Goal: Task Accomplishment & Management: Manage account settings

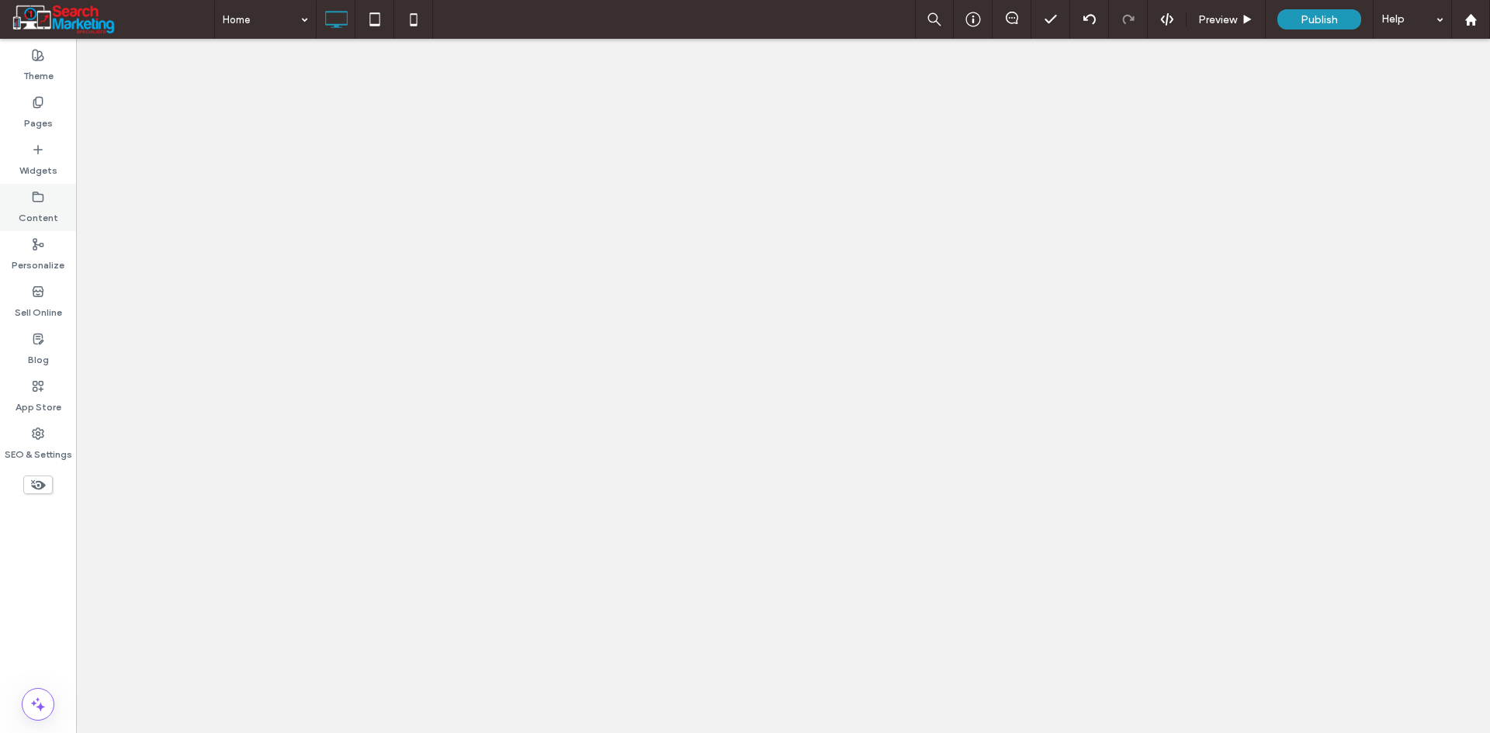
click at [44, 203] on div "Content" at bounding box center [38, 207] width 76 height 47
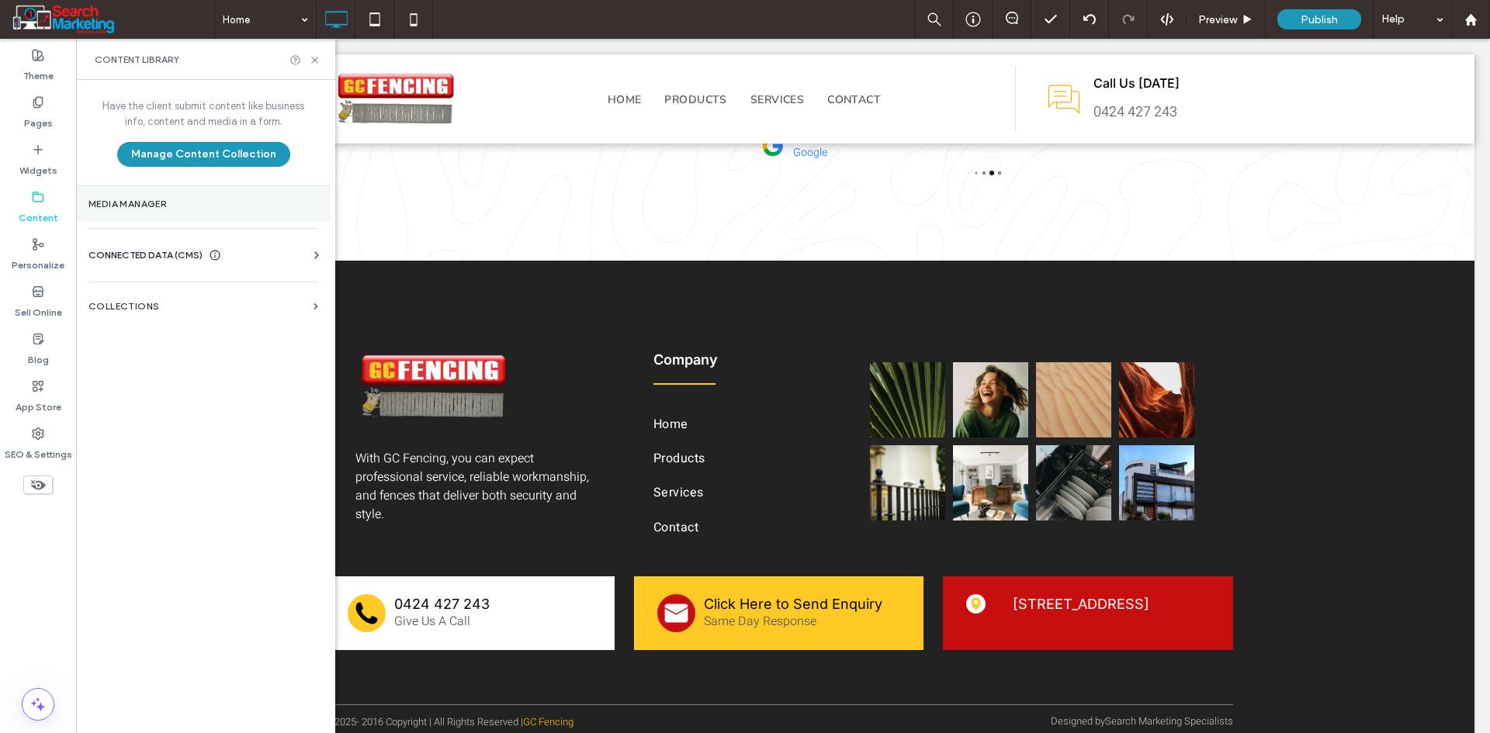
scroll to position [11, 0]
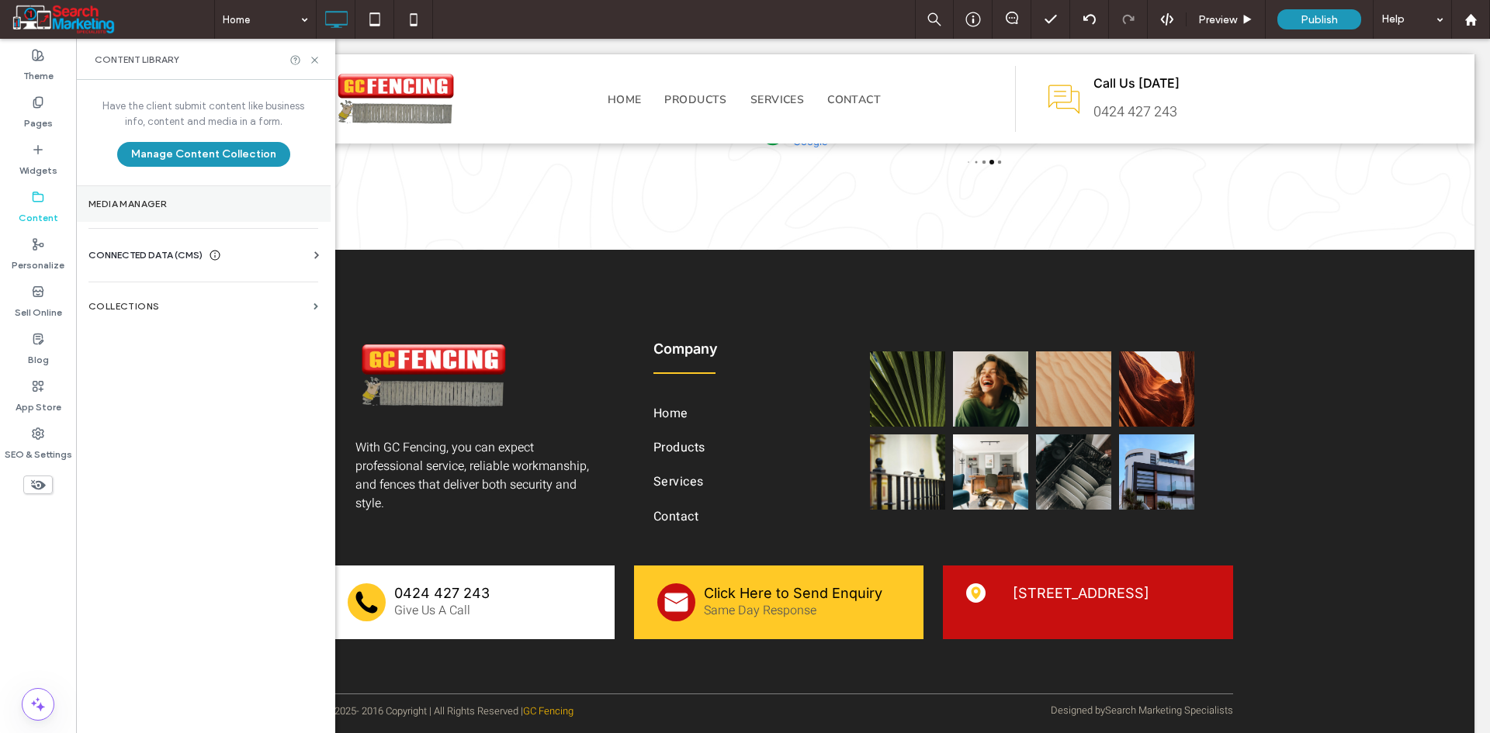
click at [154, 205] on label "Media Manager" at bounding box center [203, 204] width 230 height 11
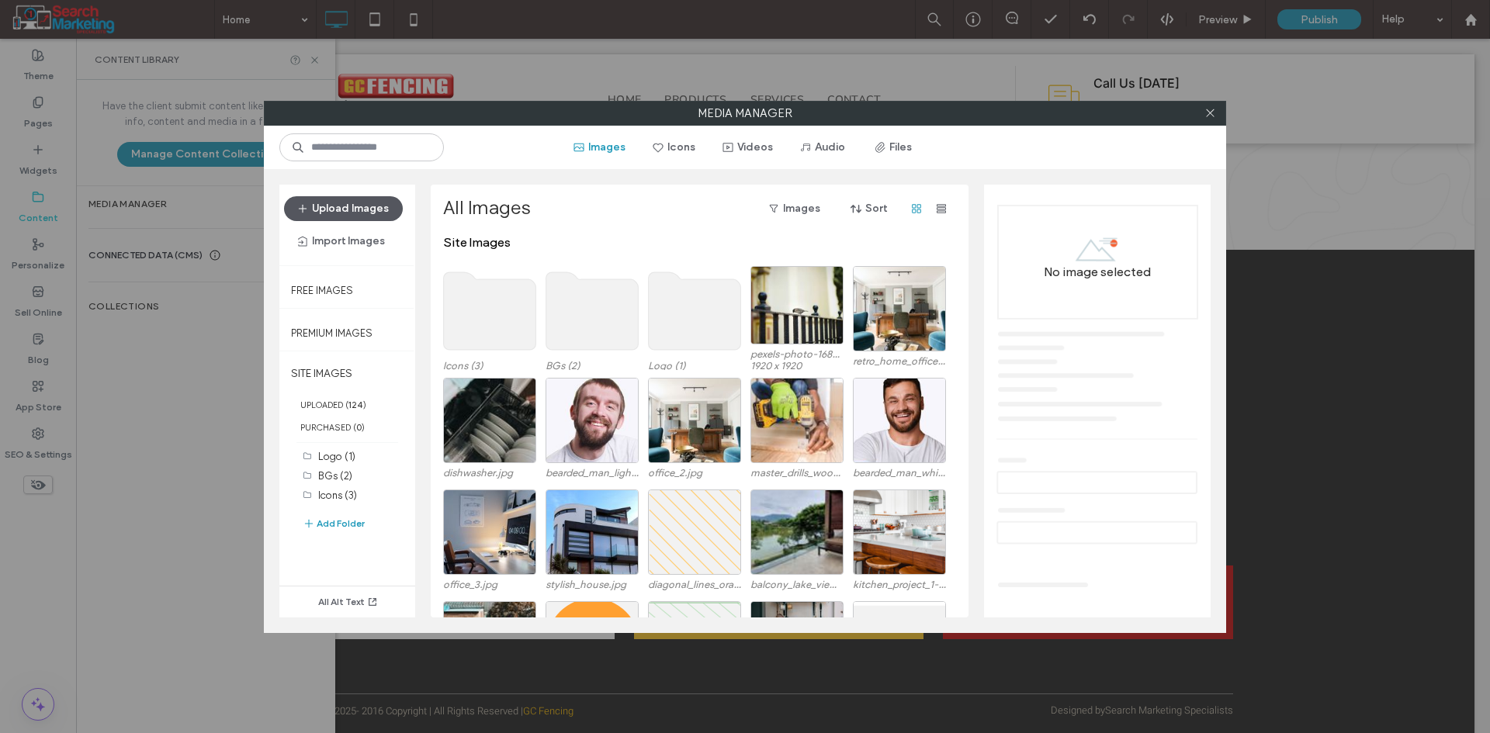
click at [335, 205] on button "Upload Images" at bounding box center [343, 208] width 119 height 25
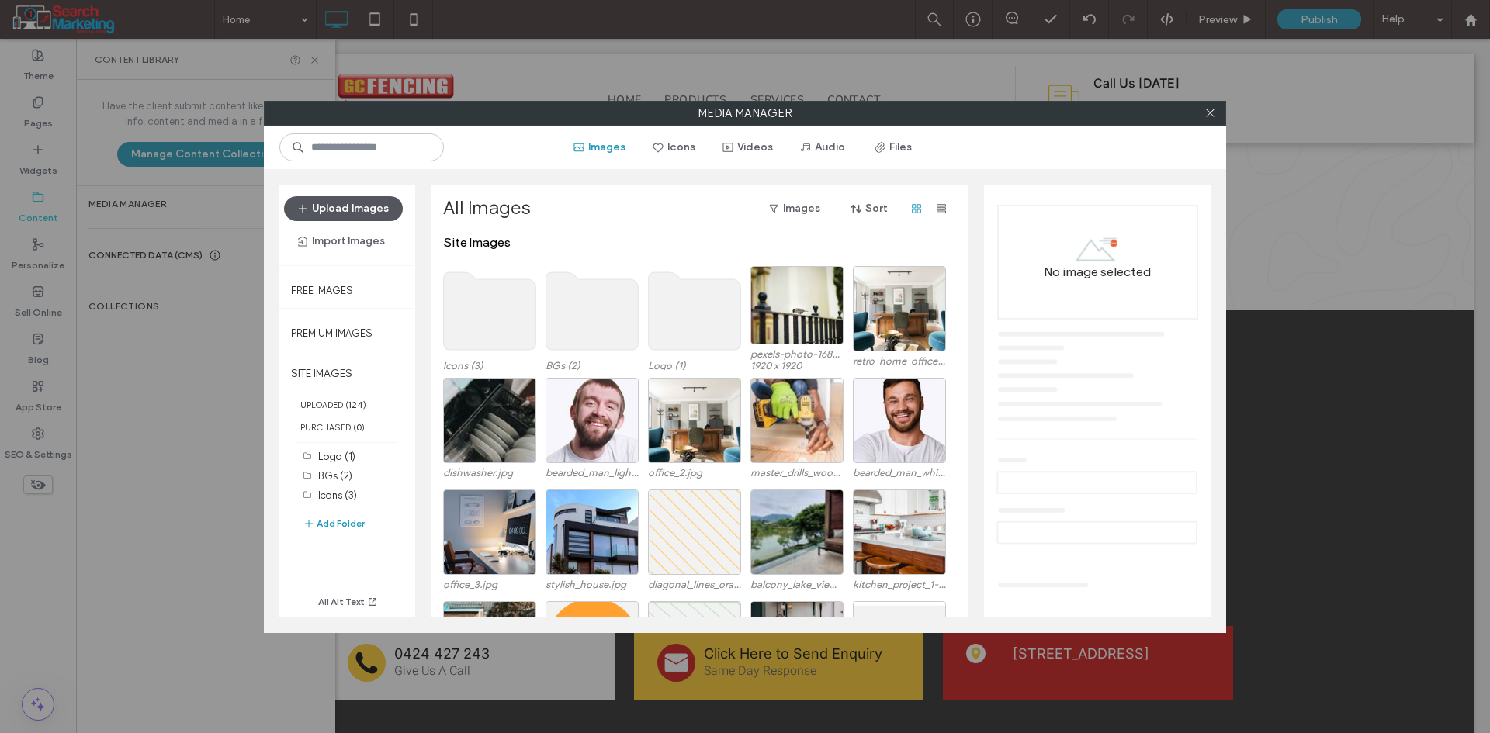
scroll to position [3608, 0]
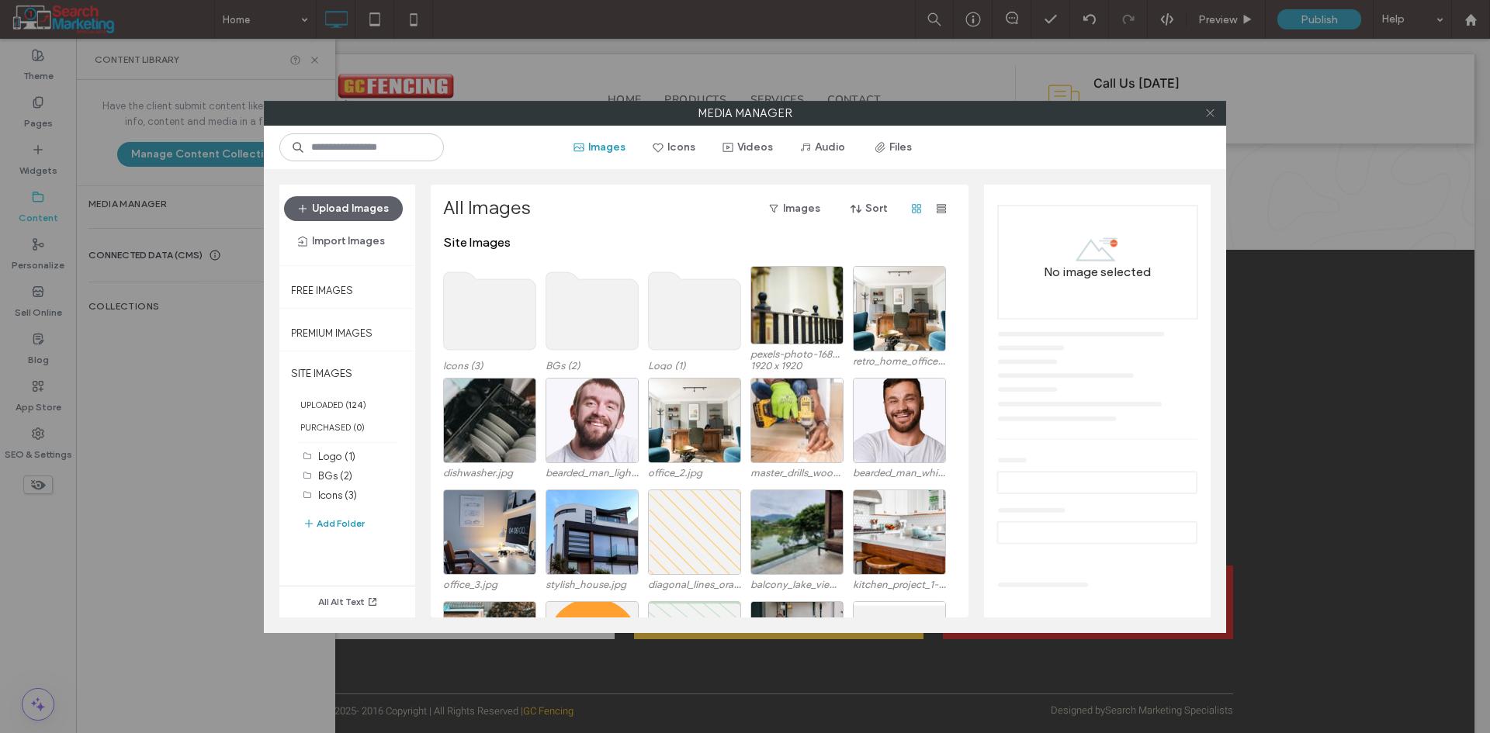
click at [1206, 111] on icon at bounding box center [1210, 113] width 12 height 12
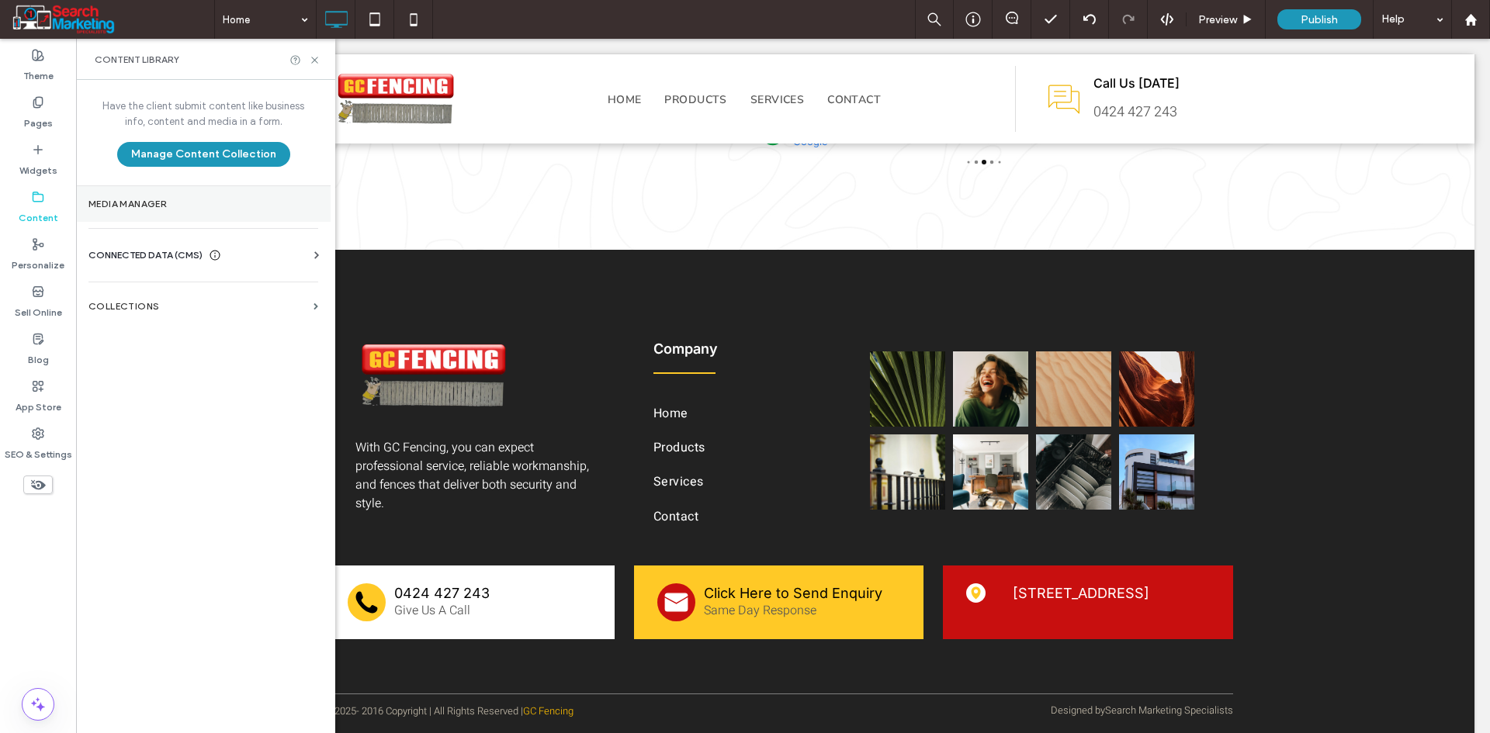
click at [146, 204] on label "Media Manager" at bounding box center [203, 204] width 230 height 11
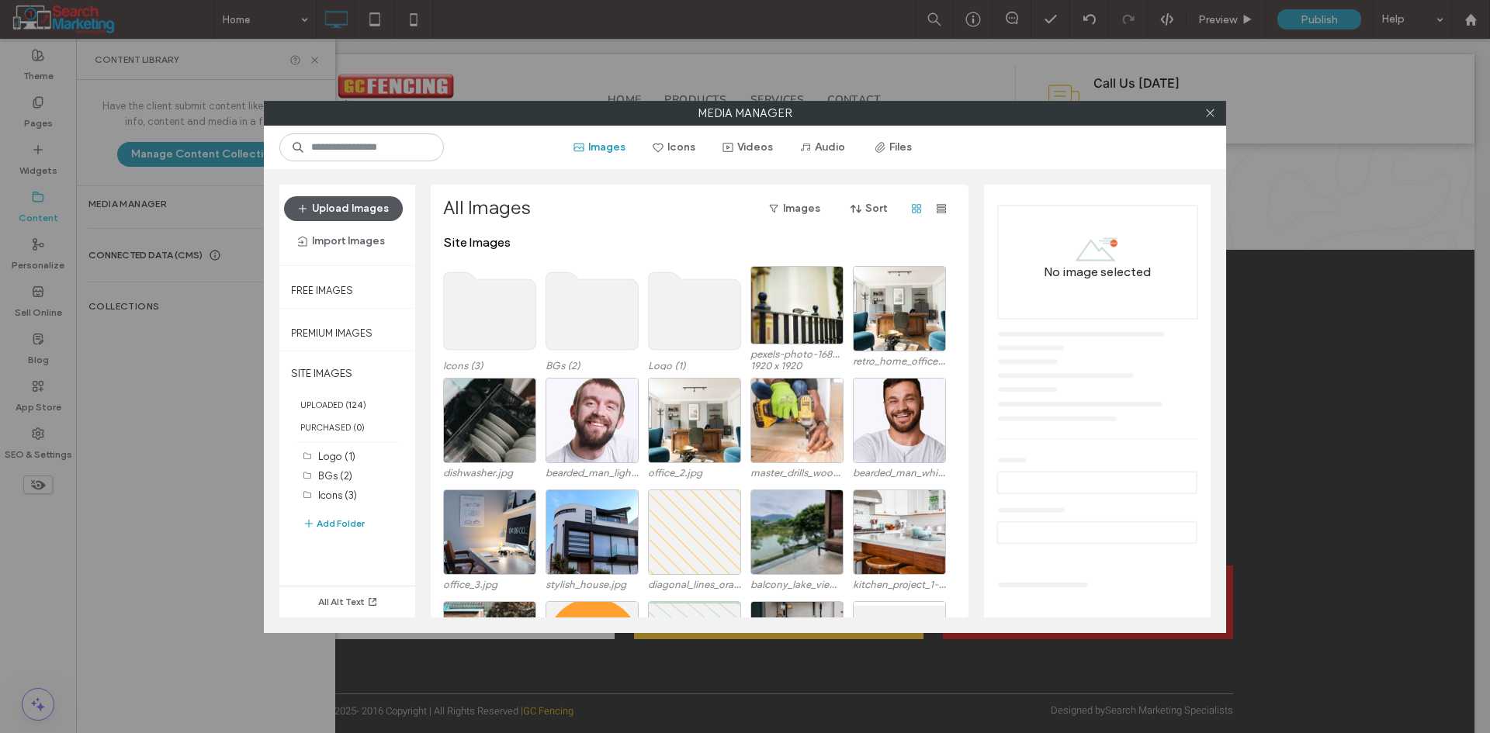
click at [327, 201] on button "Upload Images" at bounding box center [343, 208] width 119 height 25
click at [353, 206] on button "Upload Images" at bounding box center [343, 208] width 119 height 25
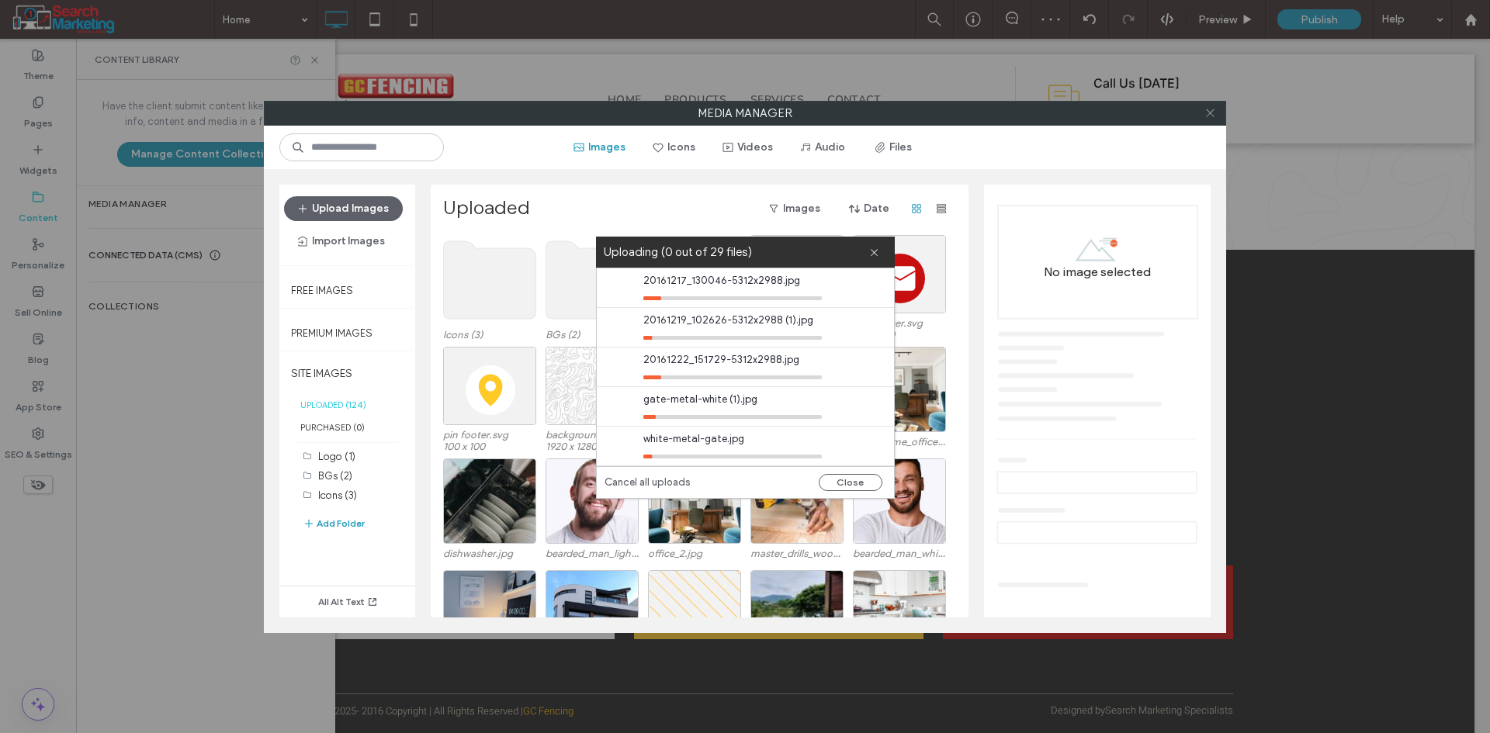
click at [1208, 109] on icon at bounding box center [1210, 113] width 12 height 12
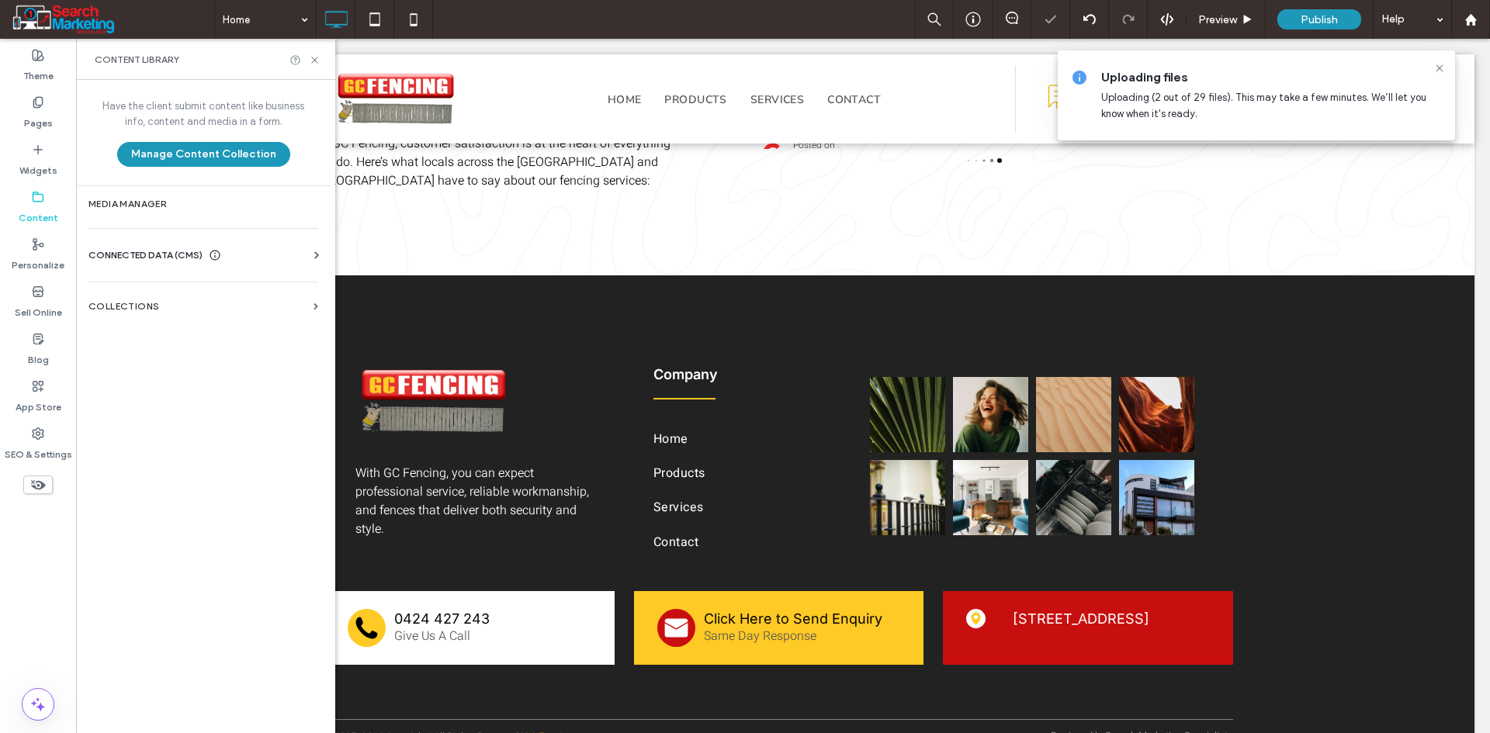
scroll to position [3547, 0]
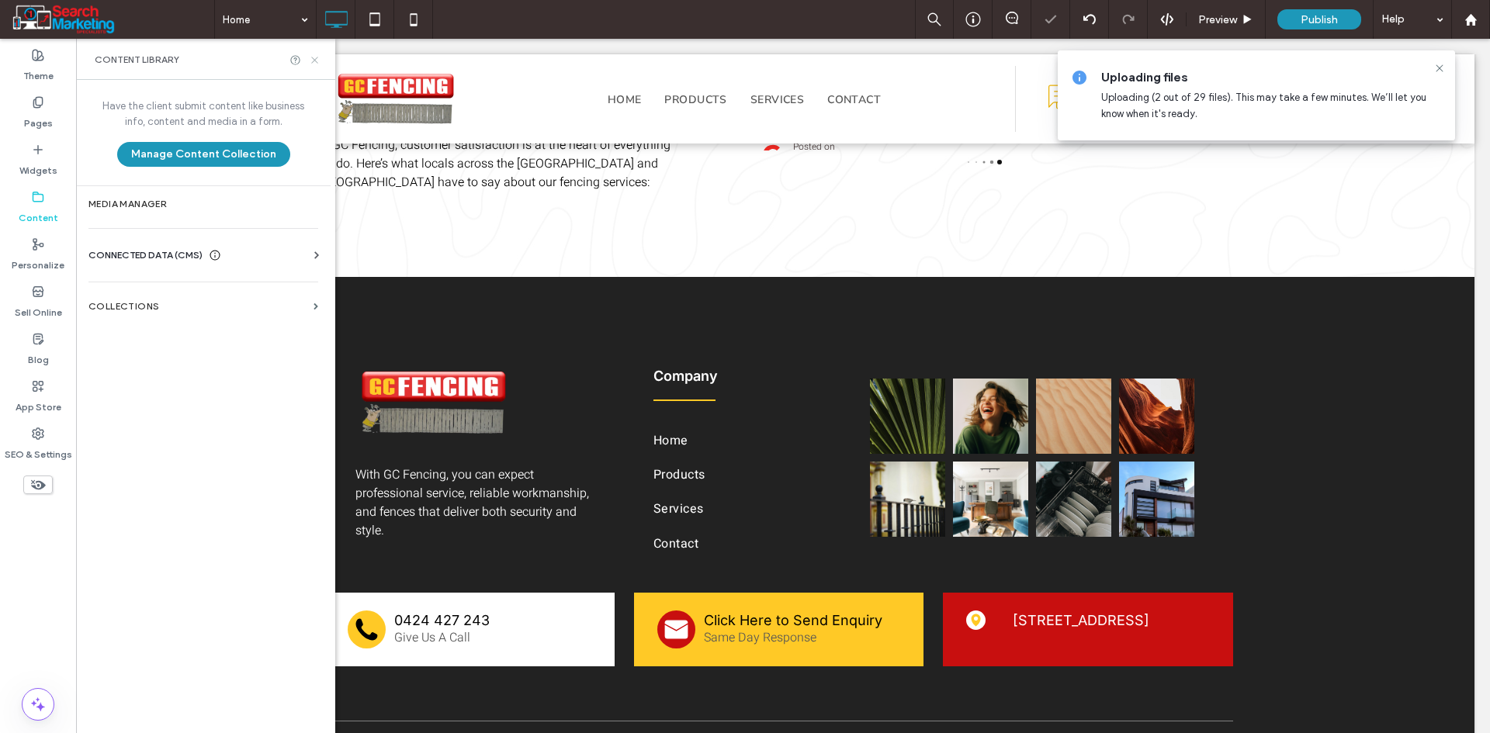
drag, startPoint x: 238, startPoint y: 17, endPoint x: 314, endPoint y: 56, distance: 85.4
click at [314, 56] on icon at bounding box center [315, 60] width 12 height 12
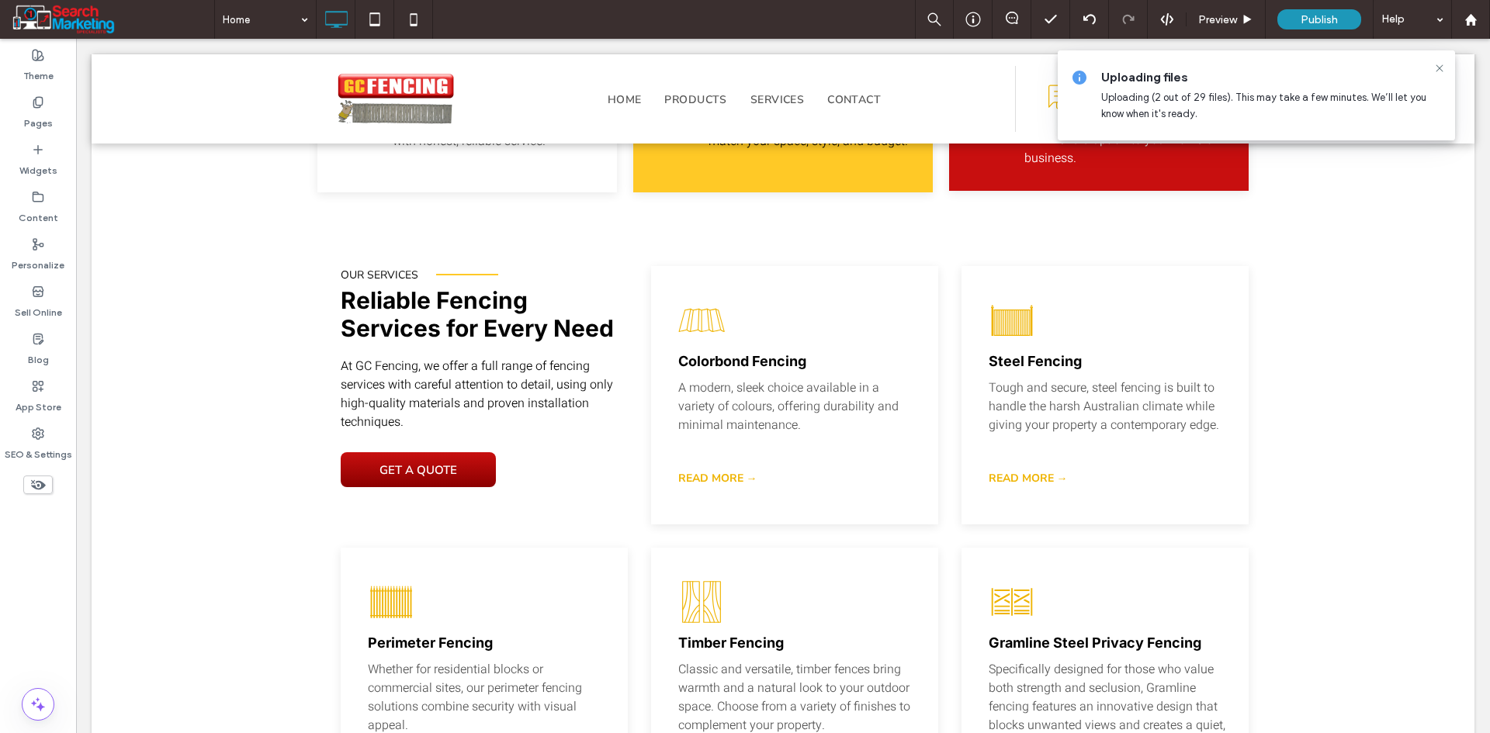
scroll to position [1918, 0]
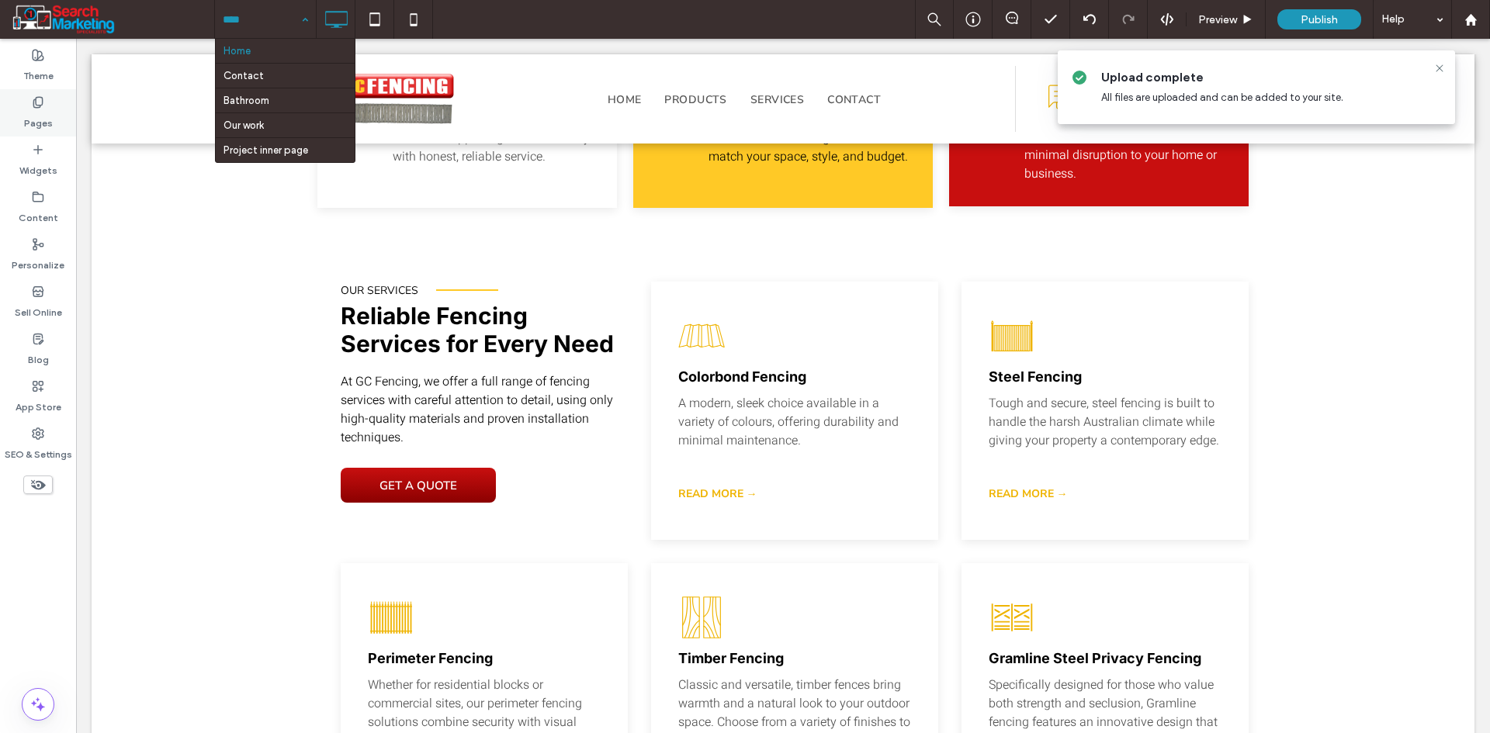
click at [12, 119] on div "Pages" at bounding box center [38, 112] width 76 height 47
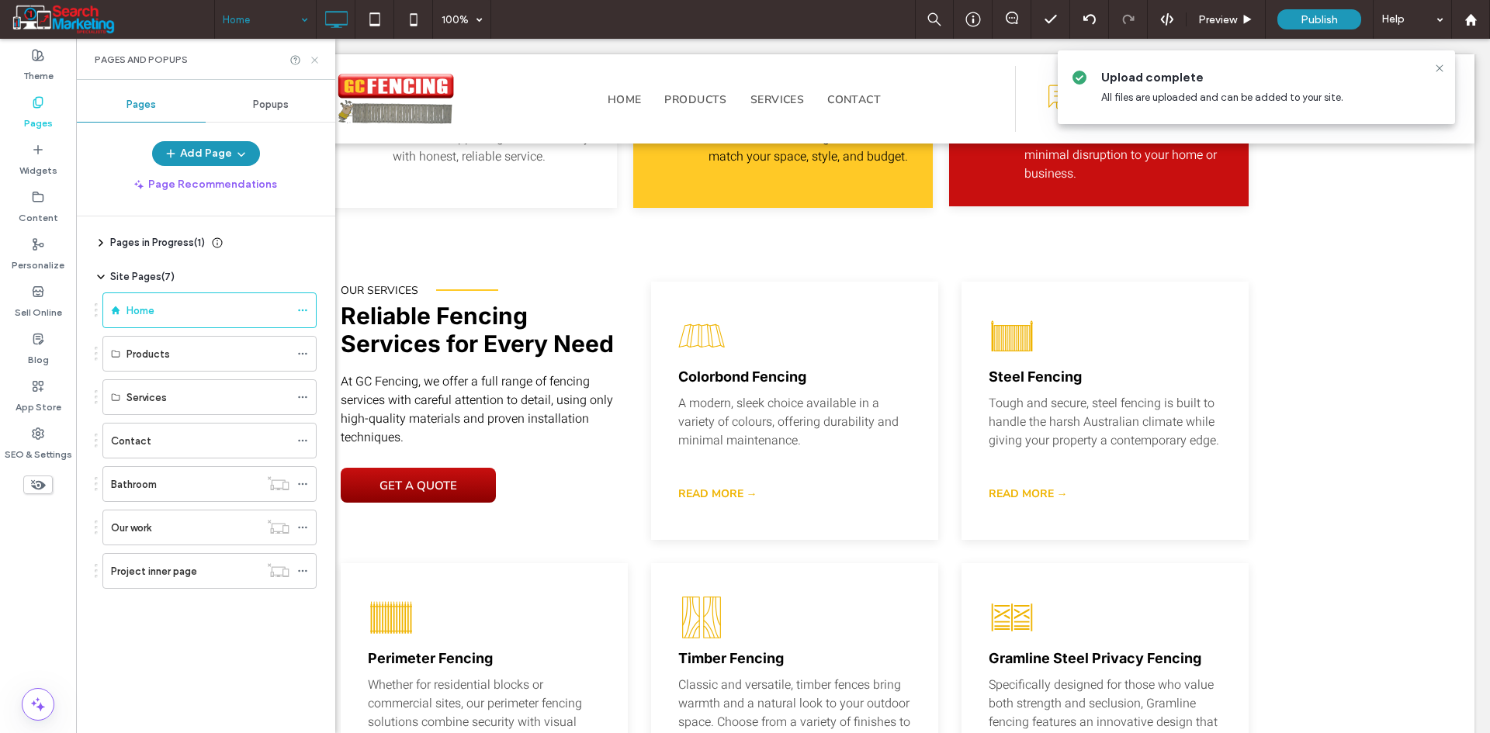
click at [315, 58] on icon at bounding box center [315, 60] width 12 height 12
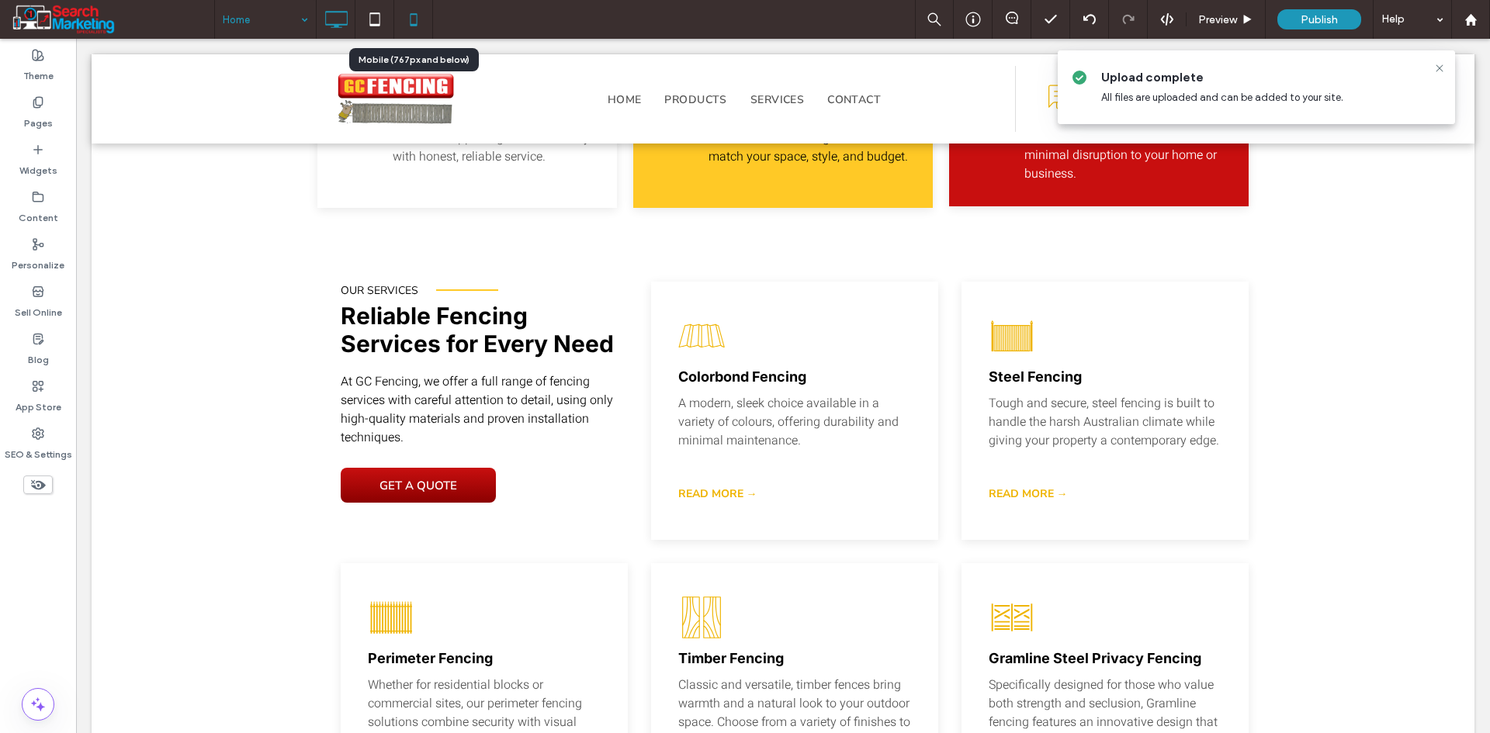
click at [414, 16] on icon at bounding box center [413, 19] width 31 height 31
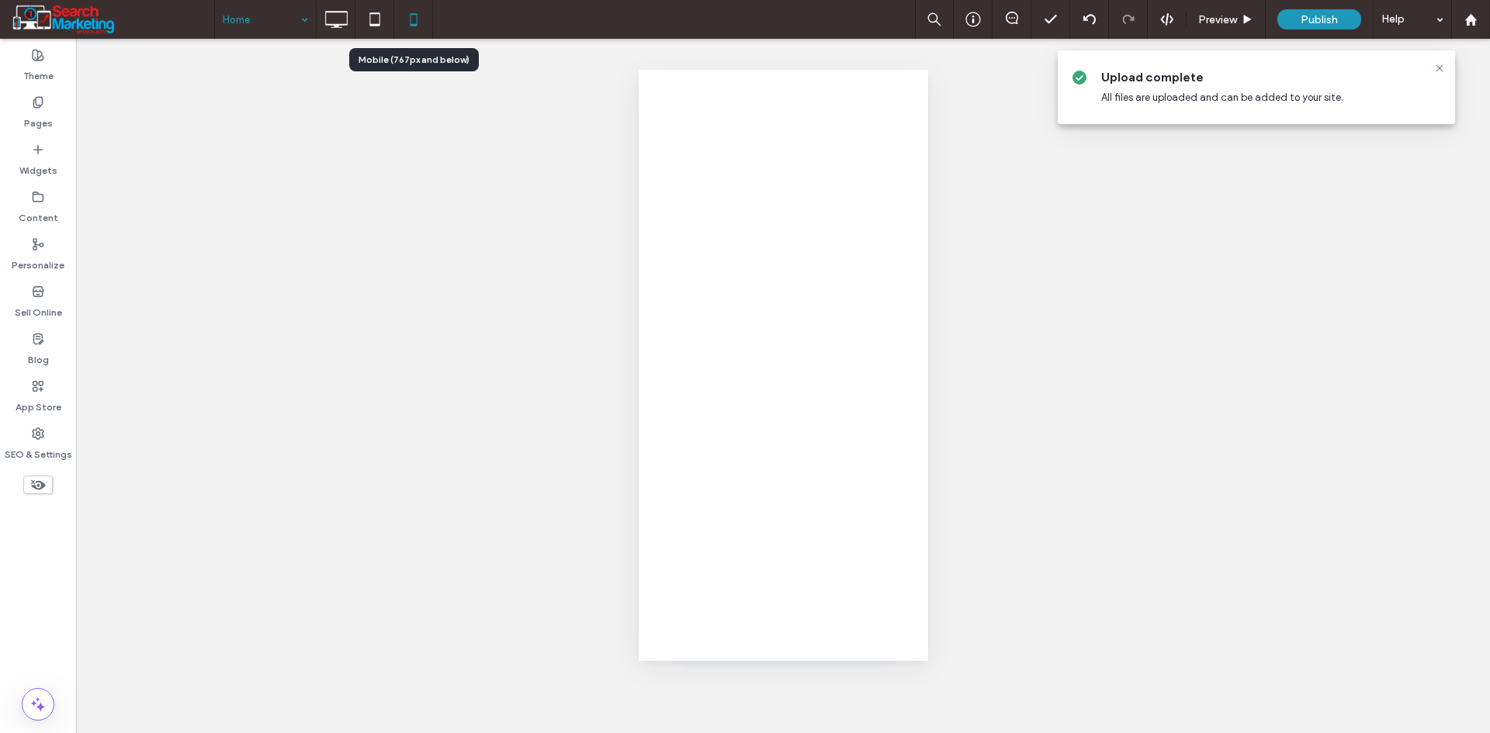
scroll to position [0, 0]
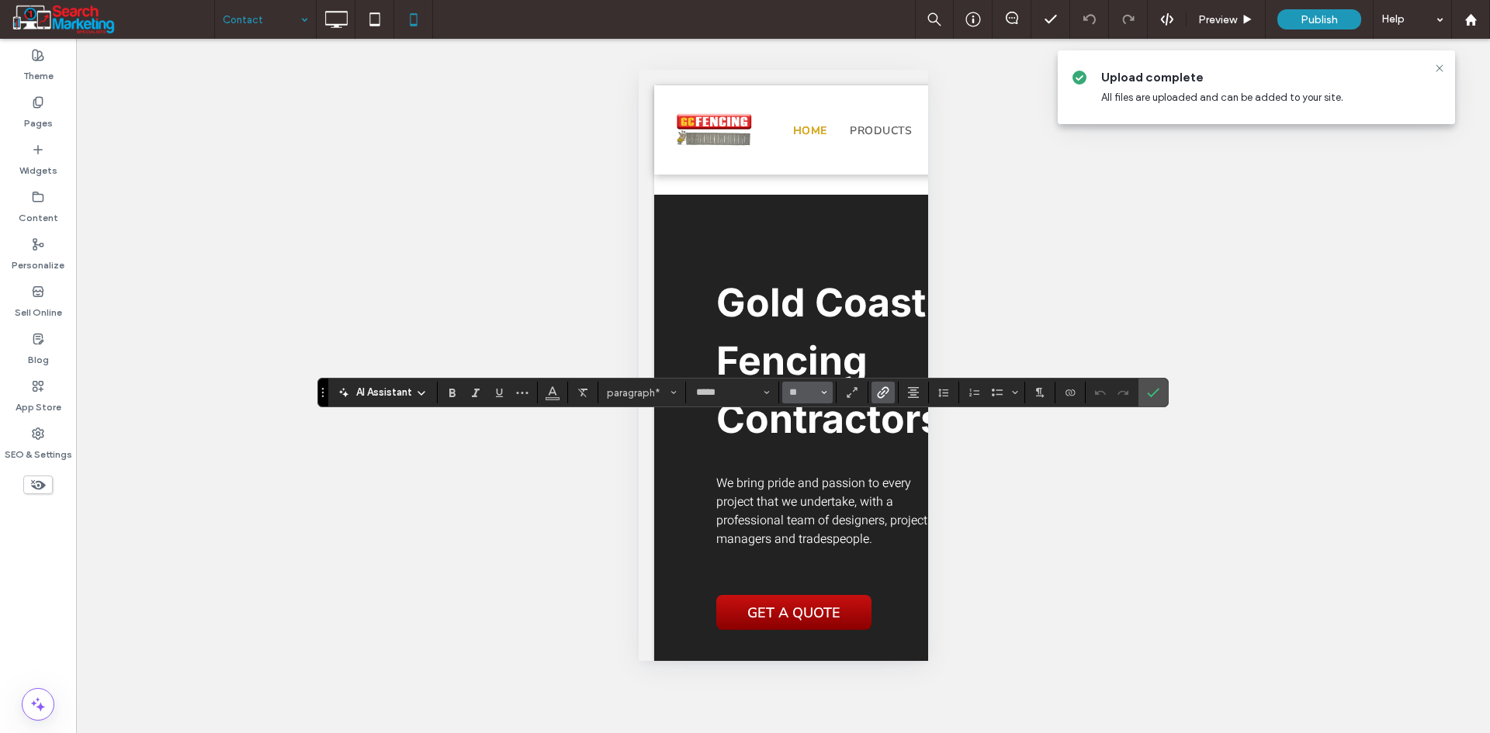
click at [819, 393] on button "**" at bounding box center [807, 393] width 50 height 22
click at [814, 562] on label "18" at bounding box center [807, 570] width 50 height 22
type input "**"
click at [1155, 398] on icon "Confirm" at bounding box center [1153, 392] width 12 height 12
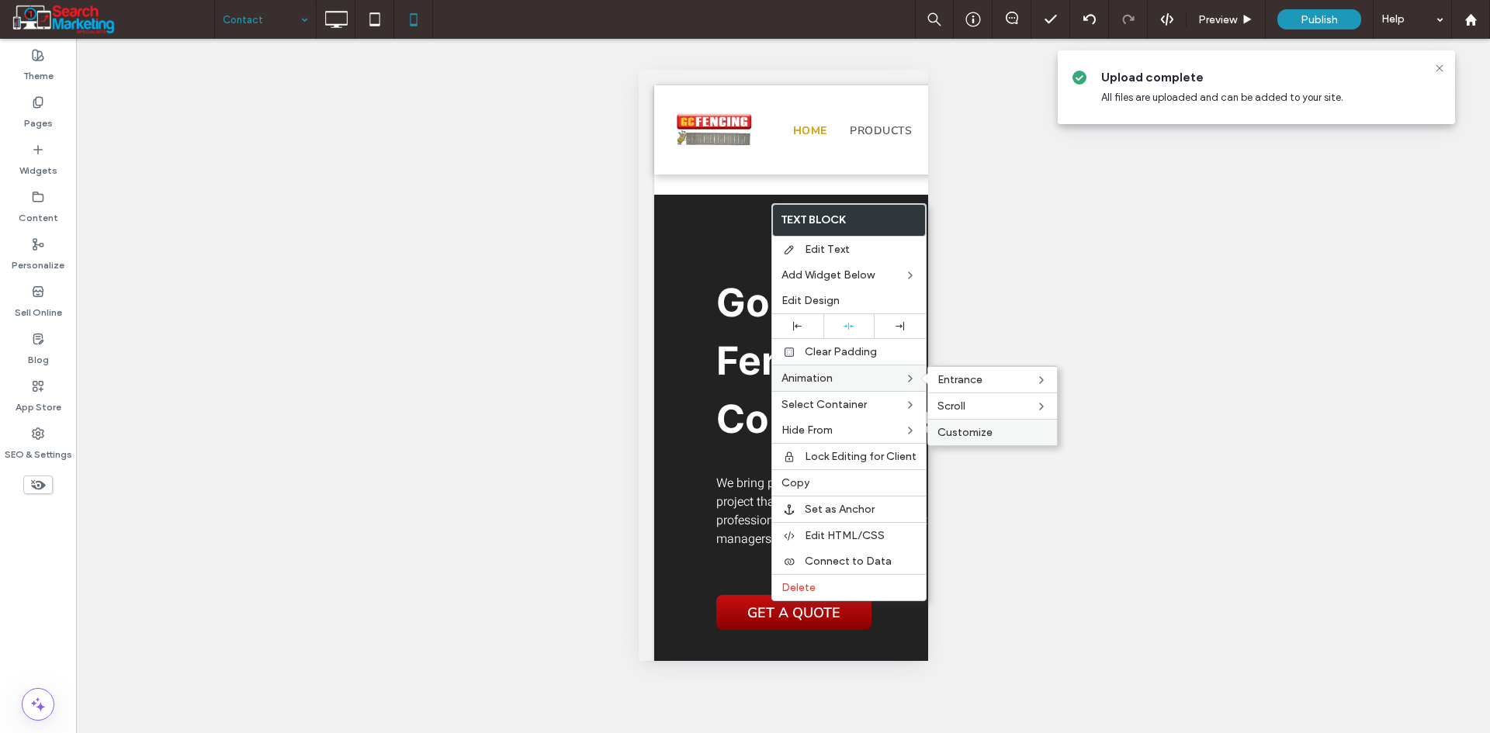
click at [961, 436] on span "Customize" at bounding box center [964, 432] width 55 height 13
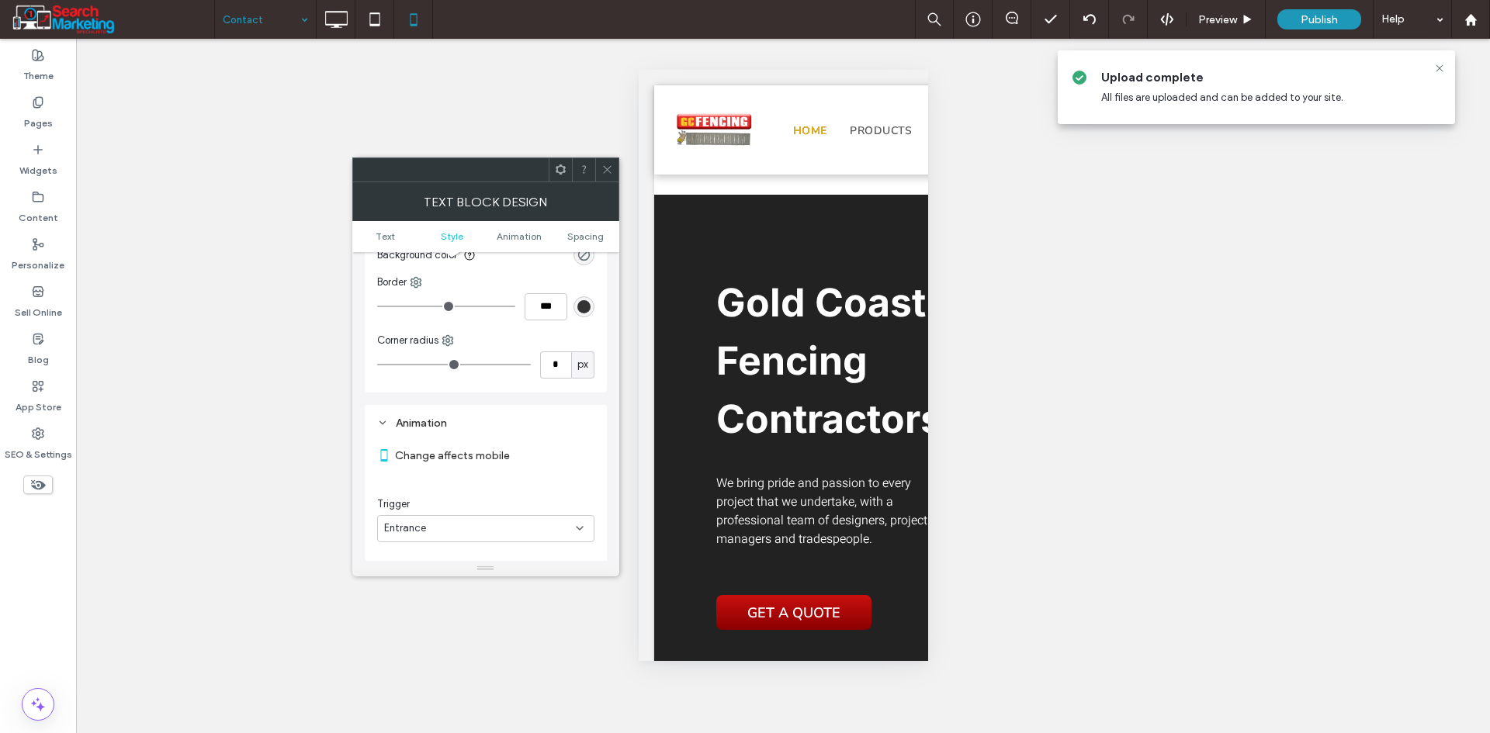
scroll to position [387, 0]
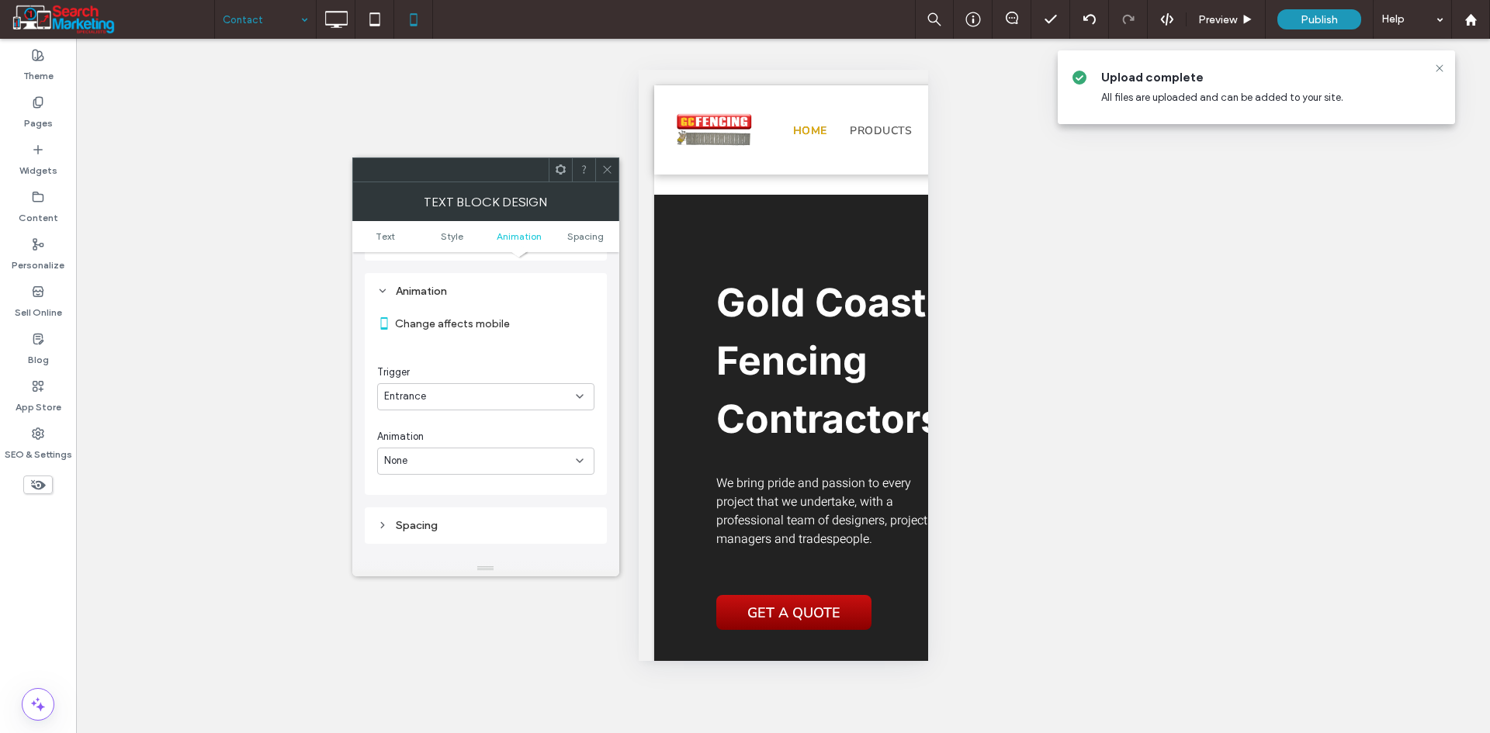
click at [471, 453] on div "None" at bounding box center [480, 461] width 192 height 16
click at [441, 501] on div "Fade In" at bounding box center [486, 506] width 216 height 27
click at [444, 500] on div "Direction In place" at bounding box center [485, 516] width 217 height 46
drag, startPoint x: 450, startPoint y: 515, endPoint x: 459, endPoint y: 525, distance: 13.7
click at [450, 518] on div "In place" at bounding box center [480, 526] width 192 height 16
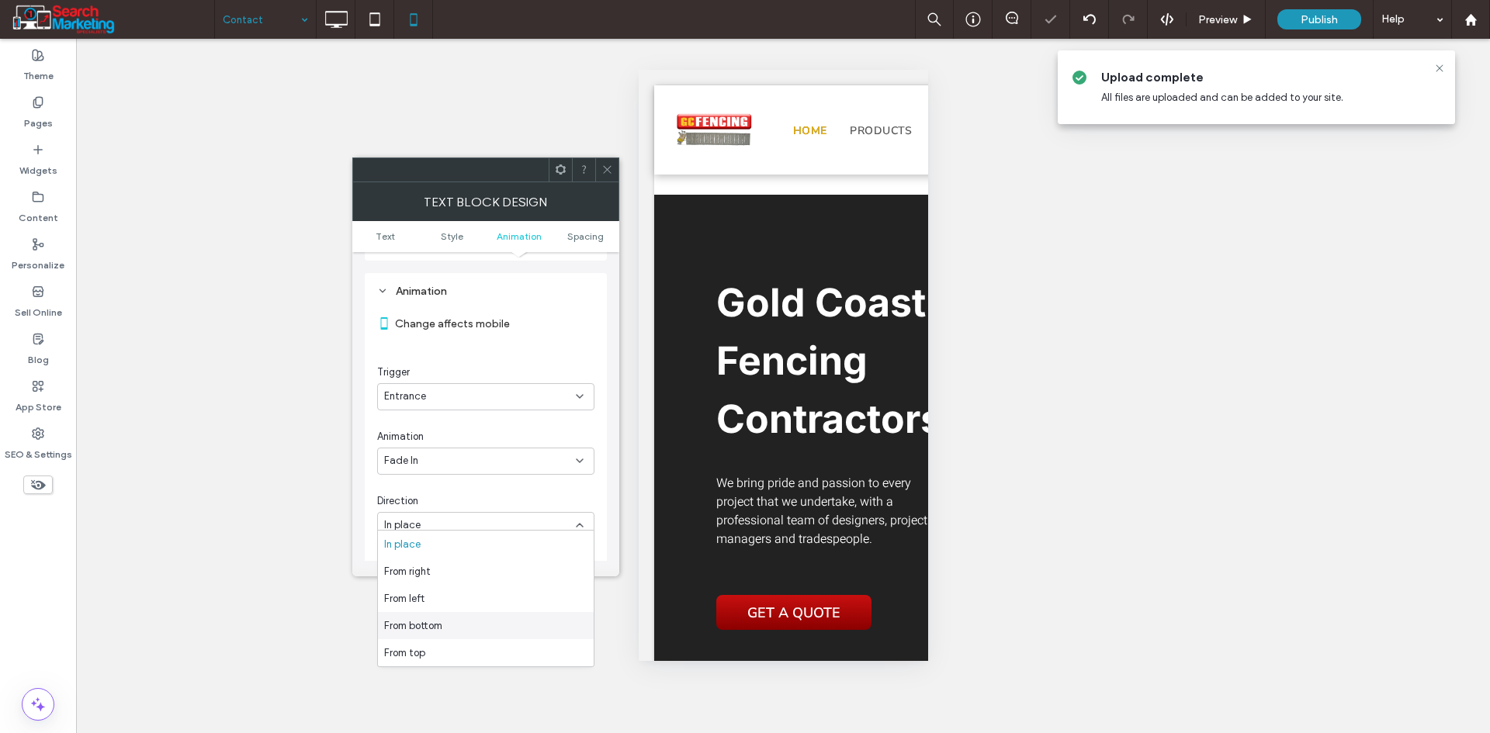
click at [452, 621] on div "From bottom" at bounding box center [486, 625] width 216 height 27
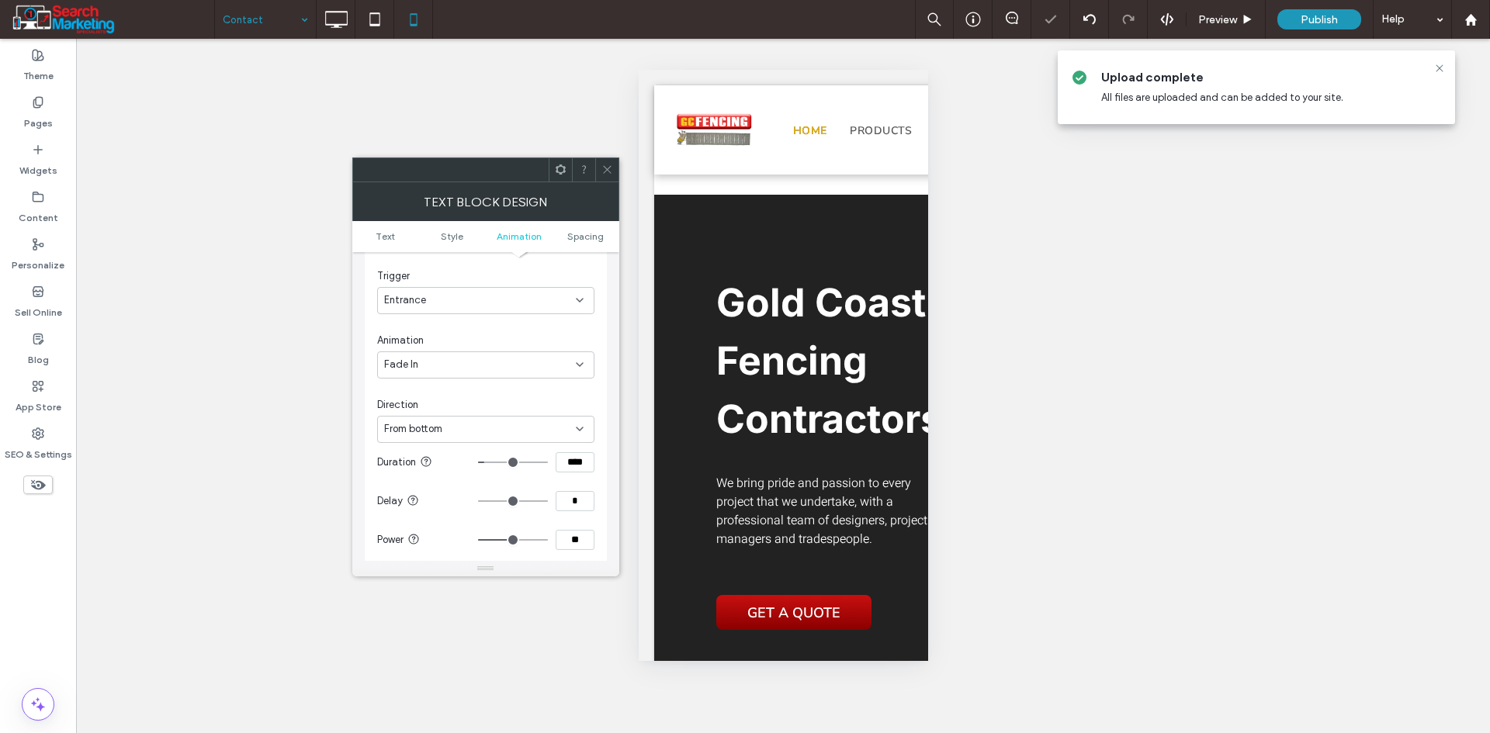
scroll to position [542, 0]
click at [575, 477] on input "**" at bounding box center [575, 481] width 39 height 20
type input "*"
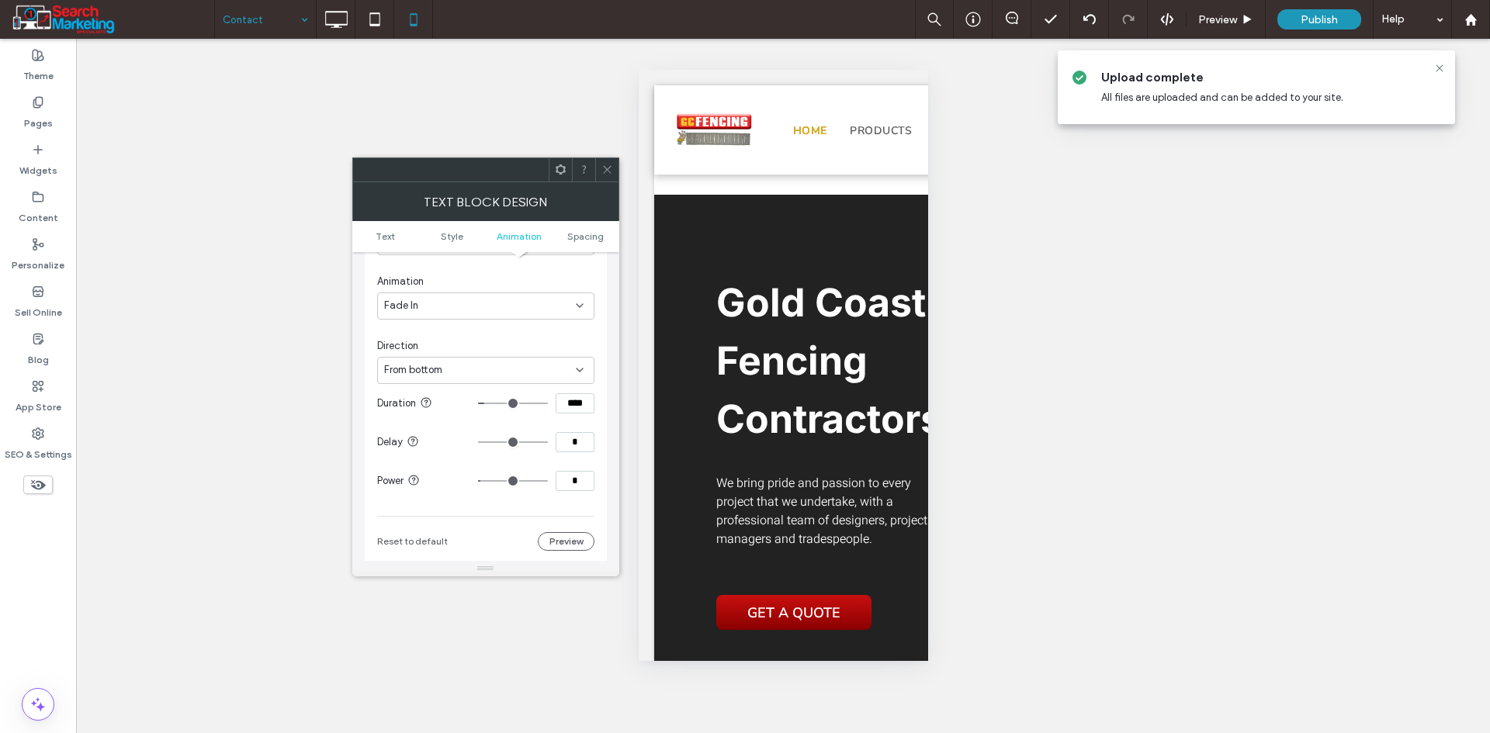
click at [586, 203] on div "Text block Design" at bounding box center [485, 201] width 267 height 39
click at [606, 162] on span at bounding box center [607, 169] width 12 height 23
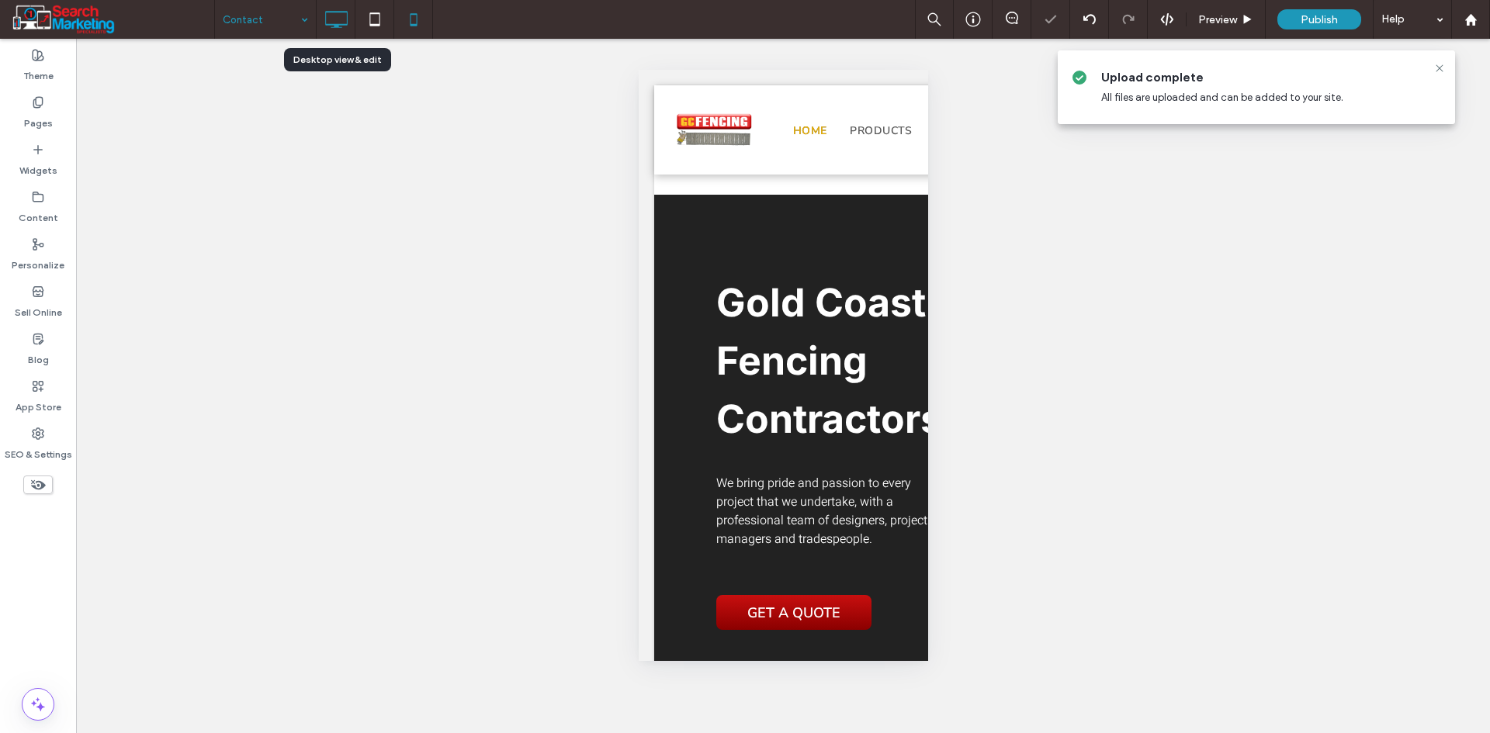
click at [343, 12] on use at bounding box center [336, 19] width 23 height 17
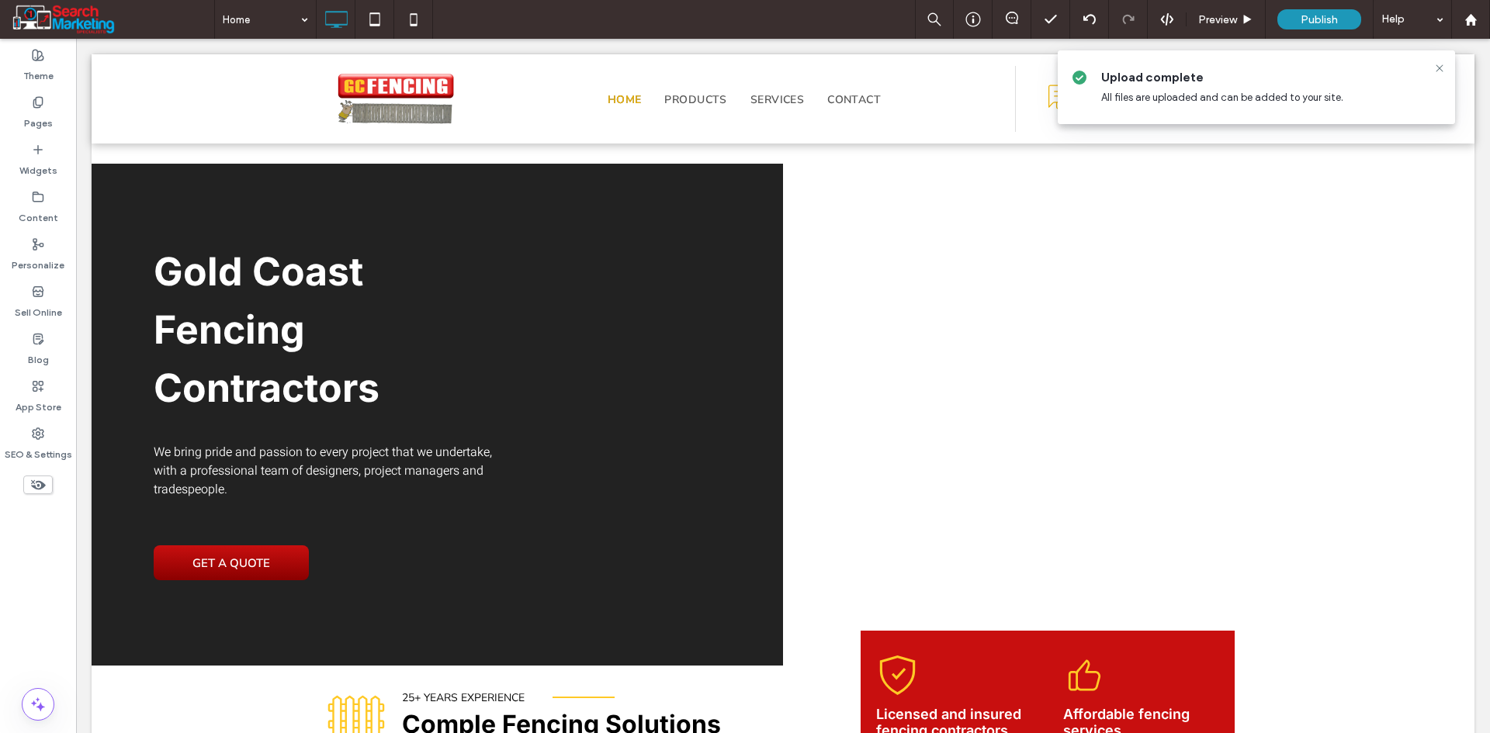
click at [41, 113] on label "Pages" at bounding box center [38, 120] width 29 height 22
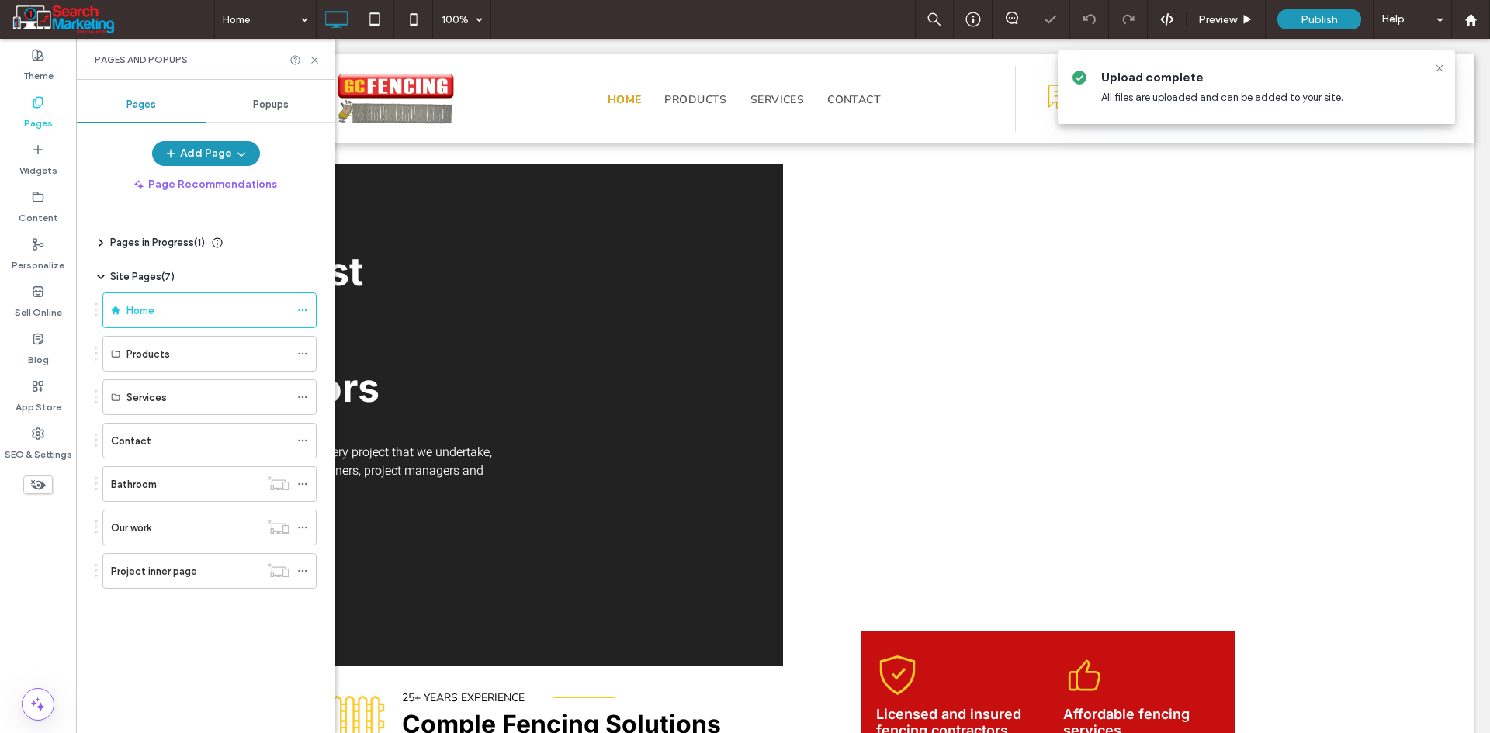
click at [40, 112] on label "Pages" at bounding box center [38, 120] width 29 height 22
click at [299, 441] on icon at bounding box center [302, 440] width 11 height 11
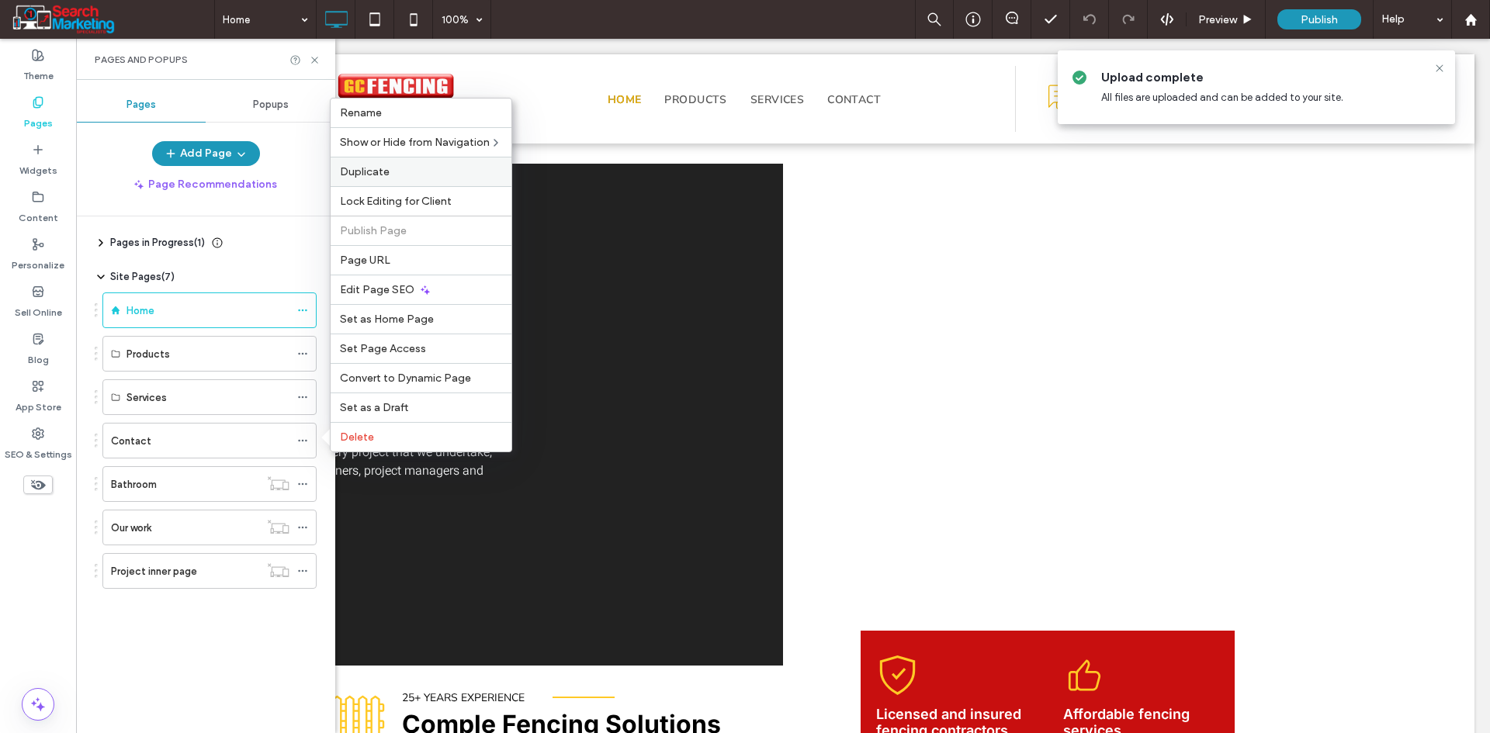
click at [395, 178] on div "Duplicate" at bounding box center [421, 171] width 181 height 29
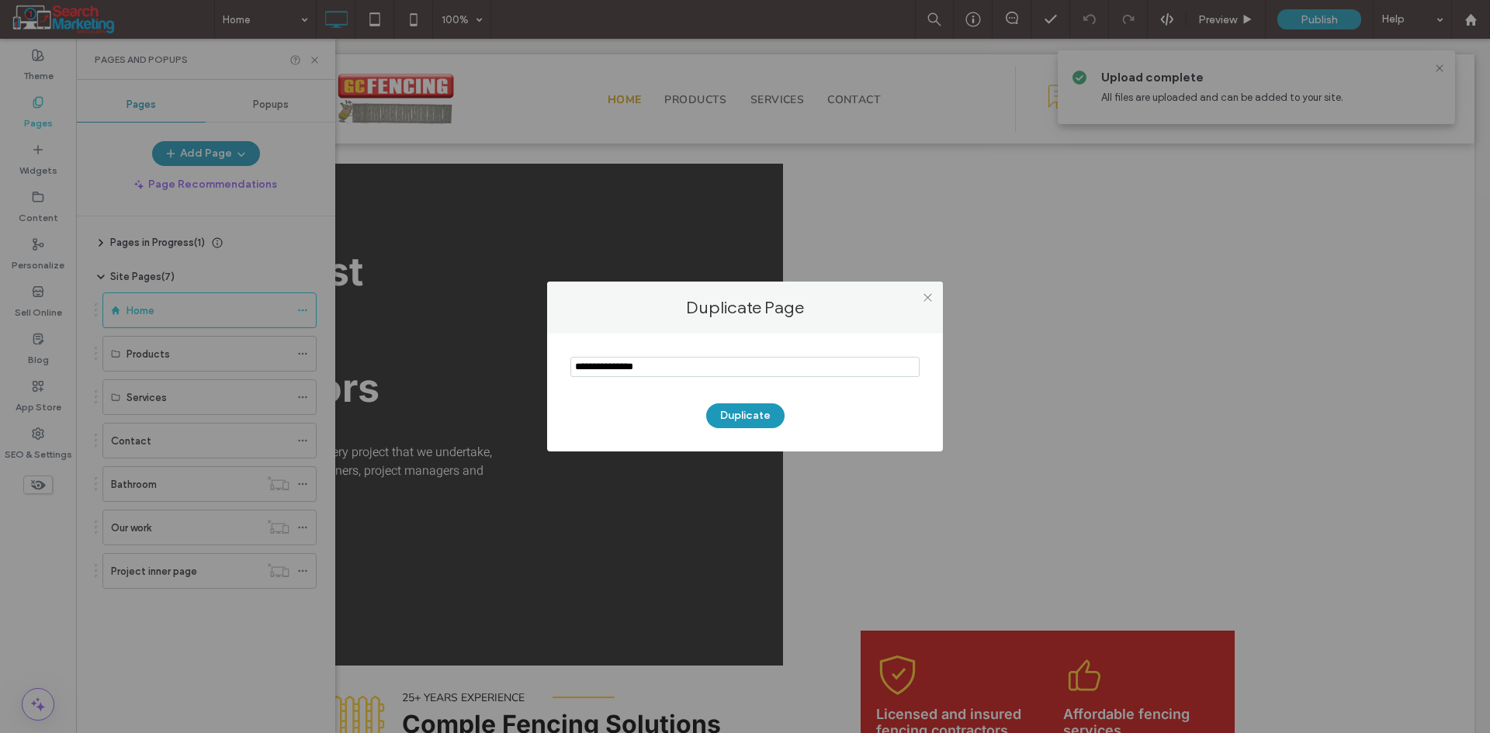
drag, startPoint x: 672, startPoint y: 362, endPoint x: 573, endPoint y: 372, distance: 99.8
click at [573, 372] on input "notEmpty" at bounding box center [744, 367] width 349 height 20
type input "********"
click at [763, 422] on button "Duplicate" at bounding box center [745, 415] width 78 height 25
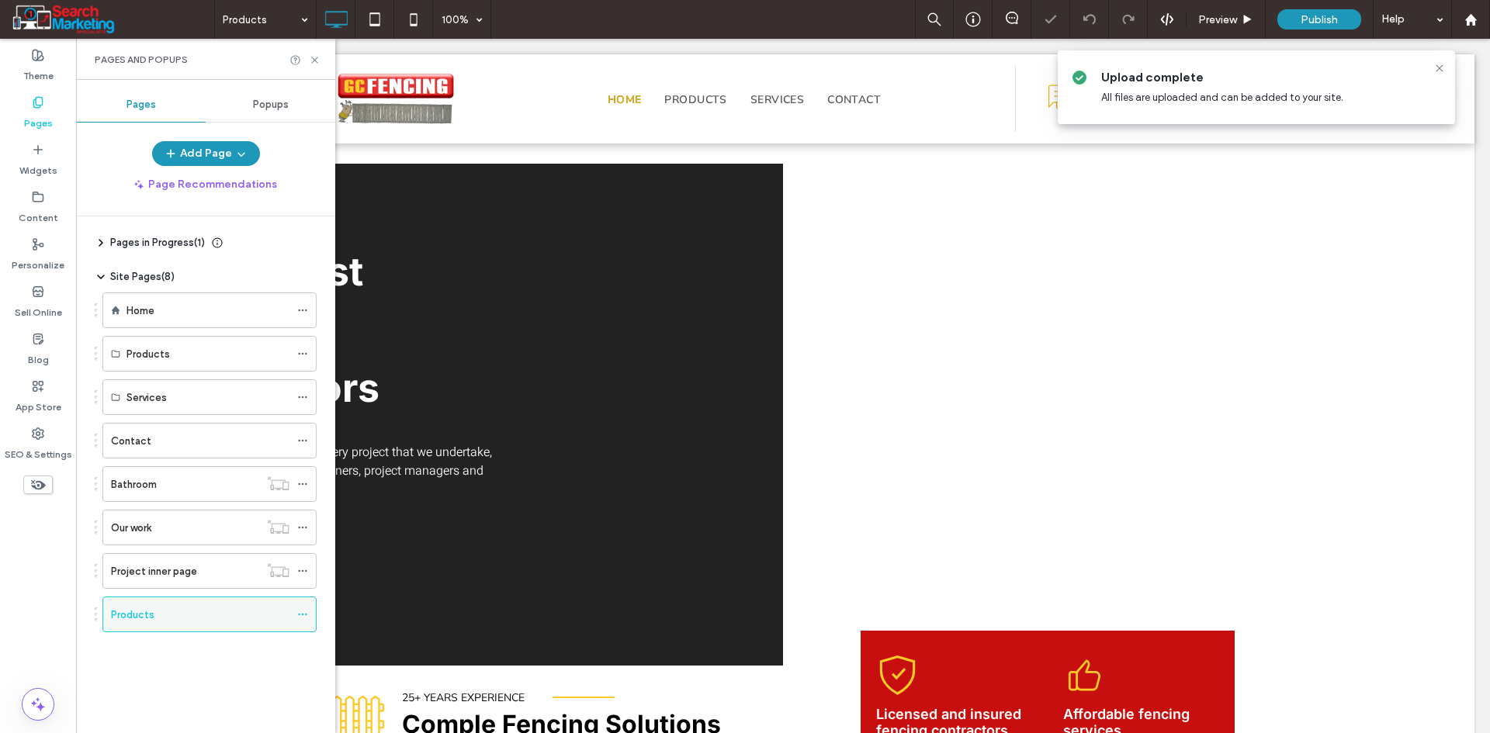
click at [301, 618] on icon at bounding box center [302, 614] width 11 height 11
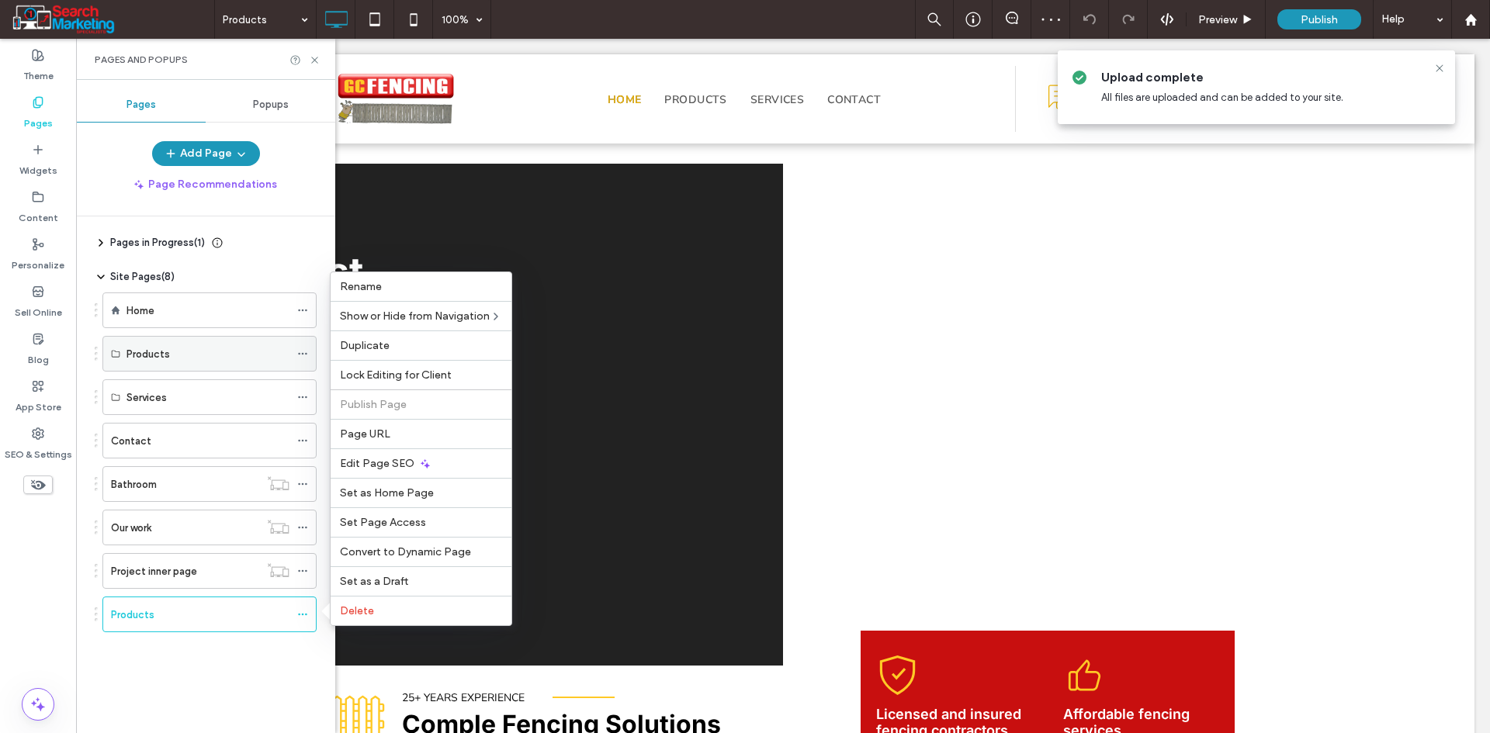
click at [306, 357] on icon at bounding box center [302, 353] width 11 height 11
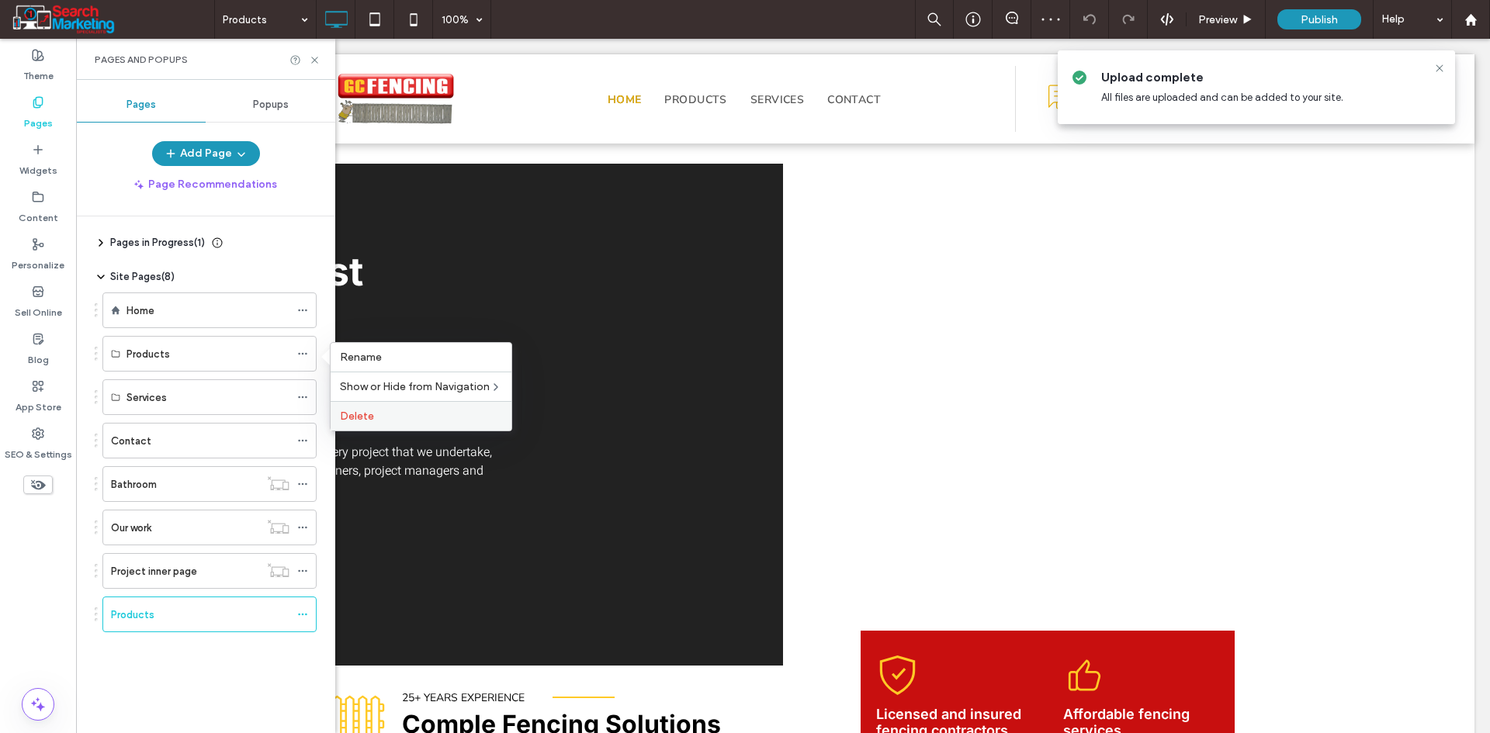
click at [338, 422] on div "Delete" at bounding box center [421, 415] width 181 height 29
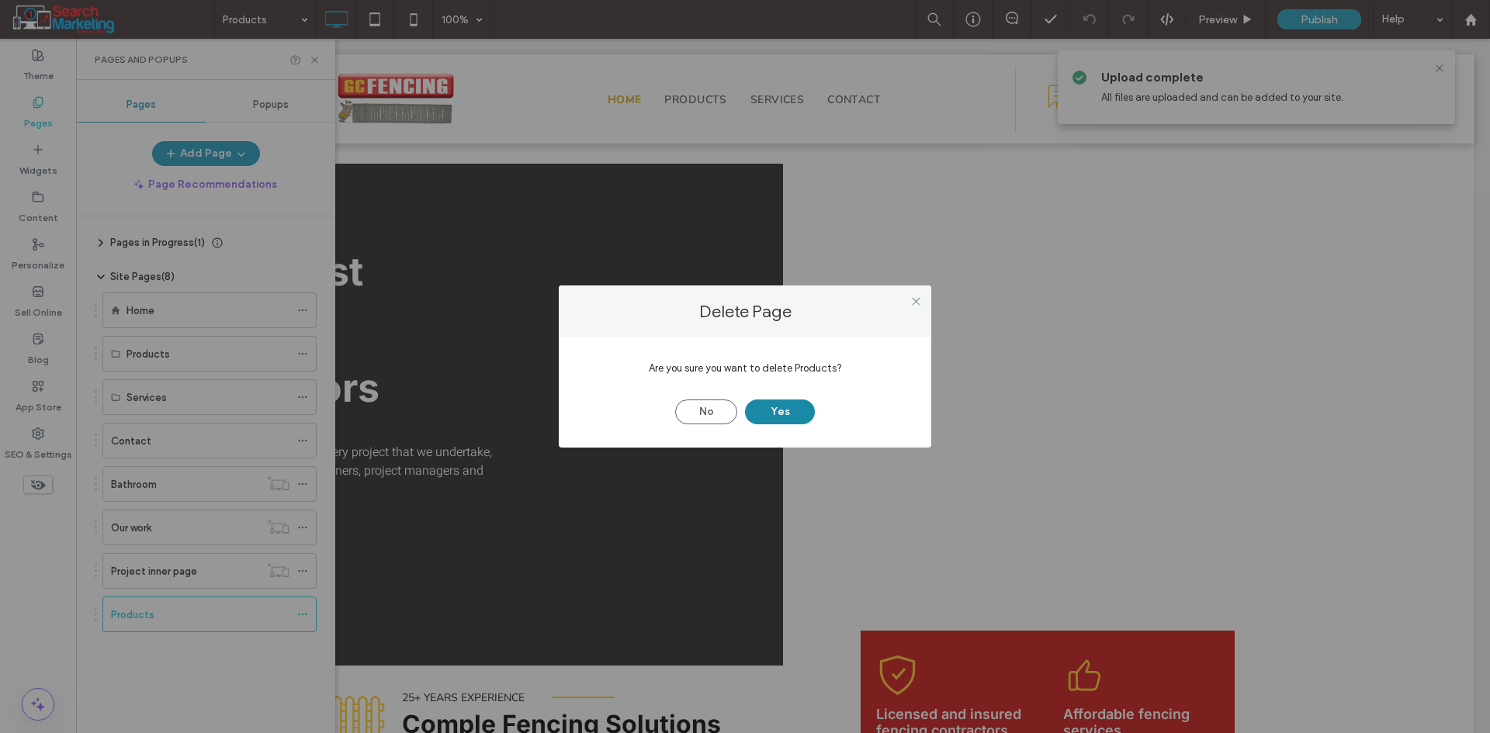
click at [778, 403] on button "Yes" at bounding box center [780, 412] width 70 height 25
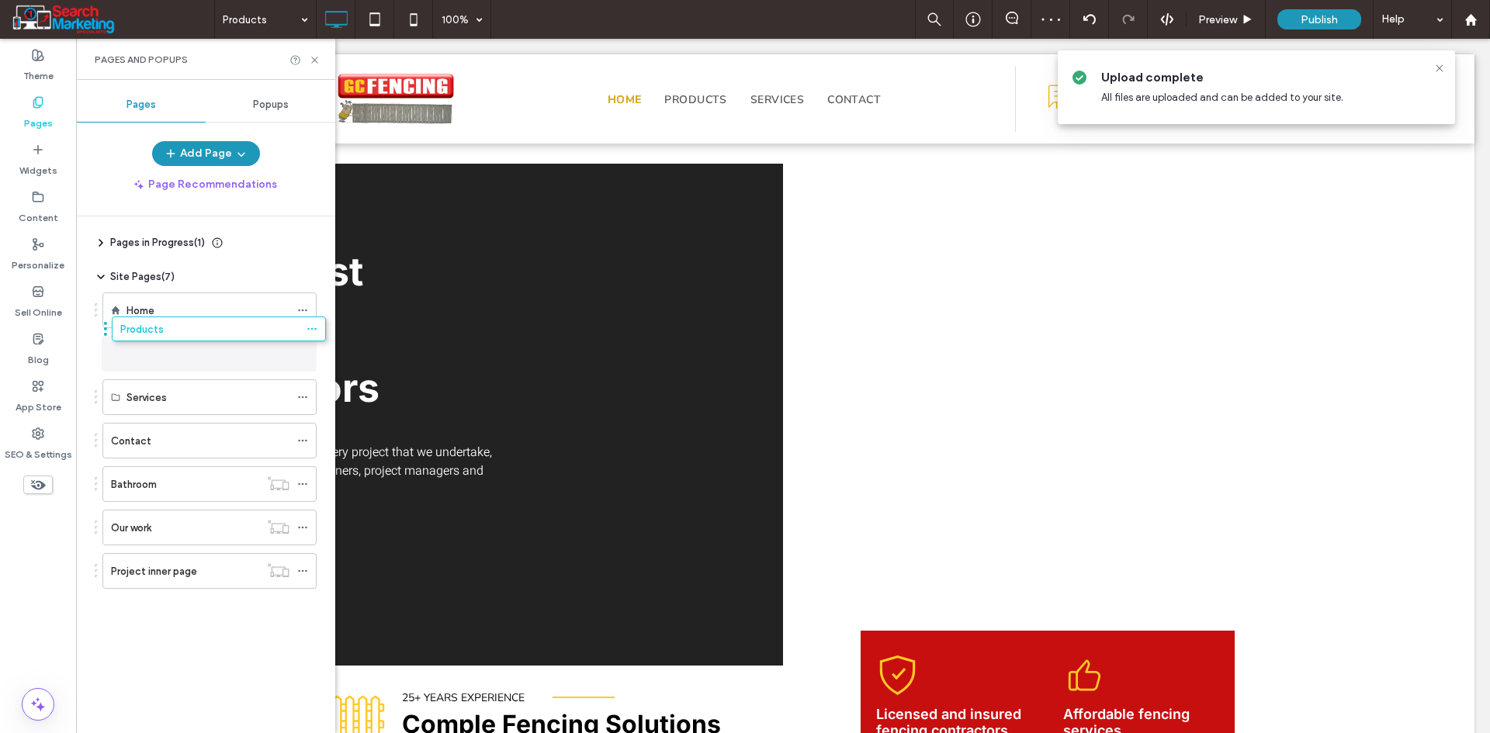
drag, startPoint x: 96, startPoint y: 566, endPoint x: 106, endPoint y: 329, distance: 236.8
click at [299, 355] on use at bounding box center [302, 354] width 9 height 2
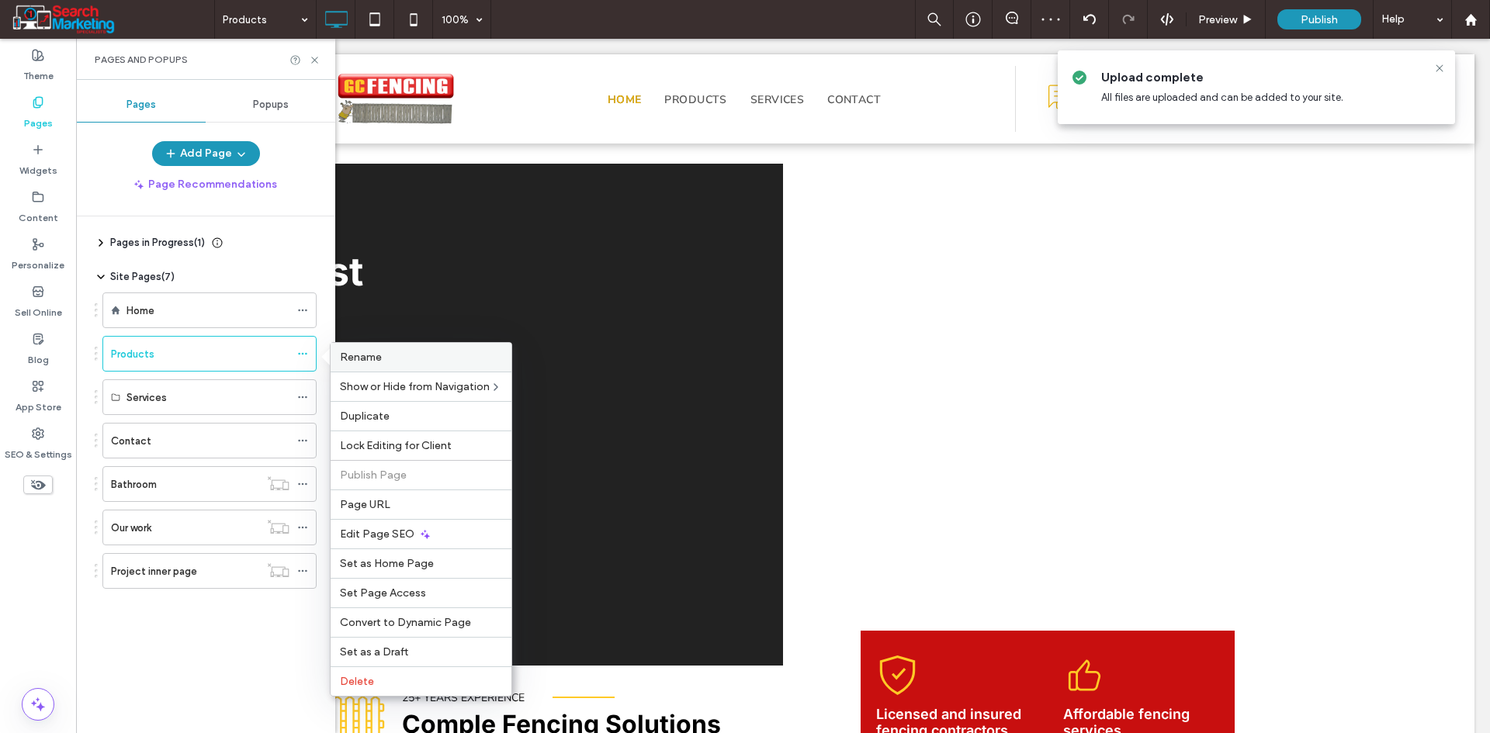
click at [403, 355] on label "Rename" at bounding box center [421, 357] width 162 height 13
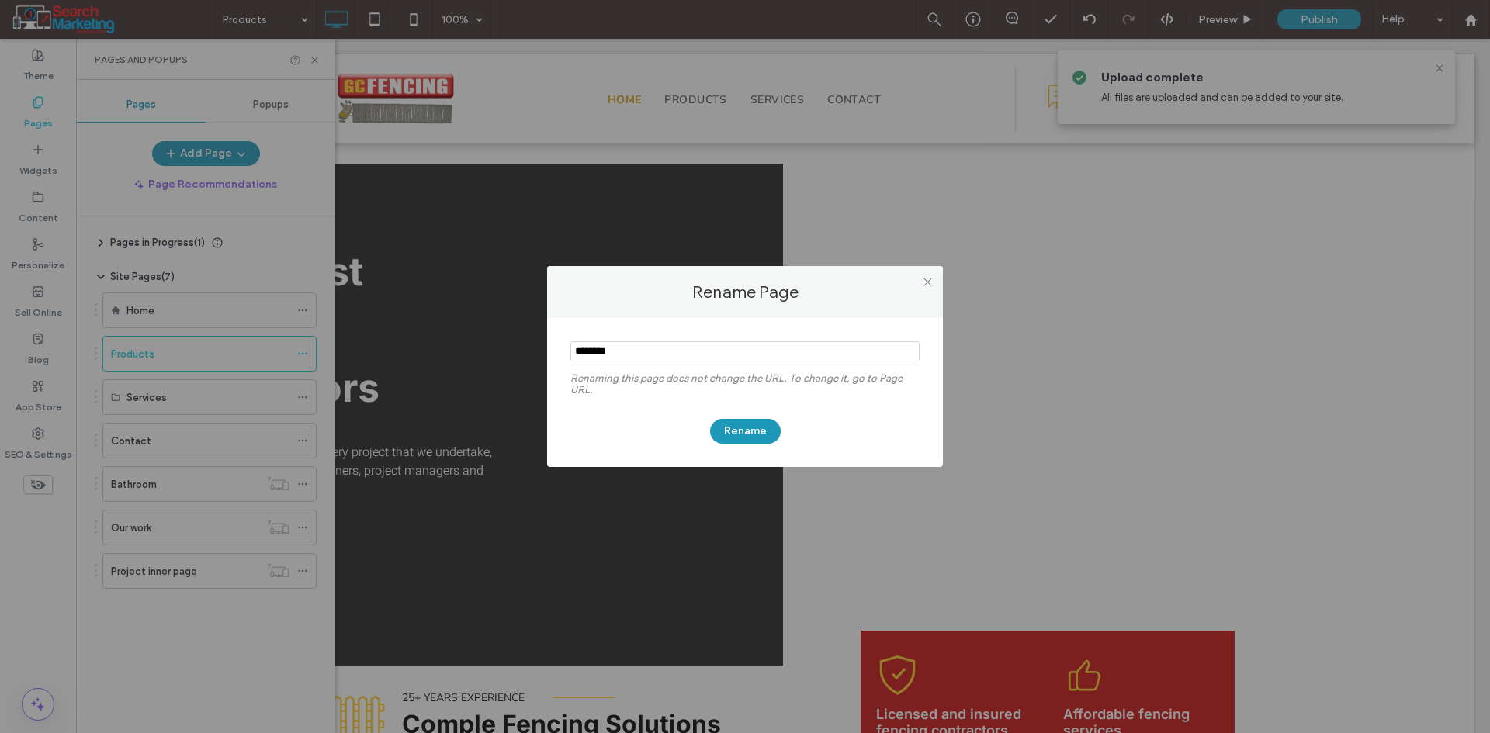
click at [637, 357] on input "notEmpty" at bounding box center [744, 351] width 349 height 20
click at [638, 356] on input "notEmpty" at bounding box center [744, 351] width 349 height 20
type input "**********"
click at [733, 421] on button "Rename" at bounding box center [745, 431] width 71 height 25
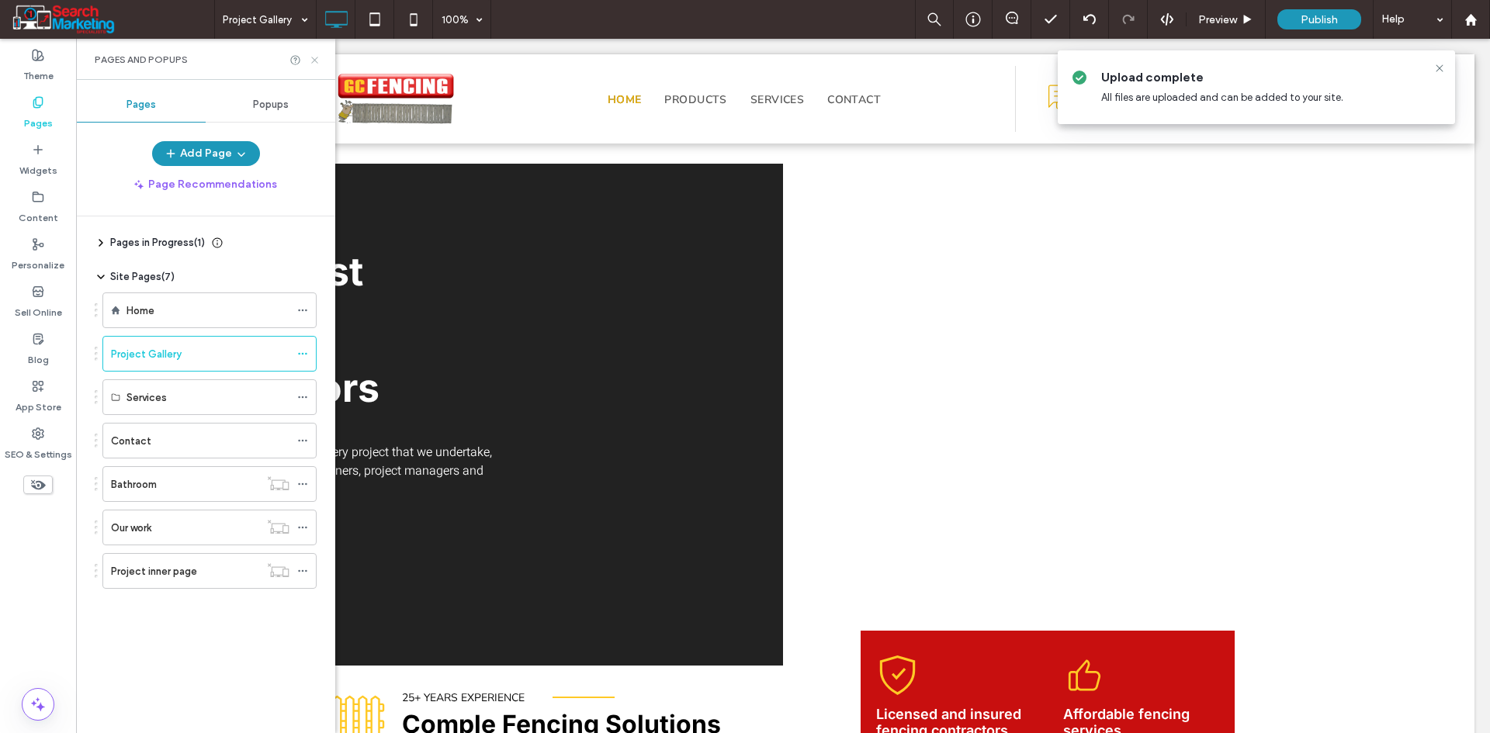
click at [313, 61] on use at bounding box center [314, 60] width 6 height 6
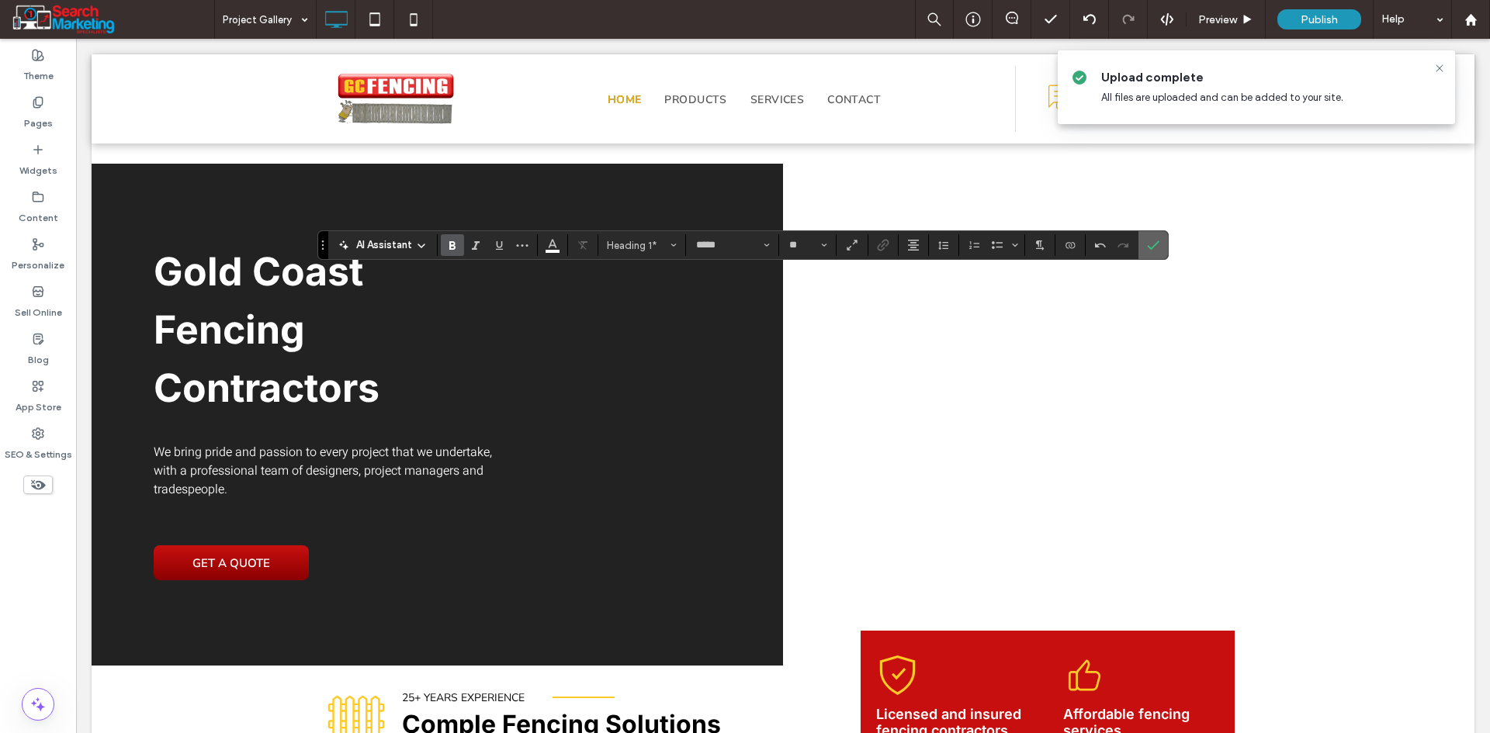
click at [1152, 244] on icon "Confirm" at bounding box center [1153, 245] width 12 height 12
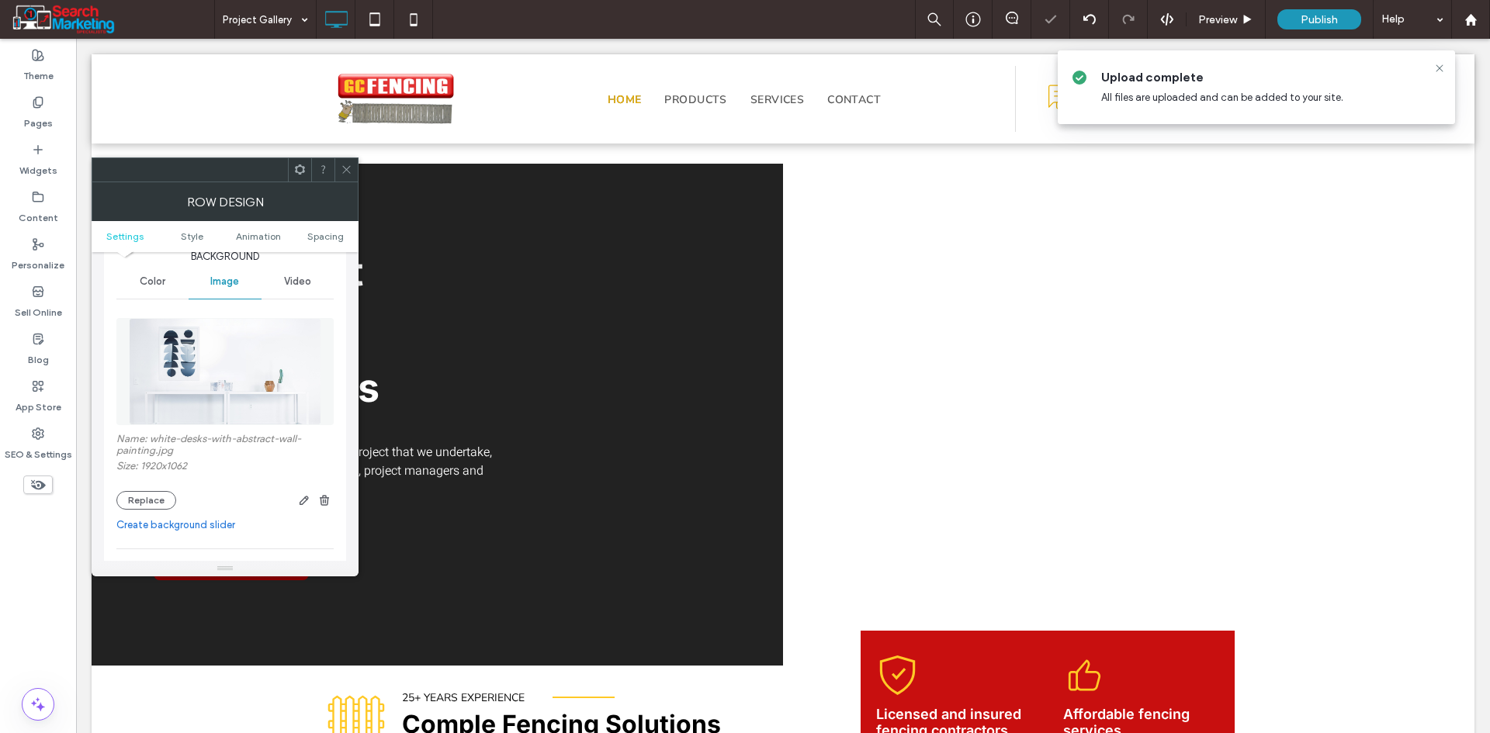
scroll to position [233, 0]
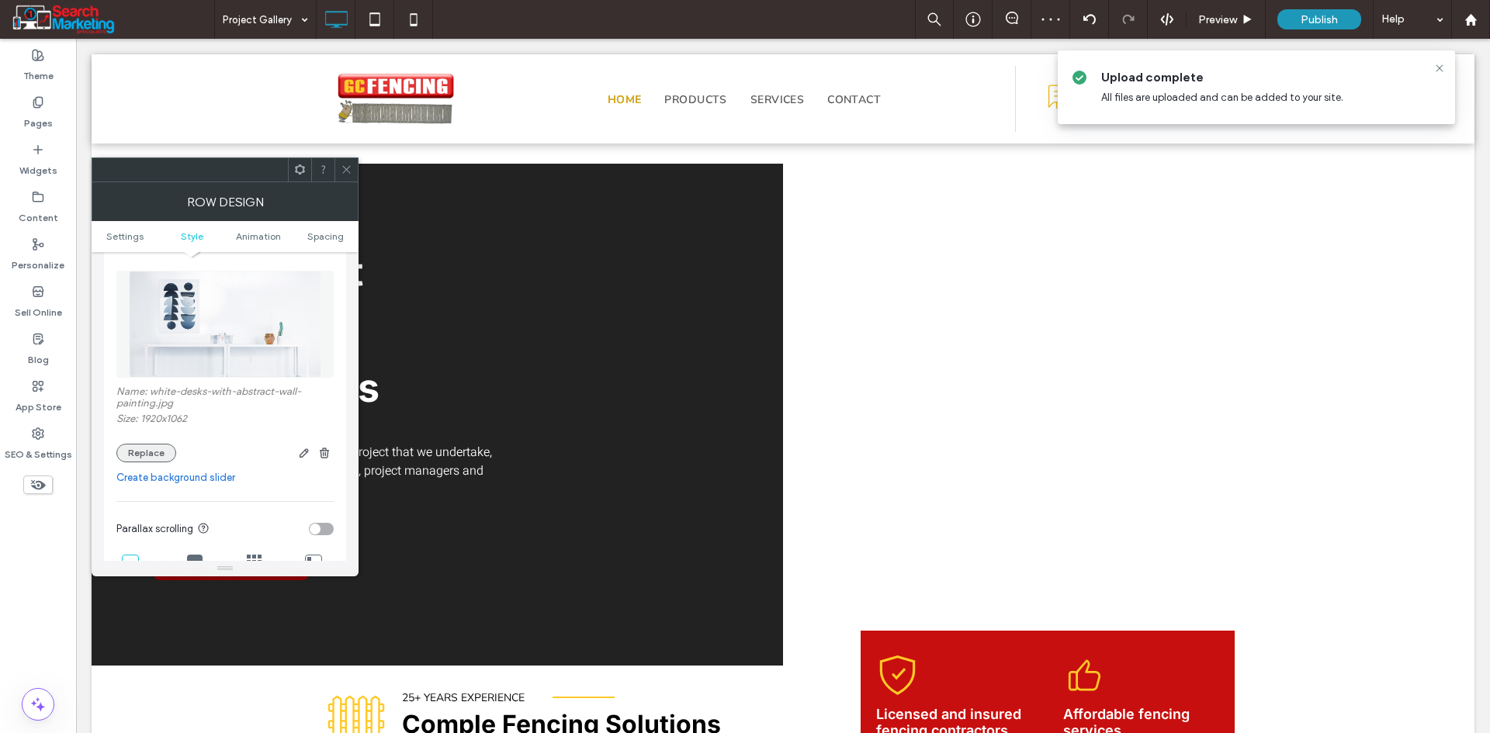
click at [143, 455] on button "Replace" at bounding box center [146, 453] width 60 height 19
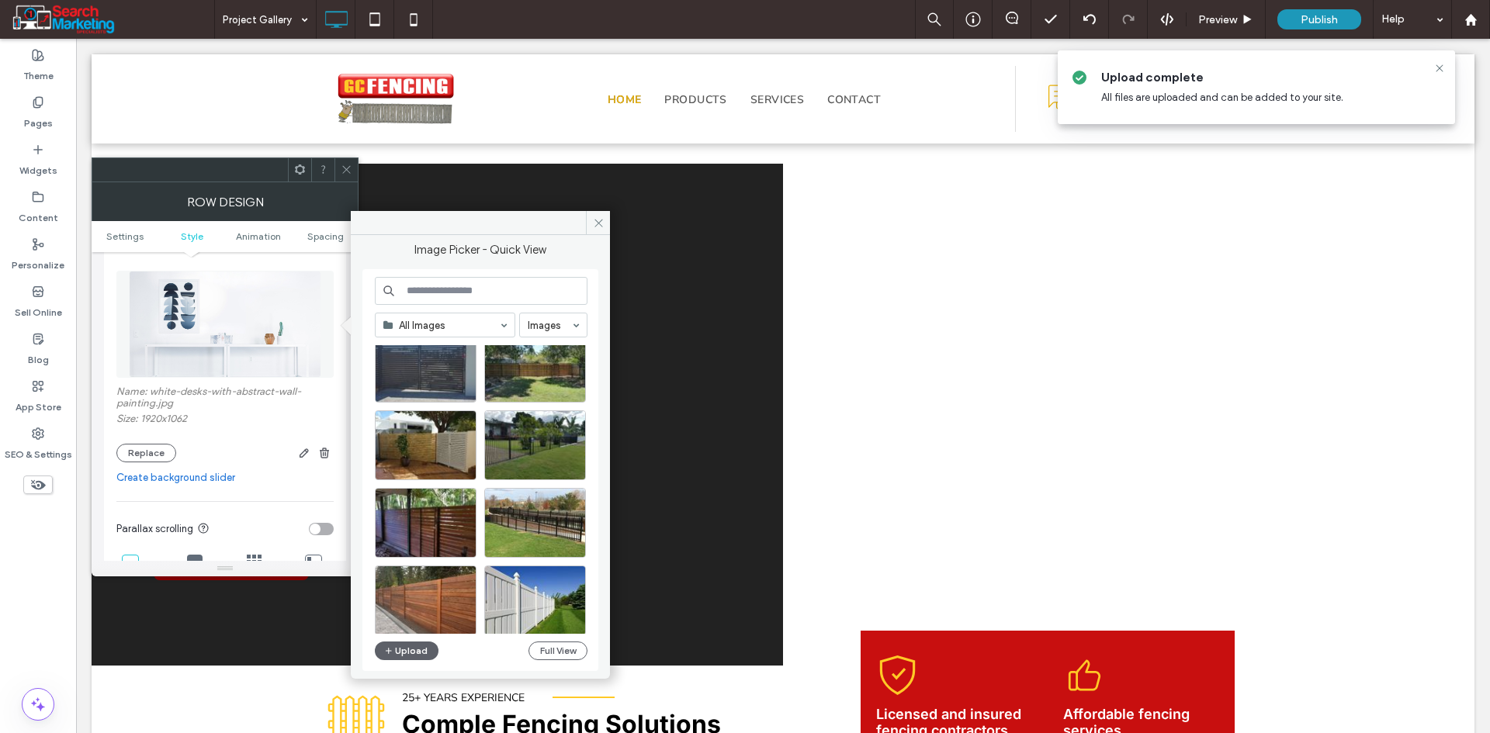
scroll to position [155, 0]
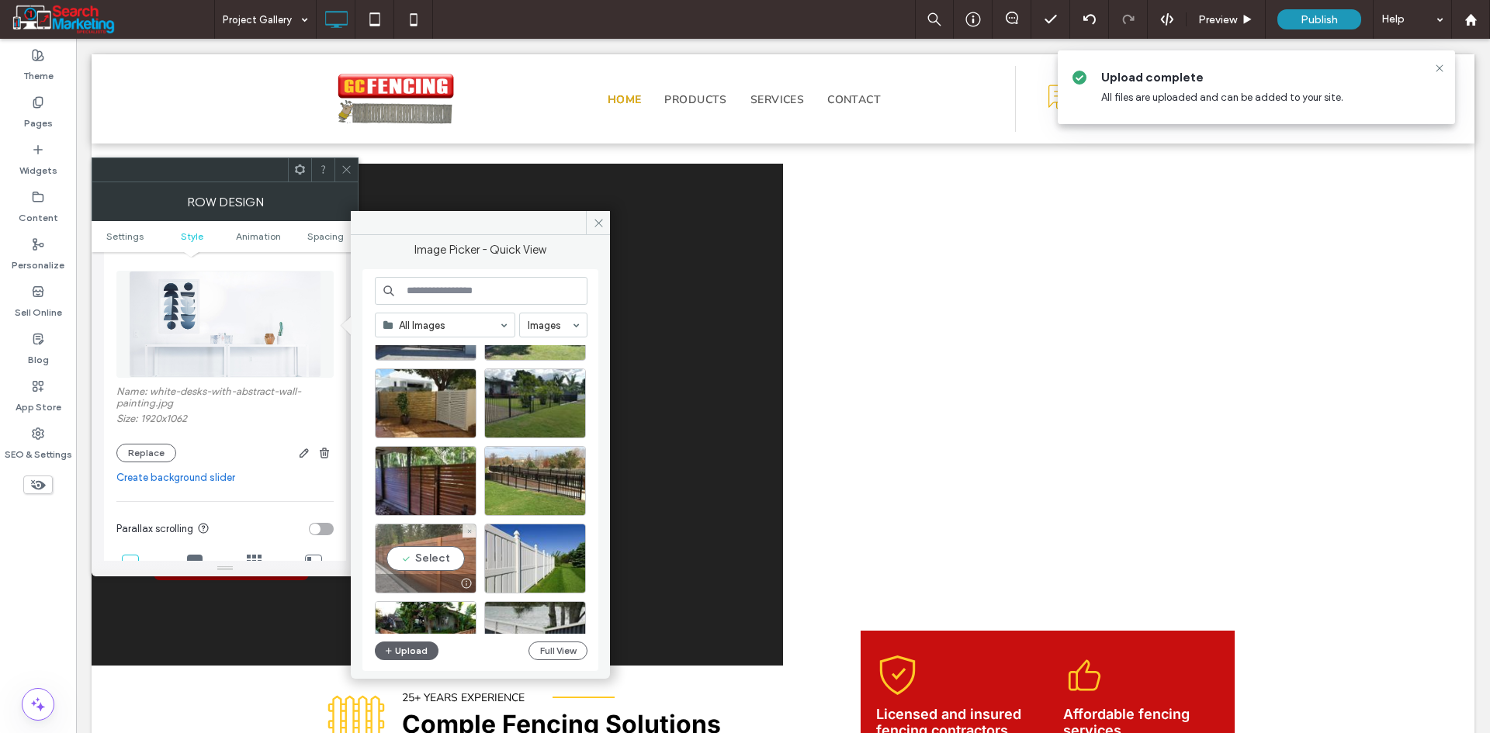
click at [438, 555] on div "Select" at bounding box center [426, 559] width 102 height 70
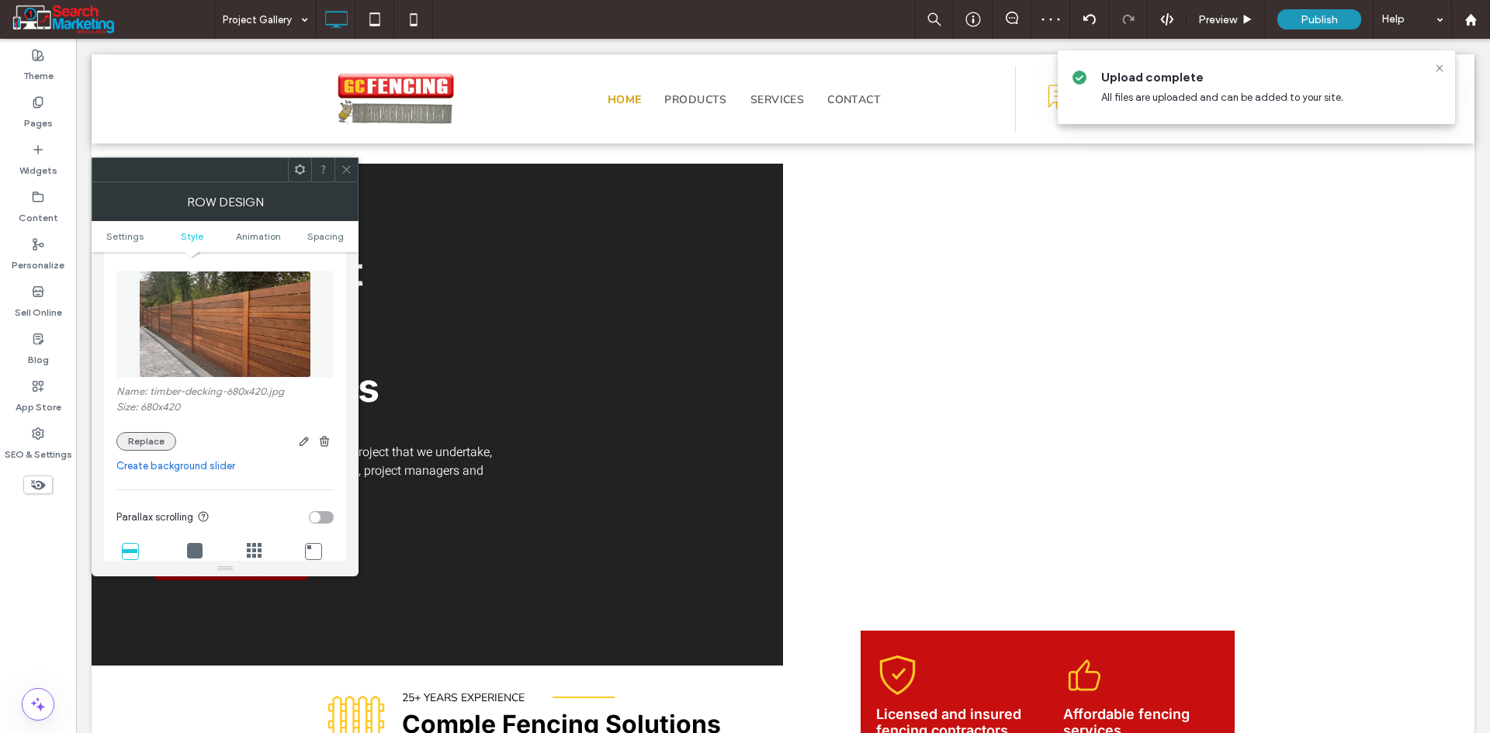
click at [144, 438] on button "Replace" at bounding box center [146, 441] width 60 height 19
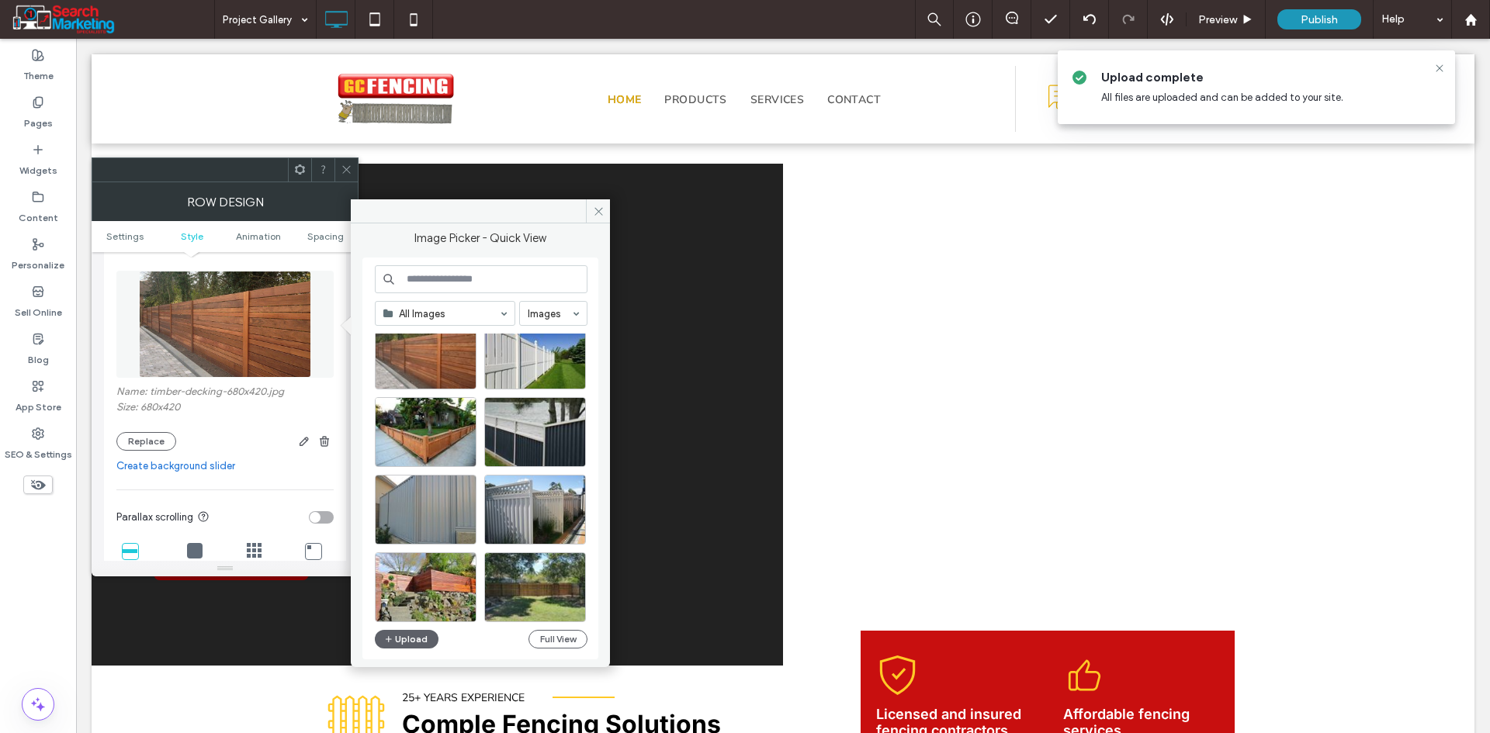
scroll to position [388, 0]
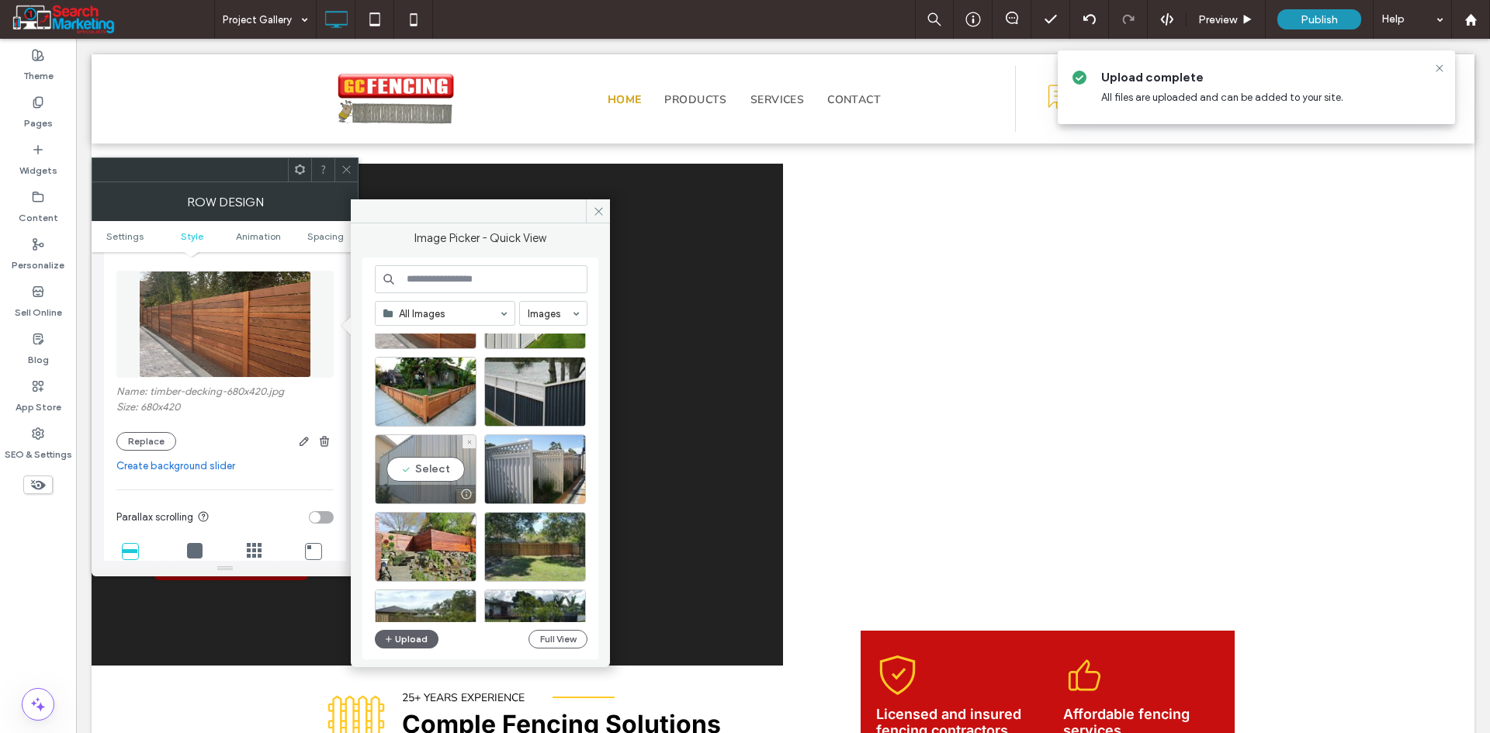
click at [438, 473] on div "Select" at bounding box center [426, 470] width 102 height 70
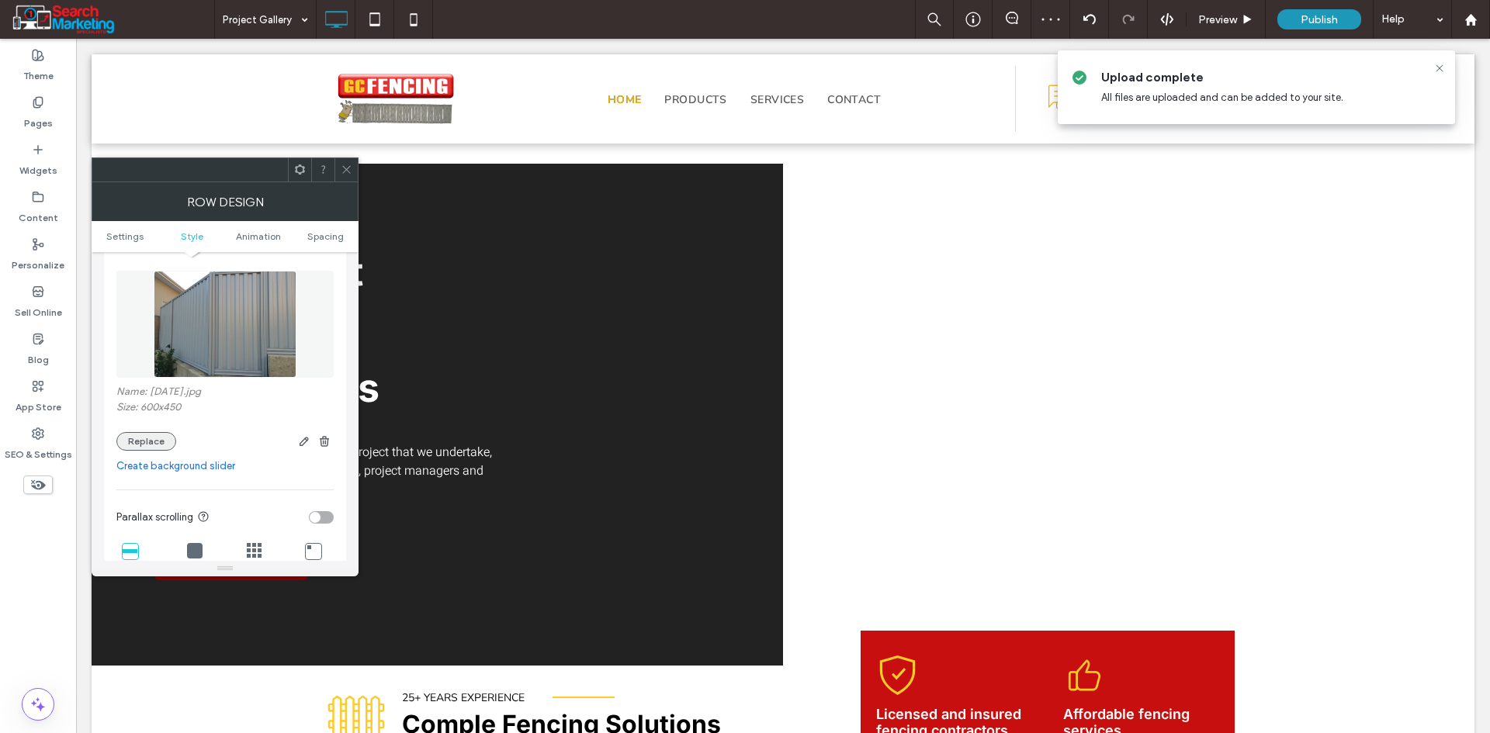
click at [140, 435] on button "Replace" at bounding box center [146, 441] width 60 height 19
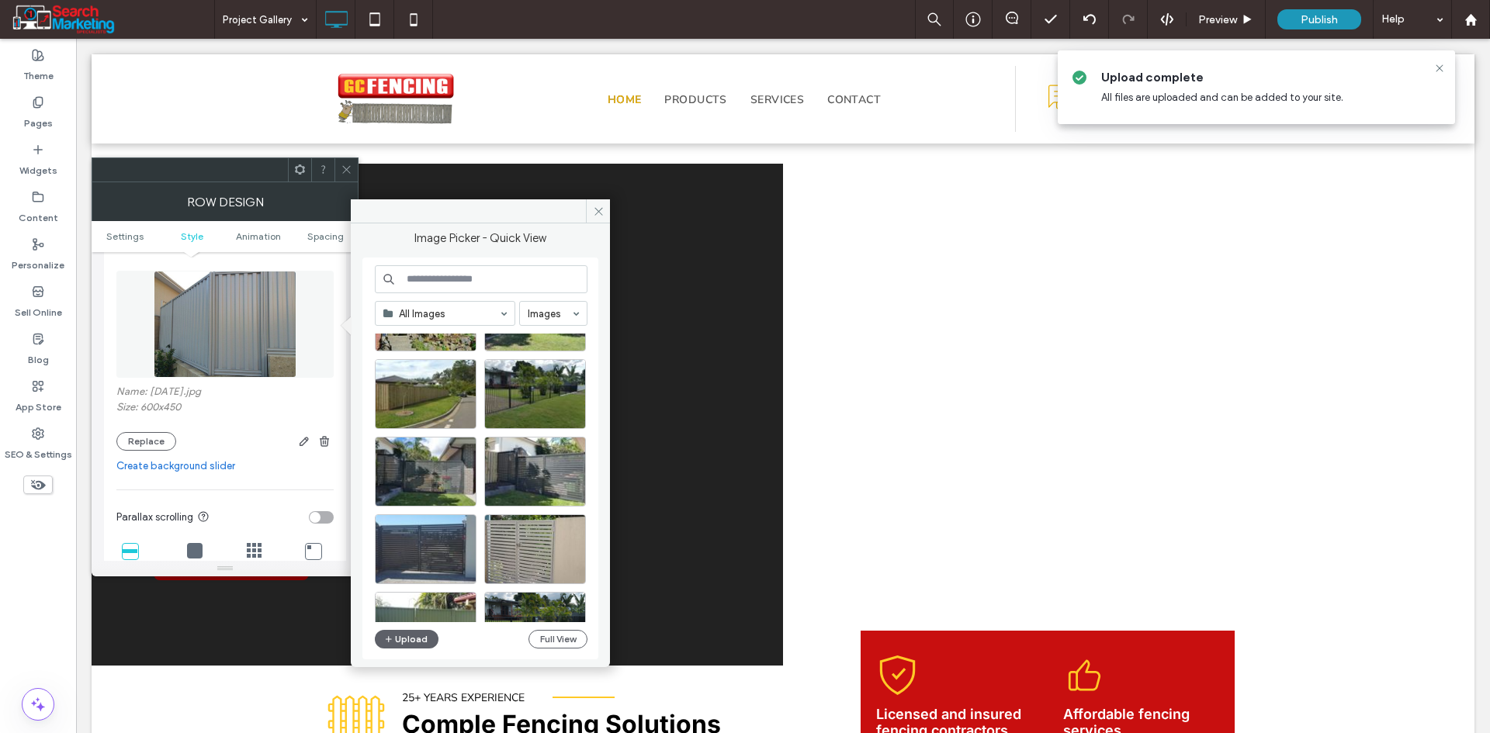
scroll to position [603, 0]
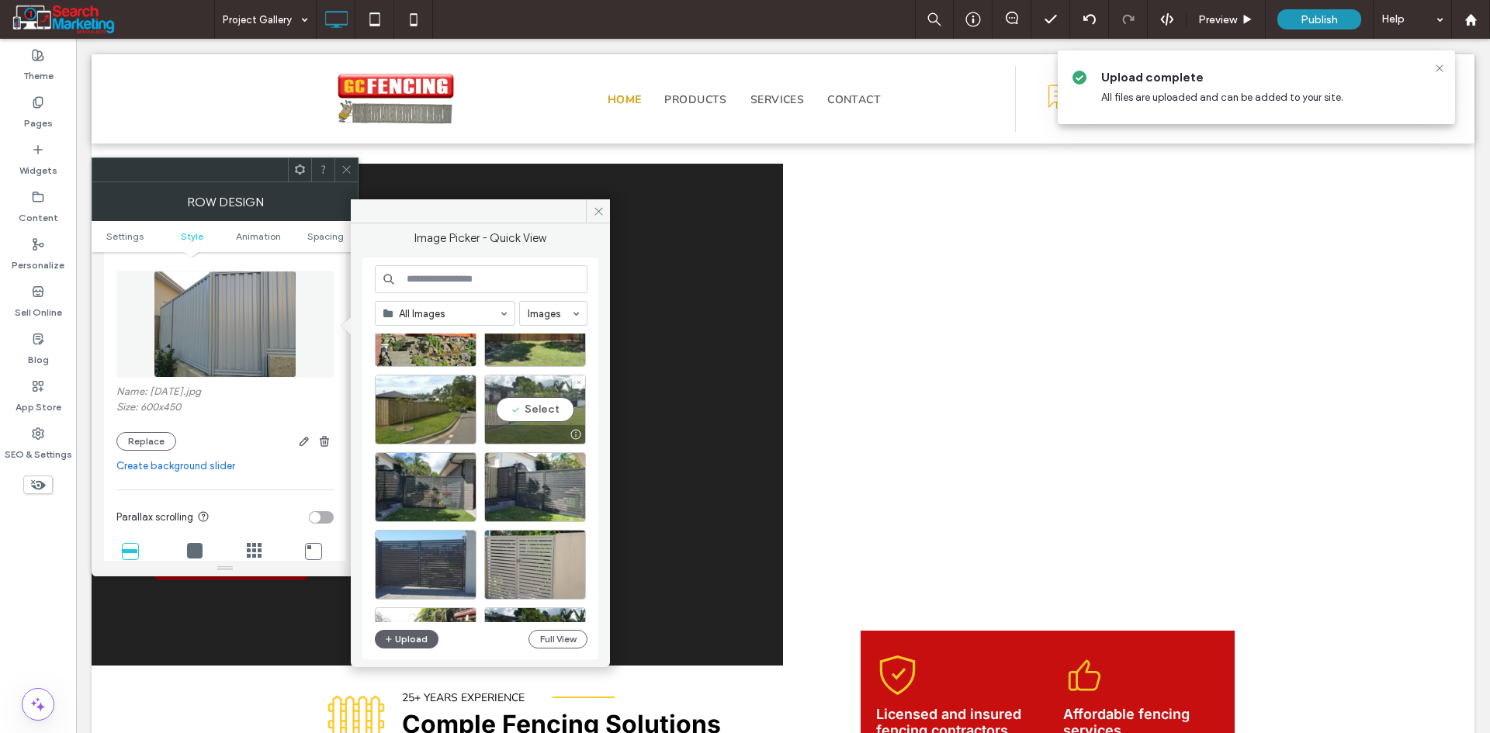
click at [528, 409] on div "Select" at bounding box center [535, 410] width 102 height 70
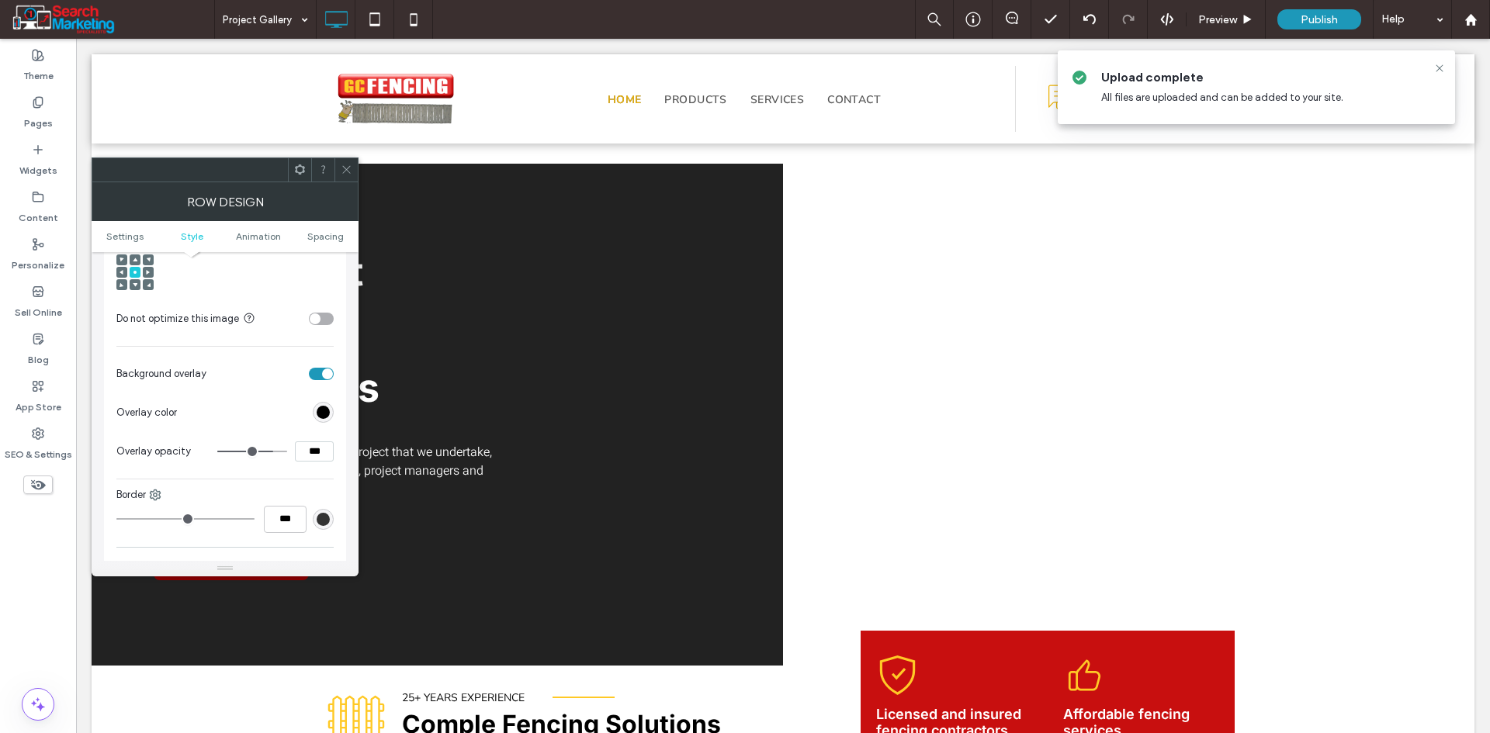
scroll to position [621, 0]
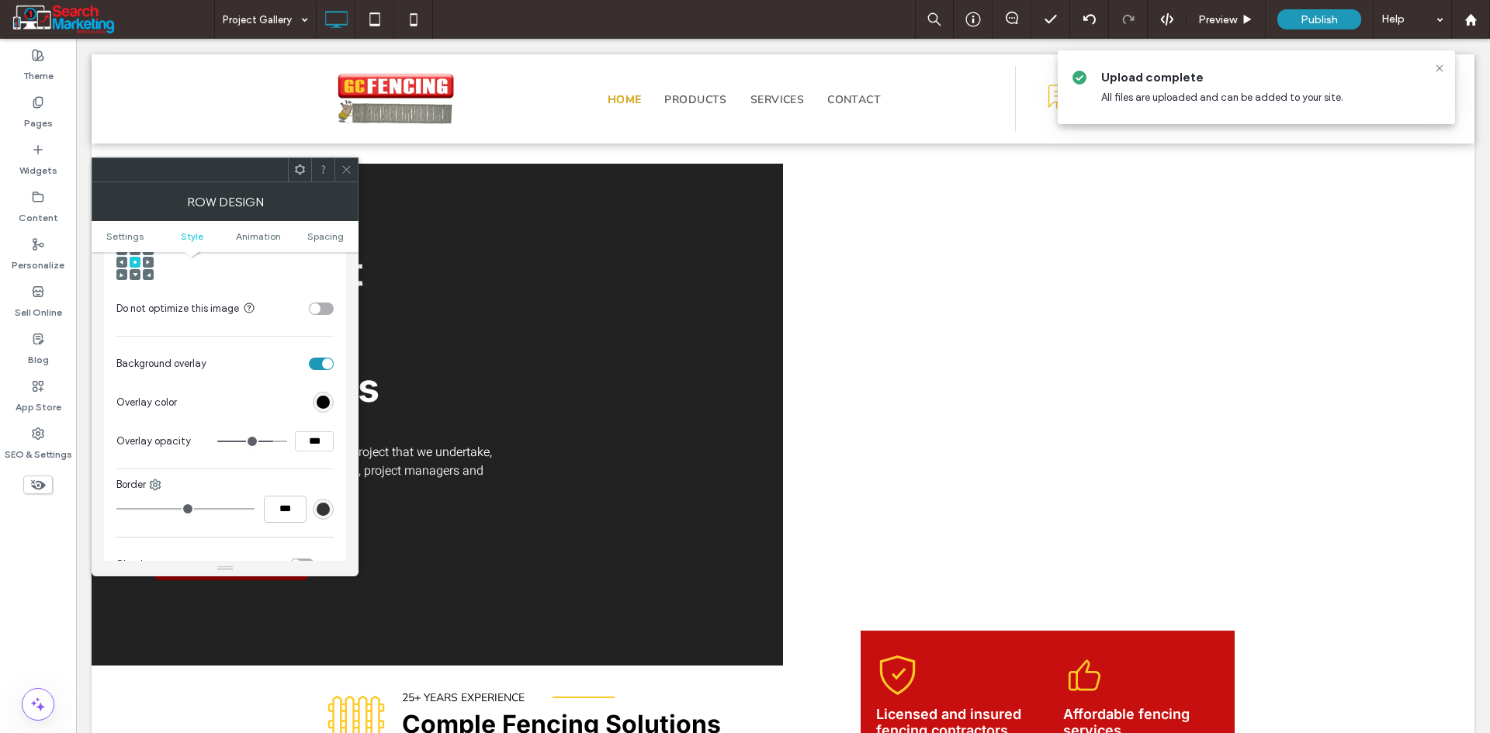
drag, startPoint x: 313, startPoint y: 446, endPoint x: 300, endPoint y: 447, distance: 13.2
click at [300, 447] on input "***" at bounding box center [314, 441] width 39 height 20
type input "***"
type input "**"
drag, startPoint x: 308, startPoint y: 449, endPoint x: 298, endPoint y: 448, distance: 10.1
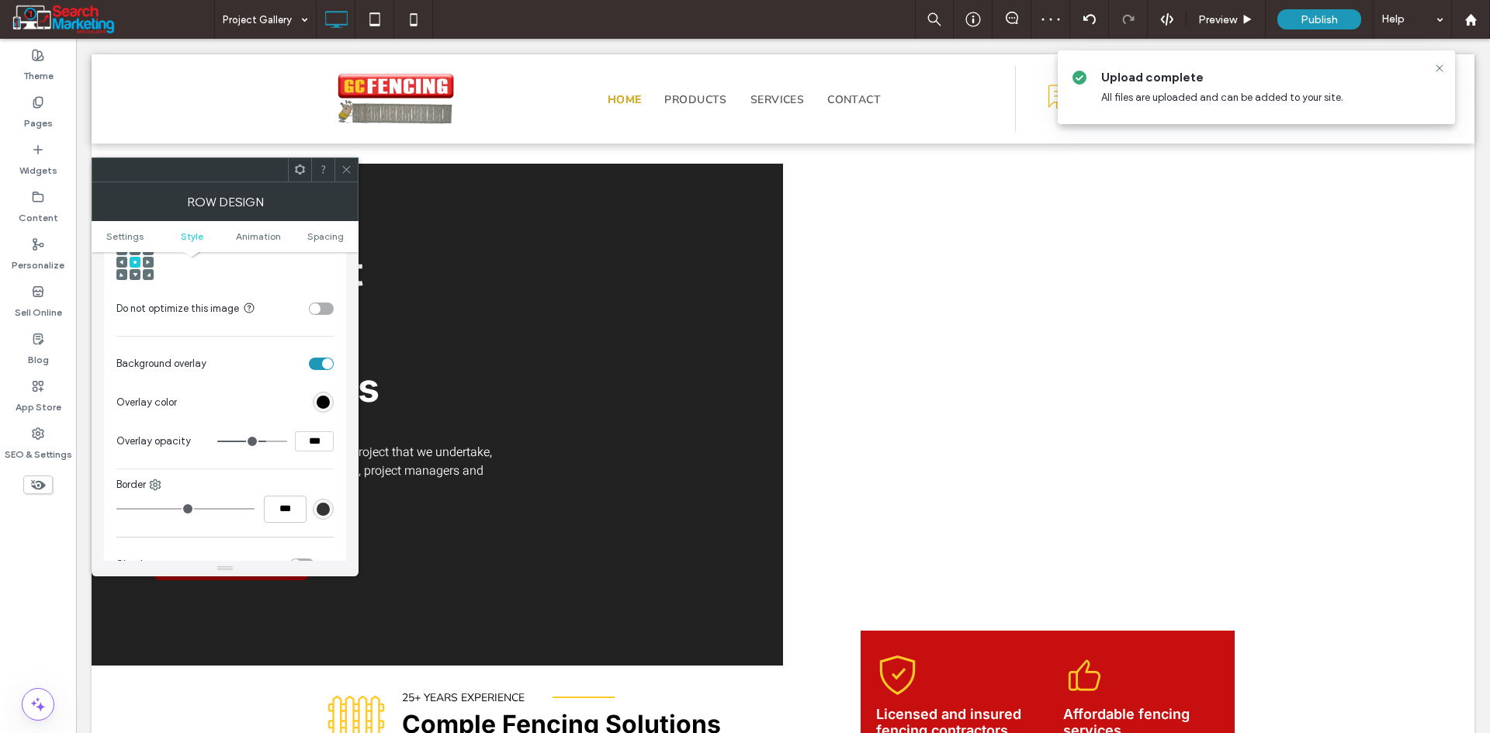
click at [298, 448] on input "***" at bounding box center [314, 441] width 39 height 20
type input "***"
type input "**"
click at [347, 168] on icon at bounding box center [347, 170] width 12 height 12
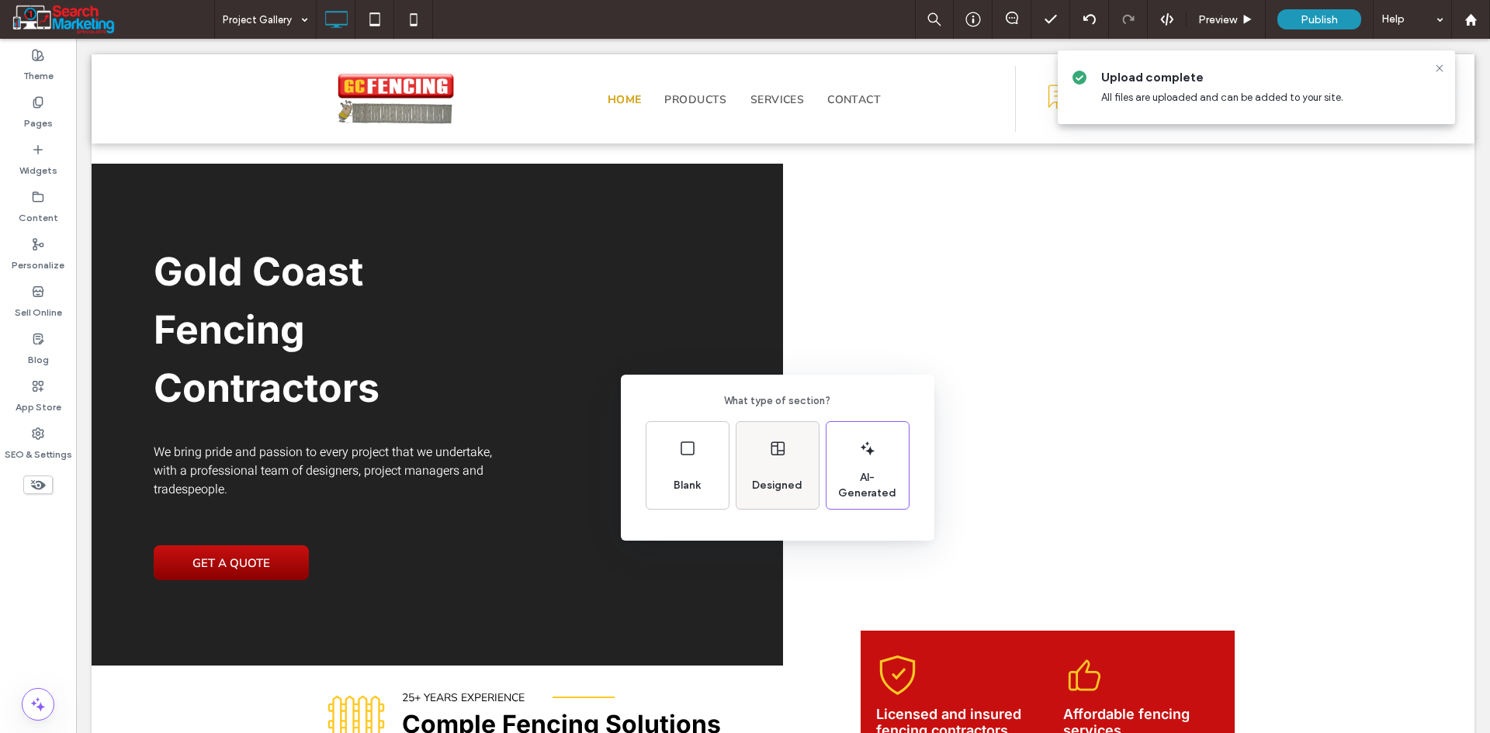
click at [784, 441] on icon at bounding box center [777, 448] width 19 height 19
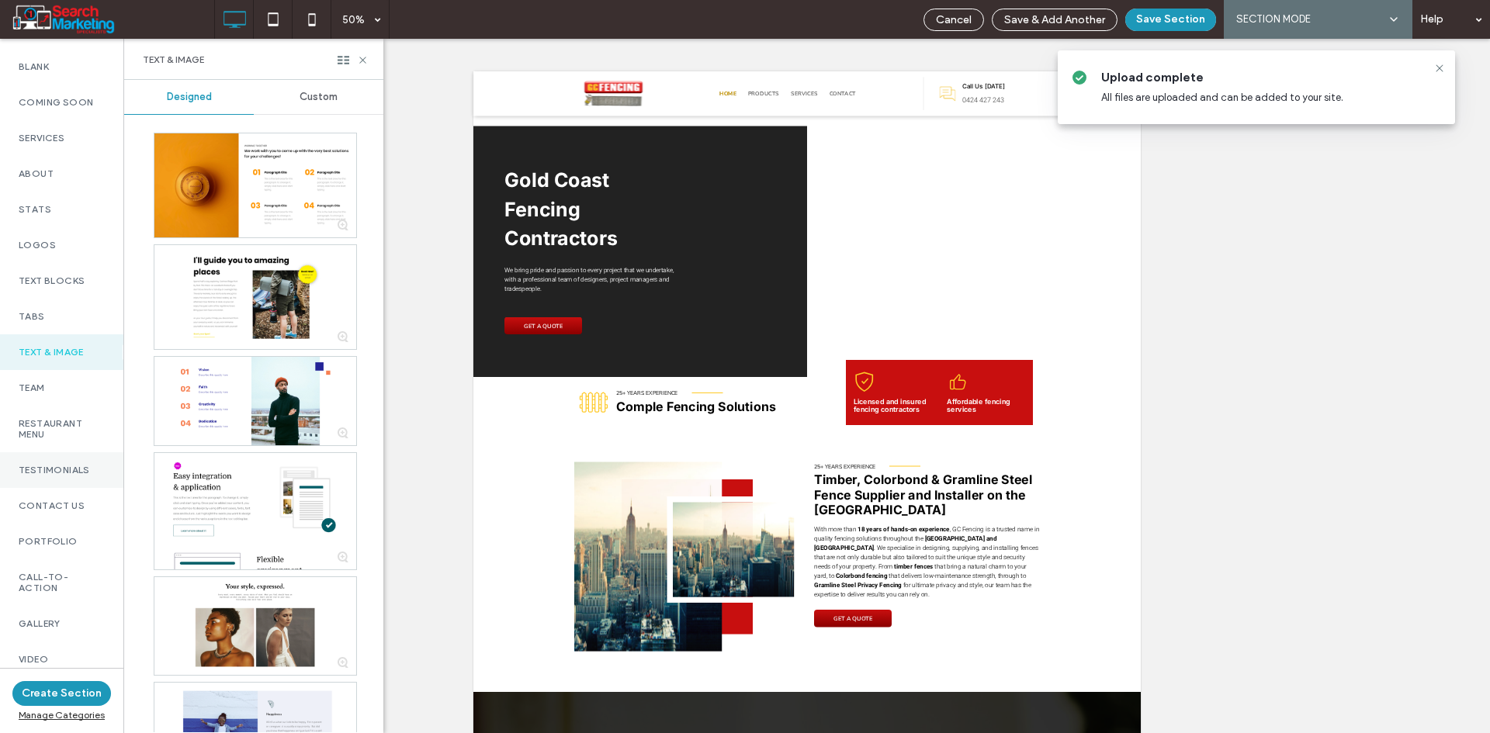
scroll to position [233, 0]
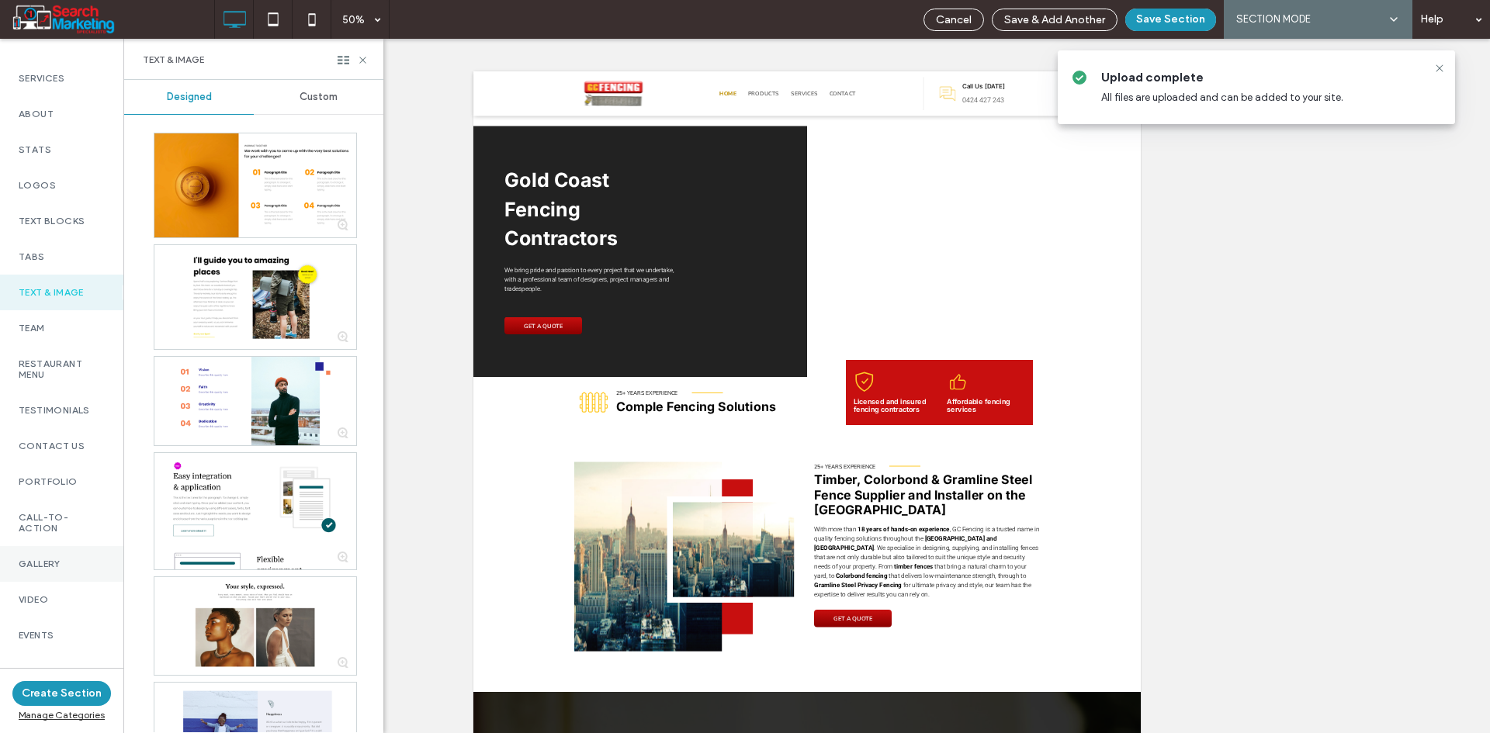
click at [59, 556] on div "Gallery" at bounding box center [61, 564] width 123 height 36
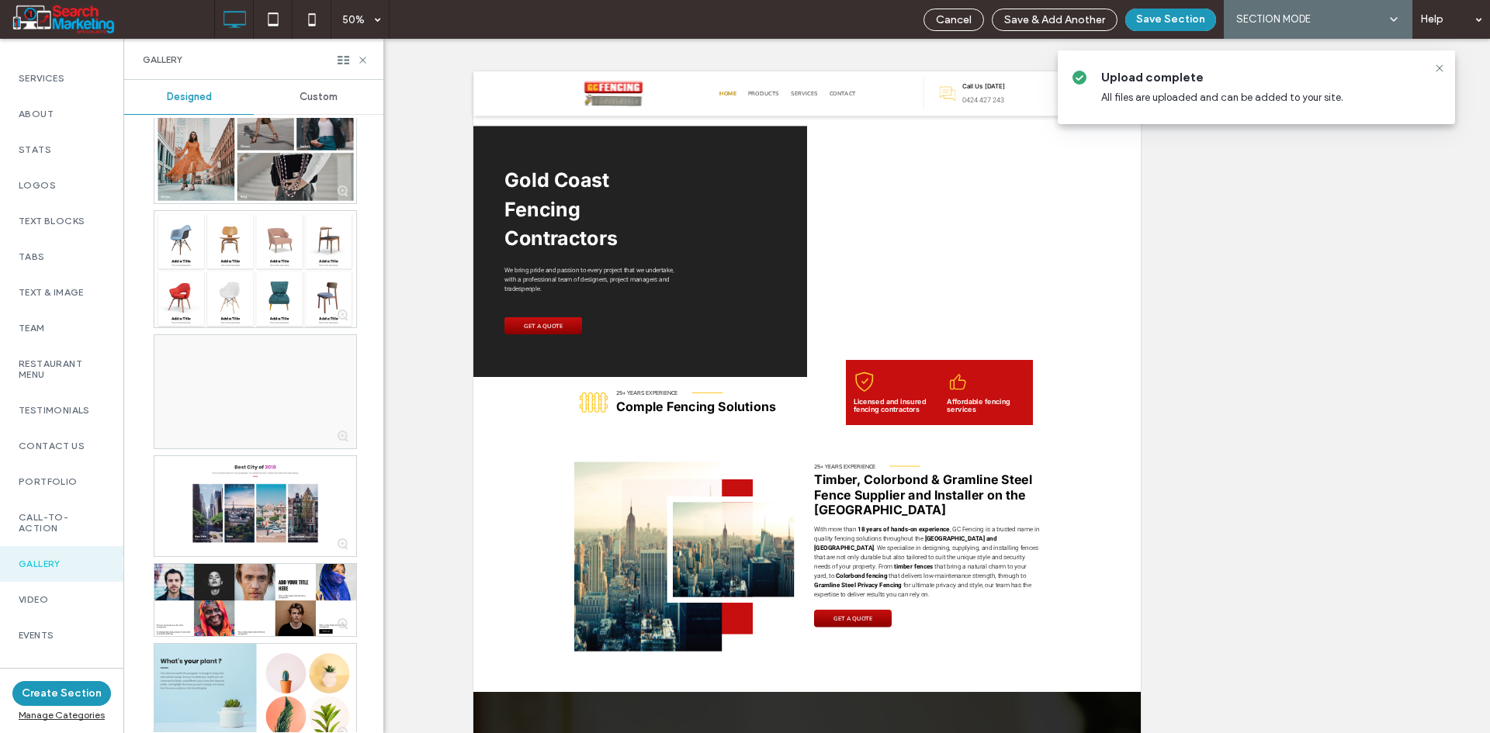
scroll to position [0, 0]
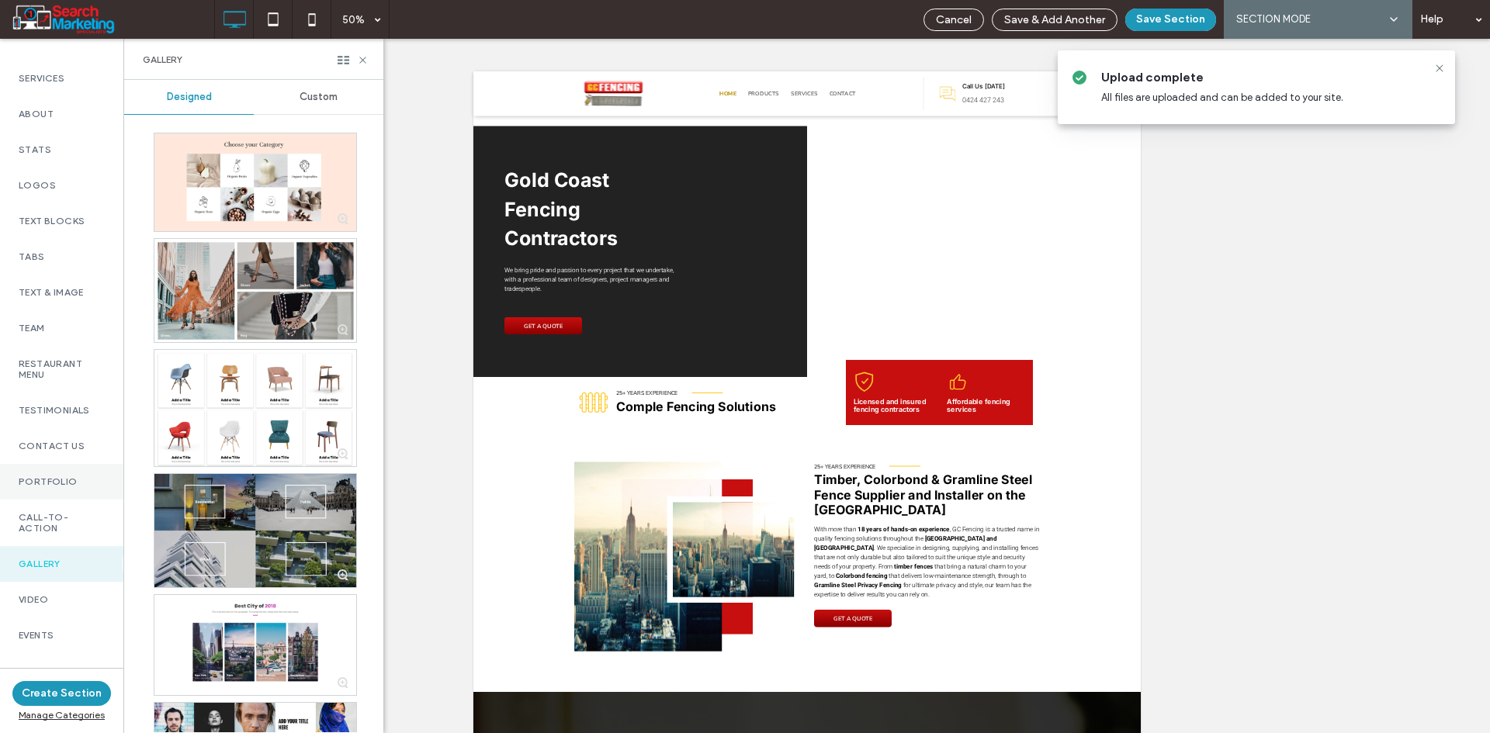
click at [66, 476] on div "Portfolio" at bounding box center [61, 482] width 123 height 36
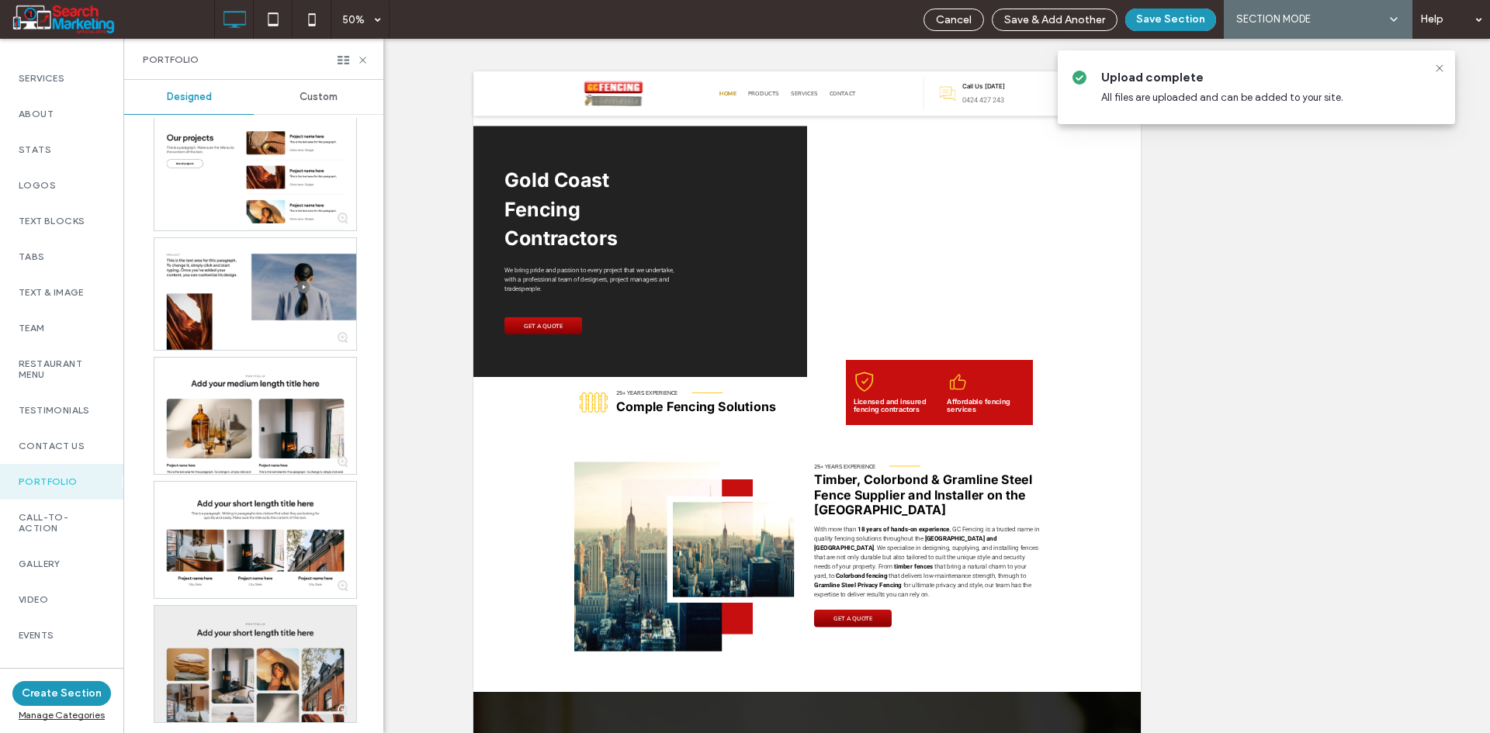
scroll to position [383, 0]
click at [282, 681] on div at bounding box center [255, 664] width 202 height 116
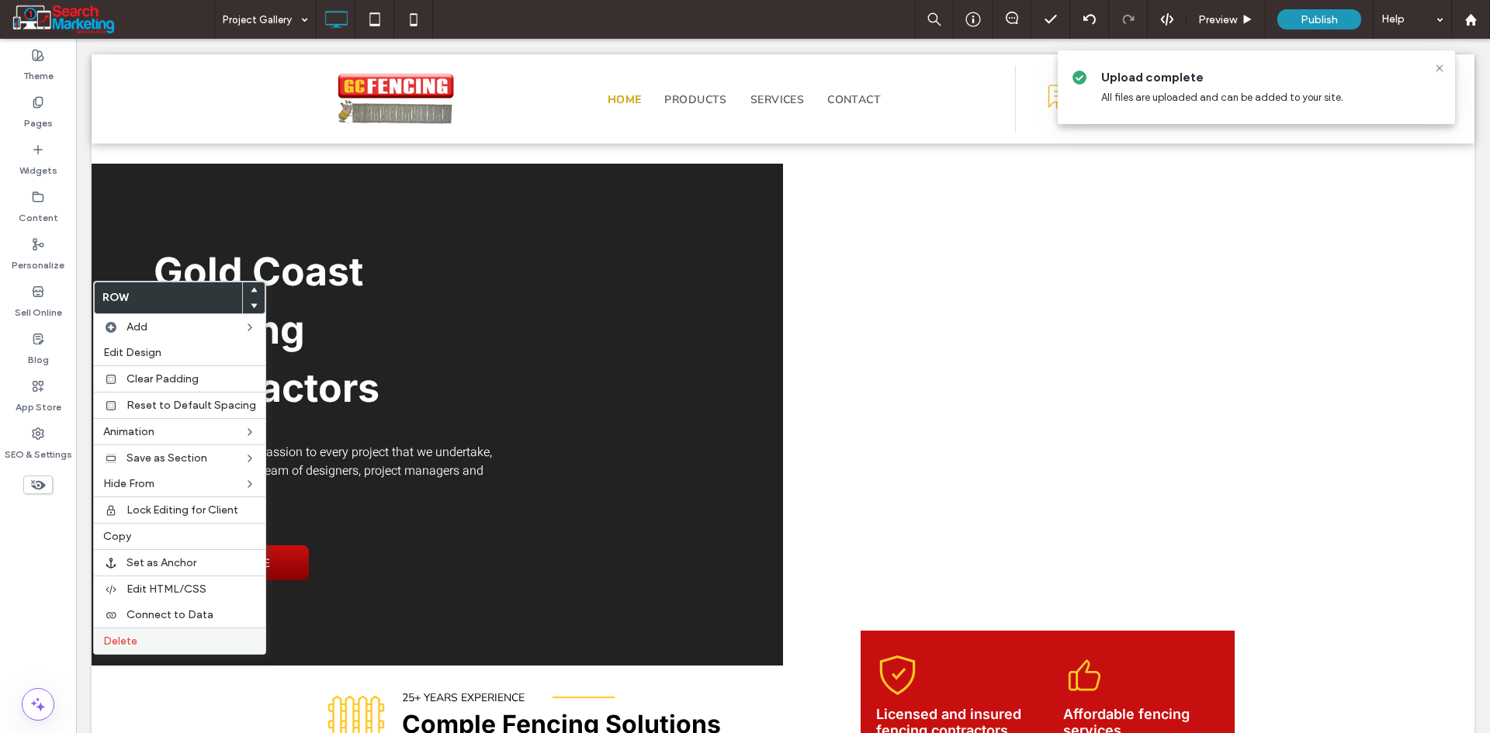
click at [135, 645] on span "Delete" at bounding box center [120, 641] width 34 height 13
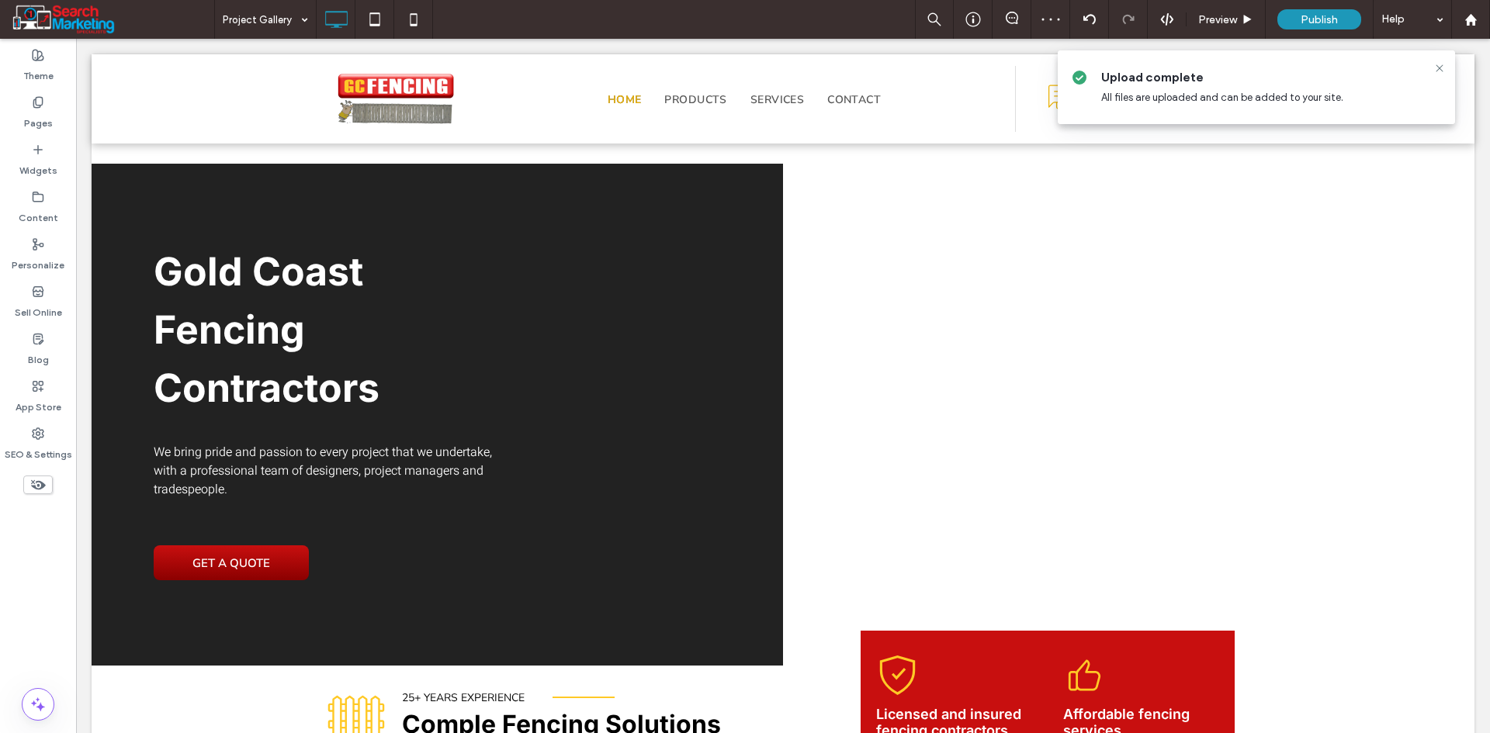
click at [38, 485] on use at bounding box center [38, 485] width 15 height 10
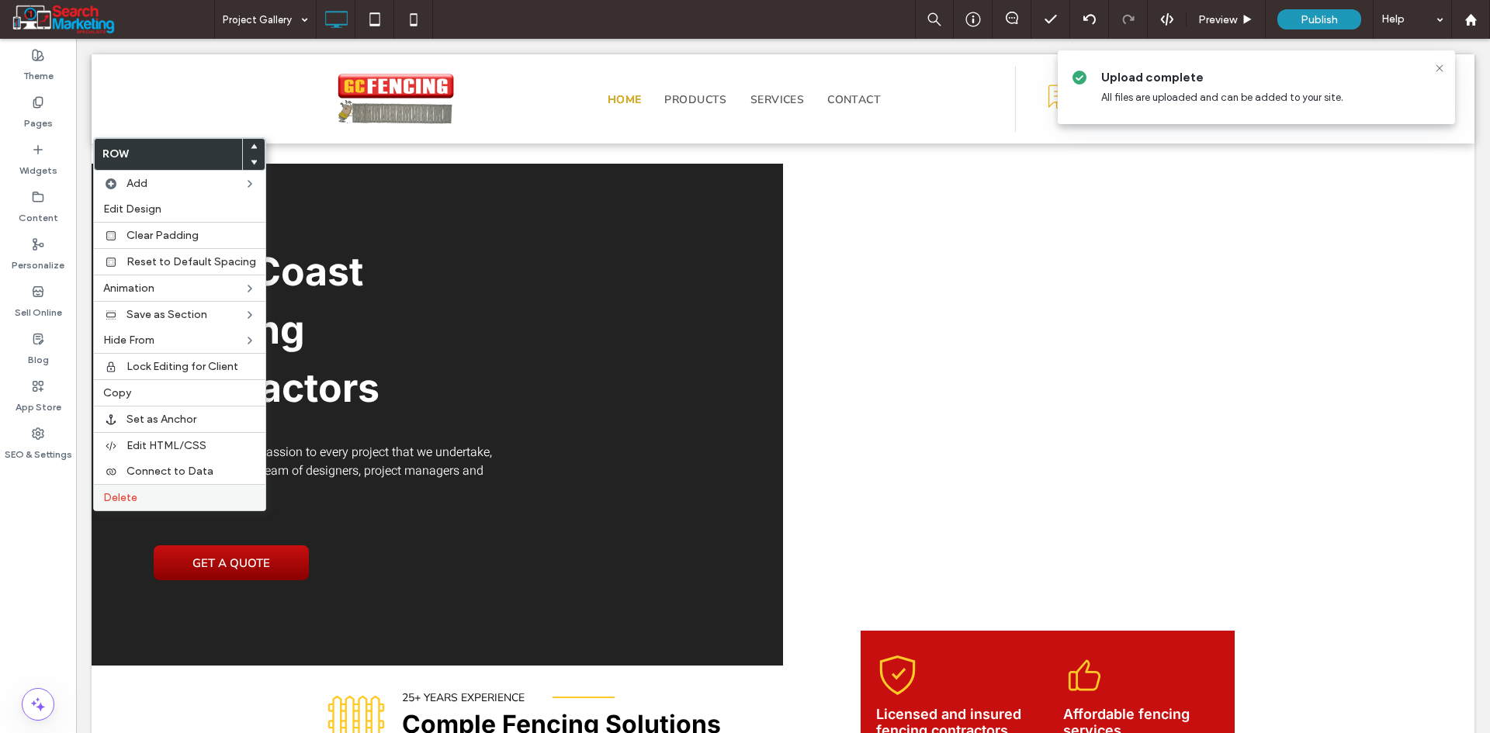
click at [149, 495] on label "Delete" at bounding box center [179, 497] width 153 height 13
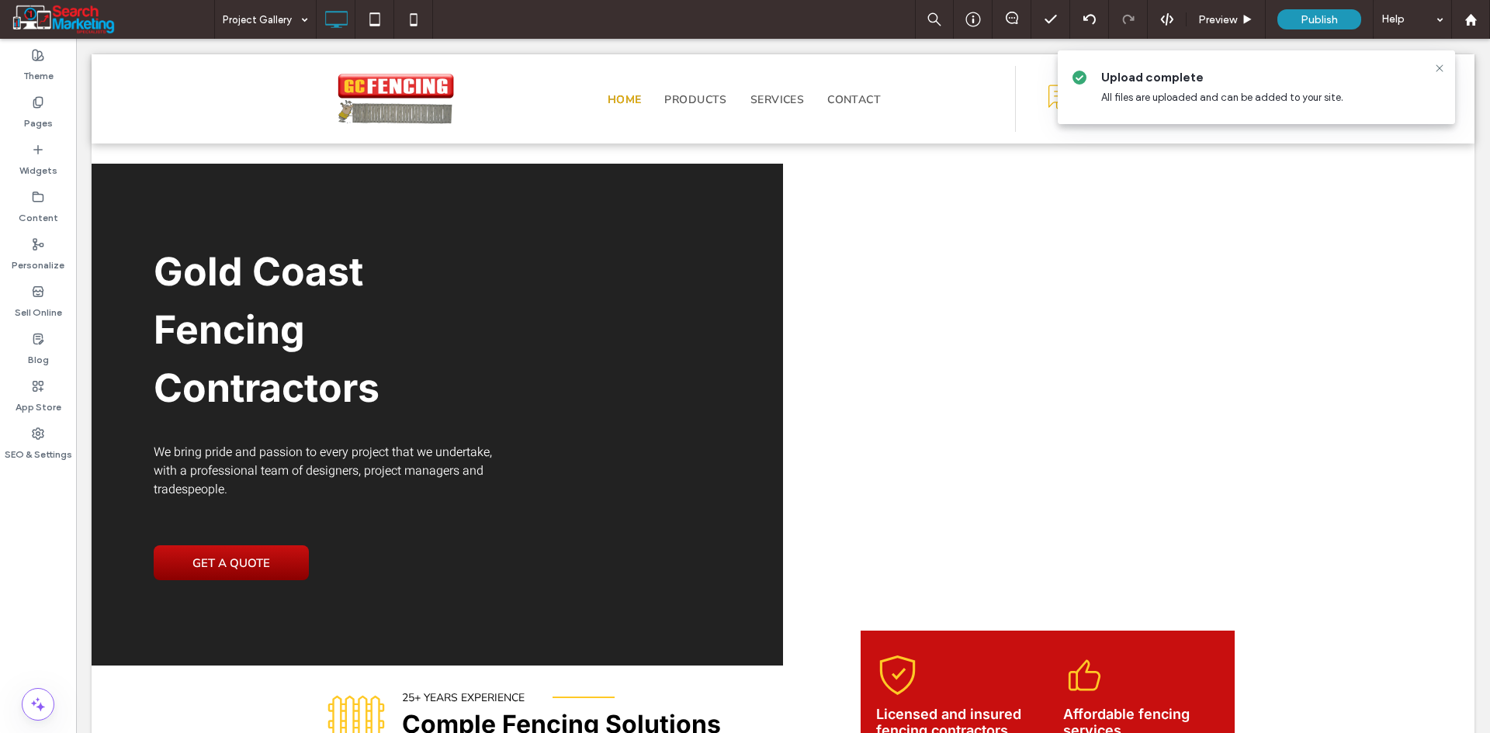
type input "*****"
type input "**"
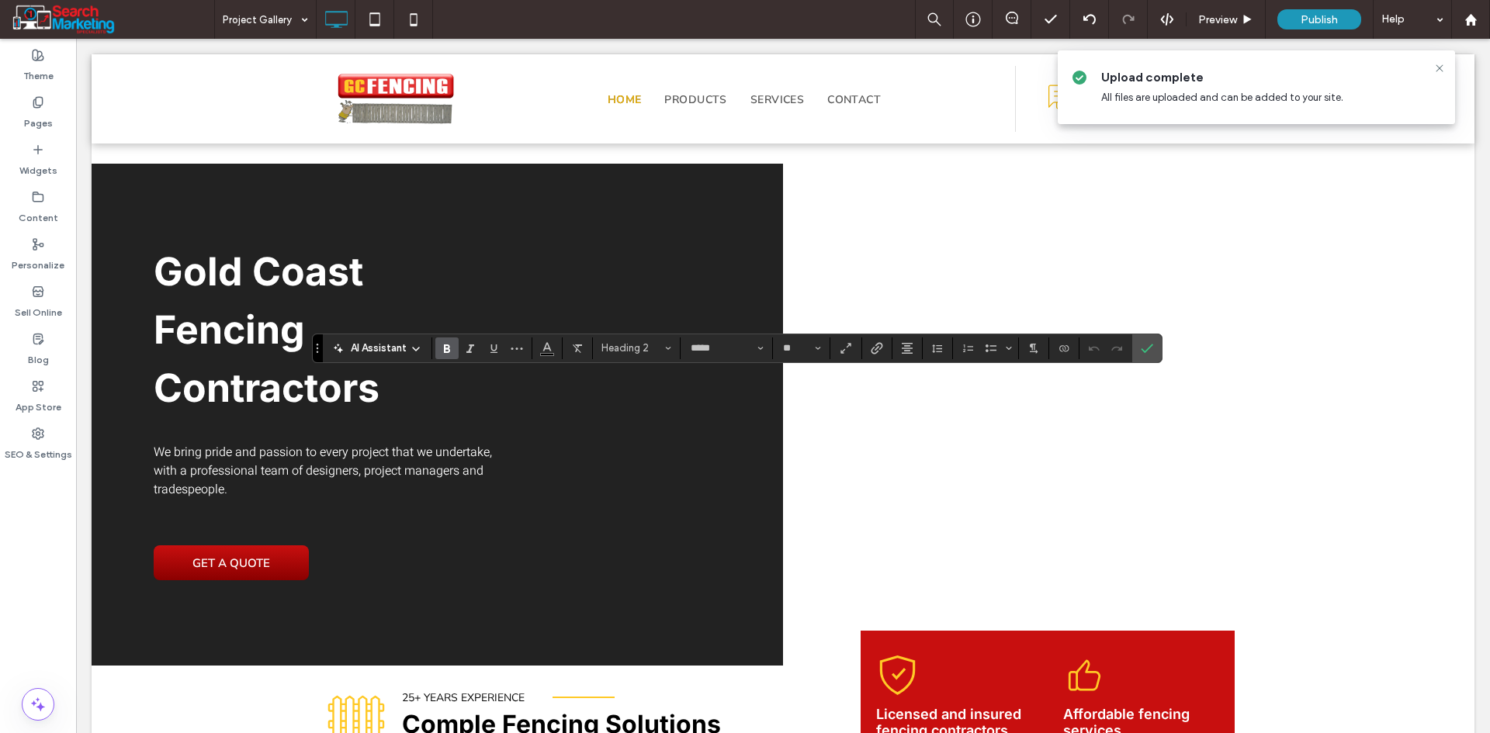
type input "*****"
type input "**"
click at [1143, 351] on use "Confirm" at bounding box center [1147, 348] width 12 height 9
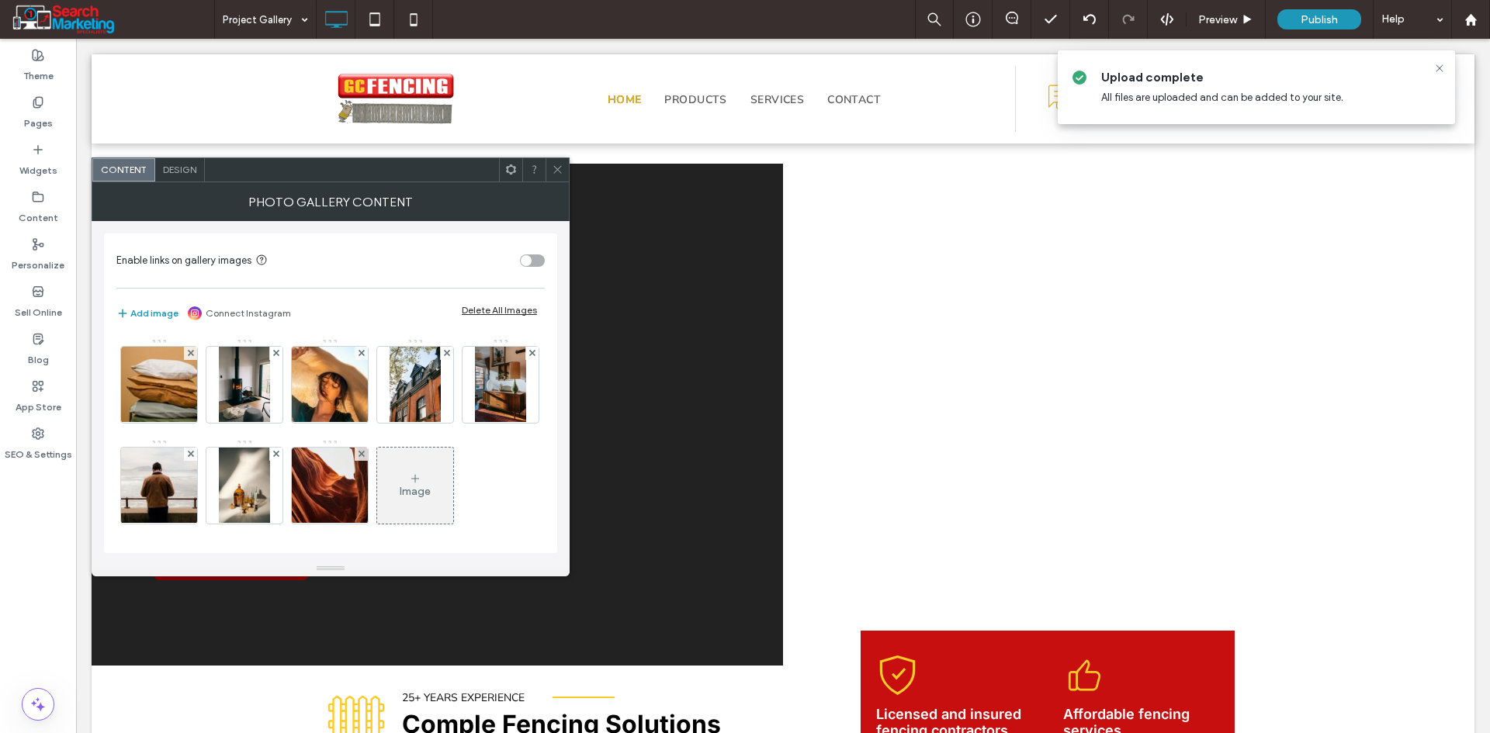
click at [473, 312] on div "Delete All Images" at bounding box center [499, 310] width 75 height 12
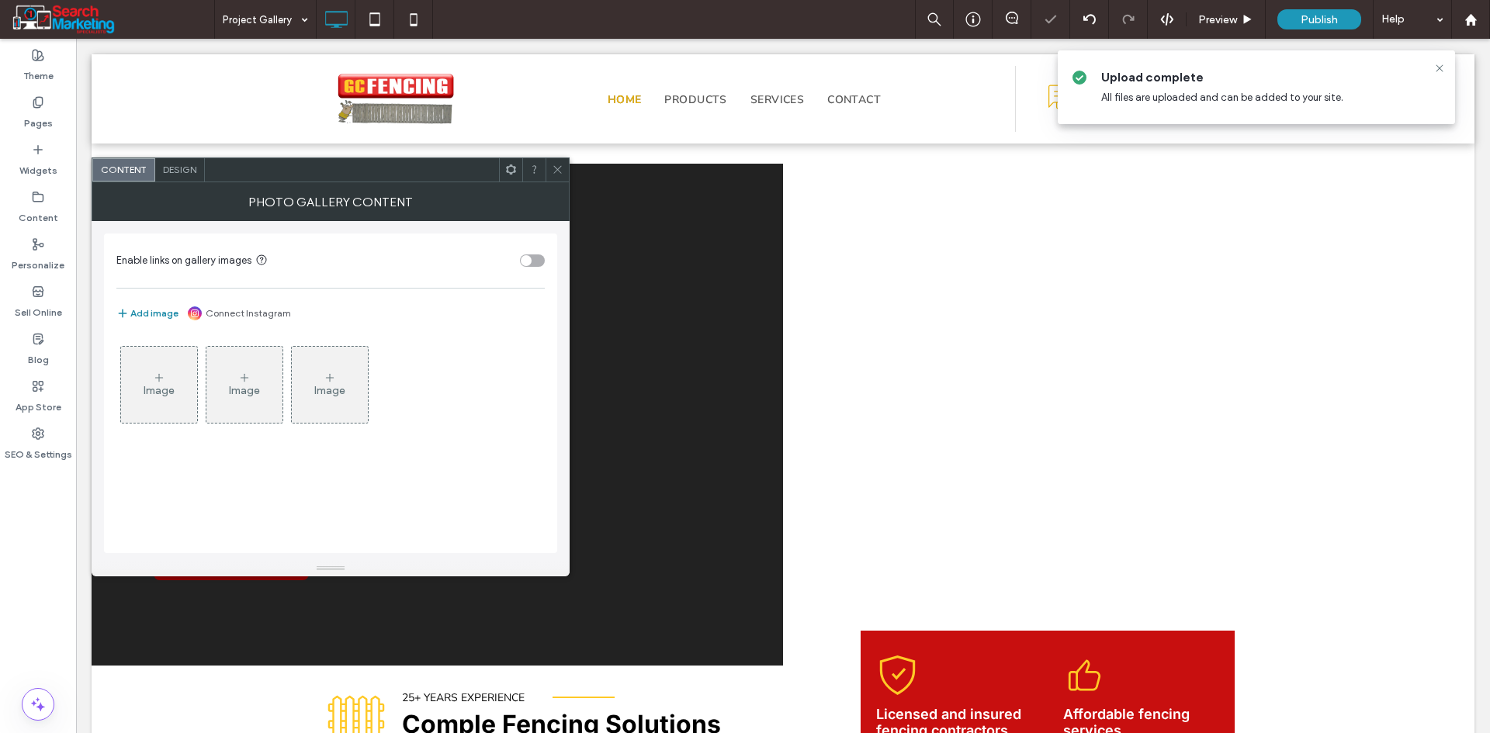
click at [150, 317] on button "Add image" at bounding box center [147, 313] width 62 height 19
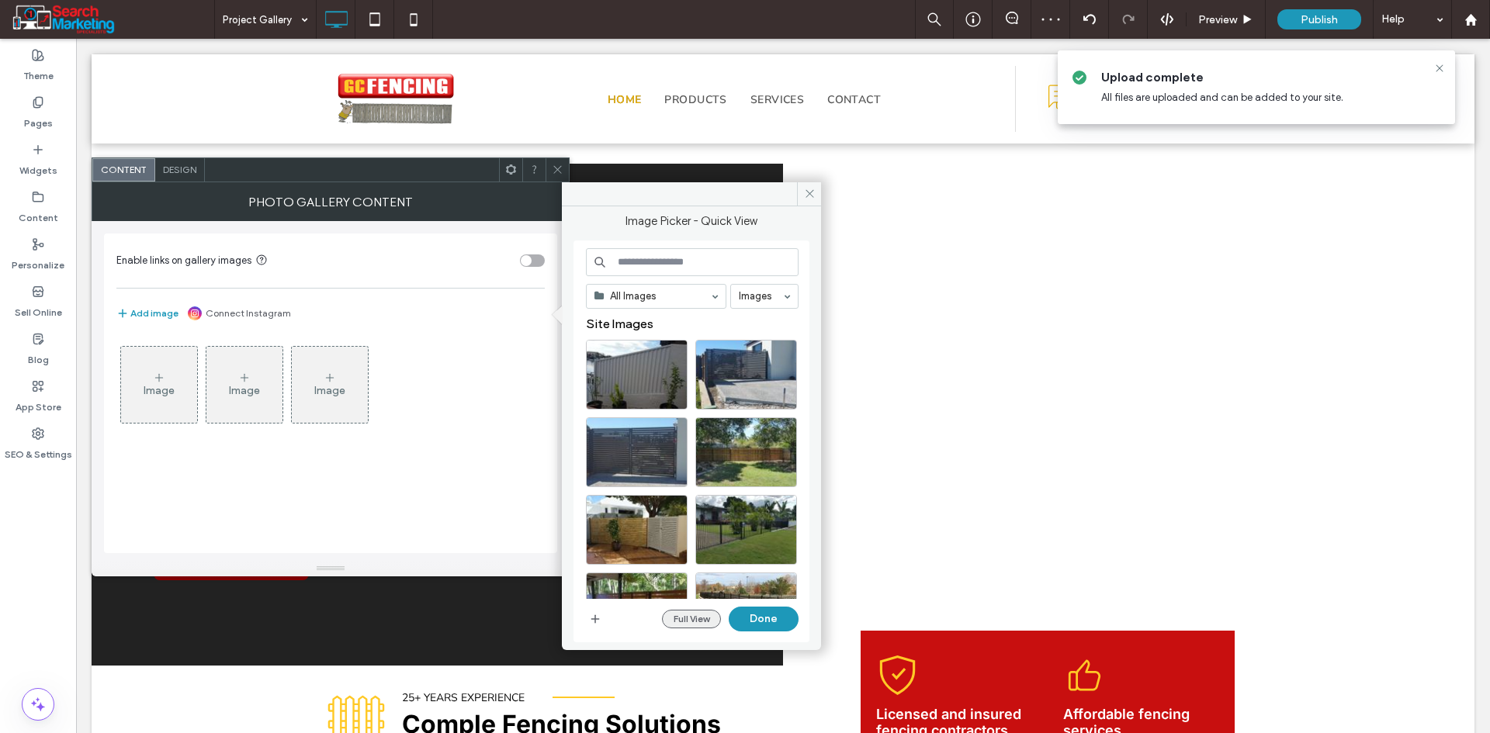
click at [697, 627] on button "Full View" at bounding box center [691, 619] width 59 height 19
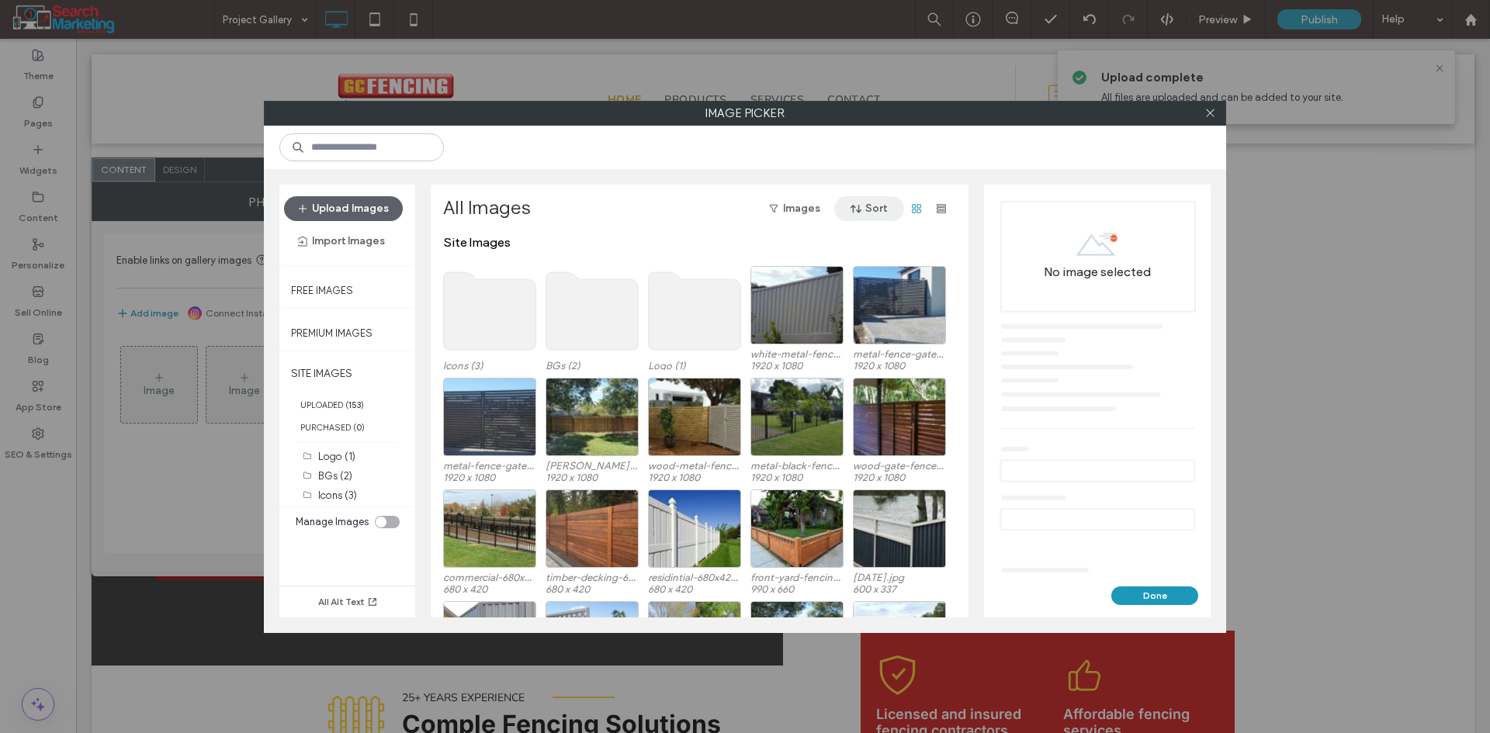
click at [859, 210] on use "button" at bounding box center [855, 209] width 11 height 9
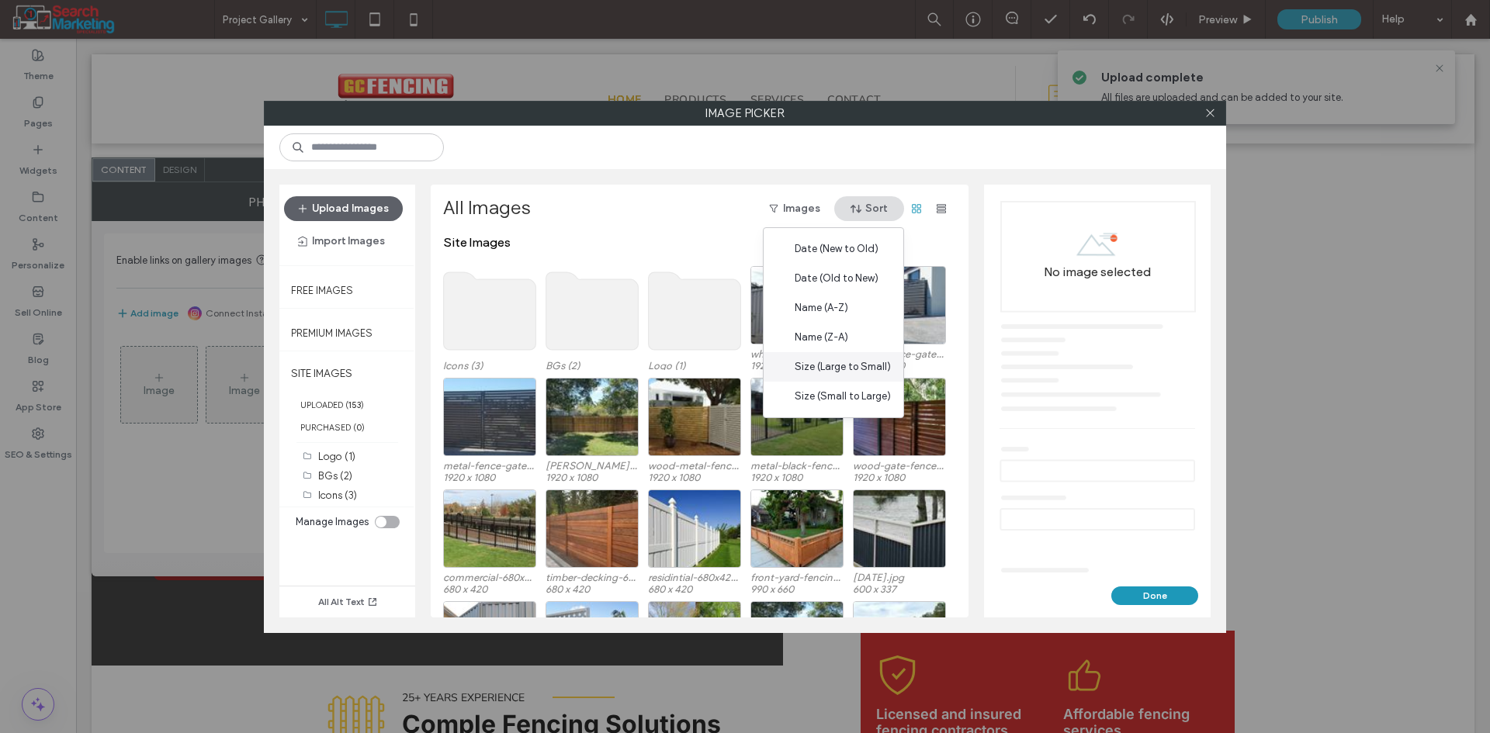
click at [860, 365] on span "Size (Large to Small)" at bounding box center [843, 367] width 96 height 16
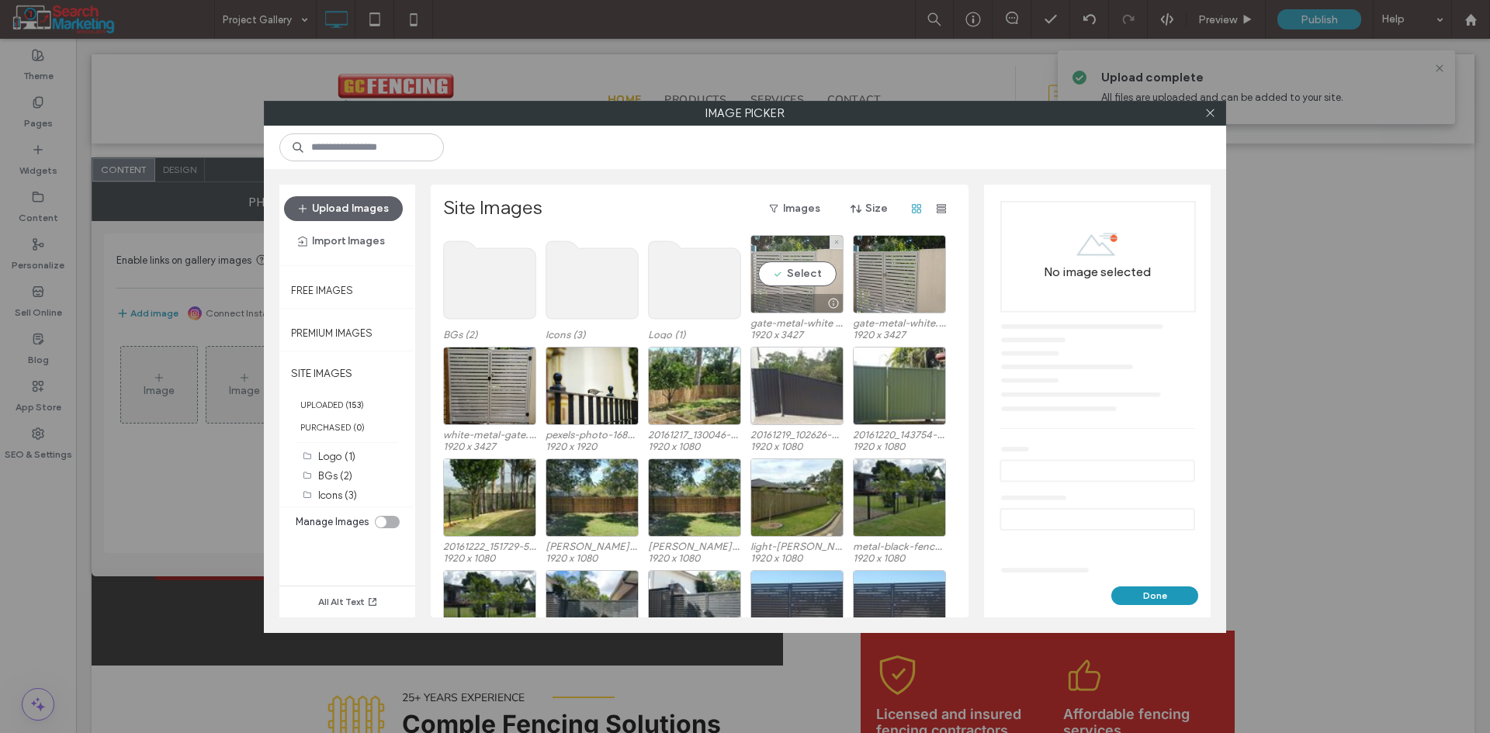
click at [796, 272] on div "Select" at bounding box center [796, 274] width 93 height 78
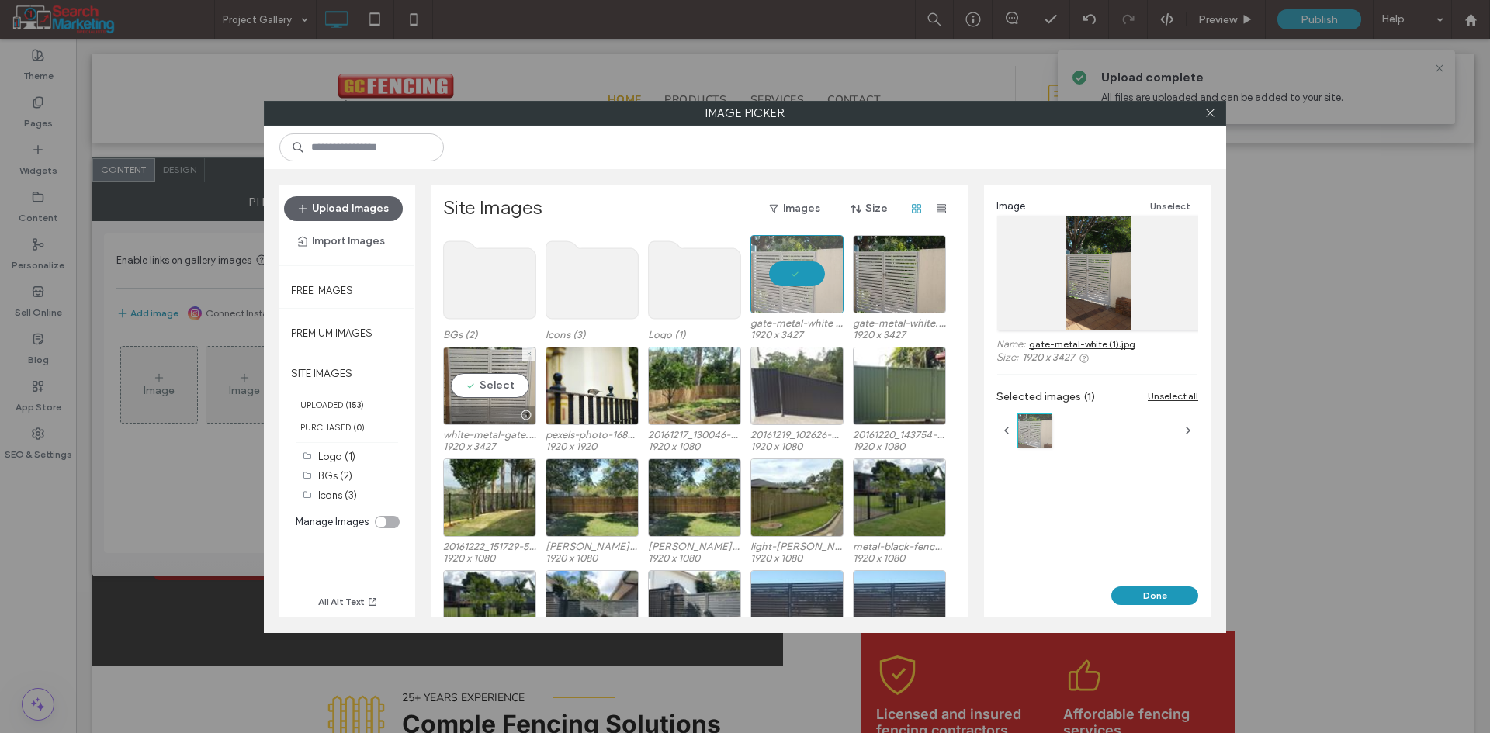
click at [500, 386] on div "Select" at bounding box center [489, 386] width 93 height 78
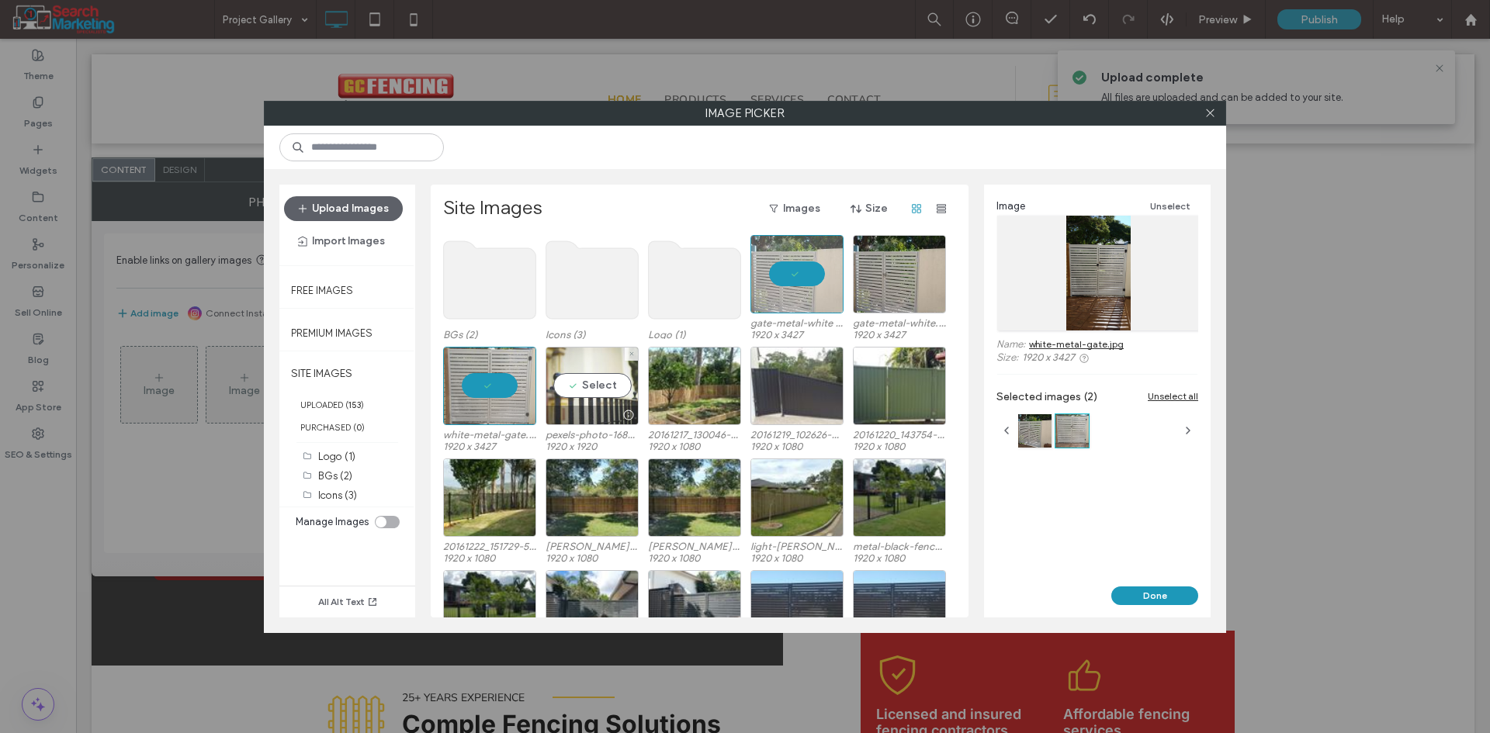
click at [565, 386] on div "Select" at bounding box center [591, 386] width 93 height 78
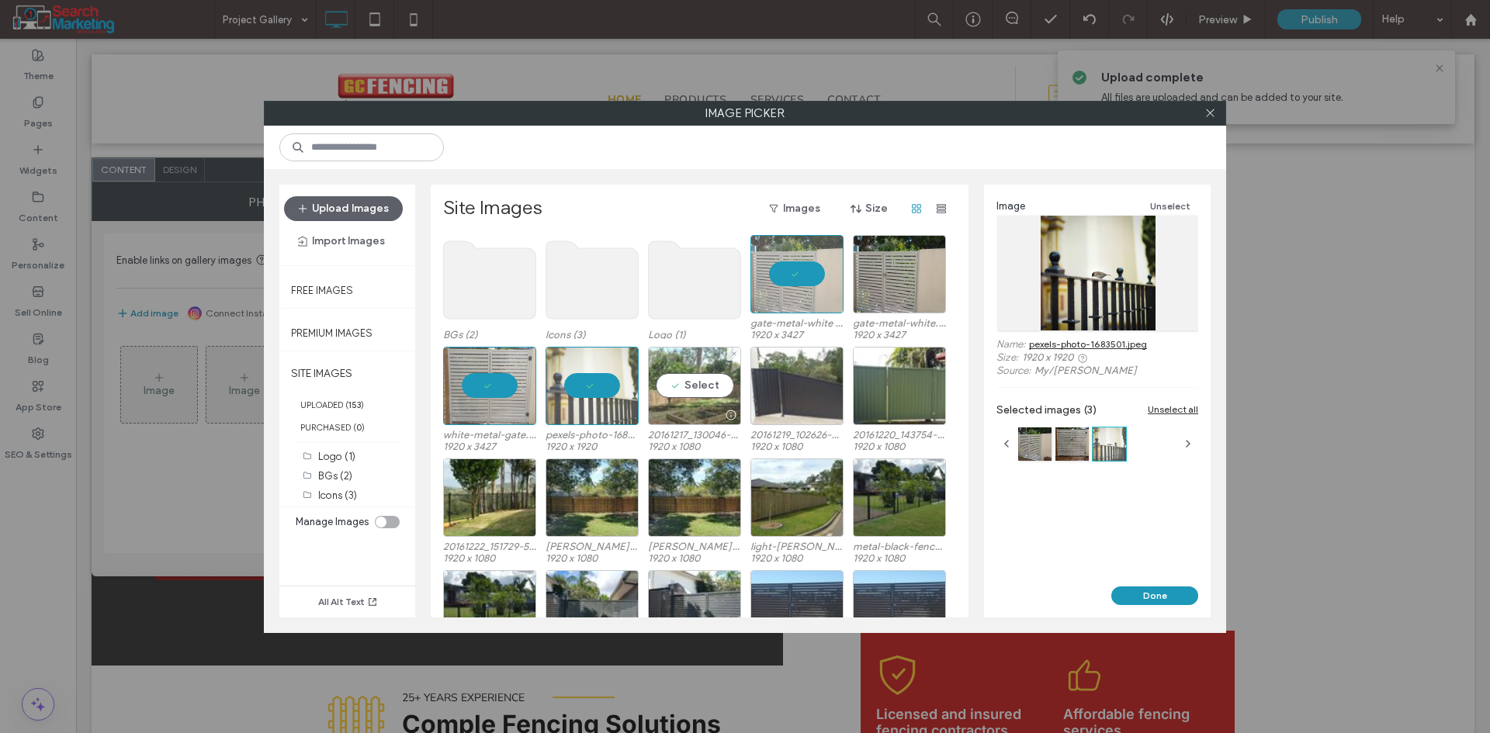
click at [687, 390] on div "Select" at bounding box center [694, 386] width 93 height 78
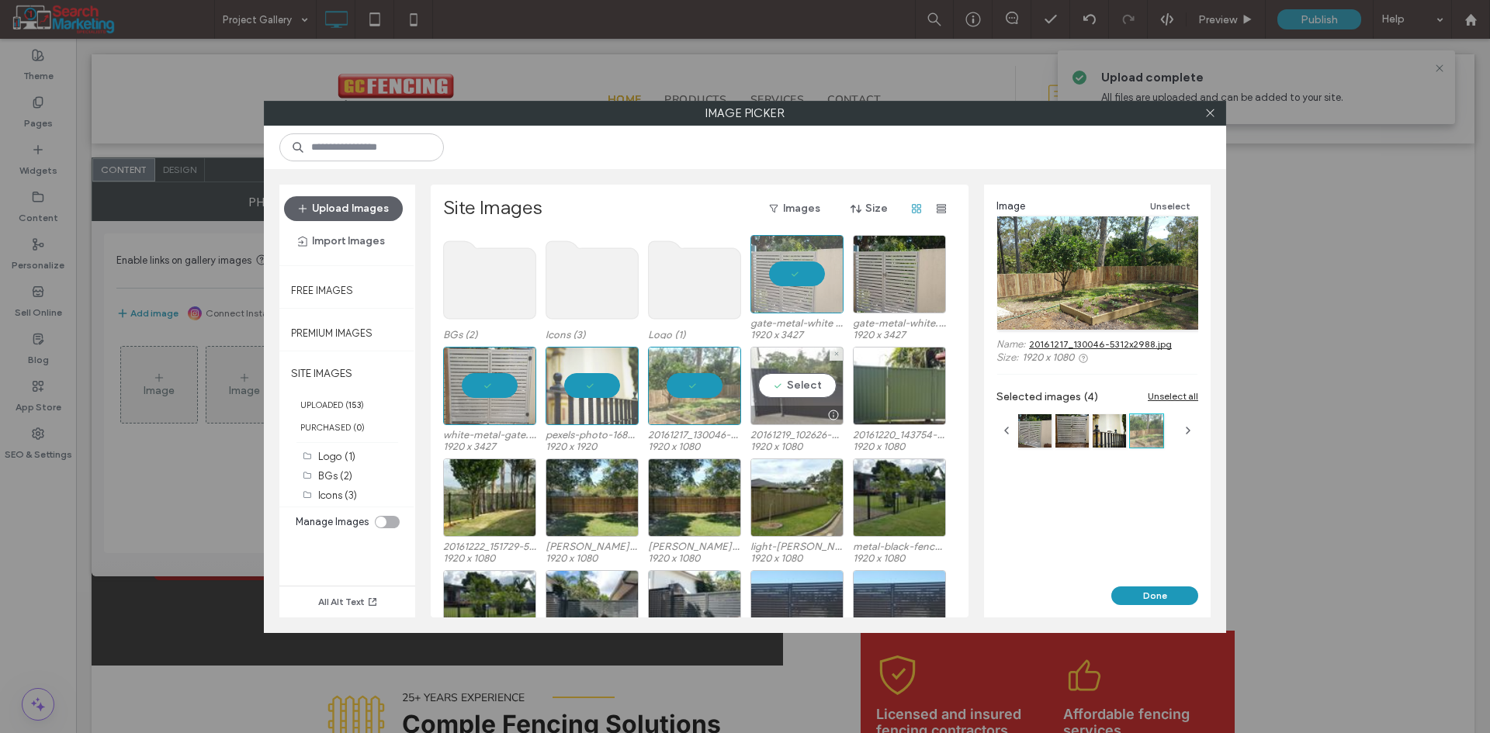
click at [767, 391] on div "Select" at bounding box center [796, 386] width 93 height 78
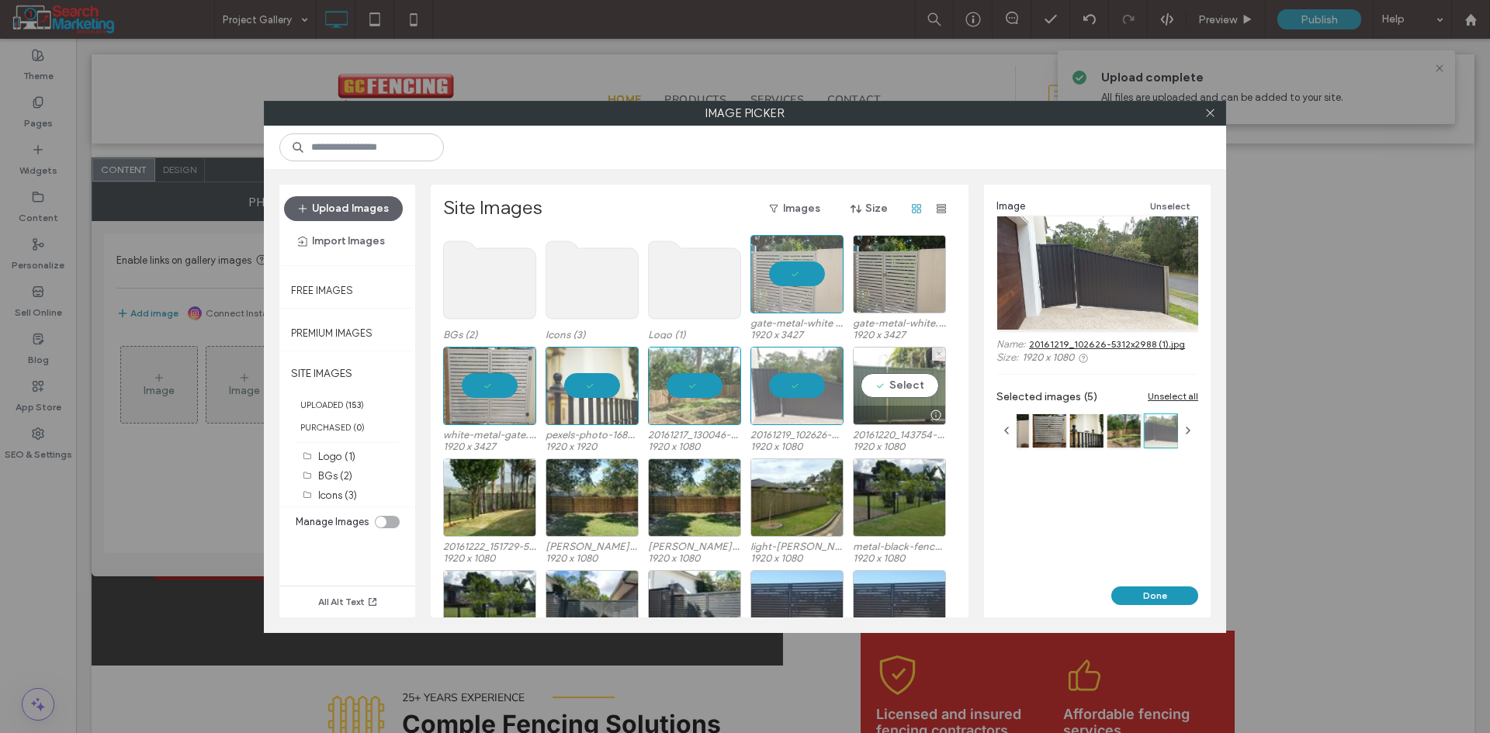
click at [889, 393] on div "Select" at bounding box center [899, 386] width 93 height 78
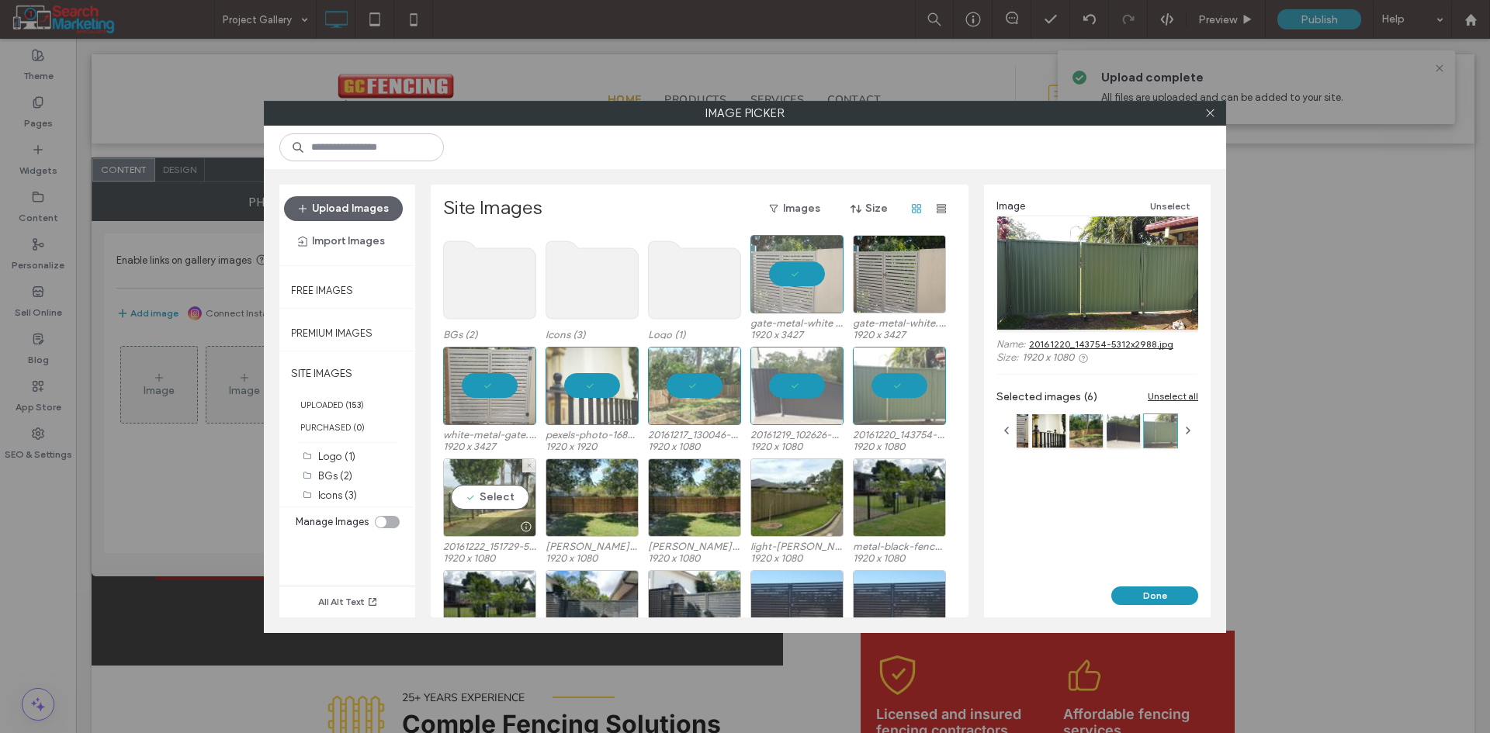
click at [487, 499] on div "Select" at bounding box center [489, 498] width 93 height 78
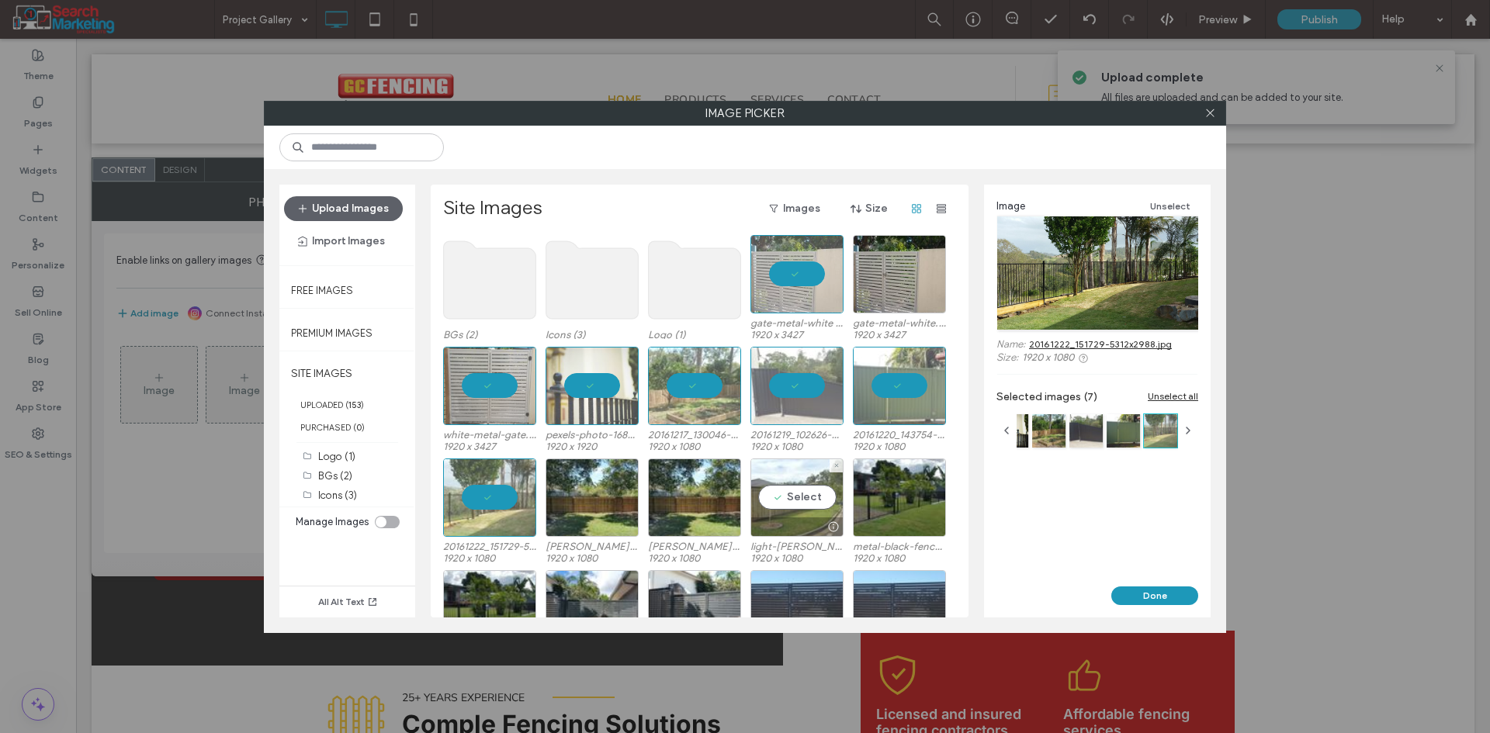
click at [767, 499] on div "Select" at bounding box center [796, 498] width 93 height 78
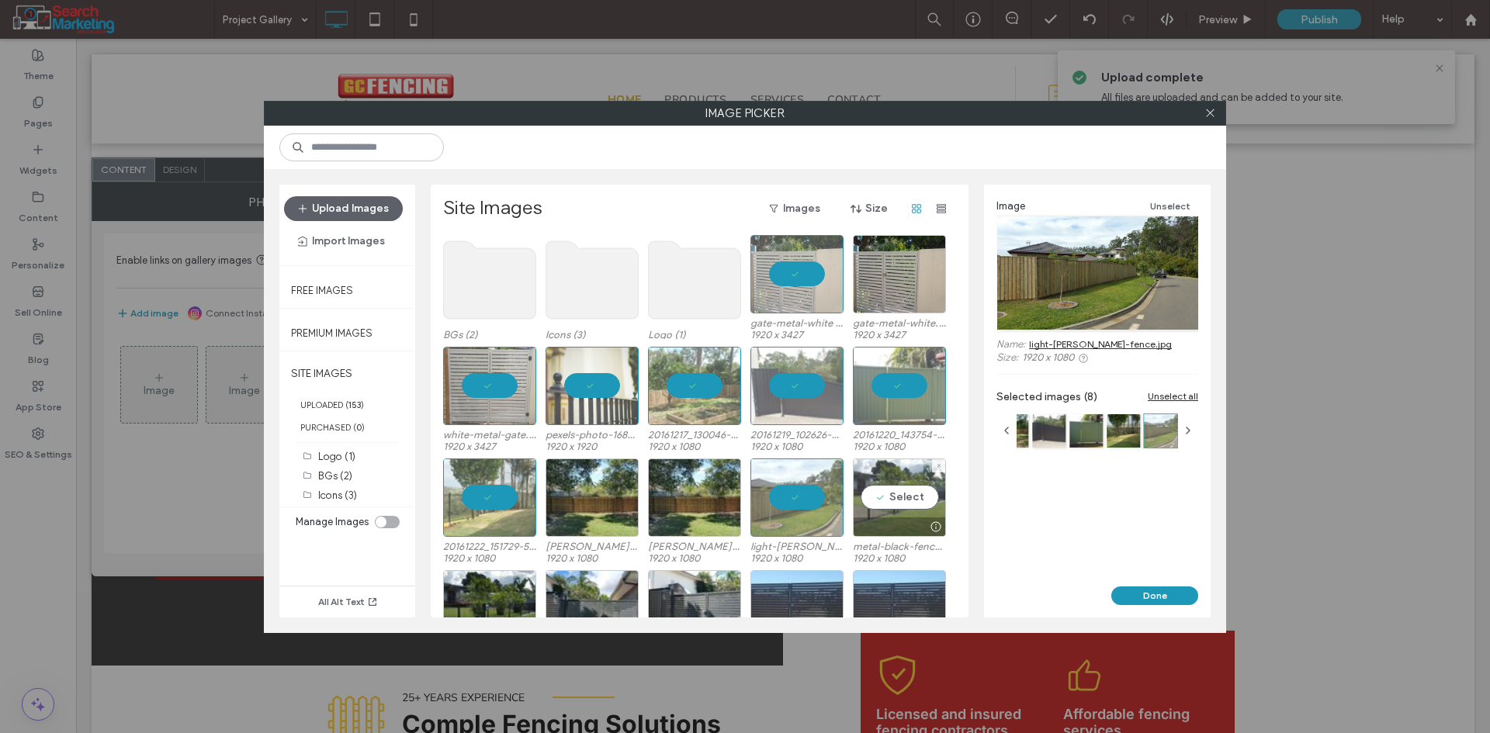
click at [872, 496] on div "Select" at bounding box center [899, 498] width 93 height 78
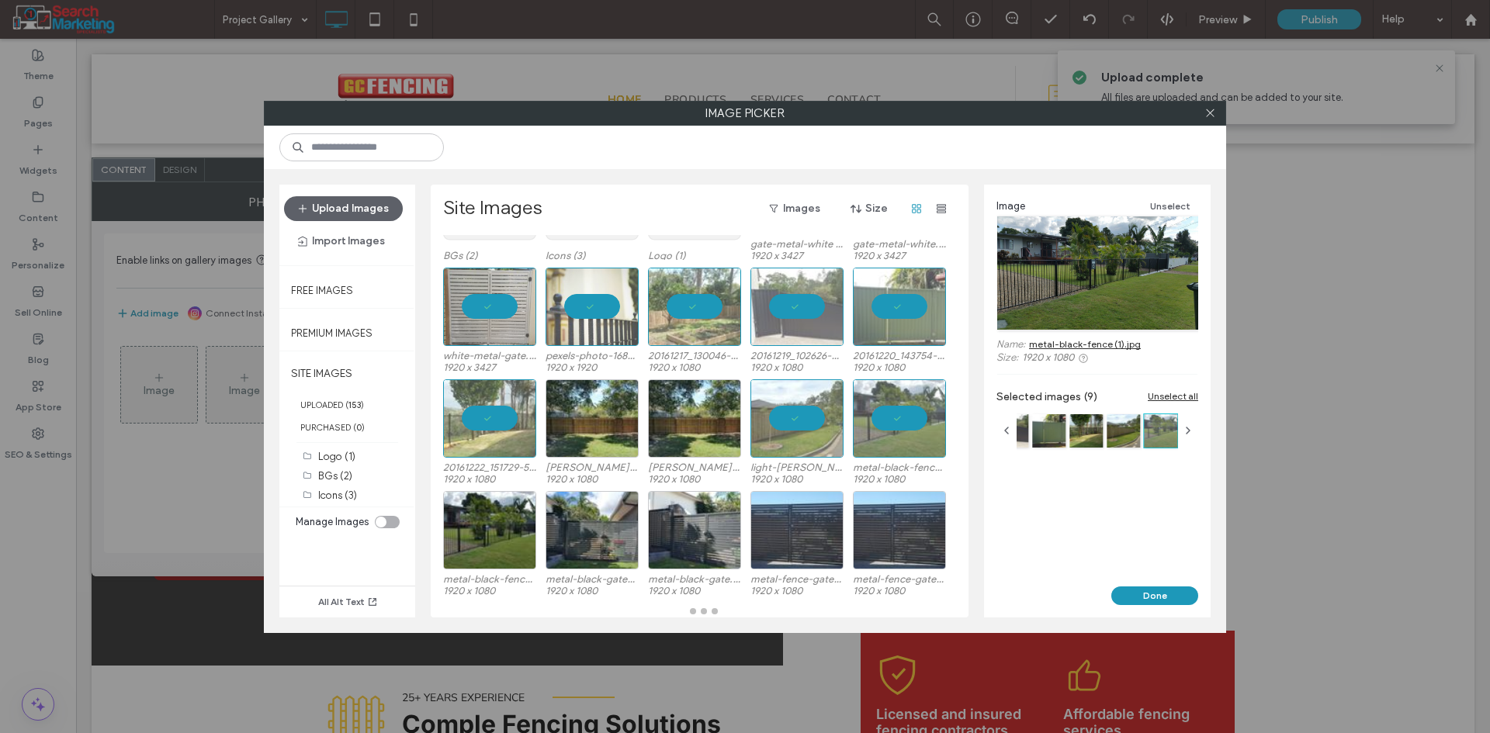
scroll to position [79, 0]
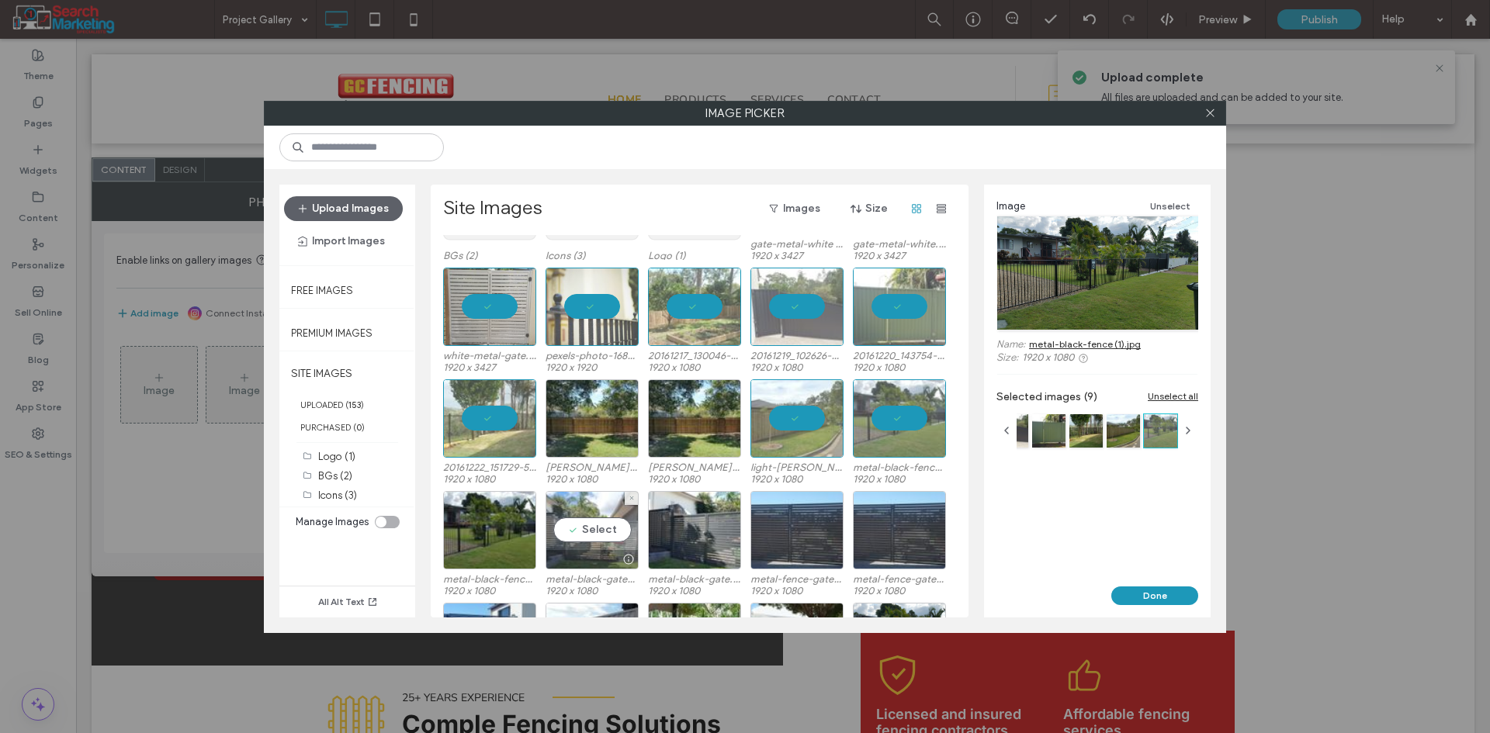
click at [597, 529] on div "Select" at bounding box center [591, 530] width 93 height 78
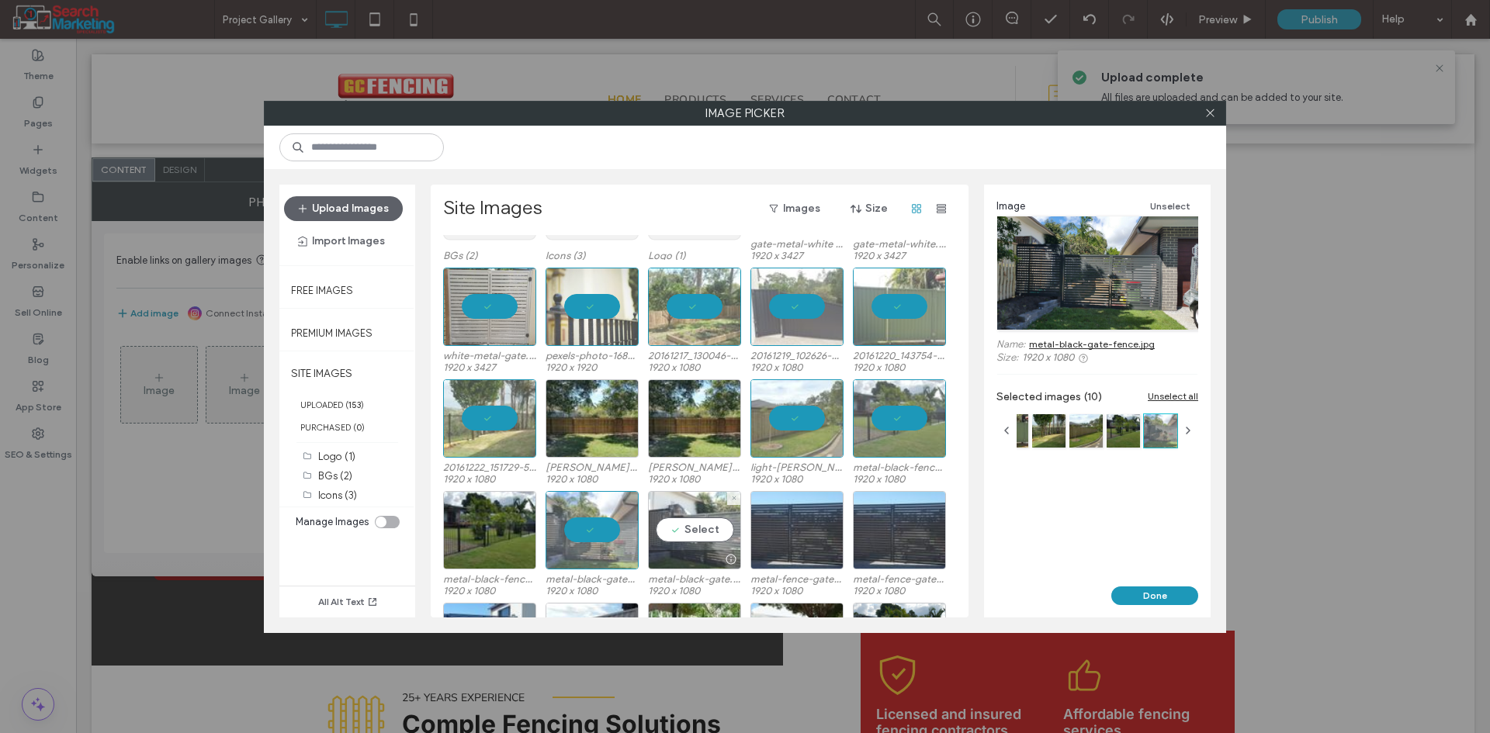
click at [709, 531] on div "Select" at bounding box center [694, 530] width 93 height 78
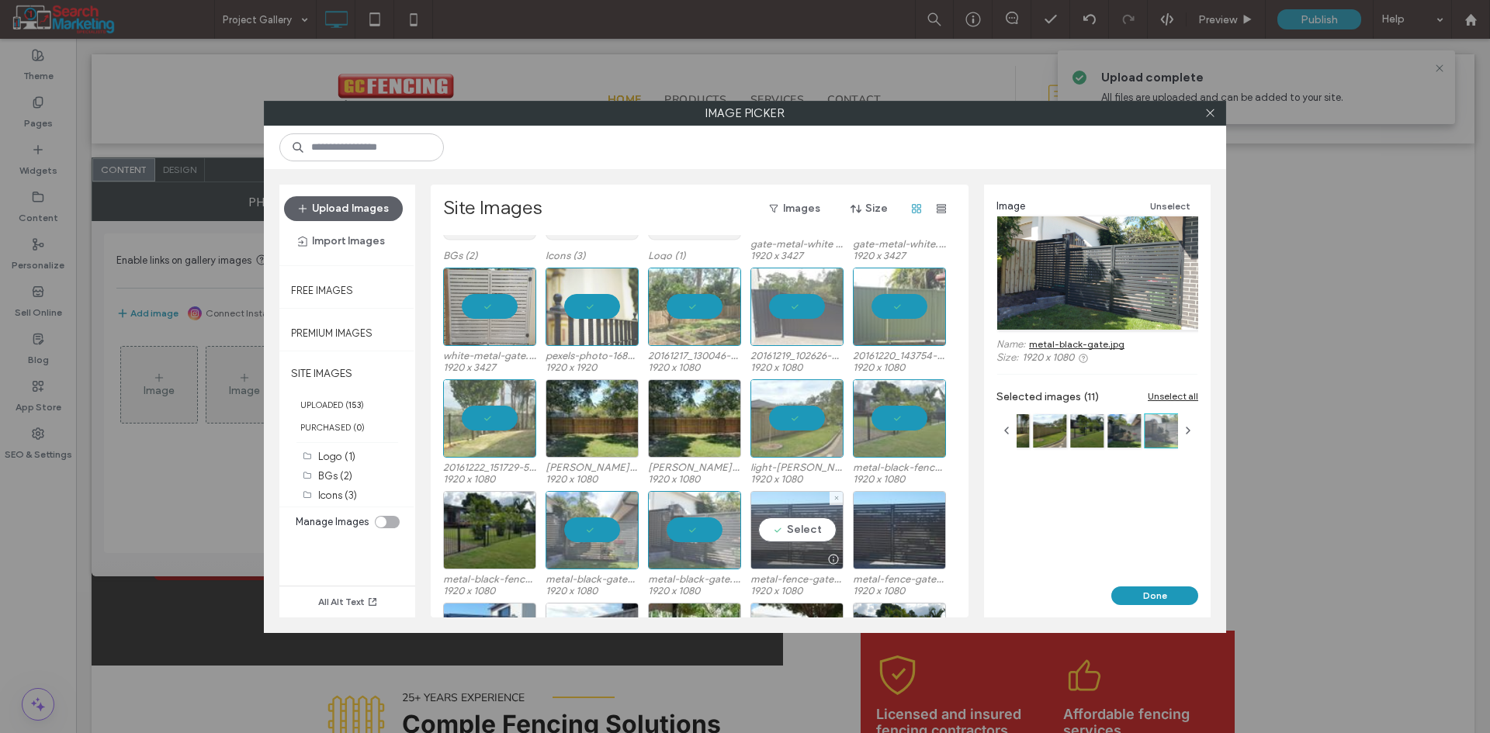
click at [796, 521] on div "Select" at bounding box center [796, 530] width 93 height 78
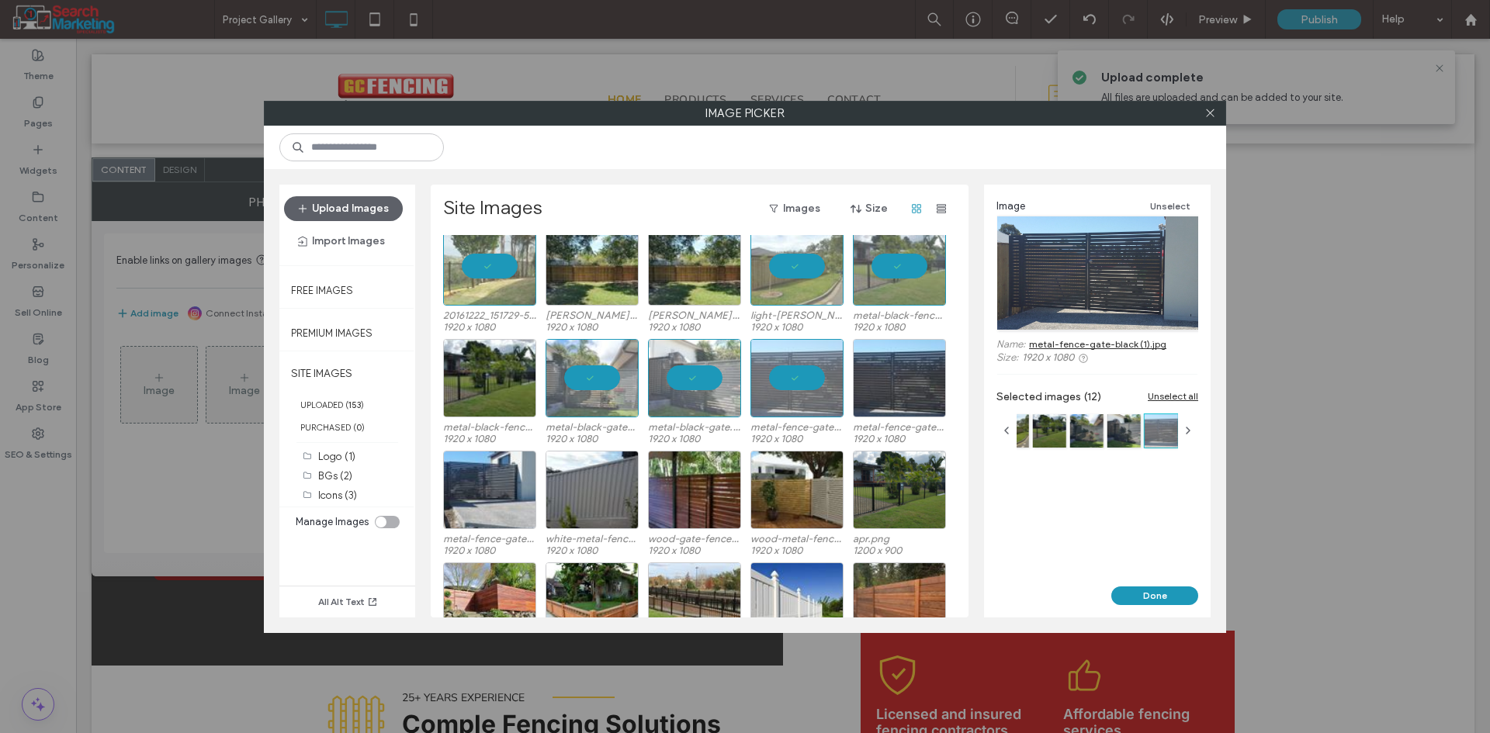
scroll to position [234, 0]
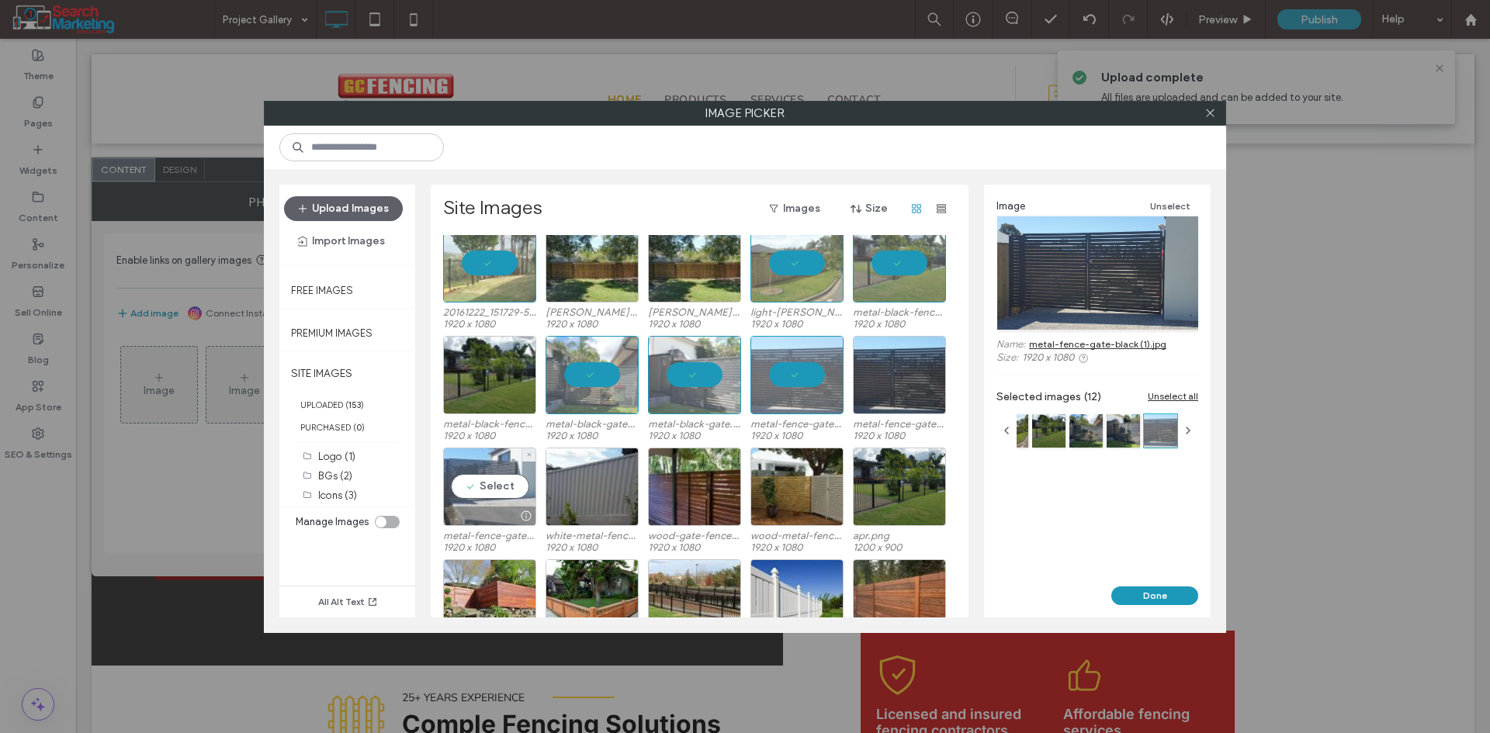
click at [485, 483] on div "Select" at bounding box center [489, 487] width 93 height 78
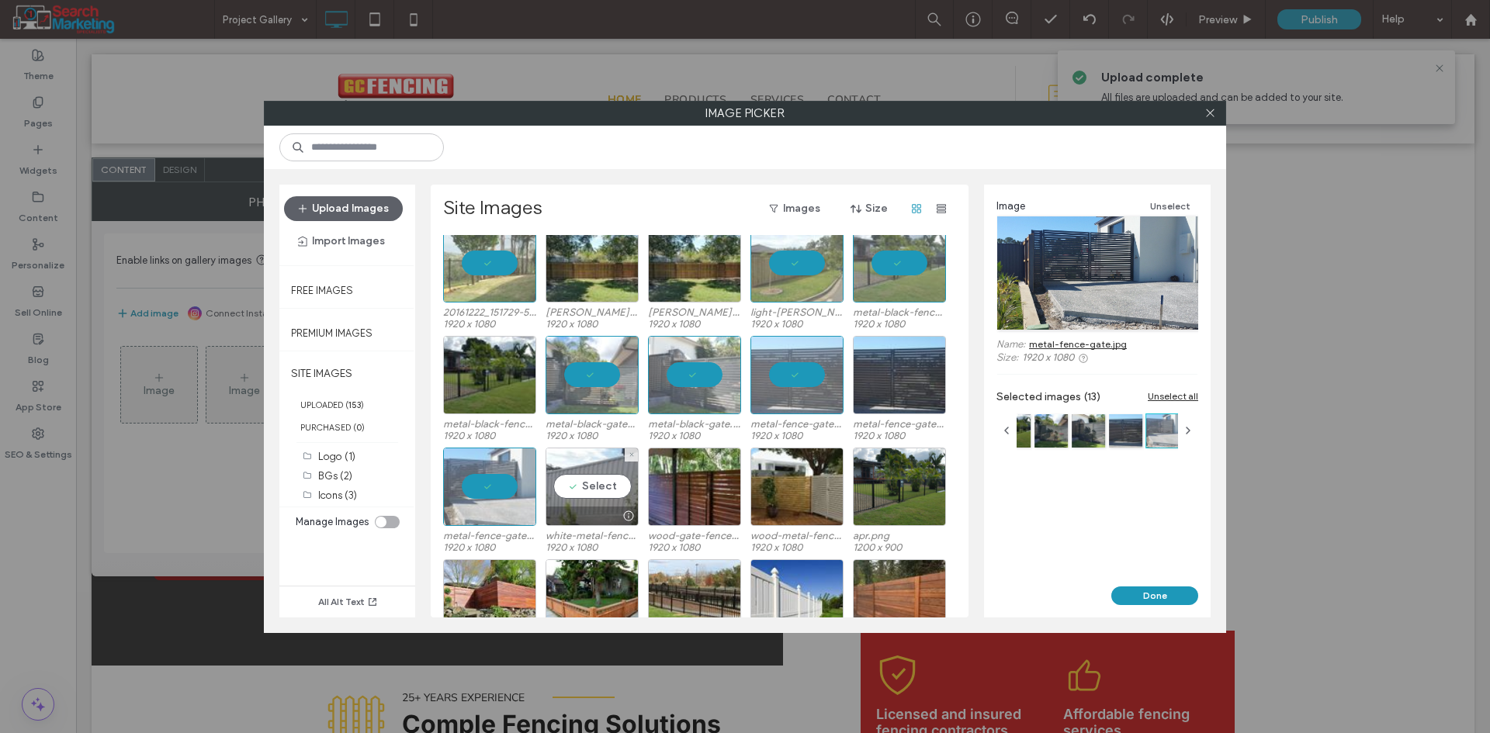
click at [569, 486] on div "Select" at bounding box center [591, 487] width 93 height 78
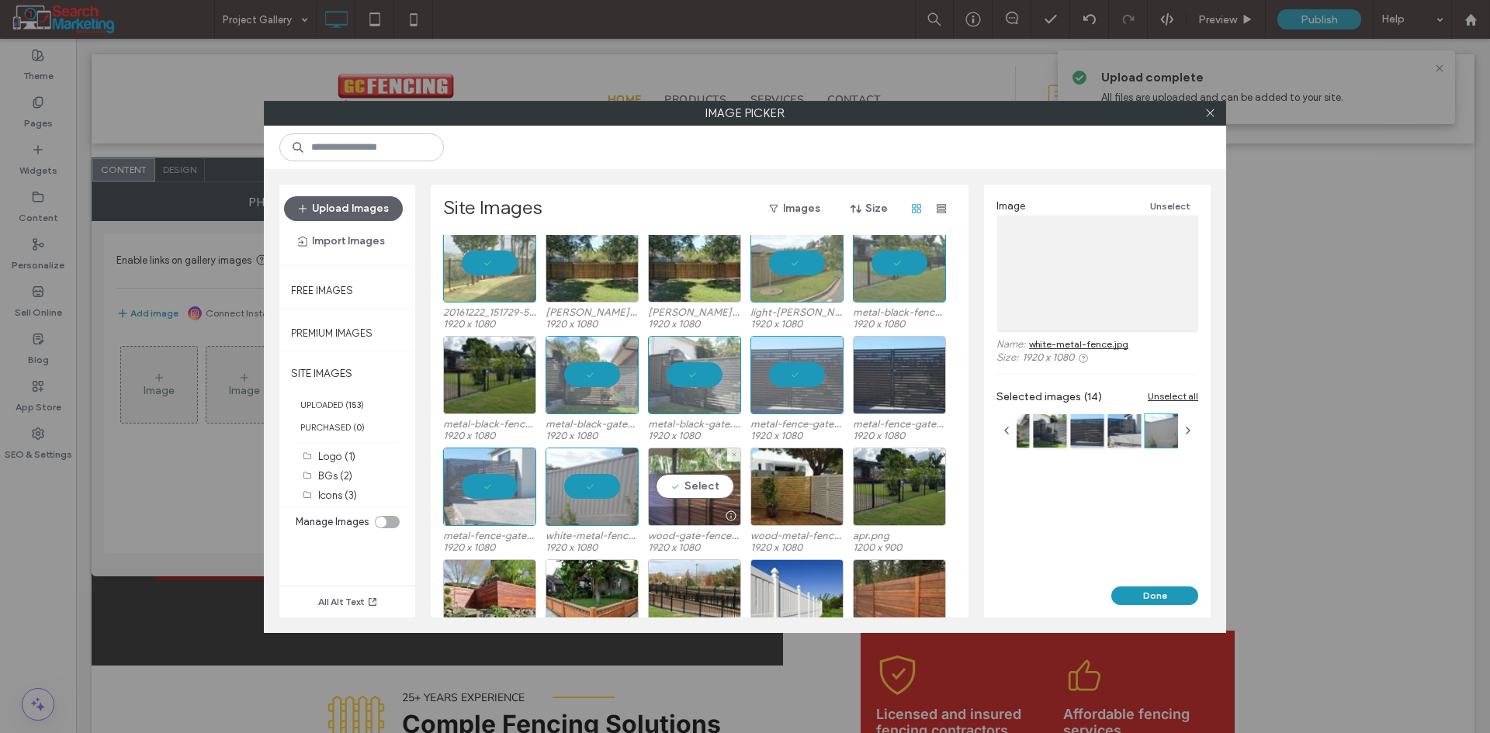
click at [675, 490] on div "Select" at bounding box center [694, 487] width 93 height 78
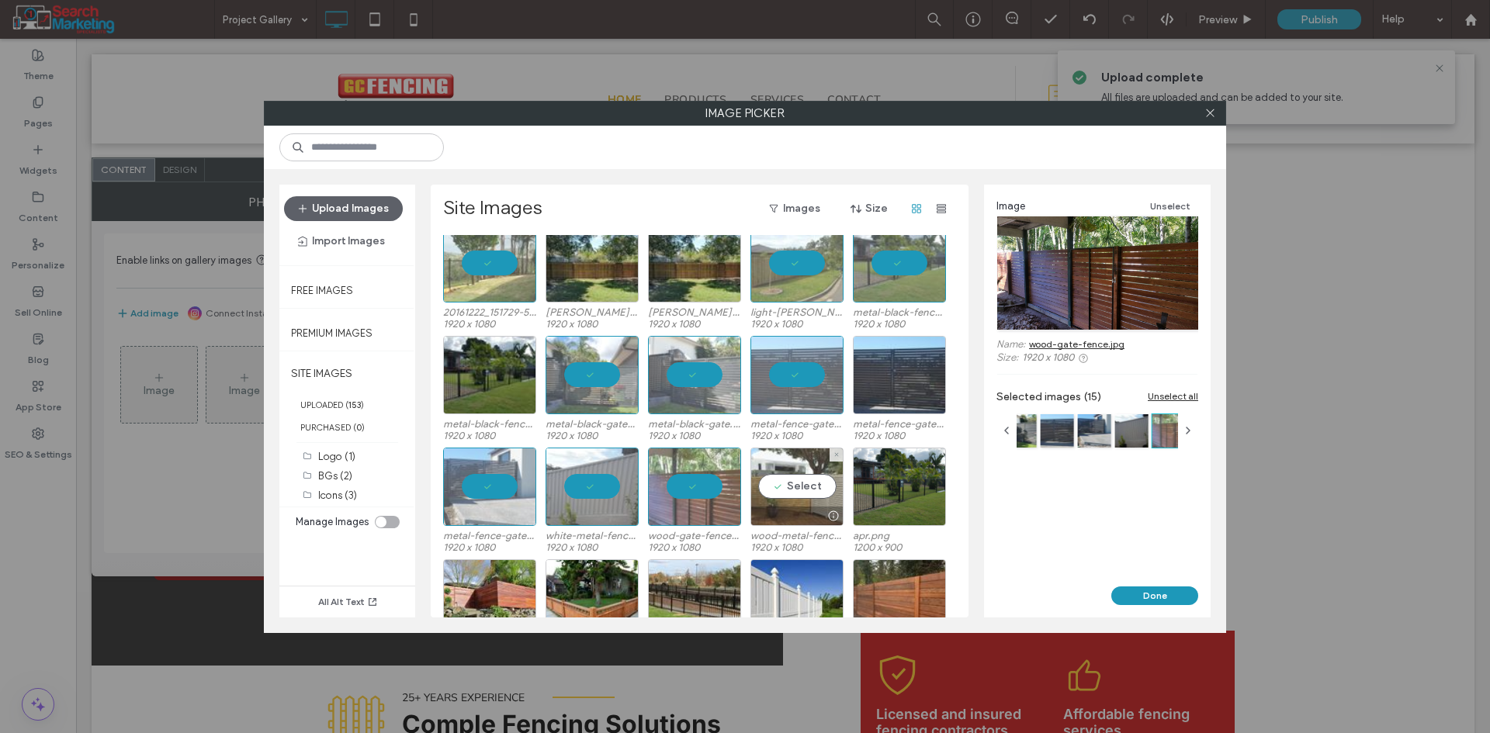
click at [775, 490] on div "Select" at bounding box center [796, 487] width 93 height 78
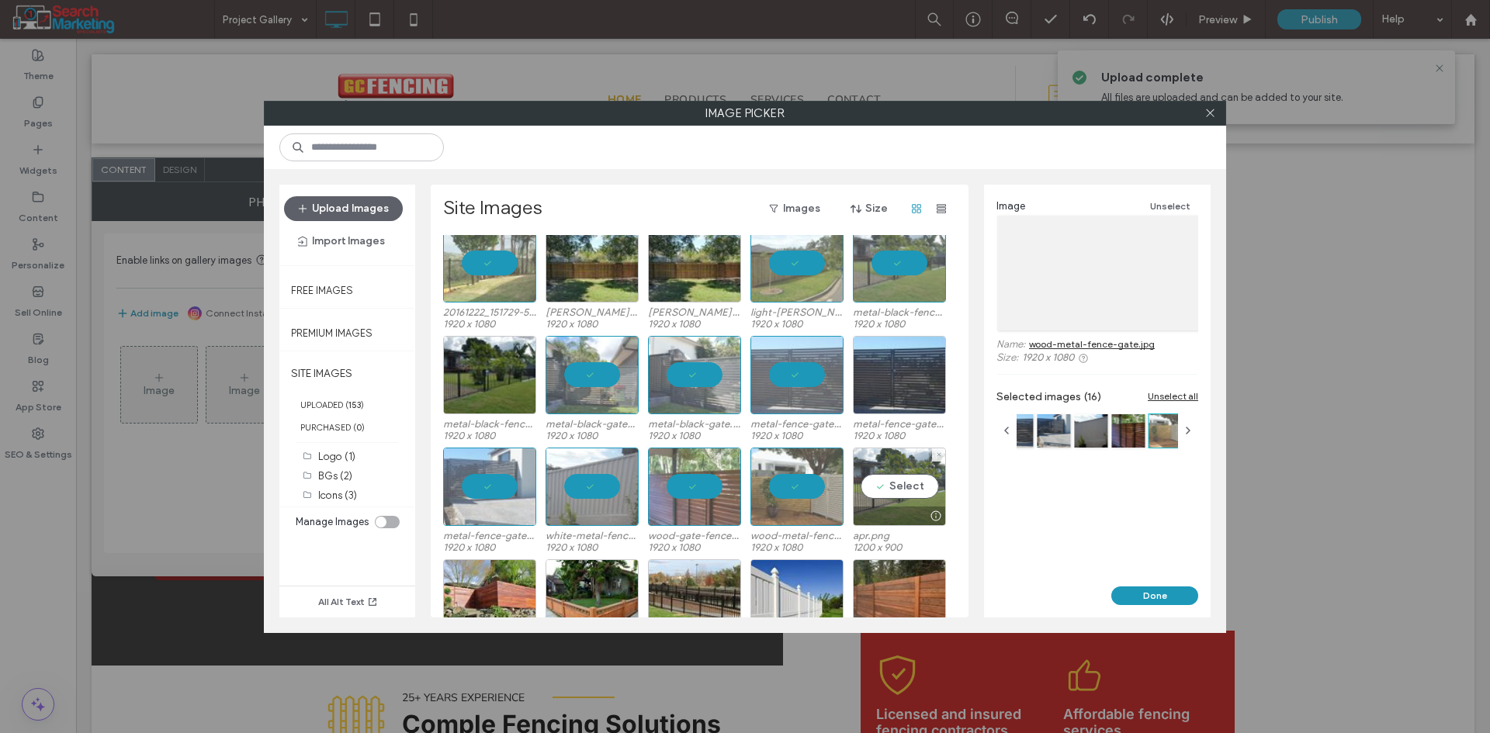
click at [902, 490] on div "Select" at bounding box center [899, 487] width 93 height 78
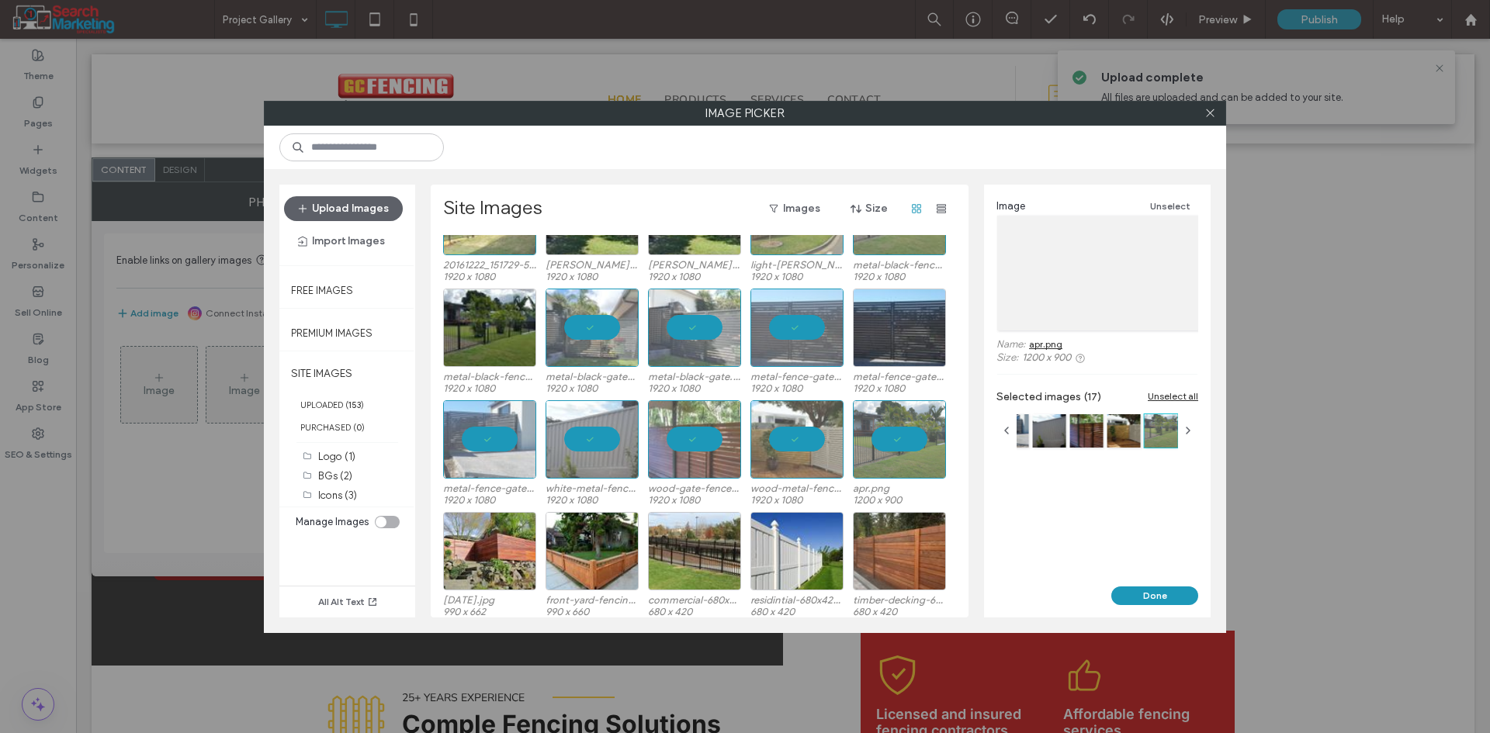
scroll to position [390, 0]
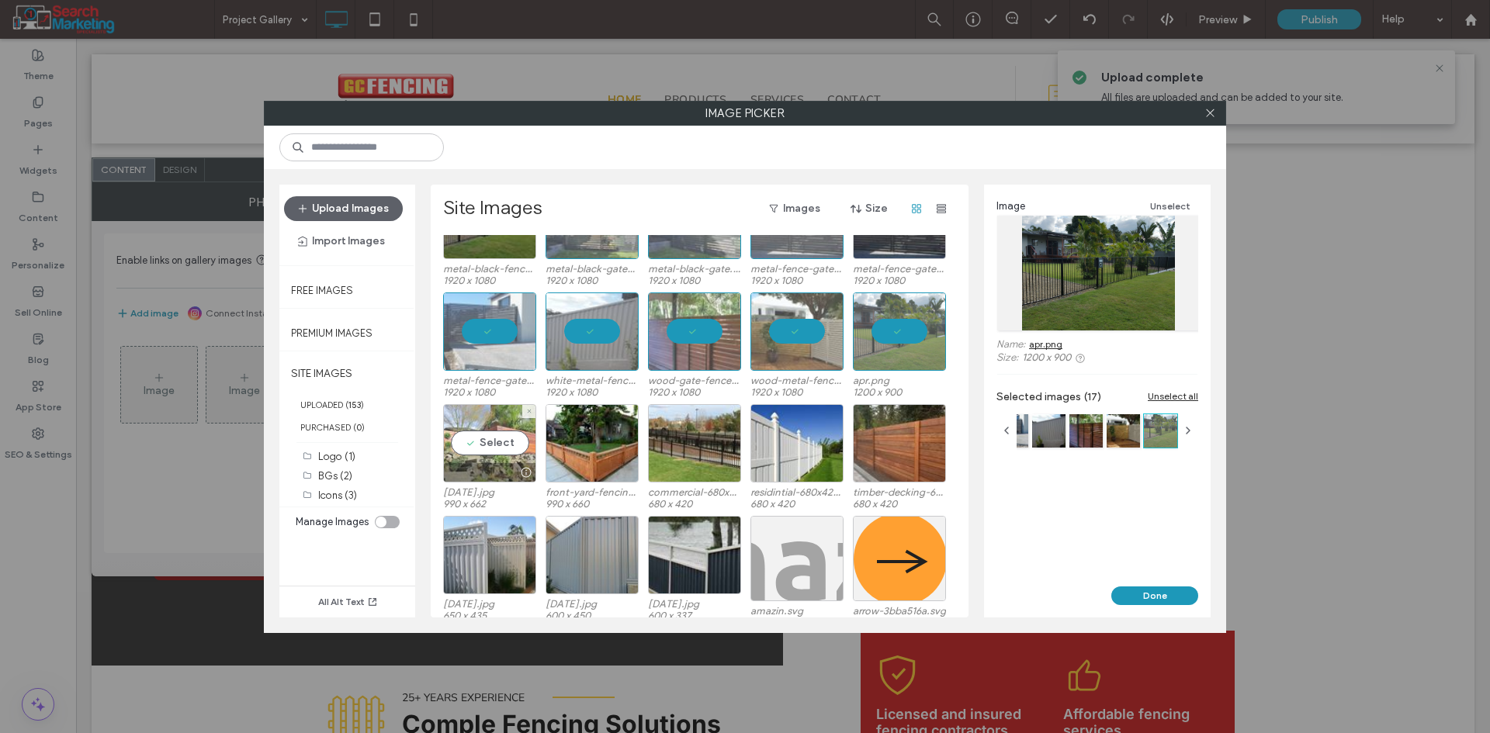
click at [504, 448] on div "Select" at bounding box center [489, 443] width 93 height 78
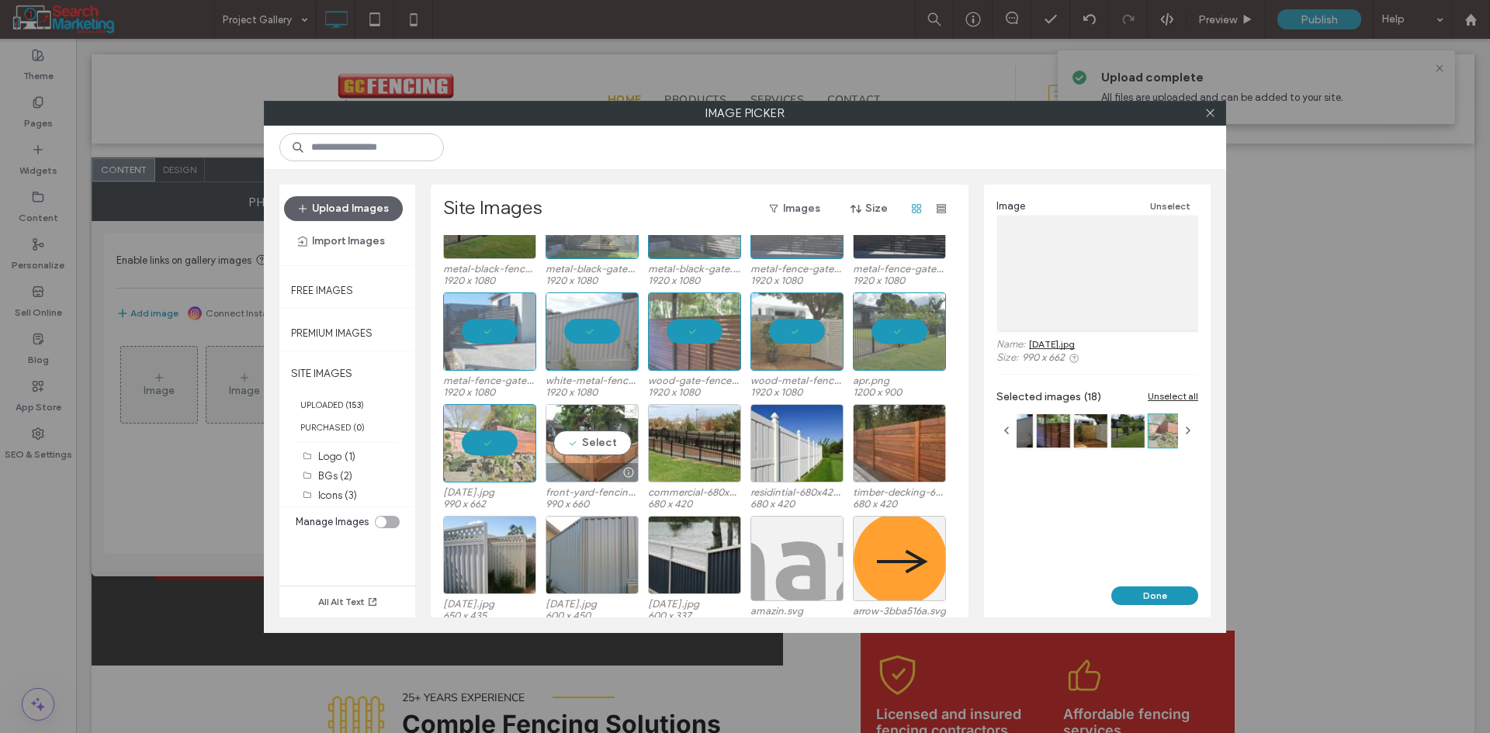
click at [596, 448] on div "Select" at bounding box center [591, 443] width 93 height 78
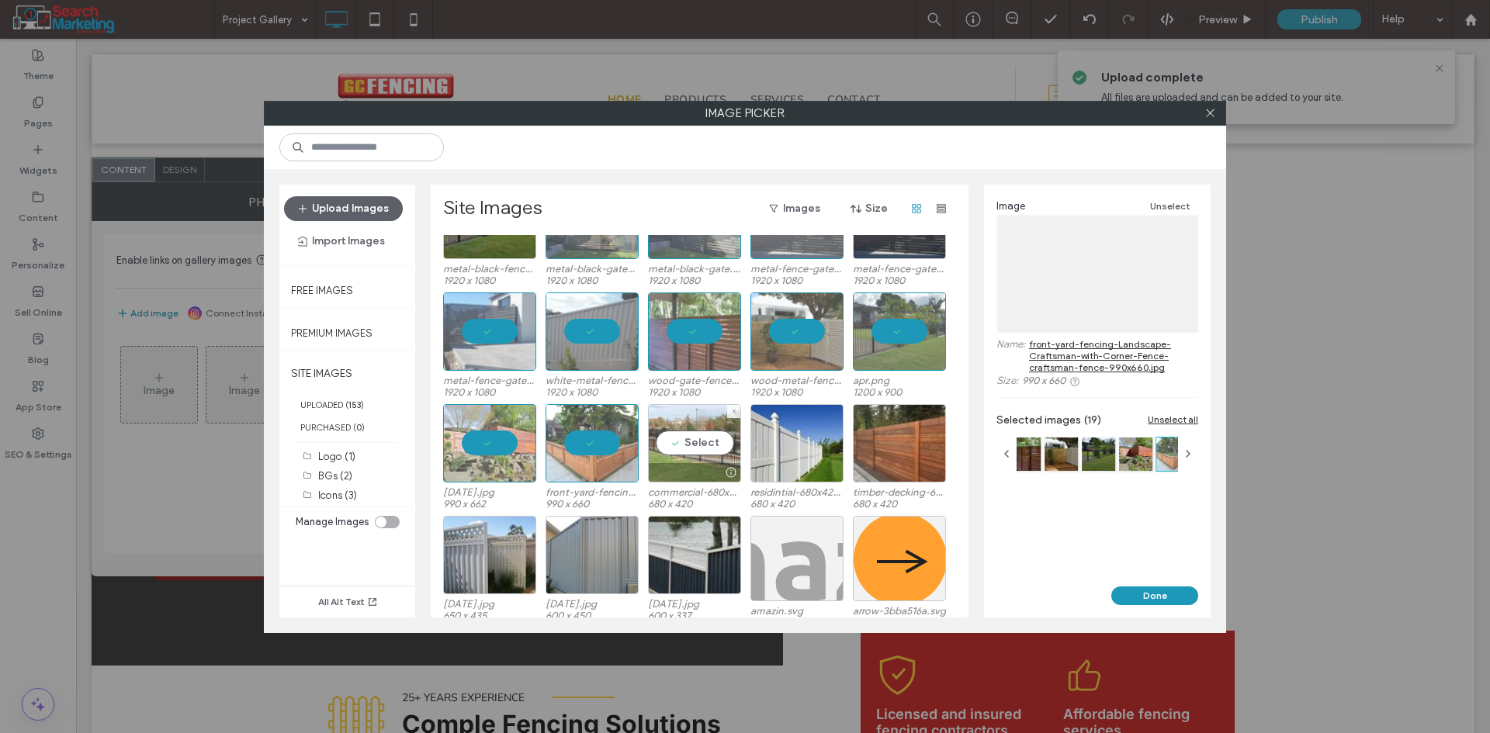
click at [669, 448] on div "Select" at bounding box center [694, 443] width 93 height 78
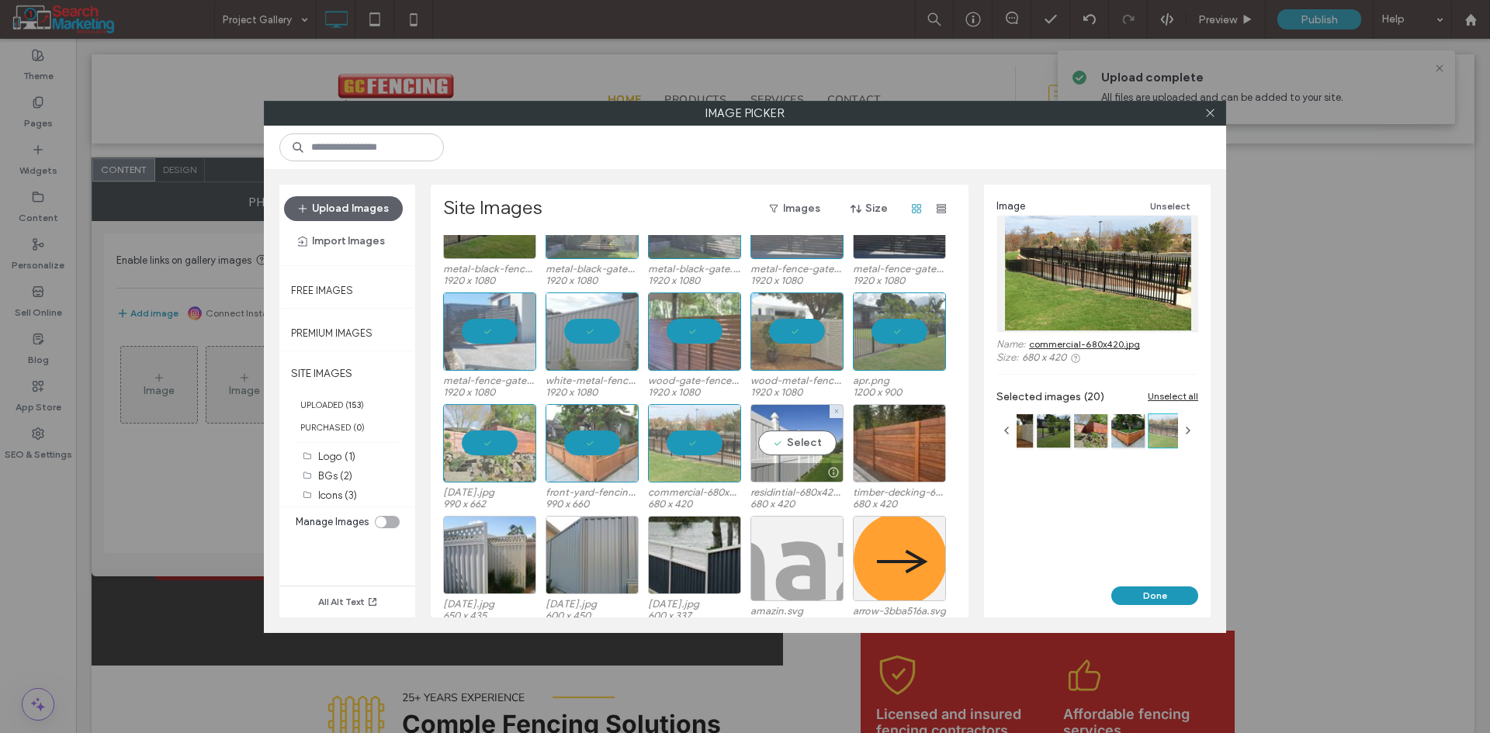
click at [770, 448] on div "Select" at bounding box center [796, 443] width 93 height 78
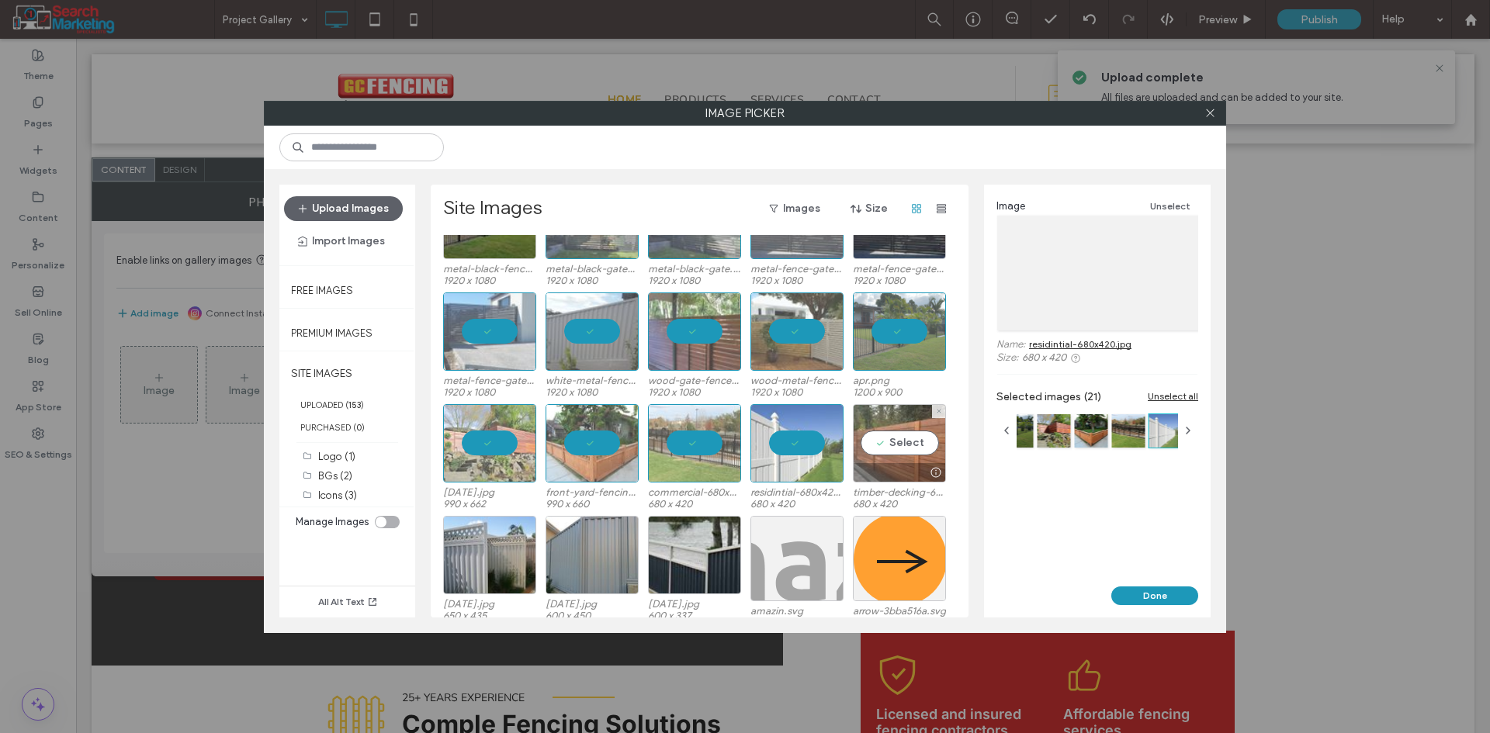
click at [888, 442] on div "Select" at bounding box center [899, 443] width 93 height 78
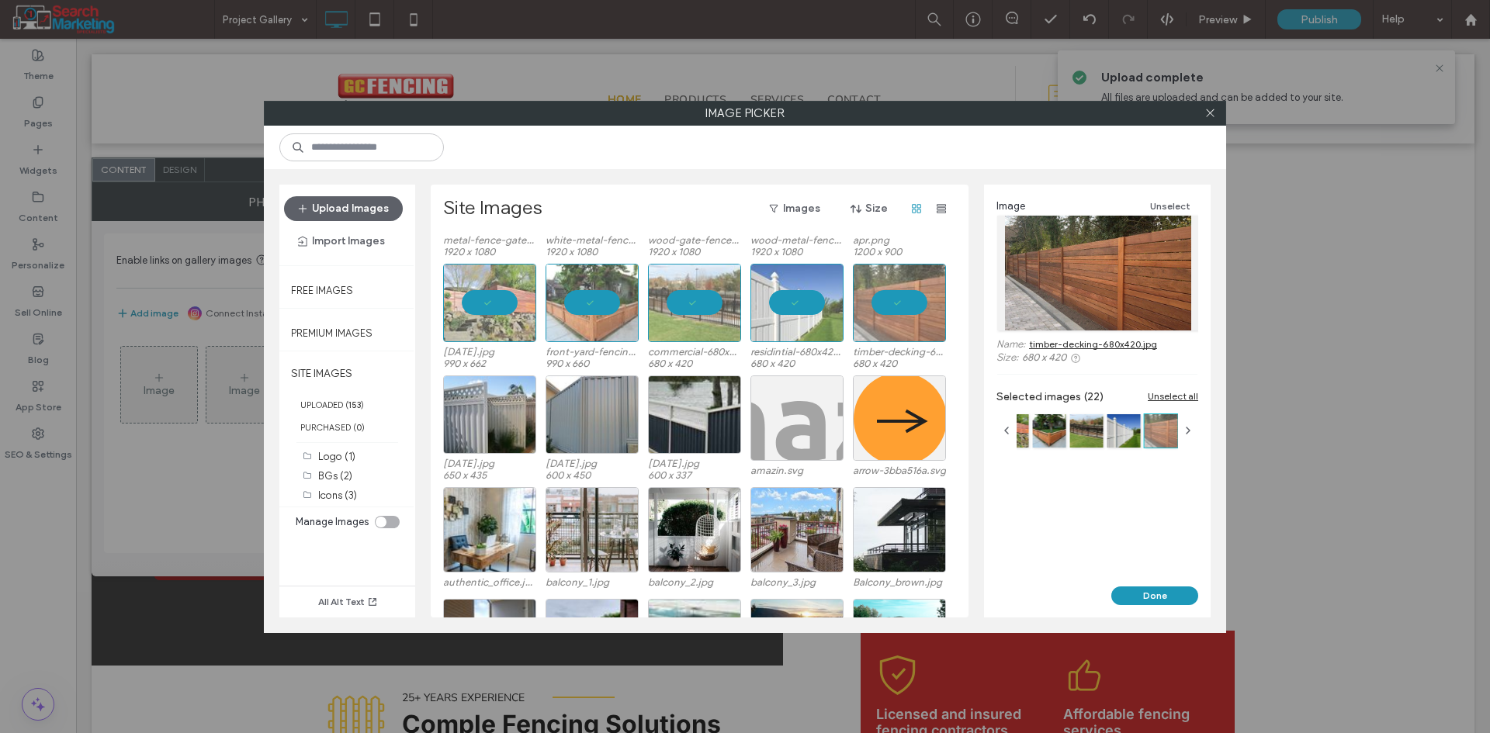
scroll to position [545, 0]
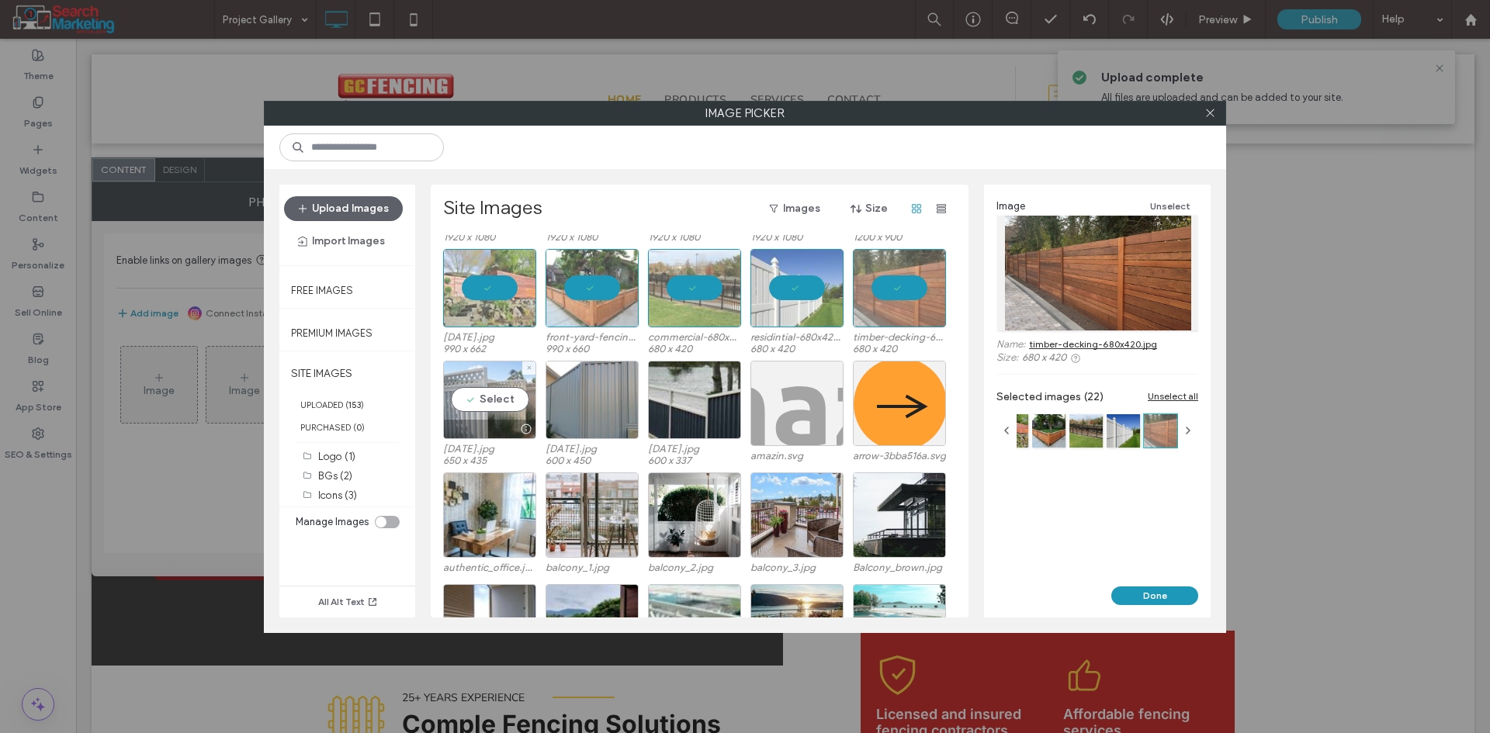
click at [495, 407] on div "Select" at bounding box center [489, 400] width 93 height 78
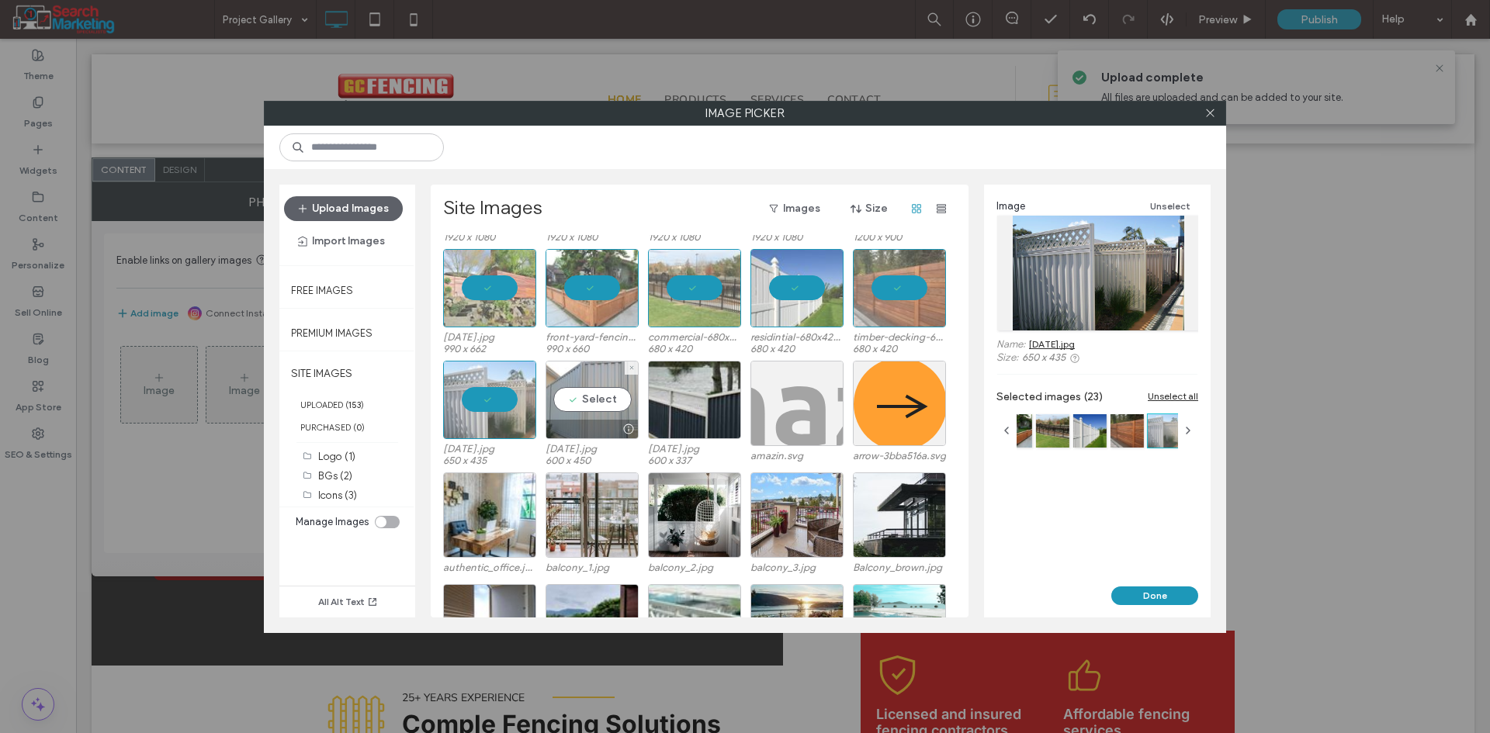
click at [598, 406] on div "Select" at bounding box center [591, 400] width 93 height 78
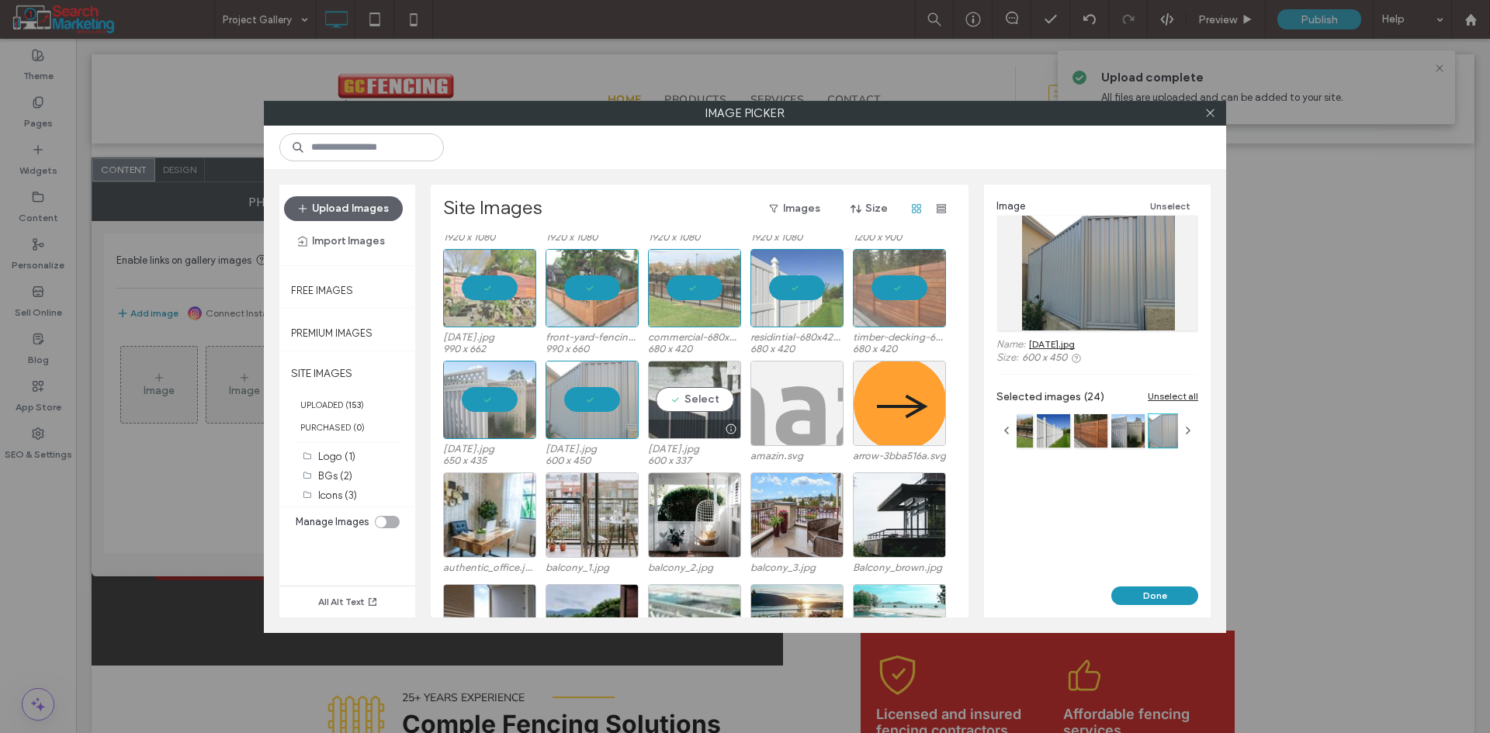
click at [715, 394] on div "Select" at bounding box center [694, 400] width 93 height 78
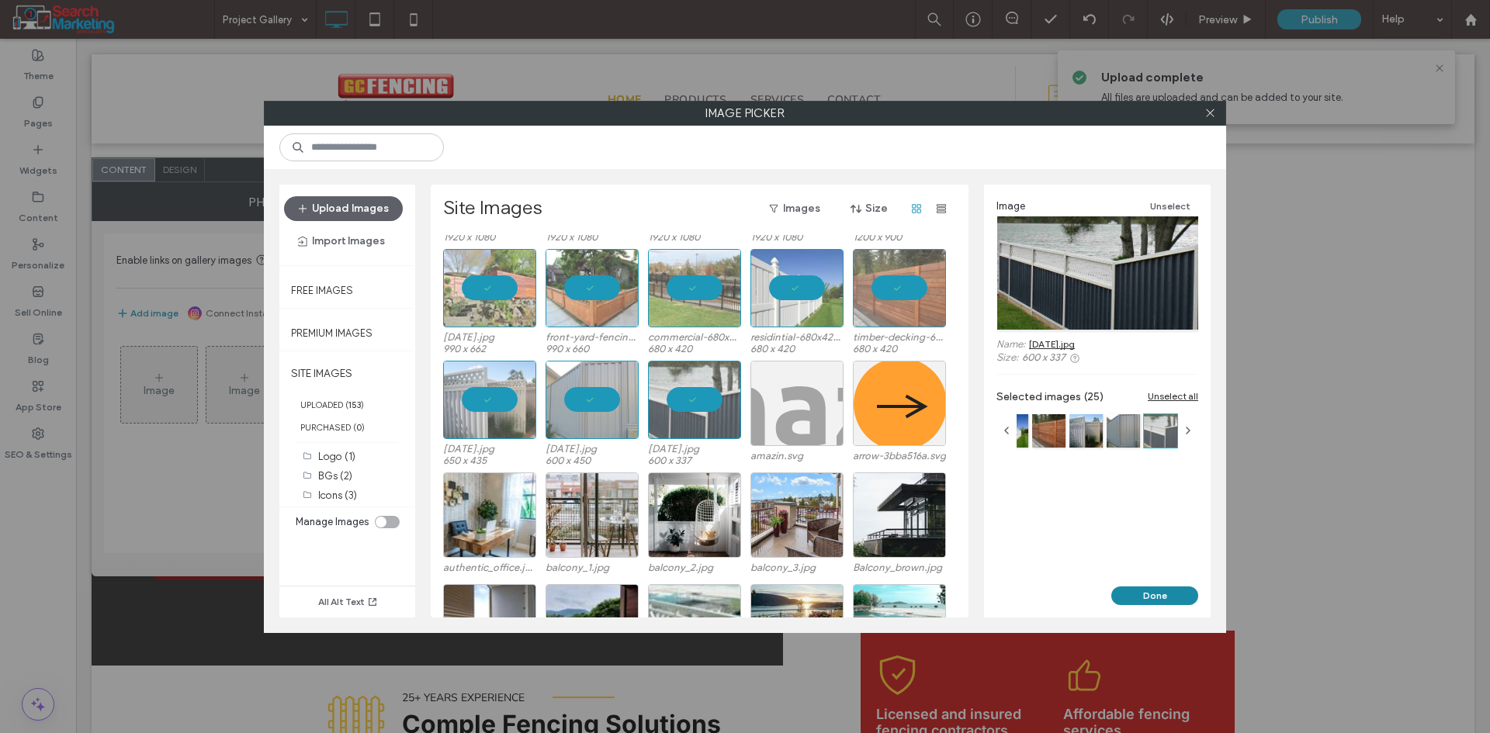
click at [1146, 594] on button "Done" at bounding box center [1154, 596] width 87 height 19
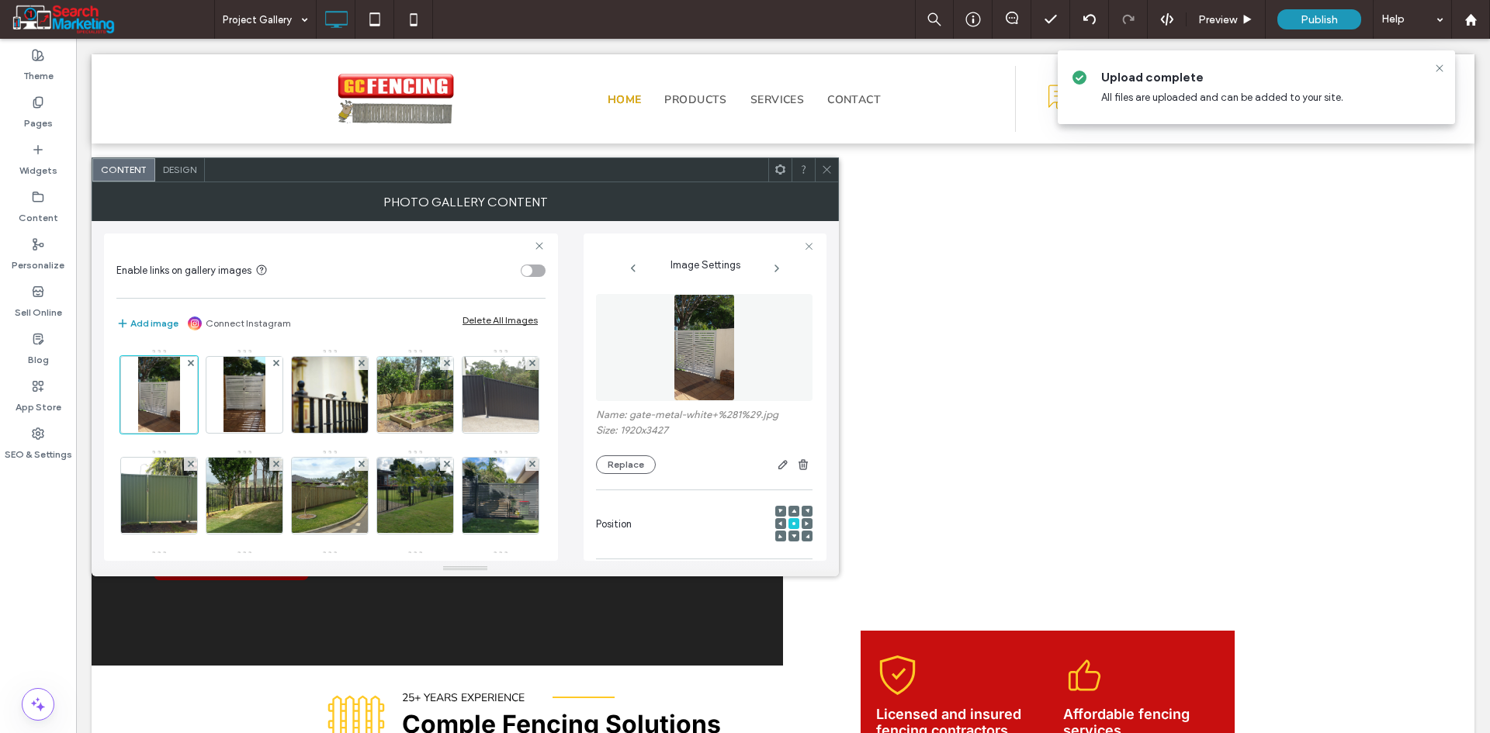
click at [189, 175] on span "Design" at bounding box center [179, 170] width 33 height 12
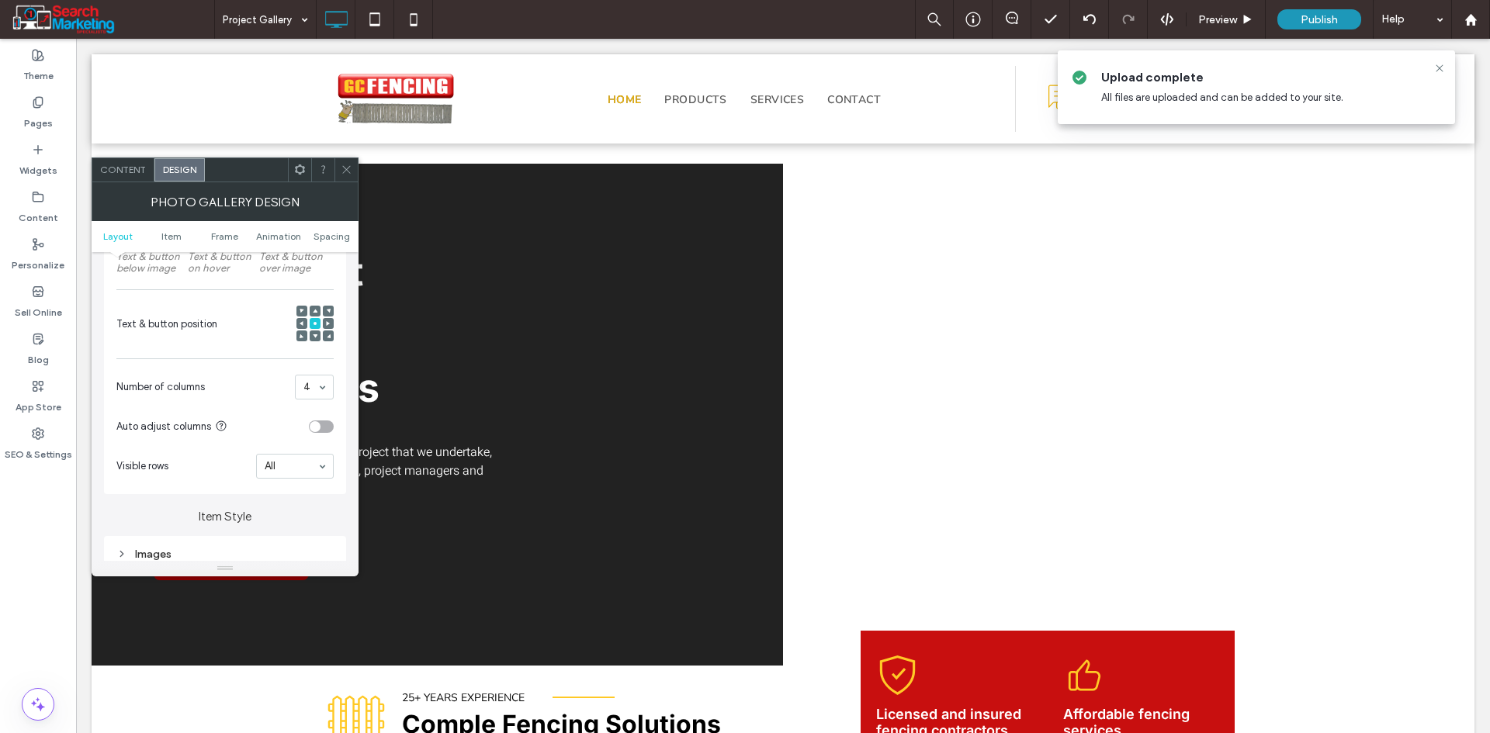
scroll to position [310, 0]
click at [306, 381] on input at bounding box center [310, 384] width 14 height 11
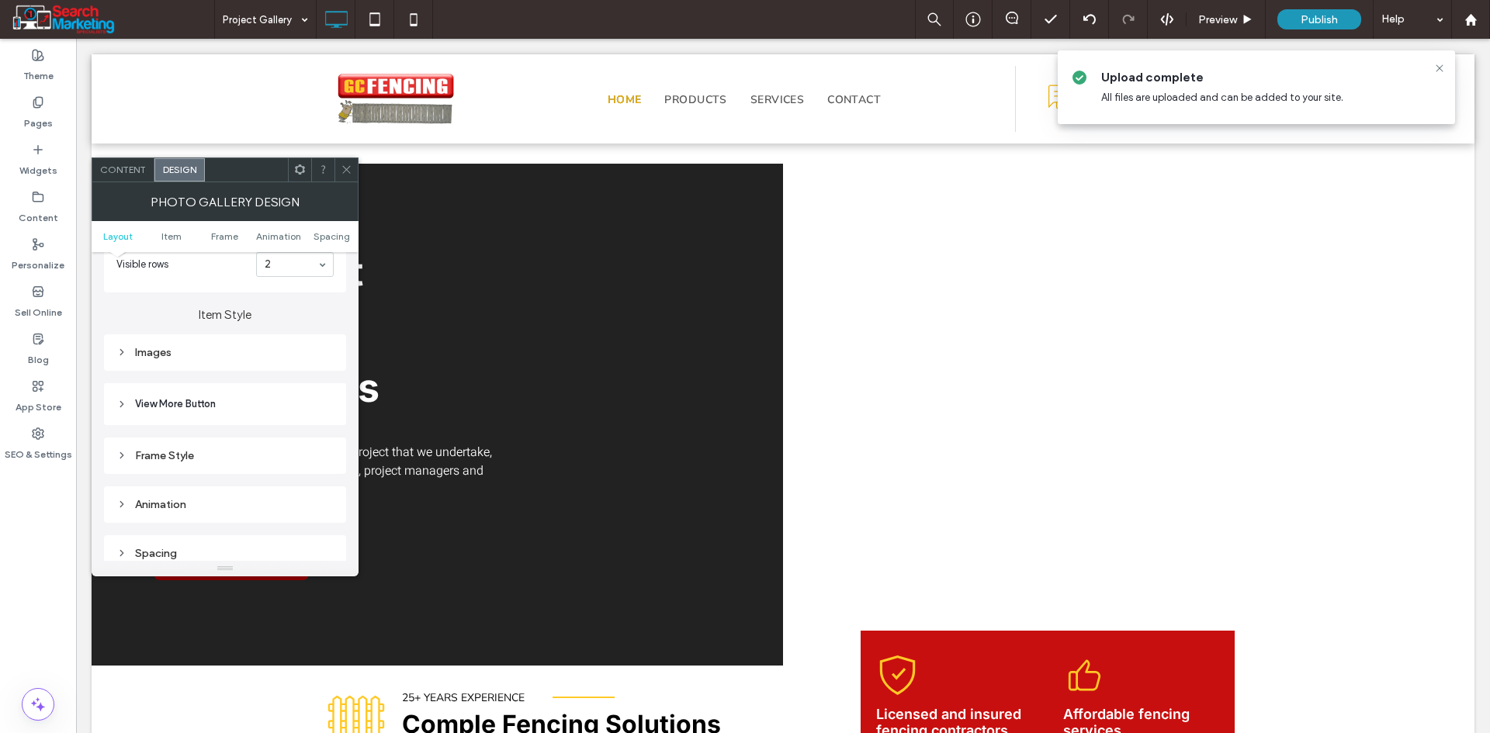
scroll to position [543, 0]
click at [162, 376] on span "View More Button" at bounding box center [175, 371] width 81 height 16
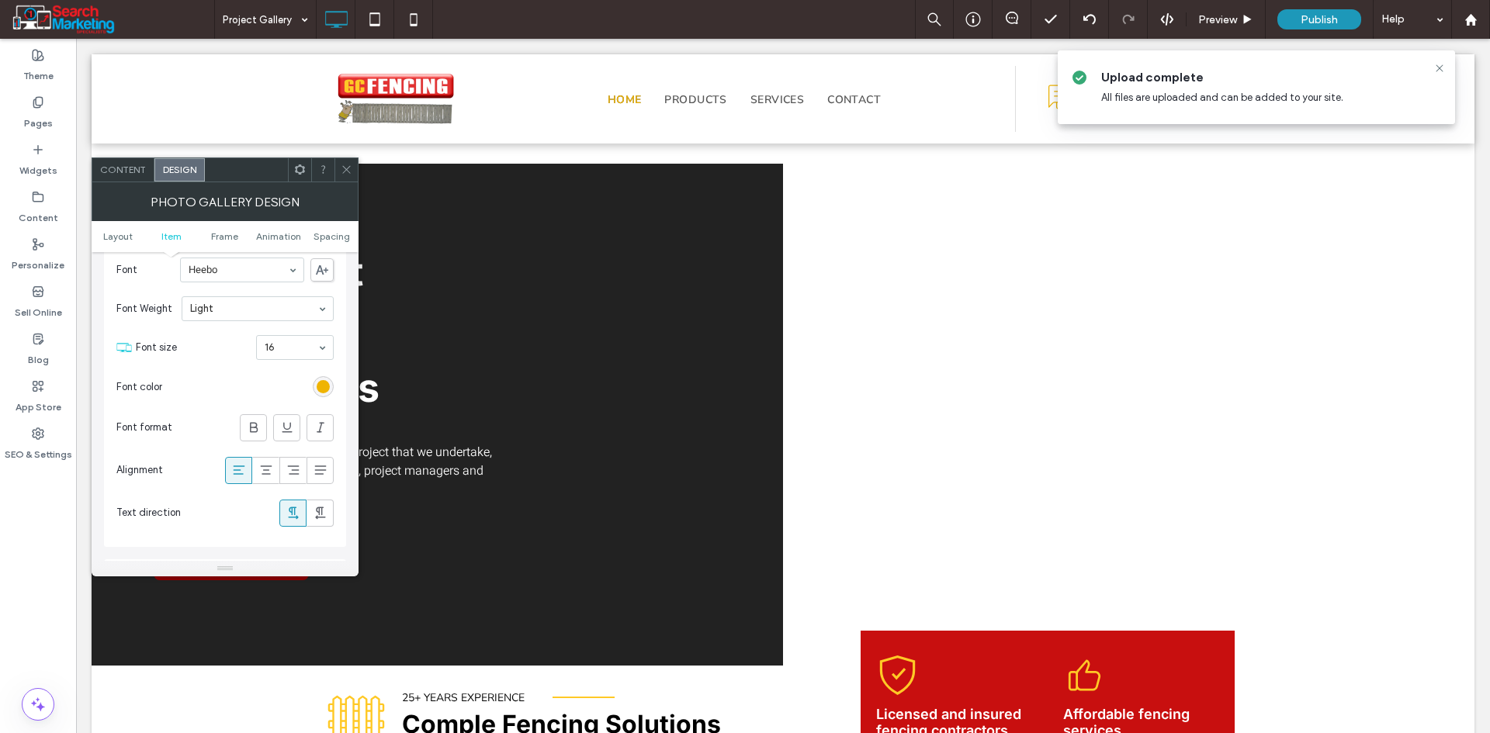
scroll to position [698, 0]
click at [262, 462] on icon at bounding box center [266, 463] width 16 height 16
click at [286, 343] on input at bounding box center [291, 340] width 53 height 11
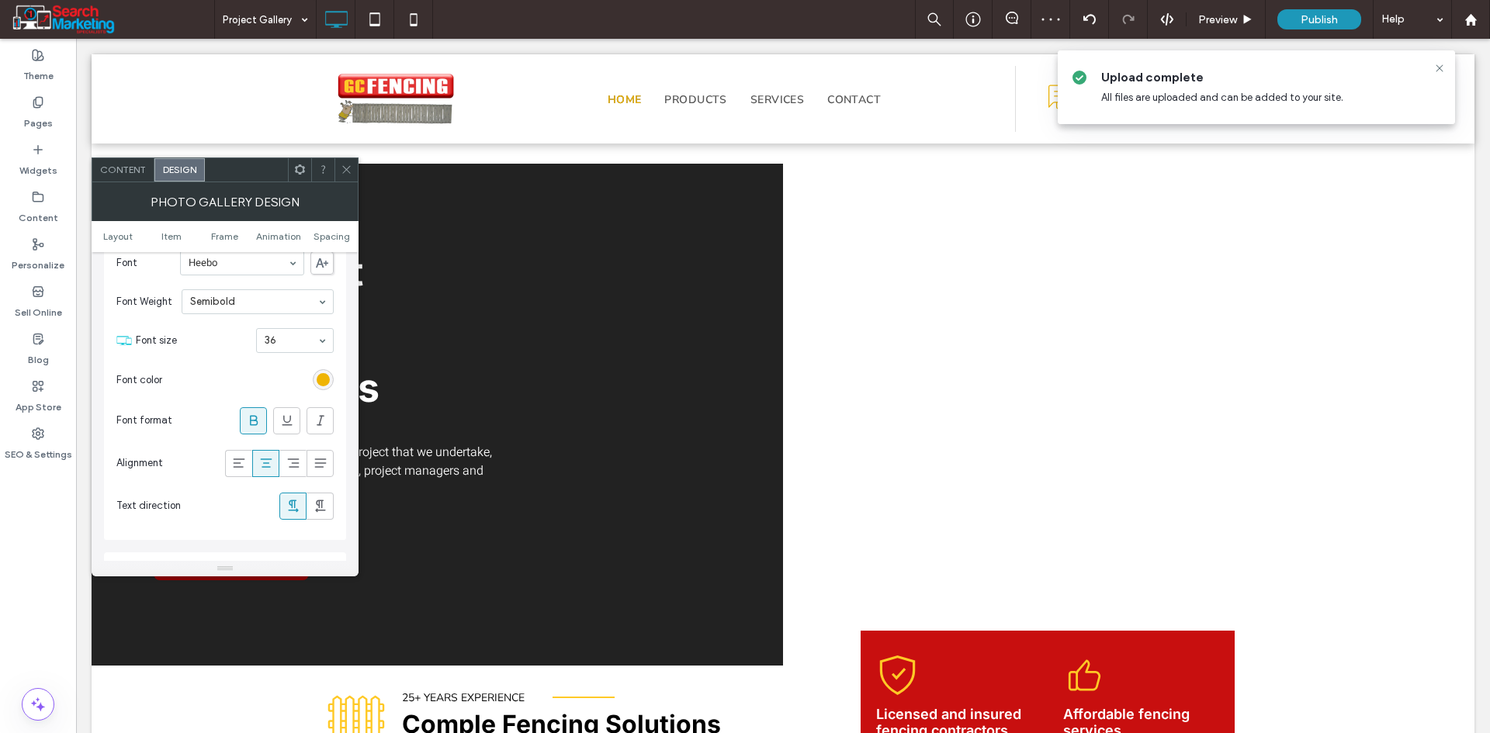
click at [298, 345] on input at bounding box center [291, 340] width 53 height 11
click at [345, 168] on icon at bounding box center [347, 170] width 12 height 12
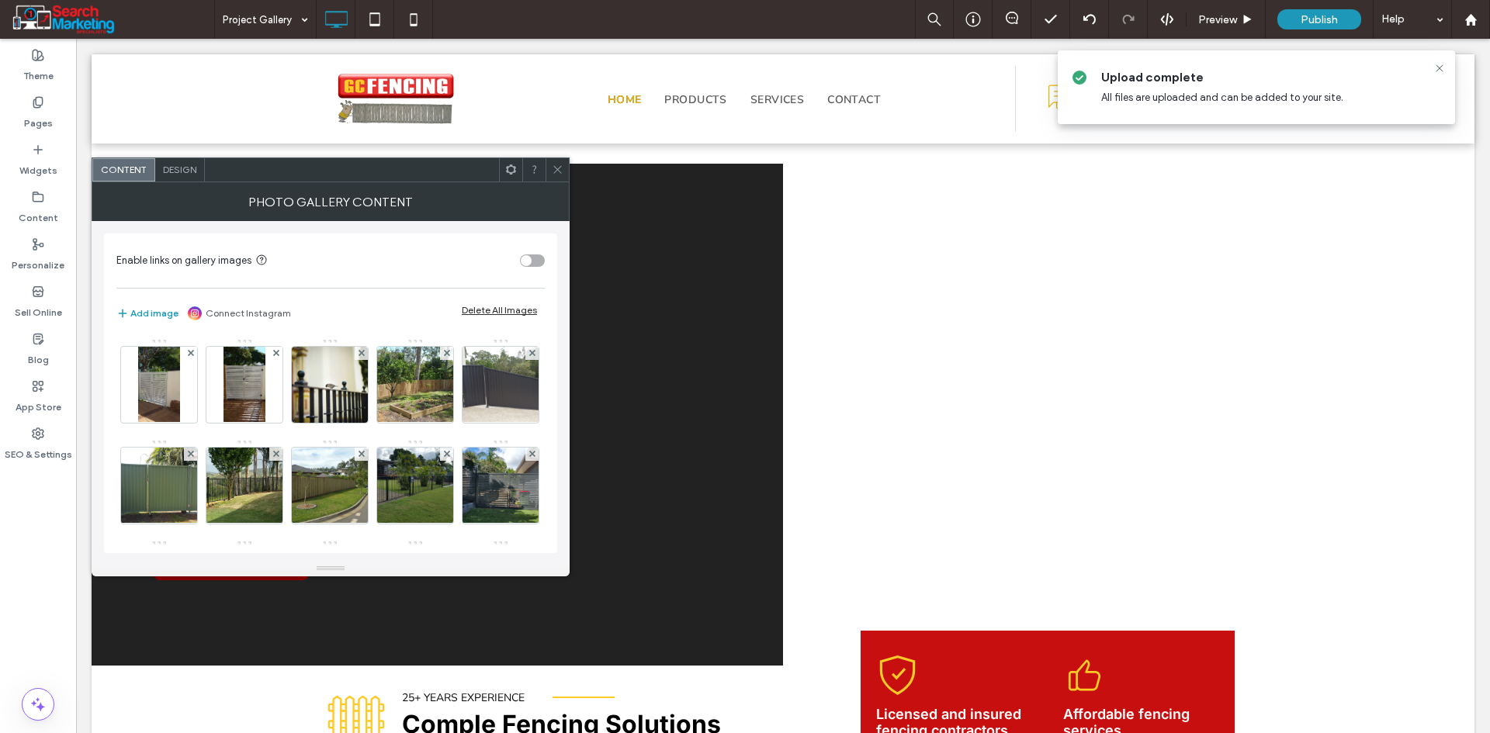
click at [164, 168] on span "Design" at bounding box center [179, 170] width 33 height 12
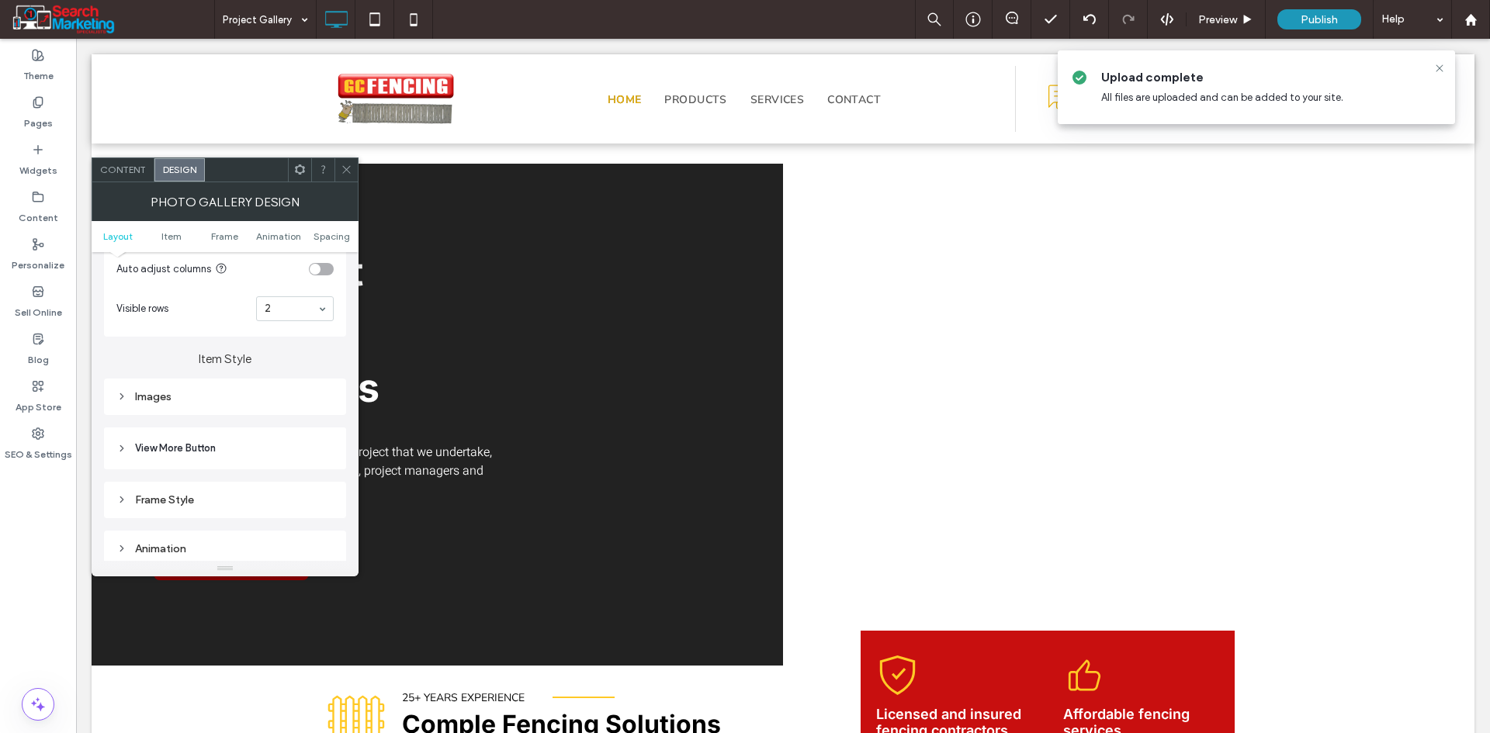
click at [186, 396] on div "Images" at bounding box center [224, 396] width 217 height 13
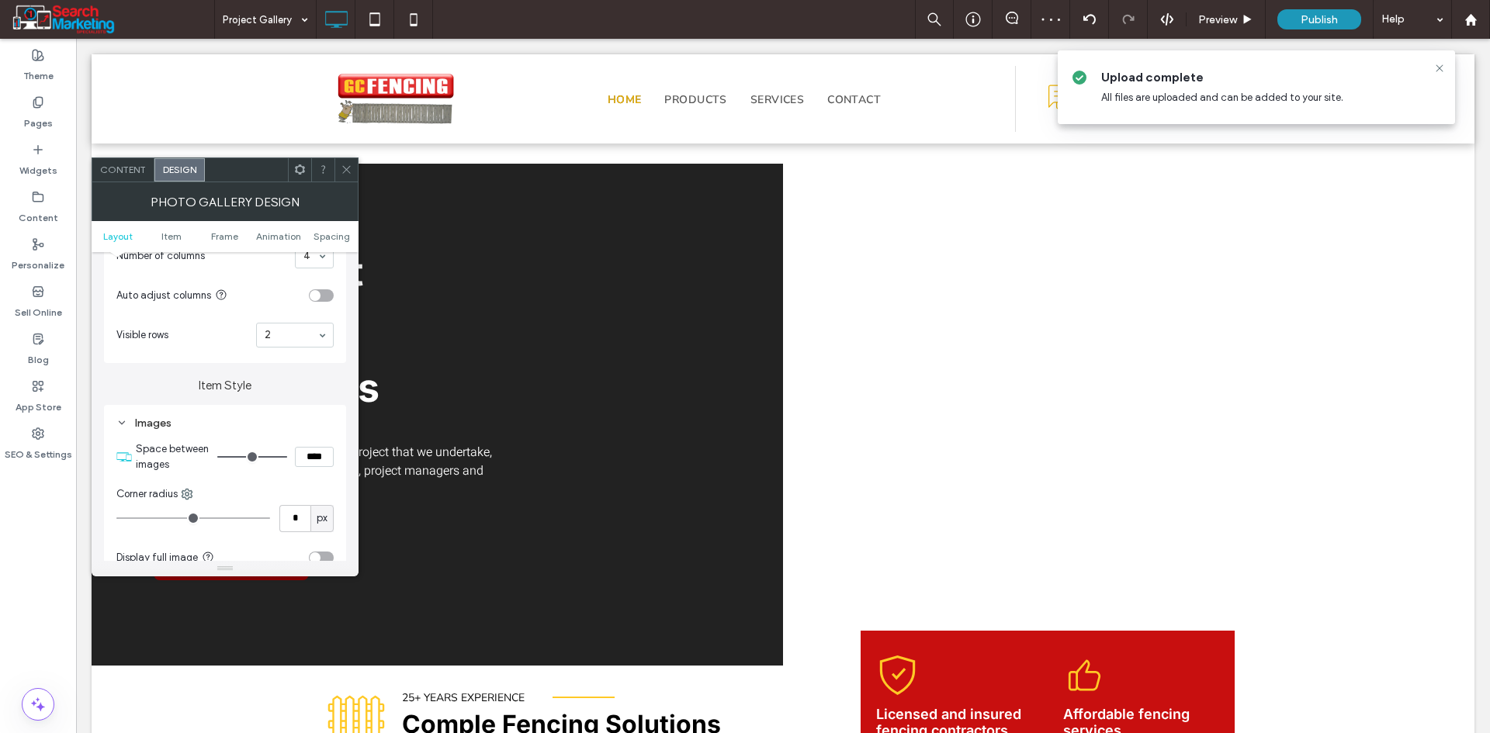
scroll to position [233, 0]
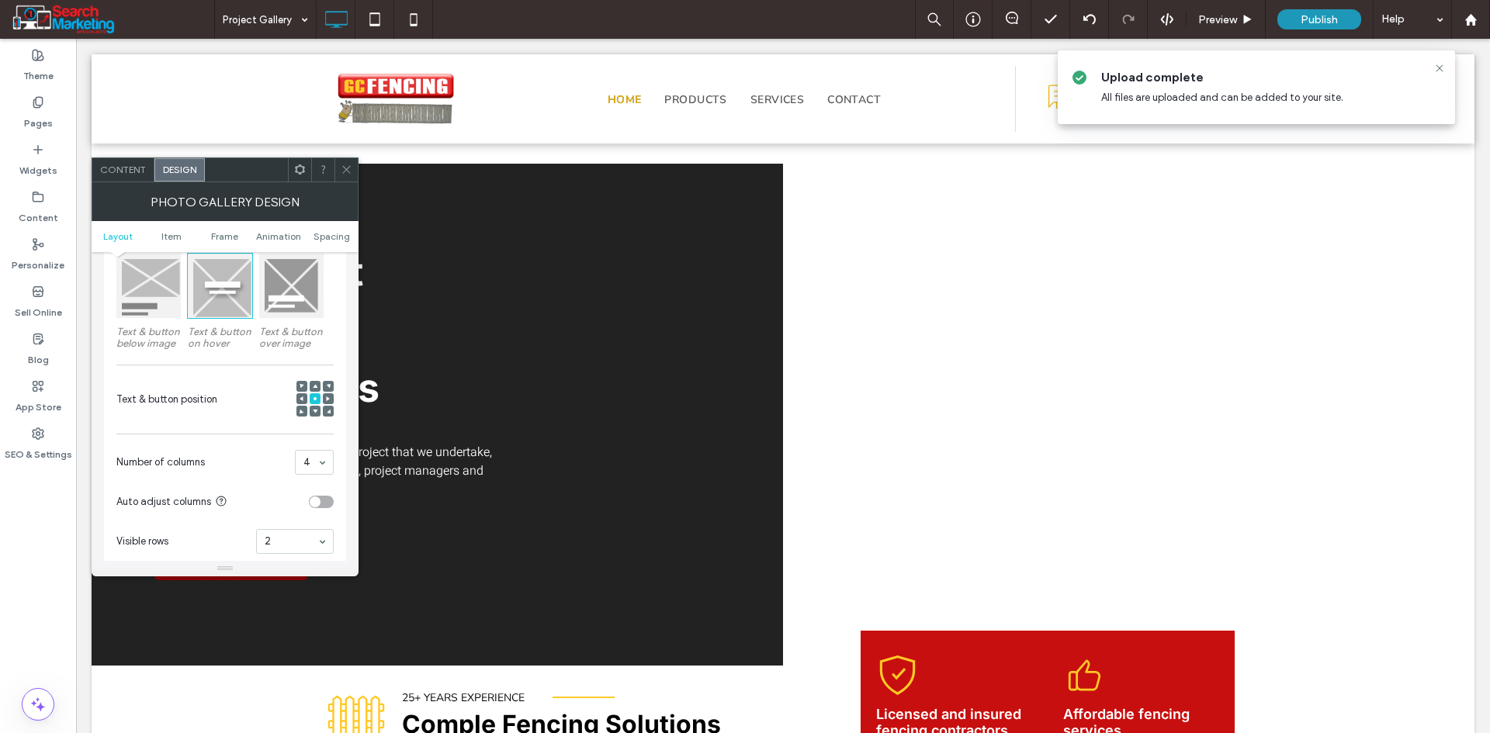
click at [119, 171] on span "Content" at bounding box center [123, 170] width 46 height 12
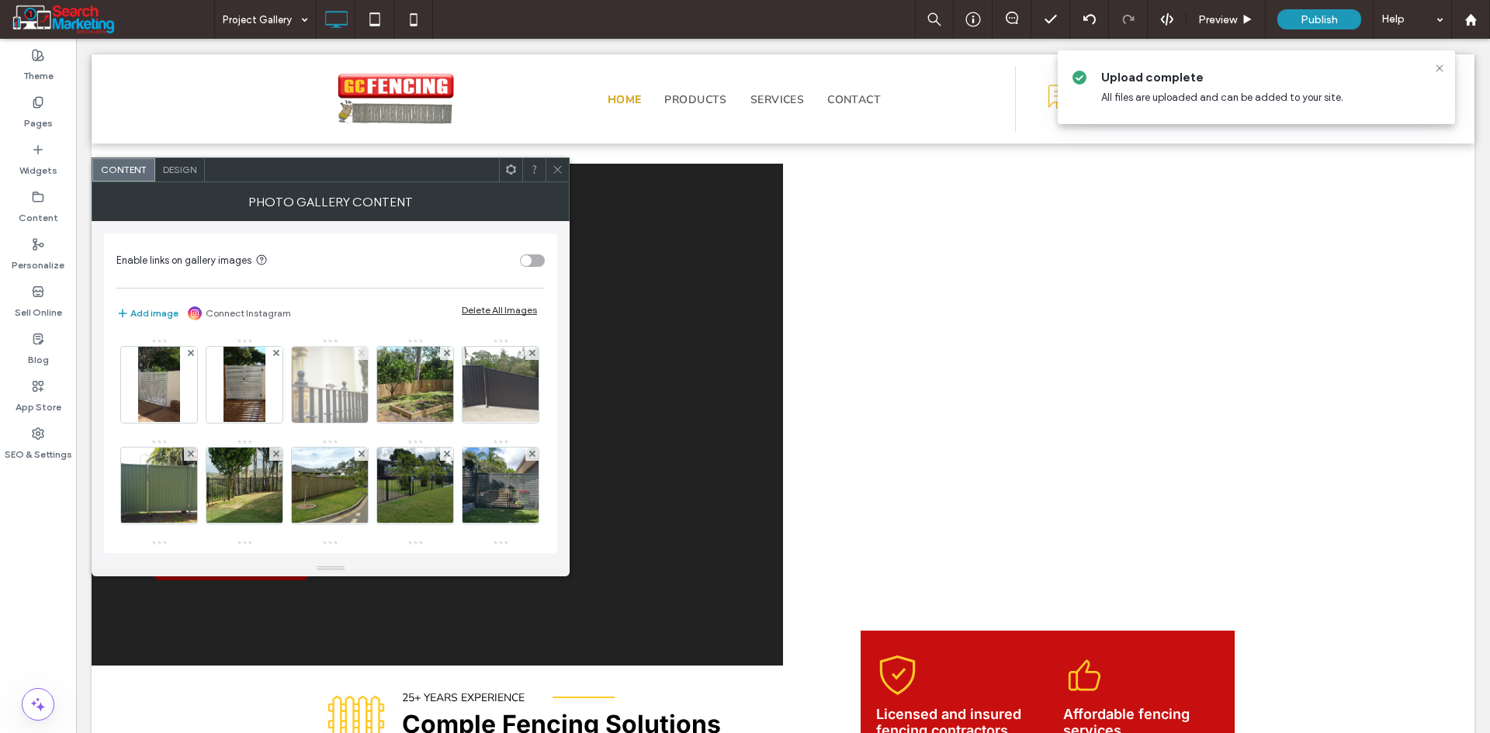
click at [362, 350] on icon at bounding box center [361, 353] width 6 height 6
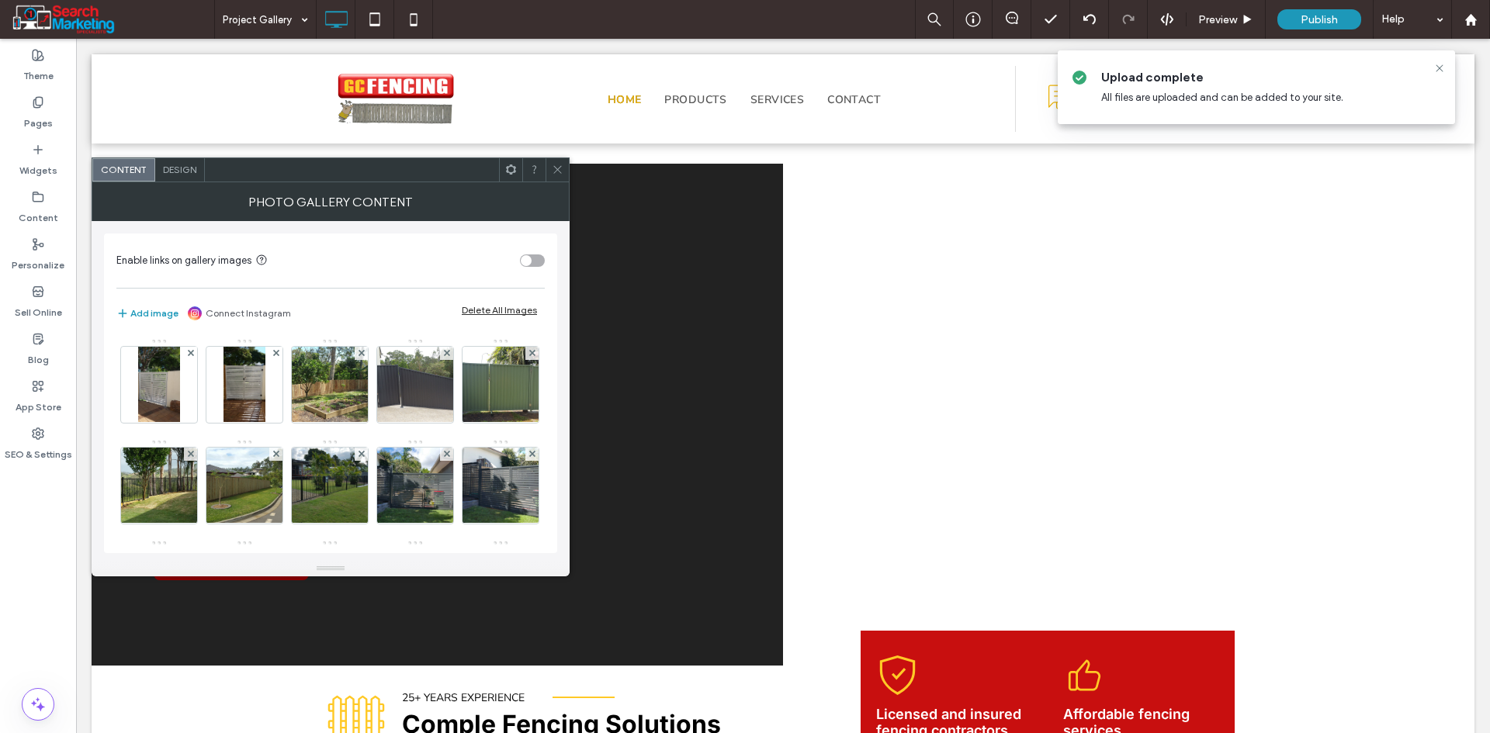
click at [555, 161] on span at bounding box center [558, 169] width 12 height 23
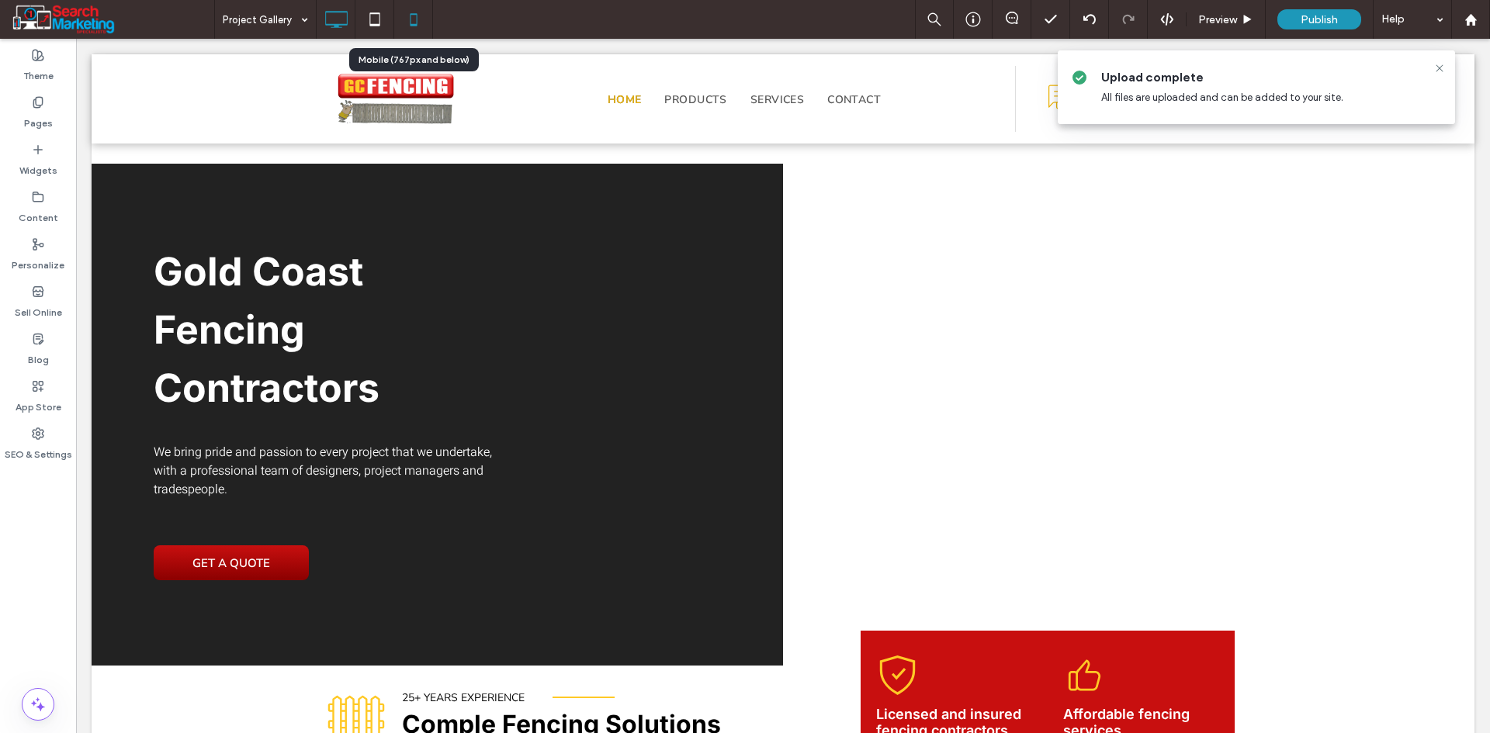
click at [421, 26] on icon at bounding box center [413, 19] width 31 height 31
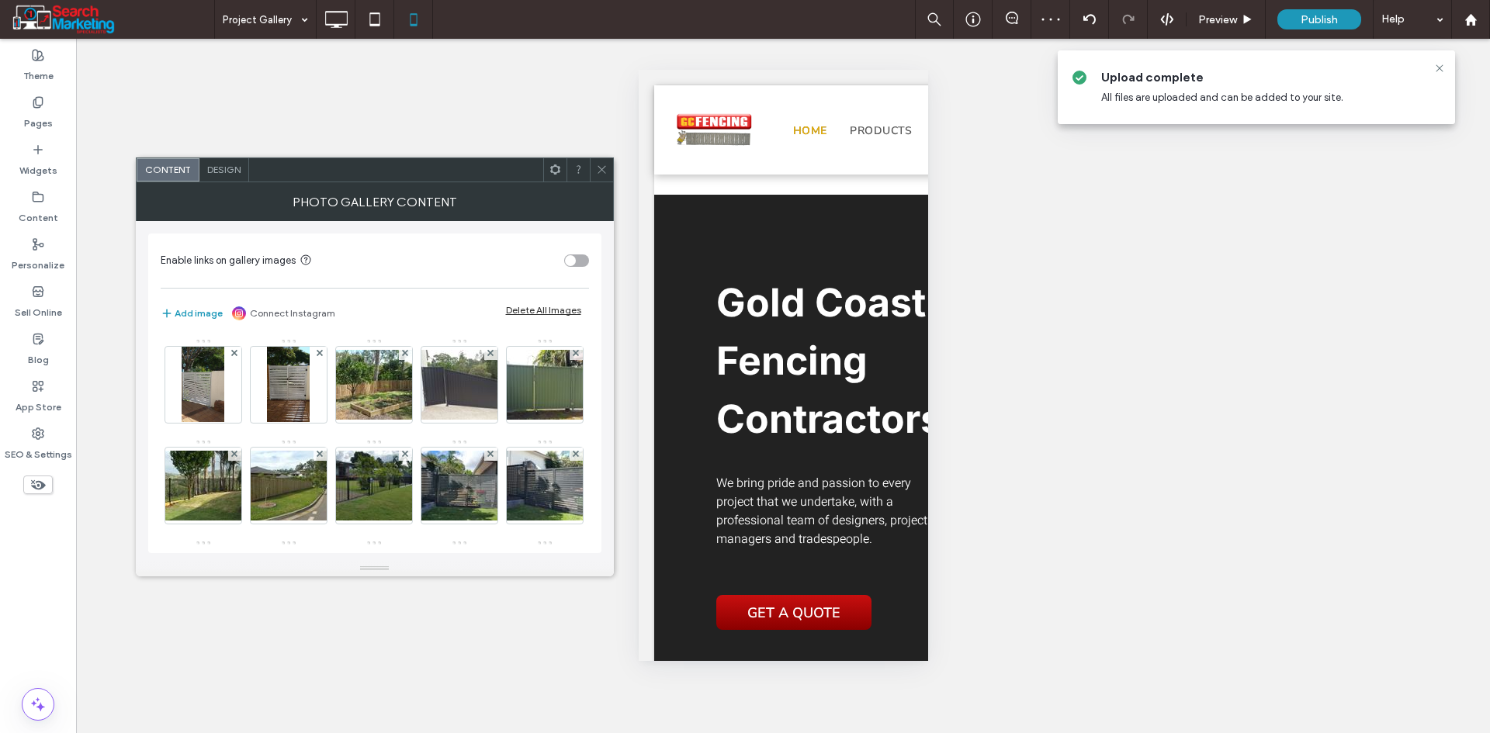
click at [217, 171] on span "Design" at bounding box center [223, 170] width 33 height 12
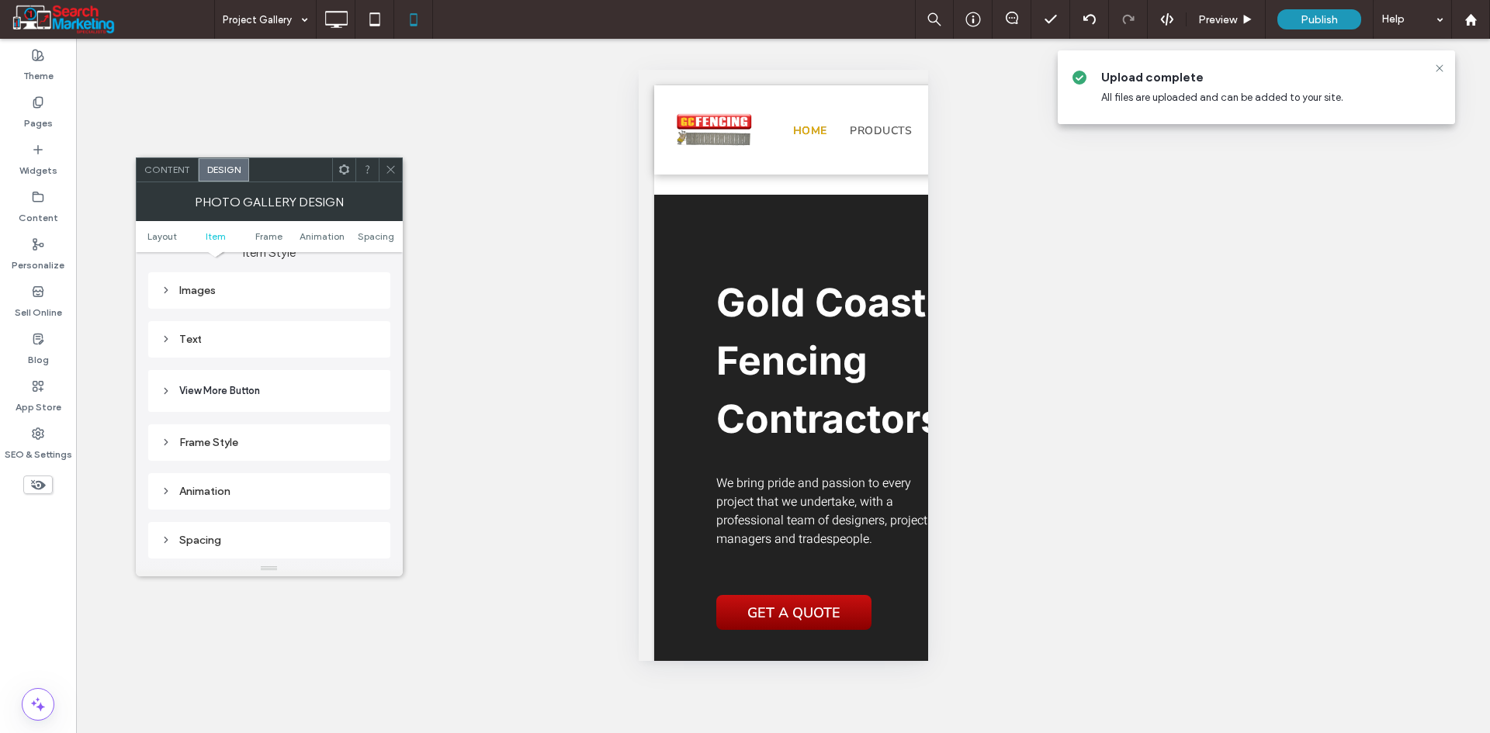
scroll to position [621, 0]
click at [224, 342] on span "View More Button" at bounding box center [219, 342] width 81 height 16
click at [388, 169] on icon at bounding box center [391, 170] width 12 height 12
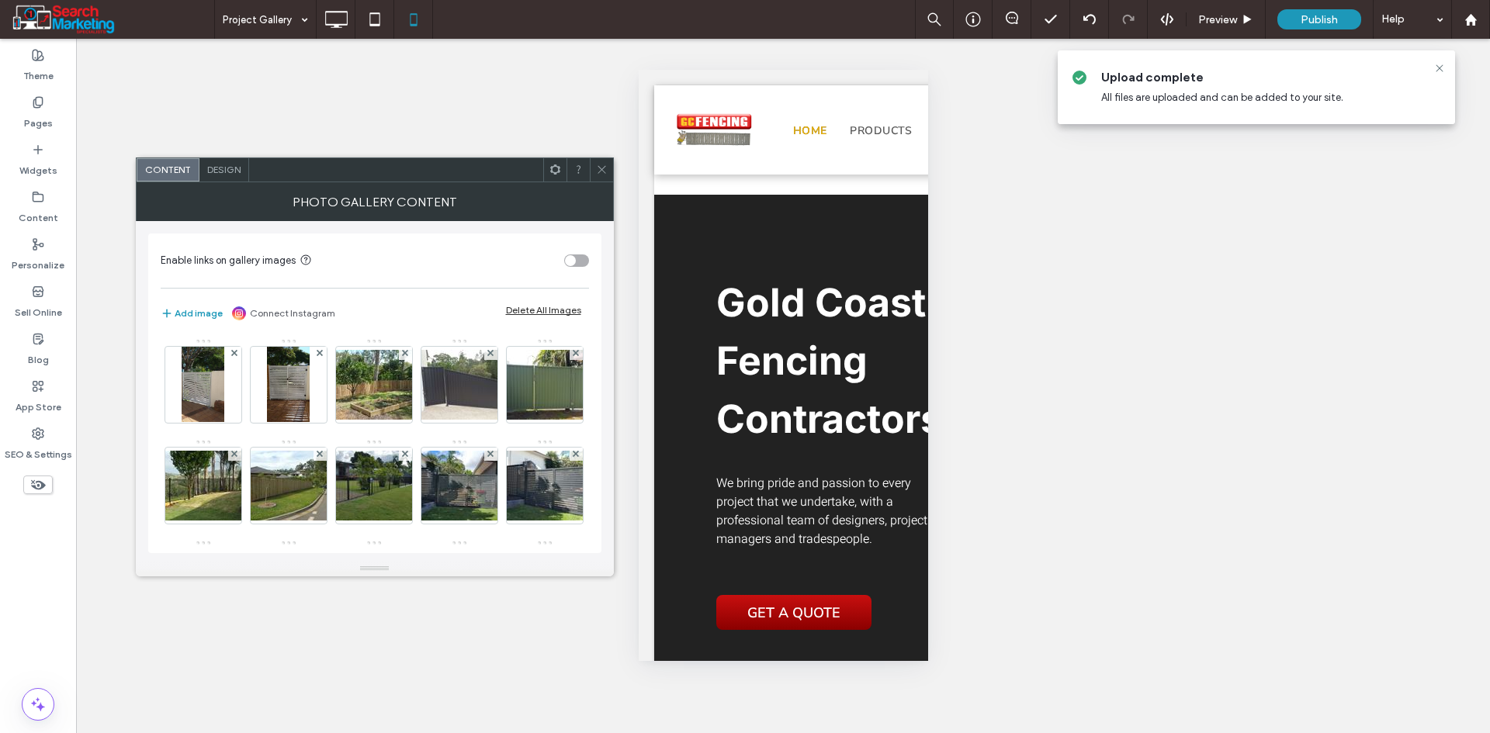
click at [211, 165] on span "Design" at bounding box center [223, 170] width 33 height 12
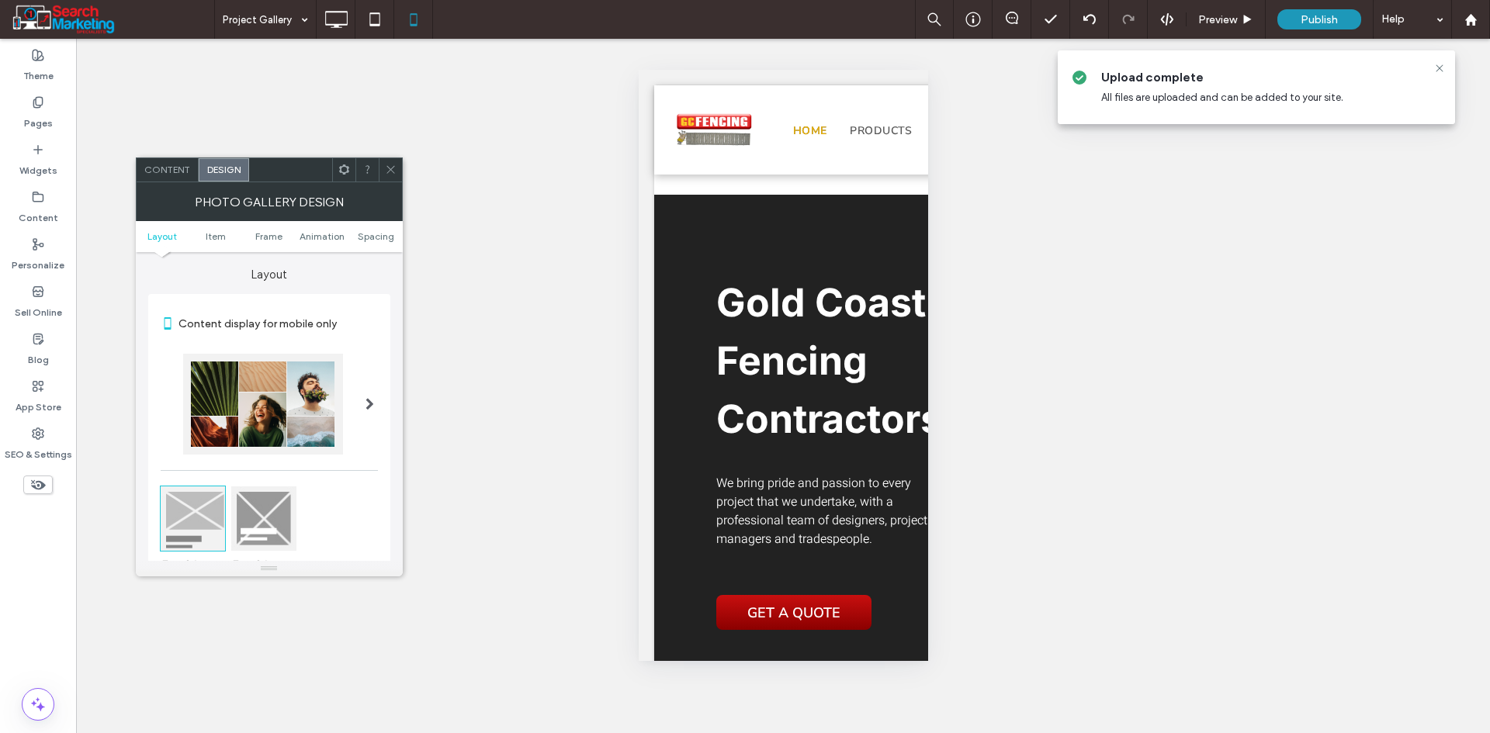
click at [376, 244] on ul "Layout Item Frame Animation Spacing" at bounding box center [269, 236] width 267 height 31
click at [384, 237] on span "Spacing" at bounding box center [376, 236] width 36 height 12
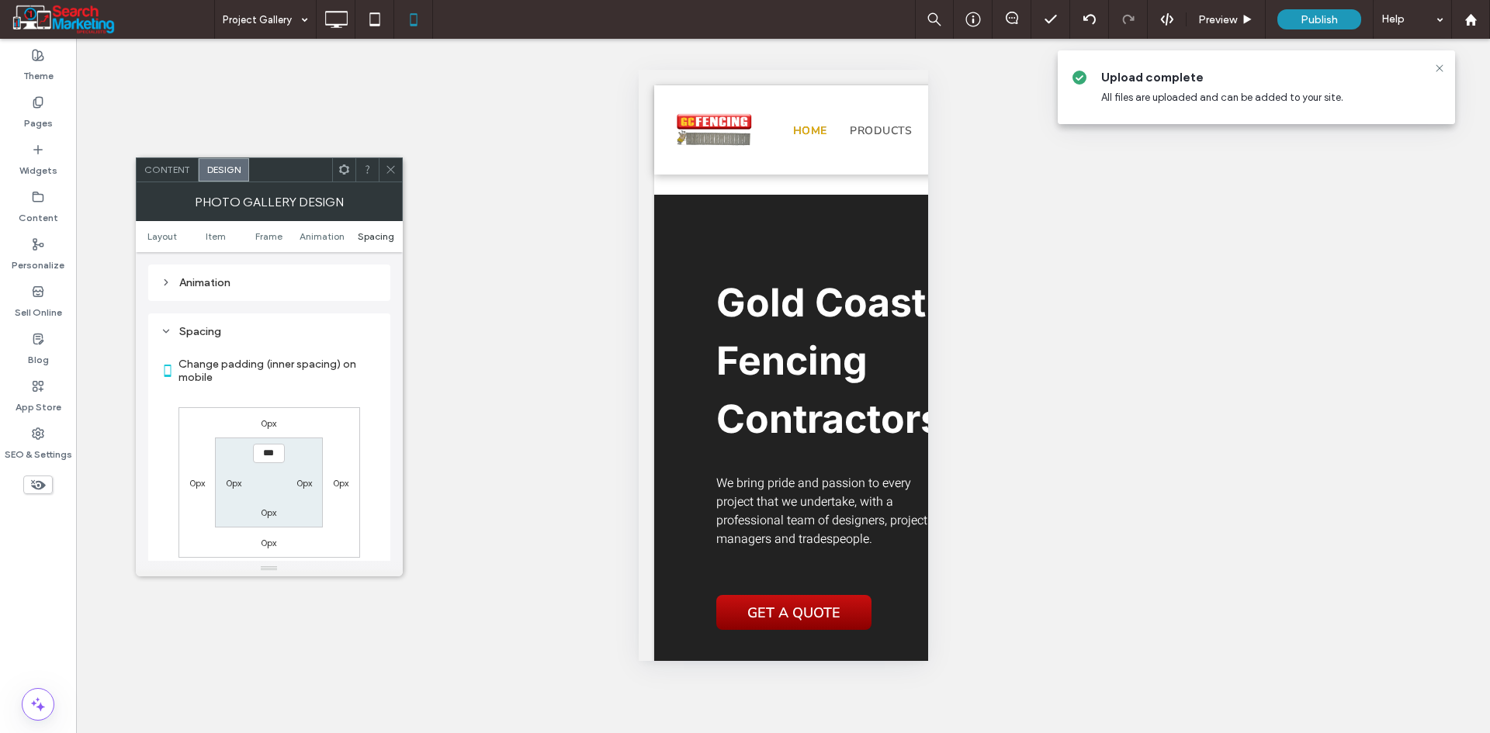
scroll to position [829, 0]
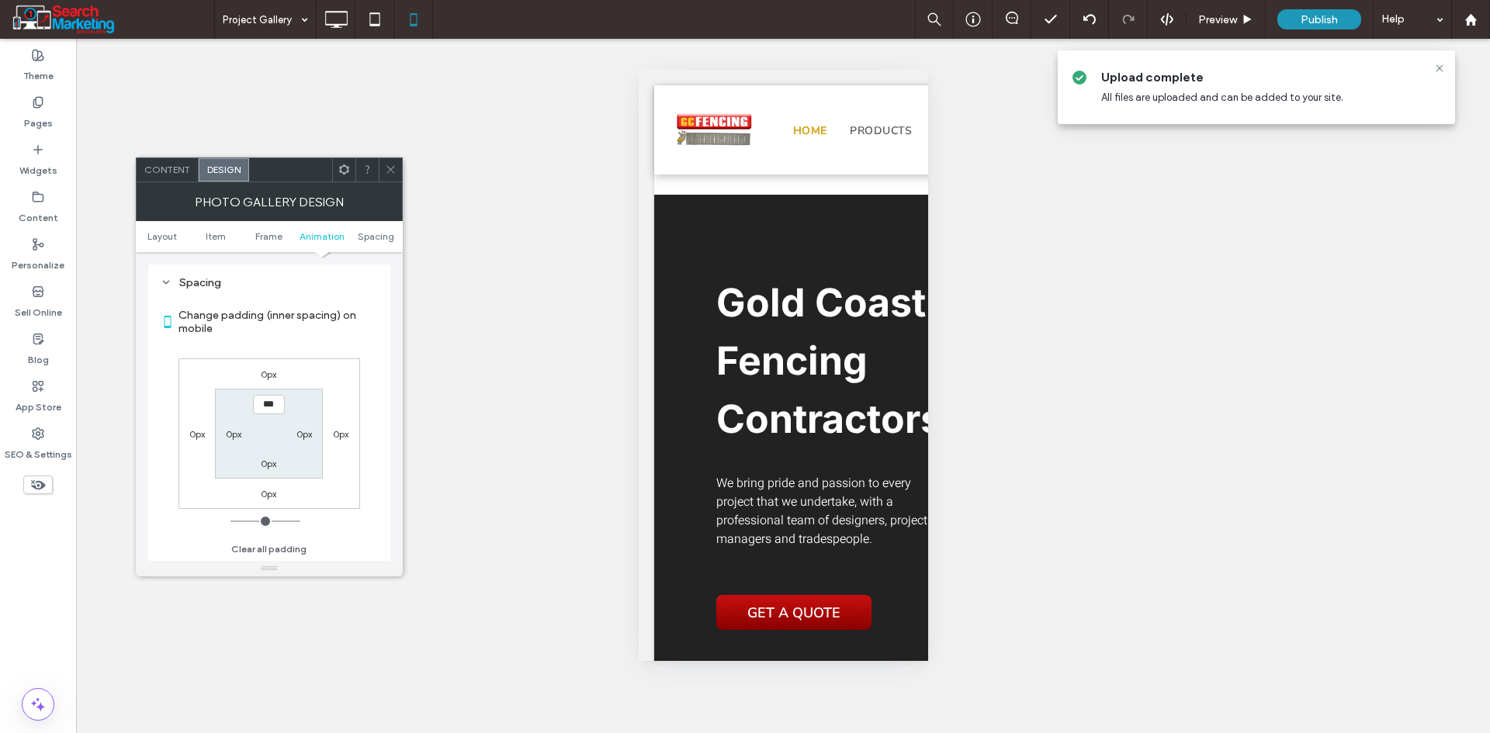
click at [386, 165] on icon at bounding box center [391, 170] width 12 height 12
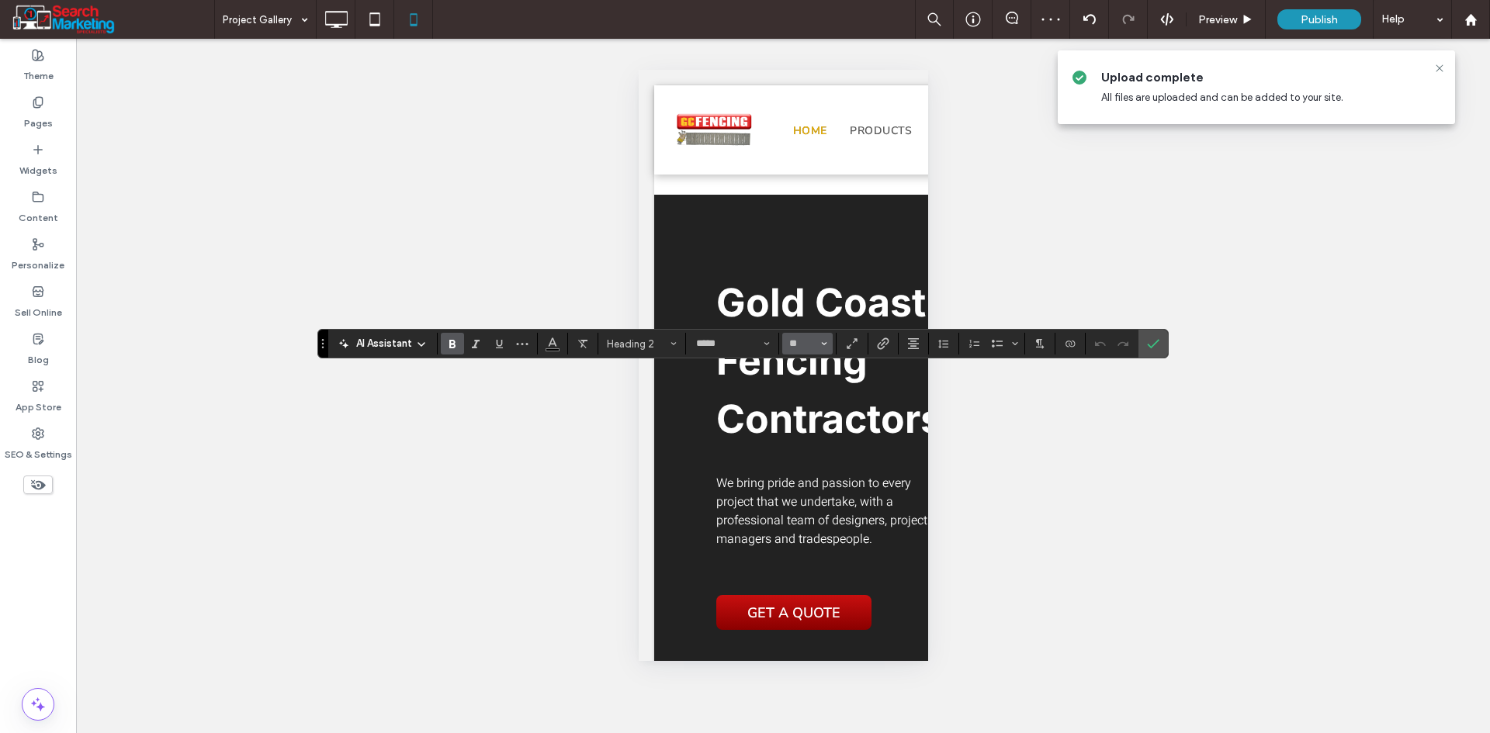
click at [818, 339] on button "**" at bounding box center [807, 344] width 50 height 22
click at [809, 462] on label "24" at bounding box center [807, 465] width 50 height 22
type input "**"
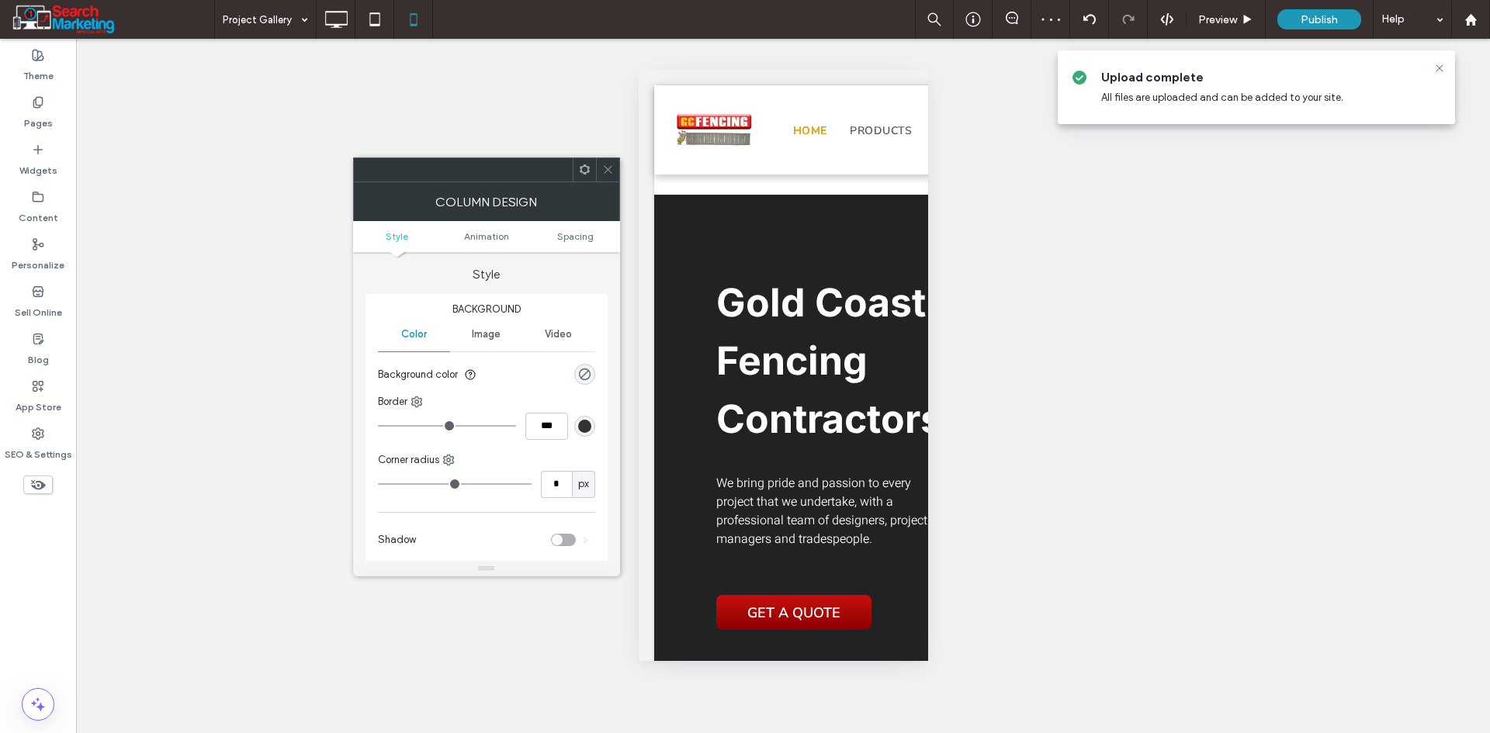
click at [604, 169] on icon at bounding box center [608, 170] width 12 height 12
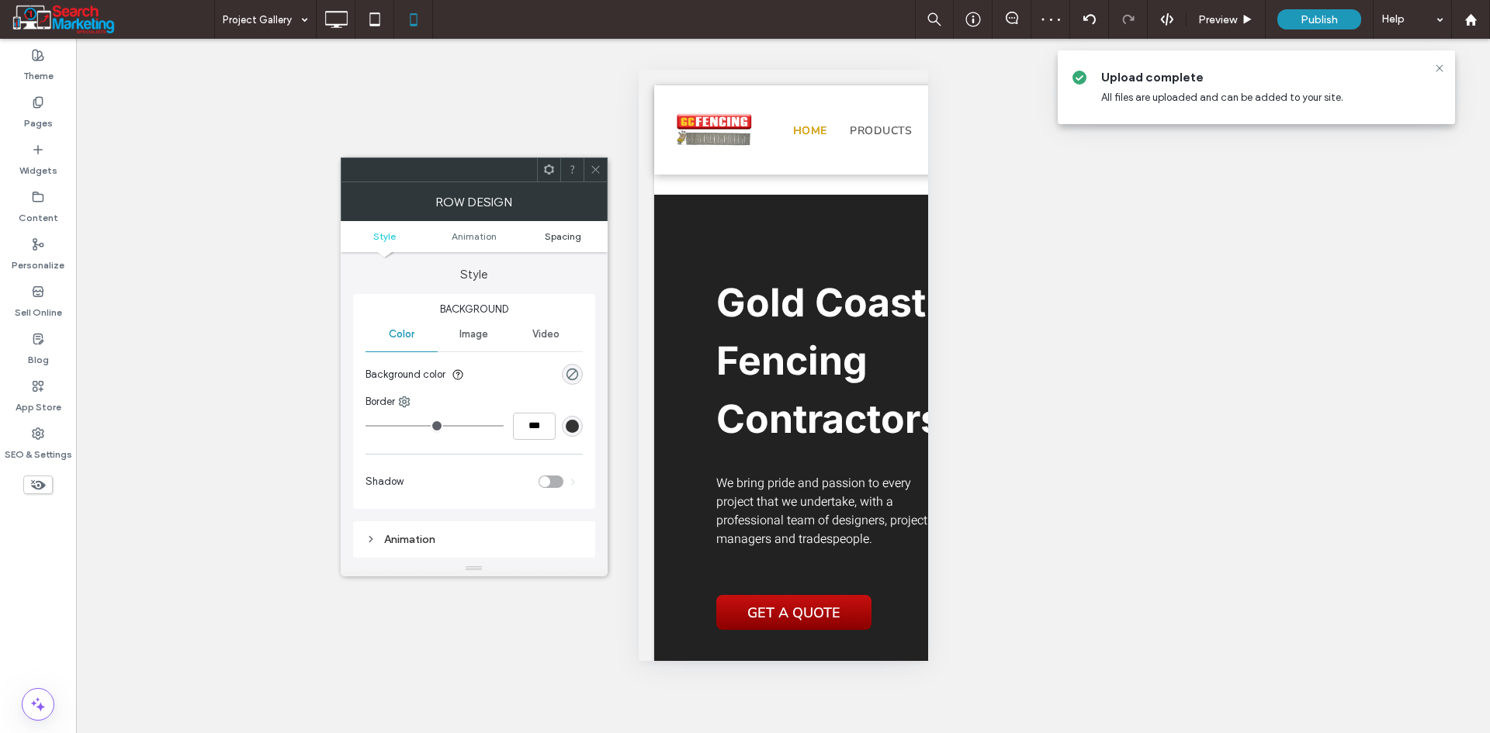
click at [554, 240] on span "Spacing" at bounding box center [563, 236] width 36 height 12
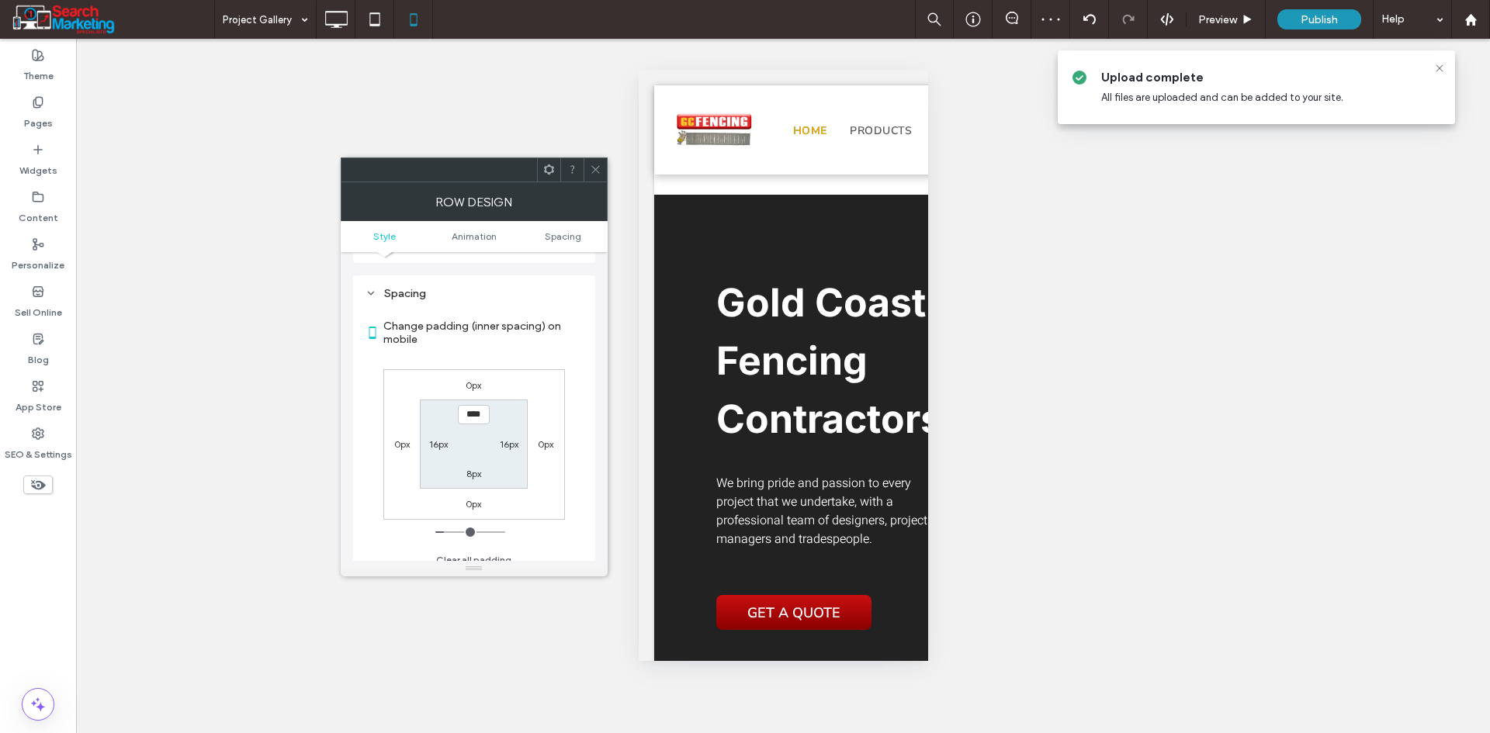
scroll to position [306, 0]
click at [479, 463] on label "8px" at bounding box center [473, 463] width 15 height 12
type input "*"
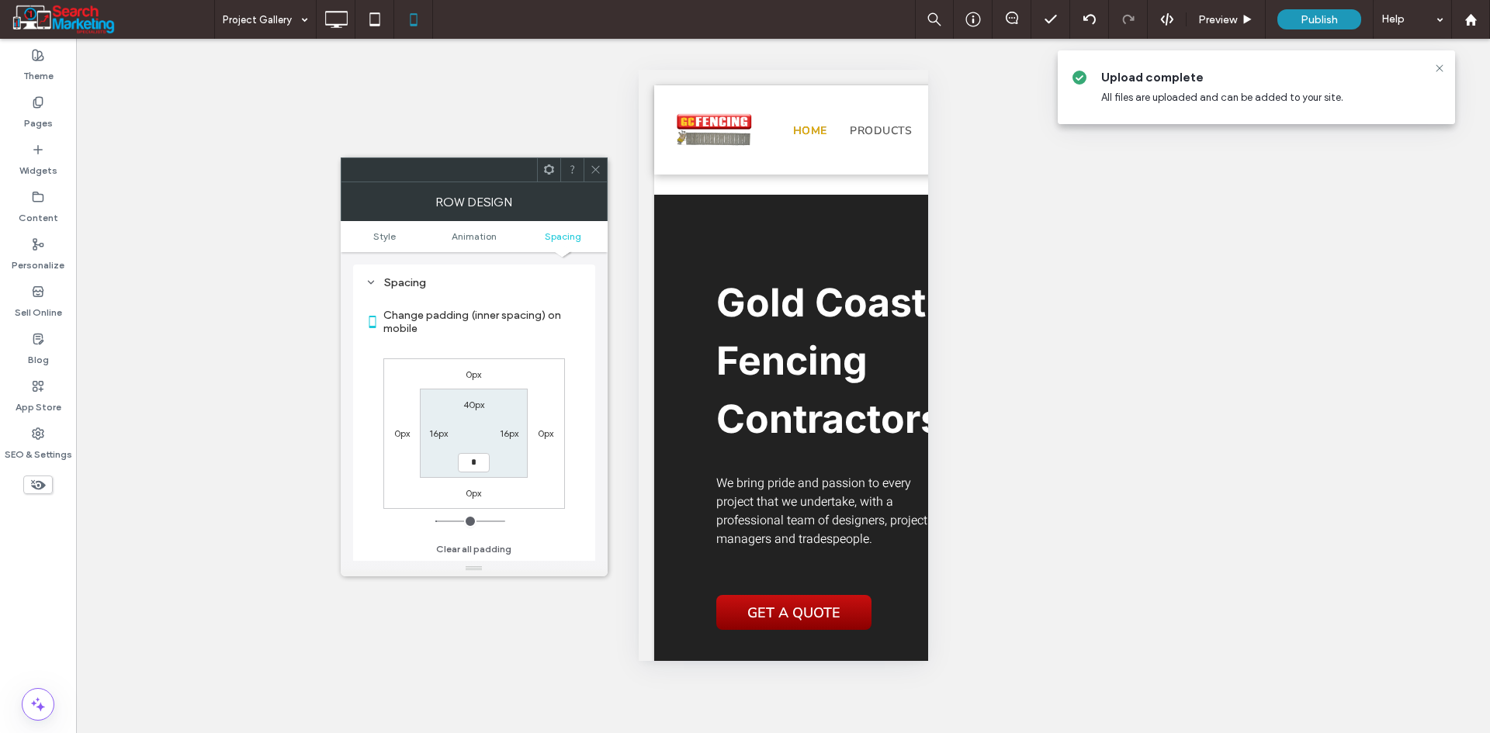
type input "***"
click at [561, 497] on div "0px 0px 0px 0px 40px 16px *** 16px" at bounding box center [474, 433] width 182 height 151
click at [598, 171] on icon at bounding box center [596, 170] width 12 height 12
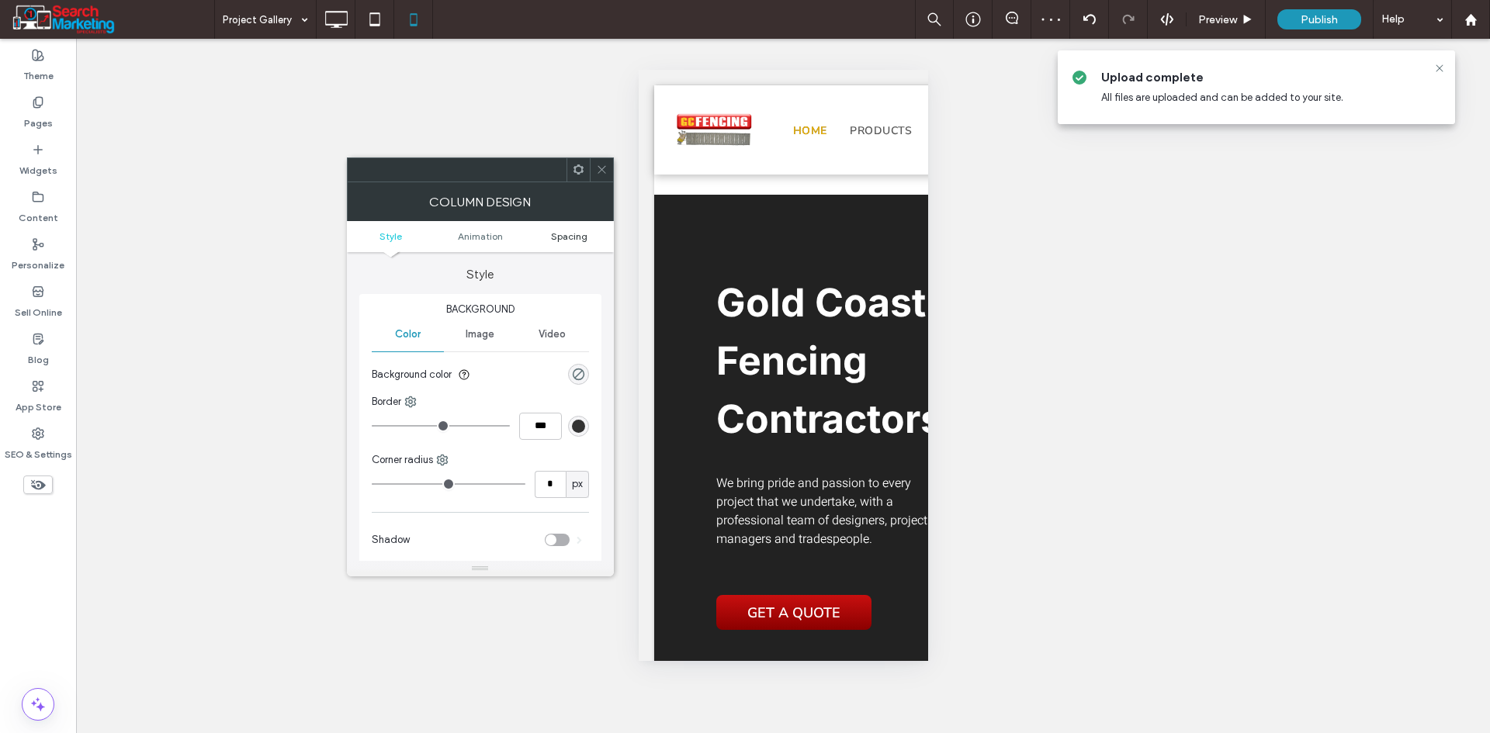
click at [562, 233] on span "Spacing" at bounding box center [569, 236] width 36 height 12
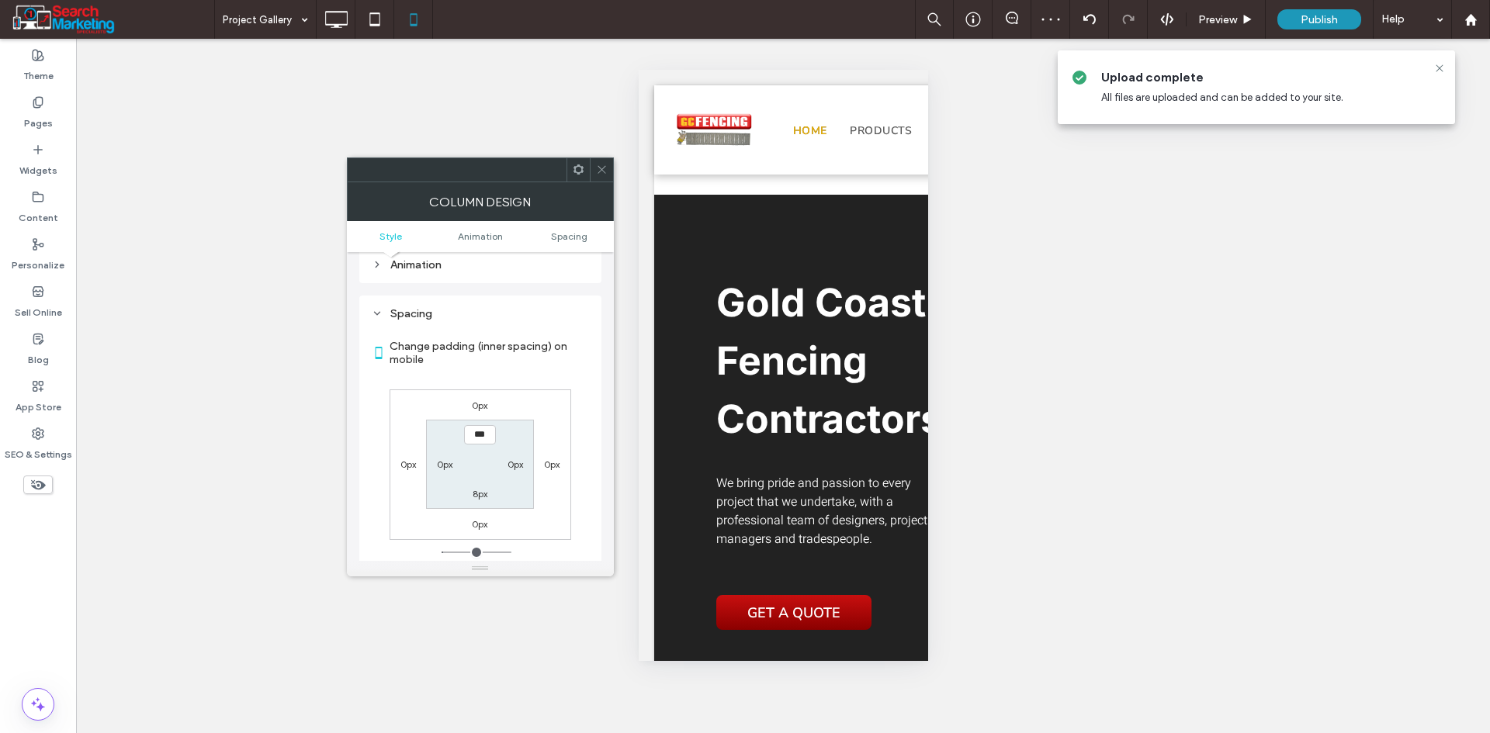
scroll to position [364, 0]
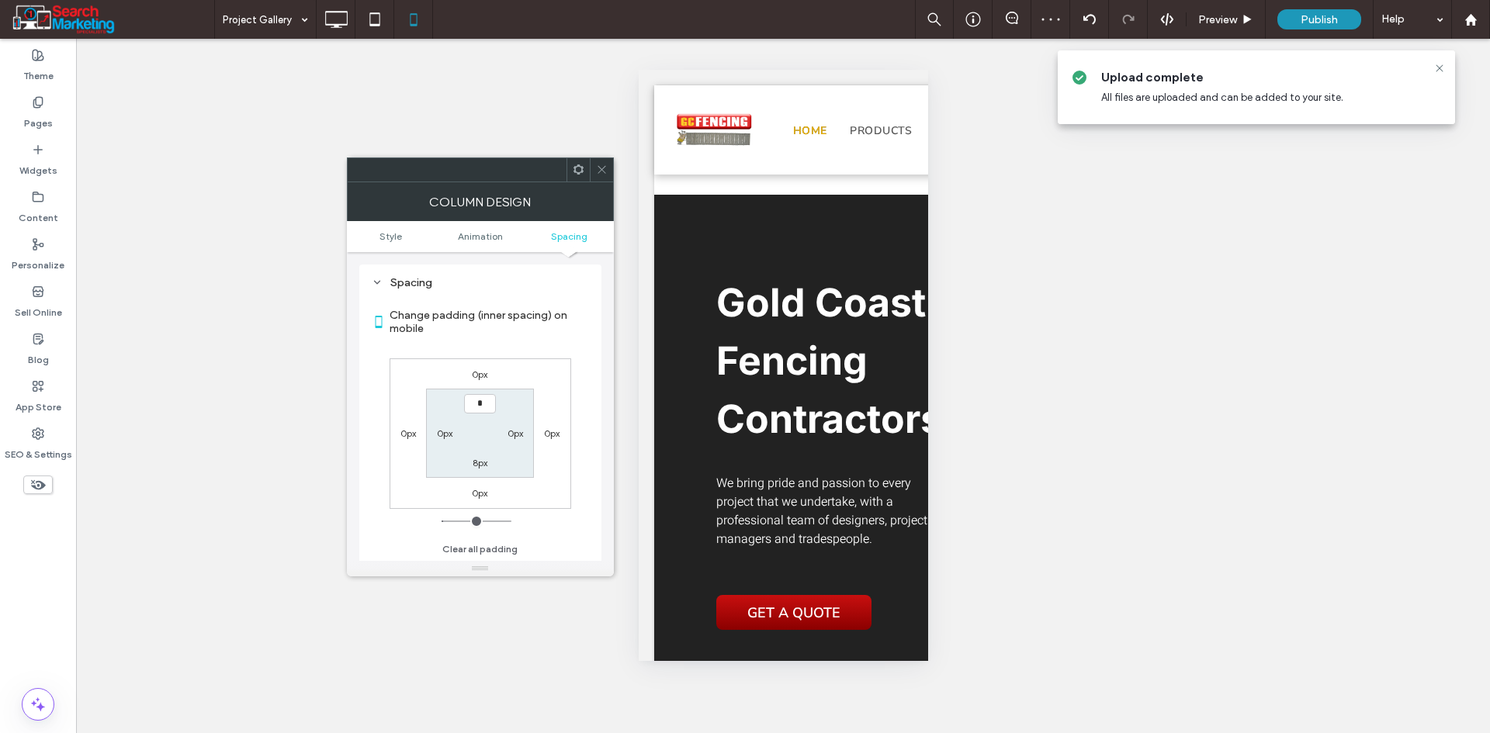
type input "***"
type input "*"
click at [528, 387] on div "0px 0px 0px 0px *** 0px 8px 0px" at bounding box center [481, 433] width 182 height 151
click at [604, 168] on icon at bounding box center [602, 170] width 12 height 12
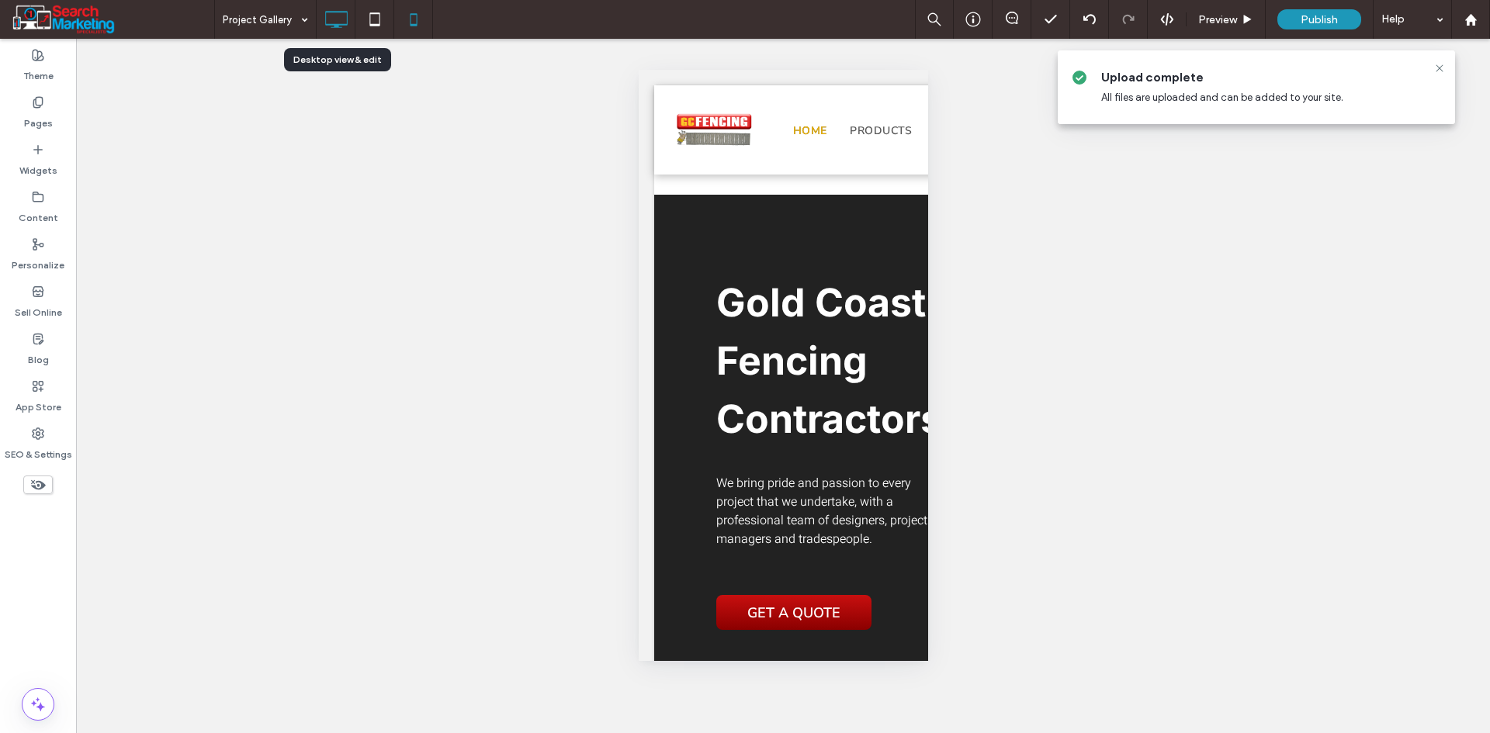
click at [342, 20] on icon at bounding box center [335, 19] width 31 height 31
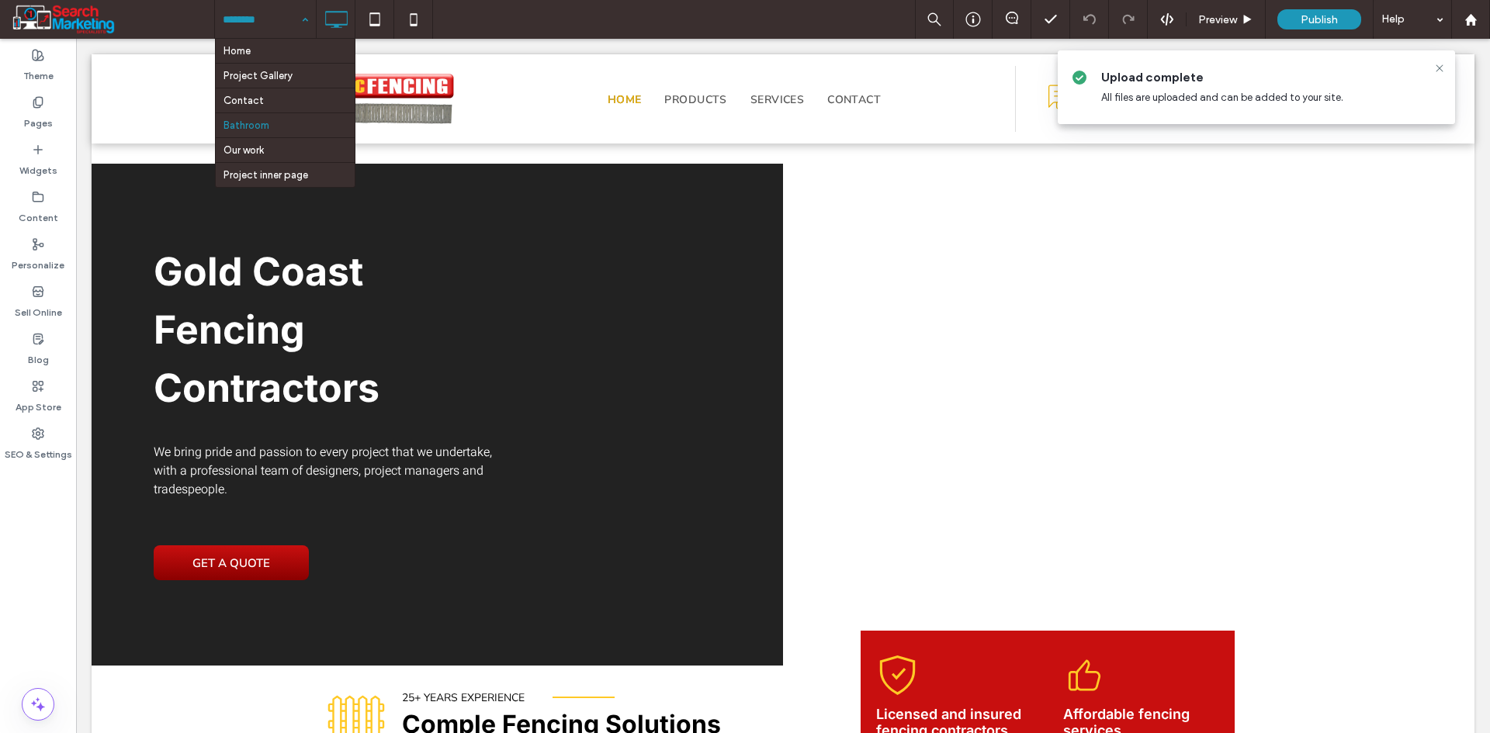
click at [265, 4] on input at bounding box center [262, 19] width 78 height 39
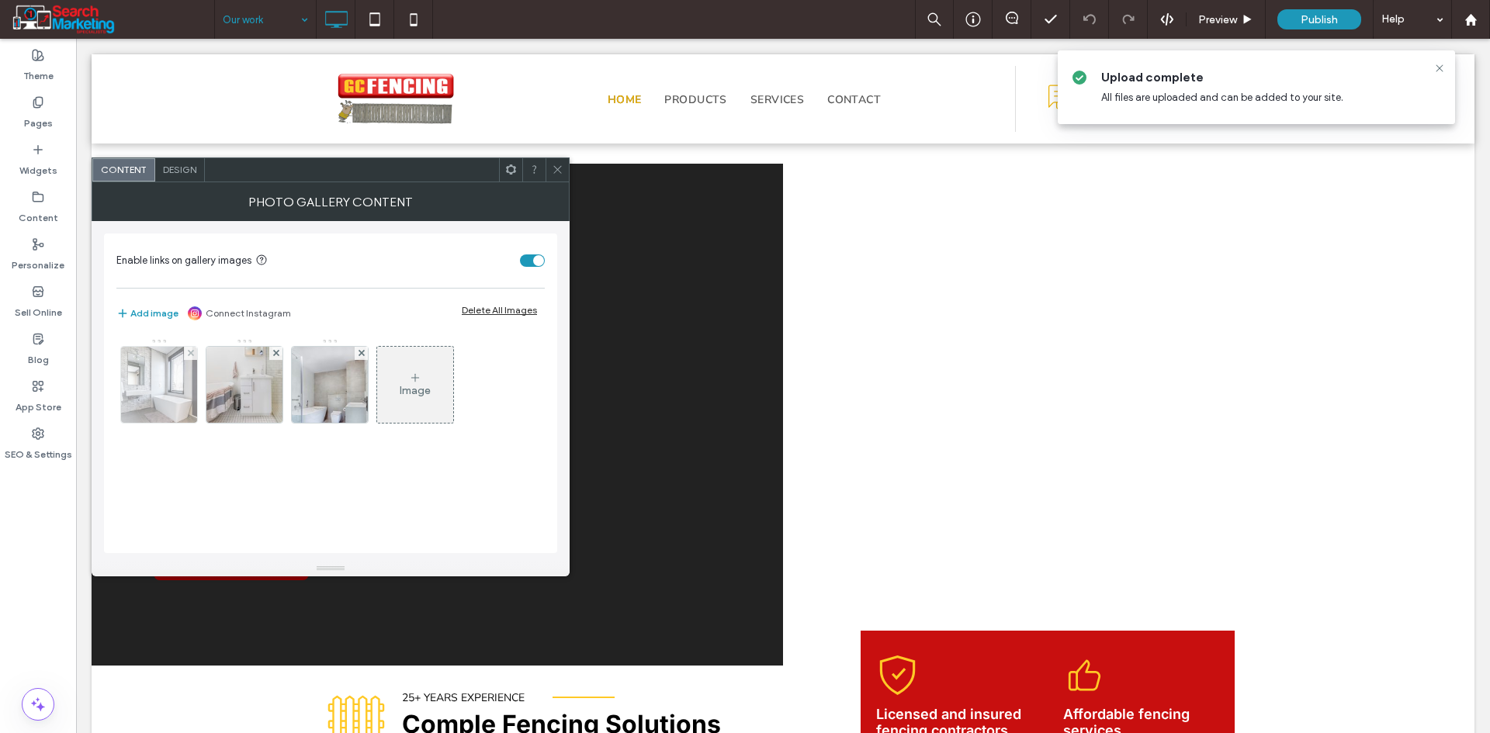
click at [161, 380] on img at bounding box center [159, 385] width 76 height 76
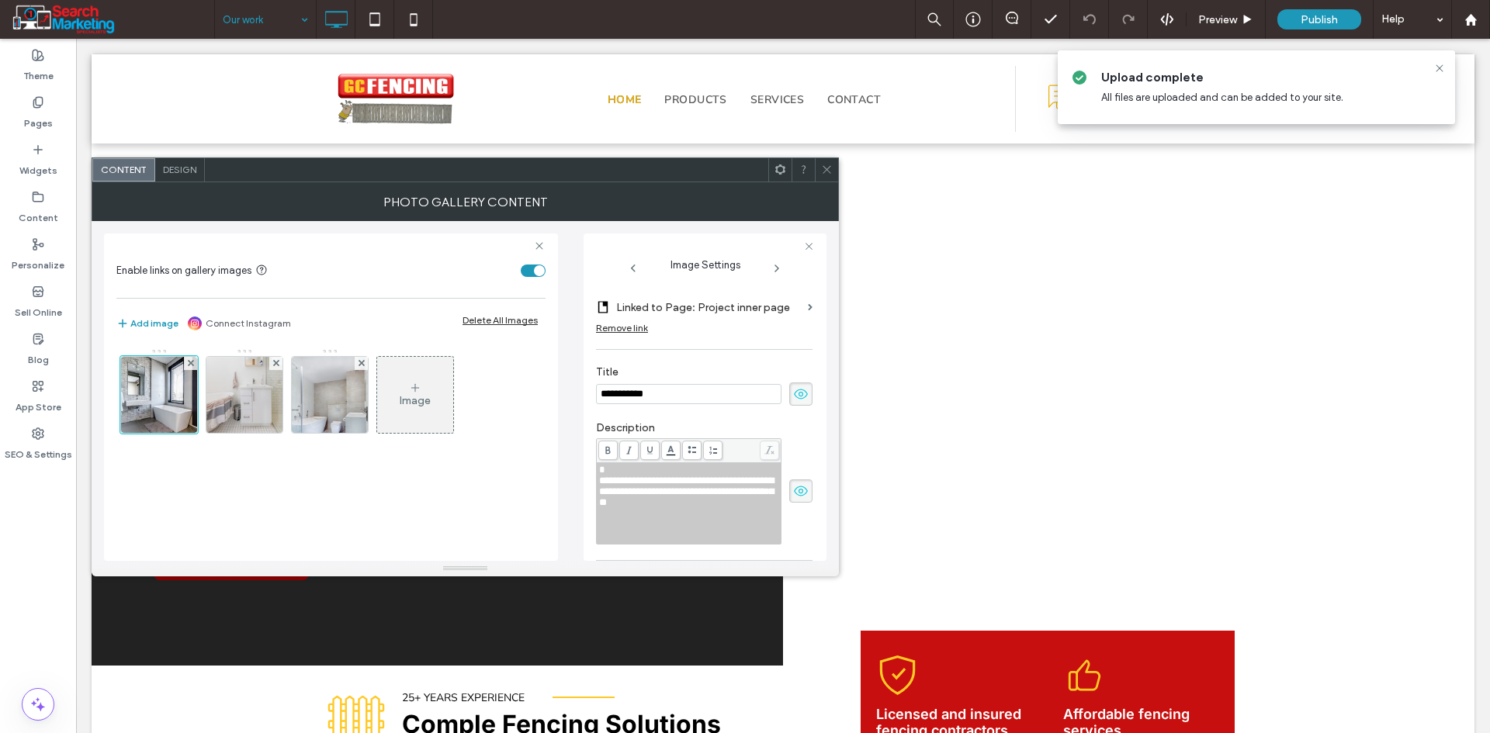
scroll to position [383, 0]
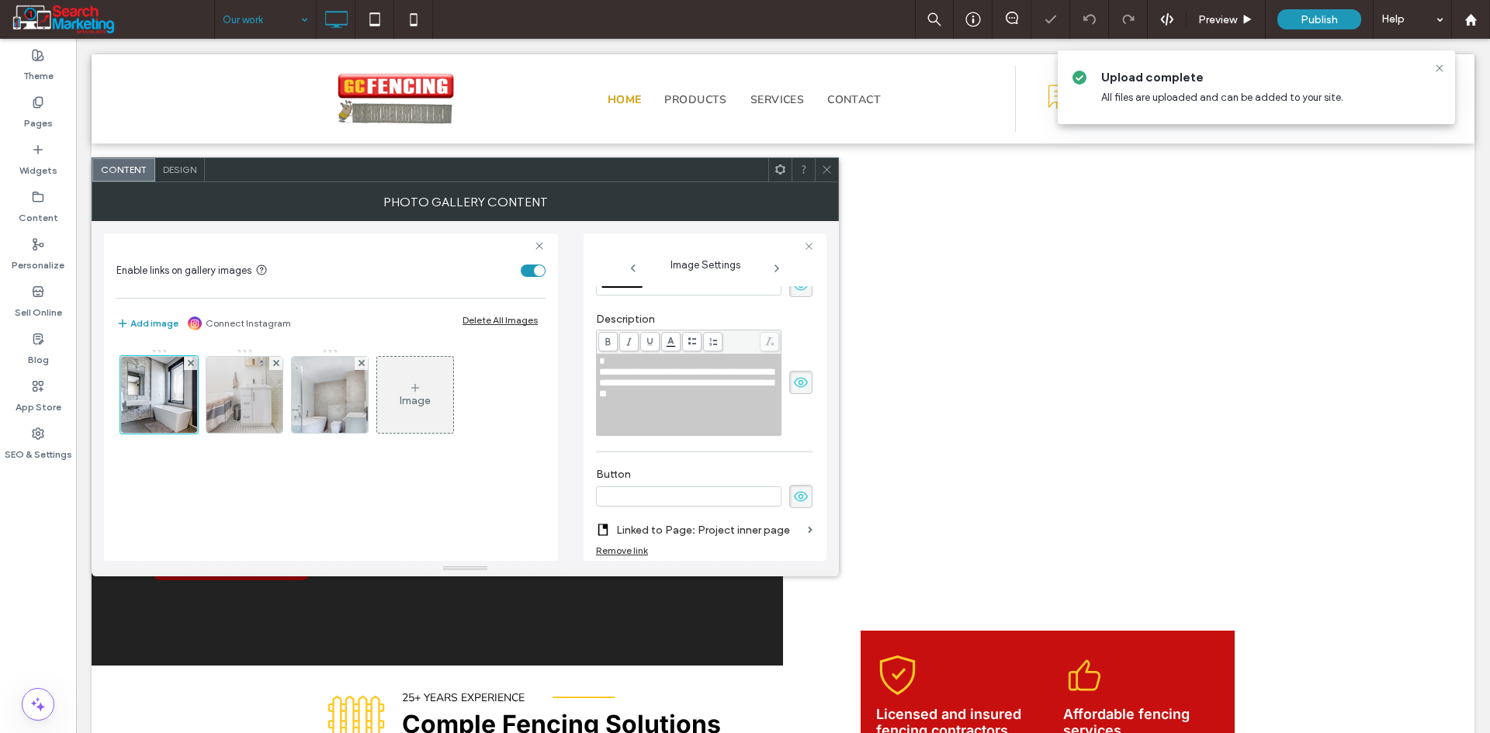
click at [820, 170] on div at bounding box center [826, 169] width 23 height 23
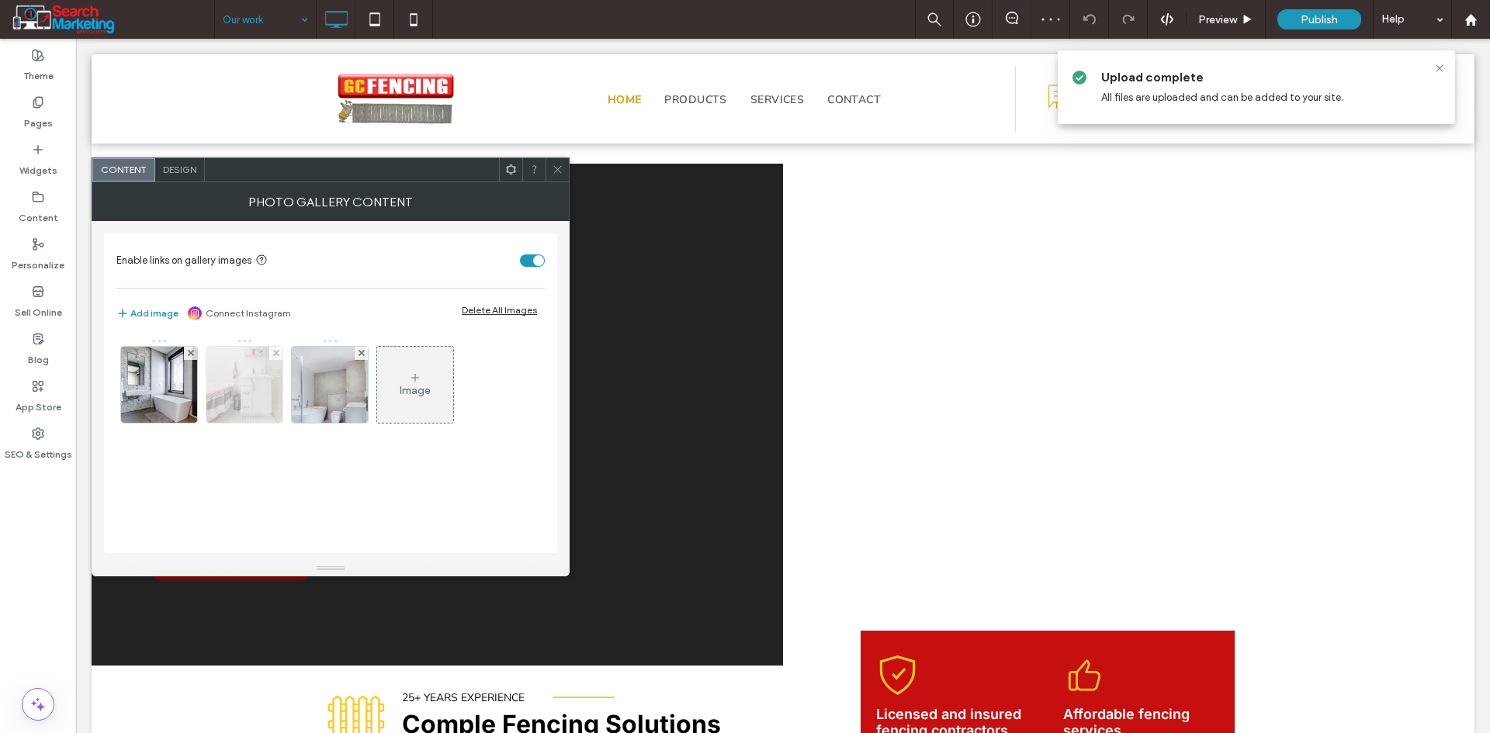
click at [230, 397] on img at bounding box center [244, 385] width 76 height 76
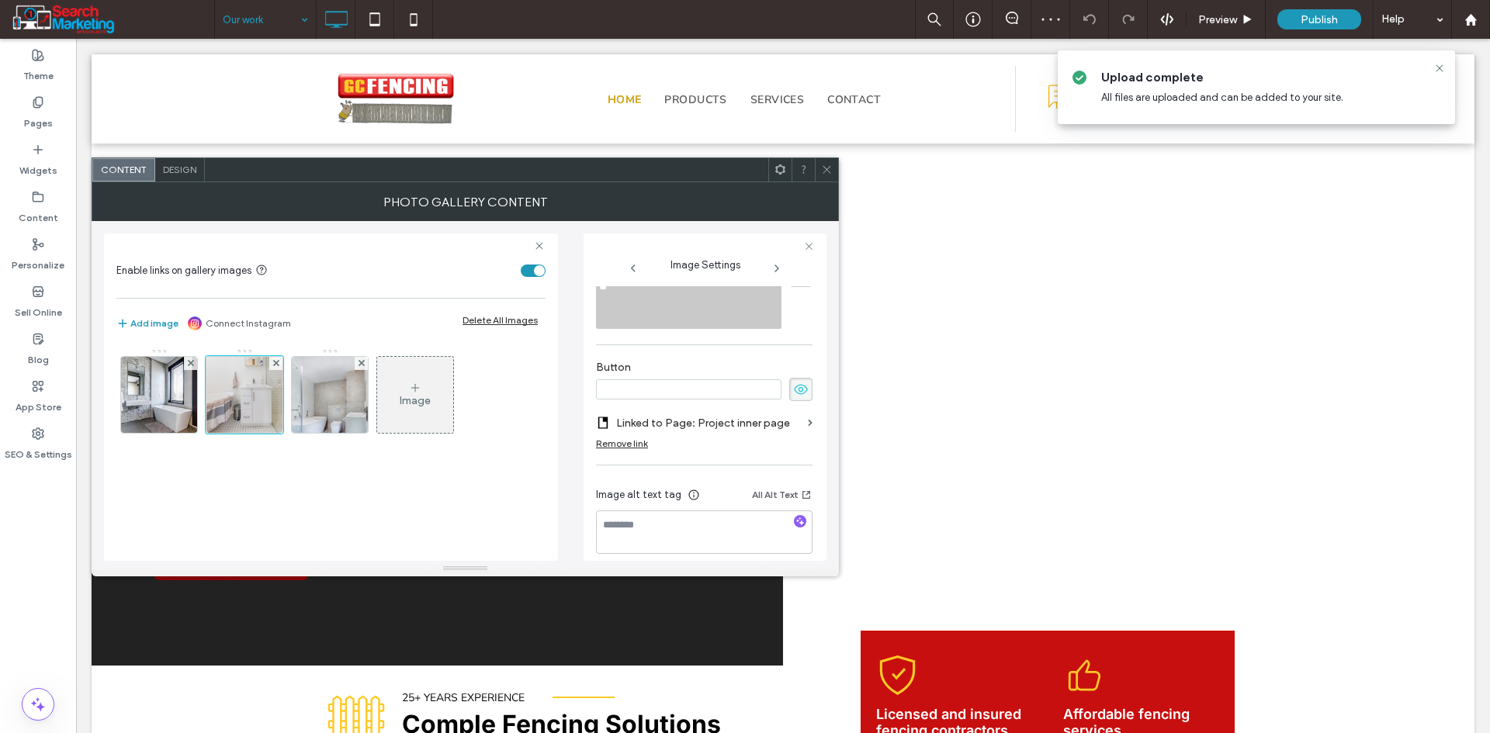
scroll to position [503, 0]
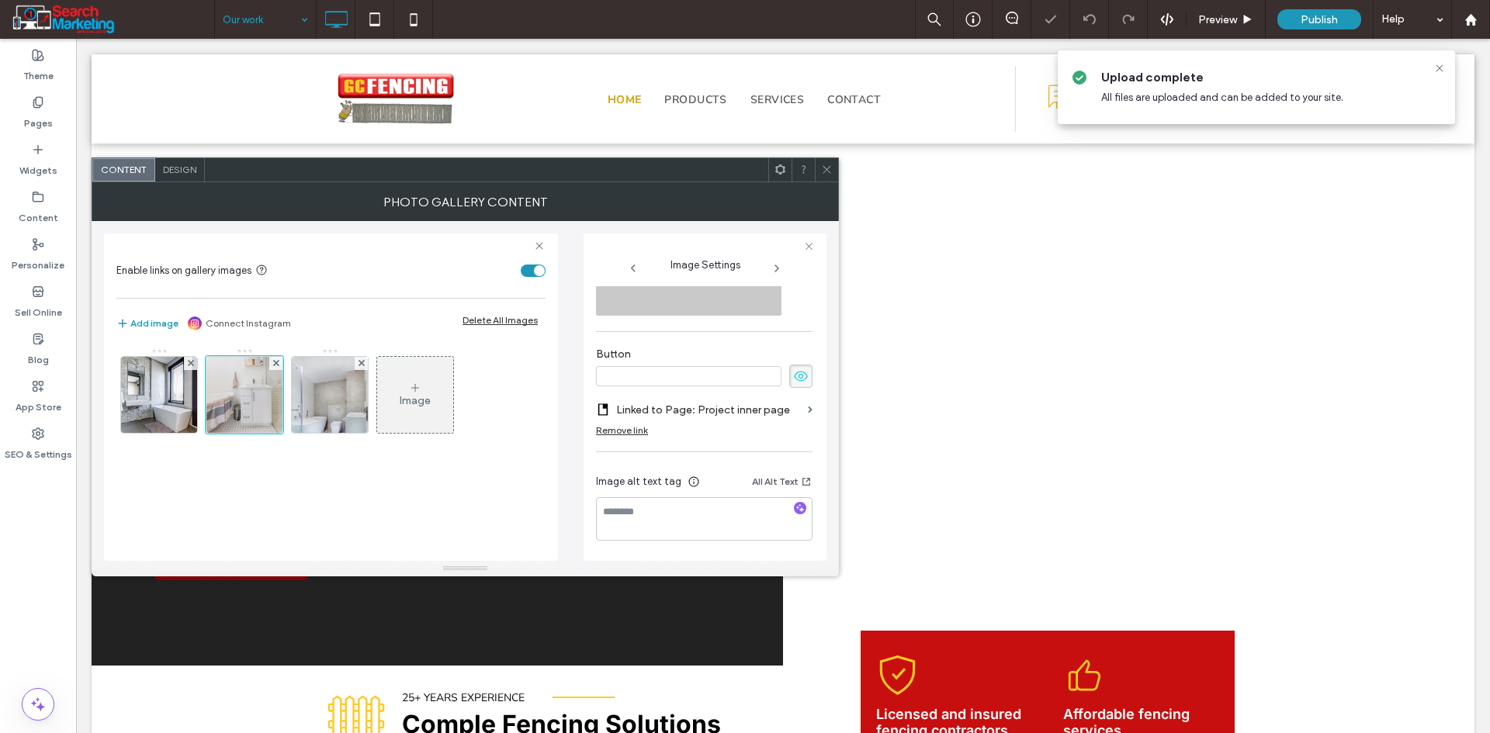
click at [633, 365] on div at bounding box center [704, 376] width 216 height 23
click at [633, 366] on input at bounding box center [688, 376] width 185 height 20
type input "****"
click at [569, 419] on div "**********" at bounding box center [465, 391] width 722 height 340
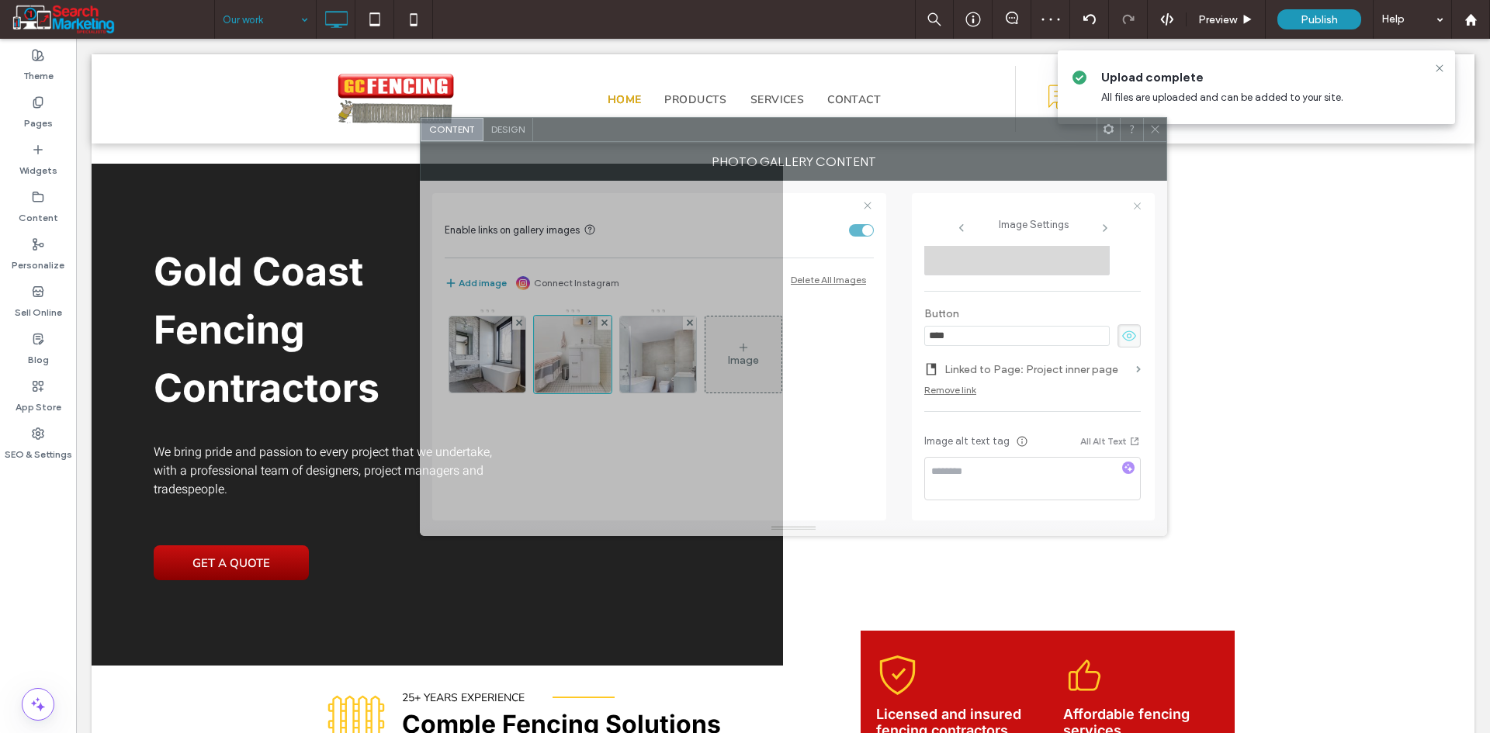
drag, startPoint x: 543, startPoint y: 172, endPoint x: 871, endPoint y: 132, distance: 330.7
click at [871, 132] on div at bounding box center [814, 129] width 563 height 23
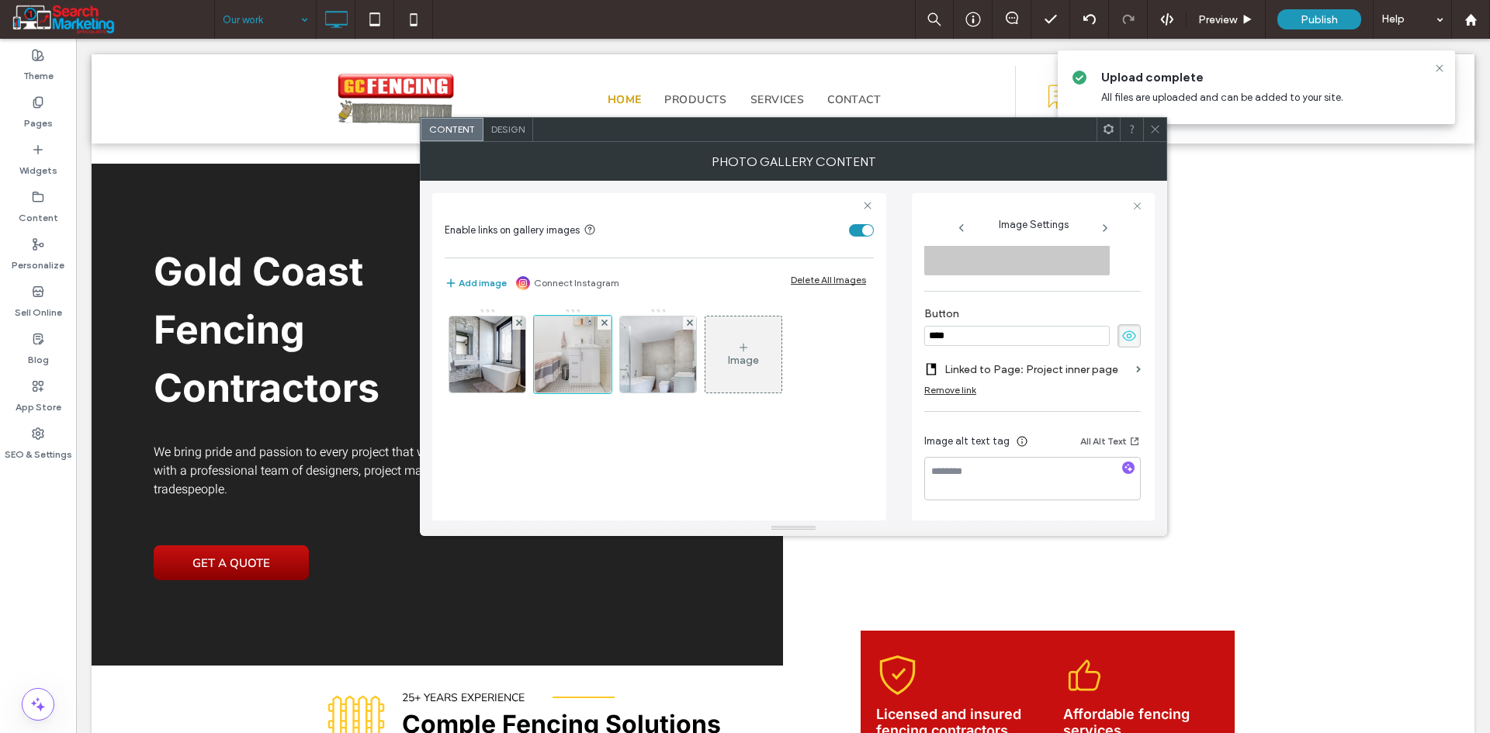
drag, startPoint x: 1151, startPoint y: 124, endPoint x: 940, endPoint y: 159, distance: 213.2
click at [1151, 125] on icon at bounding box center [1155, 129] width 12 height 12
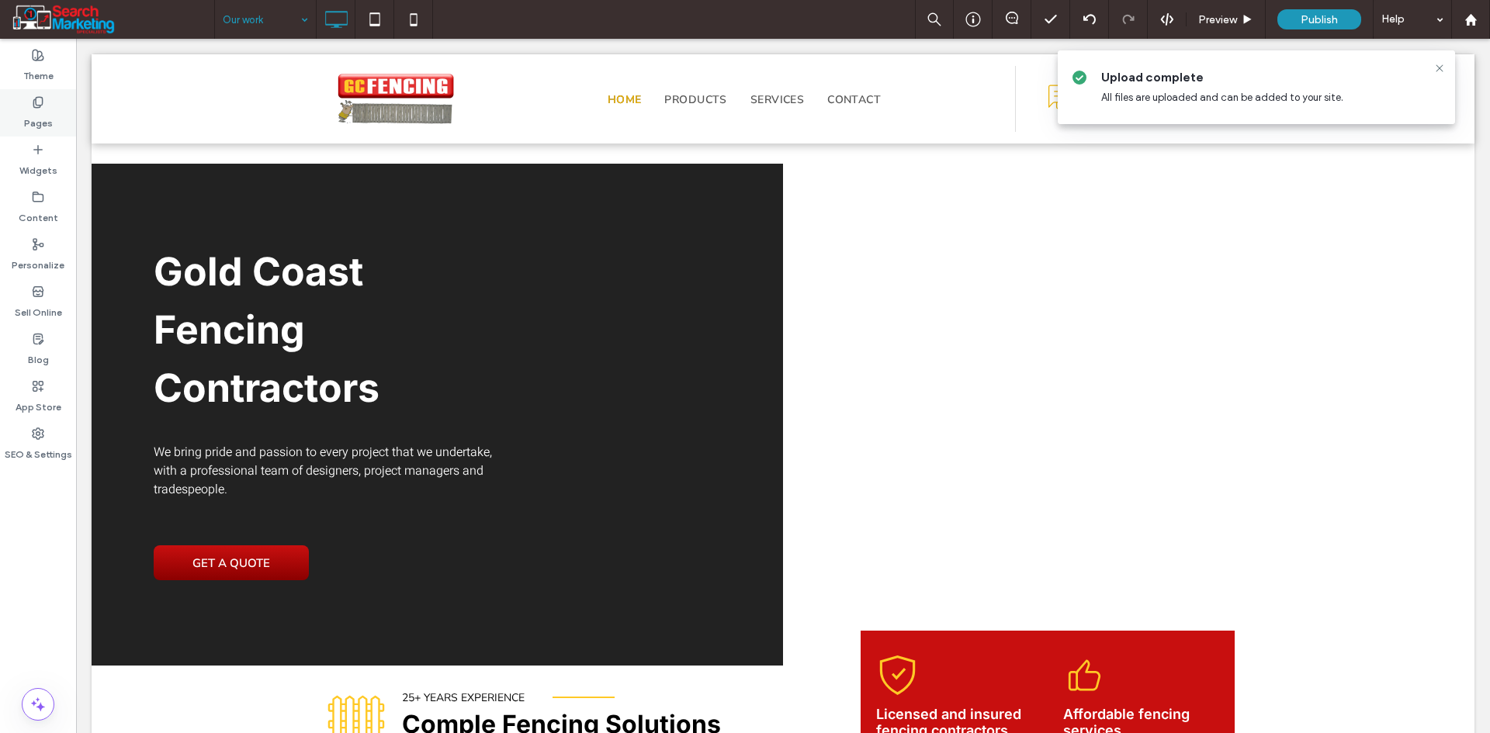
click at [26, 109] on label "Pages" at bounding box center [38, 120] width 29 height 22
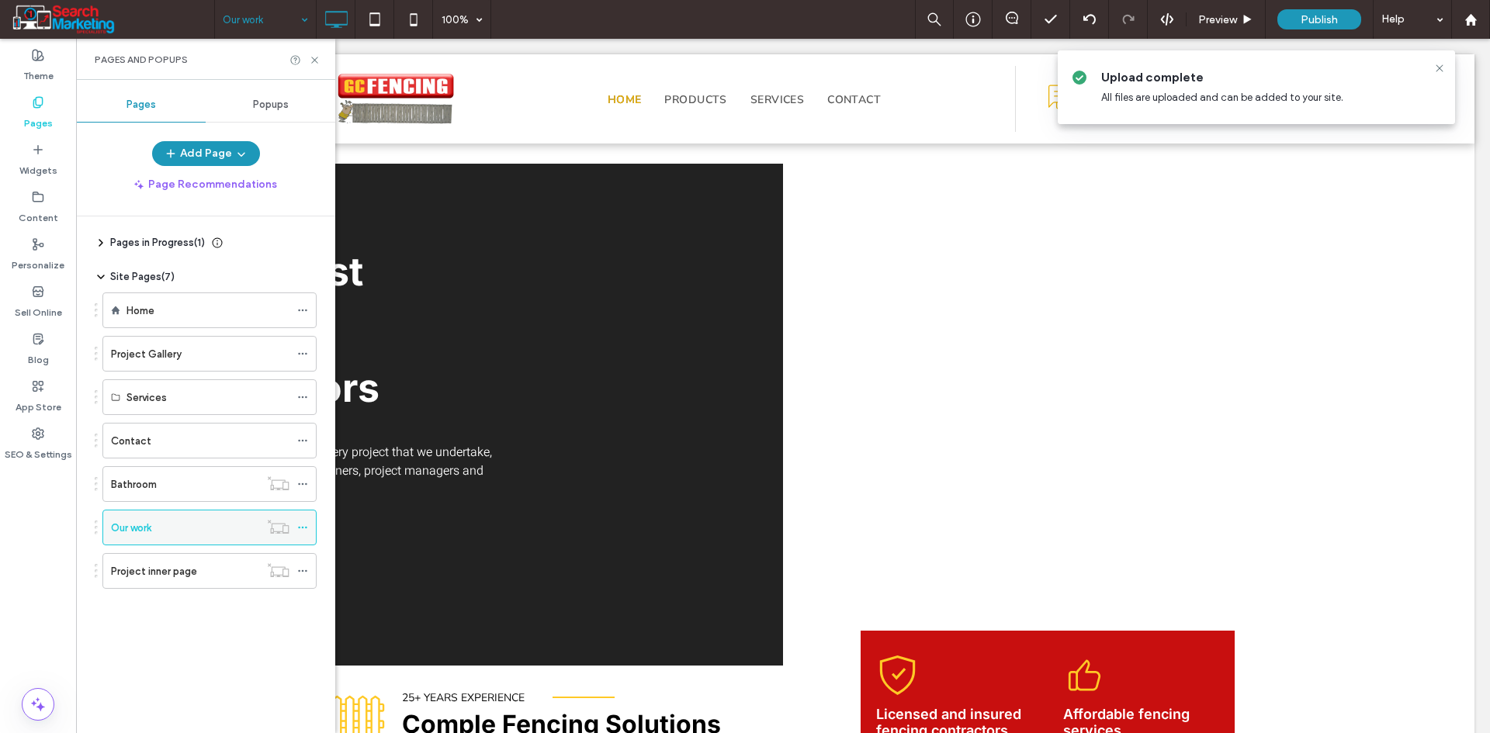
click at [300, 527] on use at bounding box center [302, 528] width 9 height 2
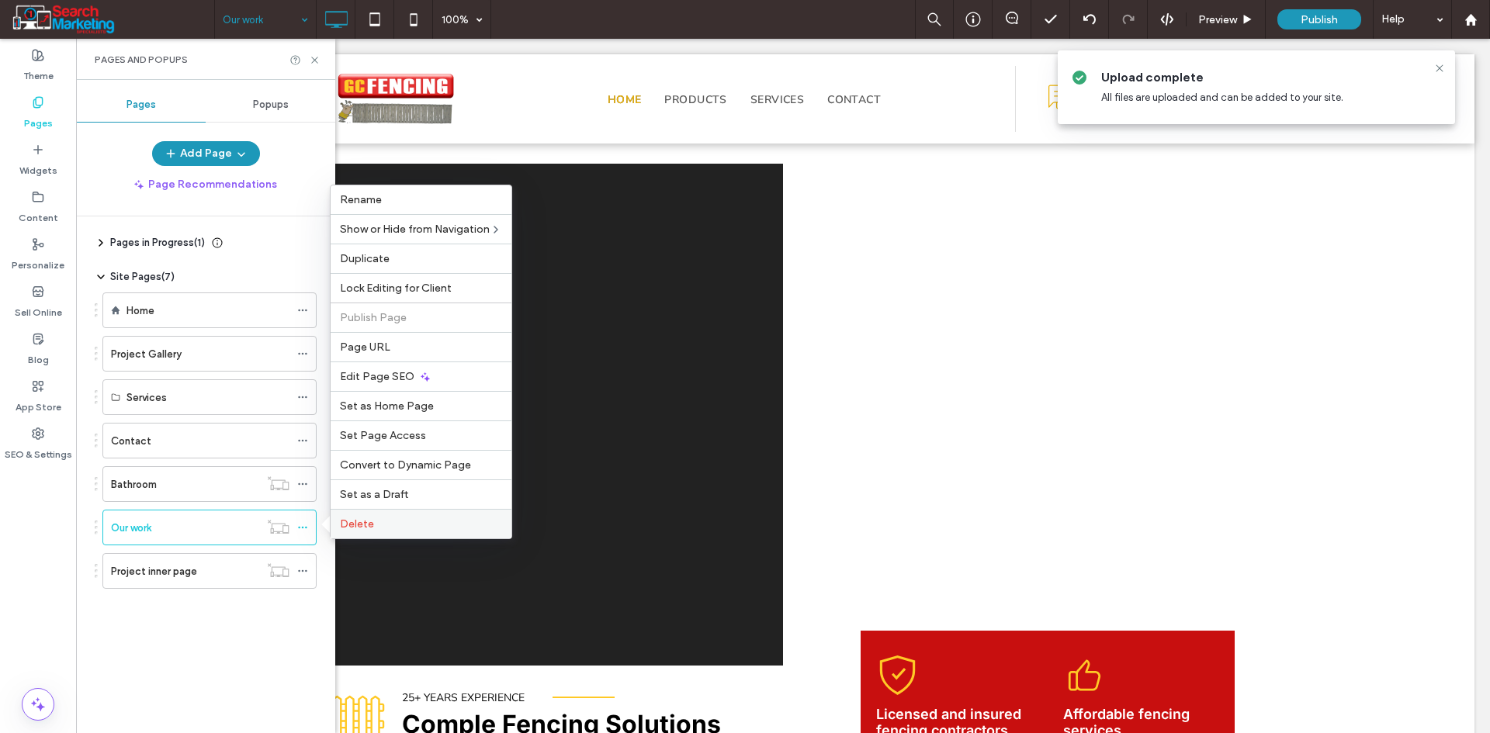
click at [381, 518] on div "Delete" at bounding box center [421, 523] width 181 height 29
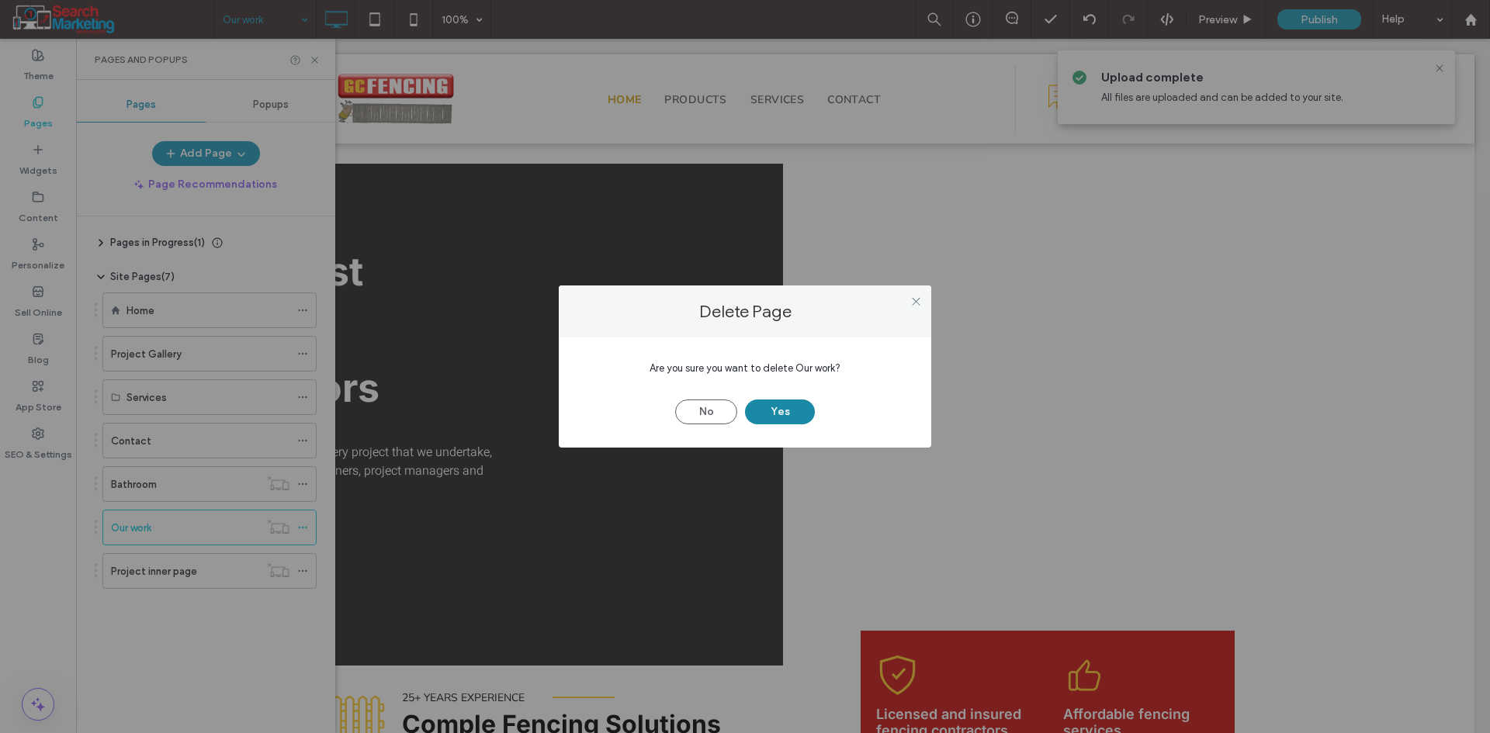
click at [795, 410] on button "Yes" at bounding box center [780, 412] width 70 height 25
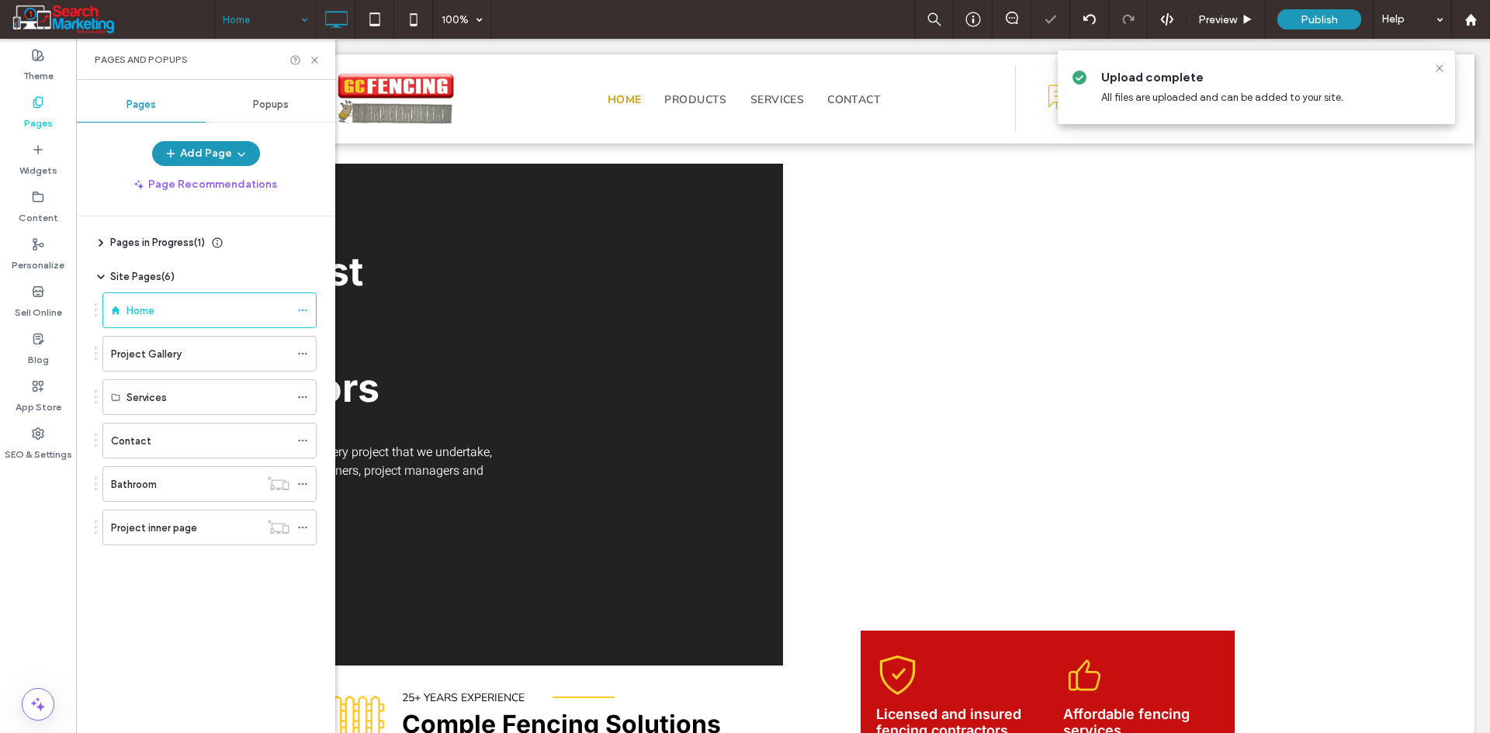
click at [154, 526] on div at bounding box center [745, 366] width 1490 height 733
click at [171, 528] on label "Project inner page" at bounding box center [154, 527] width 86 height 27
click at [224, 489] on div "Bathroom" at bounding box center [185, 484] width 148 height 16
click at [316, 65] on icon at bounding box center [315, 60] width 12 height 12
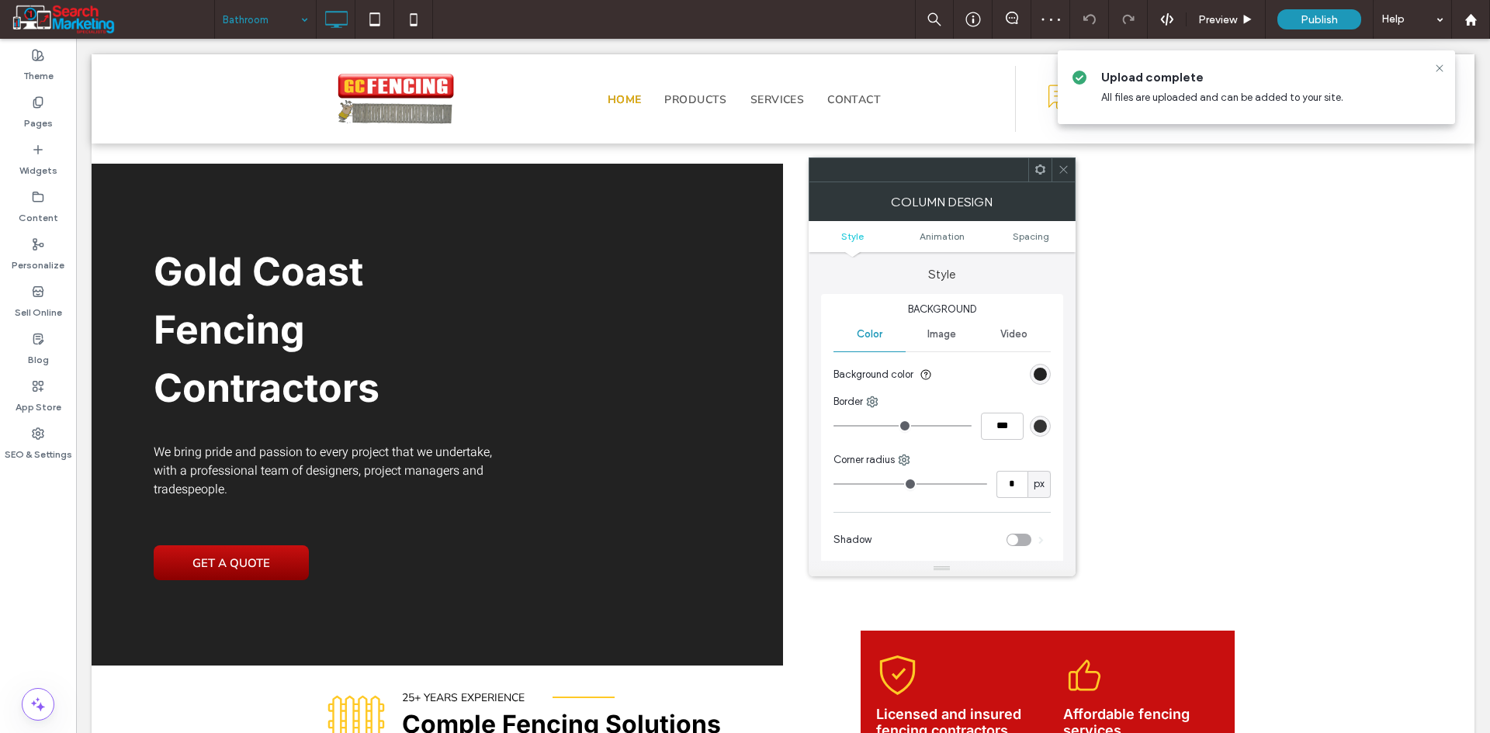
click at [1061, 172] on icon at bounding box center [1064, 170] width 12 height 12
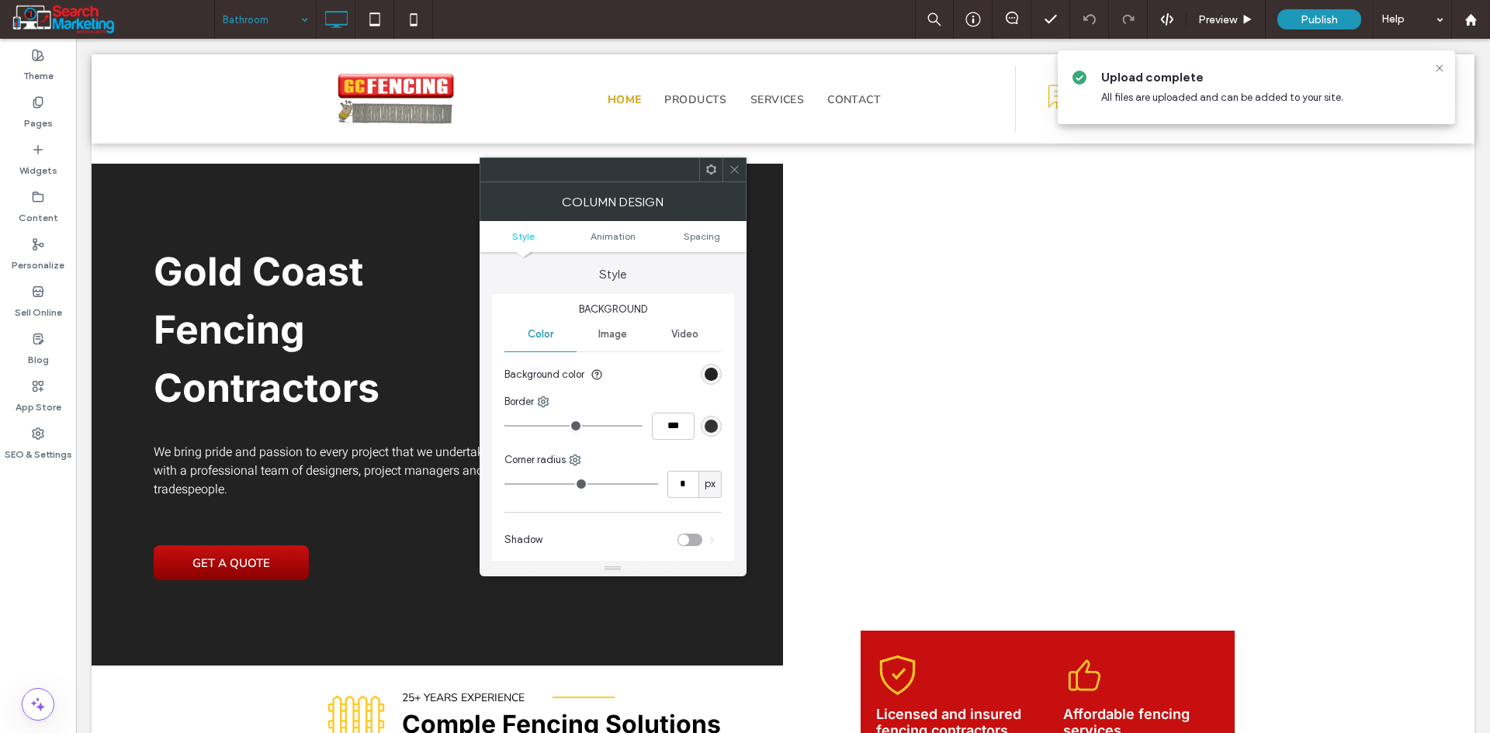
drag, startPoint x: 734, startPoint y: 167, endPoint x: 504, endPoint y: 177, distance: 229.9
click at [732, 167] on icon at bounding box center [735, 170] width 12 height 12
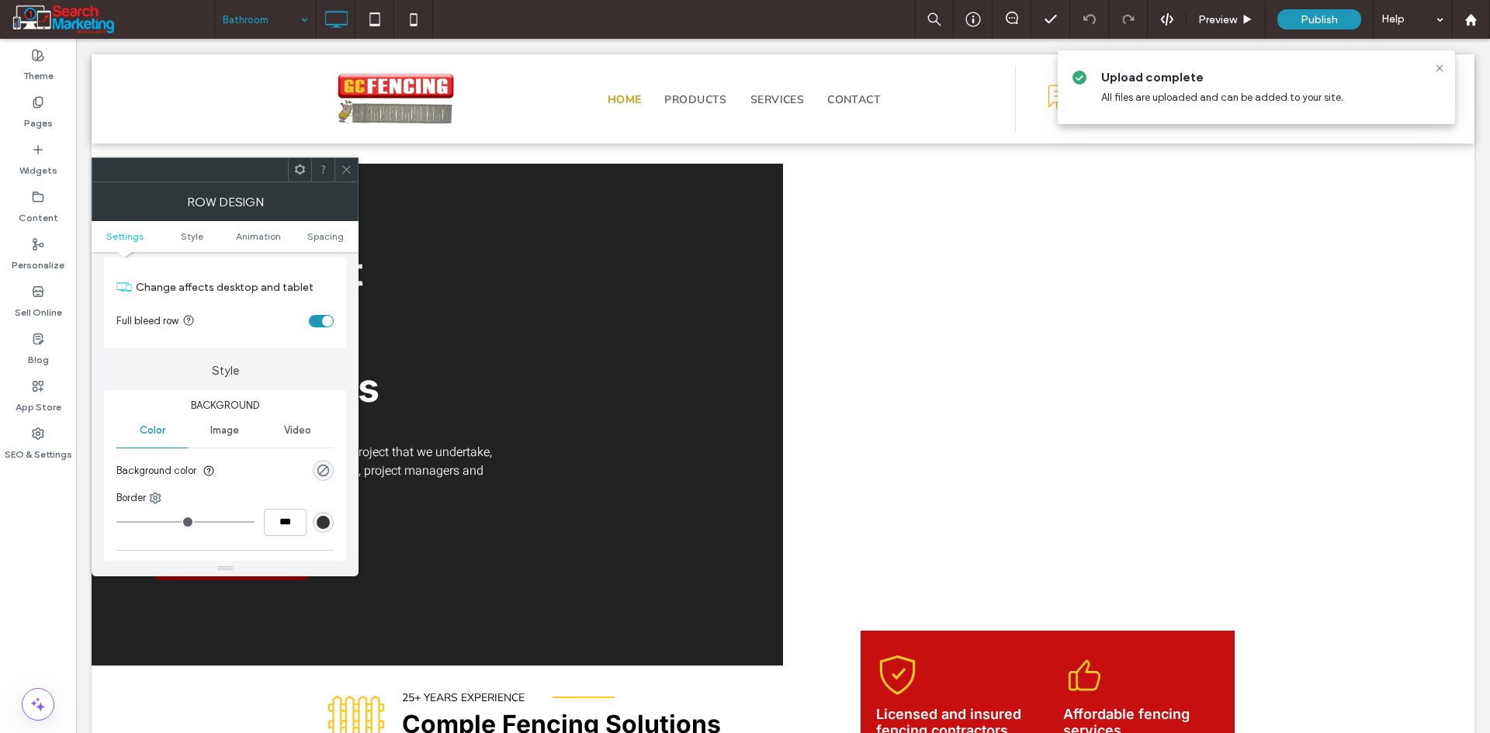
scroll to position [78, 0]
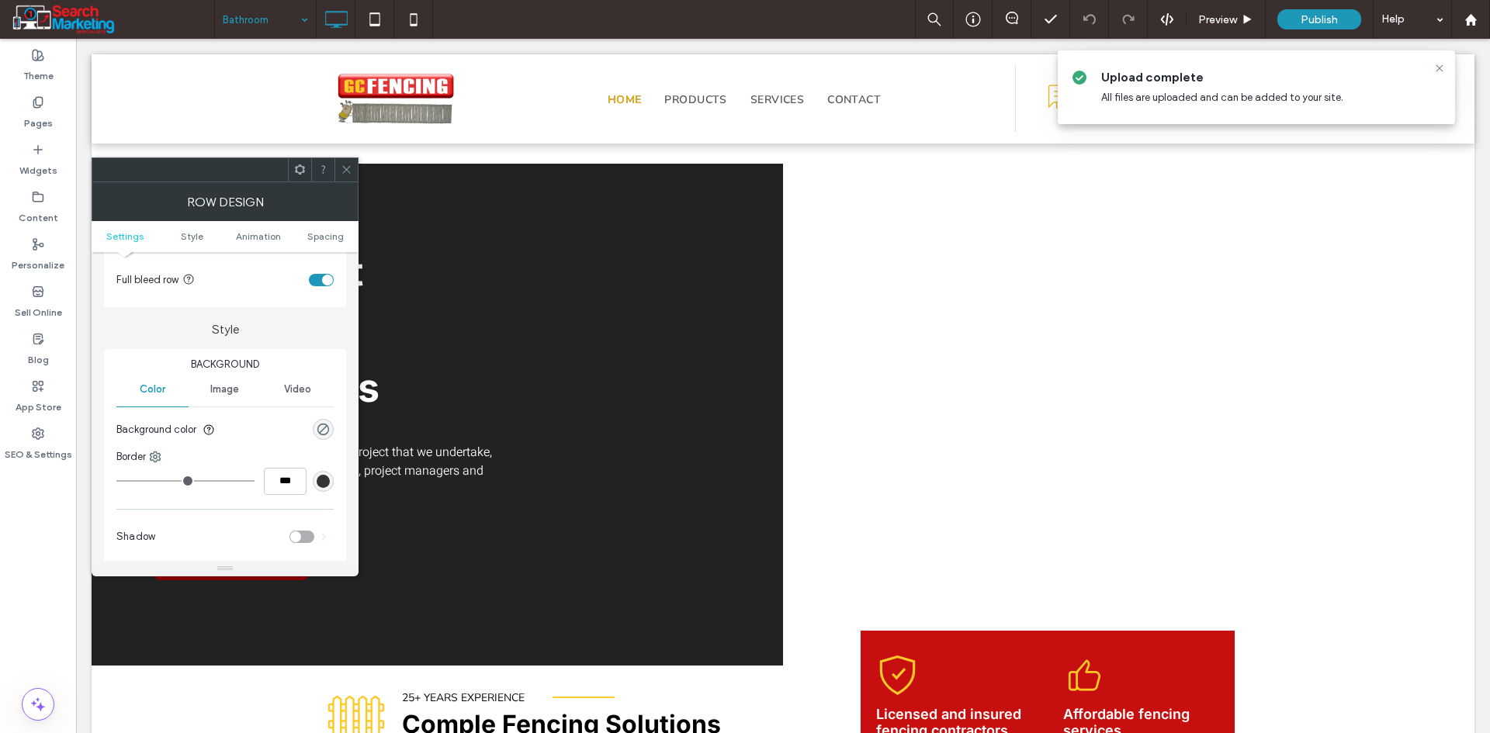
drag, startPoint x: 342, startPoint y: 175, endPoint x: 355, endPoint y: 183, distance: 15.7
click at [347, 175] on span at bounding box center [347, 169] width 12 height 23
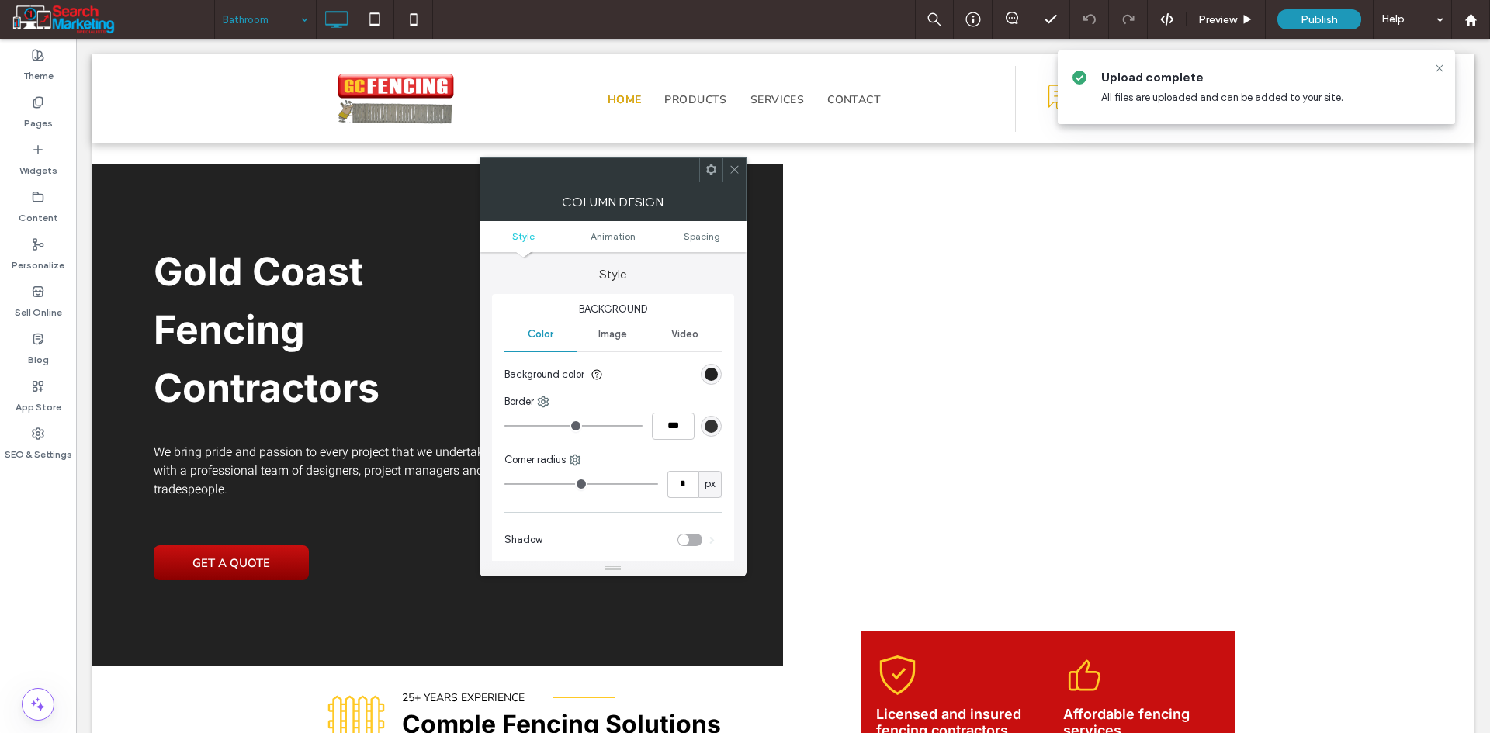
click at [739, 170] on icon at bounding box center [735, 170] width 12 height 12
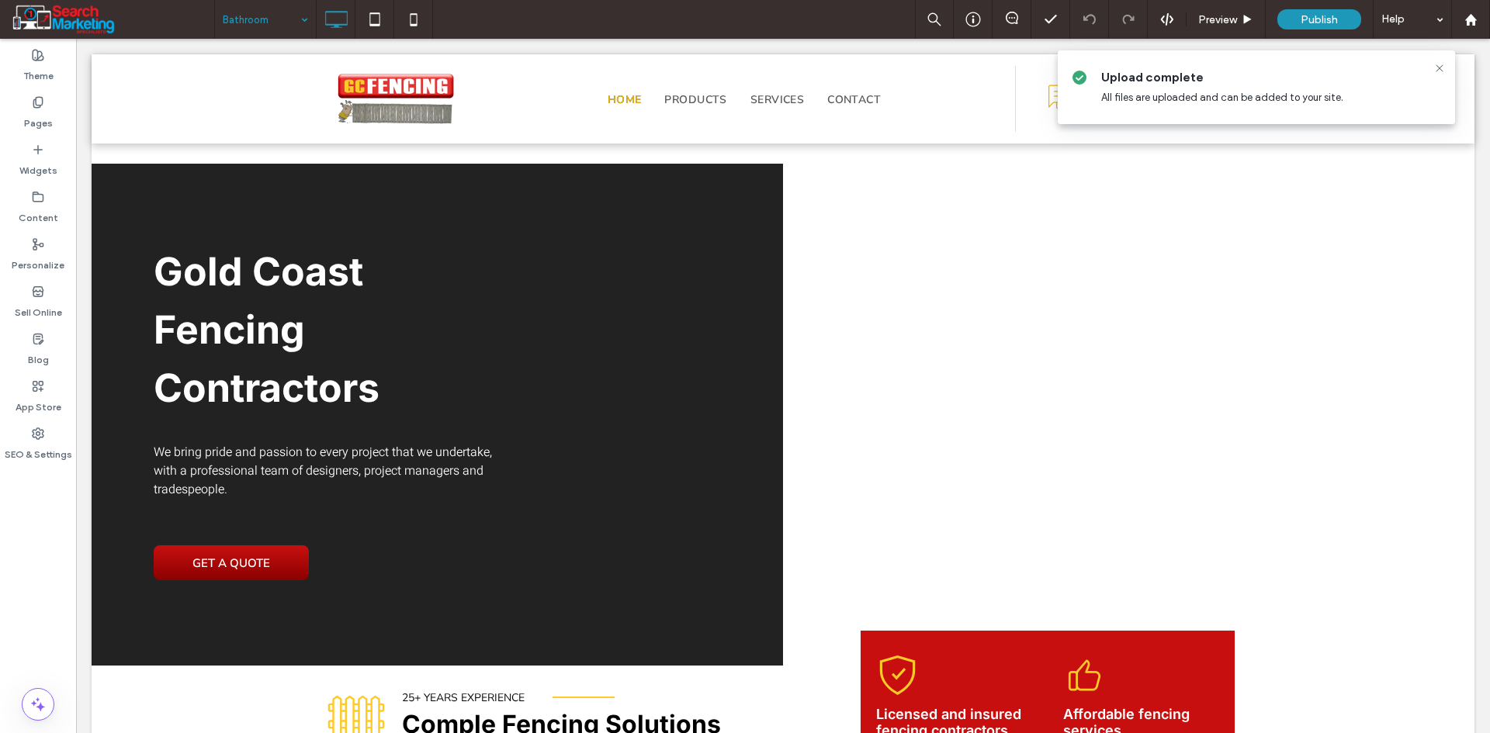
type input "*****"
type input "**"
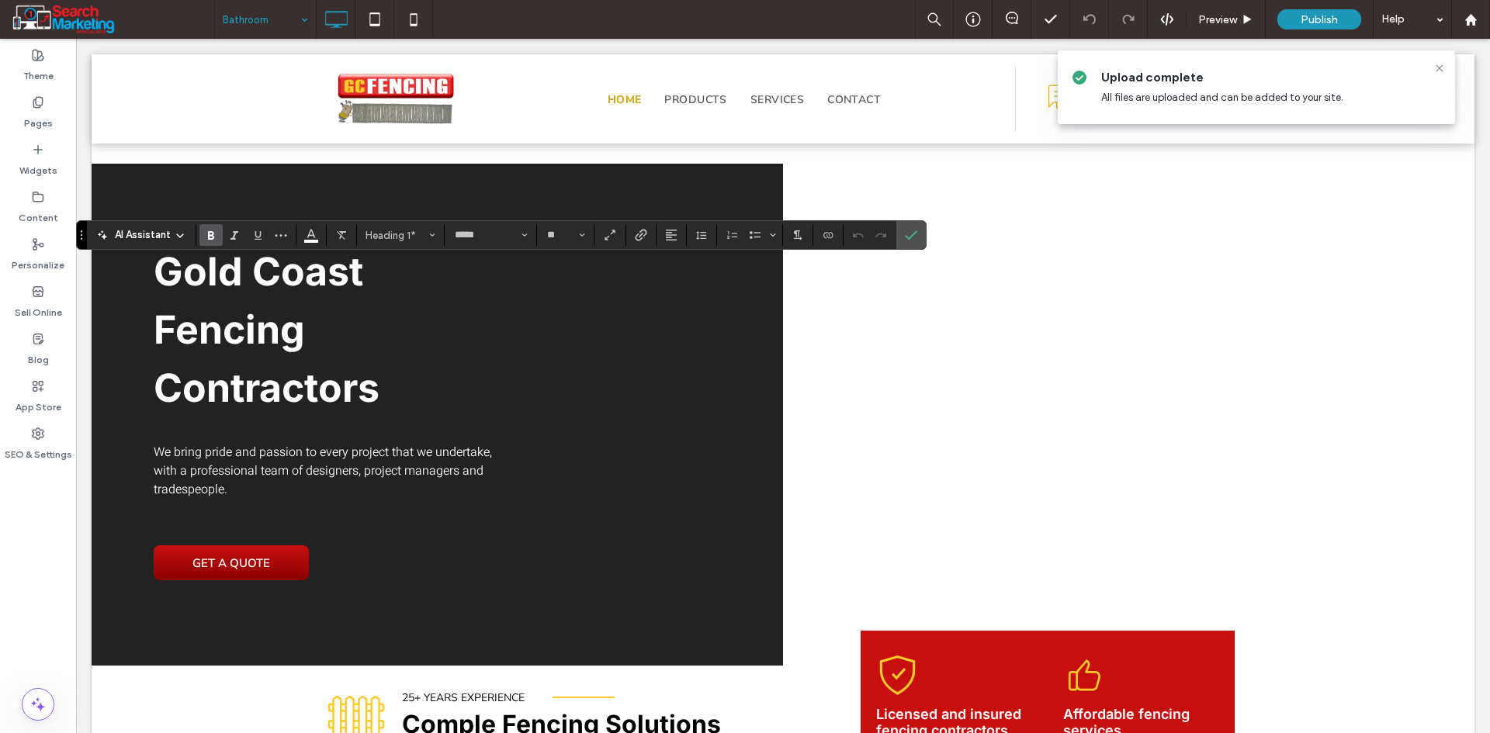
type input "*****"
type input "**"
click at [912, 241] on icon "Confirm" at bounding box center [911, 235] width 12 height 12
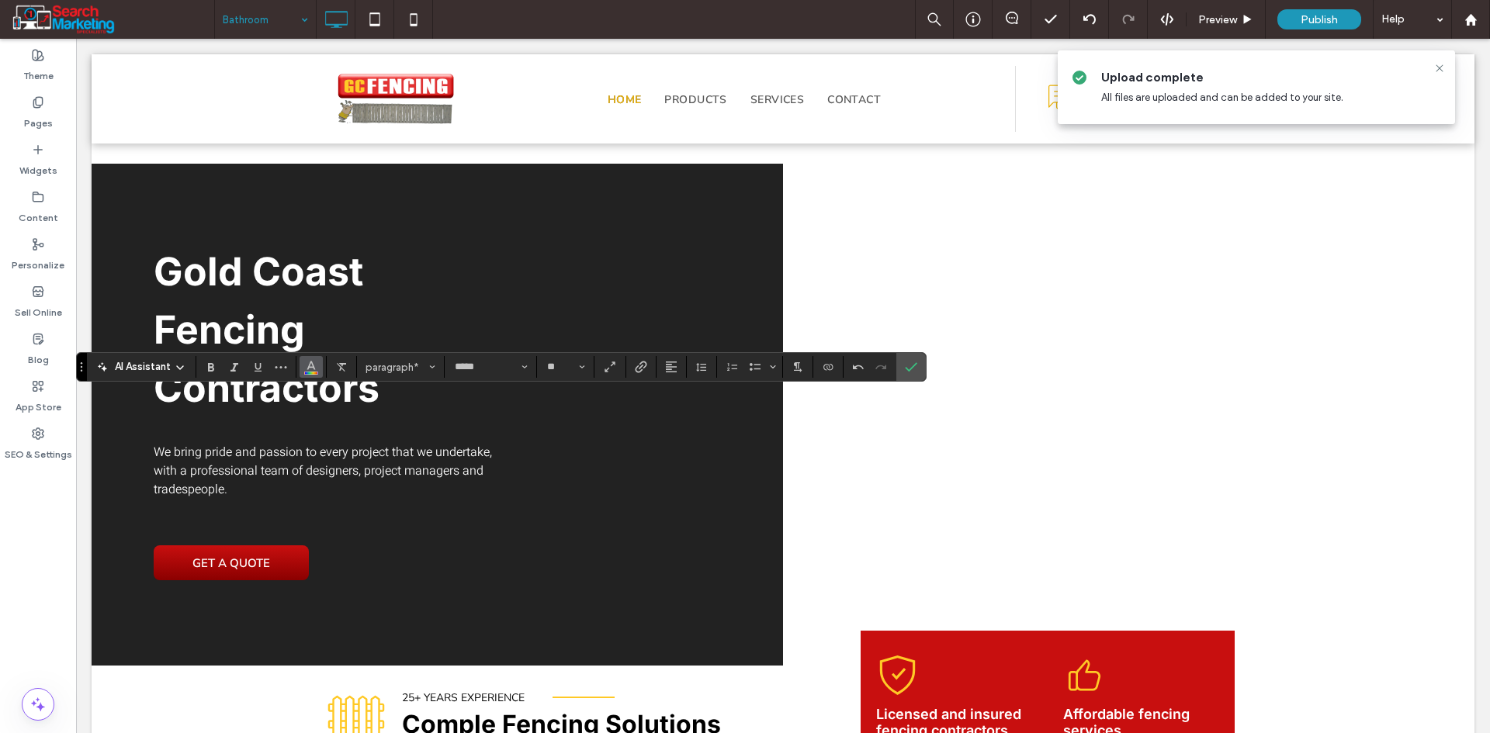
click at [307, 375] on span "Color" at bounding box center [311, 365] width 12 height 20
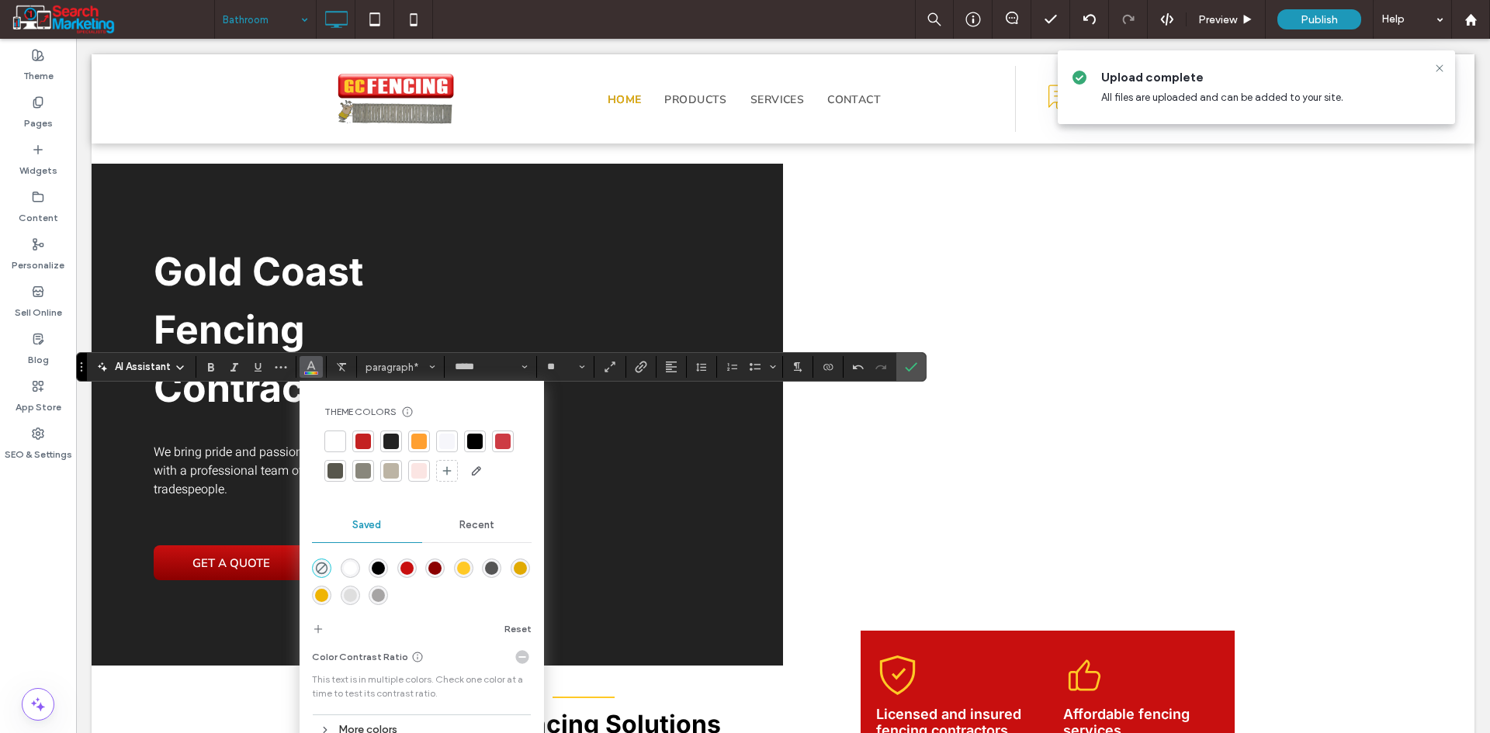
click at [348, 566] on div "rgba(255,255,255,1)" at bounding box center [350, 568] width 13 height 13
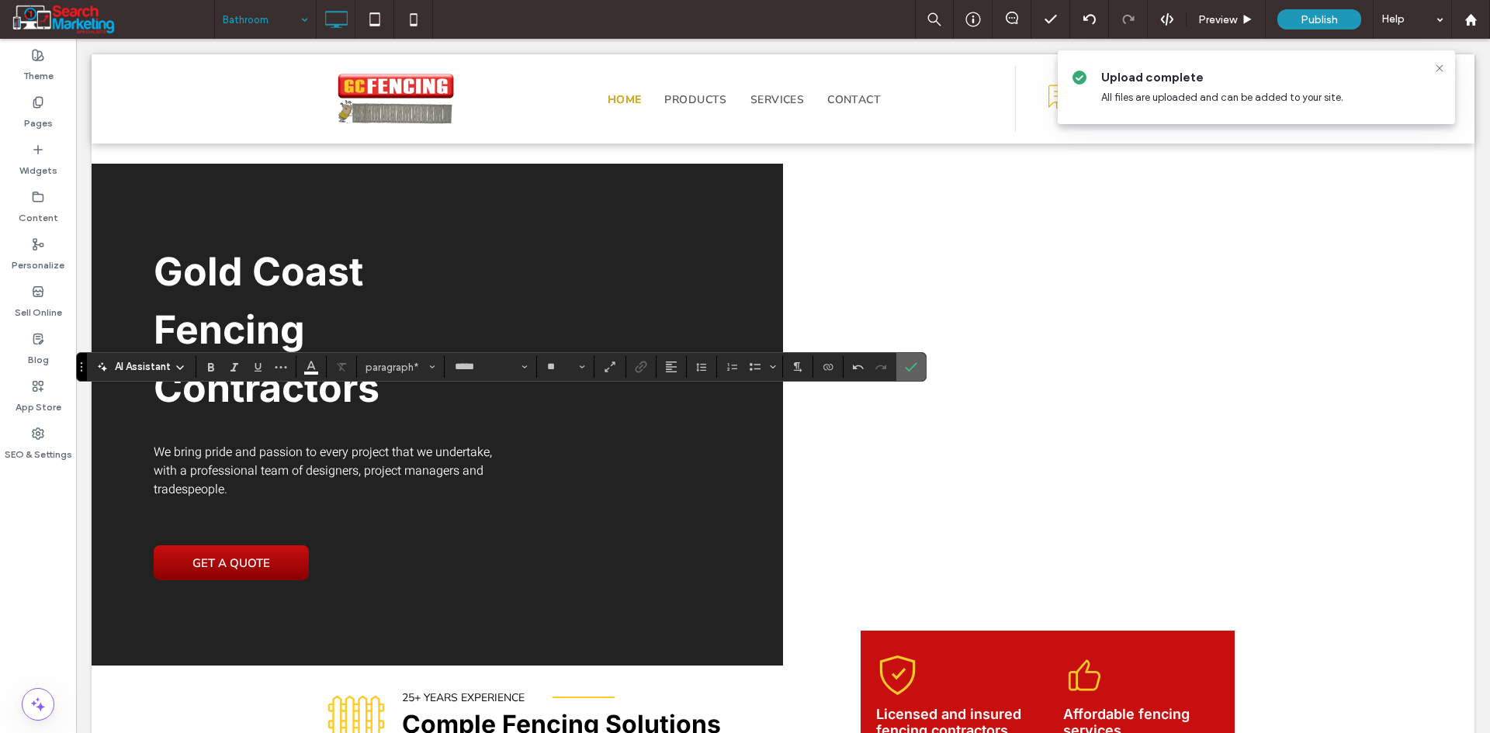
click at [907, 365] on icon "Confirm" at bounding box center [911, 367] width 12 height 12
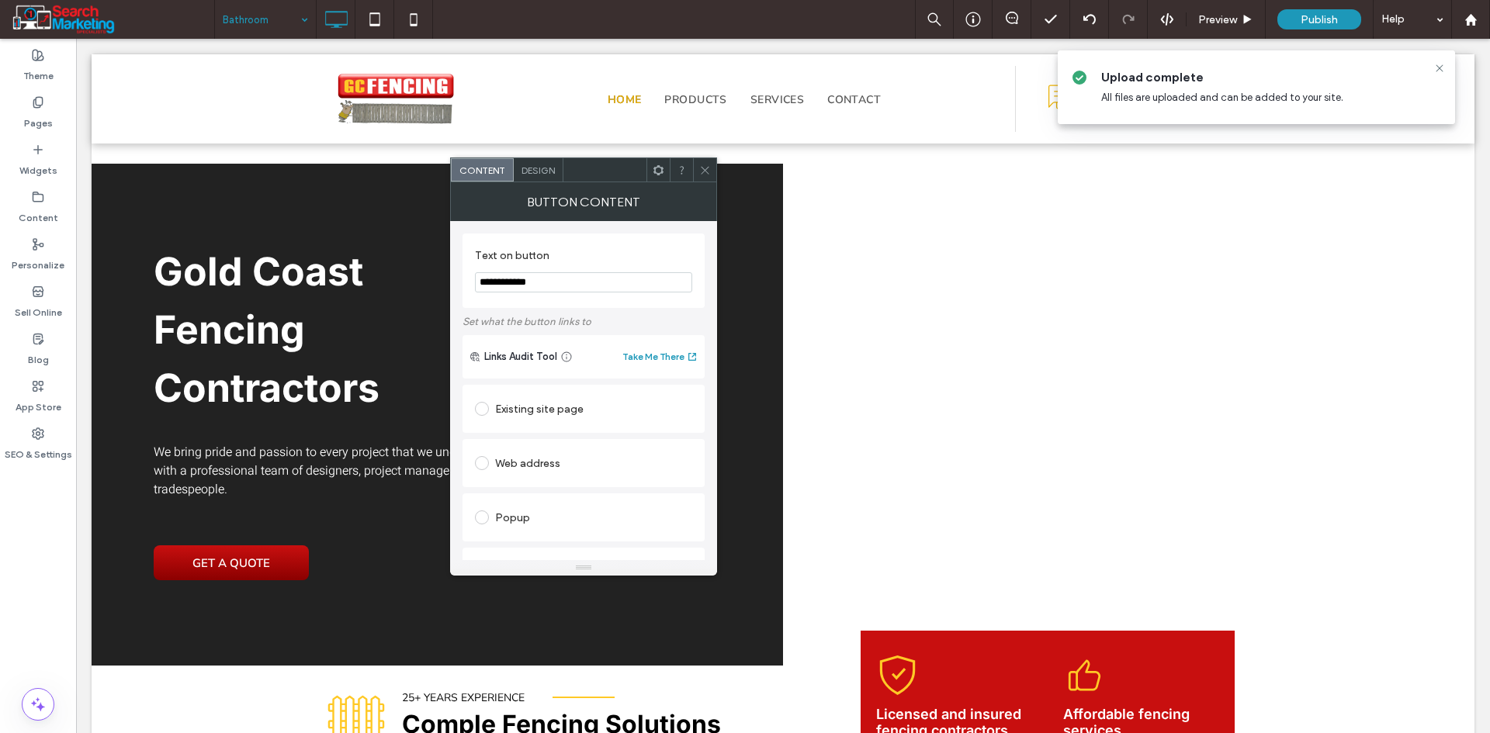
click at [701, 170] on icon at bounding box center [705, 170] width 12 height 12
drag, startPoint x: 551, startPoint y: 282, endPoint x: 449, endPoint y: 296, distance: 102.5
click at [450, 296] on div "**********" at bounding box center [583, 390] width 267 height 339
type input "**********"
click at [604, 324] on label "Set what the button links to" at bounding box center [583, 321] width 242 height 27
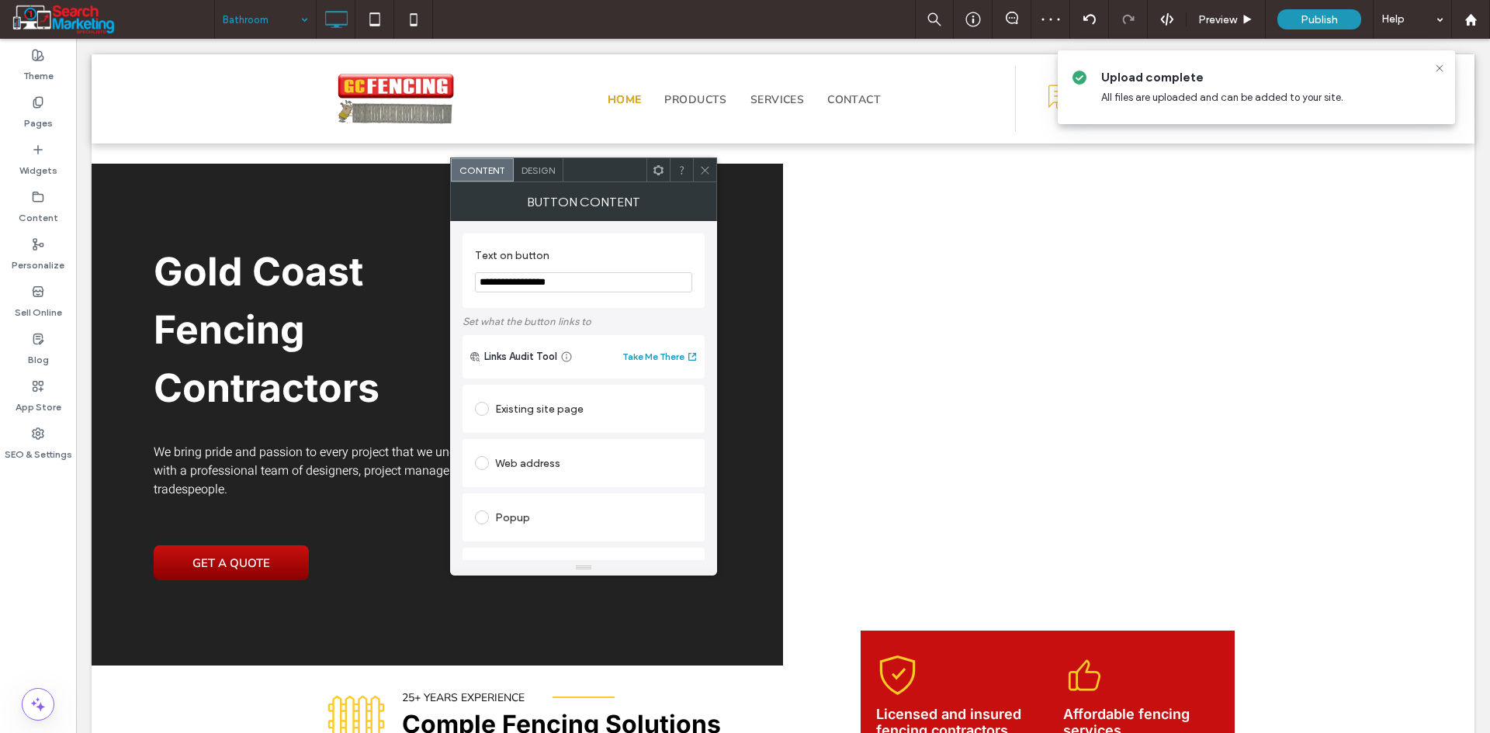
click at [552, 409] on div "Existing site page" at bounding box center [583, 408] width 217 height 25
click at [537, 168] on span "Design" at bounding box center [537, 170] width 33 height 12
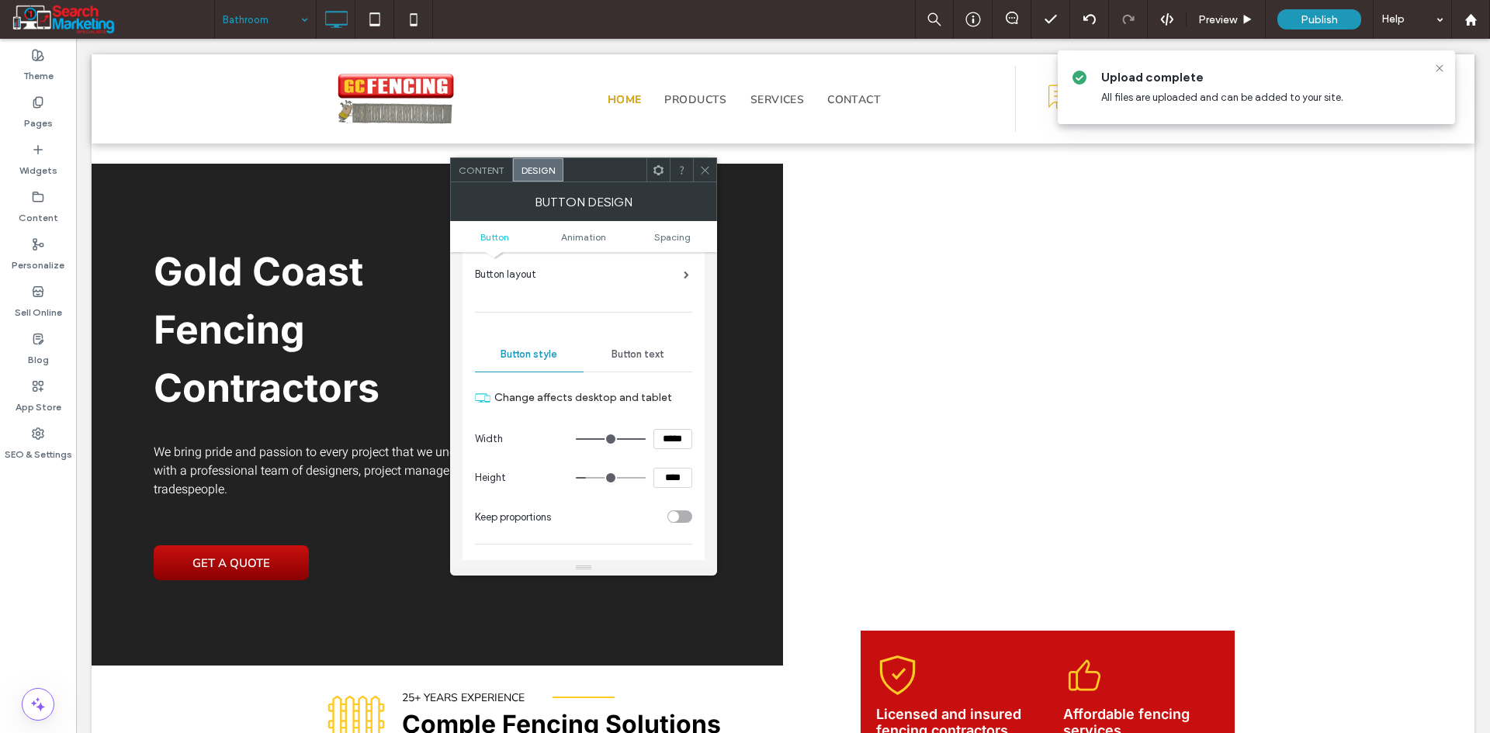
click at [656, 435] on input "*****" at bounding box center [672, 439] width 39 height 20
type input "*****"
type input "***"
click at [673, 480] on input "****" at bounding box center [672, 478] width 39 height 20
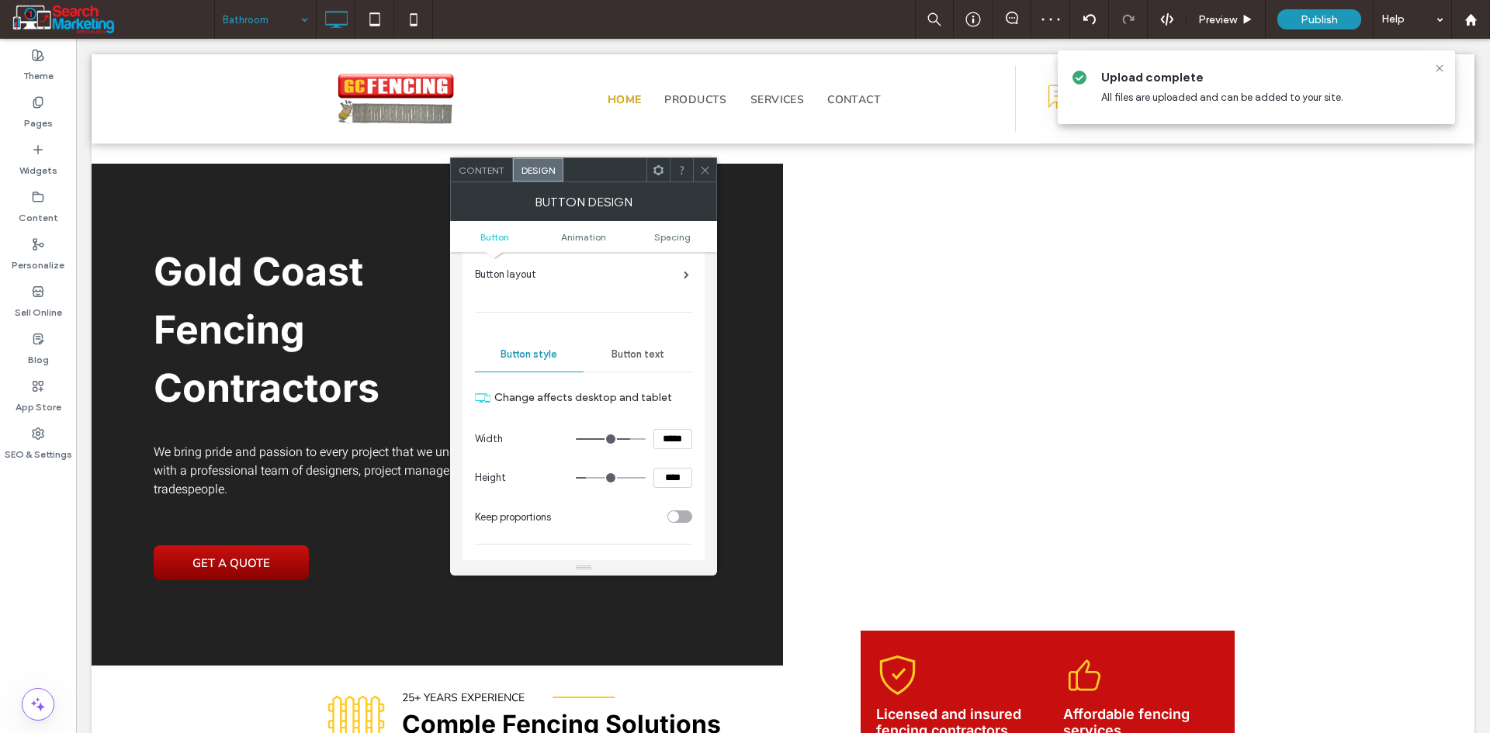
click at [673, 480] on input "****" at bounding box center [672, 478] width 39 height 20
type input "****"
type input "**"
click at [663, 445] on input "*****" at bounding box center [672, 439] width 39 height 20
click at [663, 444] on input "*****" at bounding box center [672, 439] width 39 height 20
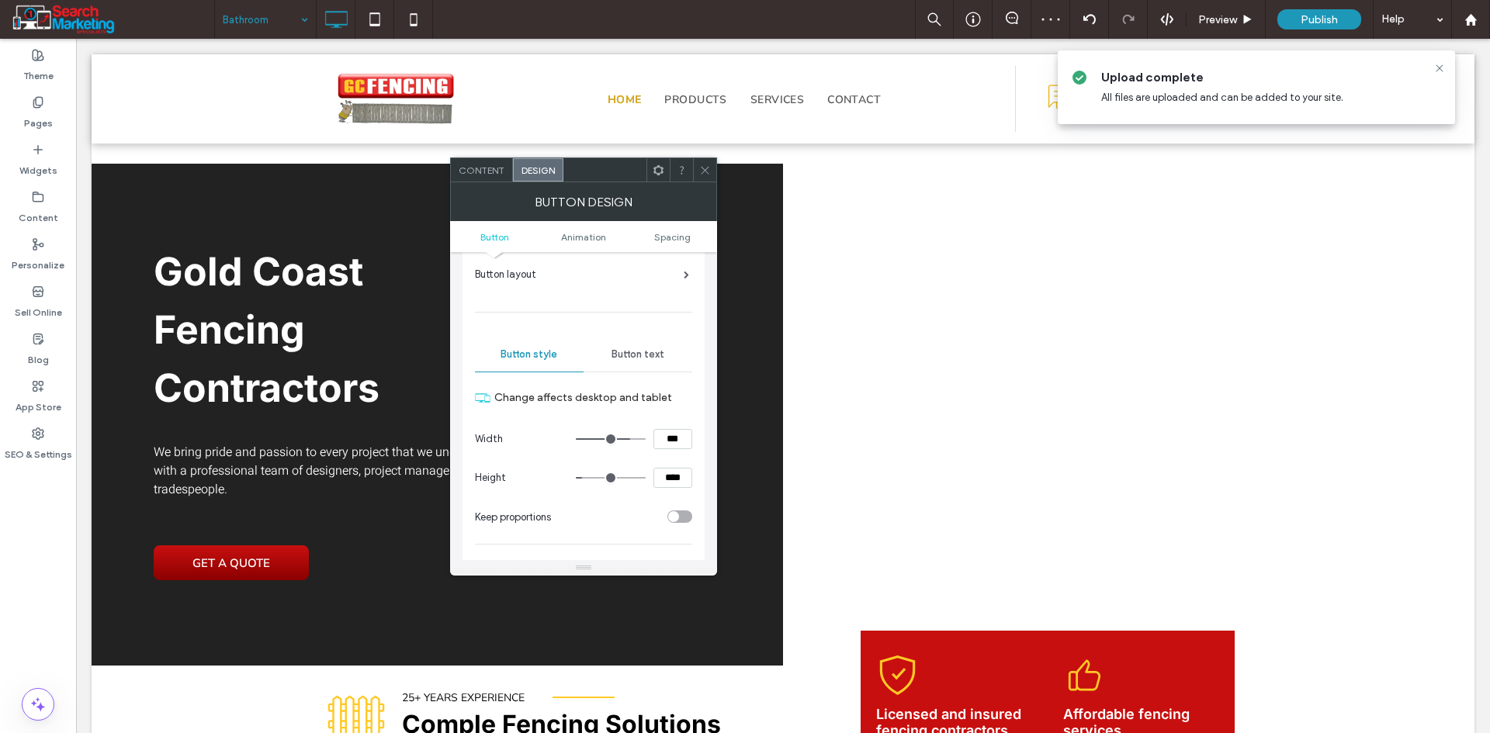
type input "*****"
type input "***"
click at [667, 230] on ul "Button Animation Spacing" at bounding box center [583, 236] width 267 height 31
click at [667, 231] on span "Spacing" at bounding box center [672, 237] width 36 height 12
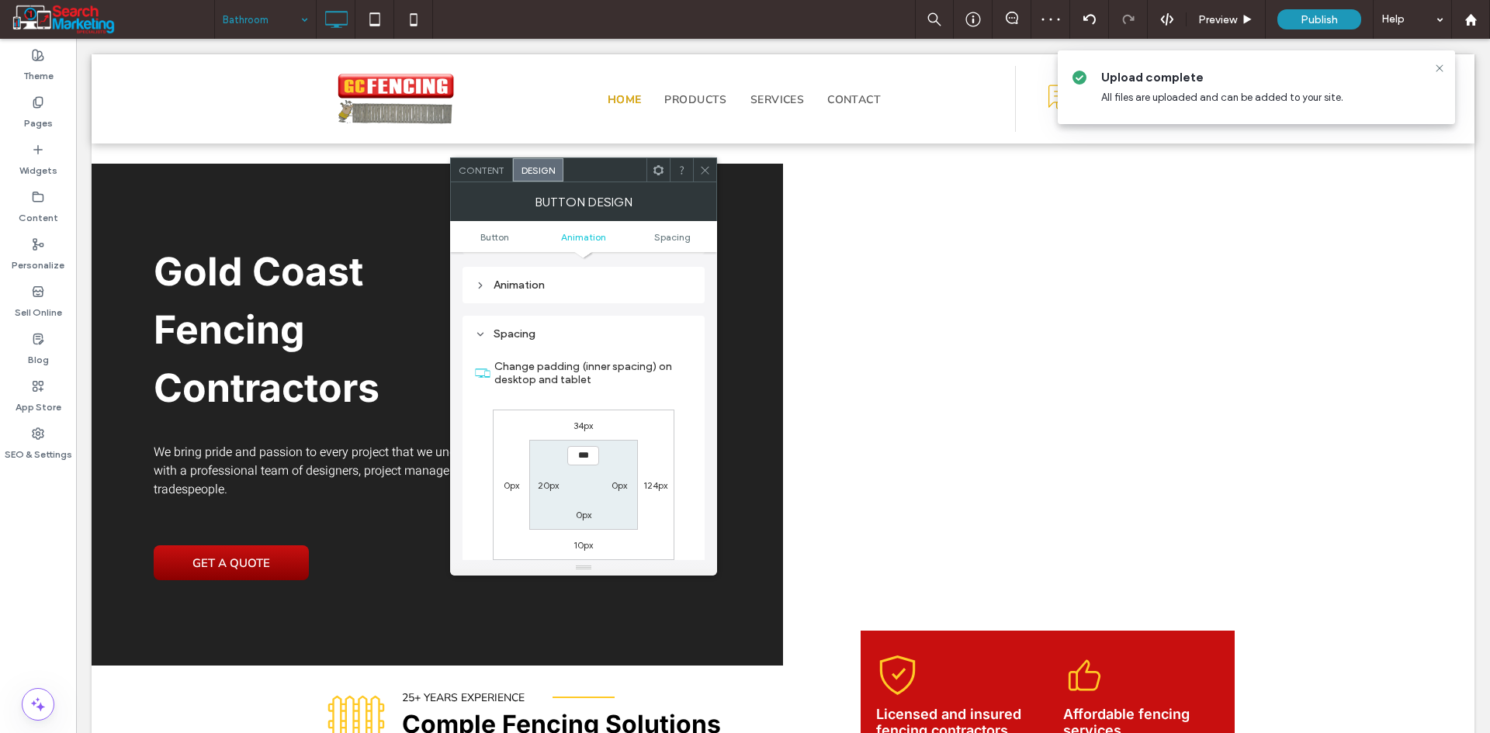
scroll to position [729, 0]
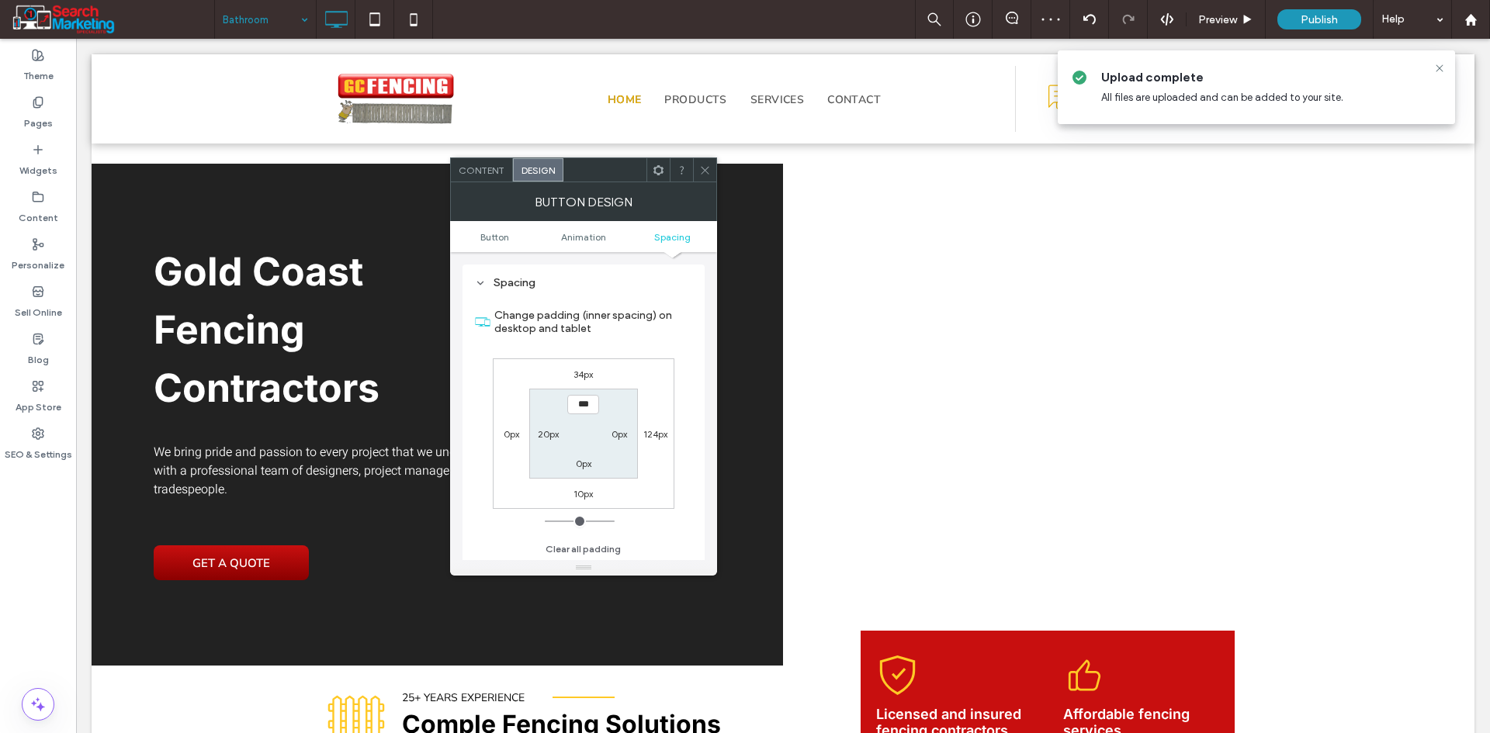
click at [545, 435] on label "20px" at bounding box center [548, 434] width 21 height 12
type input "**"
type input "*"
type input "***"
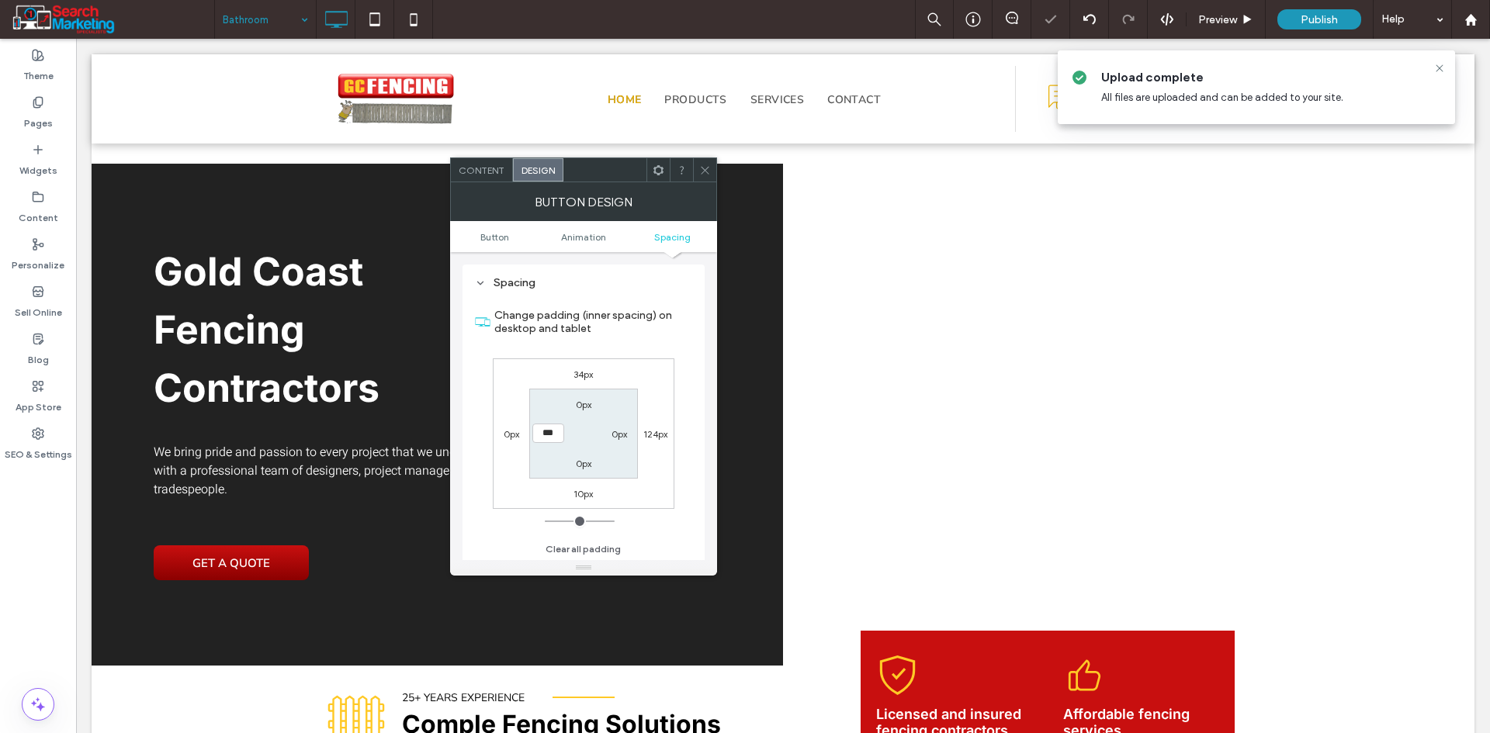
click at [507, 244] on ul "Button Animation Spacing" at bounding box center [583, 236] width 267 height 31
click at [499, 230] on ul "Button Animation Spacing" at bounding box center [583, 236] width 267 height 31
click at [491, 237] on span "Button" at bounding box center [494, 237] width 29 height 12
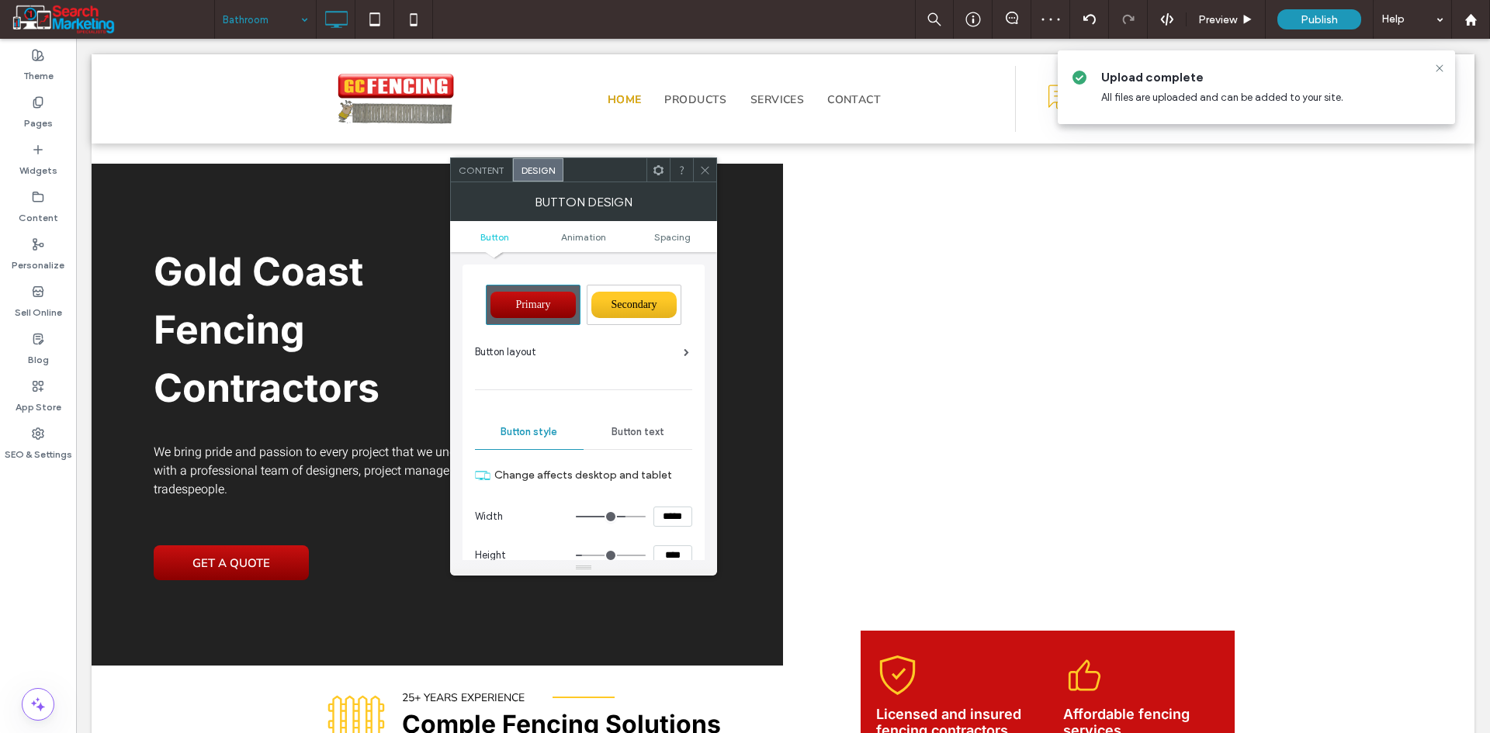
scroll to position [0, 0]
click at [639, 438] on div "Button text" at bounding box center [637, 432] width 109 height 34
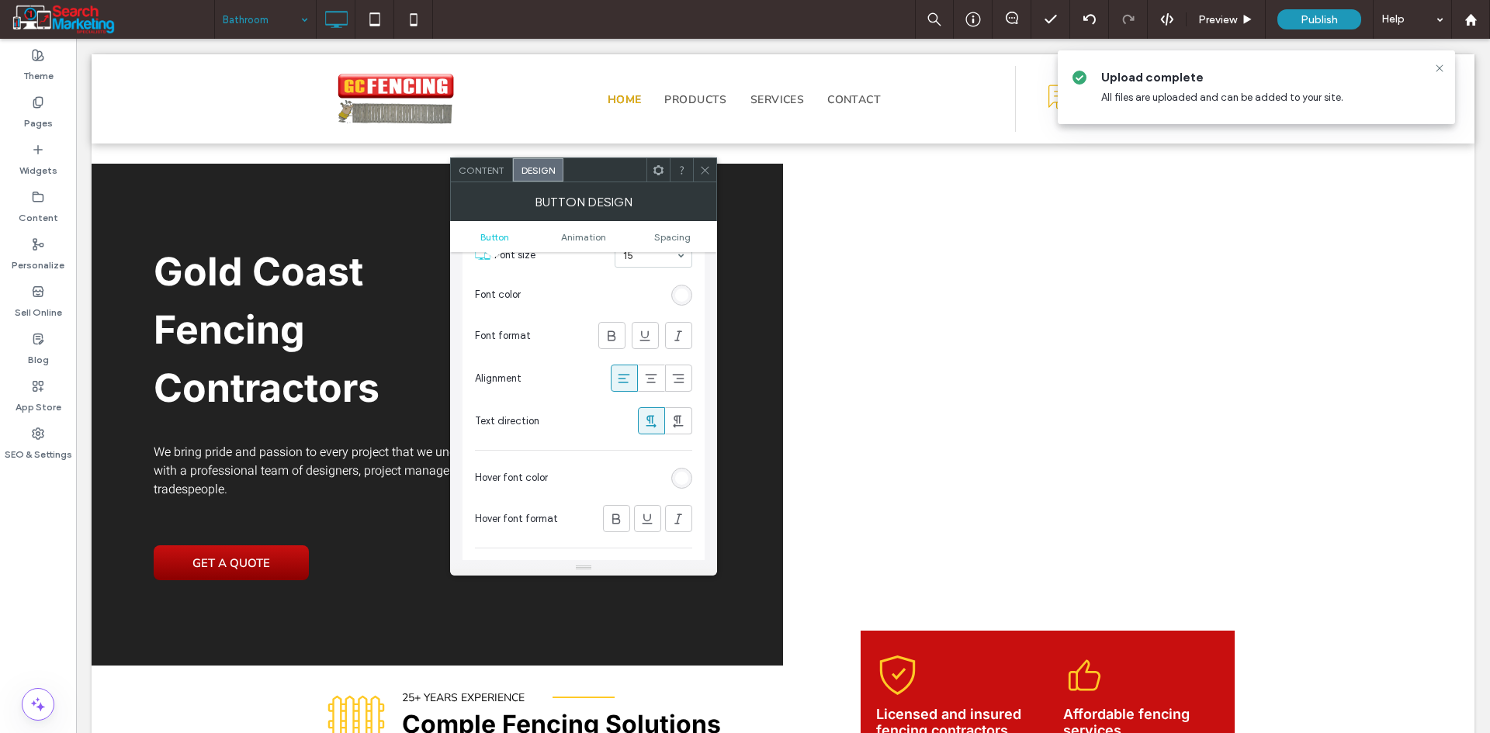
scroll to position [310, 0]
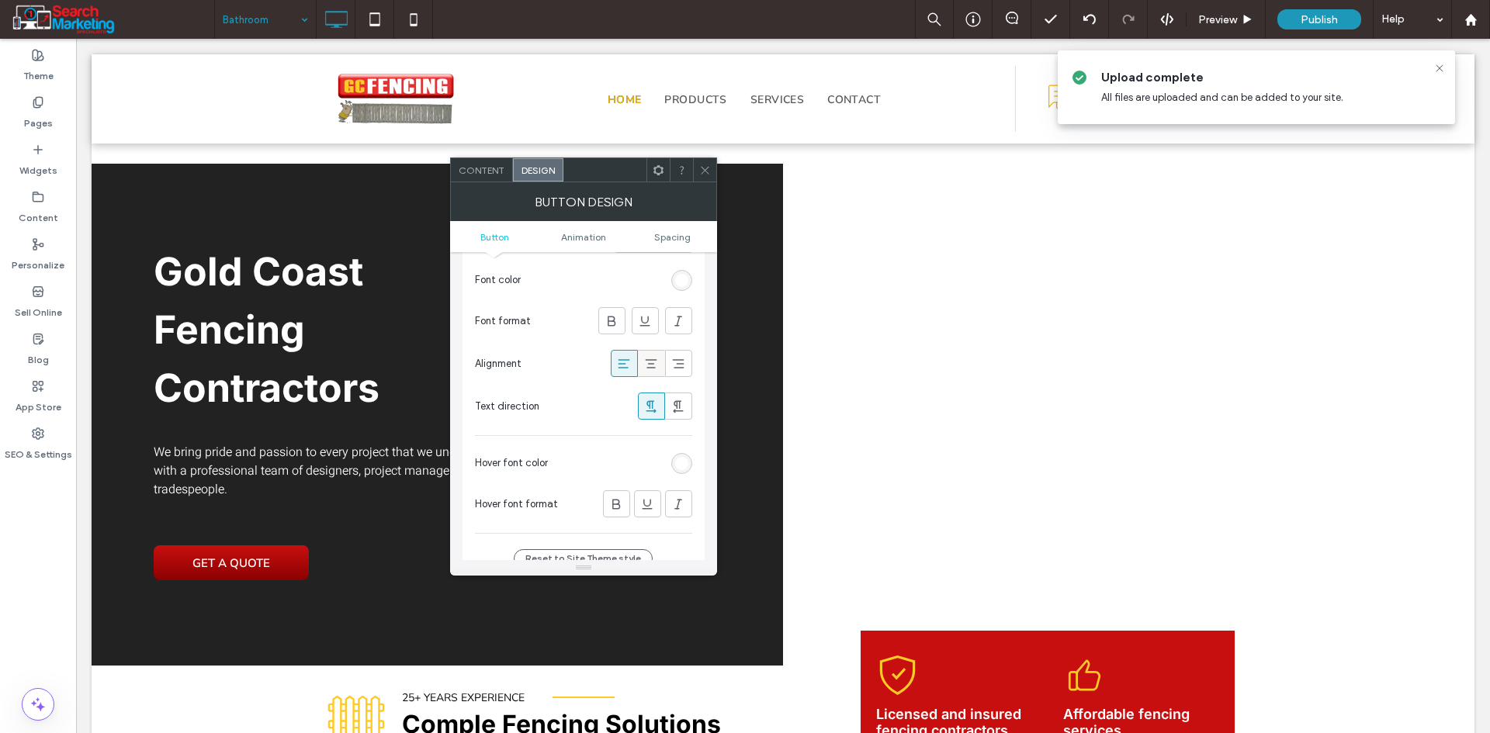
click at [651, 364] on icon at bounding box center [651, 364] width 16 height 16
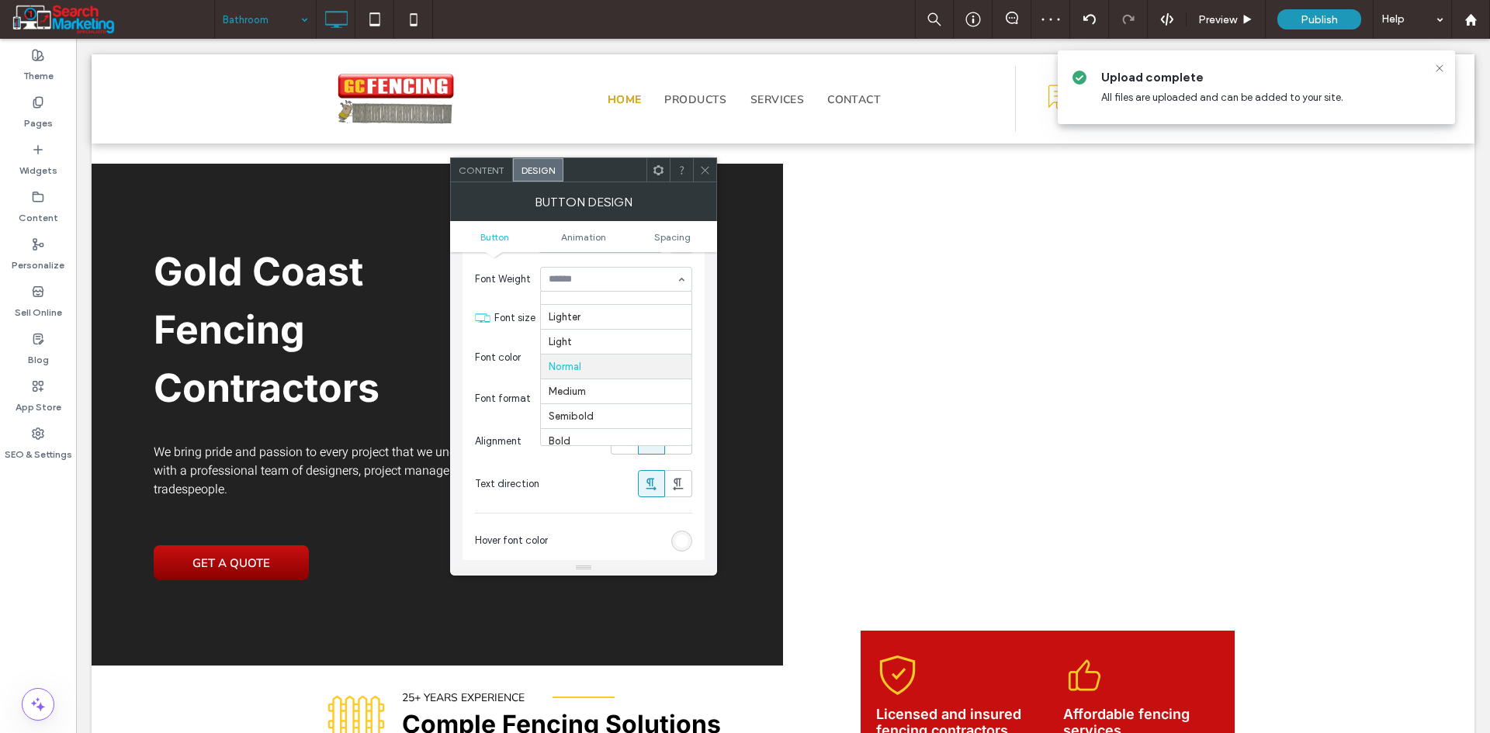
scroll to position [57, 0]
click at [701, 171] on icon at bounding box center [705, 170] width 12 height 12
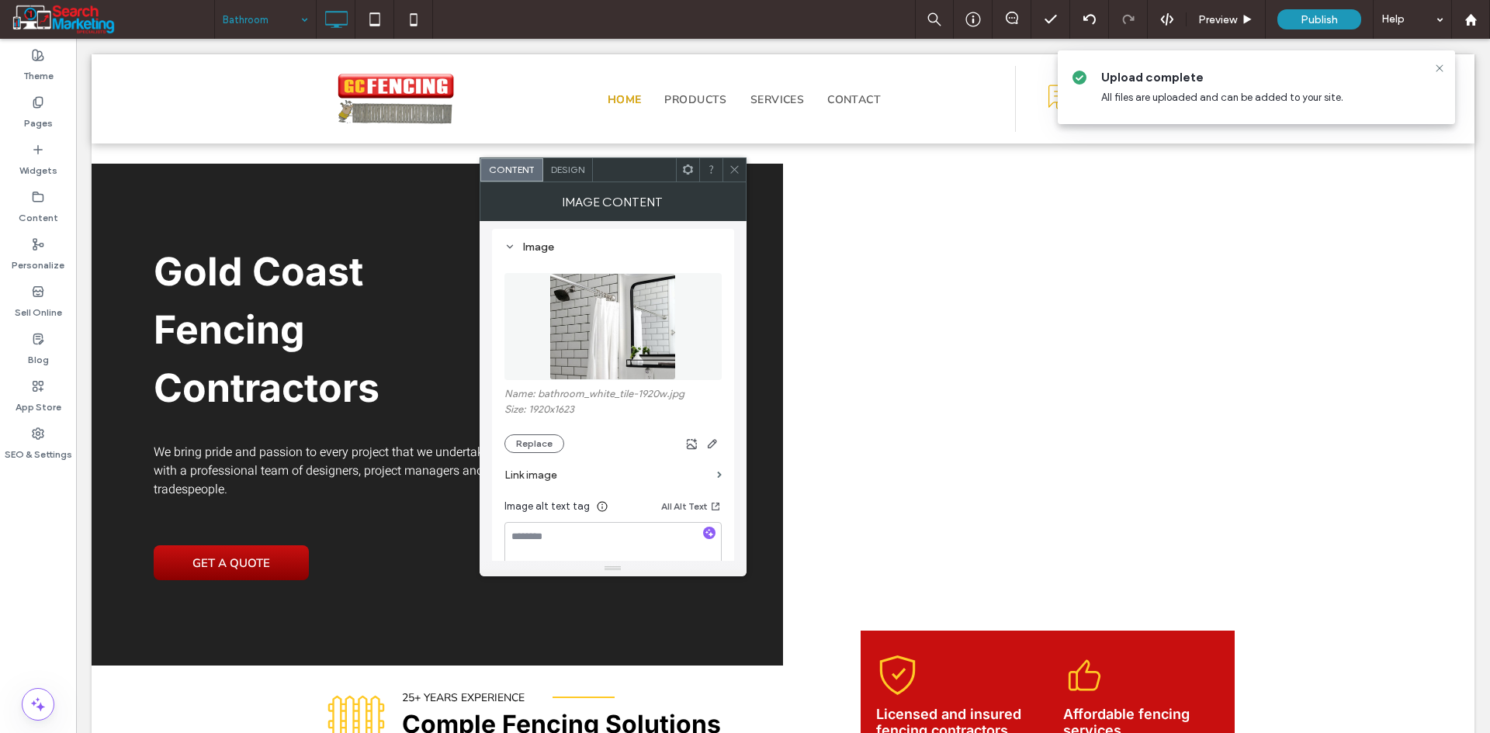
scroll to position [155, 0]
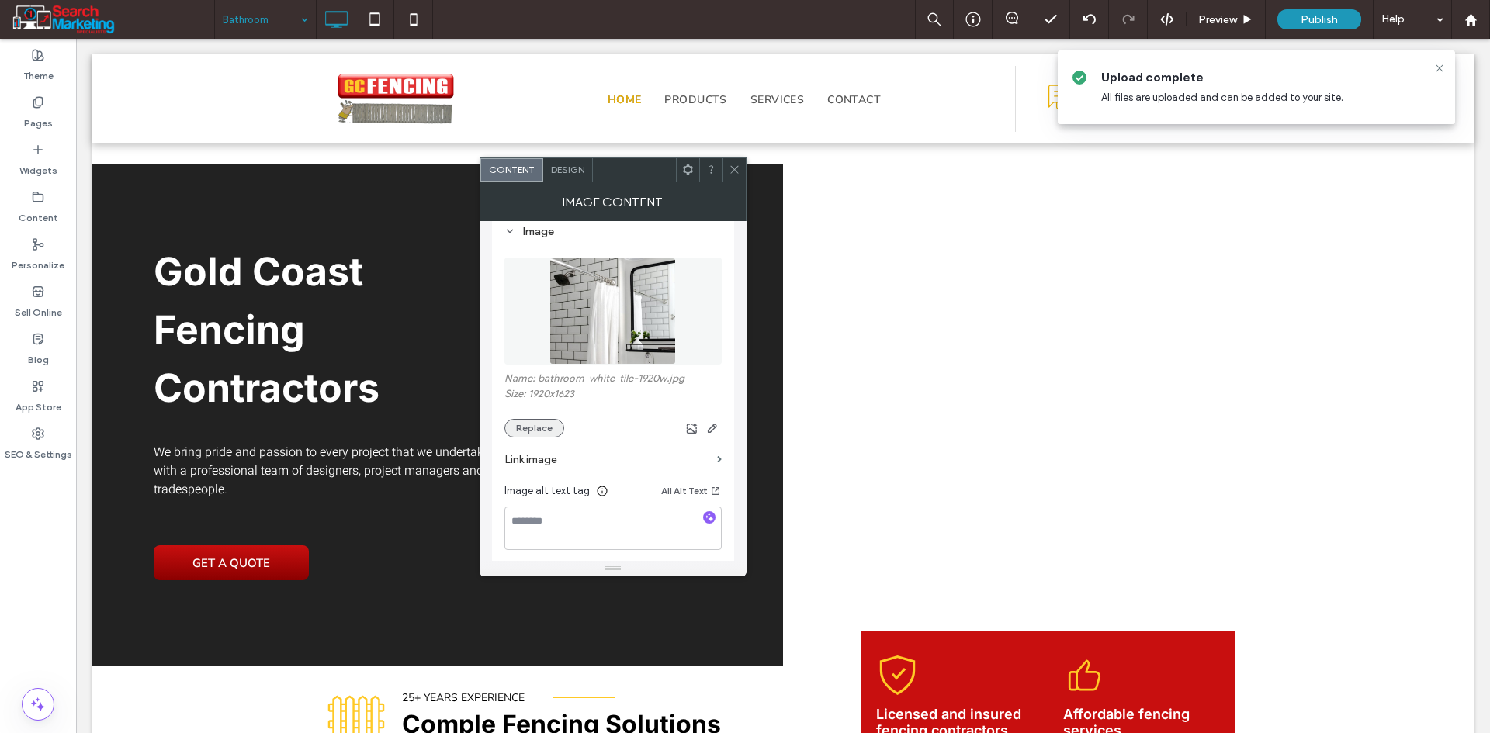
click at [545, 425] on button "Replace" at bounding box center [534, 428] width 60 height 19
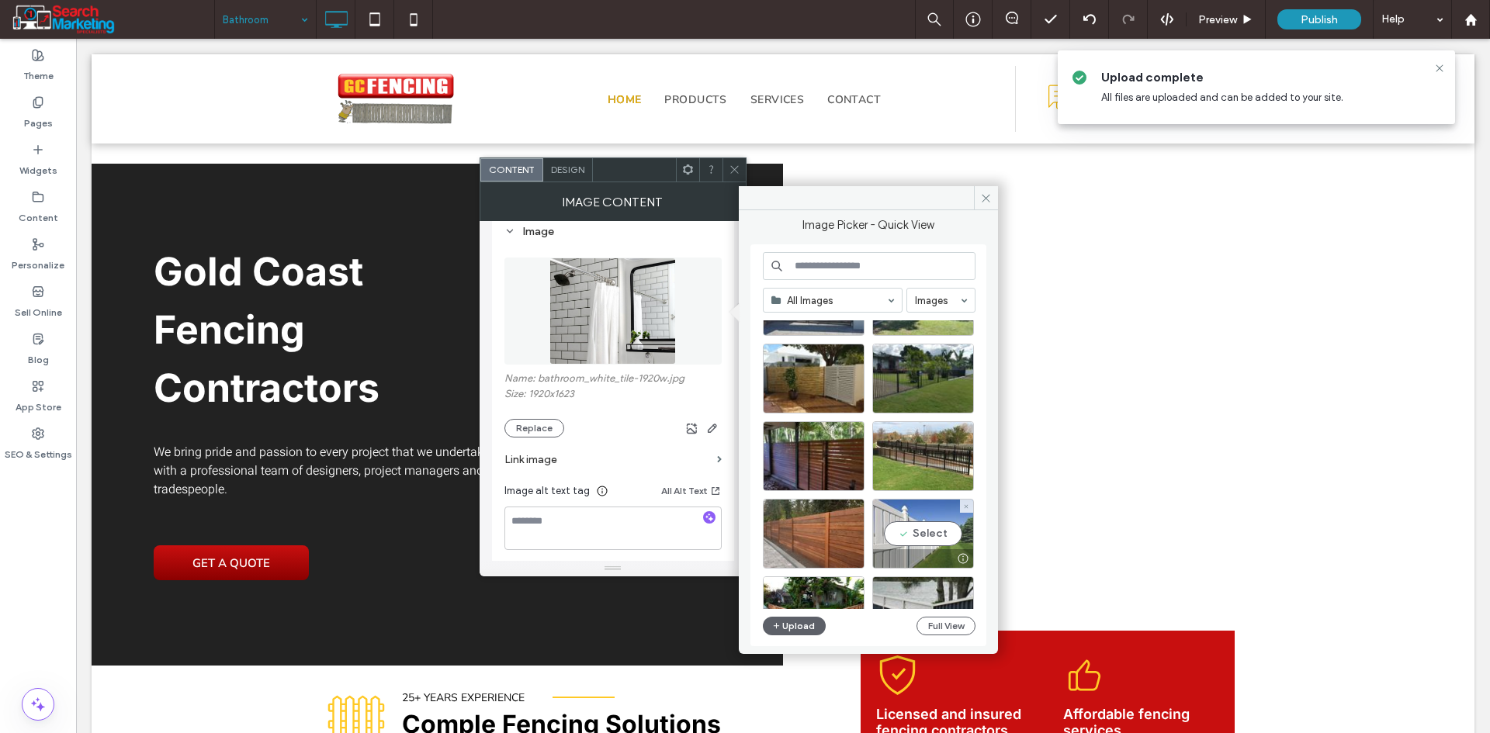
click at [931, 529] on div "Select" at bounding box center [923, 534] width 102 height 70
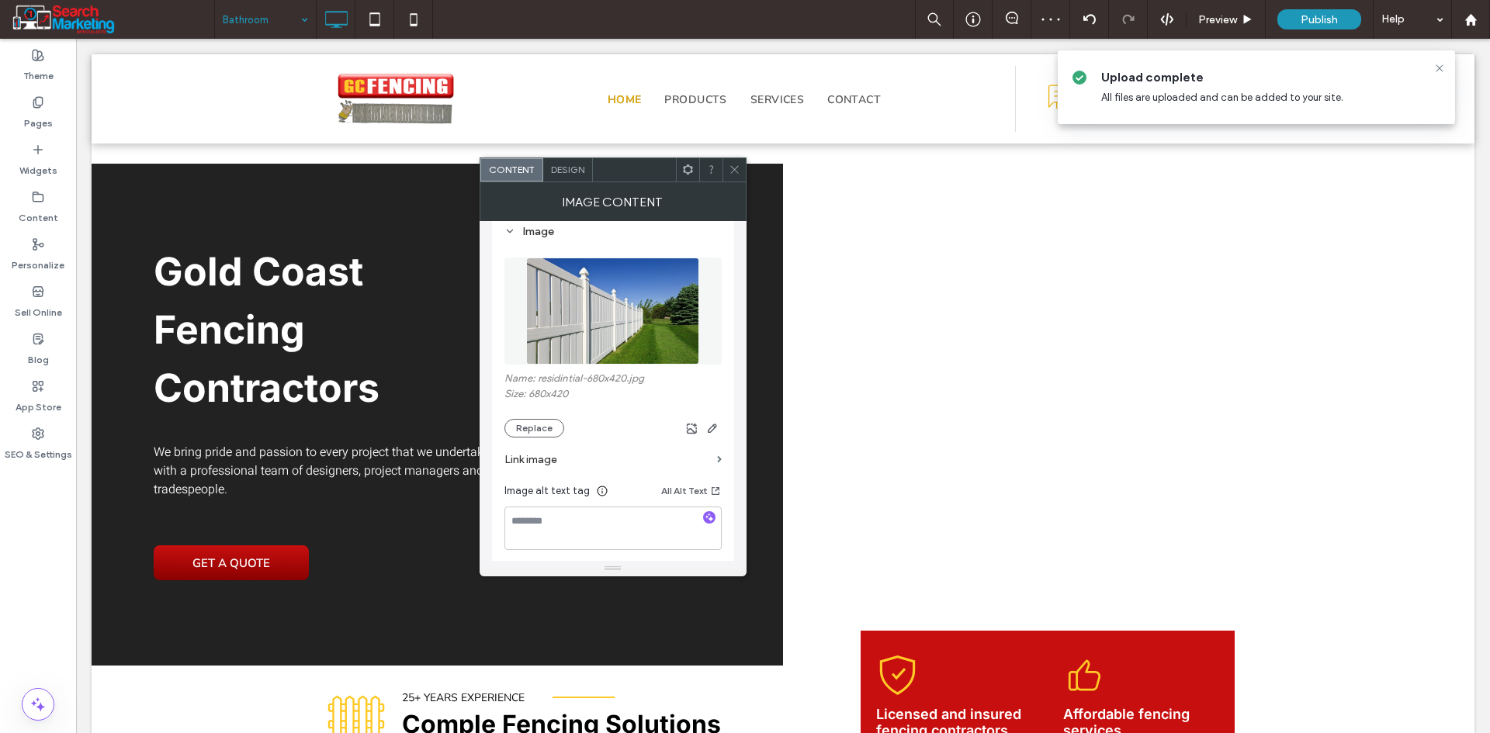
click at [739, 173] on icon at bounding box center [735, 170] width 12 height 12
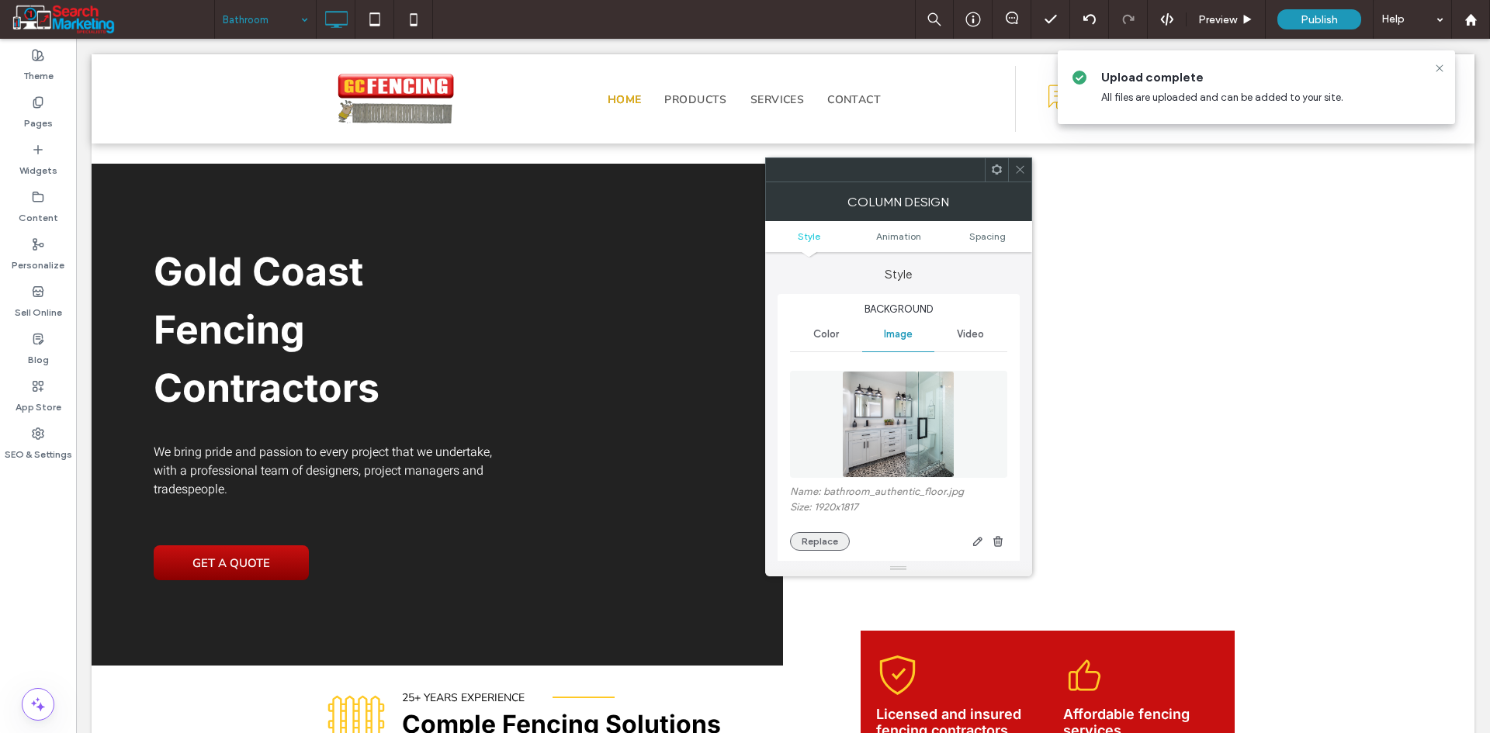
click at [809, 538] on button "Replace" at bounding box center [820, 541] width 60 height 19
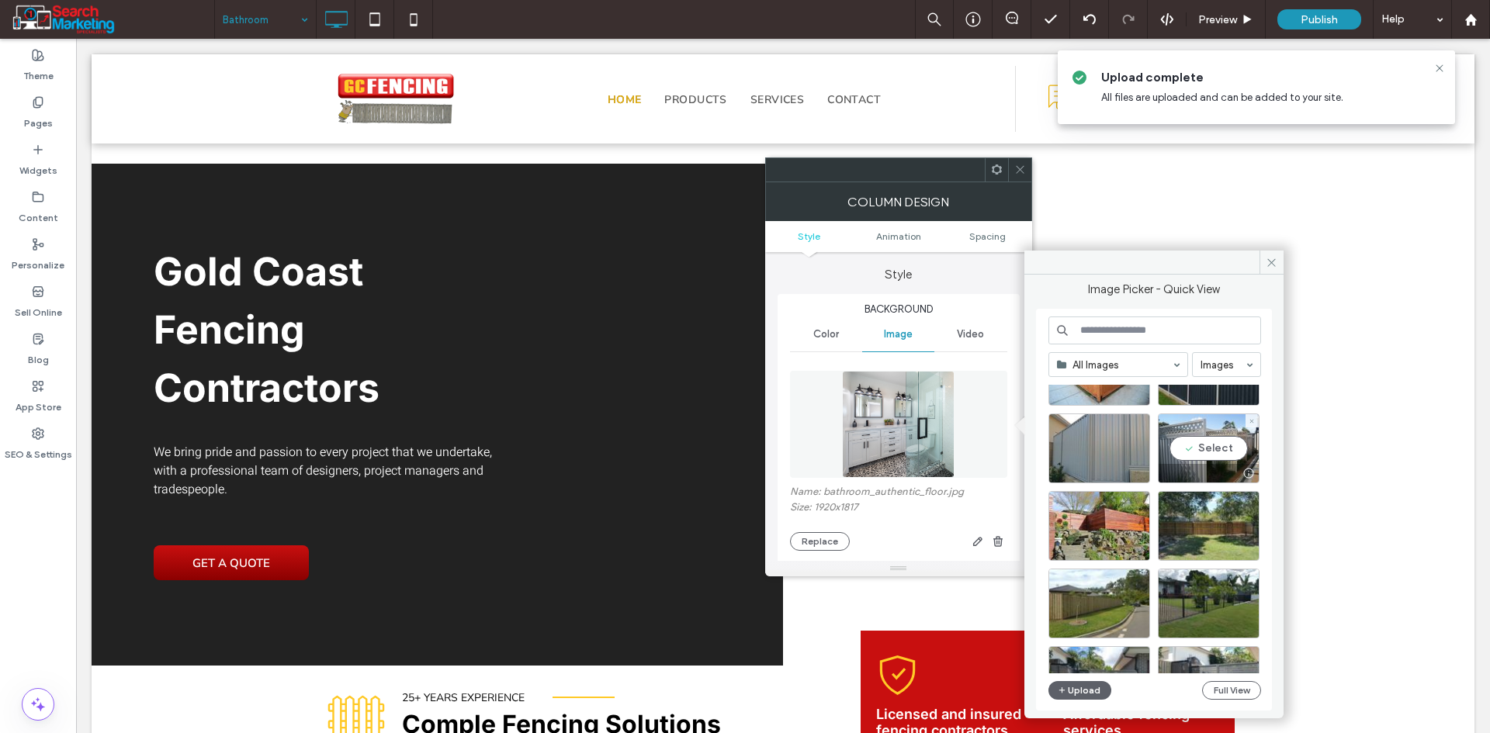
scroll to position [466, 0]
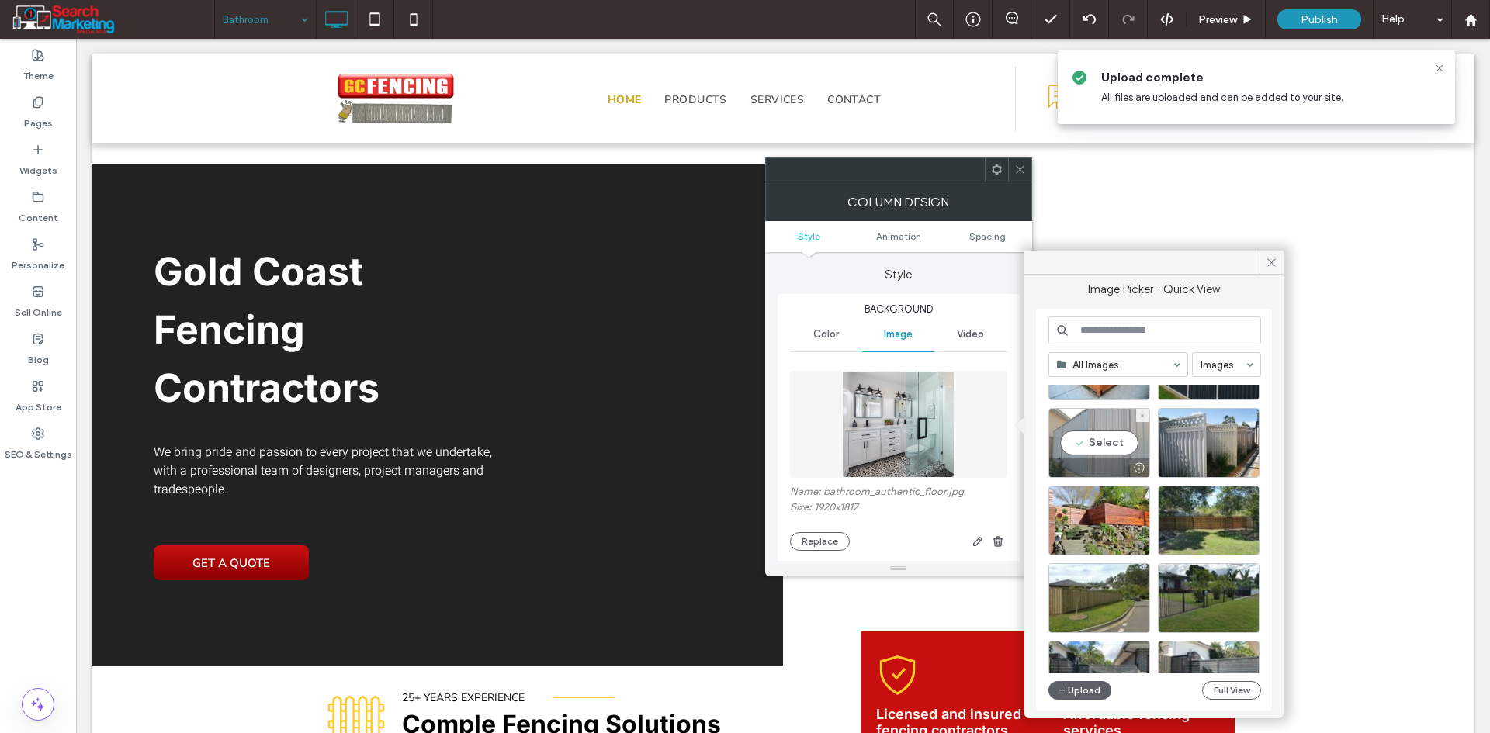
click at [1096, 435] on div "Select" at bounding box center [1099, 443] width 102 height 70
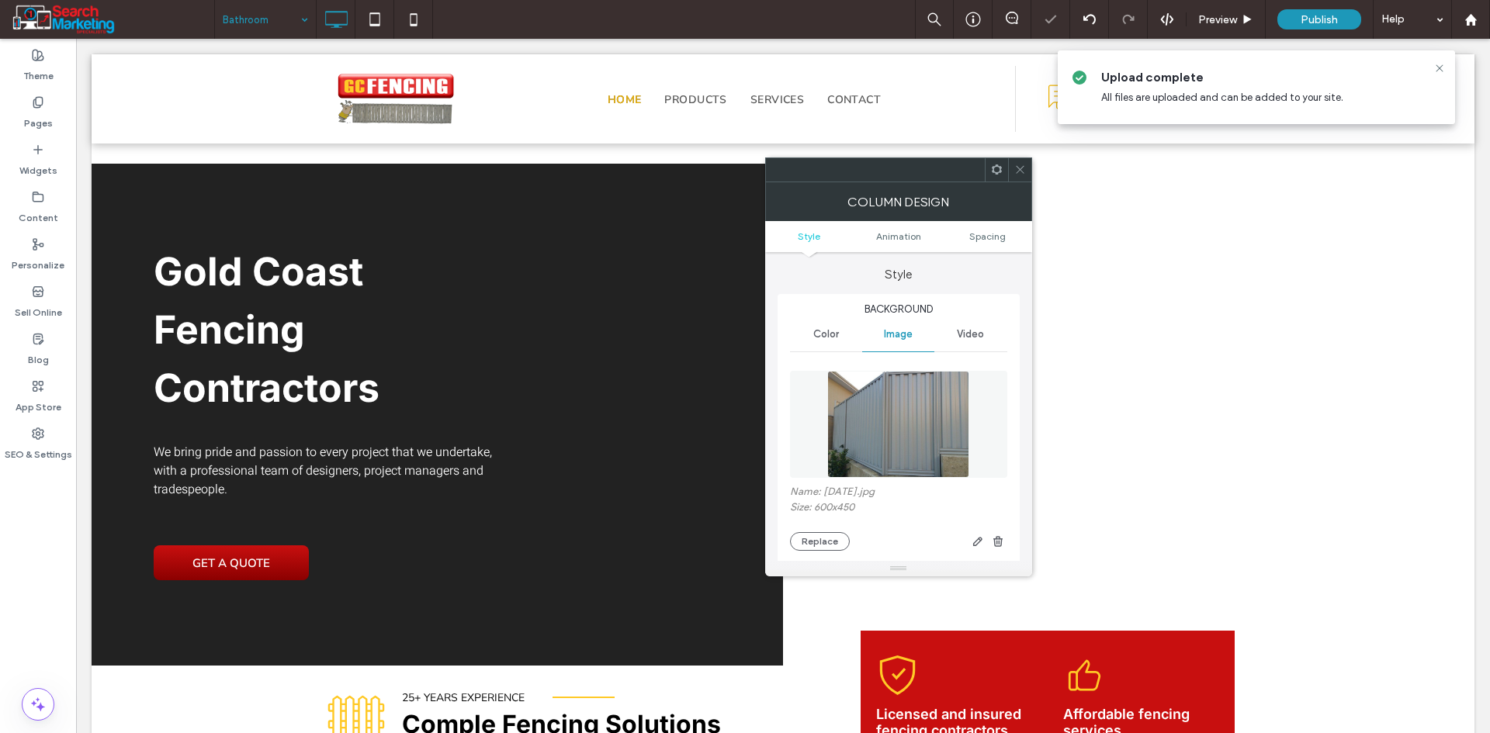
click at [1016, 172] on icon at bounding box center [1020, 170] width 12 height 12
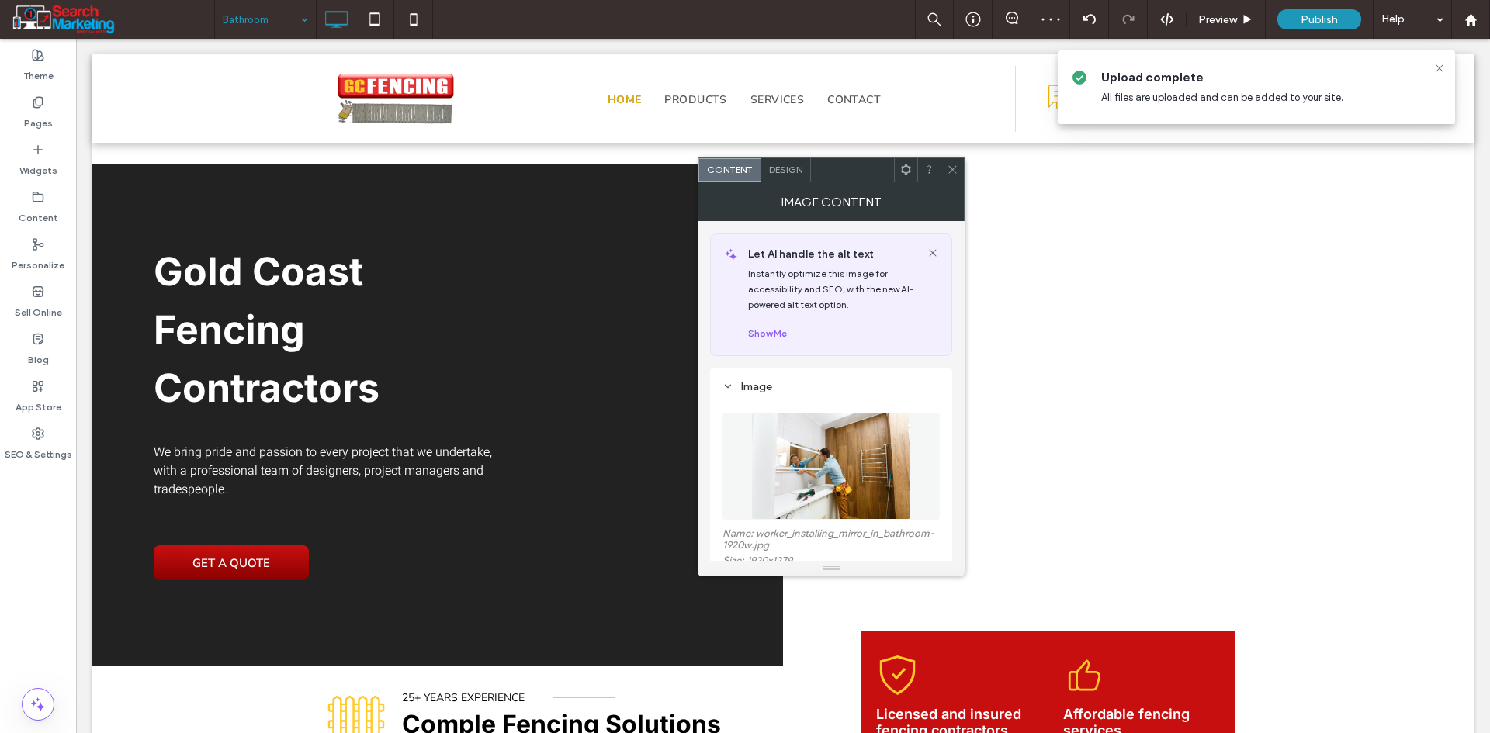
scroll to position [78, 0]
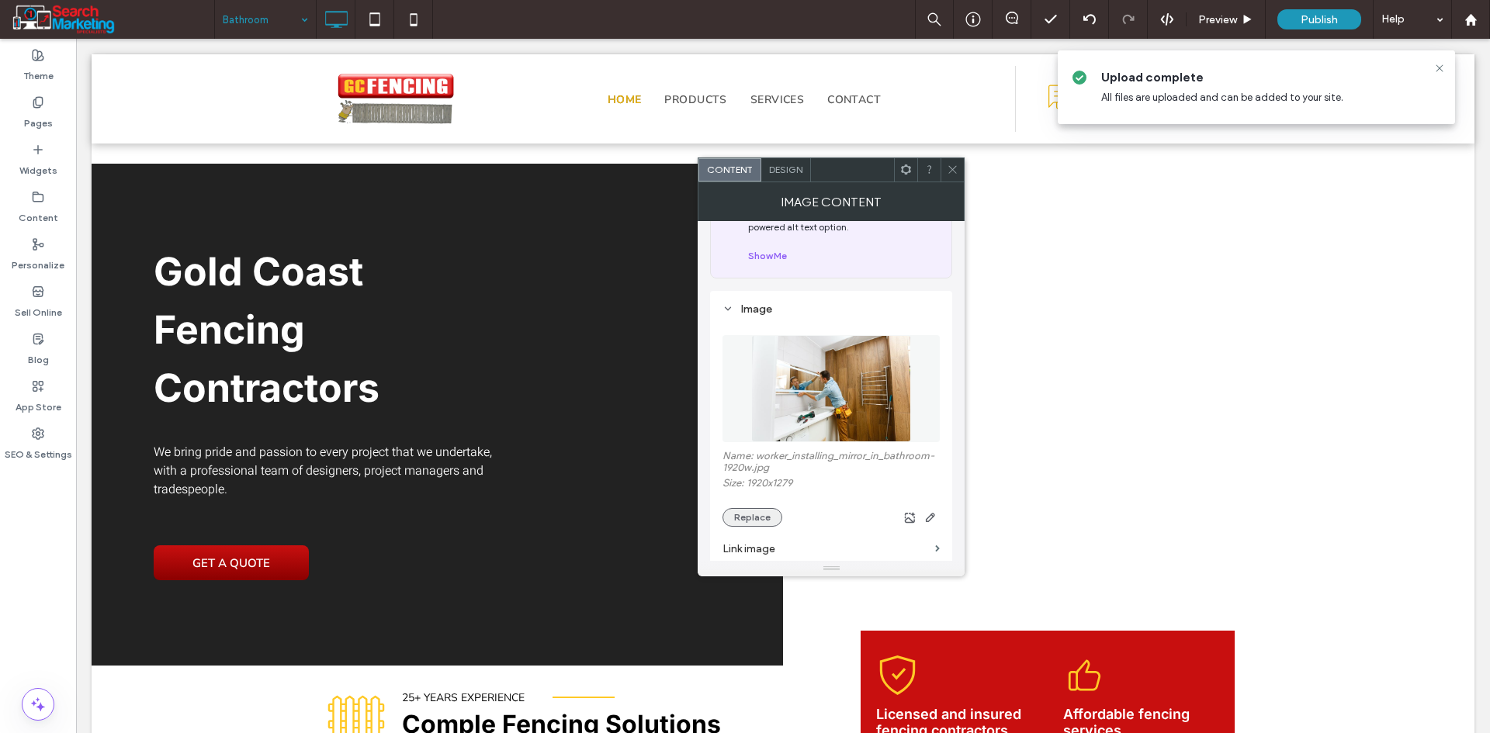
click at [763, 521] on button "Replace" at bounding box center [752, 517] width 60 height 19
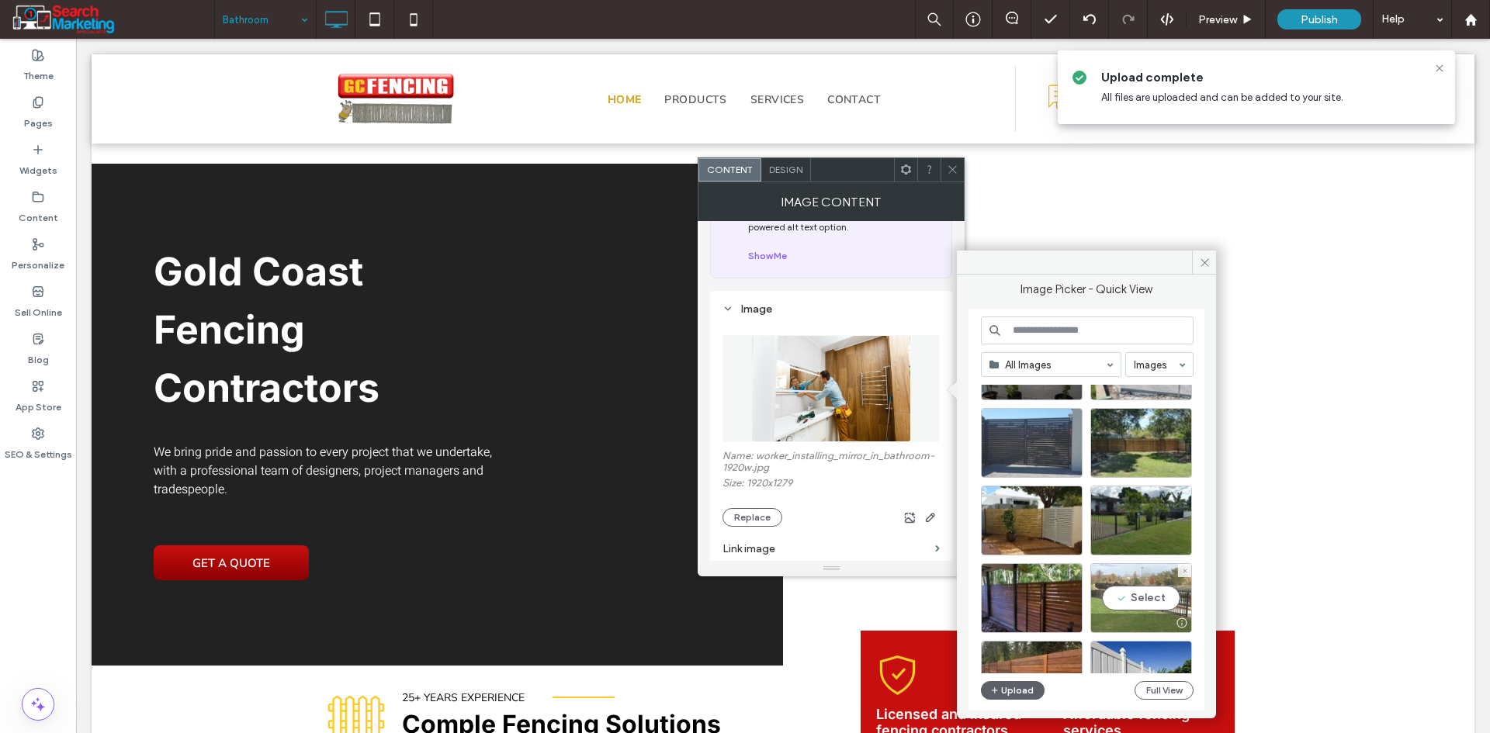
click at [1131, 600] on div "Select" at bounding box center [1141, 598] width 102 height 70
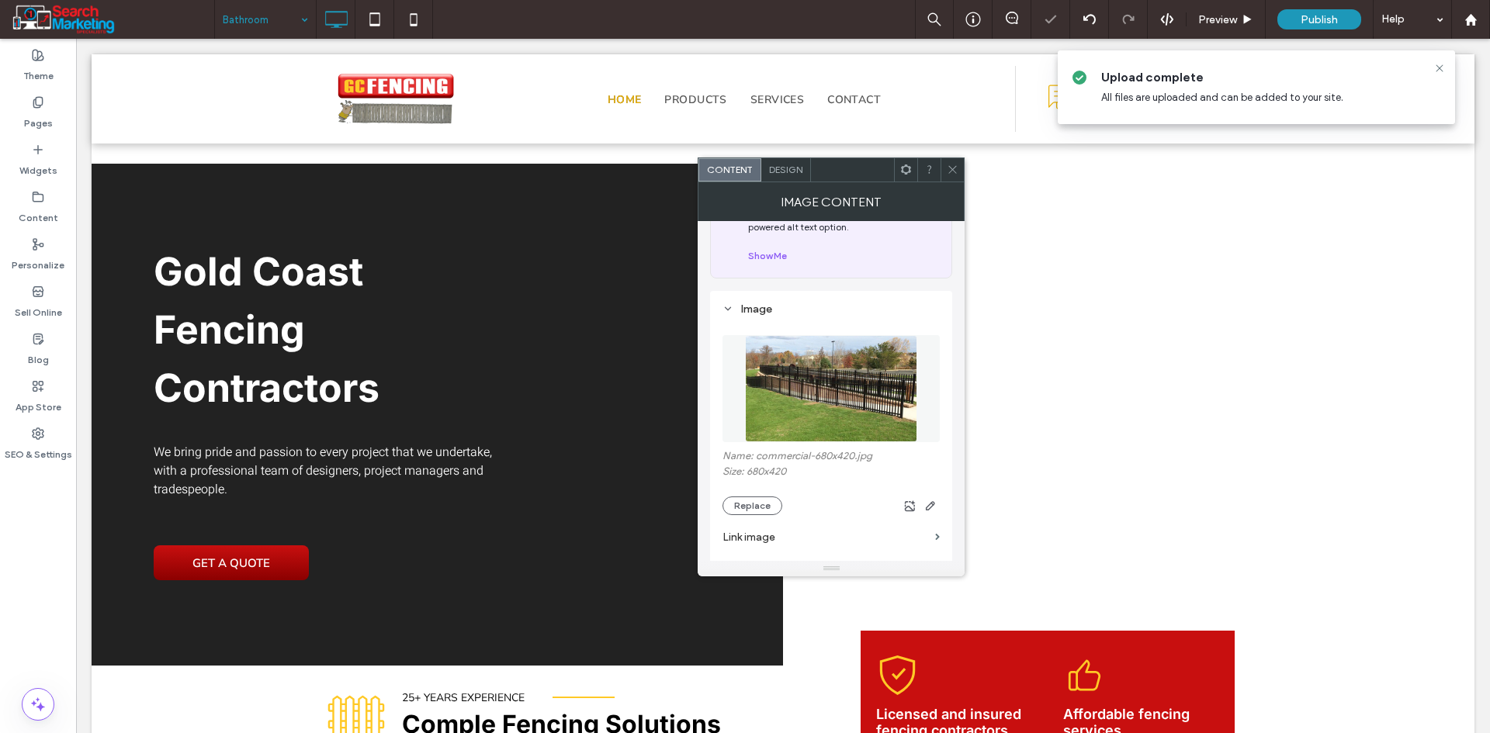
click at [957, 162] on span at bounding box center [953, 169] width 12 height 23
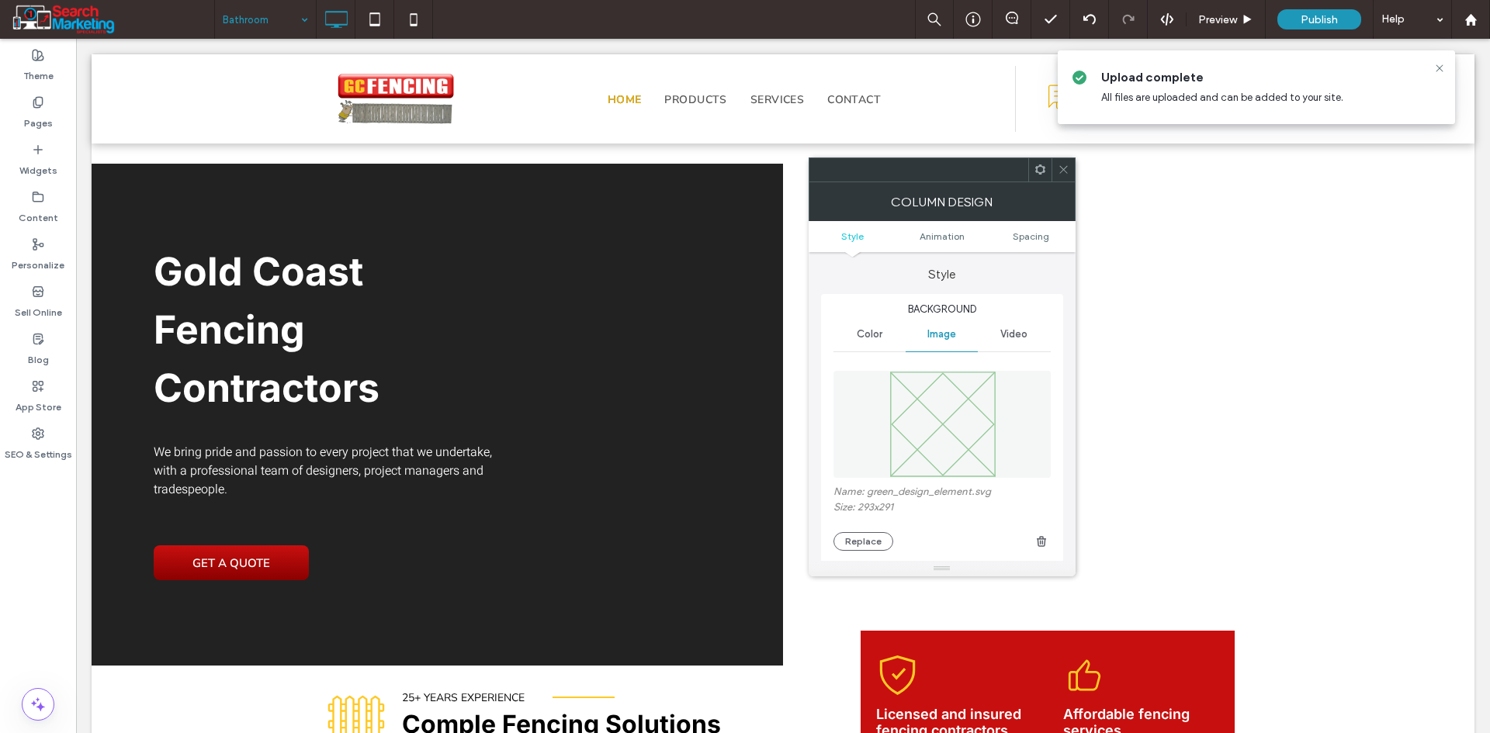
click at [1058, 165] on icon at bounding box center [1064, 170] width 12 height 12
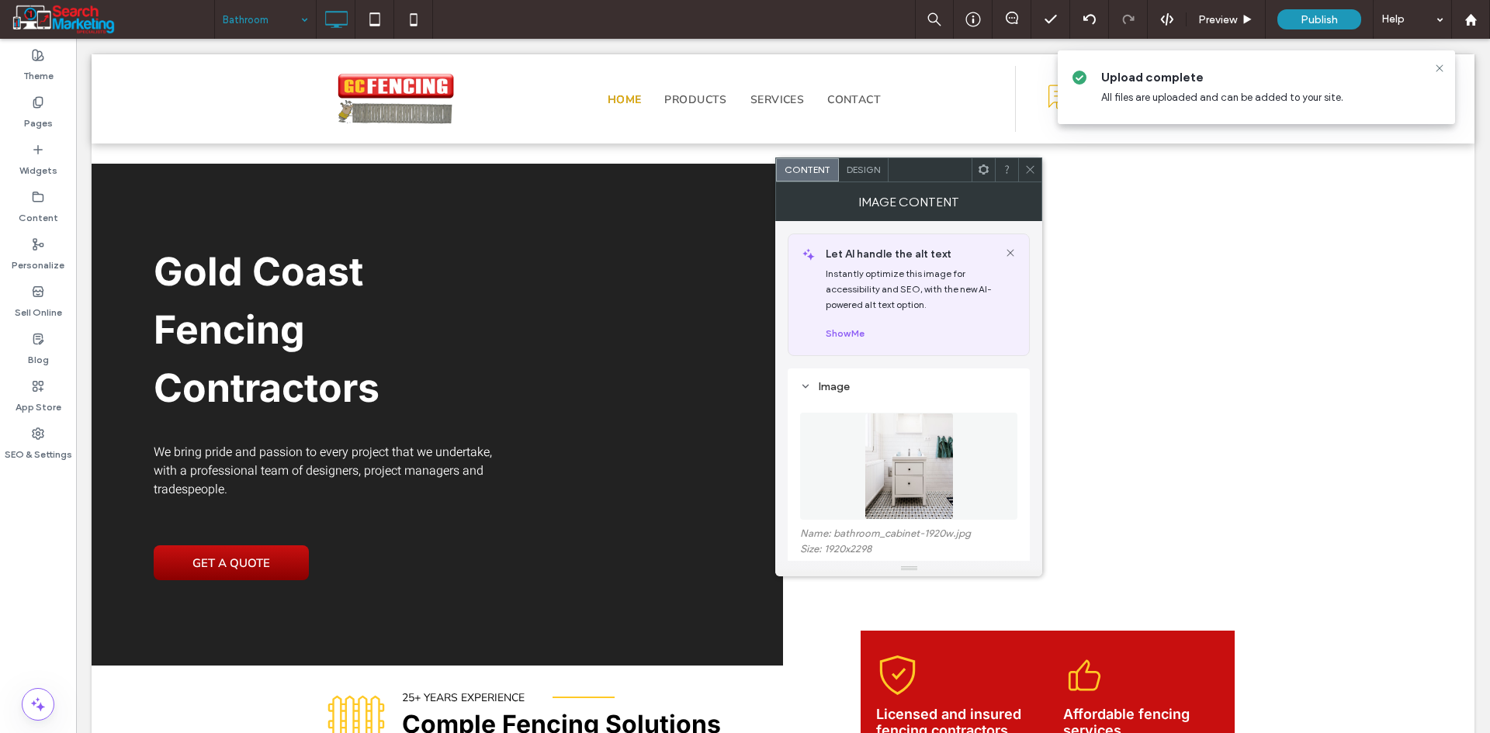
click at [1027, 163] on span at bounding box center [1030, 169] width 12 height 23
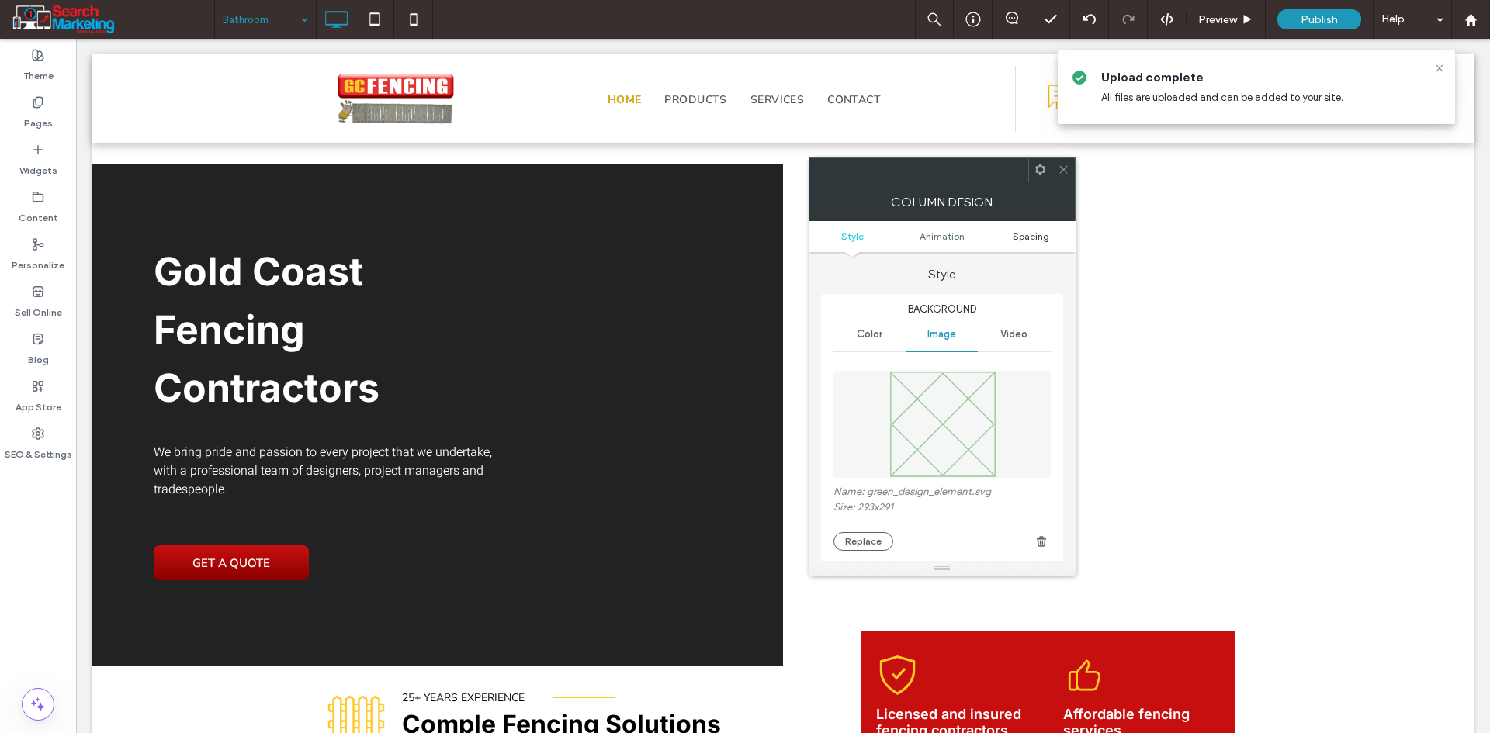
click at [1012, 239] on link "Spacing" at bounding box center [1030, 236] width 89 height 12
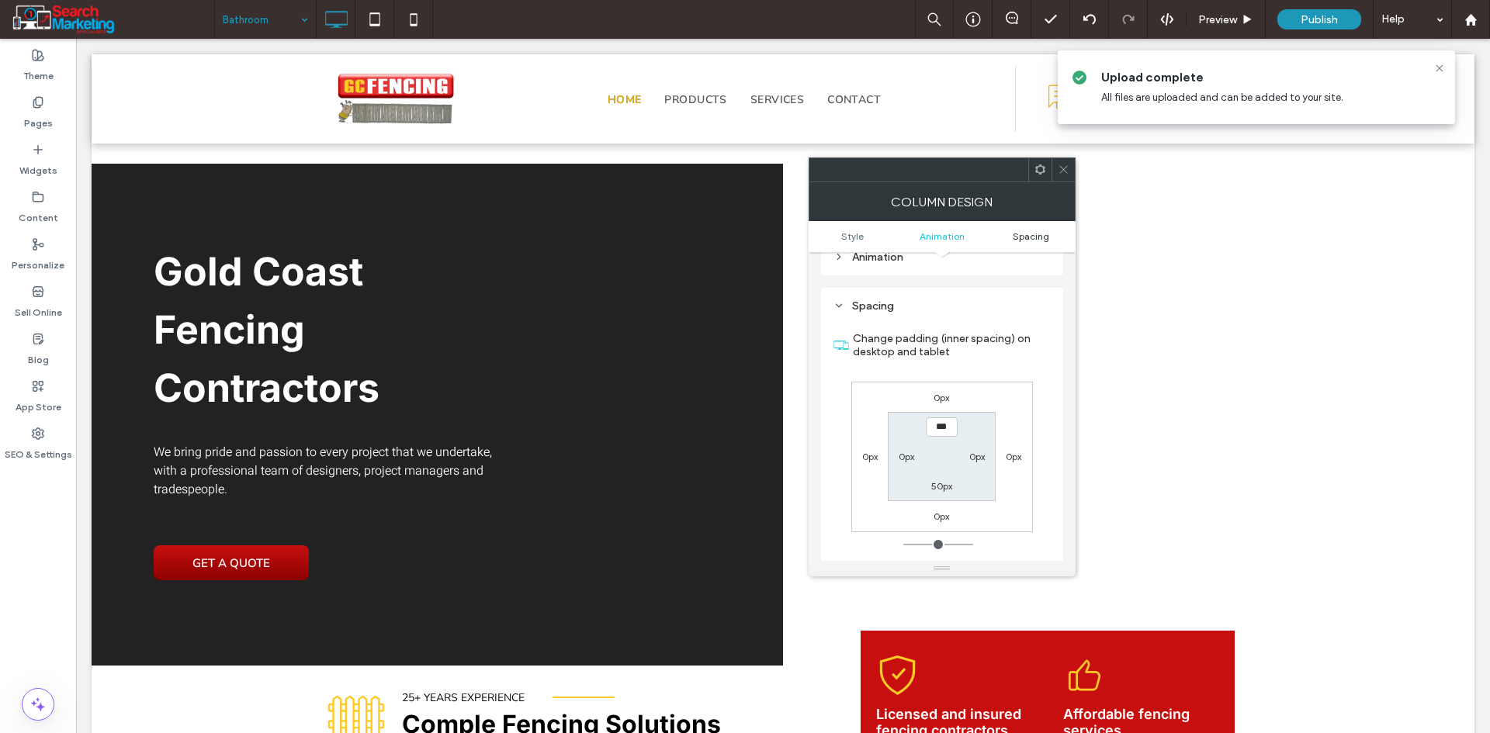
scroll to position [819, 0]
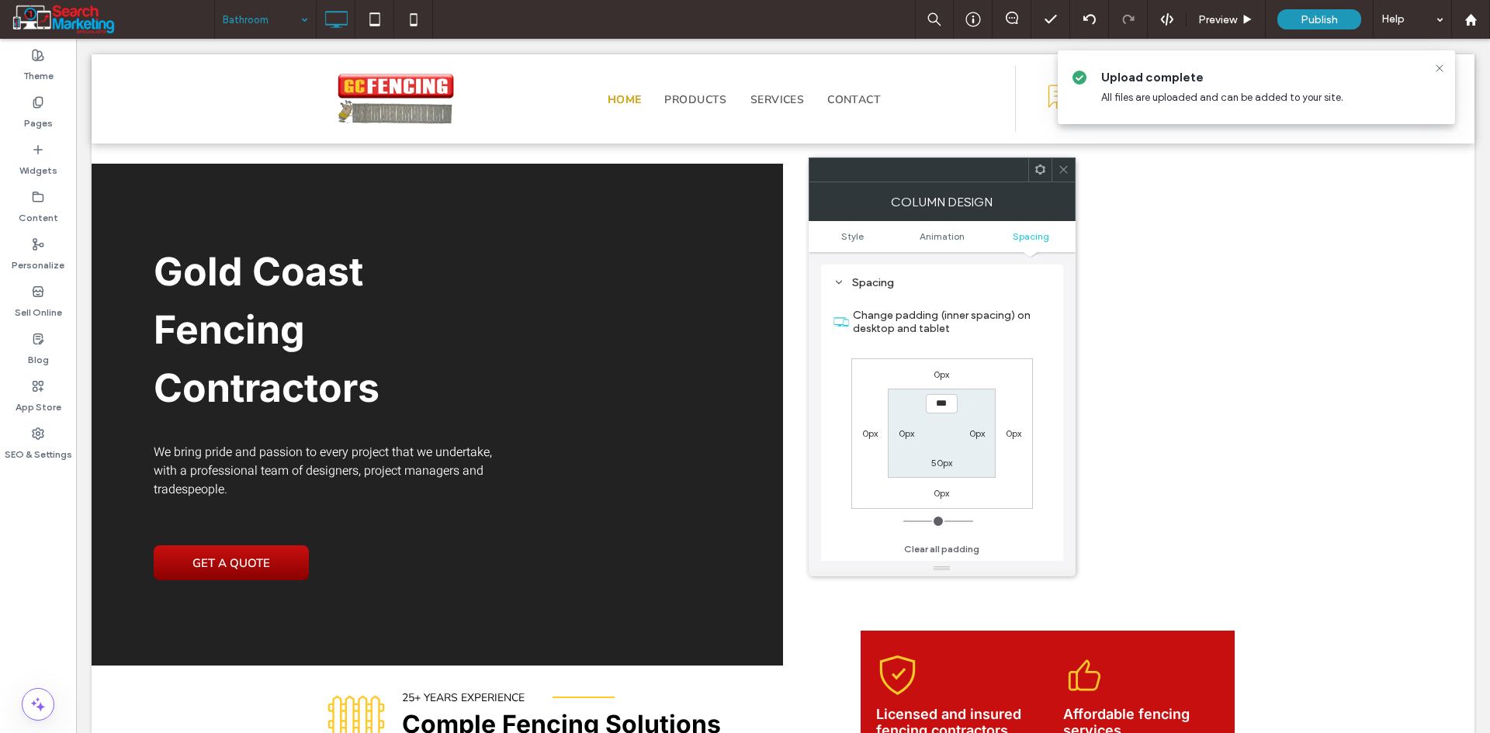
click at [1065, 175] on icon at bounding box center [1064, 170] width 12 height 12
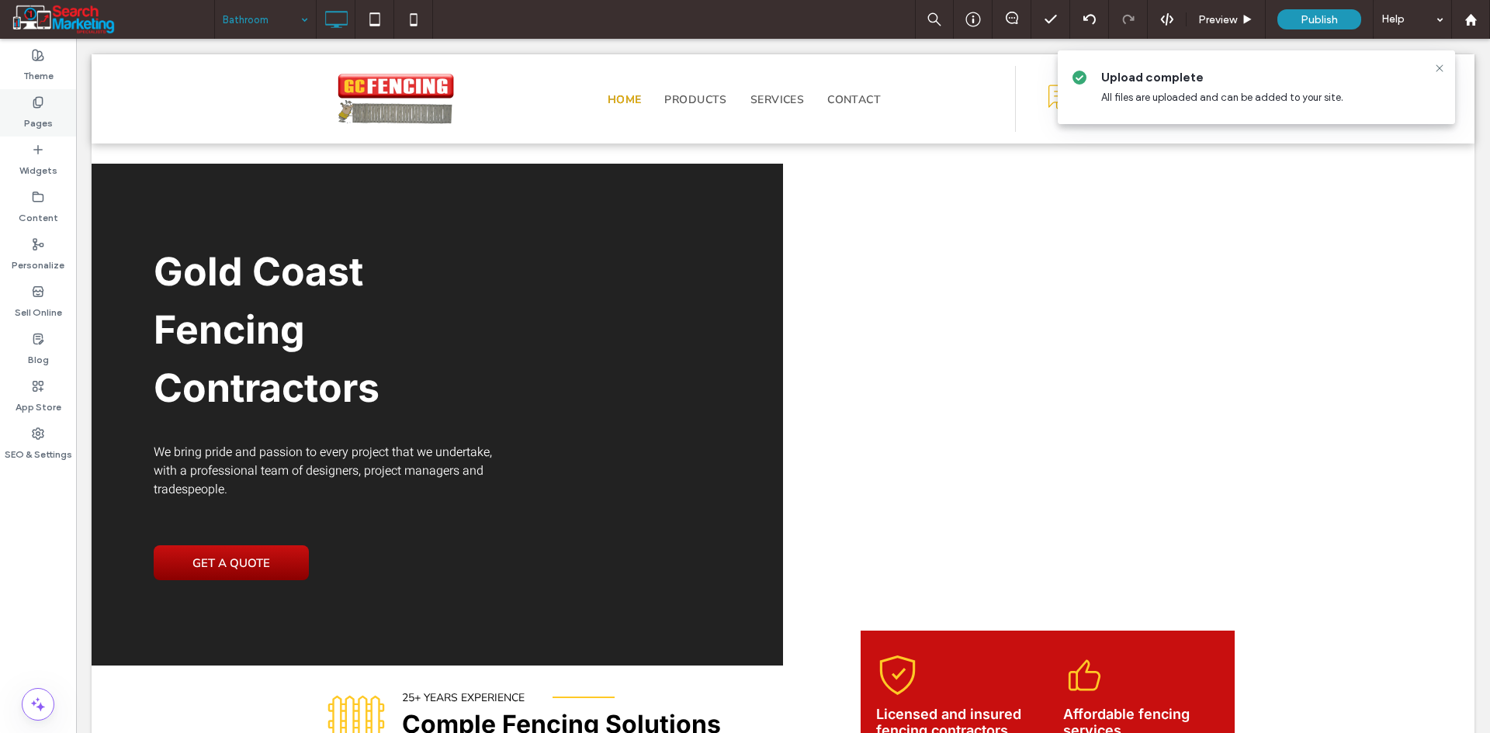
click at [47, 116] on label "Pages" at bounding box center [38, 120] width 29 height 22
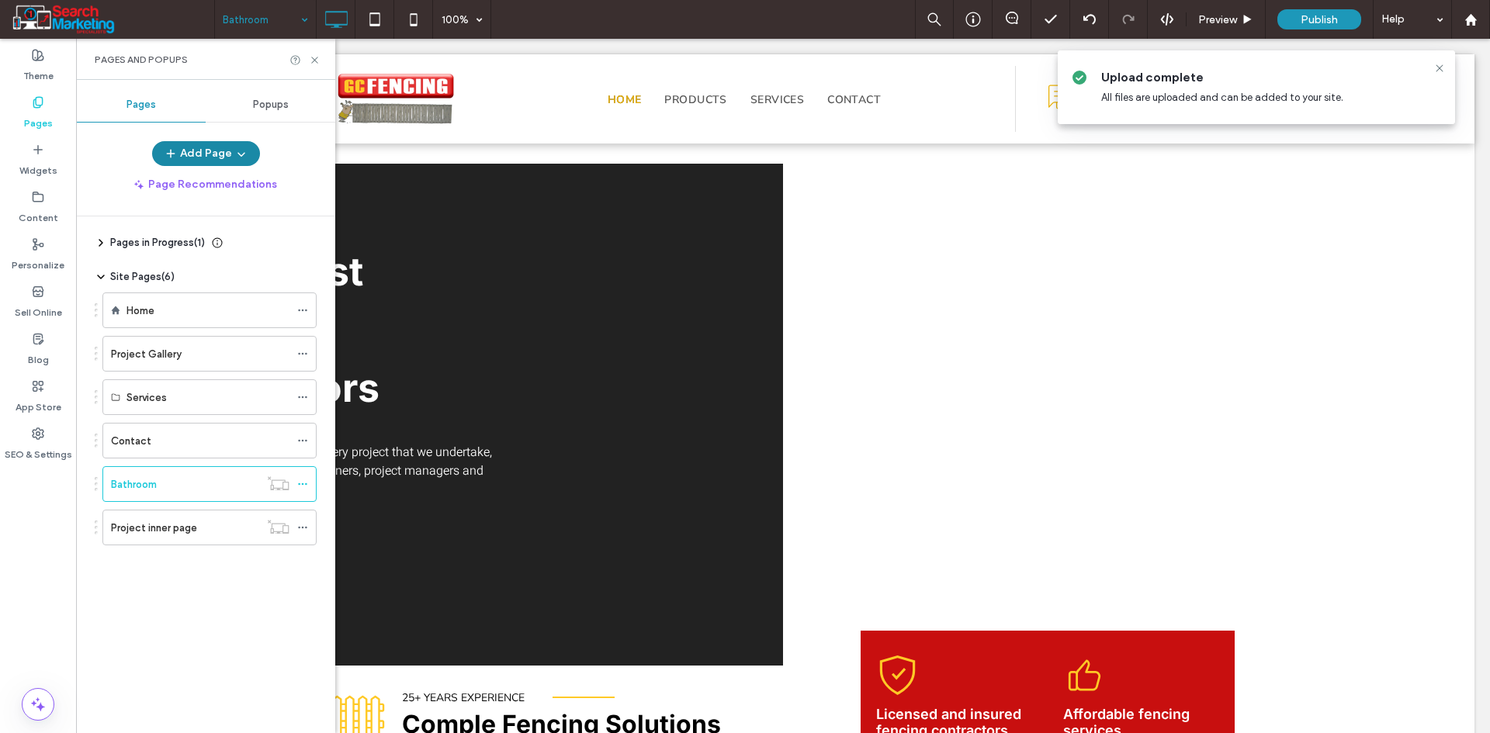
click at [199, 154] on button "Add Page" at bounding box center [206, 153] width 108 height 25
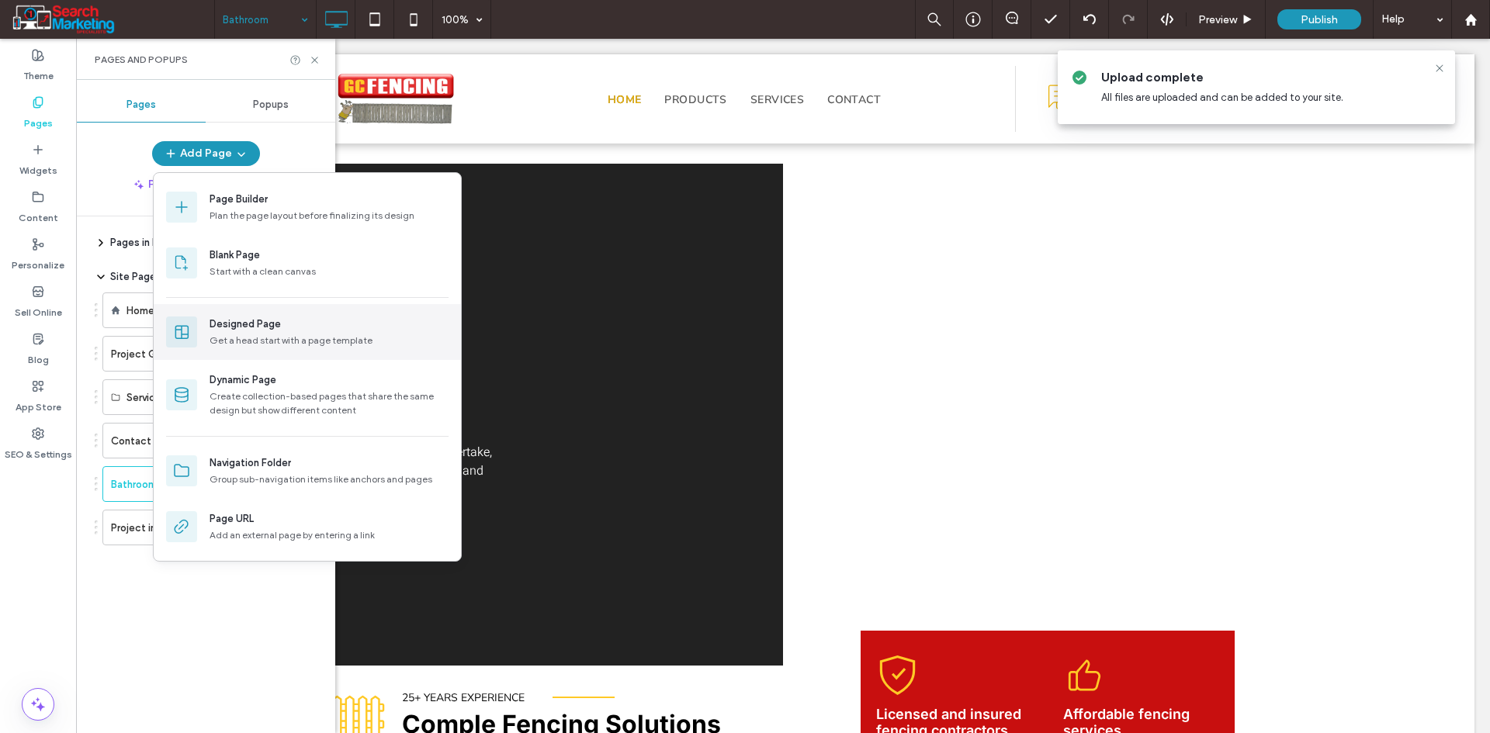
click at [243, 344] on div "Get a head start with a page template" at bounding box center [328, 341] width 239 height 14
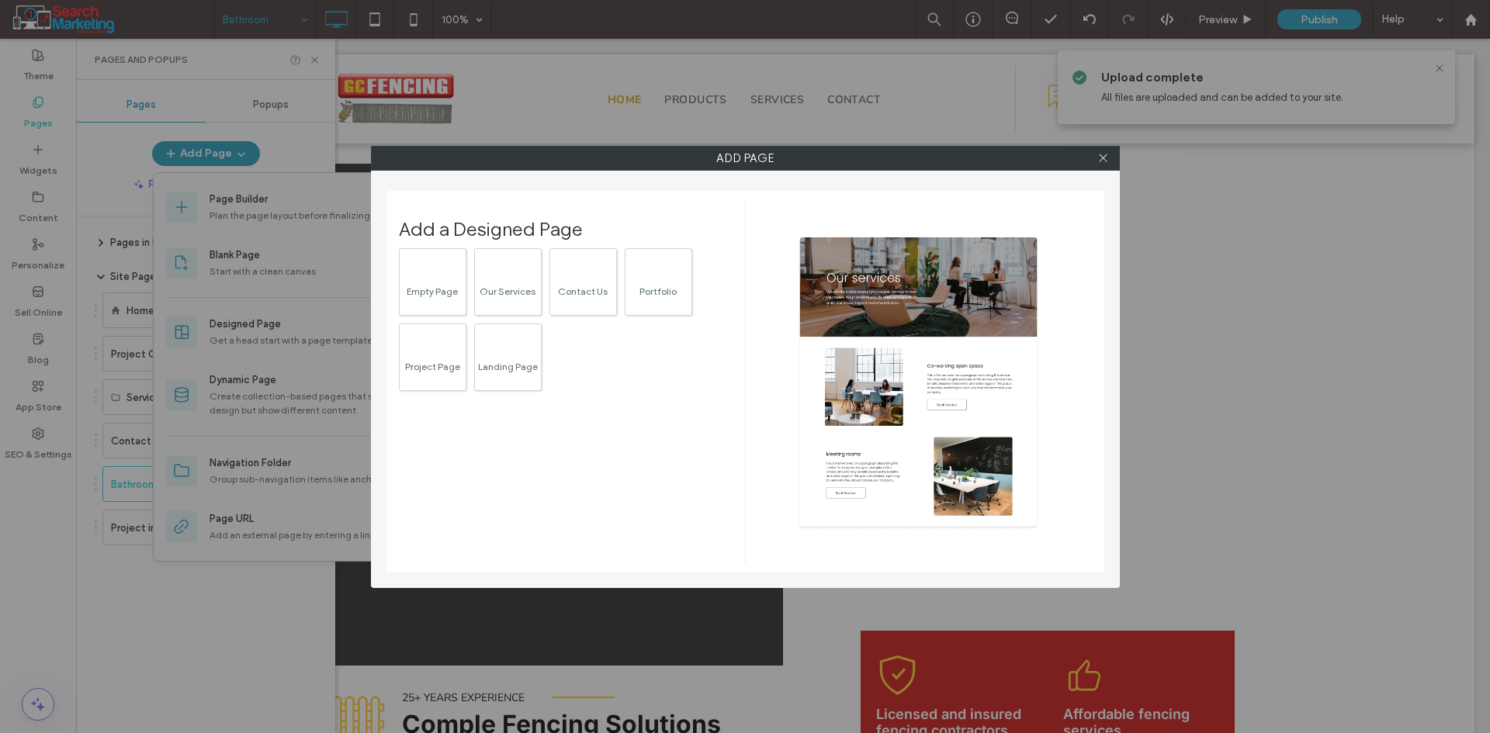
click at [603, 375] on div "Empty Page Our Services Contact Us Portfolio Project Page Landing Page" at bounding box center [560, 323] width 323 height 151
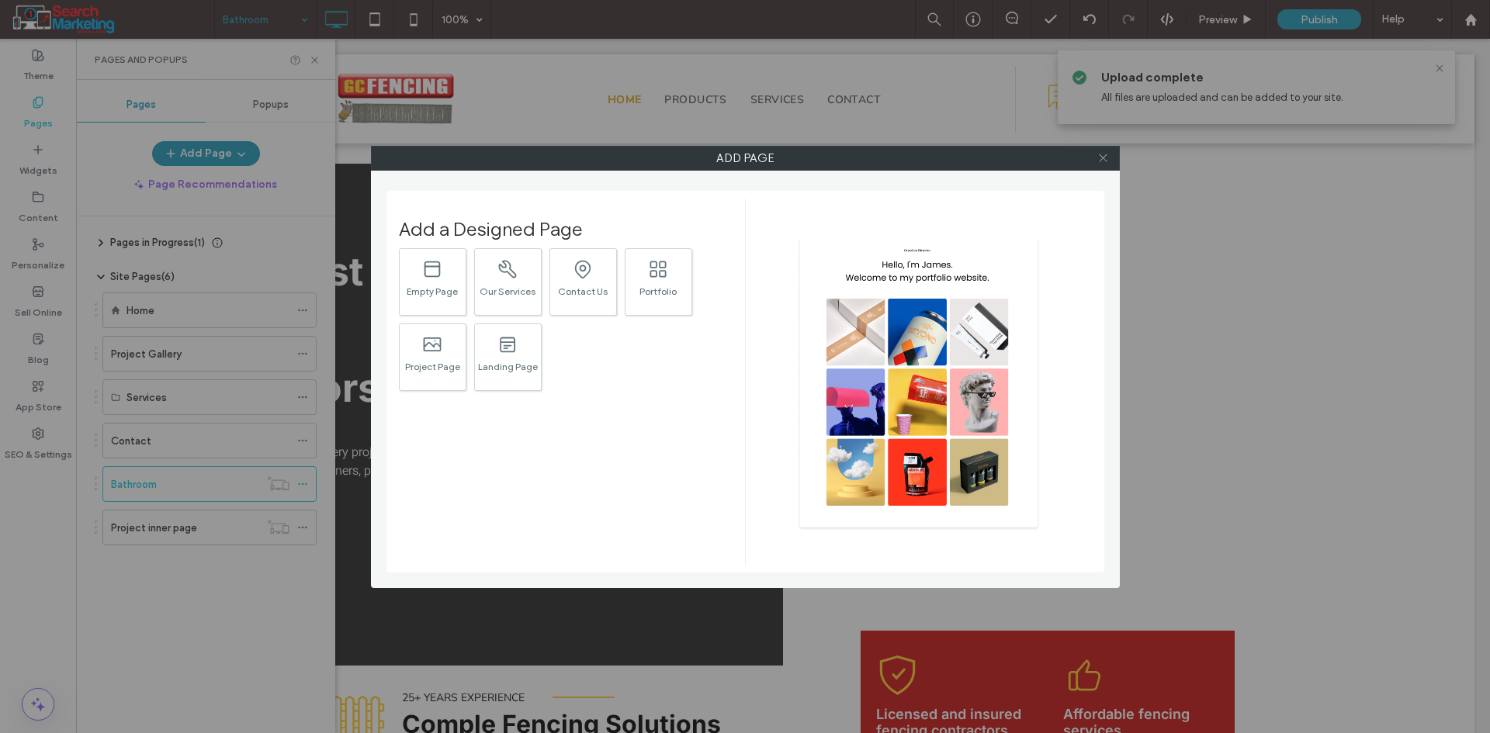
drag, startPoint x: 1105, startPoint y: 161, endPoint x: 833, endPoint y: 161, distance: 271.6
click at [1104, 161] on icon at bounding box center [1103, 158] width 12 height 12
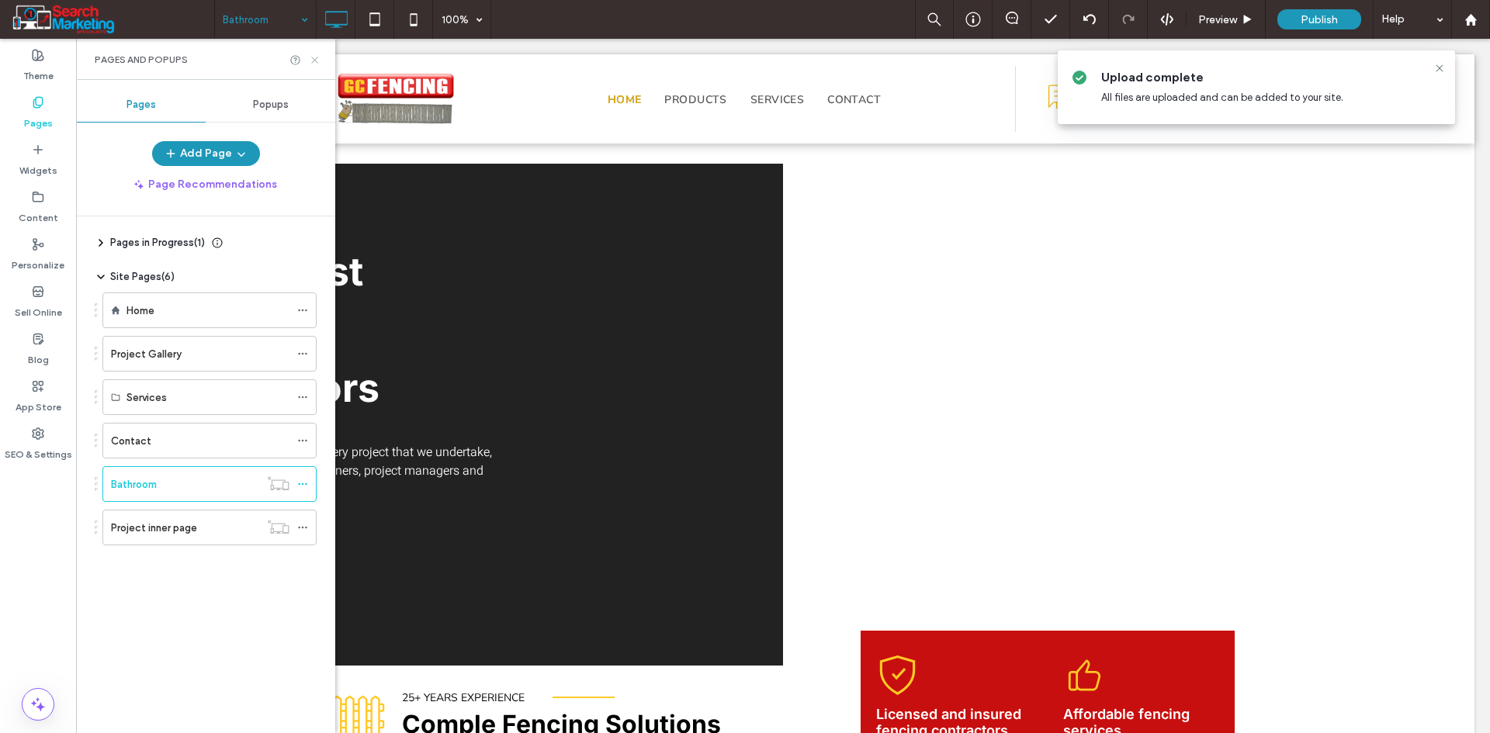
click at [318, 57] on icon at bounding box center [315, 60] width 12 height 12
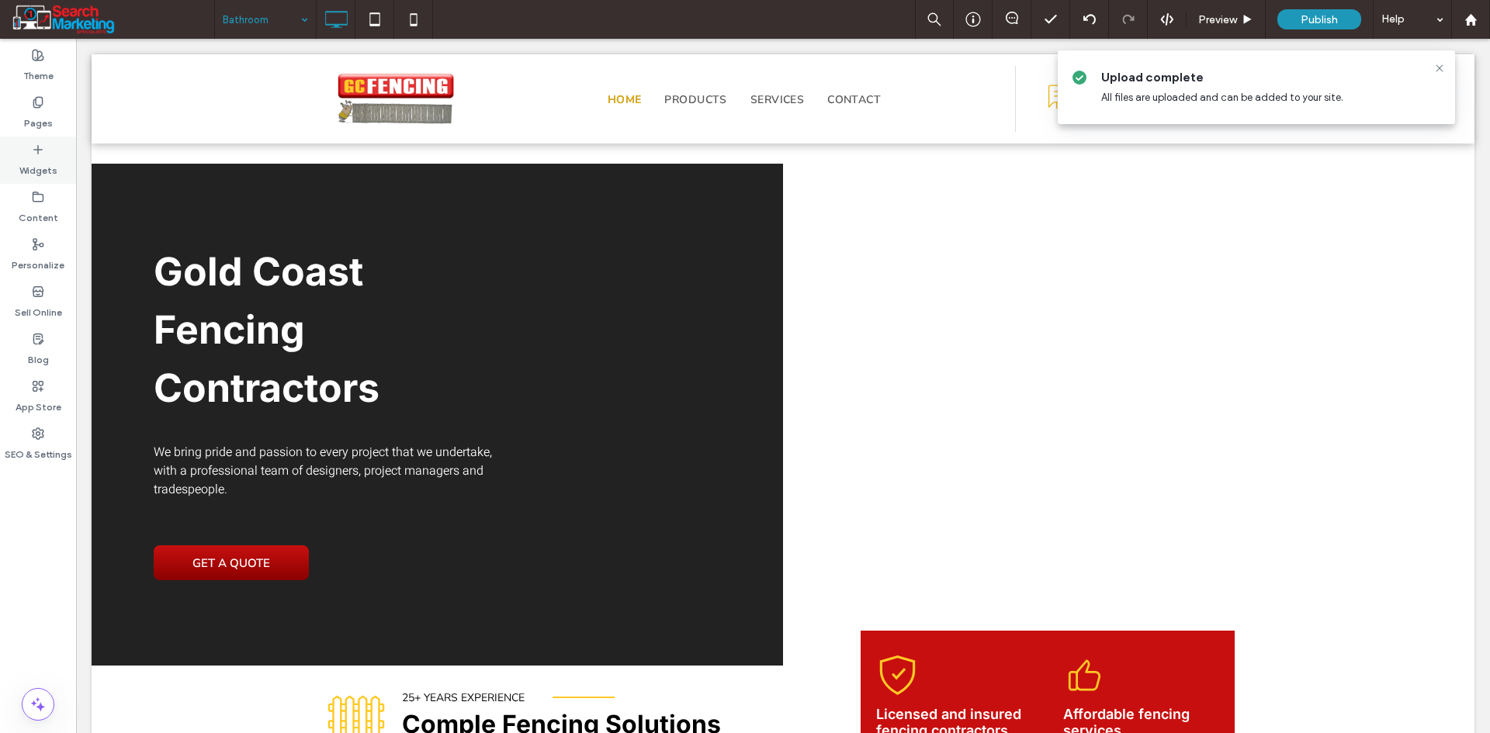
click at [31, 158] on label "Widgets" at bounding box center [38, 167] width 38 height 22
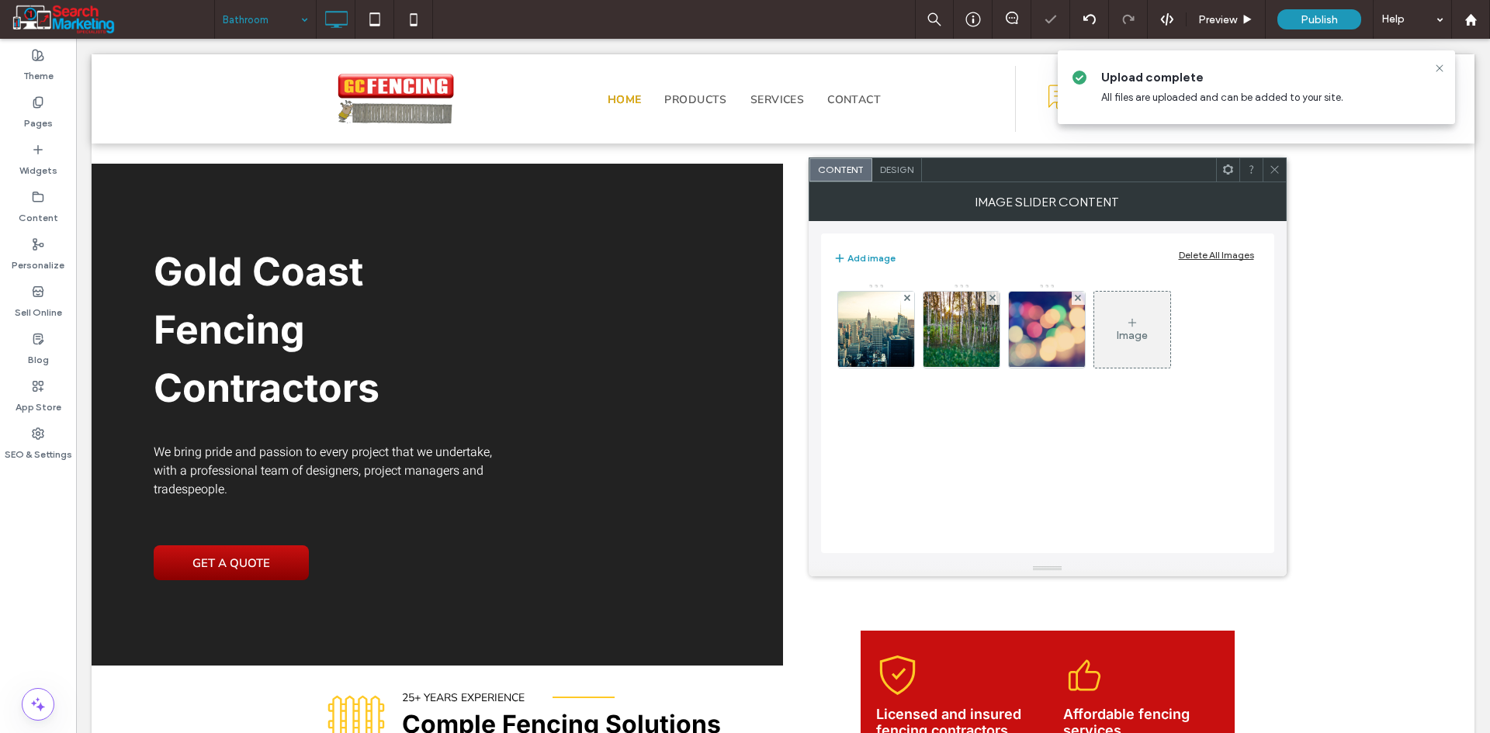
click at [1276, 172] on icon at bounding box center [1275, 170] width 12 height 12
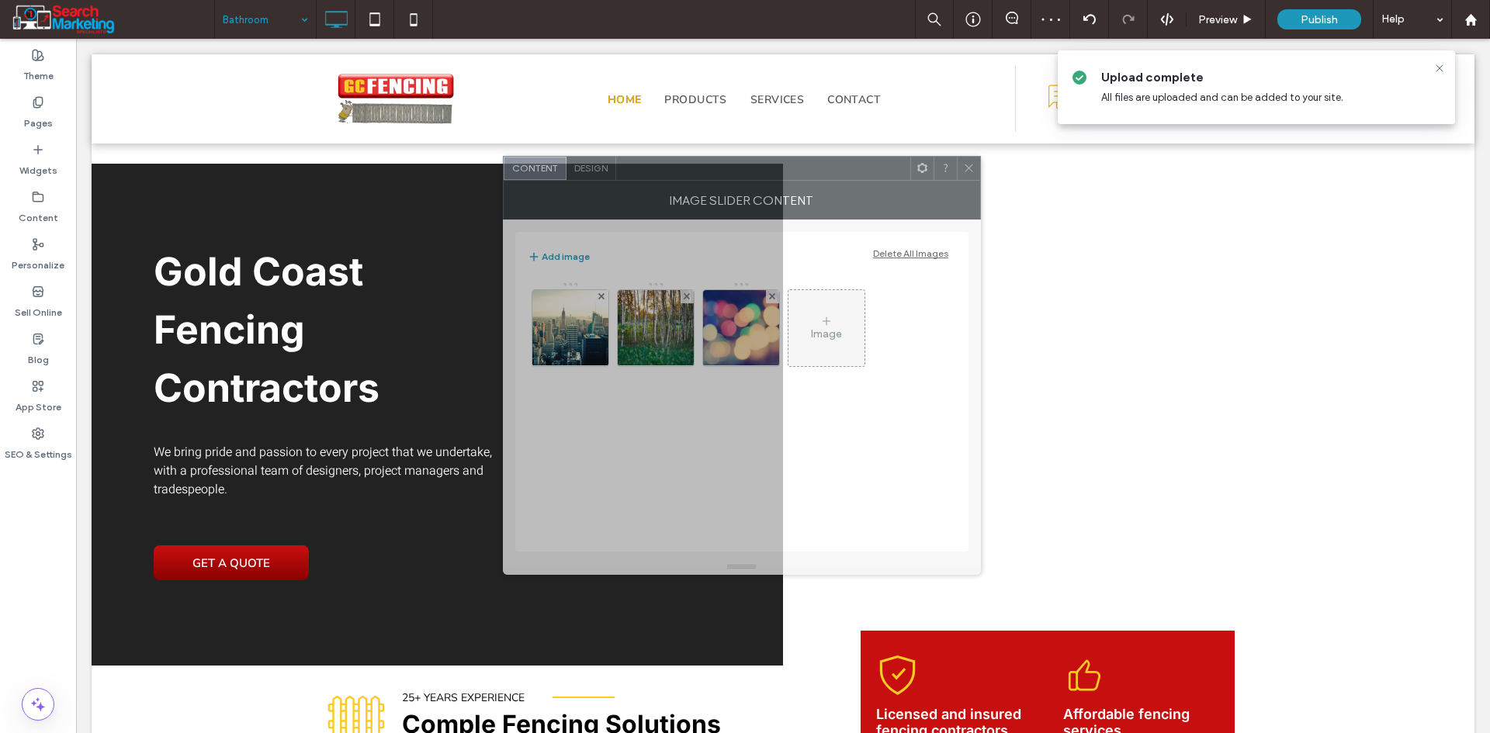
drag, startPoint x: 931, startPoint y: 185, endPoint x: 628, endPoint y: 201, distance: 303.0
click at [615, 184] on div "Image Slider Content" at bounding box center [742, 200] width 478 height 39
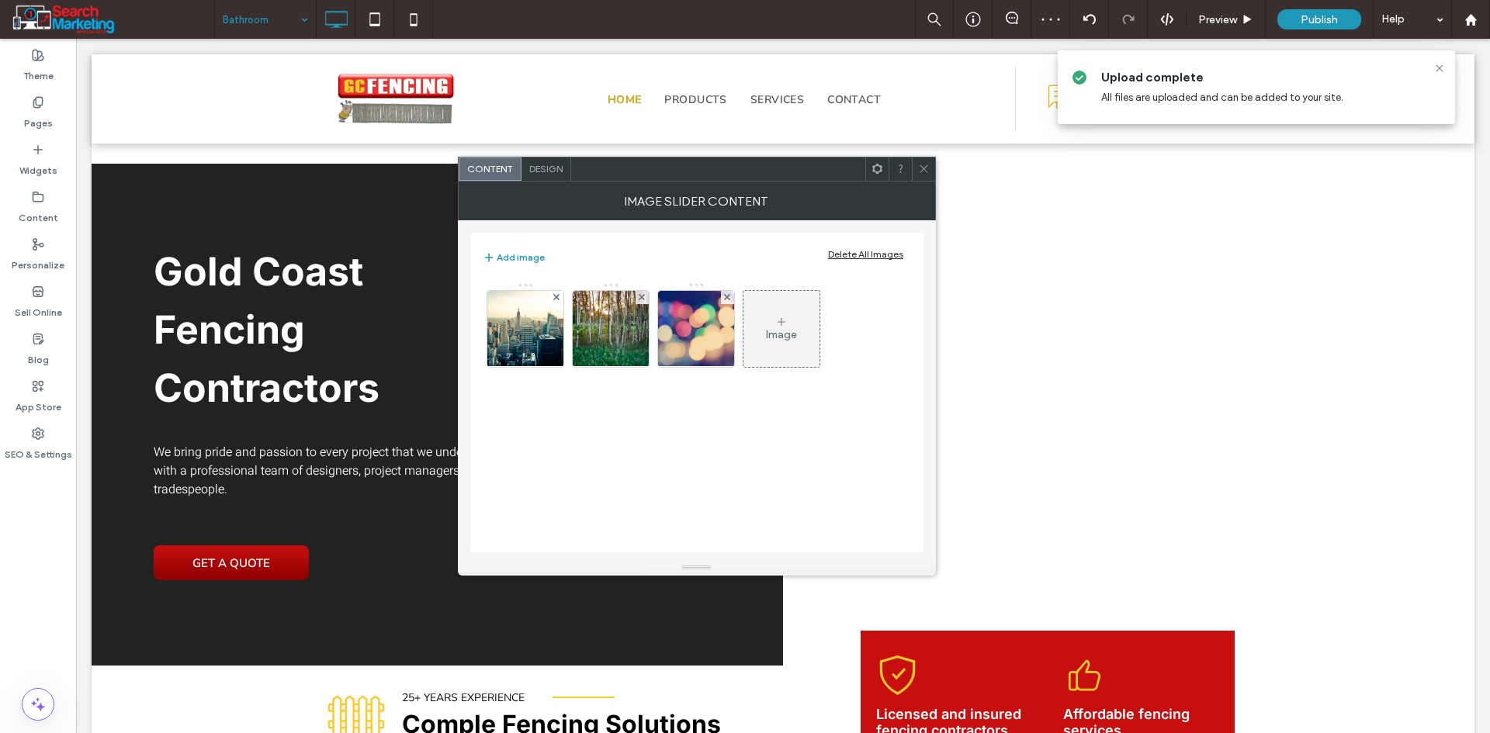
click at [857, 258] on div "Delete All Images" at bounding box center [865, 254] width 75 height 12
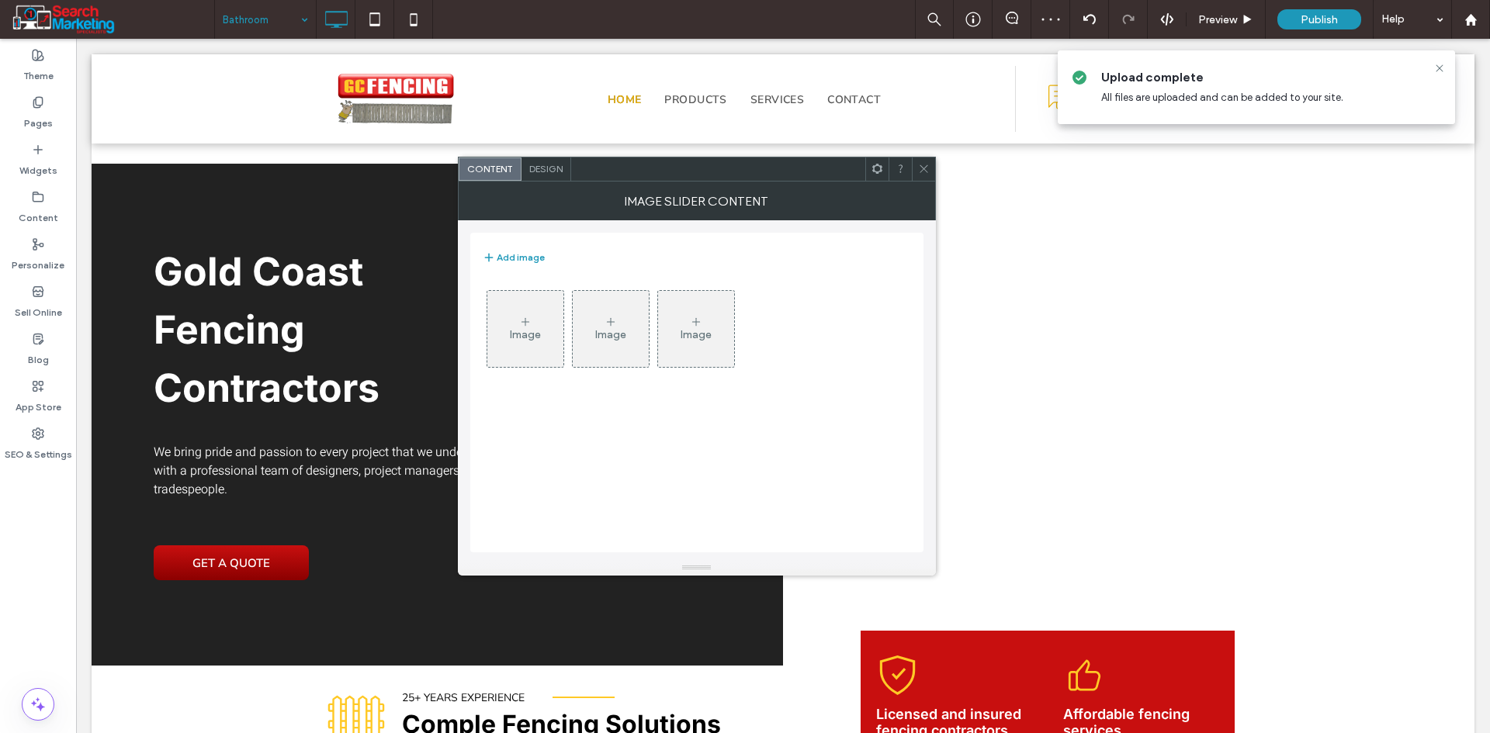
click at [540, 324] on div "Image" at bounding box center [525, 329] width 76 height 73
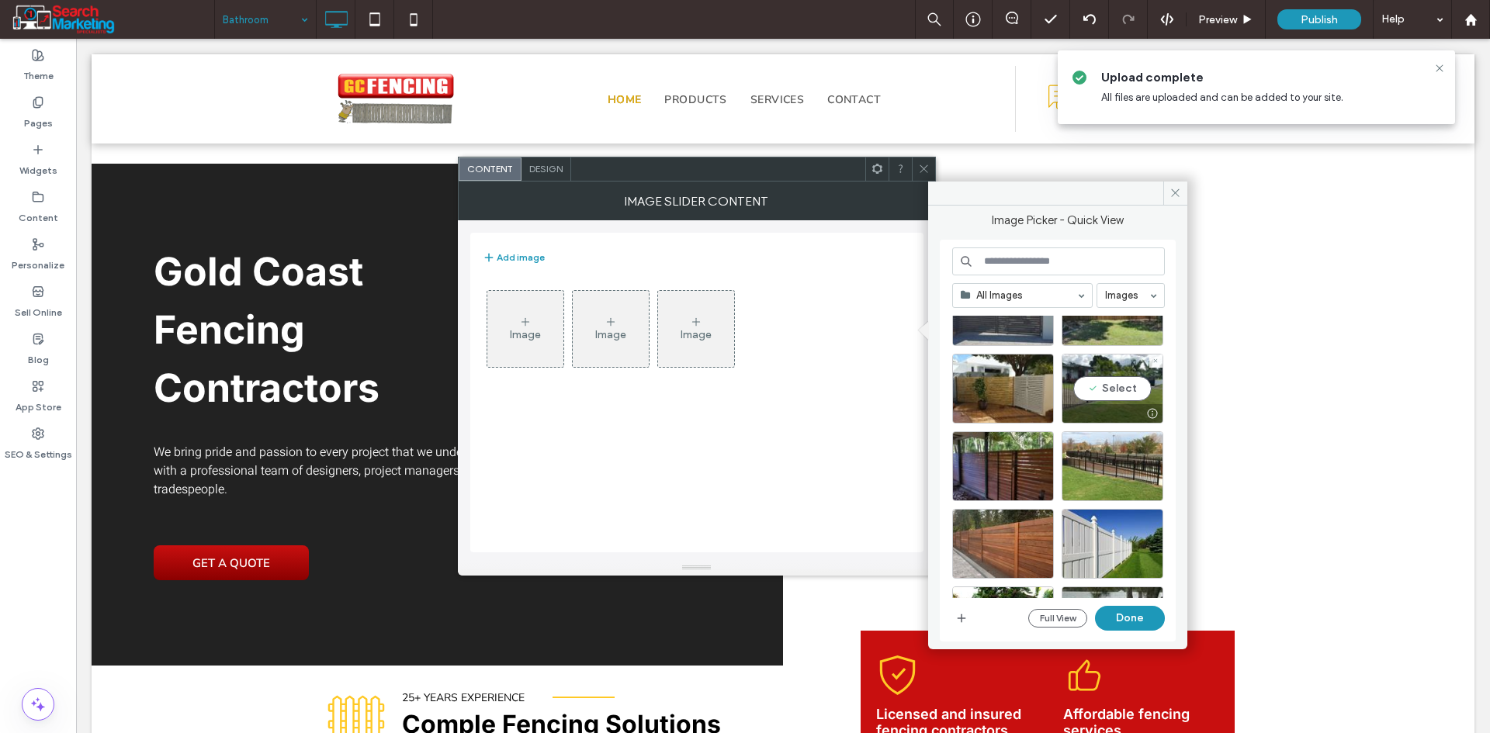
scroll to position [155, 0]
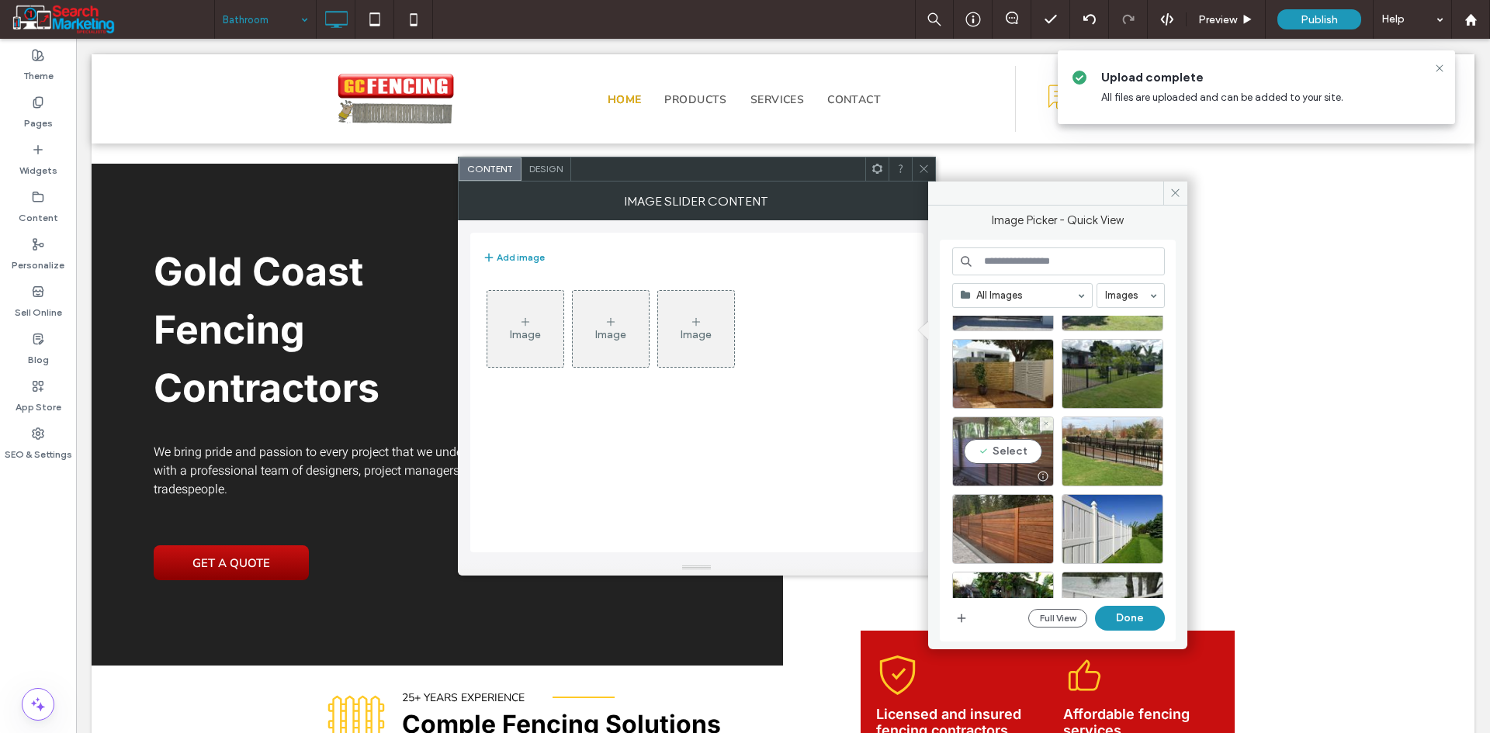
click at [1024, 450] on div "Select" at bounding box center [1003, 452] width 102 height 70
click at [1141, 618] on button "Done" at bounding box center [1130, 618] width 70 height 25
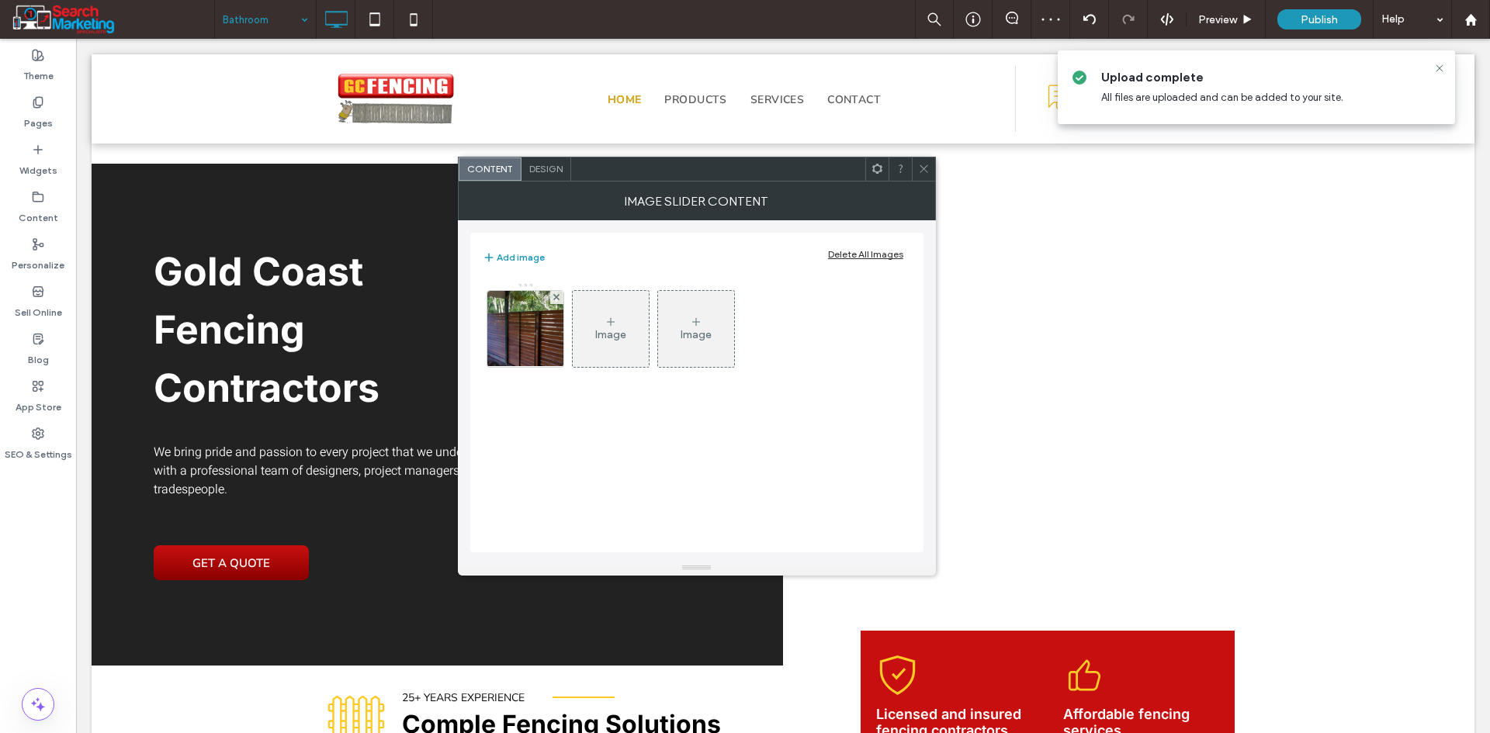
click at [539, 172] on span "Design" at bounding box center [545, 169] width 33 height 12
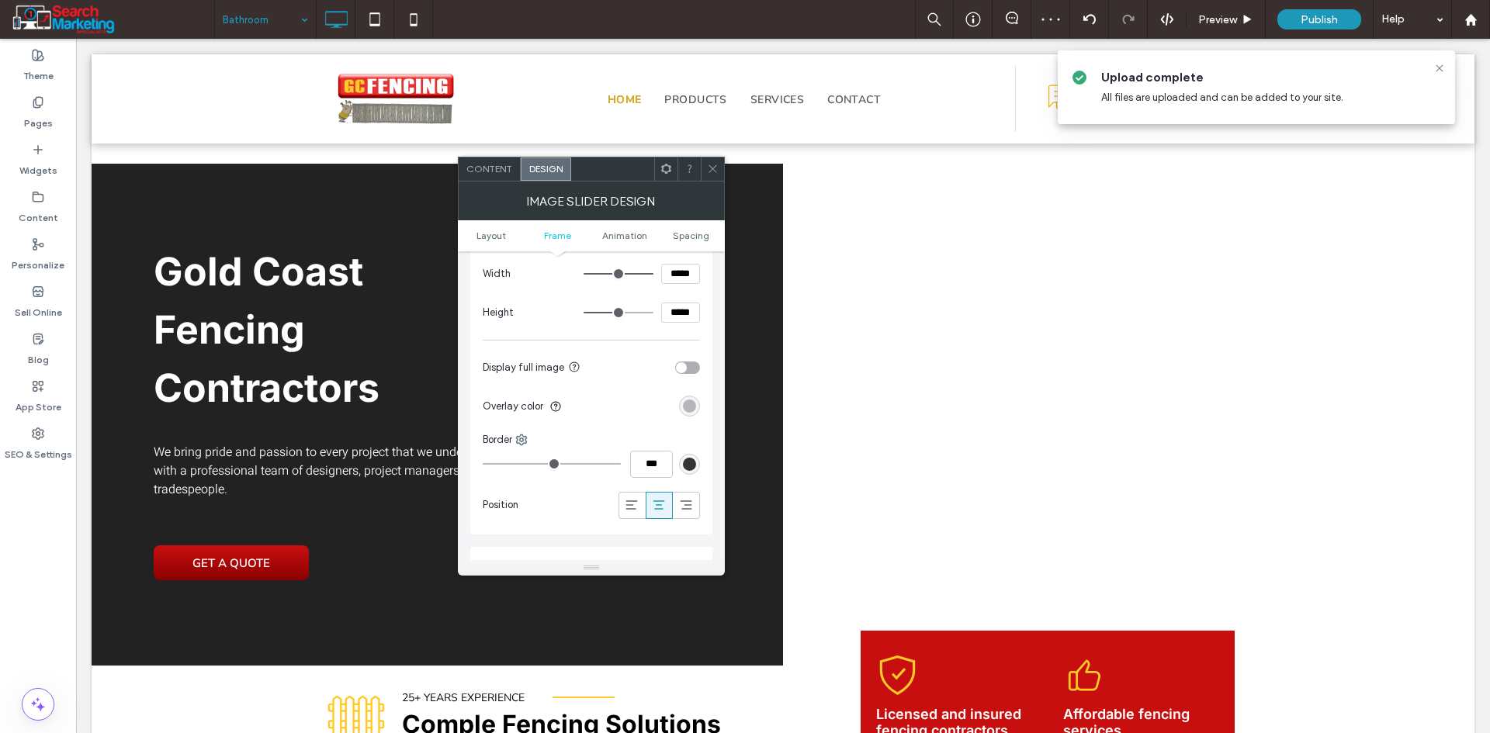
scroll to position [621, 0]
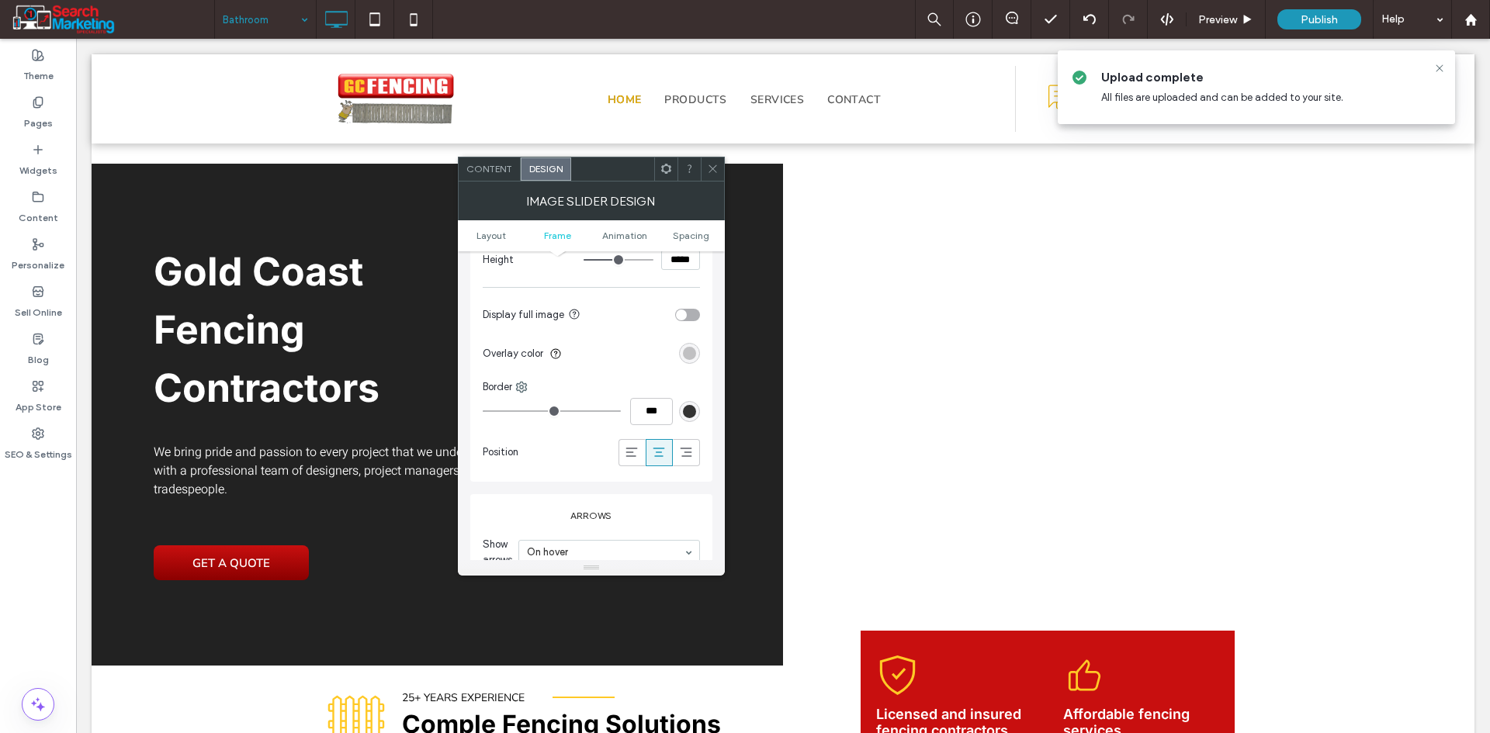
click at [693, 355] on div "rgba(0, 0, 0, 0.25)" at bounding box center [689, 353] width 13 height 13
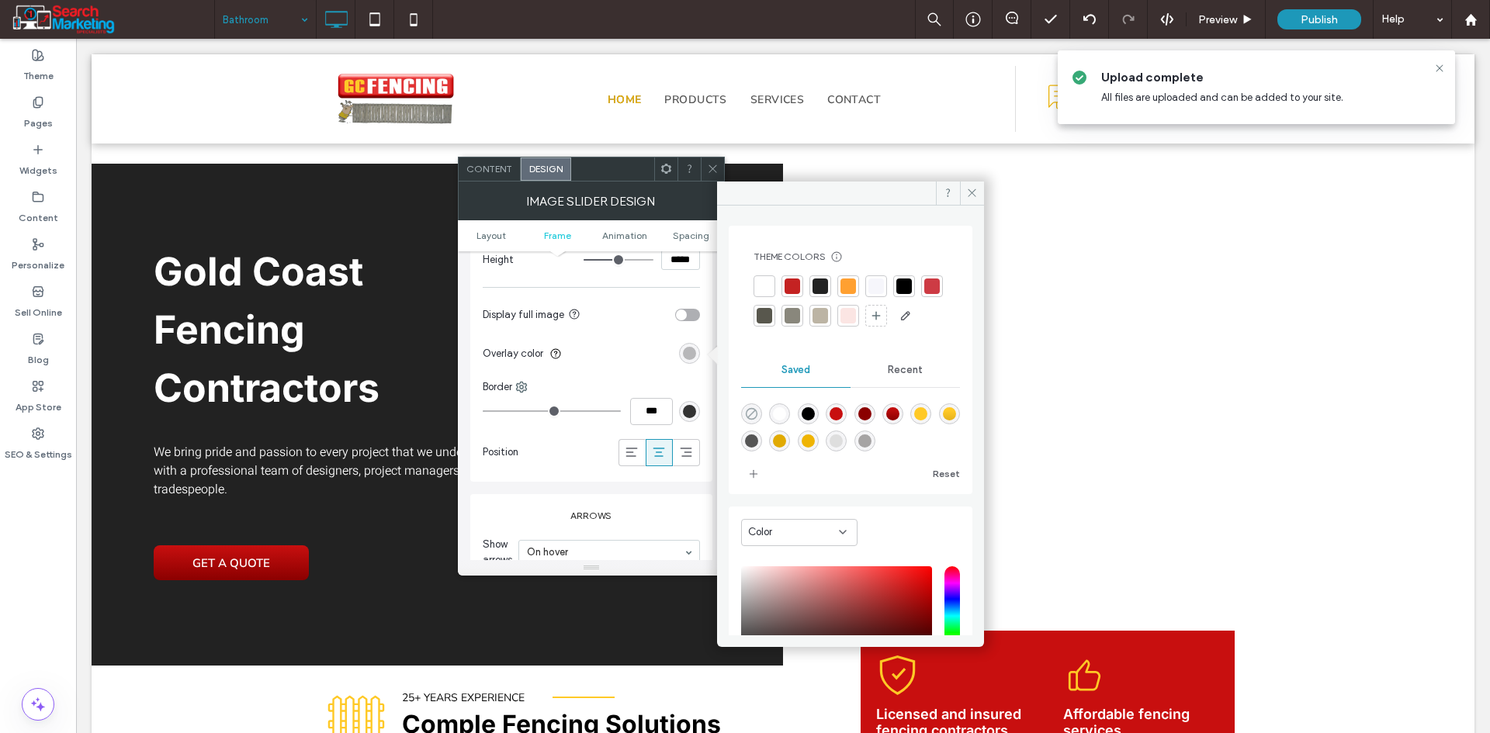
click at [754, 421] on icon "rgba(0,0,0,0)" at bounding box center [751, 413] width 13 height 13
type input "*"
type input "**"
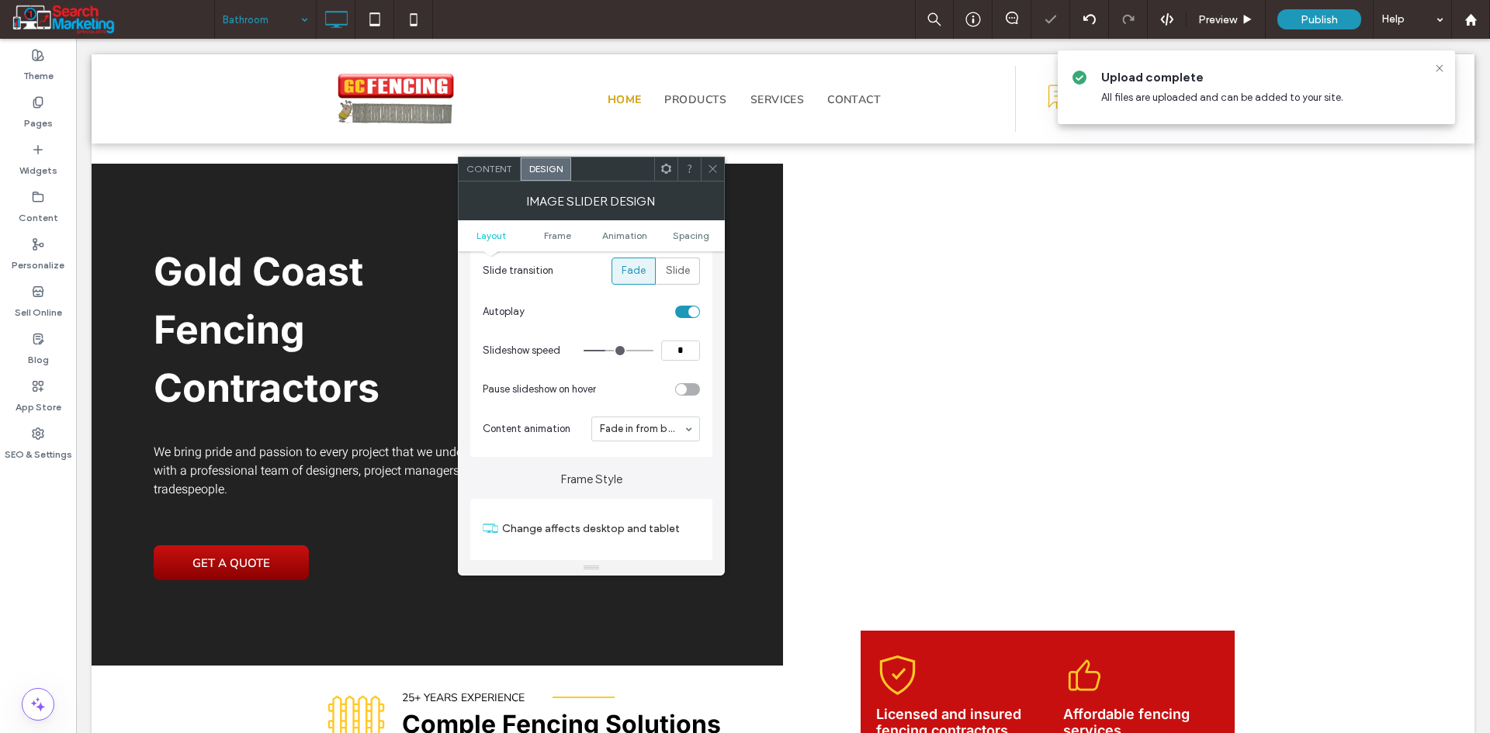
scroll to position [155, 0]
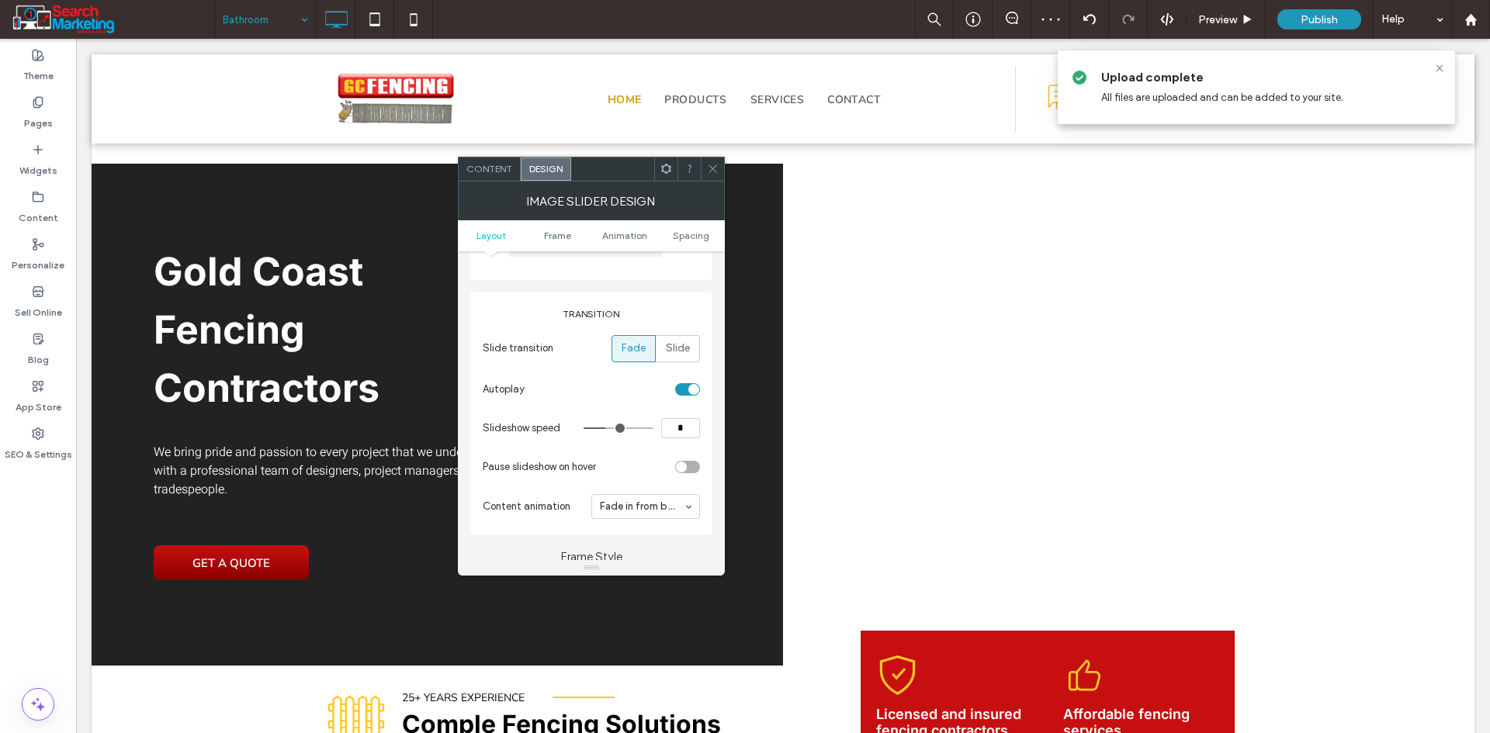
click at [686, 390] on div "toggle" at bounding box center [687, 389] width 25 height 12
click at [707, 168] on icon at bounding box center [713, 169] width 12 height 12
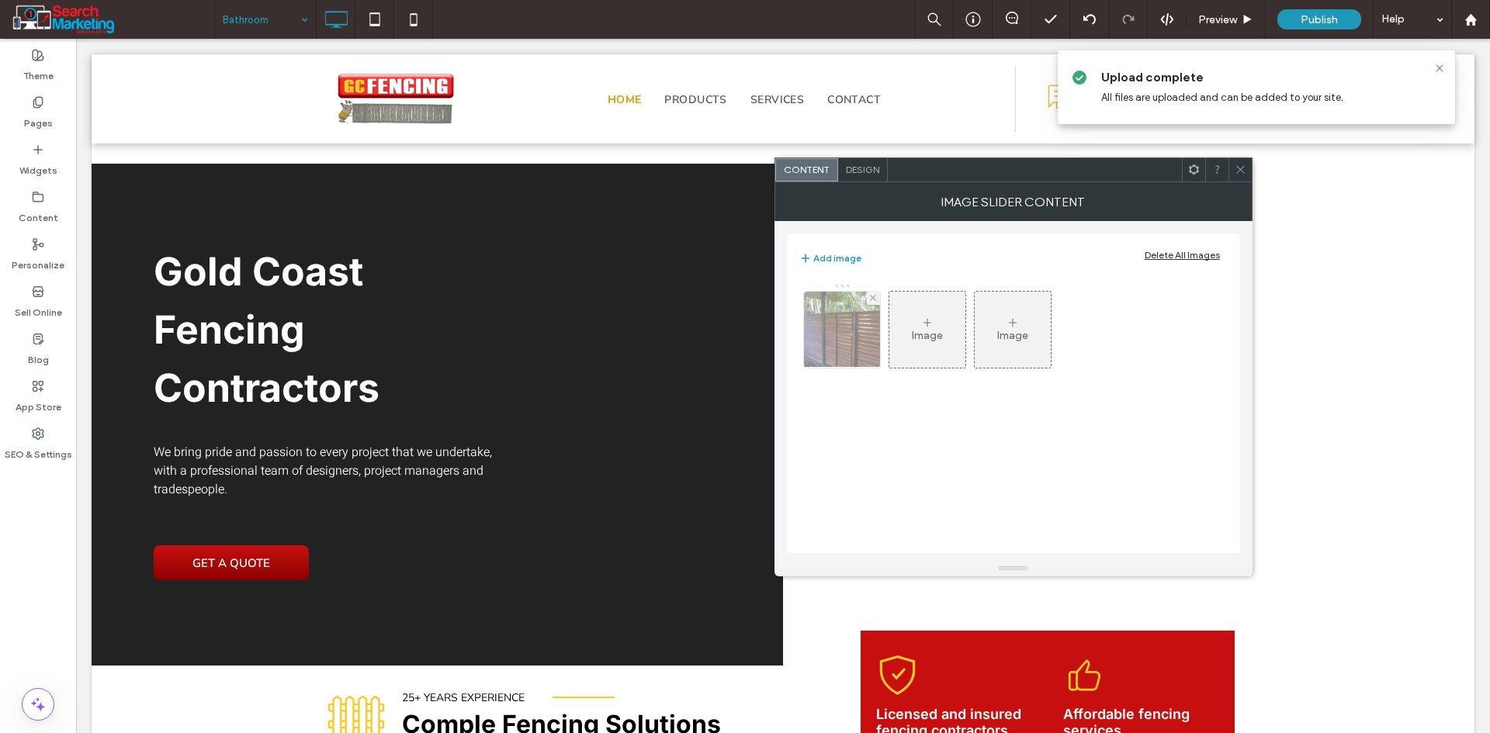
click at [847, 320] on img at bounding box center [841, 330] width 135 height 76
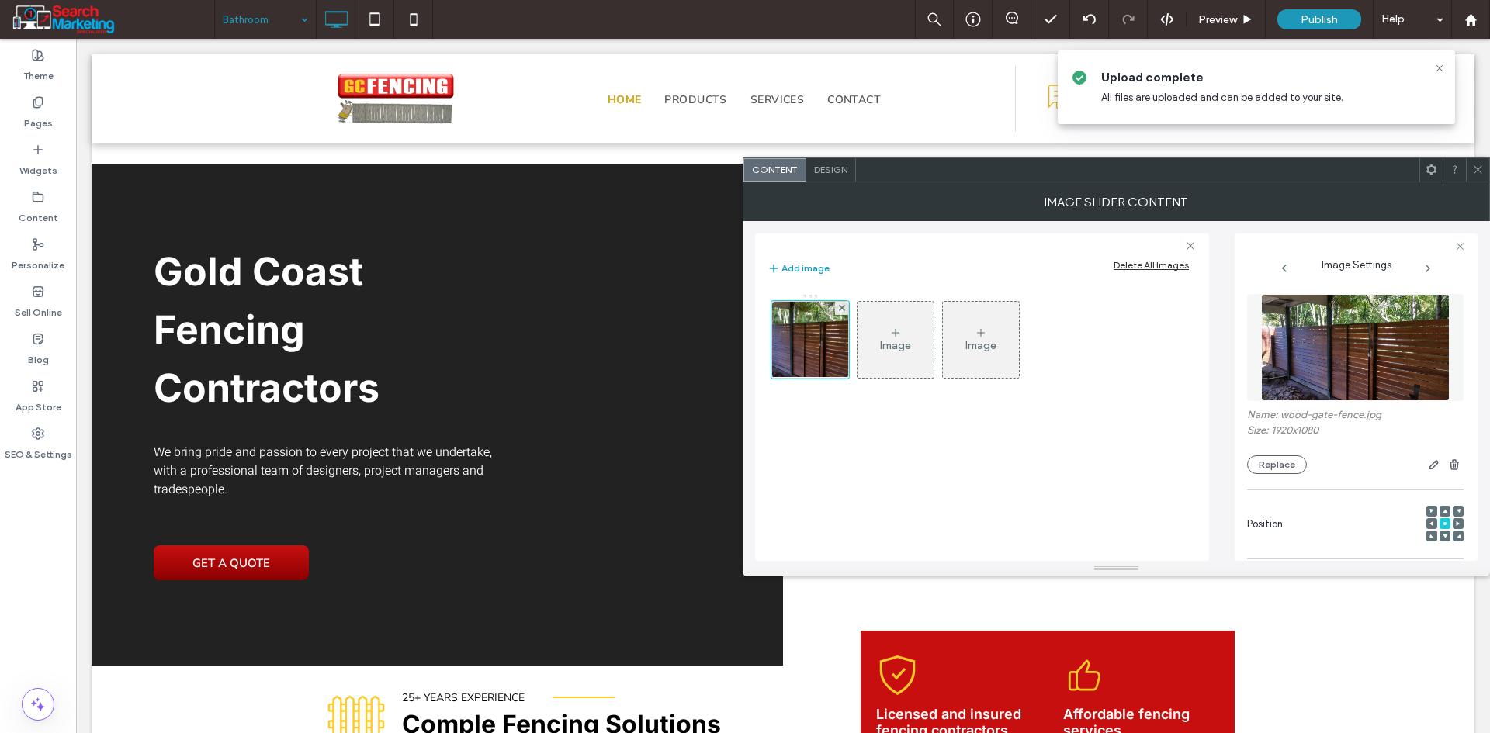
scroll to position [0, 0]
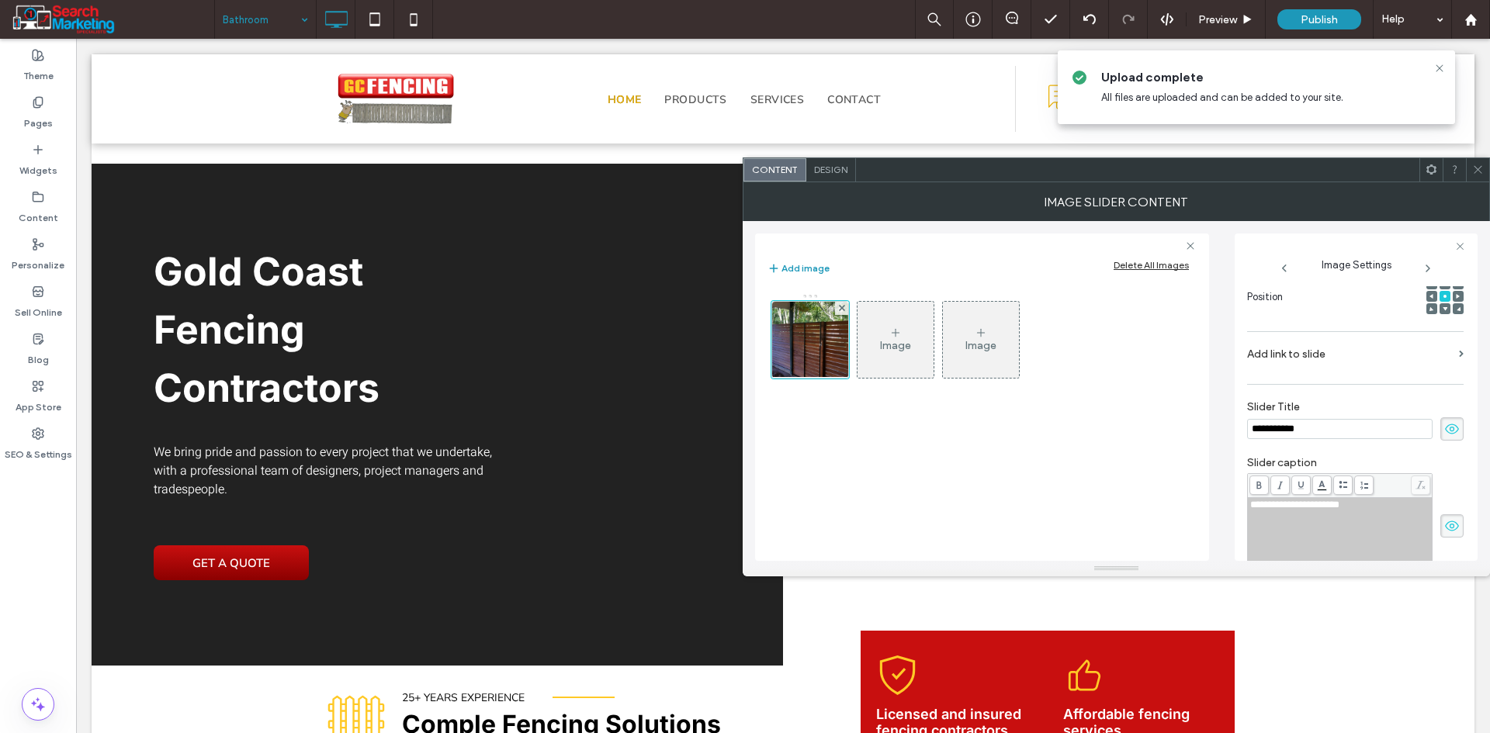
click at [1342, 421] on input "**********" at bounding box center [1339, 429] width 185 height 20
click at [824, 179] on div "Design" at bounding box center [831, 169] width 50 height 23
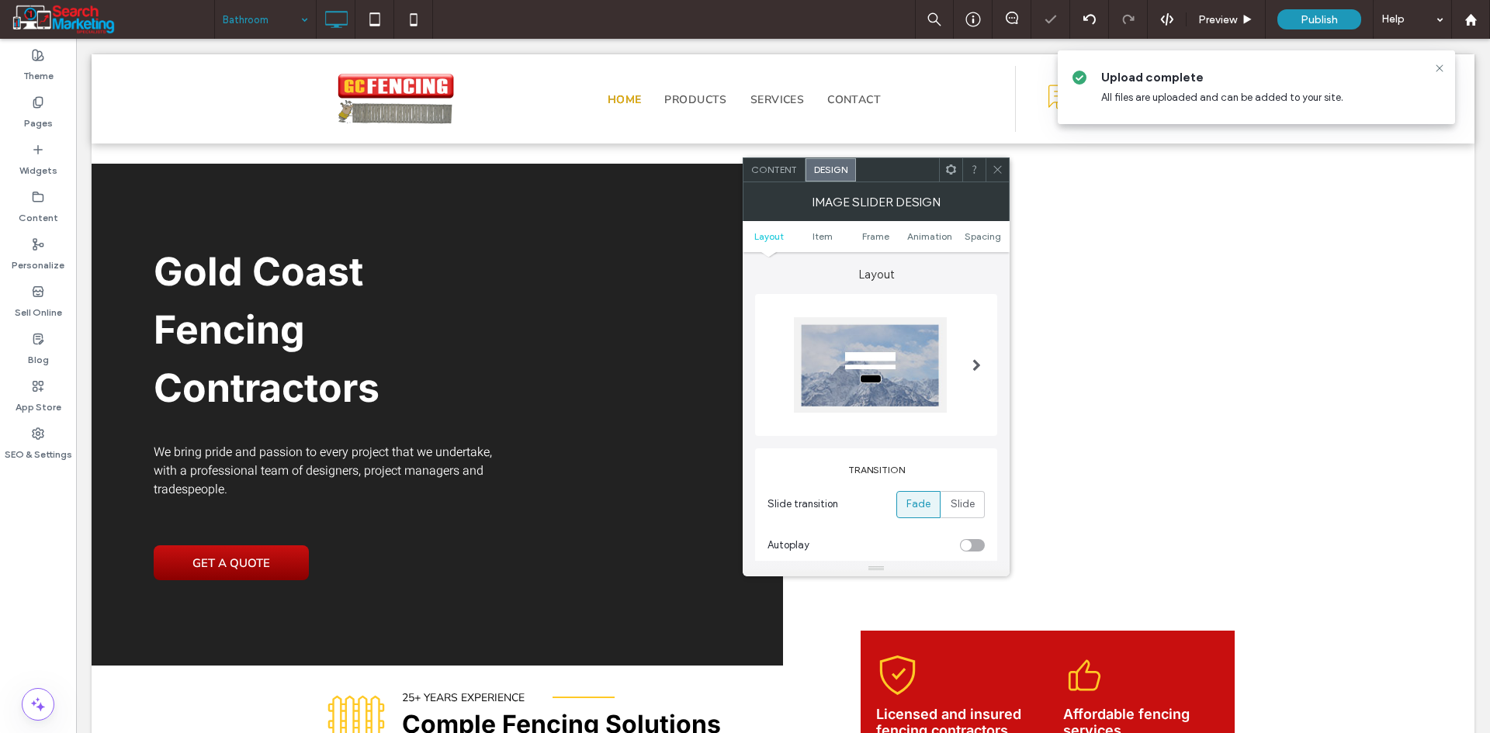
click at [928, 369] on div at bounding box center [870, 364] width 153 height 95
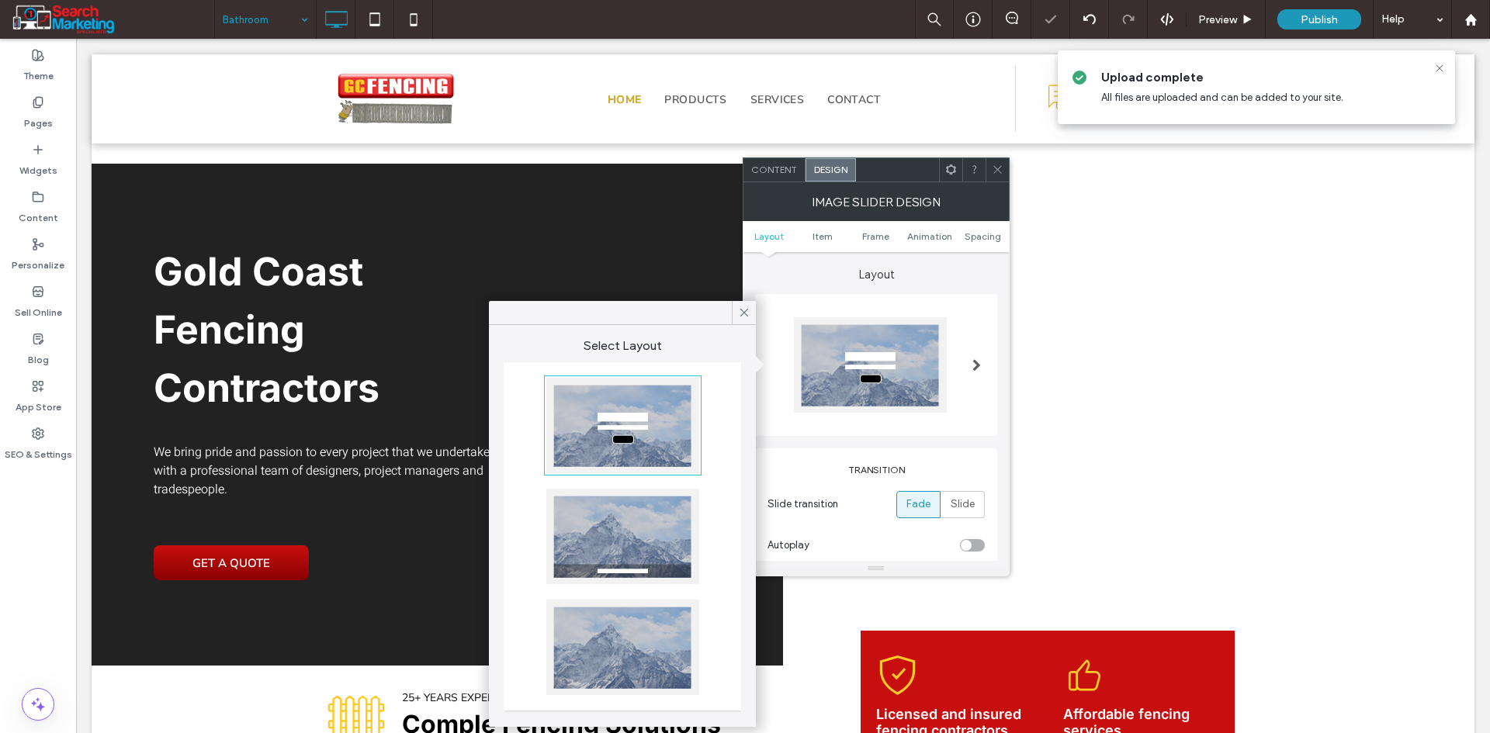
click at [673, 642] on div at bounding box center [622, 647] width 153 height 95
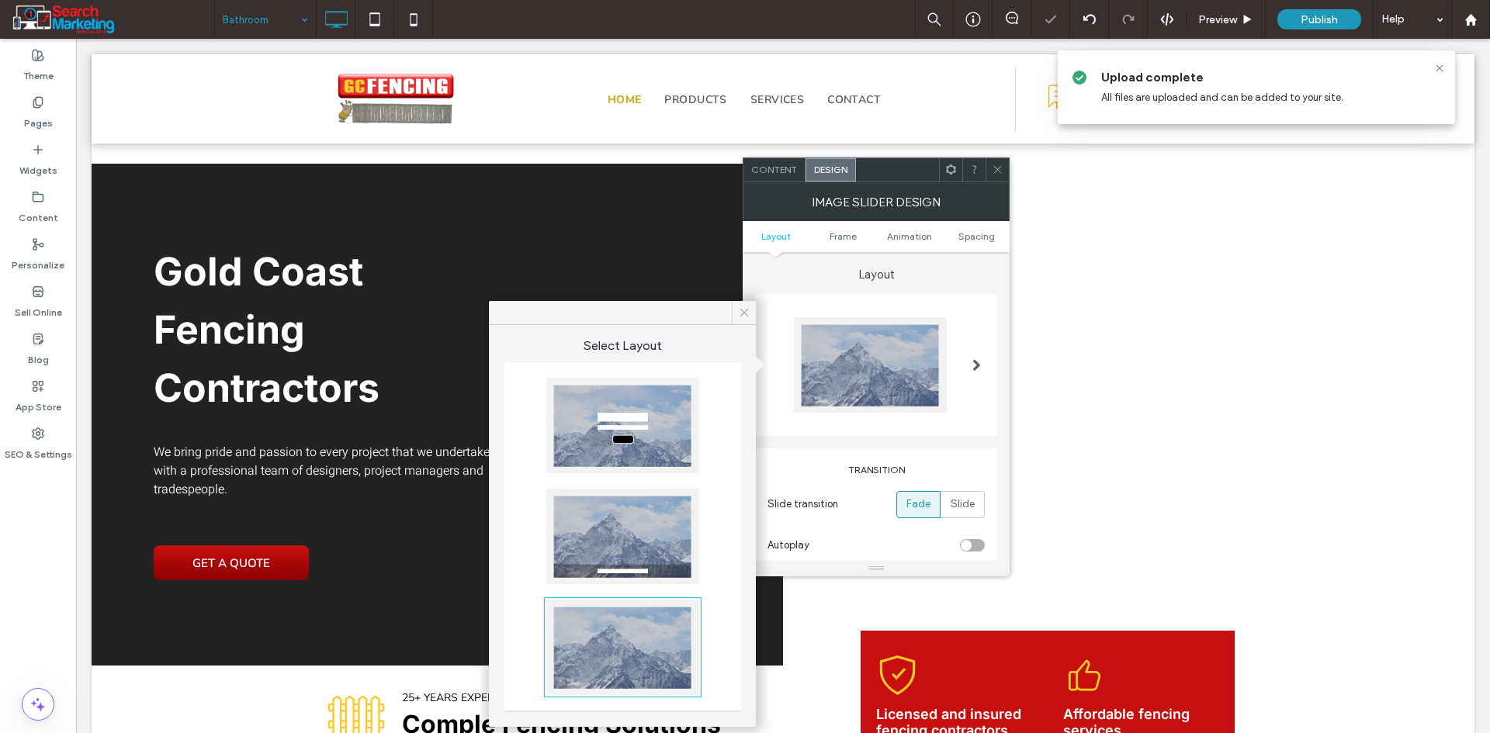
click at [745, 313] on icon at bounding box center [744, 313] width 14 height 14
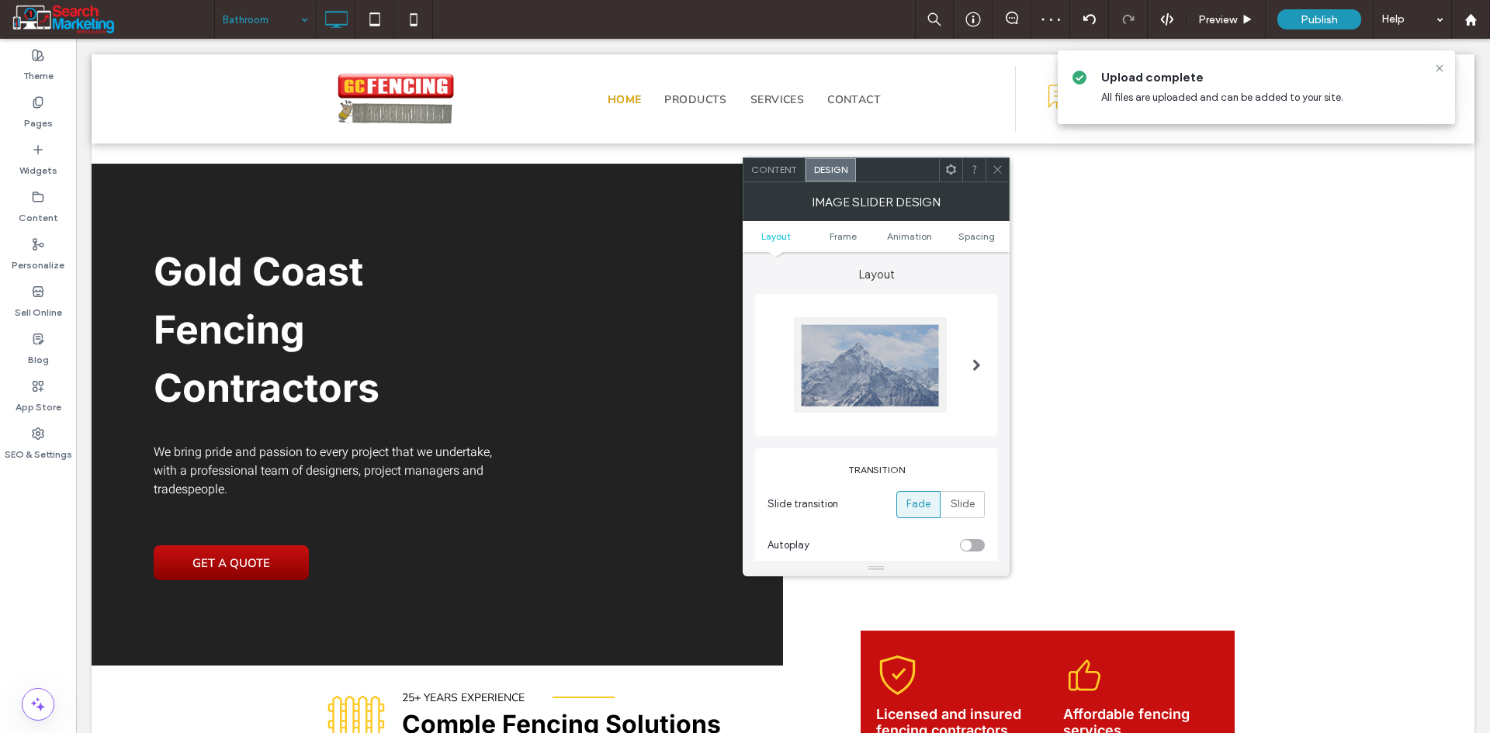
click at [989, 170] on div at bounding box center [996, 169] width 23 height 23
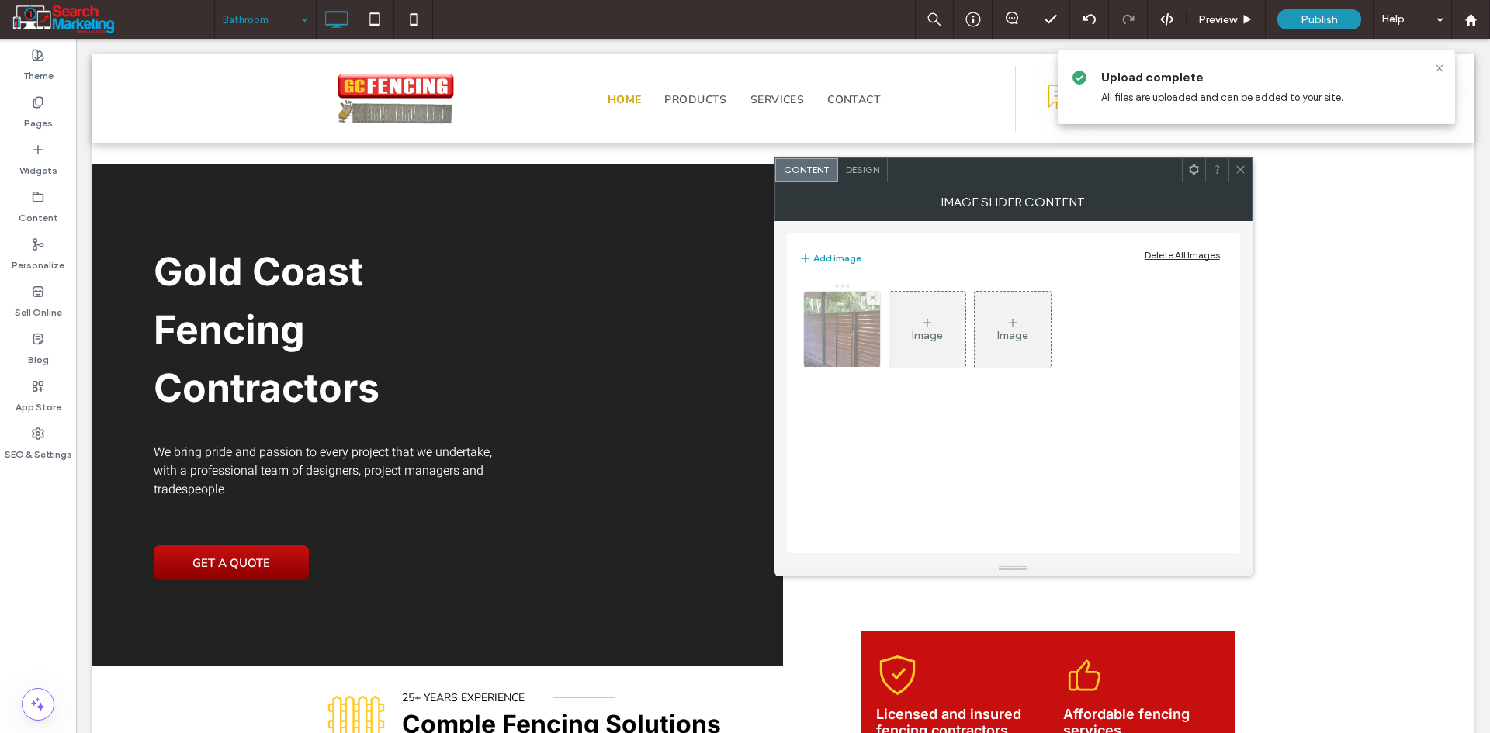
click at [864, 341] on img at bounding box center [841, 330] width 135 height 76
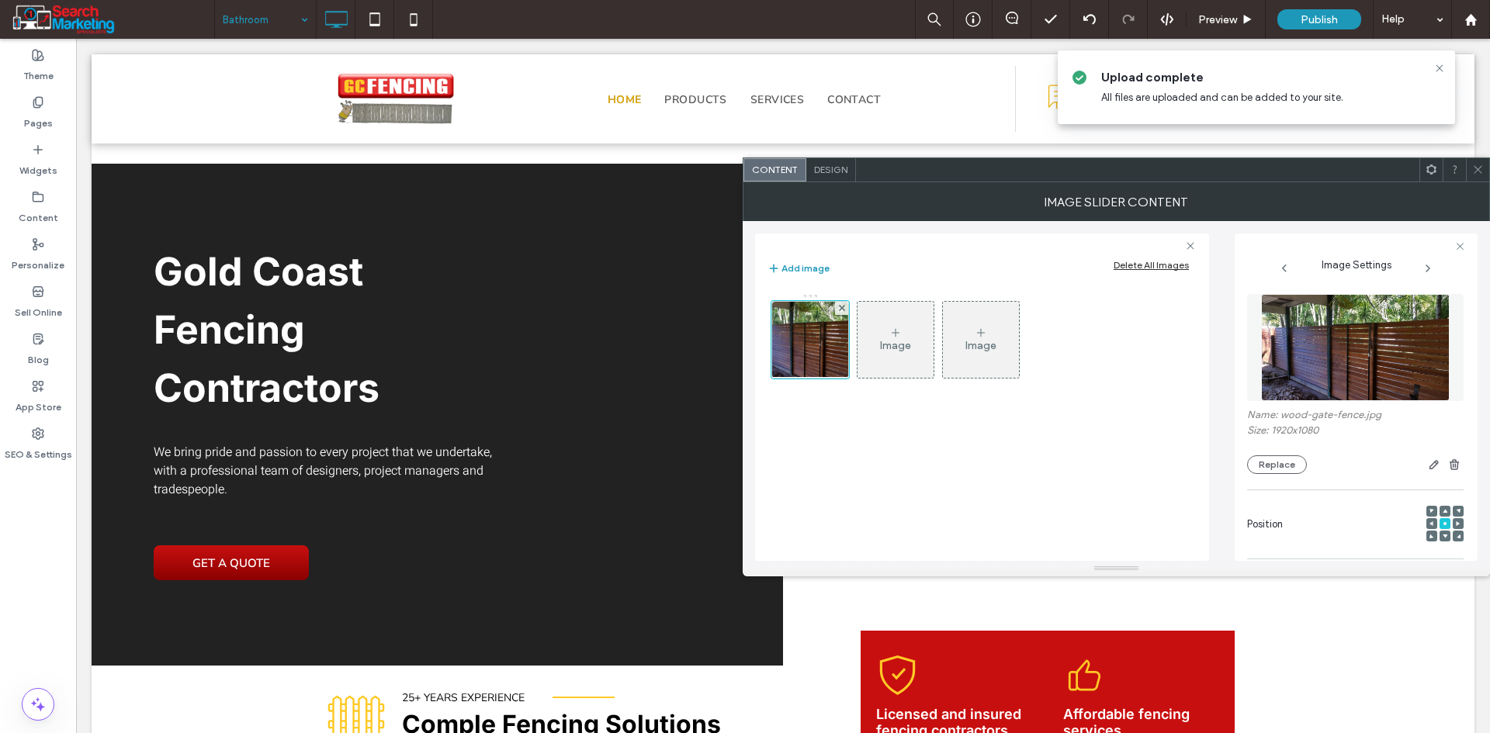
click at [1442, 535] on use at bounding box center [1444, 537] width 5 height 4
click at [1480, 172] on use at bounding box center [1477, 170] width 8 height 8
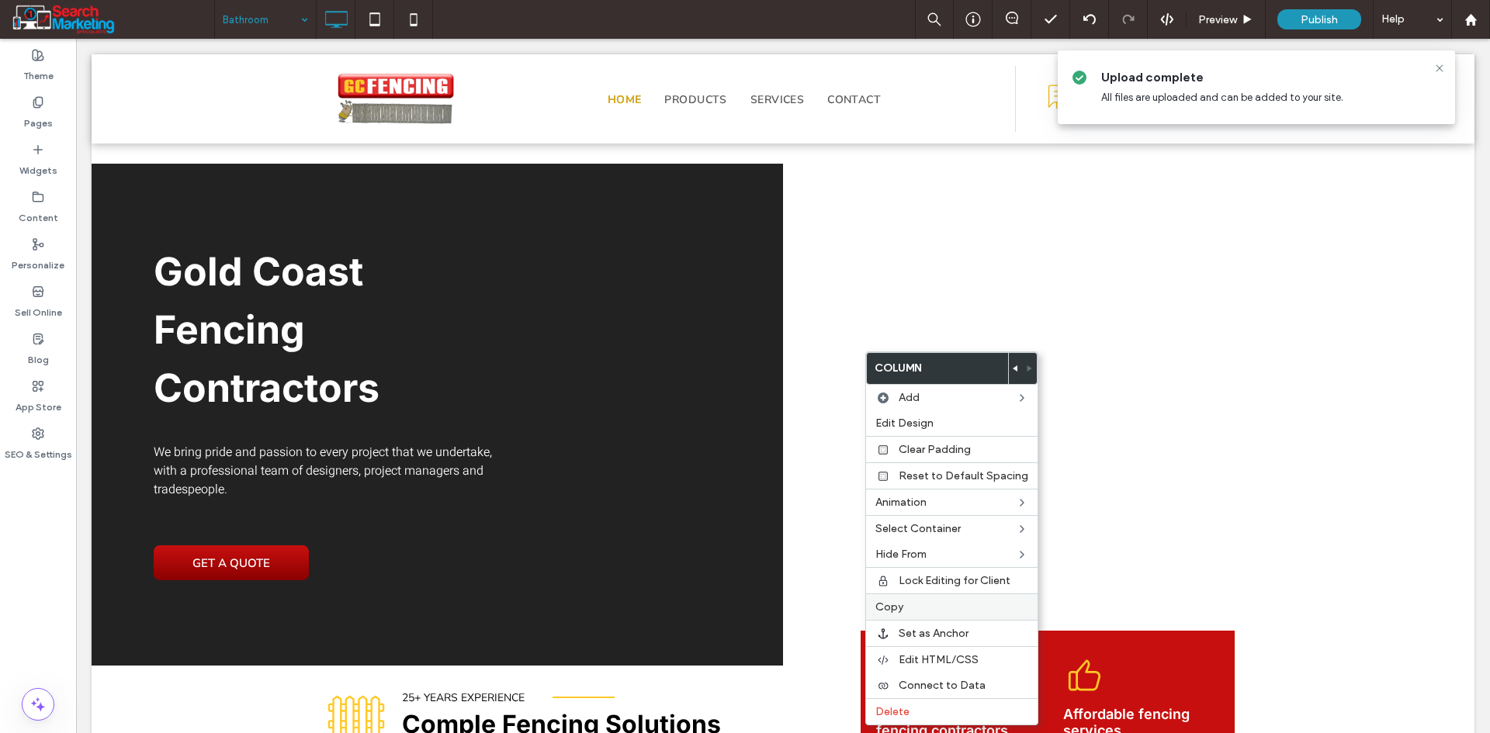
click at [938, 611] on label "Copy" at bounding box center [951, 607] width 153 height 13
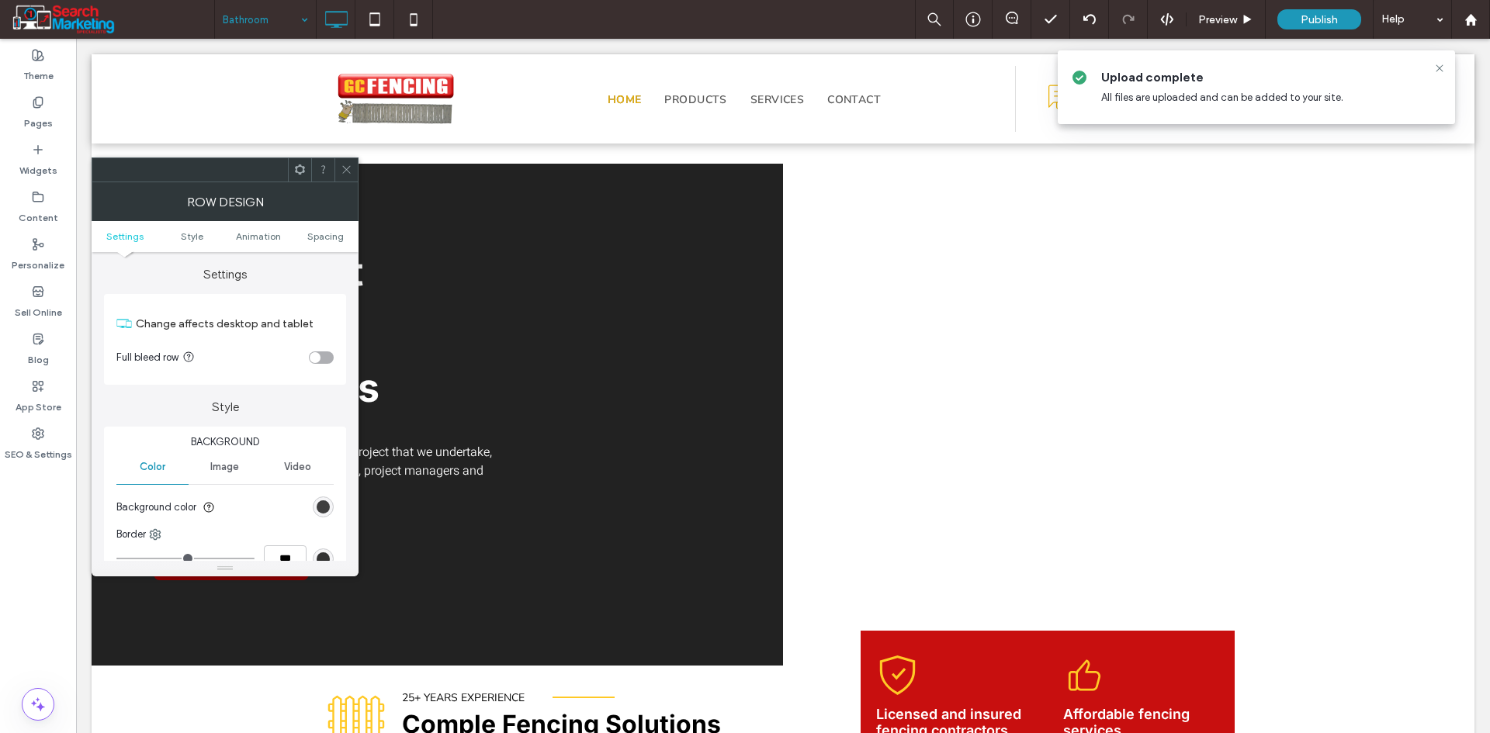
click at [327, 503] on div "rgb(34, 34, 34)" at bounding box center [323, 506] width 13 height 13
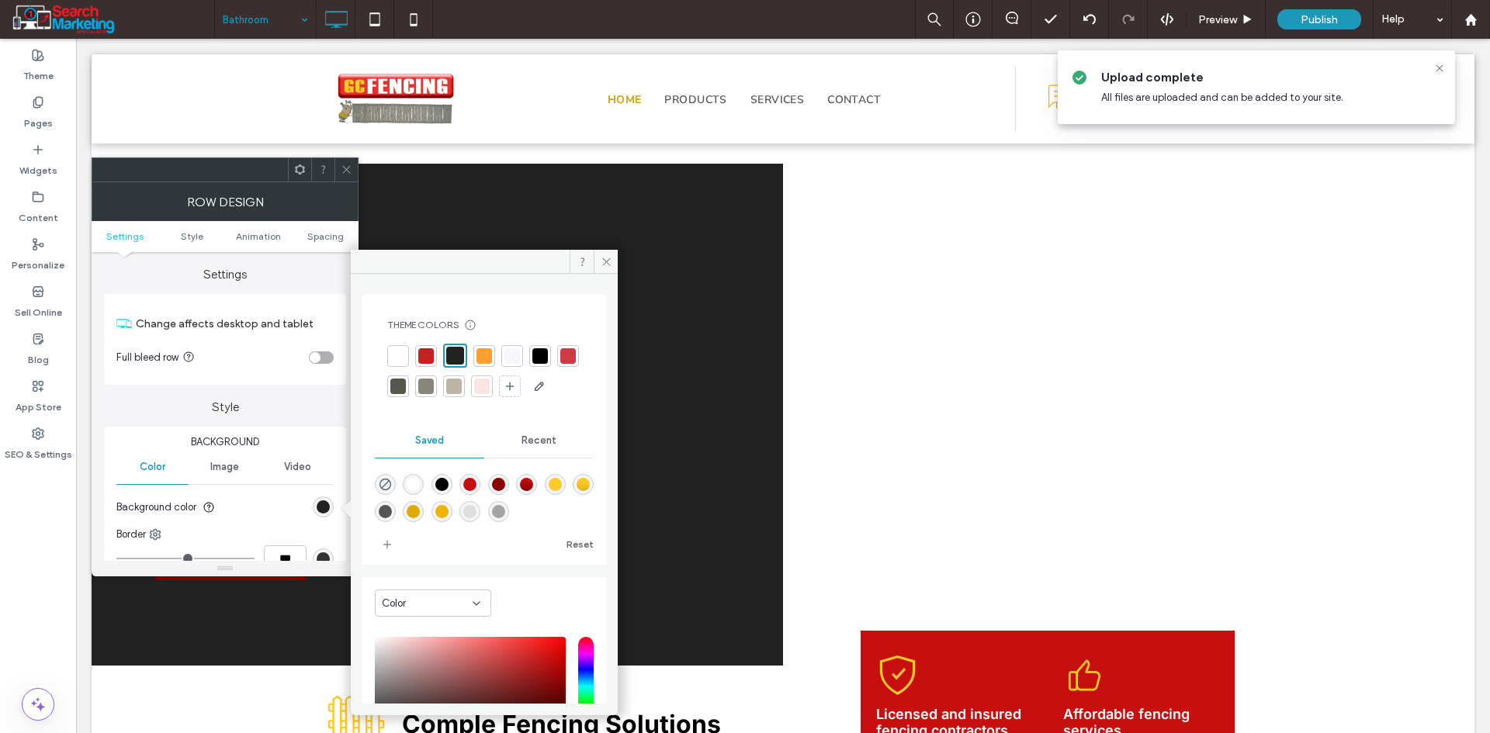
click at [392, 501] on div at bounding box center [484, 495] width 219 height 58
click at [386, 491] on icon "rgba(0,0,0,0)" at bounding box center [385, 484] width 13 height 13
type input "*******"
type input "*"
type input "**"
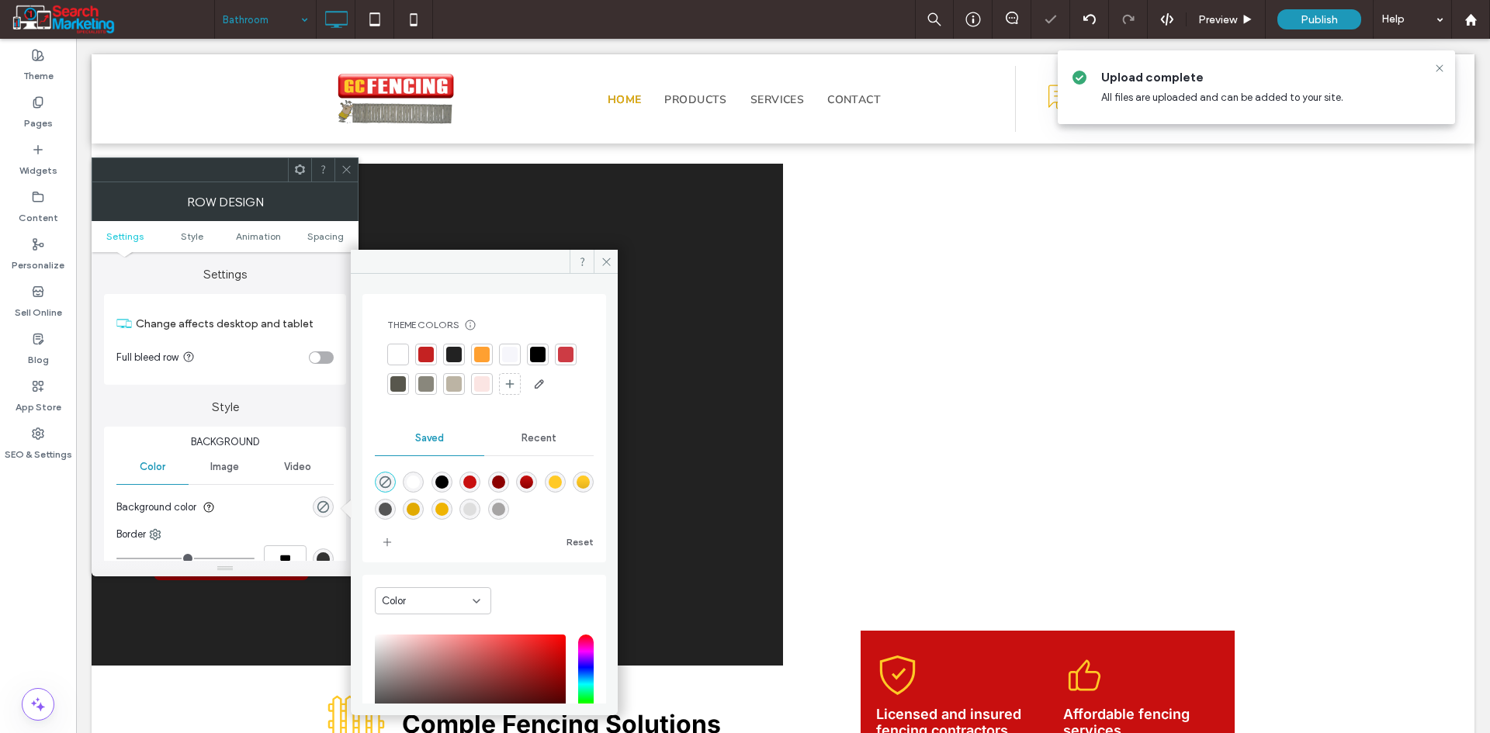
drag, startPoint x: 344, startPoint y: 166, endPoint x: 353, endPoint y: 204, distance: 39.1
click at [343, 165] on icon at bounding box center [347, 170] width 12 height 12
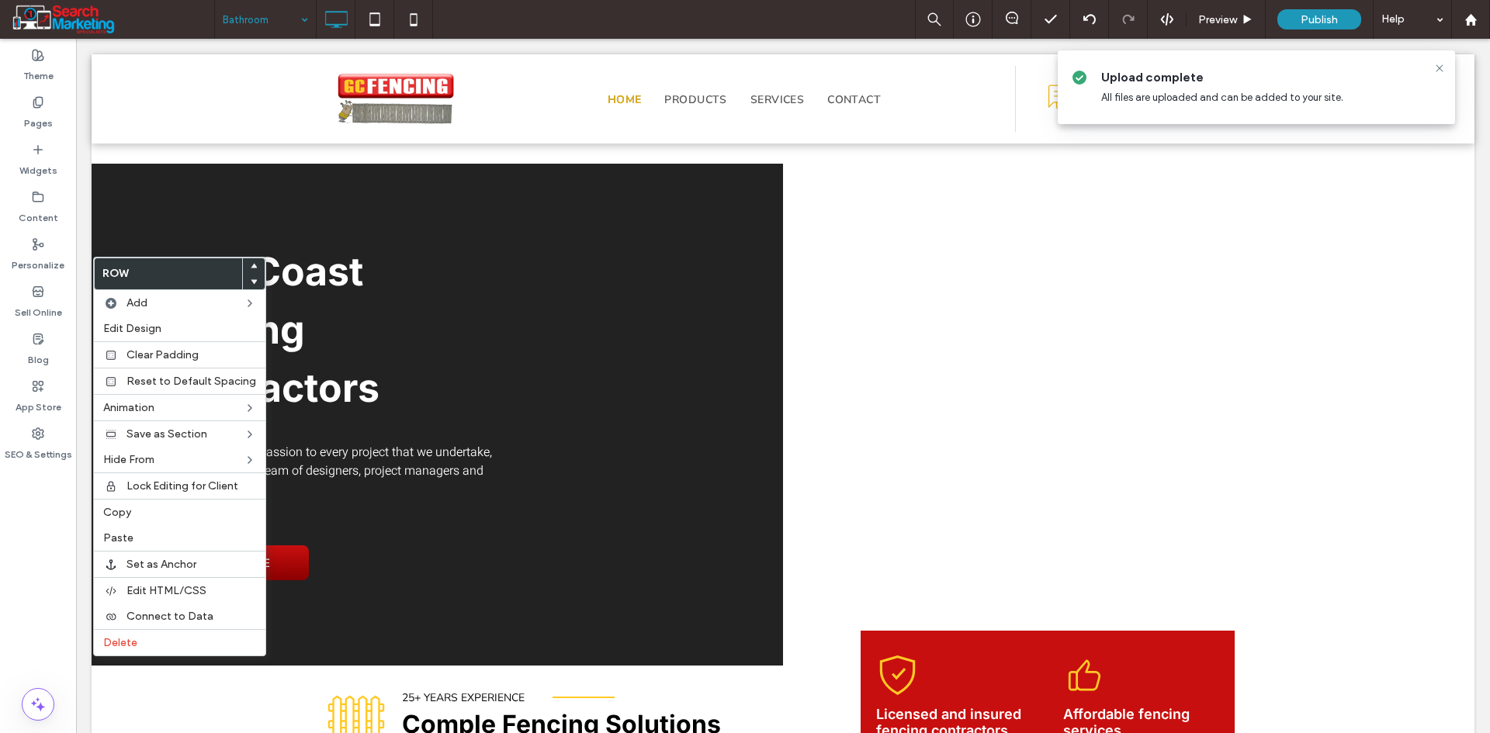
click at [252, 265] on div at bounding box center [254, 266] width 22 height 16
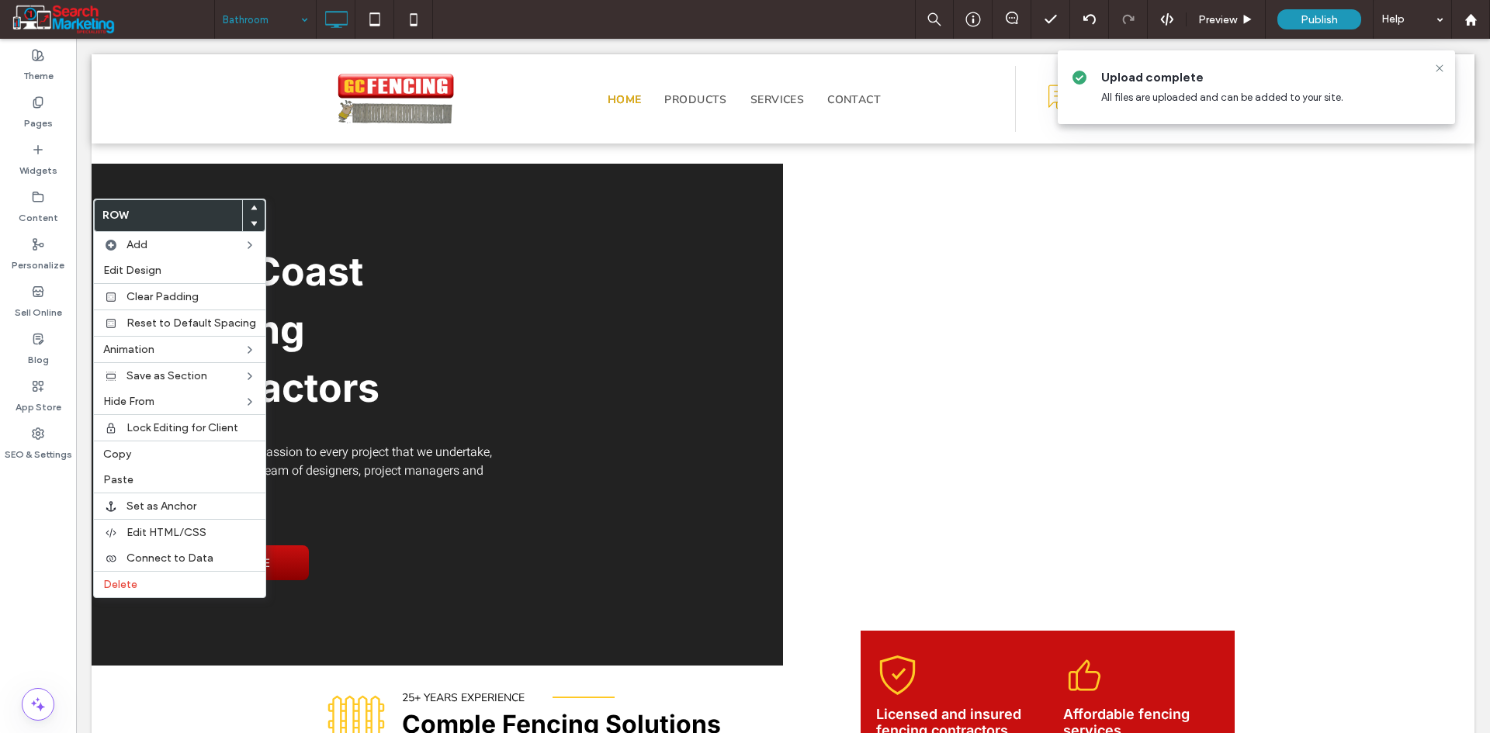
click at [251, 223] on use at bounding box center [254, 224] width 7 height 5
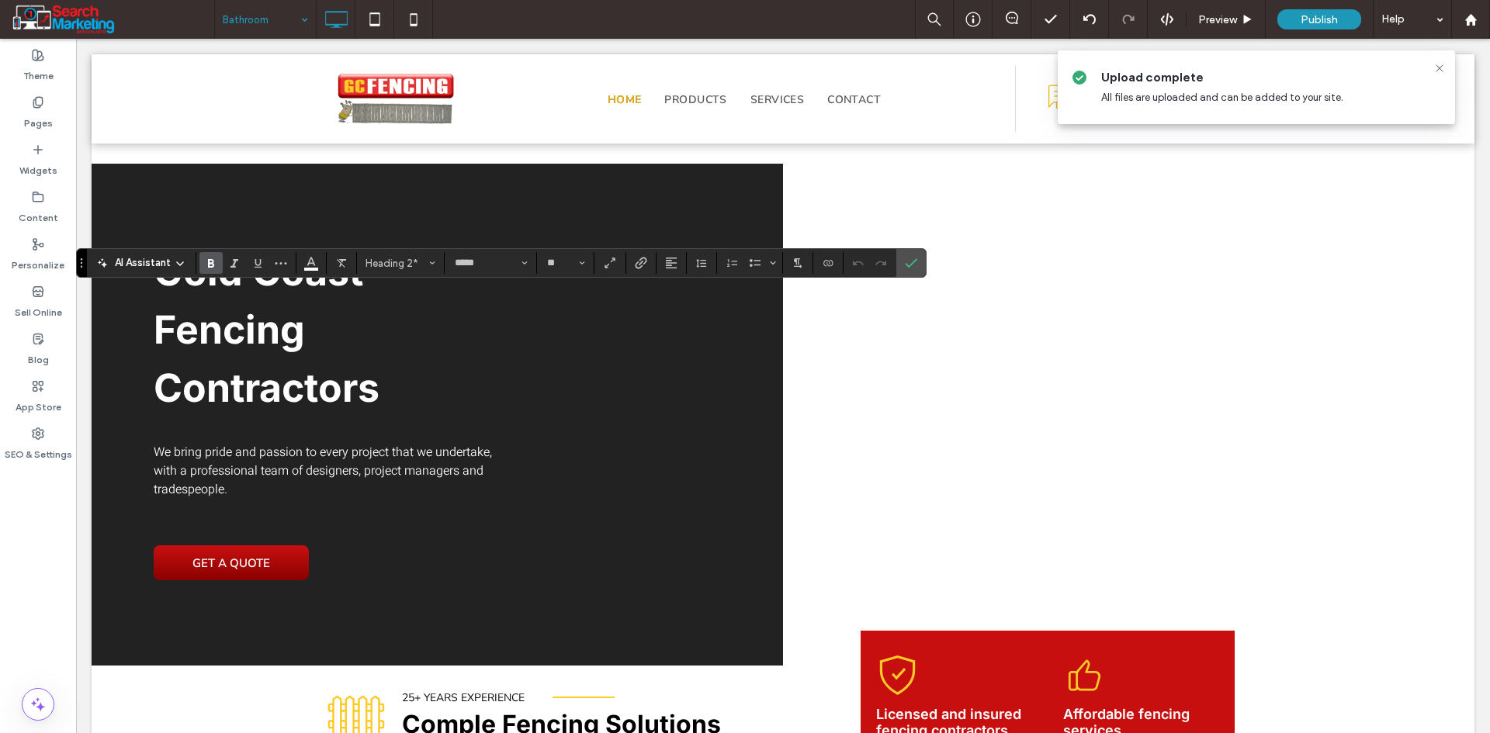
type input "*****"
type input "**"
type input "*****"
type input "**"
click at [313, 263] on use "Color" at bounding box center [311, 262] width 9 height 9
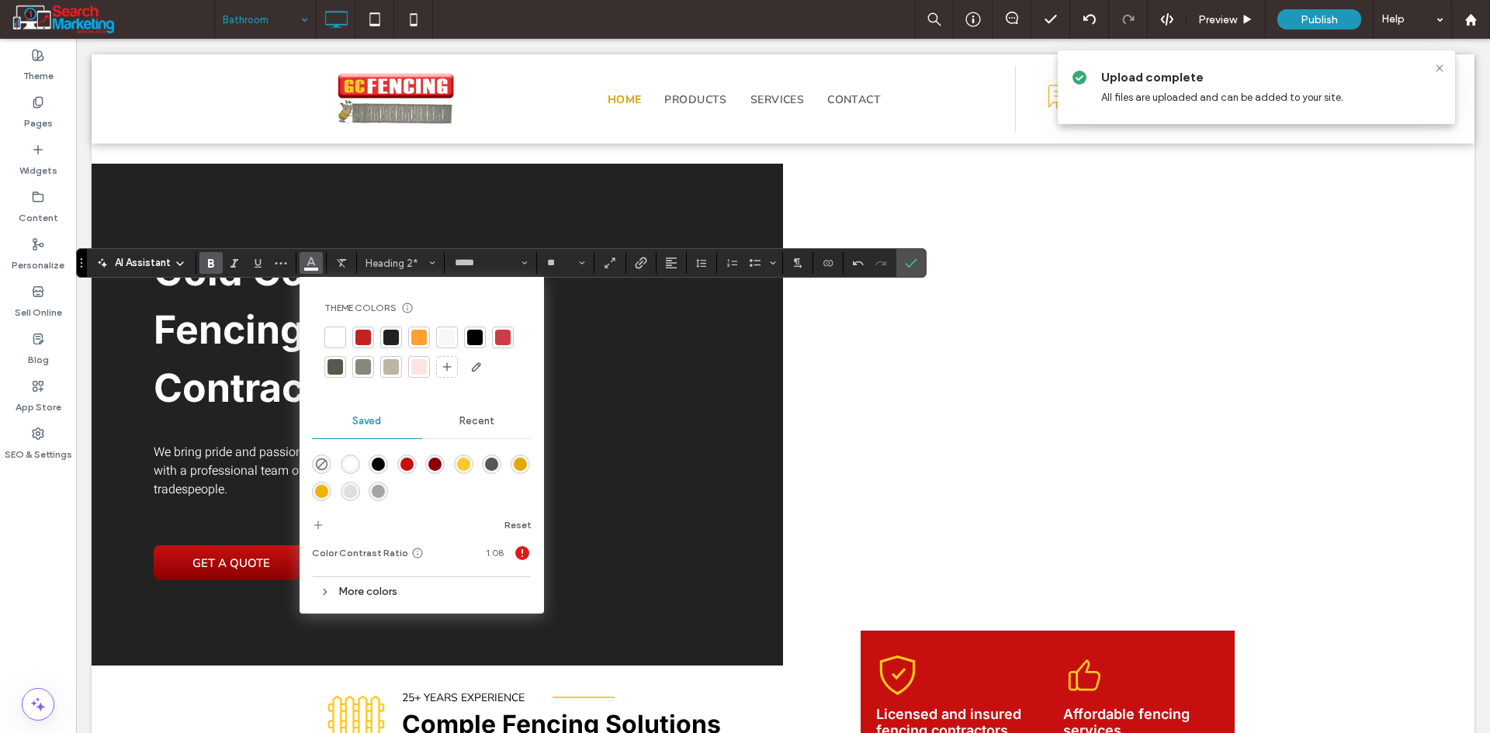
click at [379, 462] on div "rgba(0,0,0,1)" at bounding box center [378, 464] width 13 height 13
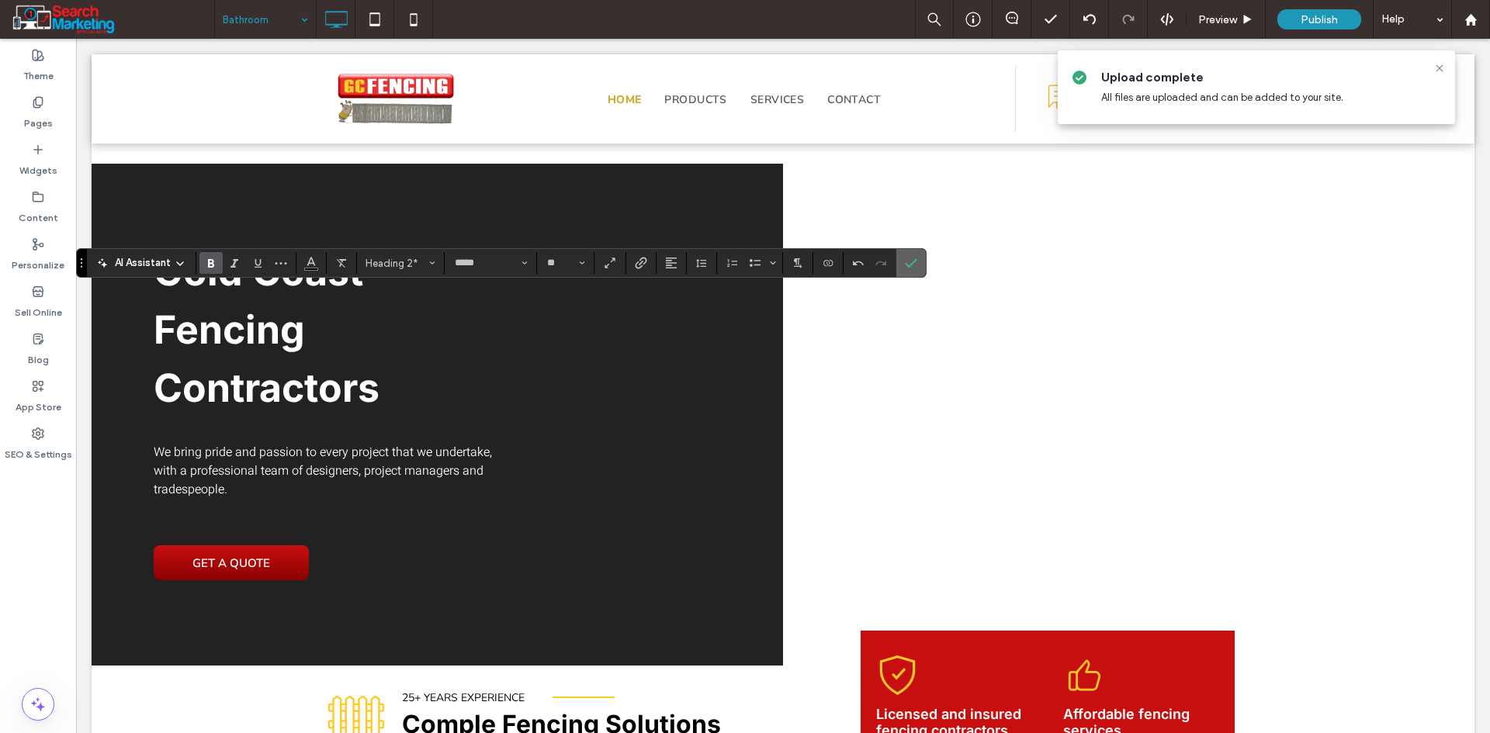
click at [905, 261] on icon "Confirm" at bounding box center [911, 263] width 12 height 12
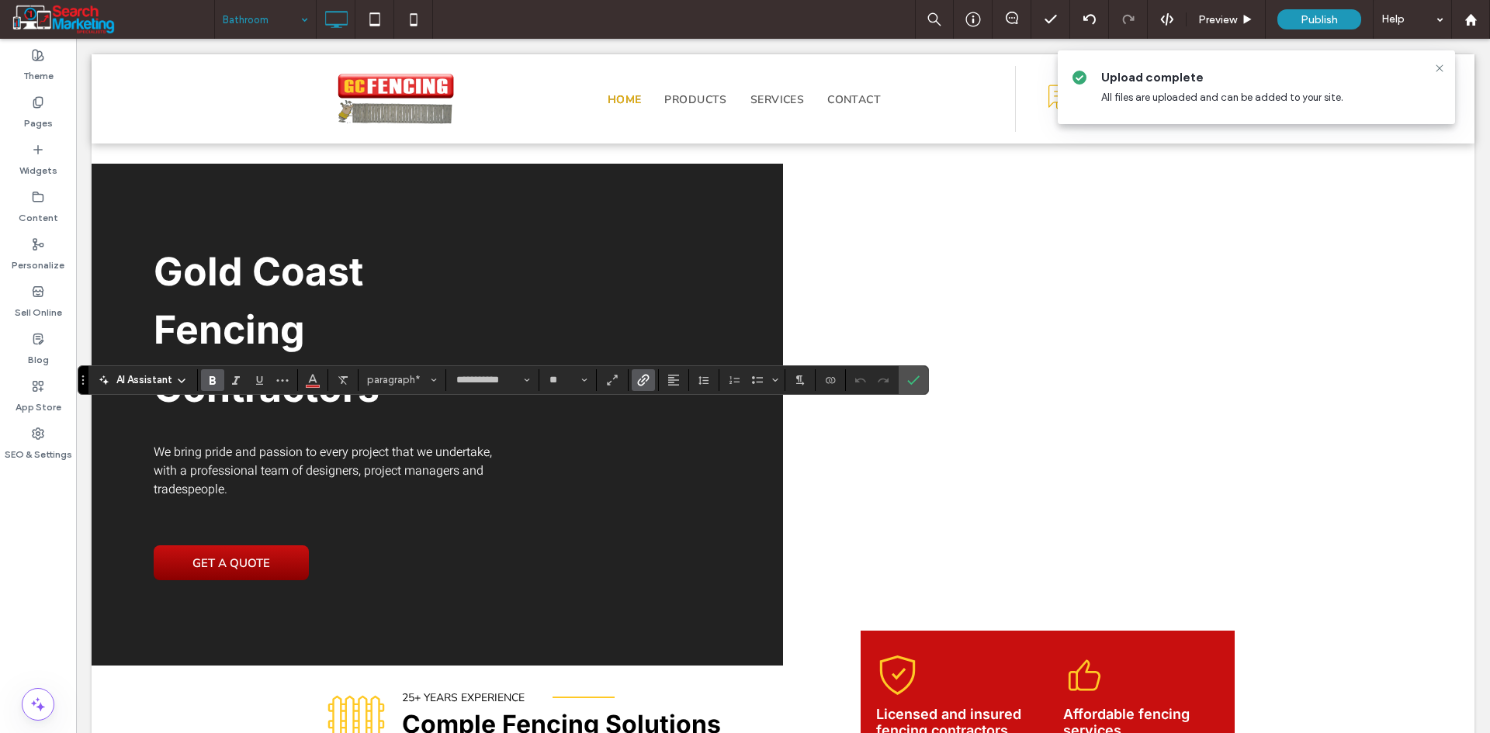
type input "*****"
click at [912, 383] on icon "Confirm" at bounding box center [913, 380] width 12 height 12
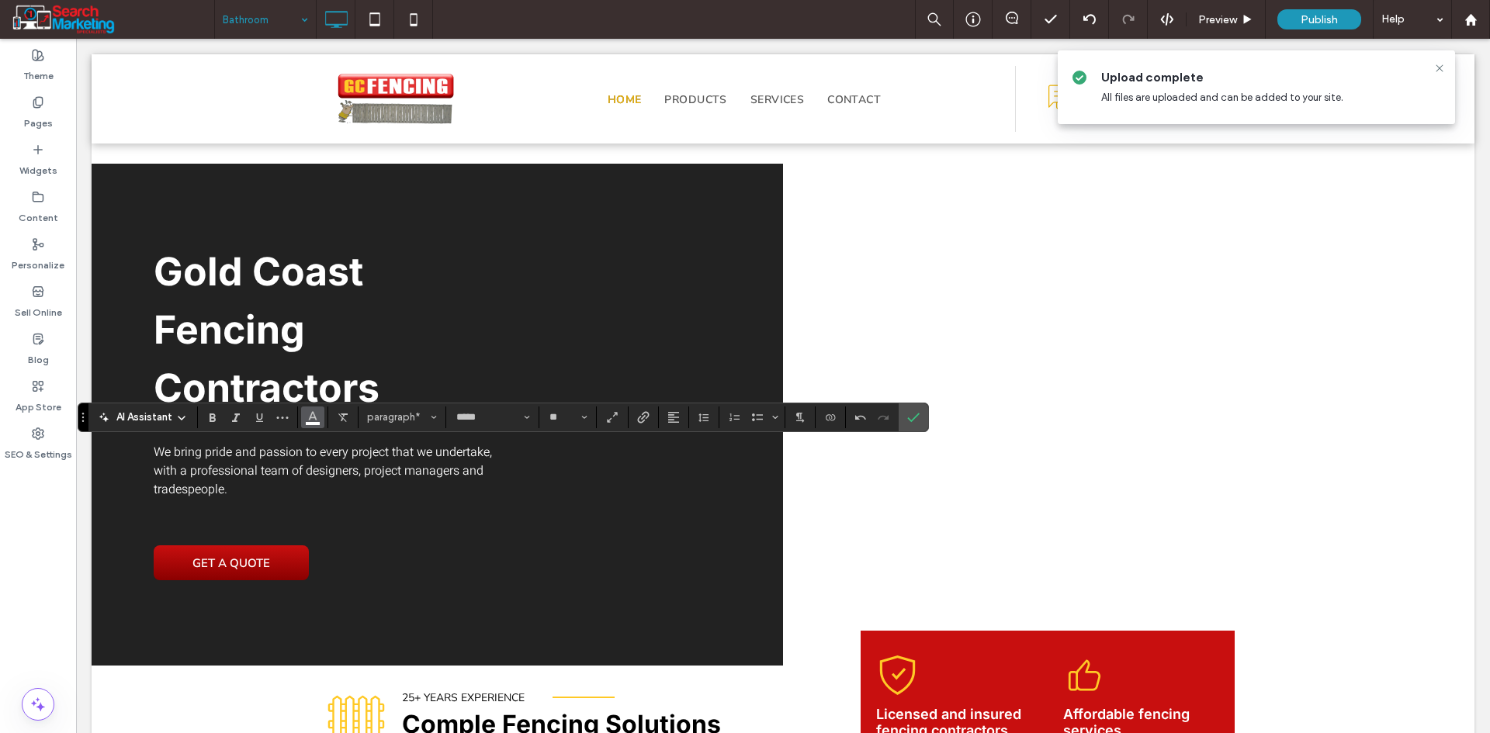
click at [310, 421] on icon "Color" at bounding box center [312, 416] width 12 height 12
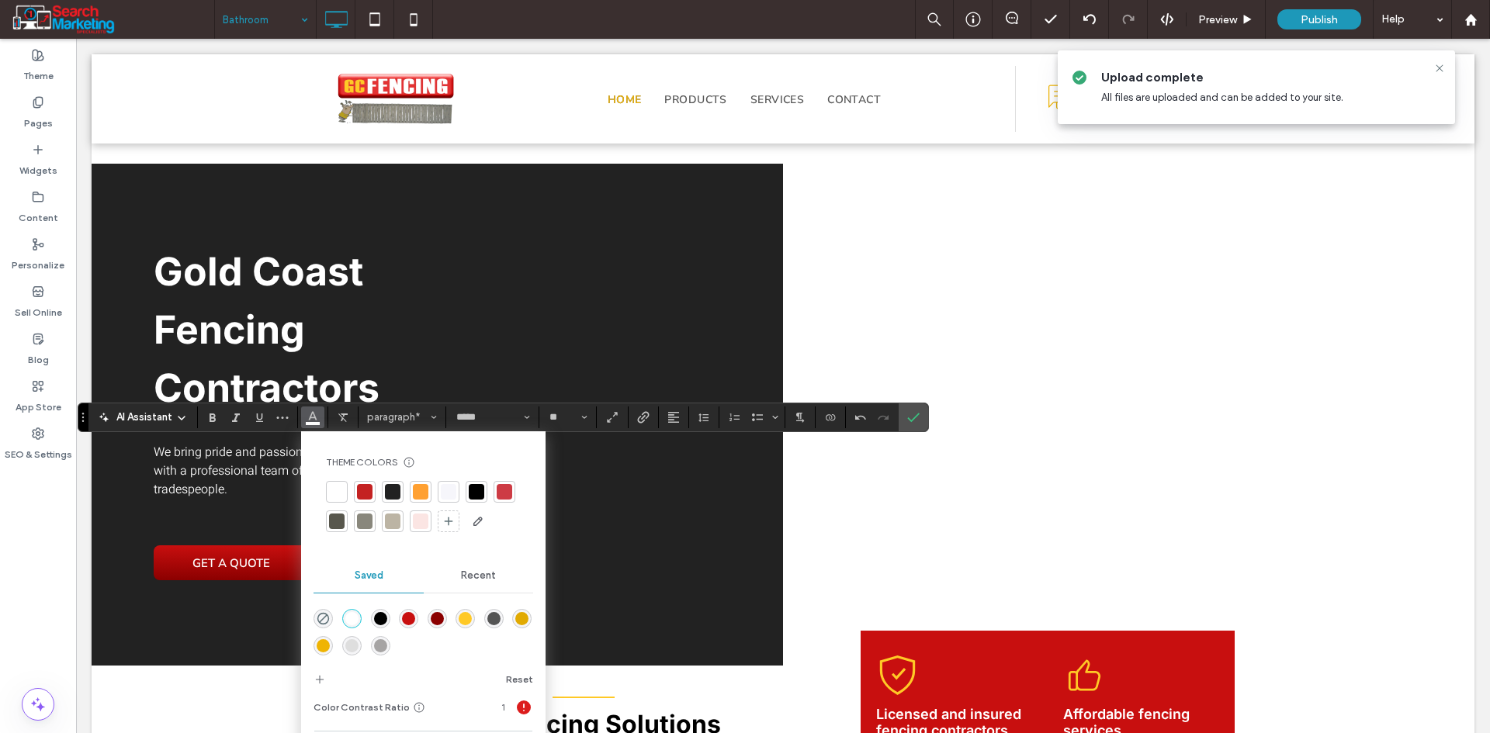
click at [490, 618] on div "rgba(85,85,85,1)" at bounding box center [493, 618] width 13 height 13
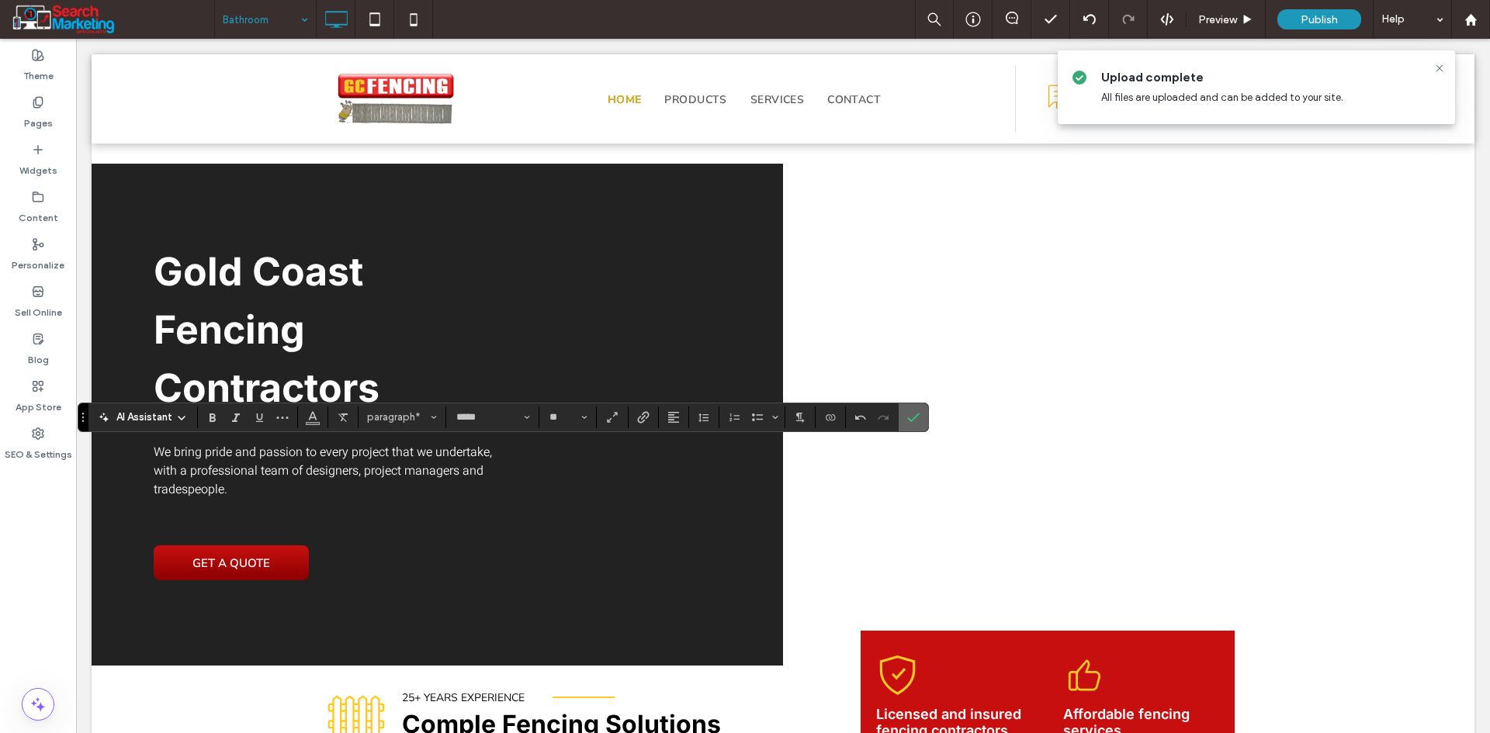
click at [907, 415] on icon "Confirm" at bounding box center [913, 417] width 12 height 12
click at [916, 415] on icon "Confirm" at bounding box center [913, 417] width 12 height 12
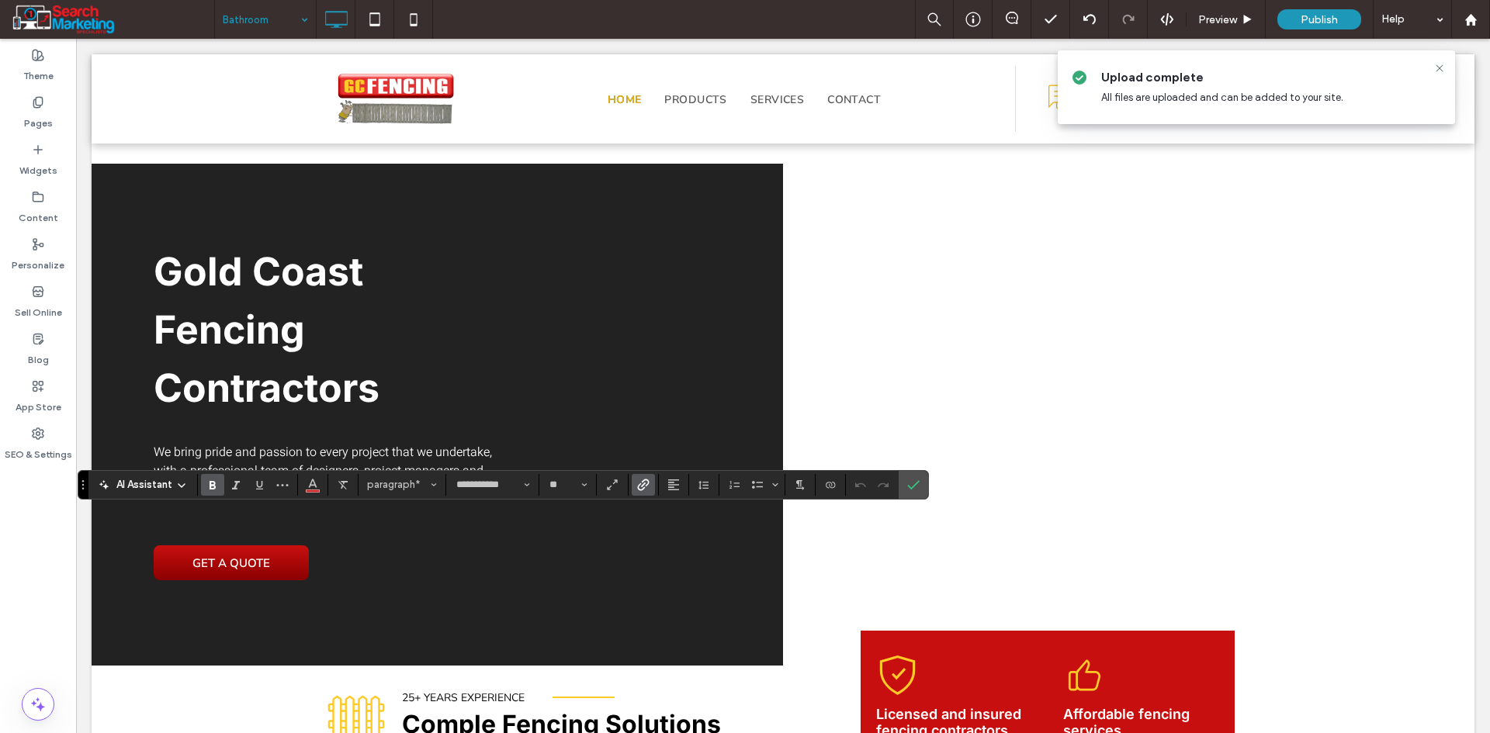
type input "*****"
click at [909, 483] on icon "Confirm" at bounding box center [913, 485] width 12 height 12
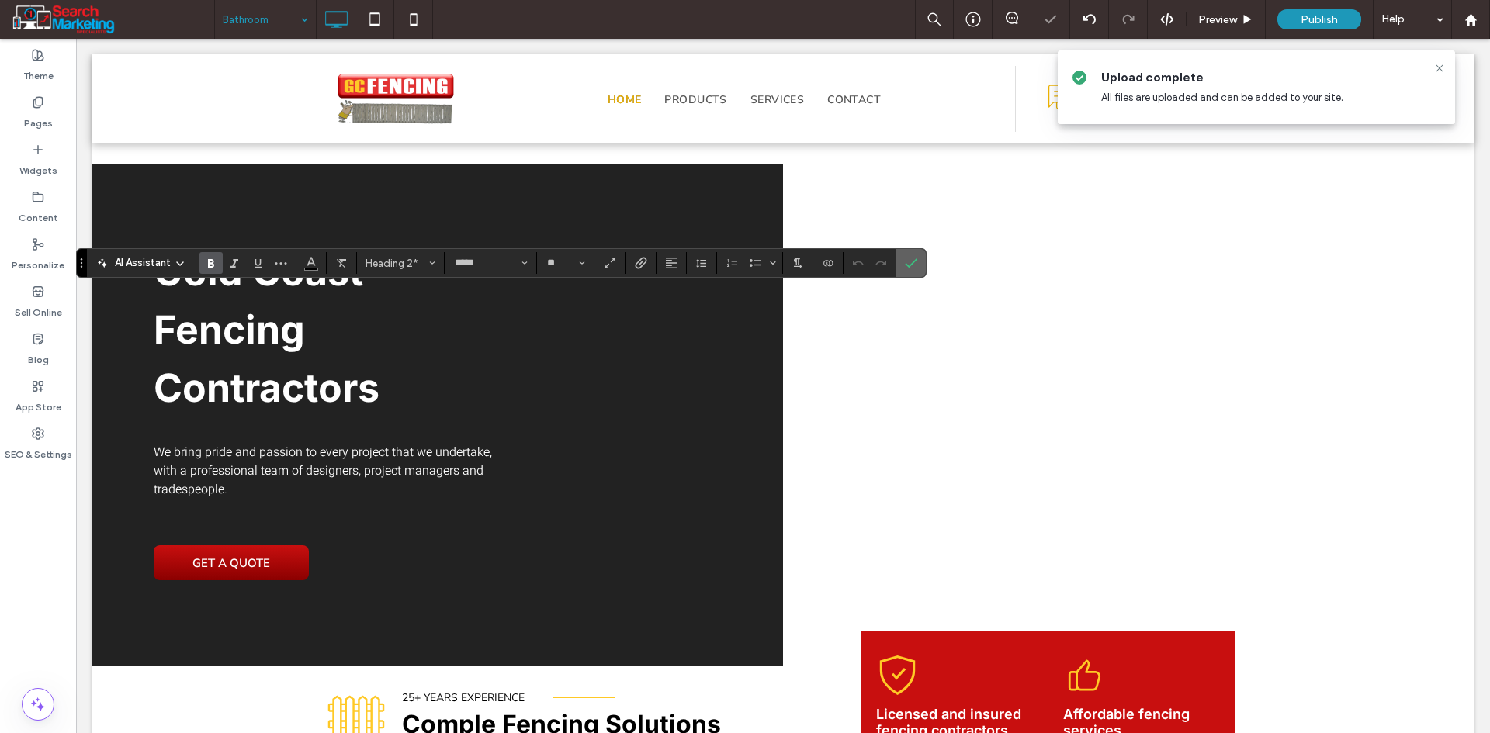
click at [909, 261] on icon "Confirm" at bounding box center [911, 263] width 12 height 12
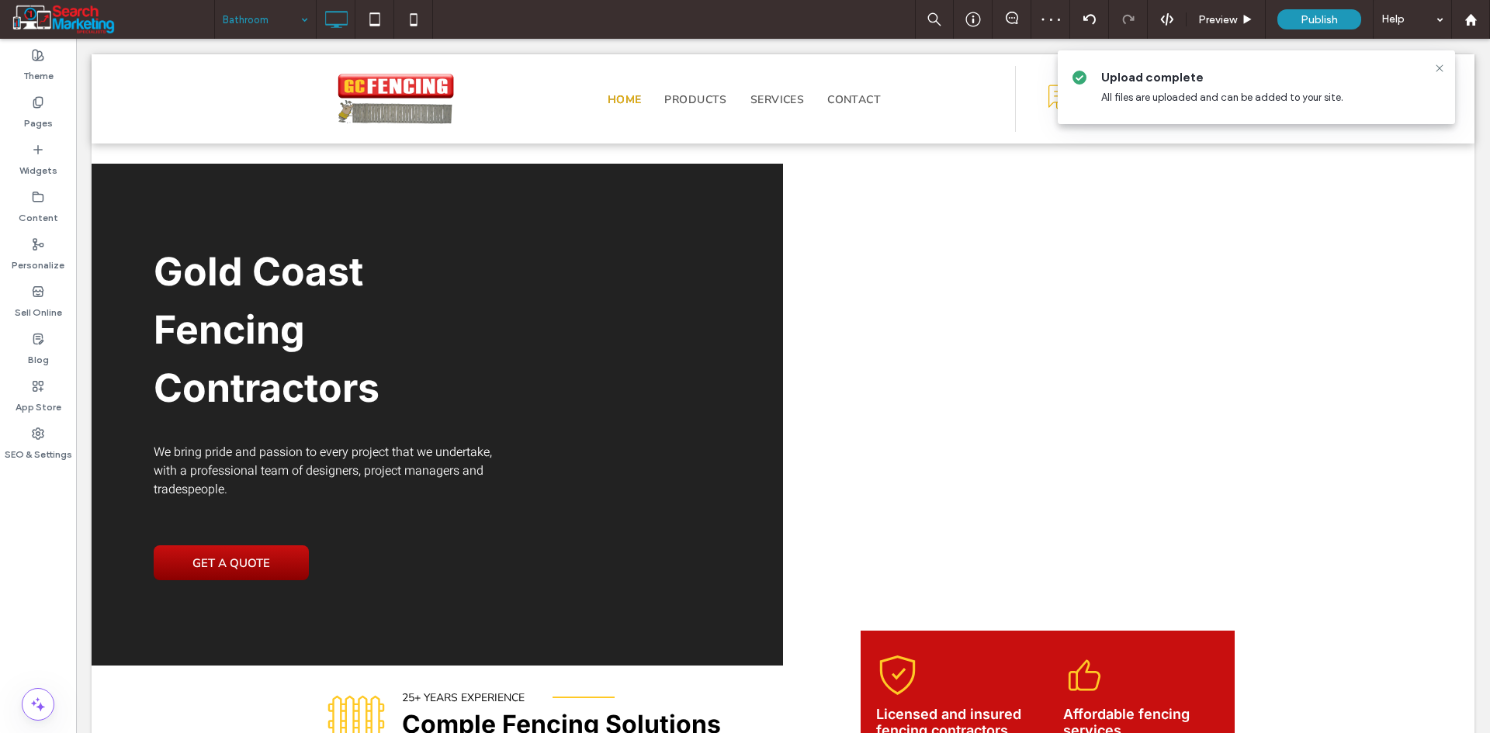
type input "**********"
type input "**"
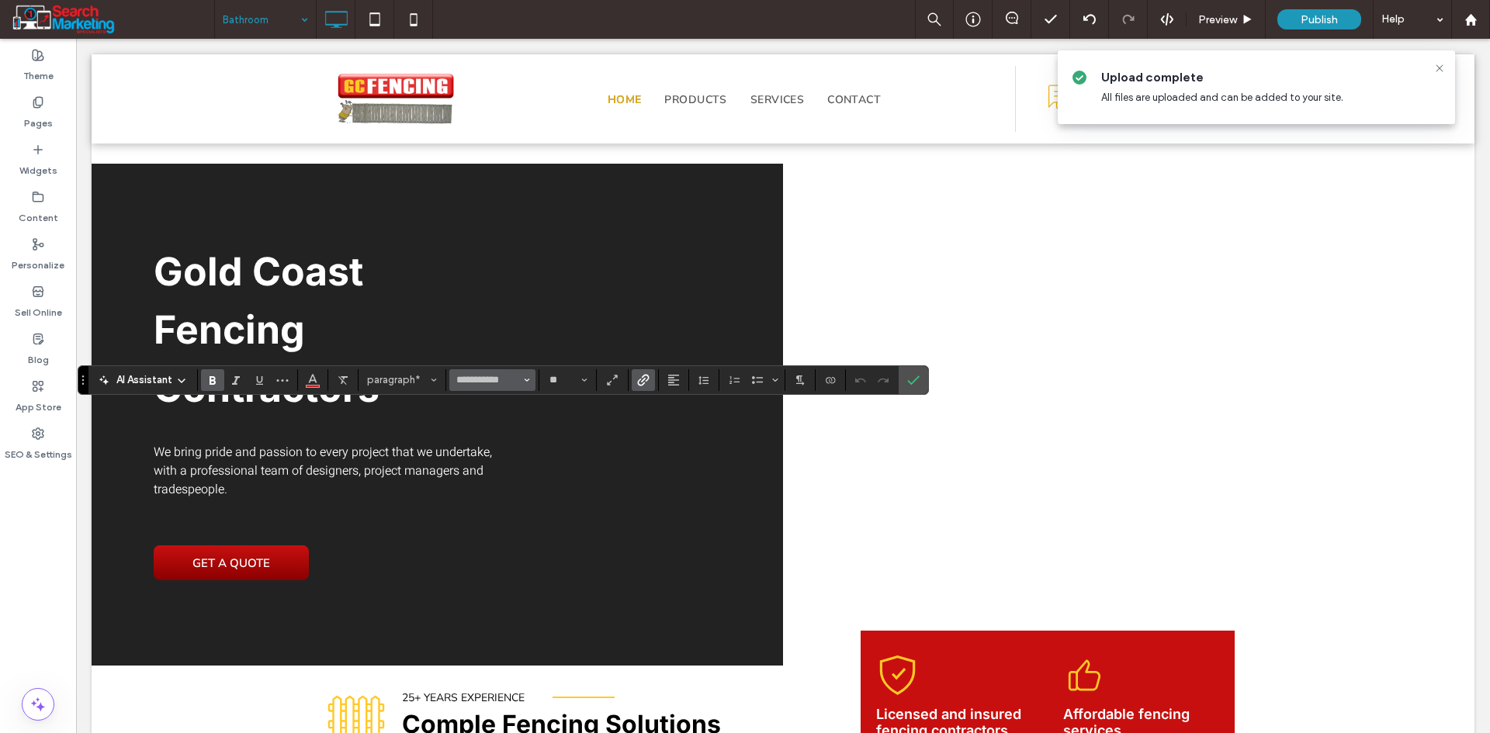
click at [531, 379] on button "**********" at bounding box center [491, 380] width 85 height 22
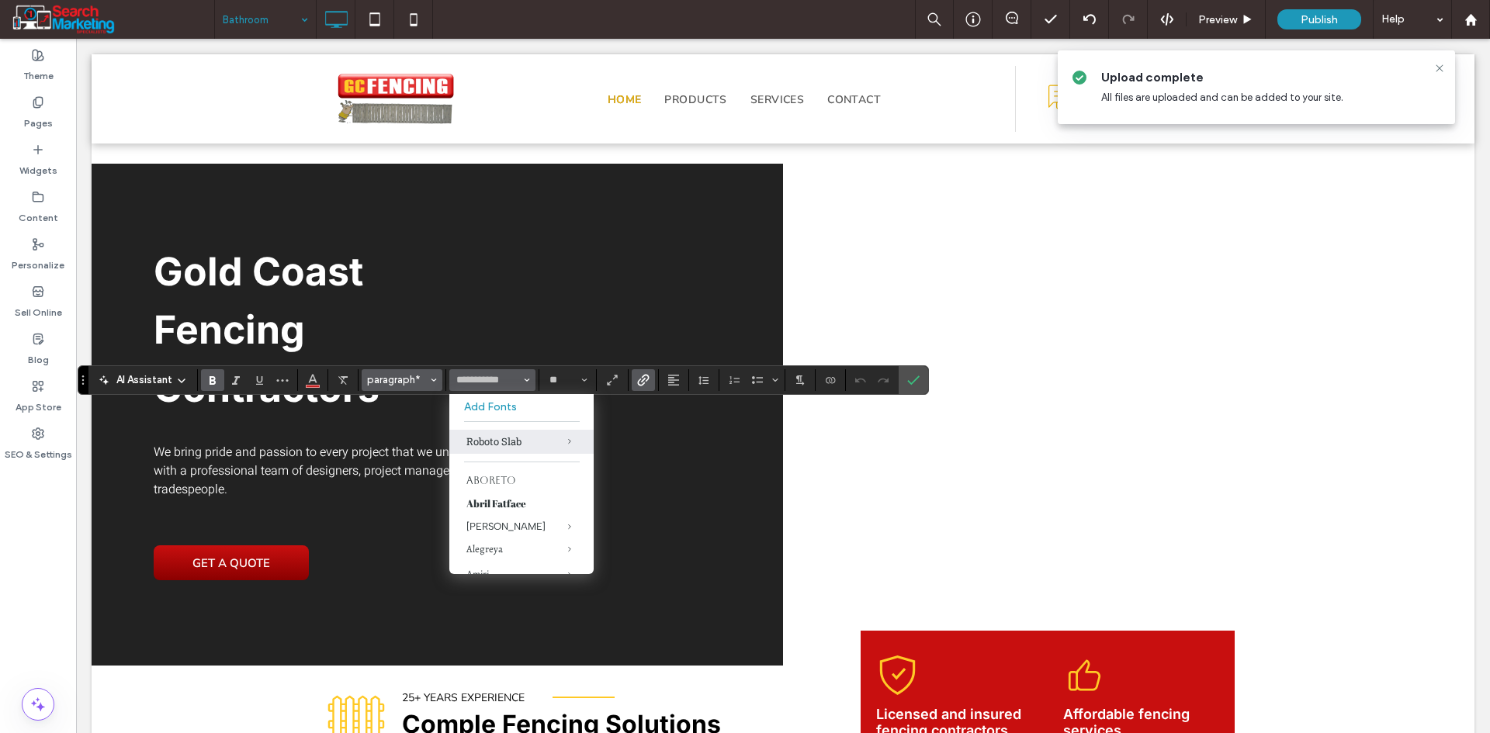
click at [431, 381] on icon "Styles" at bounding box center [434, 380] width 6 height 6
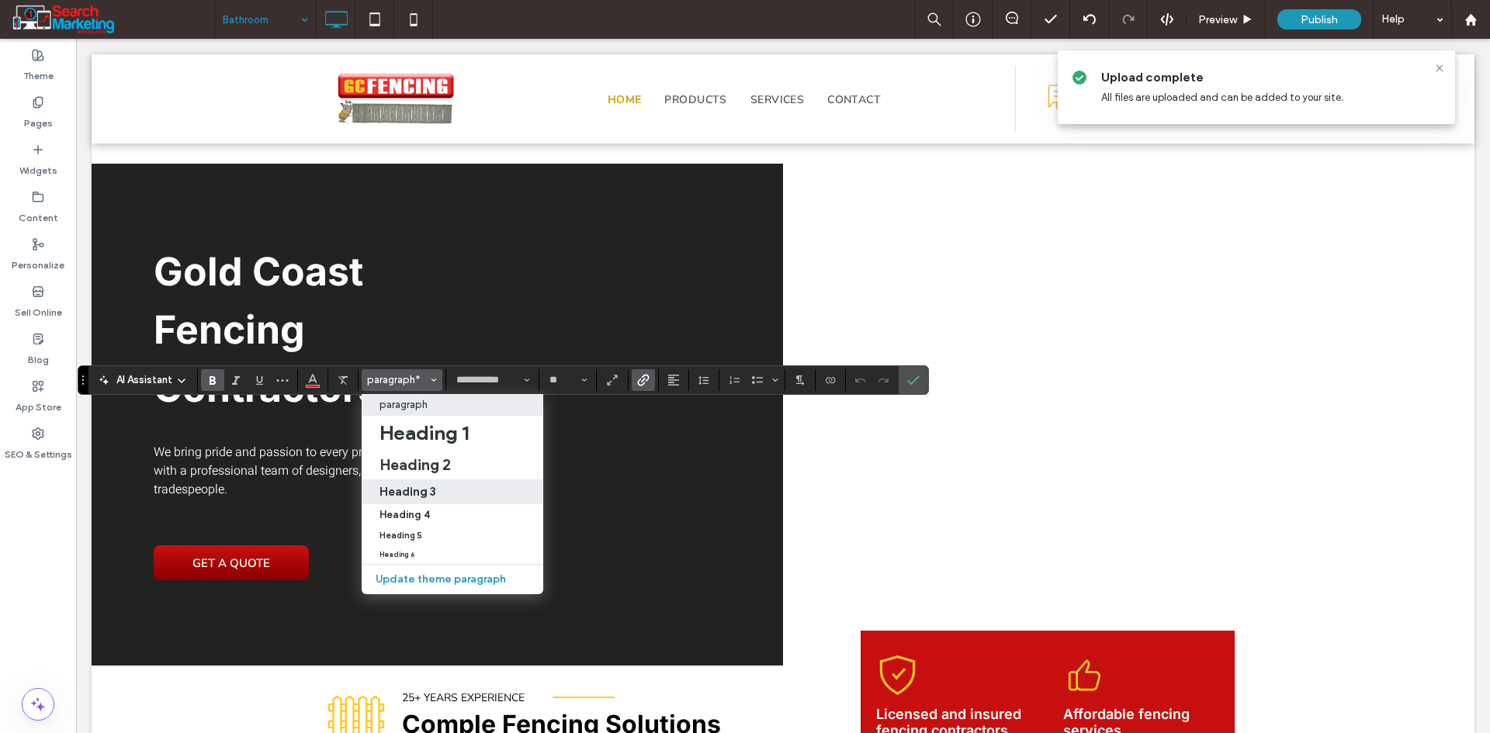
click at [434, 484] on h3 "Heading 3" at bounding box center [407, 491] width 57 height 15
type input "*****"
type input "**"
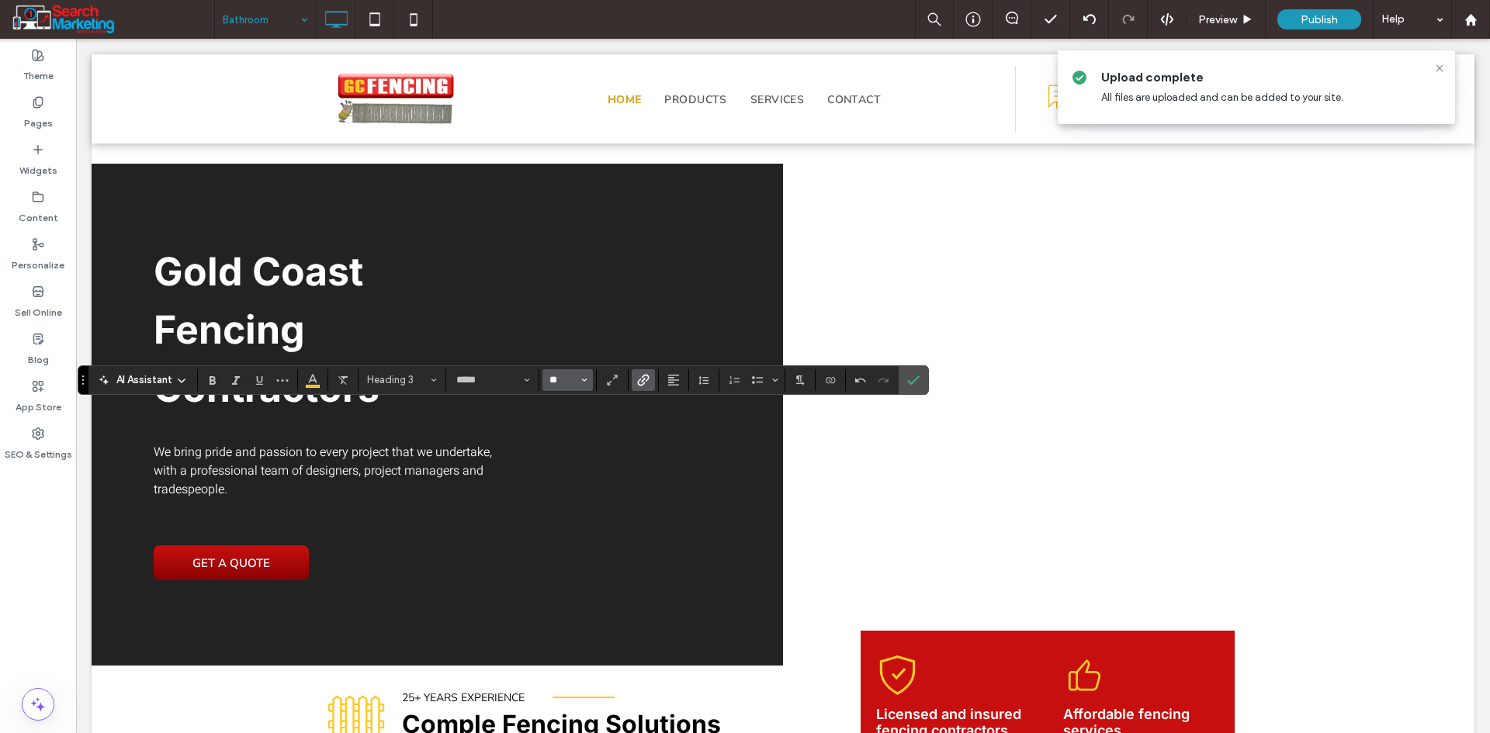
click at [558, 379] on input "**" at bounding box center [563, 380] width 30 height 12
click at [570, 526] on label "16" at bounding box center [567, 536] width 50 height 22
type input "**"
click at [480, 386] on input "*****" at bounding box center [488, 380] width 66 height 12
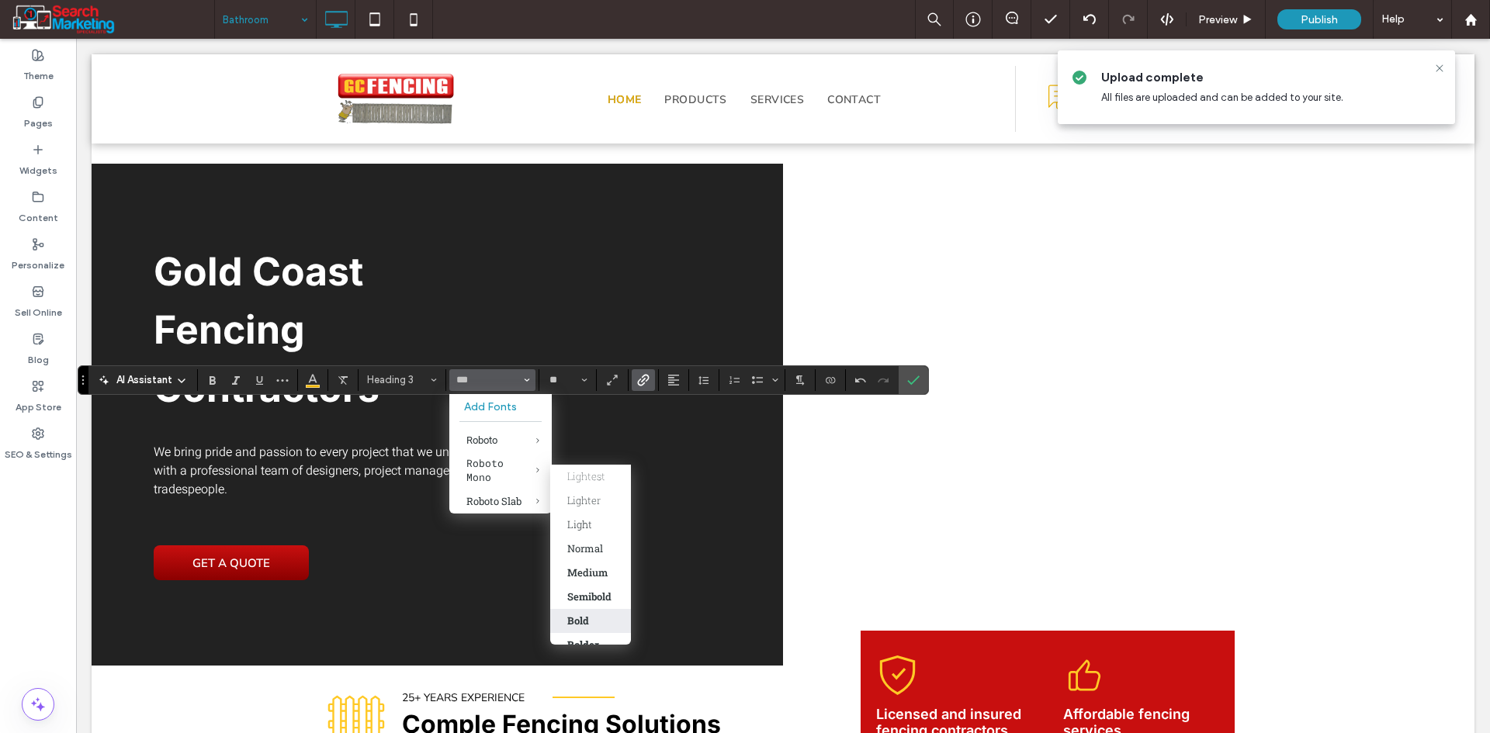
click at [588, 618] on div "Bold" at bounding box center [578, 621] width 22 height 14
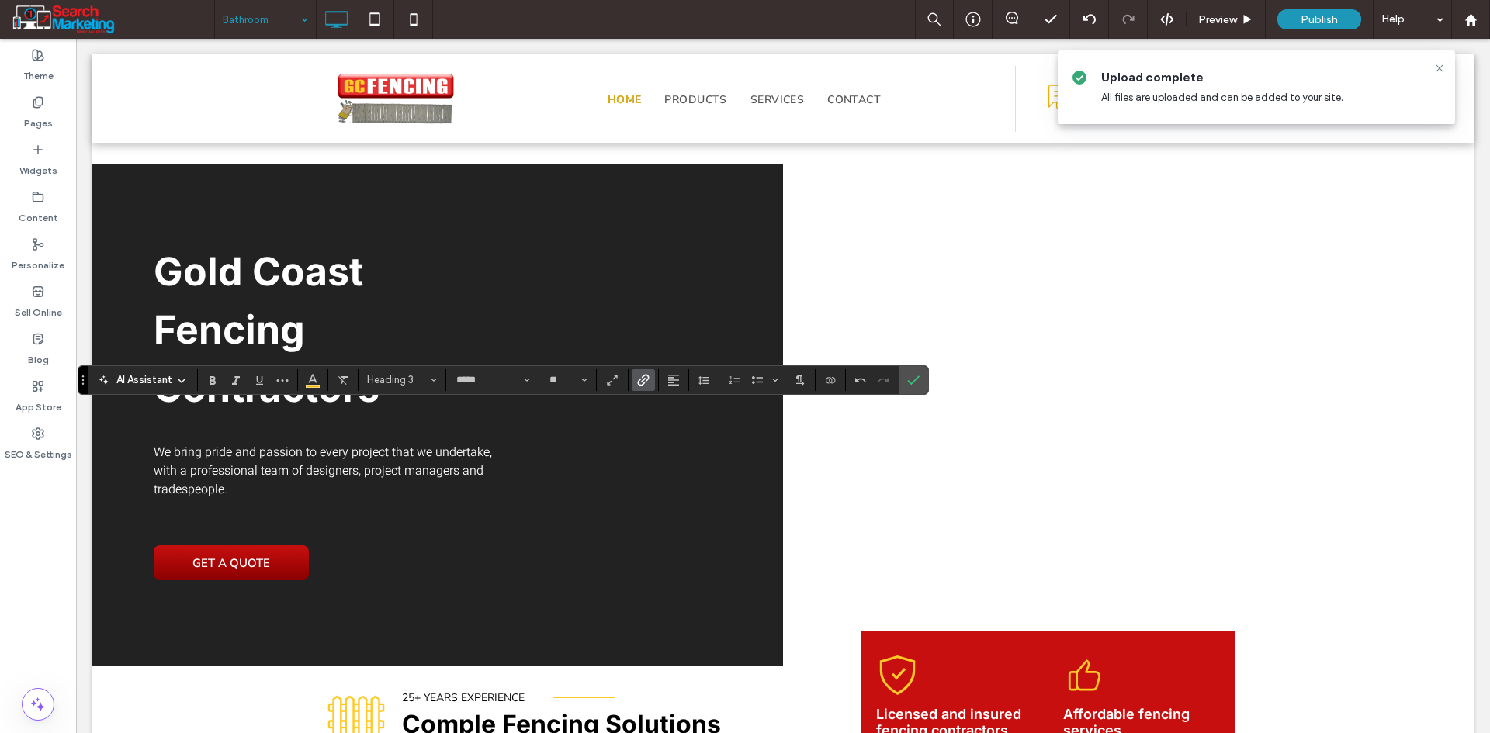
type input "**********"
click at [305, 379] on button "Color" at bounding box center [312, 380] width 23 height 22
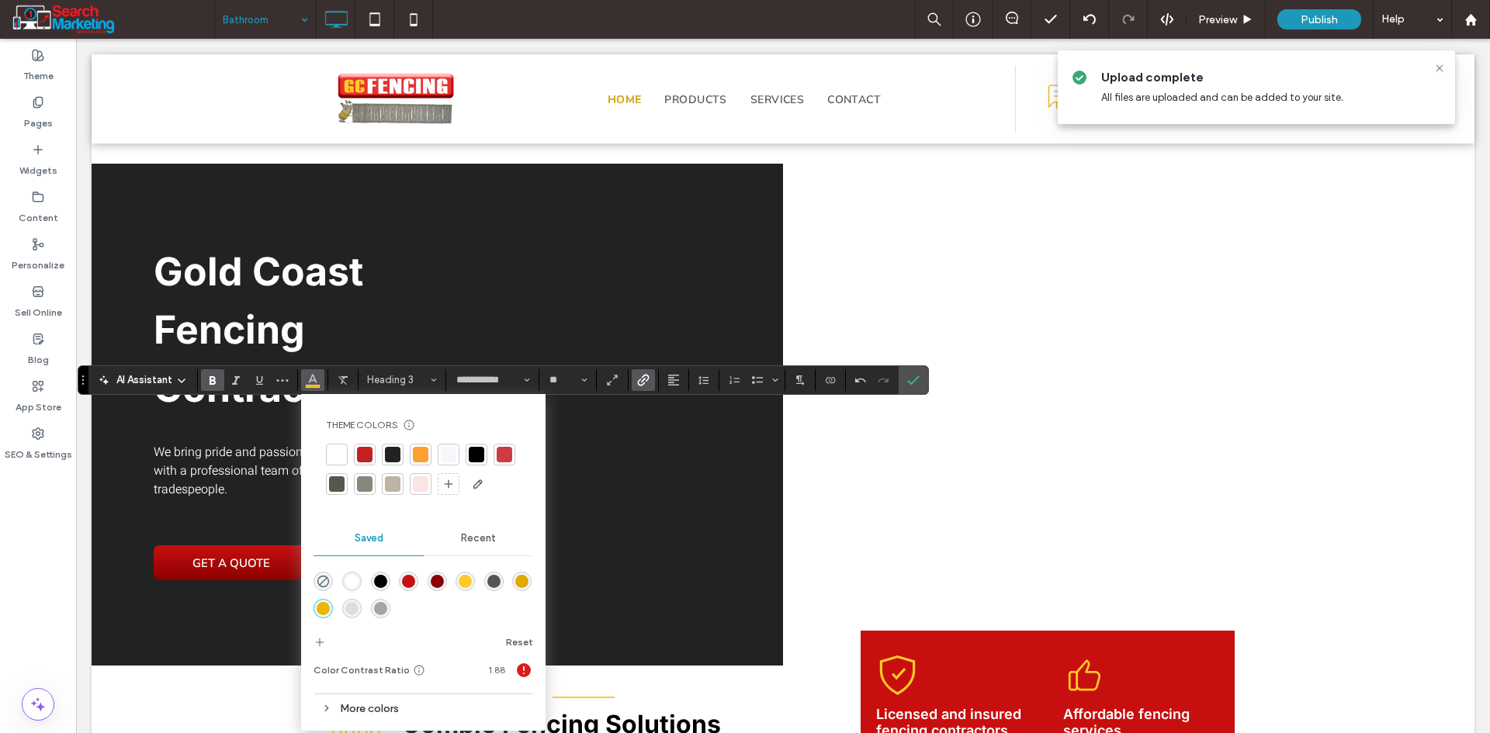
click at [404, 576] on div "rgba(200,15,15,1)" at bounding box center [408, 581] width 13 height 13
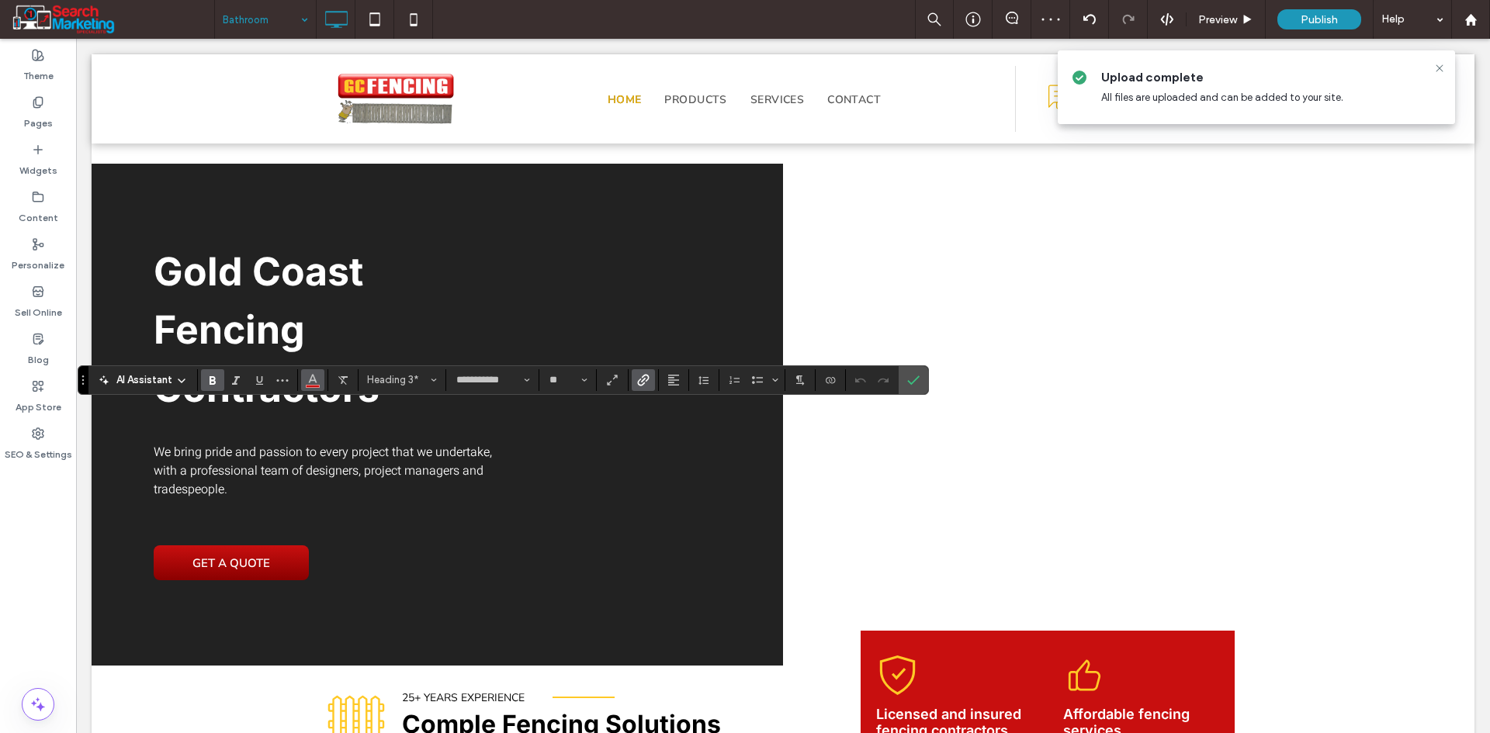
click at [307, 384] on icon "Color" at bounding box center [312, 378] width 12 height 12
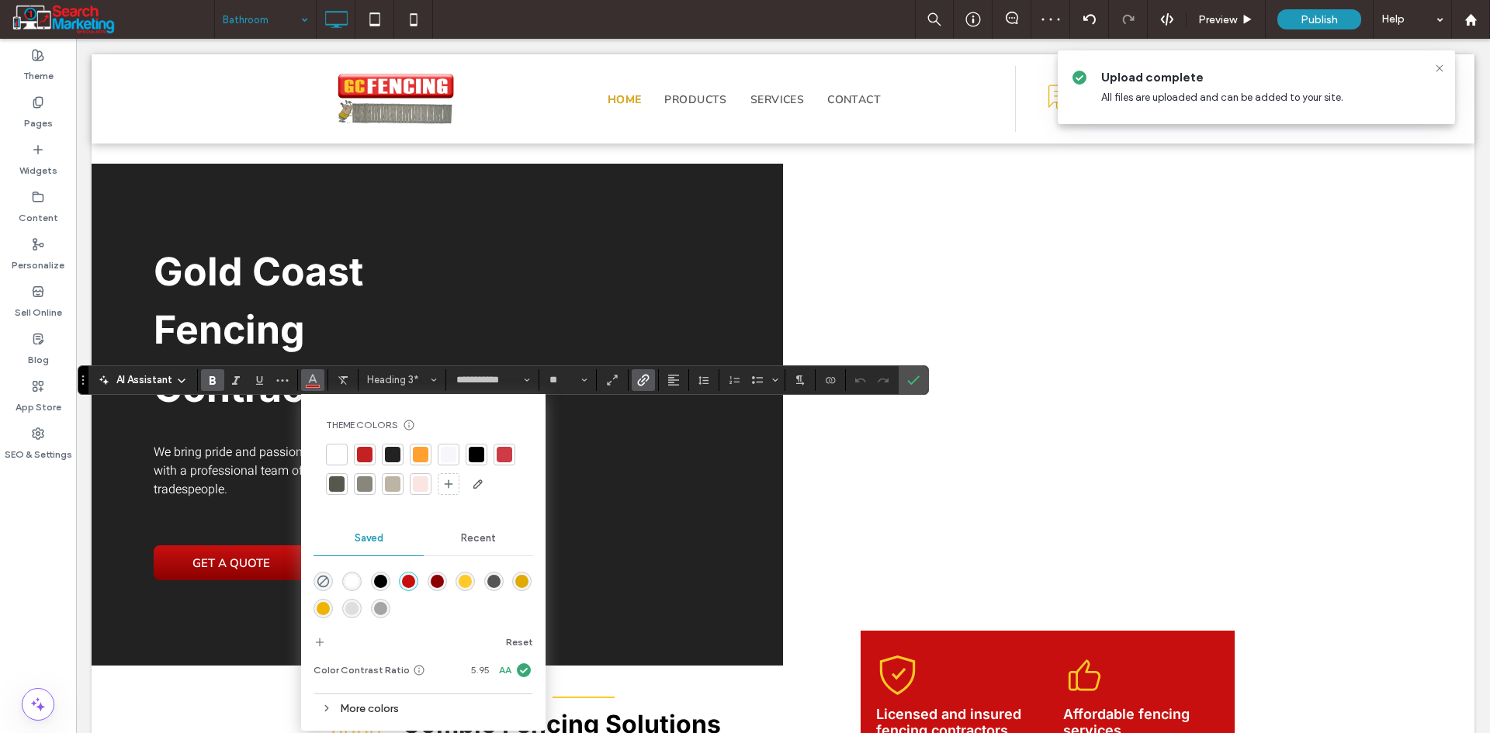
click at [434, 577] on div "rgba(139,0,0,1)" at bounding box center [437, 581] width 13 height 13
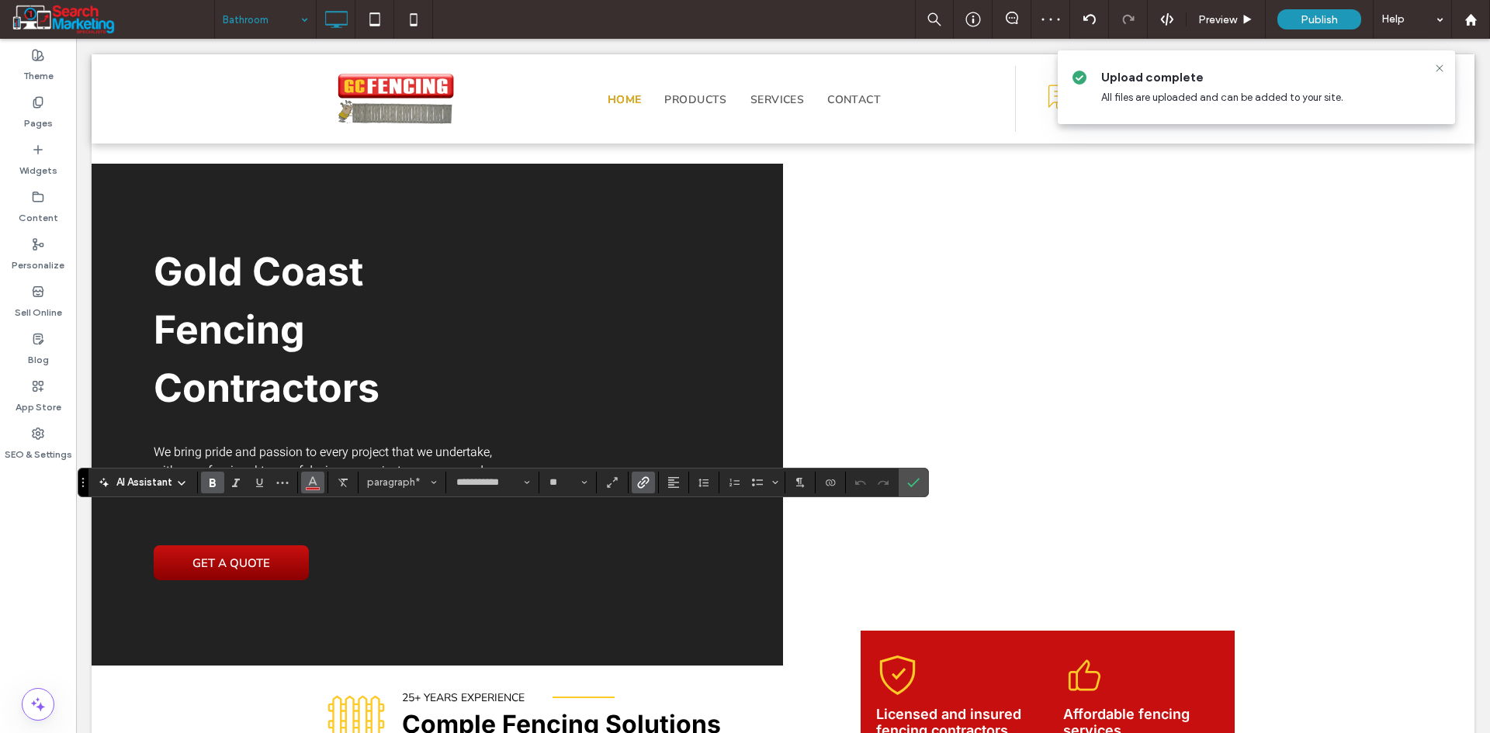
click at [314, 485] on icon "Color" at bounding box center [312, 481] width 12 height 12
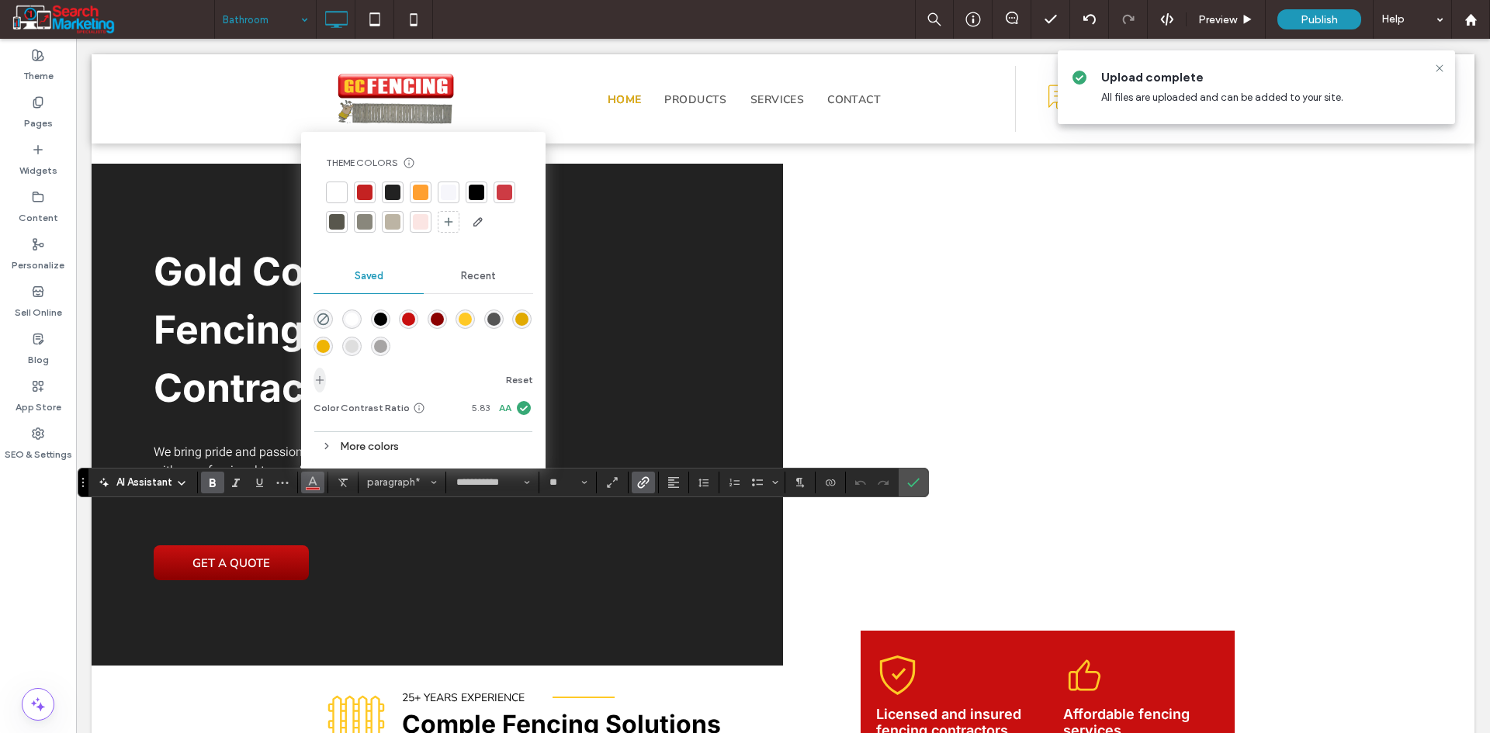
click at [316, 375] on icon "add color" at bounding box center [319, 380] width 12 height 12
click at [907, 472] on span "Confirm" at bounding box center [910, 483] width 7 height 28
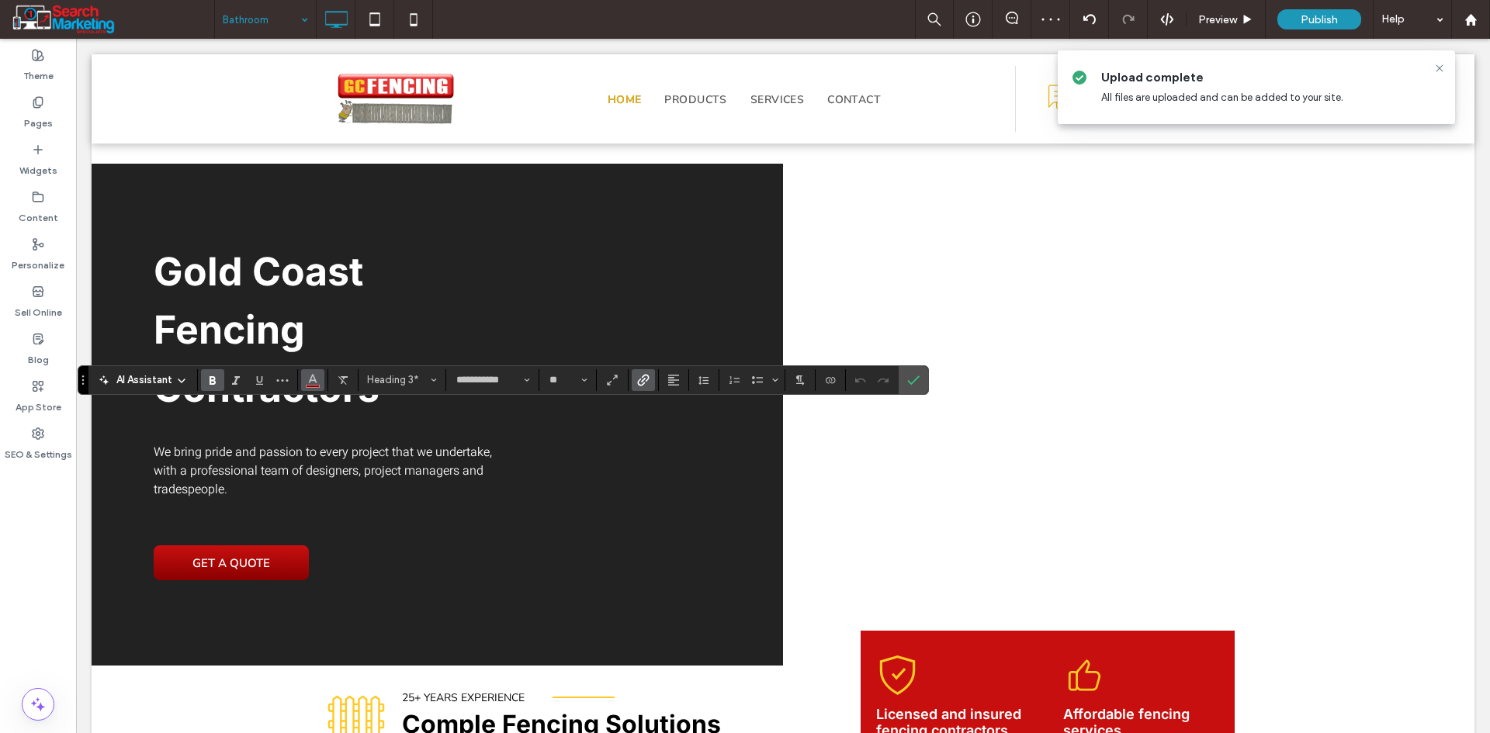
click at [312, 377] on use "Color" at bounding box center [313, 378] width 9 height 9
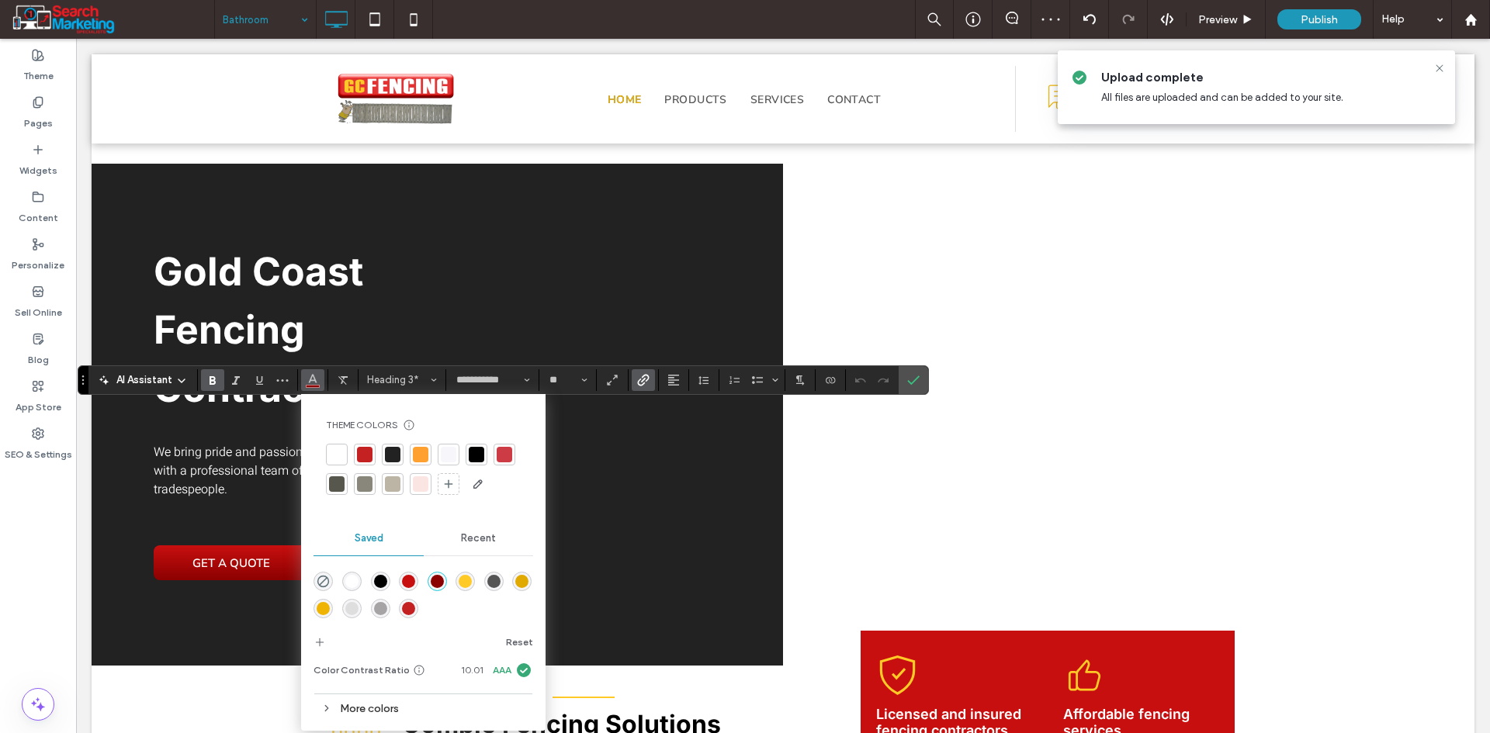
click at [411, 607] on div "rgba(196,34,34,1)" at bounding box center [408, 608] width 13 height 13
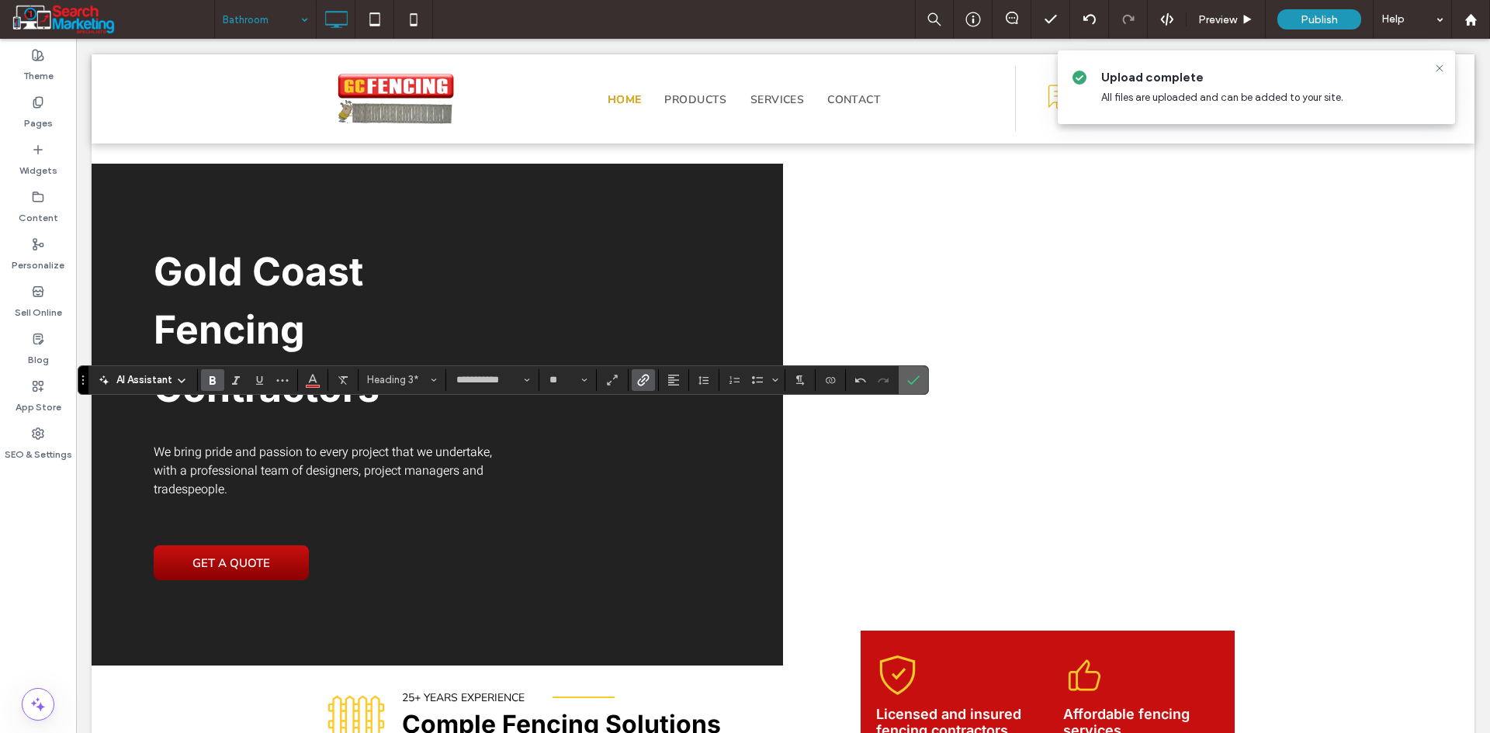
click at [916, 379] on use "Confirm" at bounding box center [913, 380] width 12 height 9
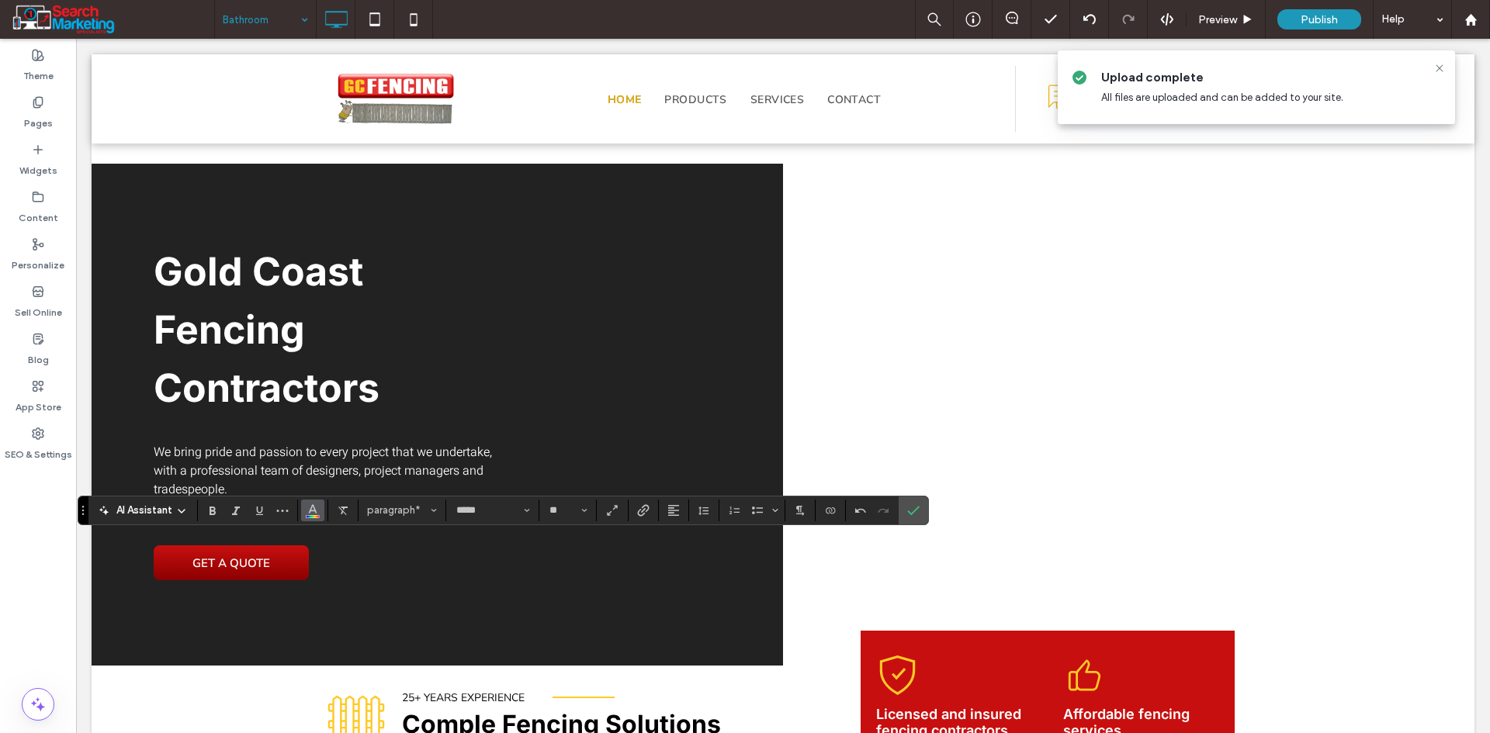
click at [308, 508] on icon "Color" at bounding box center [312, 509] width 12 height 12
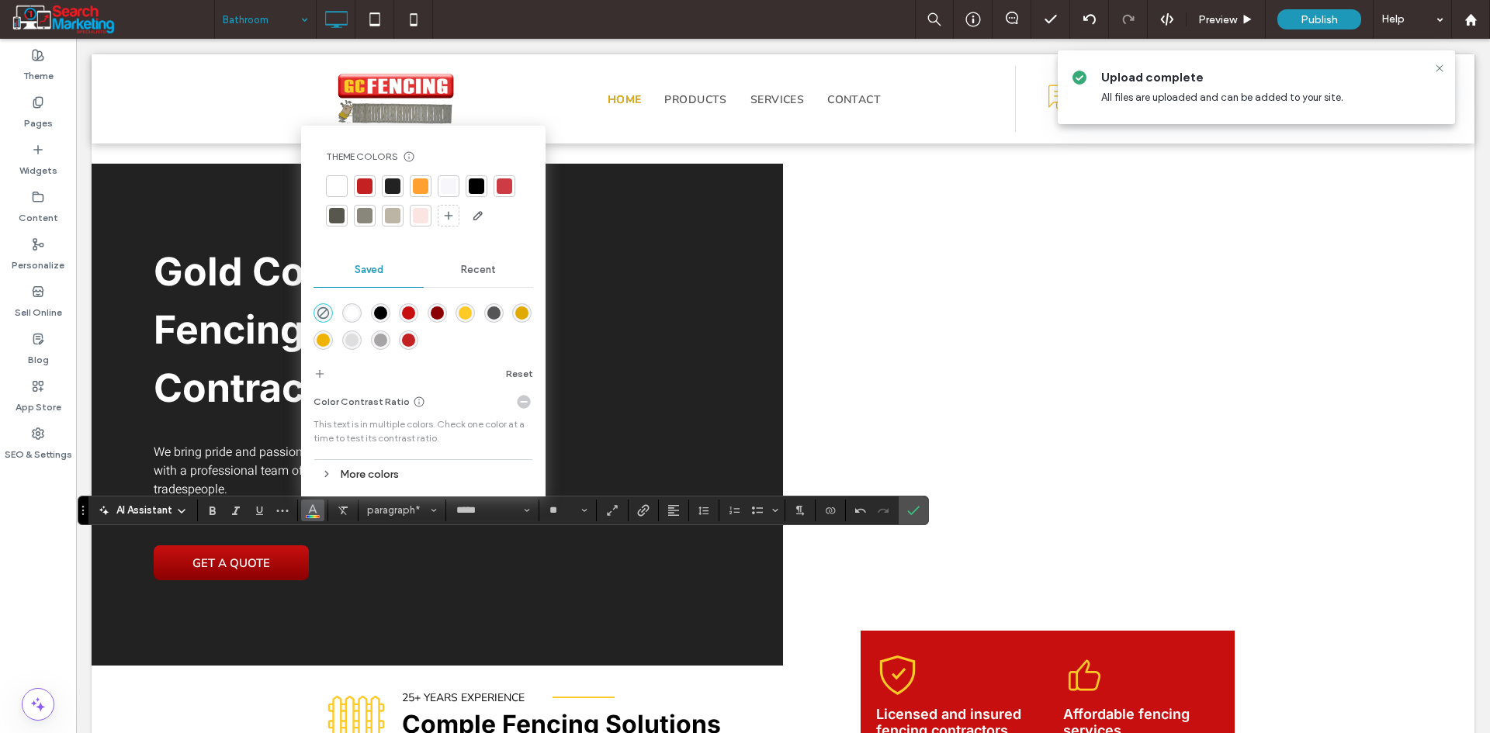
click at [493, 310] on div "rgba(85,85,85,1)" at bounding box center [493, 312] width 13 height 13
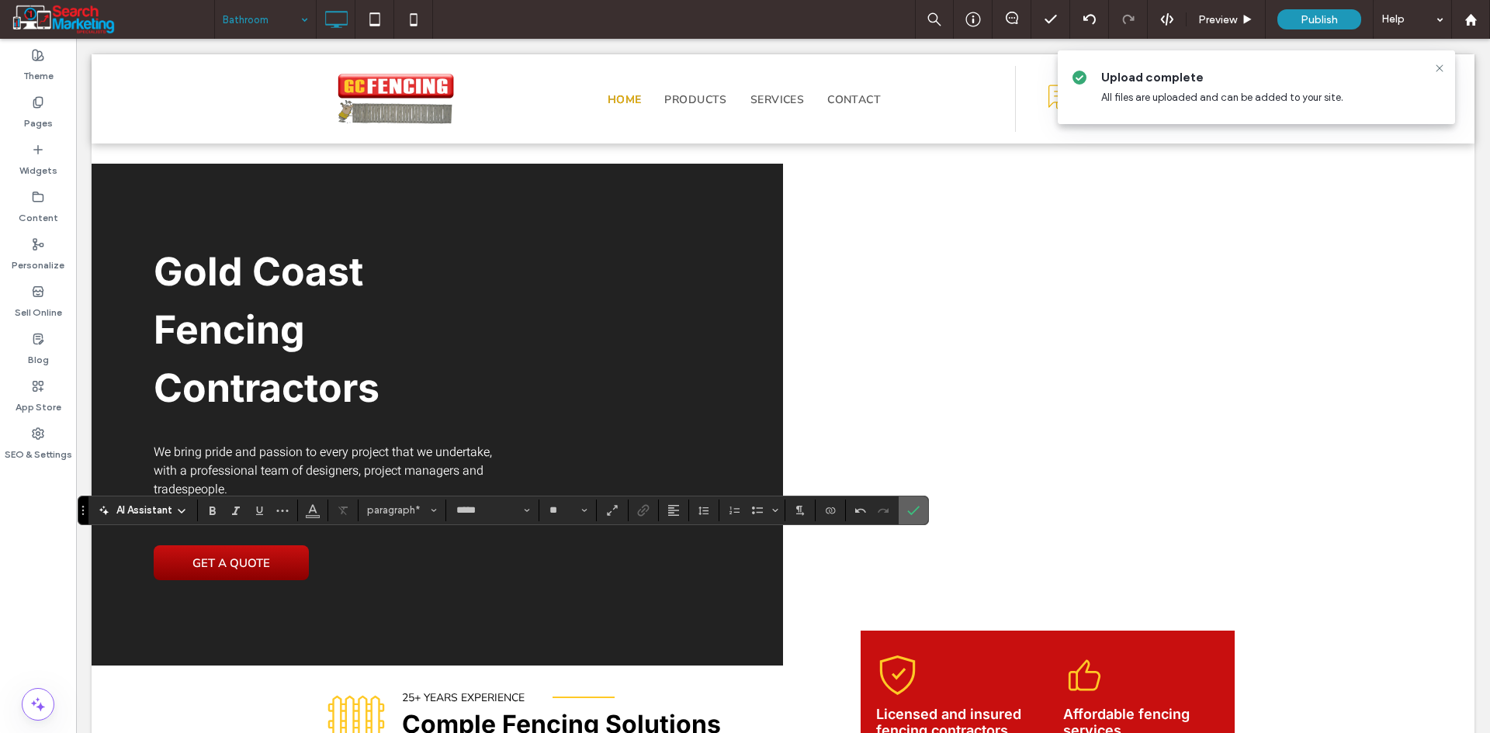
click at [916, 507] on icon "Confirm" at bounding box center [913, 510] width 12 height 12
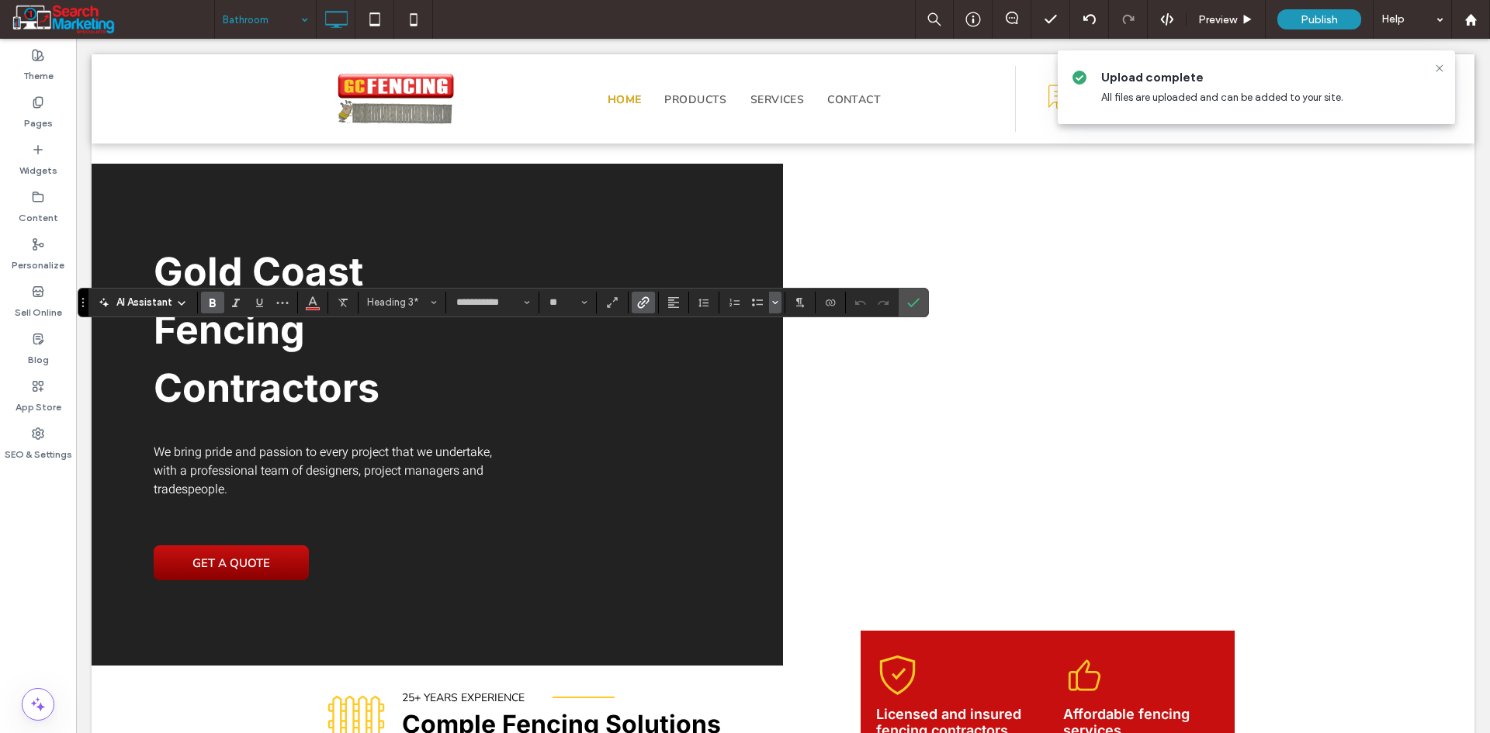
click at [777, 301] on icon "Bulleted list menu" at bounding box center [774, 302] width 9 height 9
click at [918, 300] on icon "Confirm" at bounding box center [913, 302] width 12 height 12
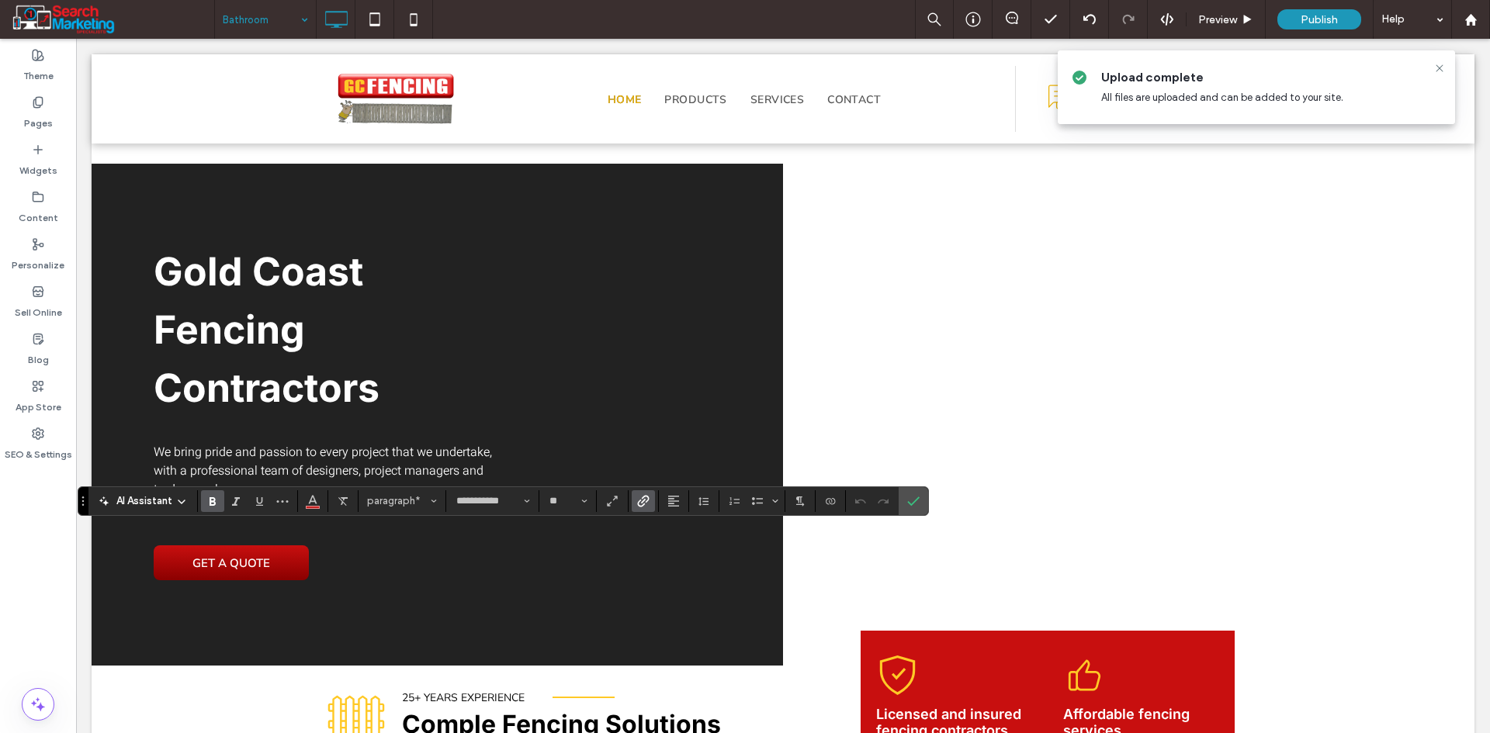
type input "*****"
click at [917, 505] on icon "Confirm" at bounding box center [913, 501] width 12 height 12
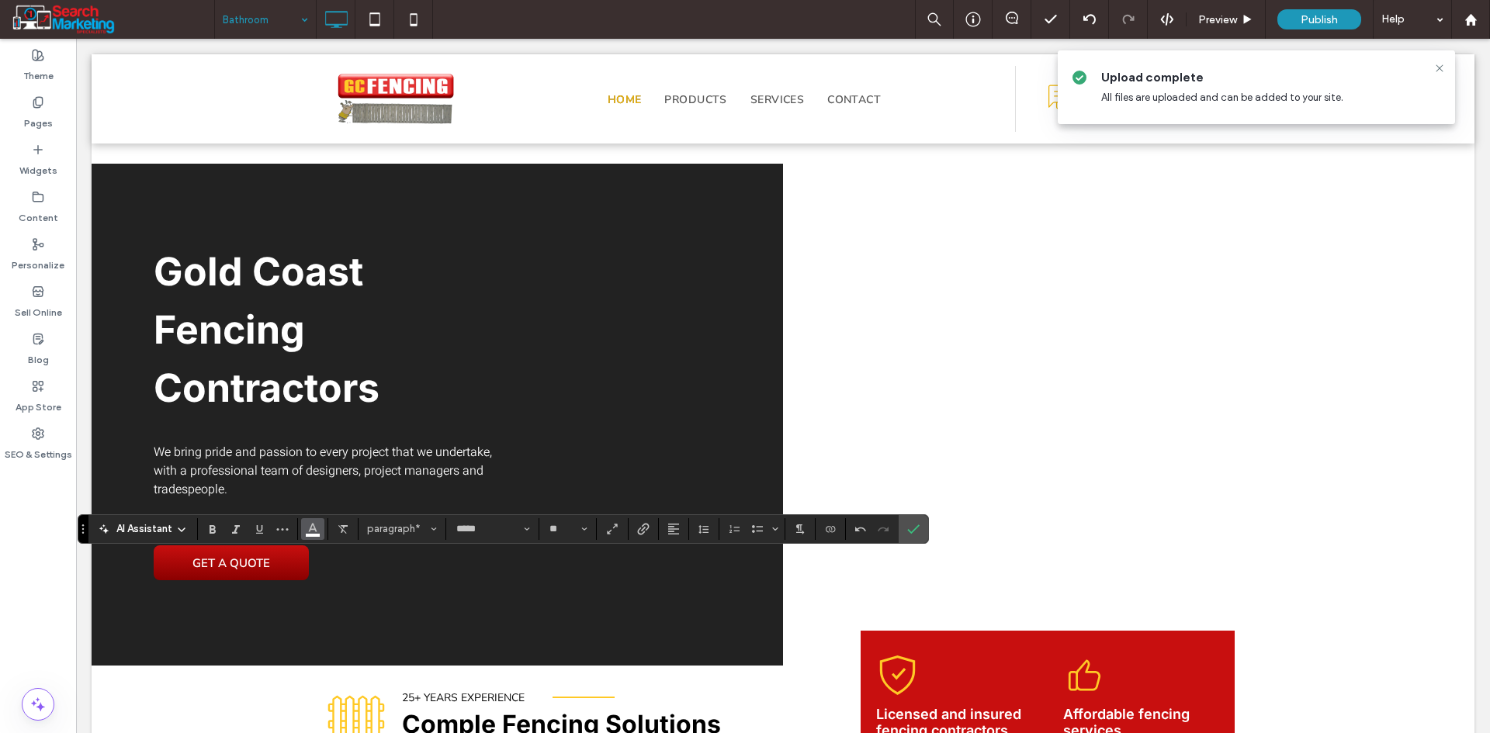
click at [310, 530] on use "Color" at bounding box center [313, 527] width 9 height 9
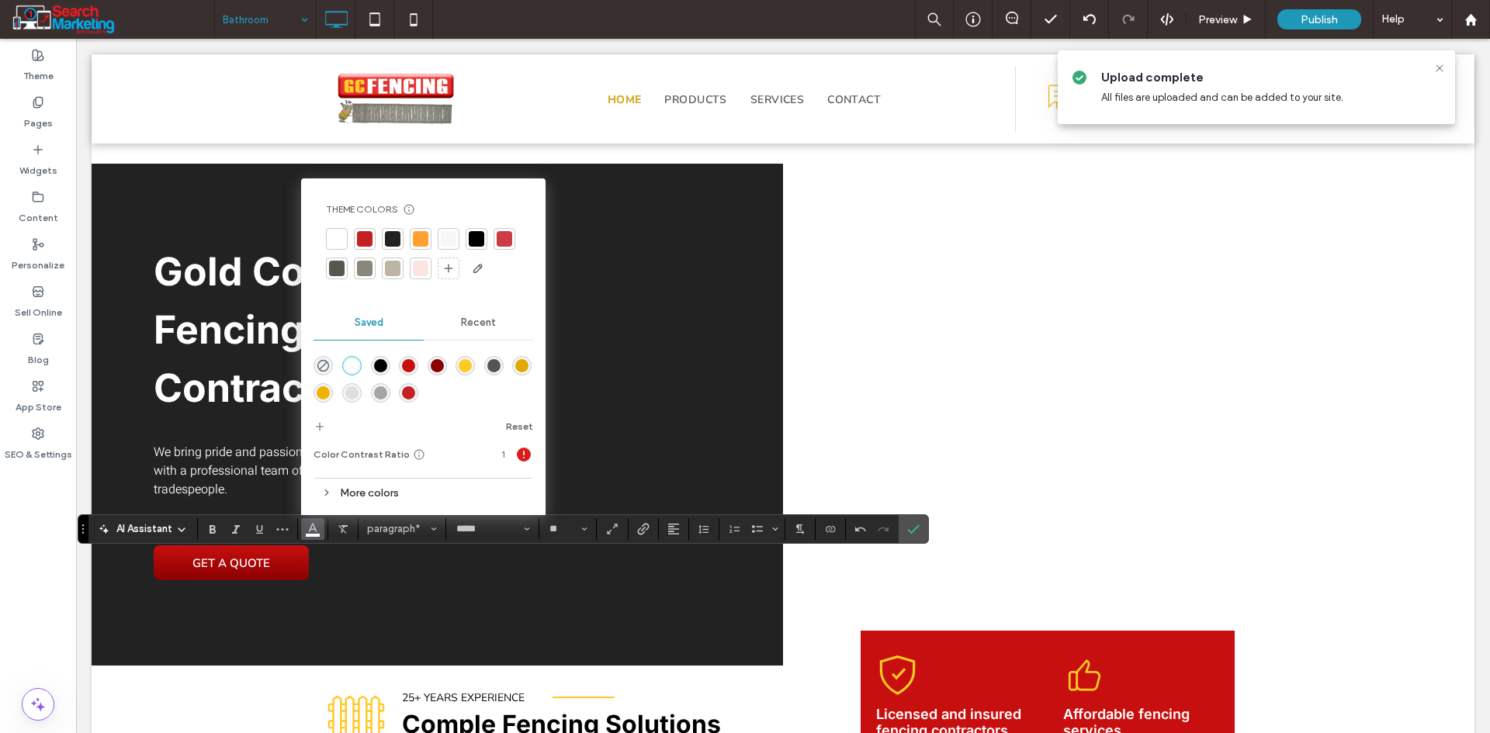
click at [492, 368] on div "rgba(85,85,85,1)" at bounding box center [493, 365] width 13 height 13
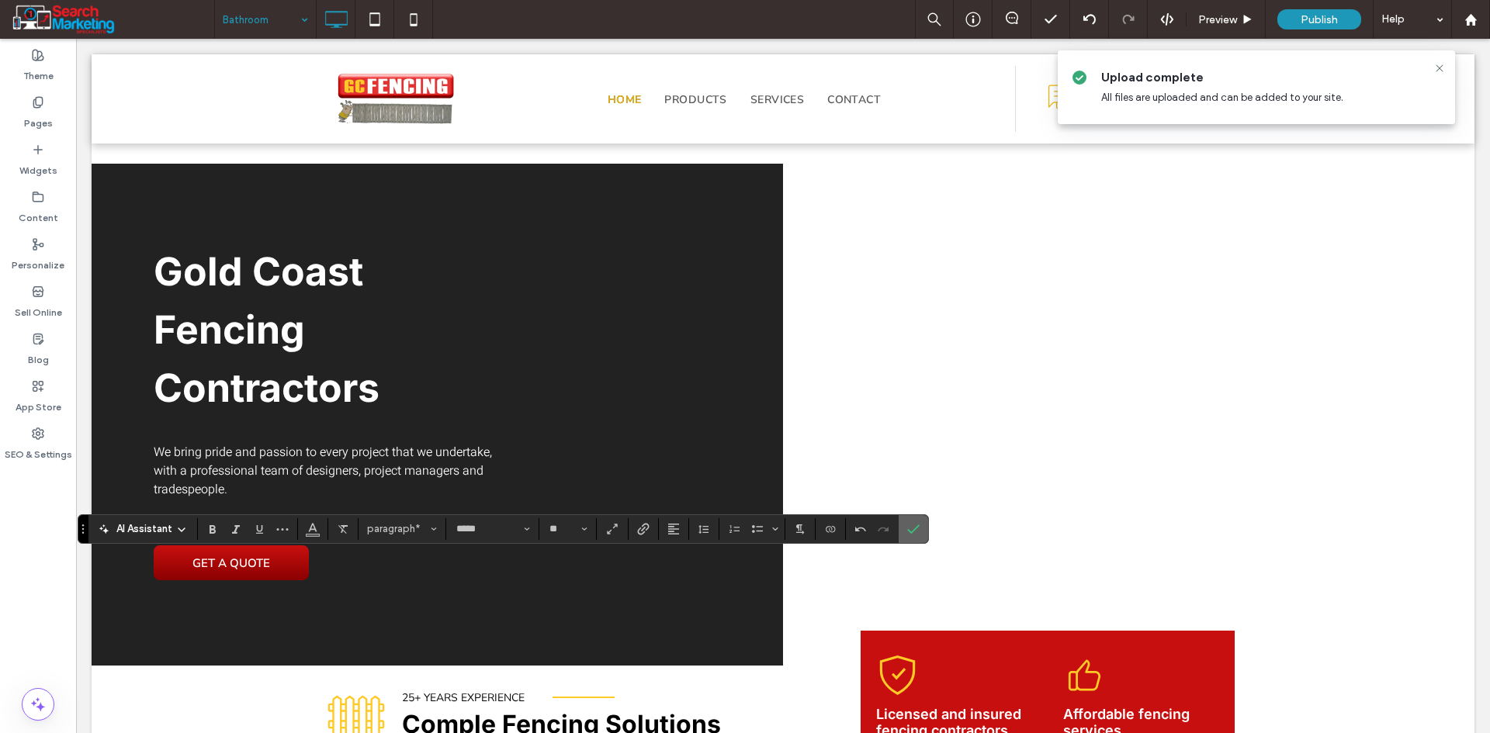
click at [912, 525] on icon "Confirm" at bounding box center [913, 529] width 12 height 12
click at [312, 529] on use "Color" at bounding box center [313, 527] width 9 height 9
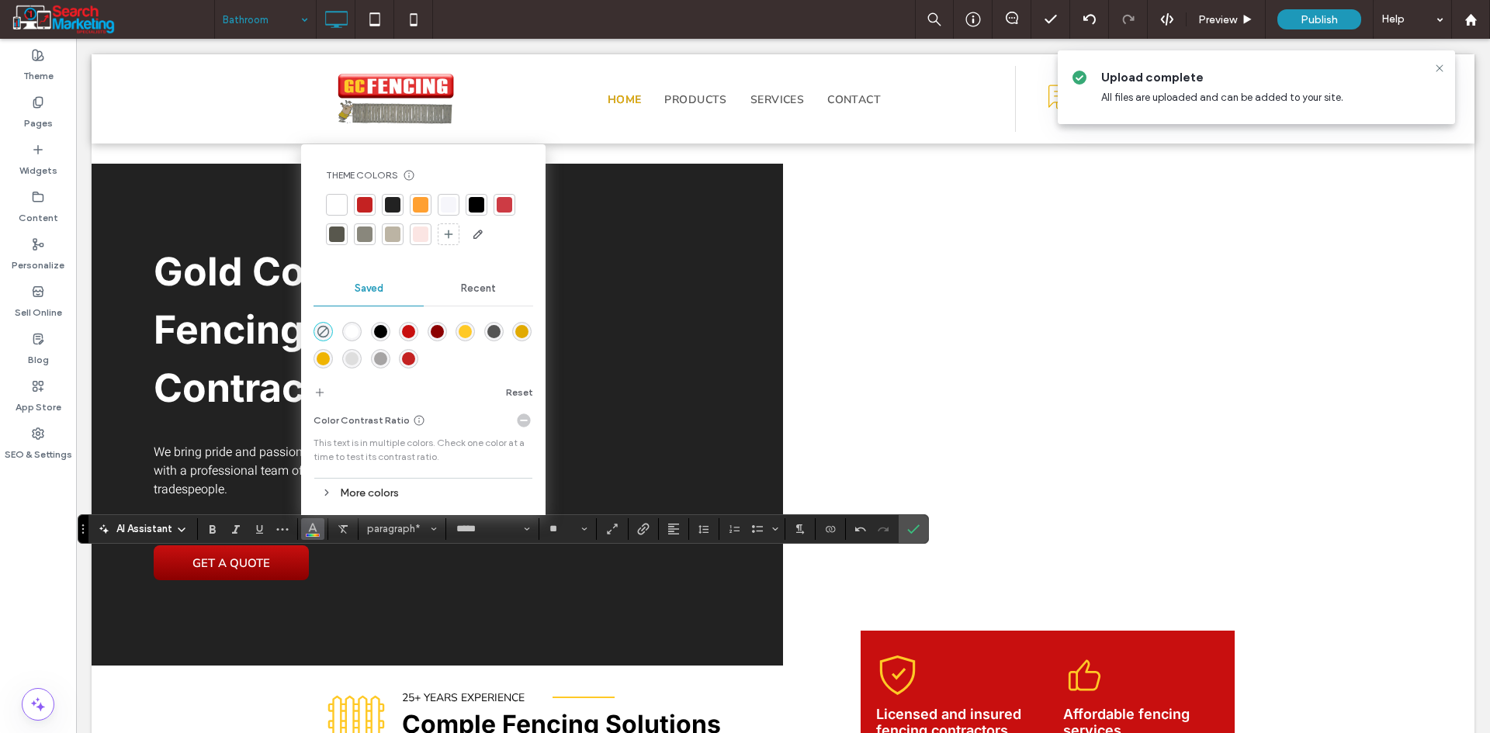
click at [493, 327] on div "rgba(85,85,85,1)" at bounding box center [493, 331] width 13 height 13
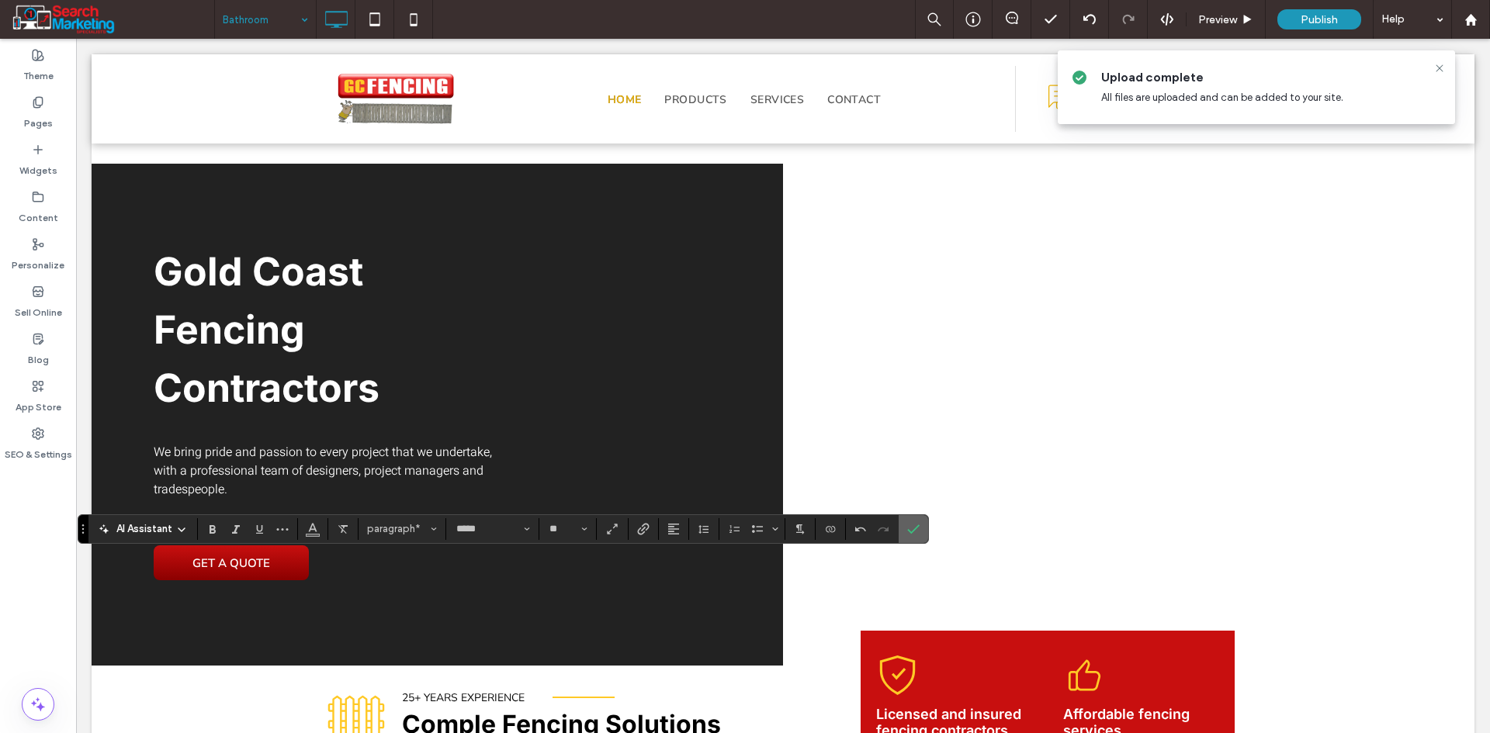
click at [914, 528] on icon "Confirm" at bounding box center [913, 529] width 12 height 12
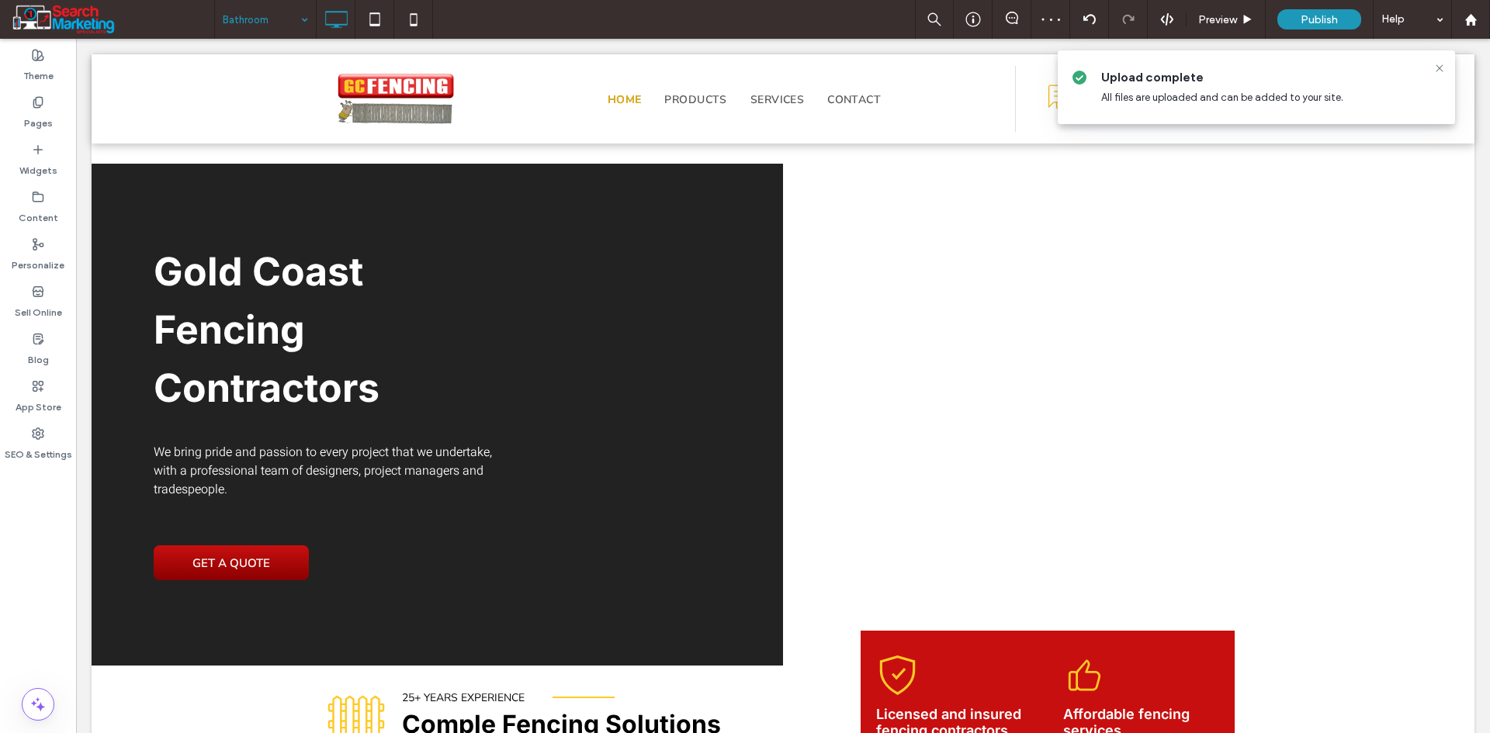
type input "*****"
type input "**"
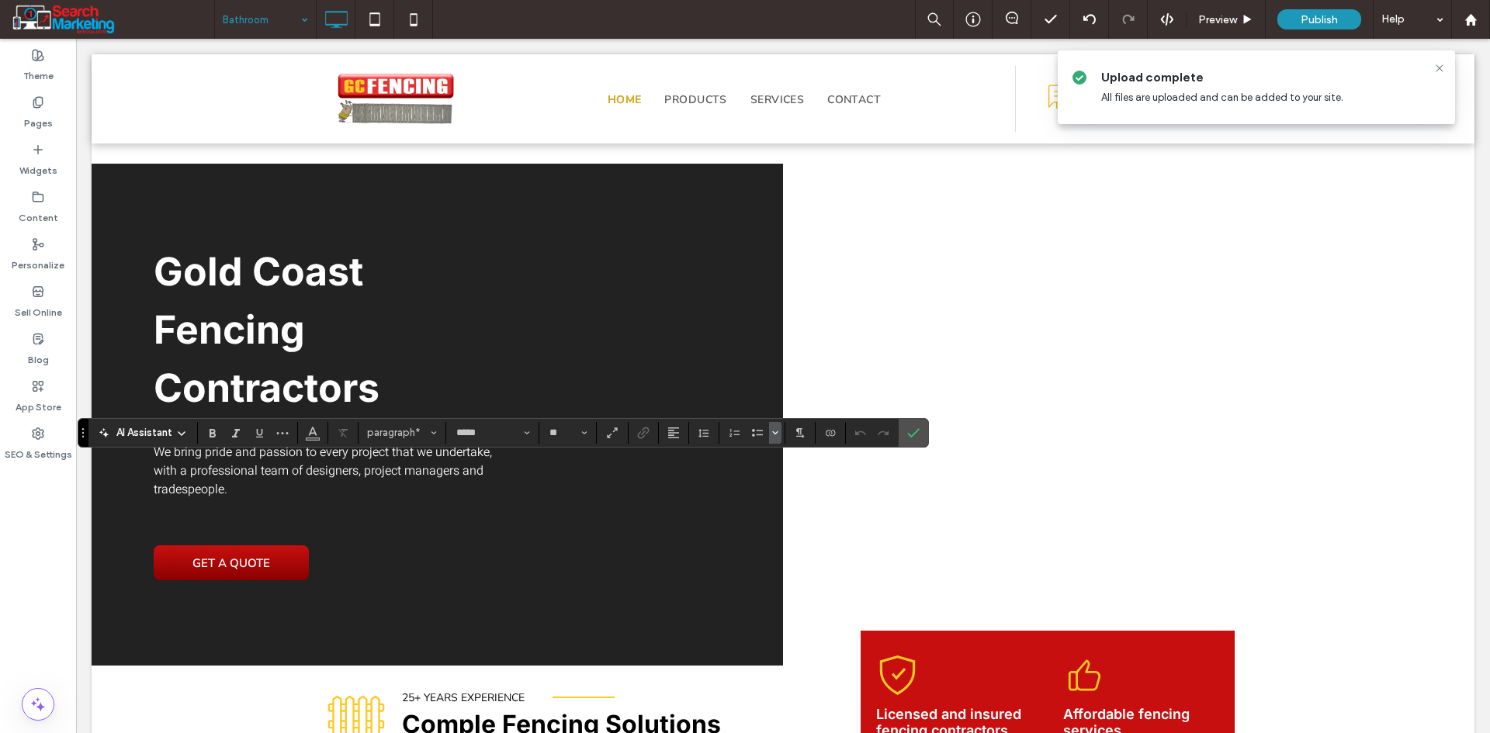
click at [770, 436] on icon "Bulleted list menu" at bounding box center [774, 432] width 9 height 9
click at [907, 364] on div "➞" at bounding box center [899, 358] width 27 height 27
click at [780, 435] on button "Bulleted list menu" at bounding box center [775, 433] width 12 height 22
click at [825, 393] on div "－" at bounding box center [829, 392] width 27 height 27
click at [913, 438] on icon "Confirm" at bounding box center [913, 433] width 12 height 12
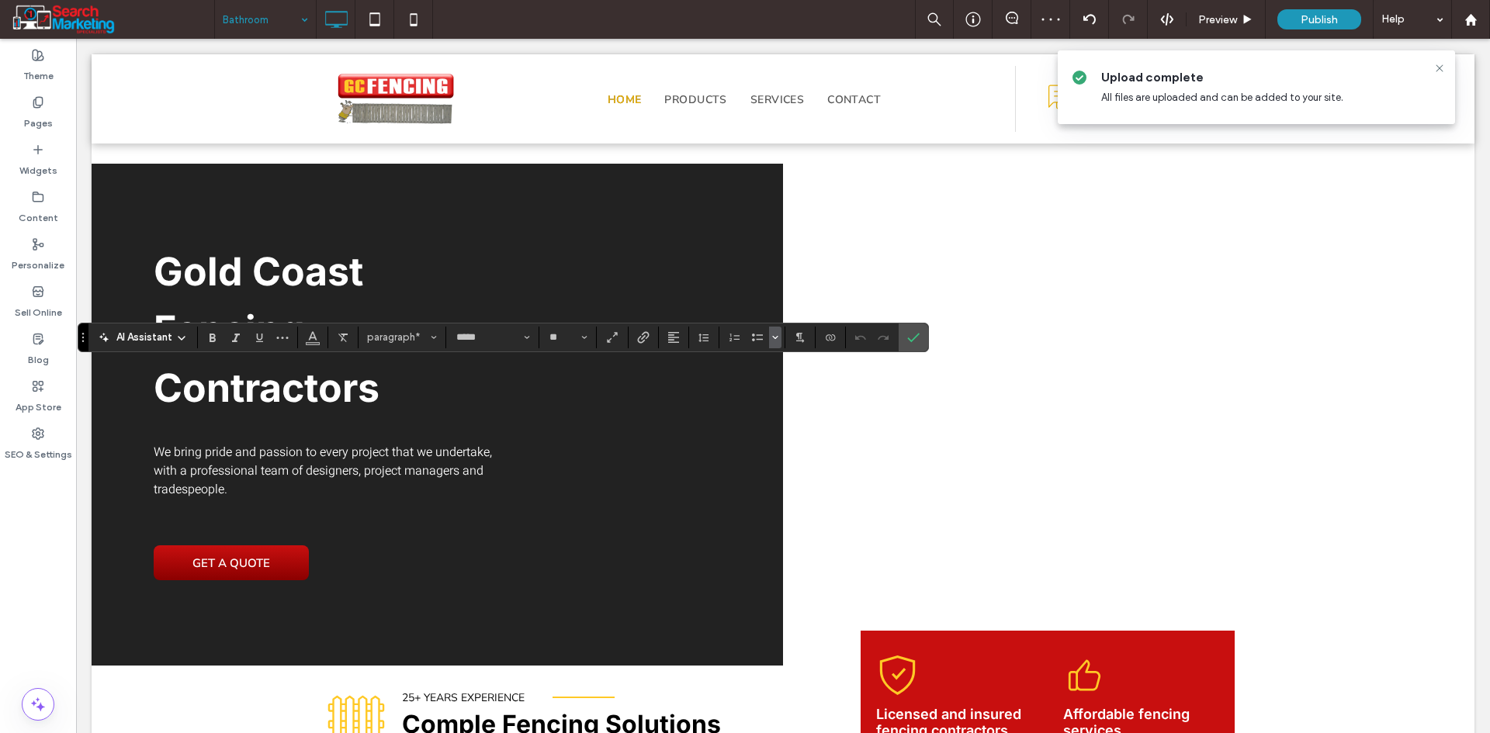
click at [774, 340] on icon "Bulleted list menu" at bounding box center [774, 337] width 9 height 9
drag, startPoint x: 823, startPoint y: 291, endPoint x: 797, endPoint y: 336, distance: 52.2
click at [824, 292] on div "－" at bounding box center [829, 297] width 27 height 27
click at [914, 336] on icon "Confirm" at bounding box center [913, 337] width 12 height 12
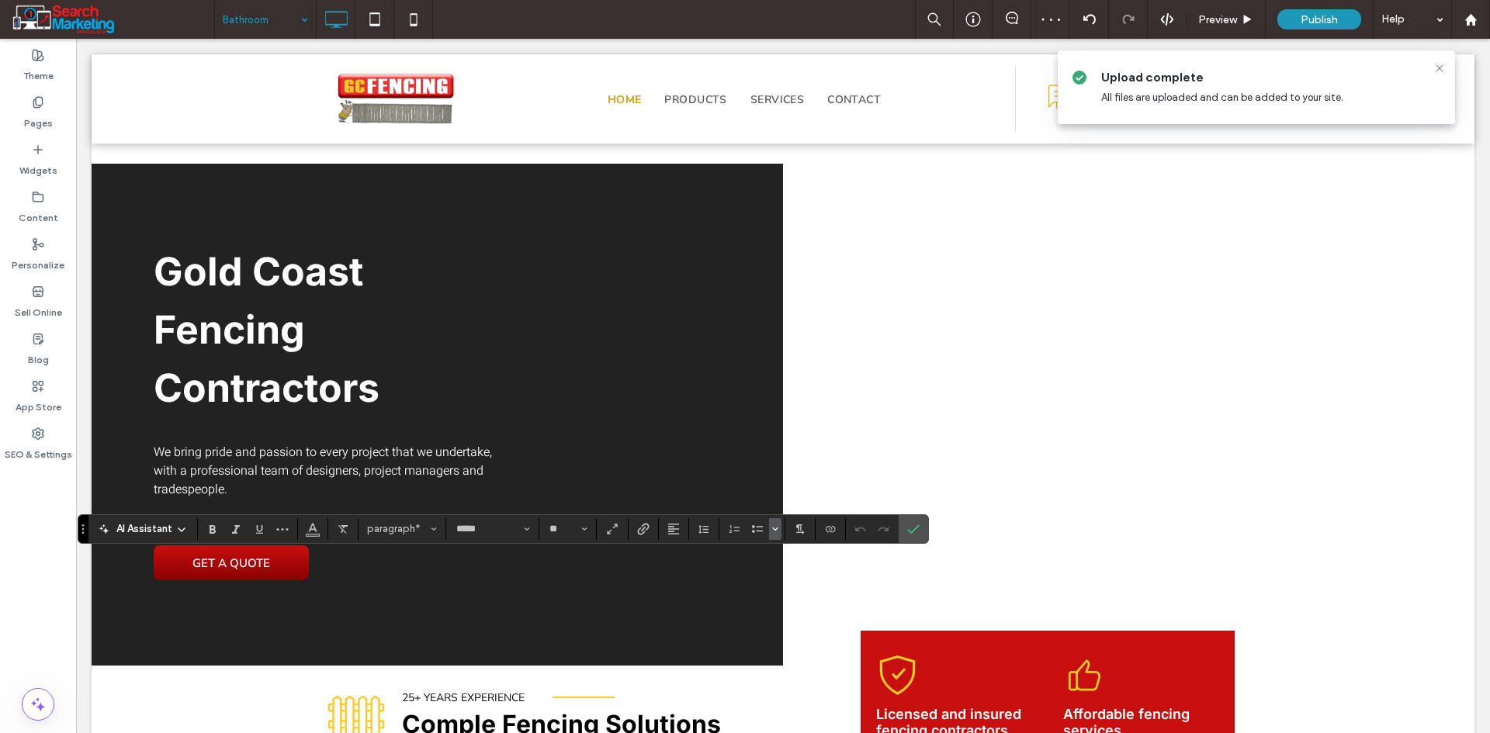
click at [774, 535] on span "Bulleted list menu" at bounding box center [774, 529] width 9 height 22
click at [828, 486] on div "－" at bounding box center [829, 489] width 27 height 27
click at [905, 531] on label "Confirm" at bounding box center [913, 529] width 23 height 28
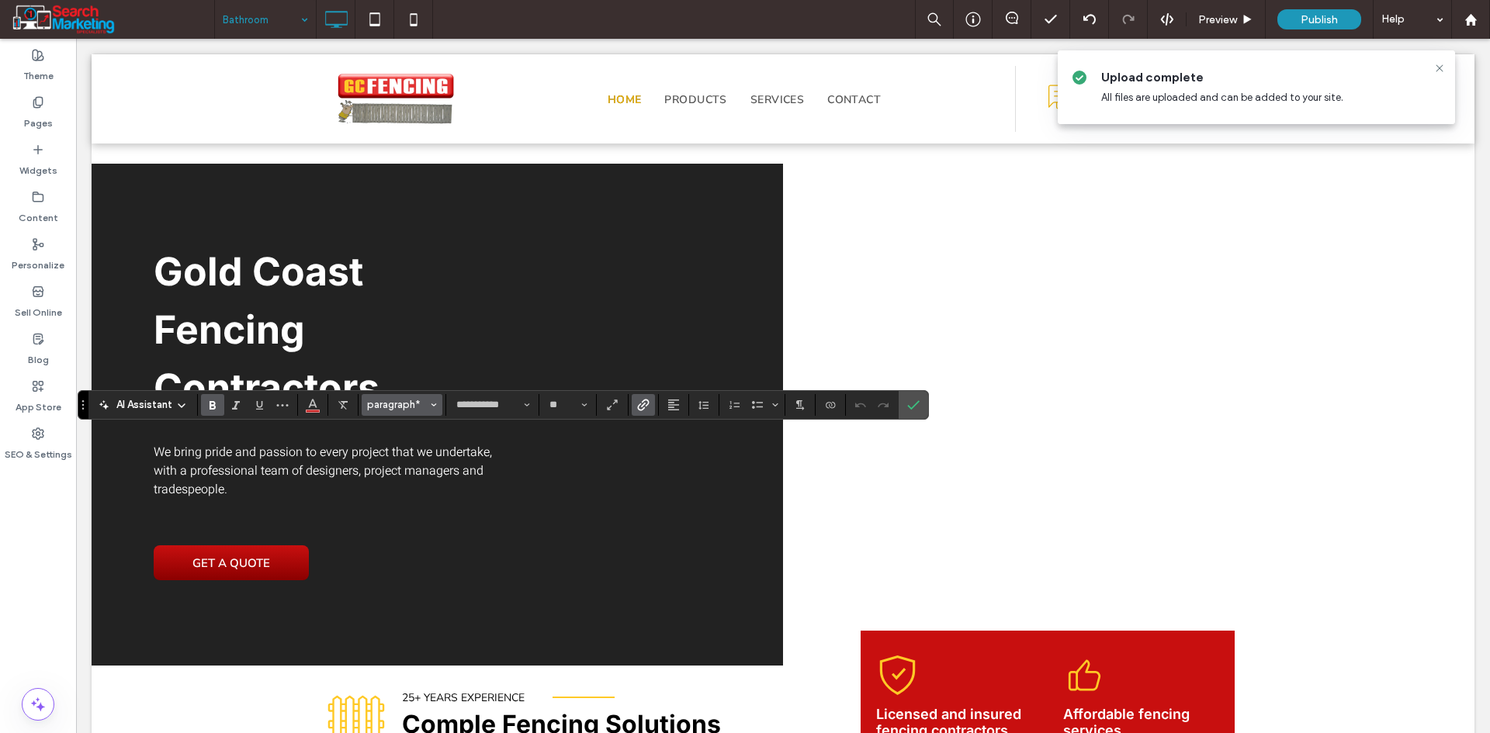
click at [417, 405] on span "paragraph*" at bounding box center [397, 405] width 61 height 12
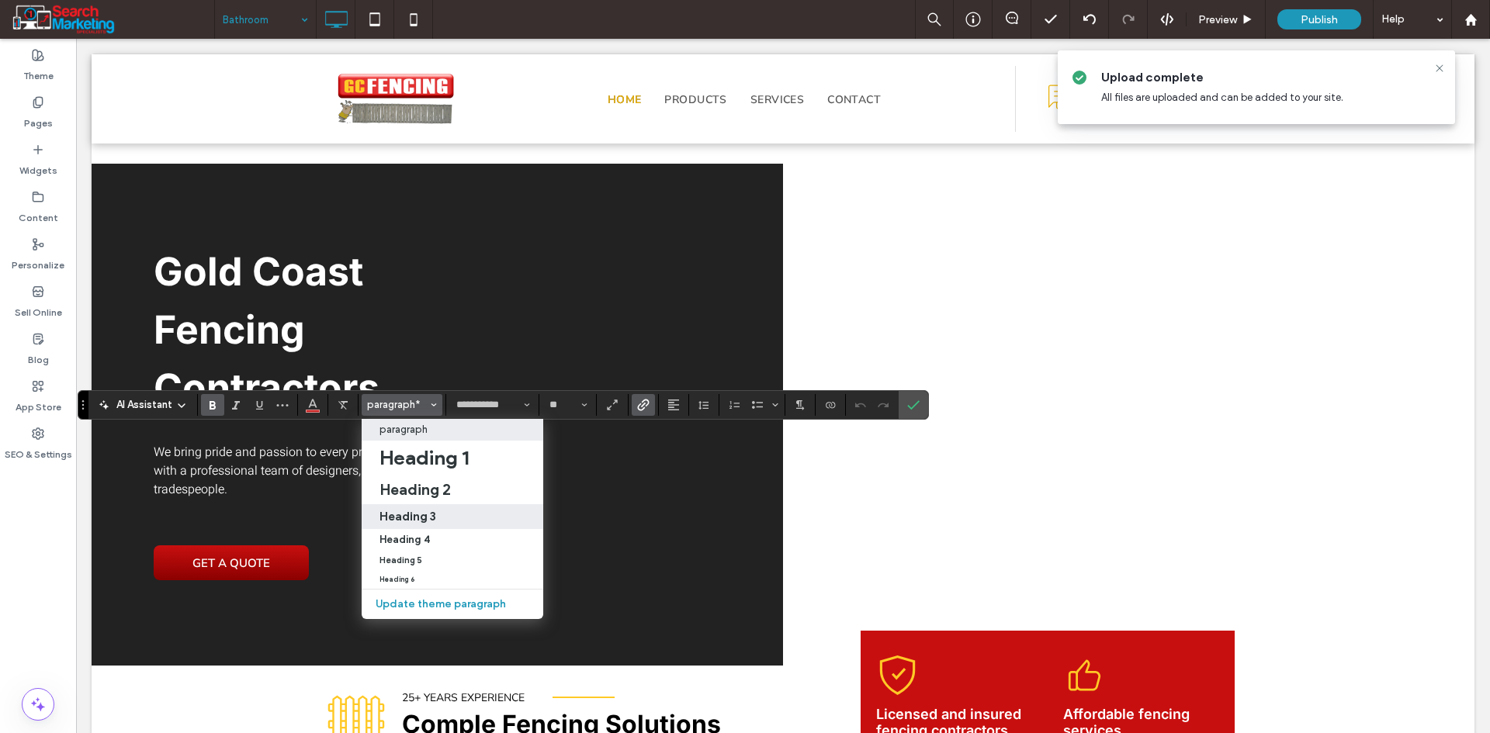
click at [424, 510] on h3 "Heading 3" at bounding box center [407, 516] width 57 height 15
type input "*****"
type input "**"
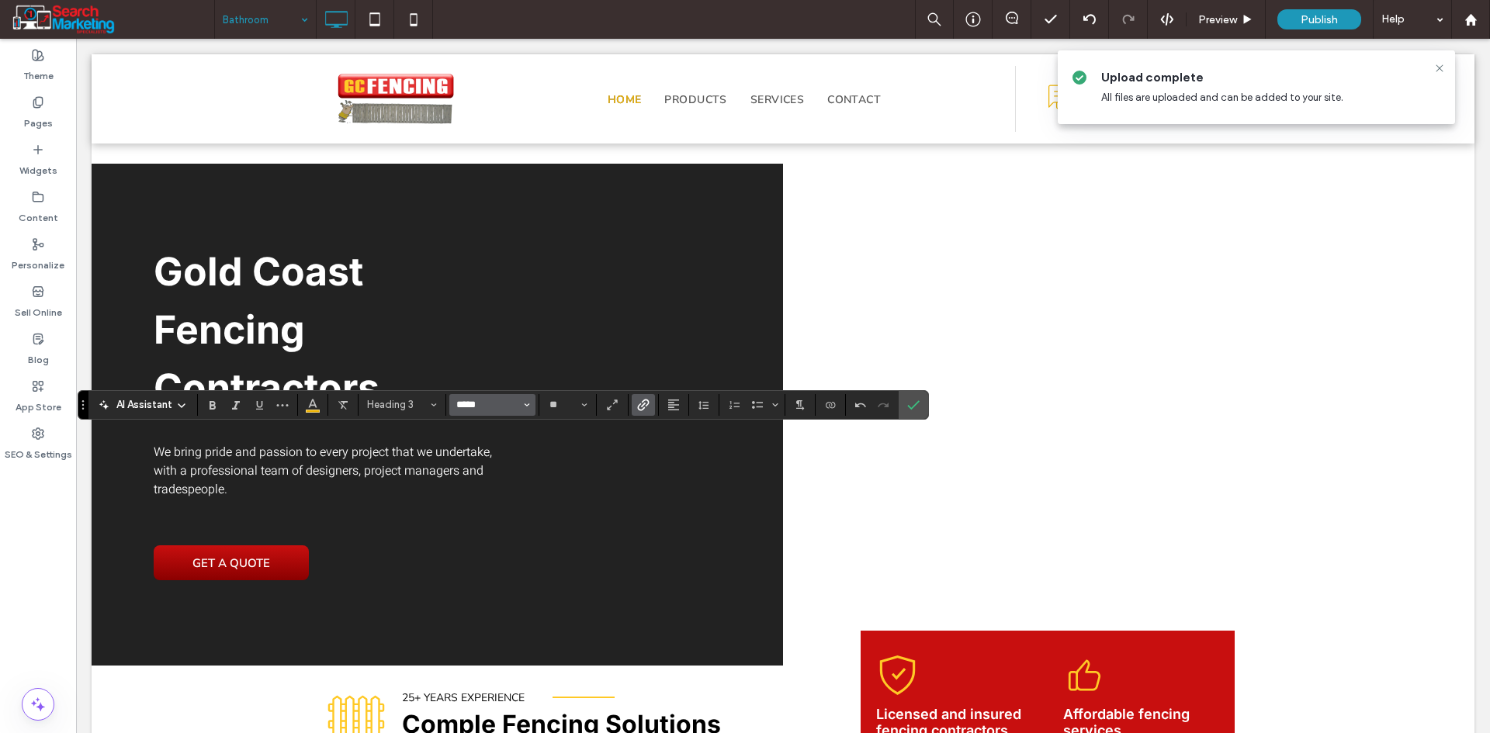
click at [510, 405] on input "*****" at bounding box center [488, 405] width 66 height 12
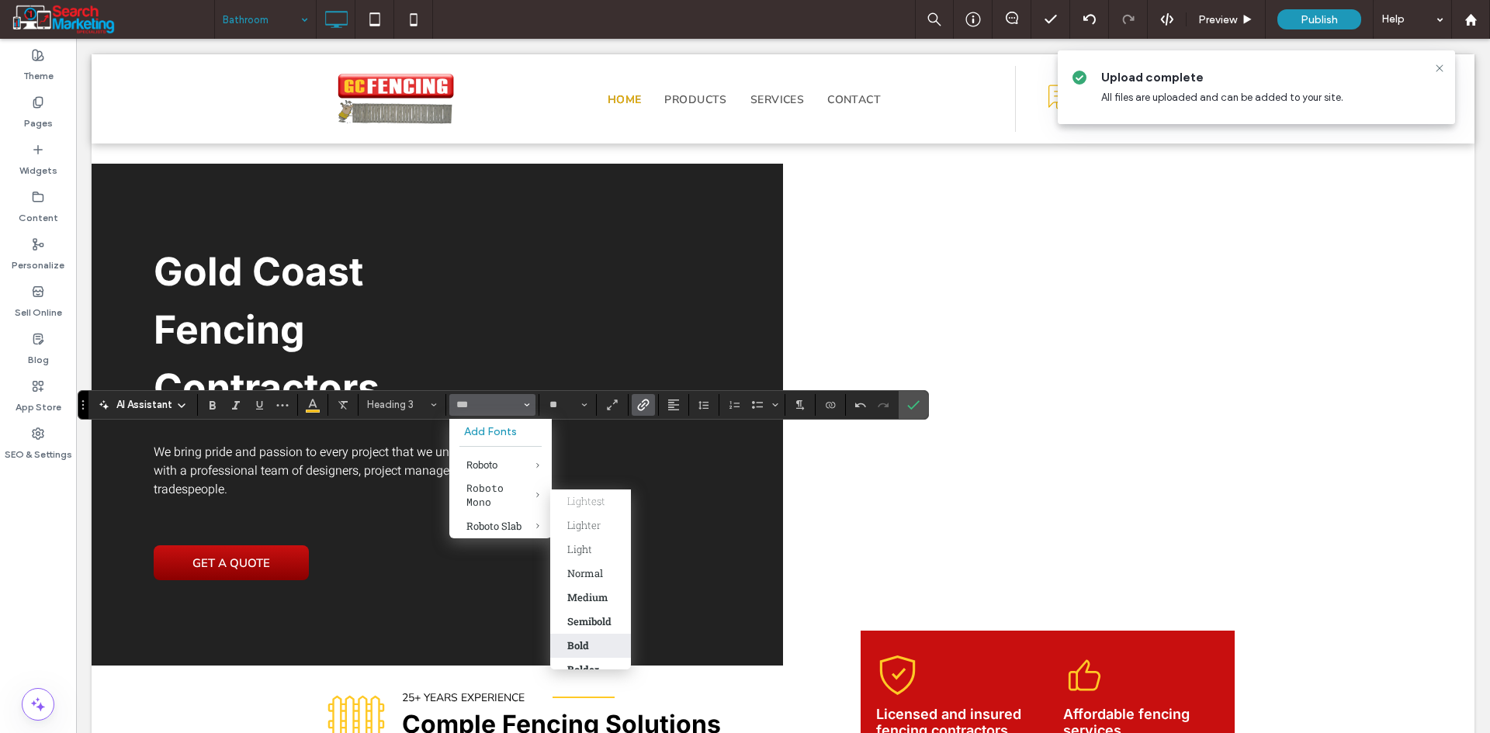
click at [589, 639] on div "Bold" at bounding box center [578, 646] width 22 height 14
type input "**********"
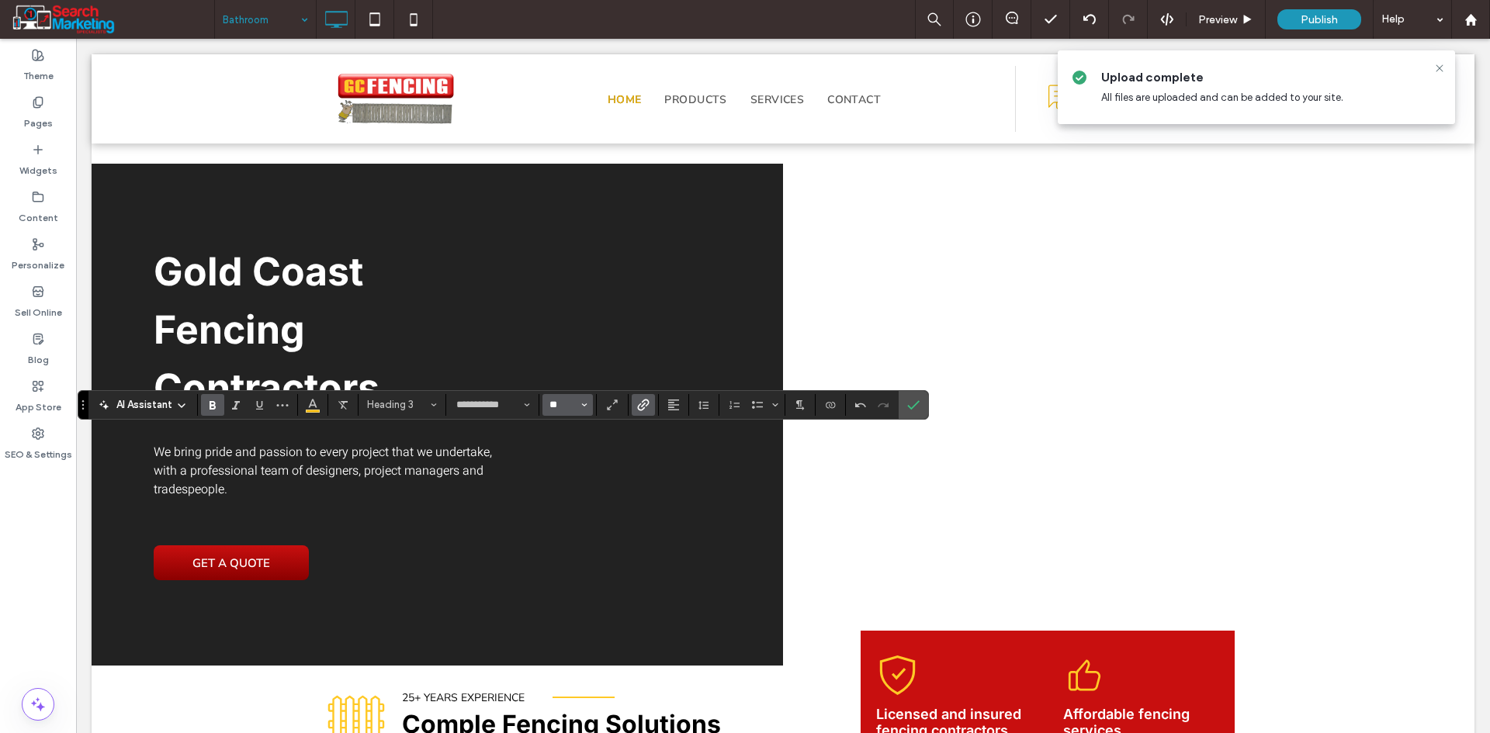
click at [559, 411] on input "**" at bounding box center [563, 405] width 30 height 12
click at [570, 551] on label "16" at bounding box center [567, 560] width 50 height 22
type input "**"
click at [309, 404] on icon "Color" at bounding box center [312, 403] width 12 height 12
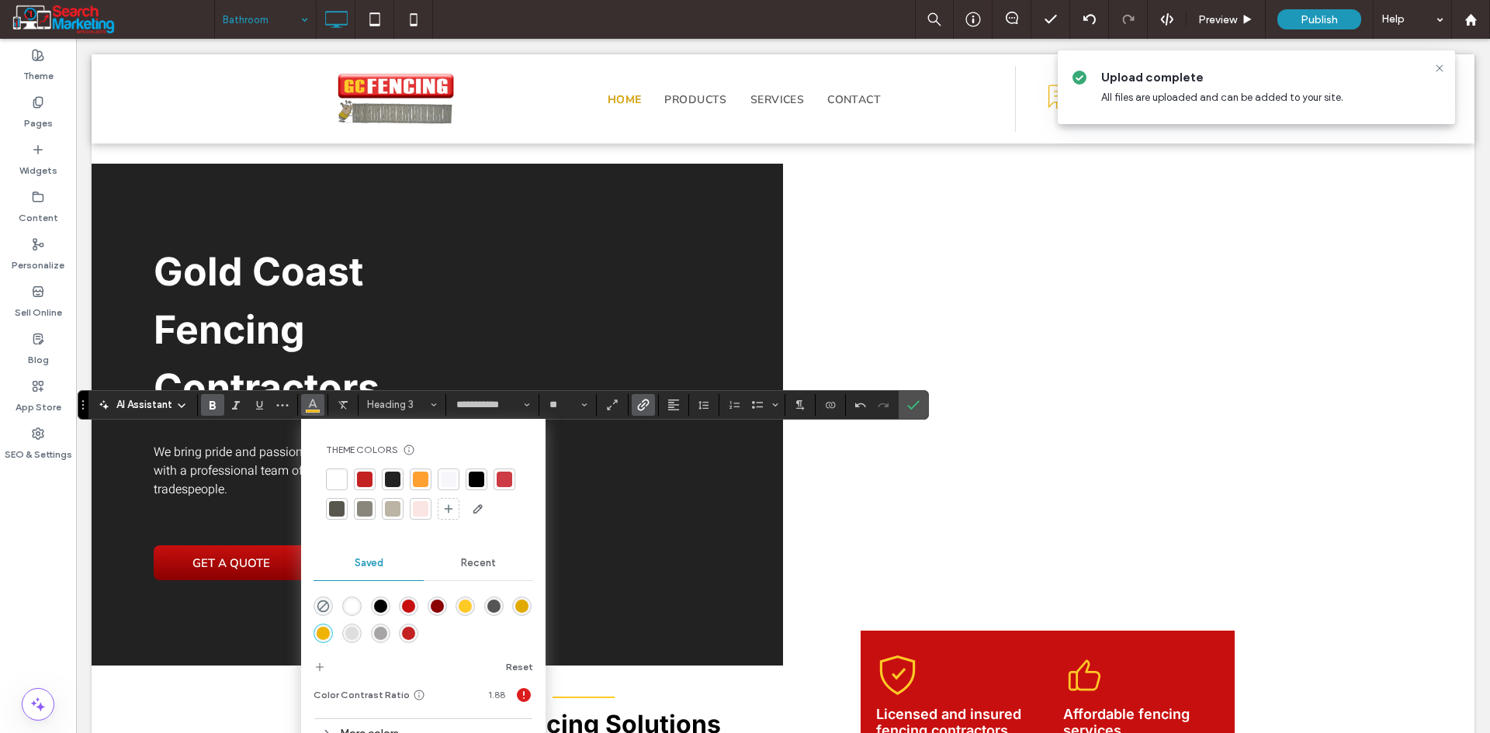
click at [407, 637] on div "rgba(196,34,34,1)" at bounding box center [408, 633] width 13 height 13
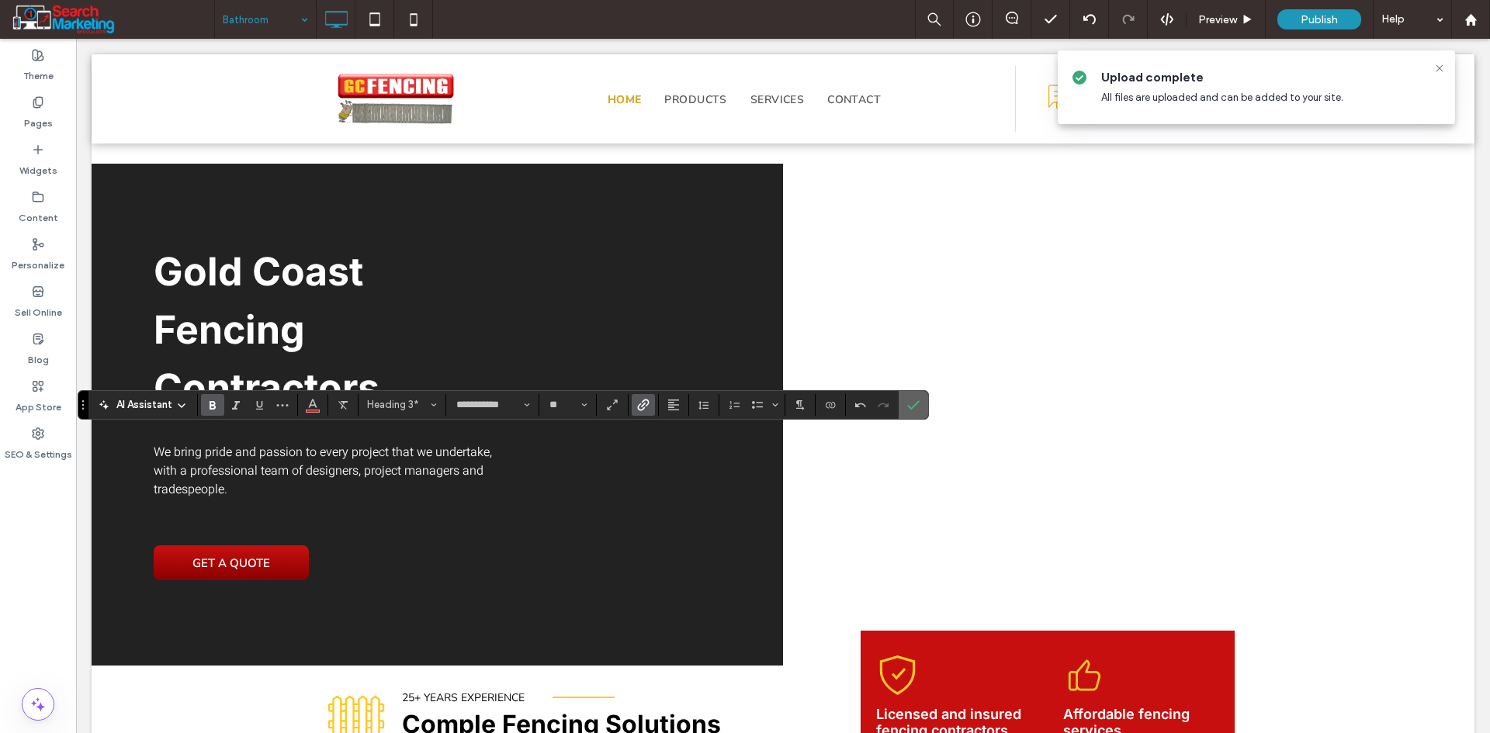
click at [908, 404] on icon "Confirm" at bounding box center [913, 405] width 12 height 12
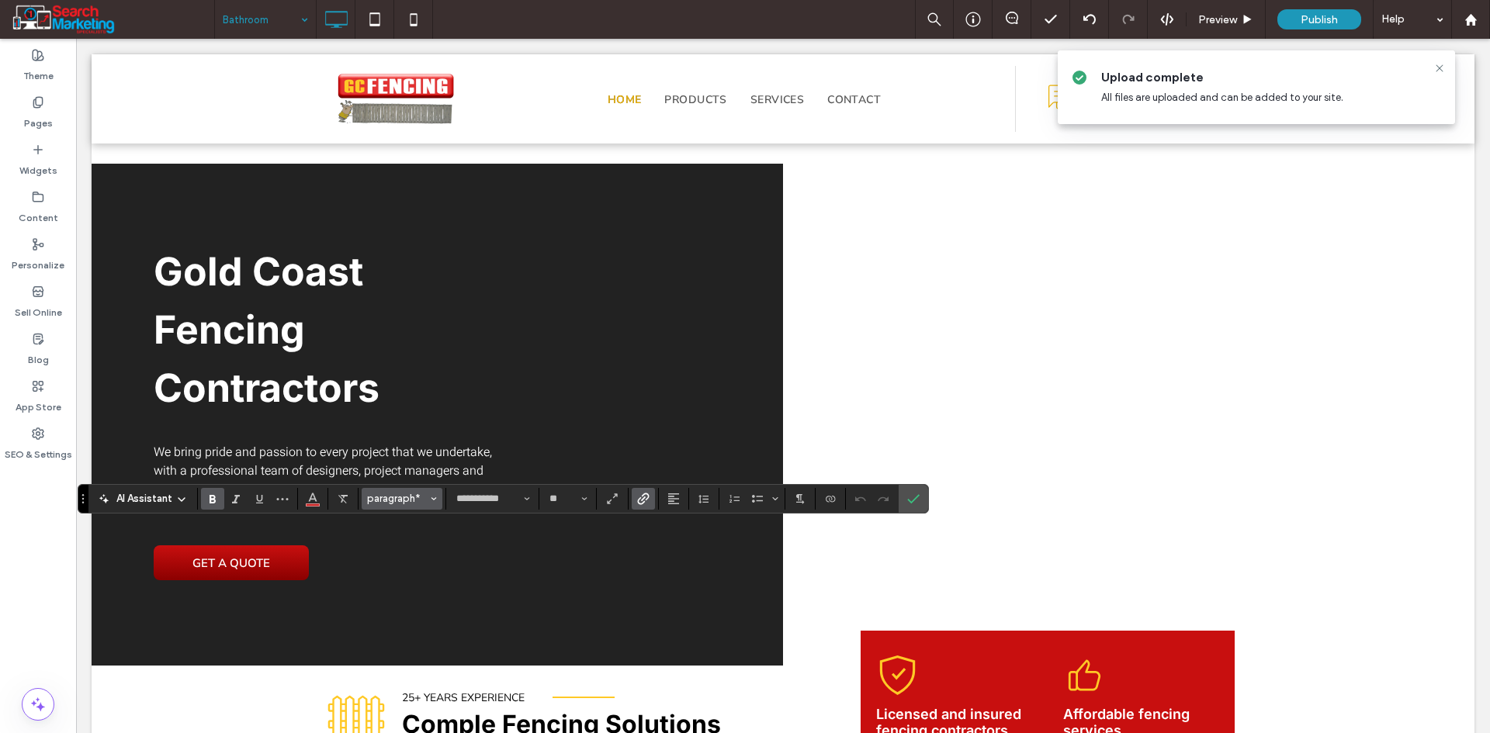
click at [423, 501] on span "paragraph*" at bounding box center [397, 499] width 61 height 12
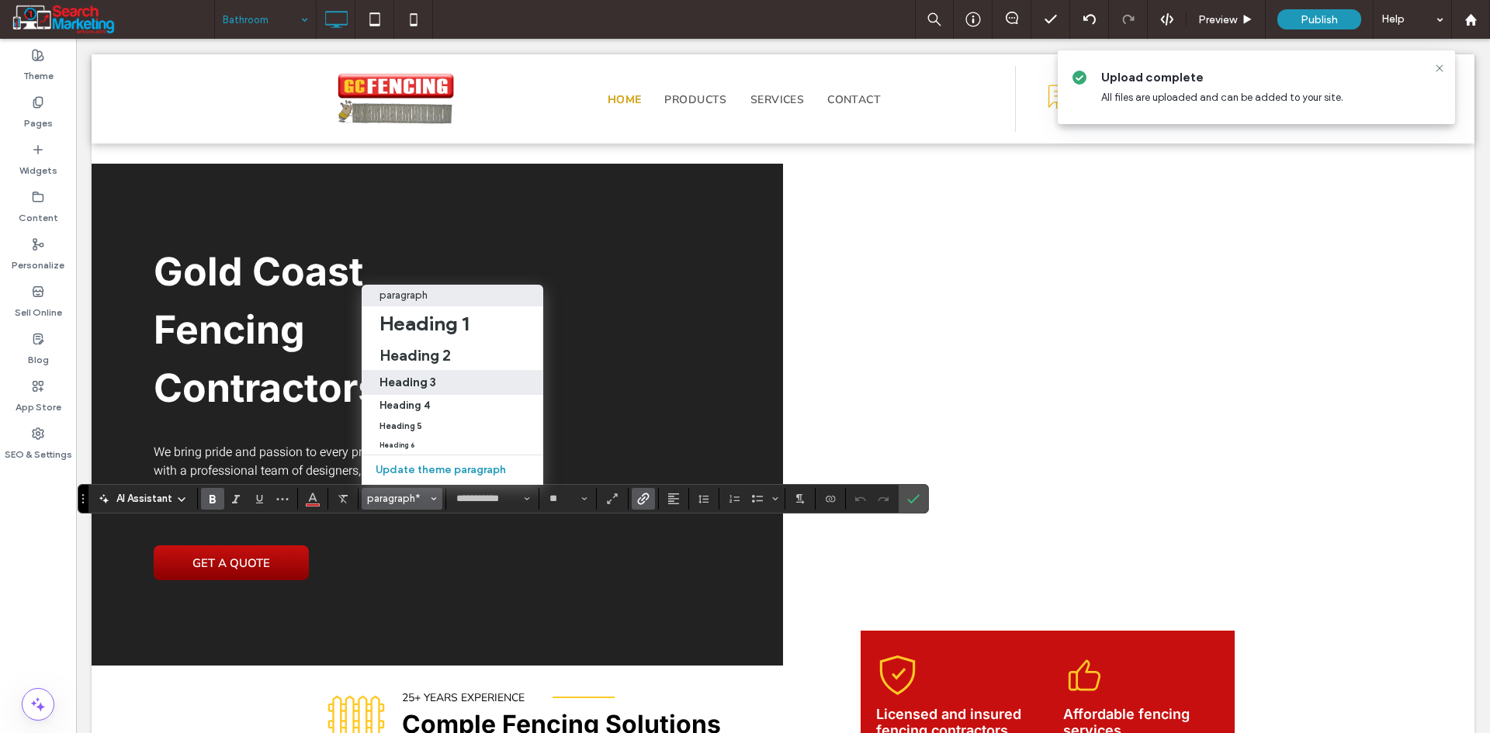
click at [432, 379] on label "Heading 3" at bounding box center [453, 382] width 182 height 25
type input "*****"
type input "**"
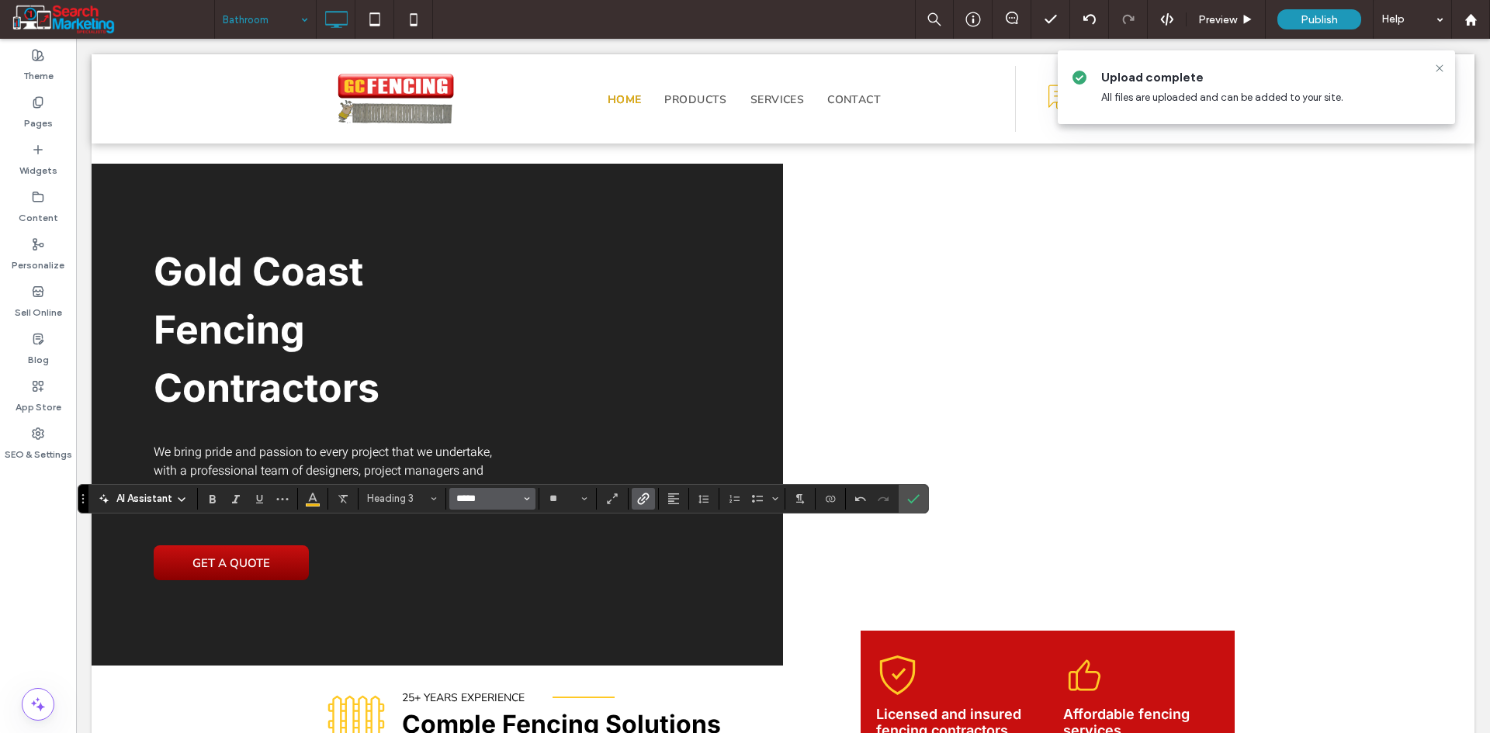
click at [489, 494] on input "*****" at bounding box center [488, 499] width 66 height 12
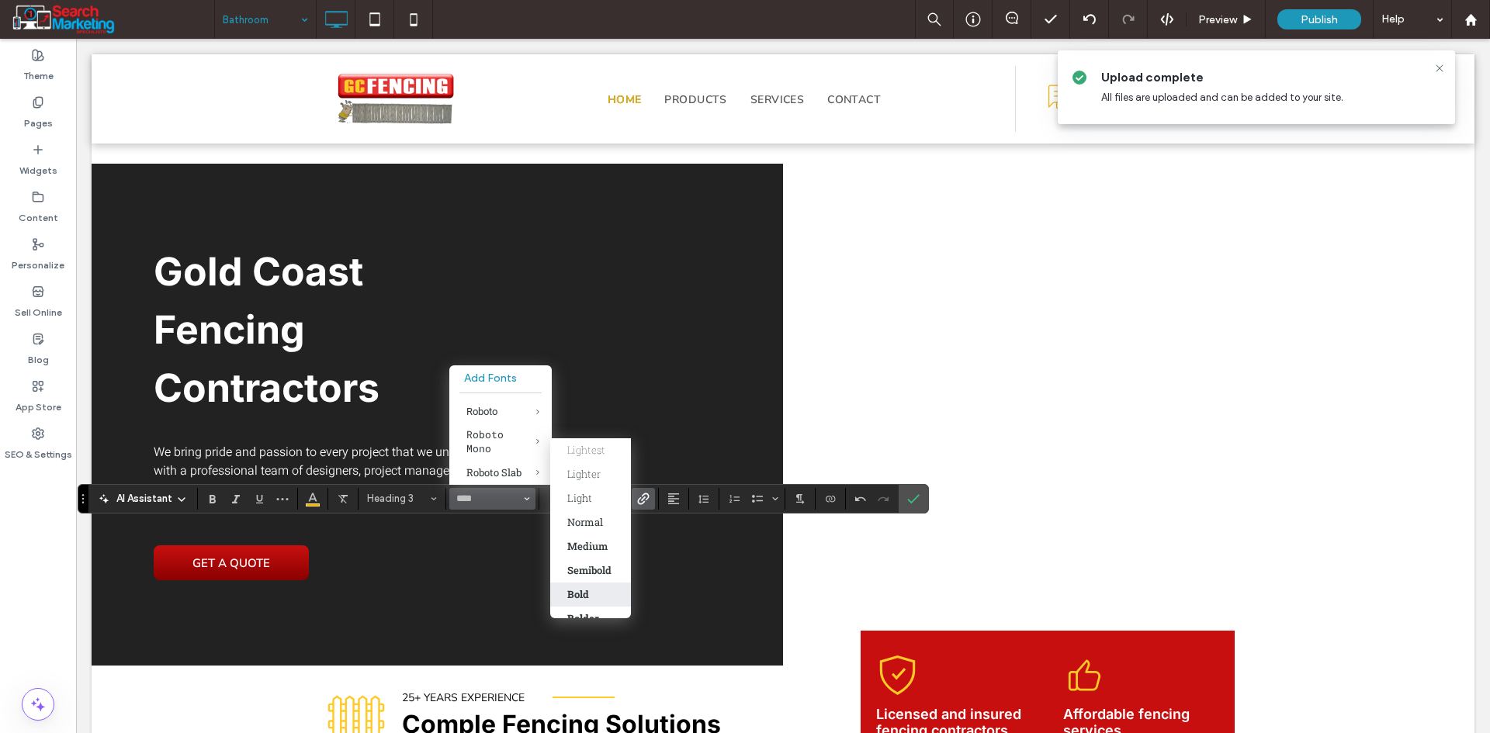
click at [598, 589] on div "Bold" at bounding box center [590, 594] width 47 height 14
type input "**********"
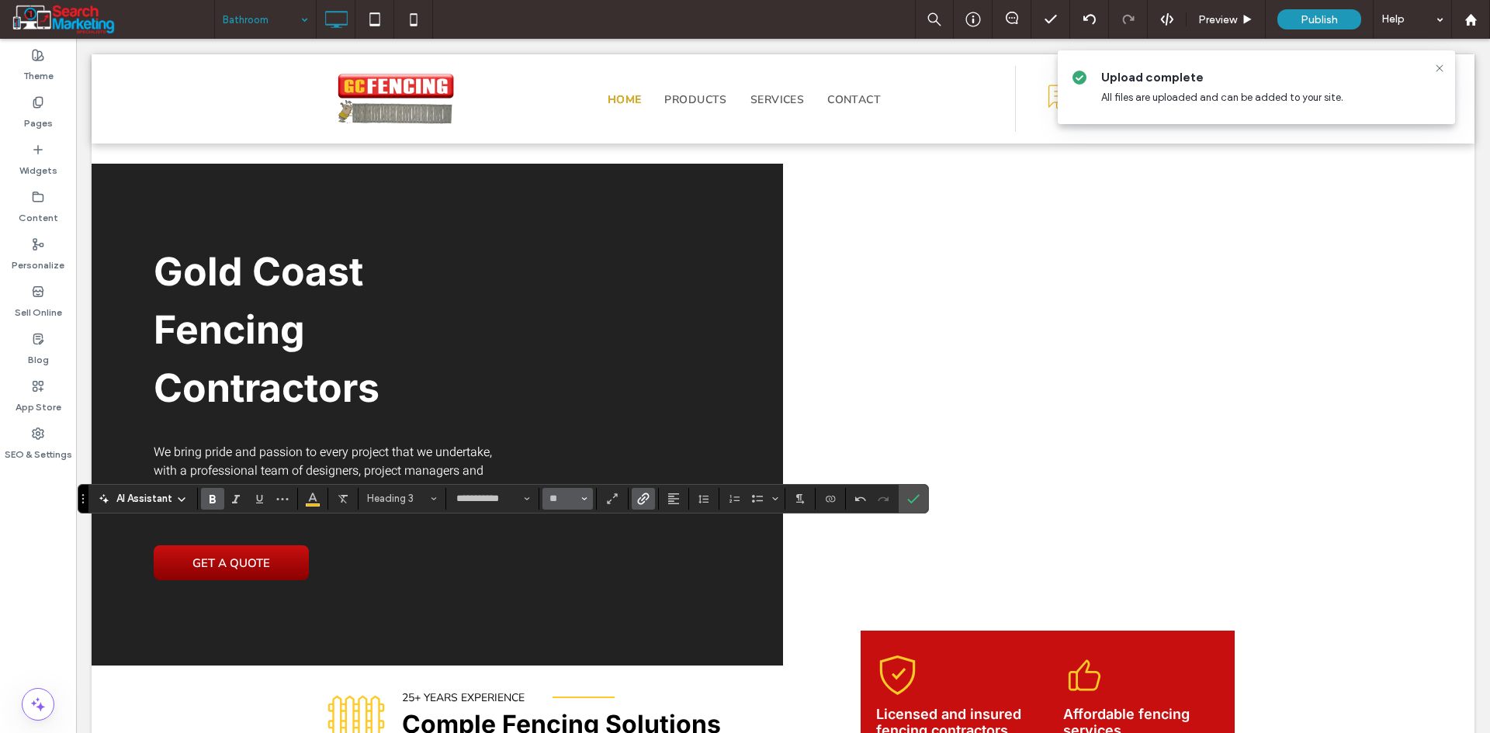
click at [582, 502] on span "Size" at bounding box center [584, 499] width 6 height 20
click at [574, 445] on label "16" at bounding box center [567, 446] width 50 height 22
type input "**"
click at [311, 493] on icon "Color" at bounding box center [312, 497] width 12 height 12
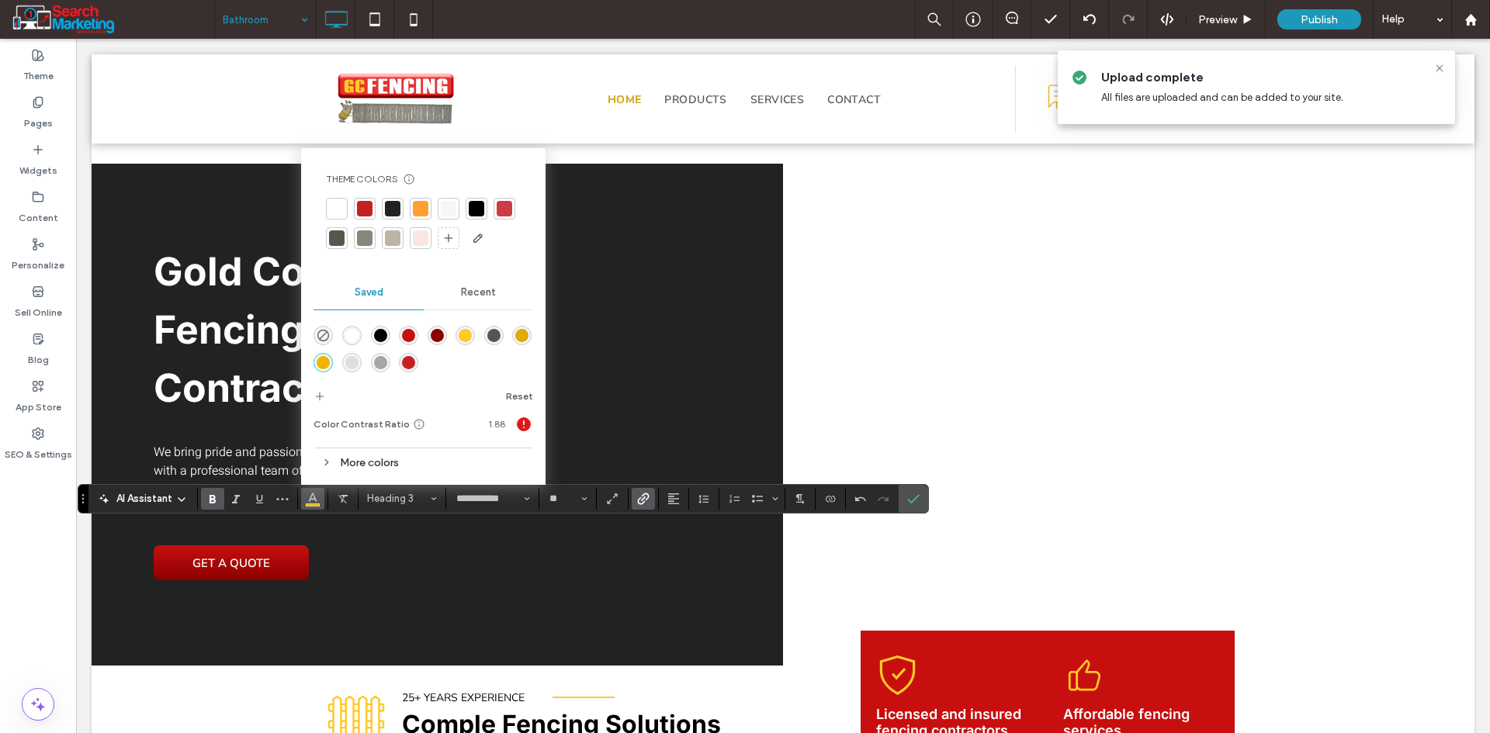
click at [407, 359] on div "rgba(196,34,34,1)" at bounding box center [408, 362] width 13 height 13
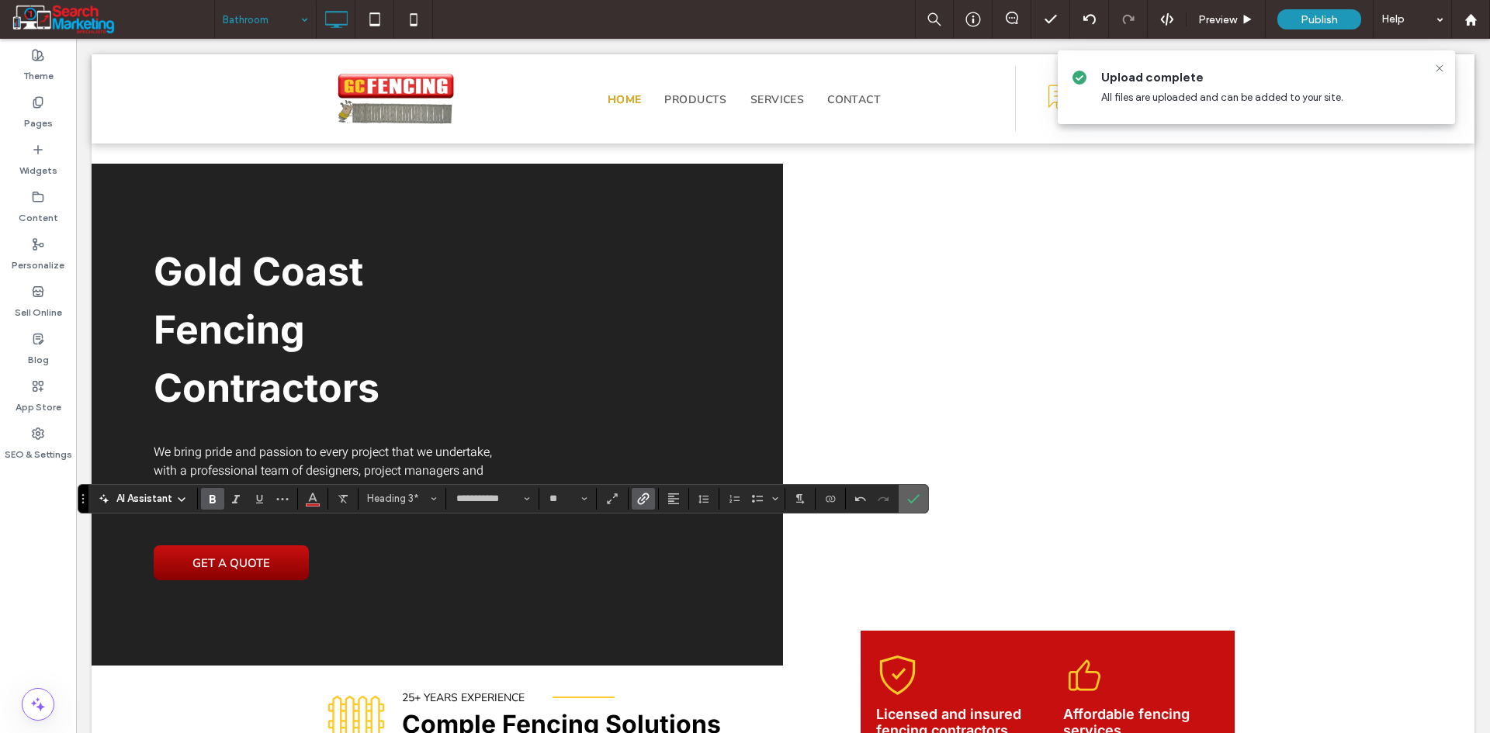
click at [915, 495] on icon "Confirm" at bounding box center [913, 499] width 12 height 12
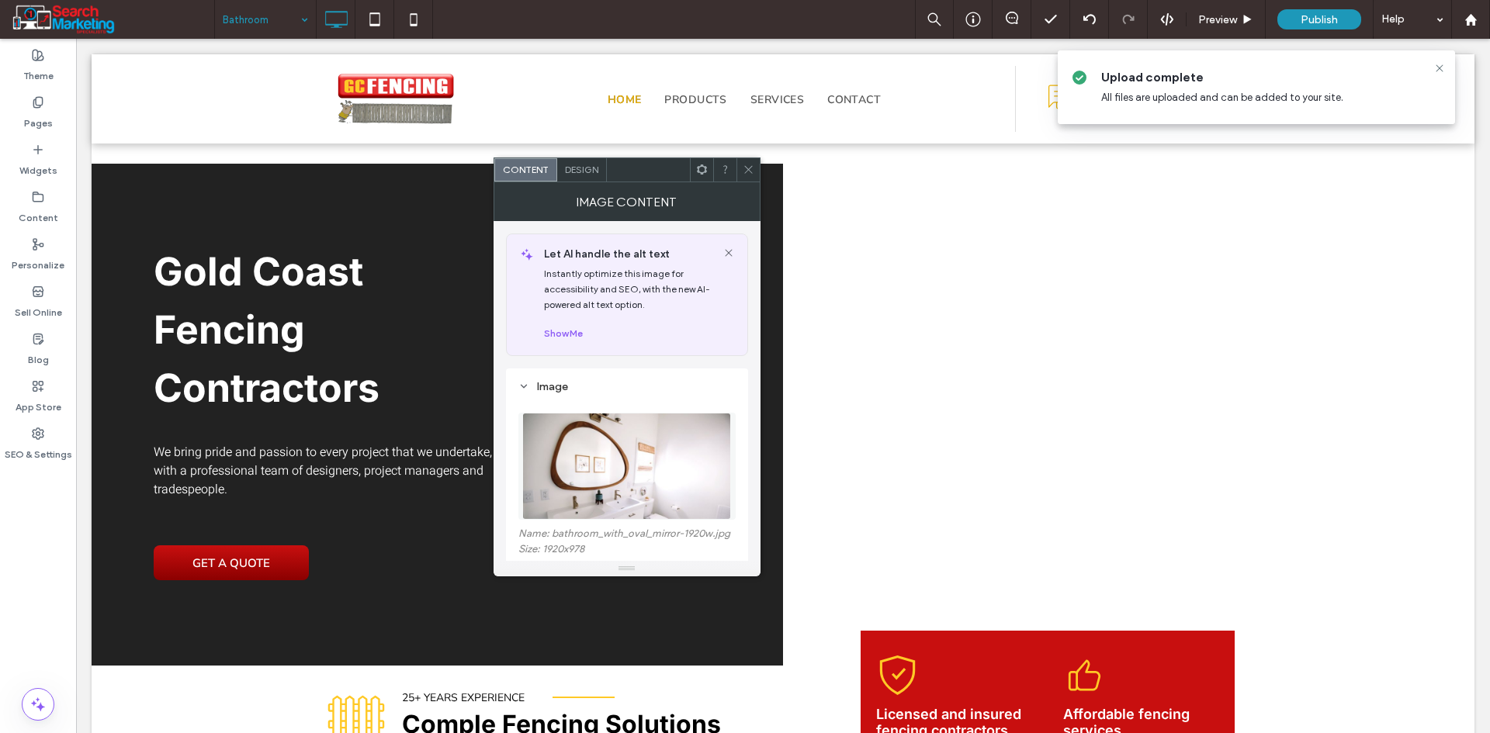
click at [750, 170] on icon at bounding box center [749, 170] width 12 height 12
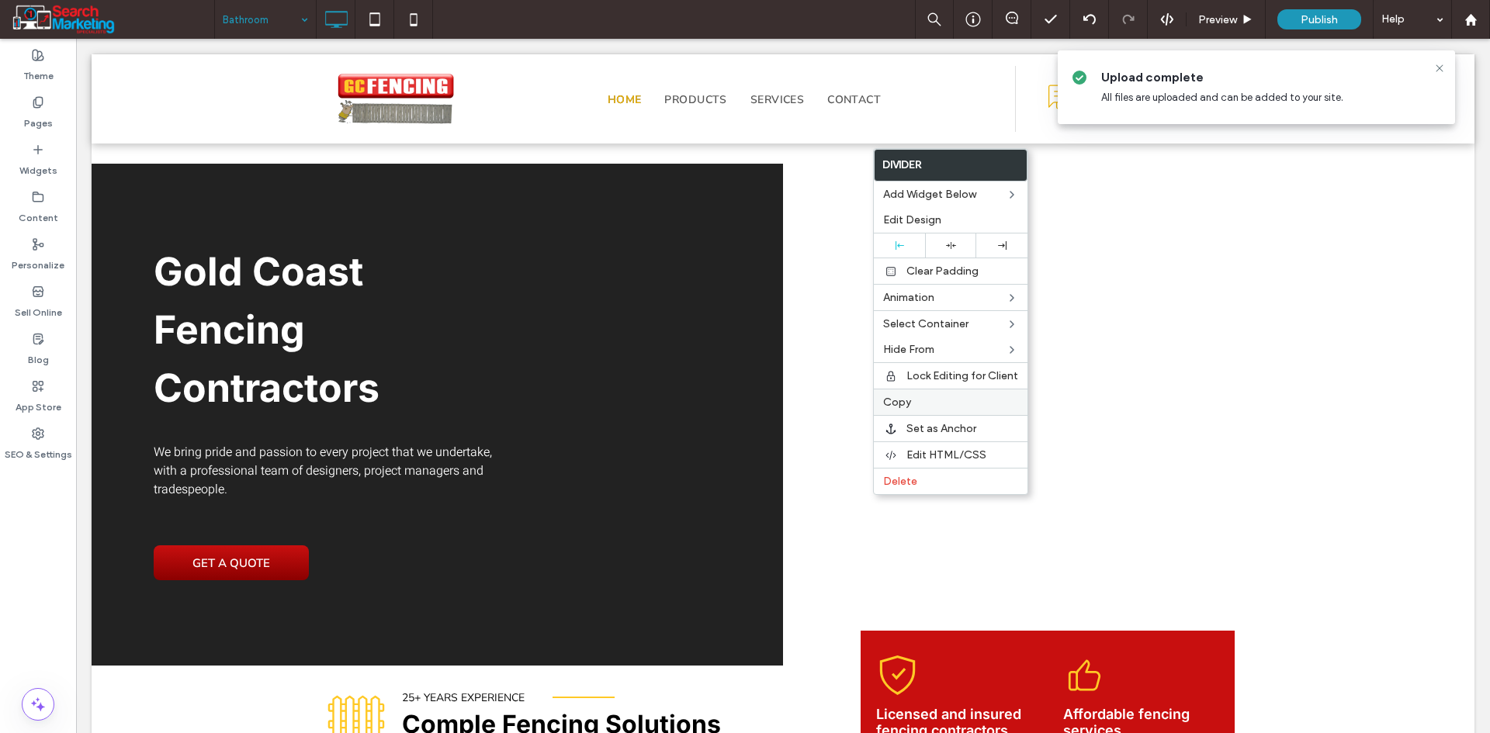
click at [925, 394] on div "Copy" at bounding box center [951, 402] width 154 height 26
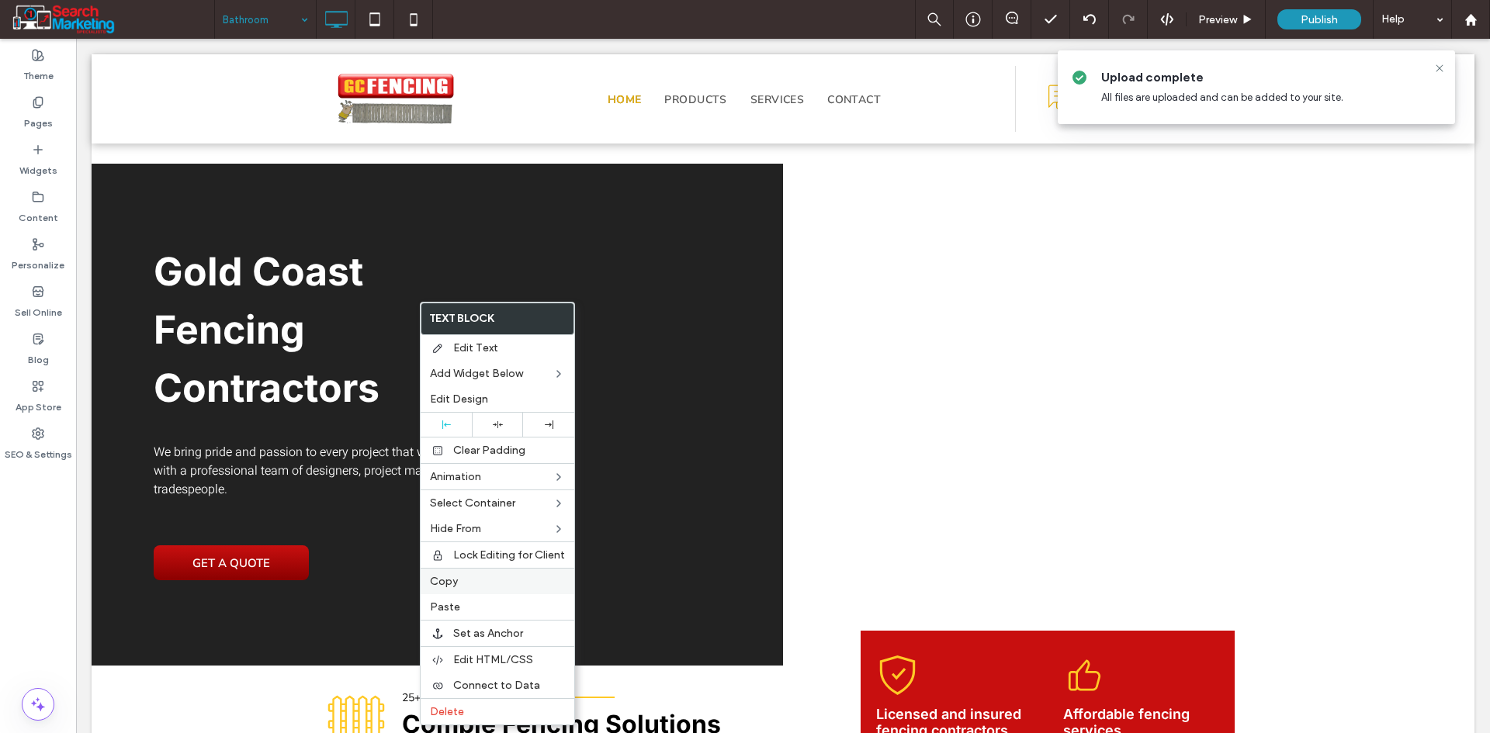
click at [472, 604] on label "Paste" at bounding box center [497, 607] width 135 height 13
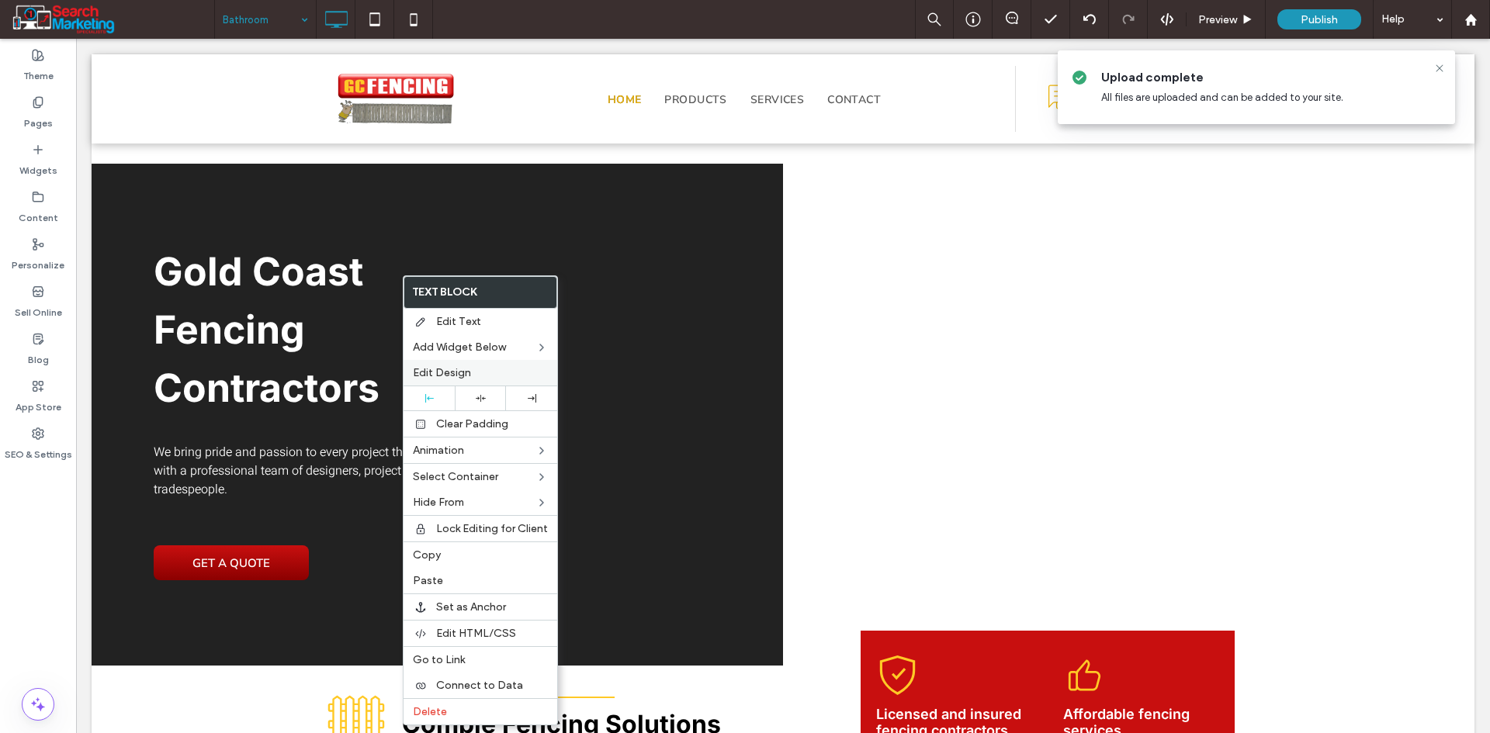
click at [445, 367] on span "Edit Design" at bounding box center [442, 372] width 58 height 13
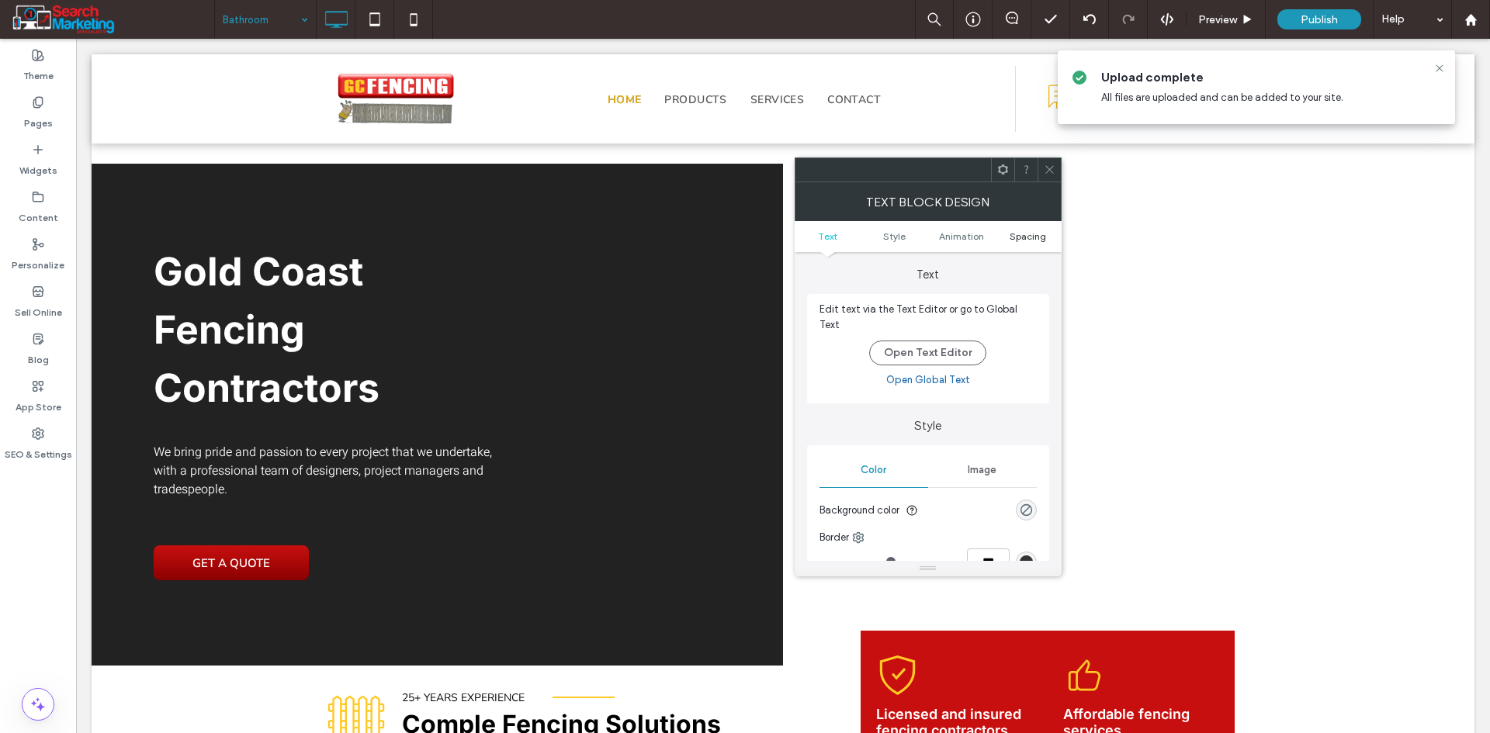
click at [1025, 235] on span "Spacing" at bounding box center [1027, 236] width 36 height 12
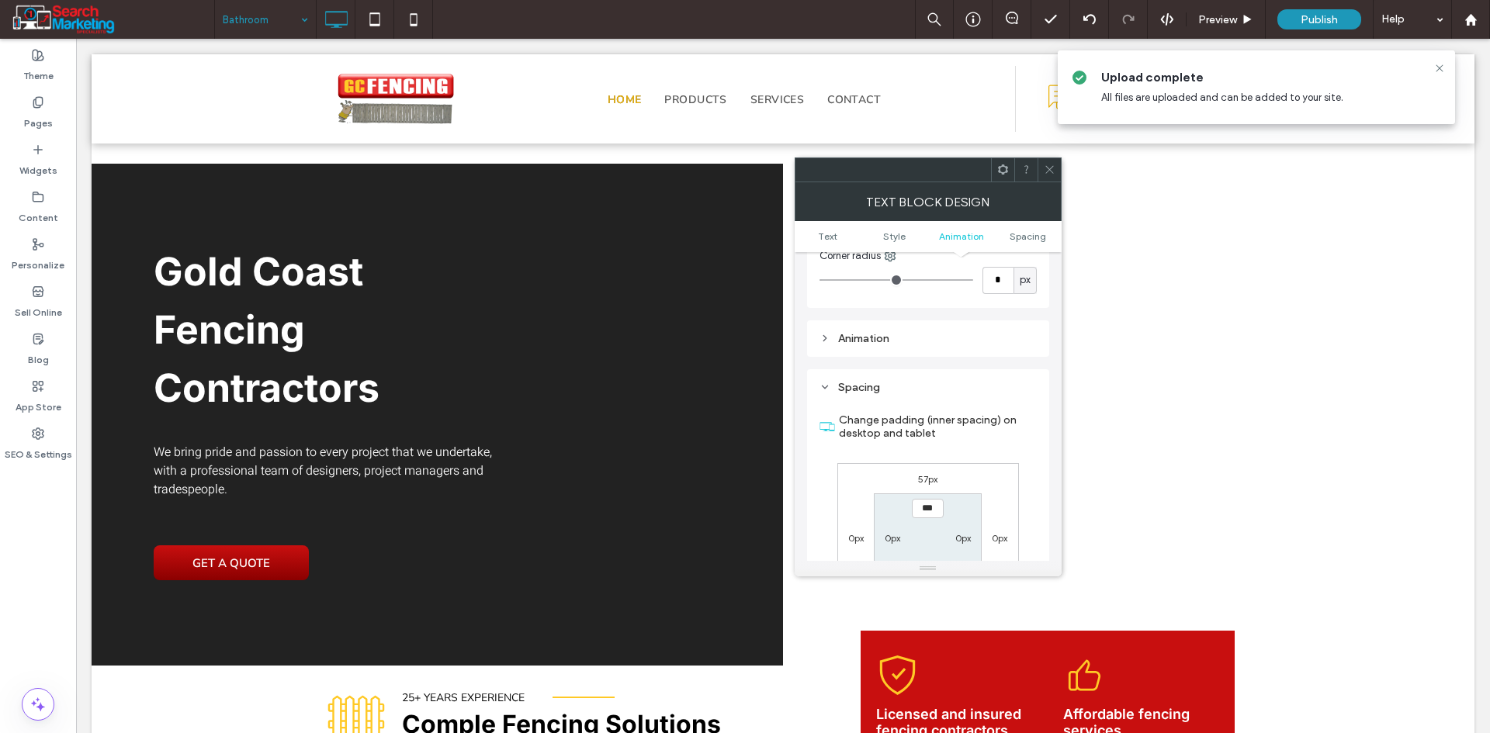
scroll to position [436, 0]
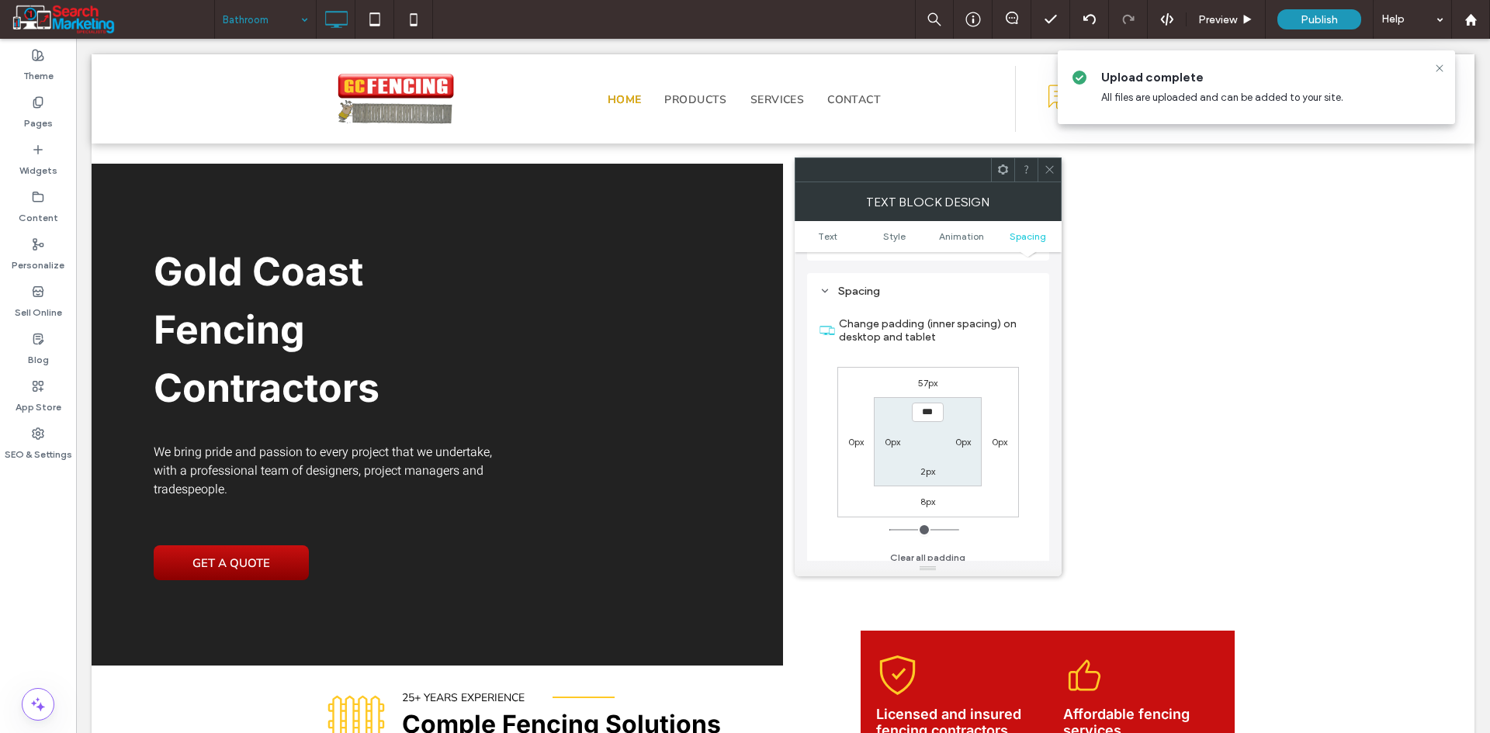
click at [935, 377] on label "57px" at bounding box center [927, 383] width 19 height 12
type input "**"
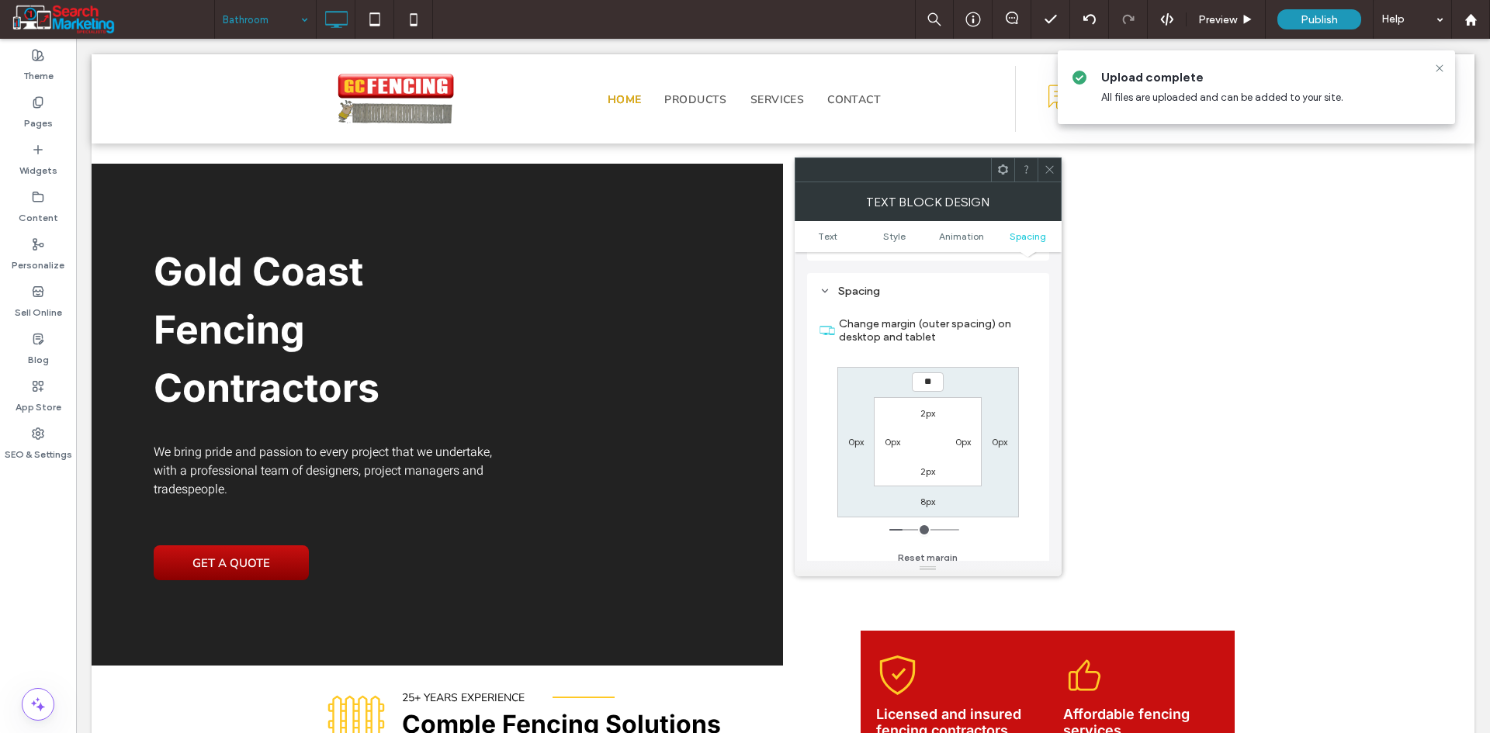
type input "**"
type input "****"
click at [1044, 166] on icon at bounding box center [1050, 170] width 12 height 12
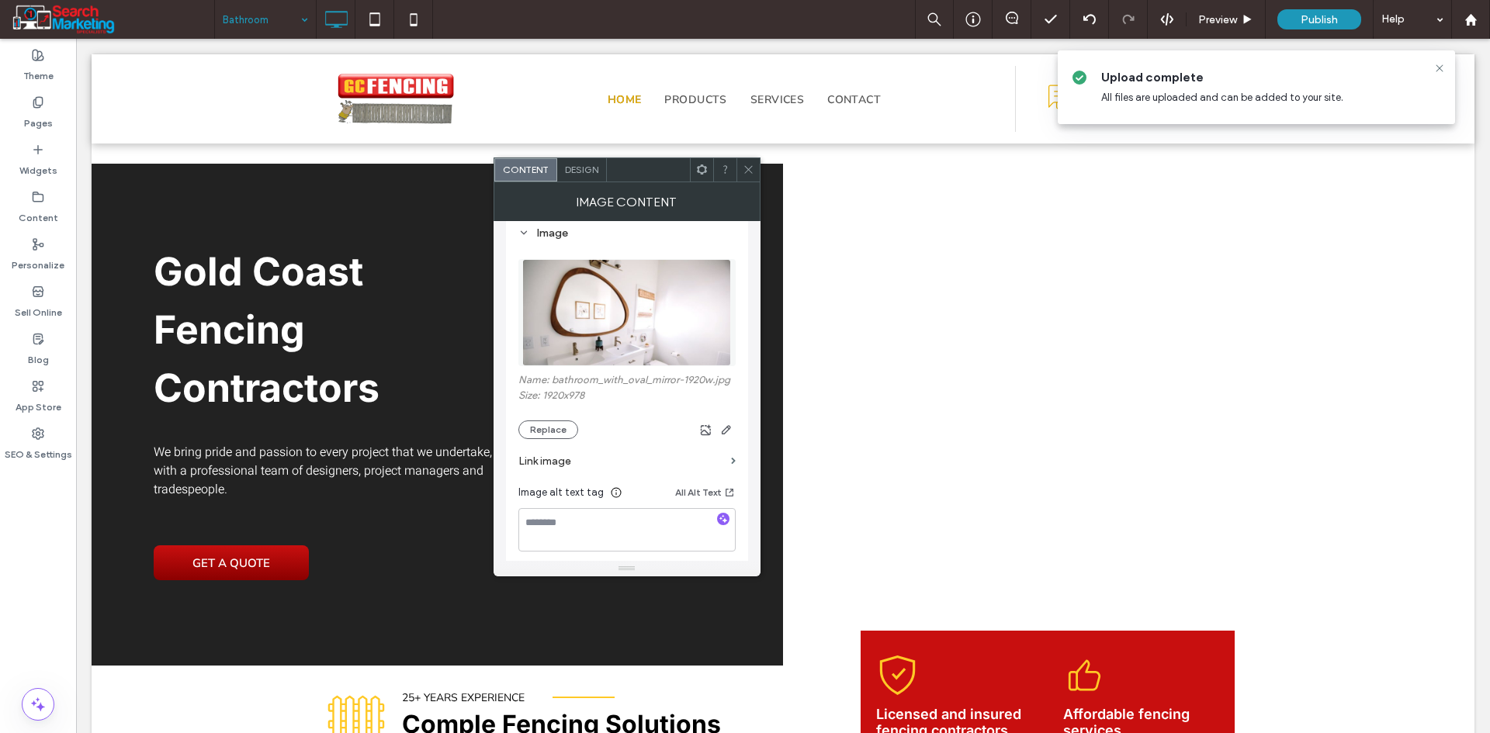
scroll to position [155, 0]
click at [558, 427] on button "Replace" at bounding box center [548, 428] width 60 height 19
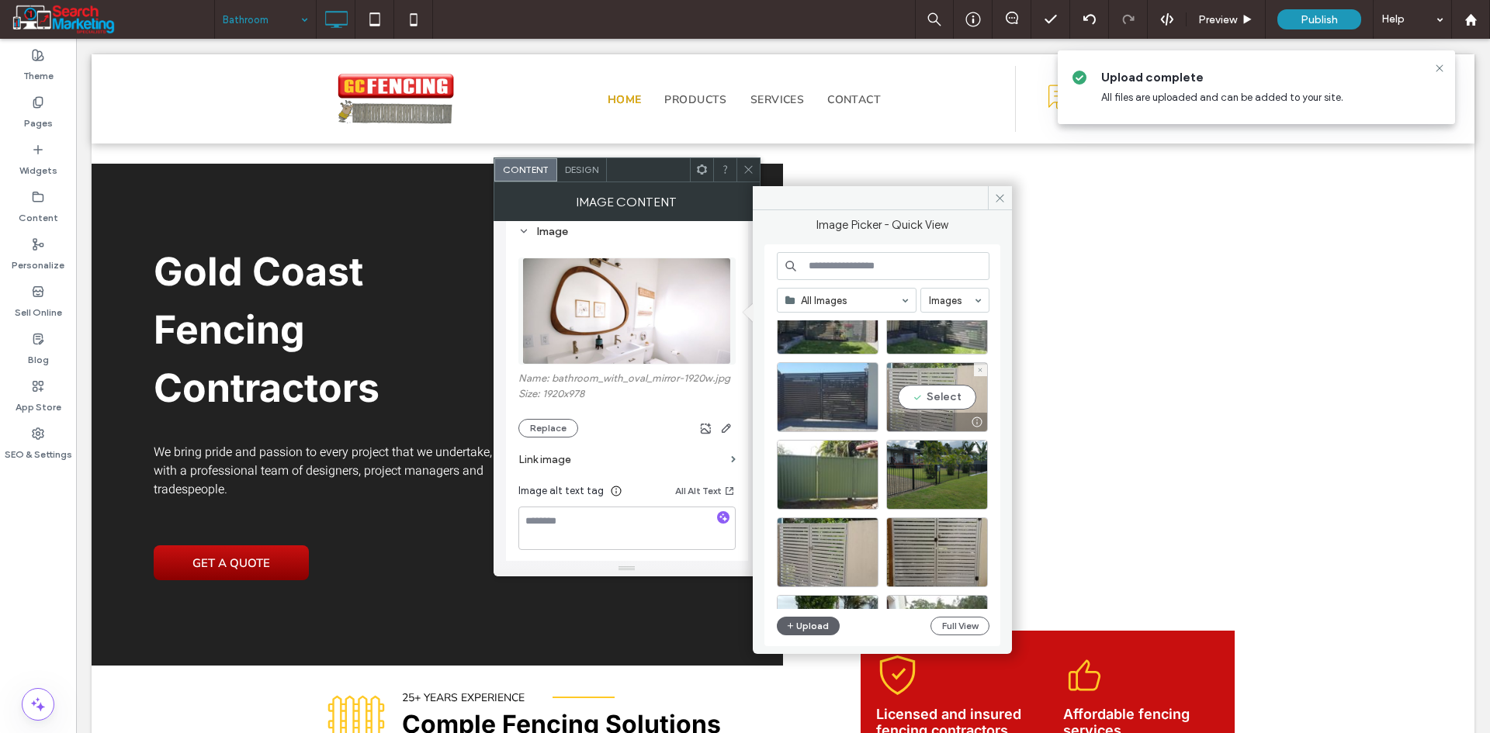
scroll to position [758, 0]
click at [961, 471] on div "Select" at bounding box center [937, 474] width 102 height 70
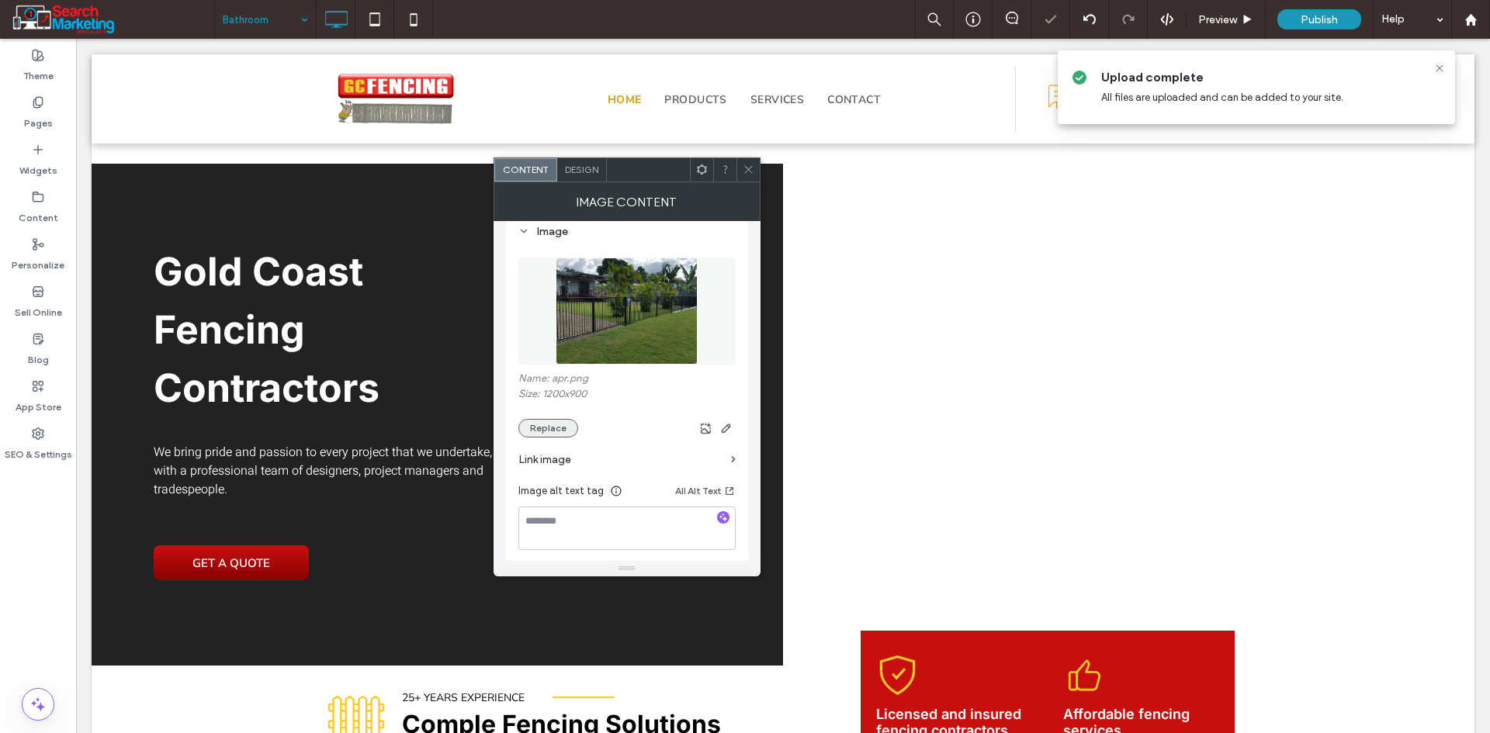
click at [552, 428] on button "Replace" at bounding box center [548, 428] width 60 height 19
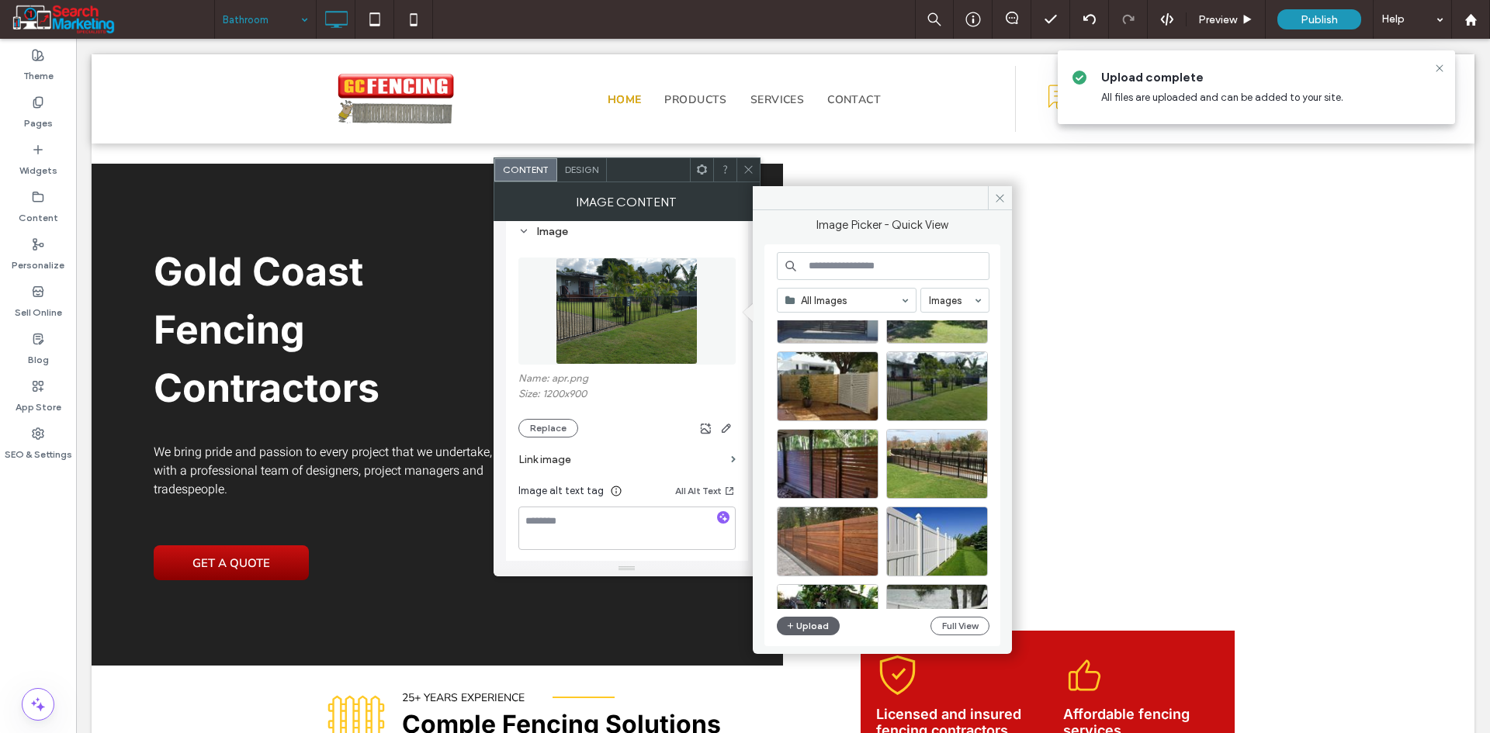
scroll to position [155, 0]
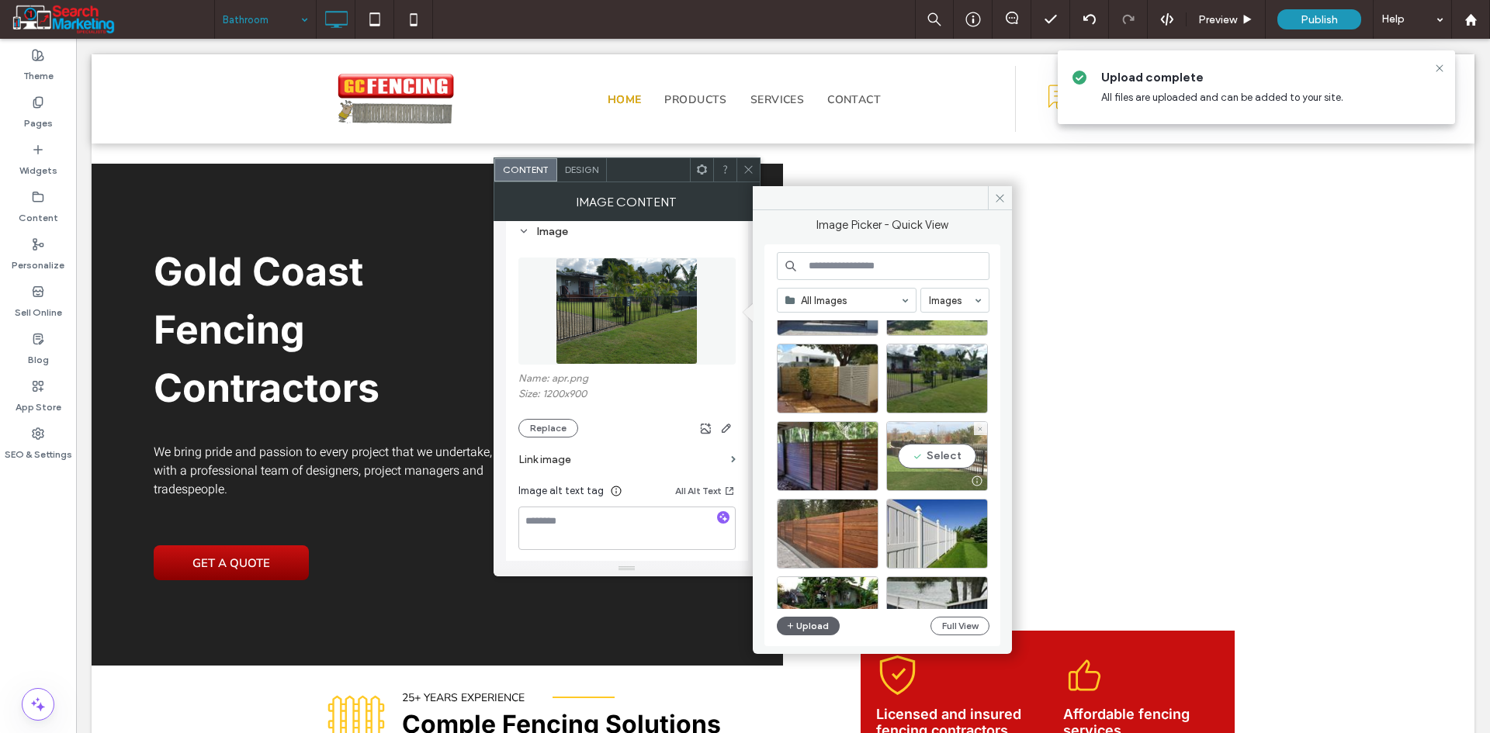
click at [935, 454] on div "Select" at bounding box center [937, 456] width 102 height 70
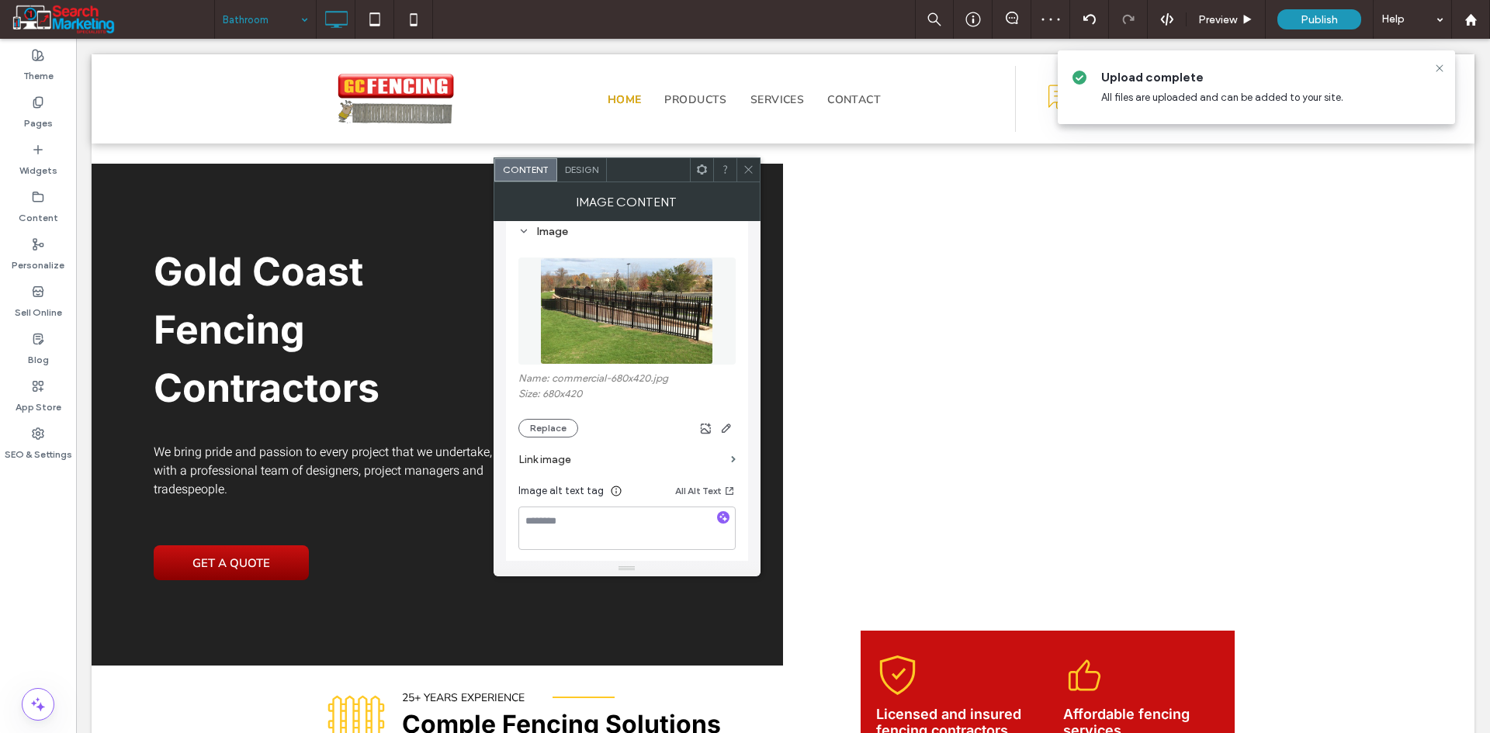
drag, startPoint x: 737, startPoint y: 172, endPoint x: 757, endPoint y: 185, distance: 23.7
click at [738, 171] on div at bounding box center [747, 169] width 23 height 23
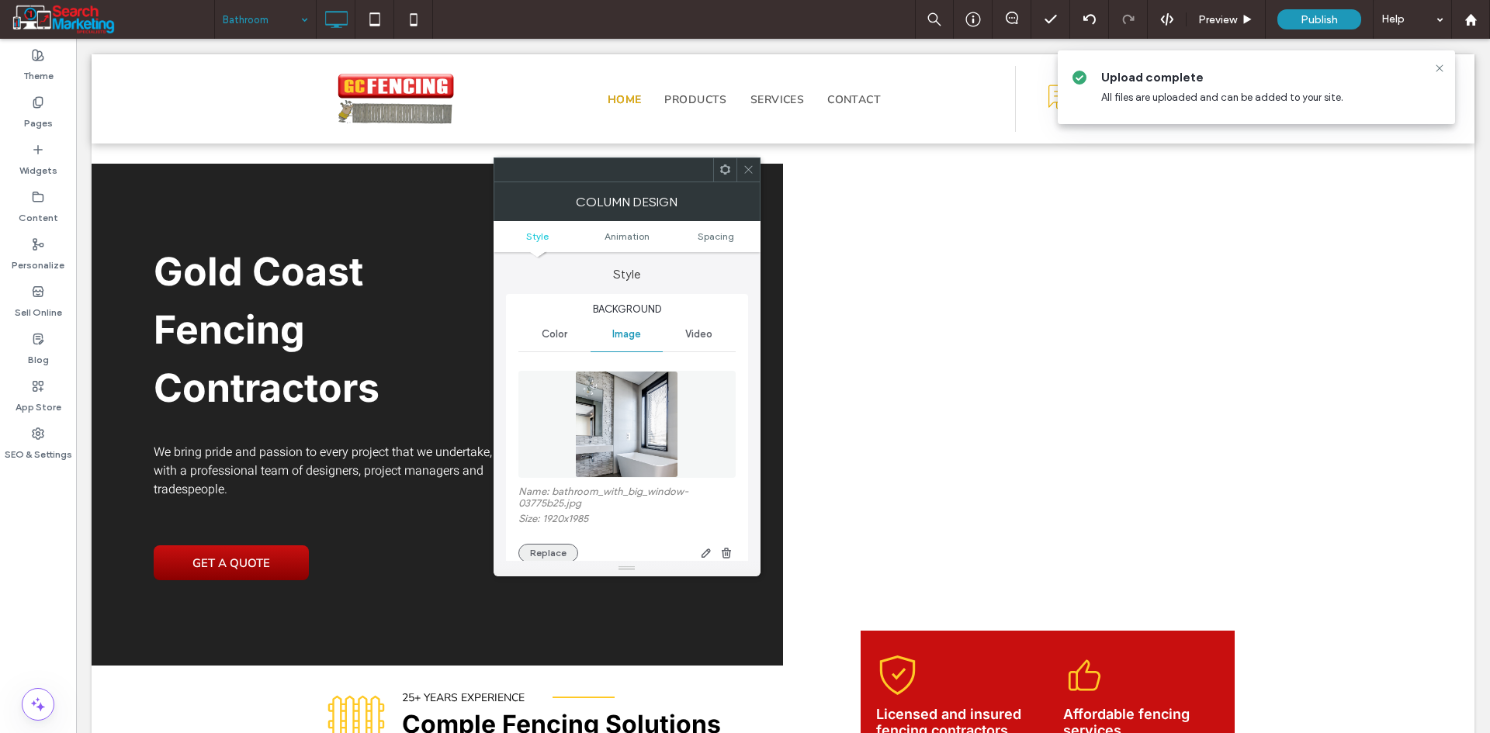
click at [538, 546] on button "Replace" at bounding box center [548, 553] width 60 height 19
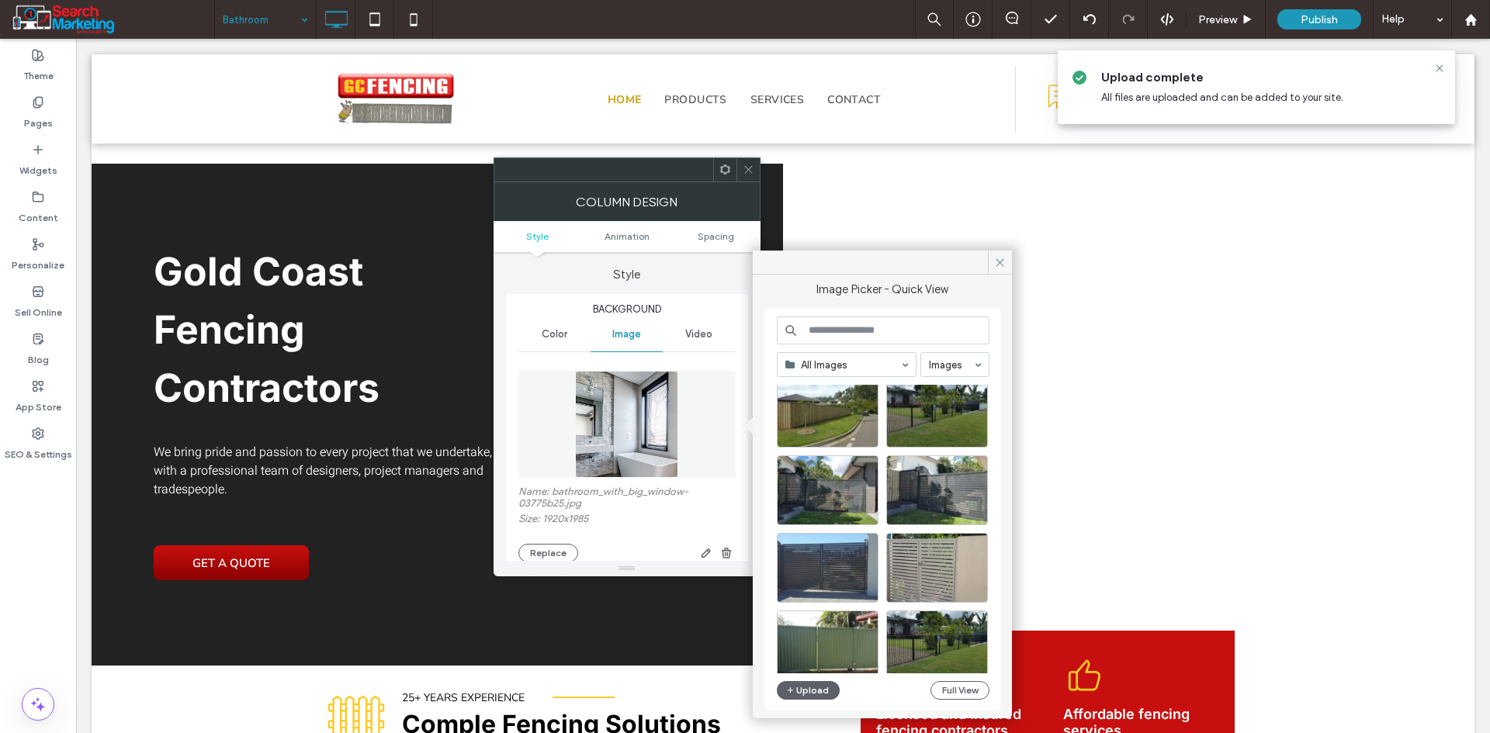
scroll to position [666, 0]
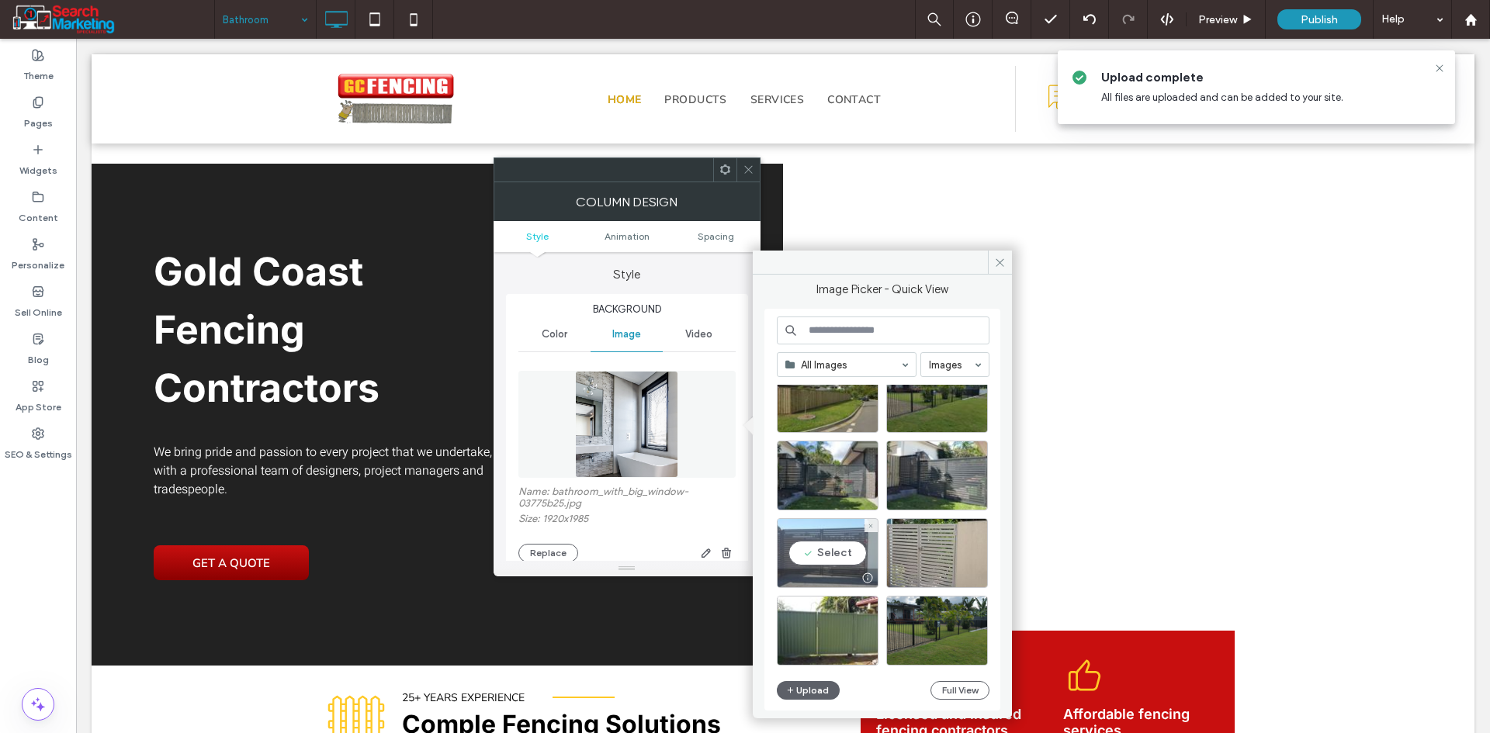
click at [838, 549] on div "Select" at bounding box center [828, 553] width 102 height 70
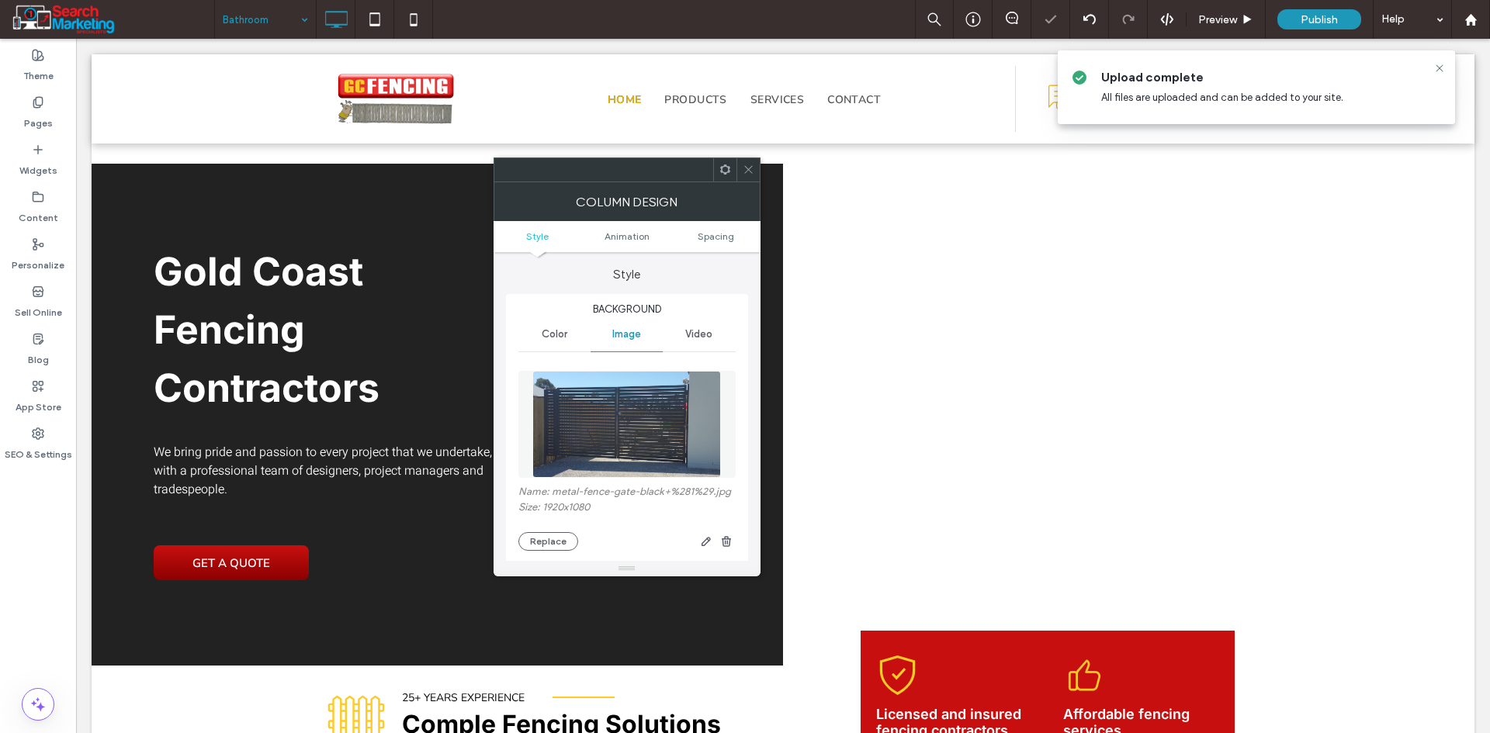
click at [746, 168] on icon at bounding box center [749, 170] width 12 height 12
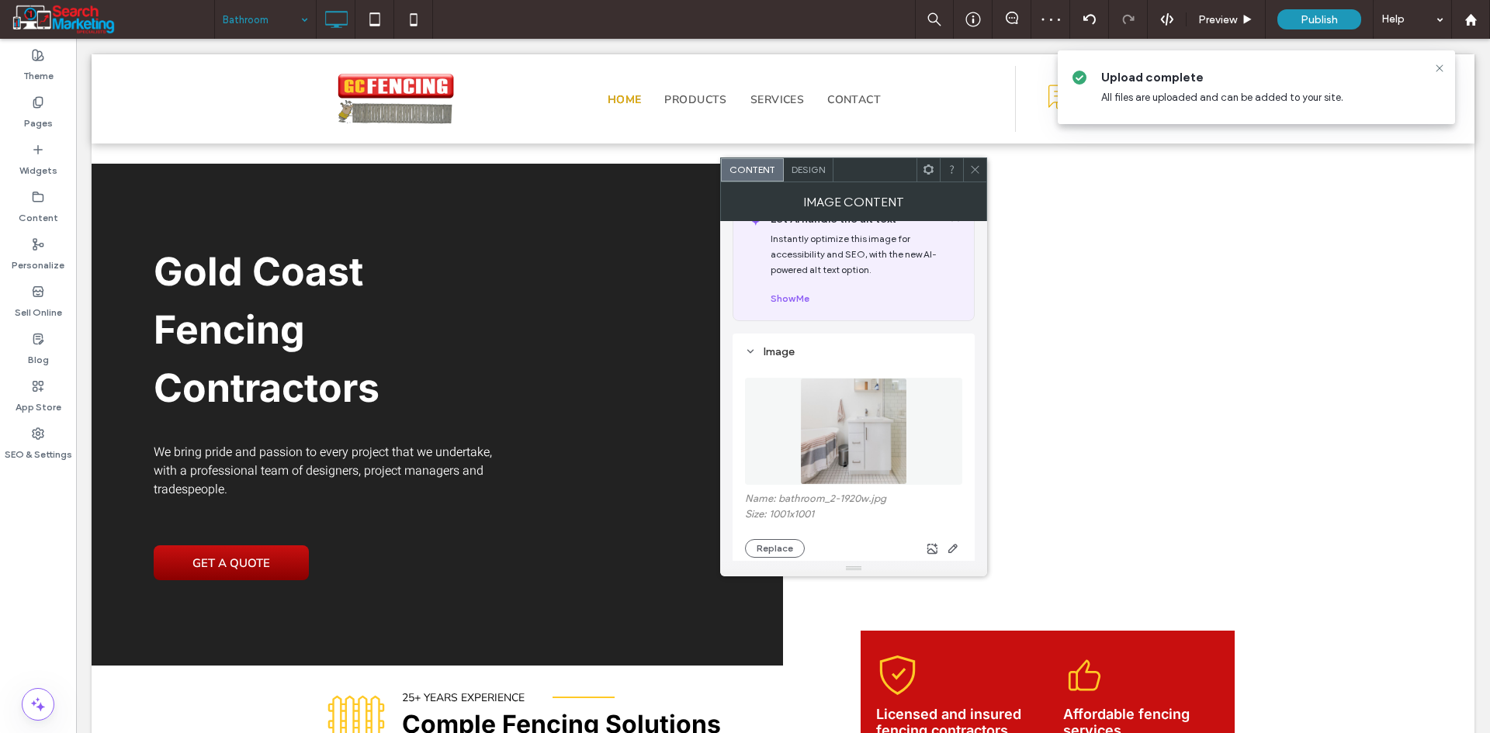
scroll to position [78, 0]
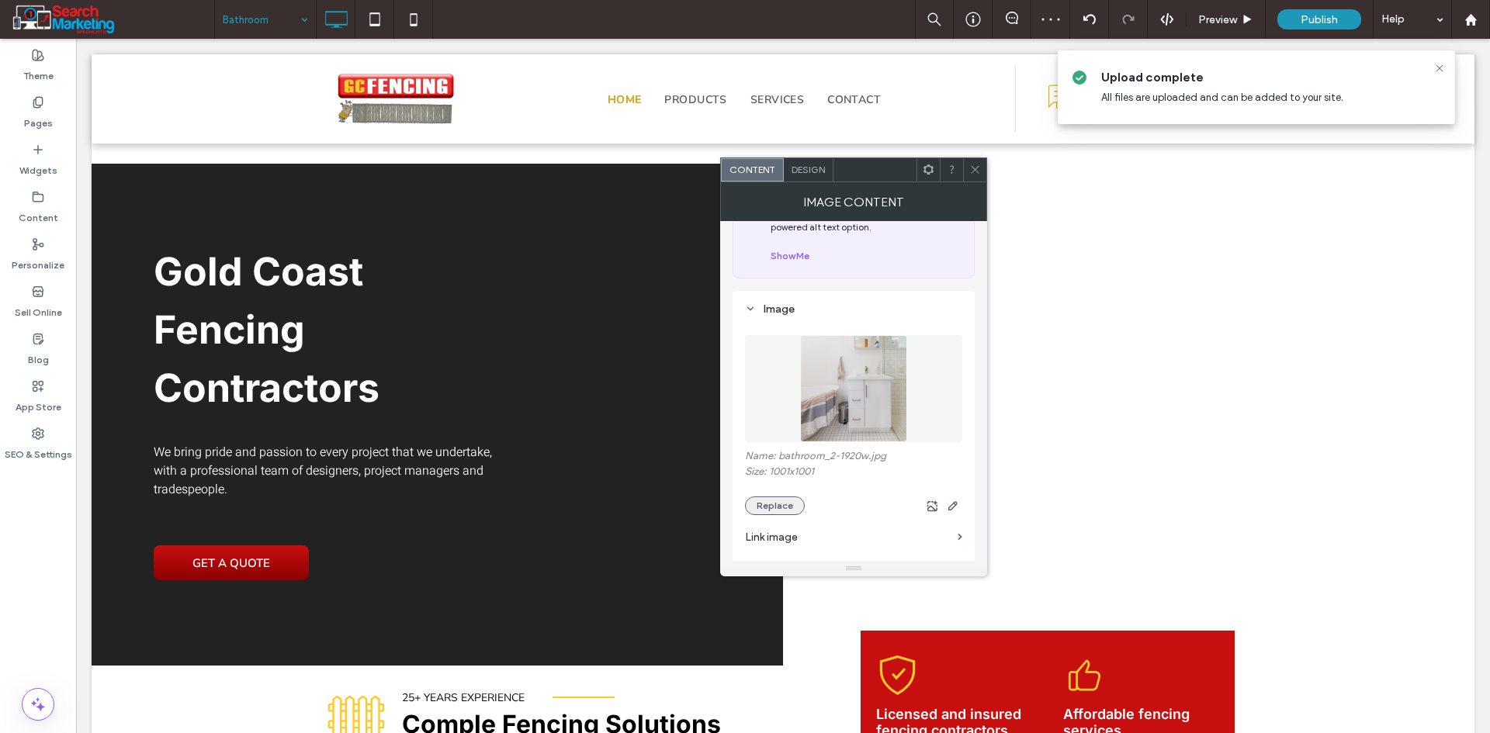
click at [787, 510] on button "Replace" at bounding box center [775, 506] width 60 height 19
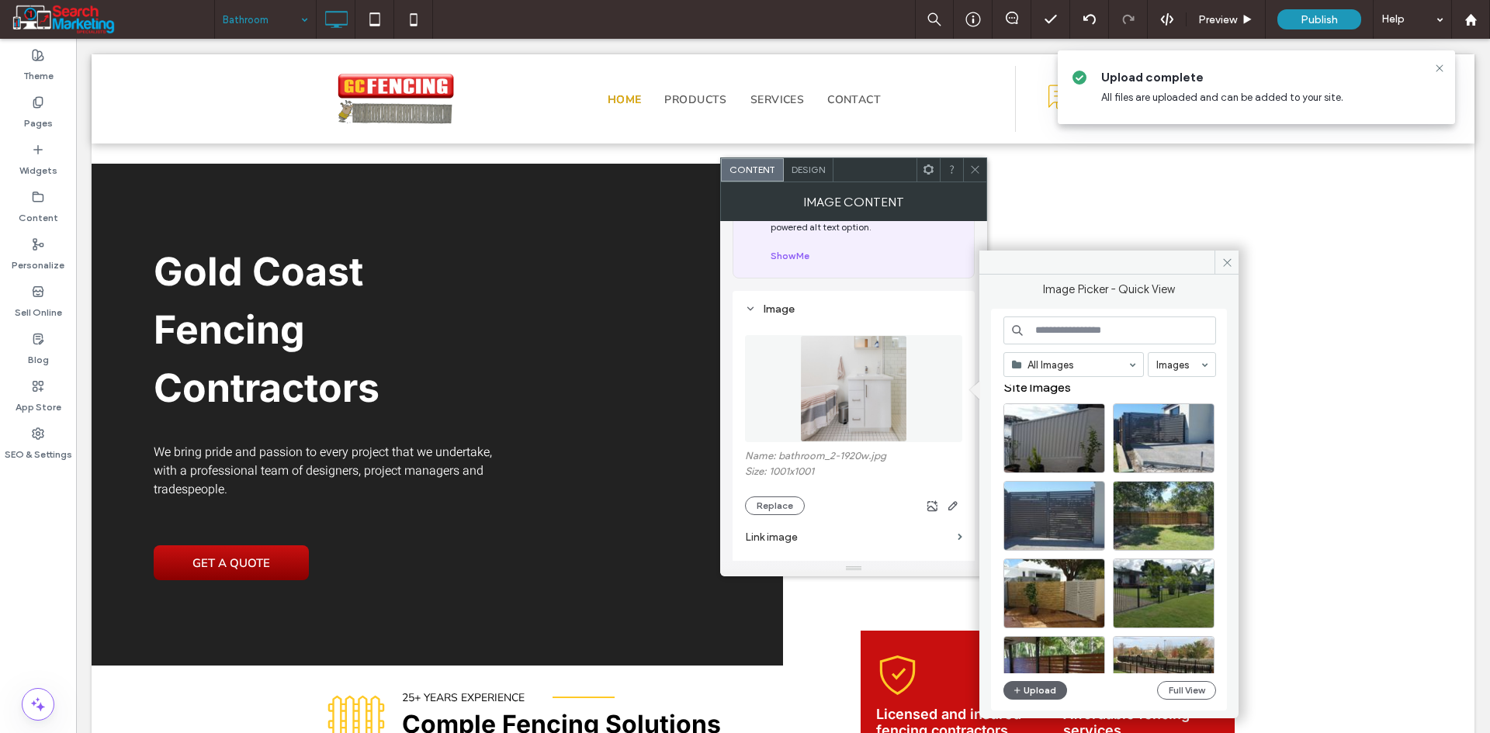
scroll to position [0, 0]
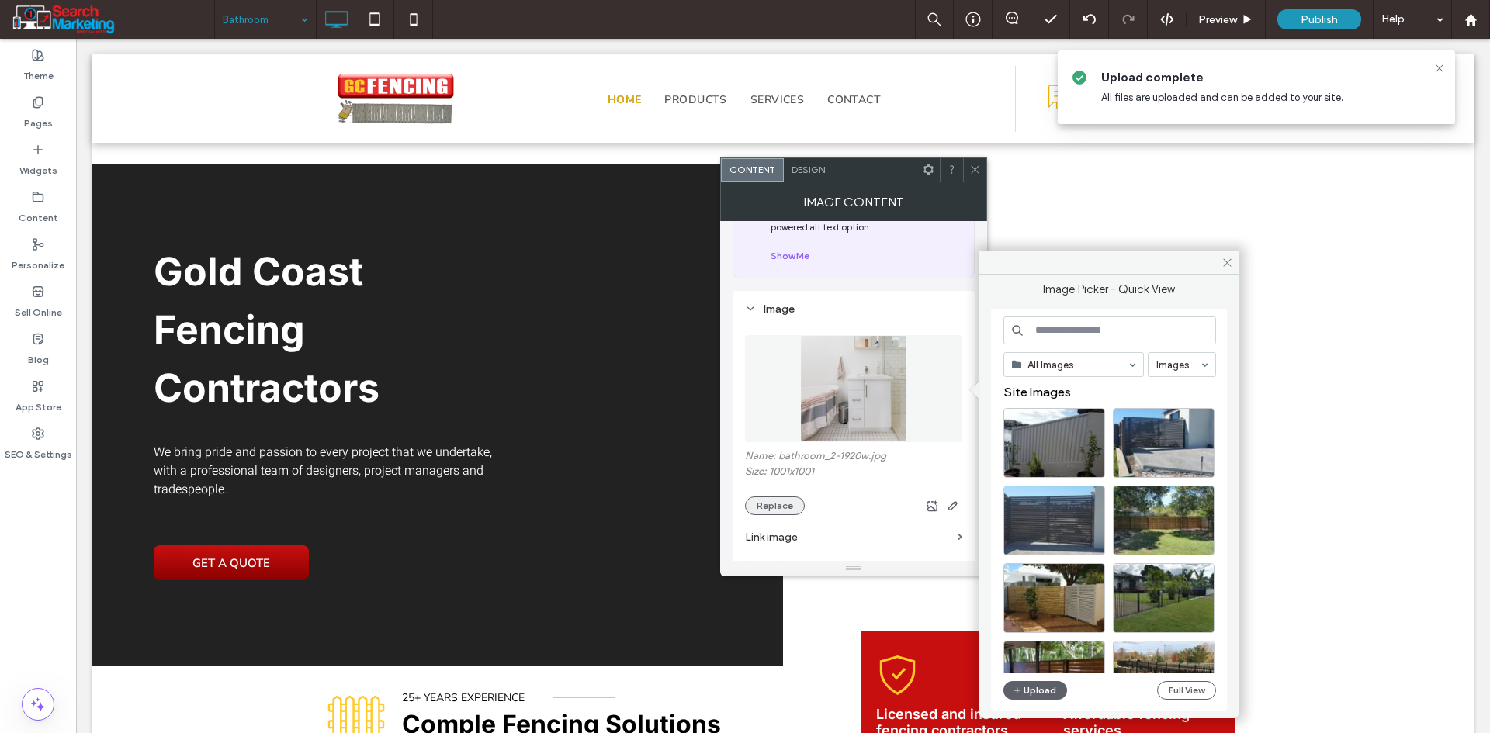
click at [781, 510] on button "Replace" at bounding box center [775, 506] width 60 height 19
click at [1025, 694] on button "Upload" at bounding box center [1035, 690] width 64 height 19
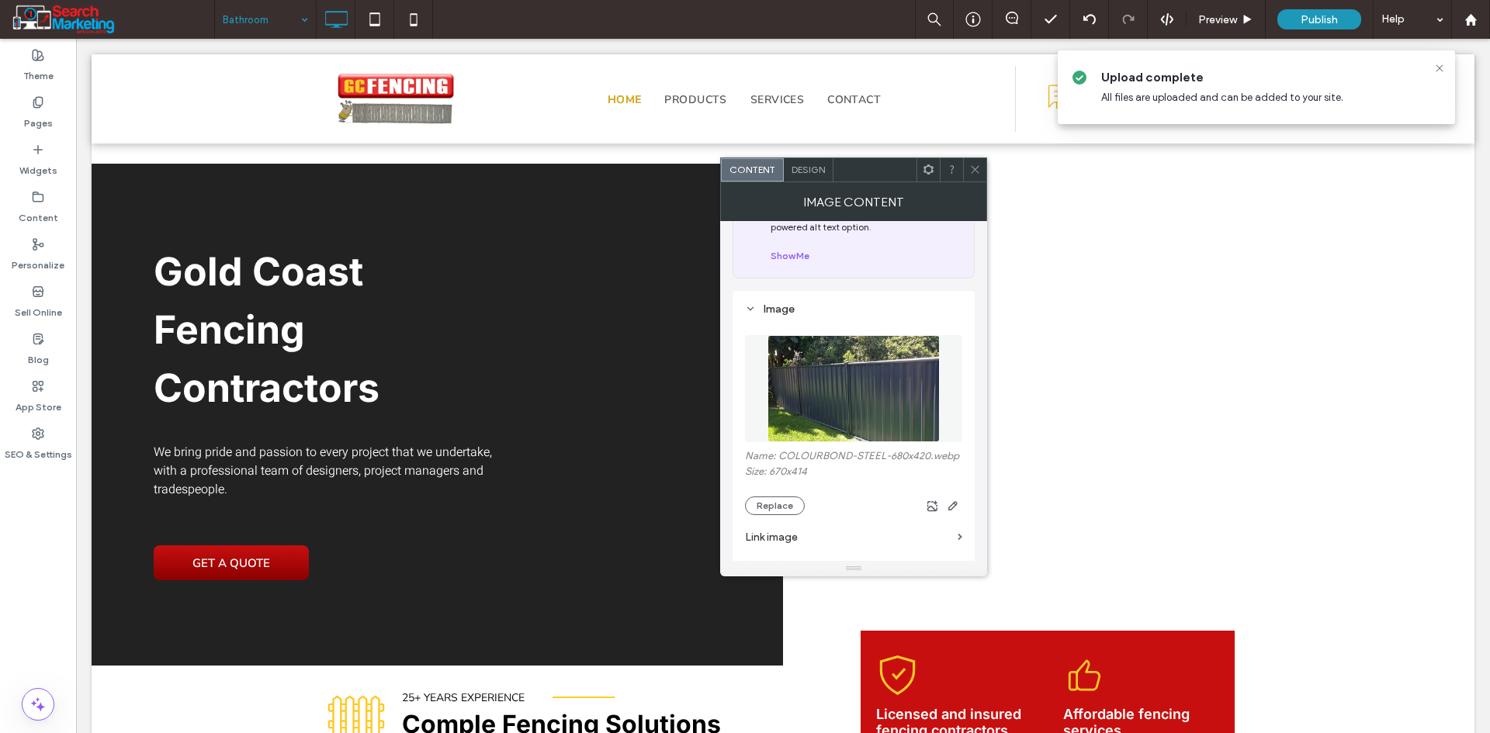
drag, startPoint x: 976, startPoint y: 162, endPoint x: 982, endPoint y: 171, distance: 10.1
click at [976, 164] on span at bounding box center [975, 169] width 12 height 23
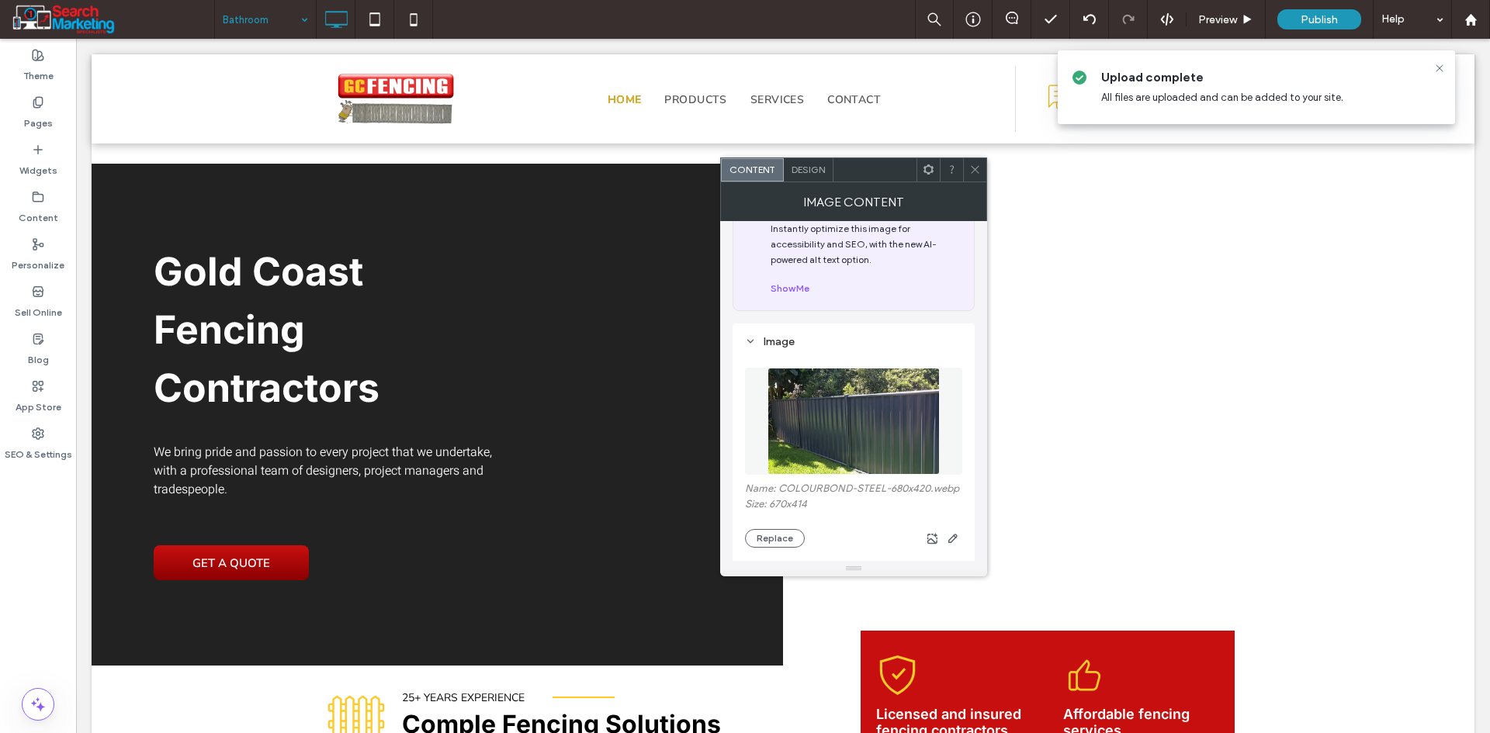
scroll to position [78, 0]
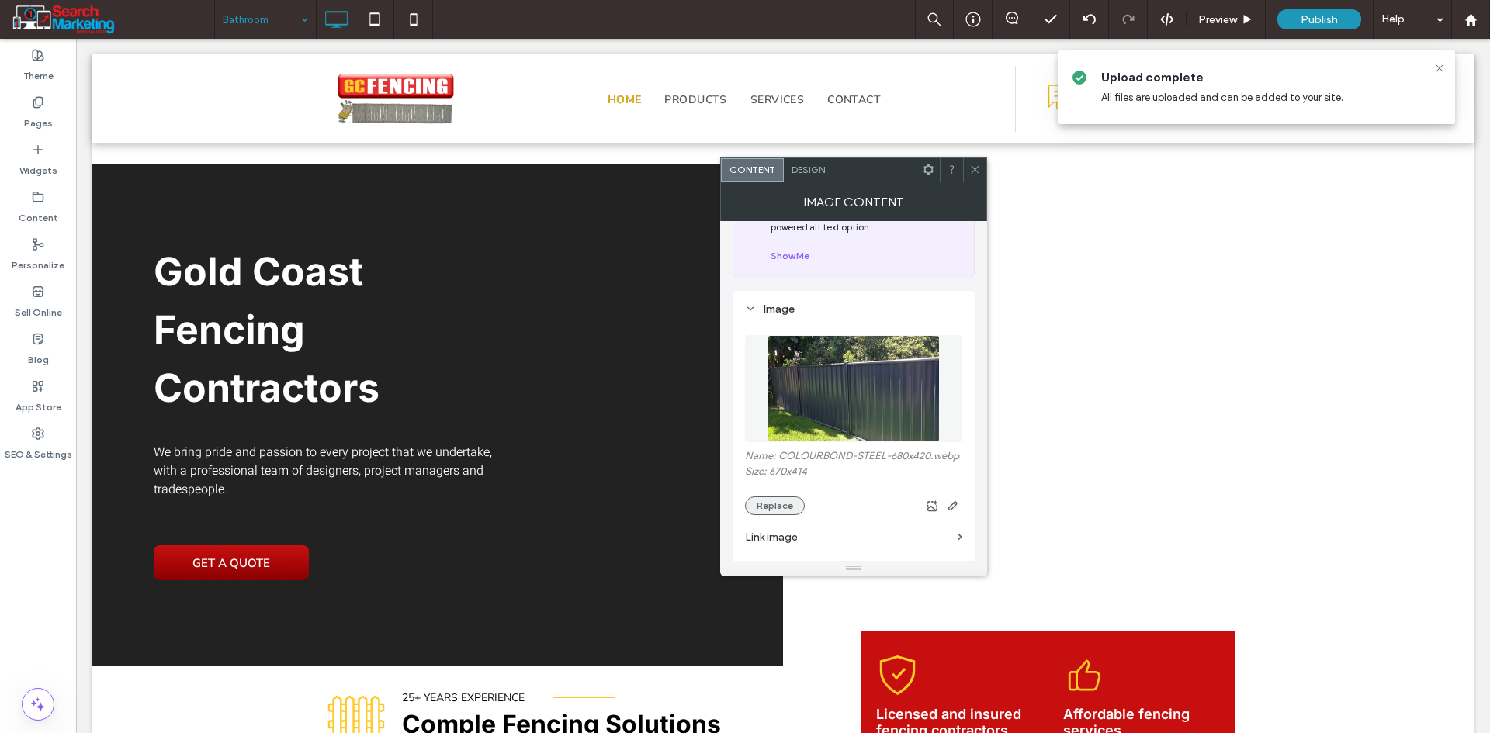
click at [784, 498] on button "Replace" at bounding box center [775, 506] width 60 height 19
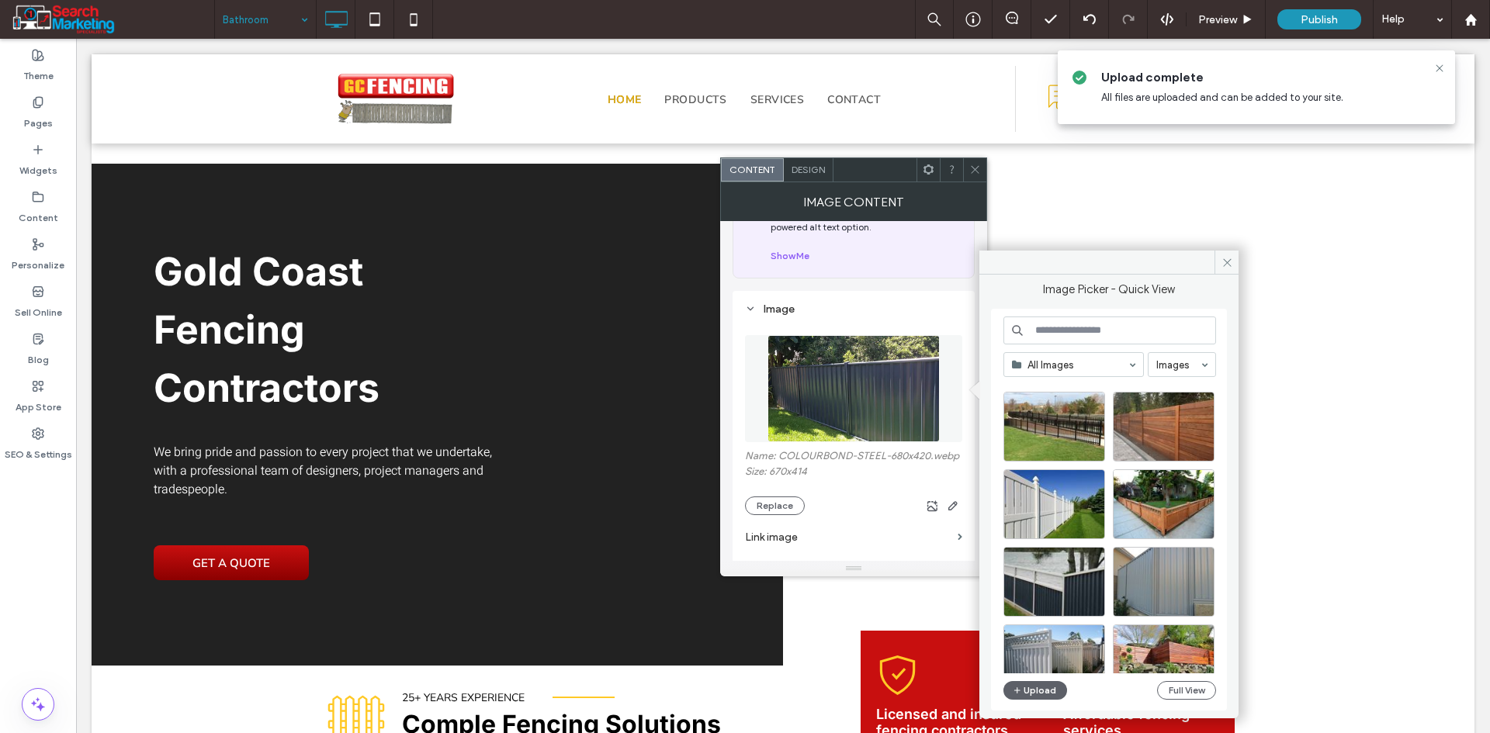
scroll to position [466, 0]
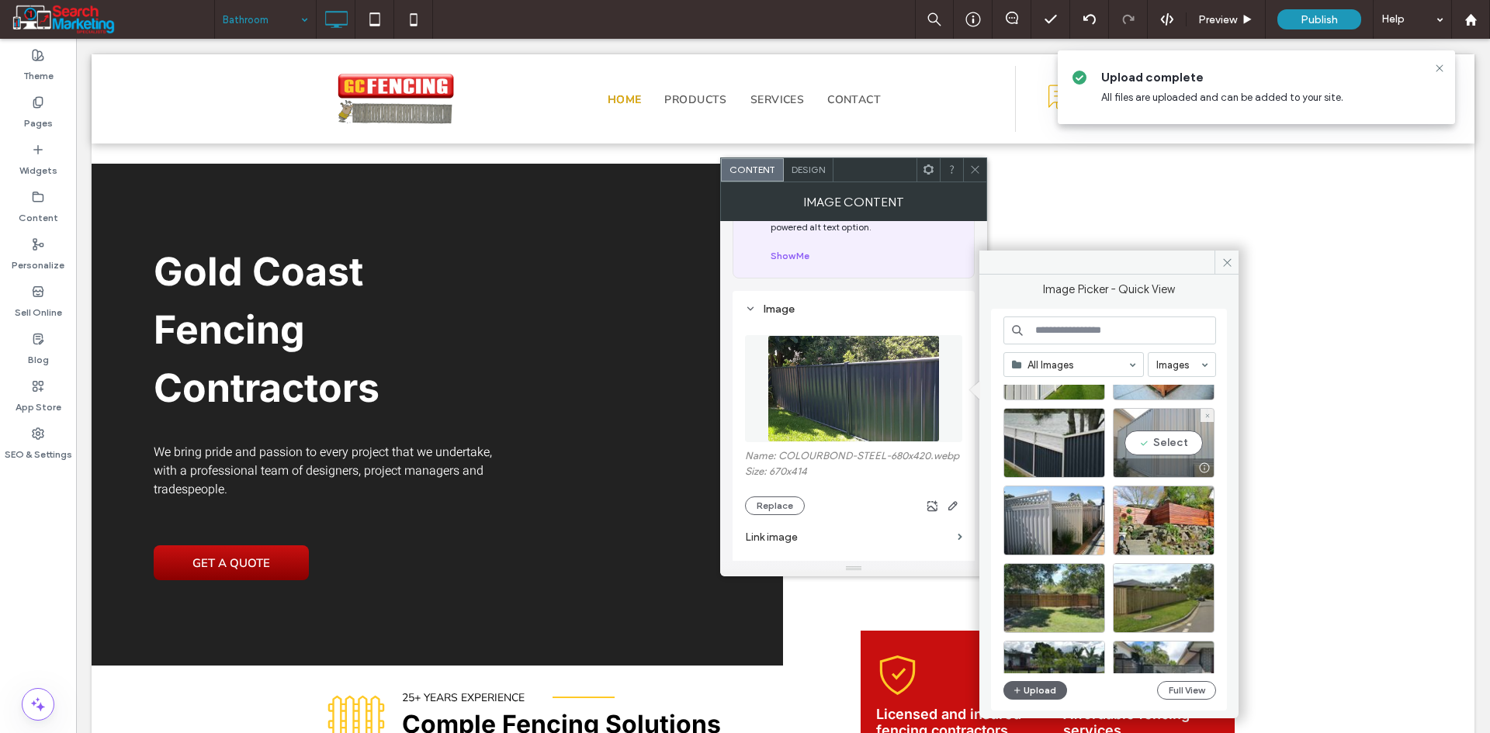
click at [1144, 444] on div "Select" at bounding box center [1164, 443] width 102 height 70
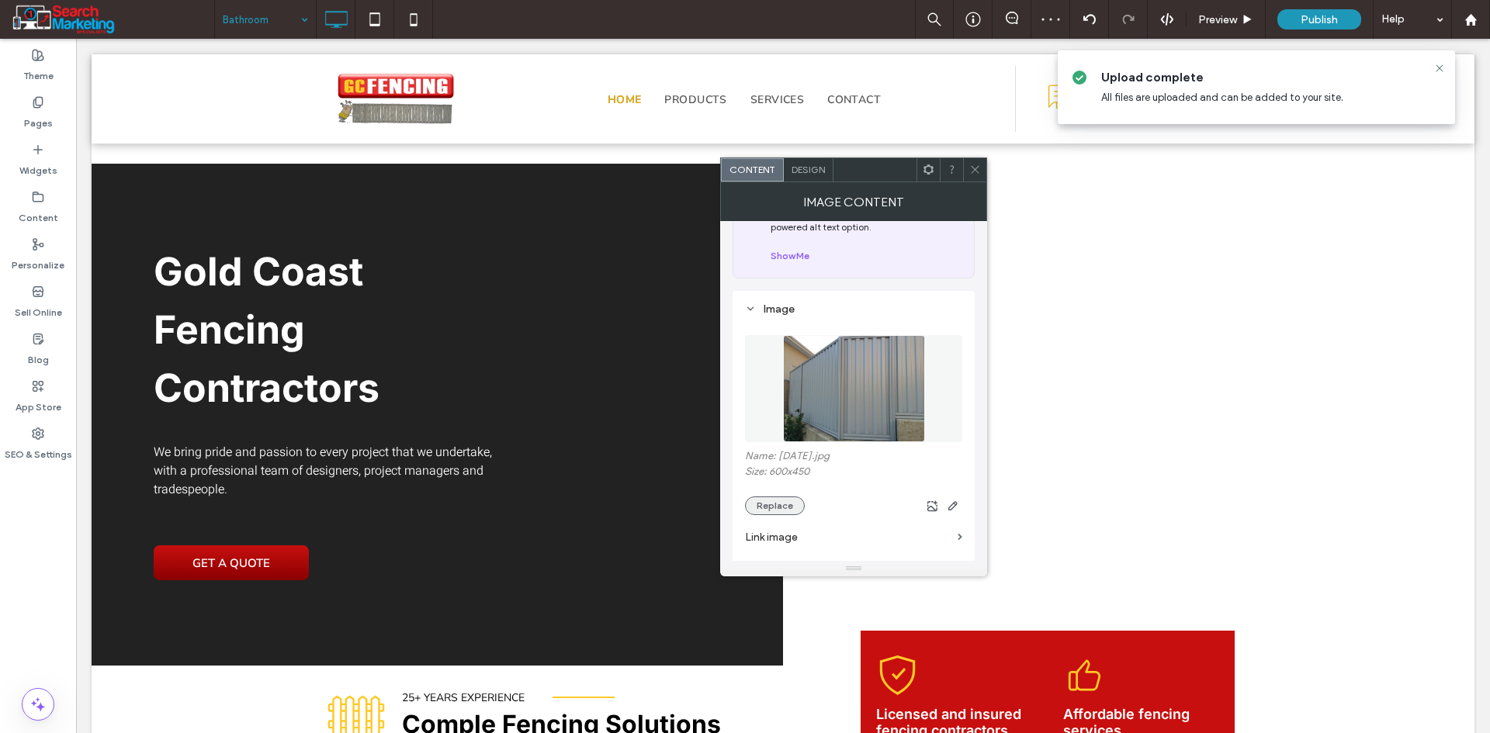
click at [757, 504] on button "Replace" at bounding box center [775, 506] width 60 height 19
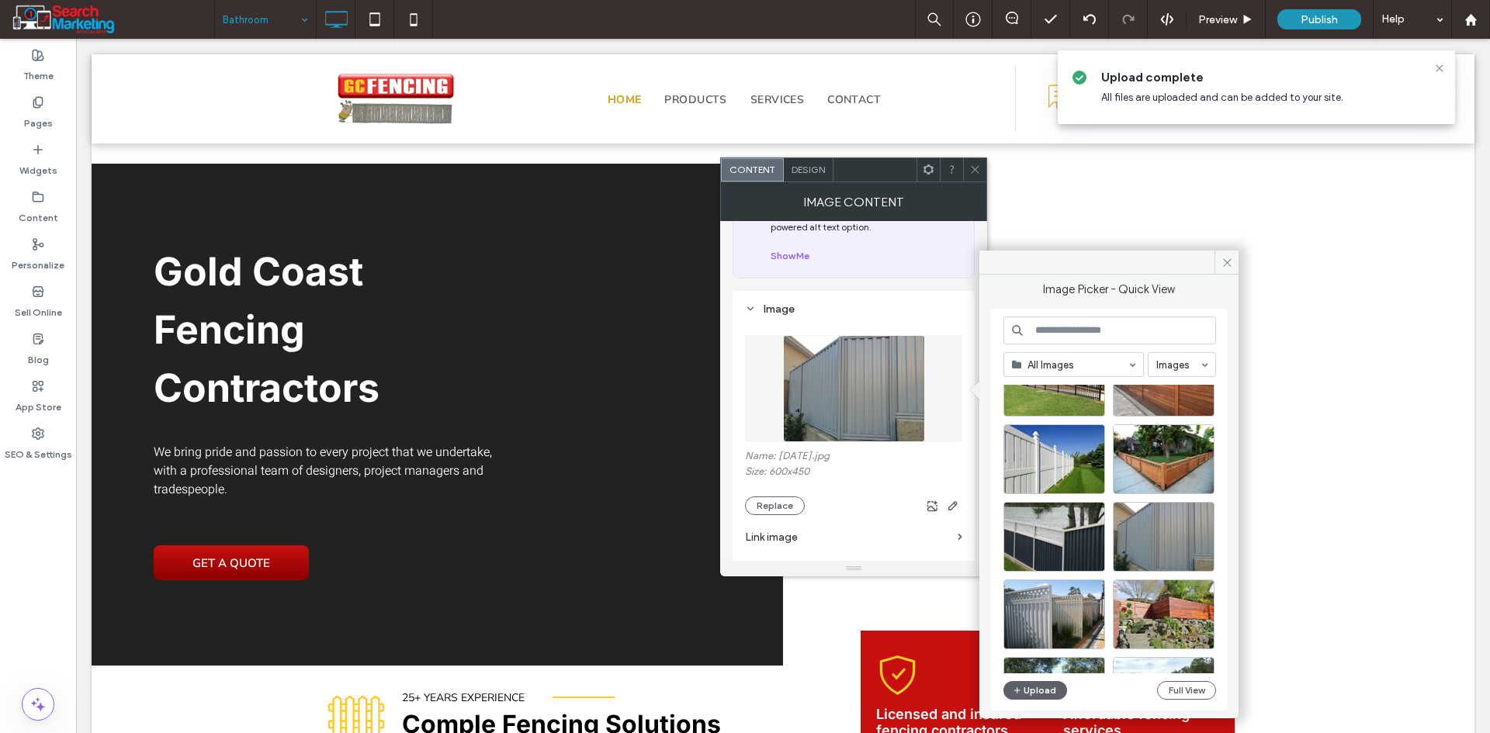
scroll to position [355, 0]
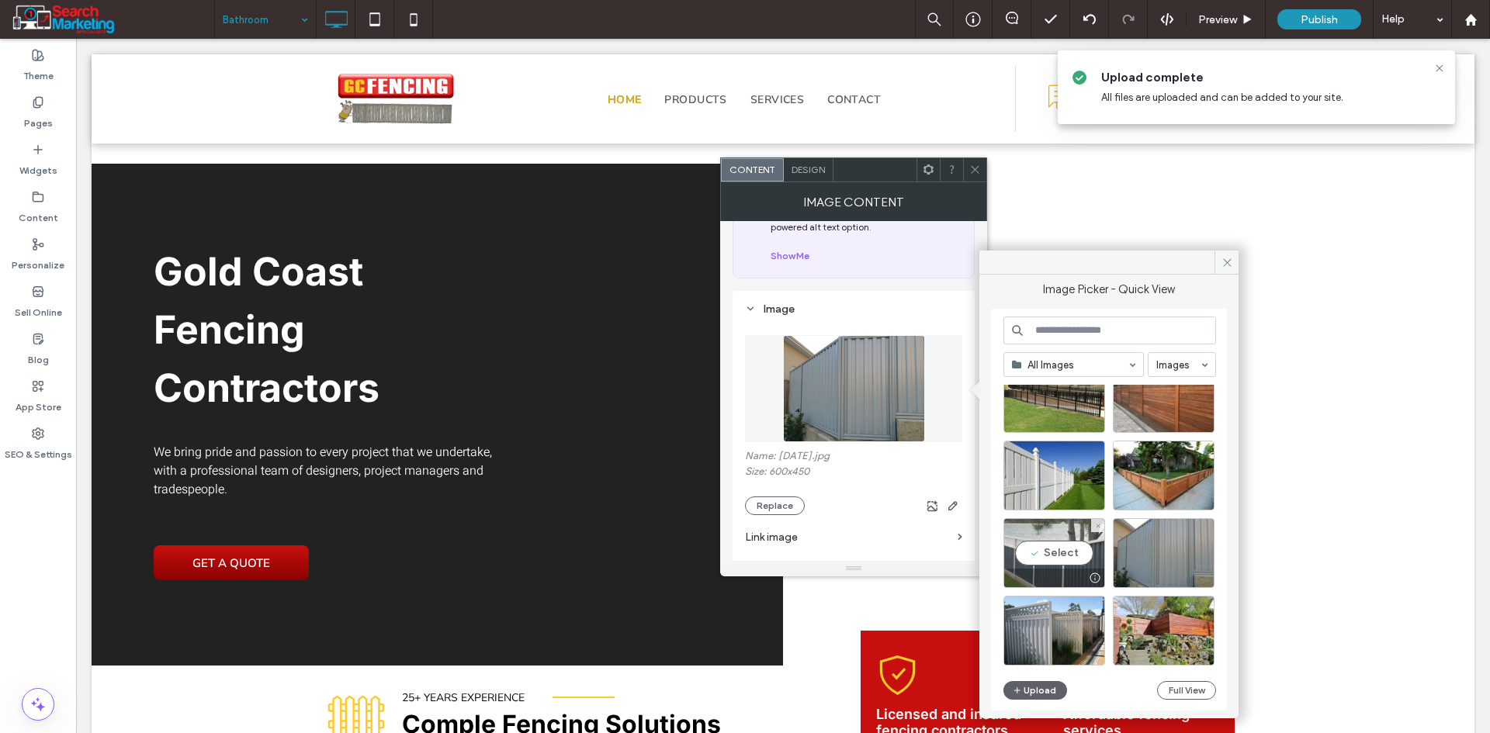
click at [1071, 555] on div "Select" at bounding box center [1054, 553] width 102 height 70
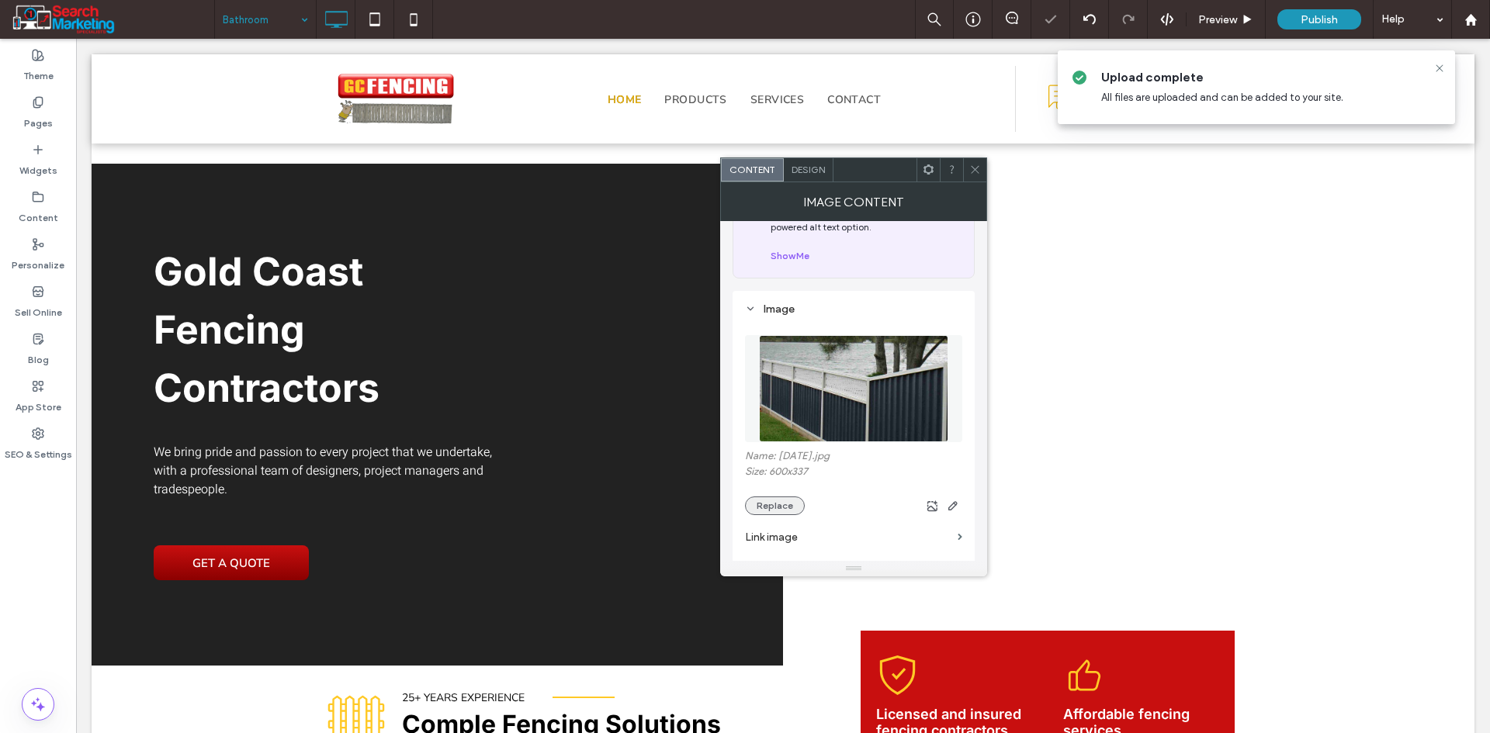
click at [770, 499] on button "Replace" at bounding box center [775, 506] width 60 height 19
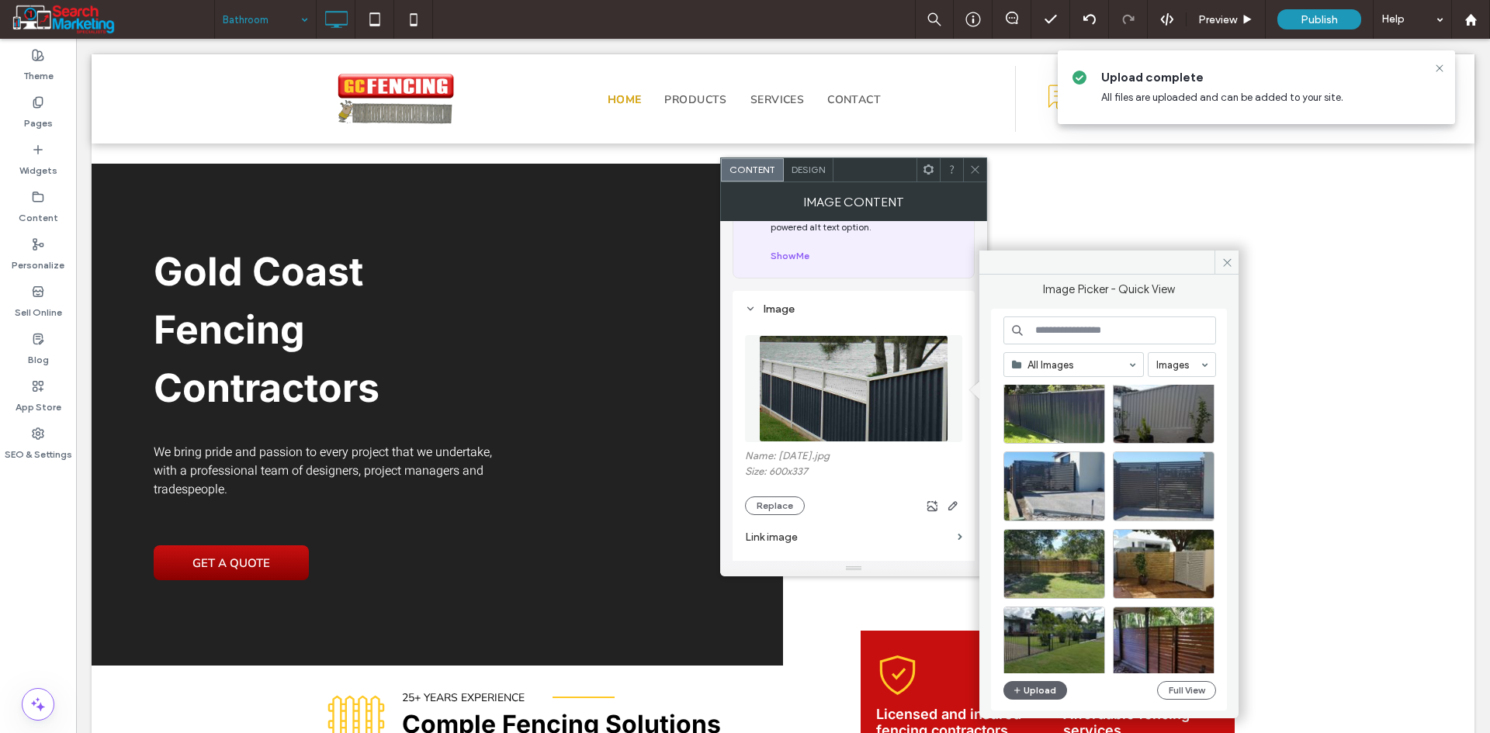
scroll to position [0, 0]
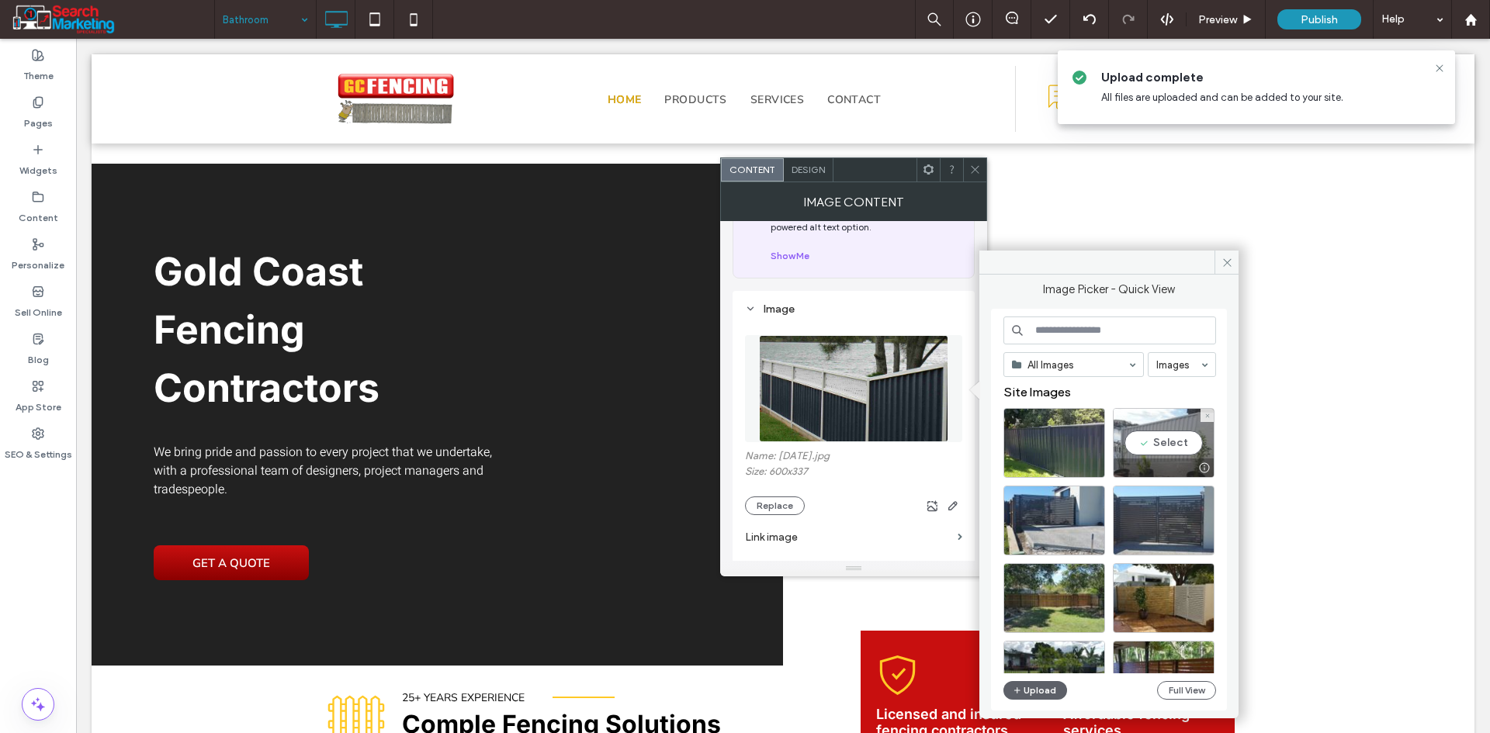
click at [1165, 451] on div "Select" at bounding box center [1164, 443] width 102 height 70
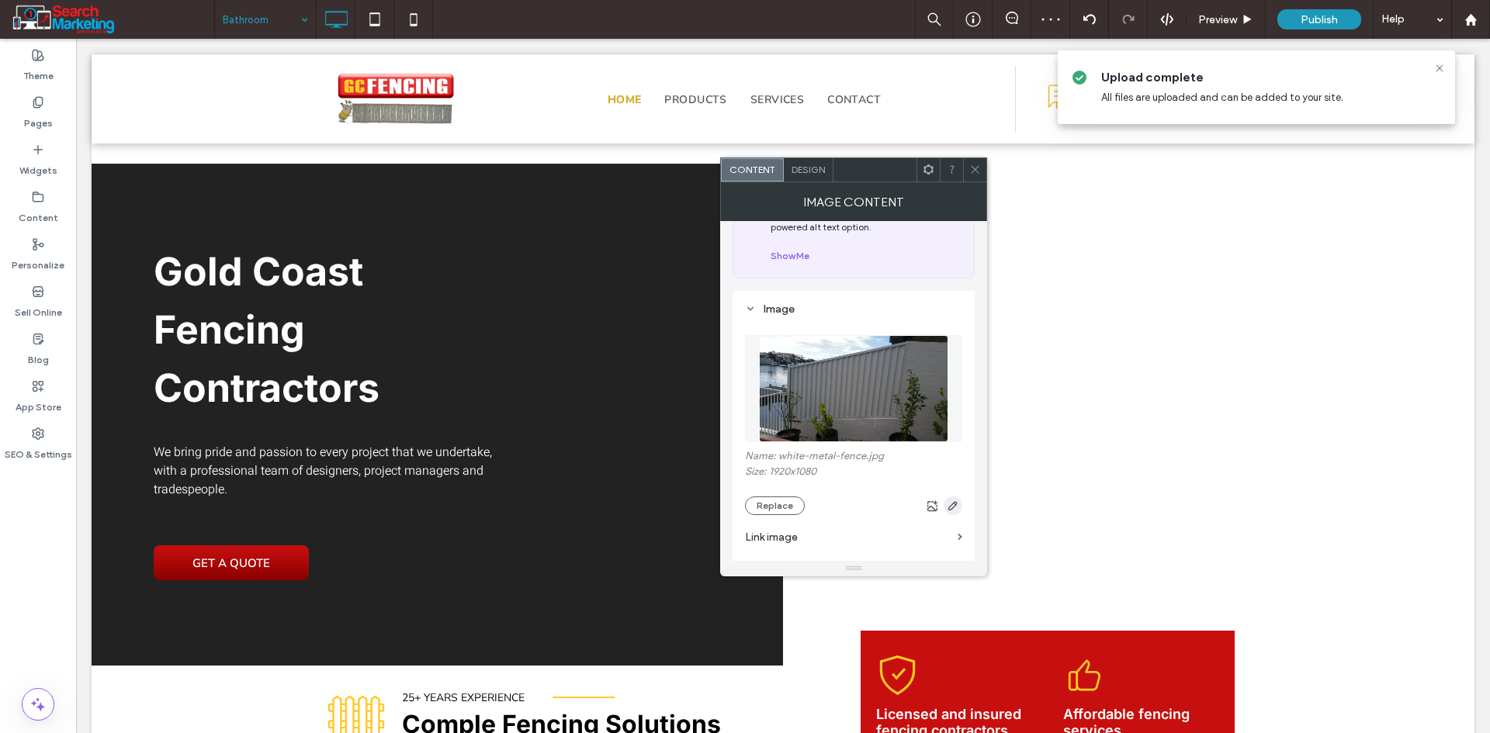
click at [948, 507] on icon "button" at bounding box center [953, 506] width 12 height 12
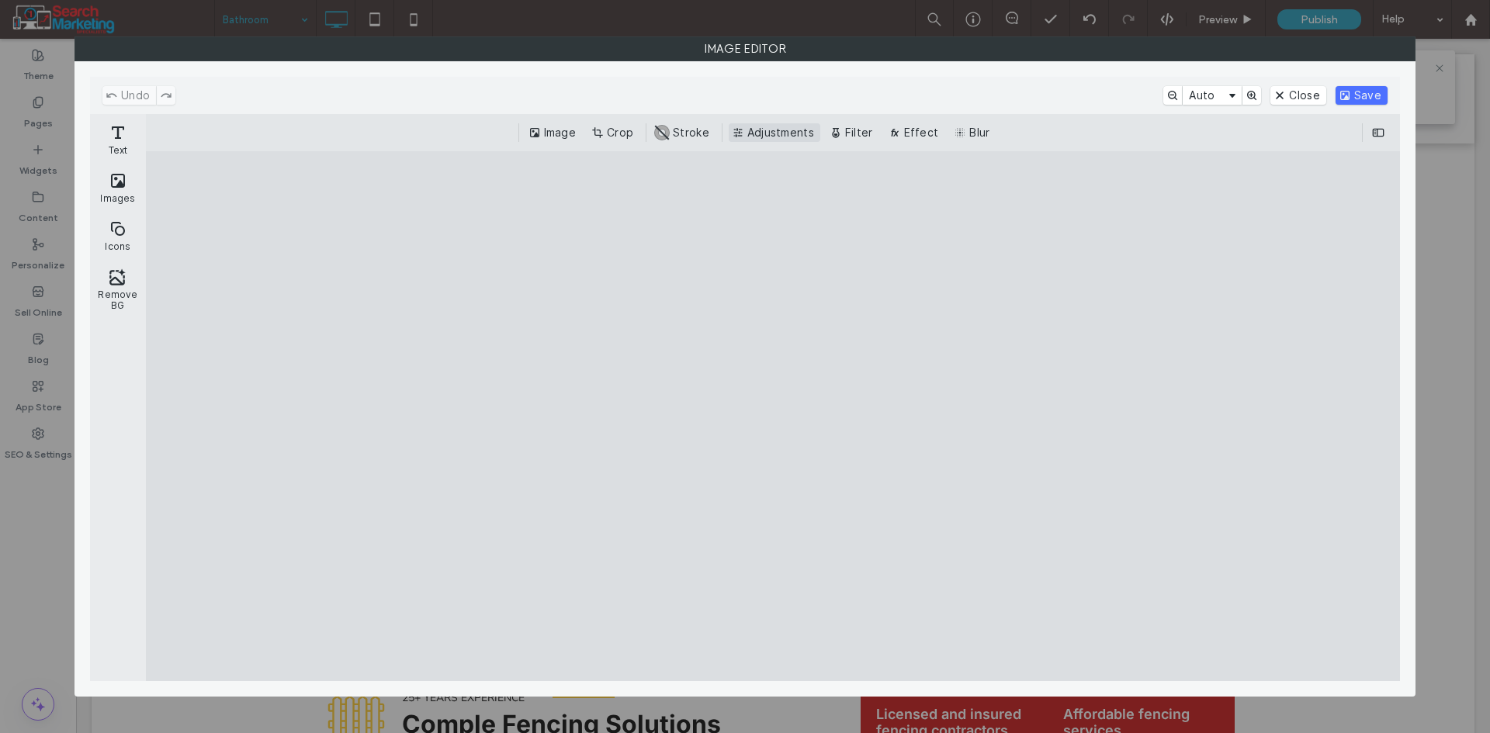
click at [750, 130] on button "Adjustments" at bounding box center [775, 132] width 92 height 19
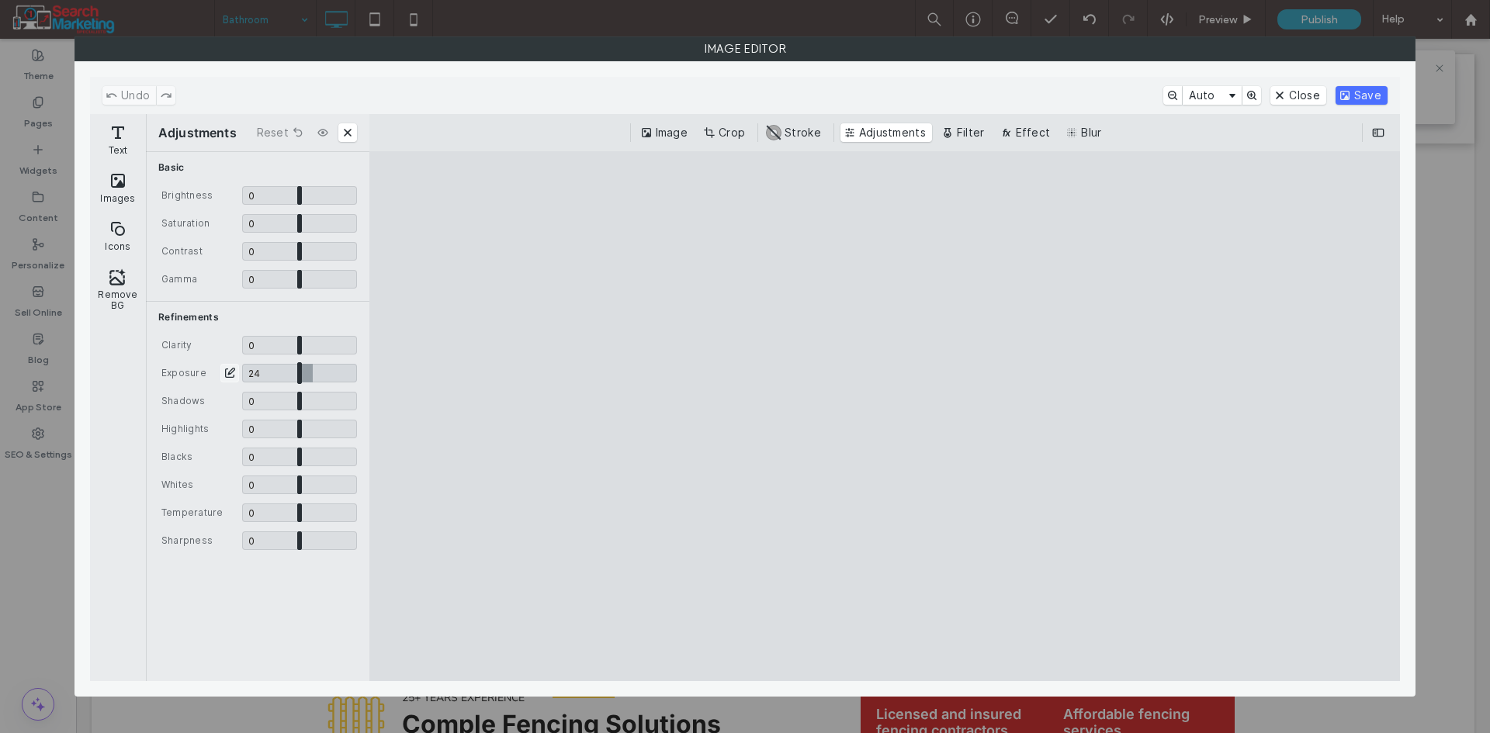
drag, startPoint x: 296, startPoint y: 369, endPoint x: 313, endPoint y: 372, distance: 17.5
click at [313, 372] on input "CE.SDK" at bounding box center [299, 373] width 115 height 19
type input "****"
click at [296, 196] on input "CE.SDK" at bounding box center [299, 195] width 115 height 19
drag, startPoint x: 291, startPoint y: 196, endPoint x: 300, endPoint y: 196, distance: 9.3
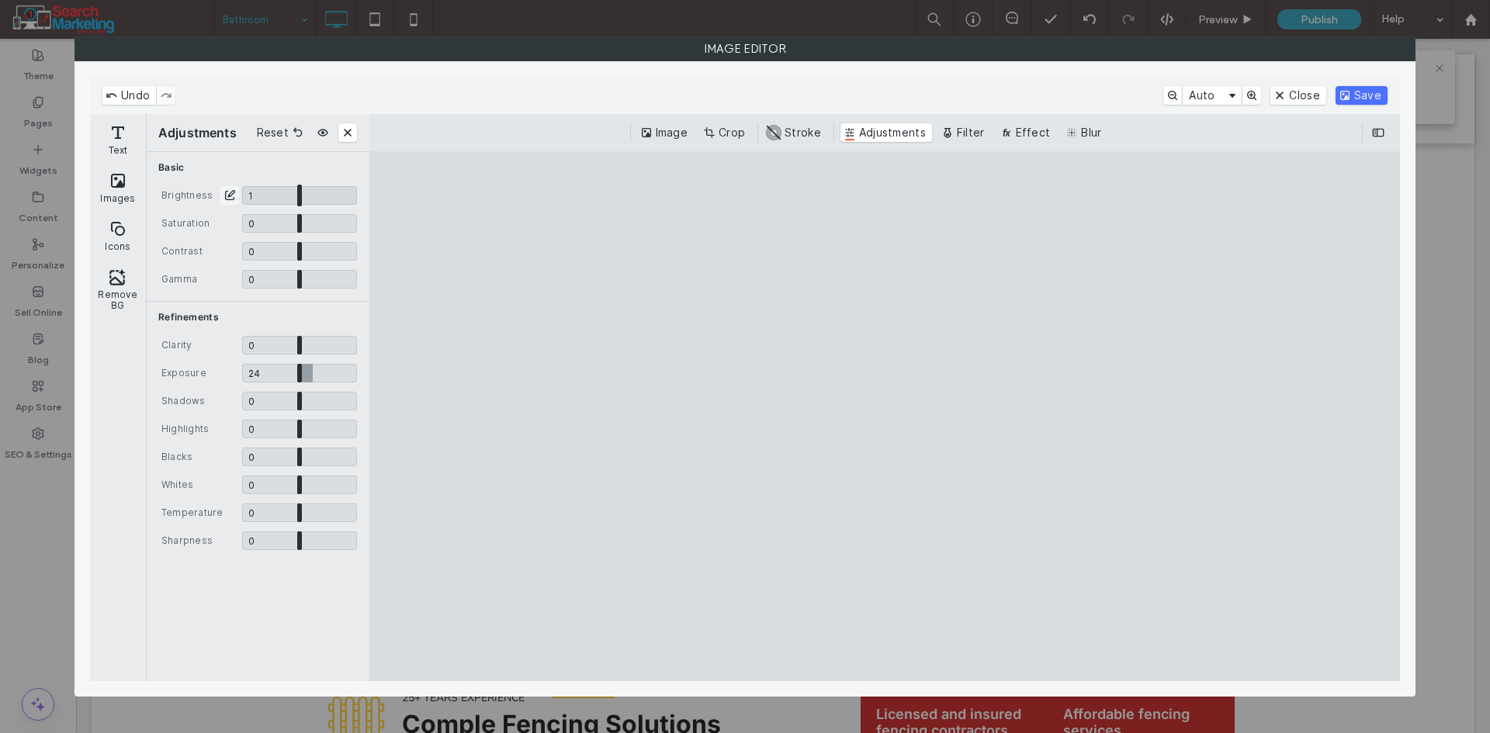
click at [300, 196] on input "CE.SDK" at bounding box center [299, 195] width 115 height 19
type input "****"
drag, startPoint x: 299, startPoint y: 342, endPoint x: 310, endPoint y: 342, distance: 11.6
click at [310, 342] on input "CE.SDK" at bounding box center [299, 345] width 115 height 19
type input "***"
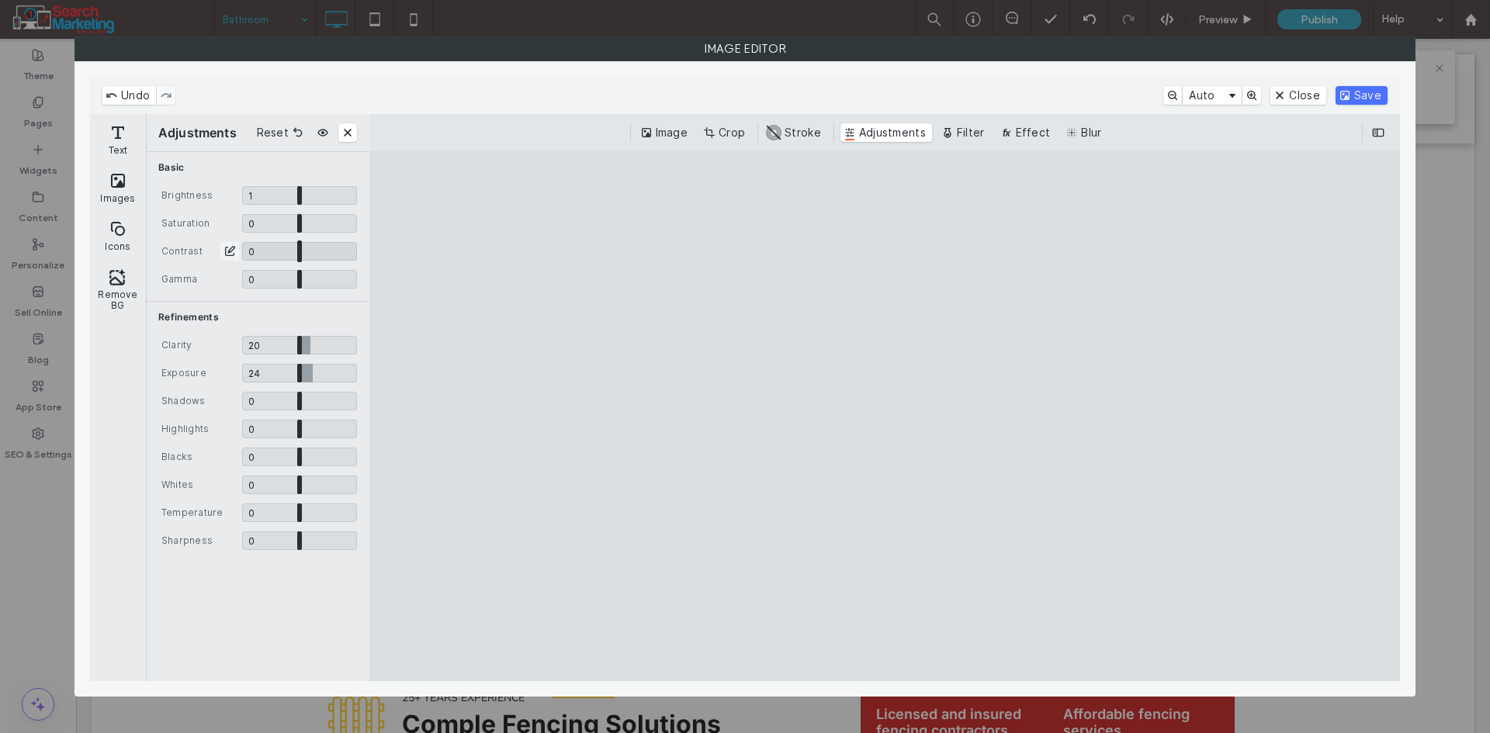
type input "*"
click at [301, 249] on input "CE.SDK" at bounding box center [299, 251] width 115 height 19
drag, startPoint x: 301, startPoint y: 220, endPoint x: 317, endPoint y: 223, distance: 16.6
click at [317, 223] on input "CE.SDK" at bounding box center [299, 223] width 115 height 19
drag, startPoint x: 323, startPoint y: 227, endPoint x: 315, endPoint y: 222, distance: 9.5
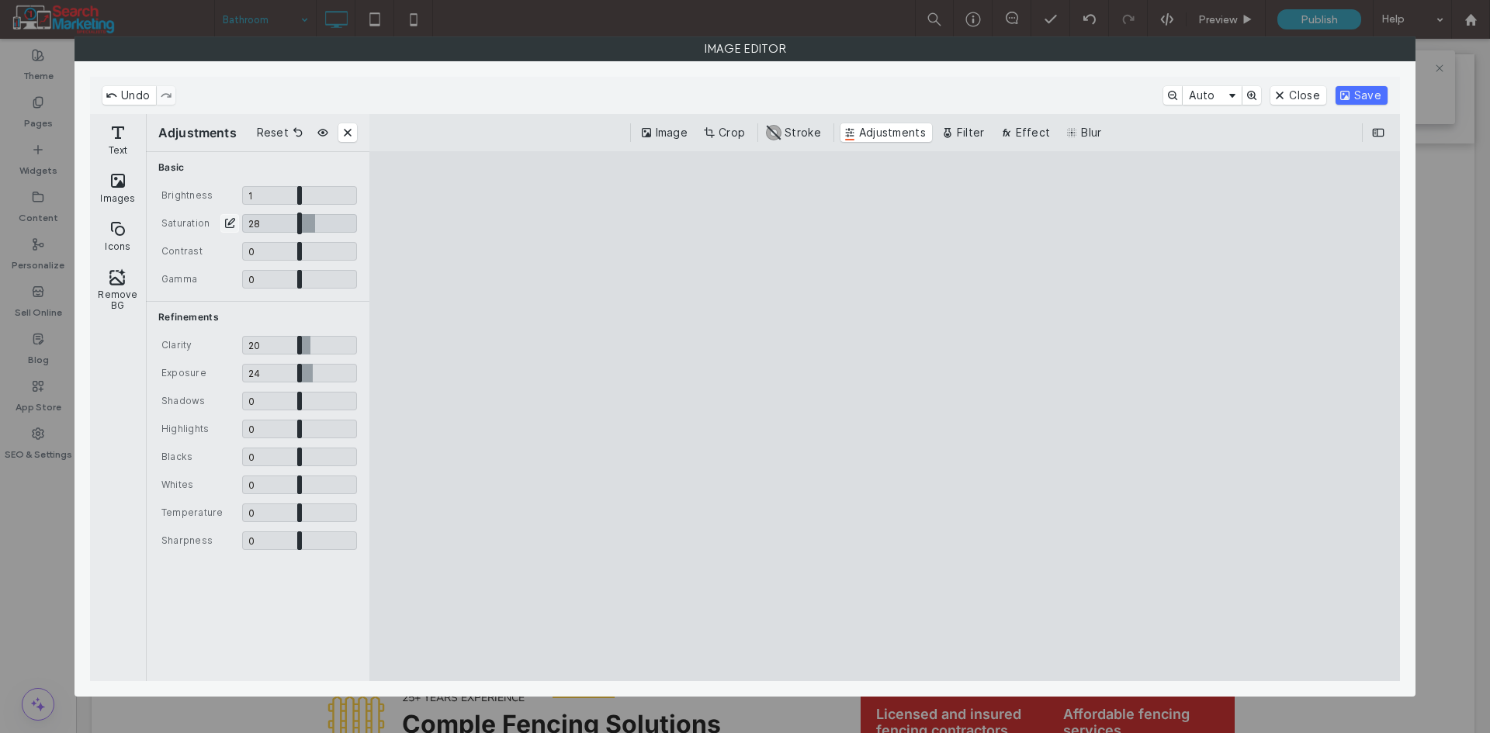
click at [315, 222] on input "CE.SDK" at bounding box center [299, 223] width 115 height 19
type input "****"
type input "*"
click at [300, 198] on input "CE.SDK" at bounding box center [299, 195] width 115 height 19
click at [313, 369] on input "CE.SDK" at bounding box center [299, 373] width 115 height 19
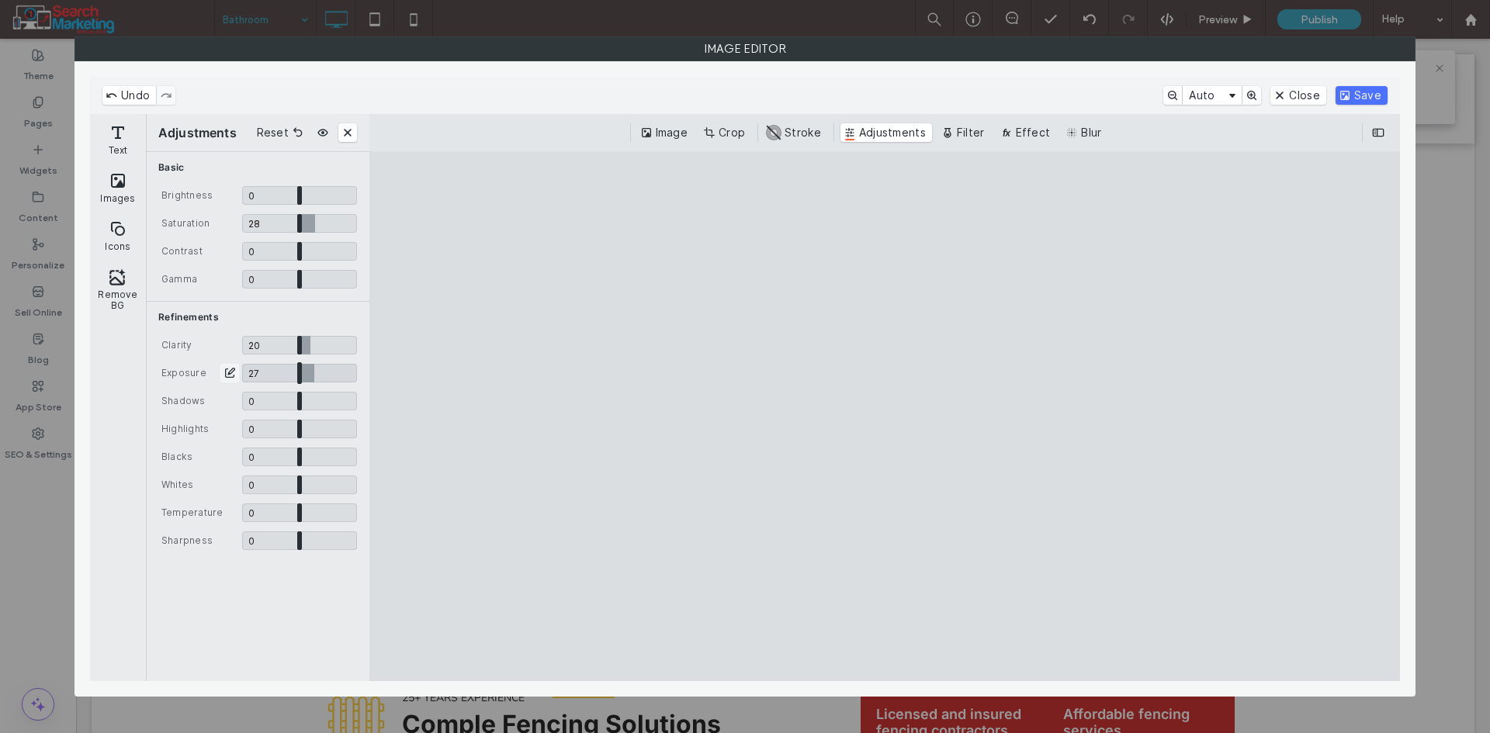
type input "****"
drag, startPoint x: 303, startPoint y: 482, endPoint x: 327, endPoint y: 489, distance: 24.3
click at [327, 489] on input "CE.SDK" at bounding box center [299, 485] width 115 height 19
type input "****"
click at [733, 132] on button "Crop" at bounding box center [725, 132] width 51 height 19
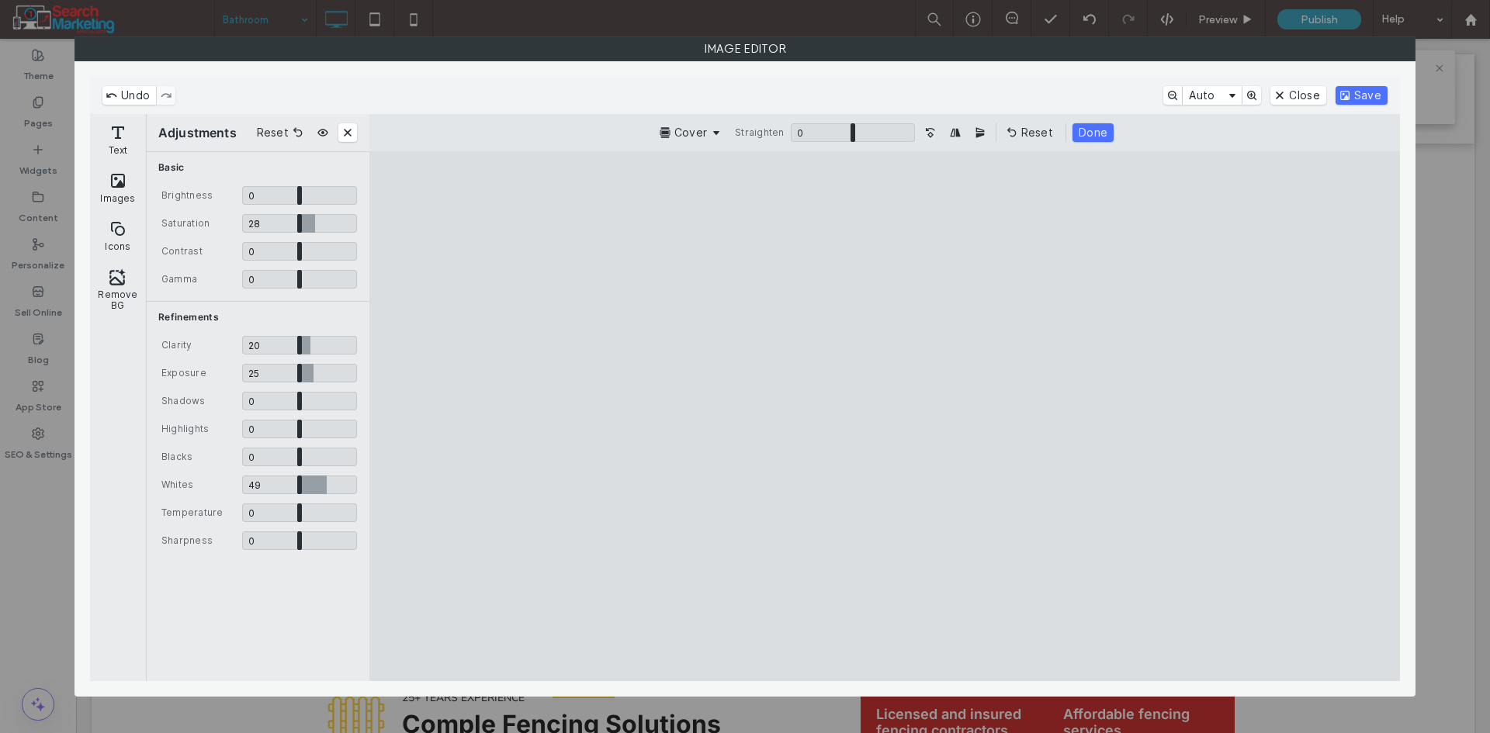
type input "****"
type input "***"
type input "****"
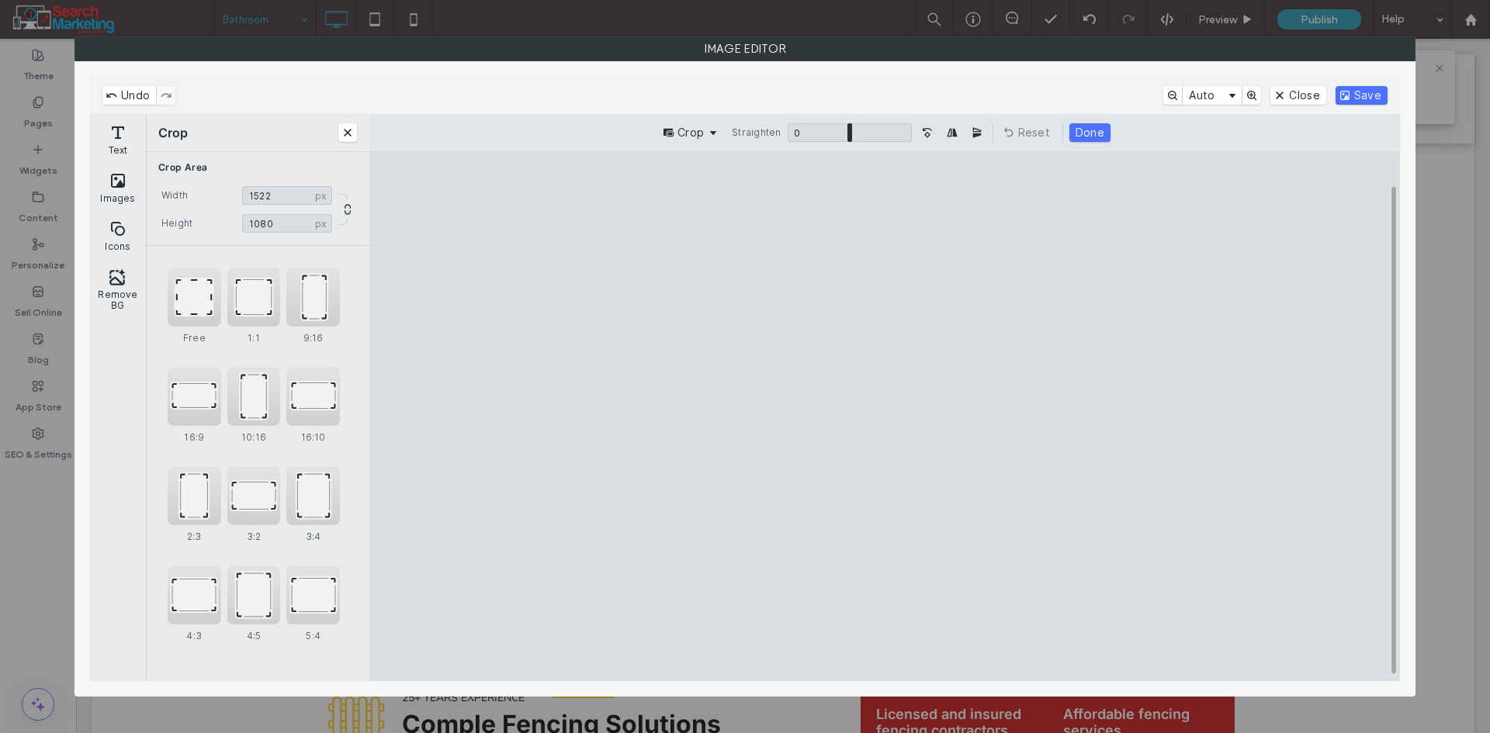
drag, startPoint x: 1265, startPoint y: 416, endPoint x: 1109, endPoint y: 404, distance: 156.4
click at [885, 417] on cesdk-canvas "Editor canvas" at bounding box center [885, 417] width 0 height 0
type input "****"
drag, startPoint x: 590, startPoint y: 414, endPoint x: 691, endPoint y: 442, distance: 104.9
click at [885, 417] on cesdk-canvas "Editor canvas" at bounding box center [885, 417] width 0 height 0
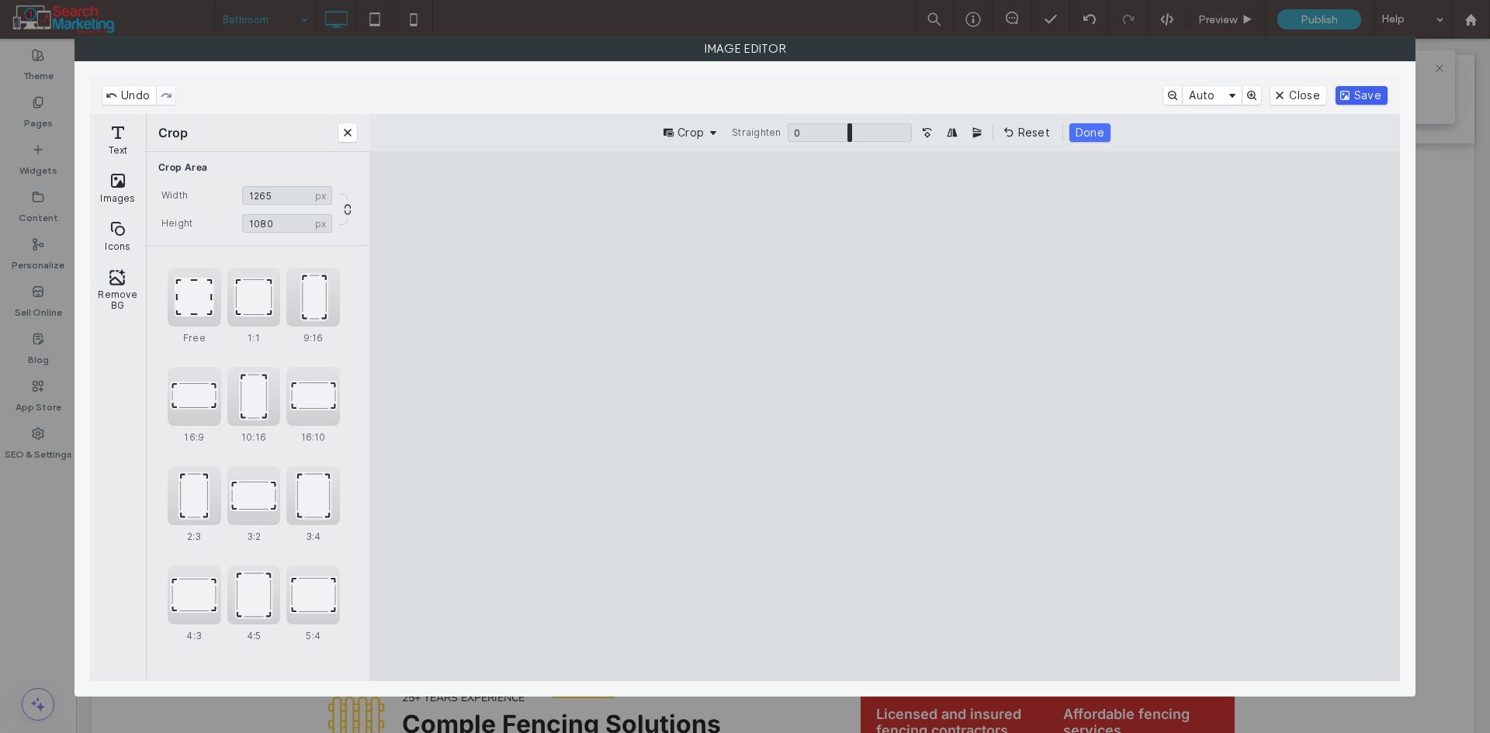
click at [1366, 94] on button "Save" at bounding box center [1361, 95] width 52 height 19
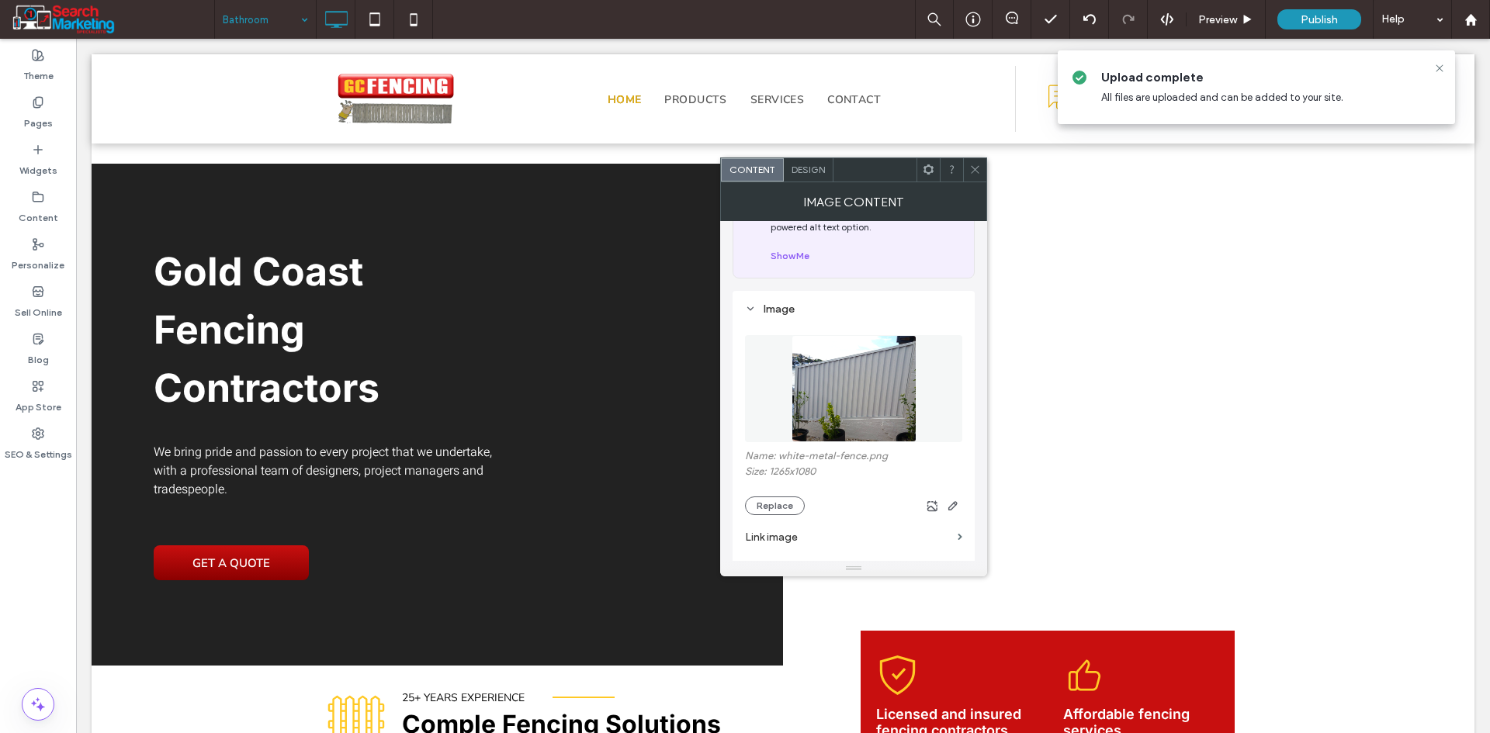
drag, startPoint x: 977, startPoint y: 164, endPoint x: 984, endPoint y: 176, distance: 14.2
click at [978, 164] on icon at bounding box center [975, 170] width 12 height 12
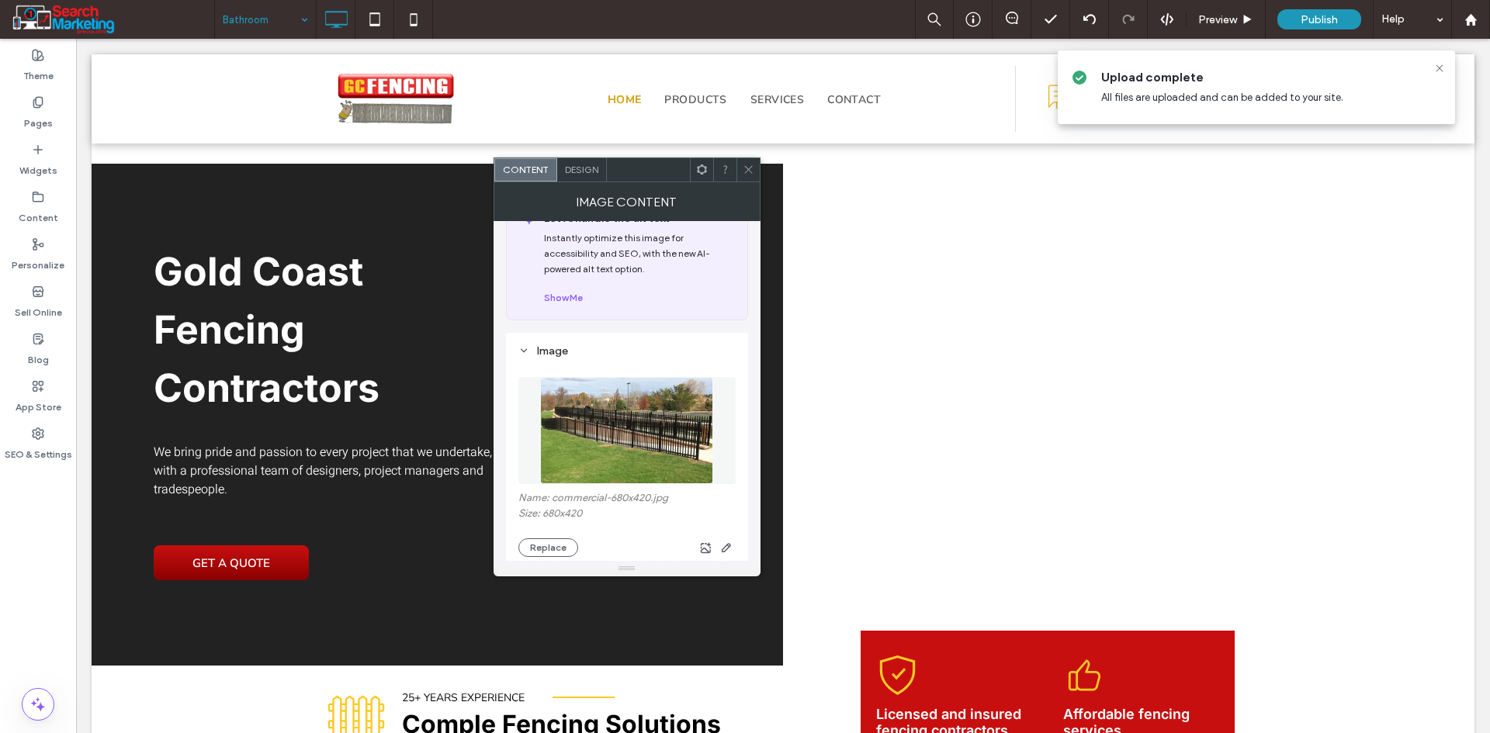
scroll to position [155, 0]
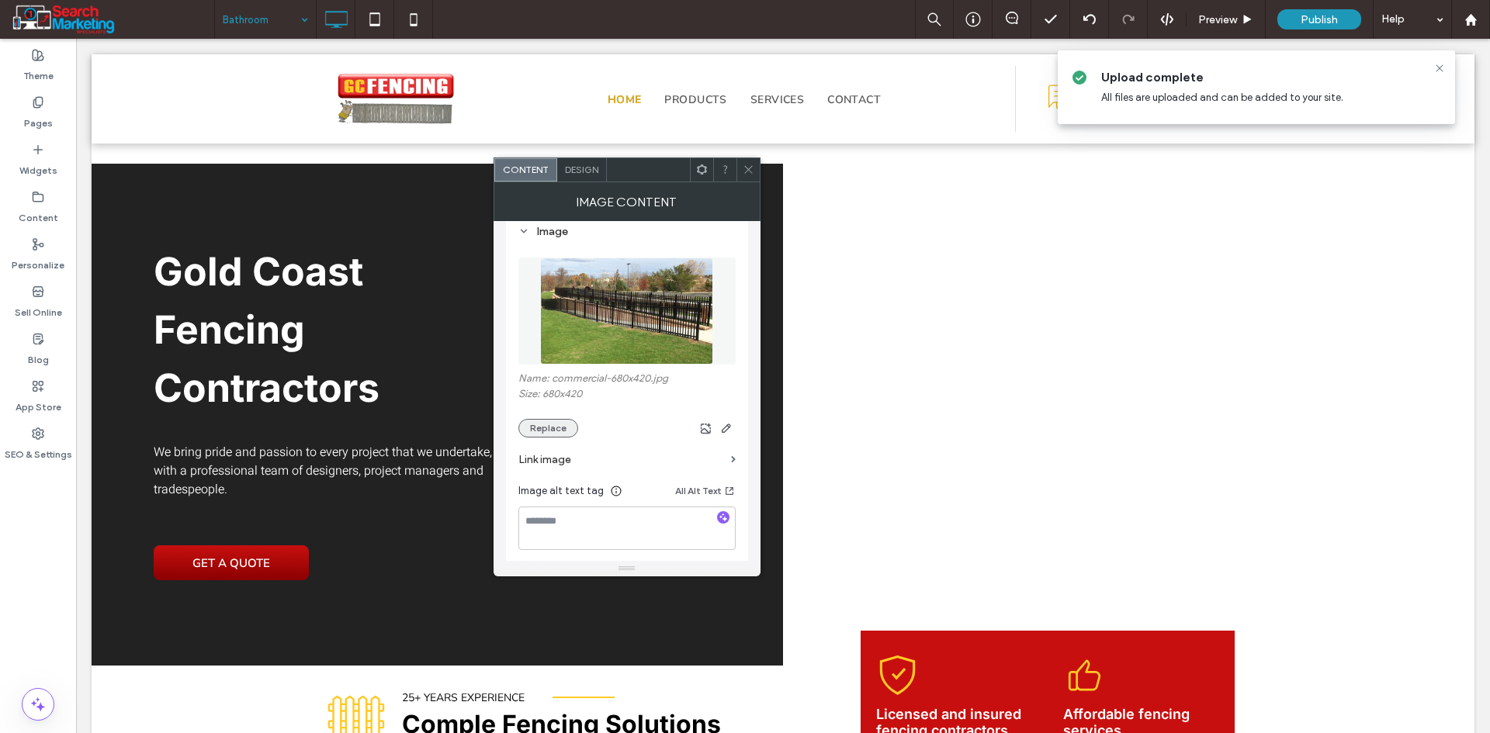
click at [549, 431] on button "Replace" at bounding box center [548, 428] width 60 height 19
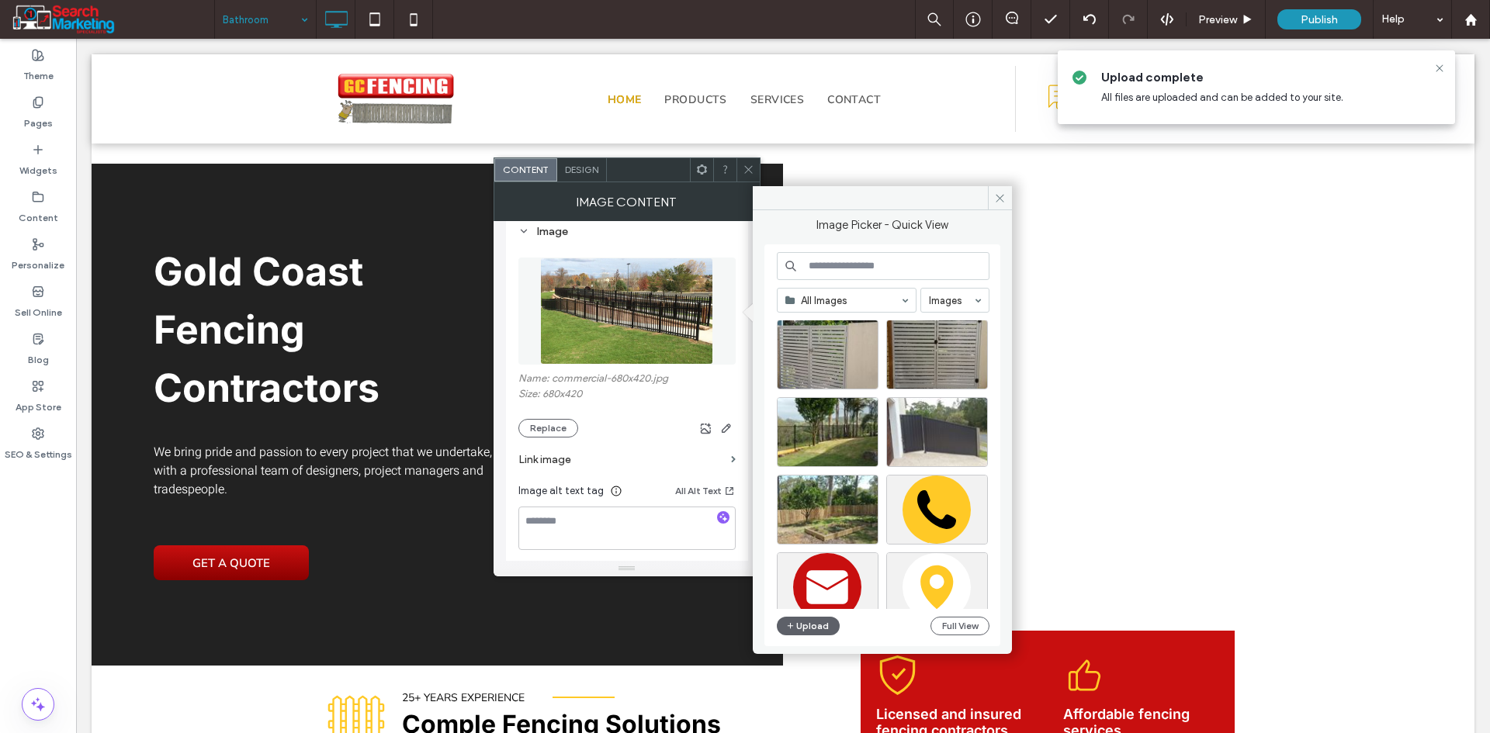
scroll to position [990, 0]
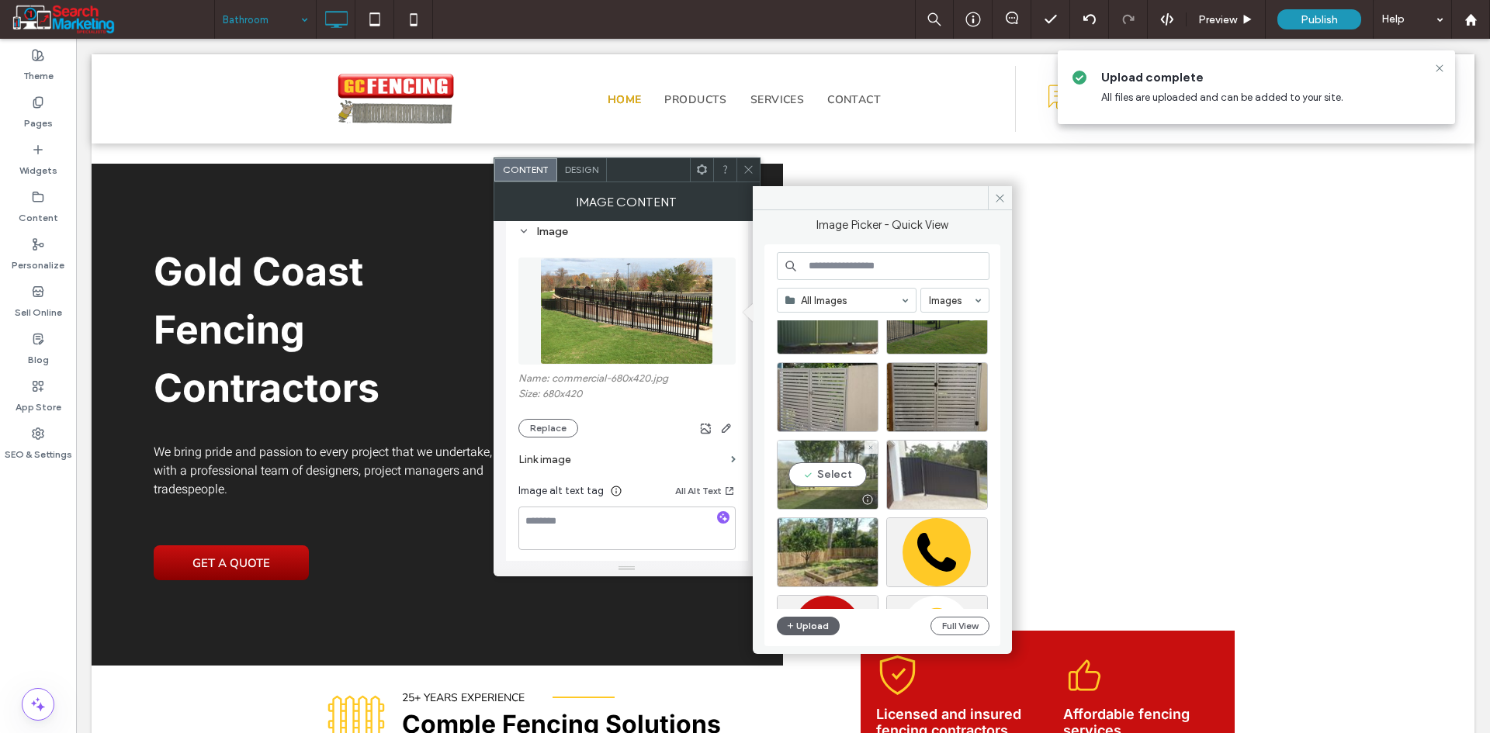
click at [833, 469] on div "Select" at bounding box center [828, 475] width 102 height 70
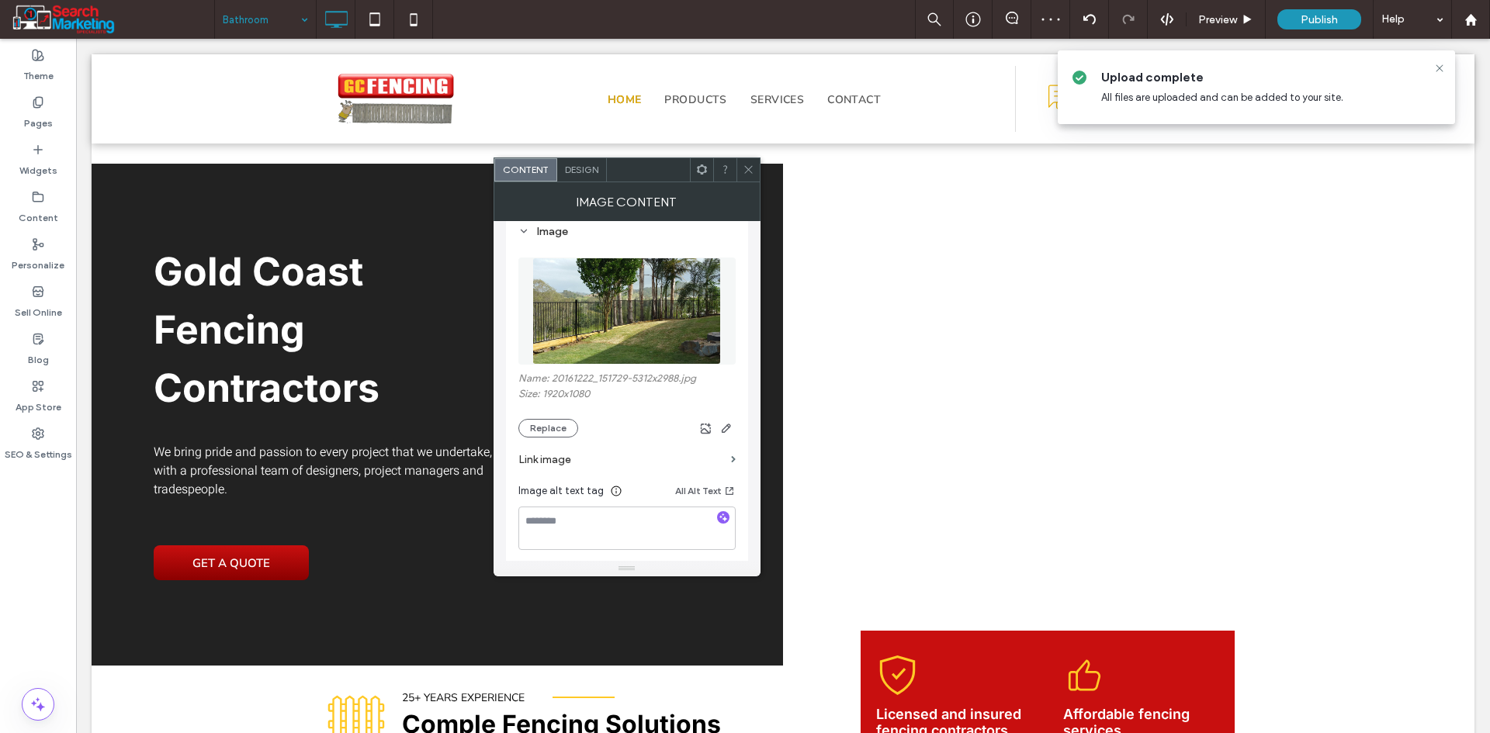
click at [752, 169] on icon at bounding box center [749, 170] width 12 height 12
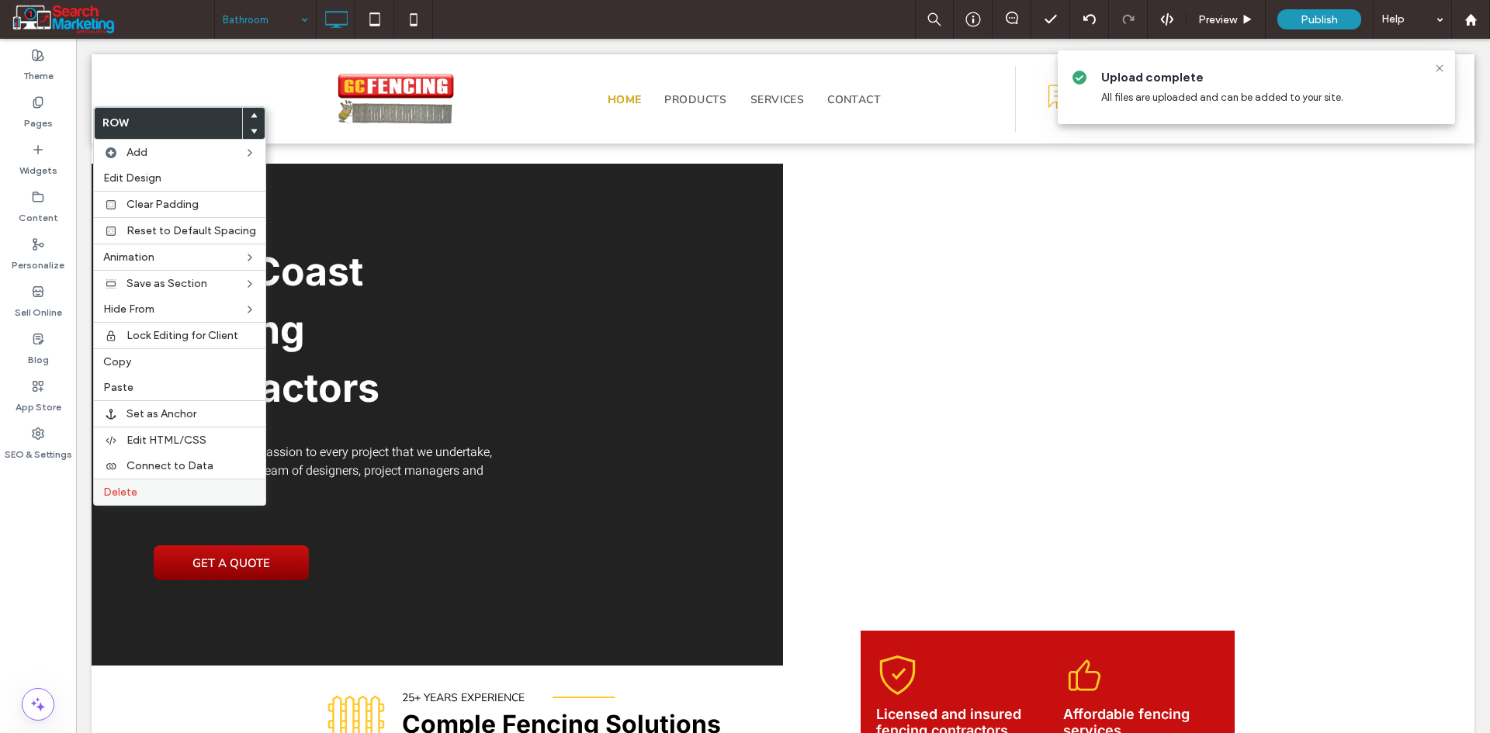
click at [140, 498] on label "Delete" at bounding box center [179, 492] width 153 height 13
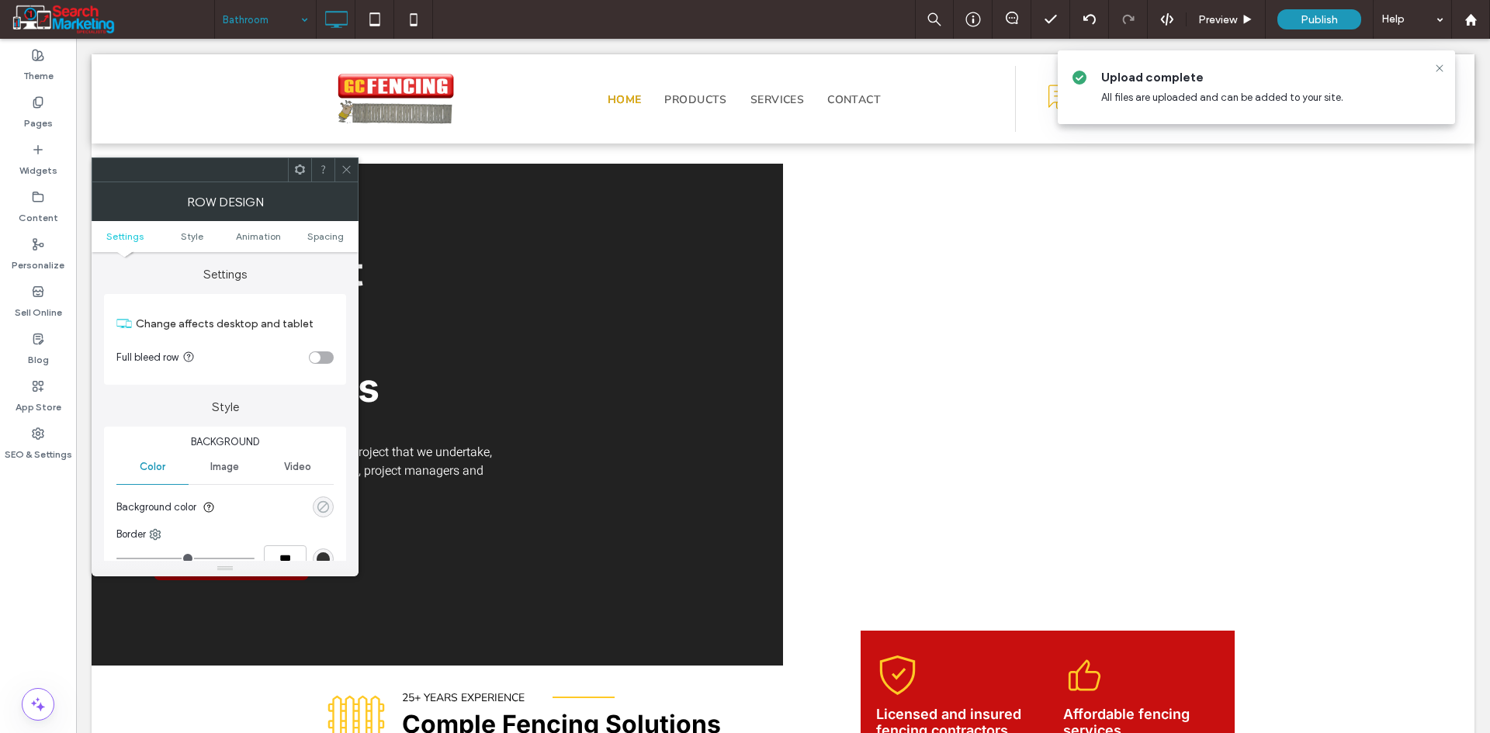
click at [325, 505] on div "rgba(0, 0, 0, 0)" at bounding box center [323, 506] width 13 height 13
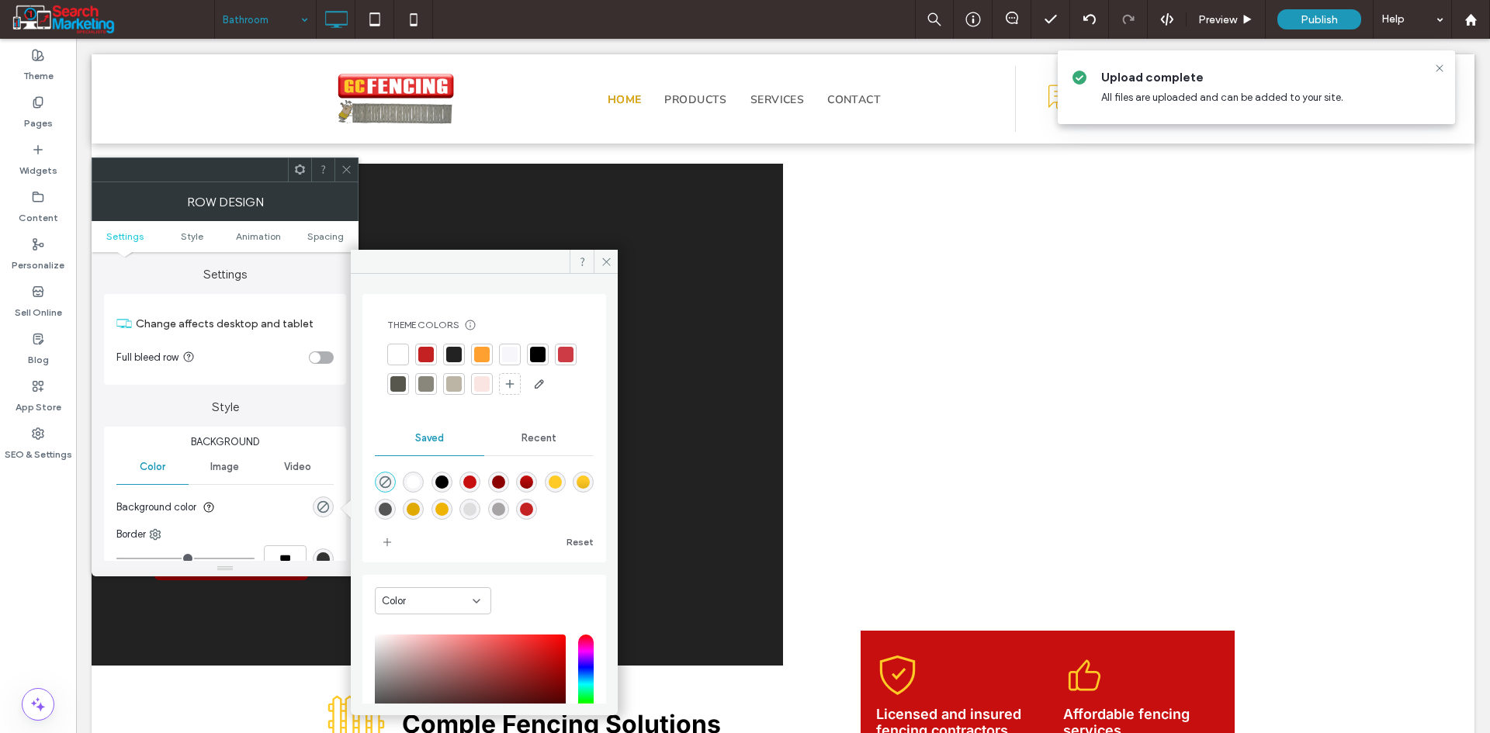
click at [341, 168] on icon at bounding box center [347, 170] width 12 height 12
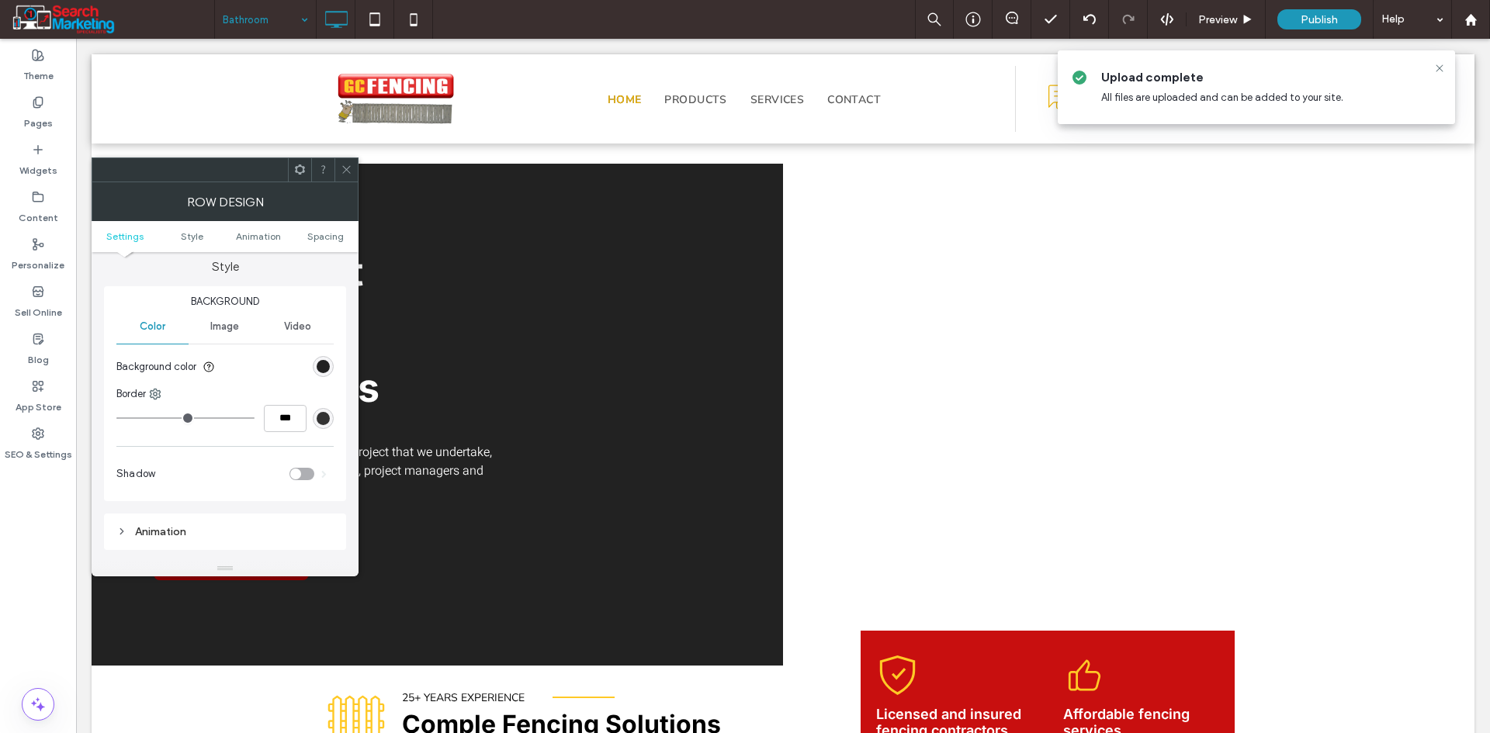
scroll to position [155, 0]
click at [323, 350] on div "rgb(34, 34, 34)" at bounding box center [323, 351] width 13 height 13
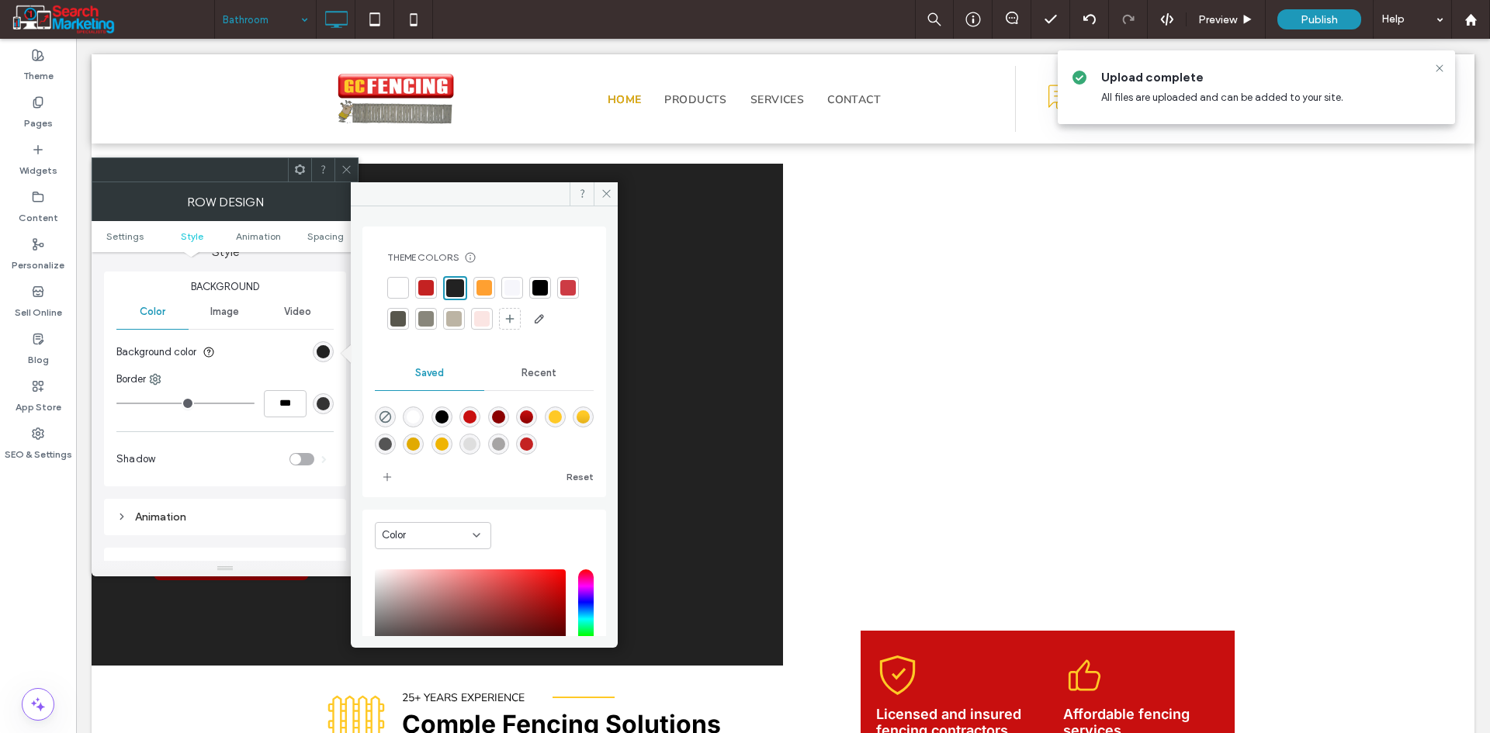
click at [348, 168] on use at bounding box center [346, 170] width 8 height 8
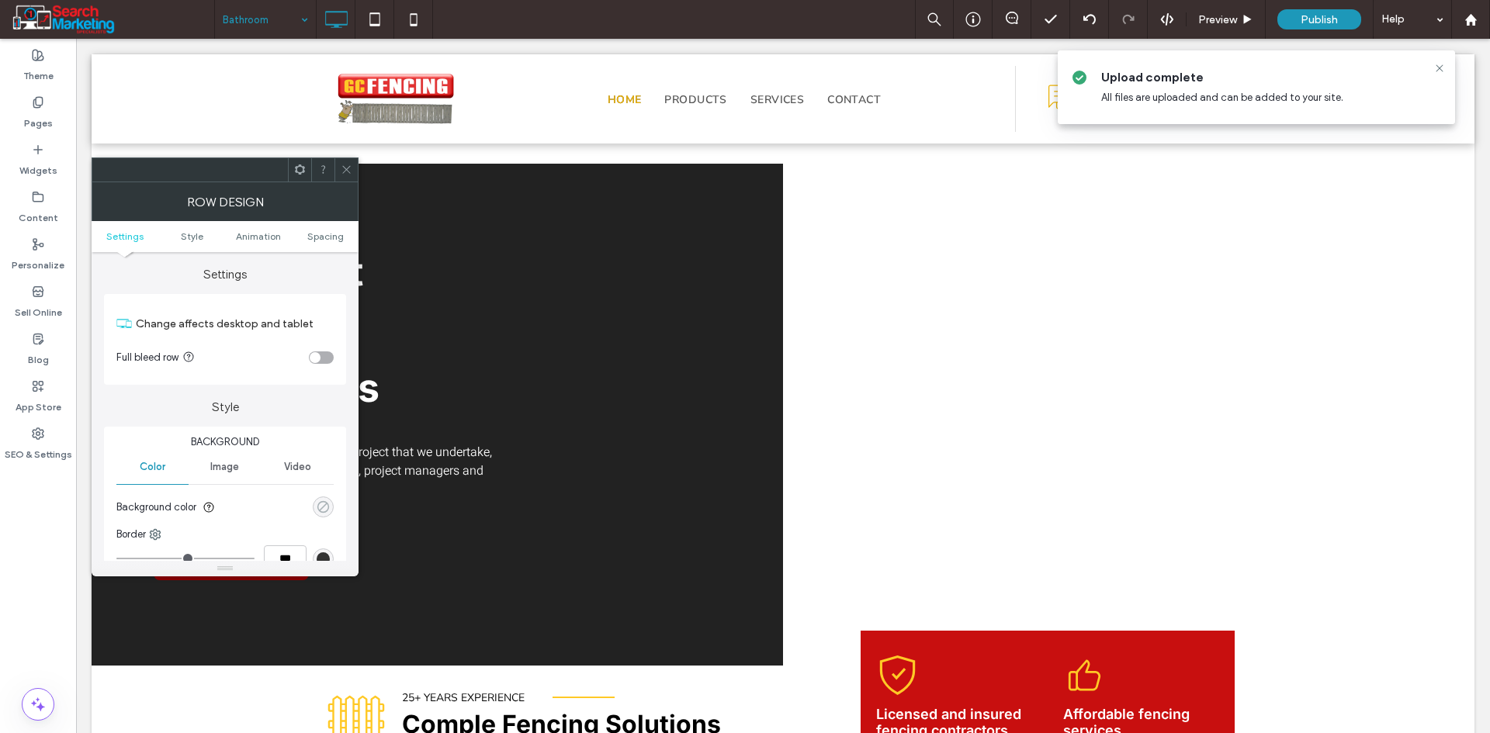
click at [327, 503] on div "rgba(0, 0, 0, 0)" at bounding box center [323, 506] width 13 height 13
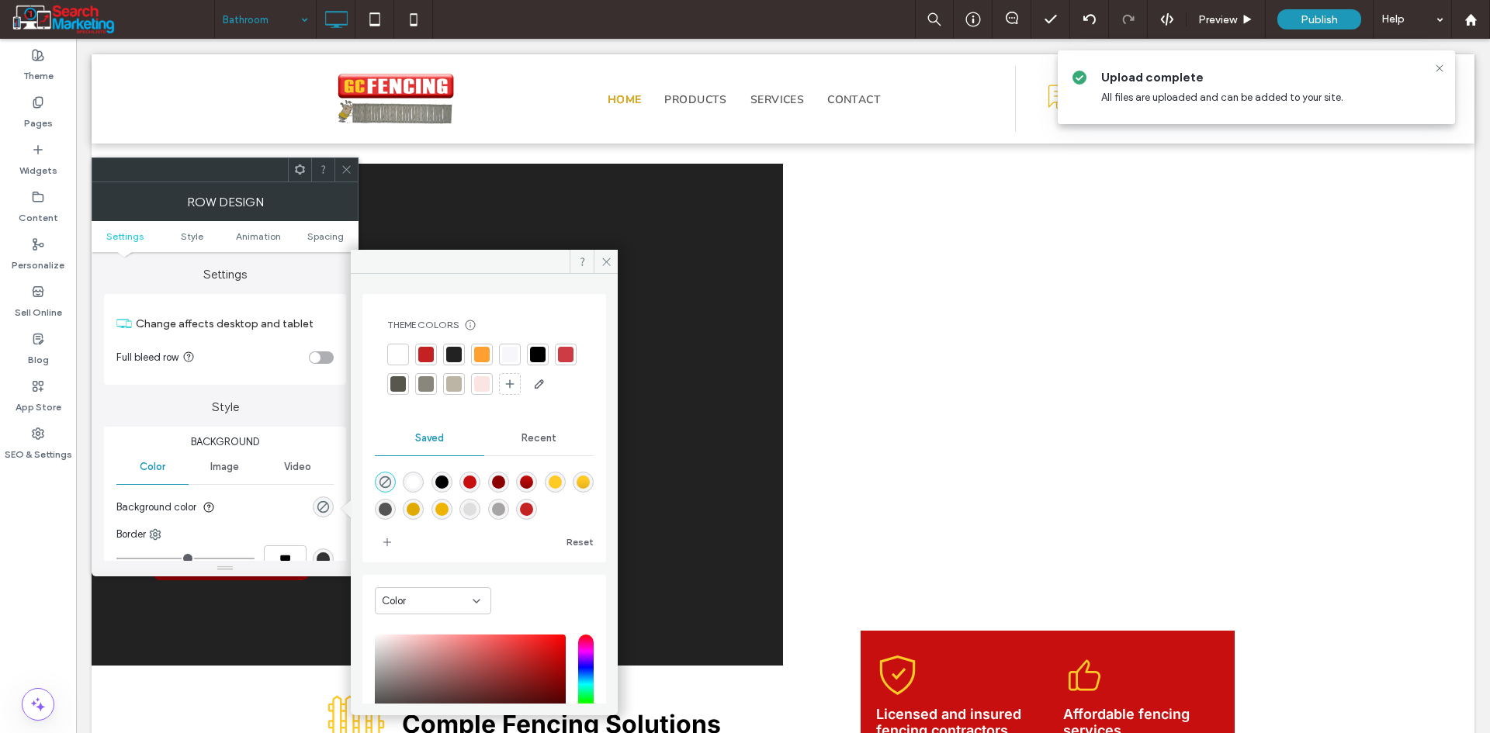
click at [448, 351] on div at bounding box center [454, 355] width 16 height 16
click at [344, 166] on icon at bounding box center [347, 170] width 12 height 12
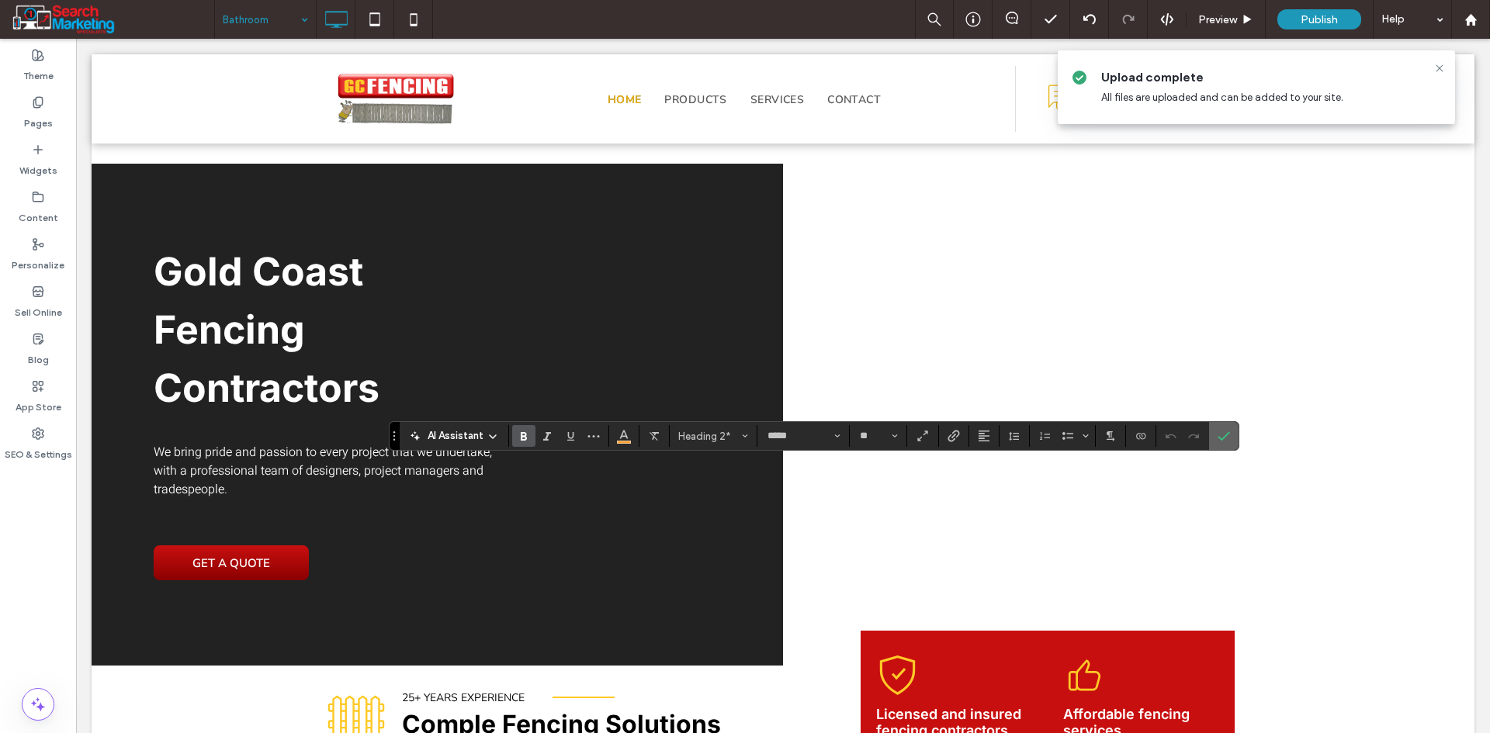
click at [1217, 438] on icon "Confirm" at bounding box center [1223, 436] width 12 height 12
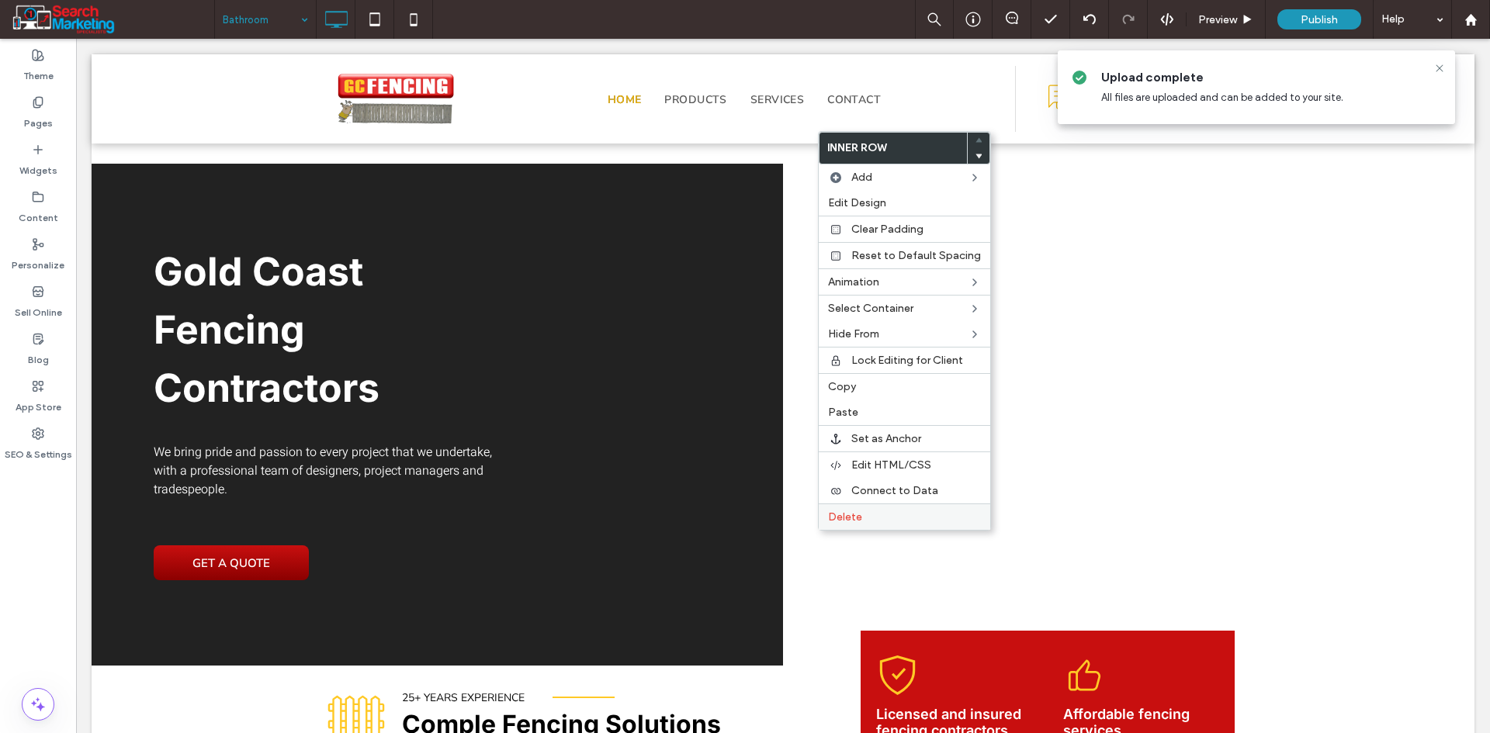
click at [873, 508] on div "Delete" at bounding box center [904, 517] width 171 height 26
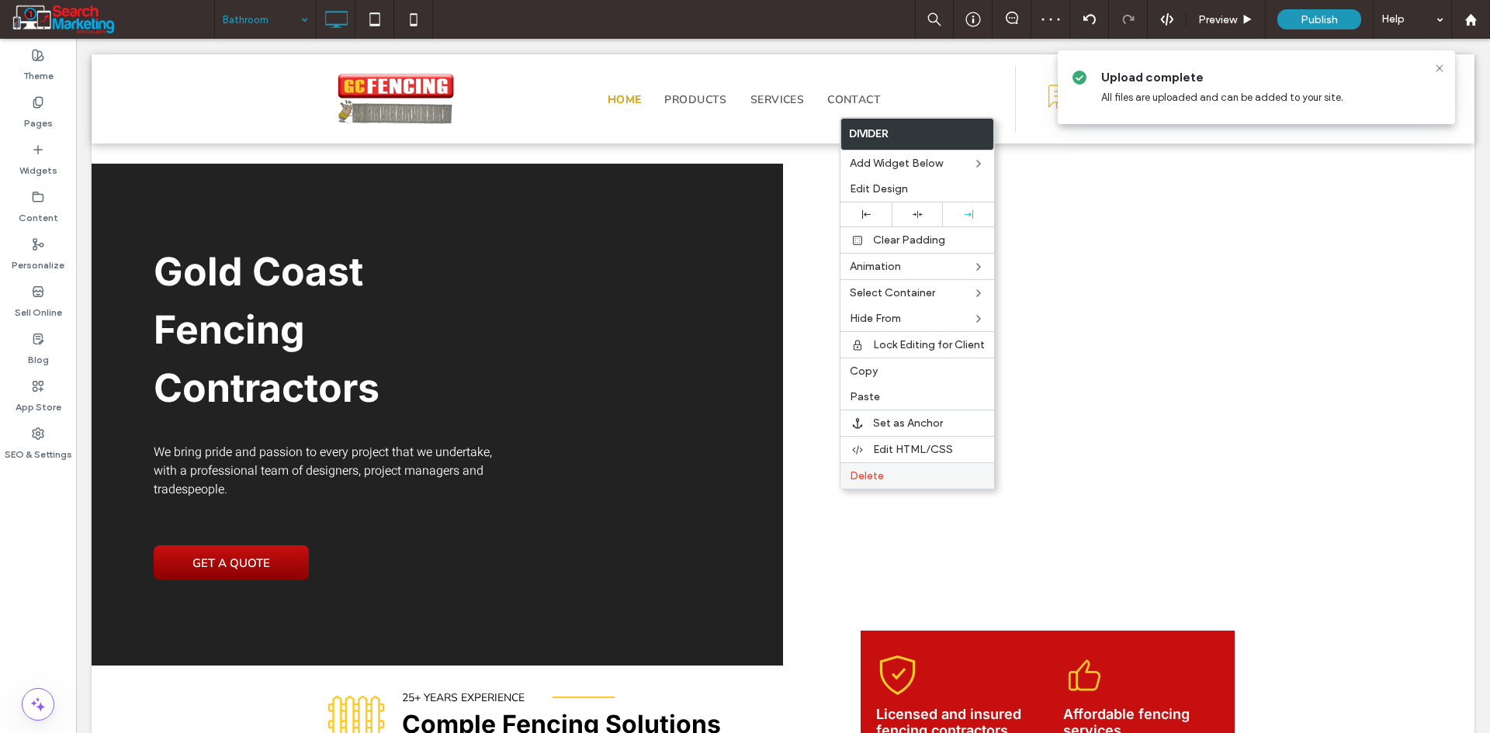
click at [857, 481] on span "Delete" at bounding box center [867, 475] width 34 height 13
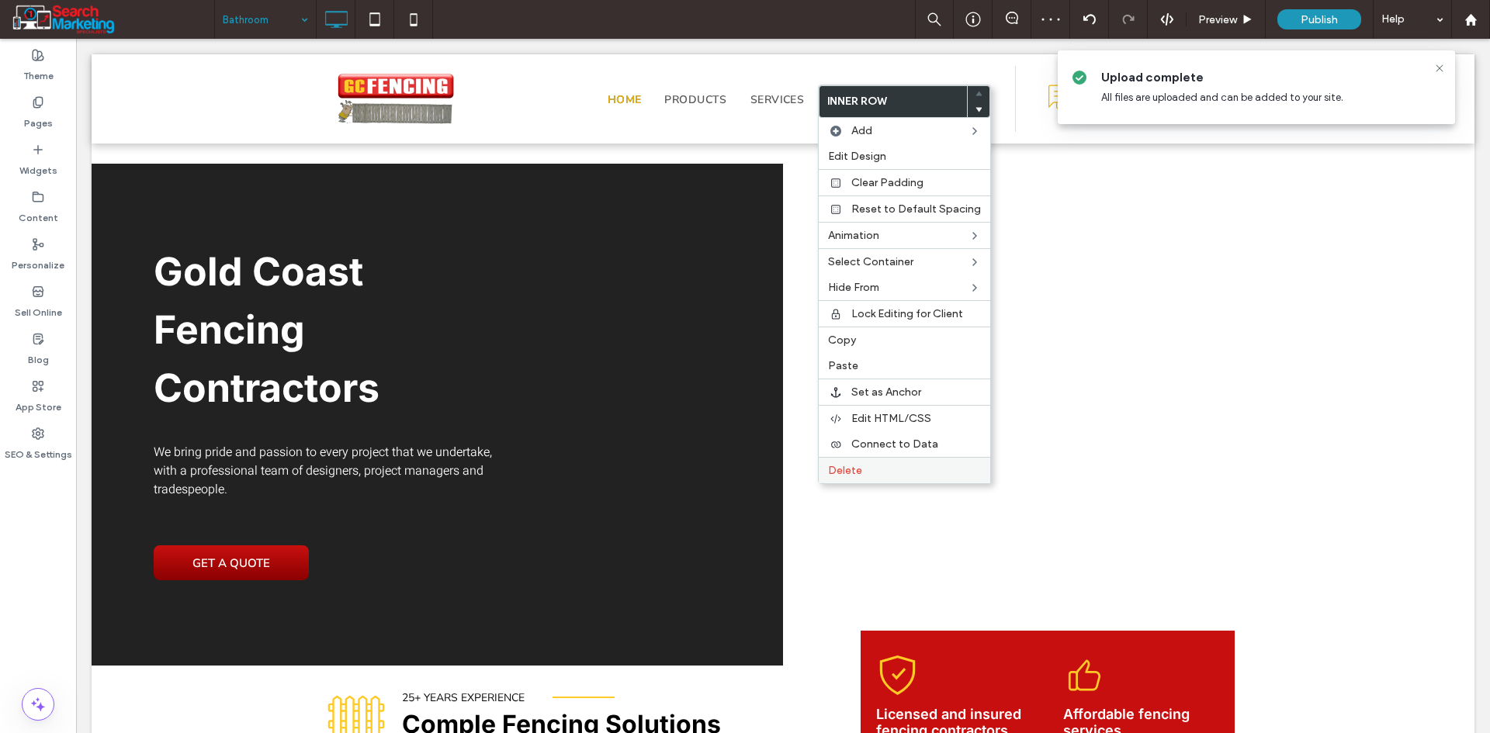
click at [847, 472] on span "Delete" at bounding box center [845, 470] width 34 height 13
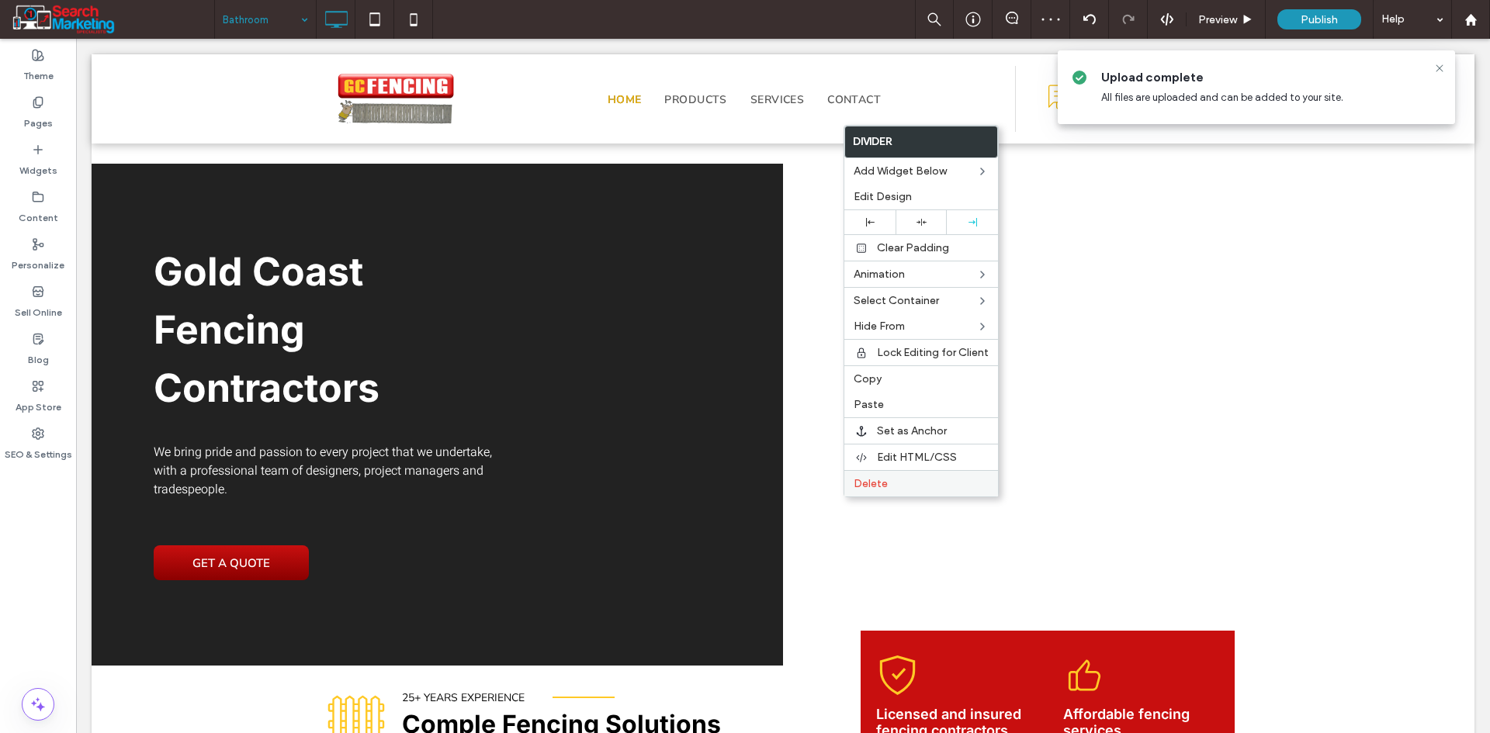
click at [868, 488] on span "Delete" at bounding box center [870, 483] width 34 height 13
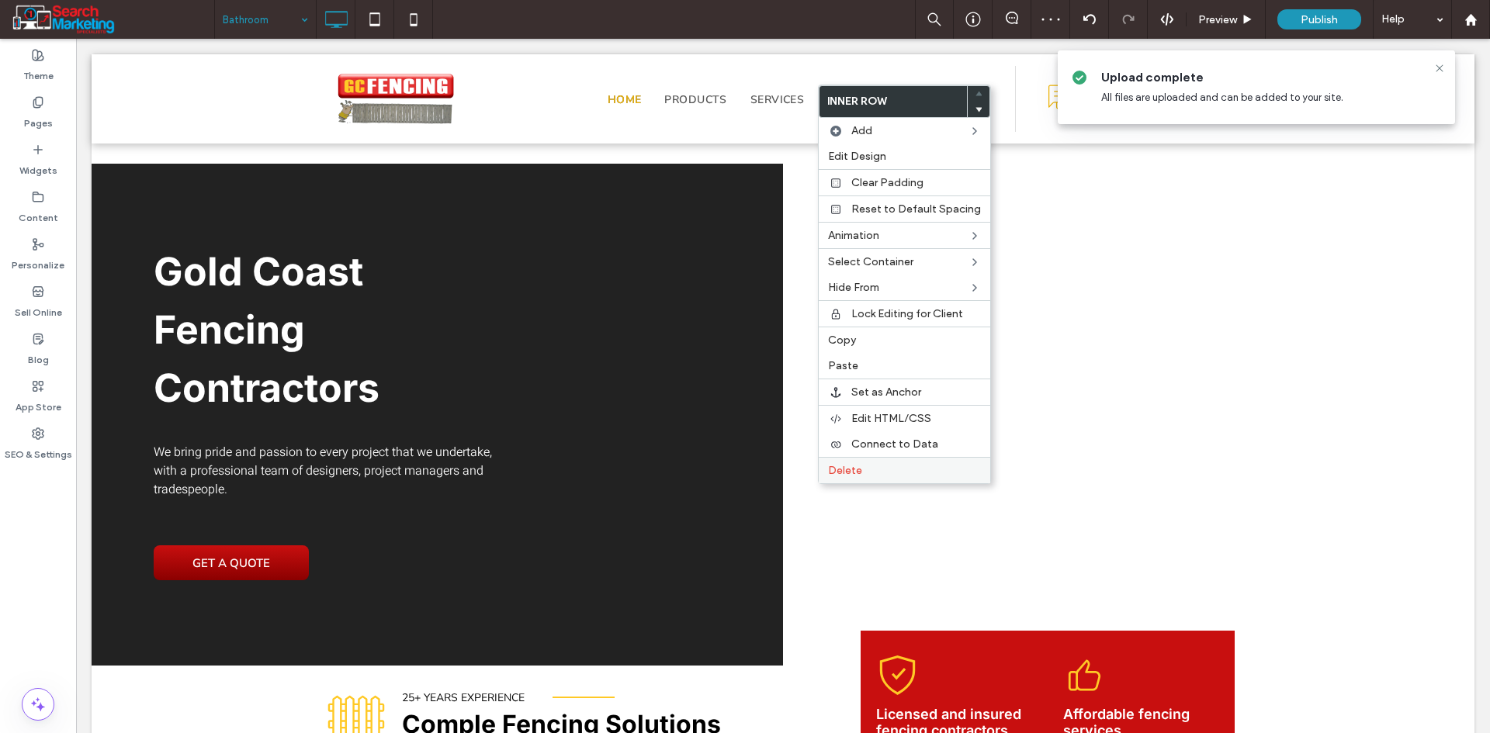
click at [850, 473] on span "Delete" at bounding box center [845, 470] width 34 height 13
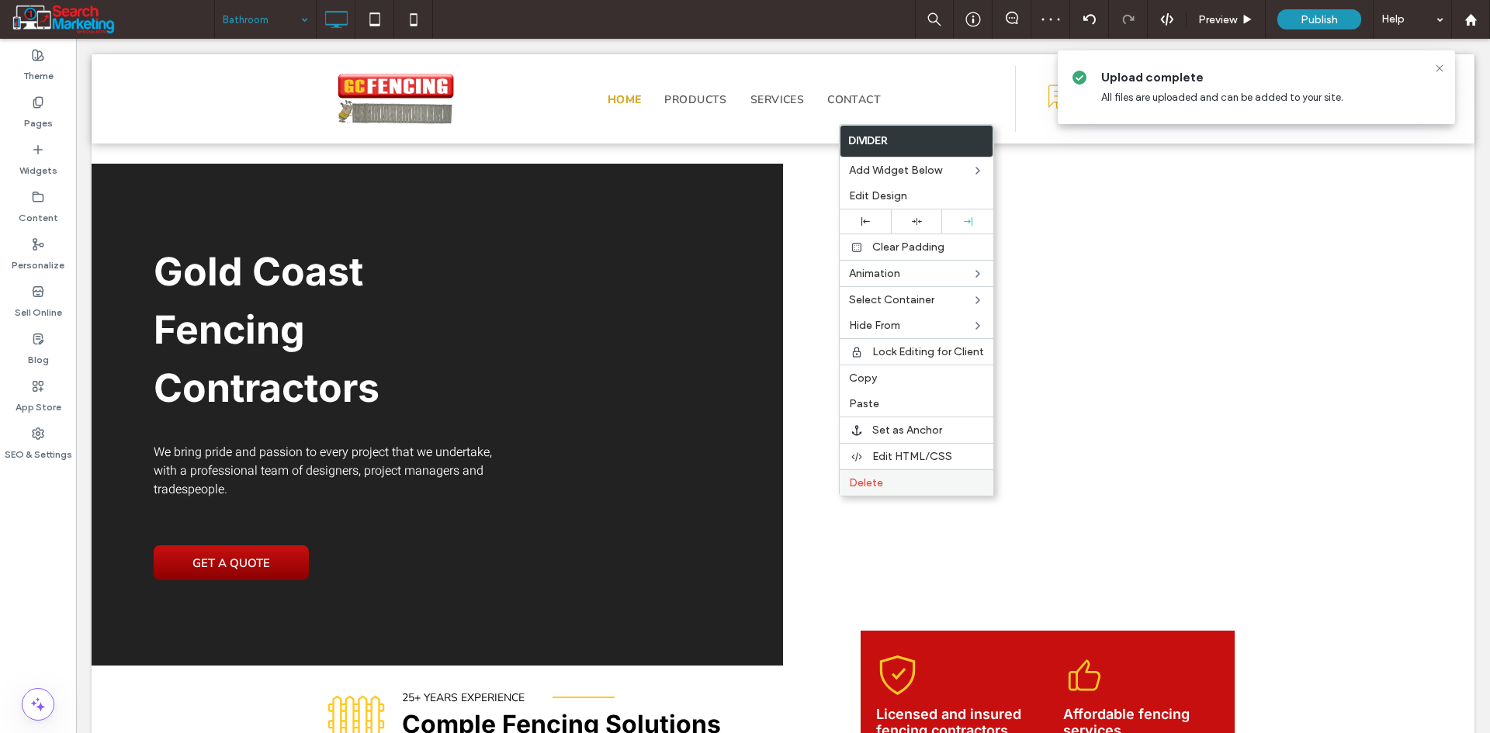
click at [869, 486] on span "Delete" at bounding box center [866, 482] width 34 height 13
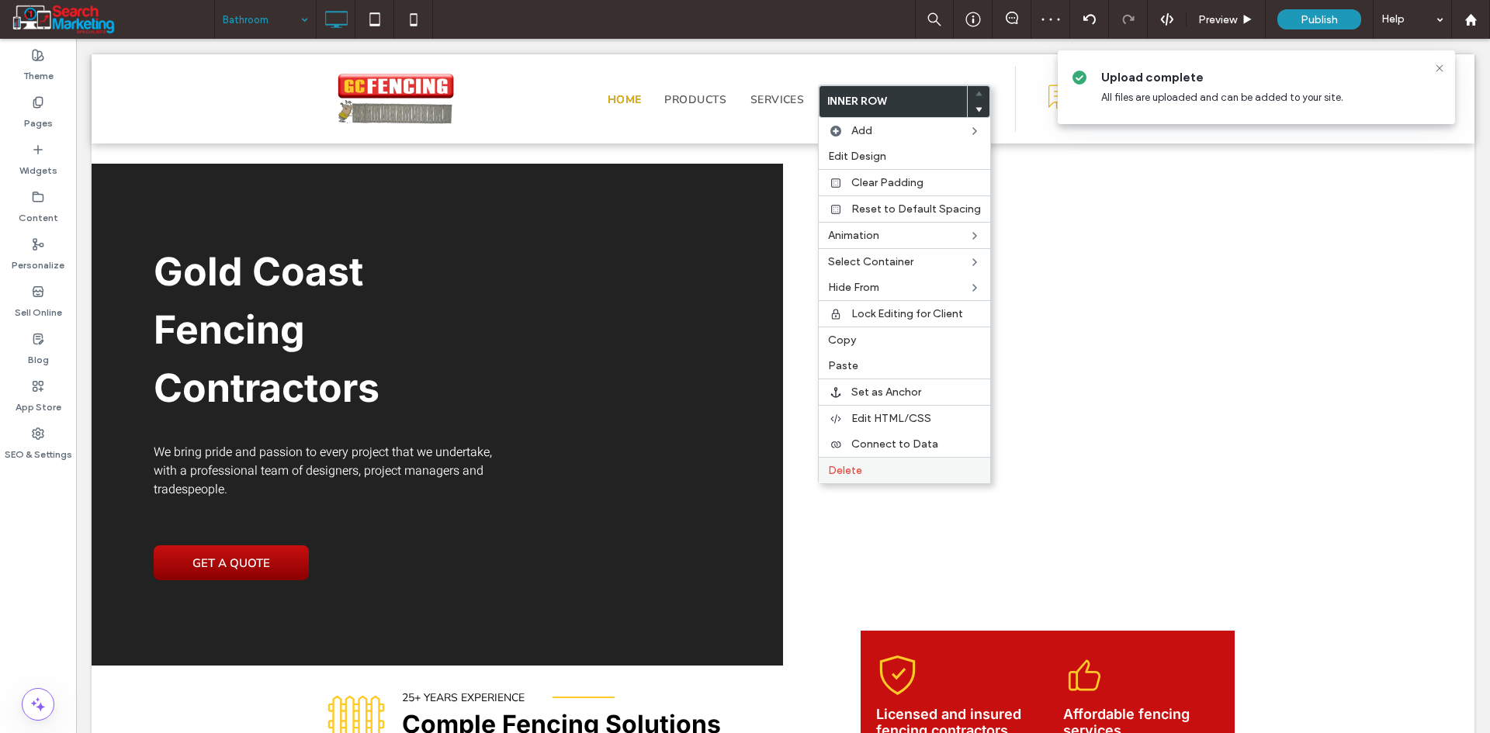
click at [860, 470] on span "Delete" at bounding box center [845, 470] width 34 height 13
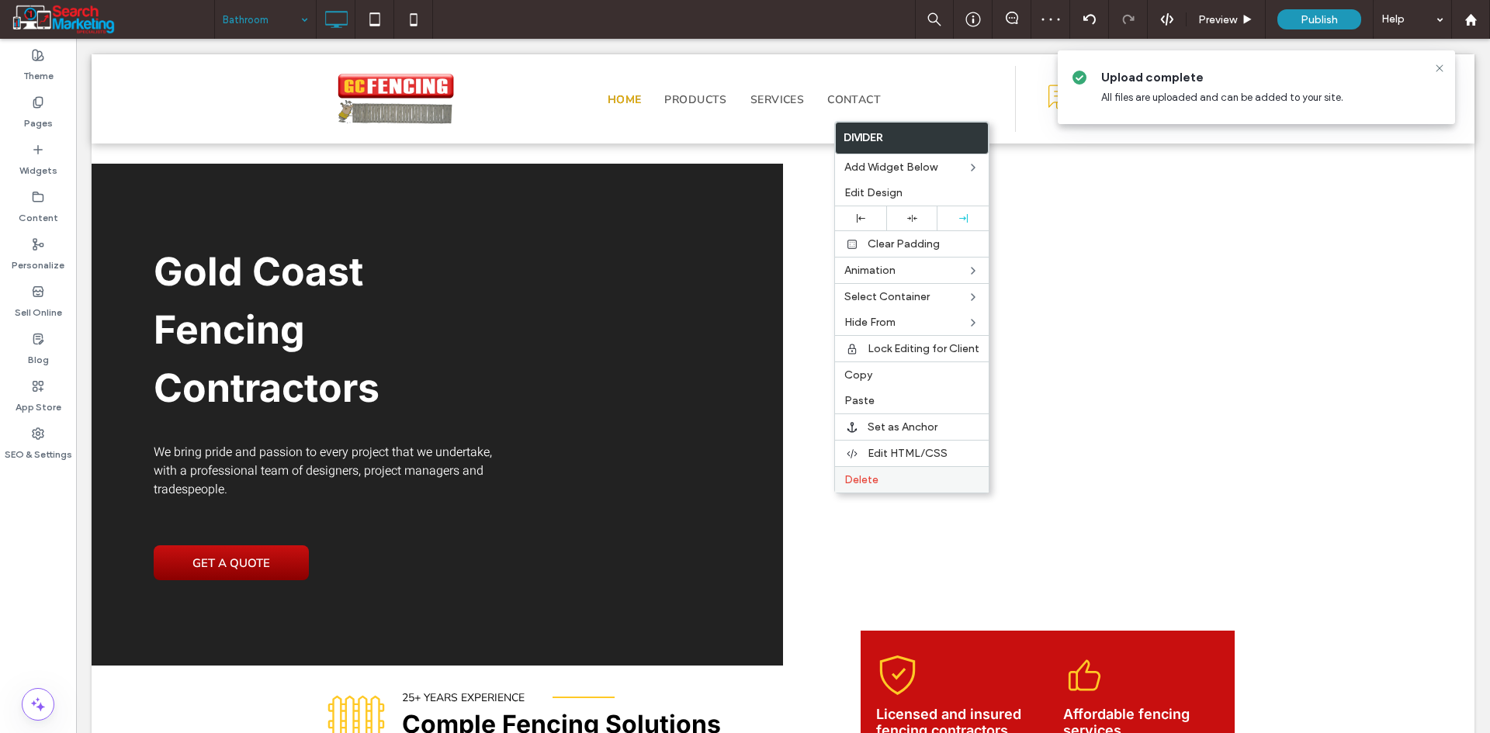
click at [863, 486] on span "Delete" at bounding box center [861, 479] width 34 height 13
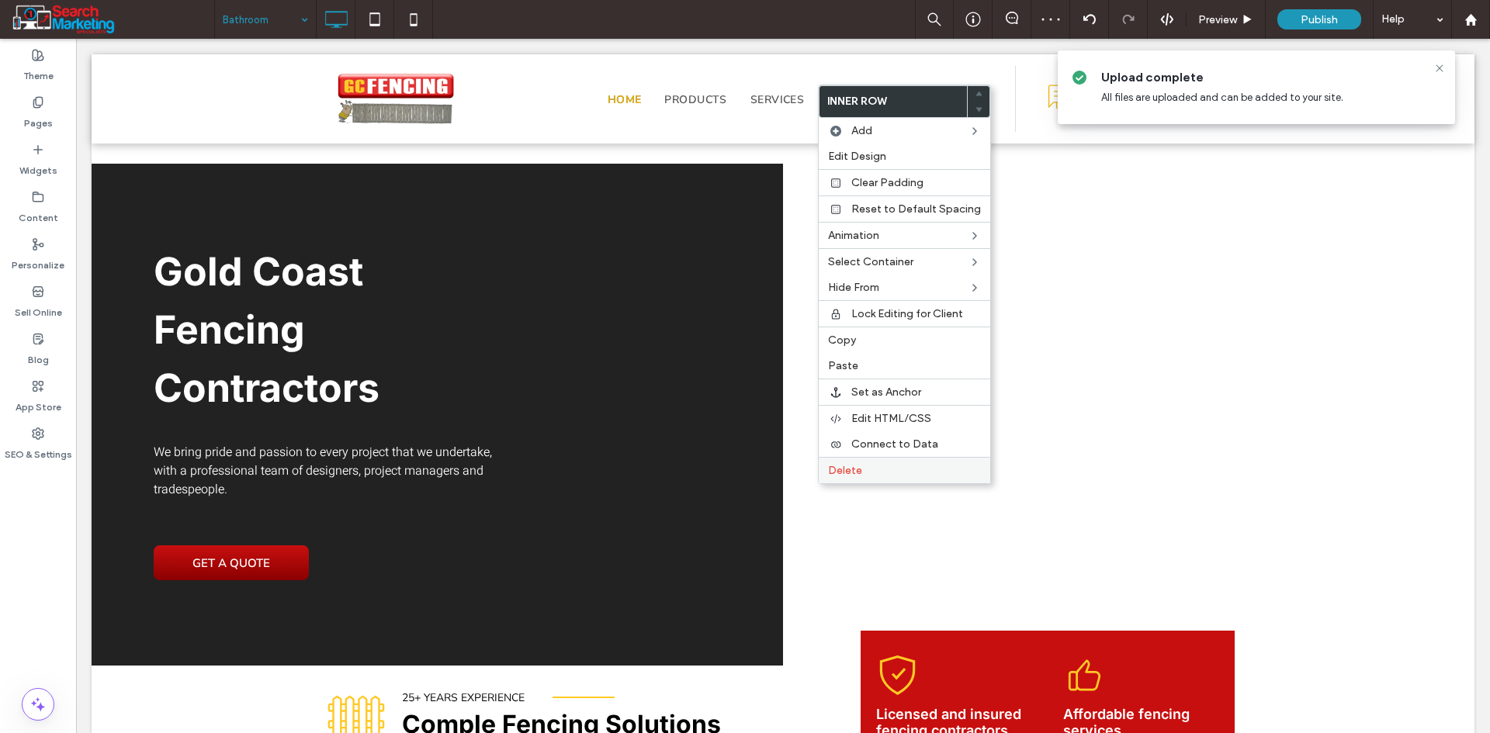
click at [867, 469] on label "Delete" at bounding box center [904, 470] width 153 height 13
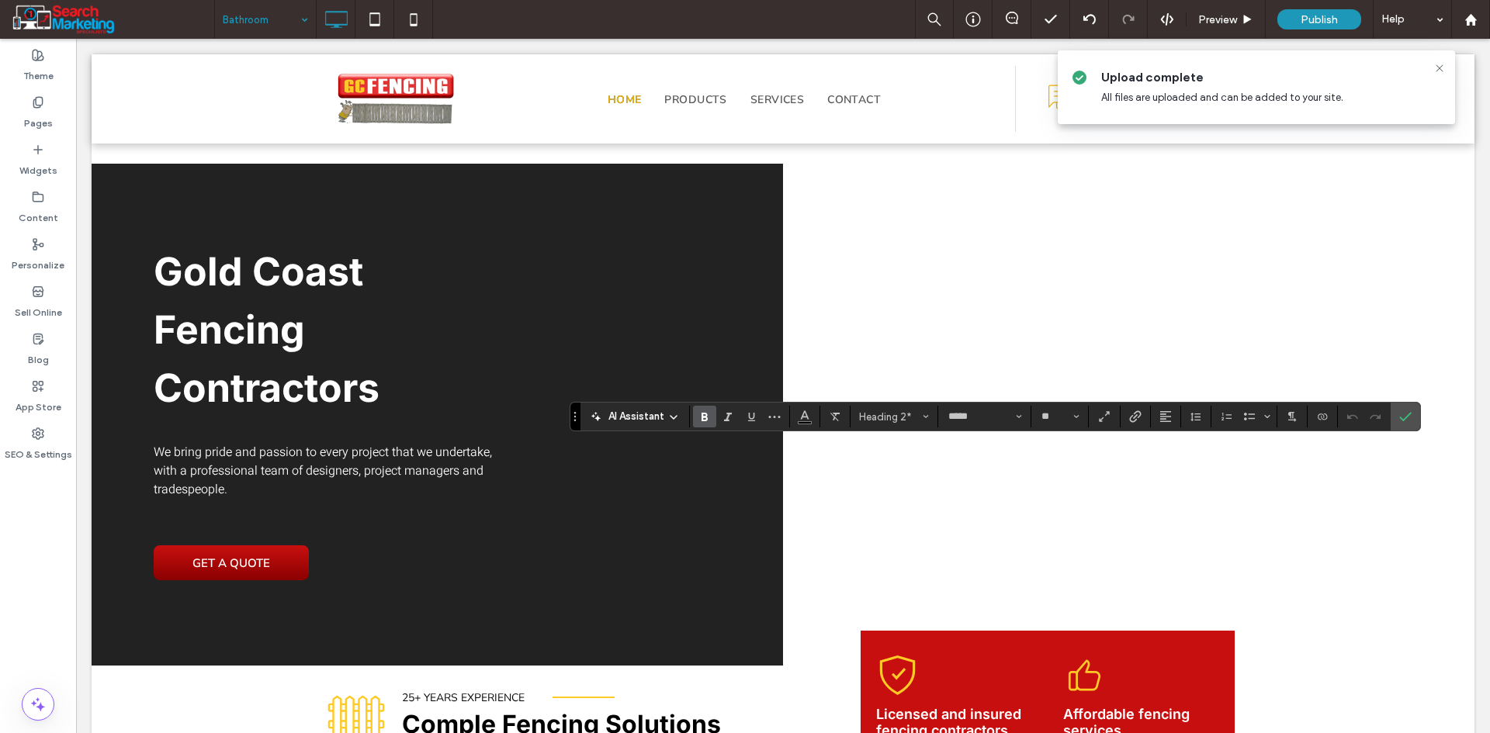
type input "*****"
type input "**"
type input "*****"
type input "**"
click at [812, 423] on button "Color" at bounding box center [804, 417] width 23 height 22
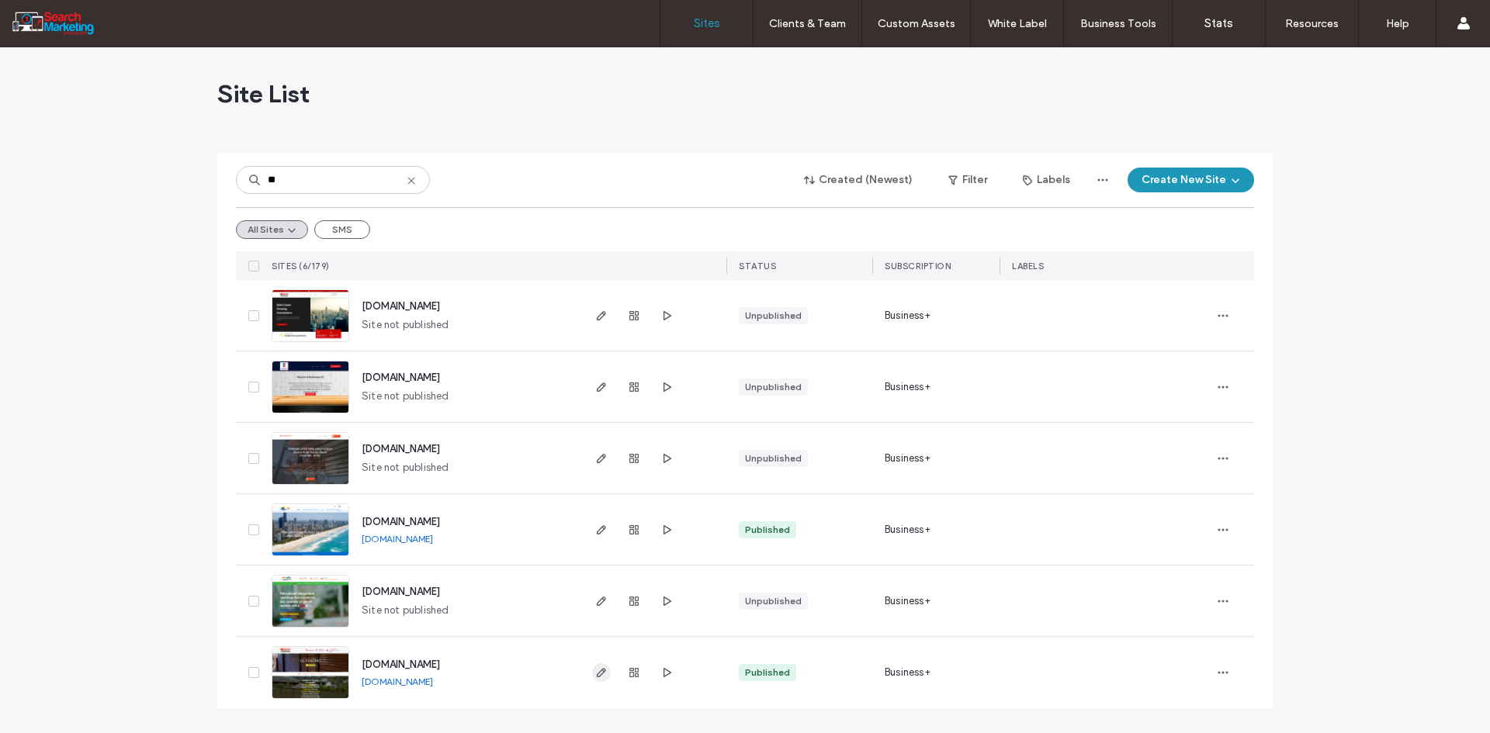
type input "**"
click at [601, 670] on icon "button" at bounding box center [601, 673] width 12 height 12
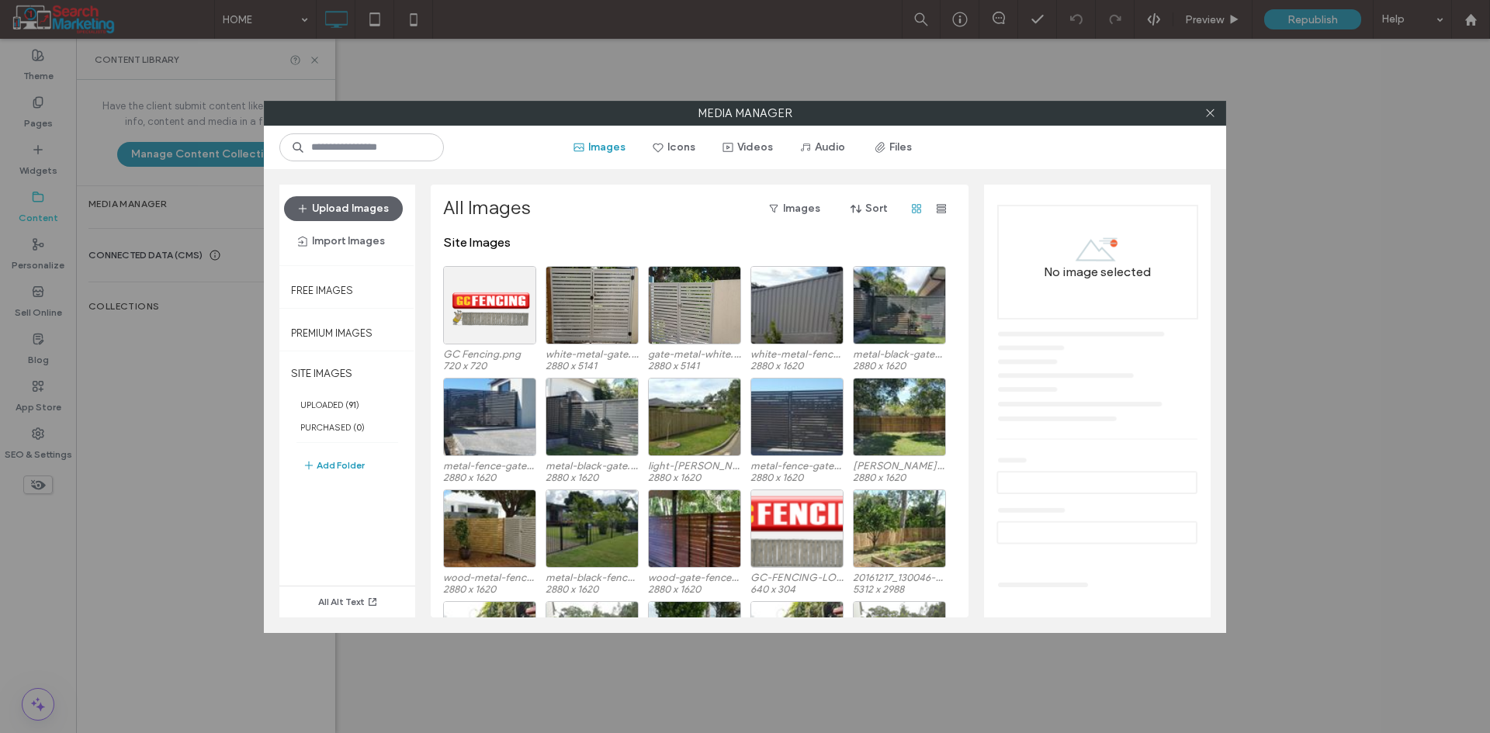
click at [869, 210] on button "Sort" at bounding box center [869, 208] width 70 height 25
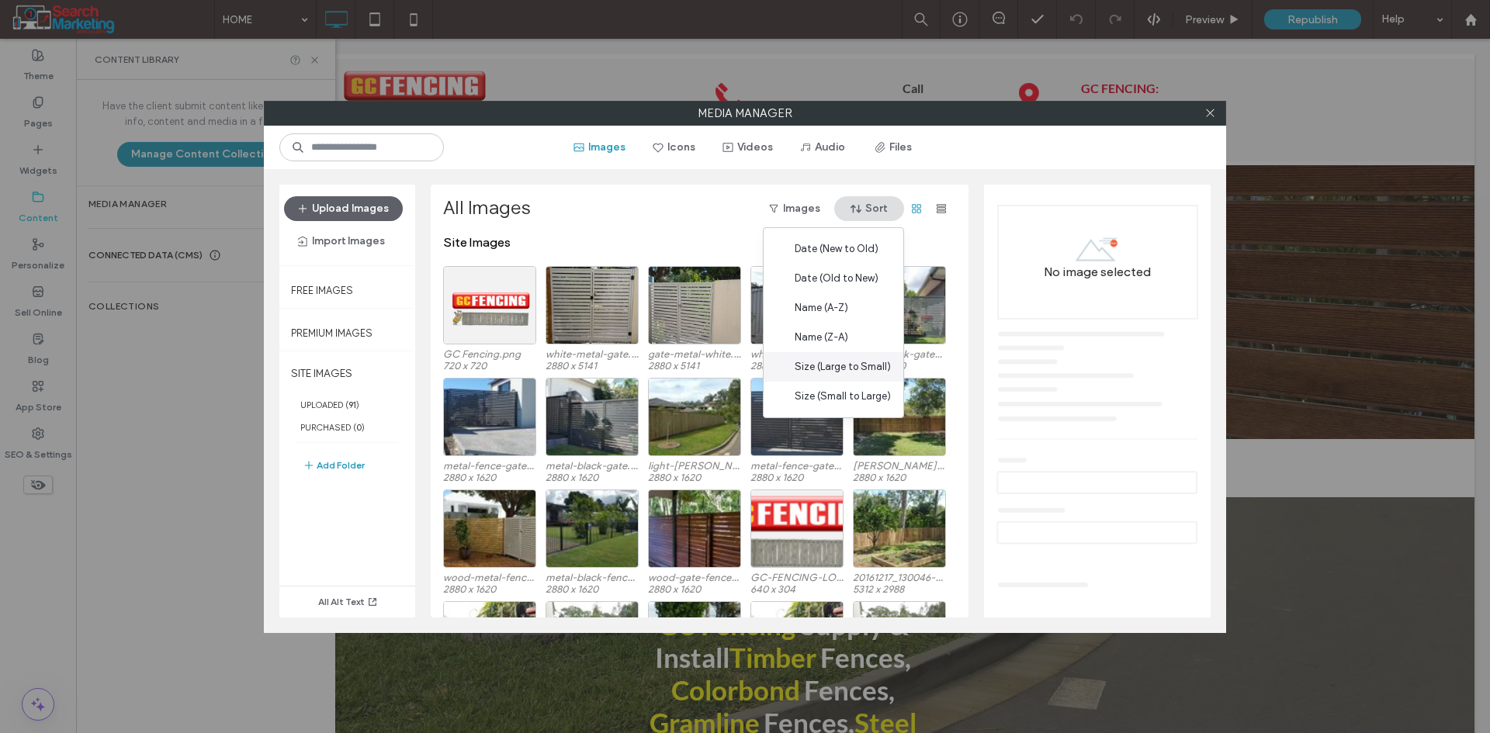
click at [840, 365] on span "Size (Large to Small)" at bounding box center [843, 367] width 96 height 16
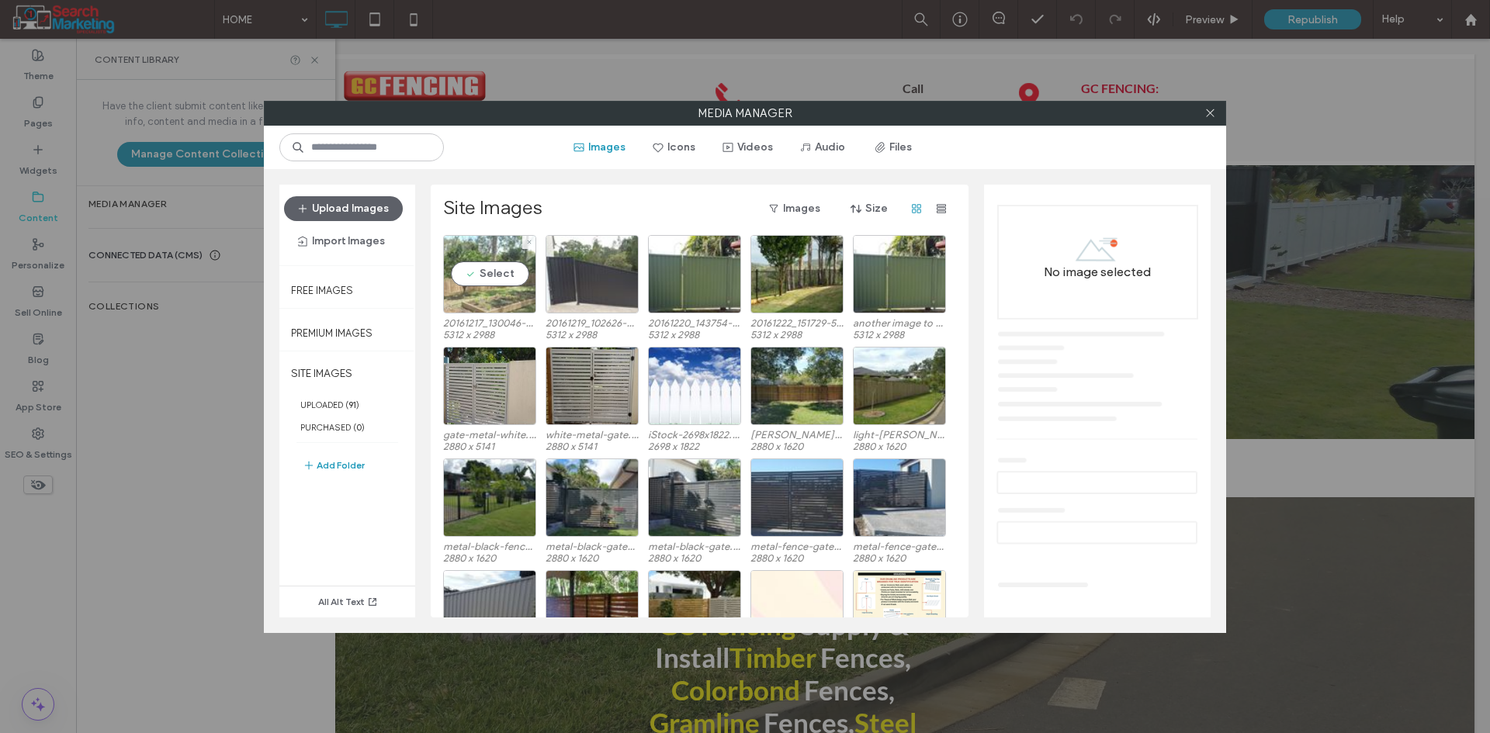
click at [510, 272] on div "Select" at bounding box center [489, 274] width 93 height 78
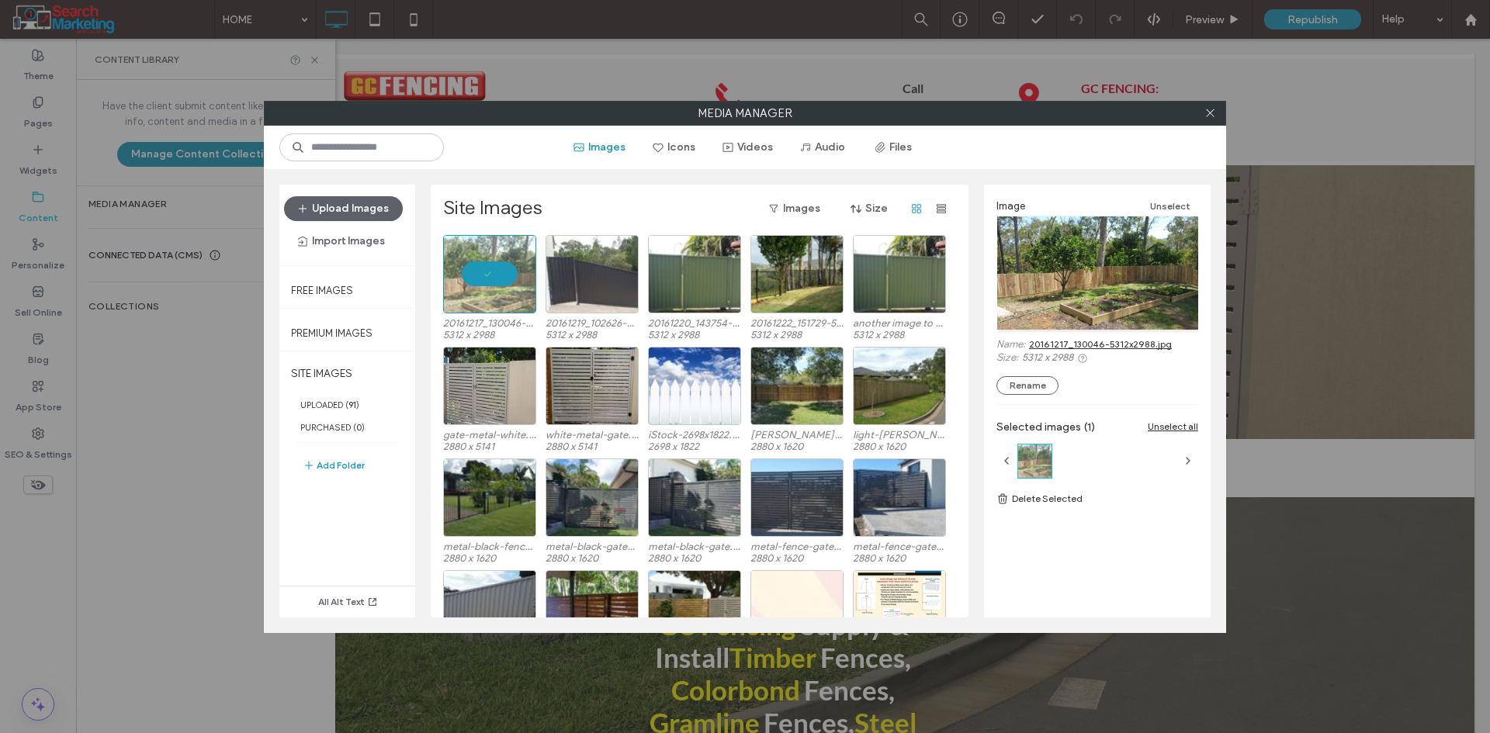
click at [1054, 345] on link "20161217_130046-5312x2988.jpg" at bounding box center [1100, 344] width 143 height 12
drag, startPoint x: 507, startPoint y: 271, endPoint x: 569, endPoint y: 275, distance: 62.2
click at [507, 271] on div at bounding box center [489, 274] width 93 height 78
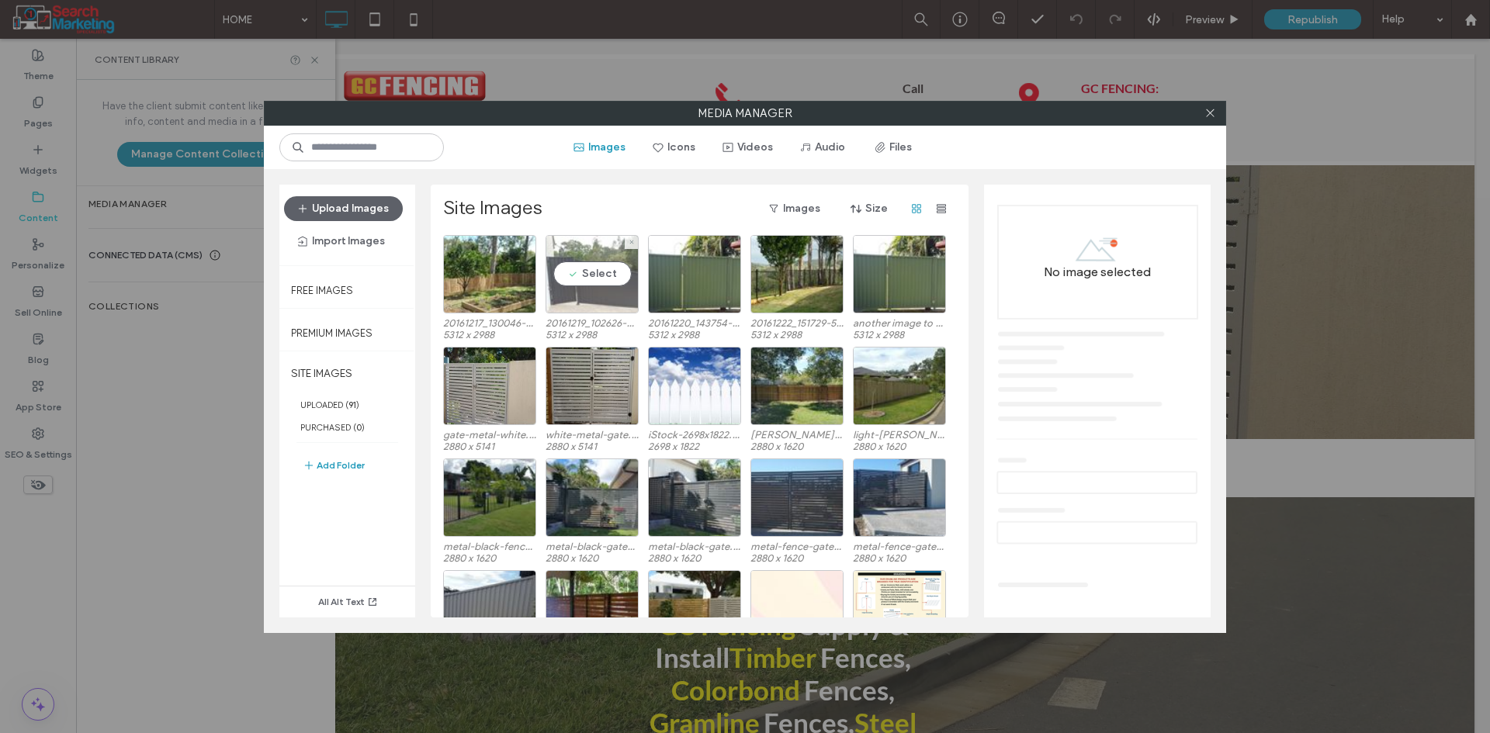
click at [576, 275] on div "Select" at bounding box center [591, 274] width 93 height 78
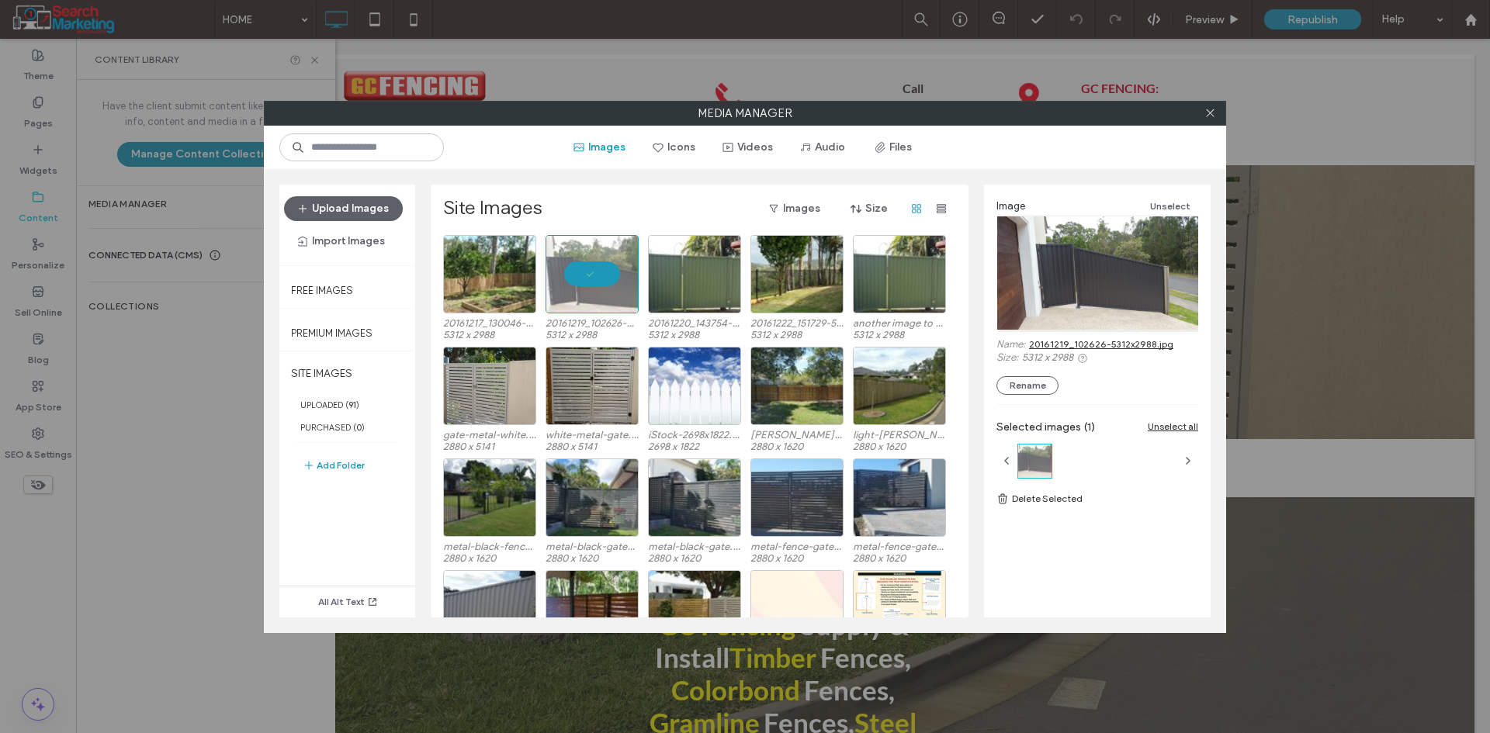
click at [1081, 344] on link "20161219_102626-5312x2988.jpg" at bounding box center [1101, 344] width 144 height 12
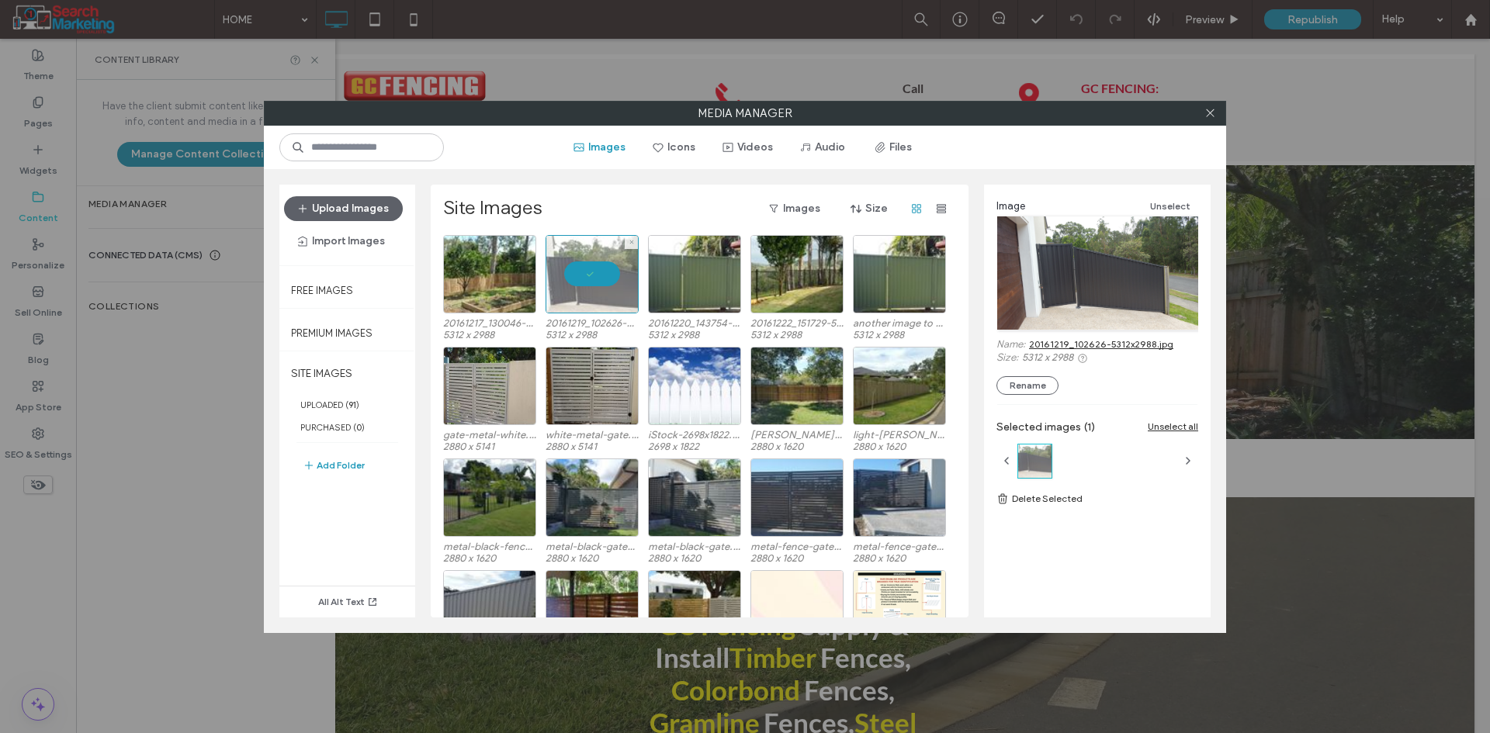
click at [578, 264] on div at bounding box center [591, 274] width 93 height 78
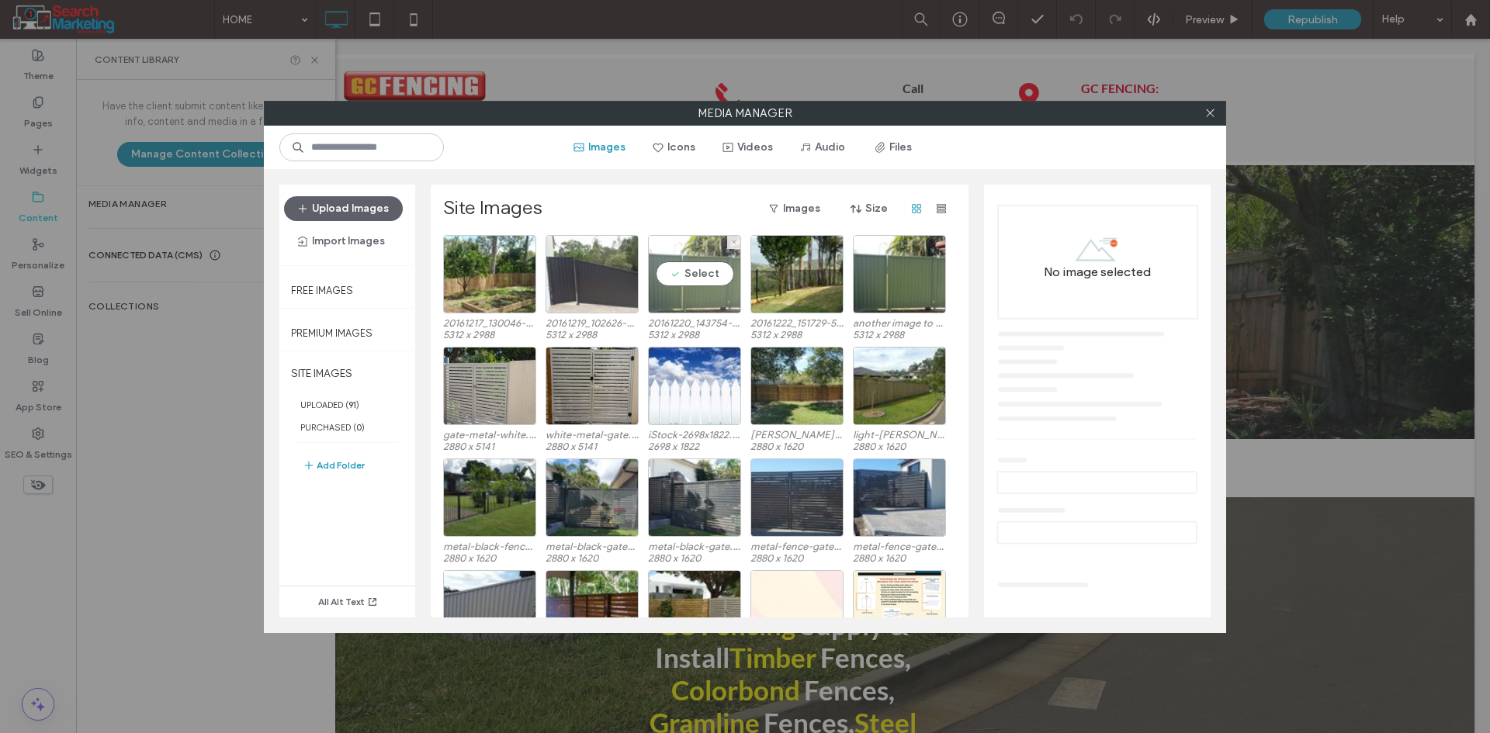
click at [709, 271] on div "Select" at bounding box center [694, 274] width 93 height 78
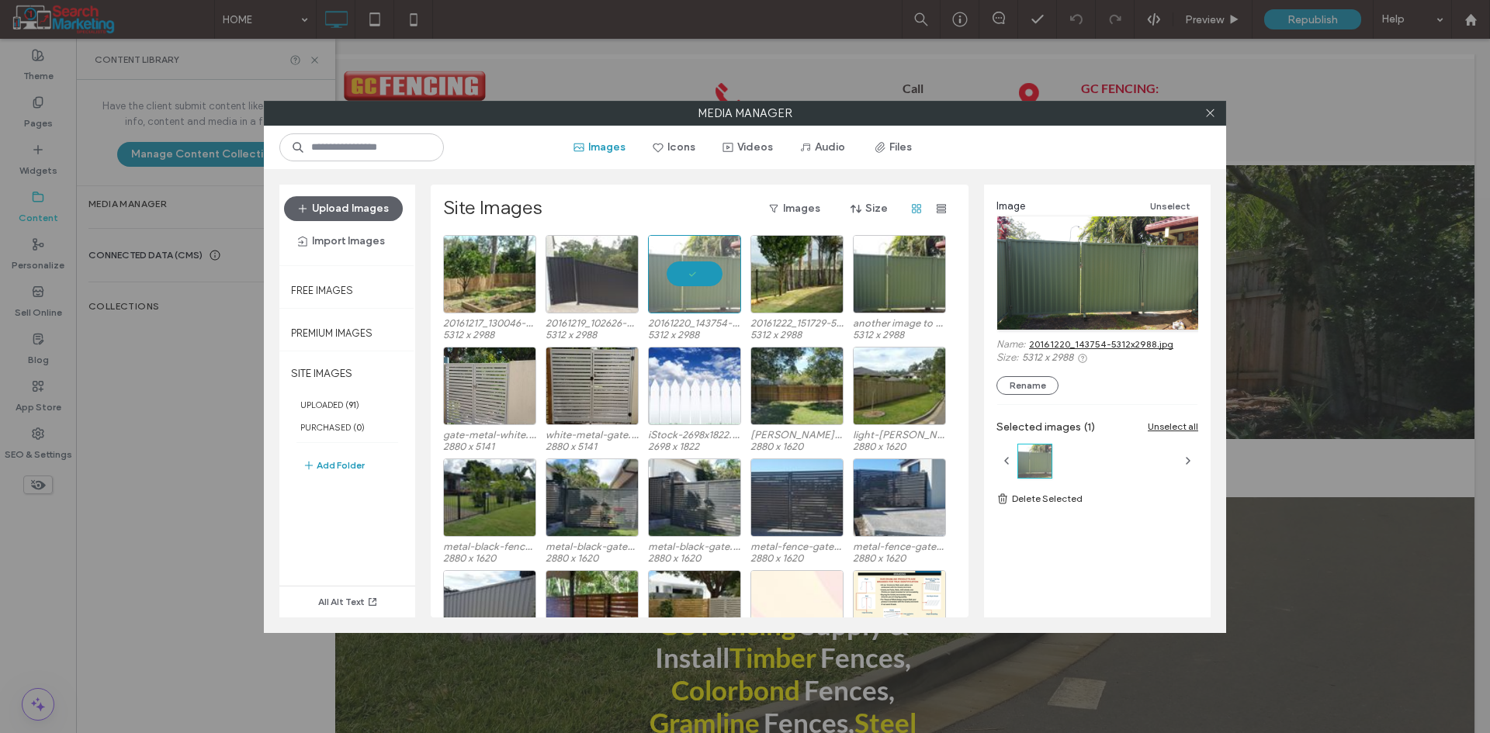
click at [1073, 343] on link "20161220_143754-5312x2988.jpg" at bounding box center [1101, 344] width 144 height 12
click at [703, 262] on div at bounding box center [694, 274] width 93 height 78
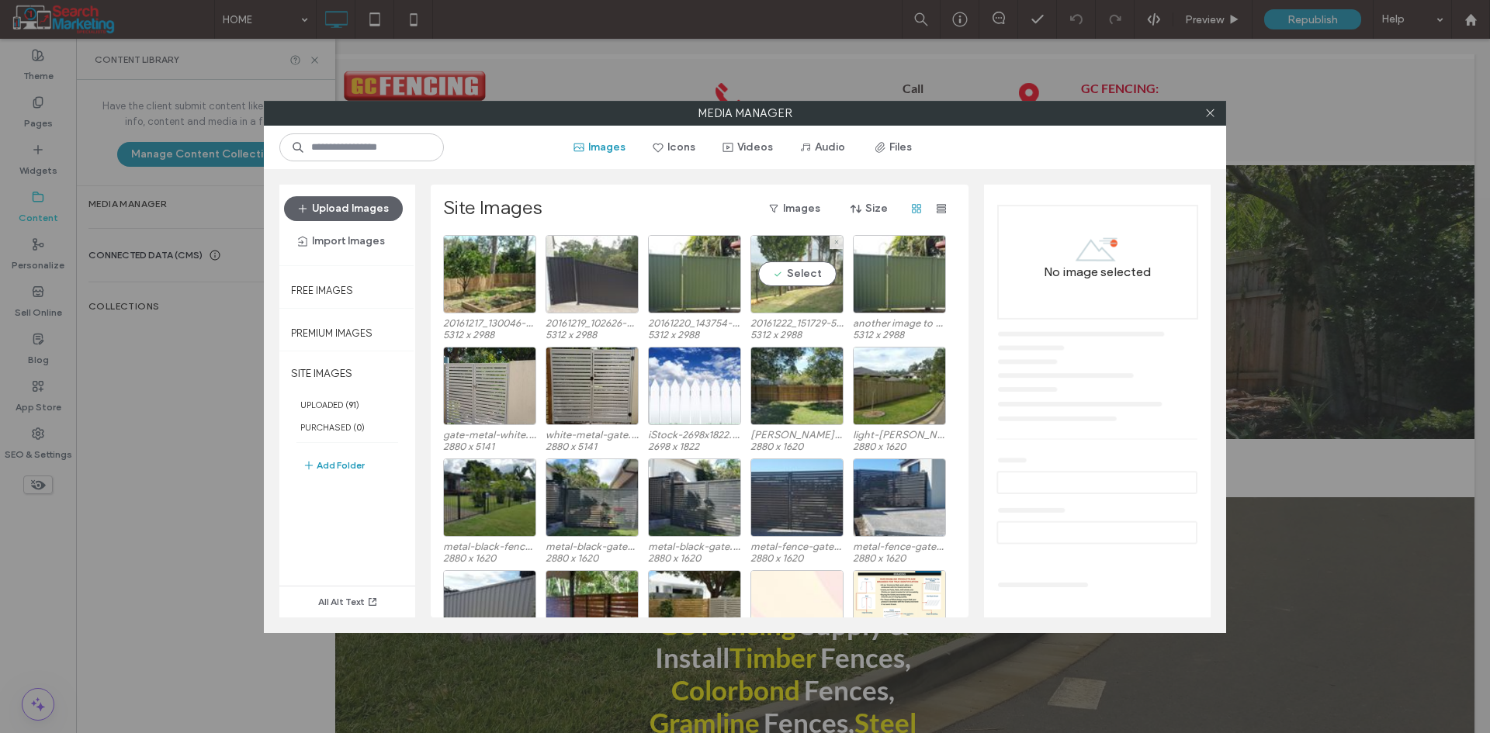
click at [798, 272] on div "Select" at bounding box center [796, 274] width 93 height 78
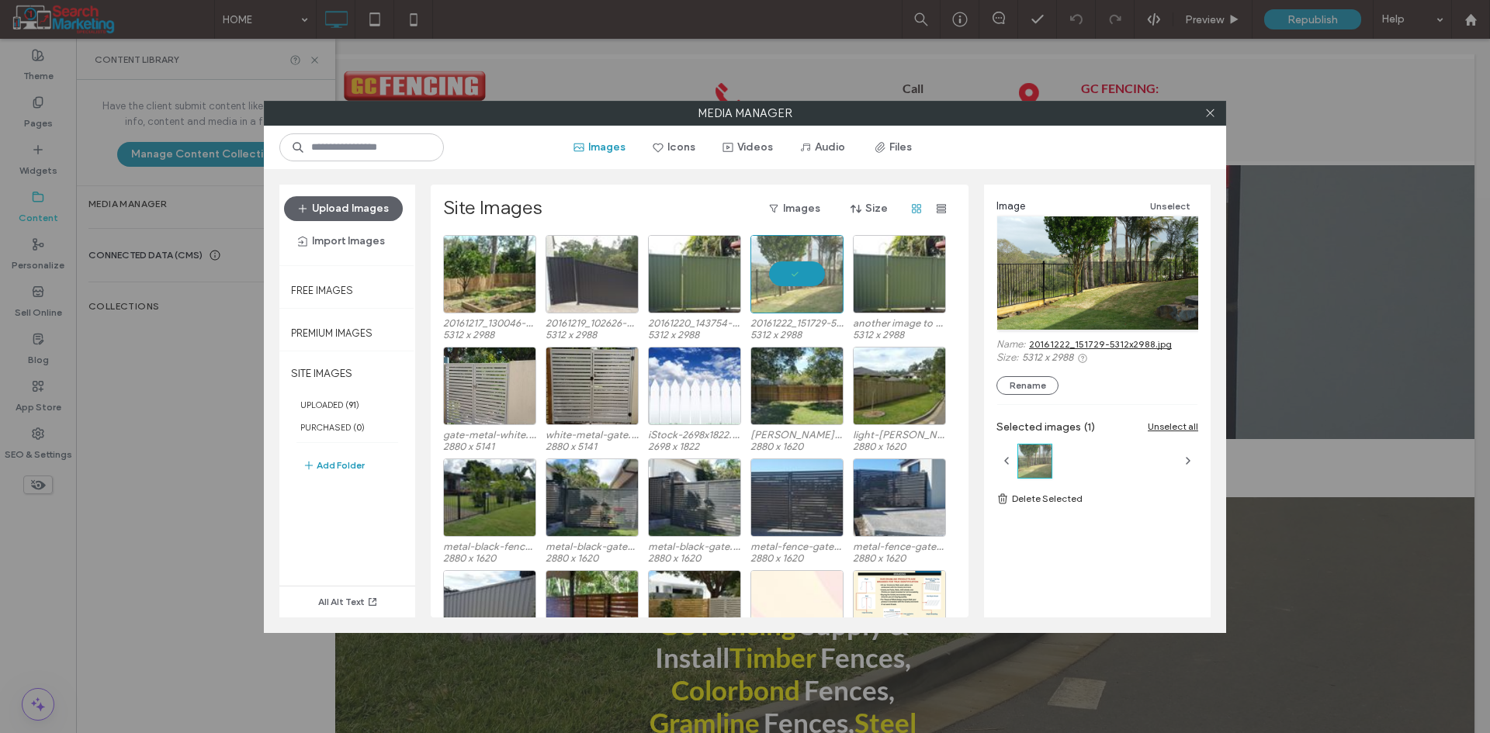
click at [1045, 345] on link "20161222_151729-5312x2988.jpg" at bounding box center [1100, 344] width 143 height 12
click at [790, 274] on div at bounding box center [796, 274] width 93 height 78
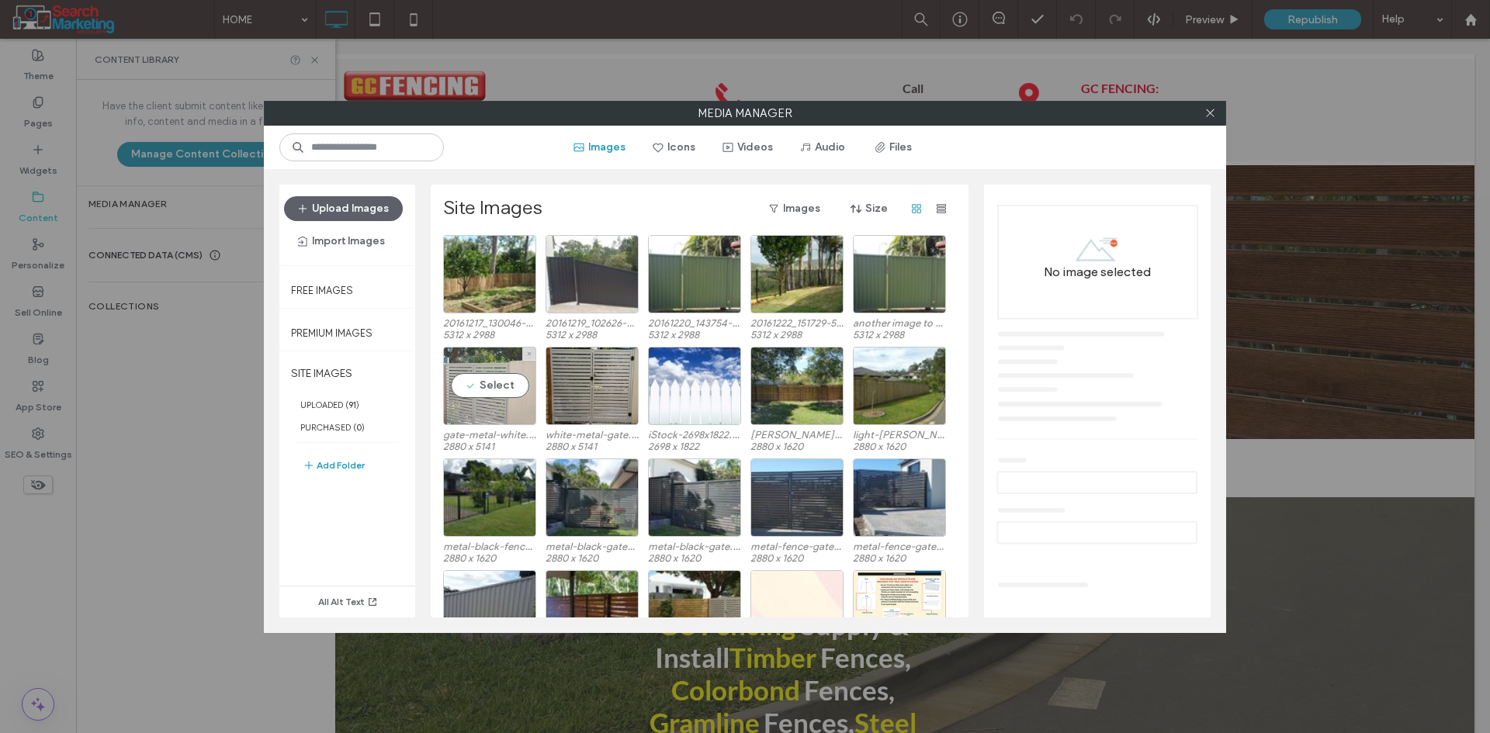
click at [495, 378] on div "Select" at bounding box center [489, 386] width 93 height 78
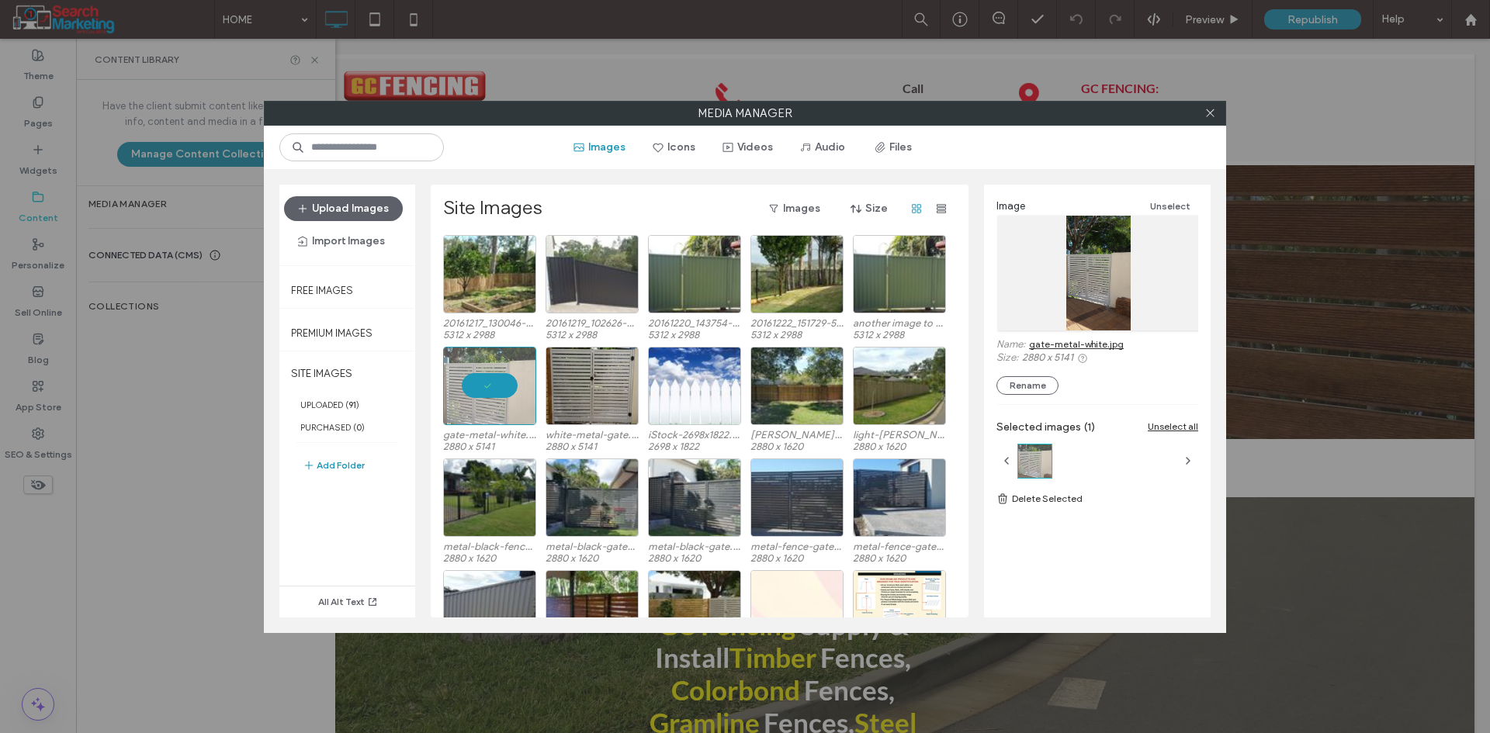
click at [1066, 346] on link "gate-metal-white.jpg" at bounding box center [1076, 344] width 95 height 12
drag, startPoint x: 490, startPoint y: 387, endPoint x: 569, endPoint y: 386, distance: 79.1
click at [490, 386] on div at bounding box center [489, 386] width 93 height 78
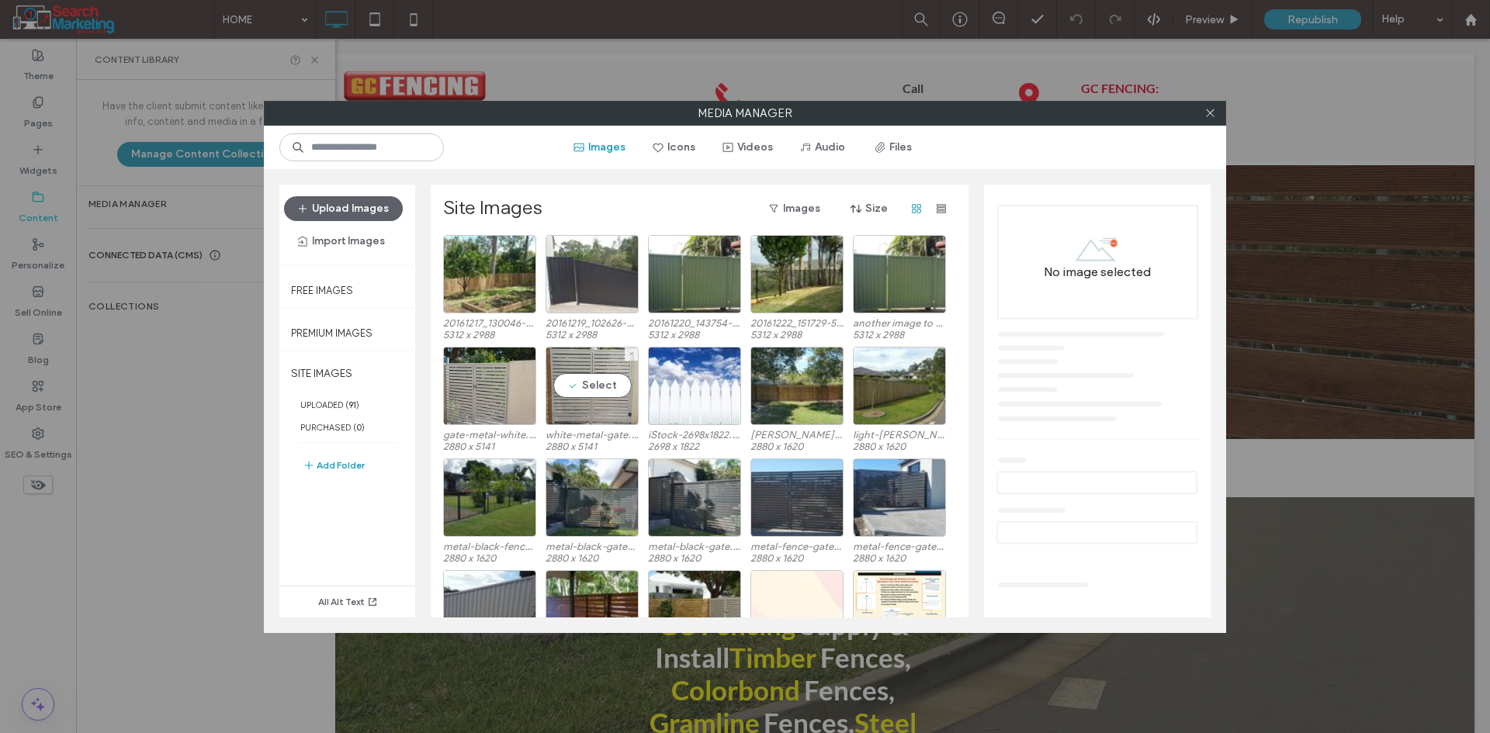
click at [595, 387] on div "Select" at bounding box center [591, 386] width 93 height 78
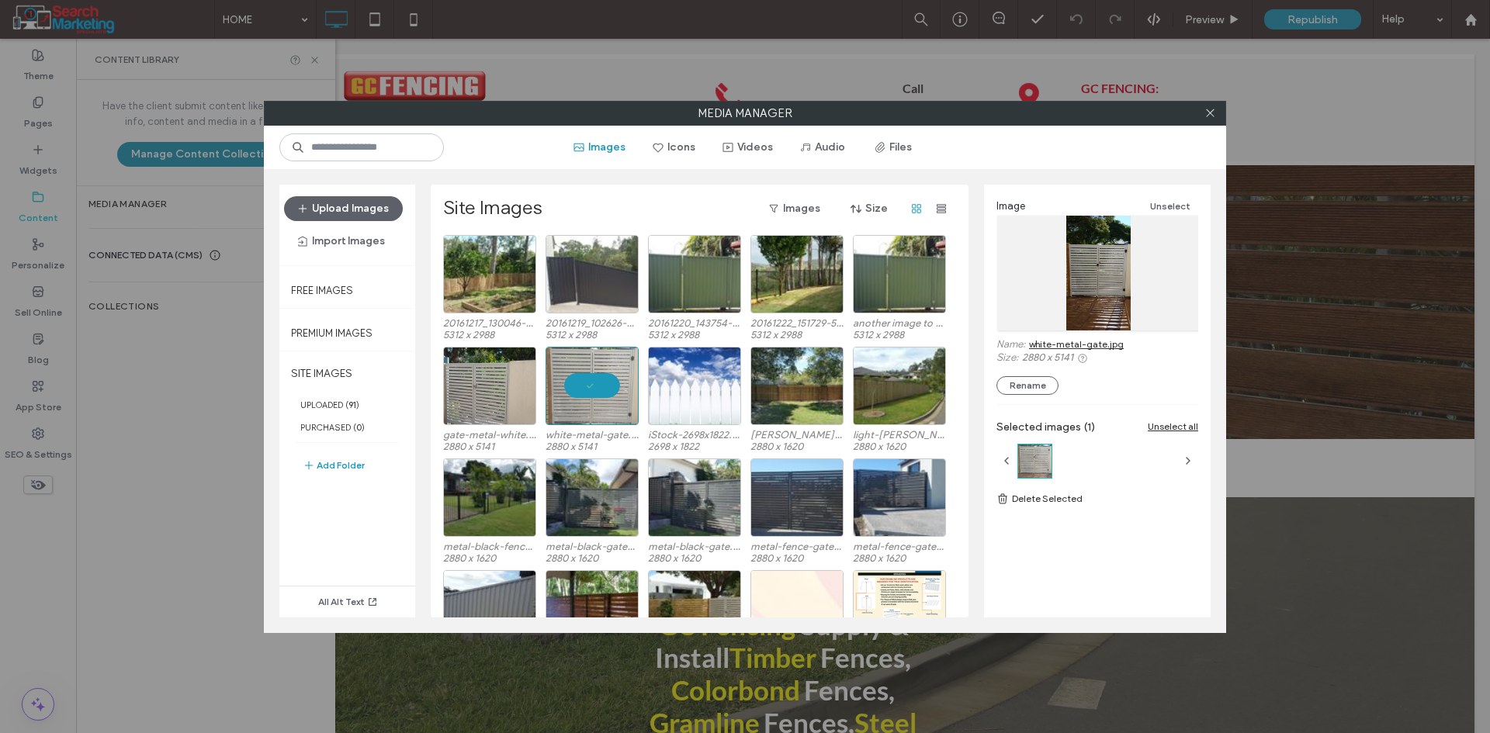
click at [1087, 349] on link "white-metal-gate.jpg" at bounding box center [1076, 344] width 95 height 12
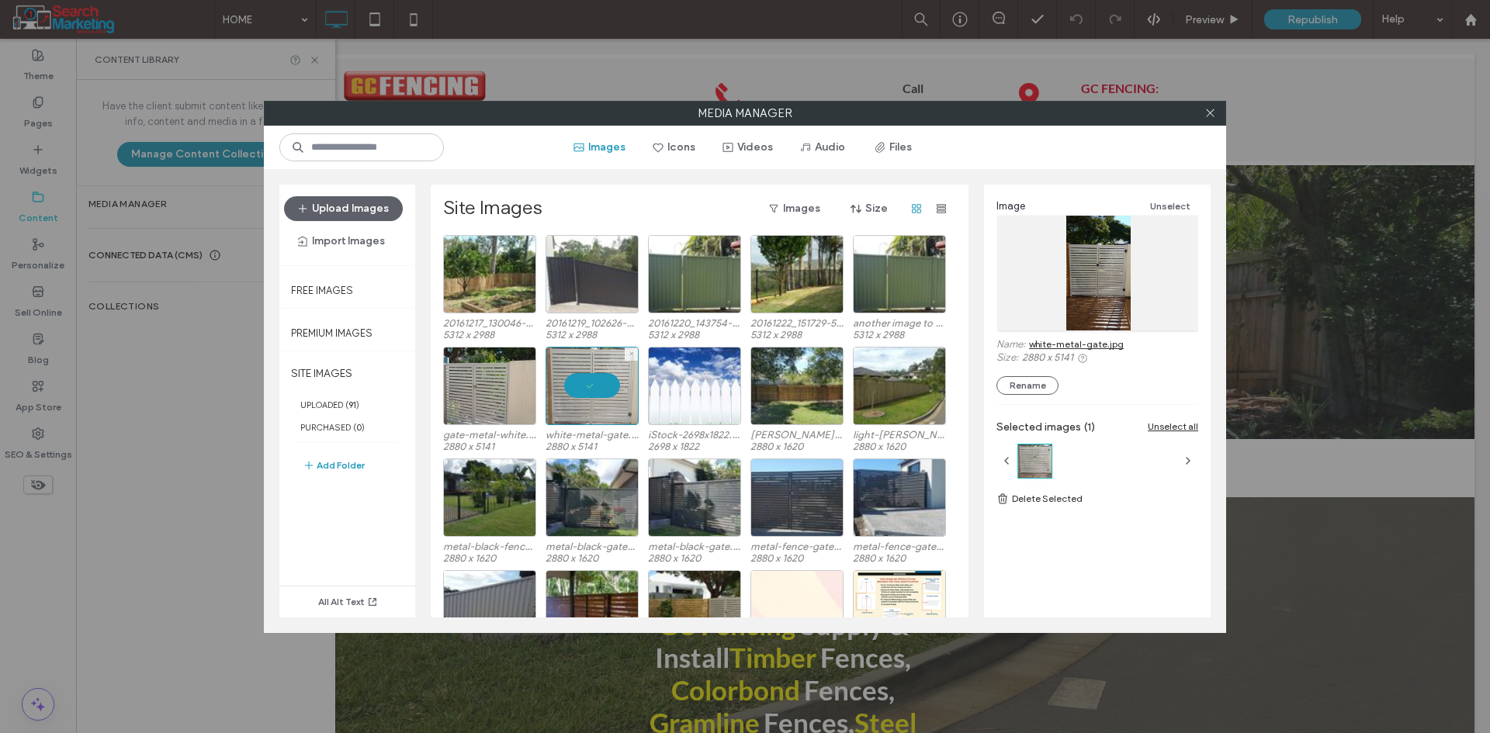
click at [564, 379] on div at bounding box center [591, 386] width 93 height 78
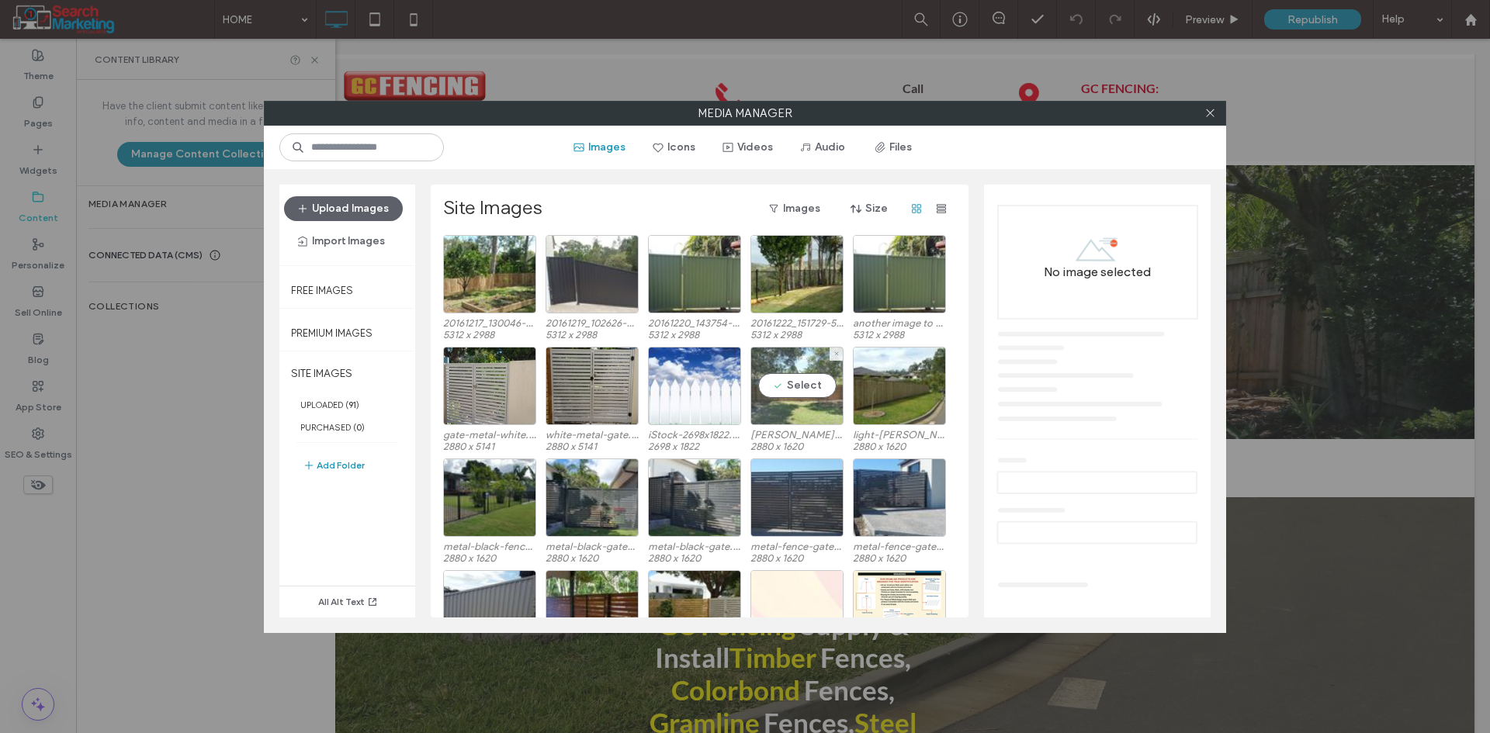
click at [790, 381] on div "Select" at bounding box center [796, 386] width 93 height 78
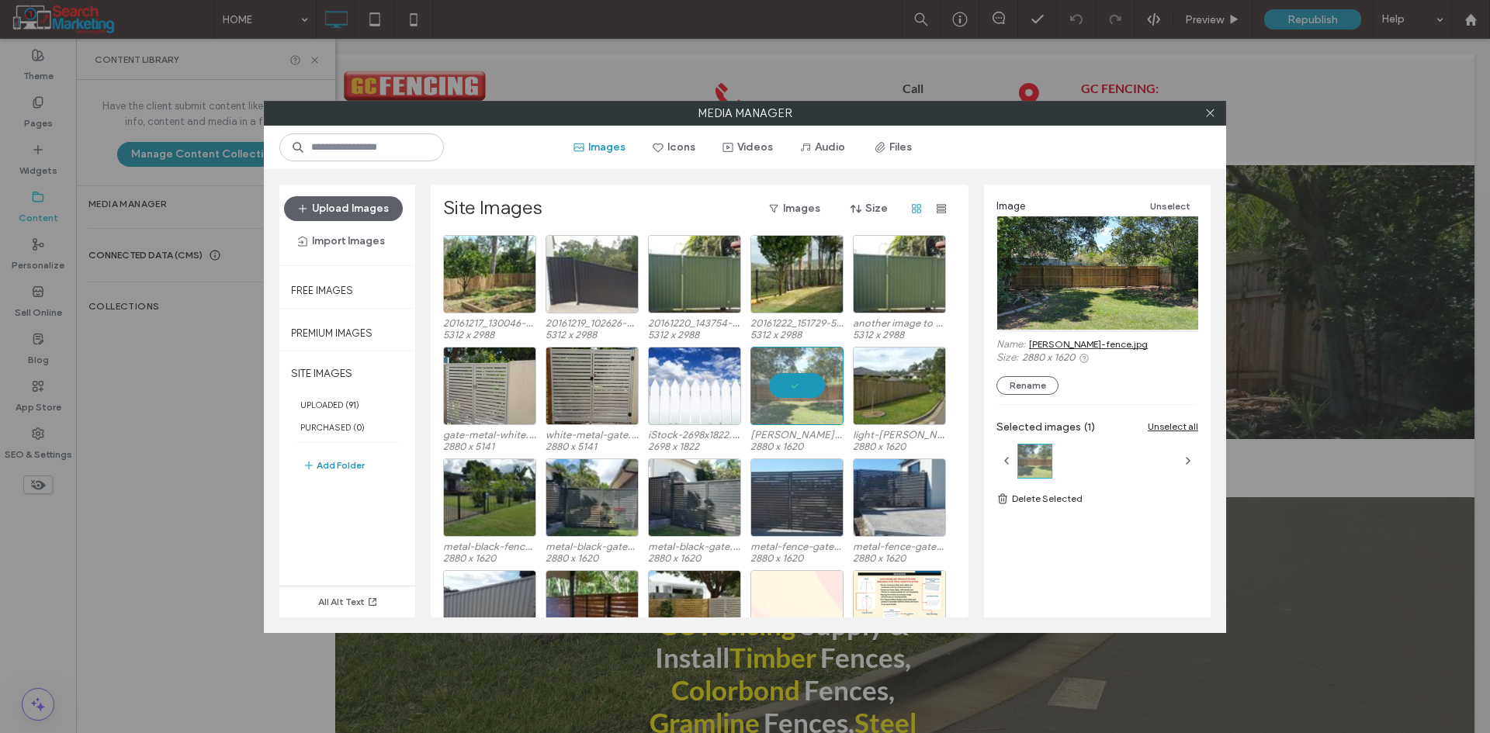
click at [1068, 342] on link "[PERSON_NAME]-fence.jpg" at bounding box center [1088, 344] width 119 height 12
click at [885, 380] on div "Select" at bounding box center [899, 386] width 93 height 78
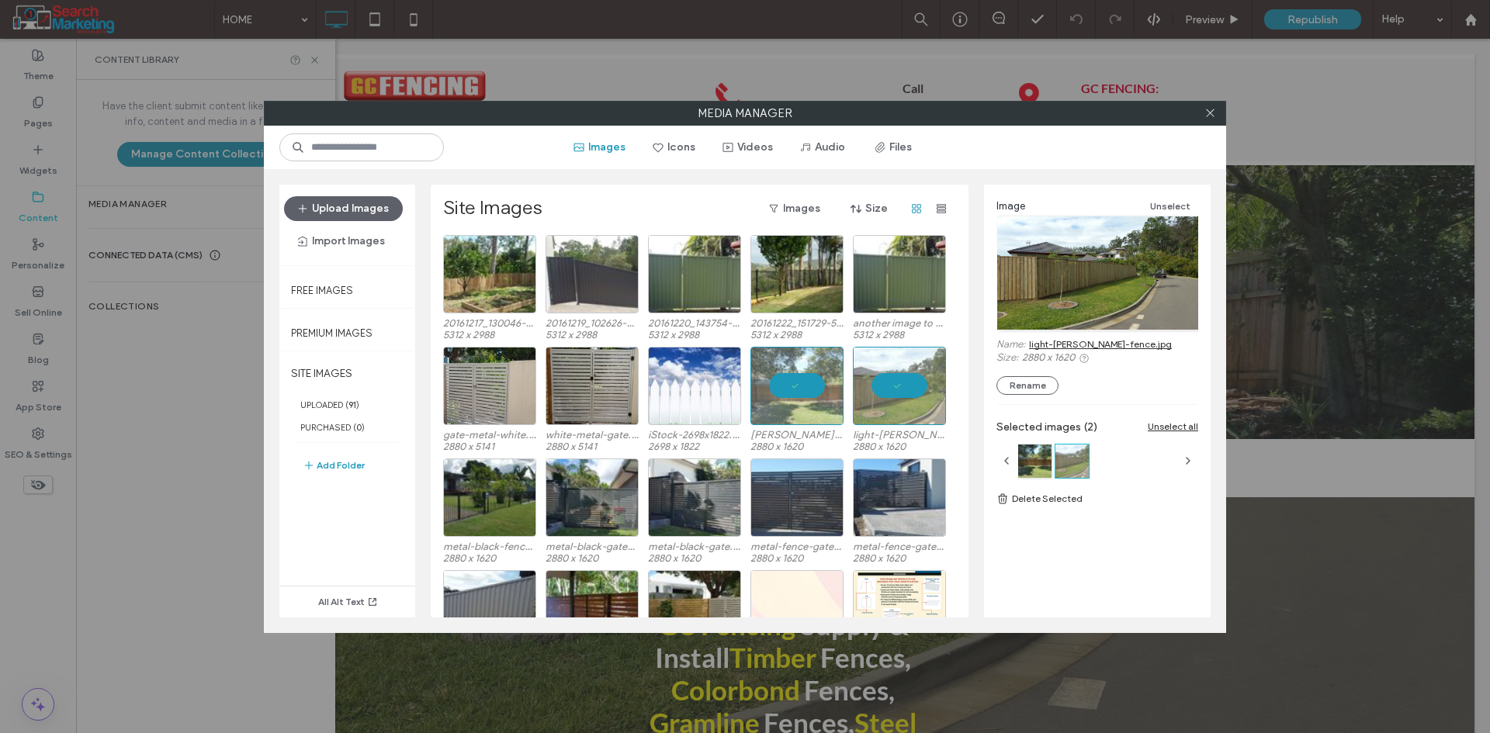
click at [1064, 345] on link "light-[PERSON_NAME]-fence.jpg" at bounding box center [1100, 344] width 143 height 12
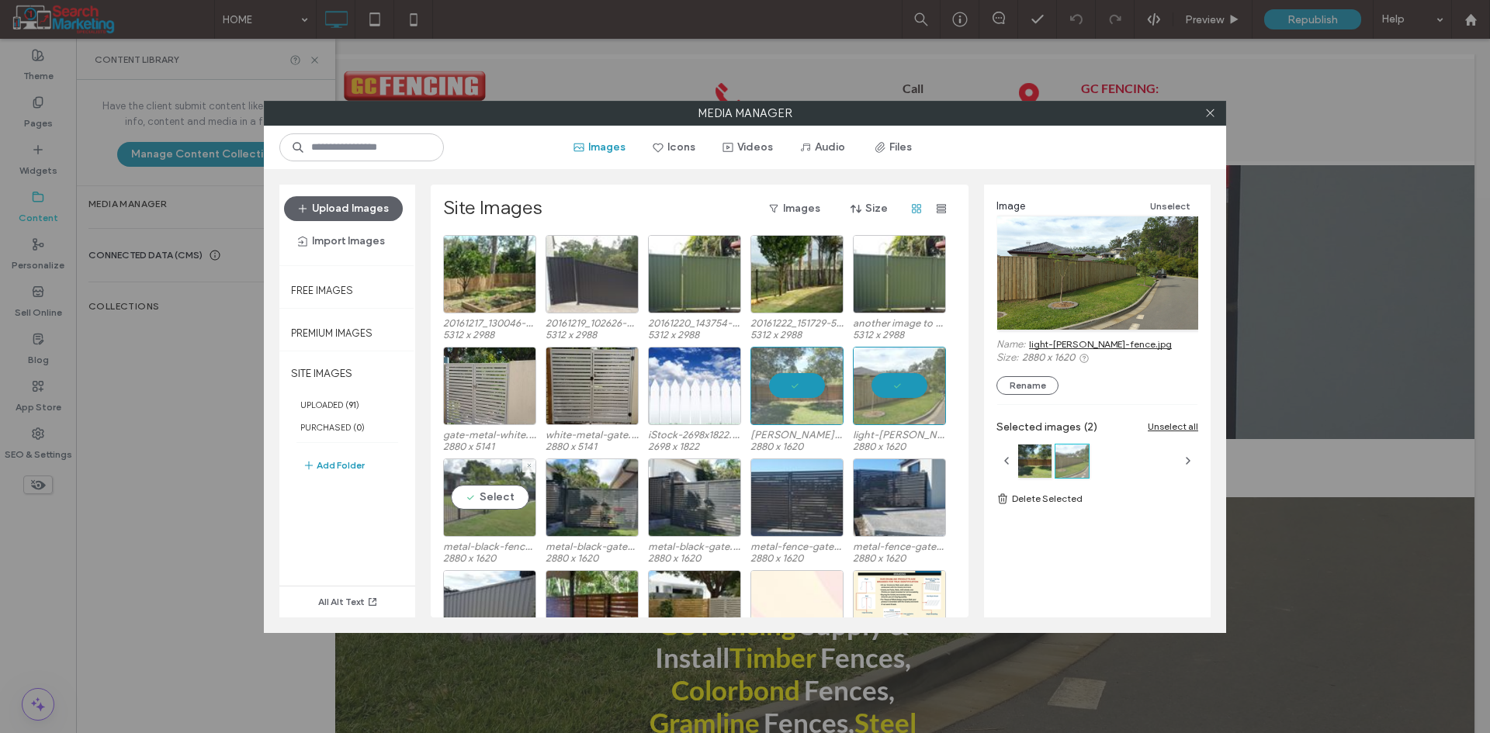
click at [499, 494] on div "Select" at bounding box center [489, 498] width 93 height 78
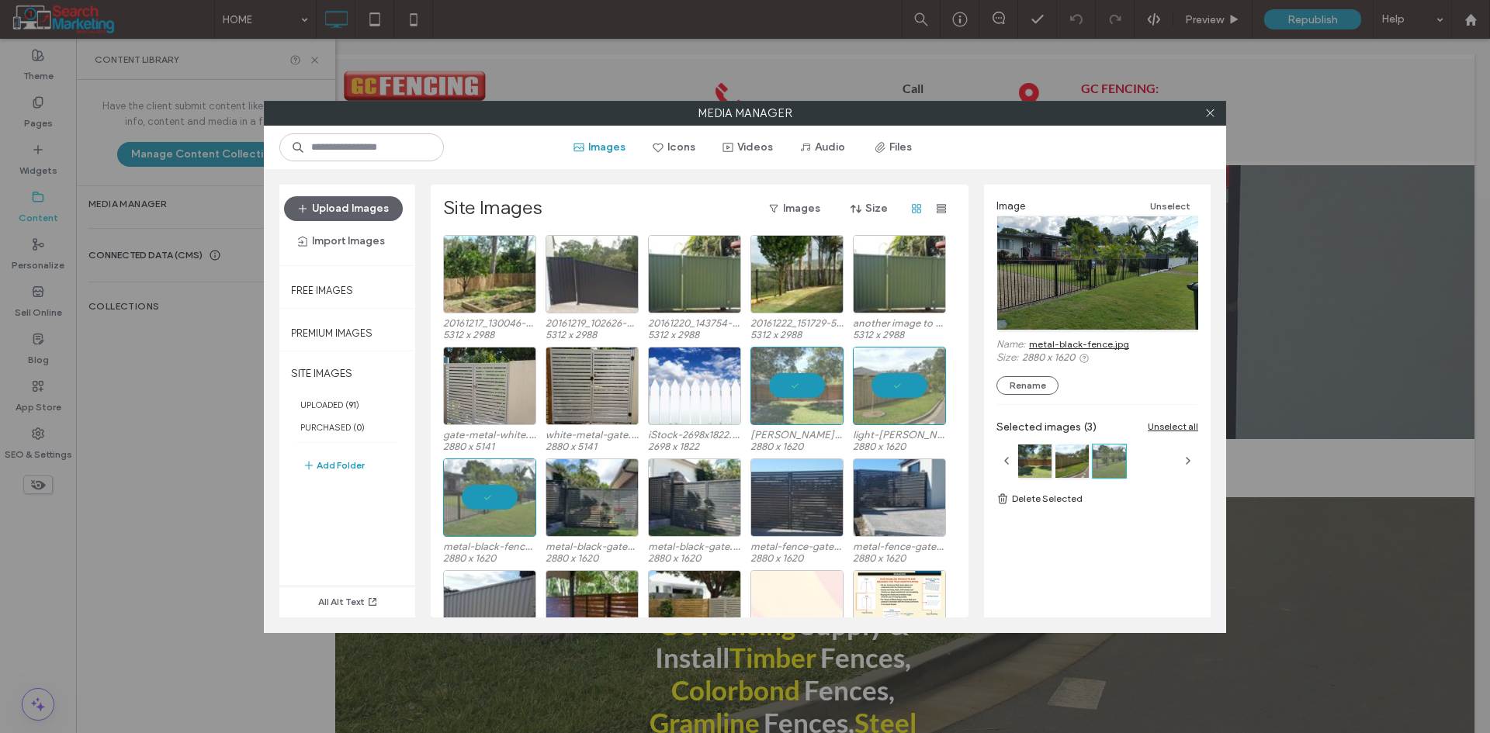
click at [1047, 343] on link "metal-black-fence.jpg" at bounding box center [1079, 344] width 100 height 12
click at [595, 499] on div "Select" at bounding box center [591, 498] width 93 height 78
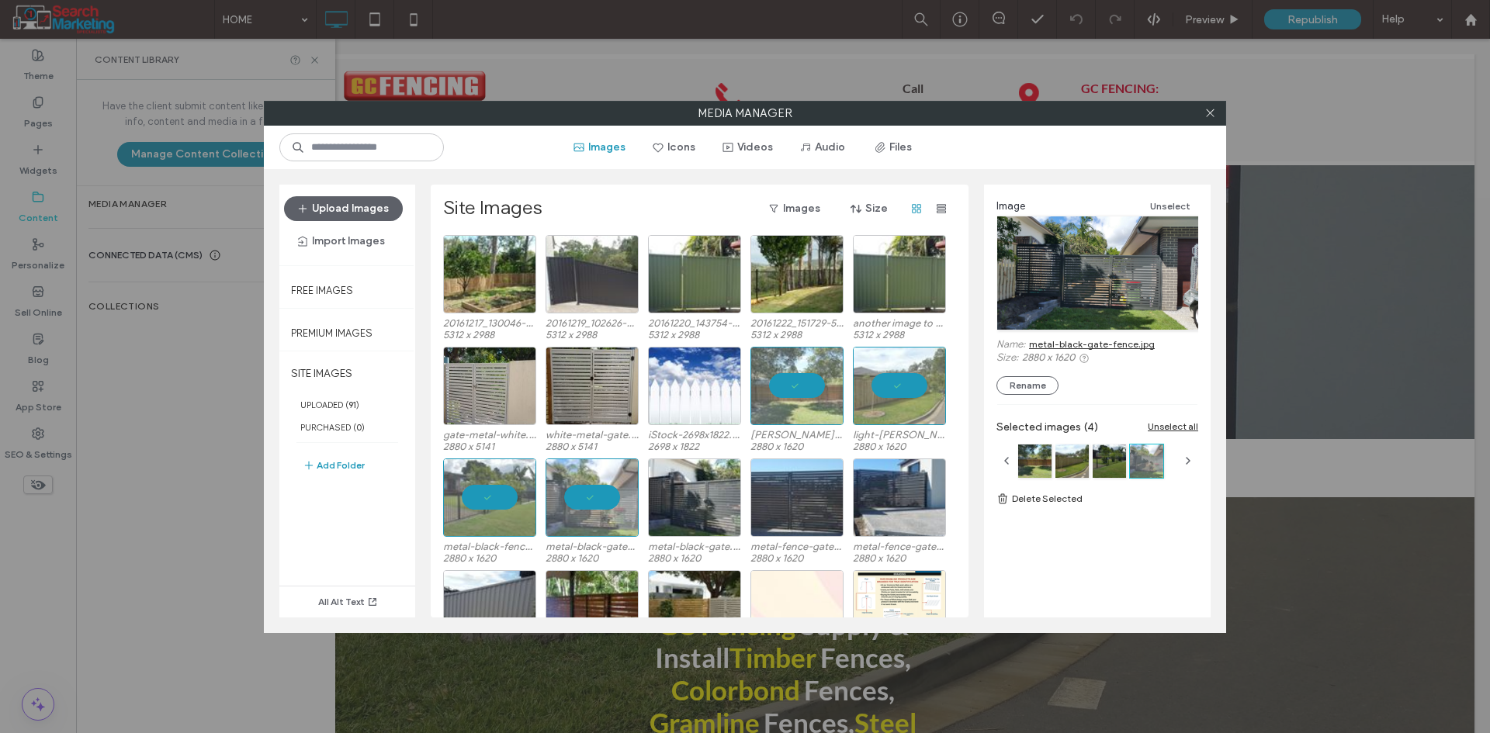
click at [1047, 342] on link "metal-black-gate-fence.jpg" at bounding box center [1092, 344] width 126 height 12
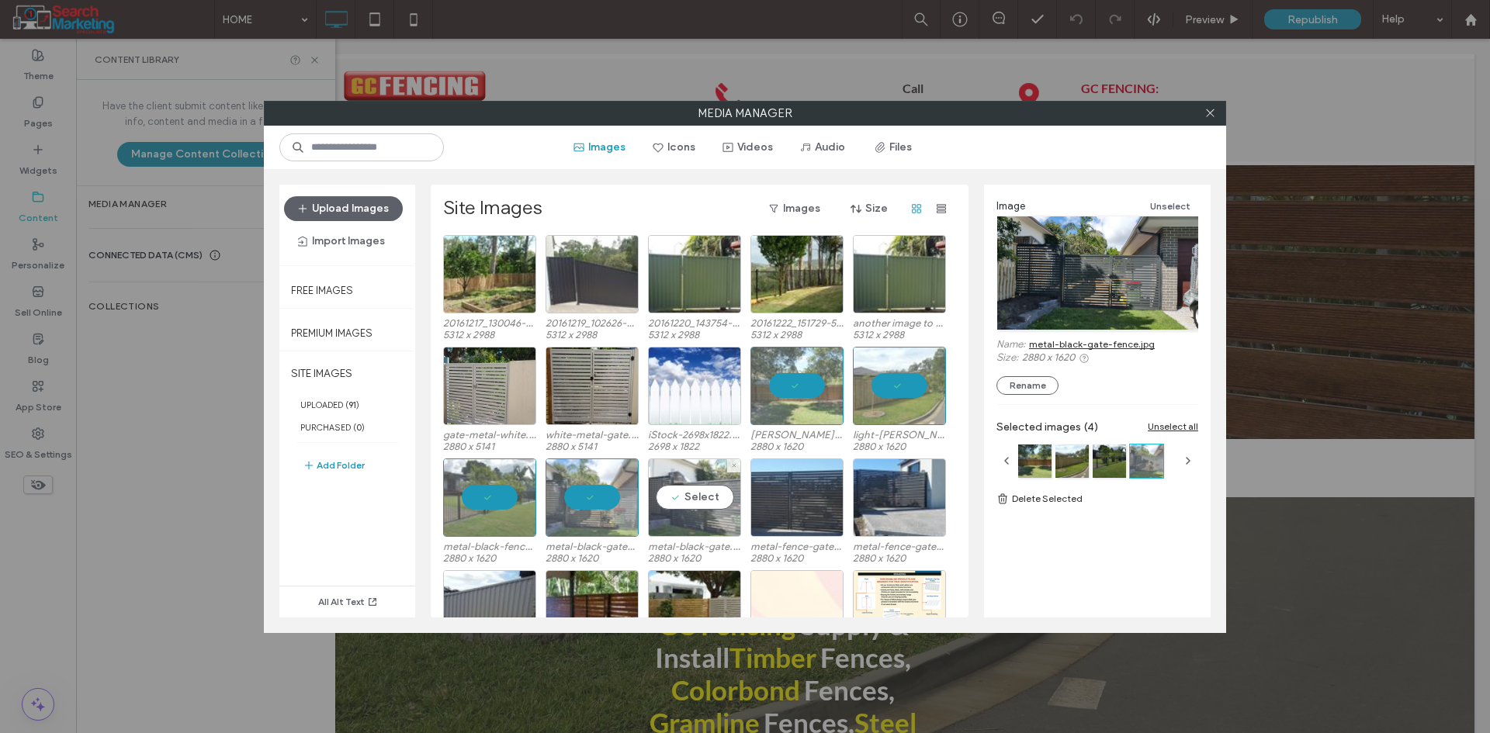
click at [699, 485] on div "Select" at bounding box center [694, 498] width 93 height 78
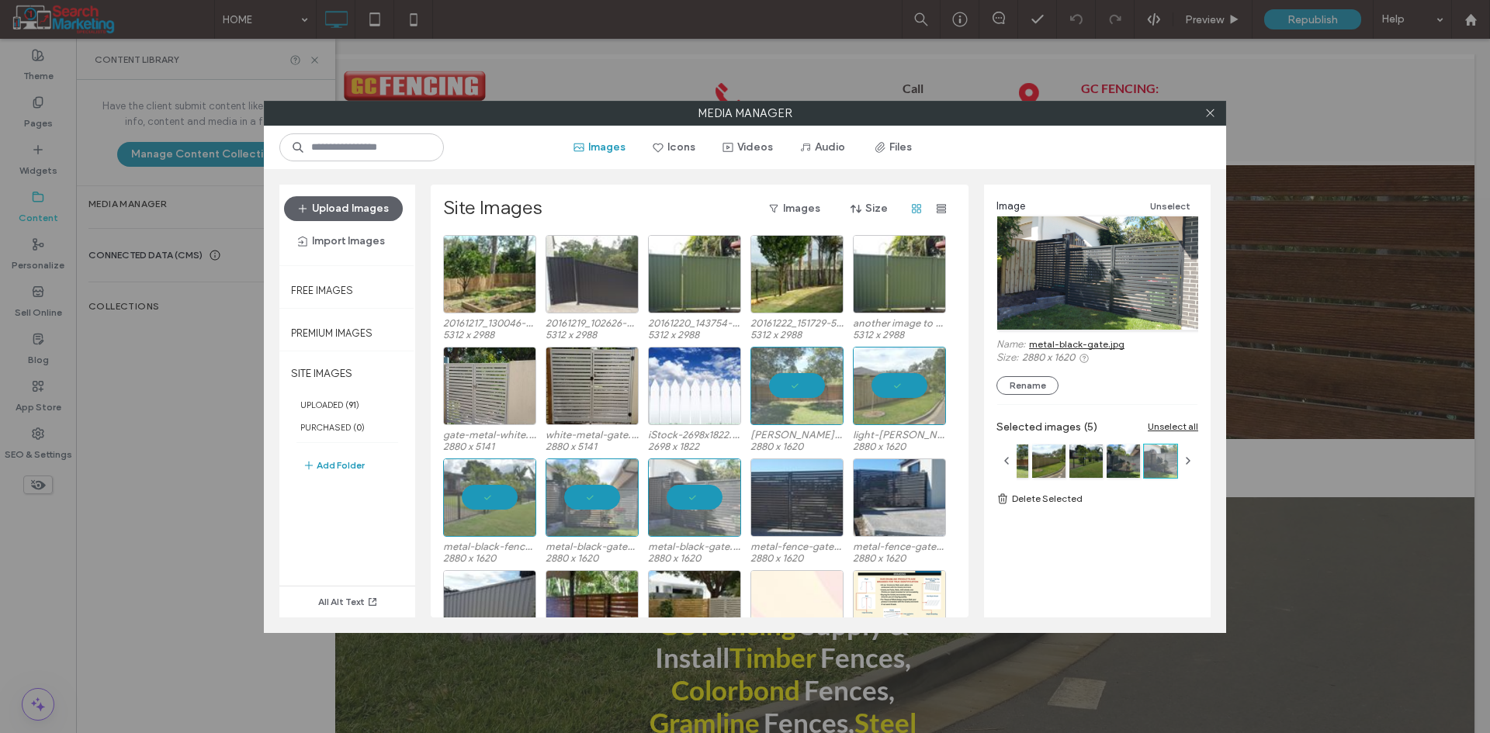
click at [1049, 345] on link "metal-black-gate.jpg" at bounding box center [1076, 344] width 95 height 12
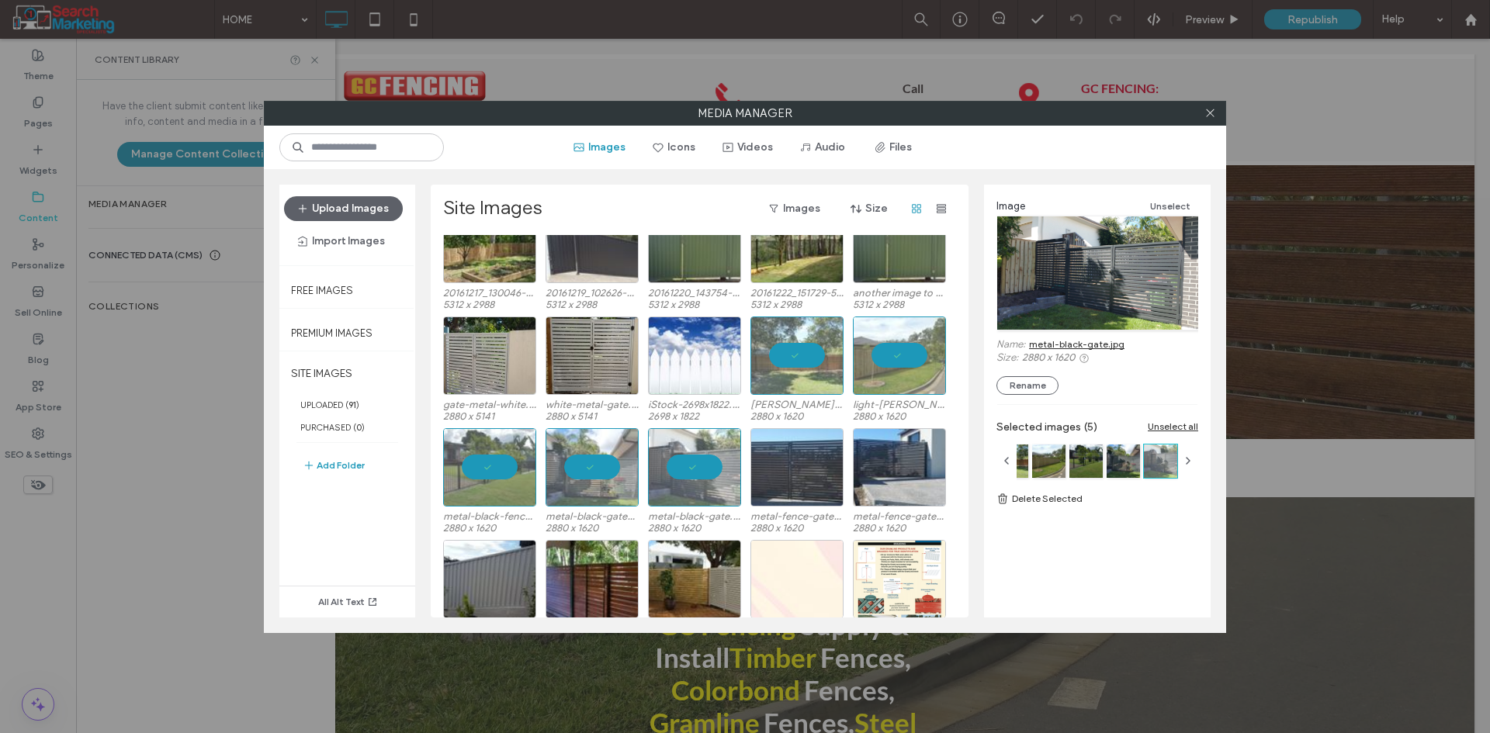
scroll to position [64, 0]
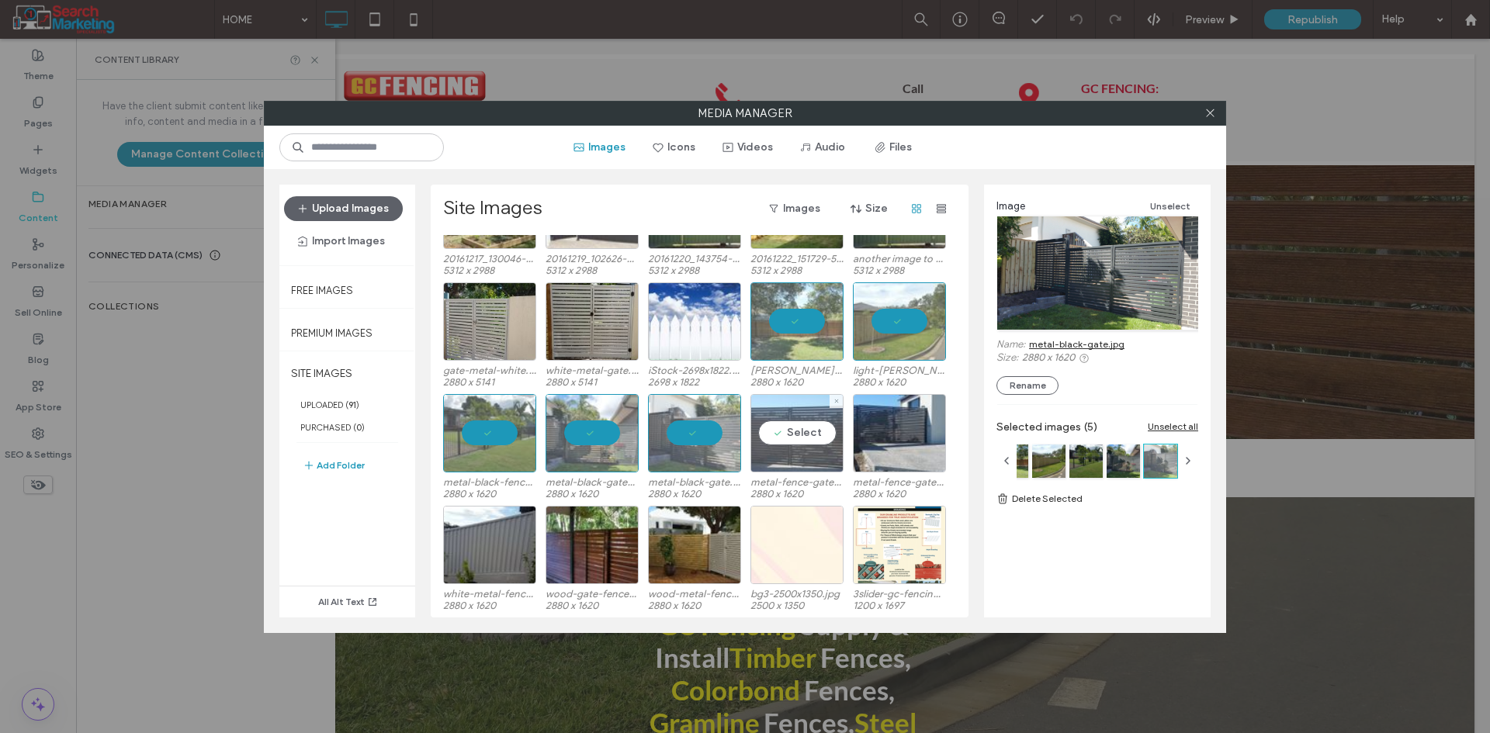
click at [775, 445] on div "Select" at bounding box center [796, 433] width 93 height 78
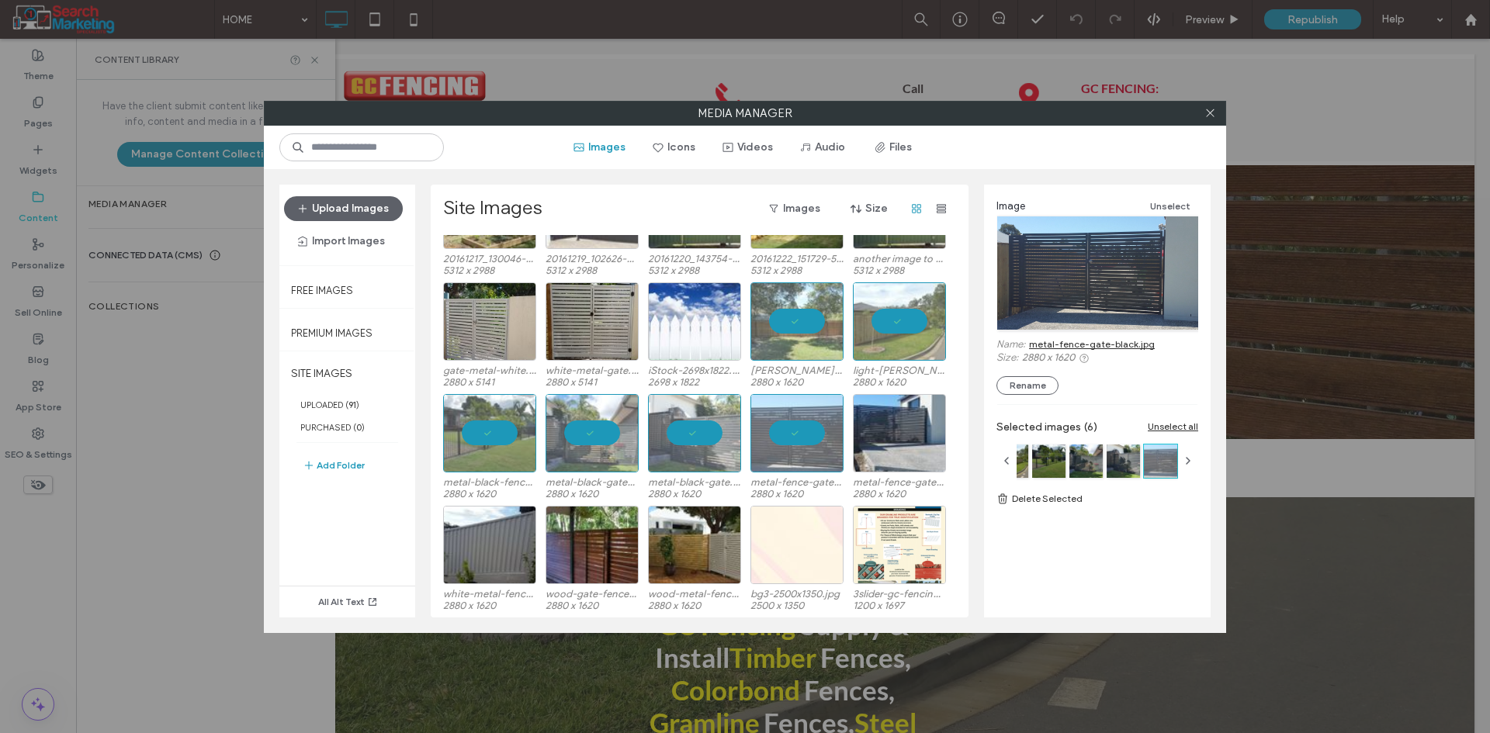
click at [1040, 341] on link "metal-fence-gate-black.jpg" at bounding box center [1092, 344] width 126 height 12
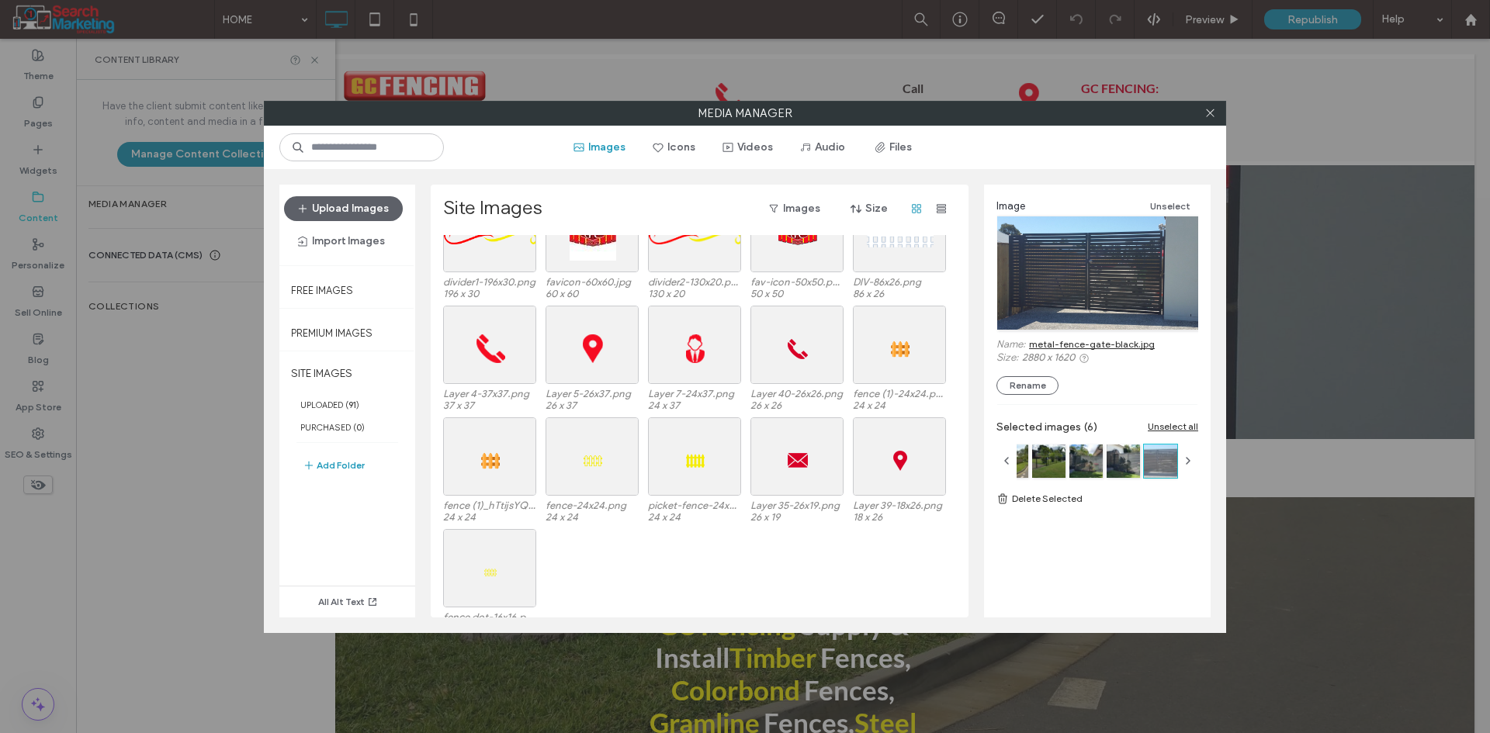
scroll to position [1740, 0]
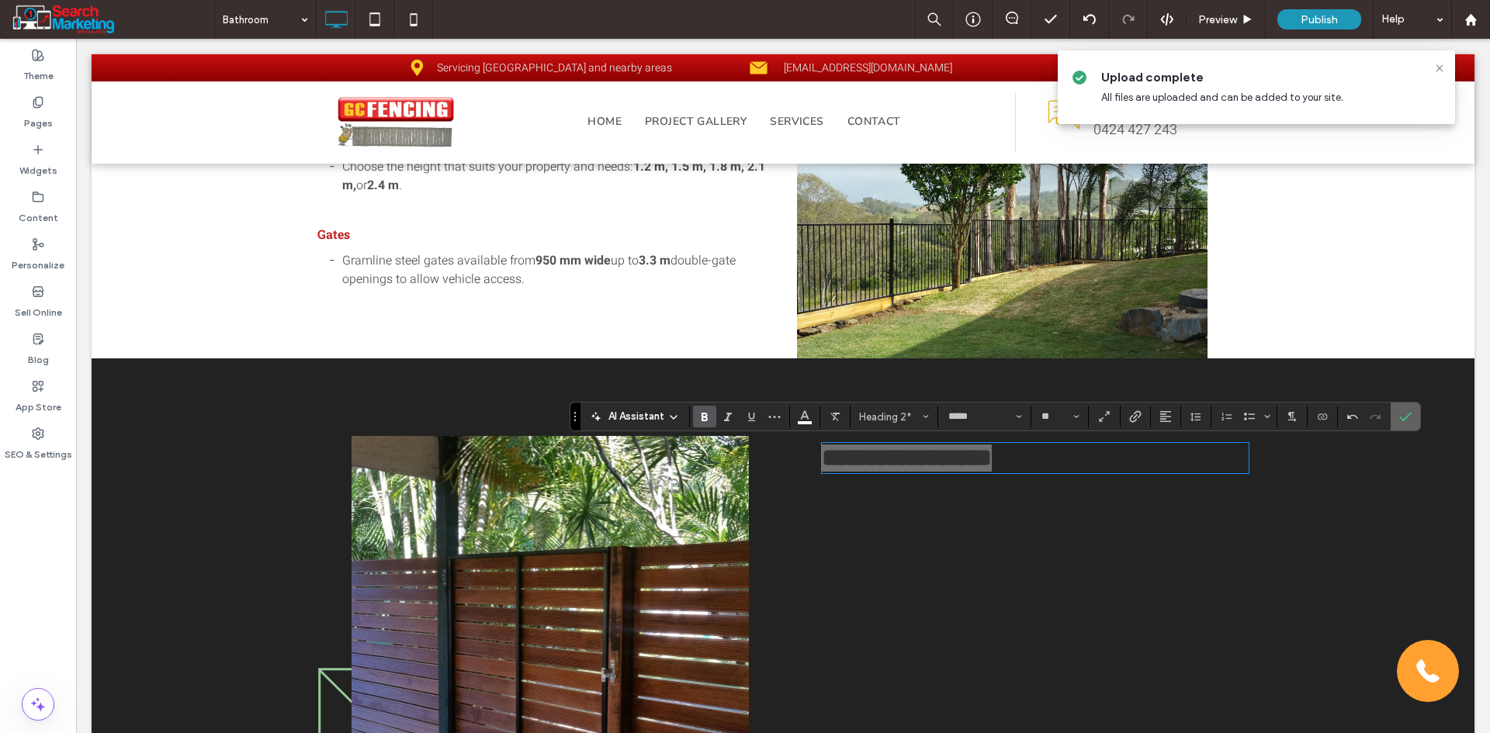
click at [1409, 417] on icon "Confirm" at bounding box center [1405, 416] width 12 height 12
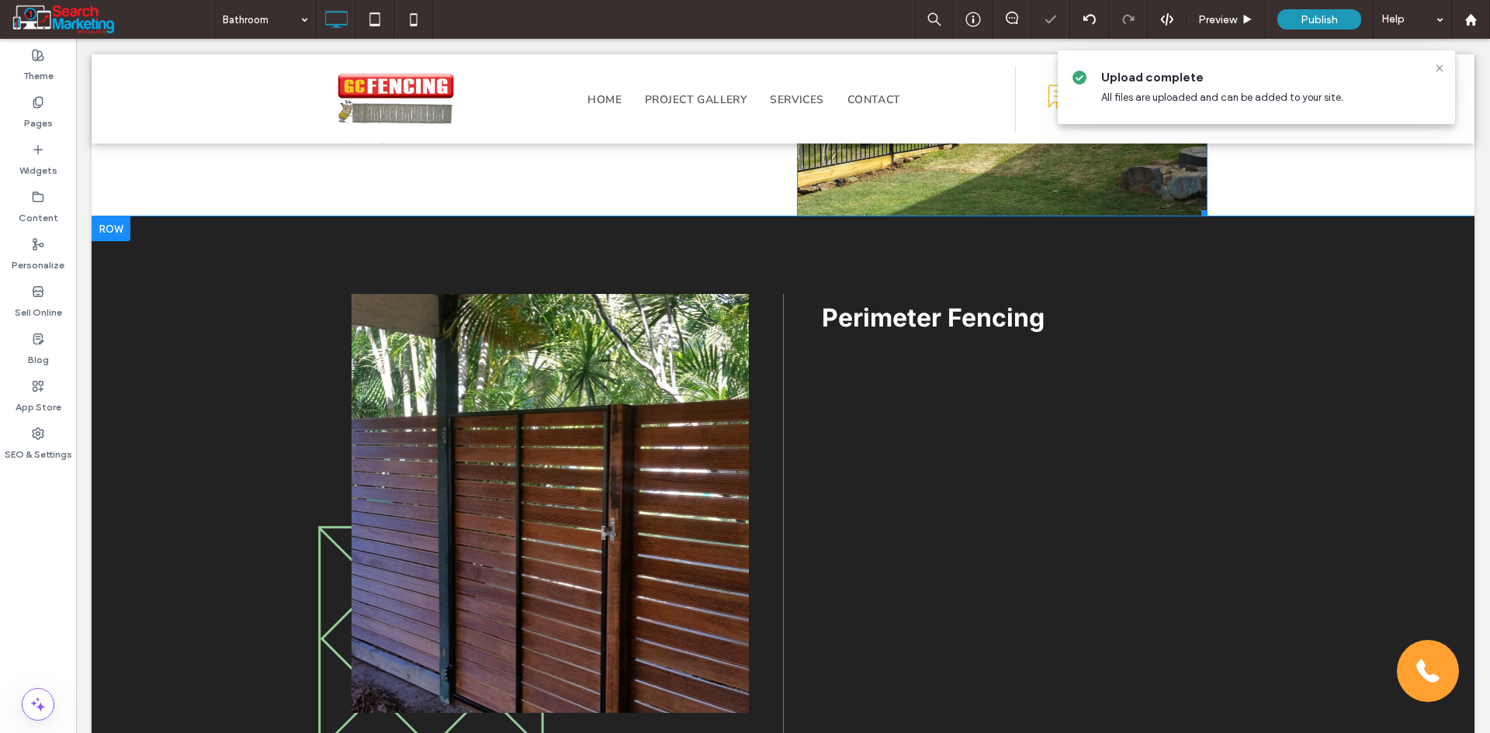
scroll to position [1009, 0]
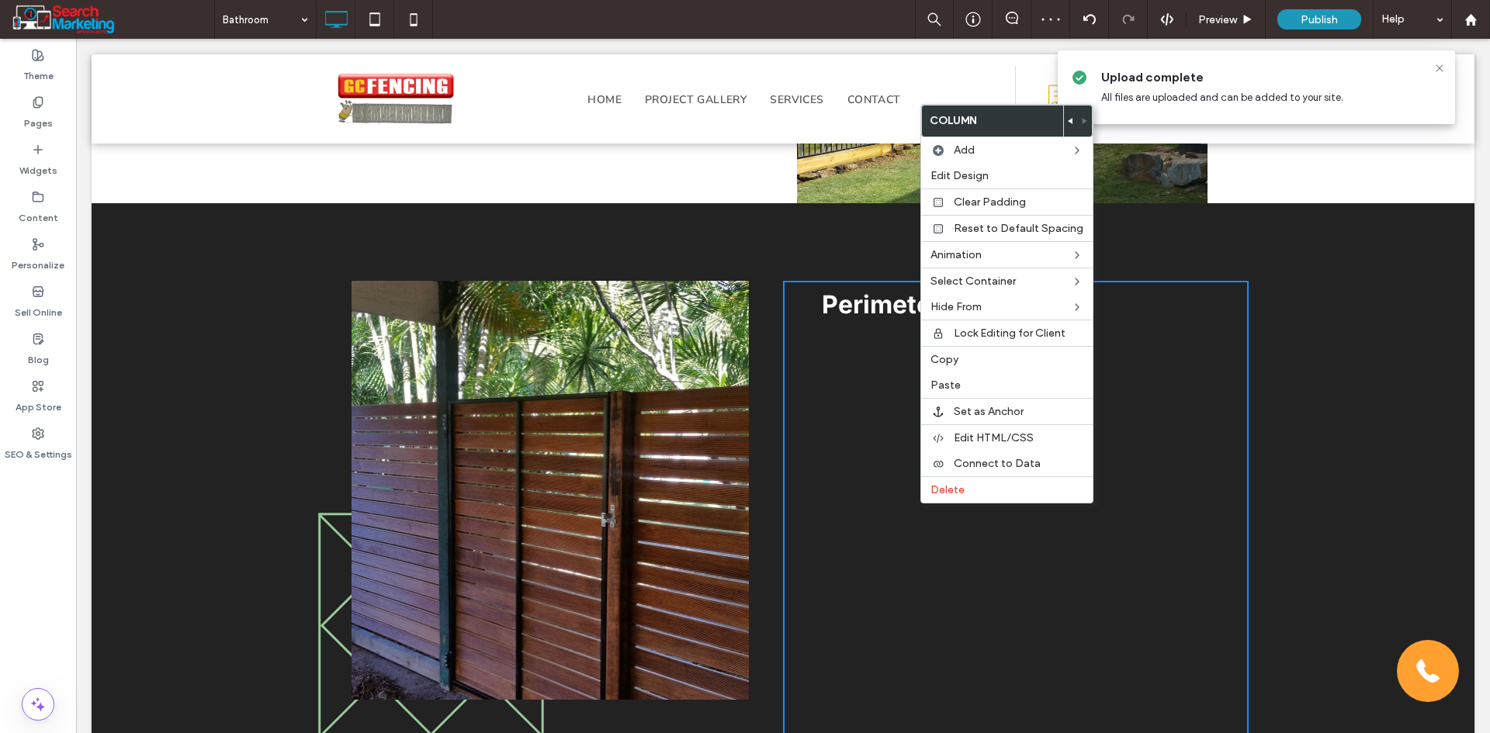
click at [866, 498] on div "Perimeter Fencing Click To Paste" at bounding box center [1016, 510] width 466 height 458
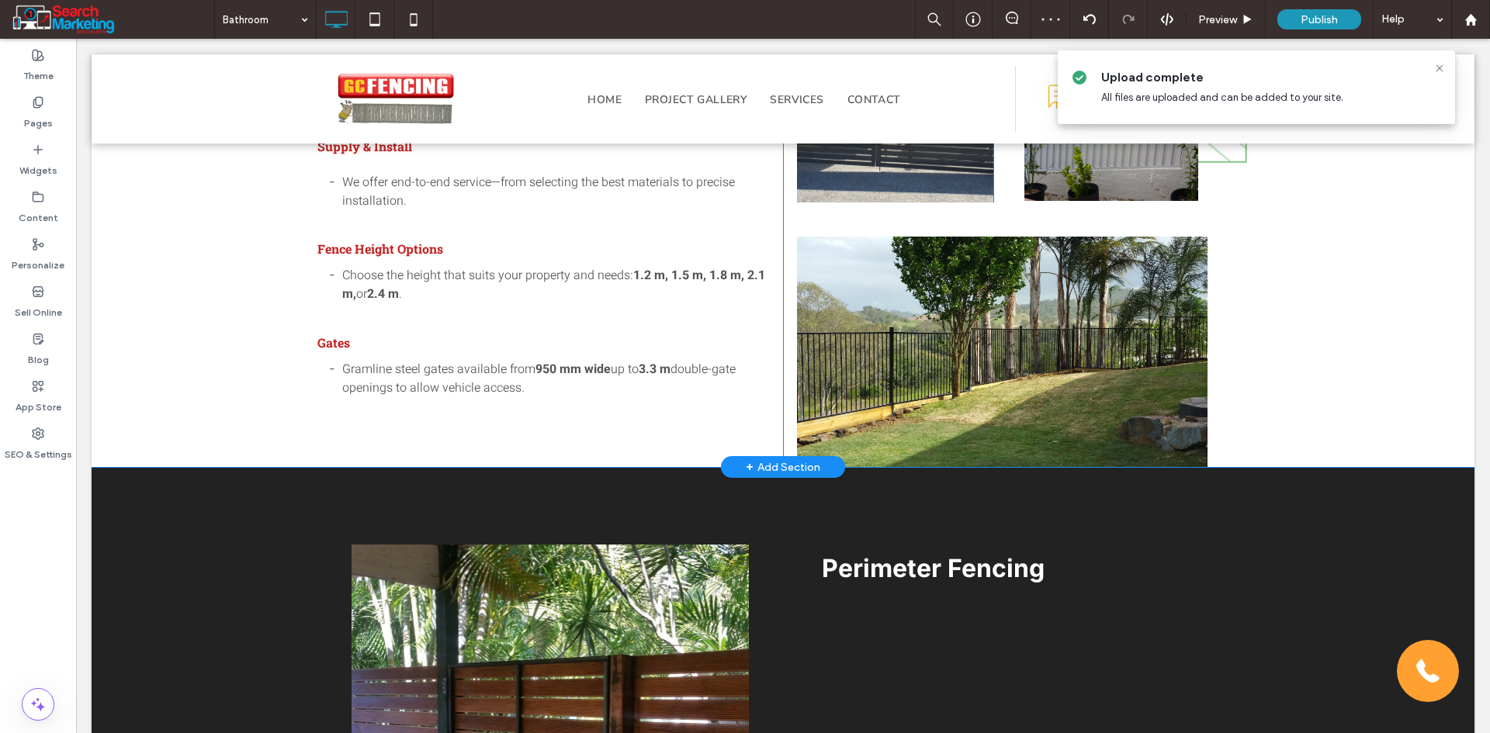
scroll to position [543, 0]
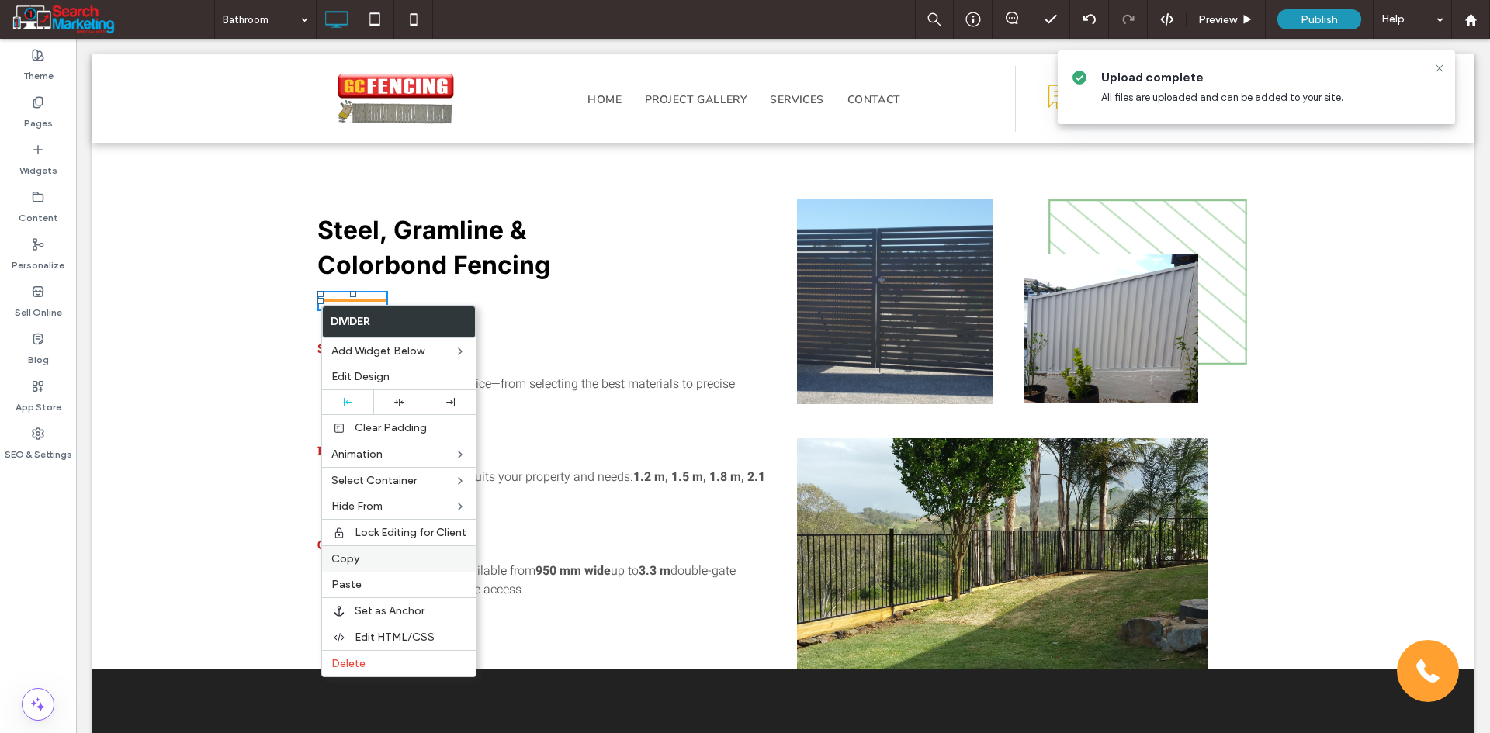
click at [396, 563] on label "Copy" at bounding box center [398, 558] width 135 height 13
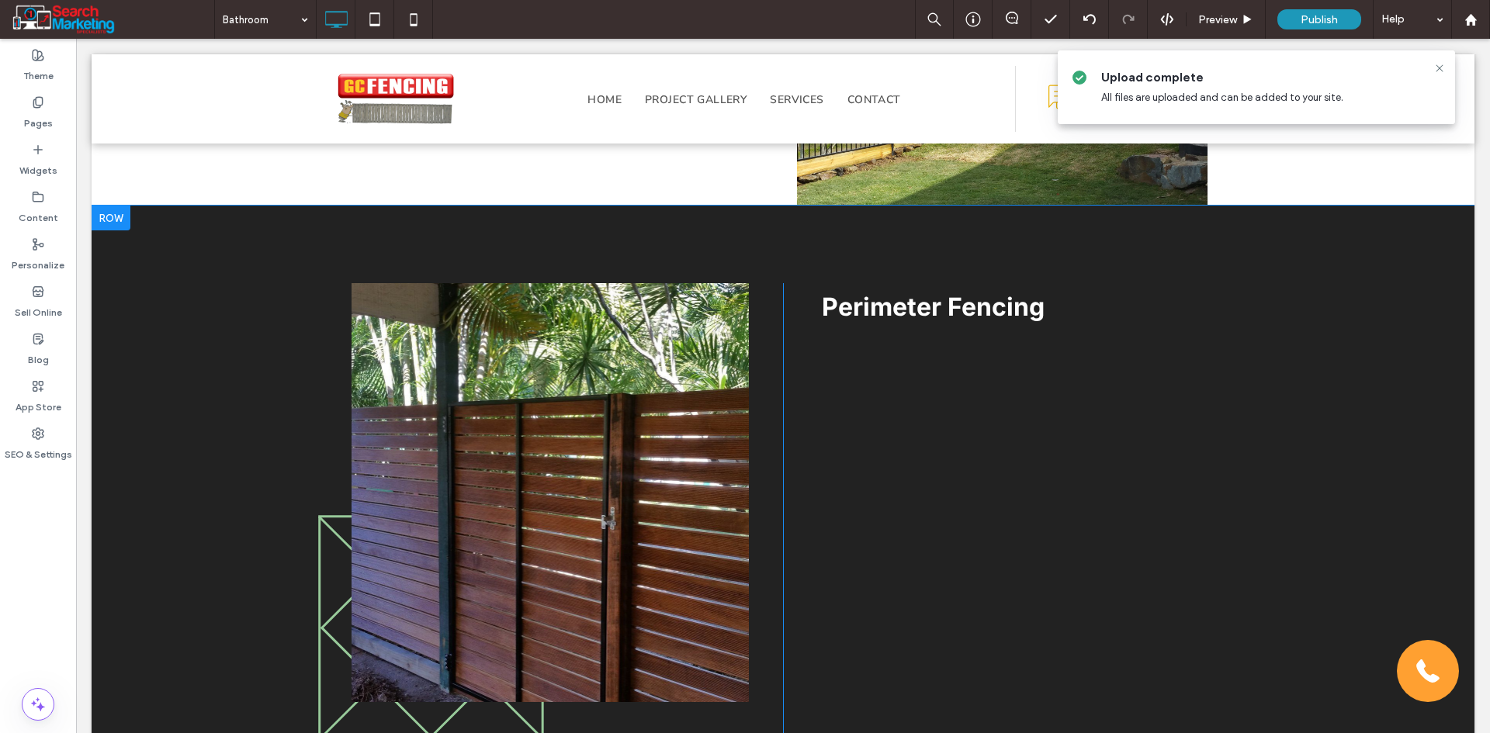
scroll to position [1009, 0]
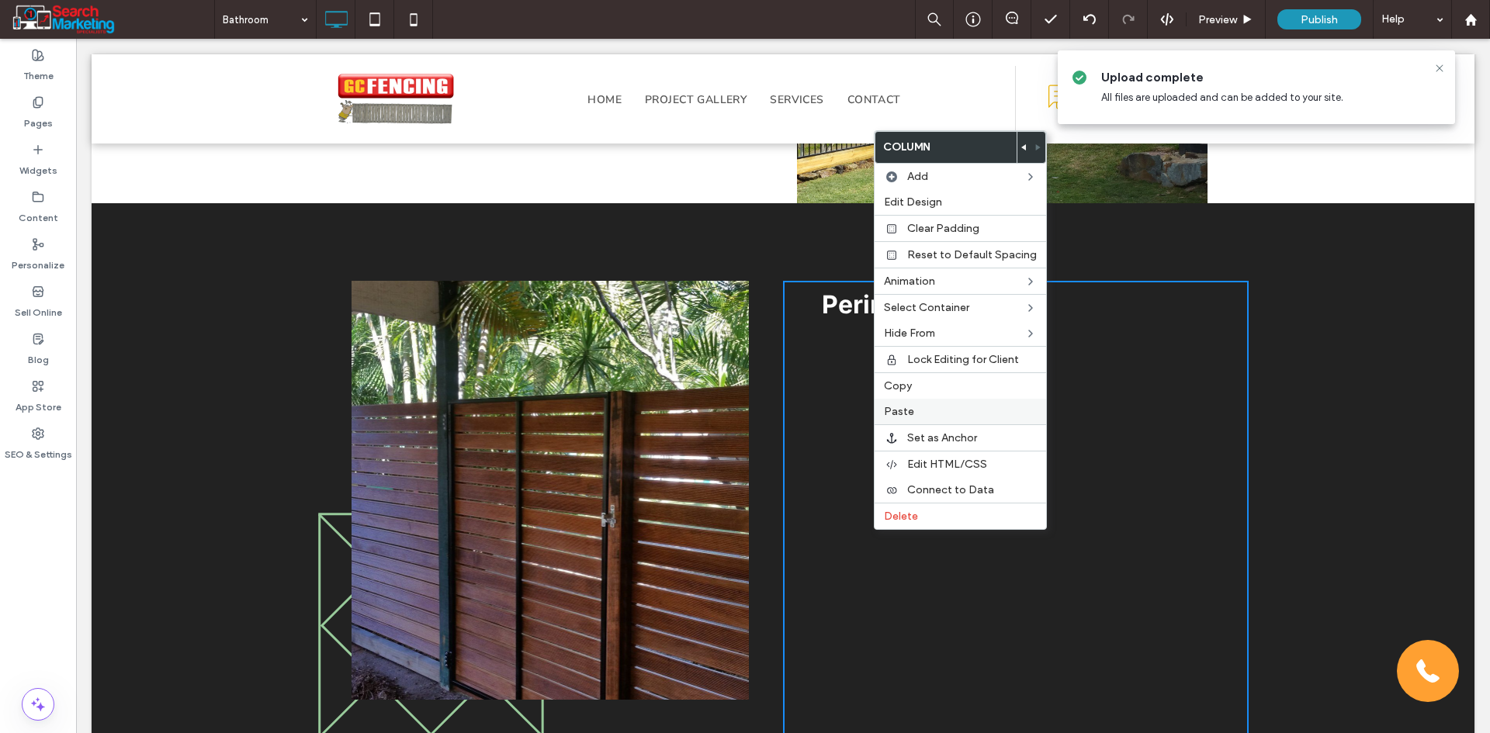
click at [919, 400] on div "Paste" at bounding box center [959, 412] width 171 height 26
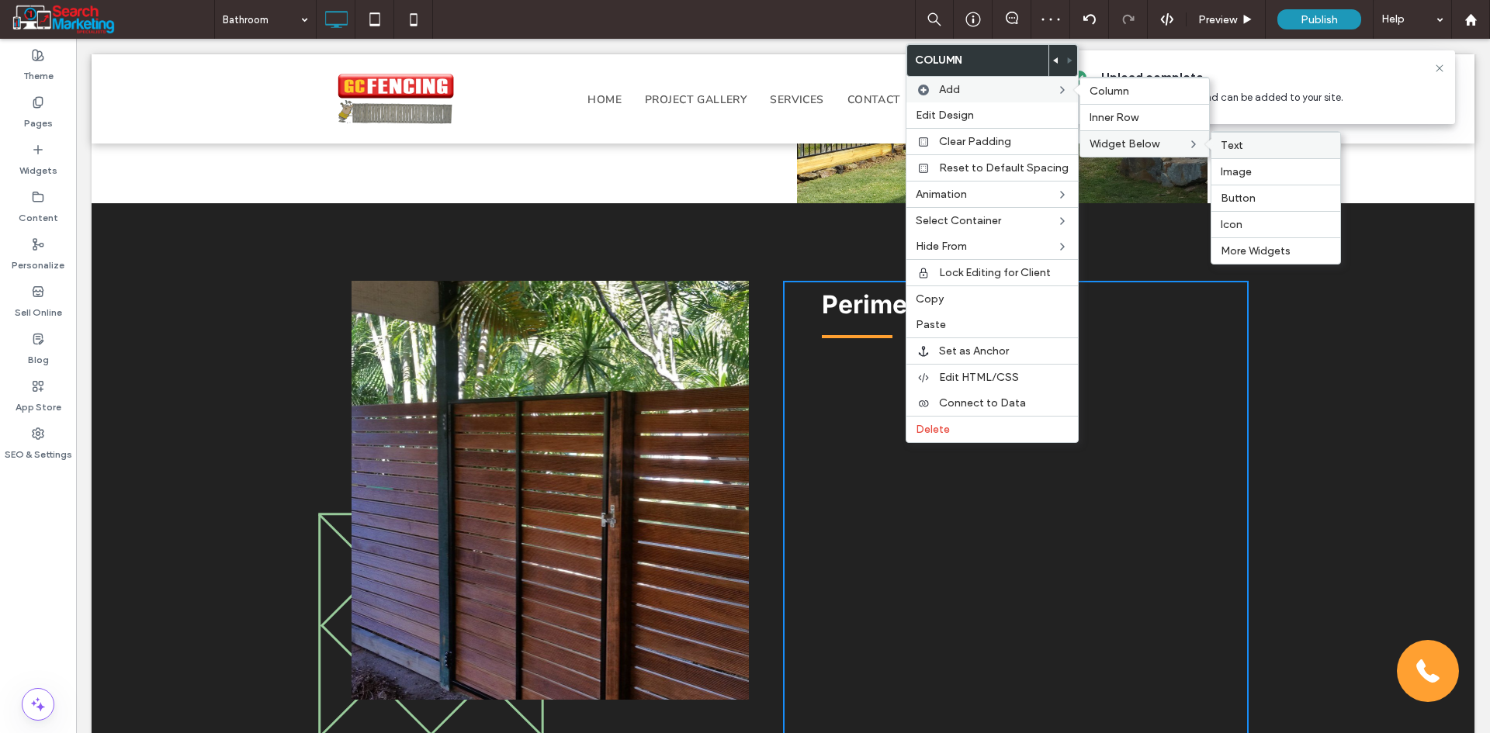
click at [1235, 146] on span "Text" at bounding box center [1232, 145] width 23 height 13
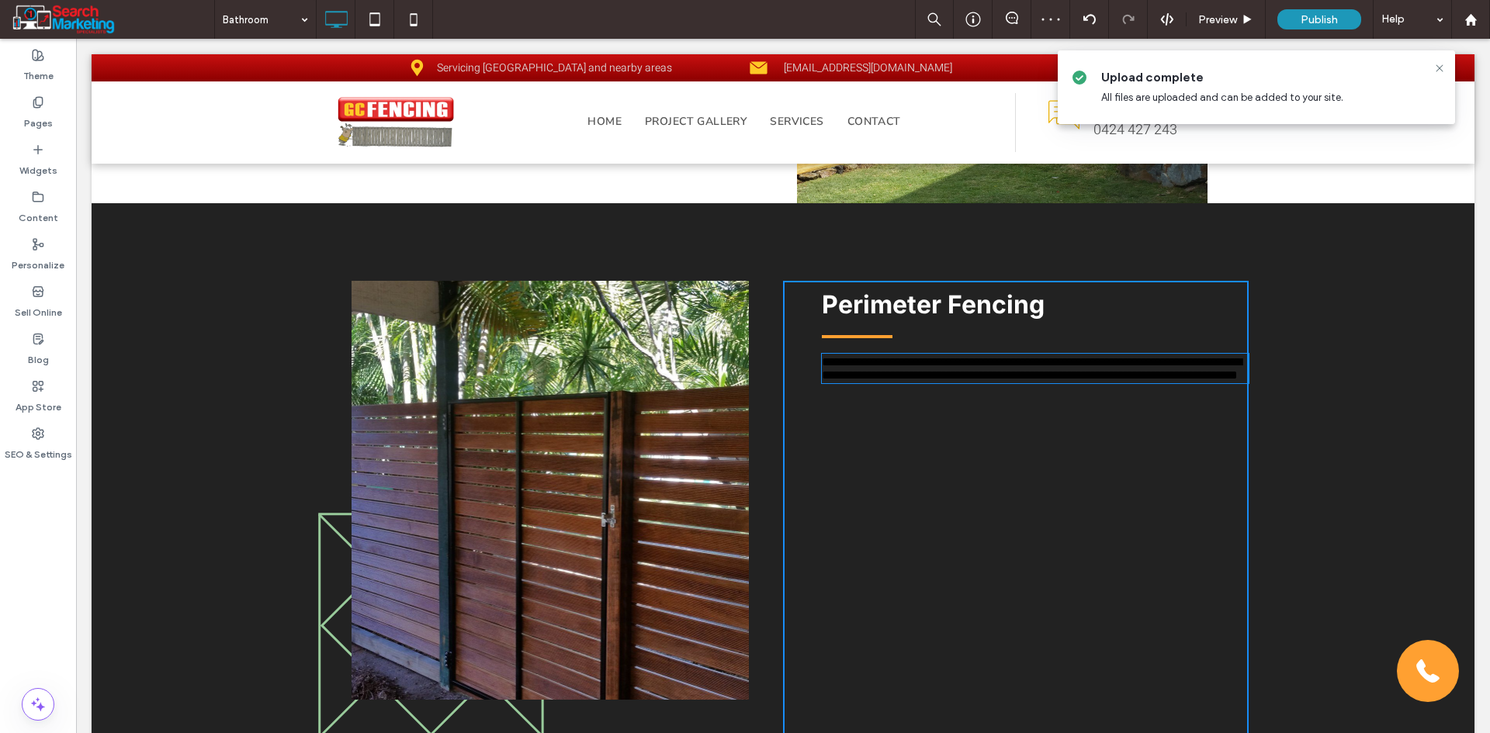
type input "*****"
type input "**"
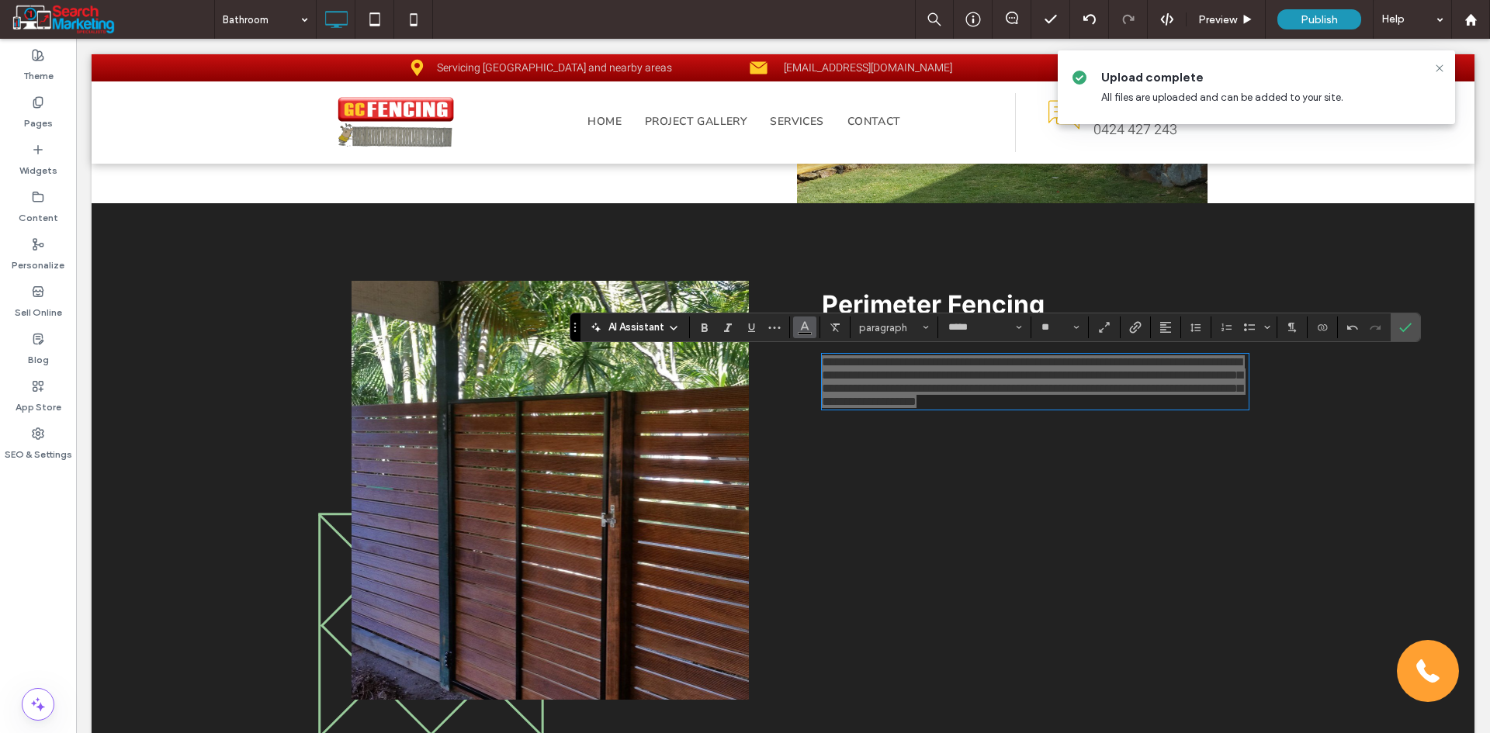
click at [806, 334] on span "Color" at bounding box center [804, 326] width 12 height 20
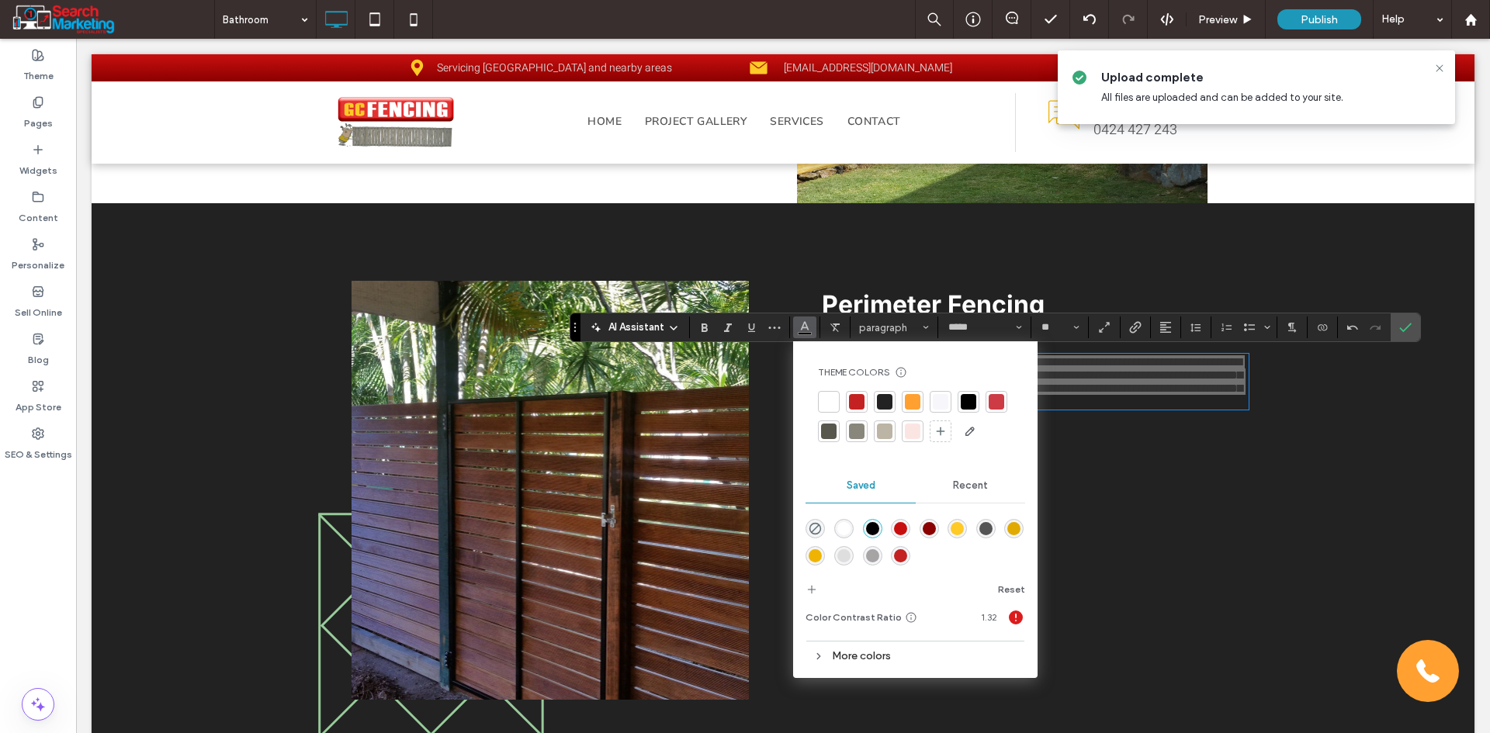
click at [839, 531] on div "rgba(255,255,255,1)" at bounding box center [843, 528] width 13 height 13
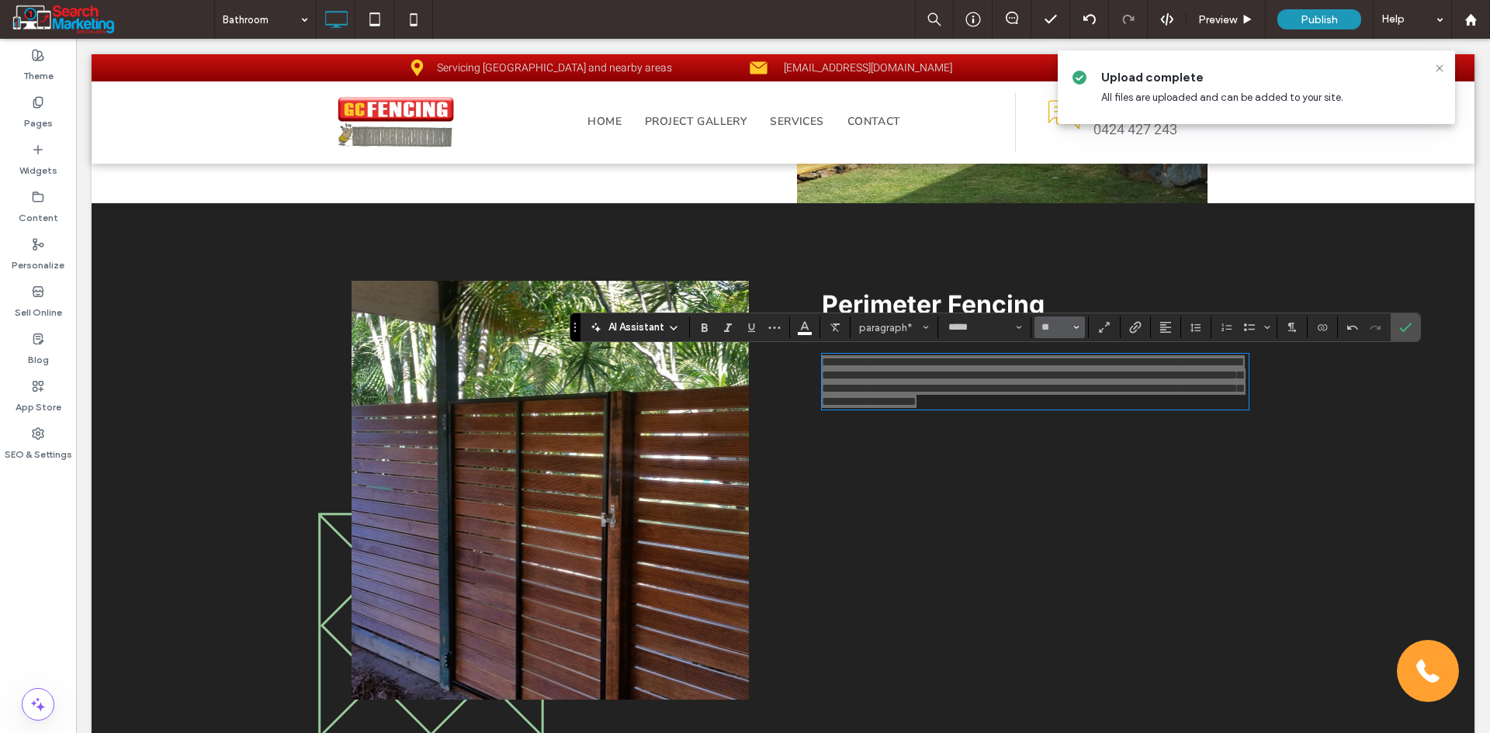
click at [1078, 334] on span "Size" at bounding box center [1076, 327] width 6 height 20
drag, startPoint x: 999, startPoint y: 454, endPoint x: 1069, endPoint y: 498, distance: 82.7
click at [1069, 498] on label "18" at bounding box center [1059, 504] width 50 height 22
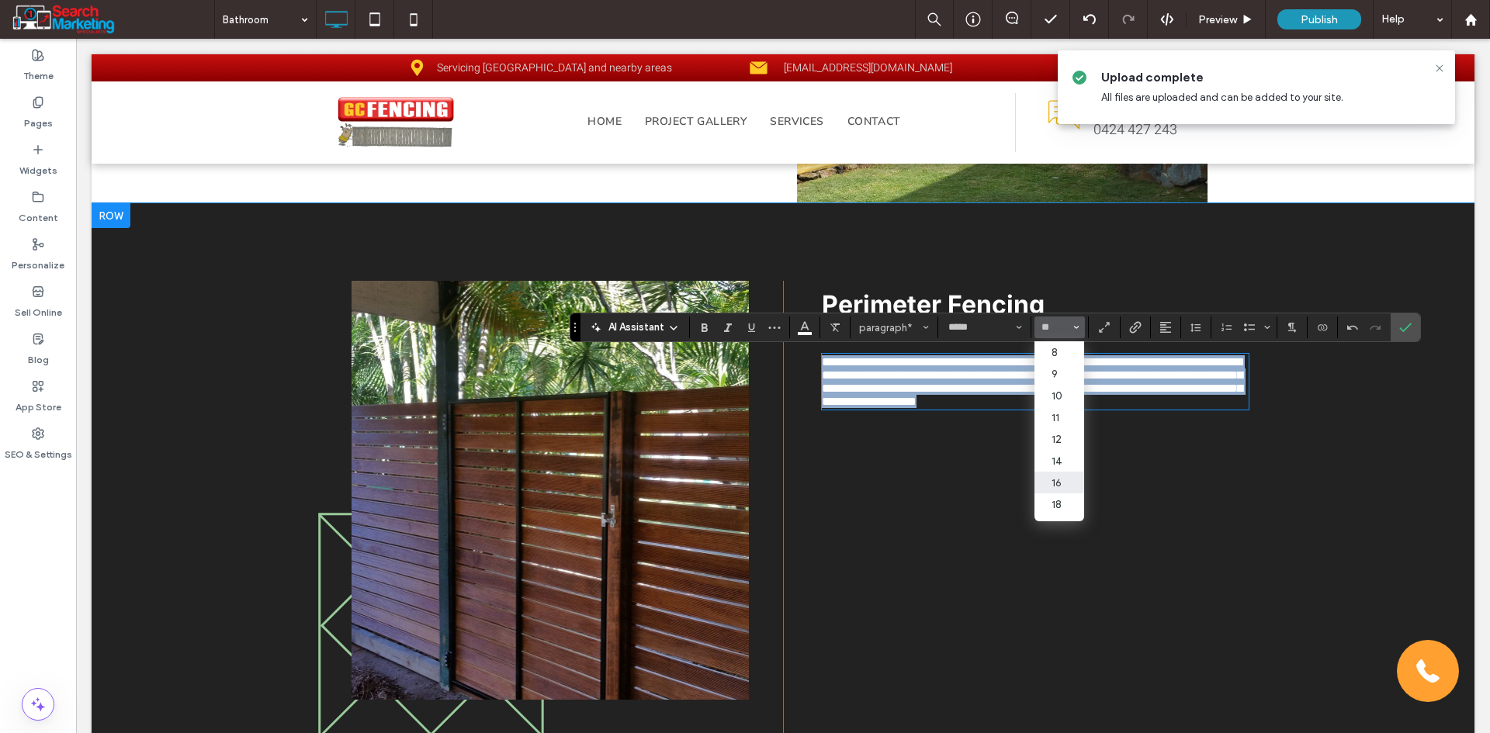
type input "**"
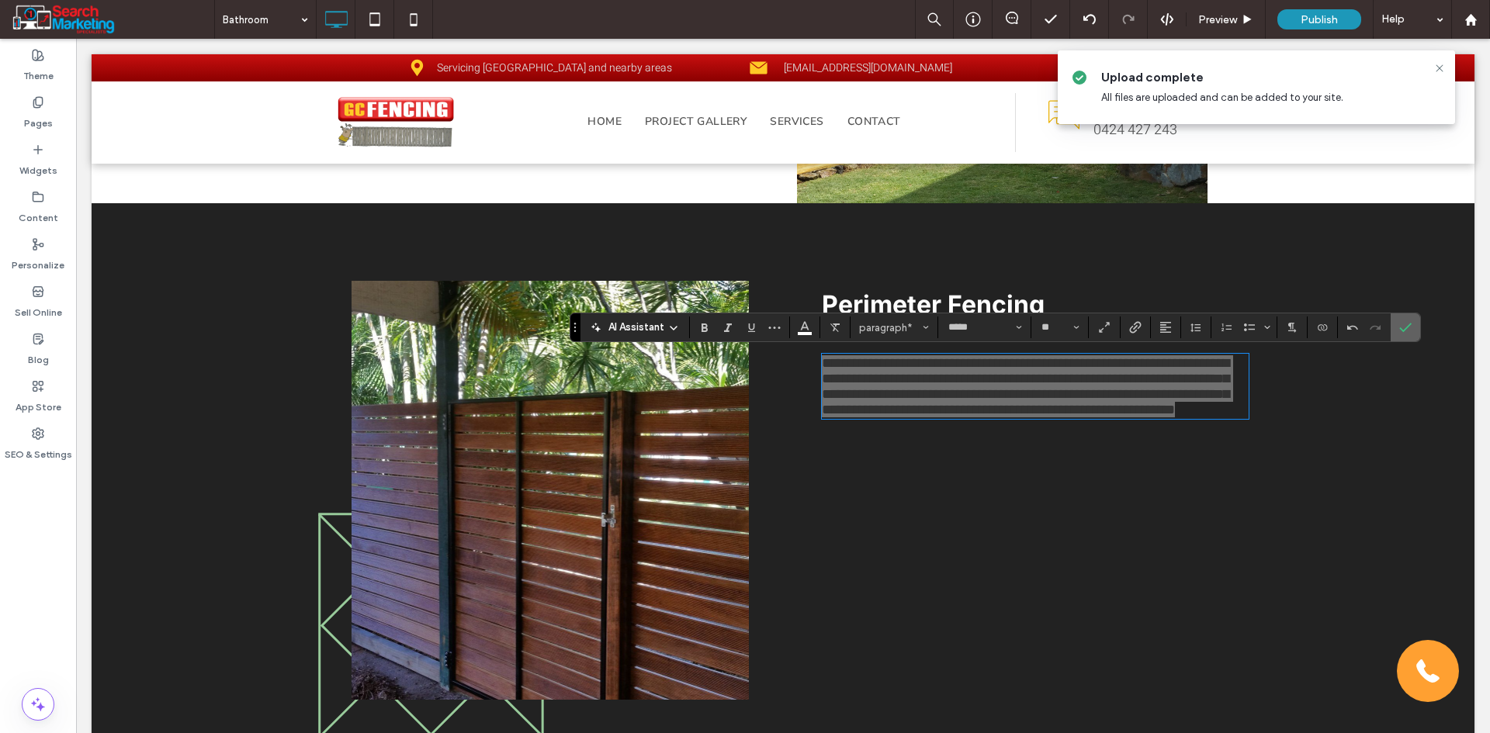
click at [1404, 335] on span "Confirm" at bounding box center [1402, 327] width 7 height 28
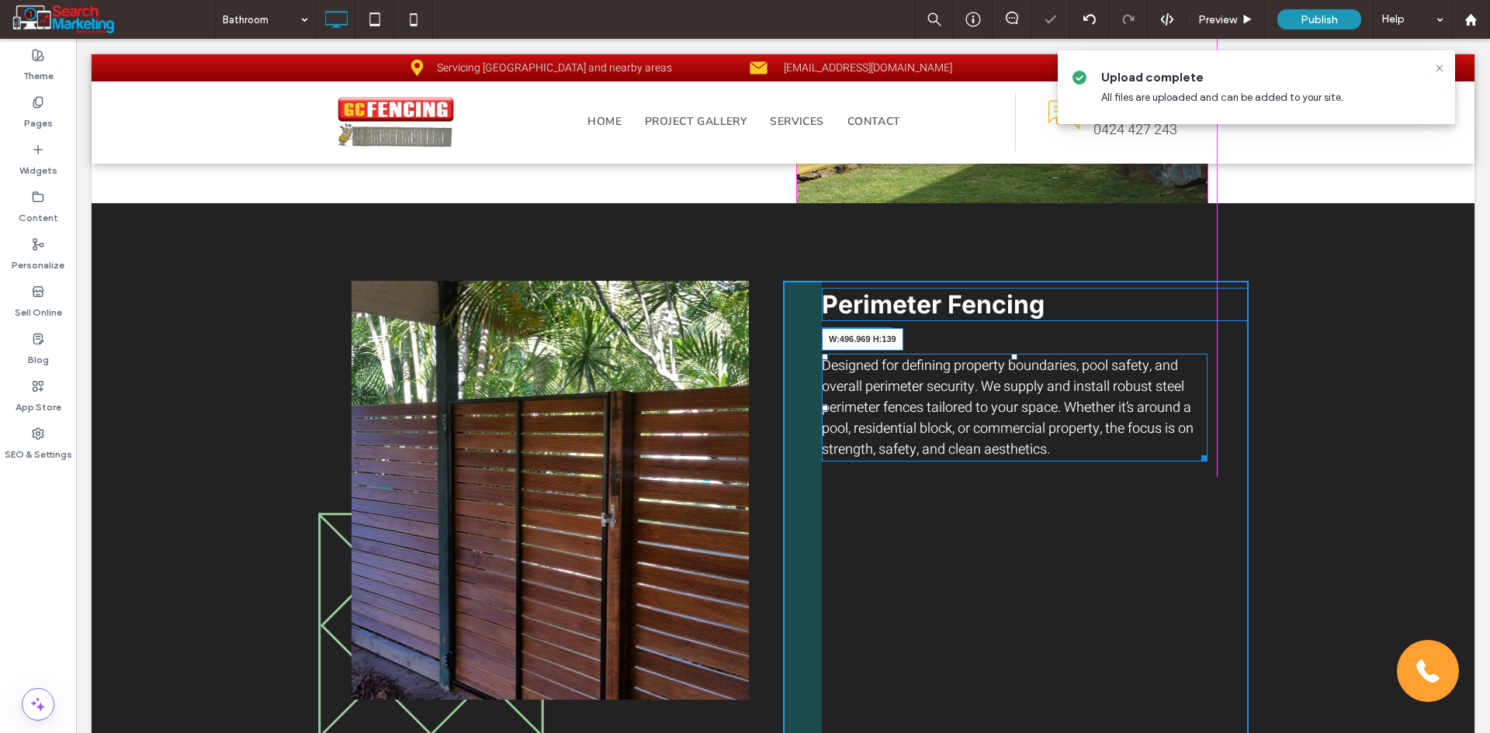
drag, startPoint x: 1238, startPoint y: 455, endPoint x: 1194, endPoint y: 458, distance: 43.5
click at [1196, 458] on div at bounding box center [1202, 456] width 12 height 12
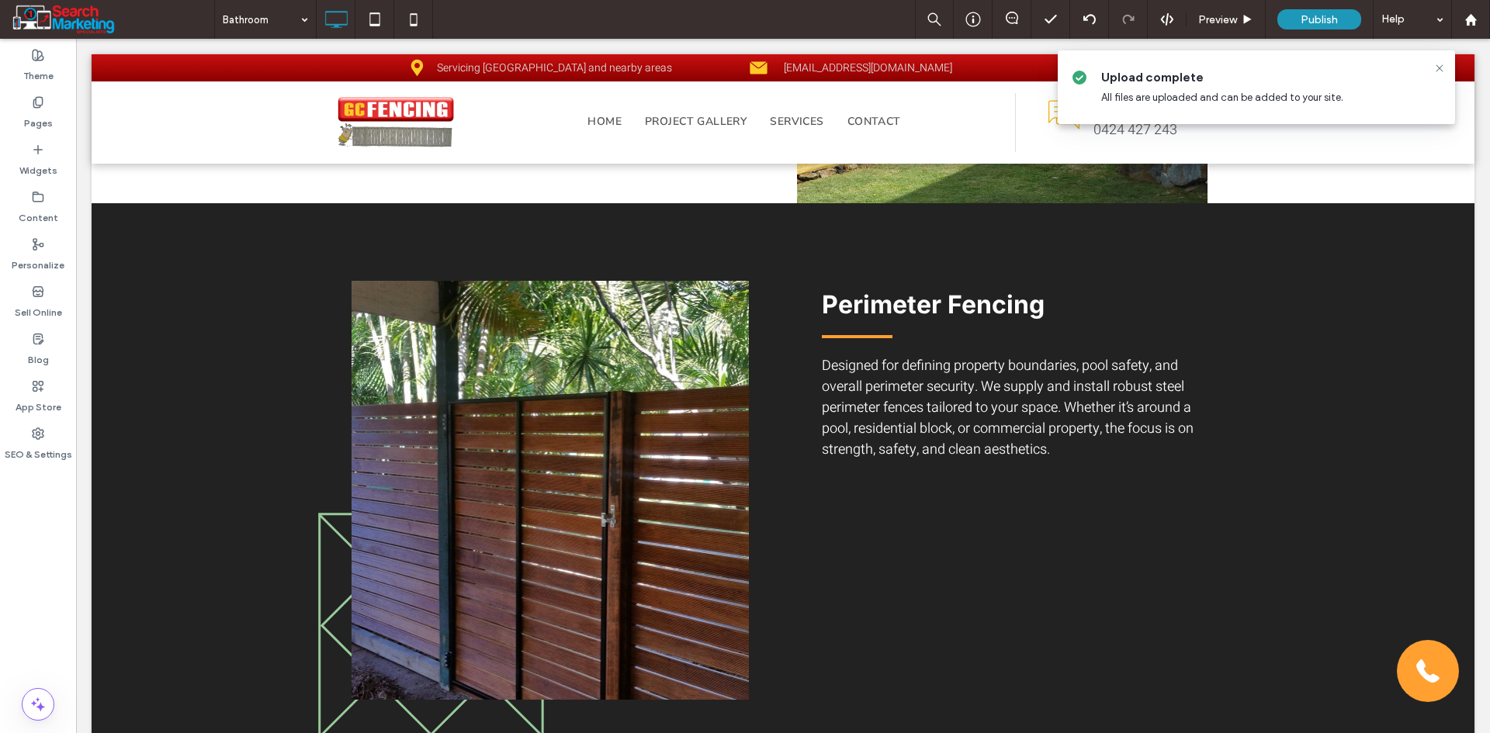
click at [927, 584] on div at bounding box center [745, 366] width 1490 height 733
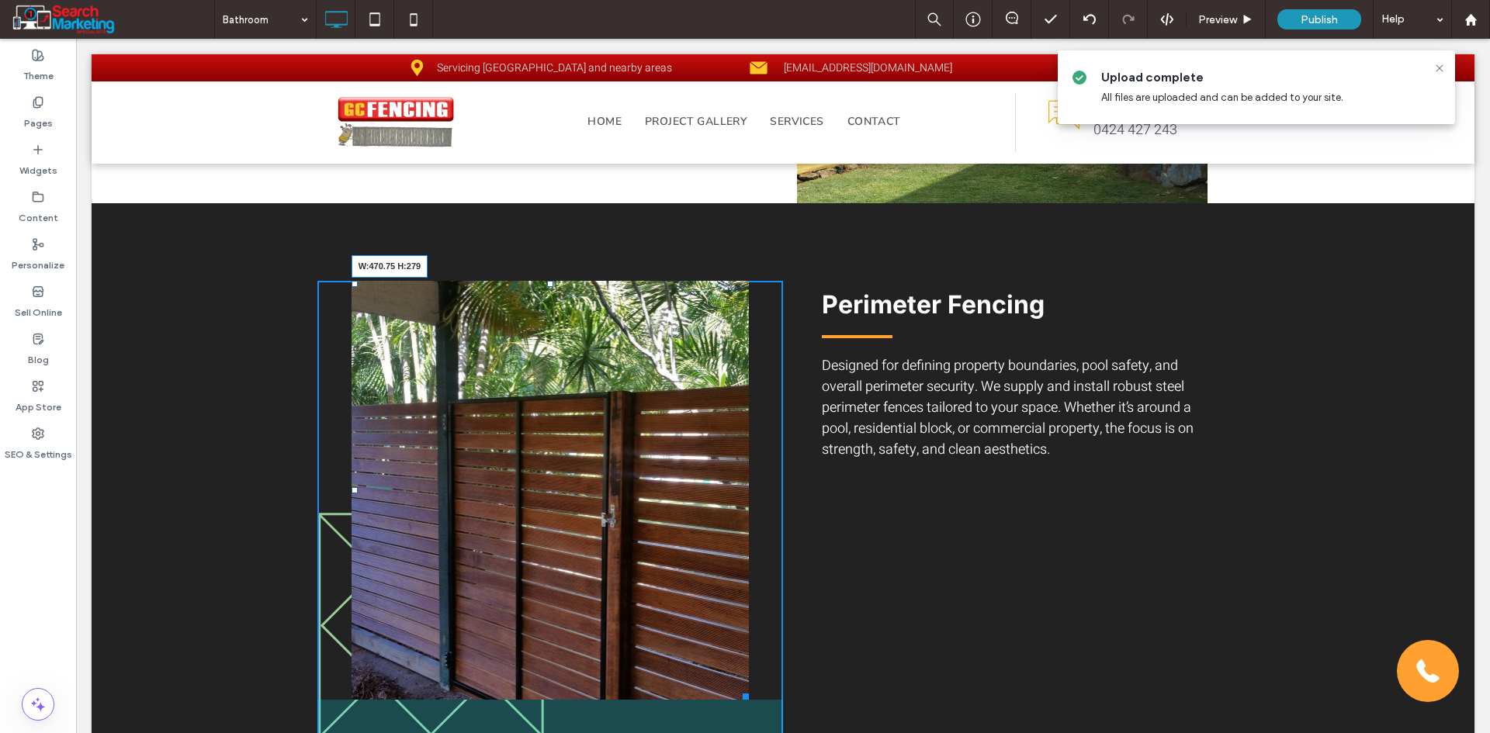
drag, startPoint x: 742, startPoint y: 697, endPoint x: 725, endPoint y: 494, distance: 203.2
click at [737, 688] on div at bounding box center [743, 694] width 12 height 12
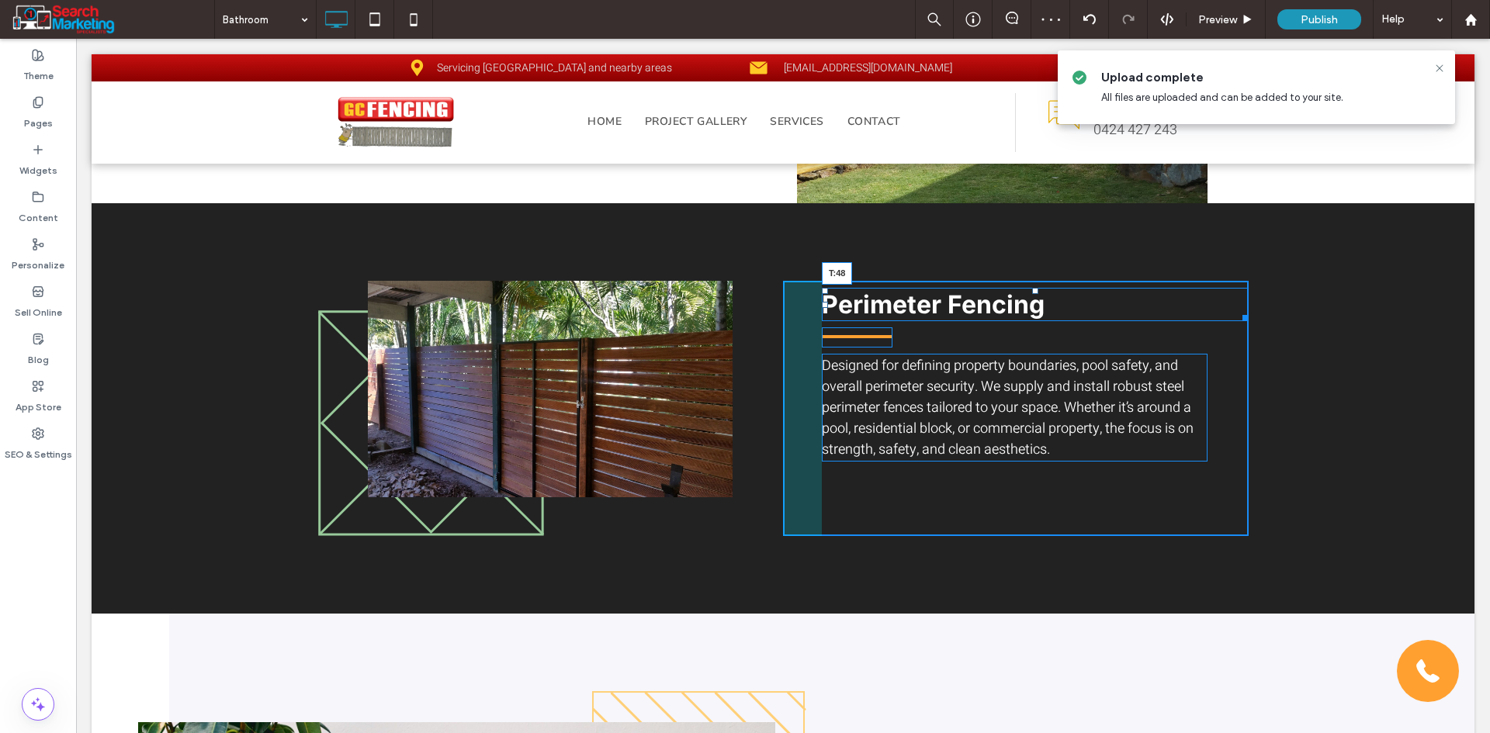
drag, startPoint x: 1029, startPoint y: 289, endPoint x: 1020, endPoint y: 320, distance: 32.2
click at [1020, 320] on div "Perimeter Fencing T:48" at bounding box center [1035, 304] width 427 height 33
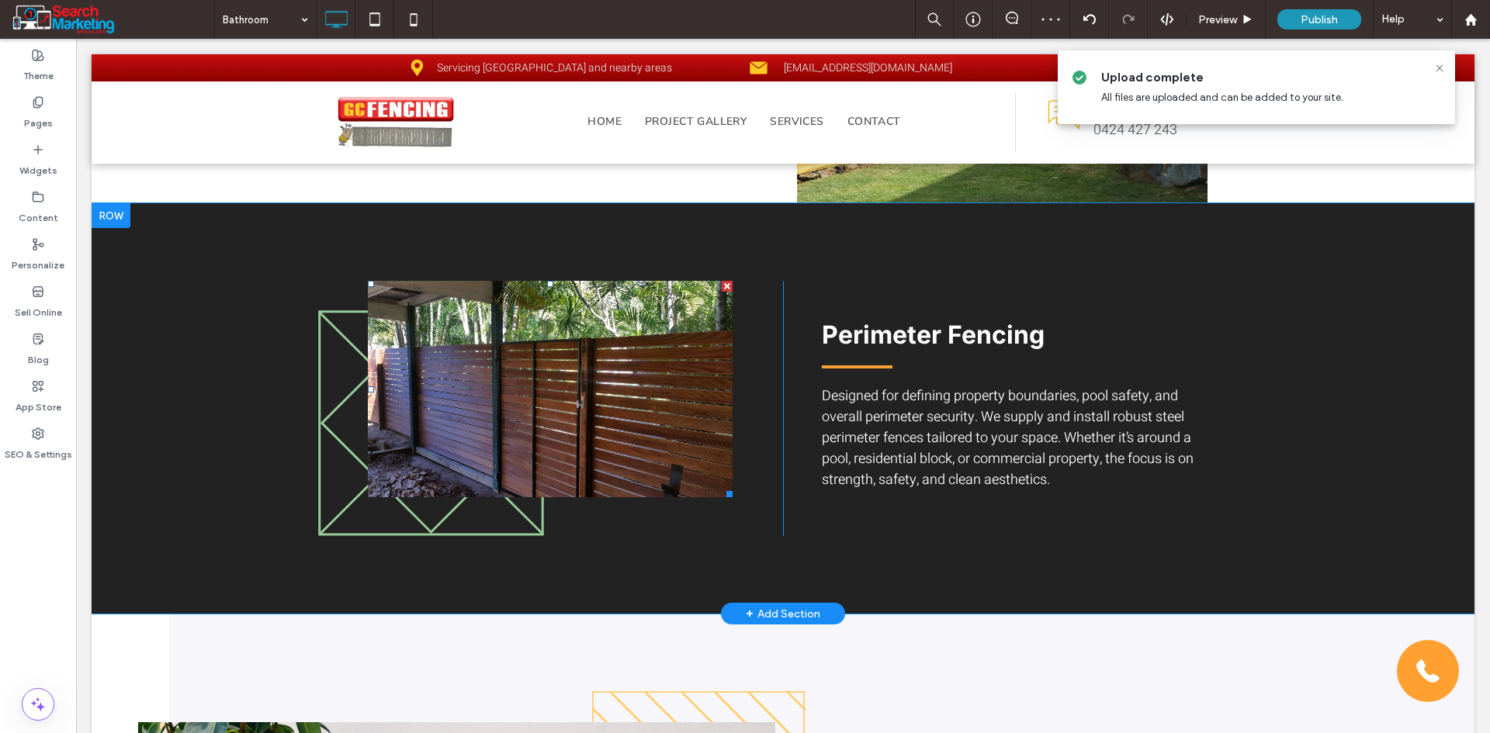
click at [571, 393] on li "Slide title Write your caption here Button" at bounding box center [550, 389] width 365 height 216
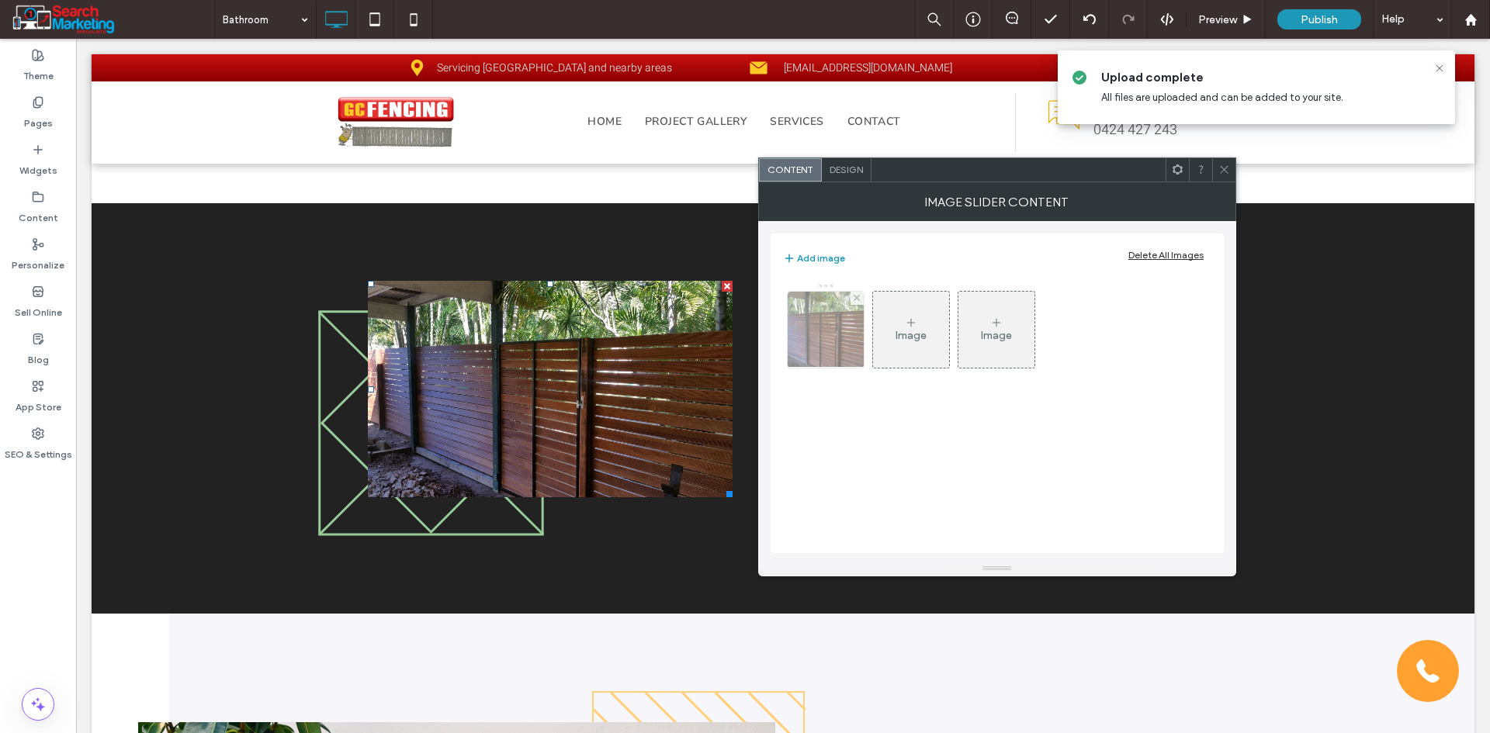
click at [851, 338] on img at bounding box center [825, 330] width 135 height 76
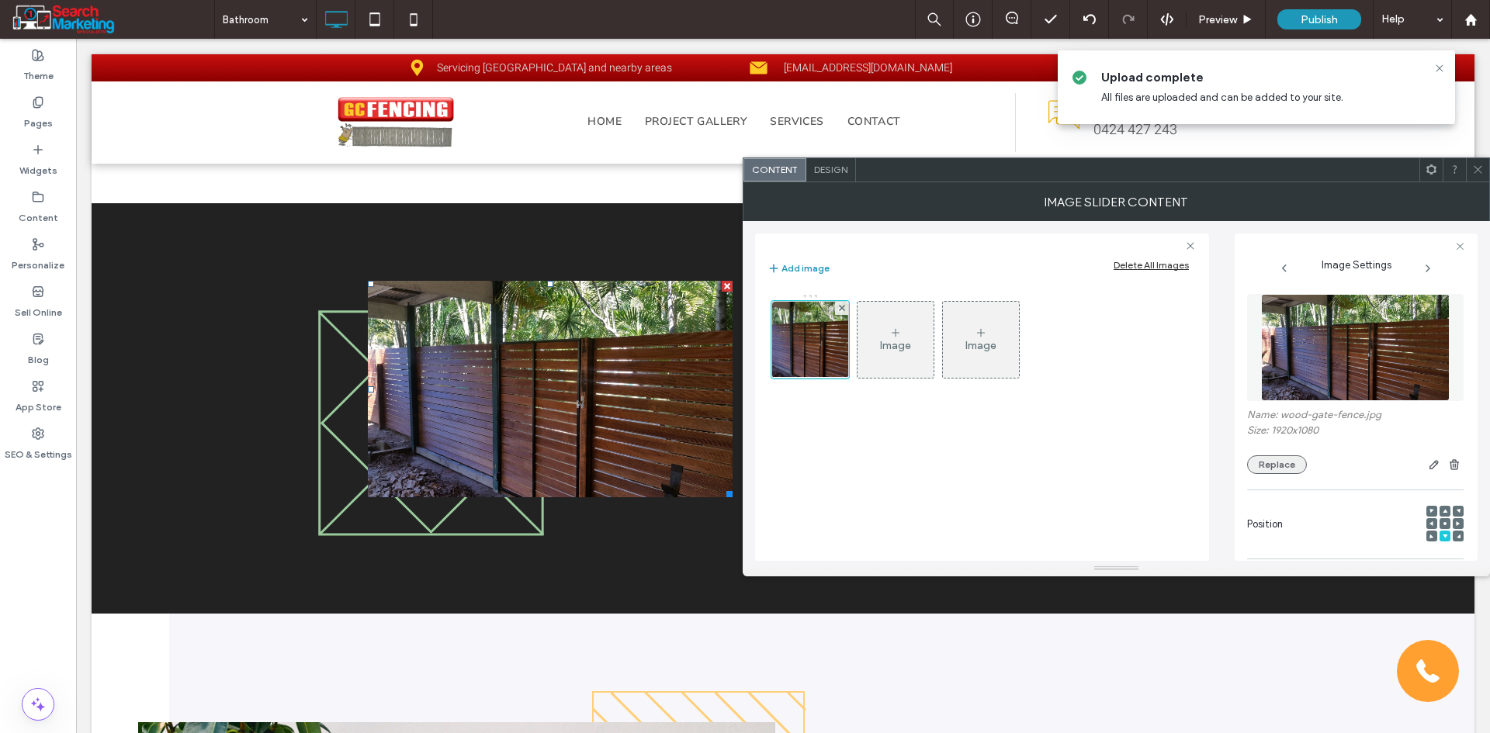
click at [1289, 466] on button "Replace" at bounding box center [1277, 464] width 60 height 19
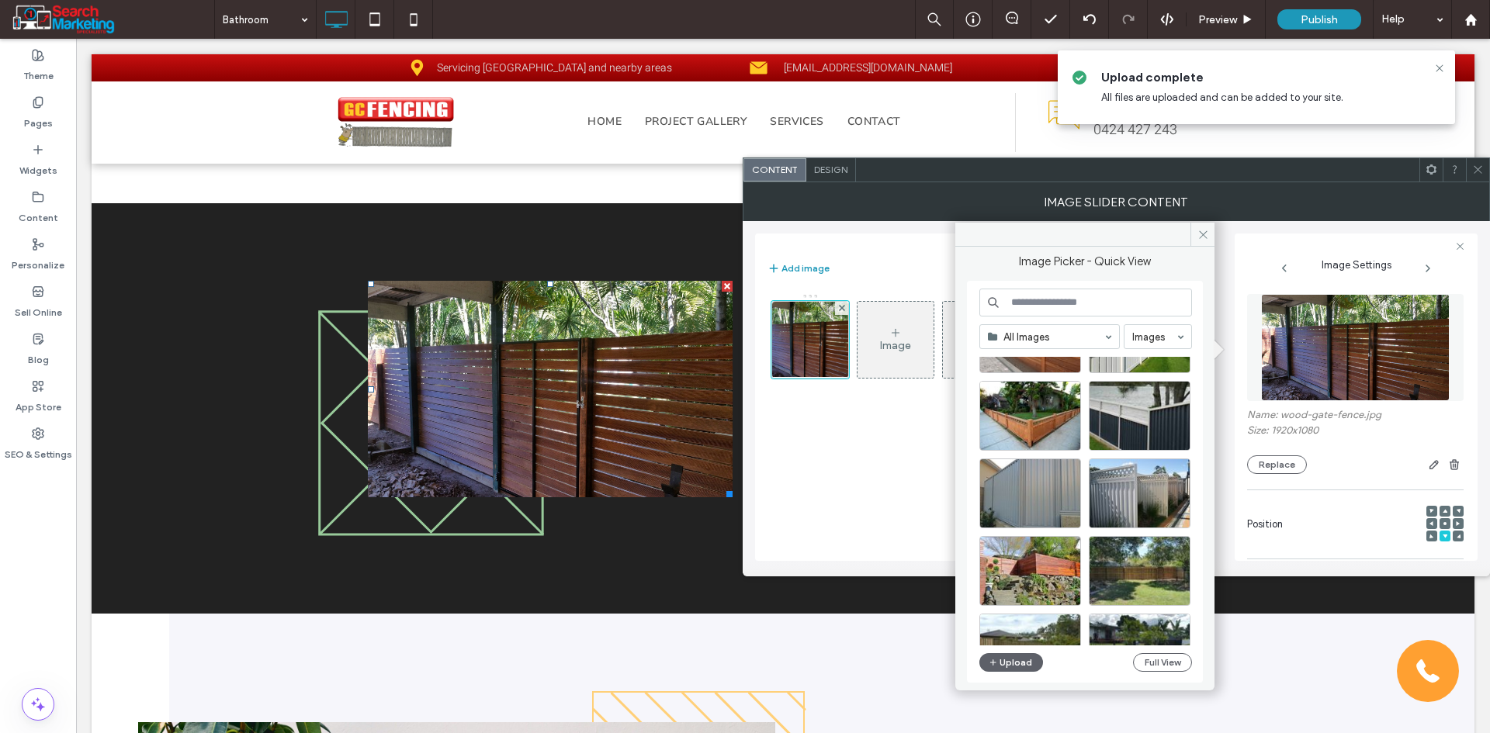
scroll to position [466, 0]
click at [1137, 415] on div "Select" at bounding box center [1140, 415] width 102 height 70
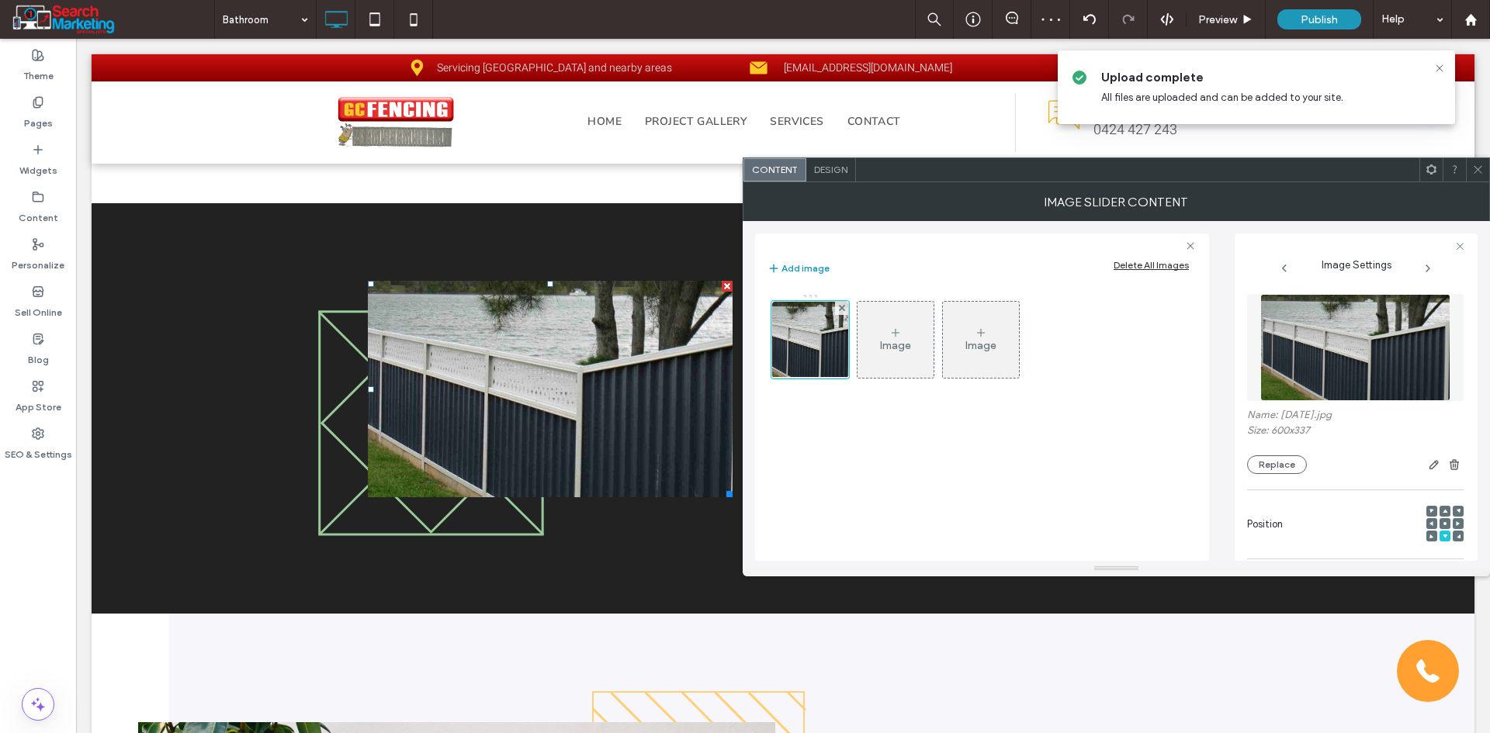
click at [1473, 167] on icon at bounding box center [1478, 170] width 12 height 12
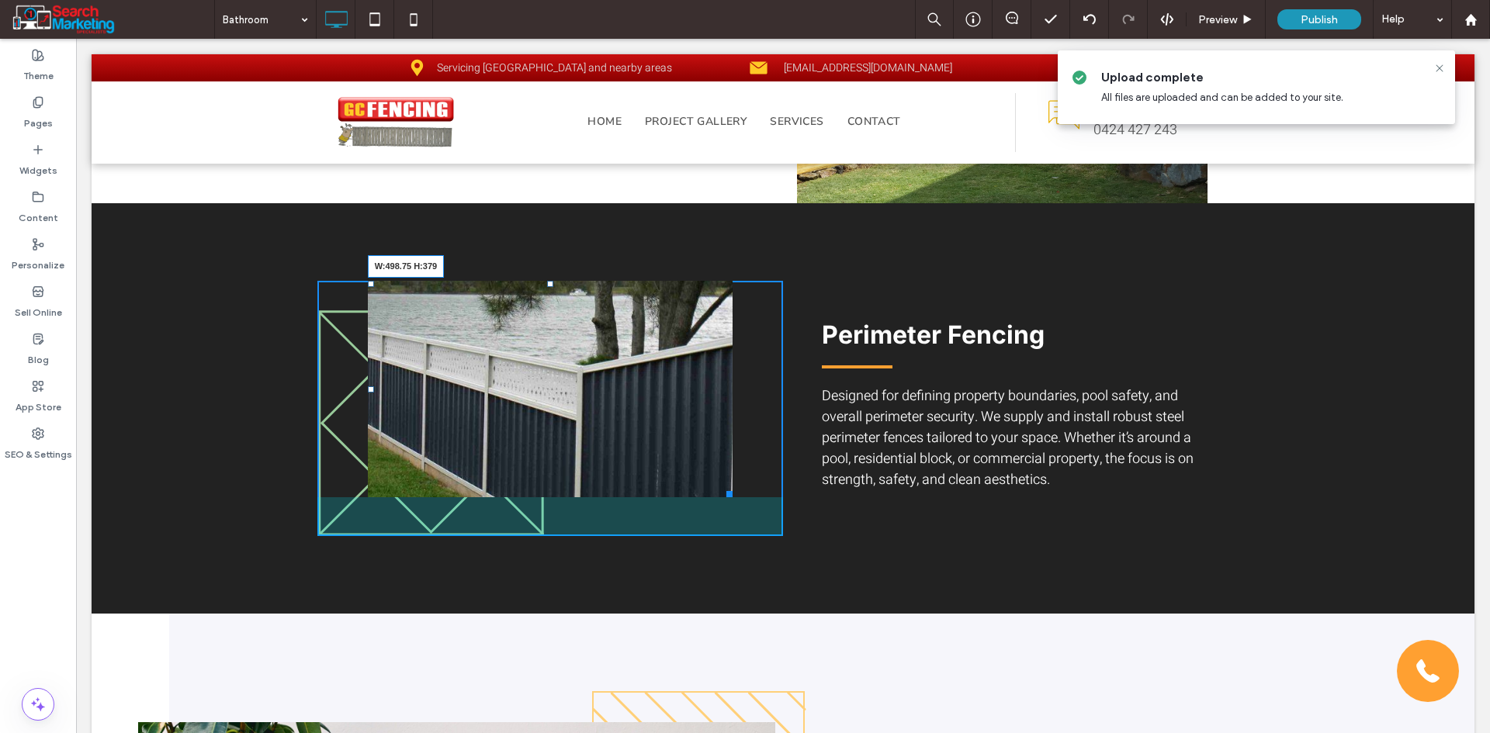
drag, startPoint x: 722, startPoint y: 493, endPoint x: 732, endPoint y: 571, distance: 78.3
click at [732, 497] on div at bounding box center [727, 492] width 12 height 12
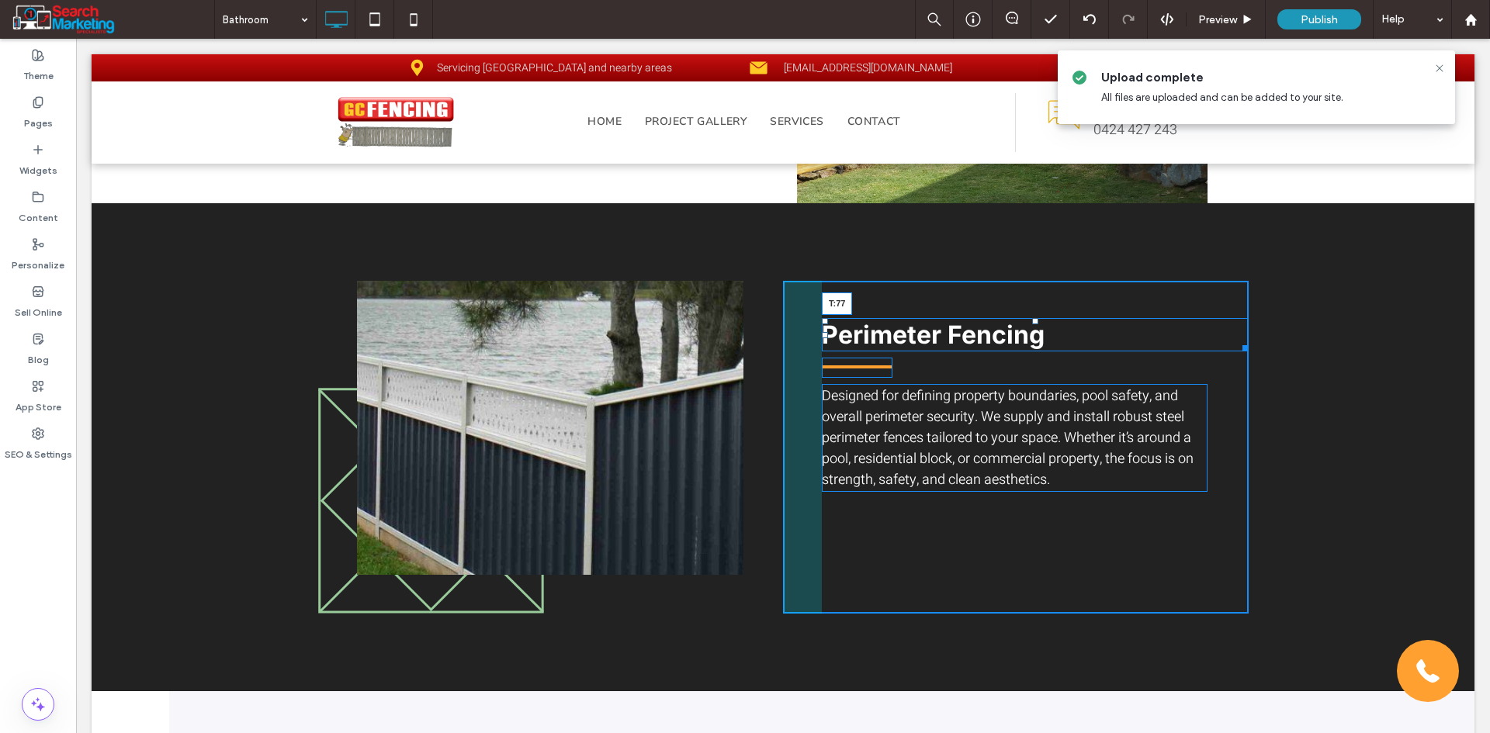
drag, startPoint x: 1027, startPoint y: 320, endPoint x: 1022, endPoint y: 342, distance: 23.1
click at [1022, 342] on div "Perimeter Fencing T:77" at bounding box center [1035, 334] width 427 height 33
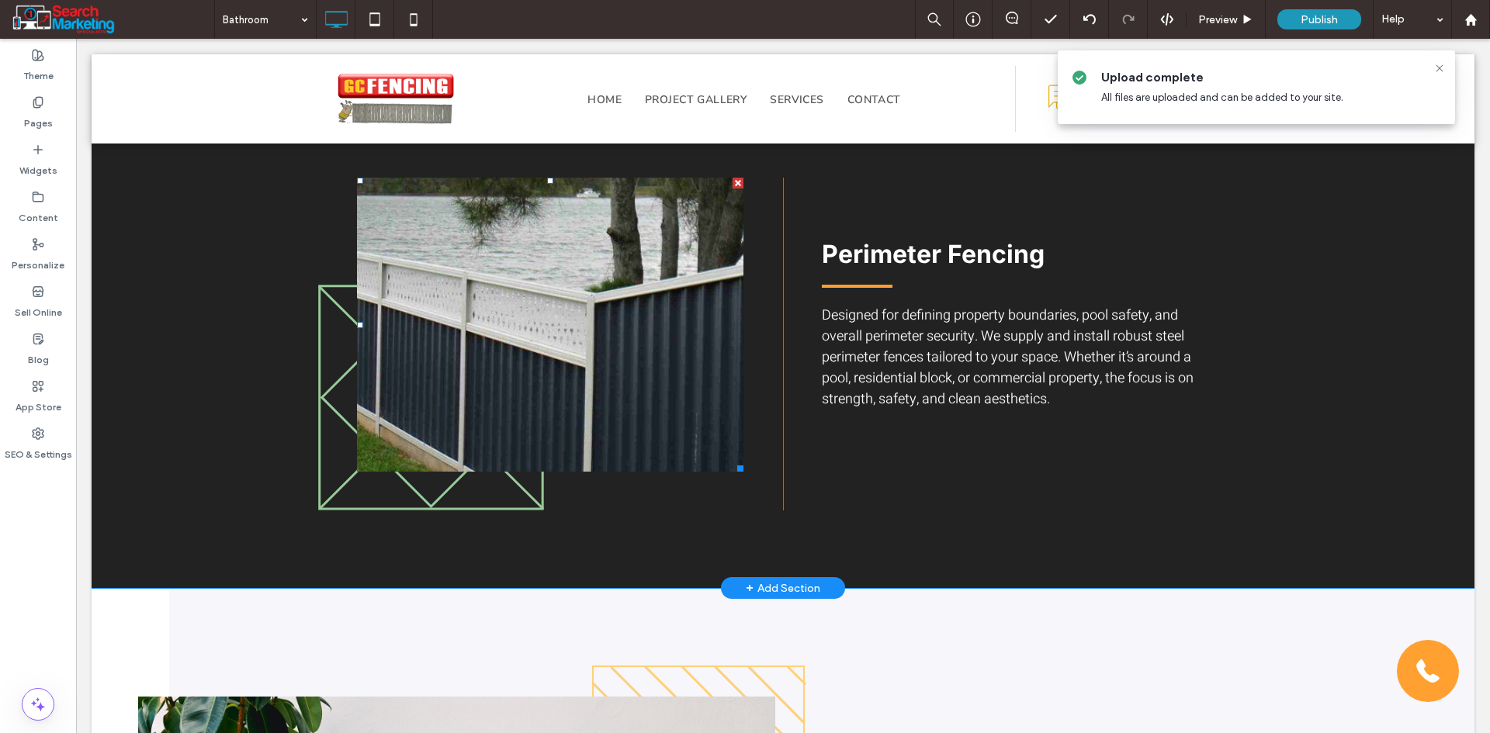
scroll to position [1086, 0]
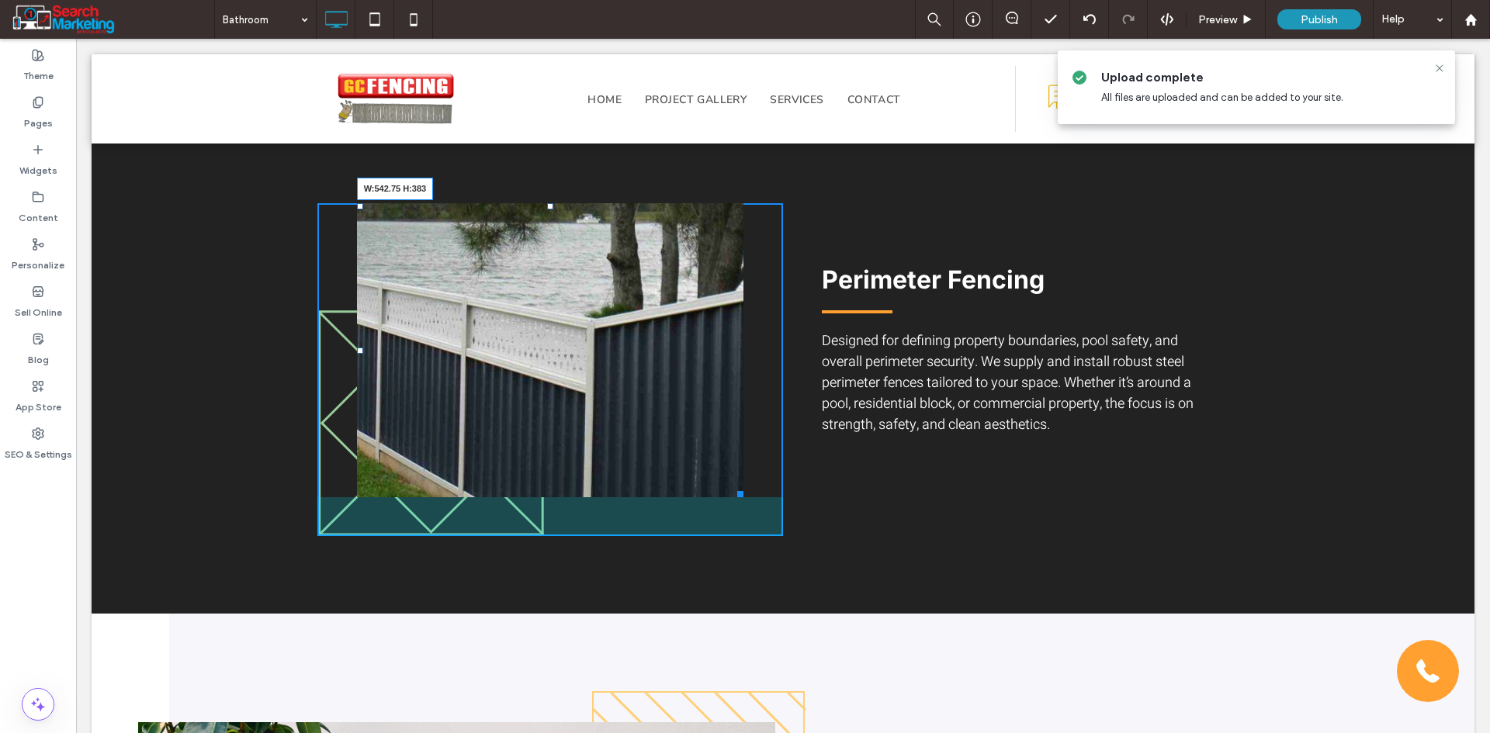
drag, startPoint x: 732, startPoint y: 495, endPoint x: 749, endPoint y: 498, distance: 17.3
click at [743, 497] on div at bounding box center [738, 492] width 12 height 12
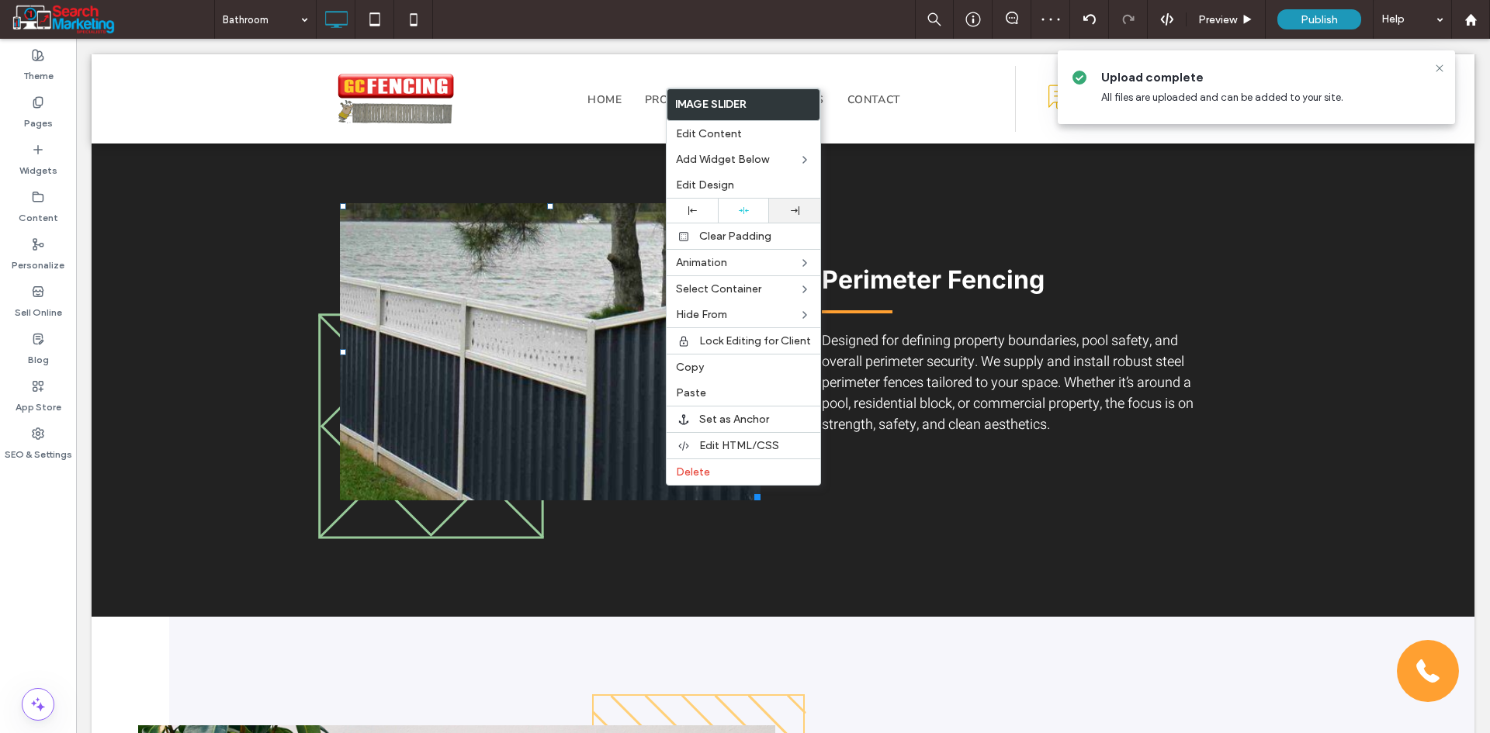
click at [794, 218] on div at bounding box center [794, 211] width 51 height 24
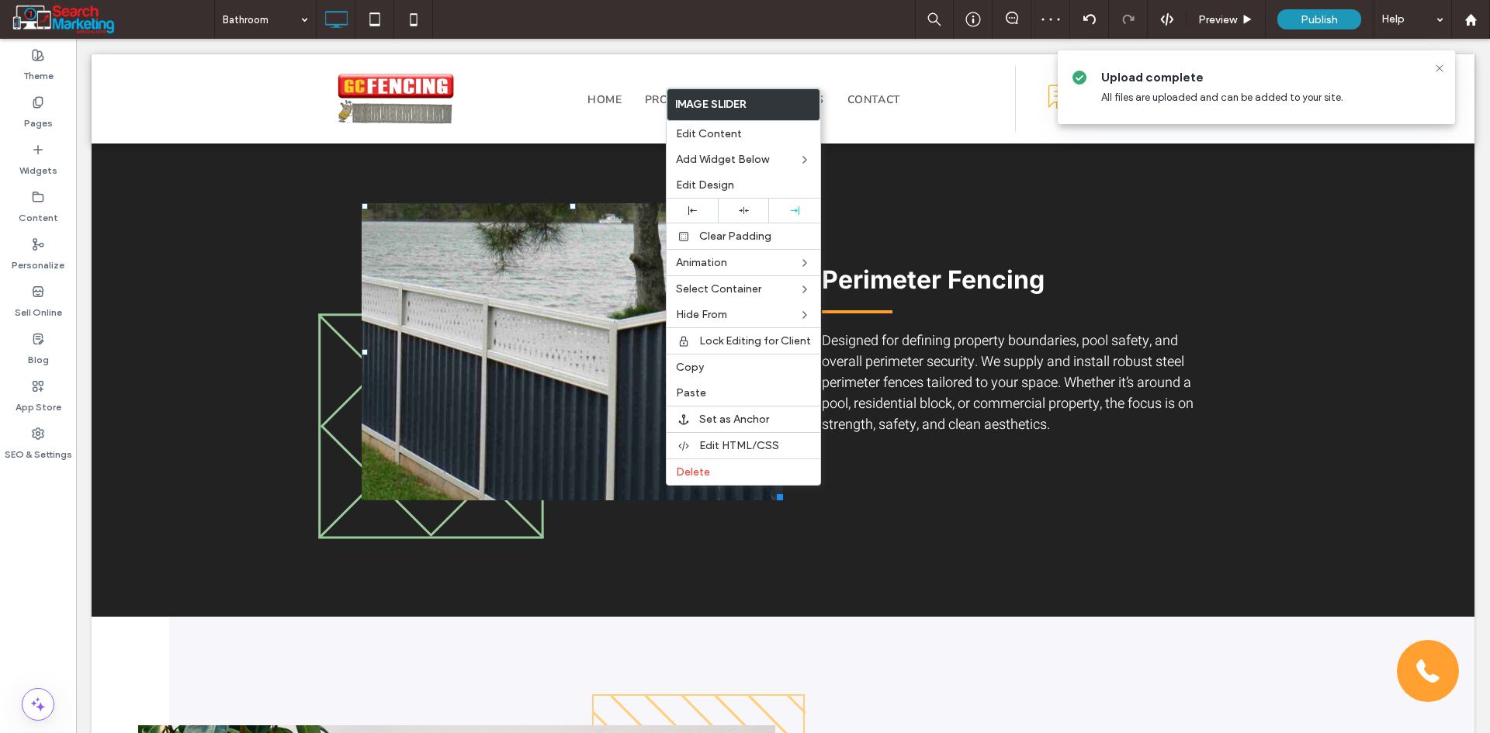
click at [987, 480] on div "Perimeter Fencing Click To Paste Designed for defining property boundaries, poo…" at bounding box center [1016, 371] width 466 height 336
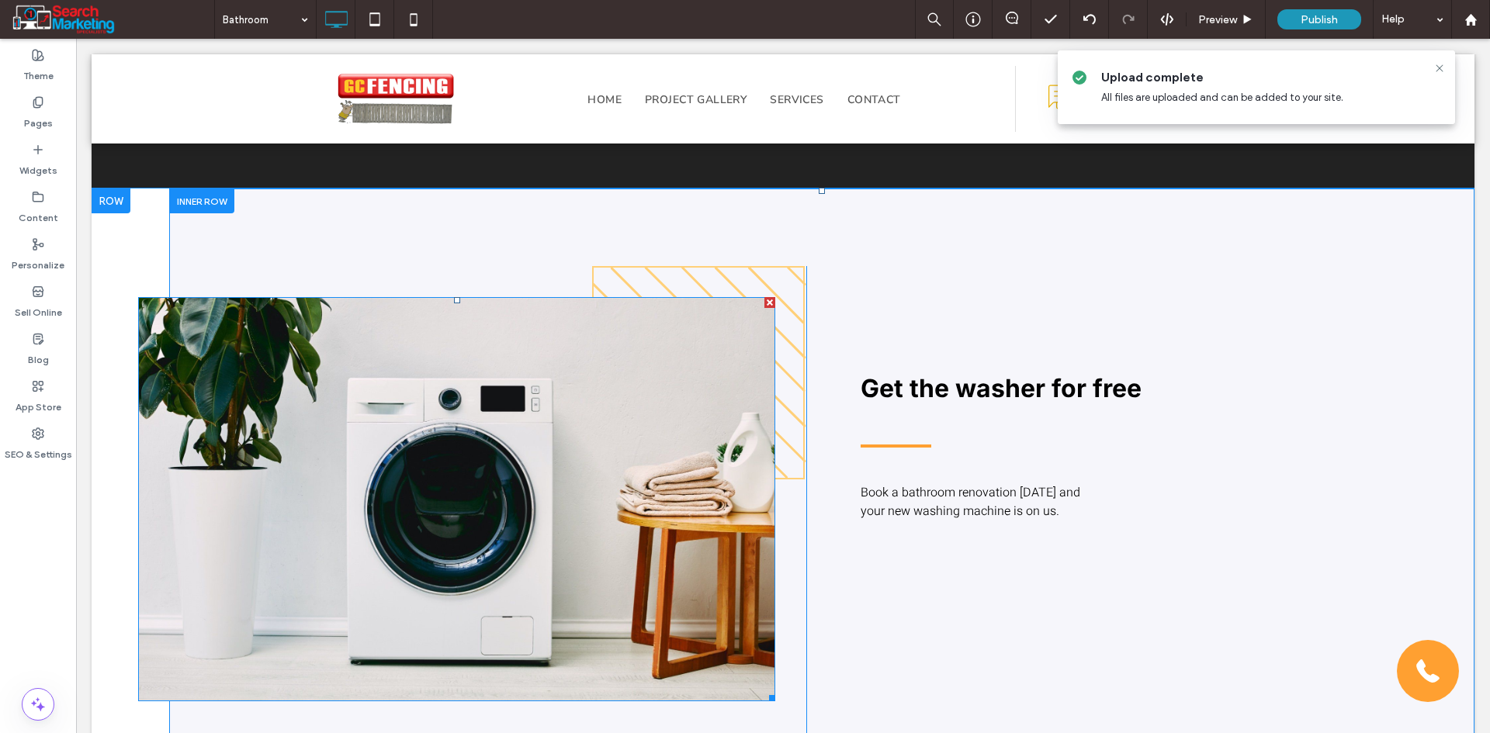
scroll to position [1552, 0]
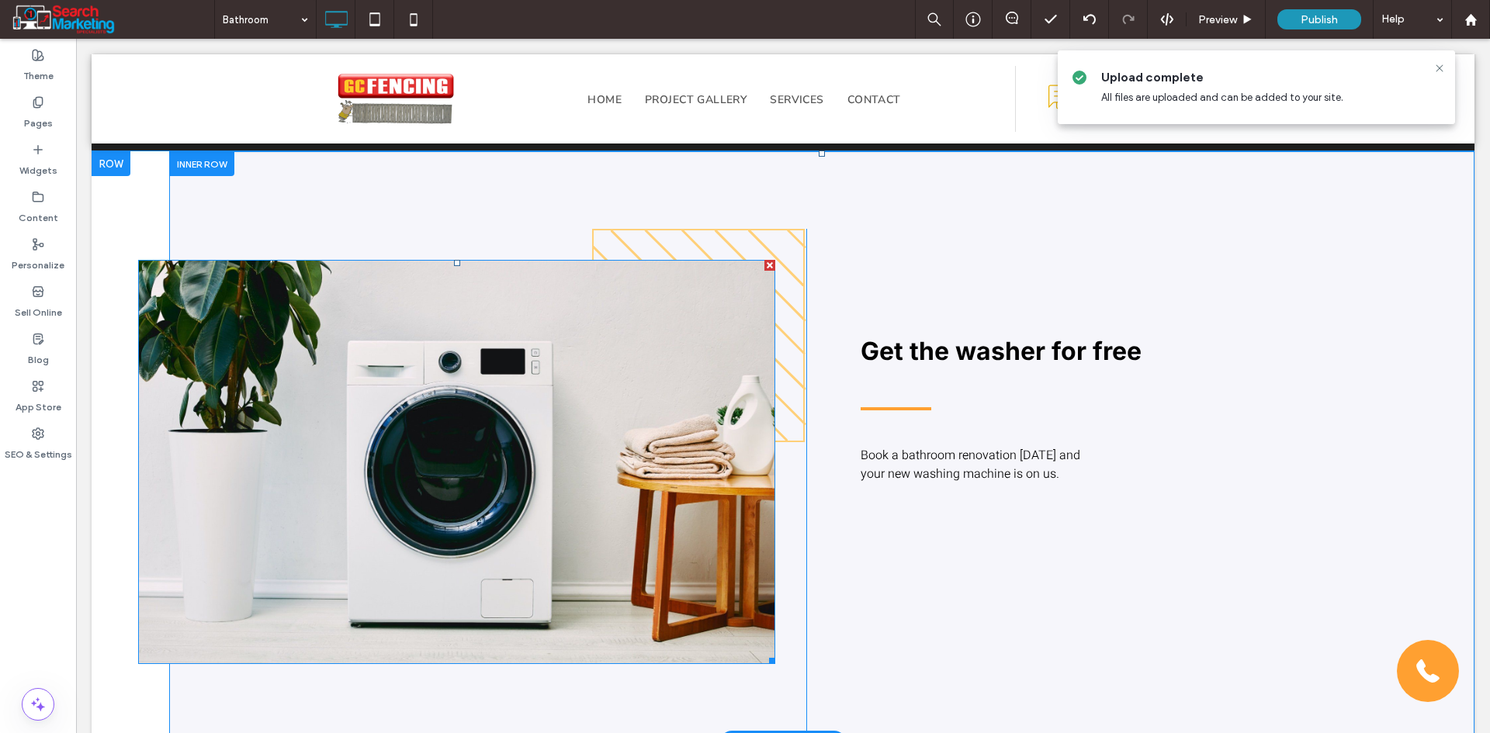
click at [653, 423] on img at bounding box center [456, 461] width 637 height 403
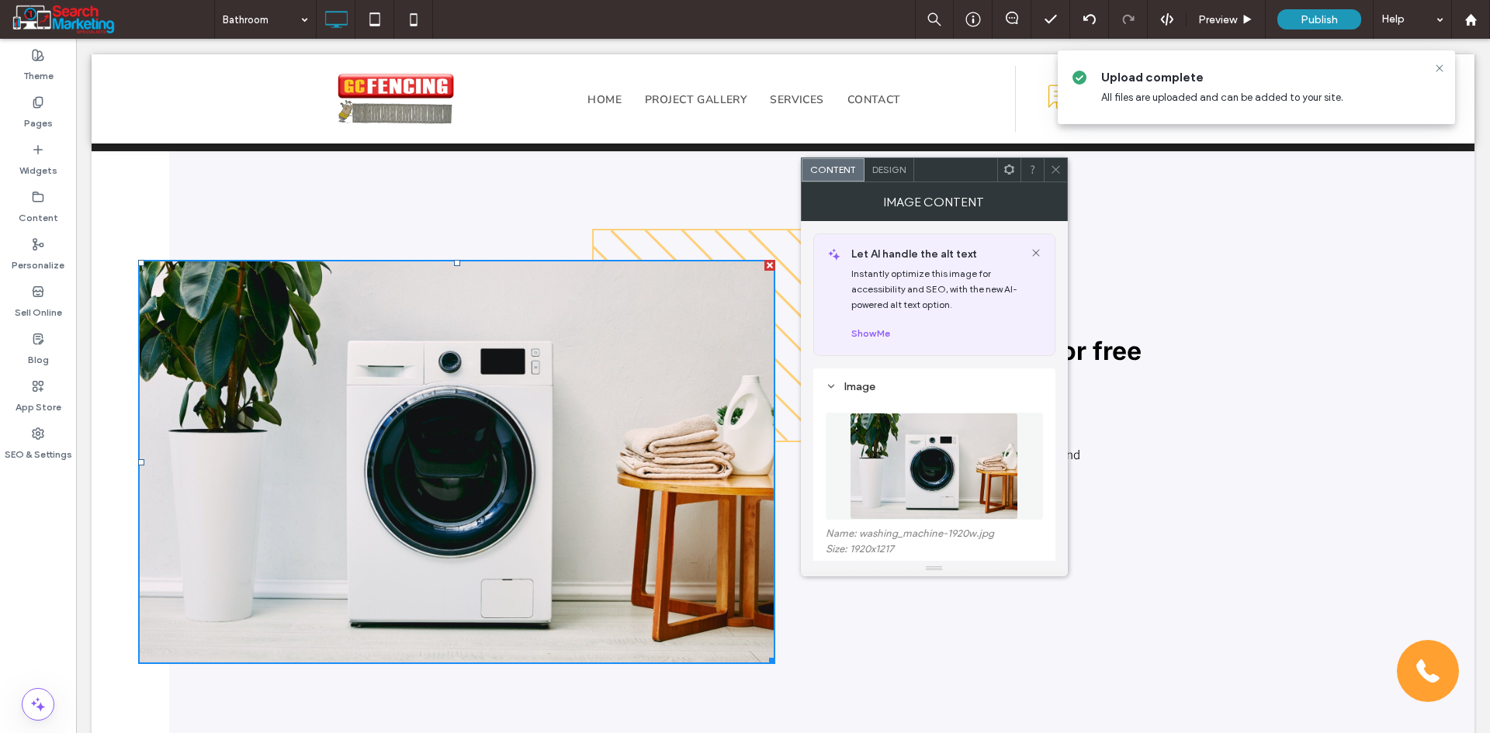
scroll to position [78, 0]
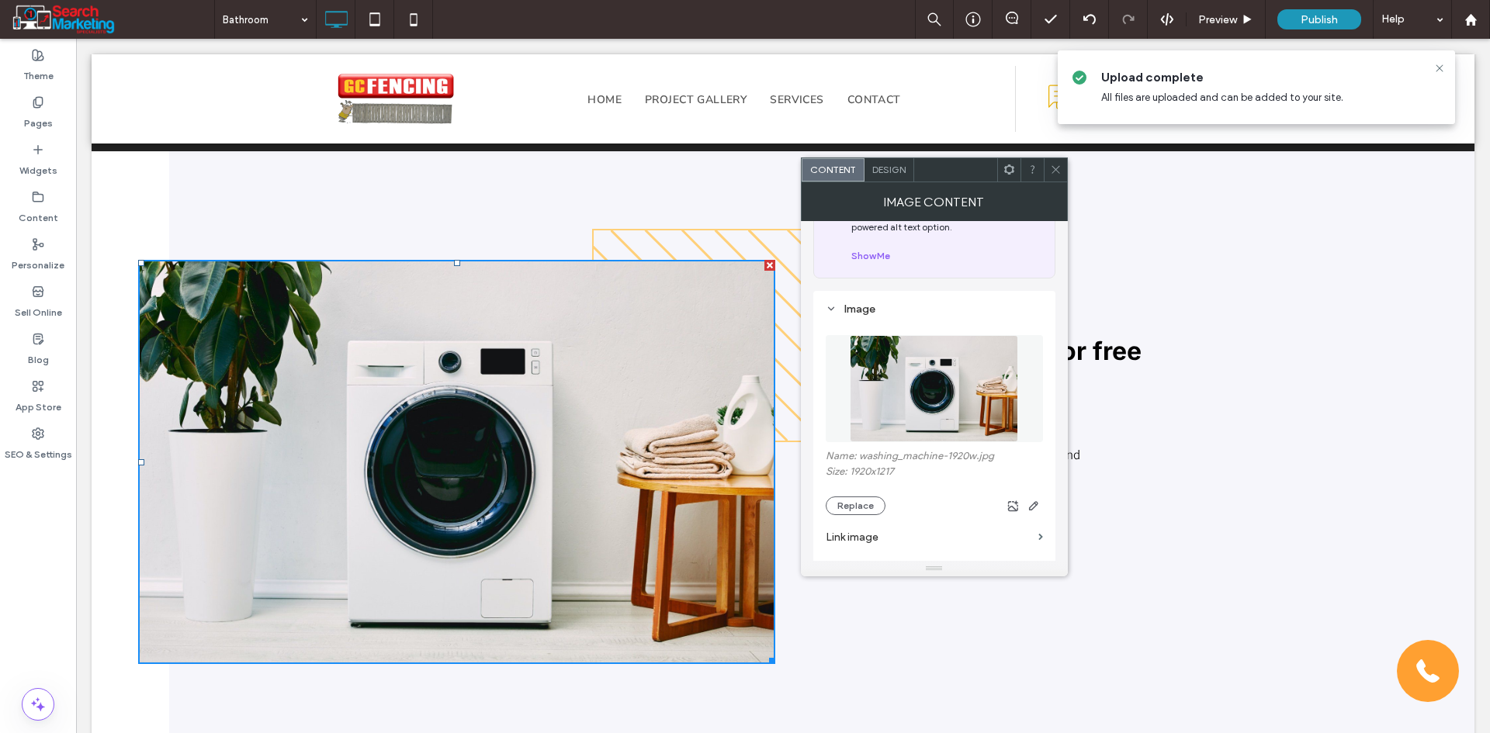
click at [866, 515] on section "Link image" at bounding box center [934, 537] width 217 height 44
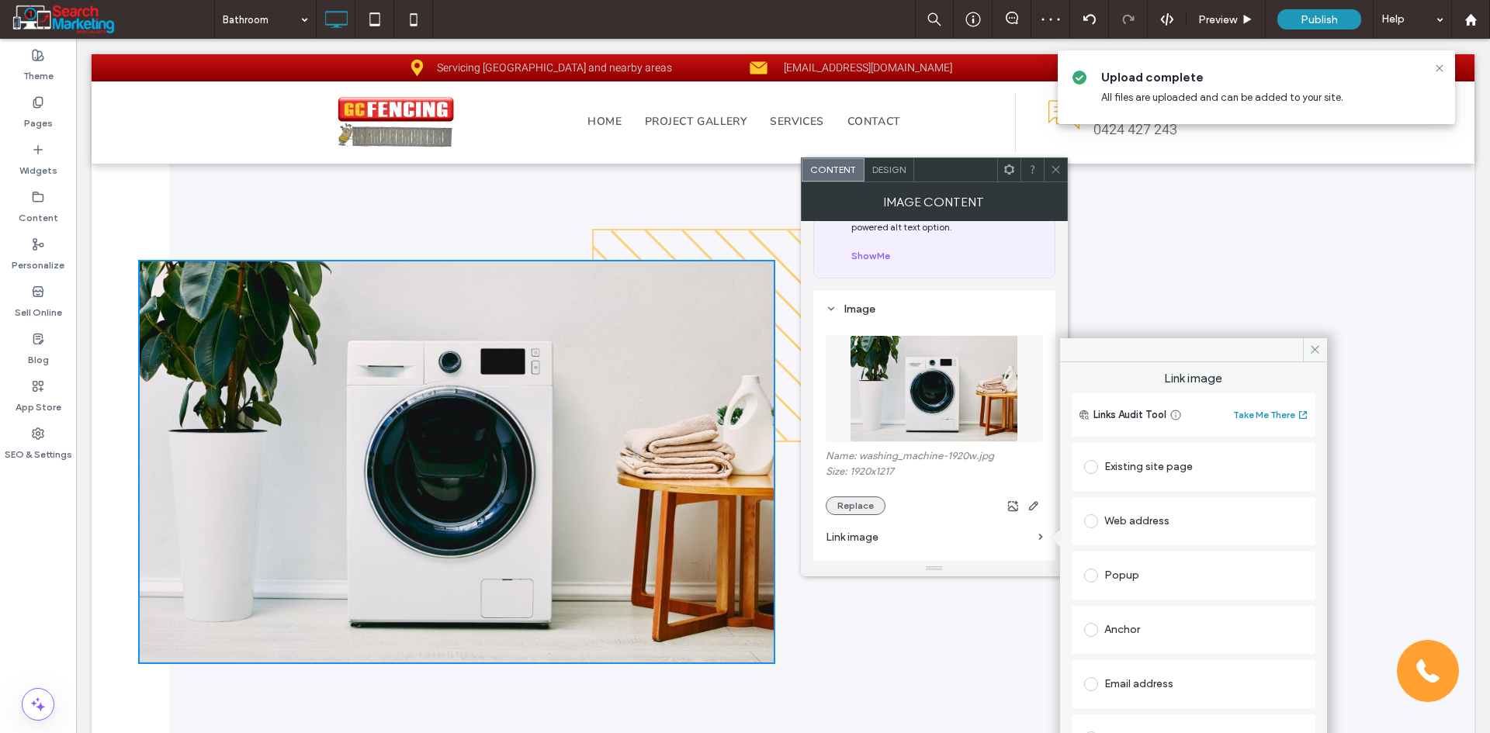
click at [867, 502] on button "Replace" at bounding box center [856, 506] width 60 height 19
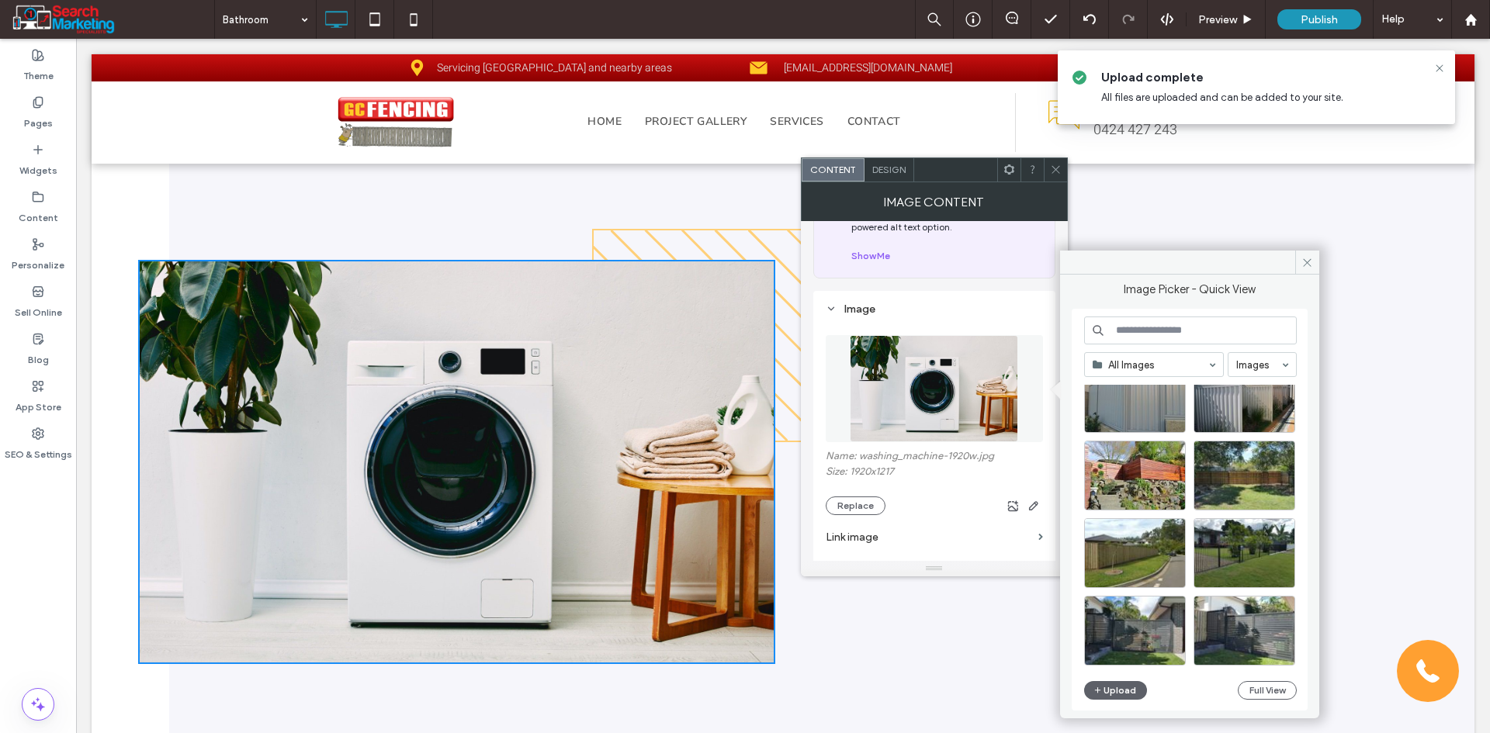
scroll to position [621, 0]
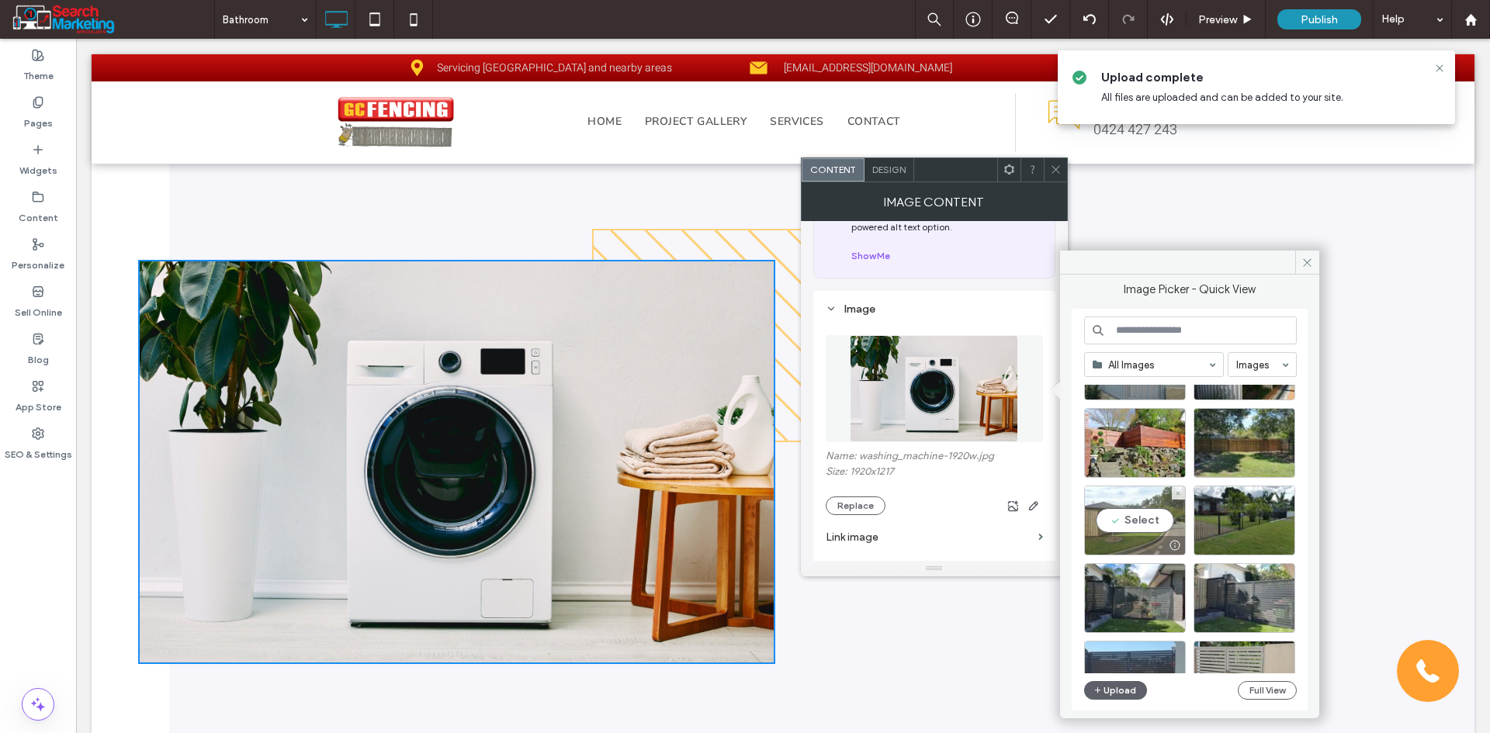
click at [1158, 513] on div "Select" at bounding box center [1135, 521] width 102 height 70
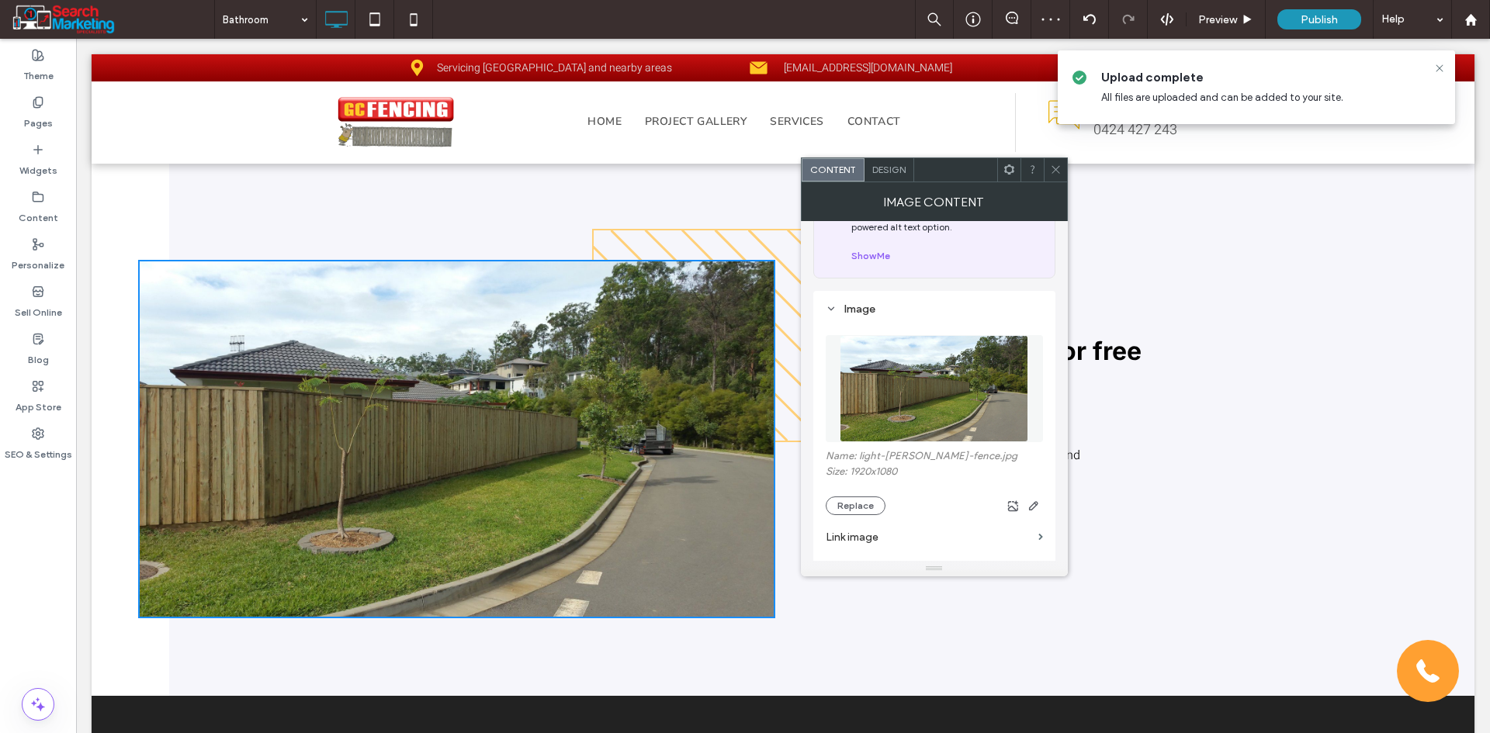
click at [1051, 166] on icon at bounding box center [1056, 170] width 12 height 12
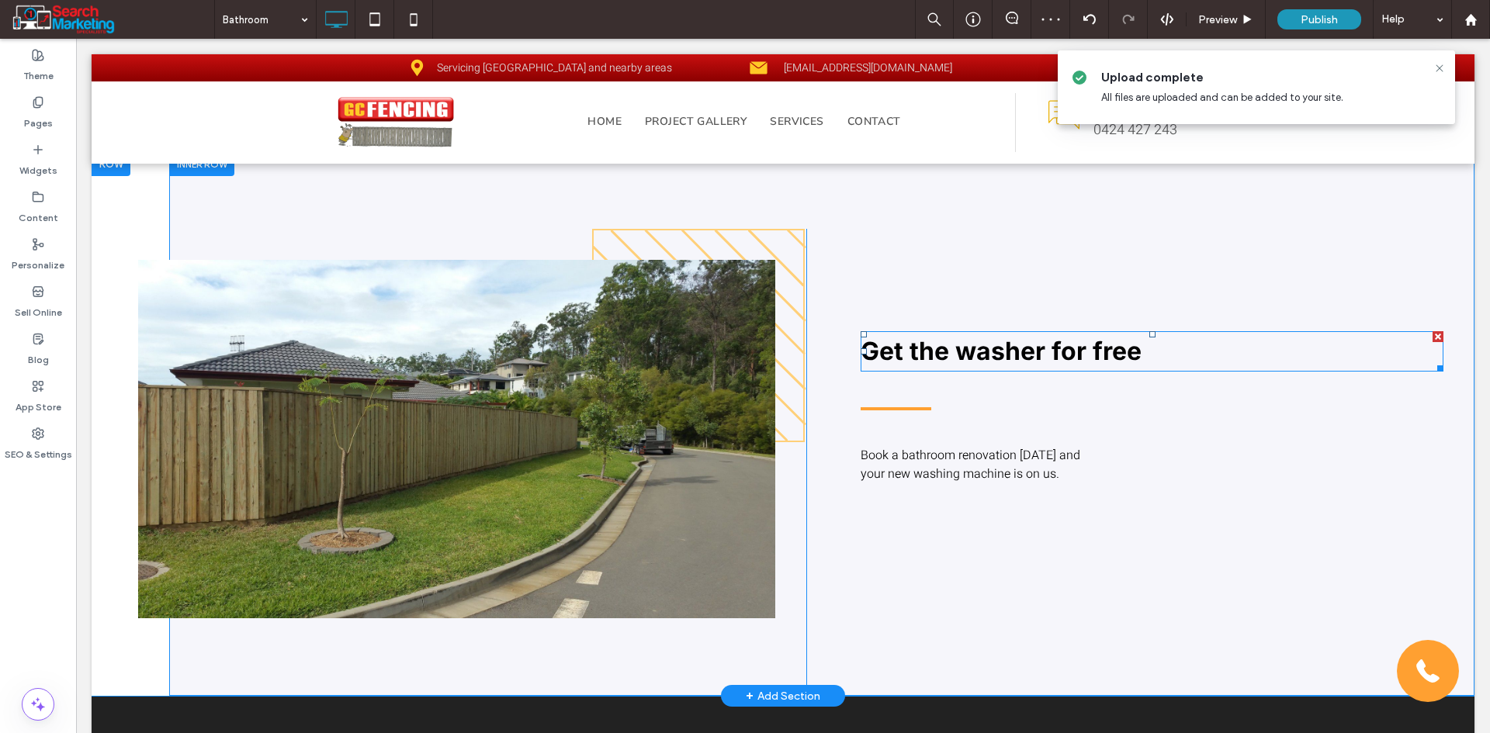
click at [975, 348] on span "Get the washer for free" at bounding box center [1000, 351] width 281 height 30
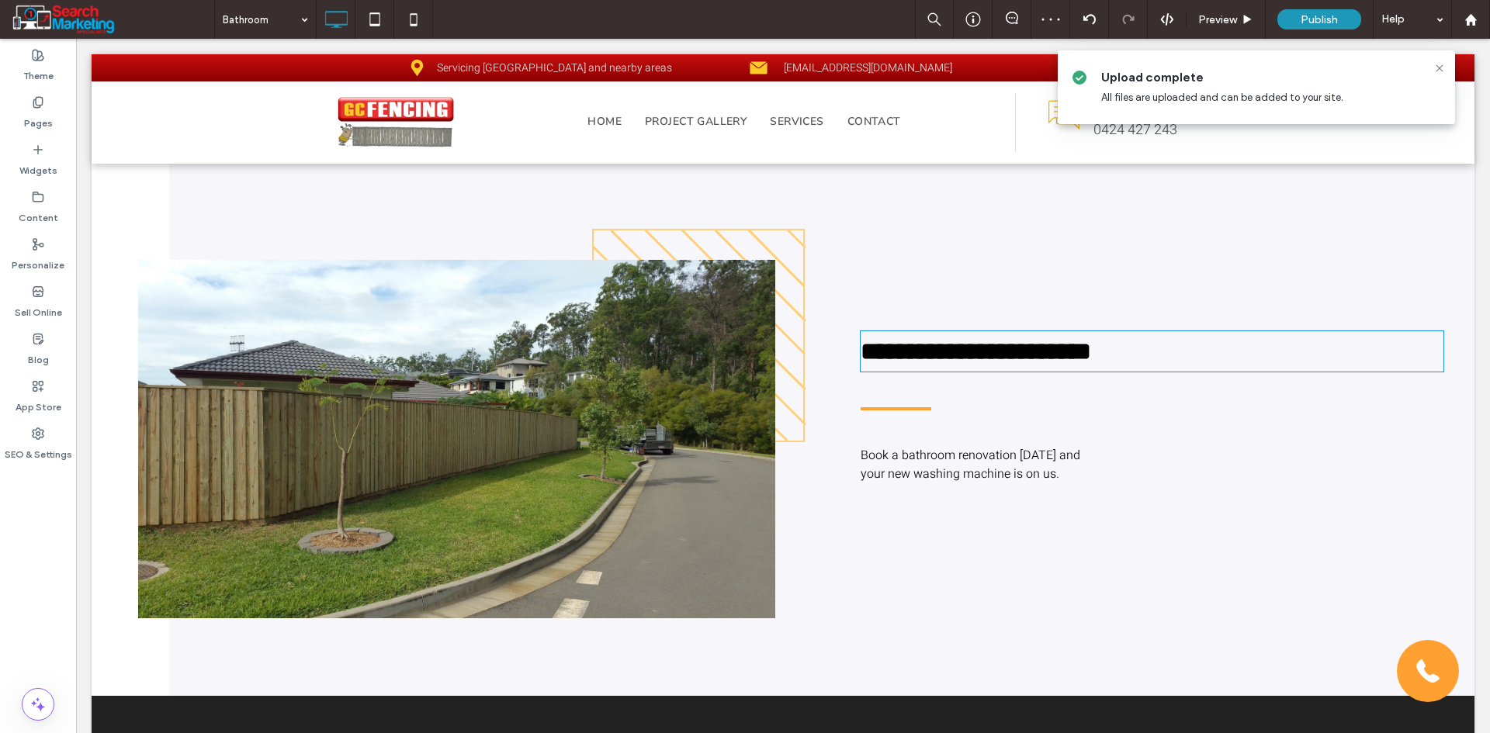
type input "*****"
type input "**"
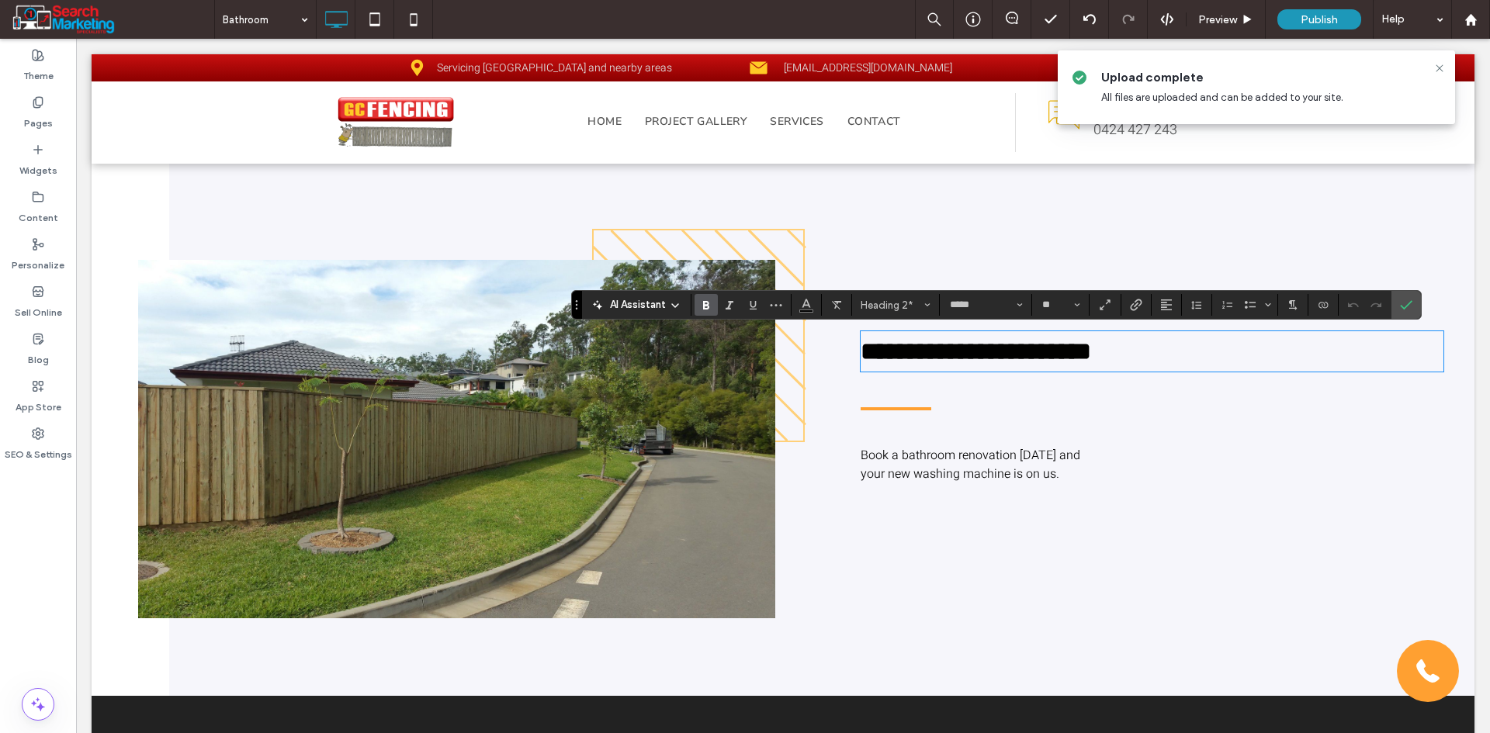
type input "*****"
type input "**"
drag, startPoint x: 1406, startPoint y: 305, endPoint x: 985, endPoint y: 400, distance: 431.8
click at [1406, 305] on icon "Confirm" at bounding box center [1406, 305] width 12 height 12
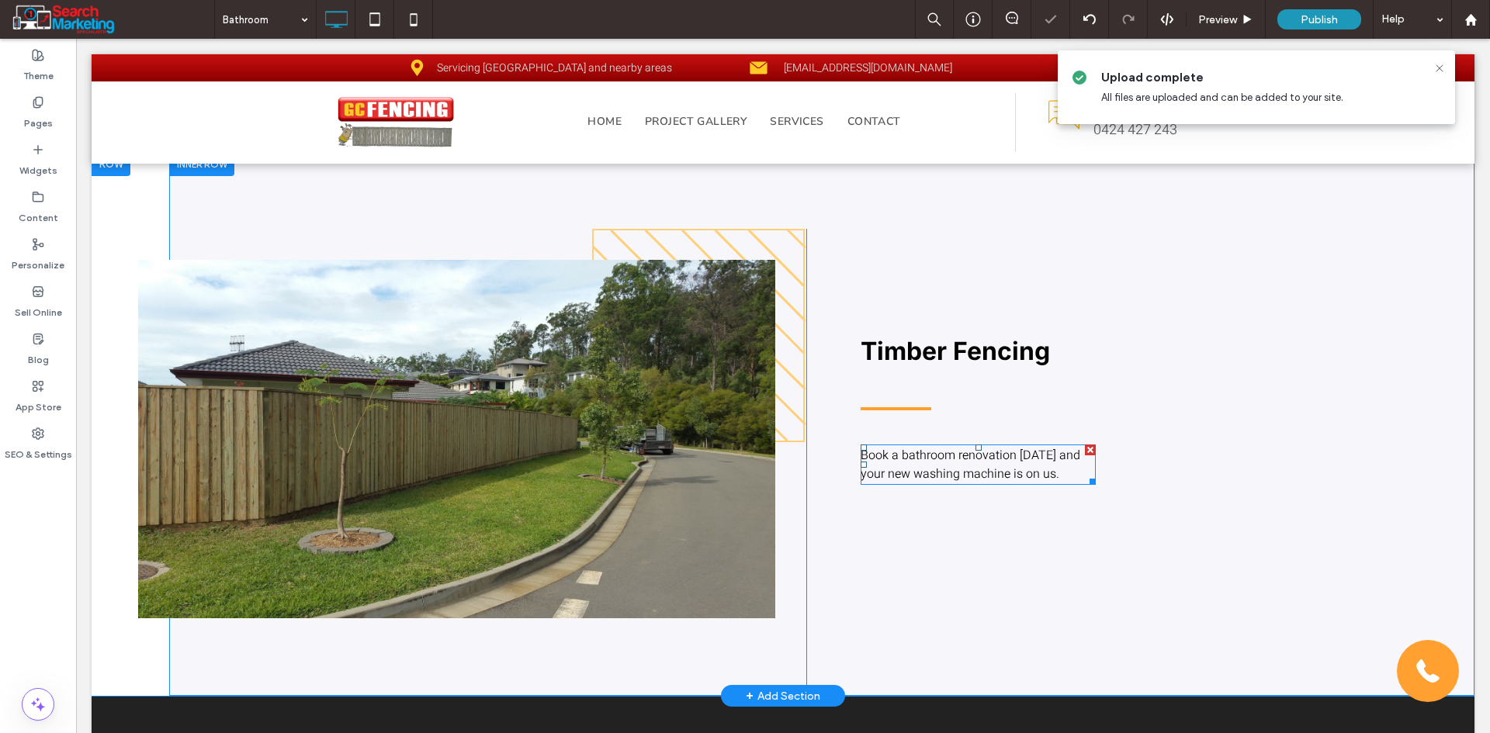
click at [1000, 455] on span "Book a bathroom renovation today and your new washing machine is on us." at bounding box center [970, 464] width 220 height 37
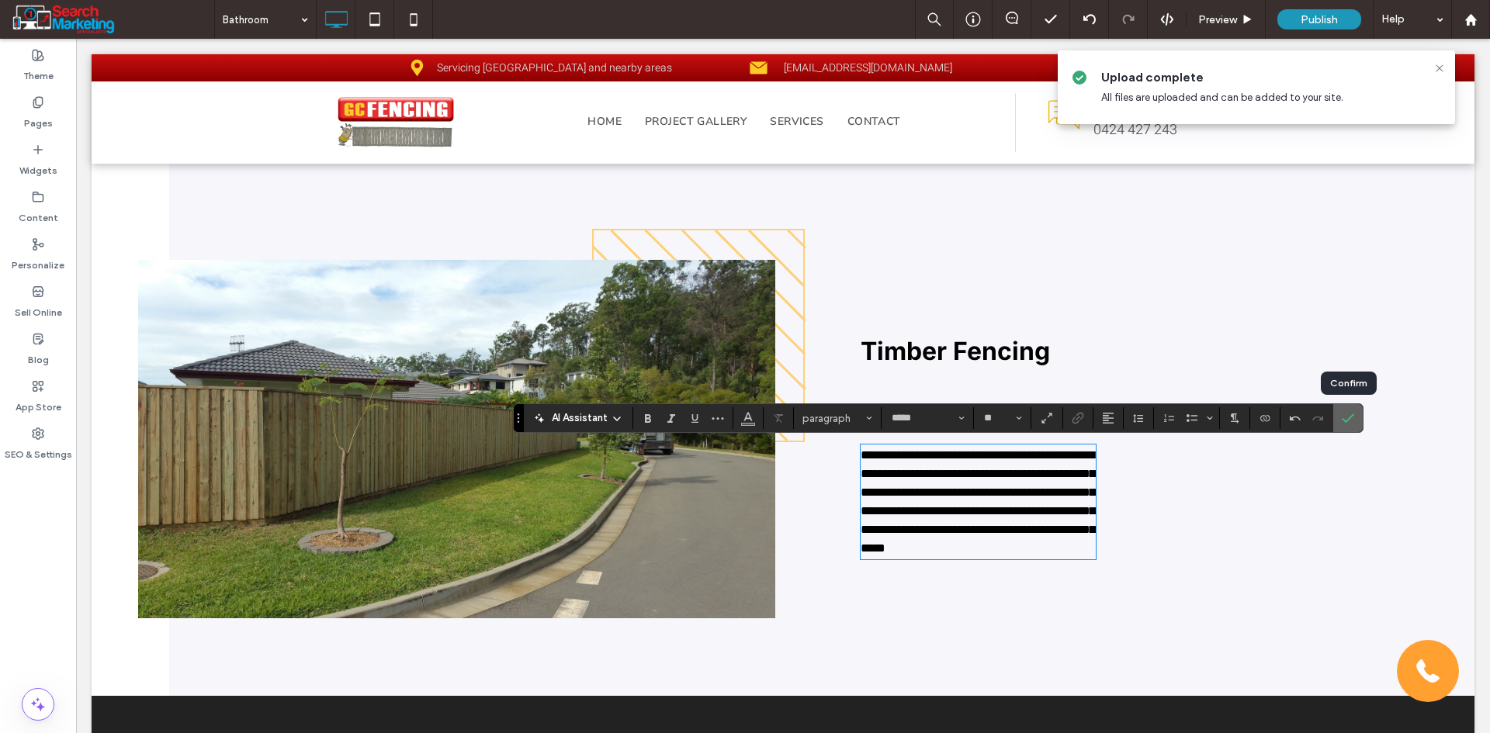
drag, startPoint x: 1349, startPoint y: 422, endPoint x: 1261, endPoint y: 426, distance: 88.5
click at [1349, 422] on icon "Confirm" at bounding box center [1348, 418] width 12 height 12
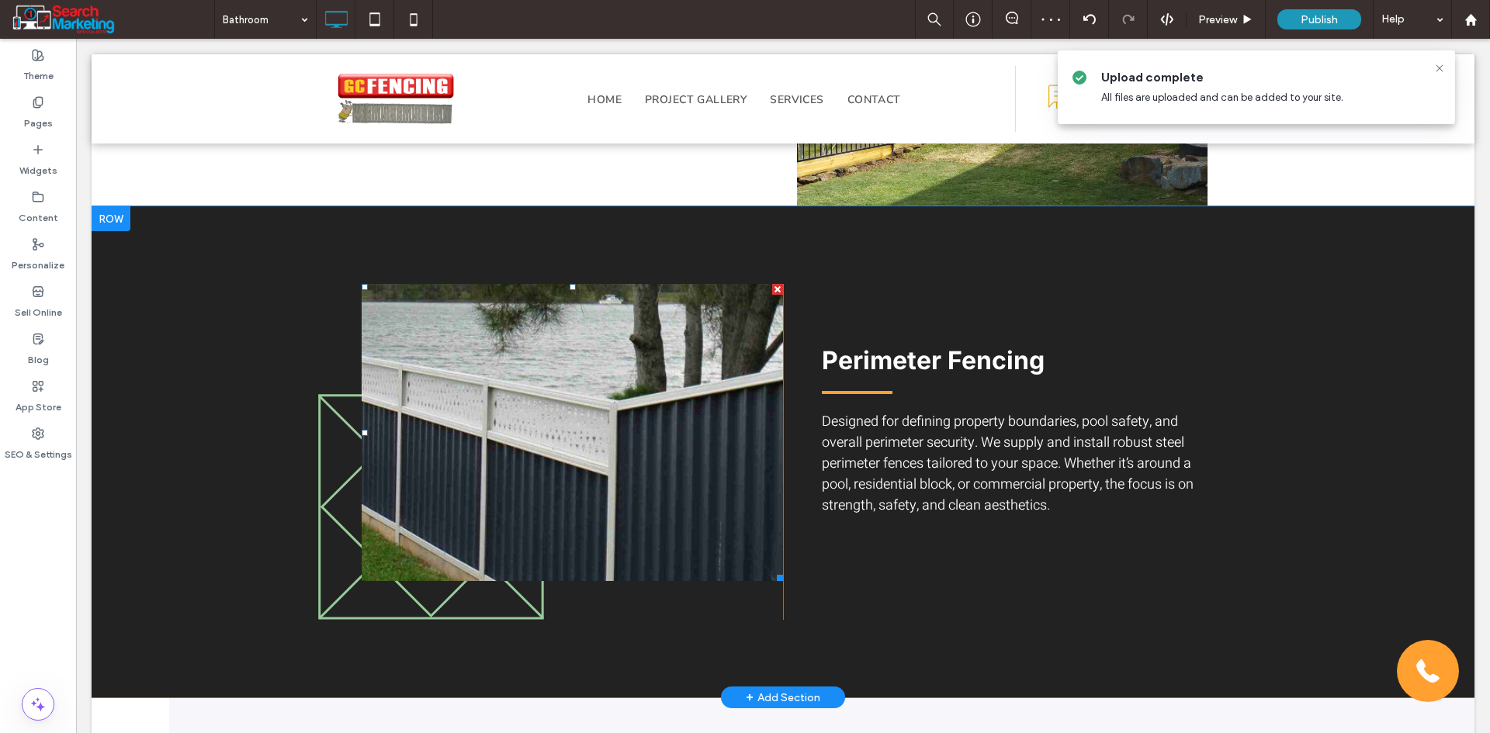
scroll to position [1009, 0]
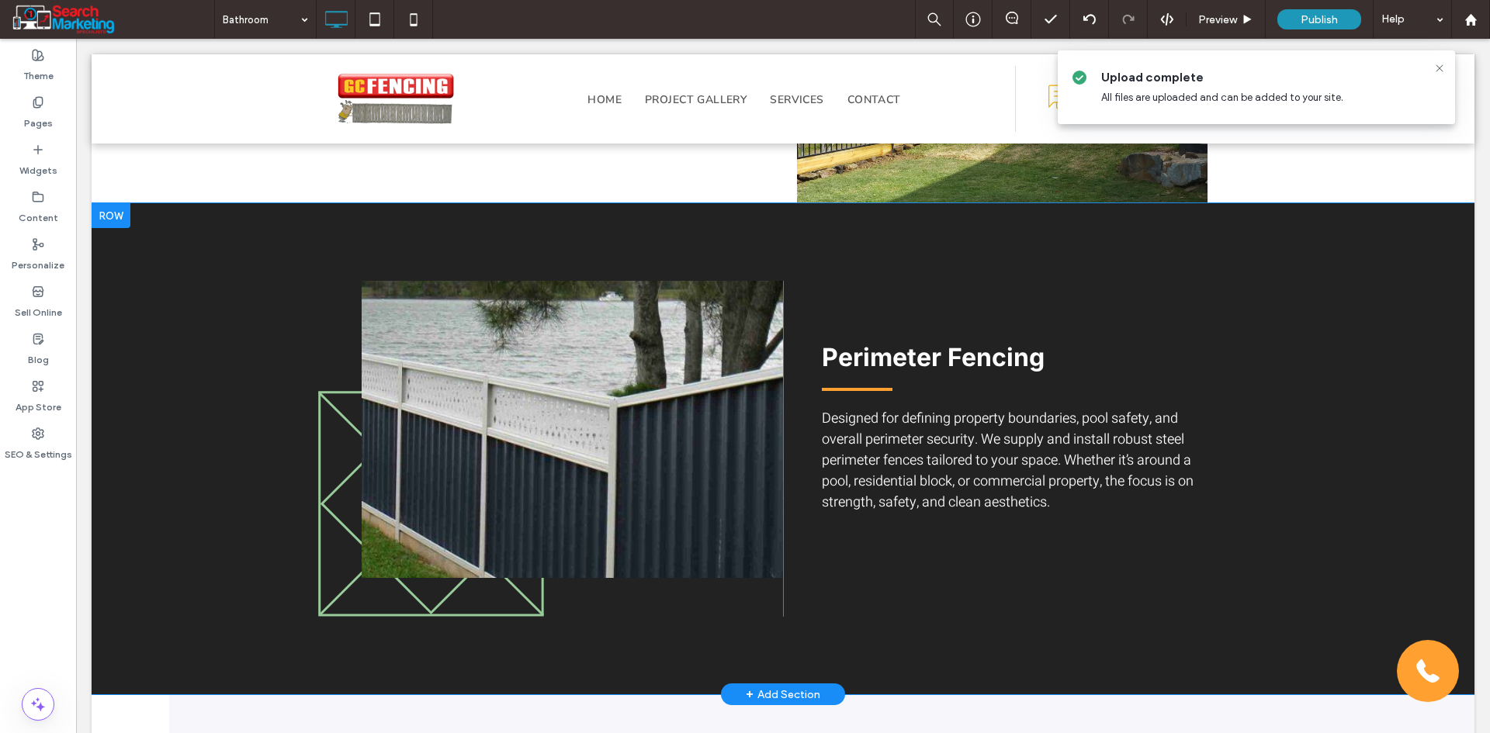
click at [332, 572] on div "Slide title Write your caption here Button Previous Next Click To Paste" at bounding box center [550, 449] width 466 height 336
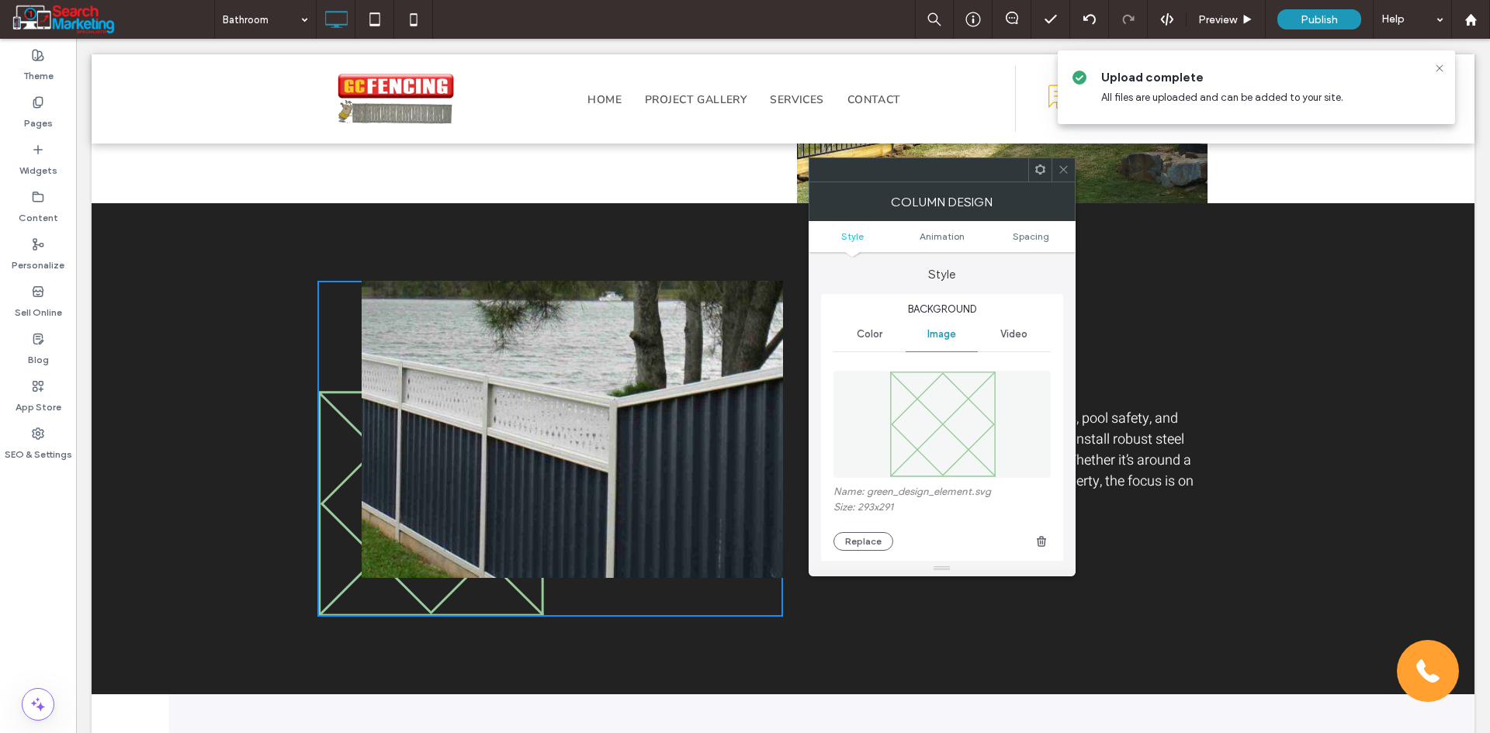
click at [1059, 169] on icon at bounding box center [1064, 170] width 12 height 12
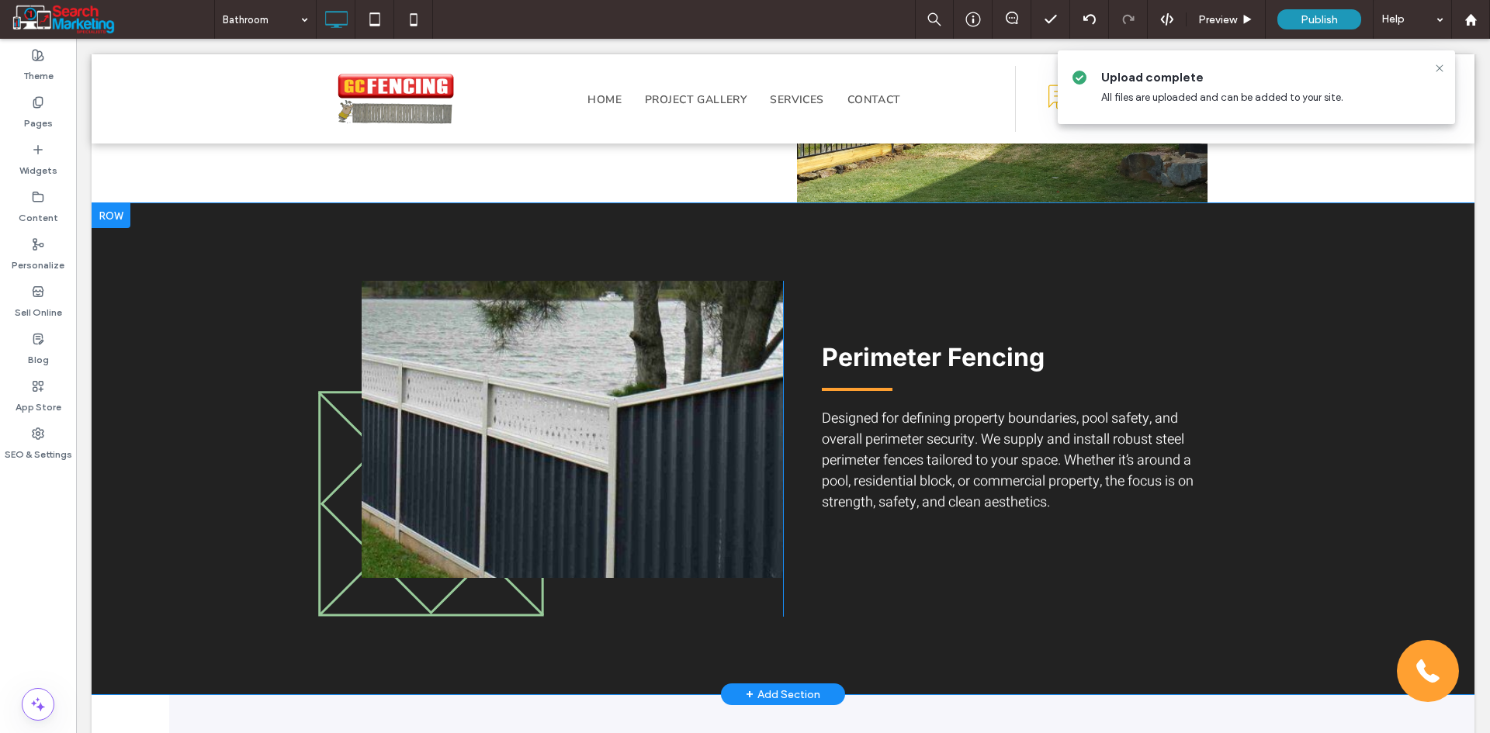
click at [337, 487] on div "Slide title Write your caption here Button Previous Next Click To Paste" at bounding box center [550, 449] width 466 height 336
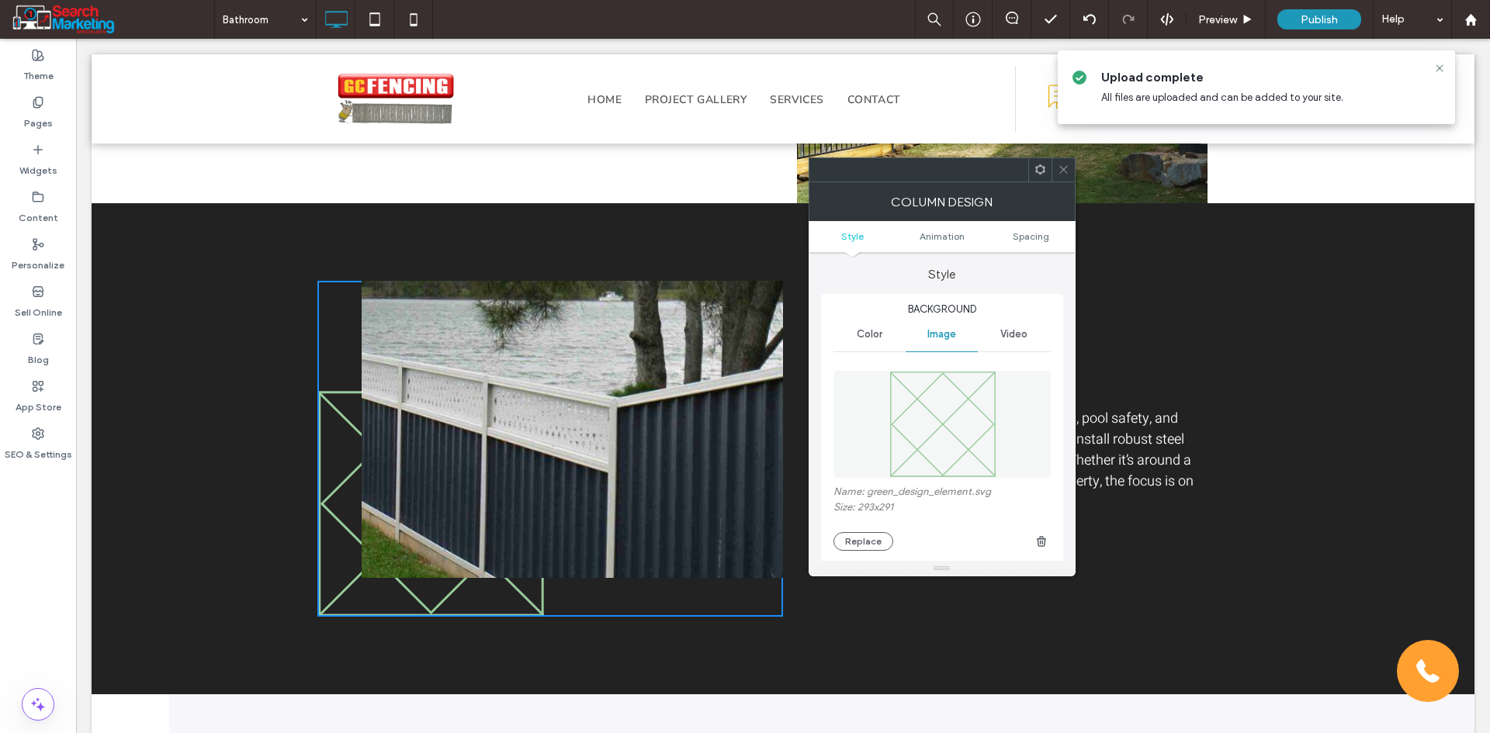
drag, startPoint x: 858, startPoint y: 548, endPoint x: 831, endPoint y: 552, distance: 27.6
click at [857, 549] on button "Replace" at bounding box center [863, 541] width 60 height 19
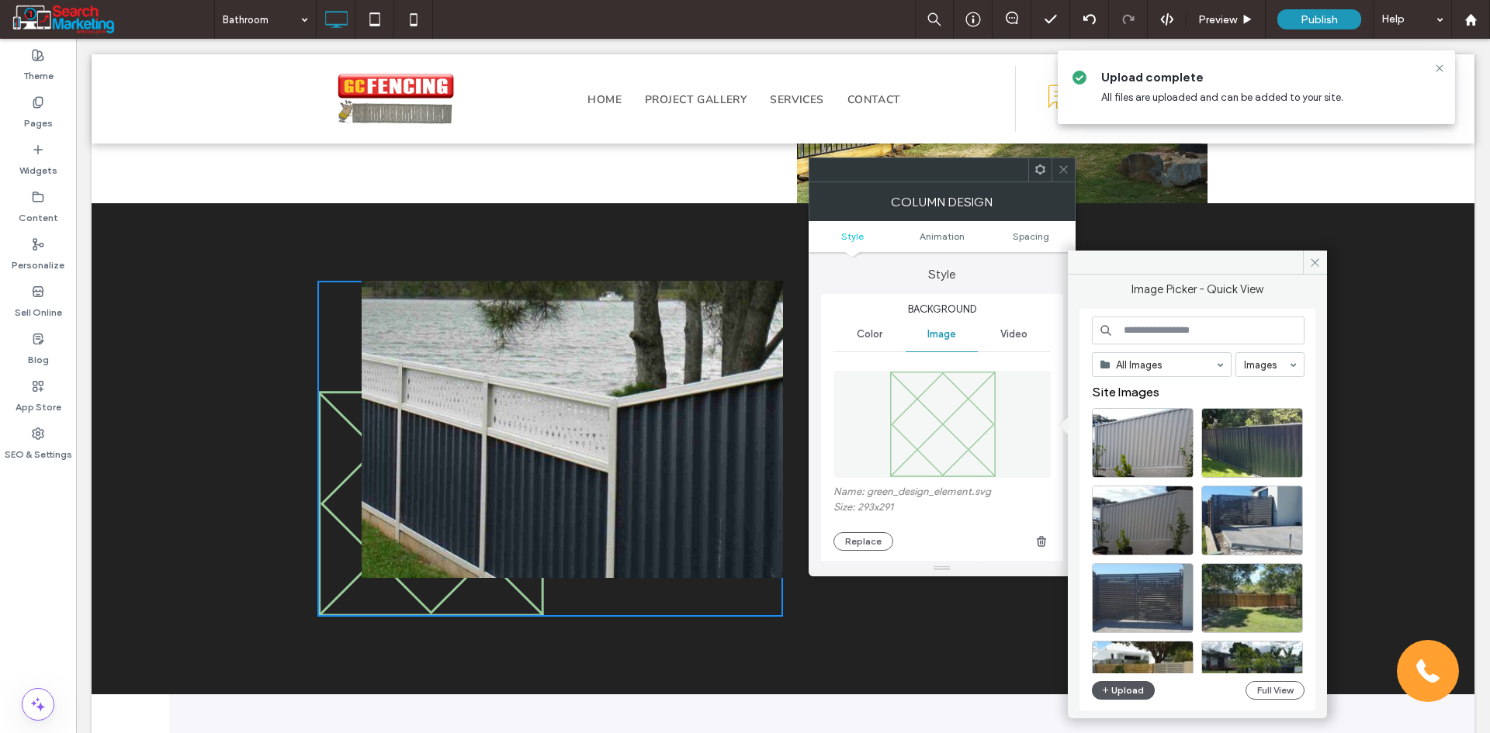
click at [1142, 691] on button "Upload" at bounding box center [1124, 690] width 64 height 19
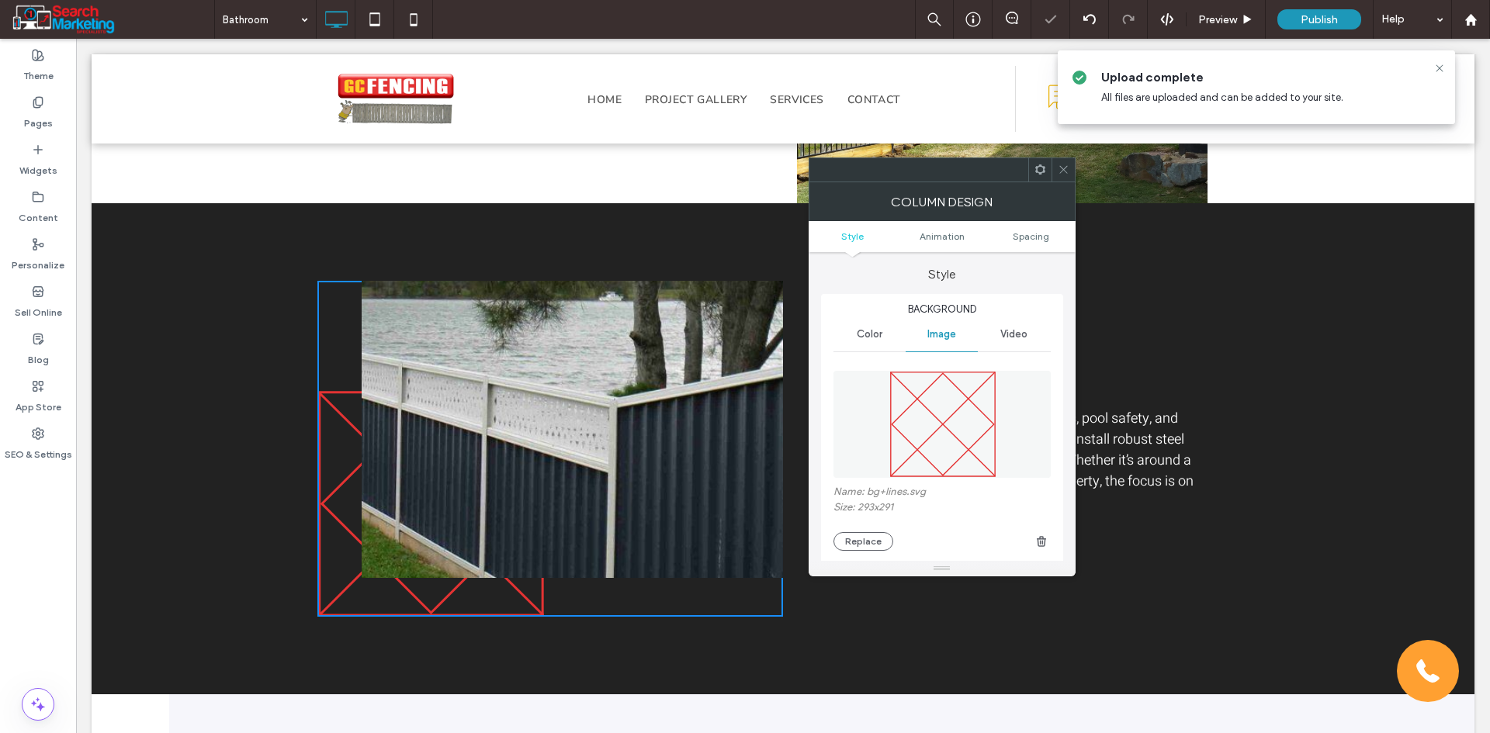
click at [1065, 165] on icon at bounding box center [1064, 170] width 12 height 12
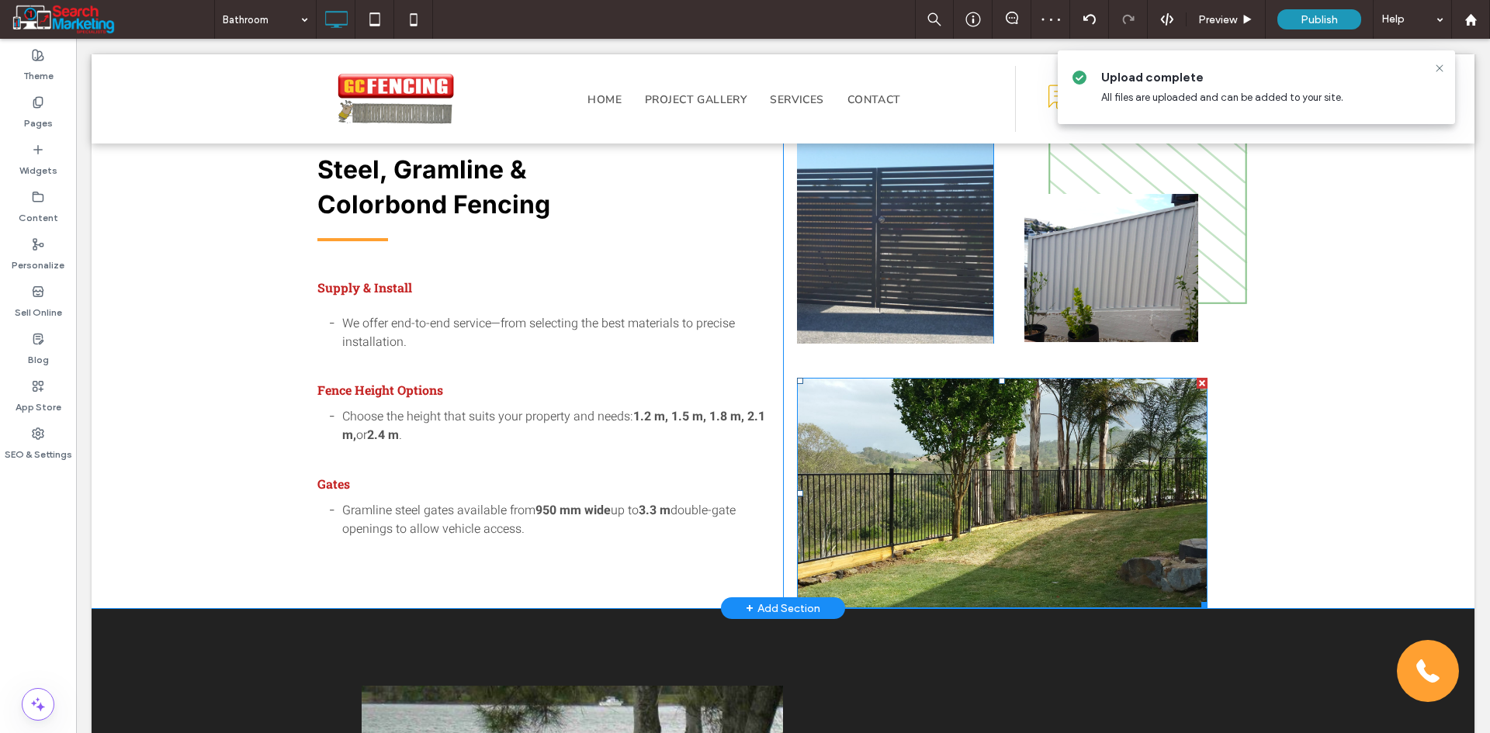
scroll to position [543, 0]
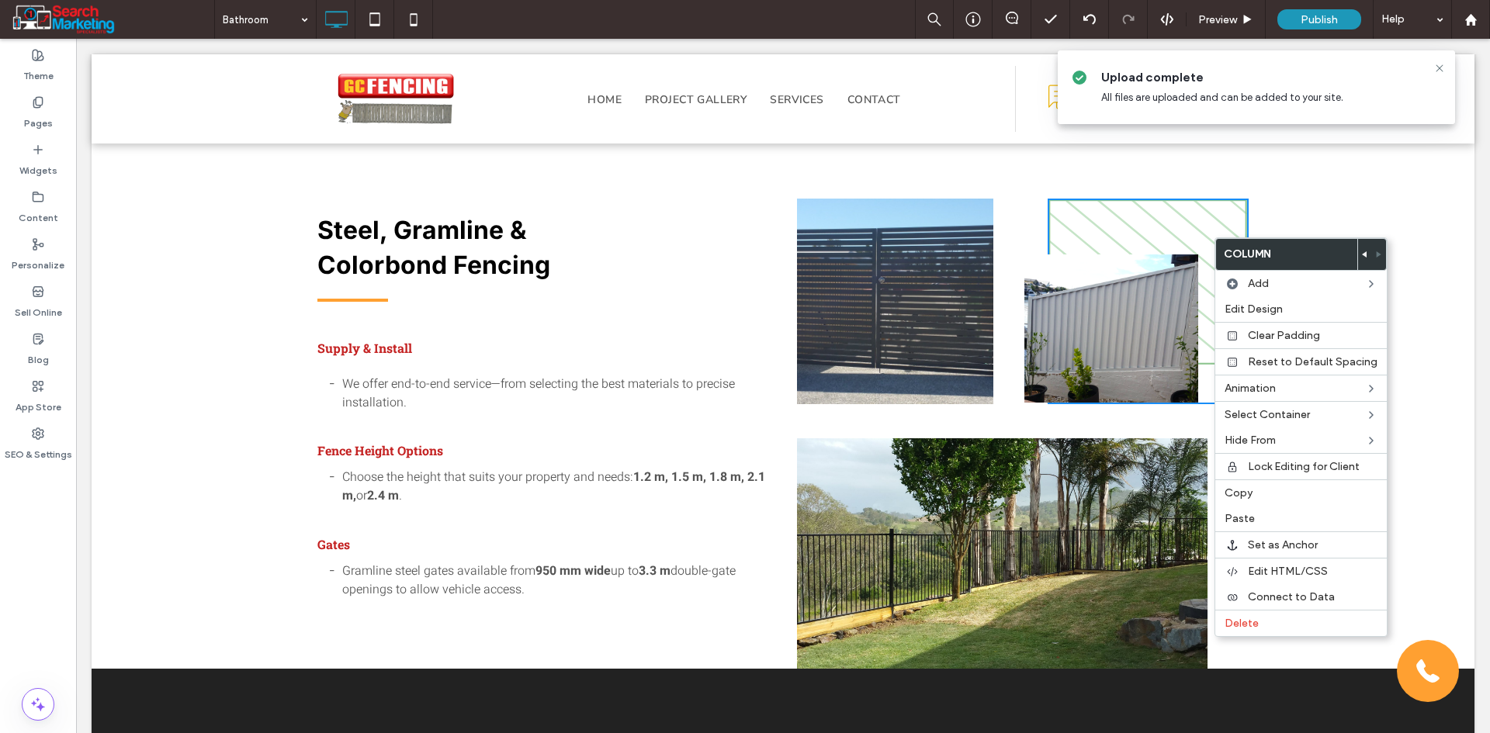
click at [1185, 228] on div "Click To Paste" at bounding box center [1147, 302] width 201 height 206
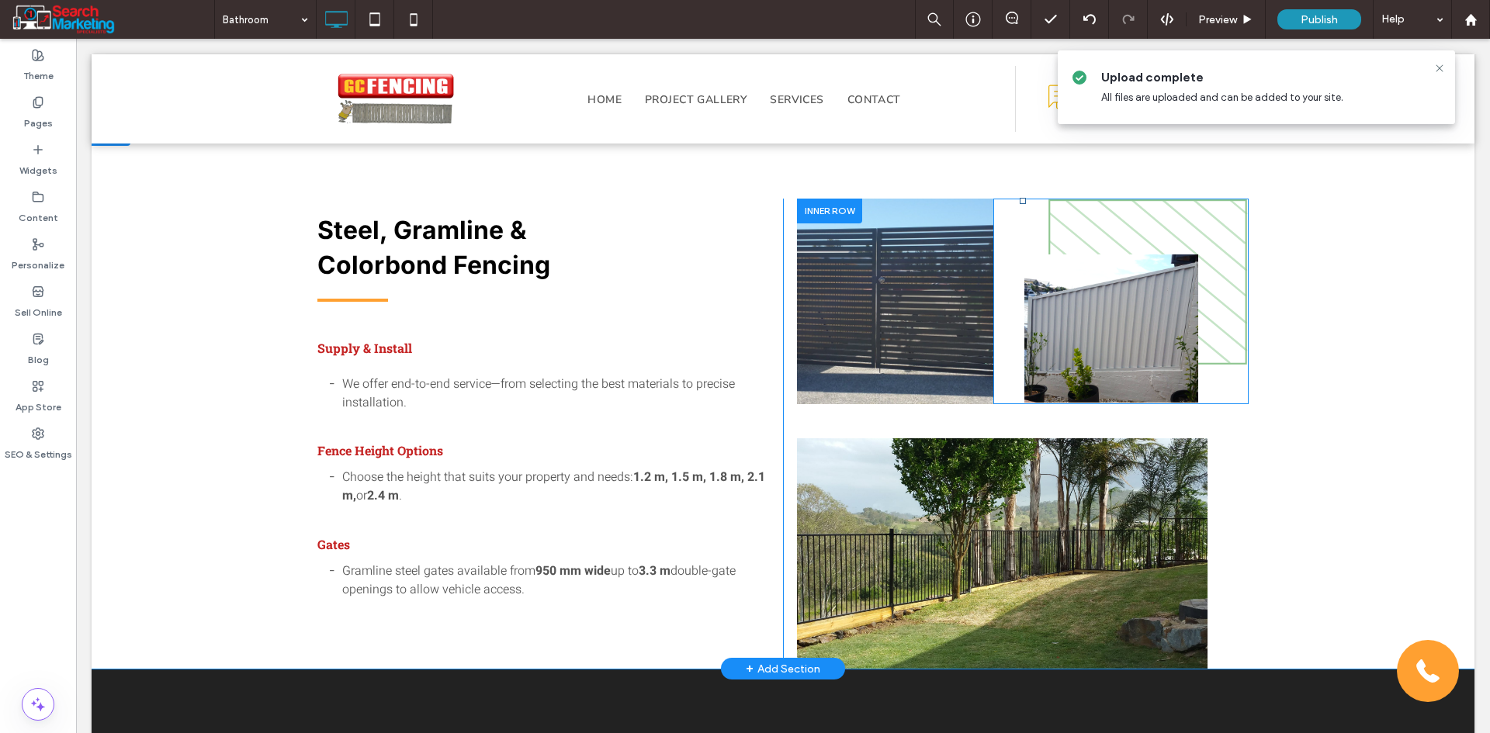
click at [1185, 228] on div "Click To Paste" at bounding box center [1147, 302] width 201 height 206
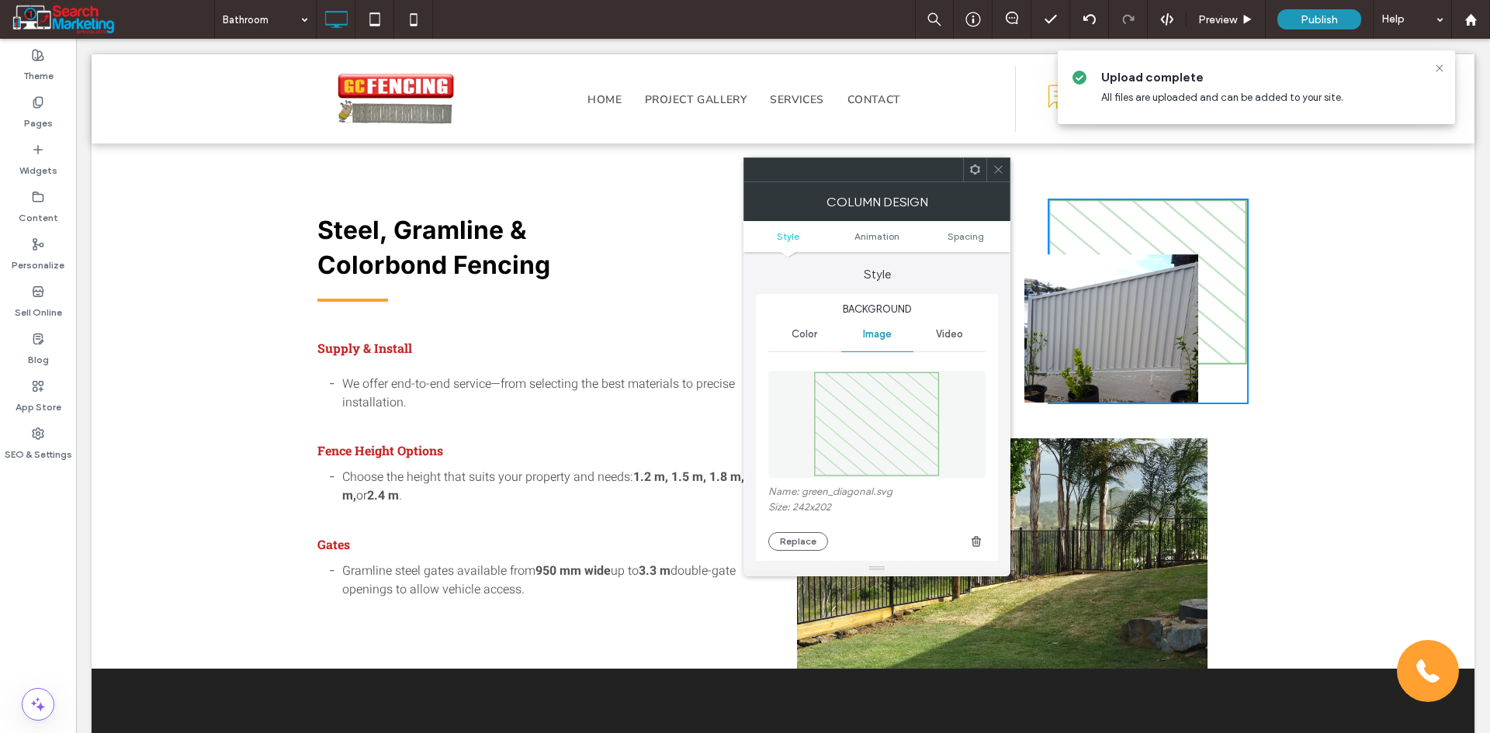
click at [1004, 172] on icon at bounding box center [998, 170] width 12 height 12
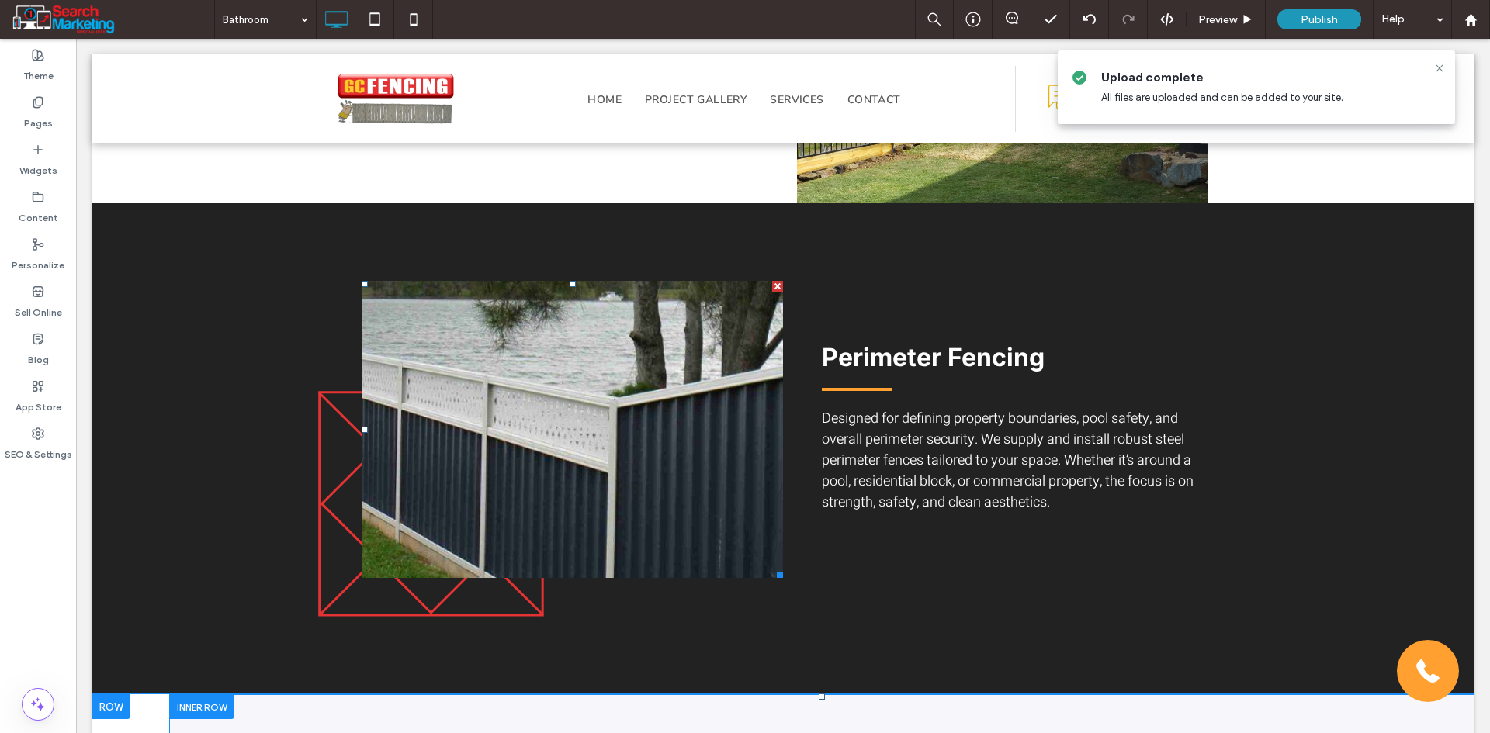
scroll to position [1397, 0]
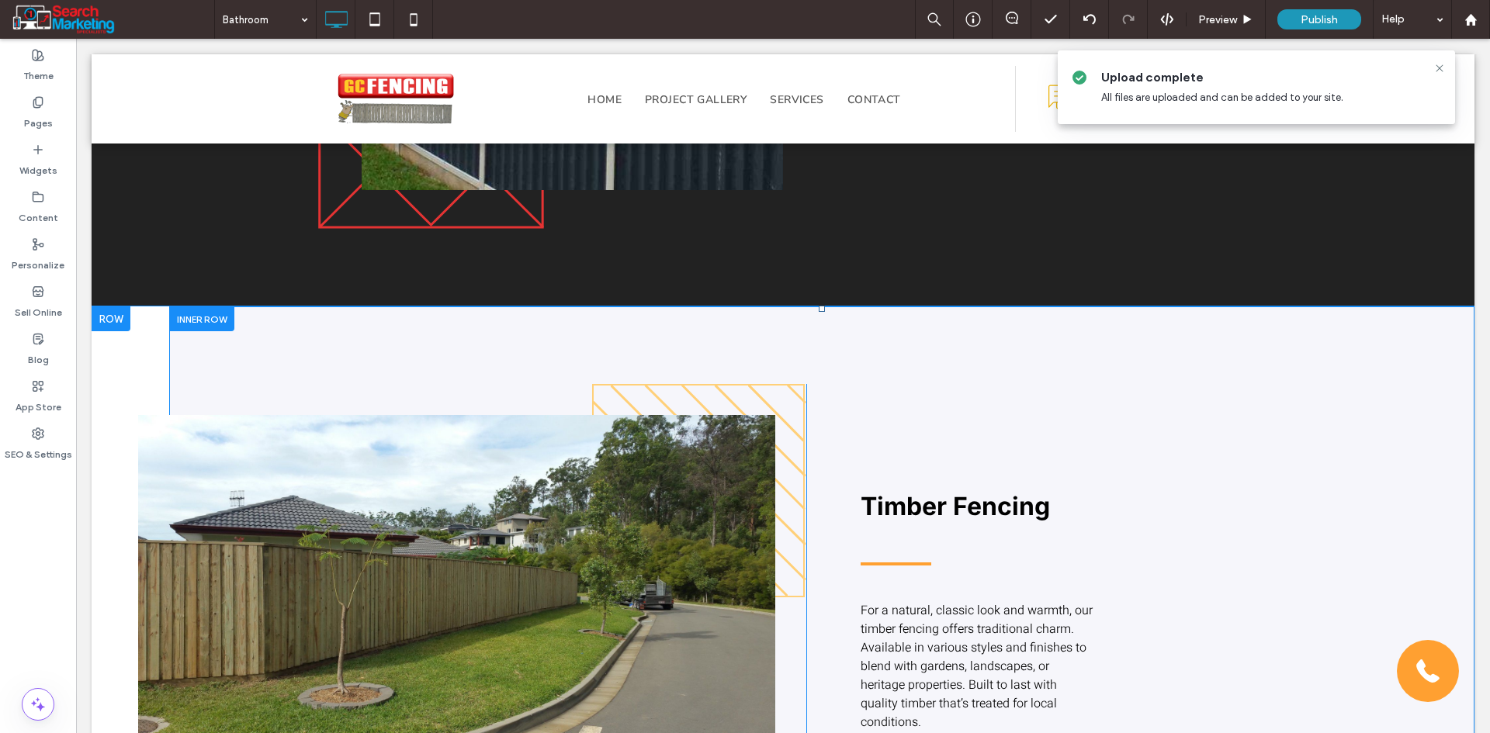
click at [768, 396] on div "Click To Paste" at bounding box center [487, 617] width 637 height 467
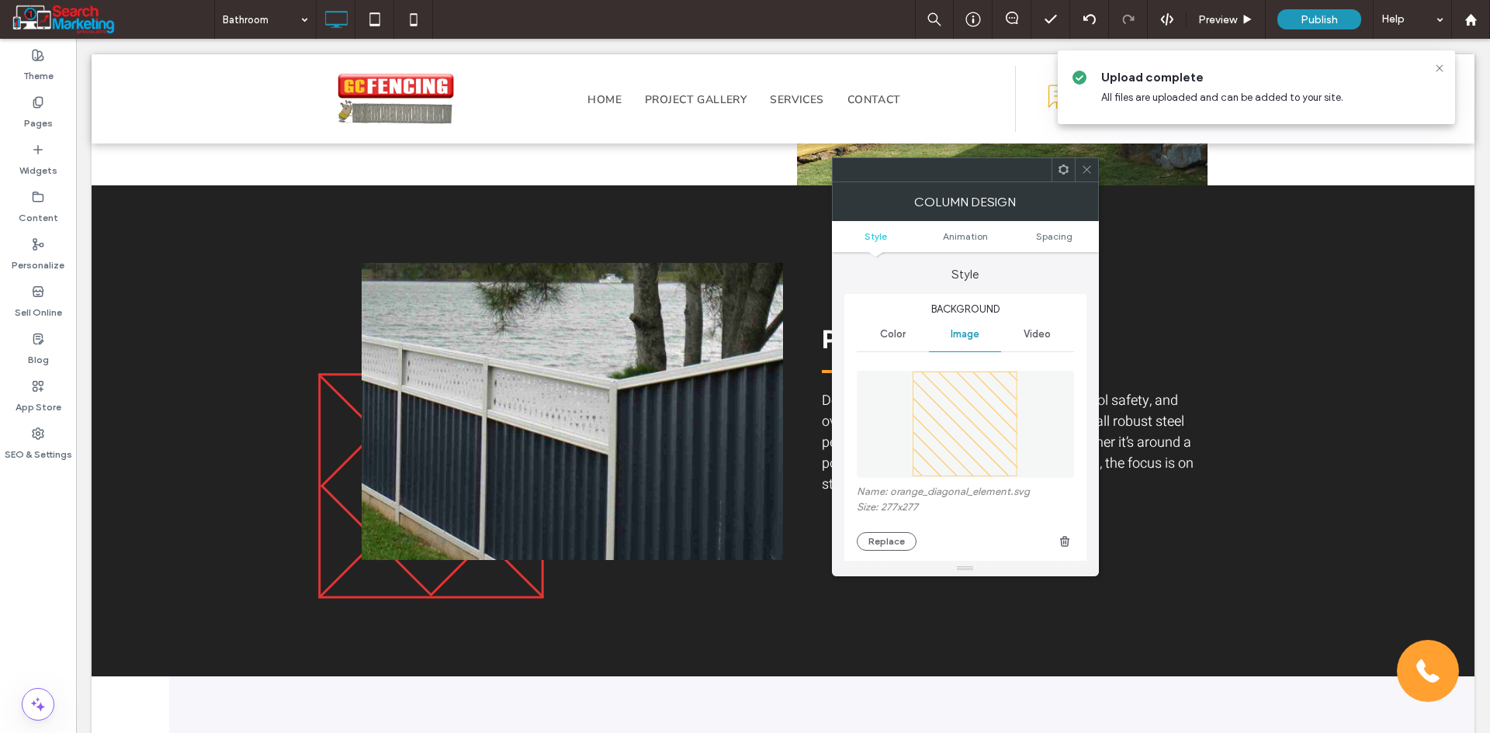
scroll to position [1009, 0]
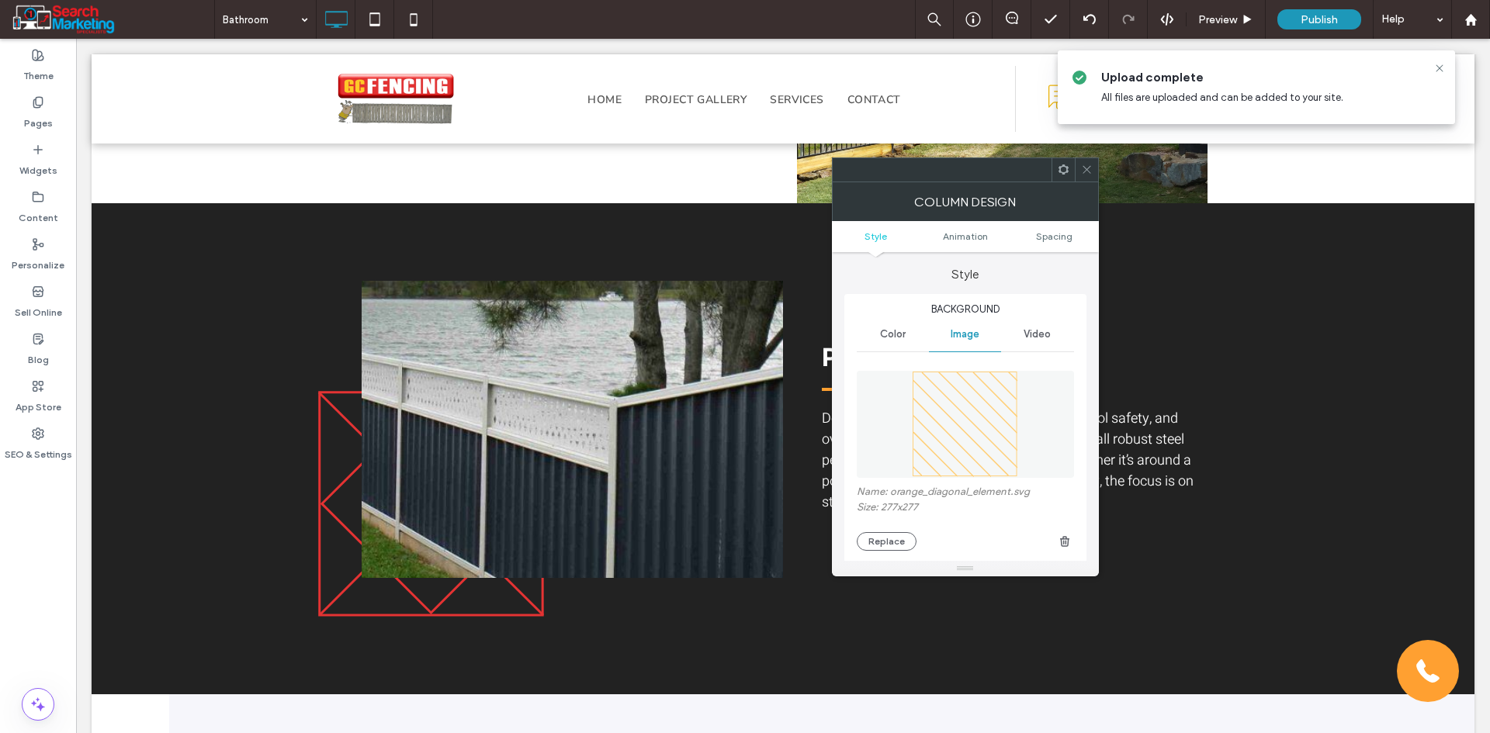
click at [1083, 170] on icon at bounding box center [1087, 170] width 12 height 12
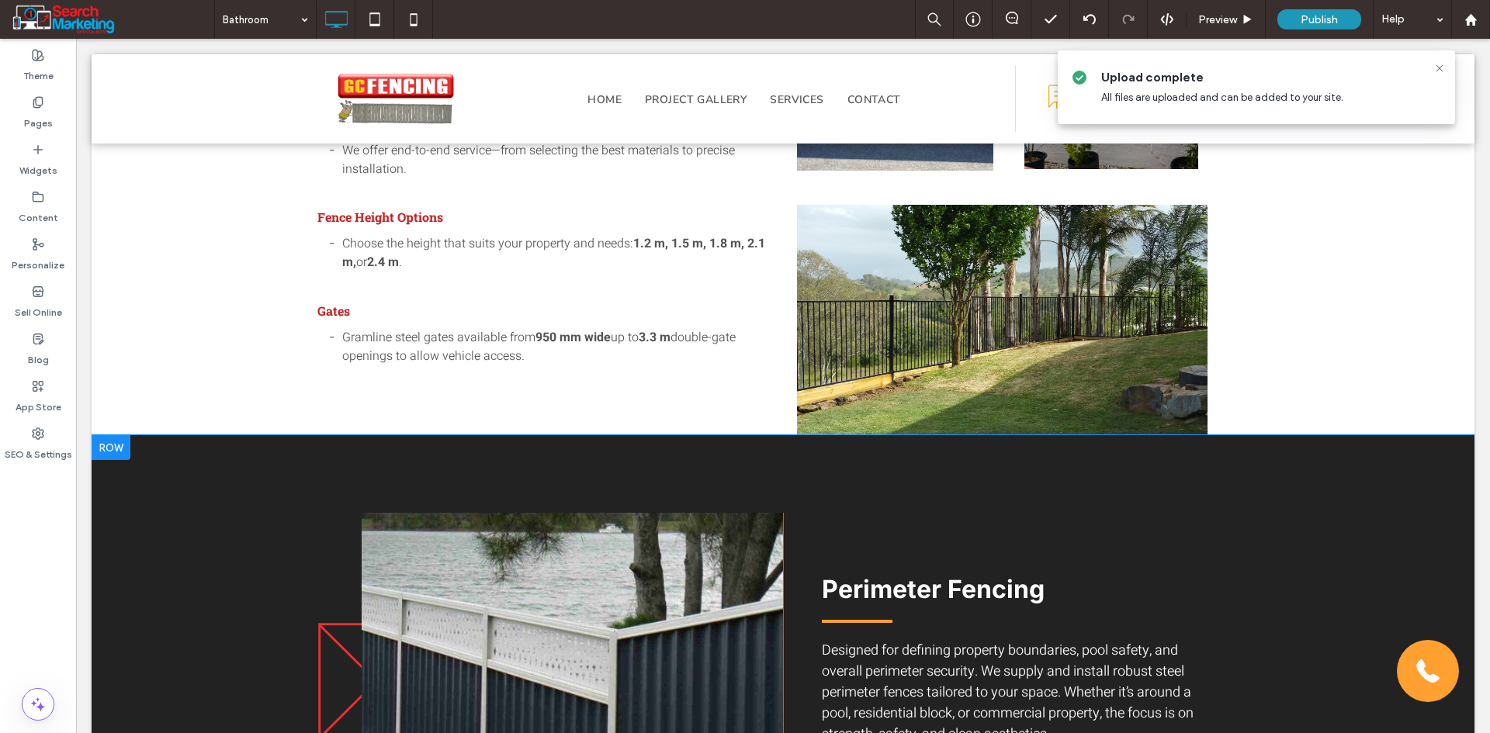
scroll to position [543, 0]
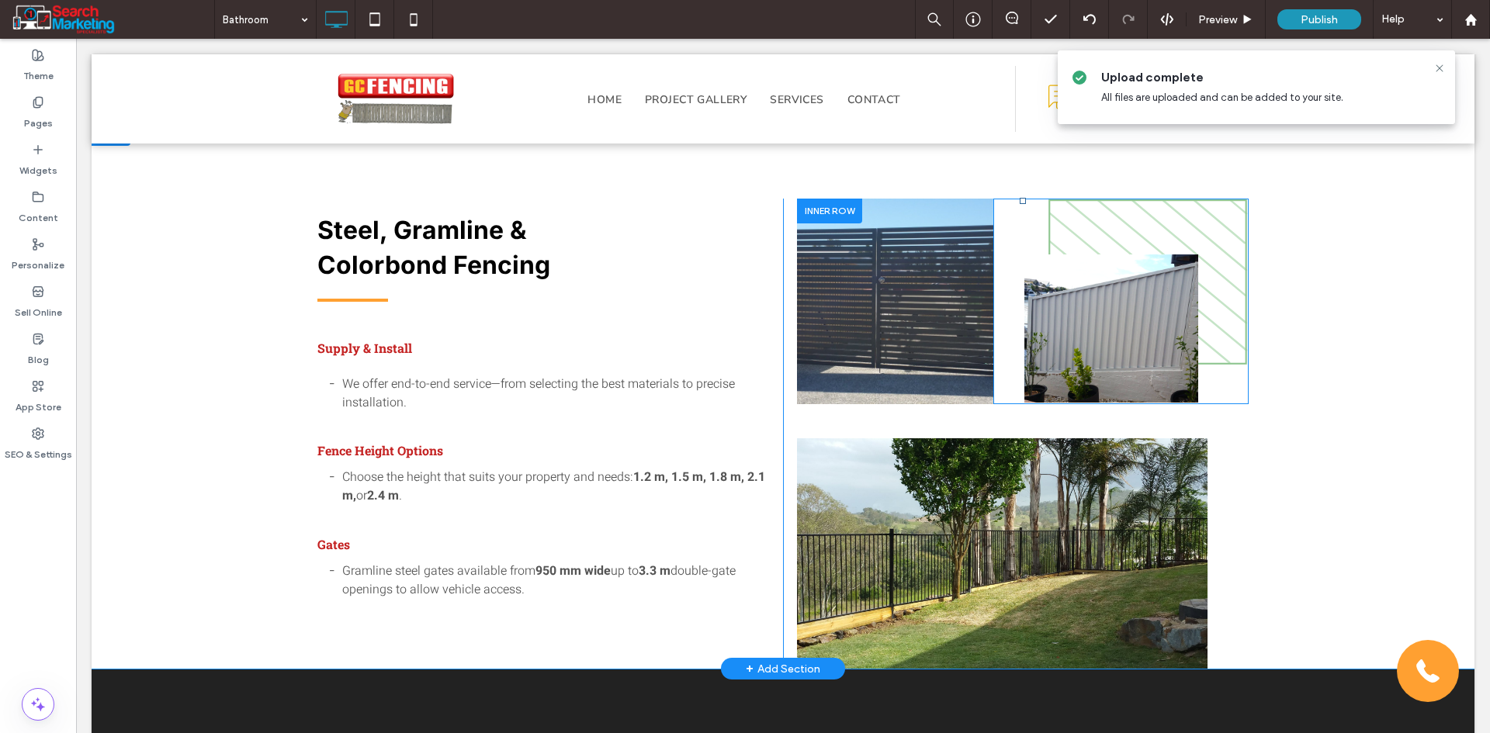
click at [1226, 353] on div "Click To Paste" at bounding box center [1147, 302] width 201 height 206
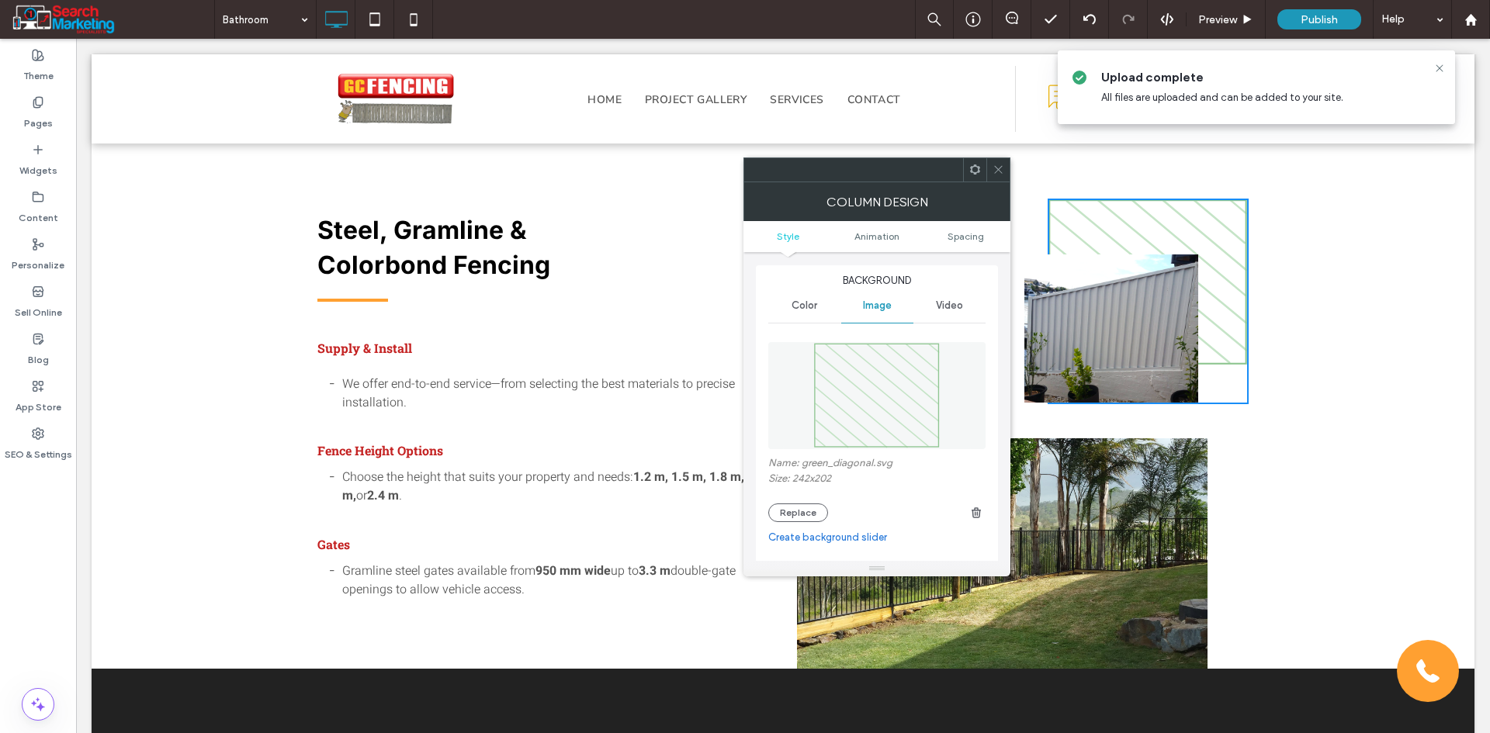
scroll to position [78, 0]
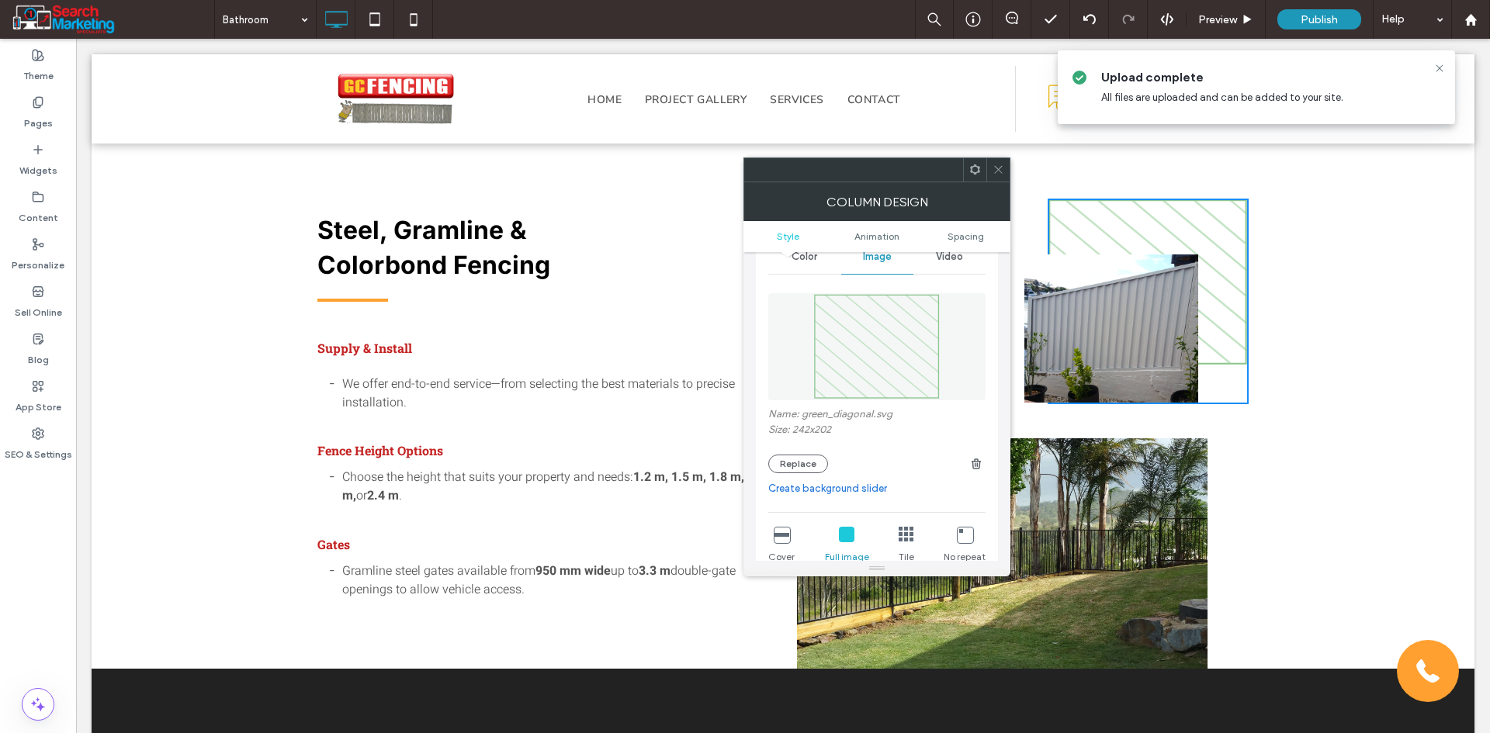
click at [791, 475] on div "Name: green_diagonal.svg Size: 242x202 Replace" at bounding box center [876, 379] width 217 height 203
click at [795, 467] on button "Replace" at bounding box center [798, 464] width 60 height 19
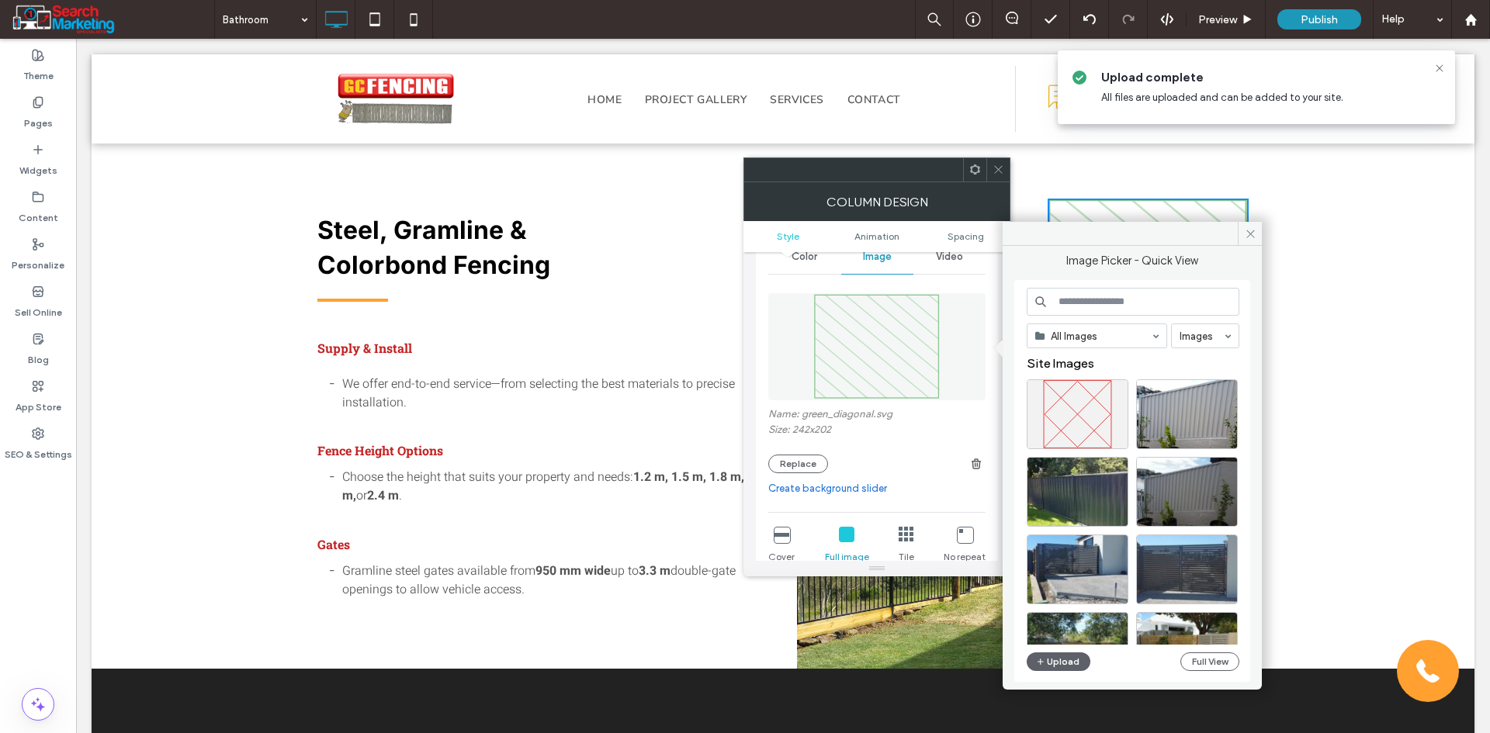
click at [1068, 308] on input at bounding box center [1133, 302] width 213 height 28
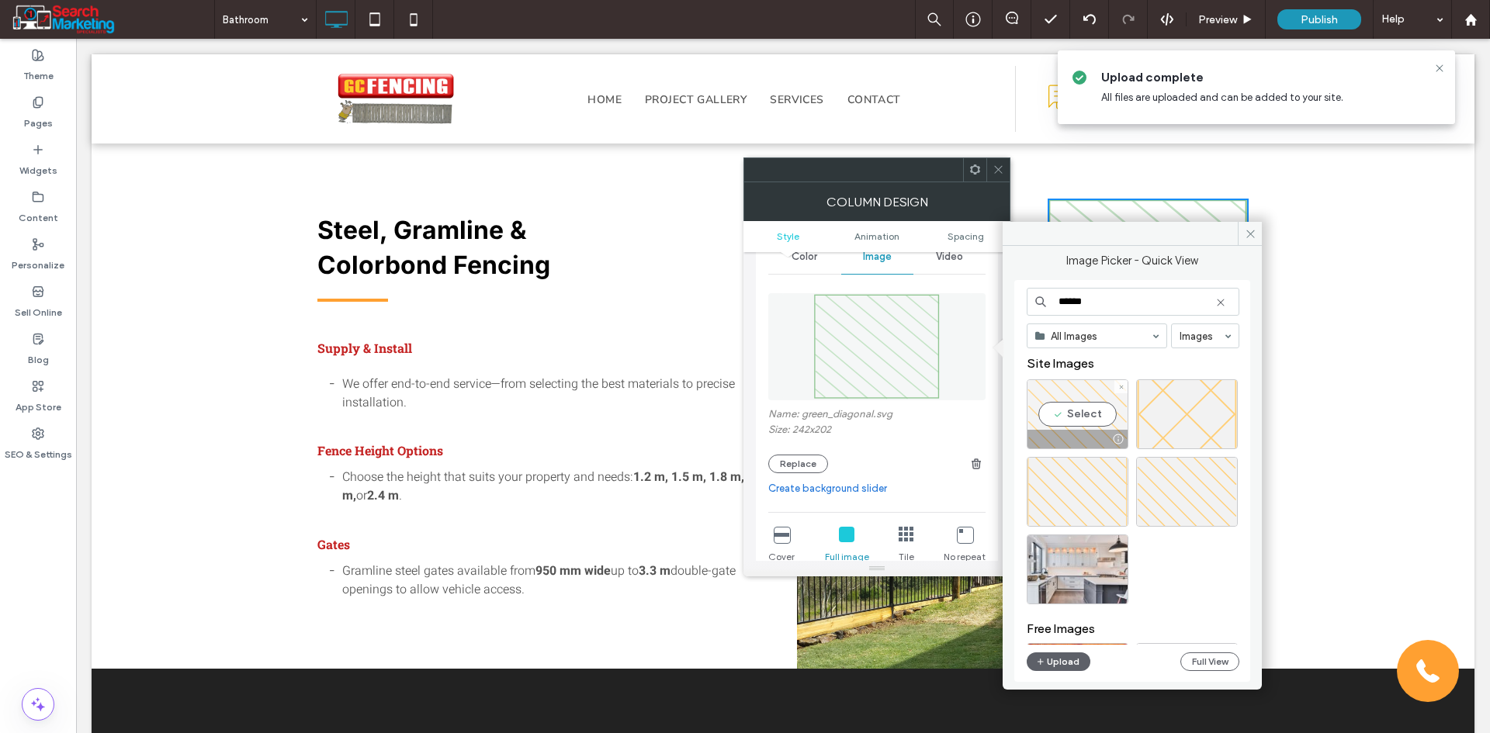
type input "******"
click at [1105, 420] on div "Select" at bounding box center [1078, 414] width 102 height 70
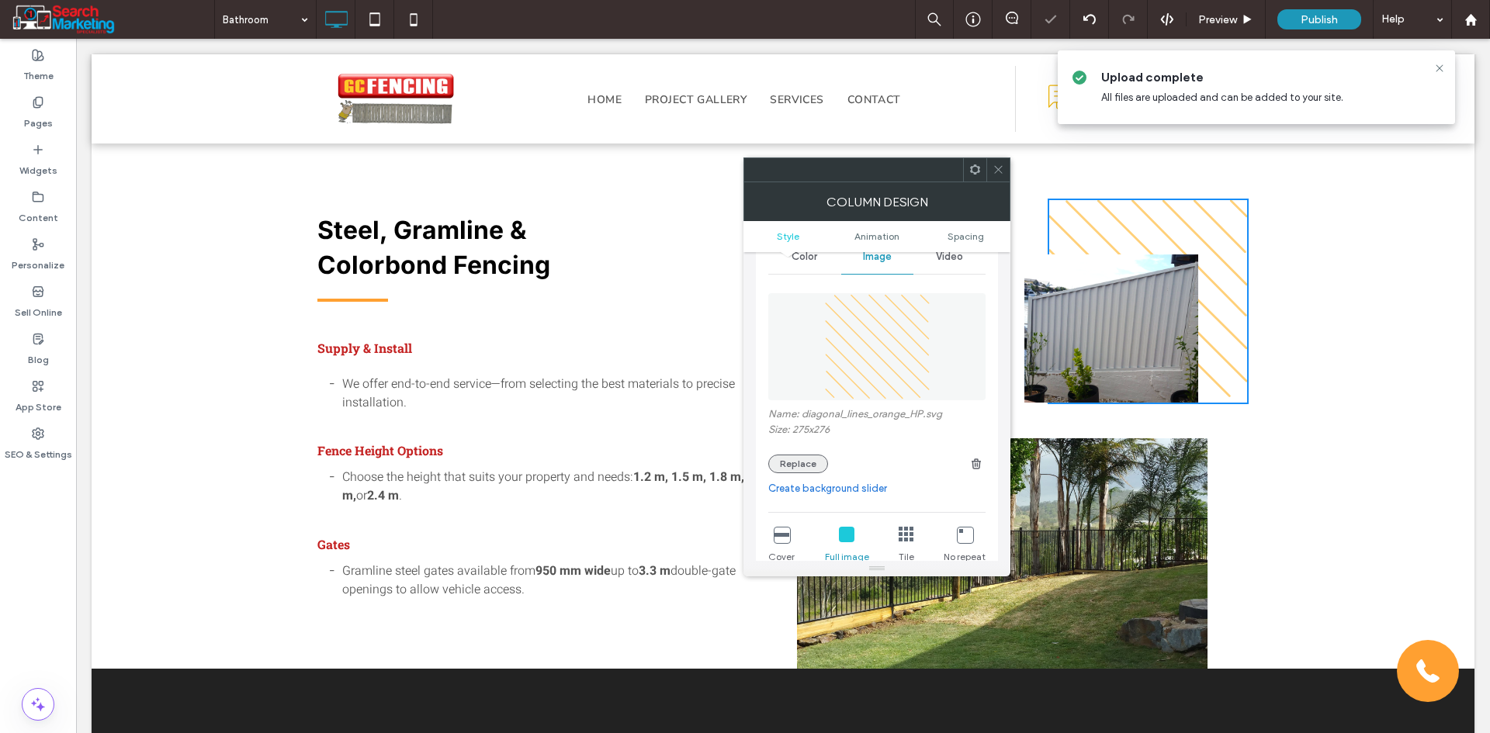
click at [798, 455] on button "Replace" at bounding box center [798, 464] width 60 height 19
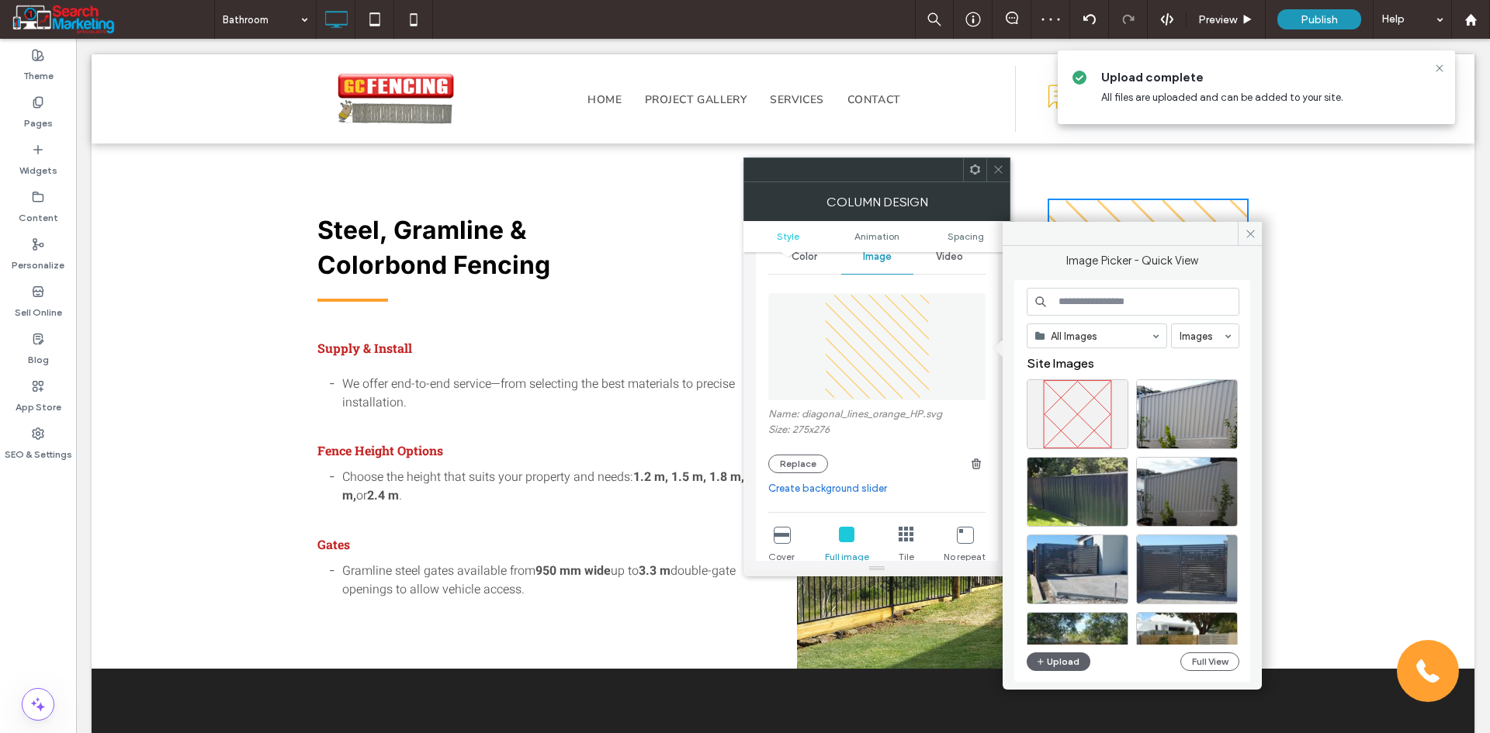
click at [1085, 301] on input at bounding box center [1133, 302] width 213 height 28
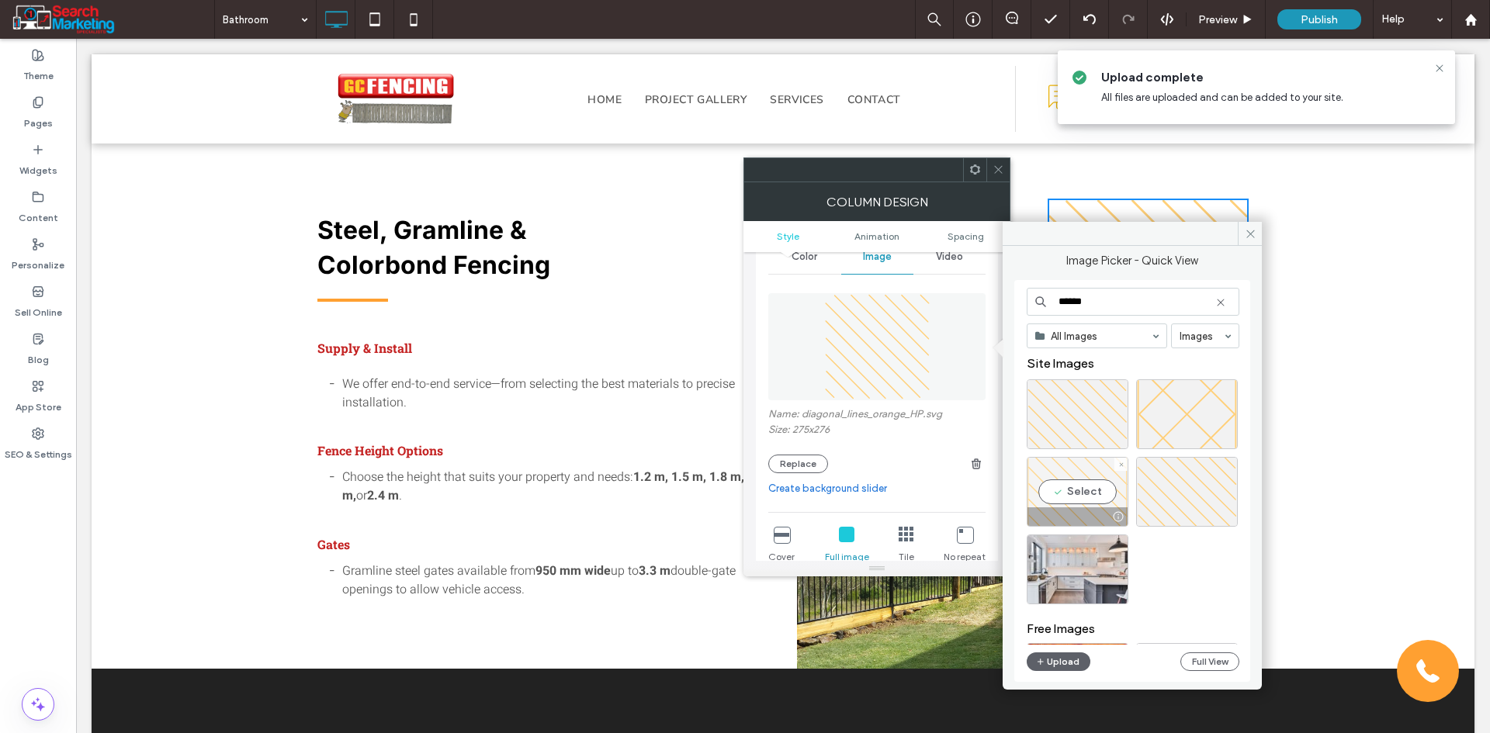
type input "******"
click at [1113, 481] on div "Select" at bounding box center [1078, 492] width 102 height 70
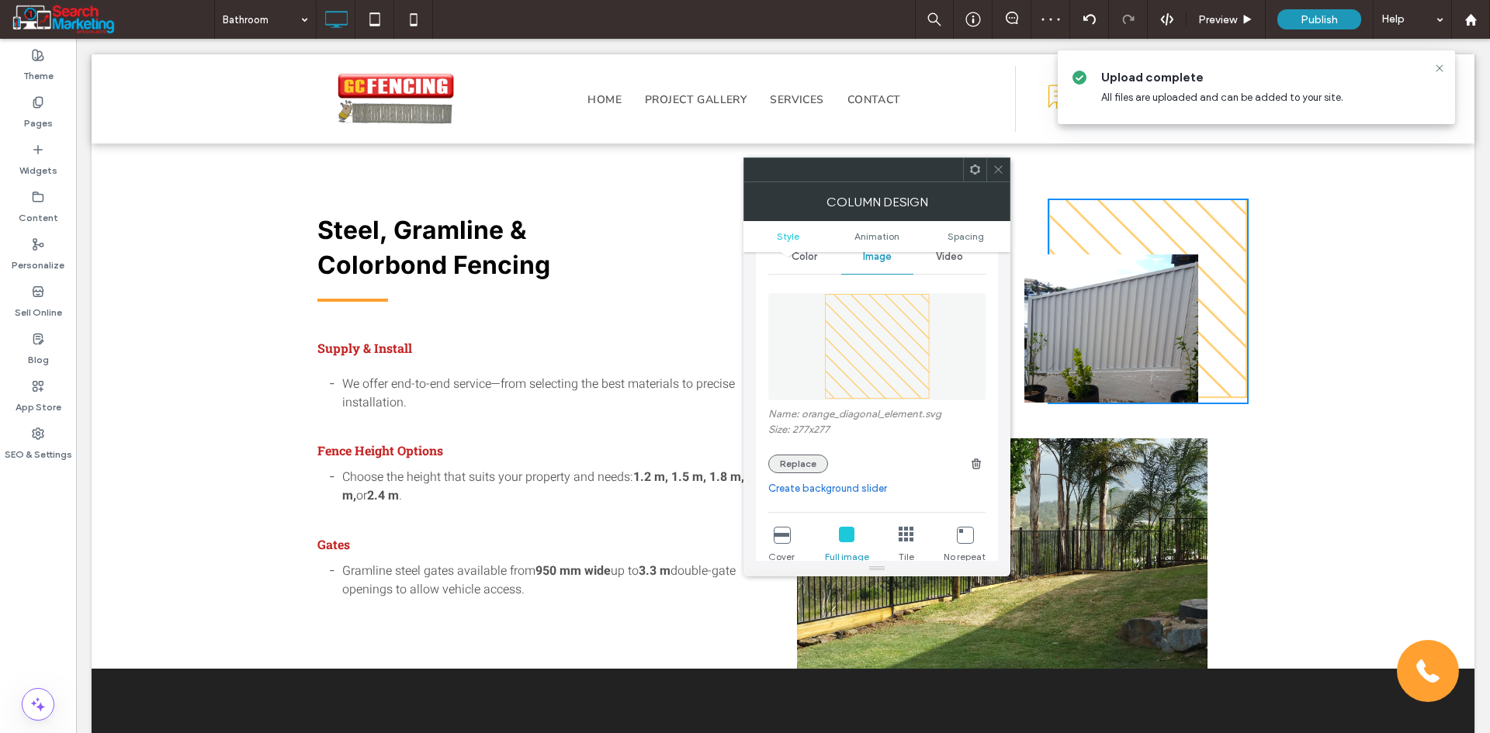
click at [800, 467] on button "Replace" at bounding box center [798, 464] width 60 height 19
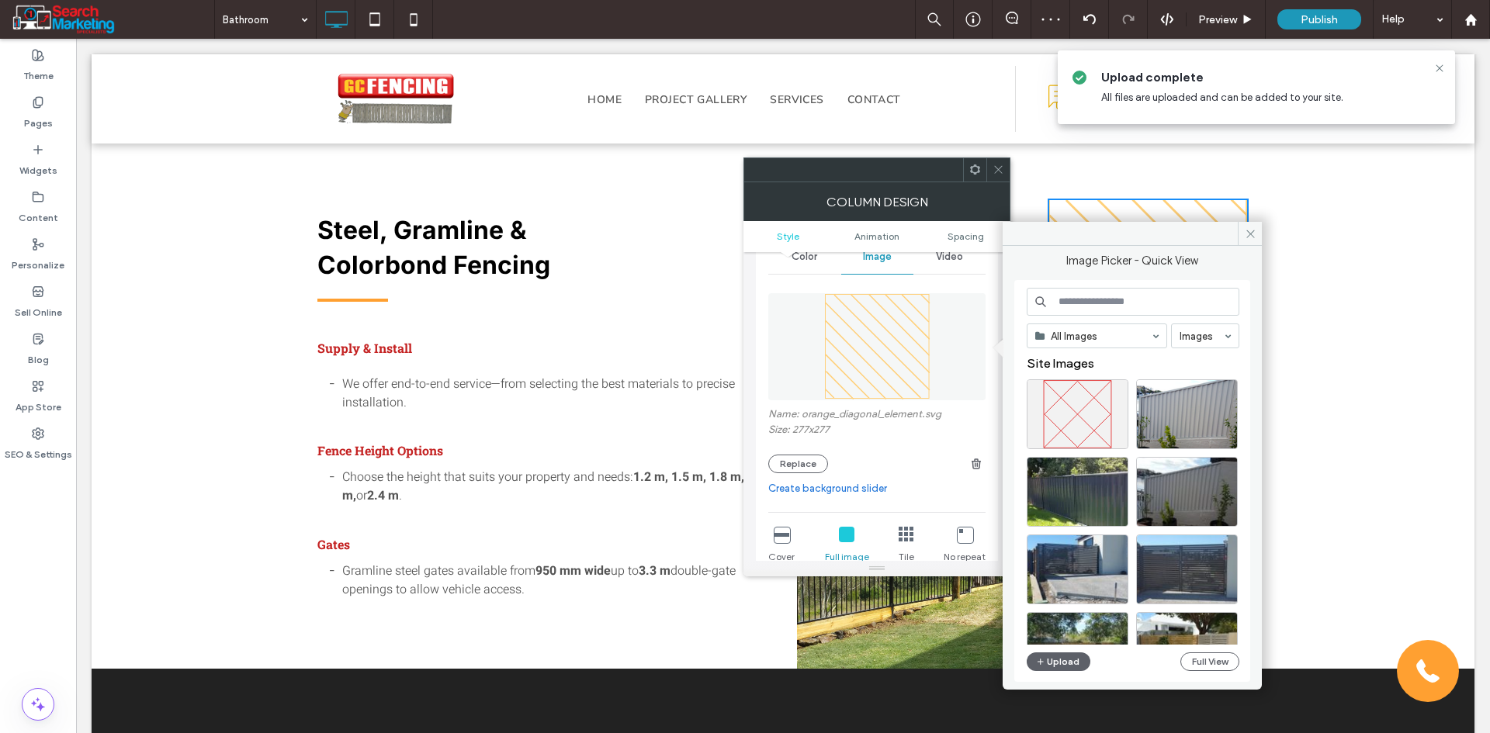
click at [1068, 299] on input at bounding box center [1133, 302] width 213 height 28
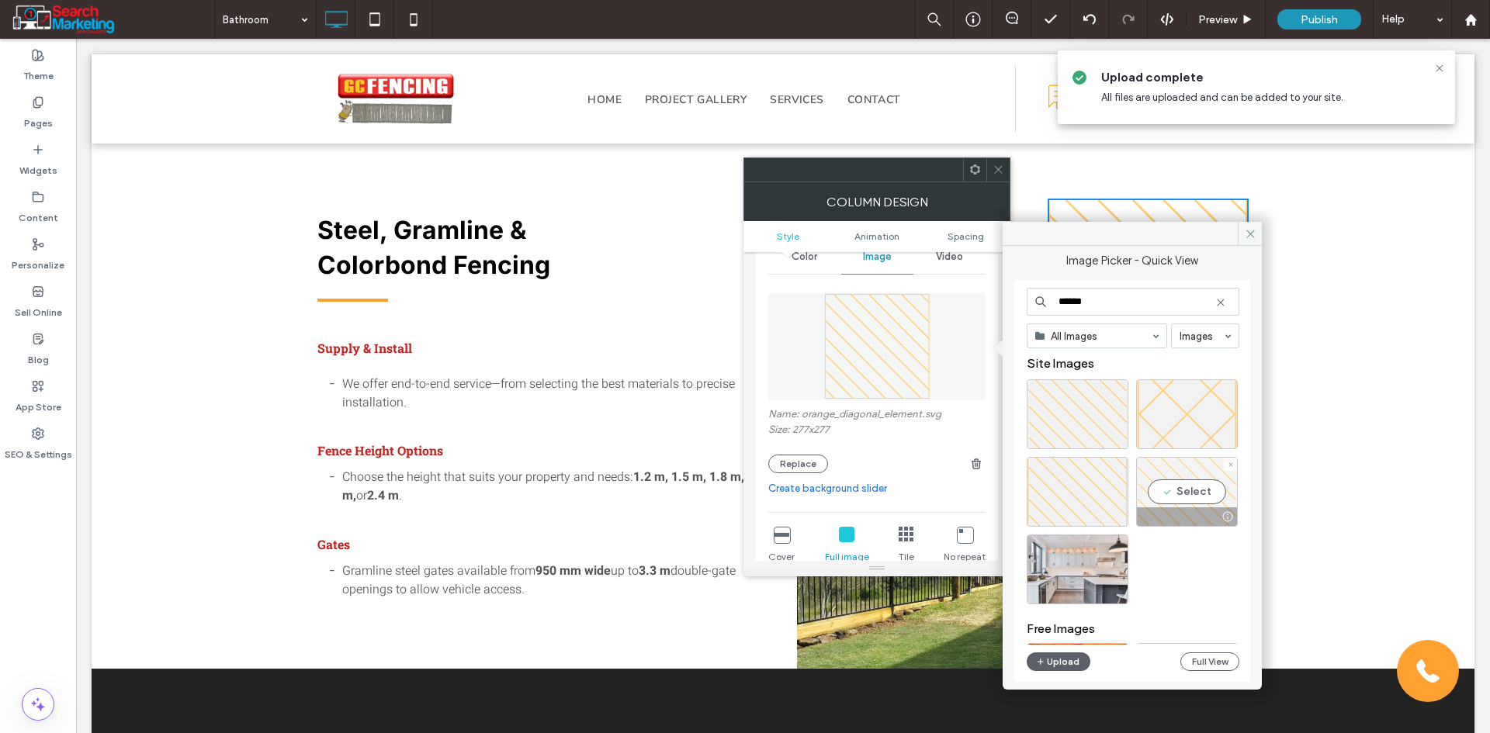
type input "******"
click at [1170, 483] on div "Select" at bounding box center [1187, 492] width 102 height 70
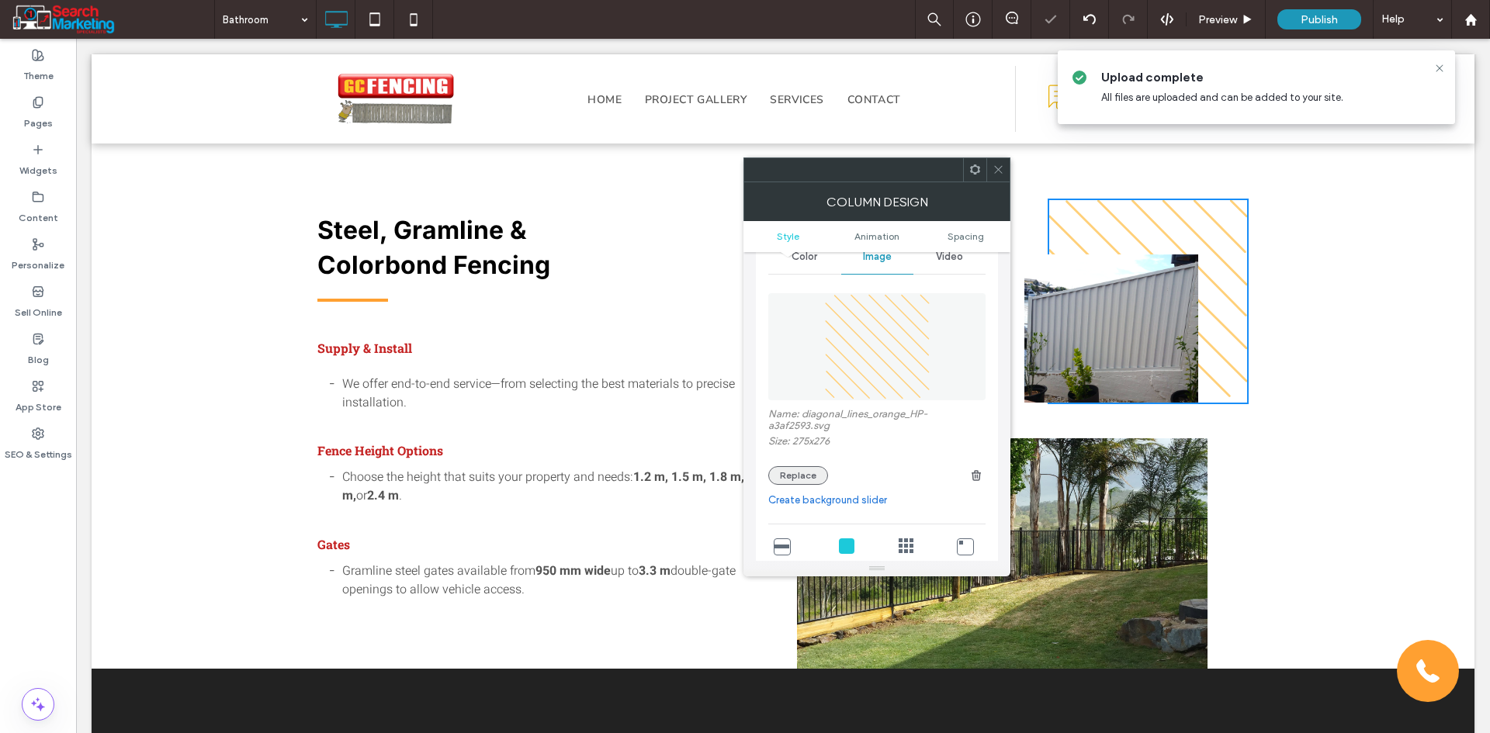
click at [806, 477] on button "Replace" at bounding box center [798, 475] width 60 height 19
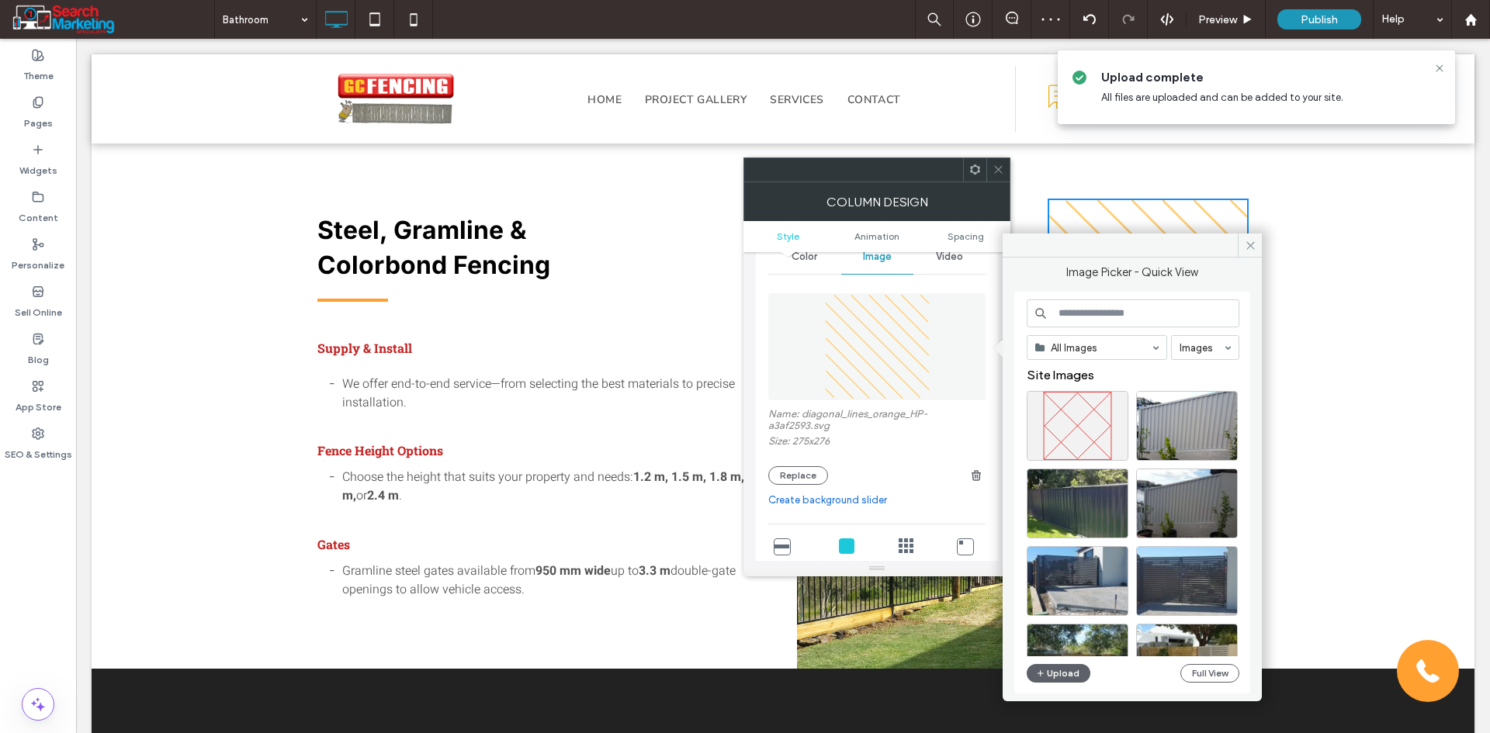
click at [1081, 320] on input at bounding box center [1133, 314] width 213 height 28
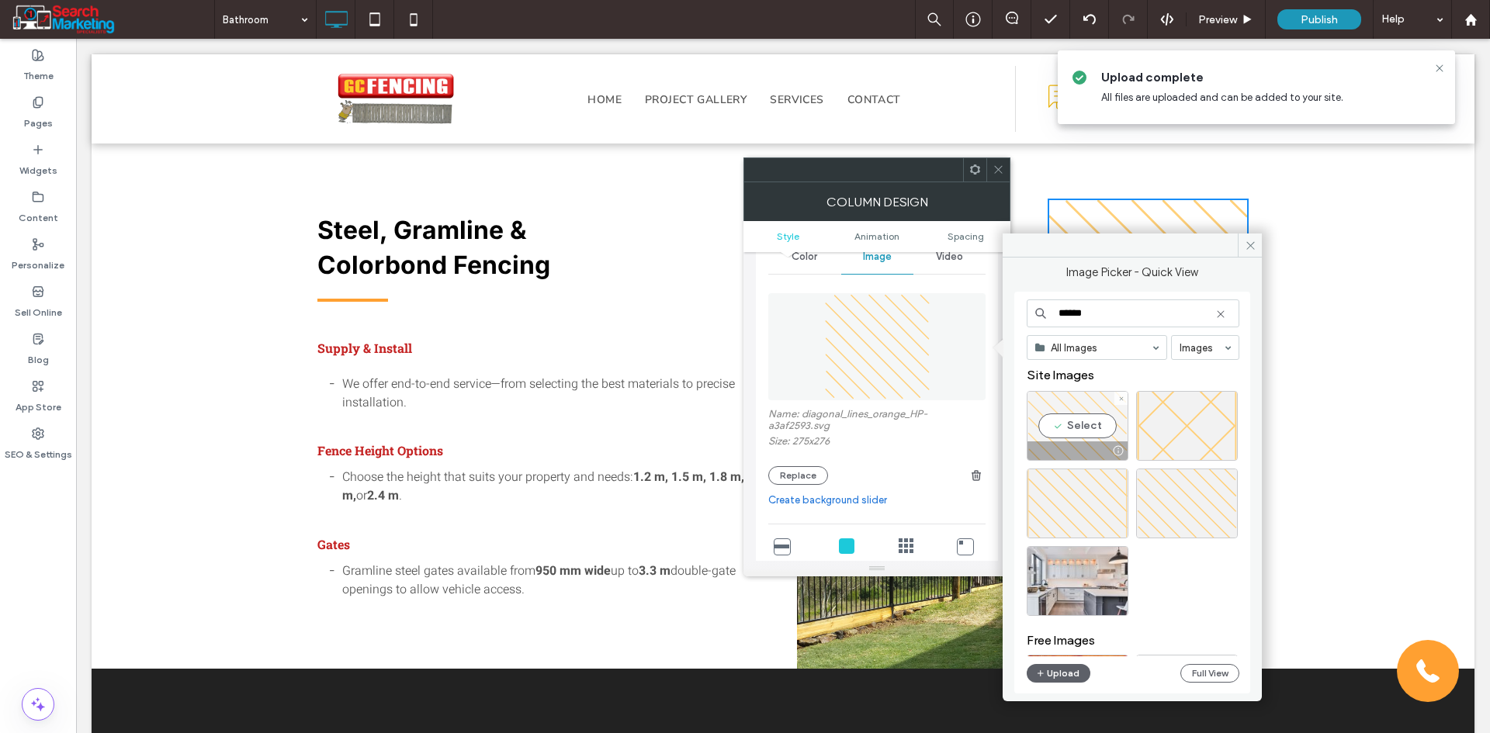
type input "******"
drag, startPoint x: 1084, startPoint y: 433, endPoint x: 1007, endPoint y: 394, distance: 86.1
click at [1084, 433] on div "Select" at bounding box center [1078, 426] width 102 height 70
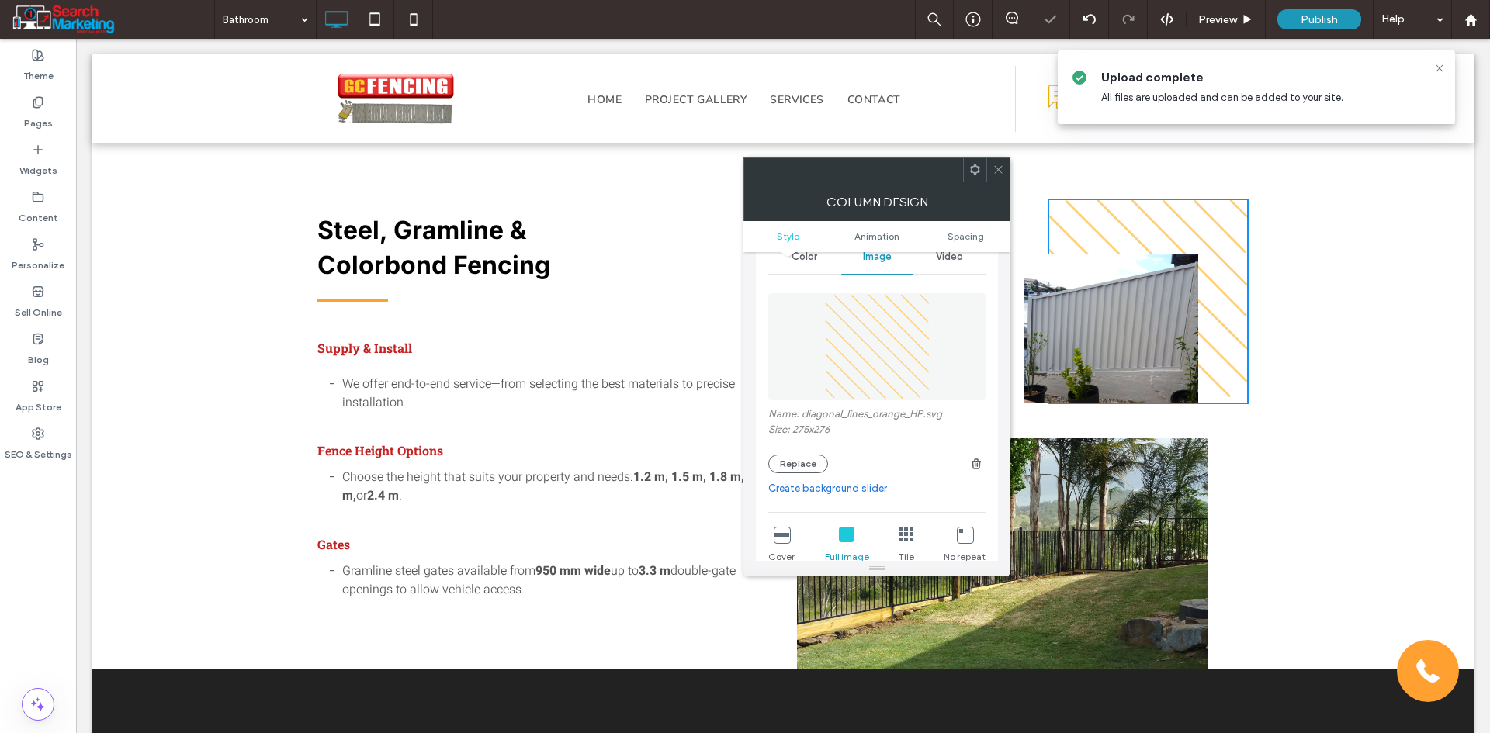
click at [1002, 168] on icon at bounding box center [998, 170] width 12 height 12
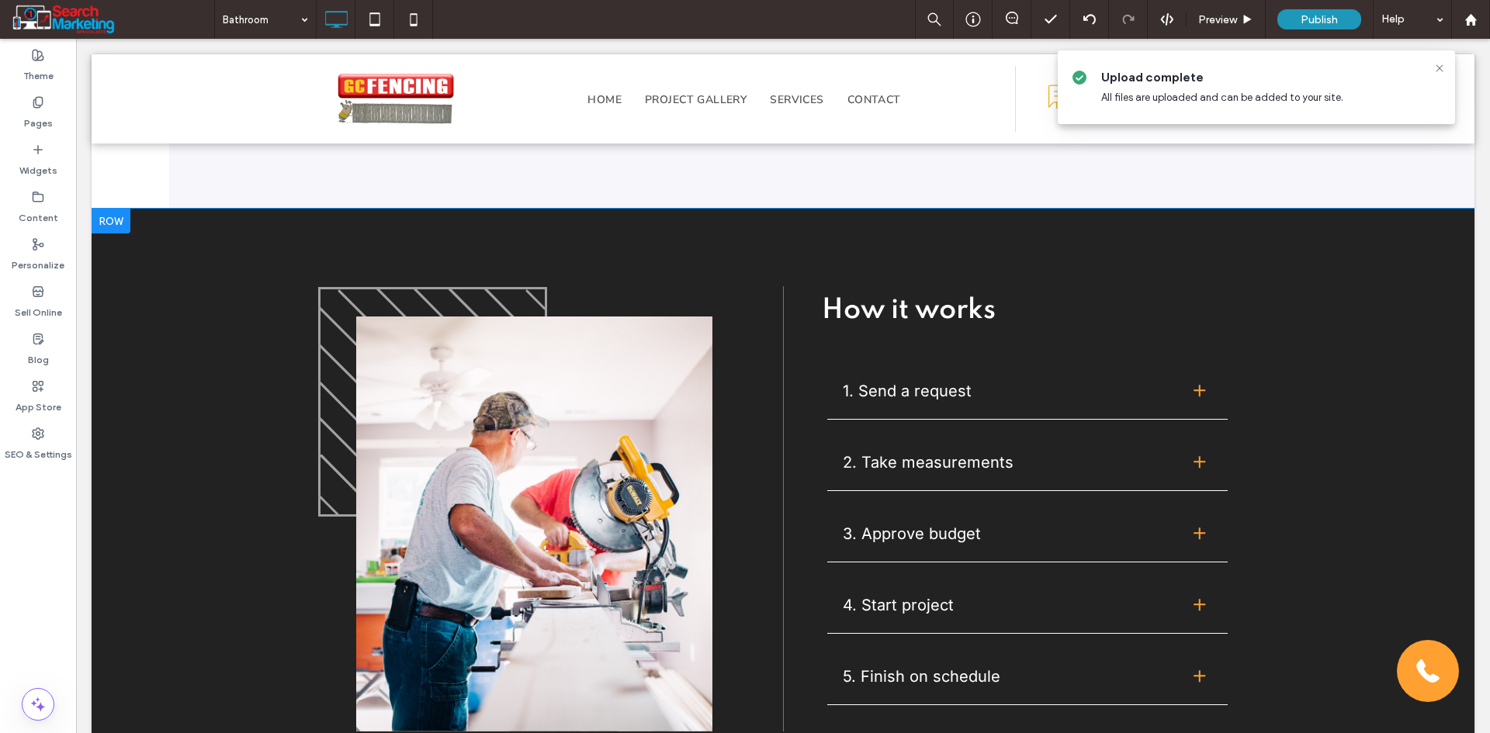
scroll to position [2017, 0]
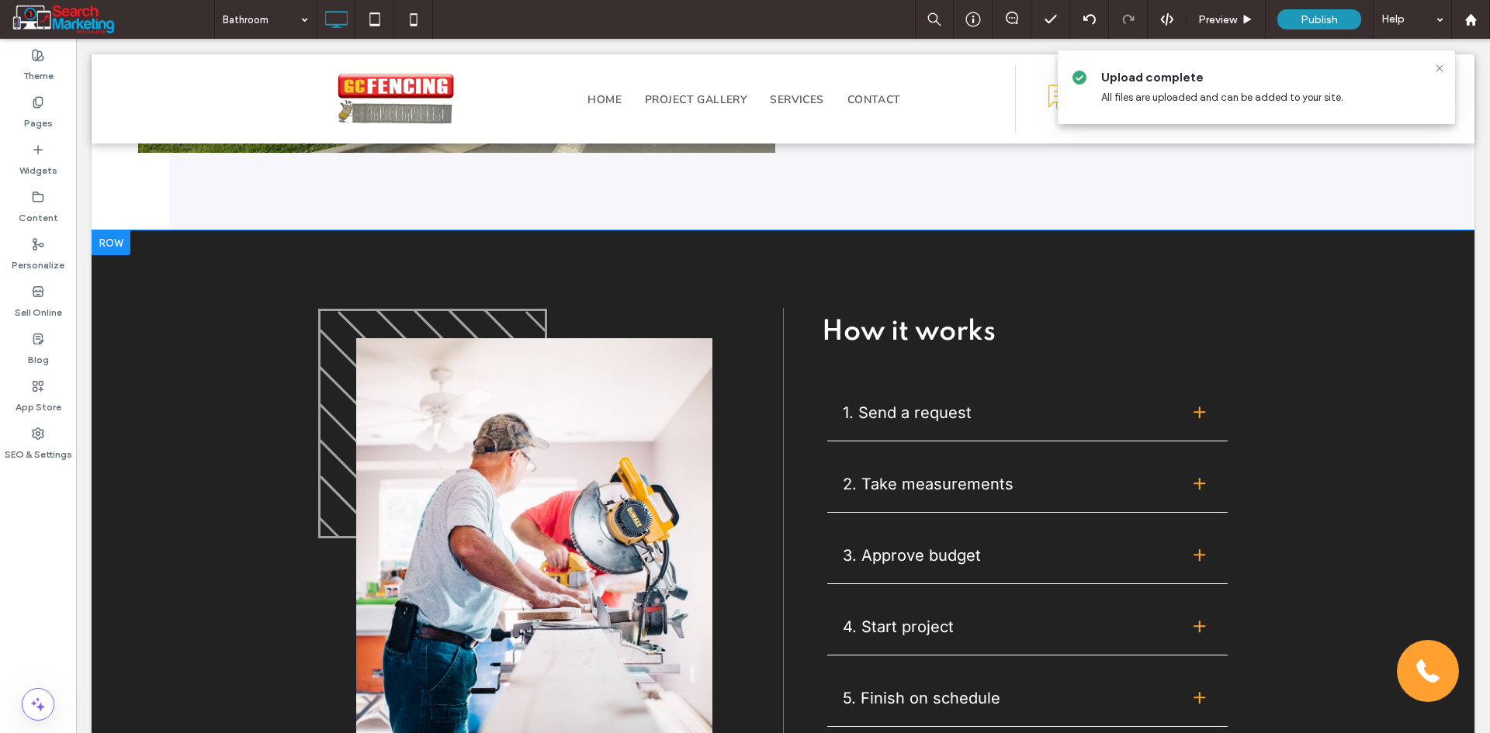
click at [113, 237] on div at bounding box center [111, 242] width 39 height 25
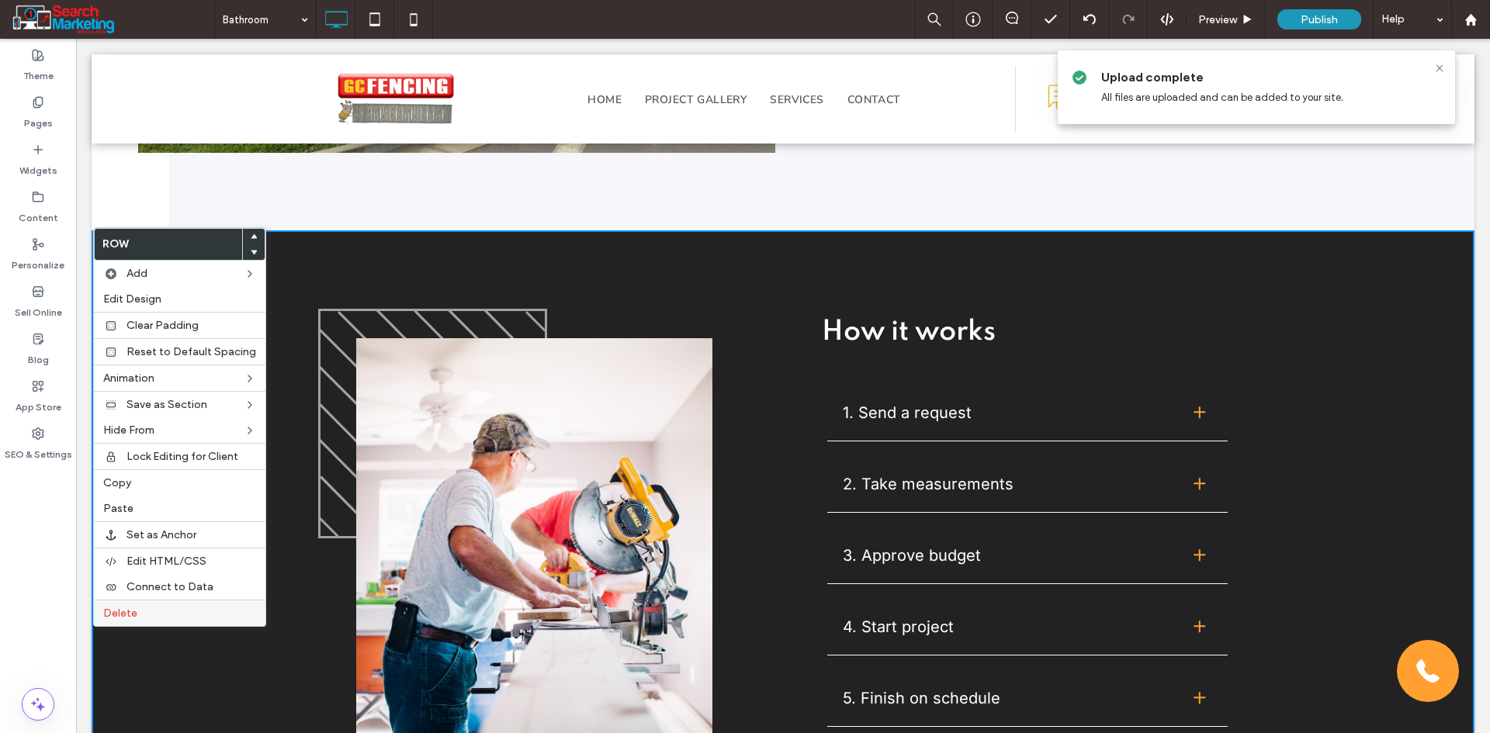
click at [144, 614] on label "Delete" at bounding box center [179, 613] width 153 height 13
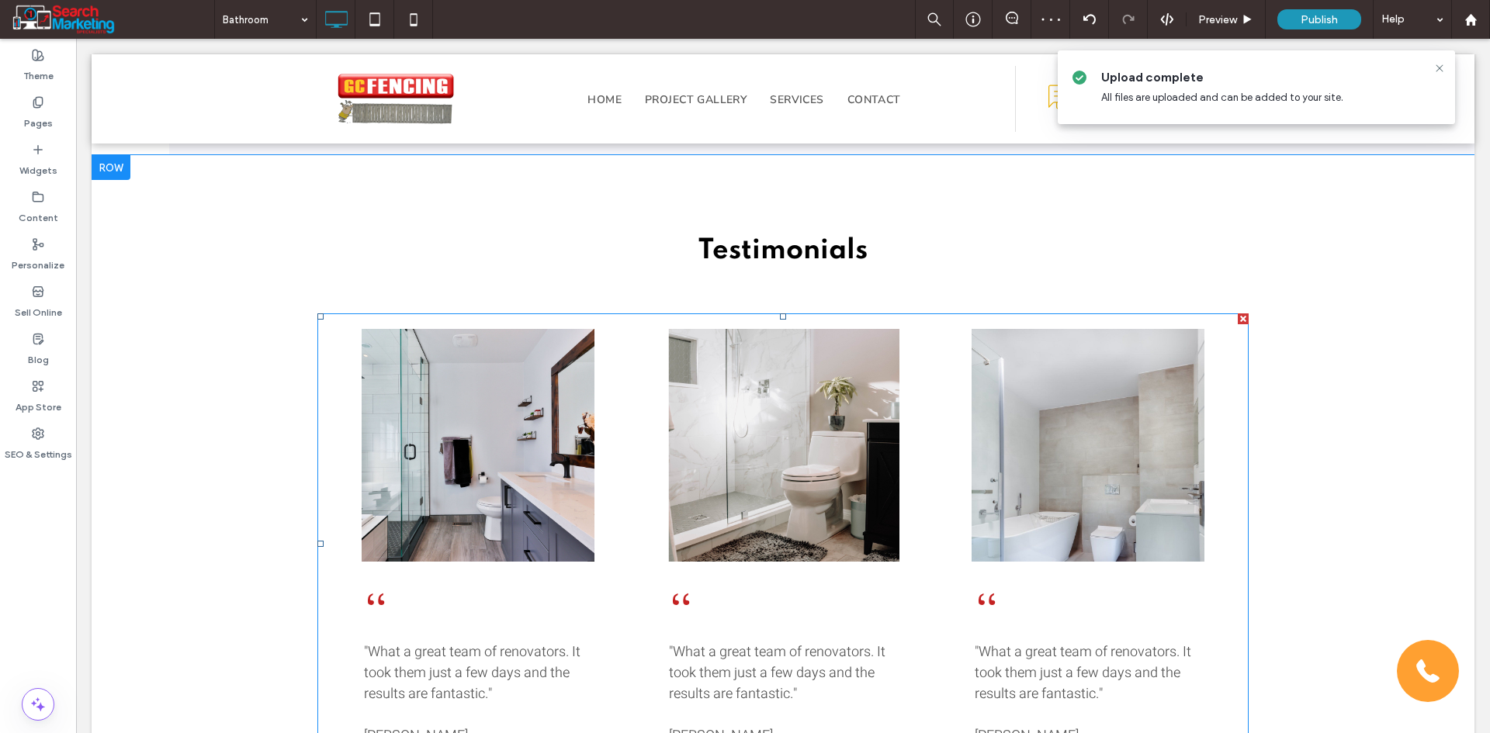
scroll to position [2095, 0]
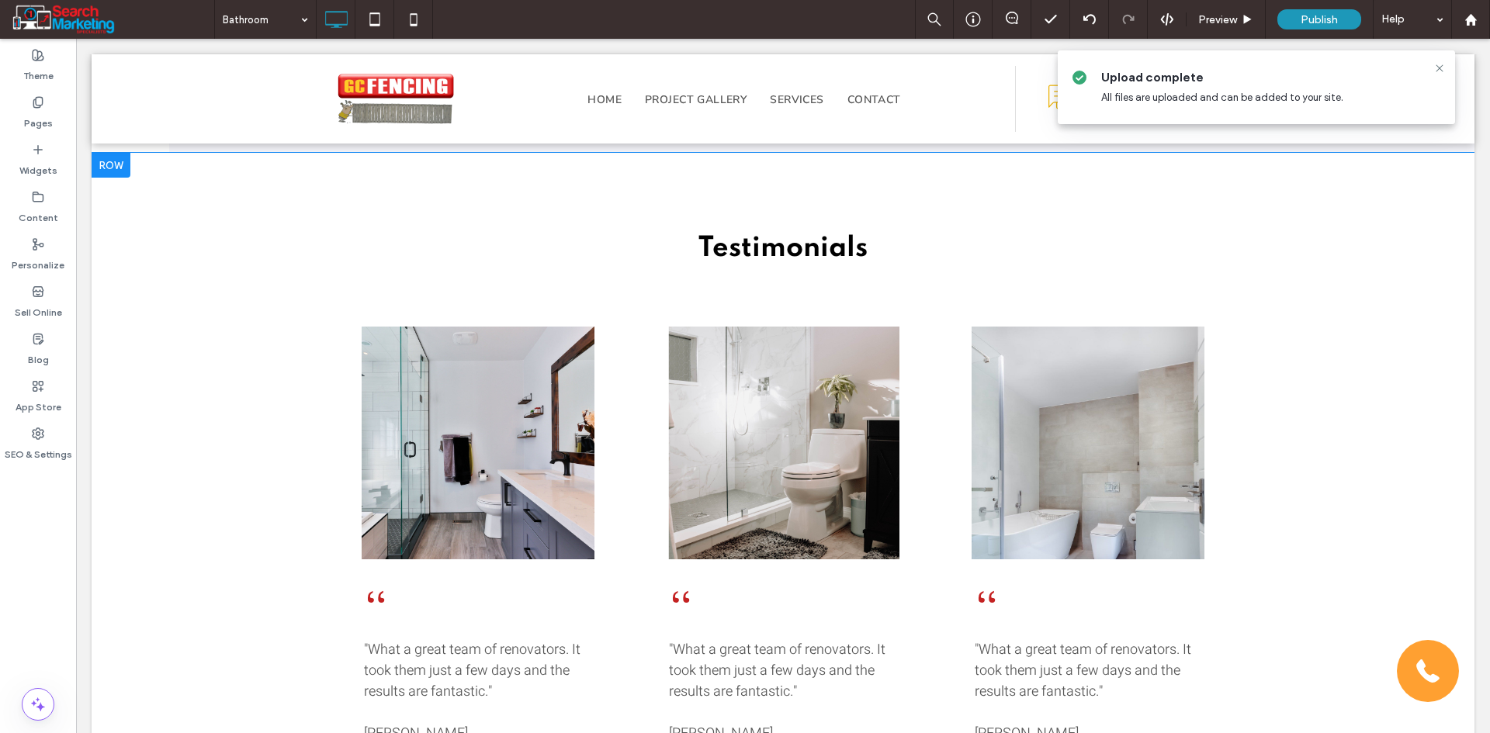
drag, startPoint x: 106, startPoint y: 162, endPoint x: 260, endPoint y: 484, distance: 357.1
click at [106, 162] on div at bounding box center [111, 165] width 39 height 25
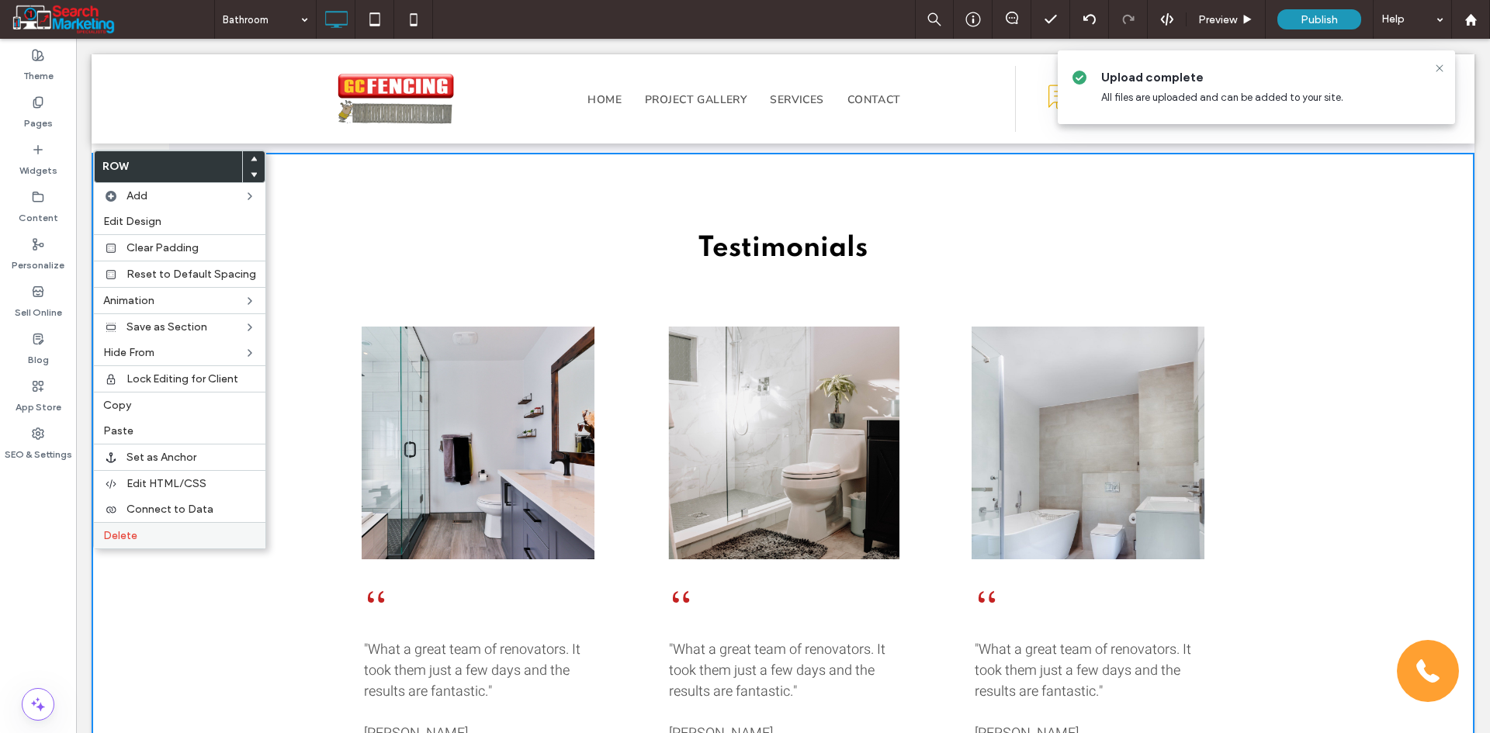
click at [165, 535] on label "Delete" at bounding box center [179, 535] width 153 height 13
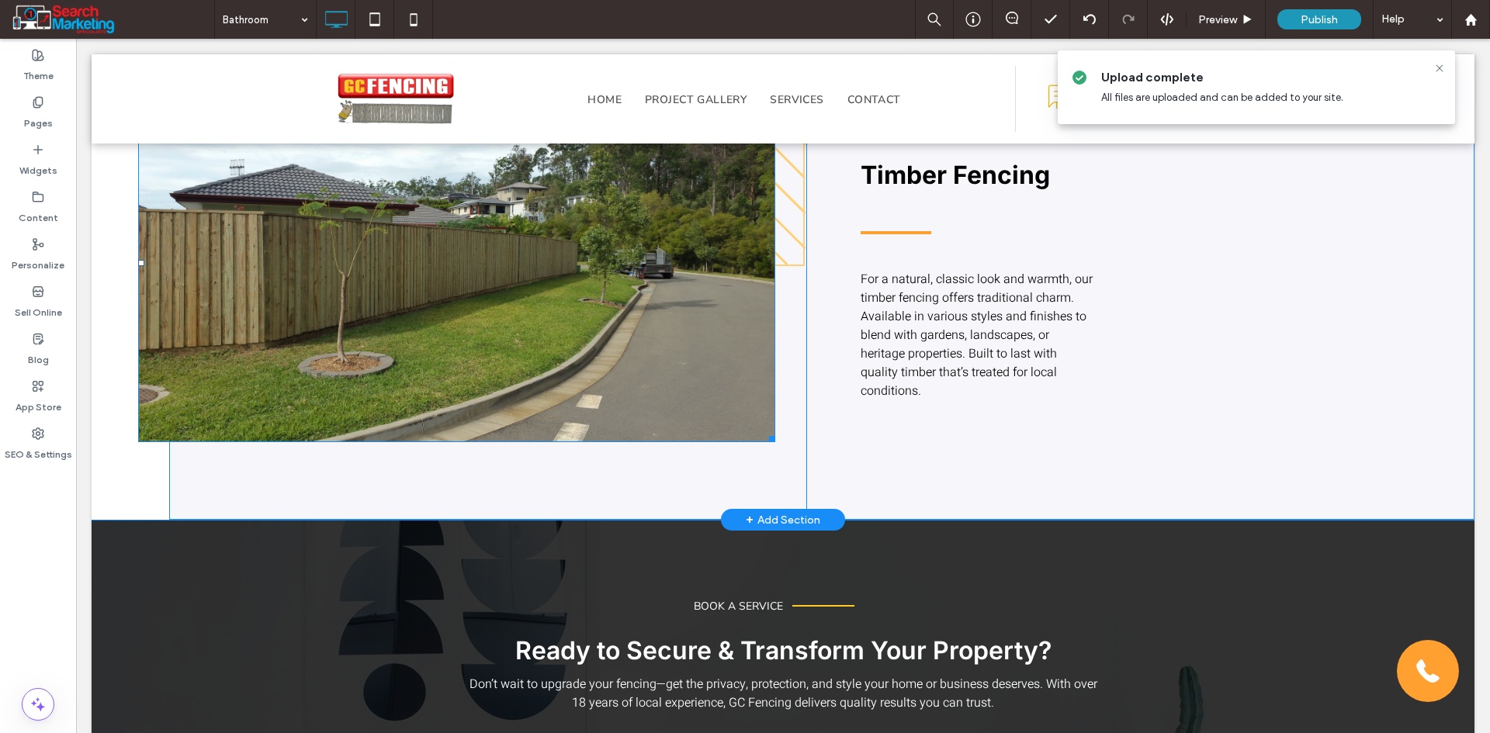
scroll to position [1940, 0]
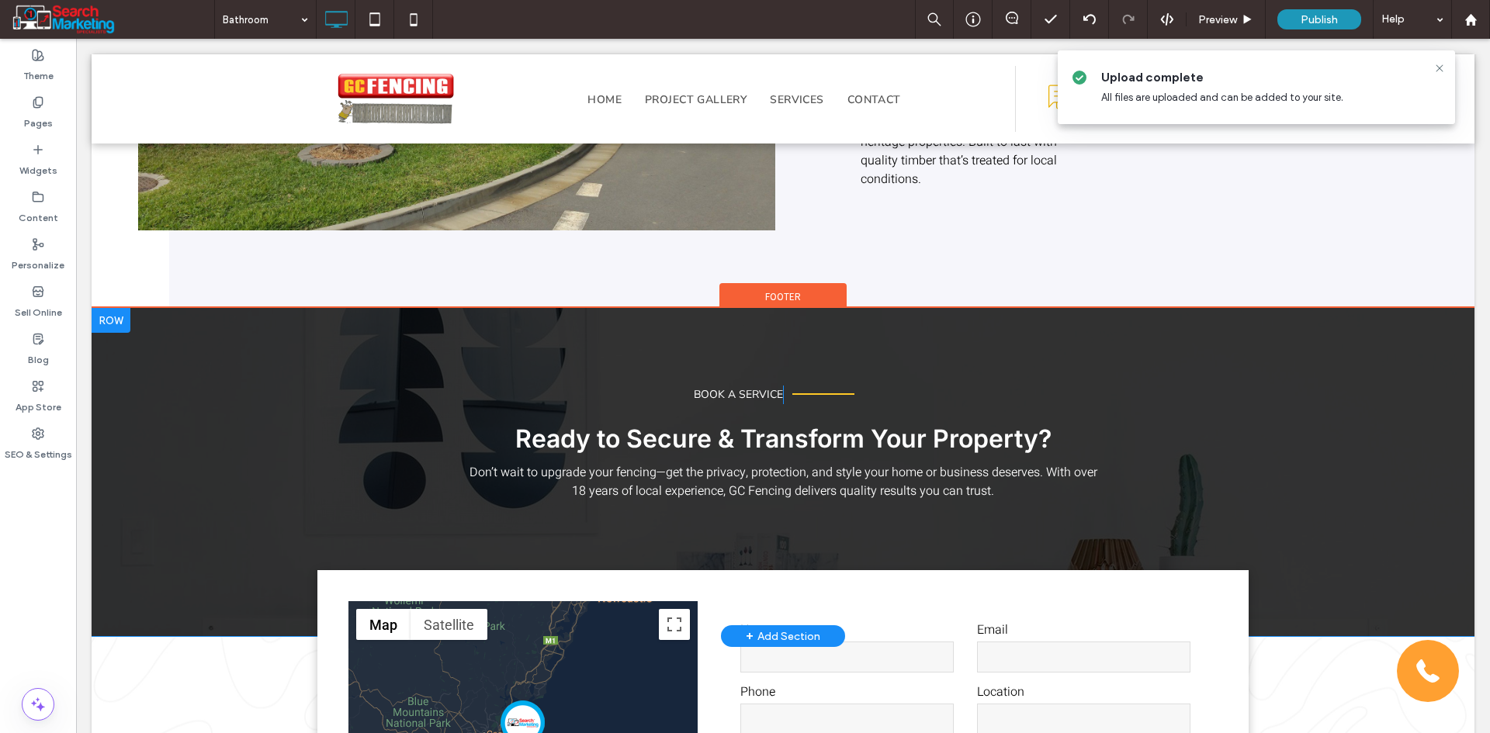
click at [189, 389] on div "BOOK A SERVICE Click To Paste Click To Paste Ready to Secure & Transform Your P…" at bounding box center [783, 472] width 1383 height 328
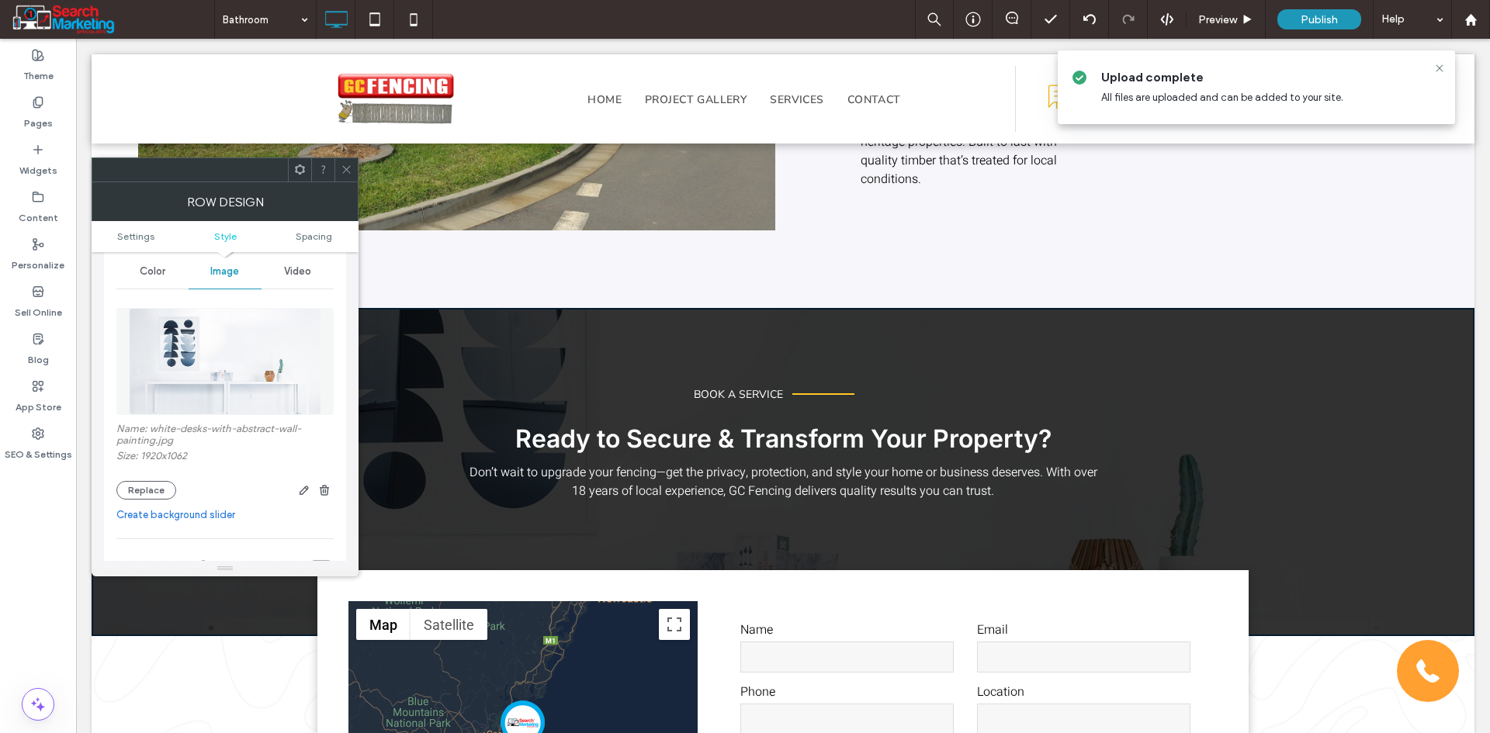
scroll to position [233, 0]
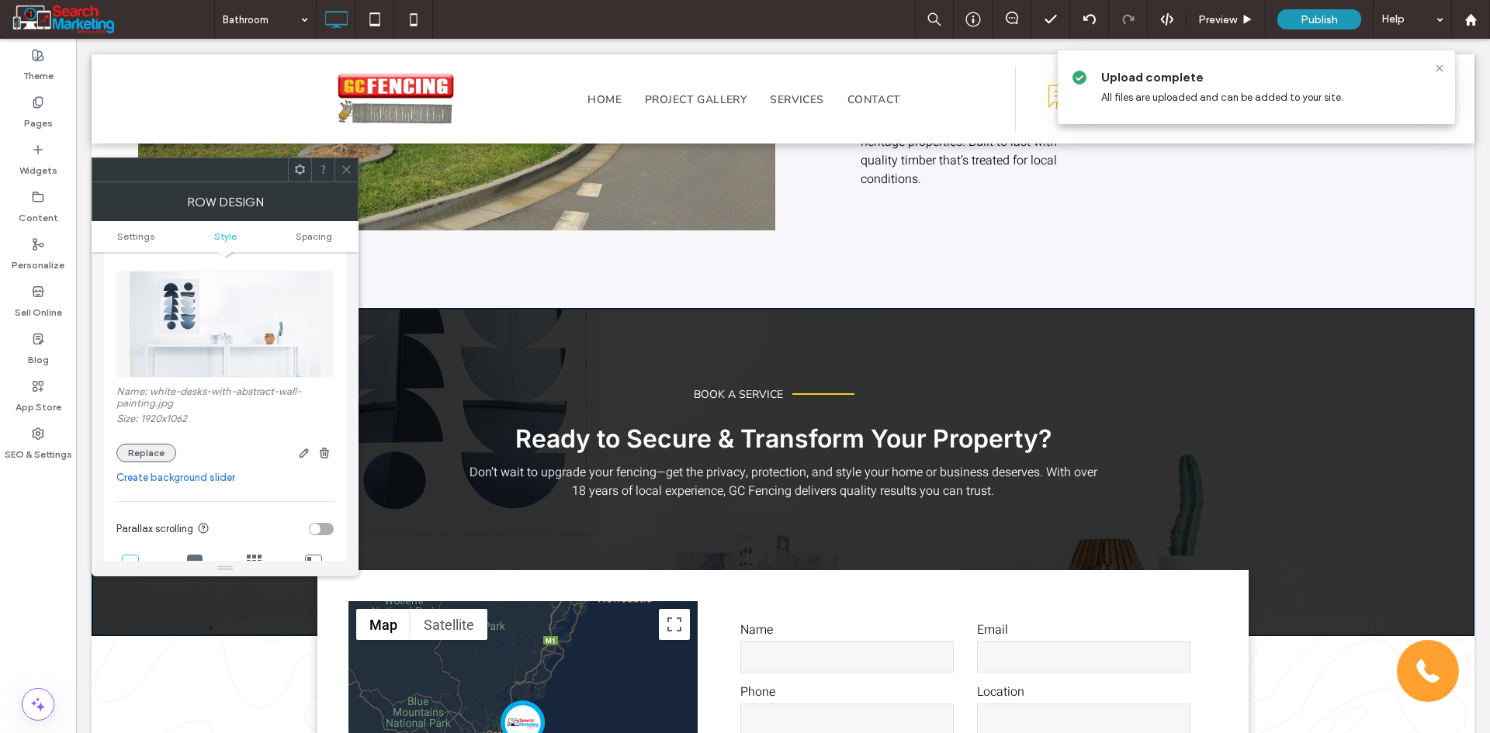
click at [152, 452] on button "Replace" at bounding box center [146, 453] width 60 height 19
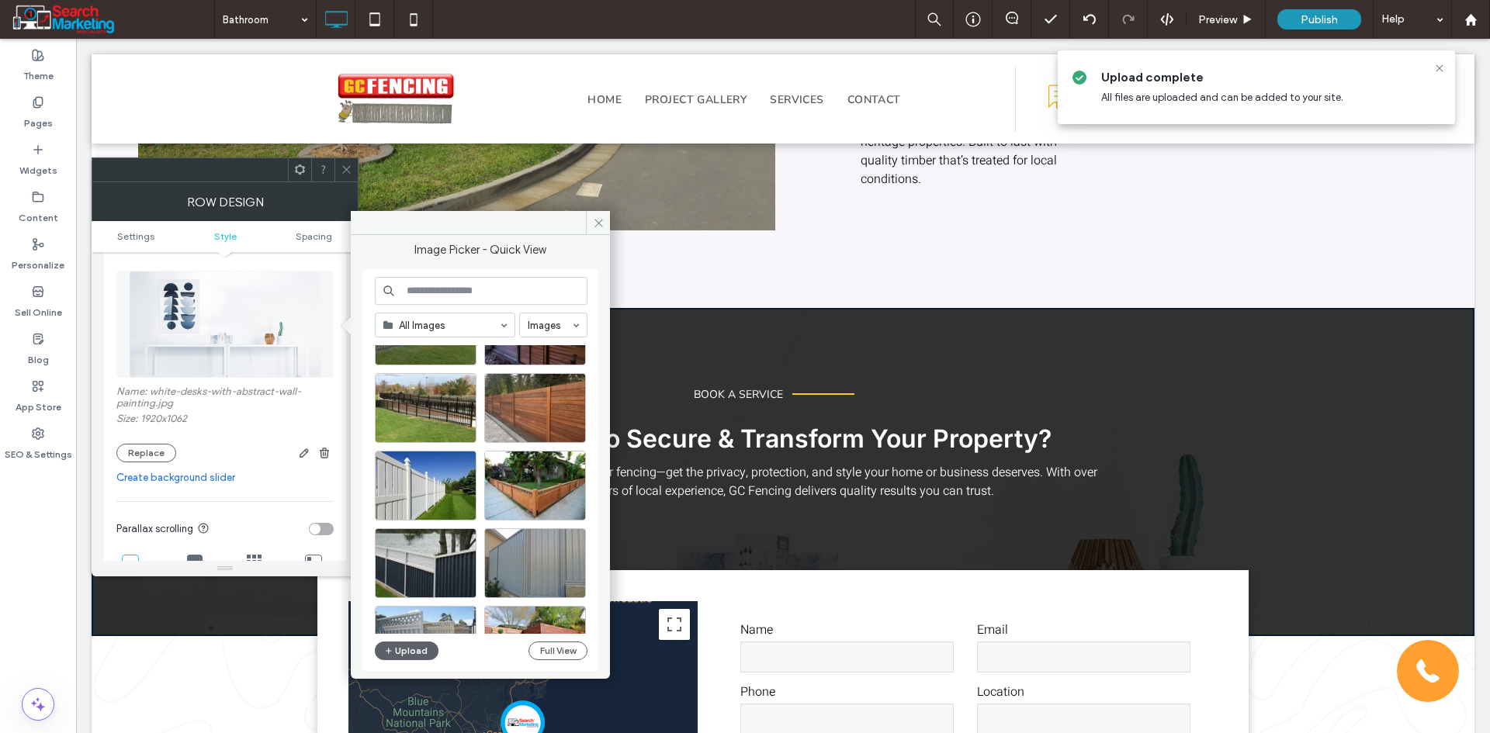
scroll to position [388, 0]
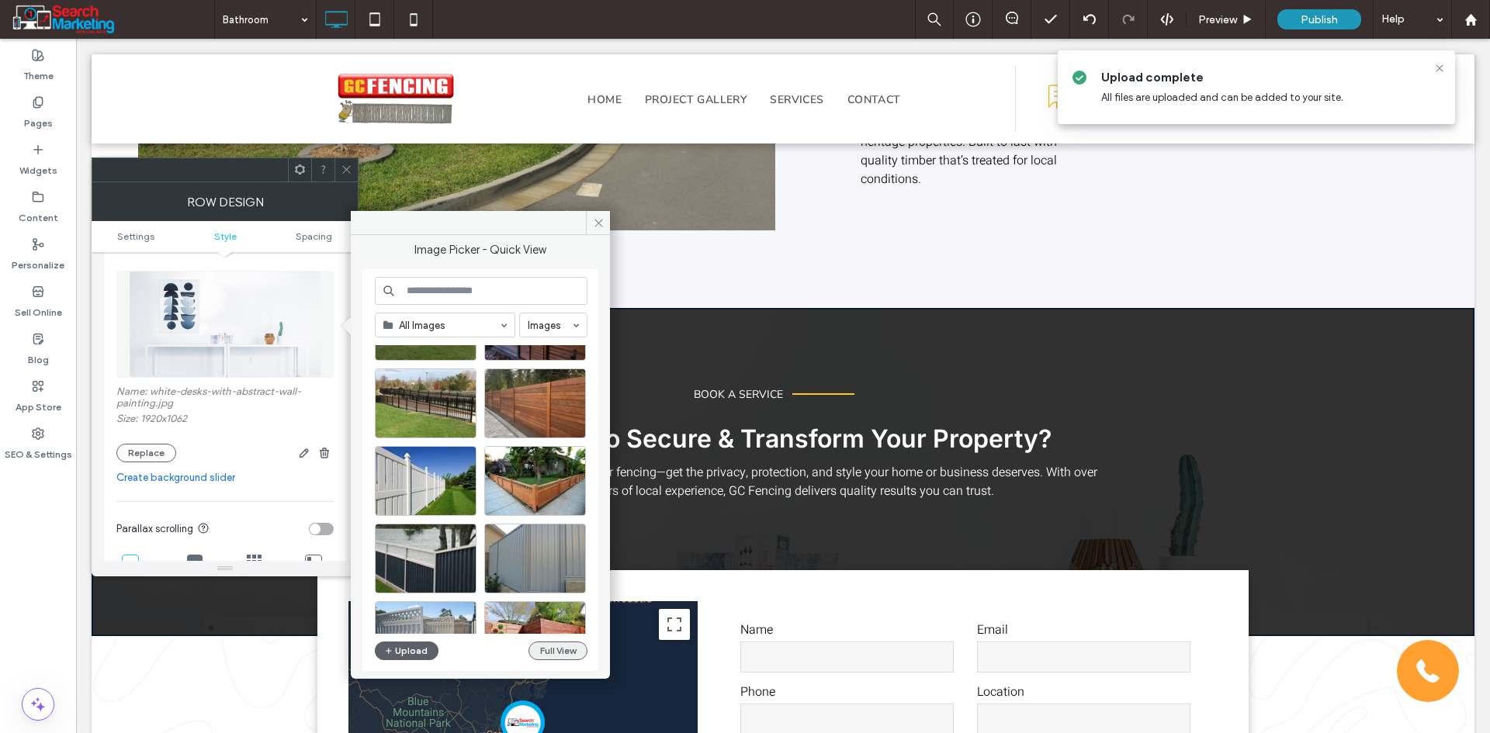
click at [551, 649] on button "Full View" at bounding box center [557, 651] width 59 height 19
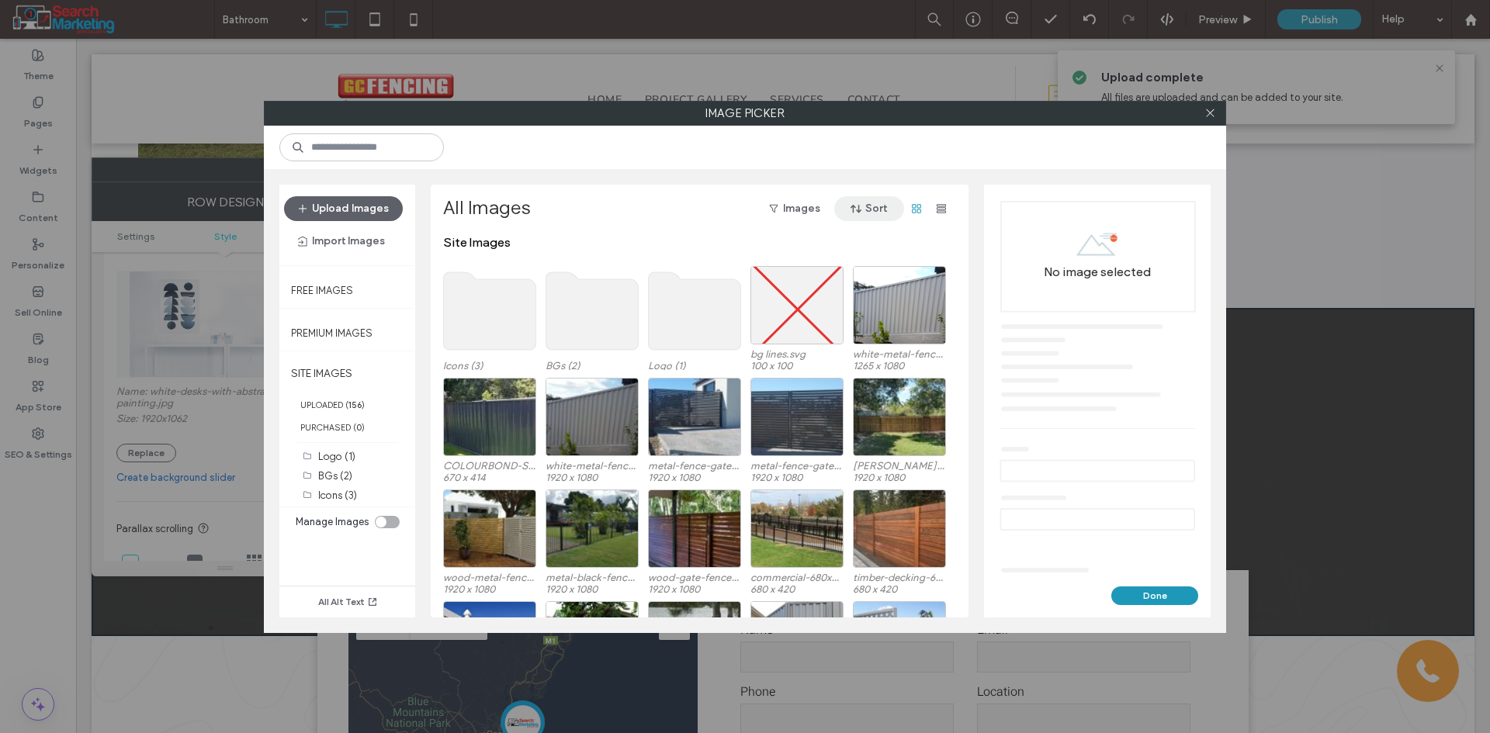
click at [878, 209] on button "Sort" at bounding box center [869, 208] width 70 height 25
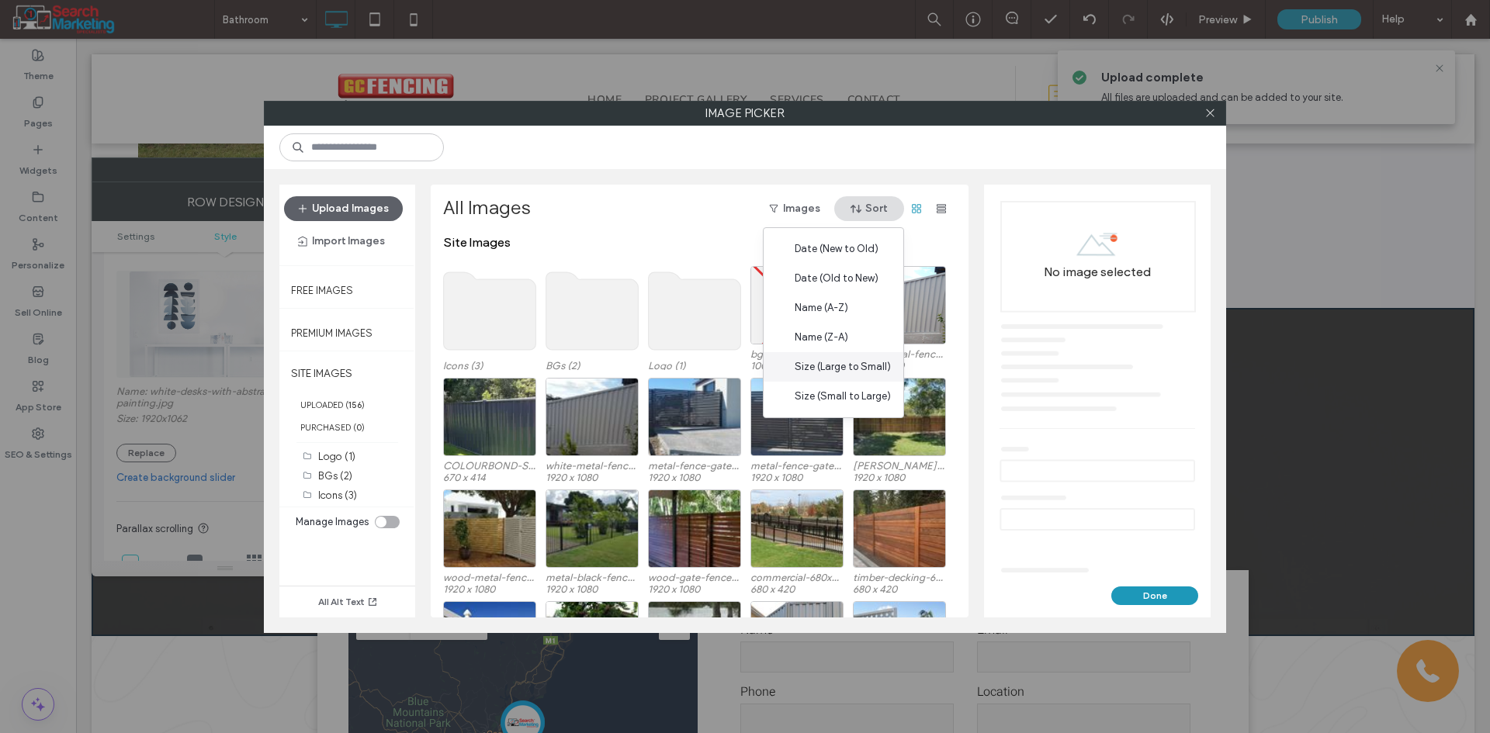
click at [858, 361] on span "Size (Large to Small)" at bounding box center [843, 367] width 96 height 16
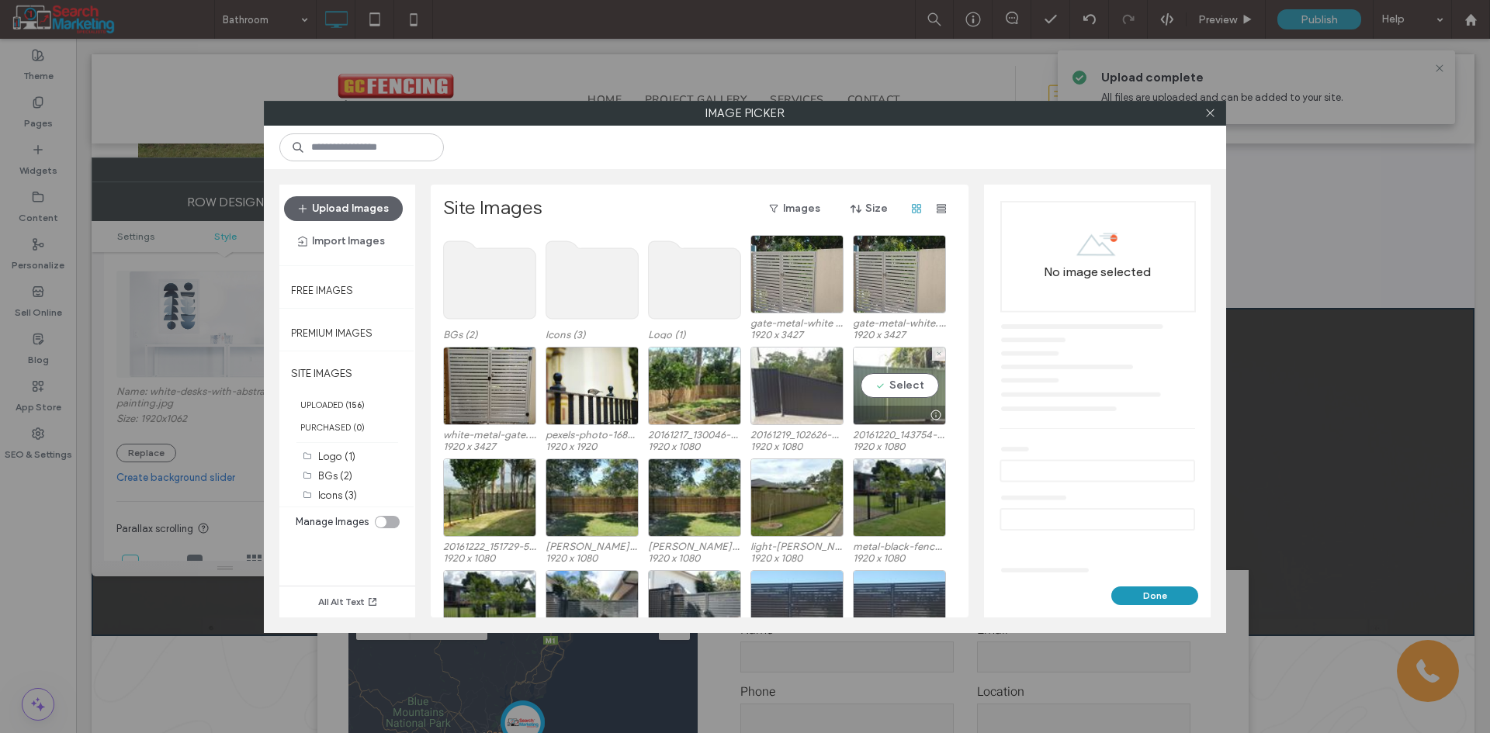
click at [881, 390] on div "Select" at bounding box center [899, 386] width 93 height 78
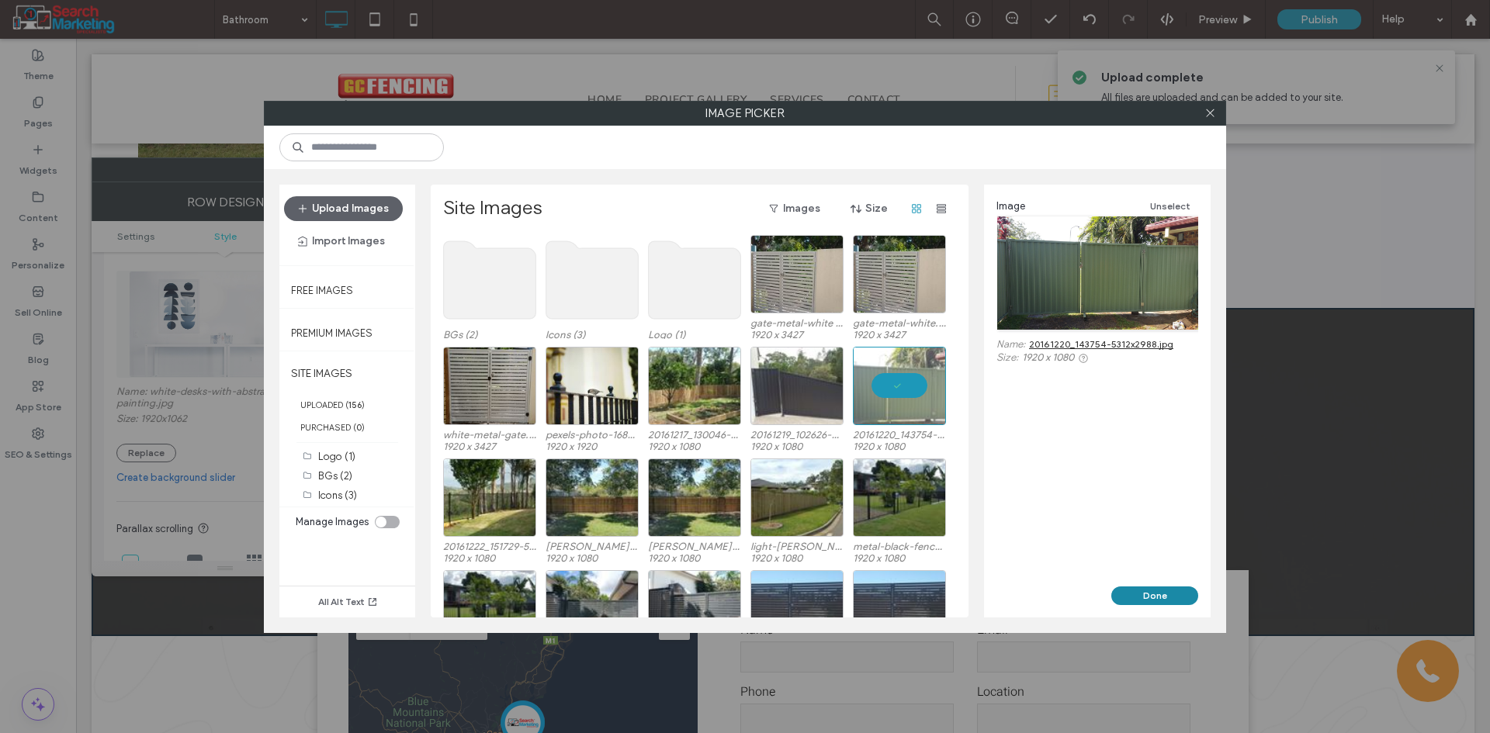
click at [1151, 594] on button "Done" at bounding box center [1154, 596] width 87 height 19
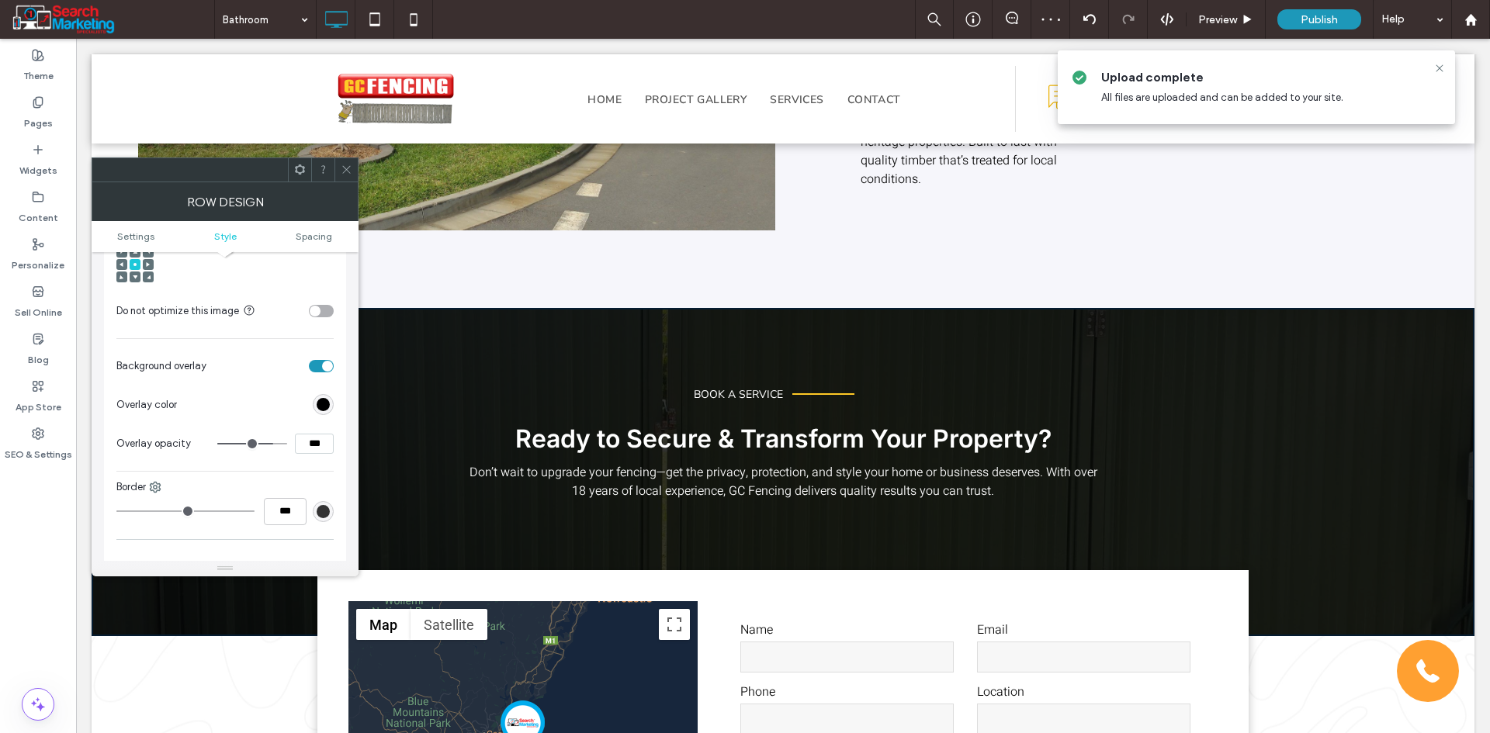
scroll to position [621, 0]
drag, startPoint x: 309, startPoint y: 441, endPoint x: 295, endPoint y: 446, distance: 14.7
click at [296, 445] on input "***" at bounding box center [314, 441] width 39 height 20
type input "***"
type input "**"
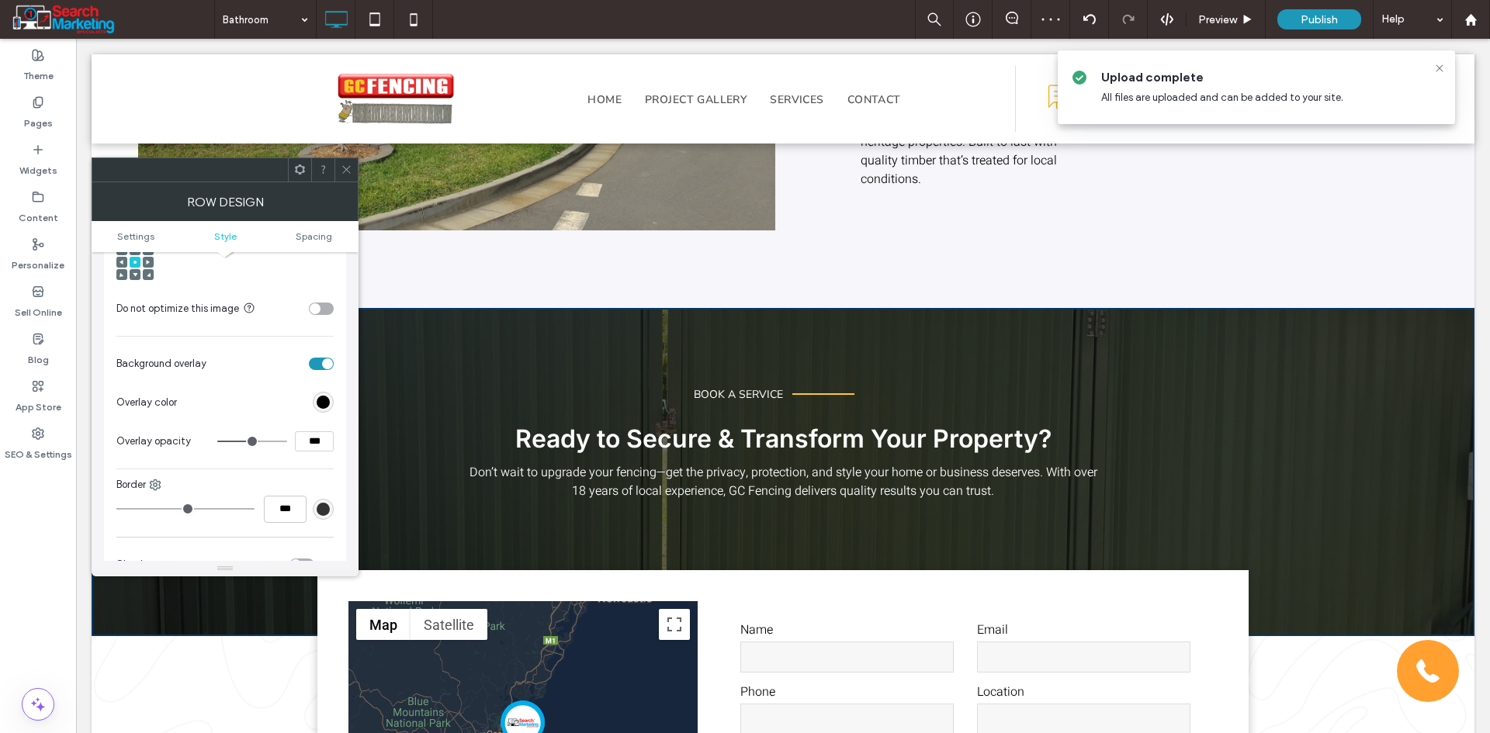
click at [341, 165] on icon at bounding box center [347, 170] width 12 height 12
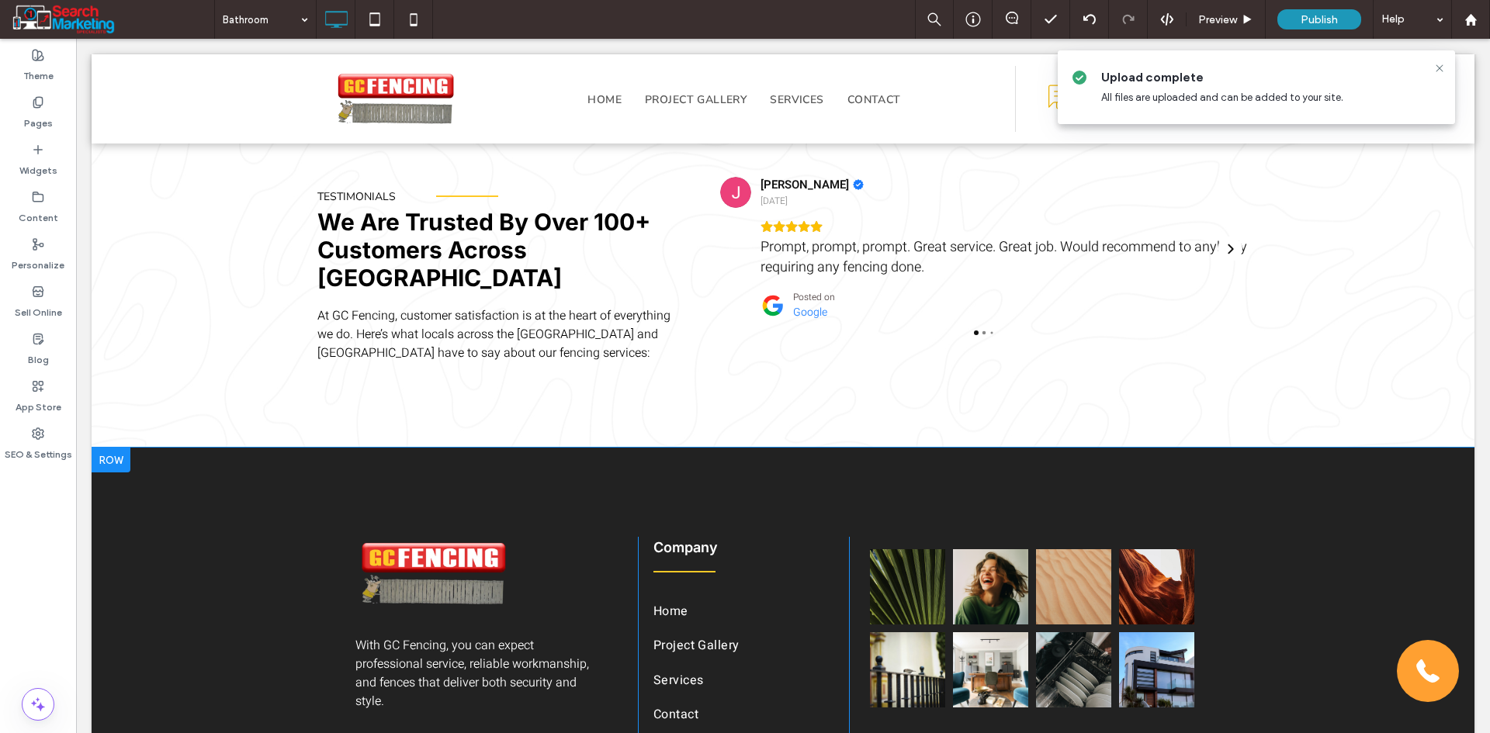
scroll to position [2997, 0]
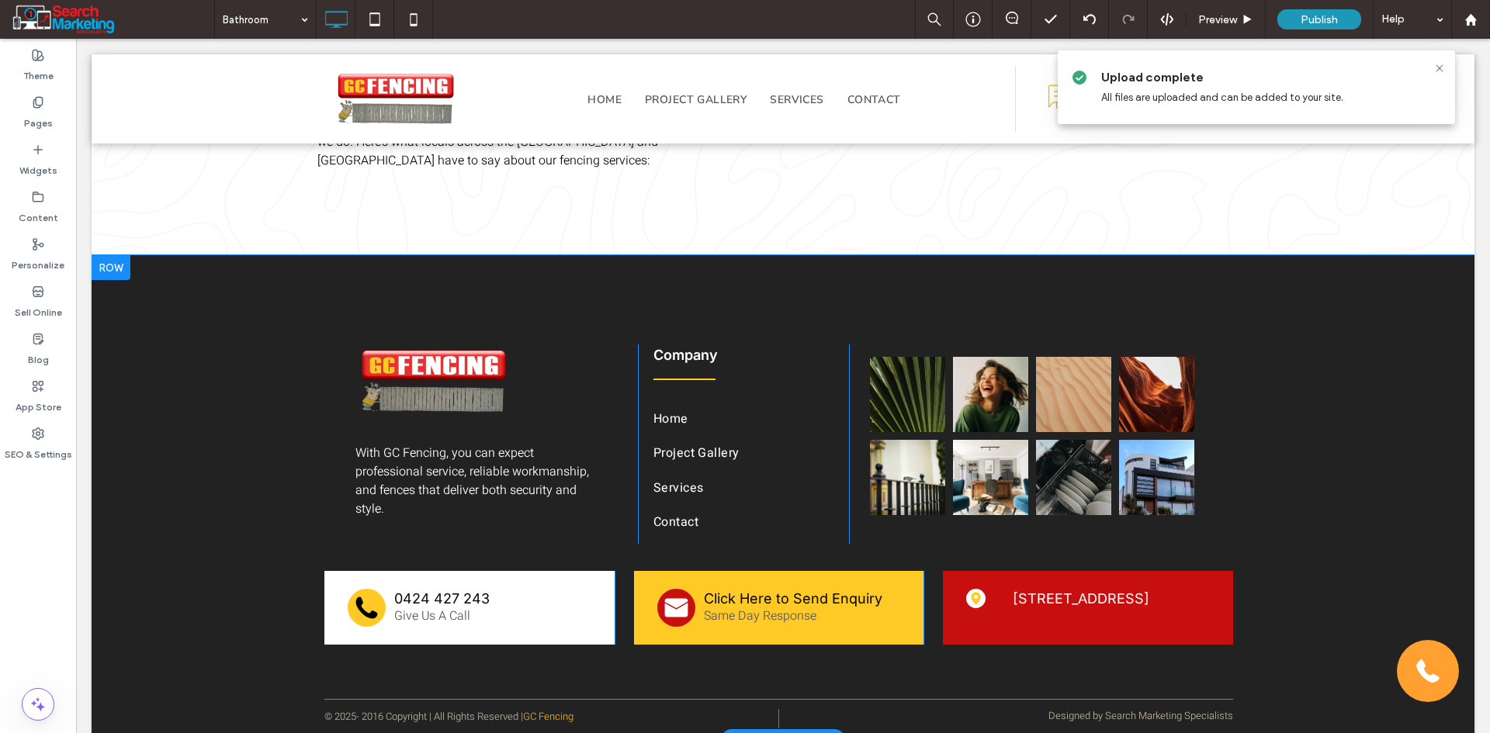
click at [147, 486] on div "With GC Fencing, you can expect professional service, reliable workmanship, and…" at bounding box center [783, 497] width 1383 height 485
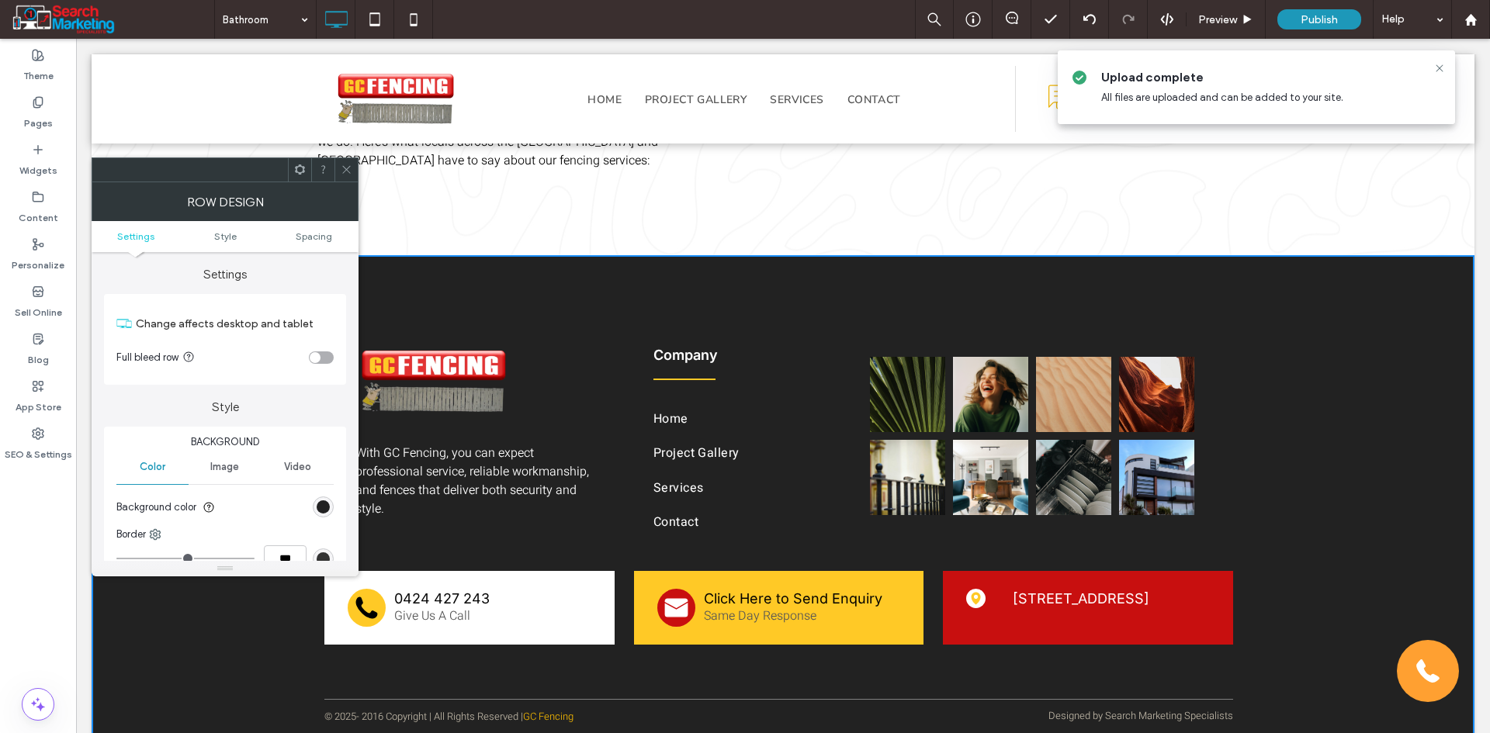
click at [229, 471] on span "Image" at bounding box center [224, 467] width 29 height 12
click at [217, 526] on div "Add multiple images for a background slider" at bounding box center [225, 549] width 216 height 102
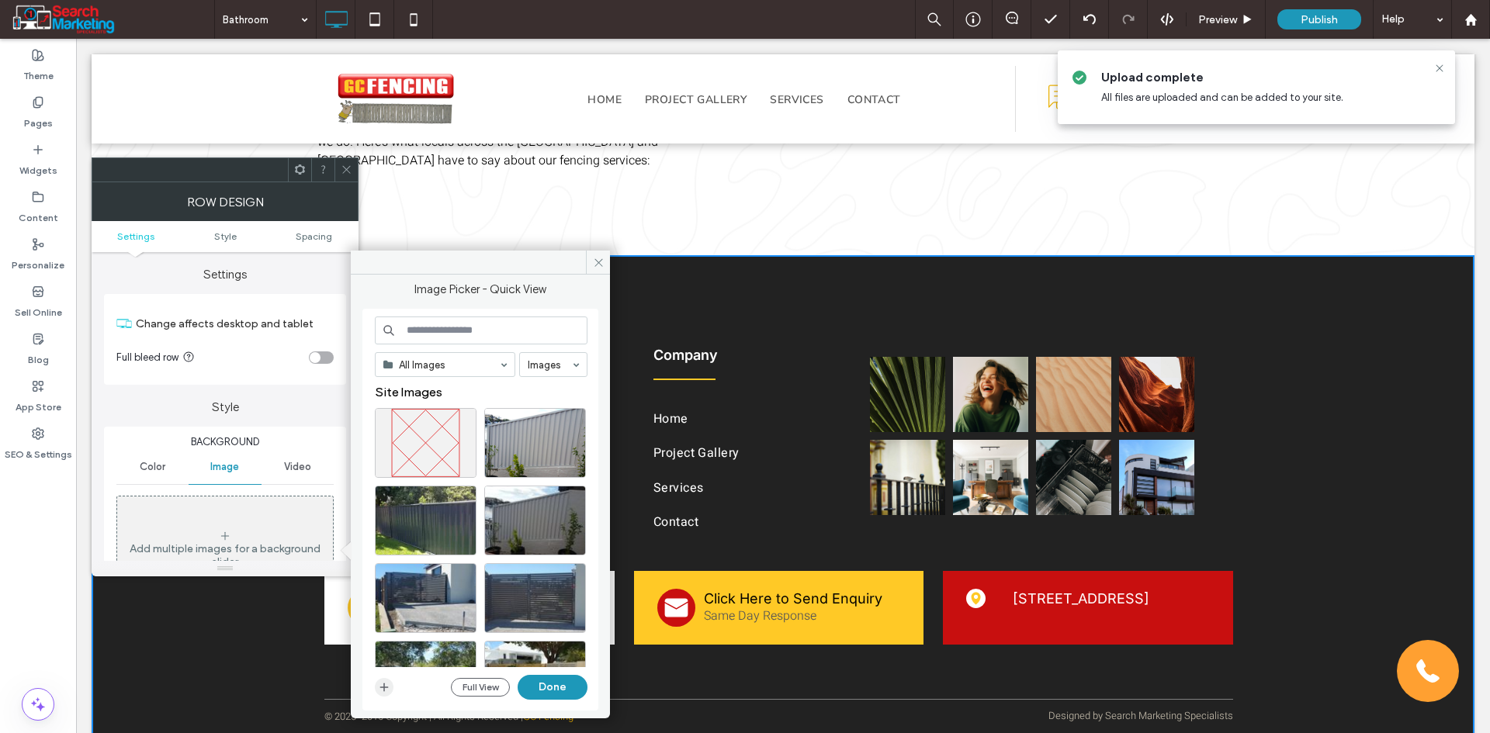
click at [386, 691] on icon "button" at bounding box center [384, 687] width 12 height 12
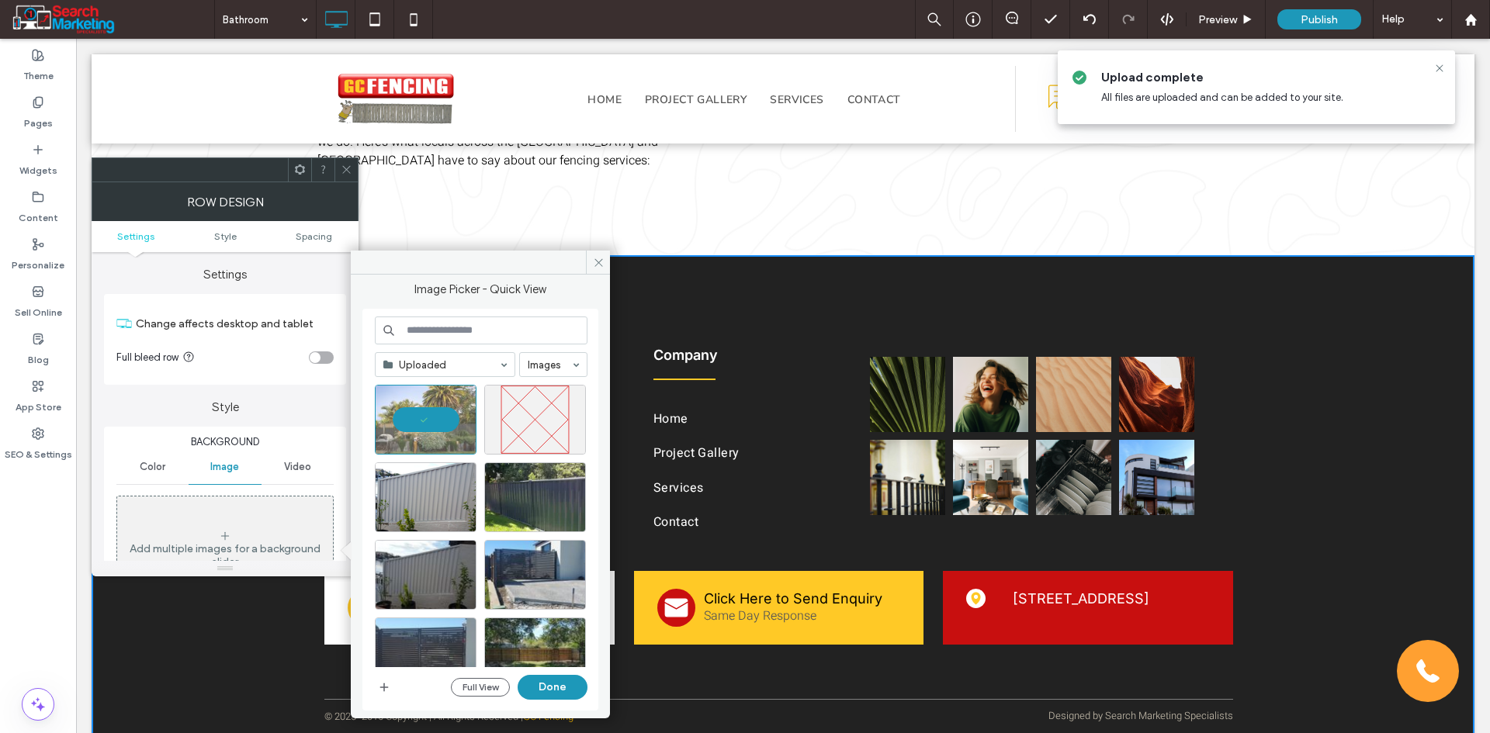
click at [158, 469] on span "Color" at bounding box center [153, 467] width 26 height 12
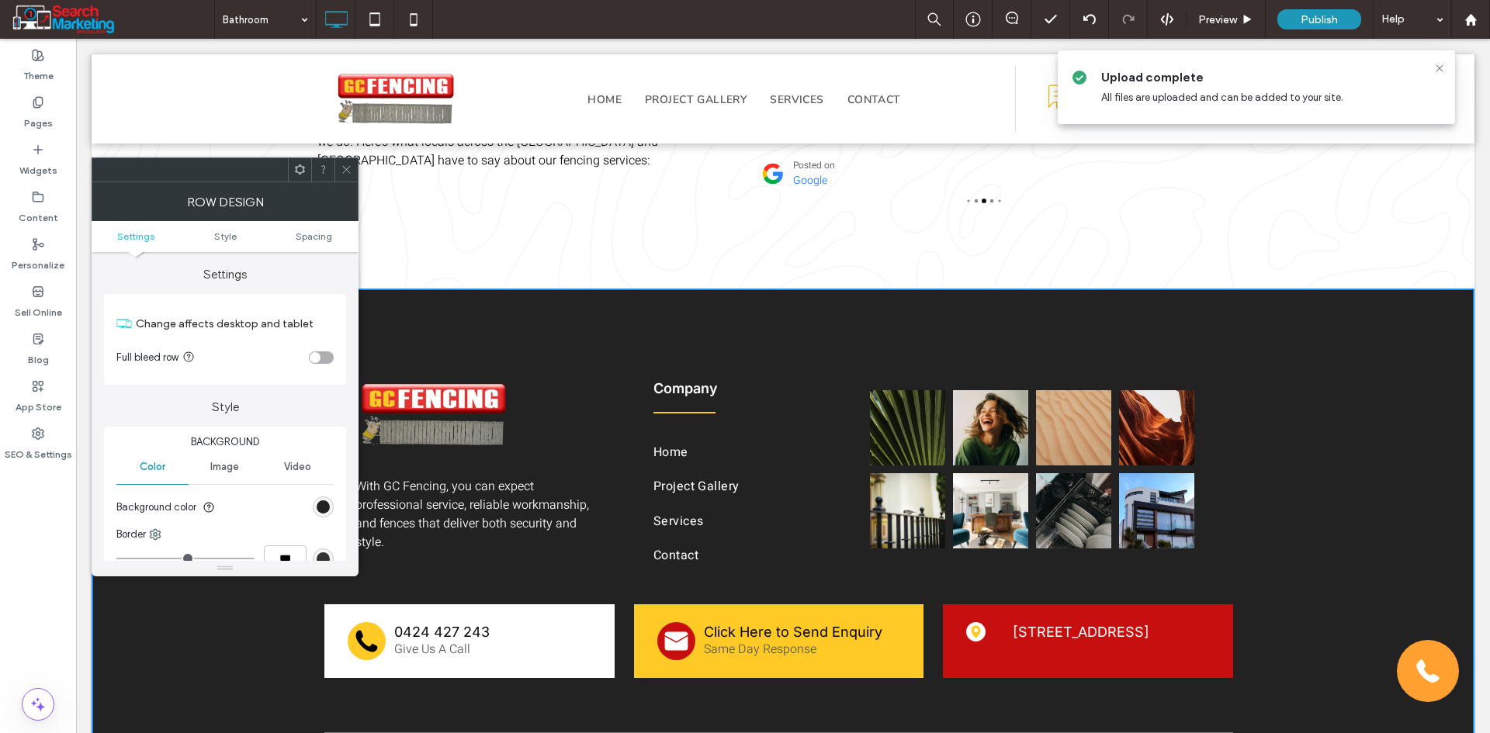
click at [333, 506] on div "rgb(34, 34, 34)" at bounding box center [323, 507] width 21 height 21
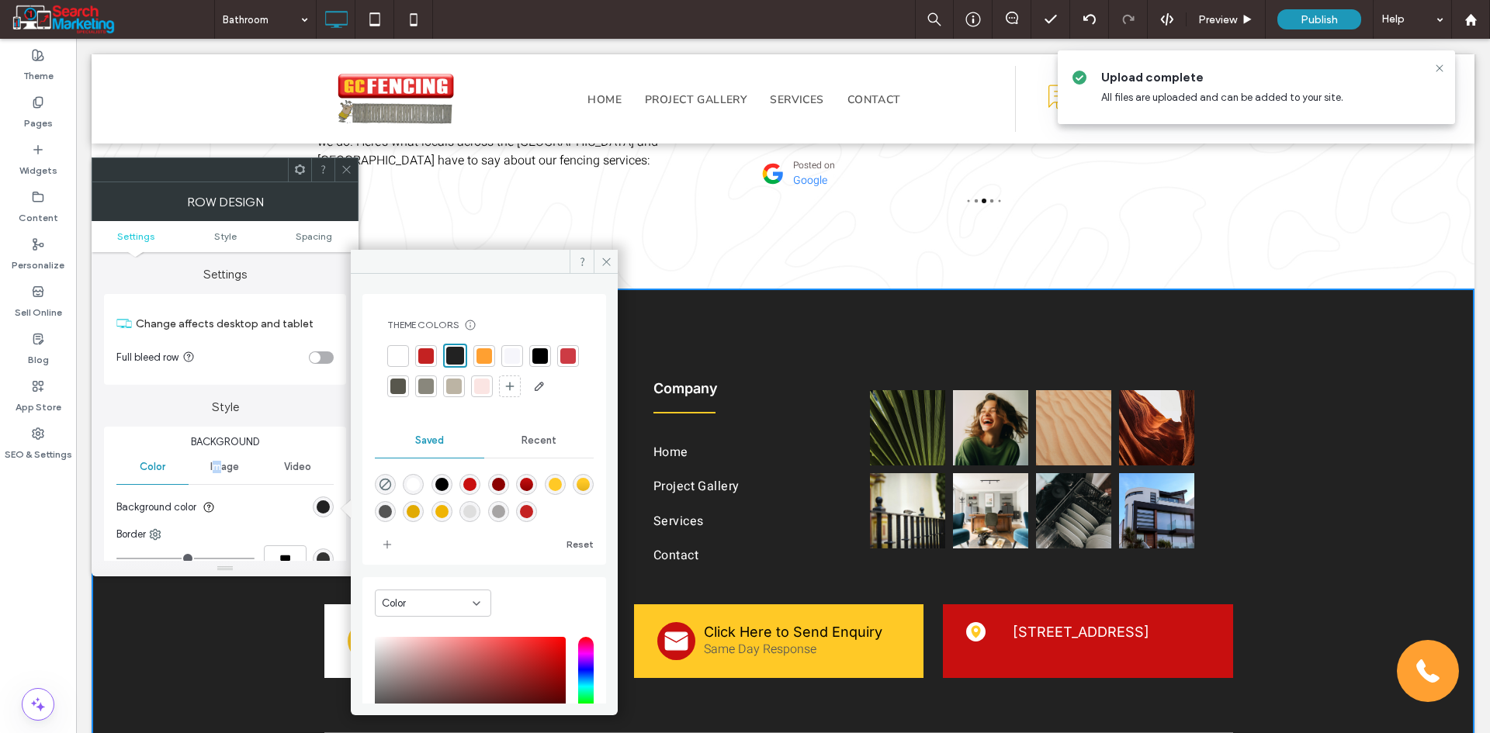
click at [218, 469] on span "Image" at bounding box center [224, 467] width 29 height 12
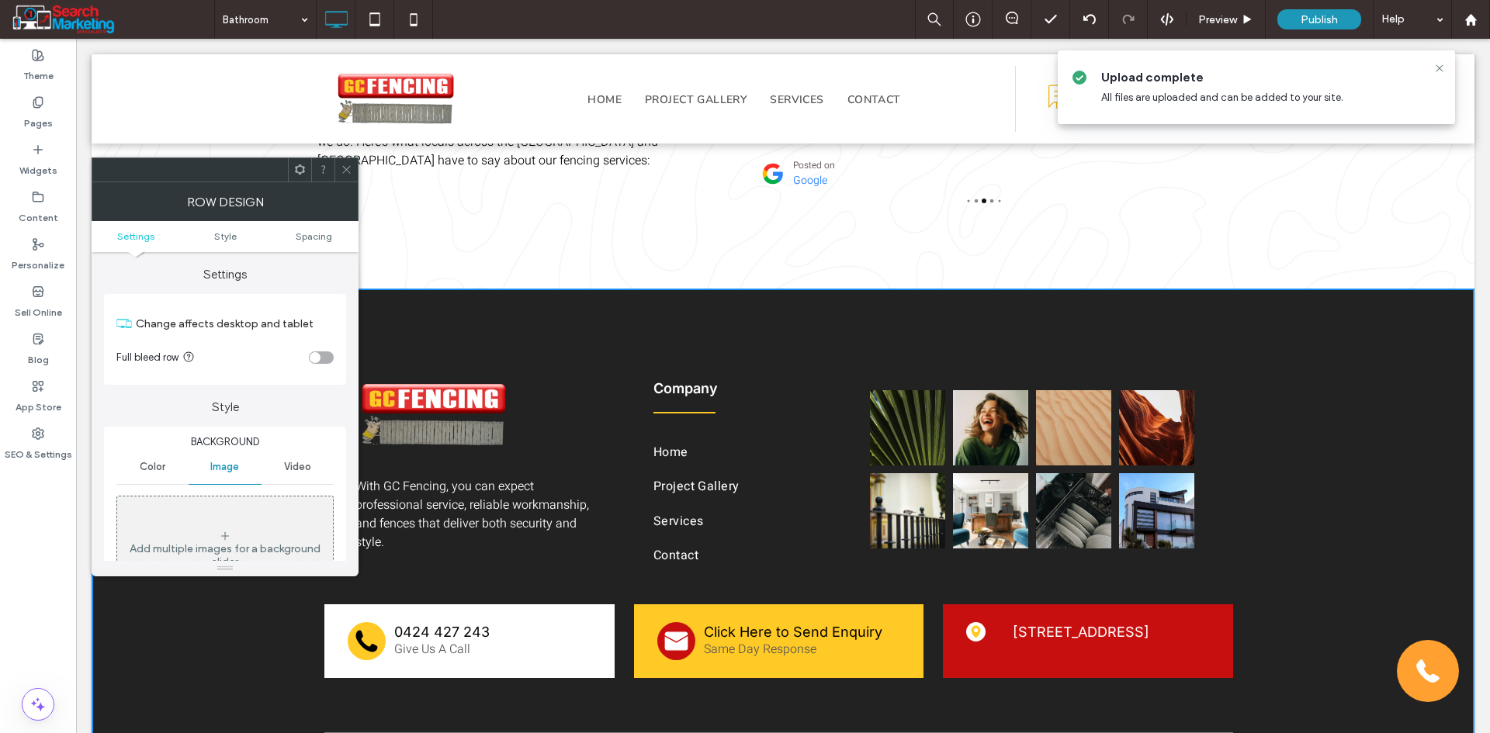
click at [274, 519] on div "Add multiple images for a background slider" at bounding box center [225, 549] width 216 height 102
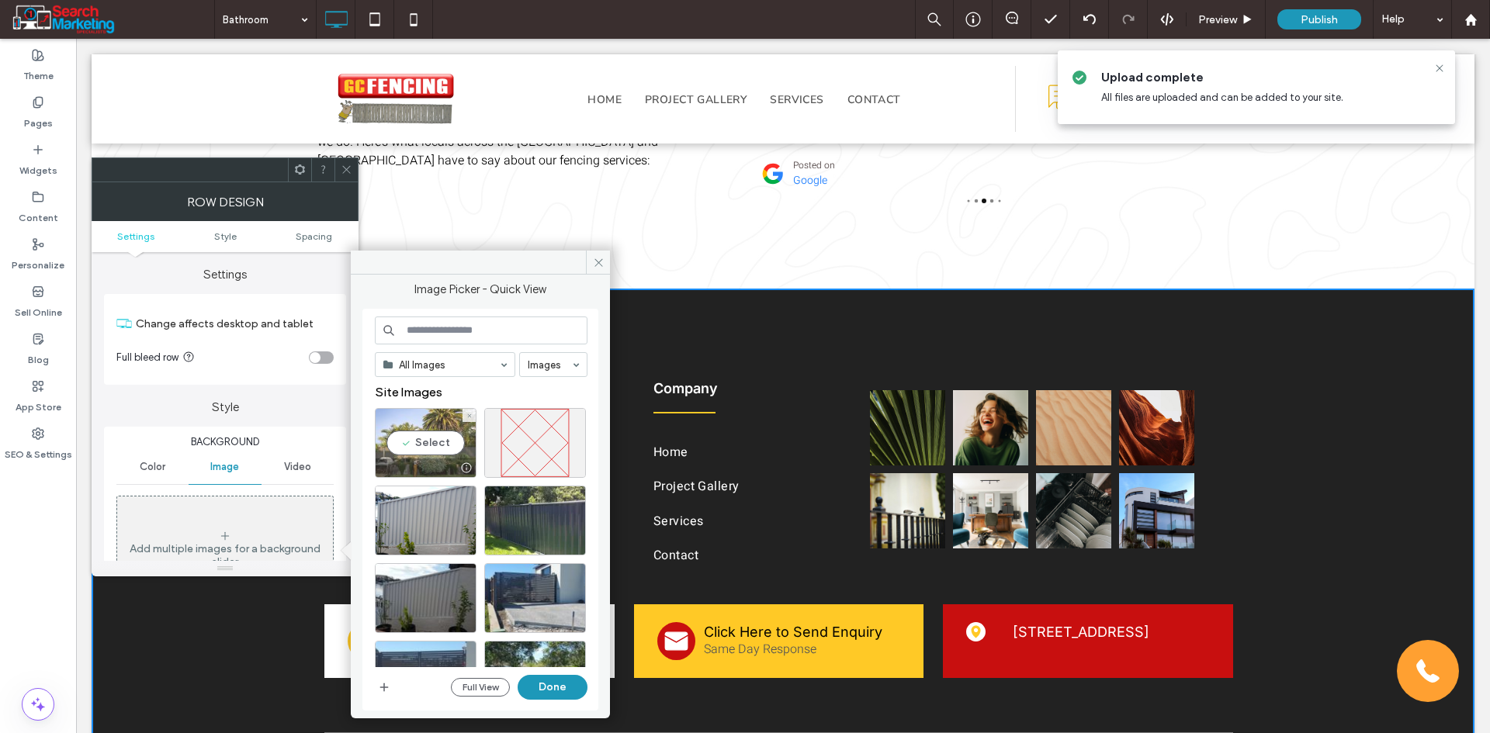
click at [410, 447] on div "Select" at bounding box center [426, 443] width 102 height 70
drag, startPoint x: 444, startPoint y: 612, endPoint x: 573, endPoint y: 689, distance: 150.6
click at [573, 689] on button "Done" at bounding box center [553, 687] width 70 height 25
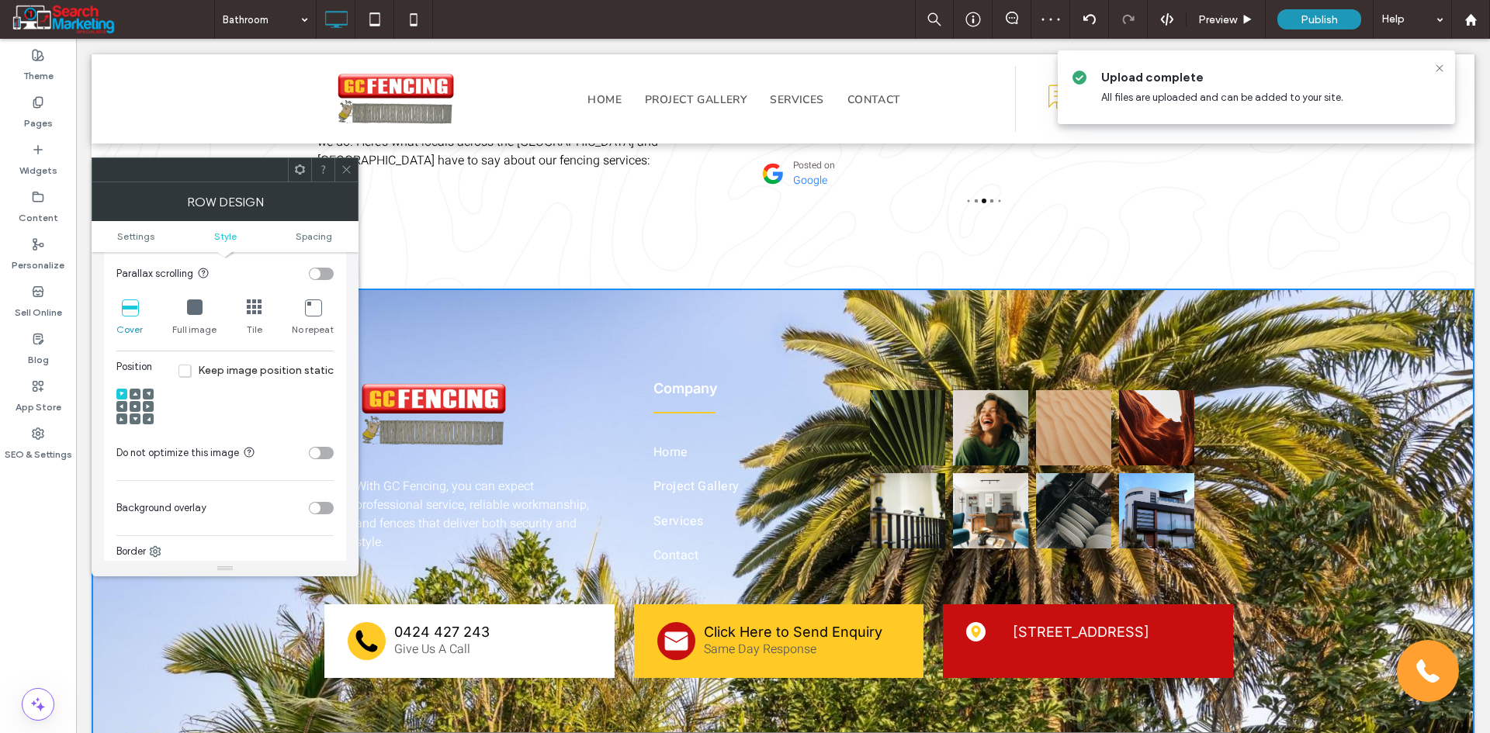
scroll to position [543, 0]
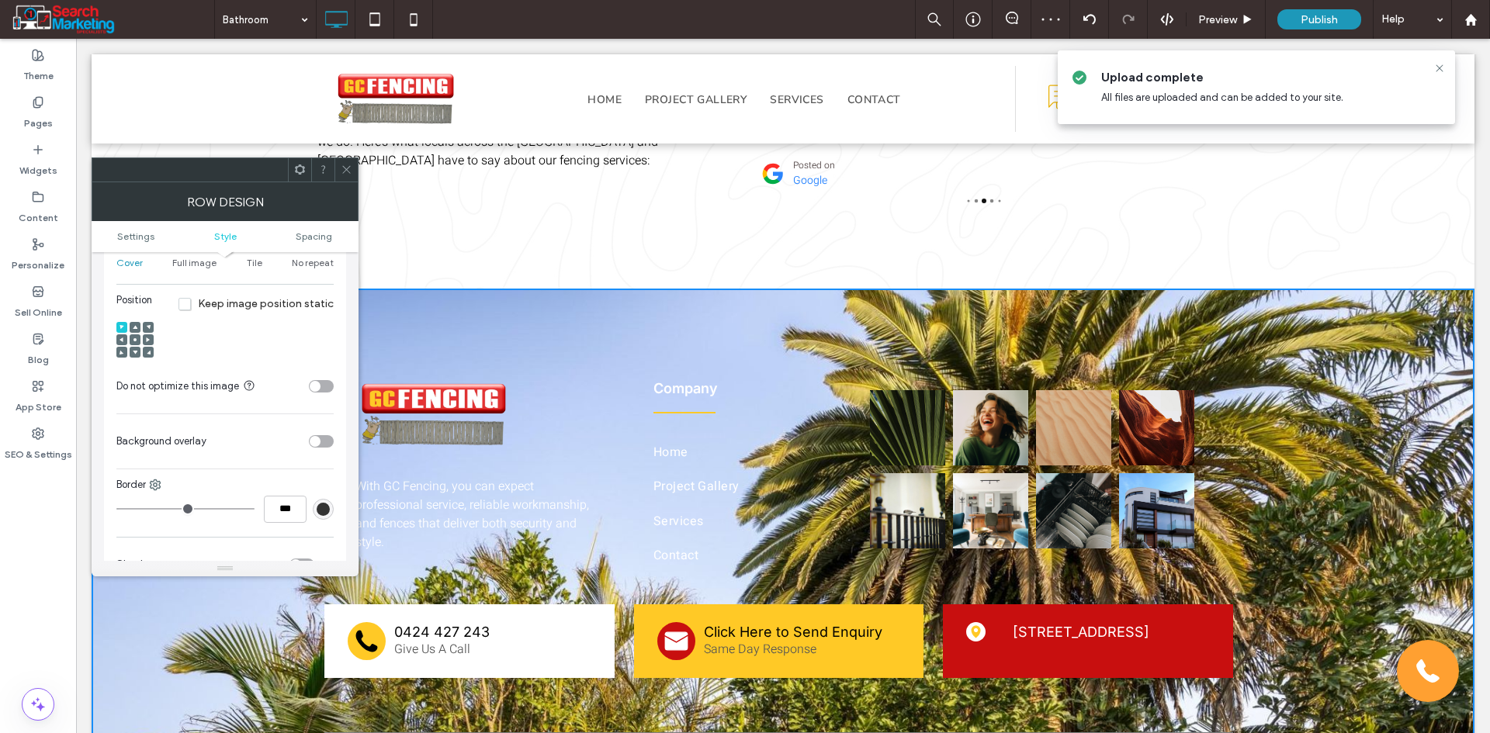
click at [136, 342] on span at bounding box center [135, 339] width 5 height 11
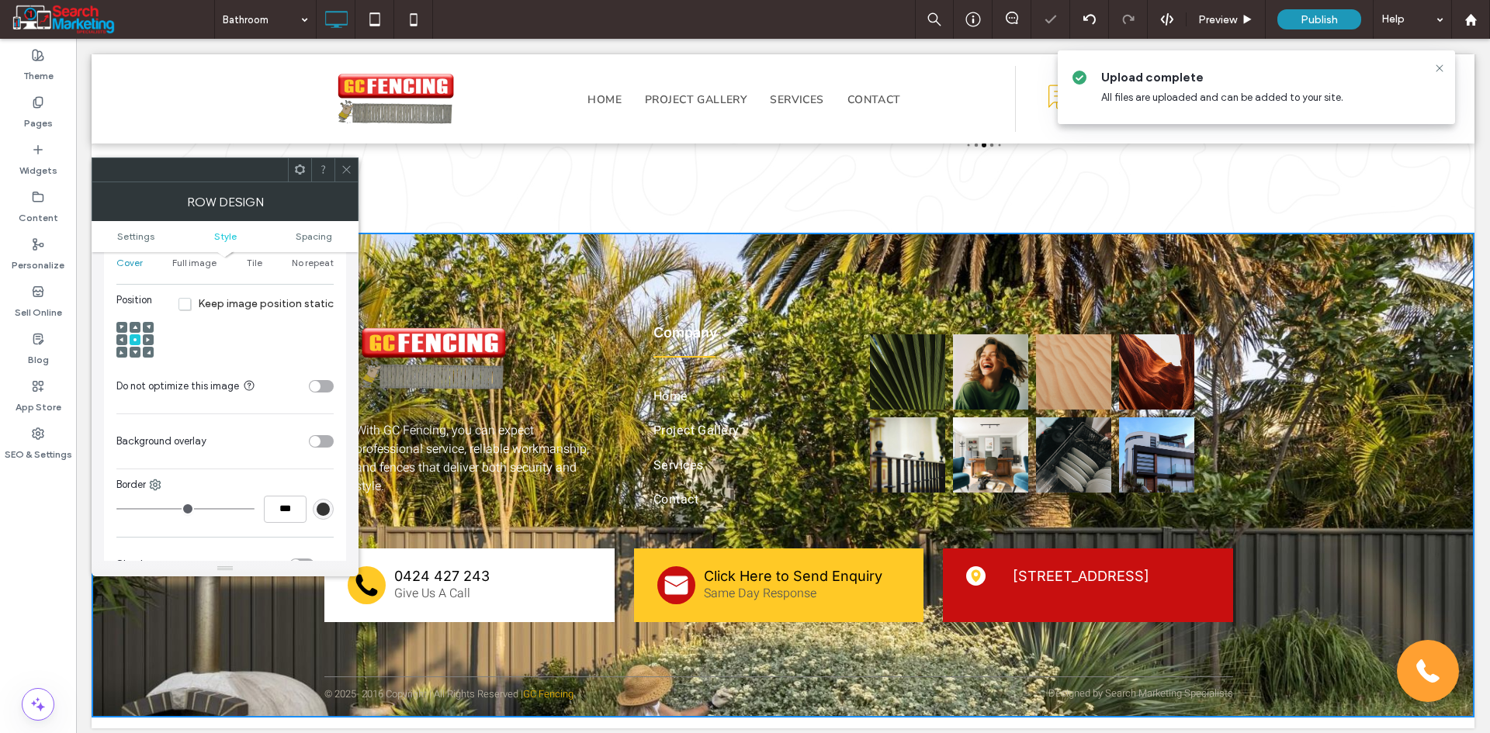
scroll to position [3057, 0]
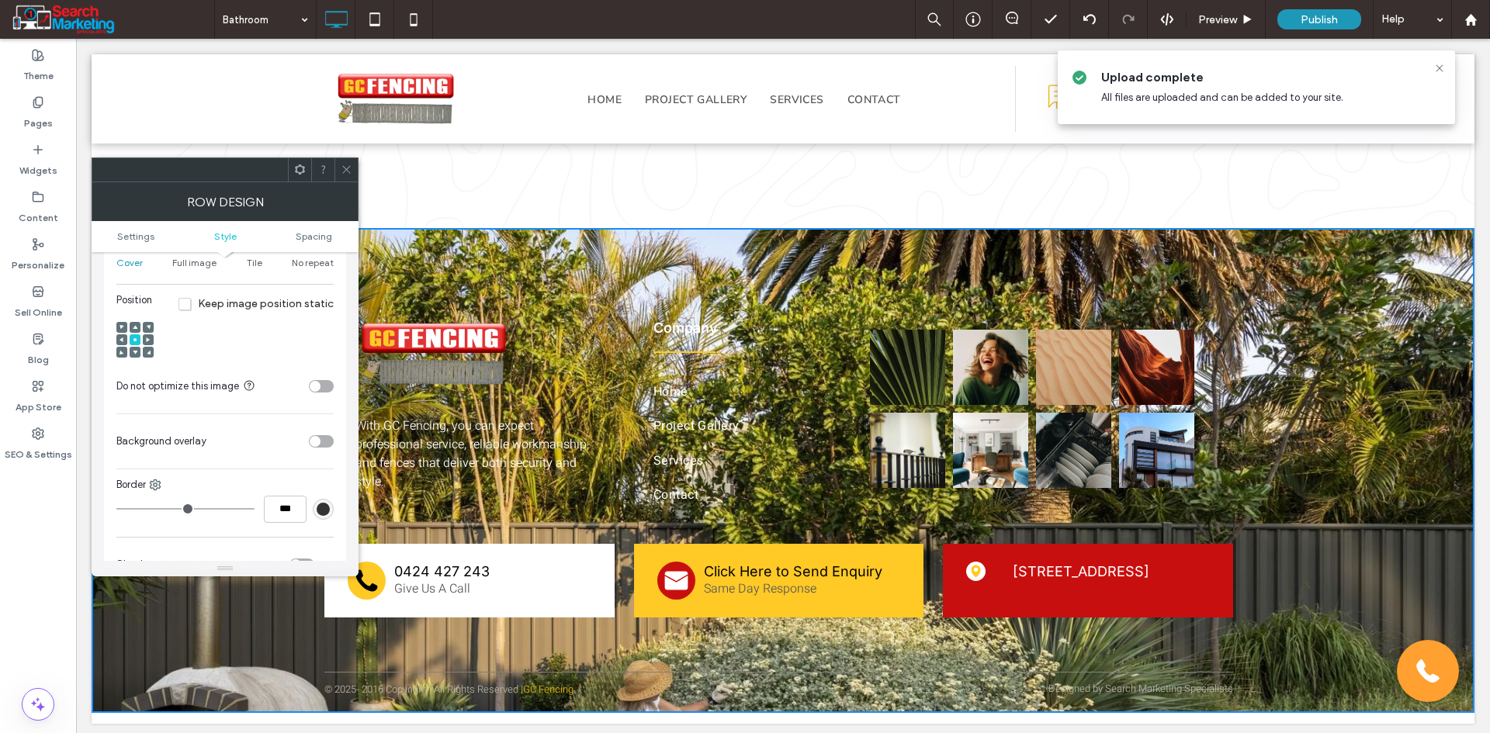
click at [133, 351] on icon at bounding box center [135, 352] width 5 height 5
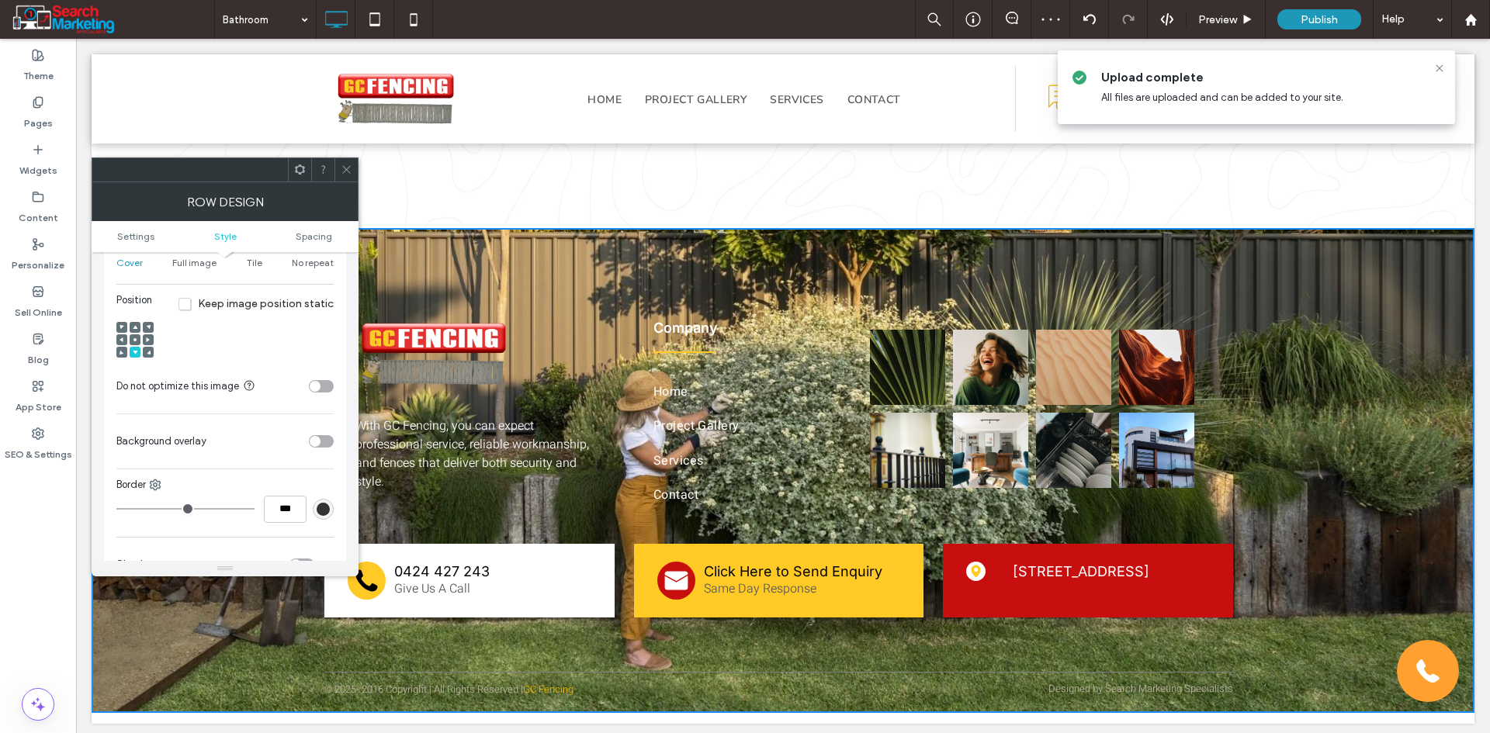
click at [133, 336] on span at bounding box center [135, 339] width 5 height 11
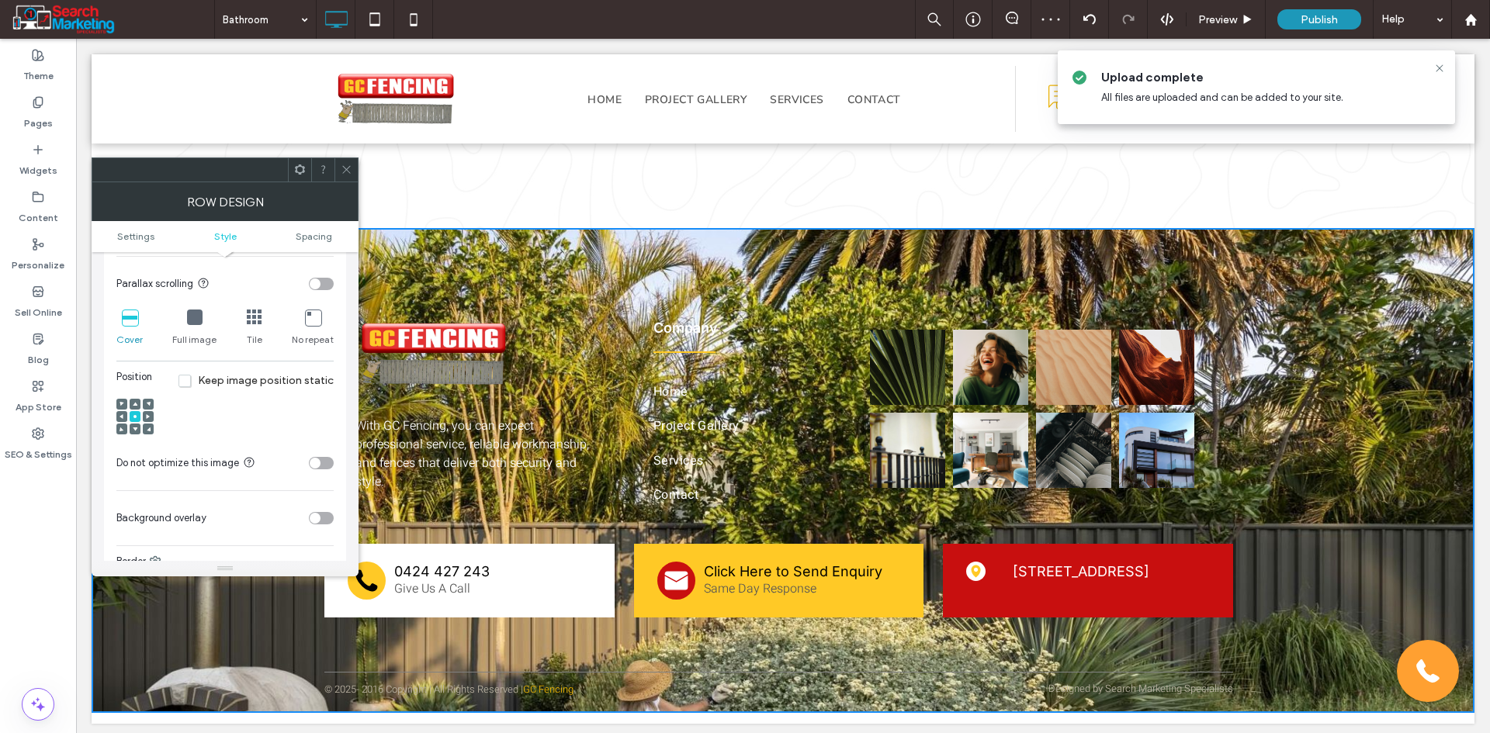
scroll to position [466, 0]
click at [324, 289] on div "toggle" at bounding box center [321, 285] width 25 height 12
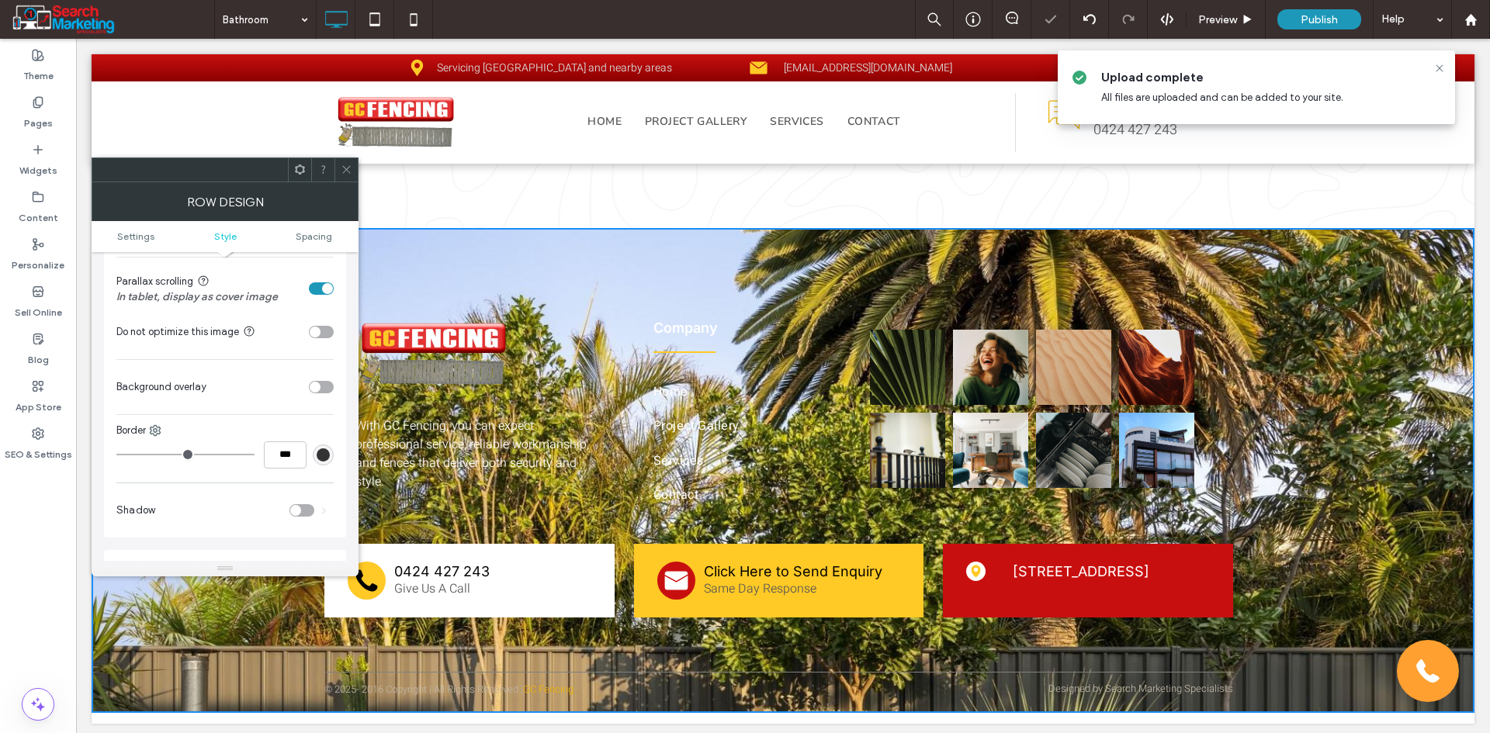
click at [312, 286] on div "toggle" at bounding box center [321, 288] width 25 height 12
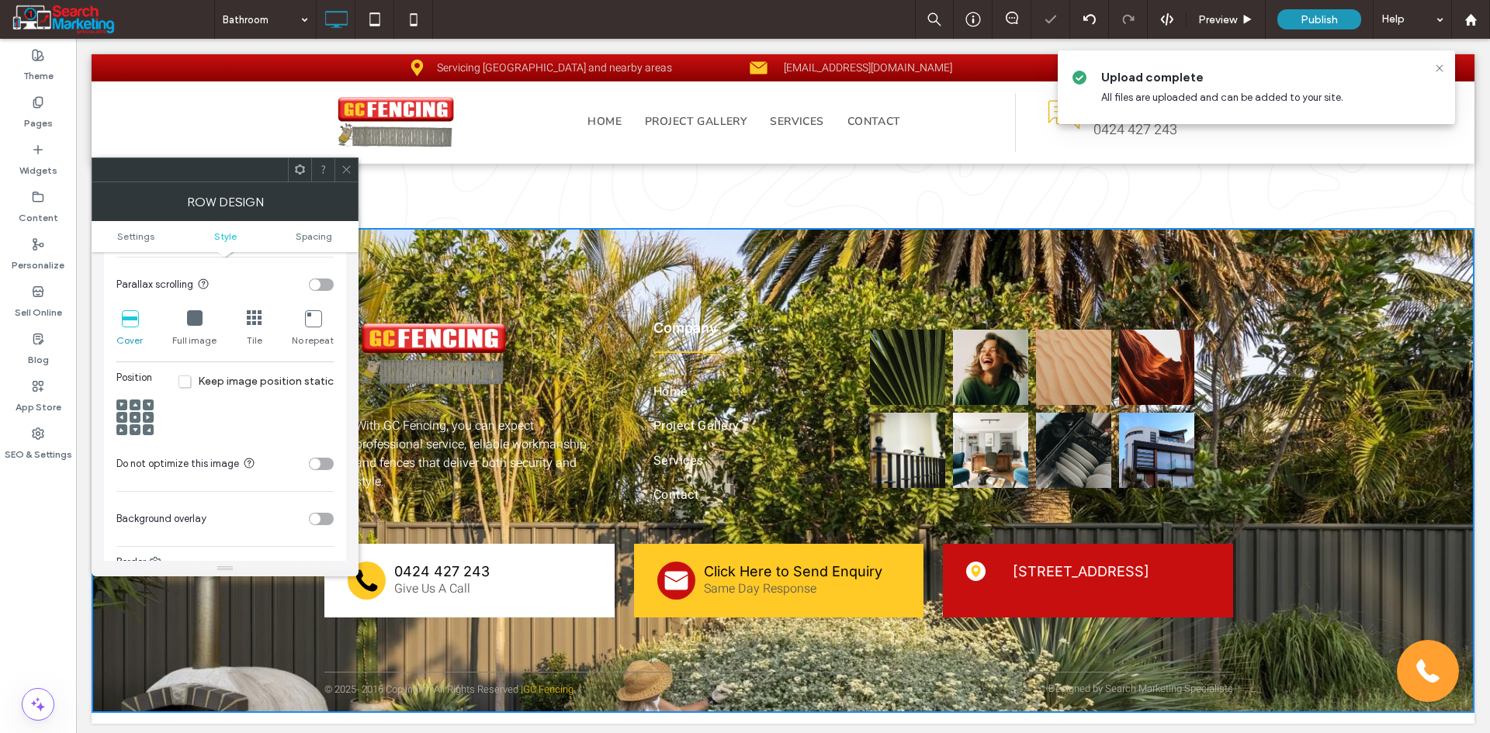
click at [131, 424] on div at bounding box center [135, 429] width 11 height 11
click at [137, 414] on span at bounding box center [135, 417] width 5 height 11
click at [327, 518] on div "toggle" at bounding box center [321, 519] width 25 height 12
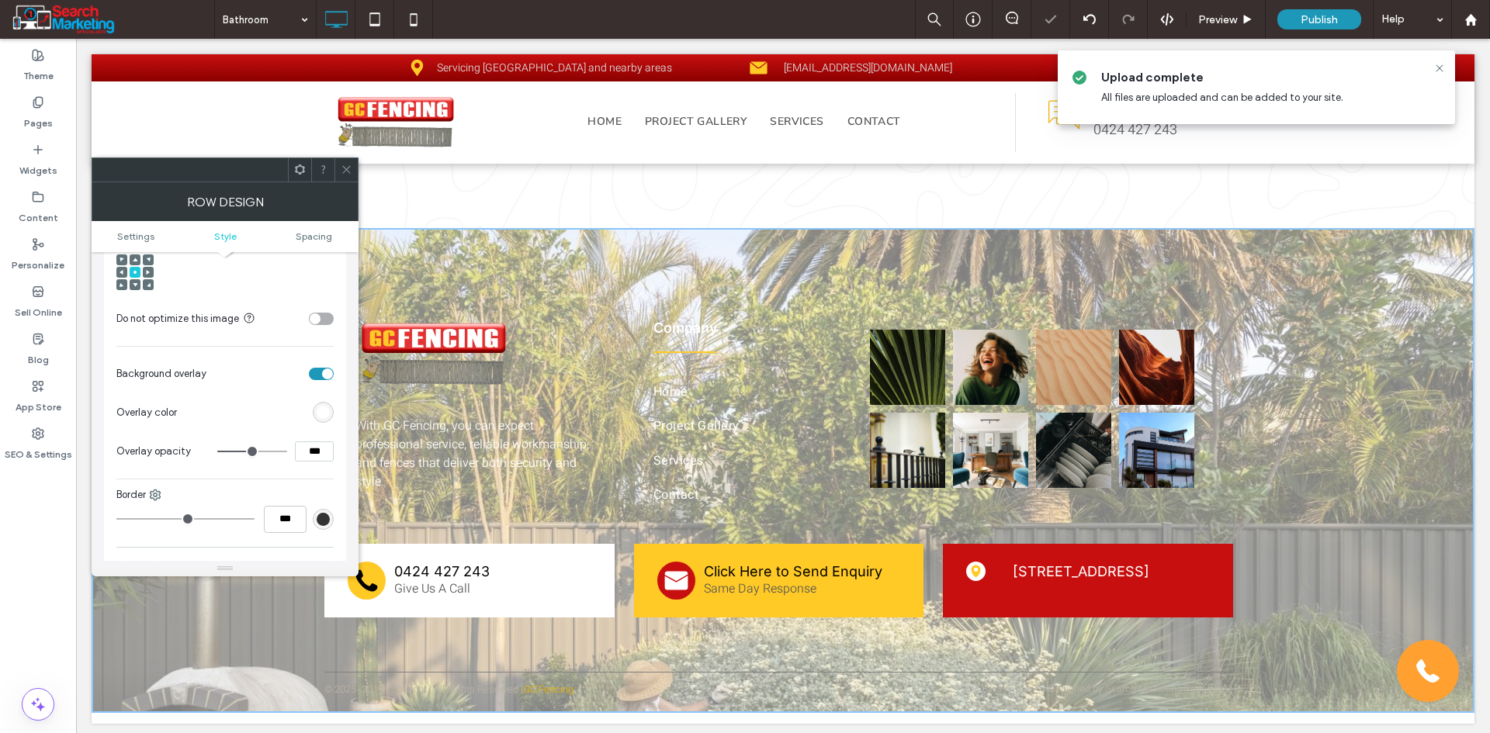
scroll to position [621, 0]
click at [320, 410] on div "rgb(255,255,255)" at bounding box center [323, 402] width 21 height 21
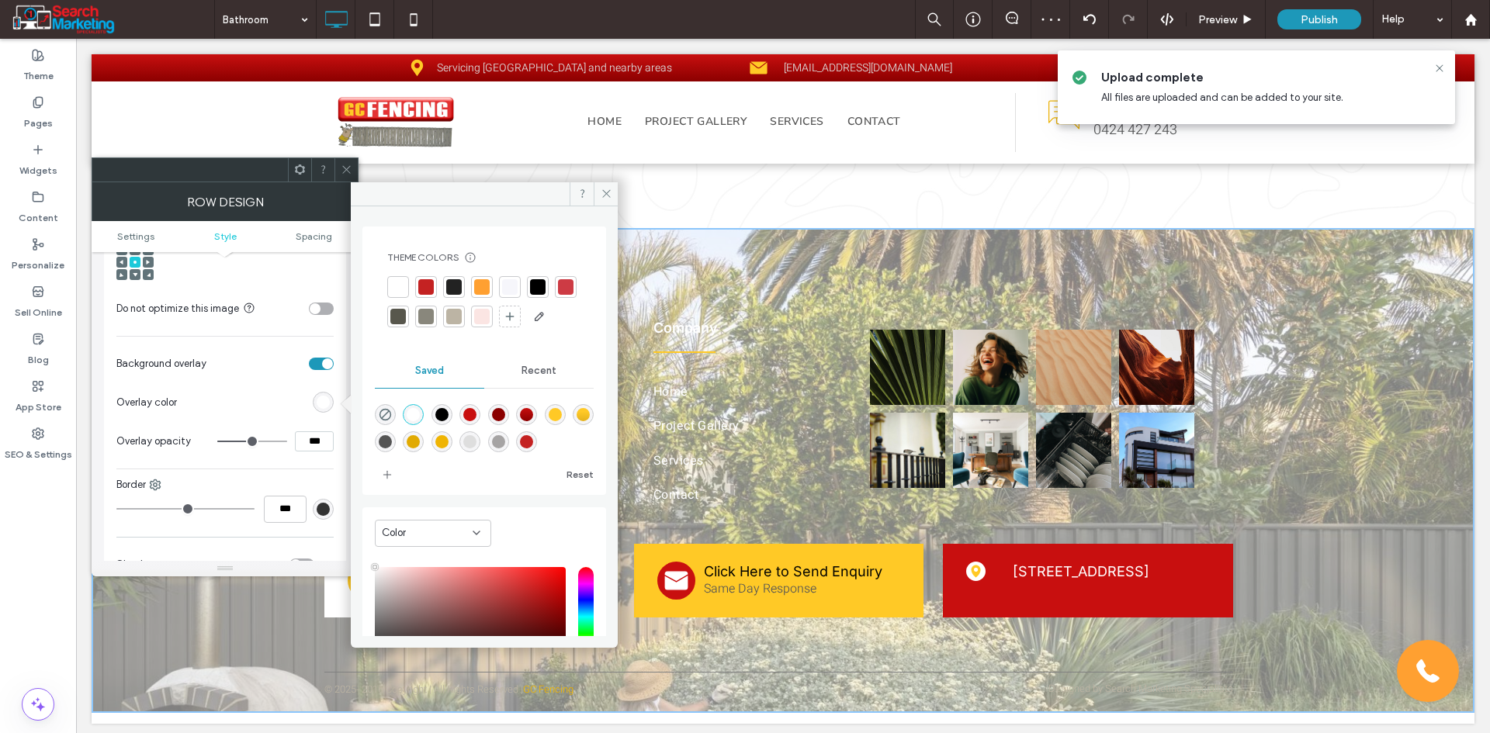
click at [457, 283] on div at bounding box center [454, 287] width 16 height 16
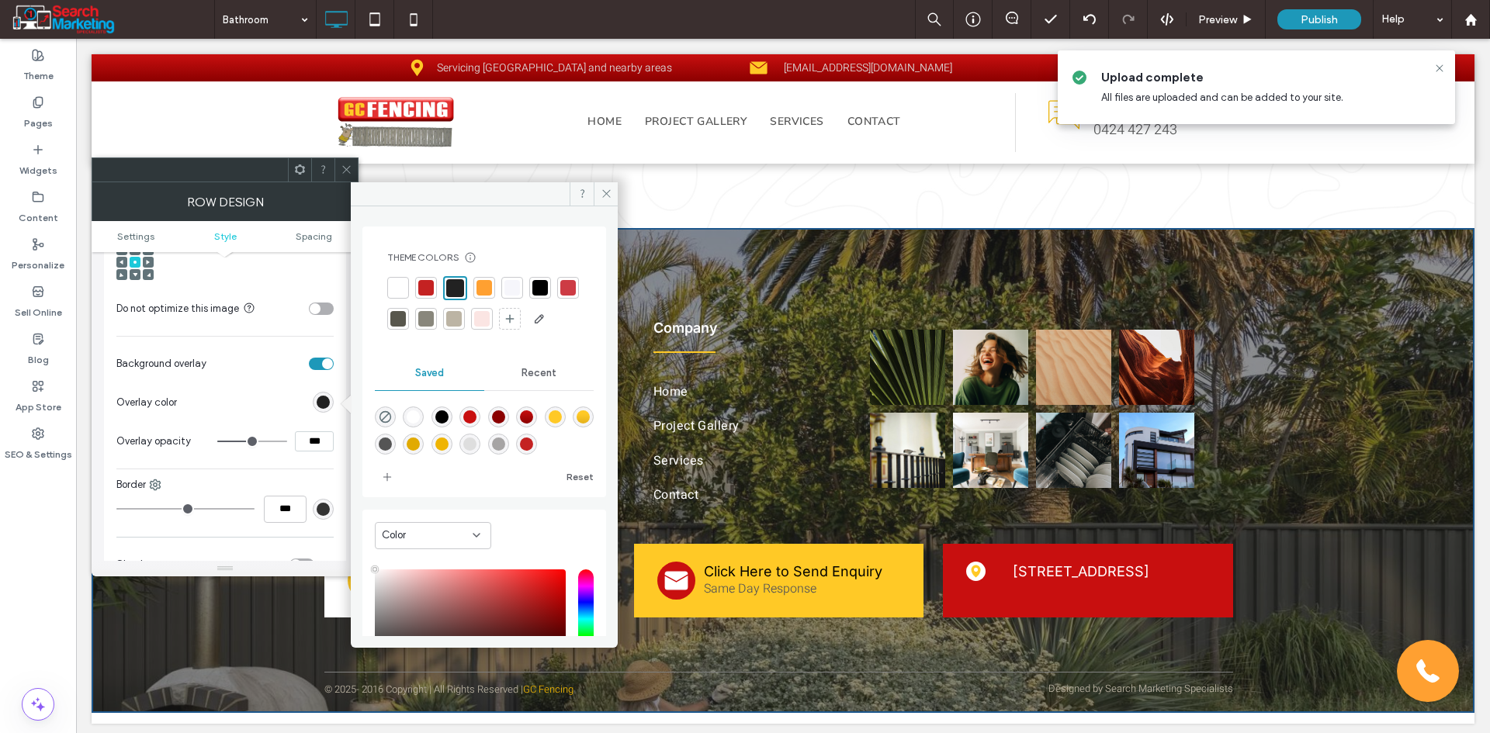
click at [306, 443] on input "***" at bounding box center [314, 441] width 39 height 20
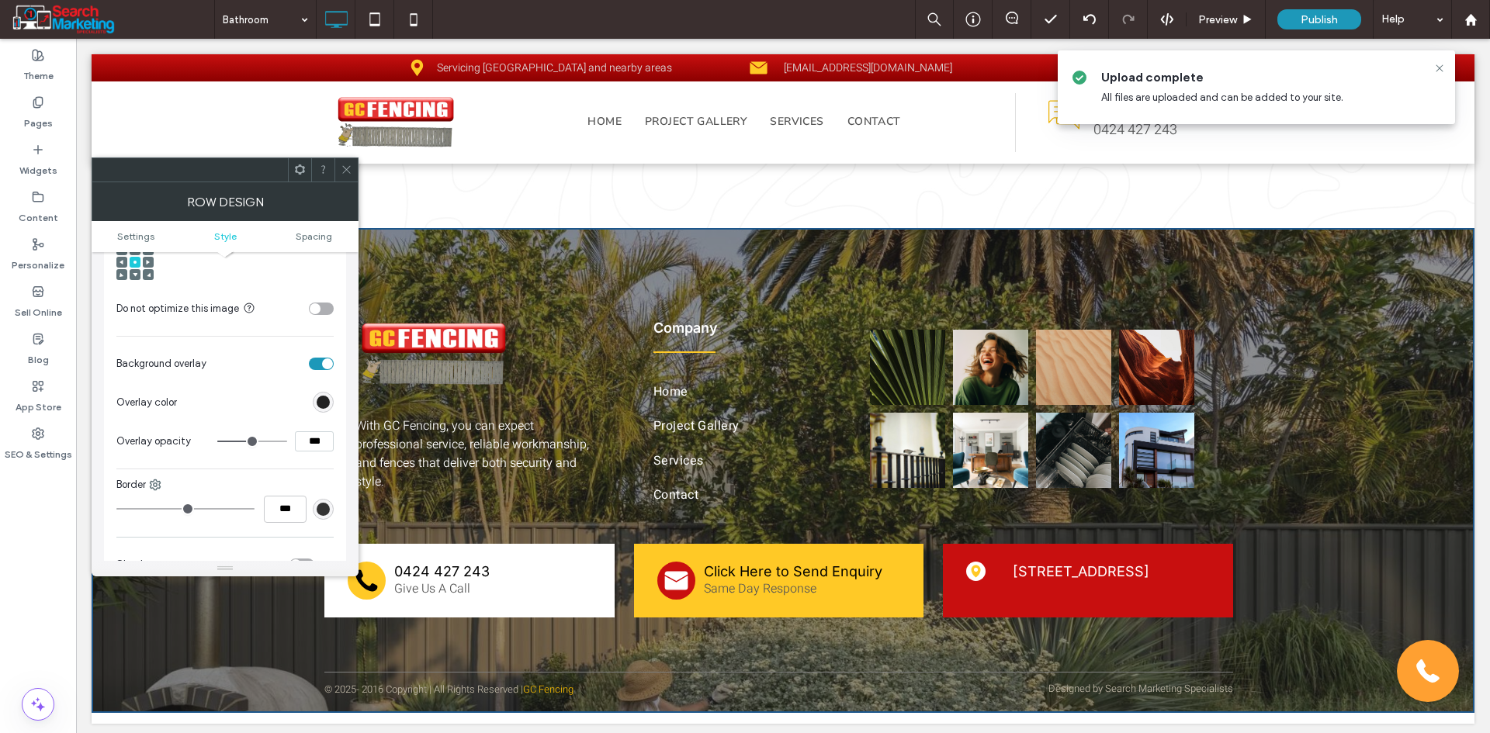
type input "***"
type input "**"
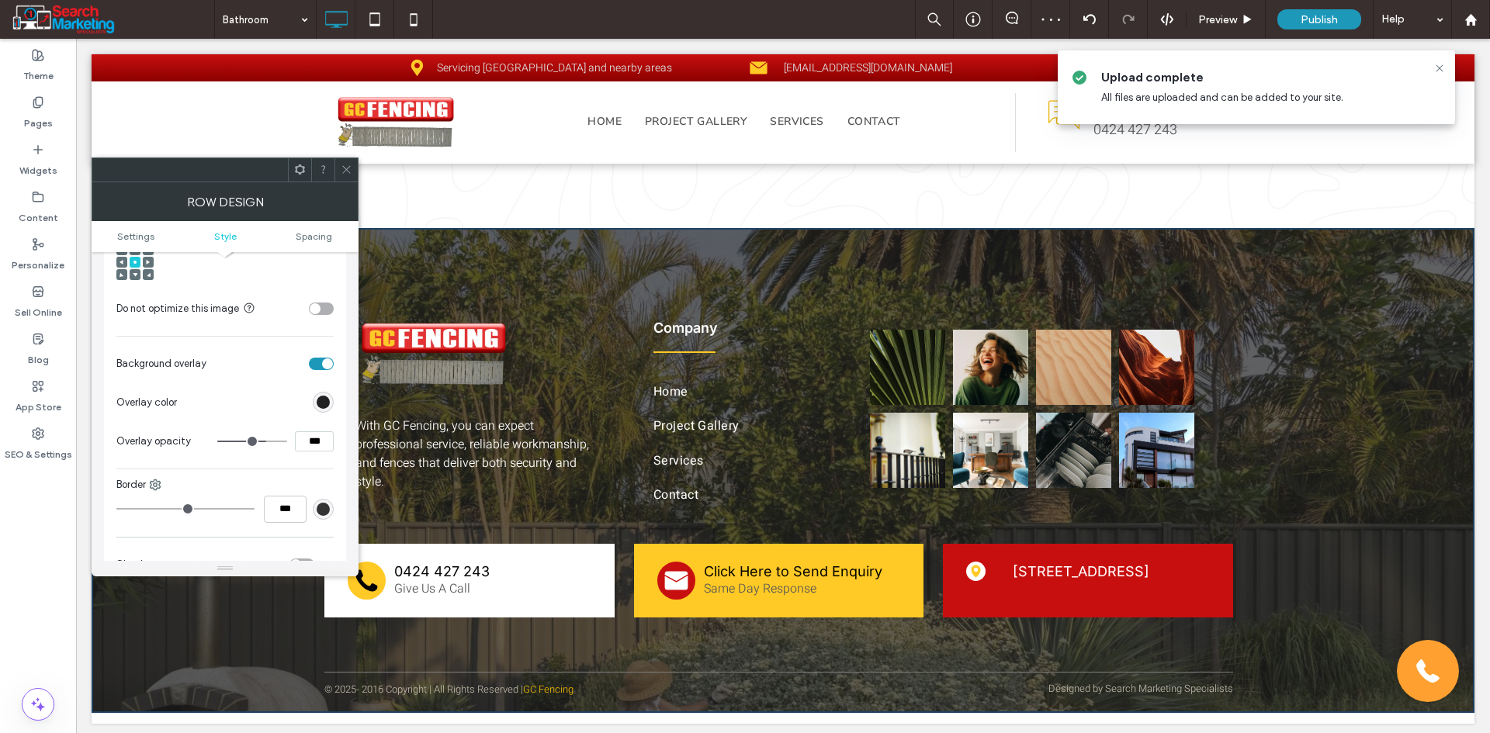
click at [310, 446] on input "***" at bounding box center [314, 441] width 39 height 20
type input "***"
type input "**"
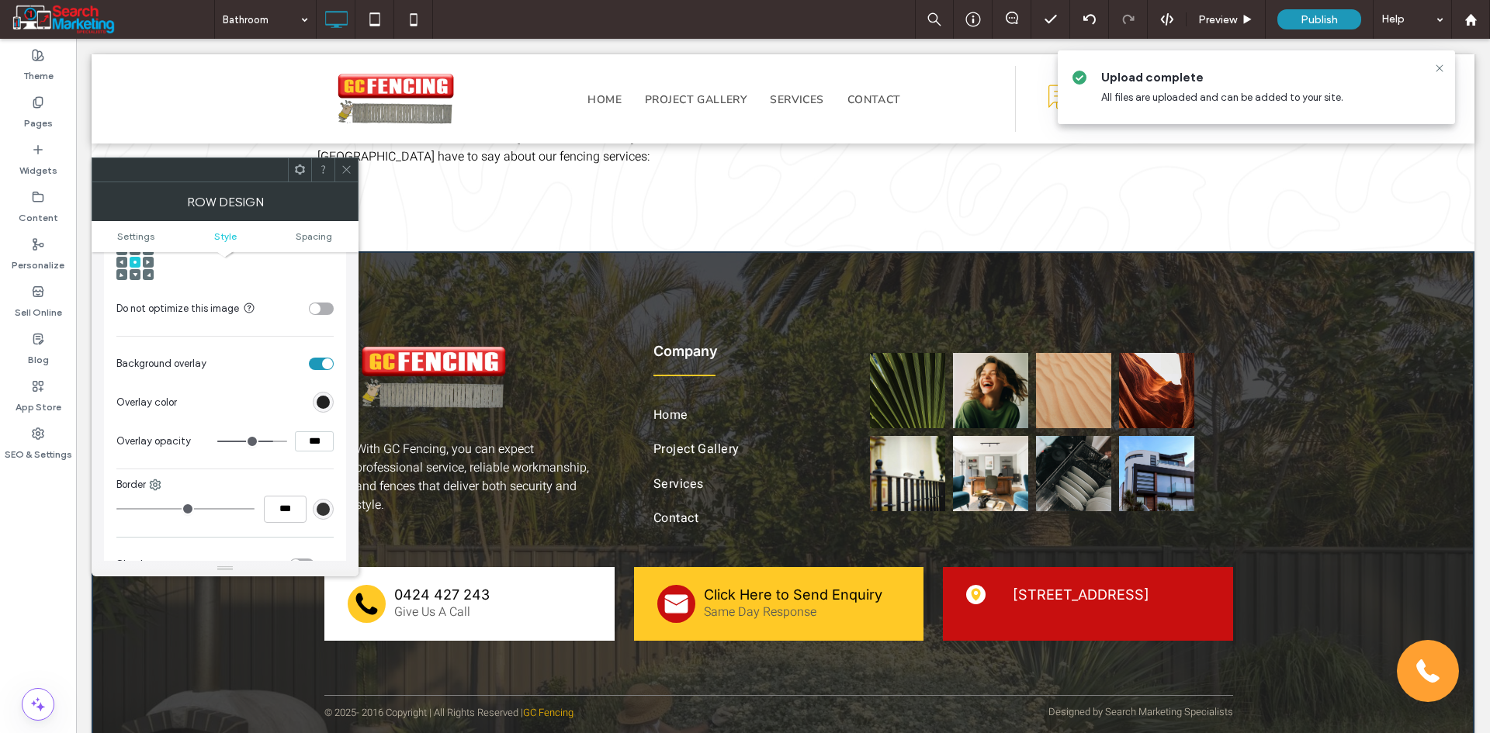
scroll to position [2997, 0]
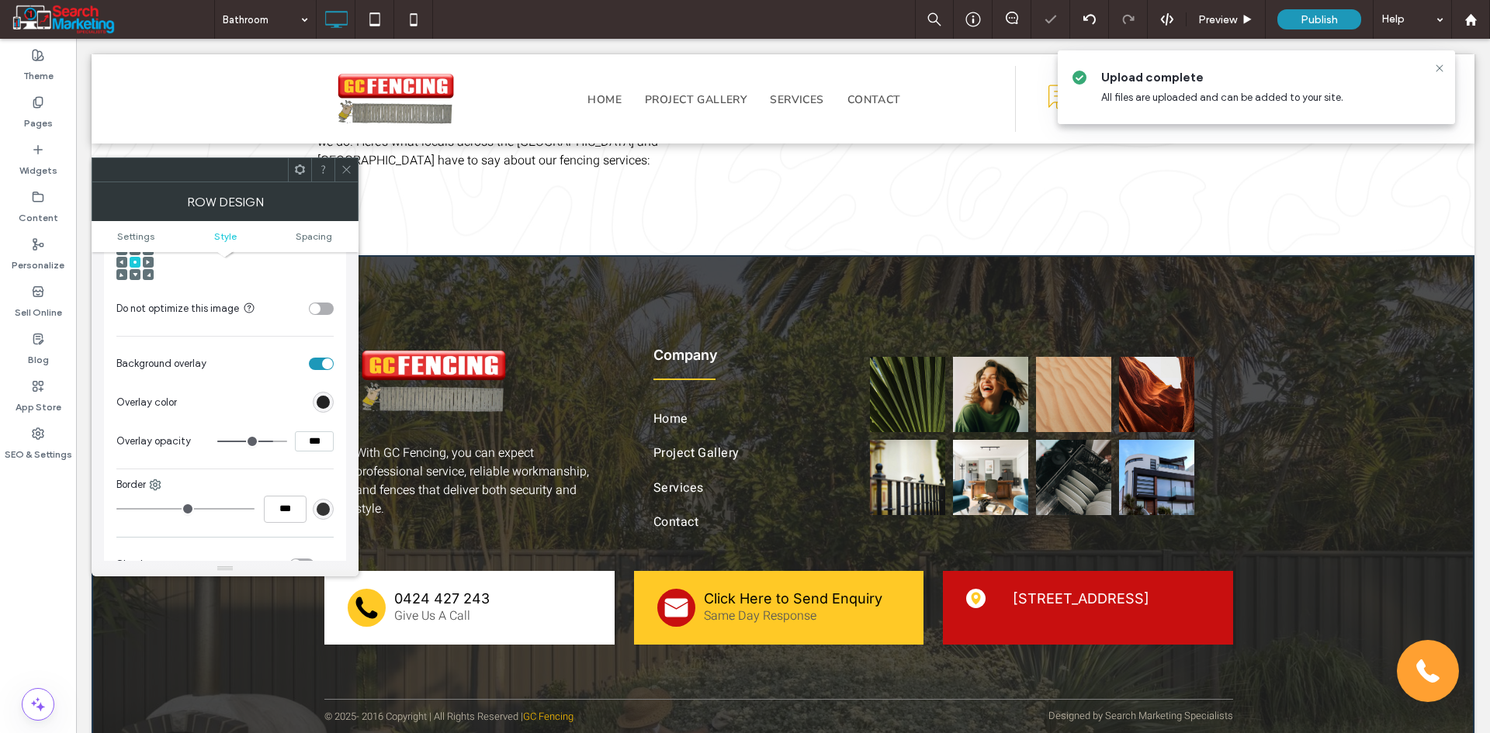
drag, startPoint x: 345, startPoint y: 163, endPoint x: 324, endPoint y: 286, distance: 125.3
click at [345, 165] on span at bounding box center [347, 169] width 12 height 23
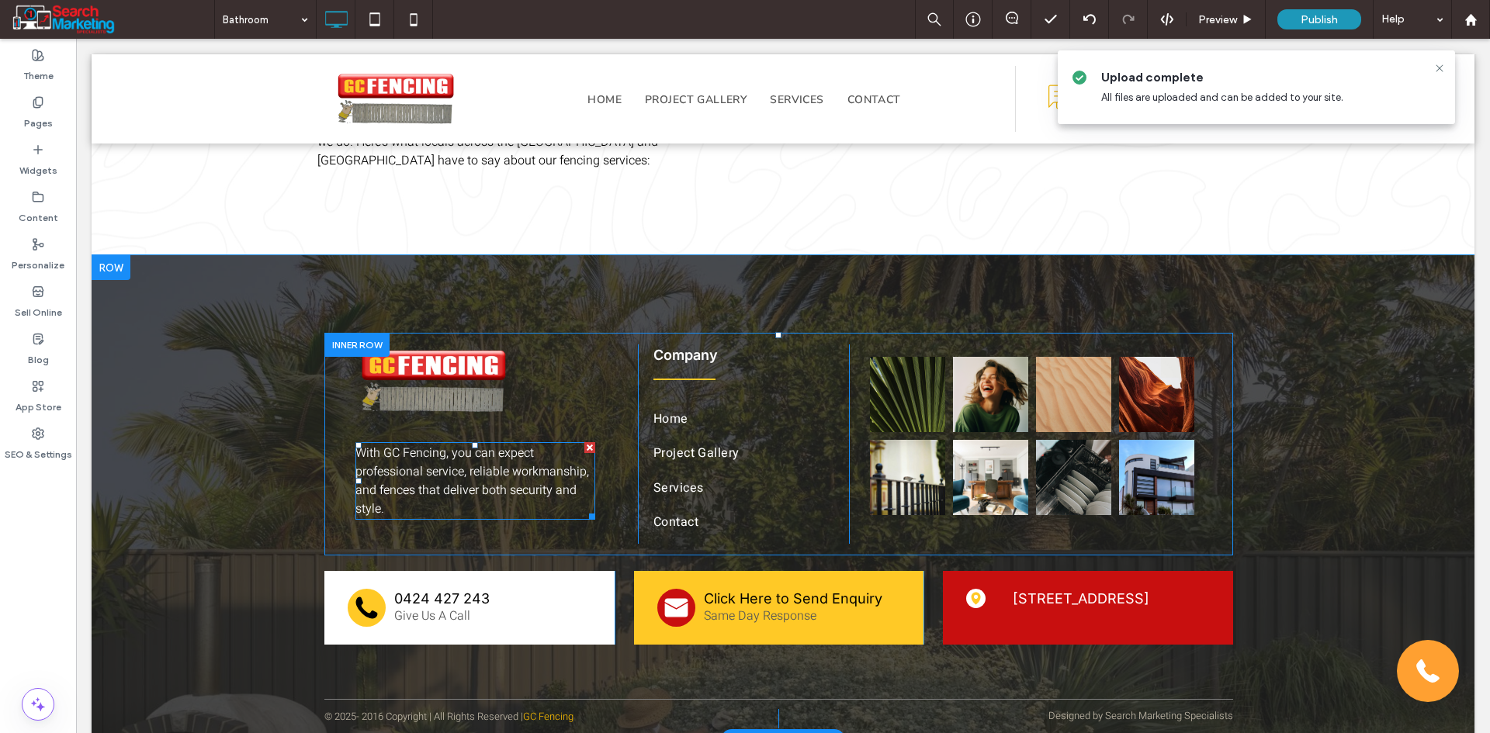
click at [421, 485] on div "With GC Fencing, you can expect professional service, reliable workmanship, and…" at bounding box center [475, 481] width 240 height 78
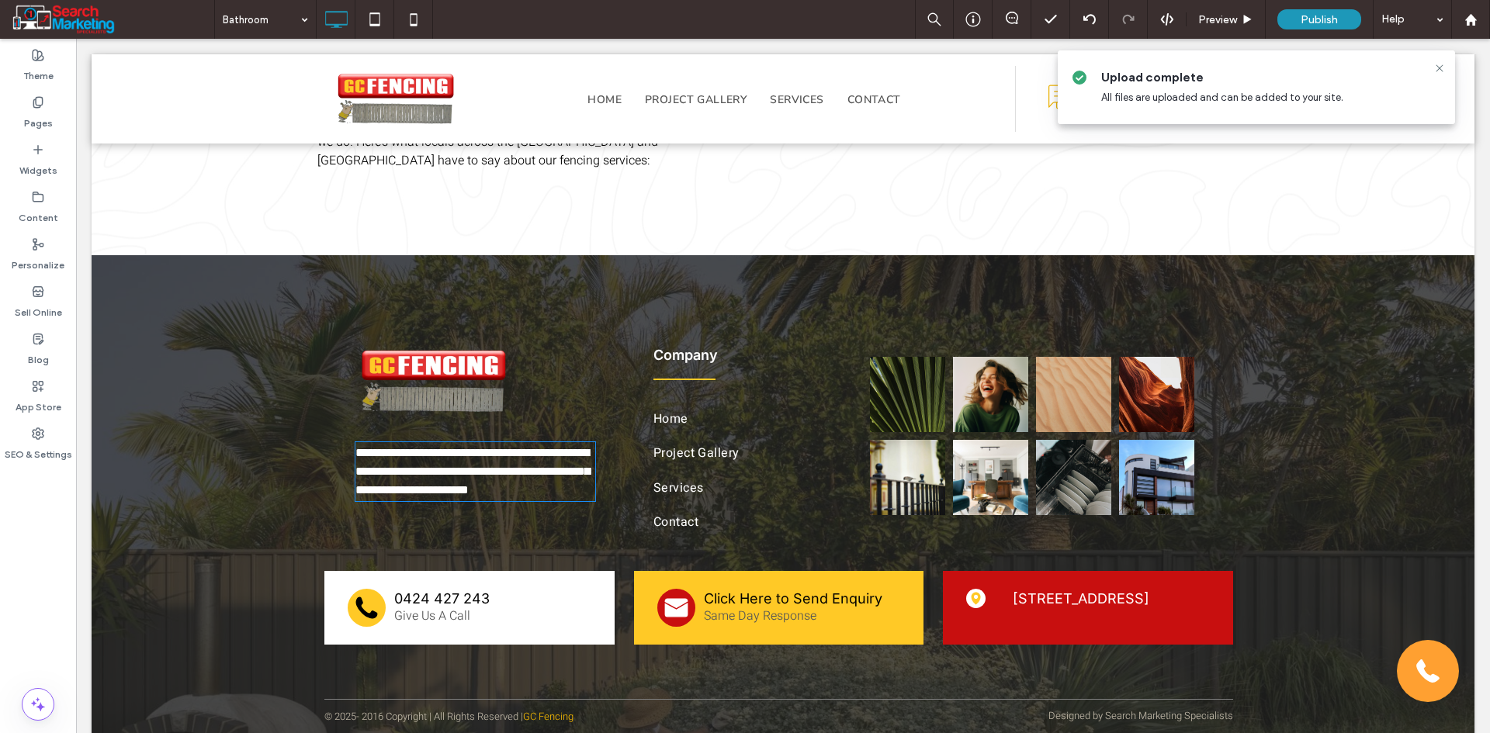
type input "*****"
type input "**"
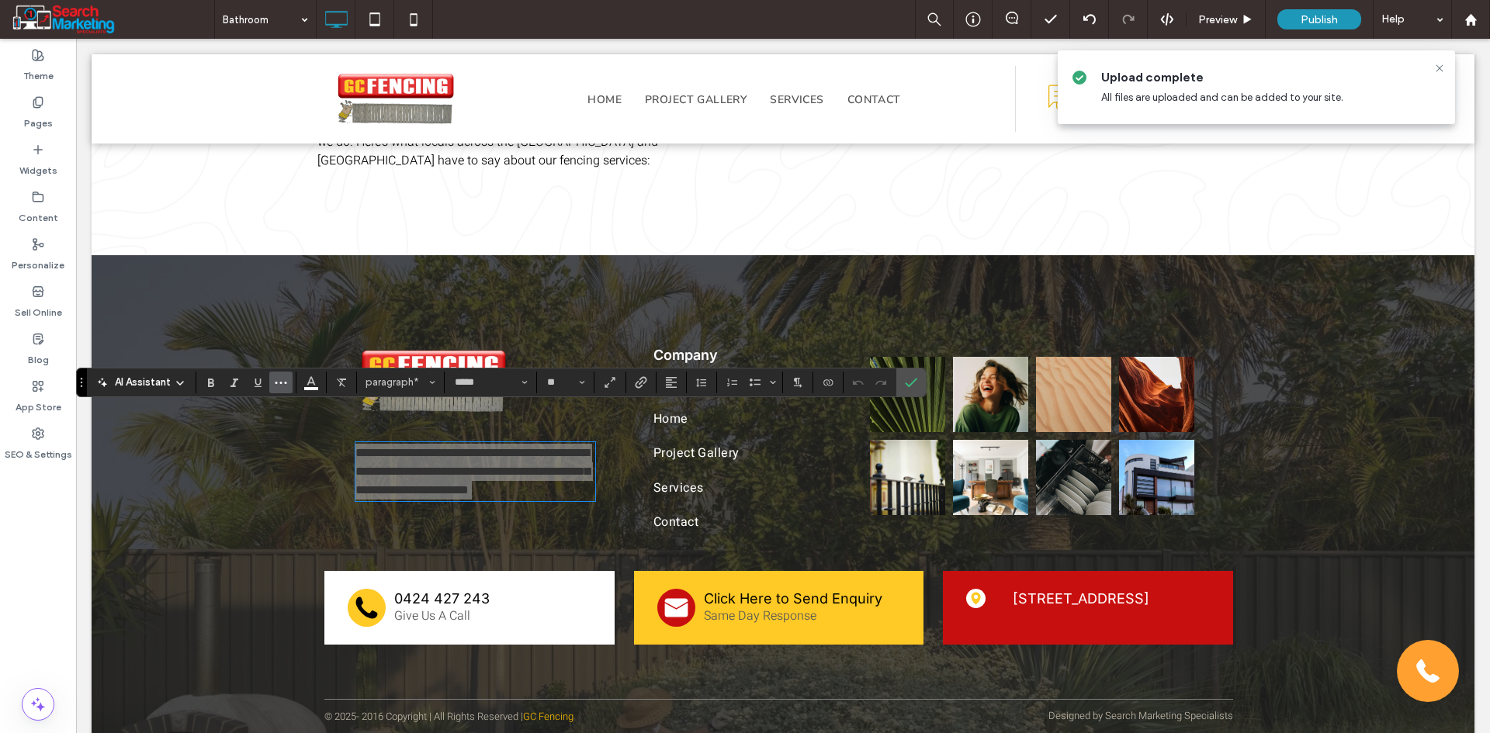
click at [288, 383] on button "More" at bounding box center [280, 383] width 23 height 22
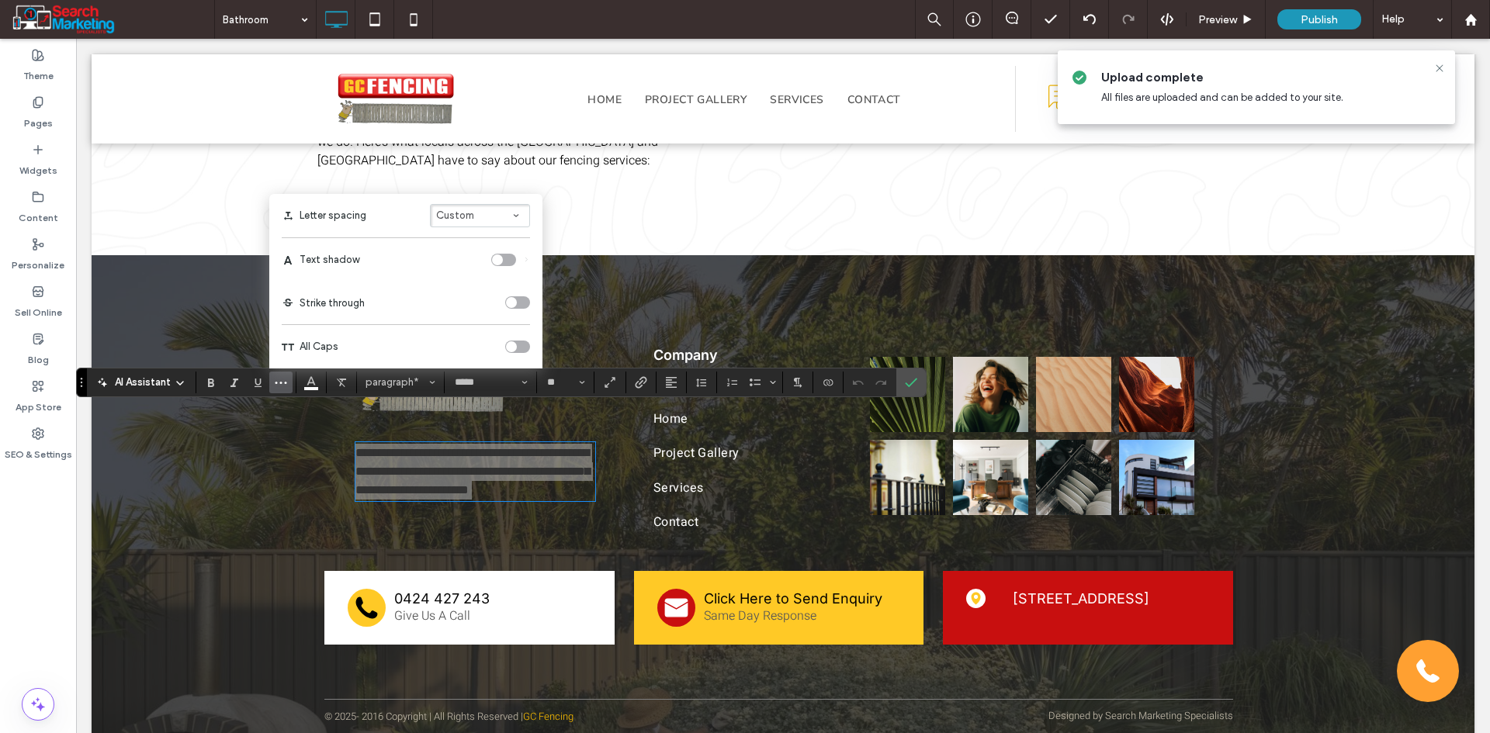
click at [506, 265] on div "toggle" at bounding box center [503, 260] width 25 height 12
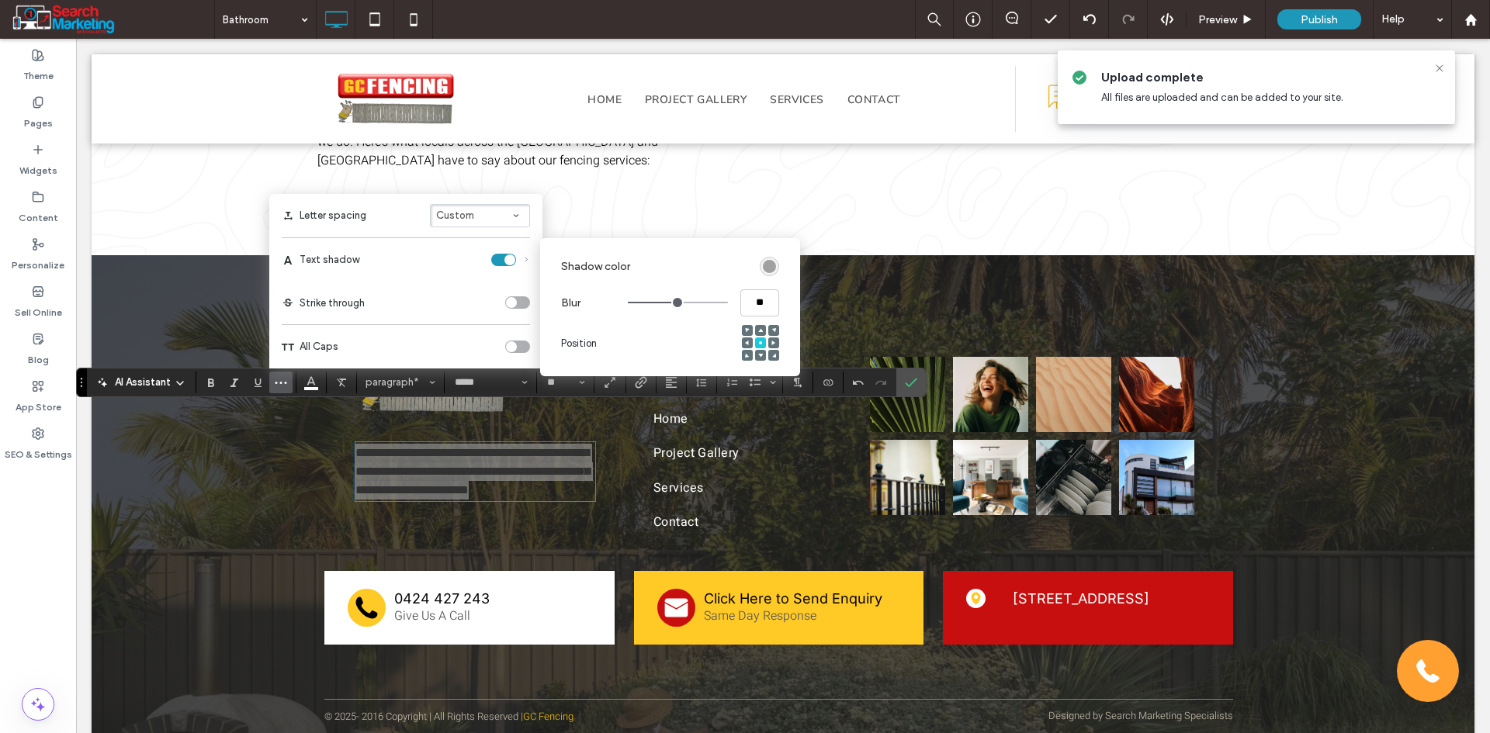
click at [770, 268] on div "rgba(0, 0, 0, 0.4)" at bounding box center [769, 266] width 13 height 13
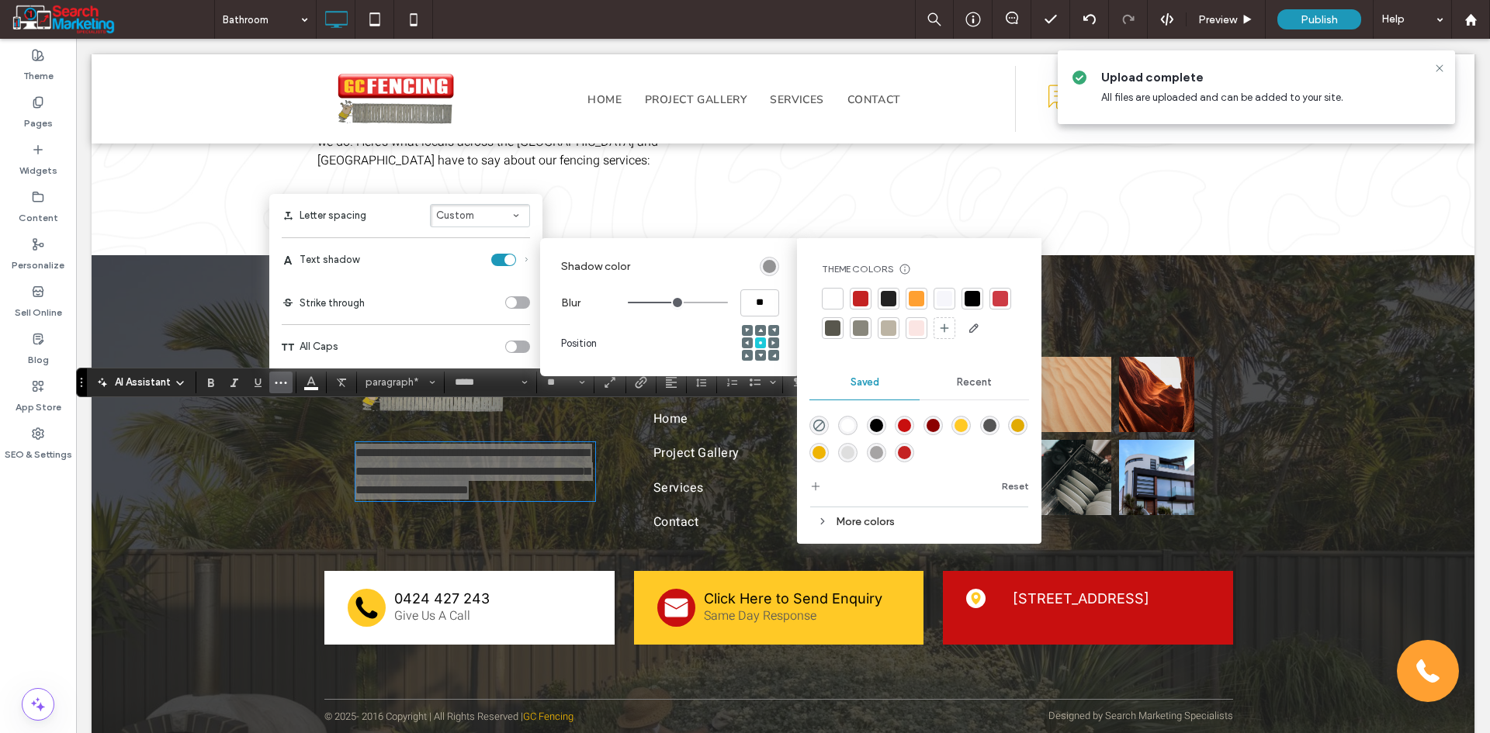
click at [878, 428] on div "rgba(0,0,0,1)" at bounding box center [876, 425] width 13 height 13
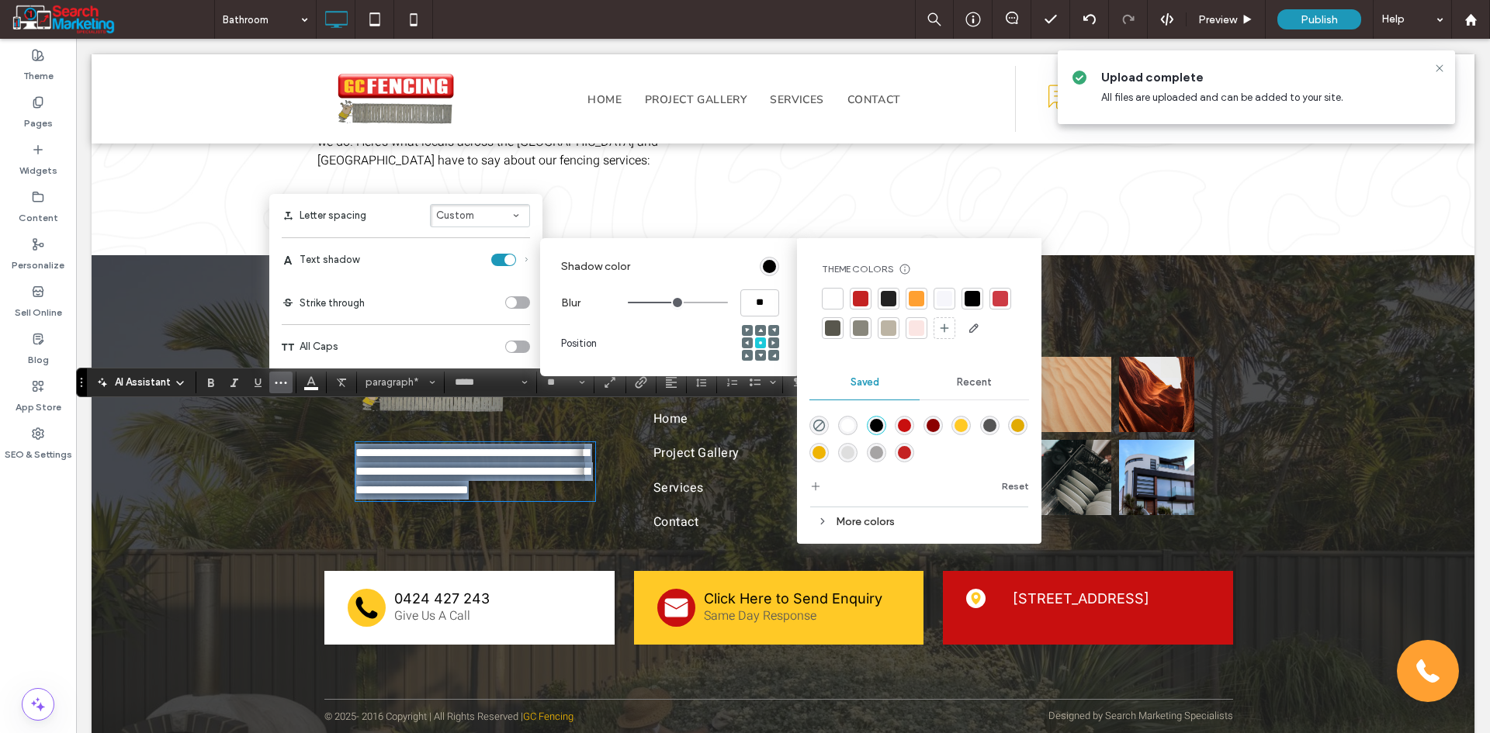
click at [513, 473] on p "**********" at bounding box center [475, 472] width 240 height 56
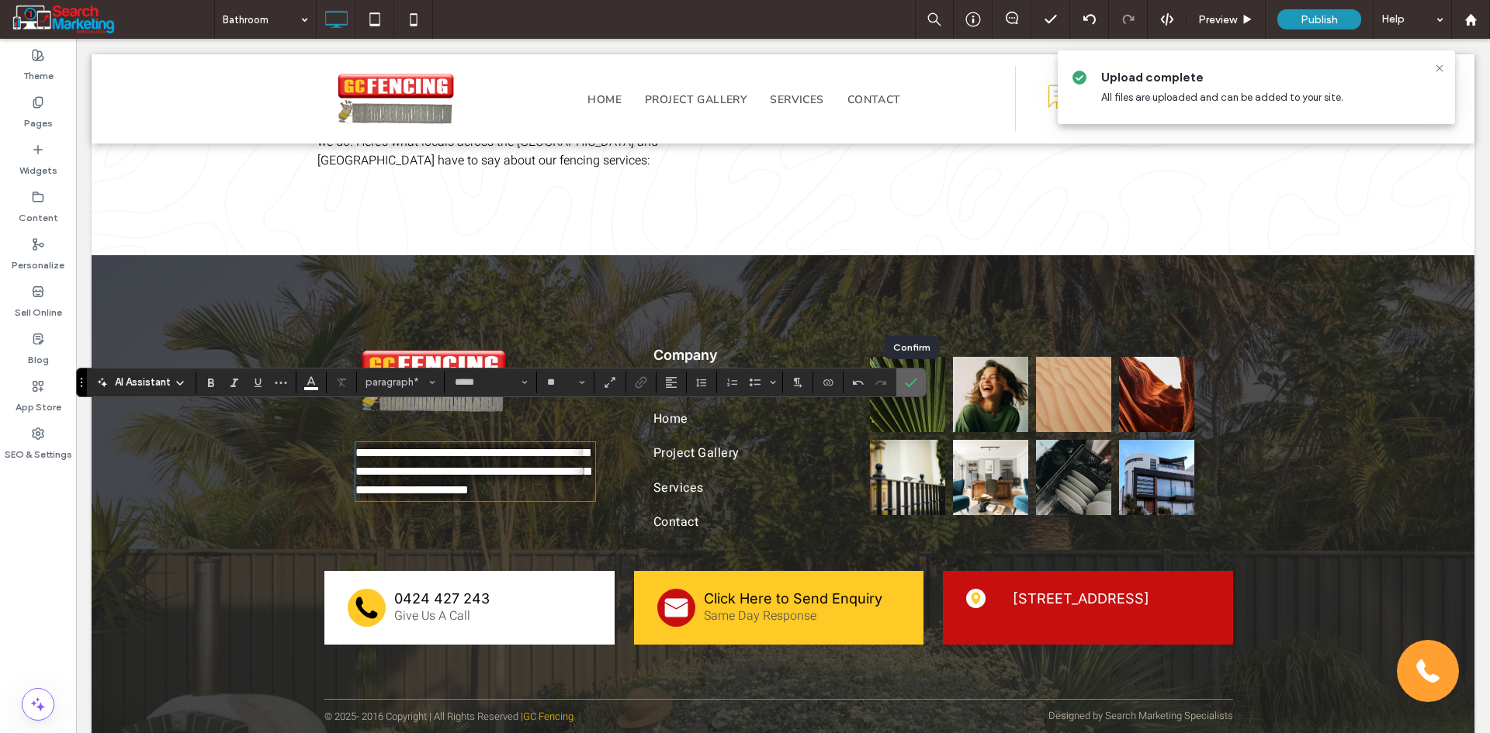
click at [918, 372] on label "Confirm" at bounding box center [910, 383] width 23 height 28
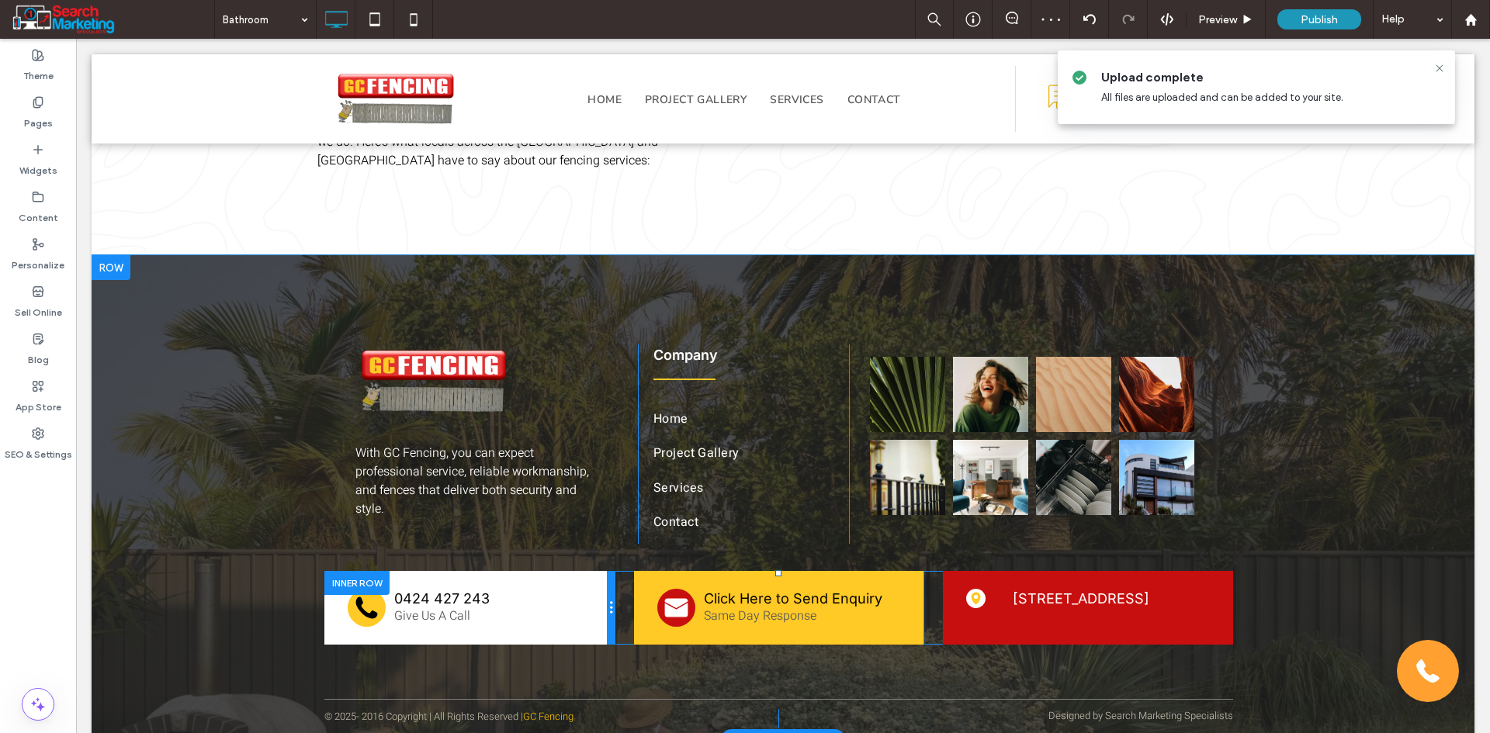
click at [607, 571] on div at bounding box center [611, 608] width 8 height 74
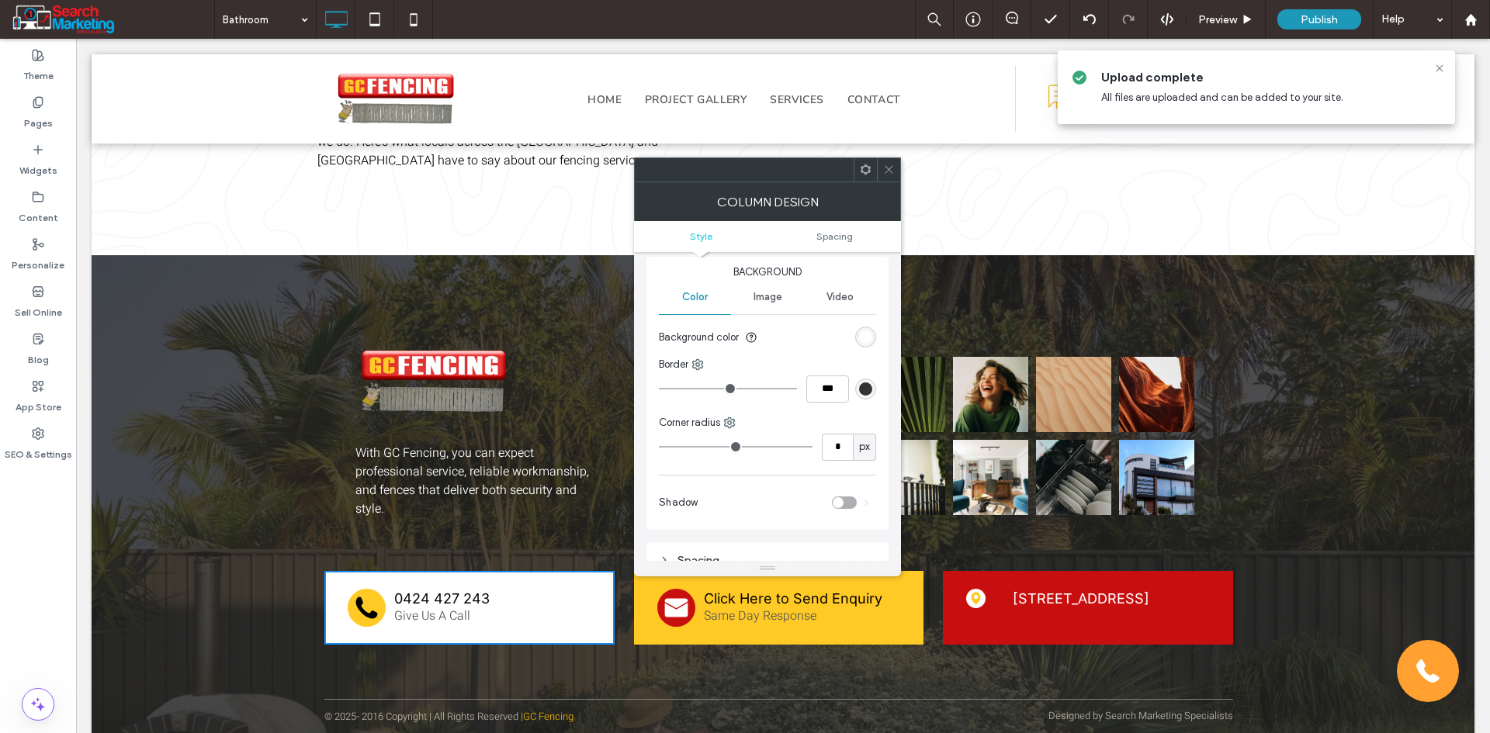
scroll to position [78, 0]
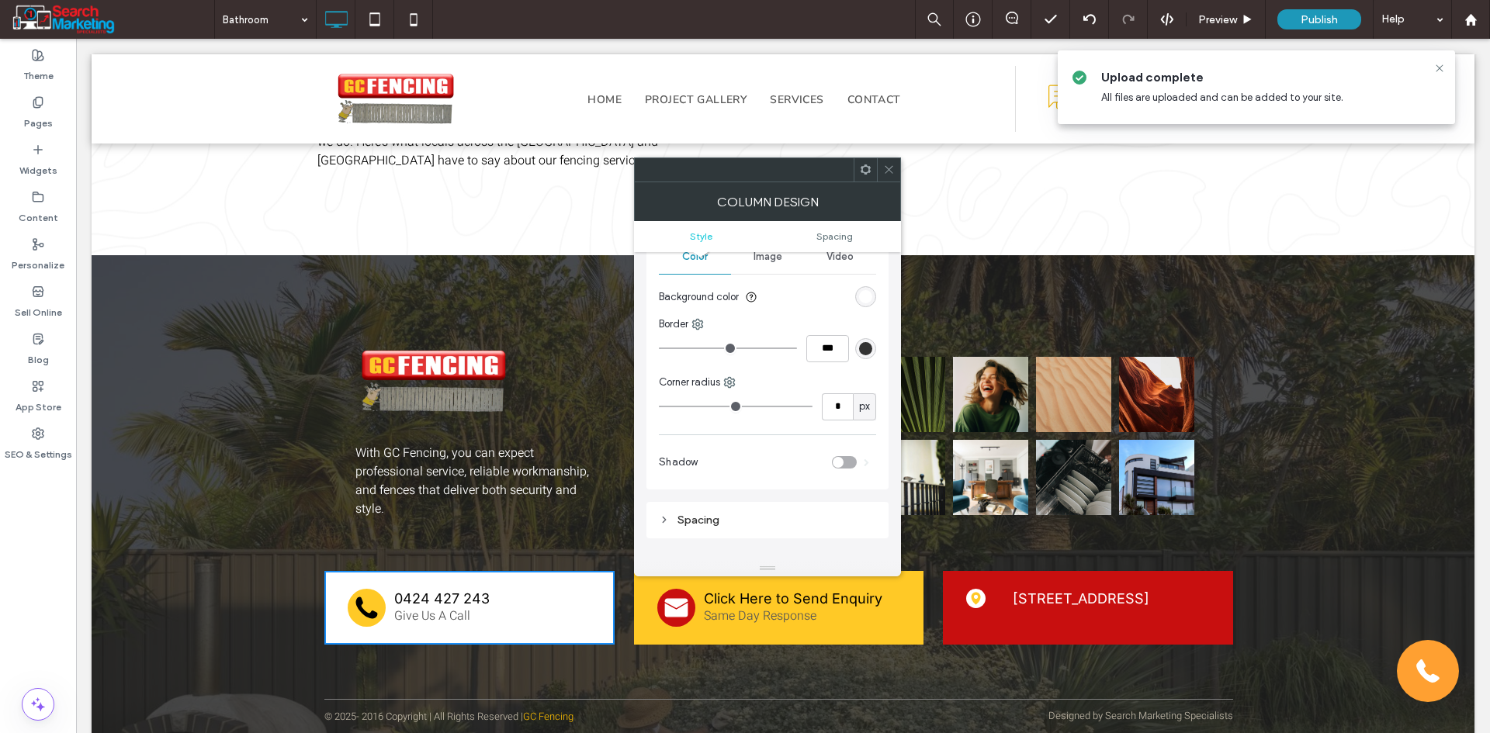
click at [845, 458] on div "toggle" at bounding box center [844, 462] width 25 height 12
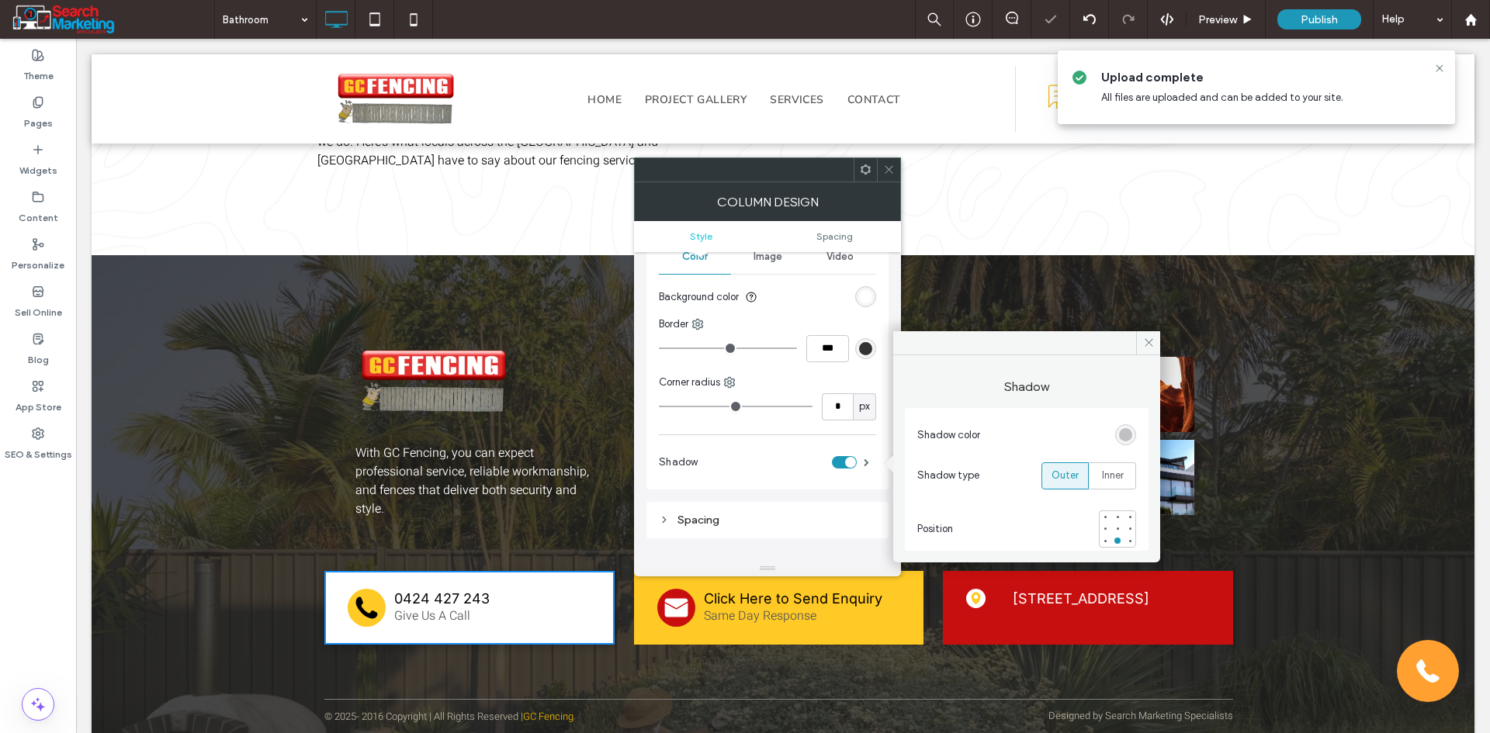
click at [1129, 436] on div "rgba(0, 0, 0, 0.25)" at bounding box center [1125, 434] width 13 height 13
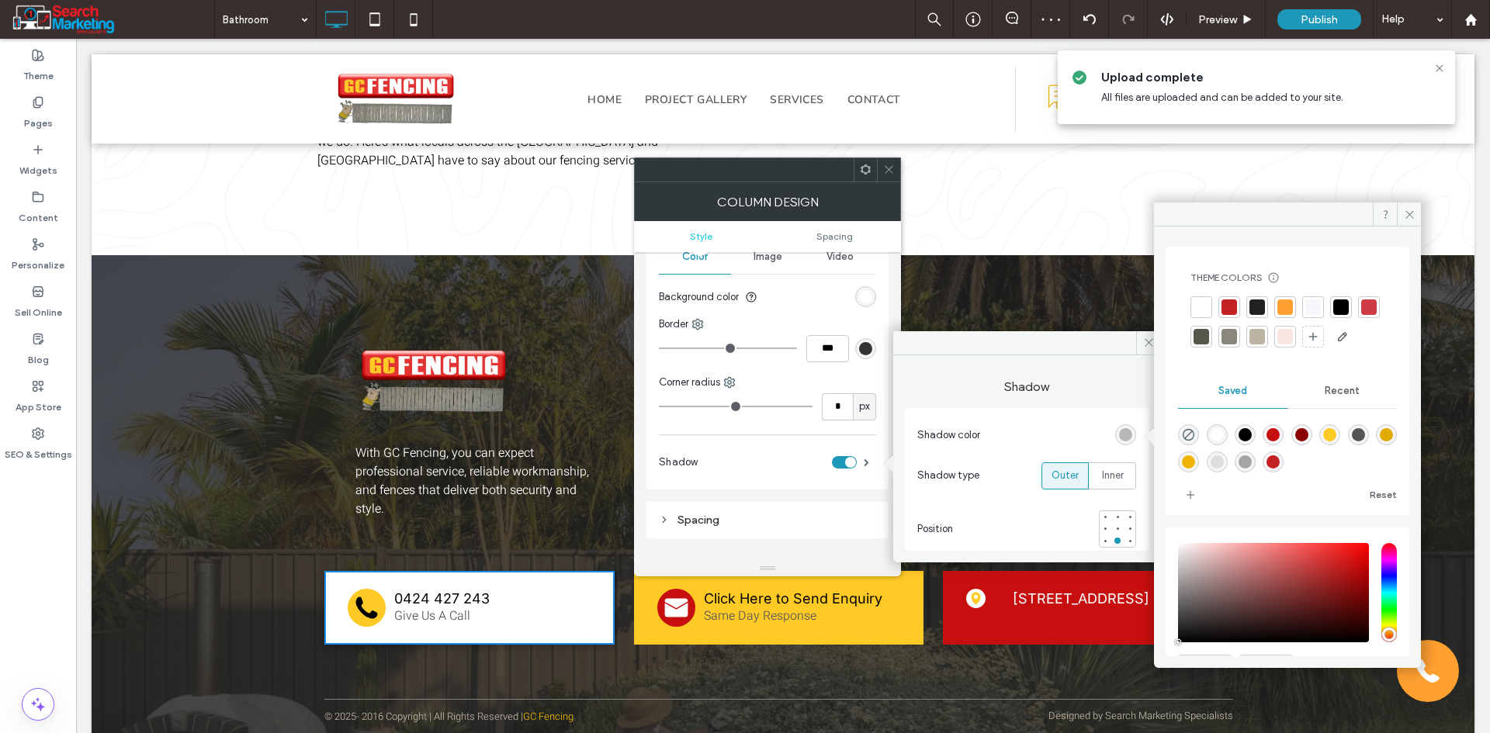
click at [1247, 441] on div "rgba(0,0,0,1)" at bounding box center [1244, 434] width 13 height 13
type input "***"
type input "****"
click at [899, 168] on div at bounding box center [888, 169] width 23 height 23
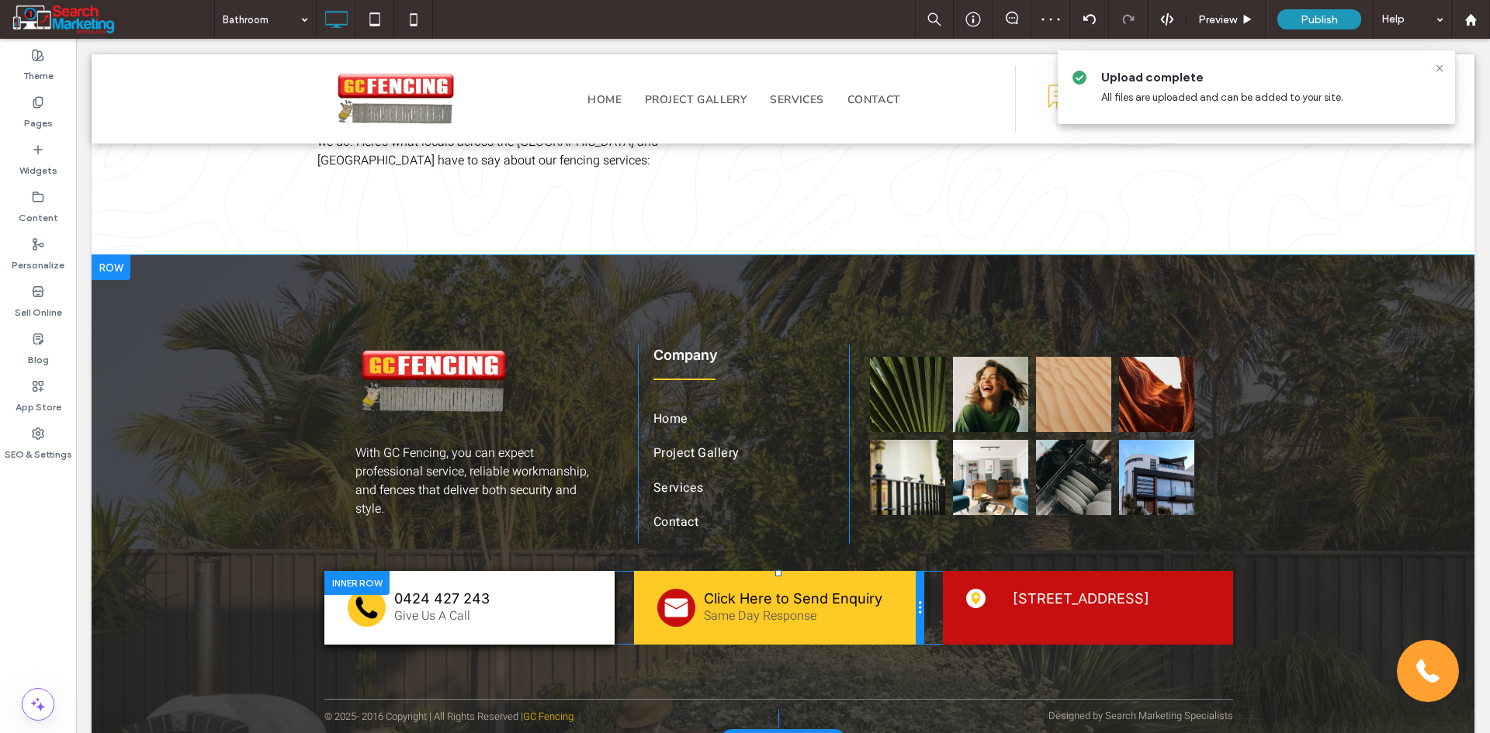
click at [916, 571] on div at bounding box center [920, 608] width 8 height 74
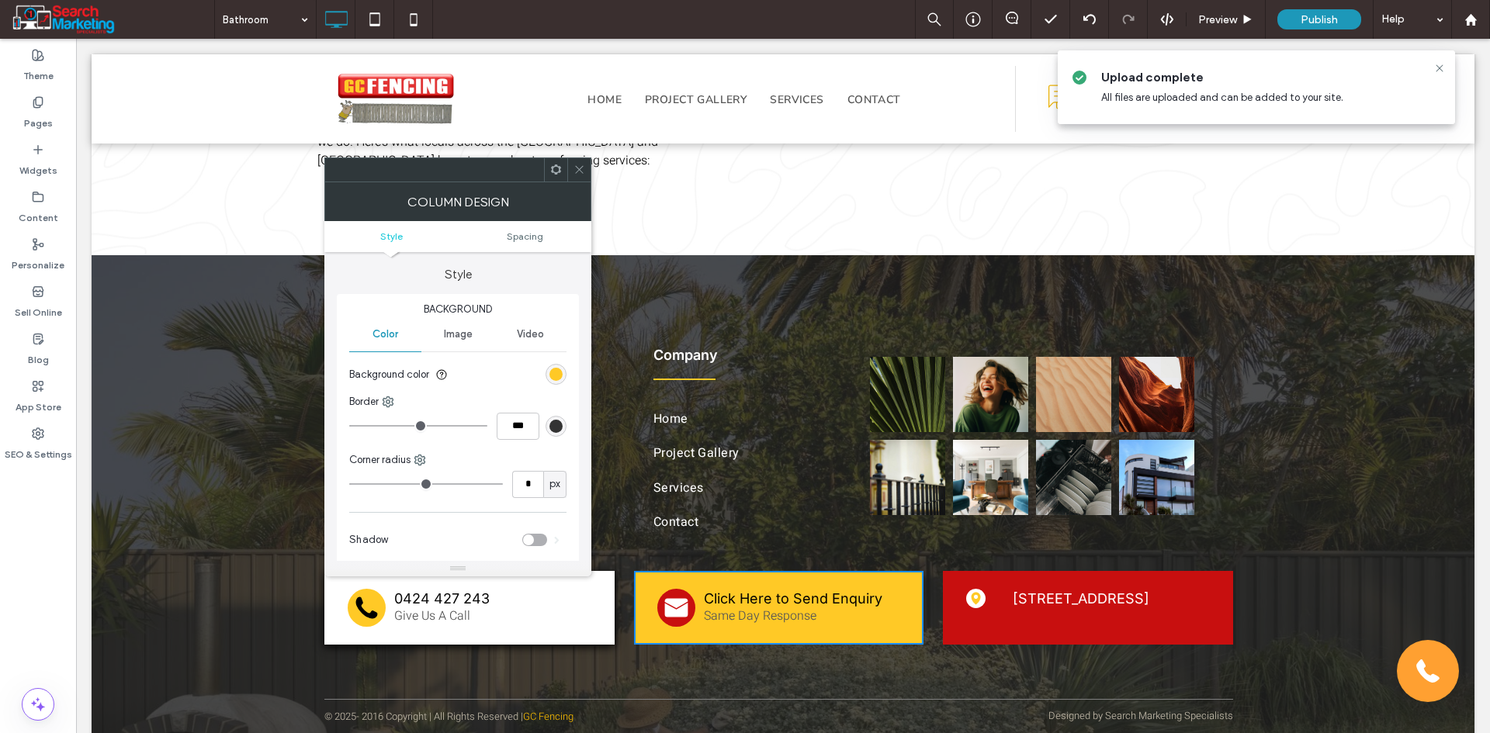
click at [532, 537] on div "toggle" at bounding box center [528, 540] width 11 height 11
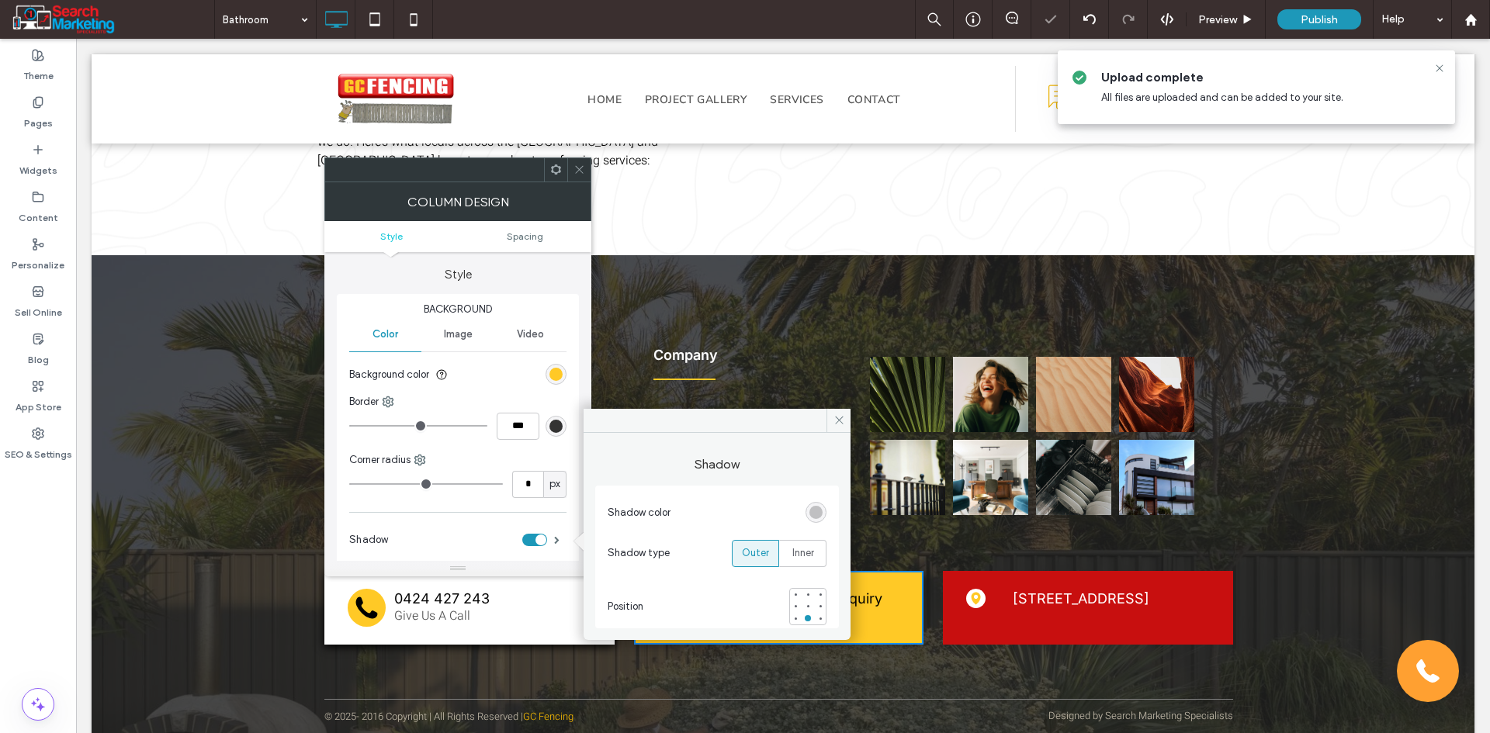
click at [812, 513] on div "rgba(0, 0, 0, 0.25)" at bounding box center [815, 512] width 13 height 13
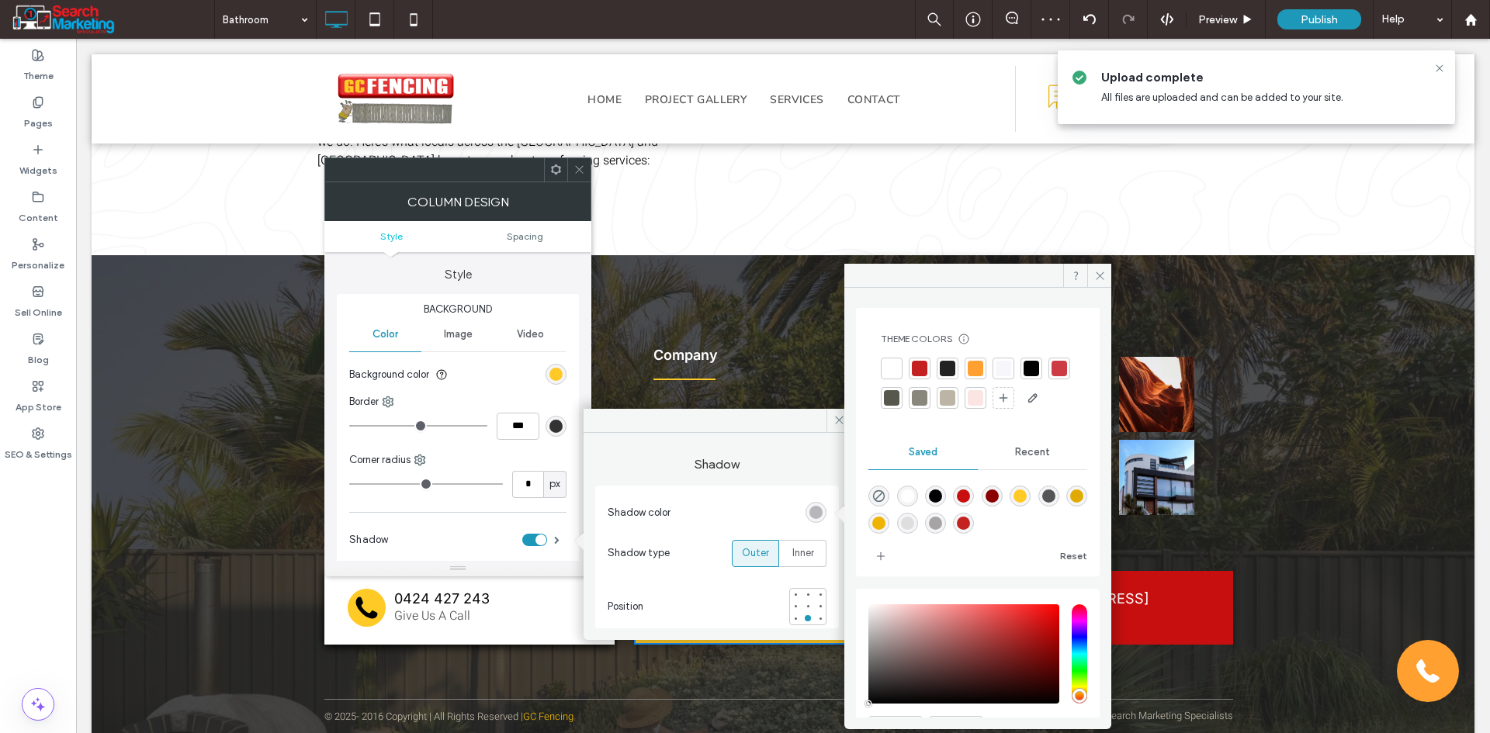
click at [941, 503] on div "rgba(0,0,0,1)" at bounding box center [935, 496] width 13 height 13
type input "***"
type input "****"
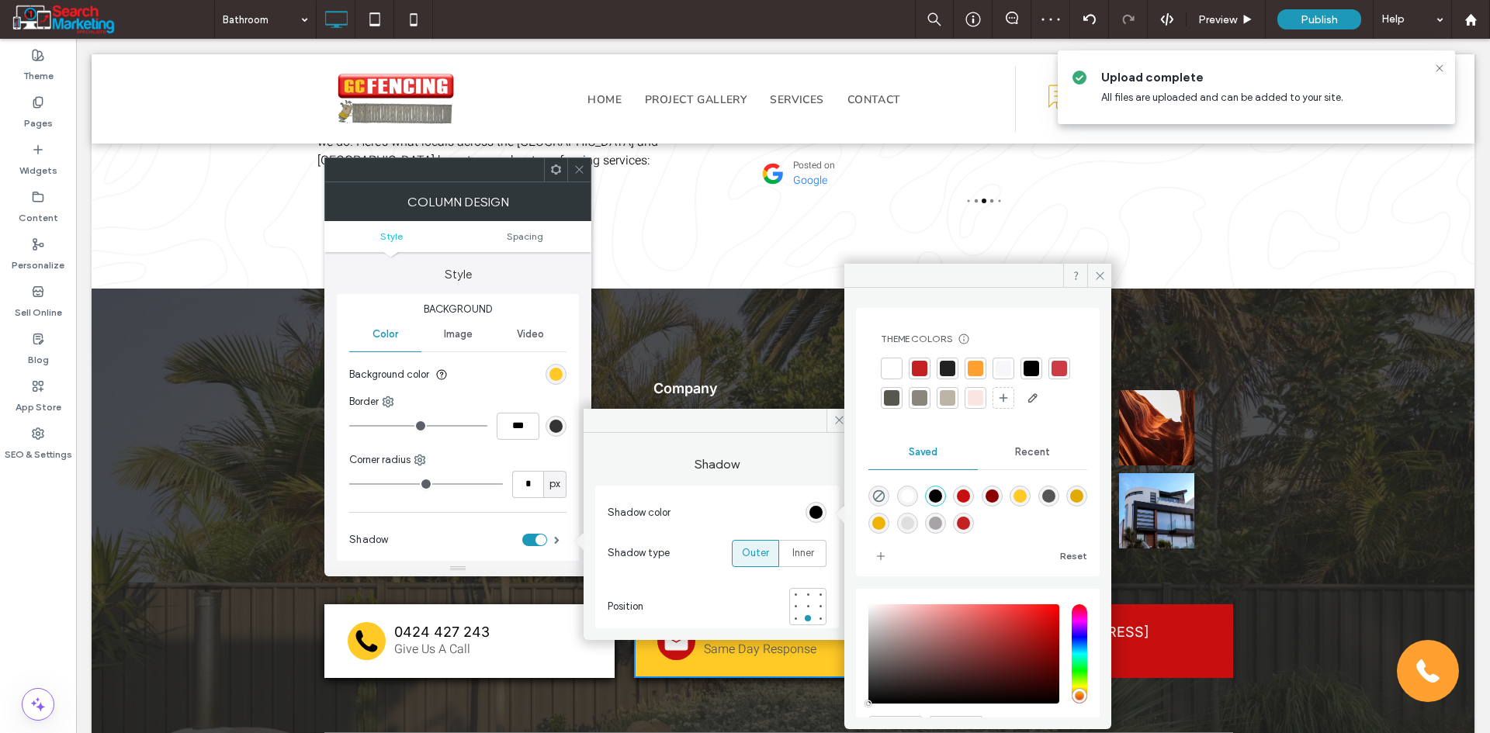
click at [582, 169] on icon at bounding box center [579, 170] width 12 height 12
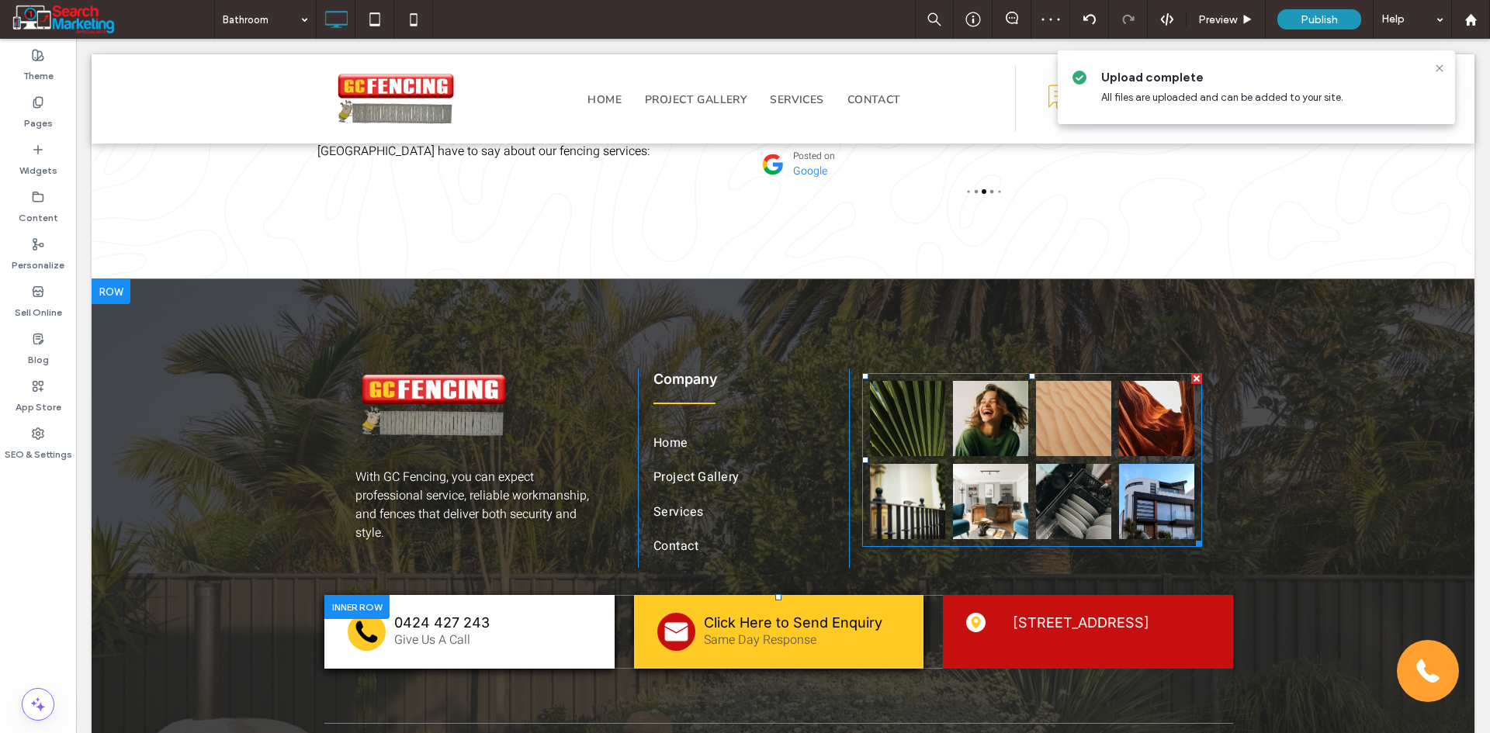
scroll to position [3057, 0]
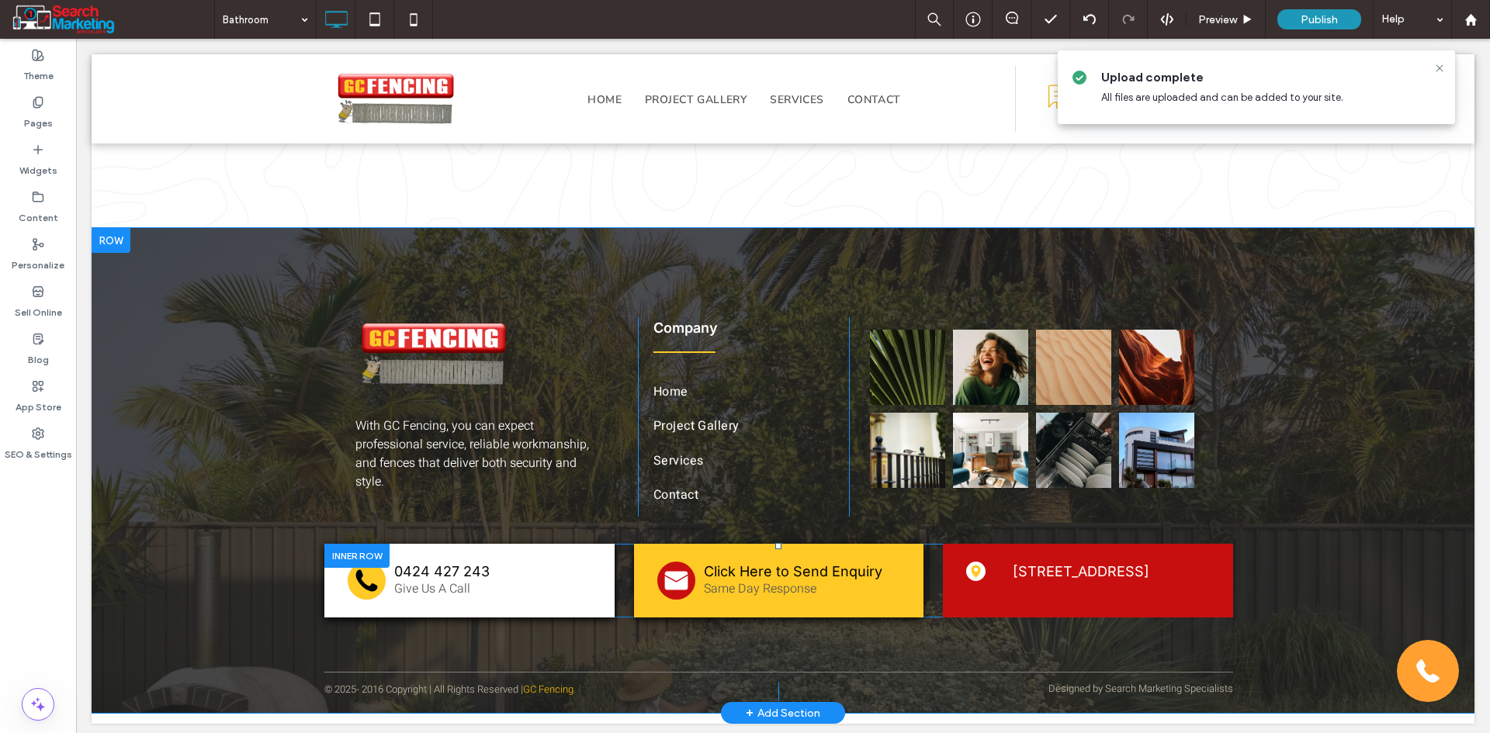
click at [943, 546] on div "79 Billinghurst Crescent, Upper Coomera 4209 Click To Paste" at bounding box center [1088, 581] width 290 height 74
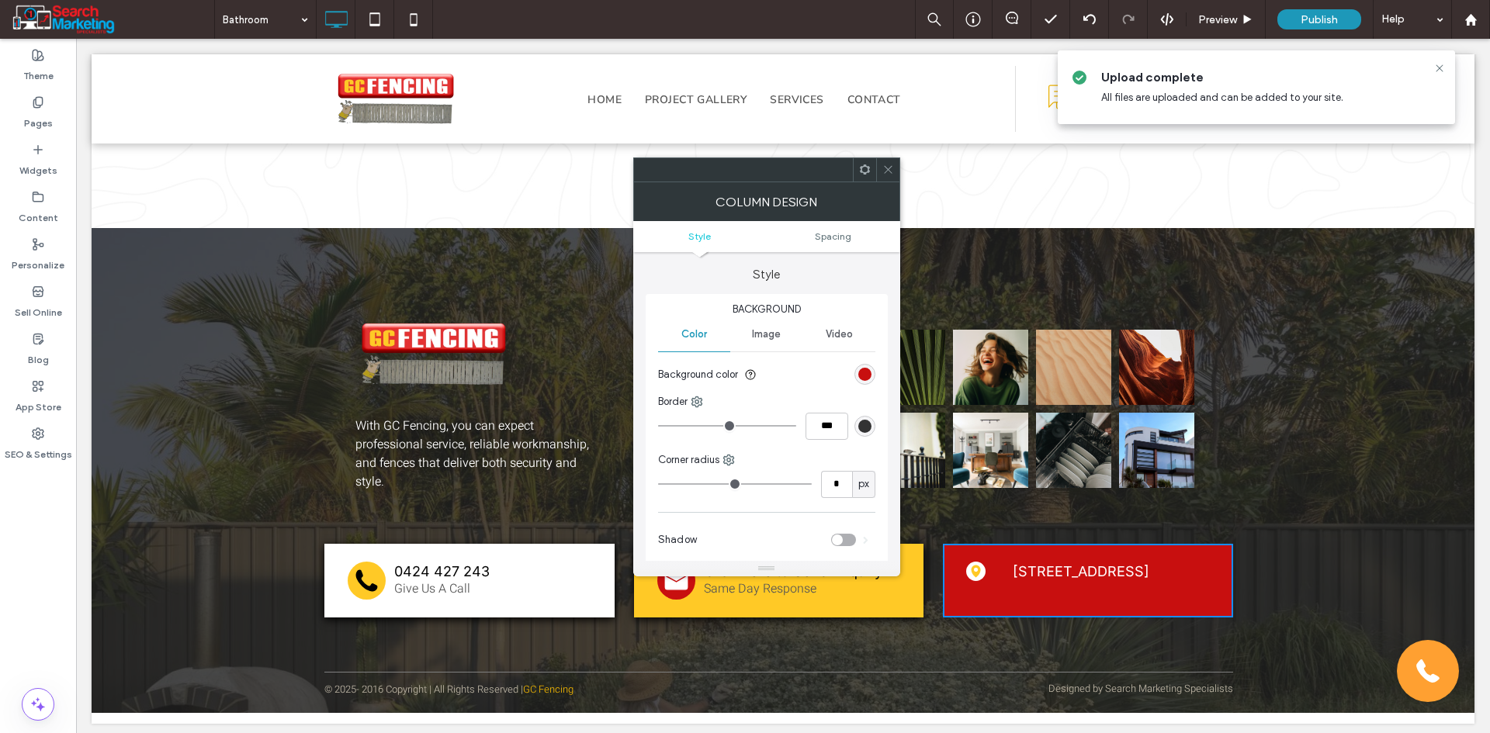
click at [853, 532] on div "Shadow" at bounding box center [766, 540] width 217 height 39
click at [851, 538] on div "toggle" at bounding box center [843, 540] width 25 height 12
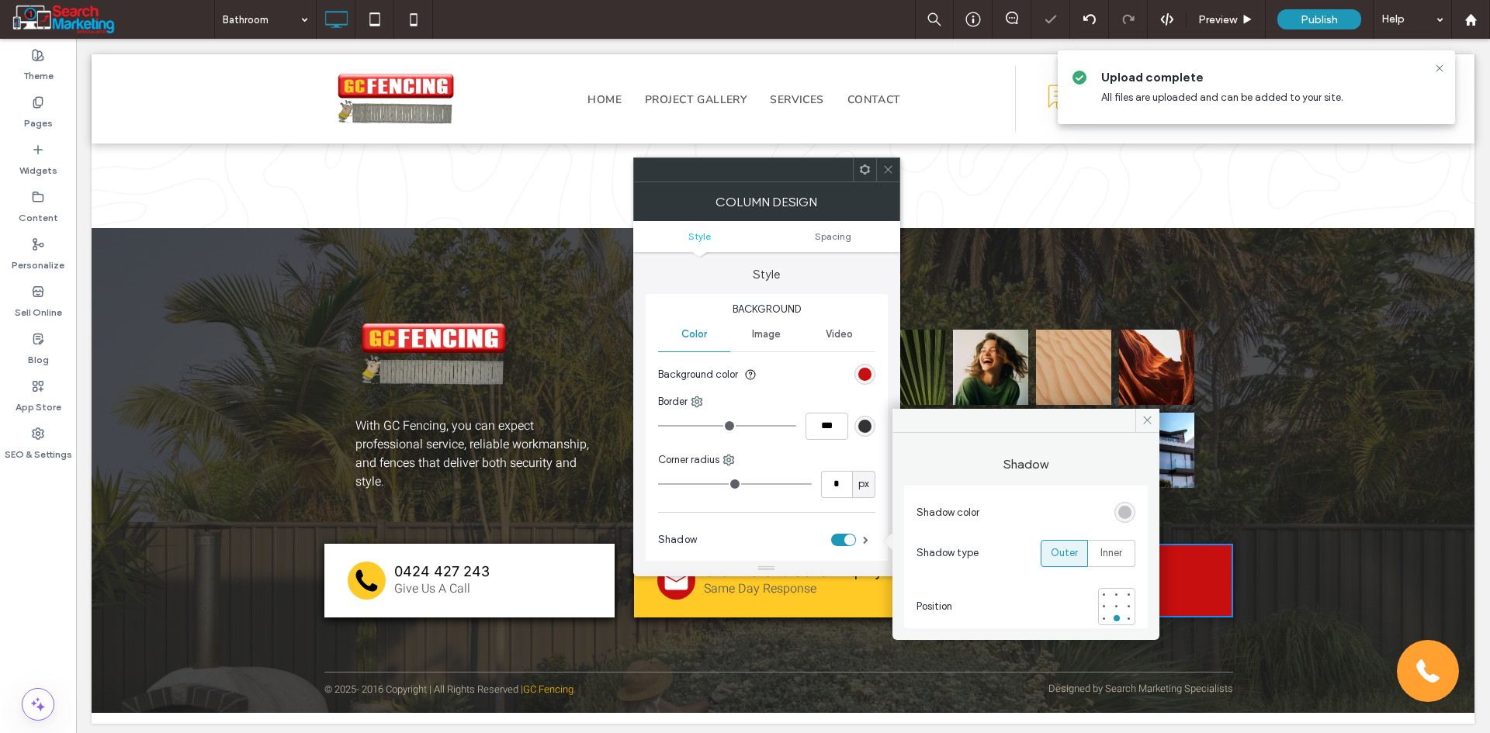
click at [1128, 515] on div "rgba(0, 0, 0, 0.25)" at bounding box center [1124, 512] width 13 height 13
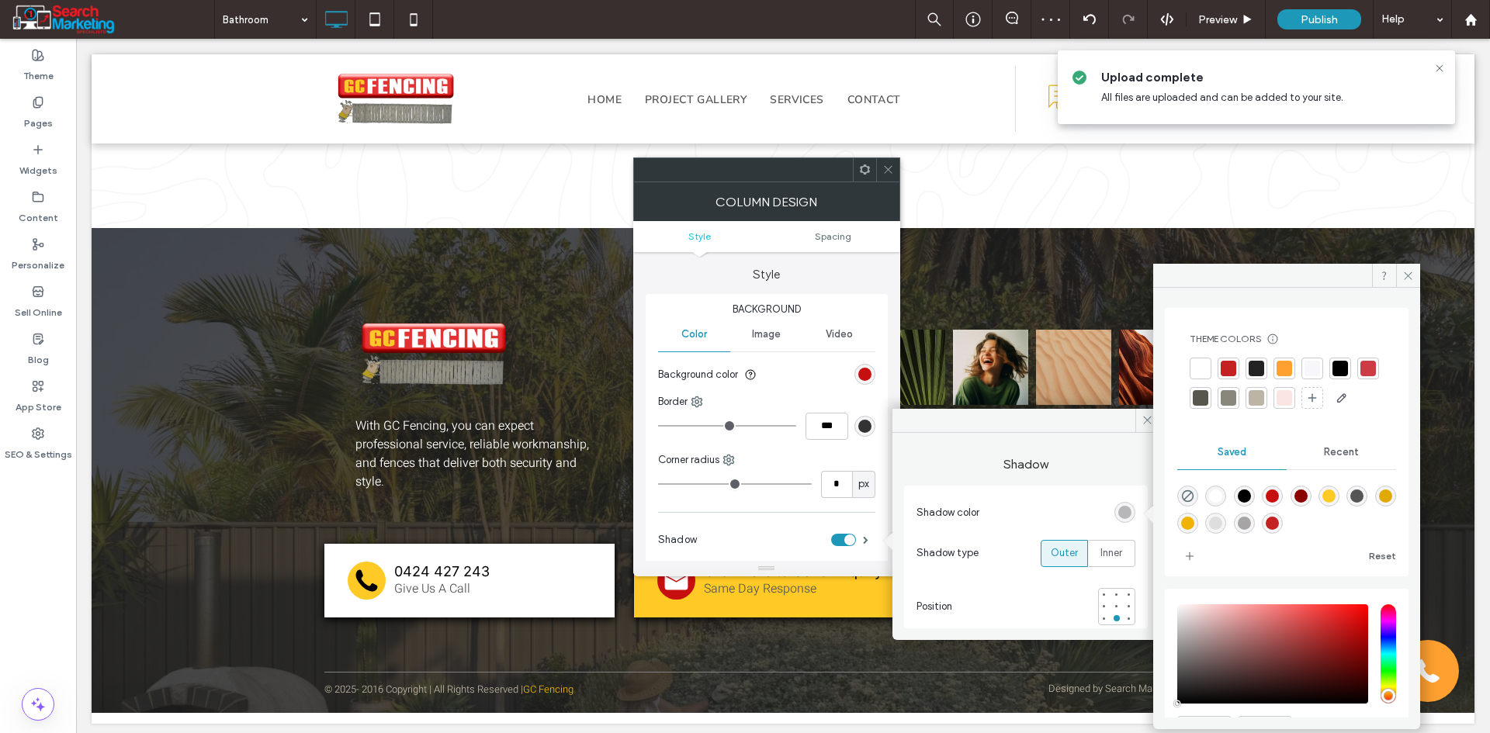
click at [1245, 503] on div "rgba(0,0,0,1)" at bounding box center [1244, 496] width 13 height 13
type input "***"
type input "****"
click at [264, 592] on div "With GC Fencing, you can expect professional service, reliable workmanship, and…" at bounding box center [783, 470] width 1383 height 485
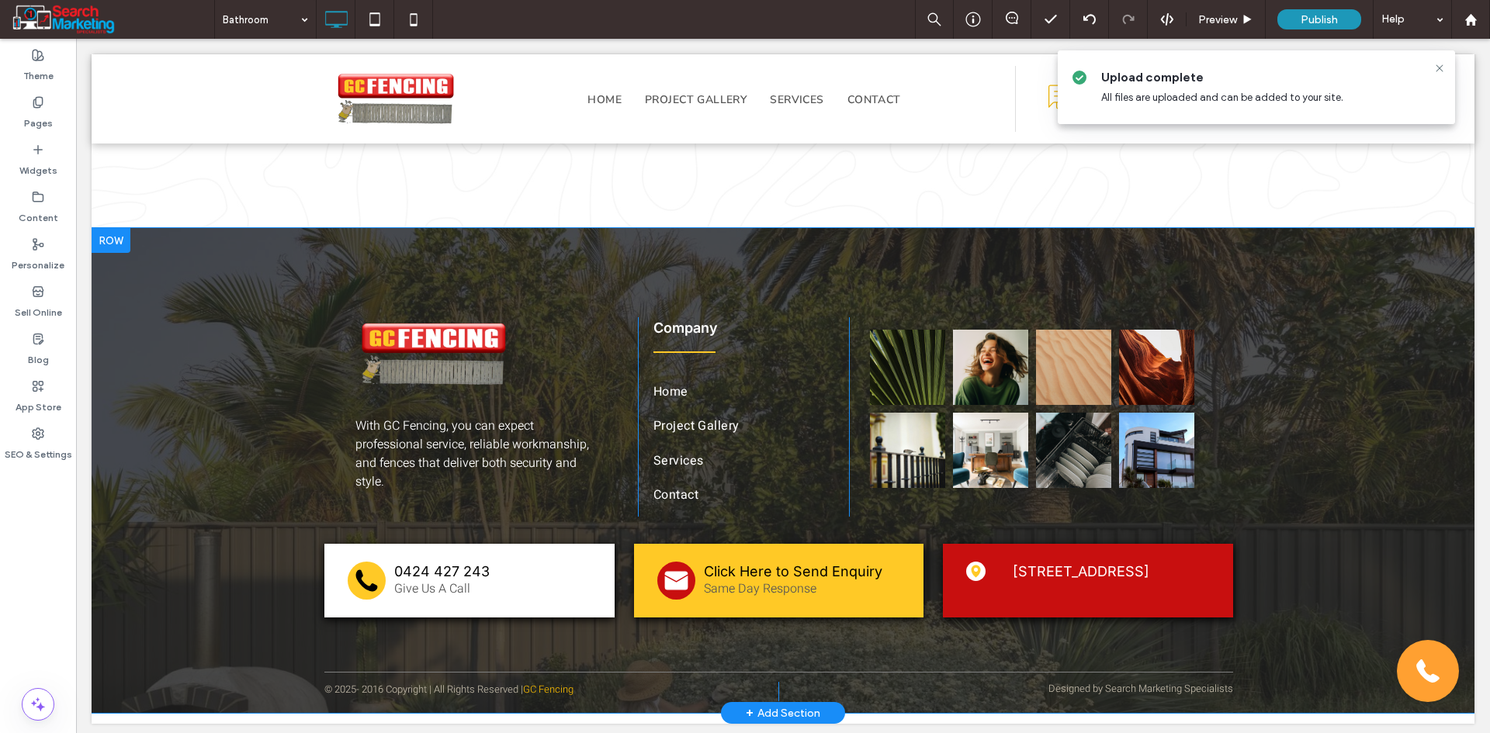
click at [130, 502] on div "With GC Fencing, you can expect professional service, reliable workmanship, and…" at bounding box center [783, 470] width 1383 height 485
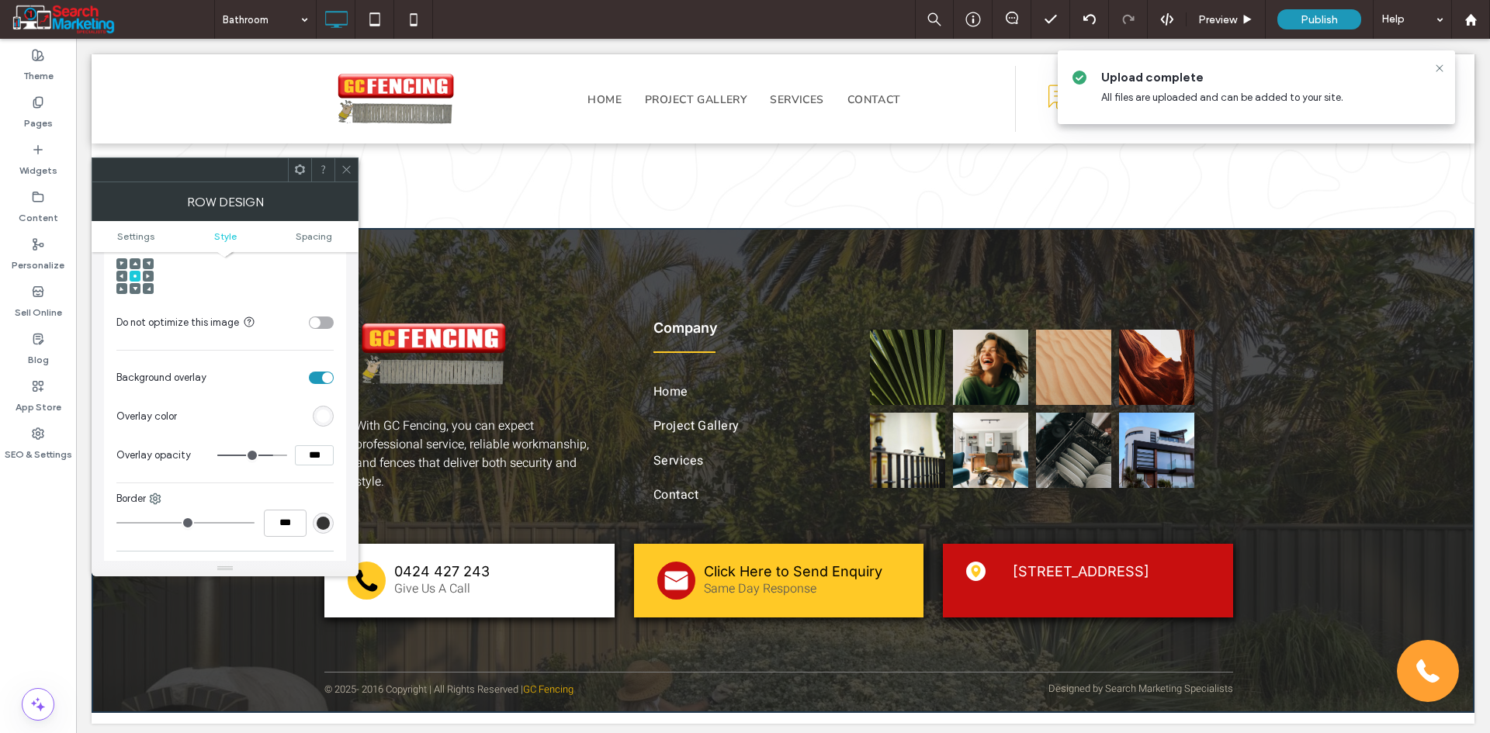
scroll to position [621, 0]
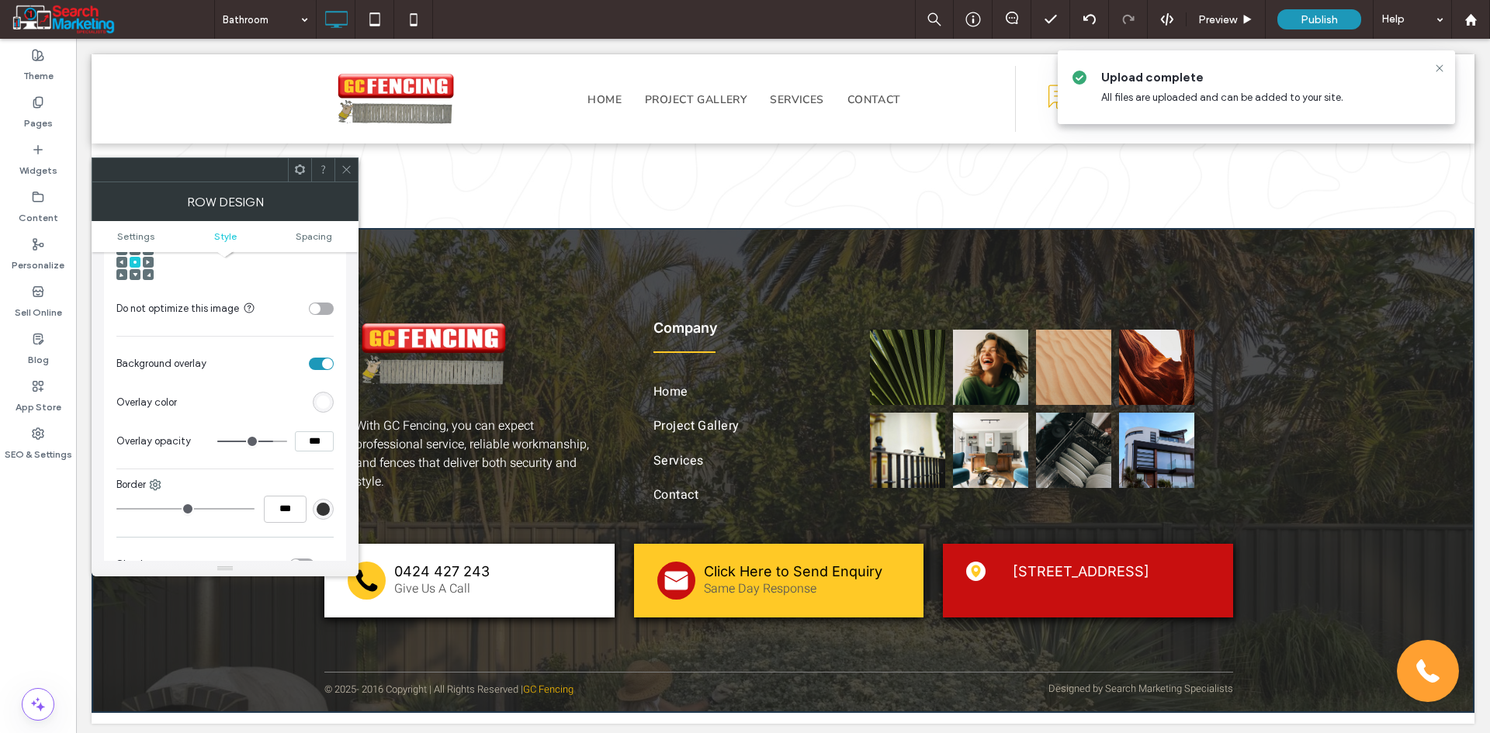
click at [313, 447] on input "***" at bounding box center [314, 441] width 39 height 20
type input "***"
type input "**"
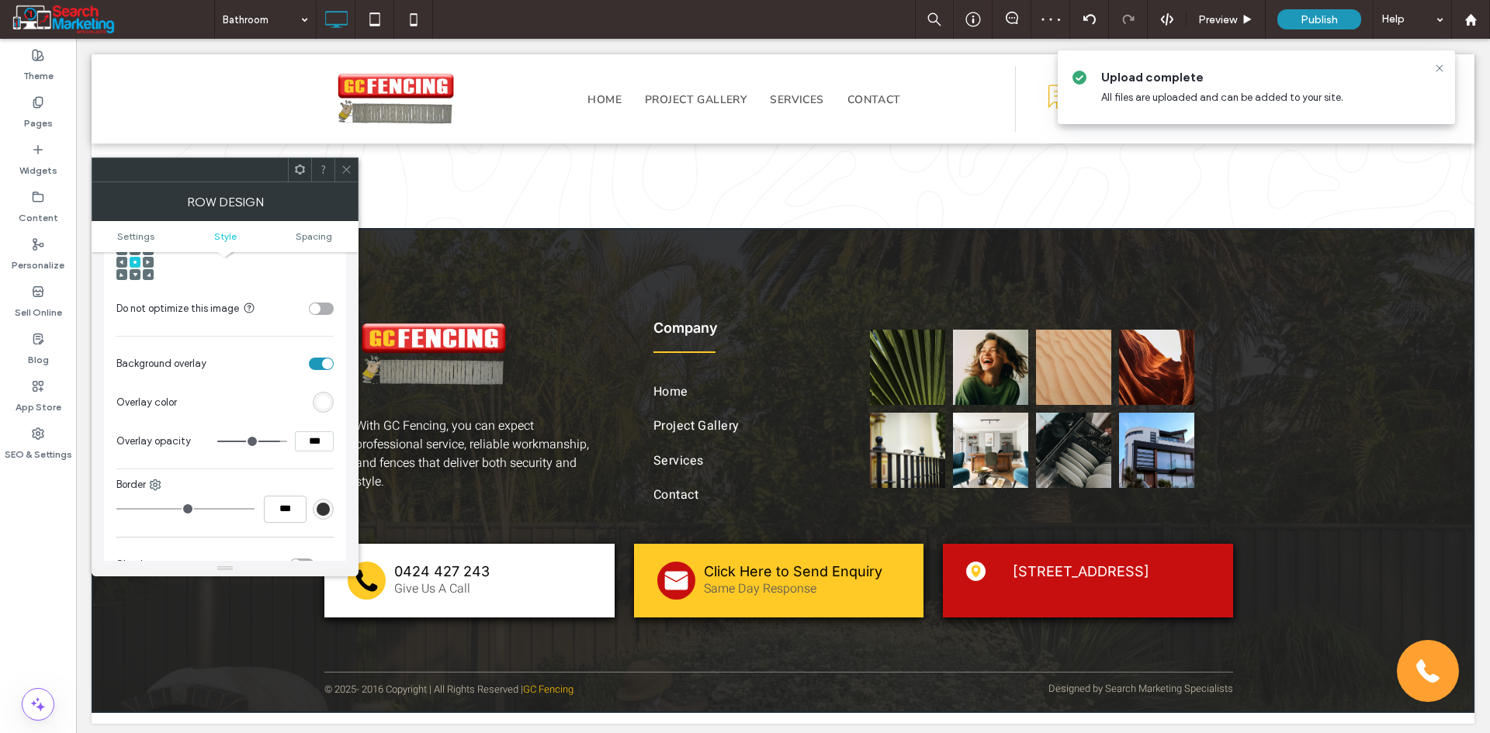
click at [349, 162] on span at bounding box center [347, 169] width 12 height 23
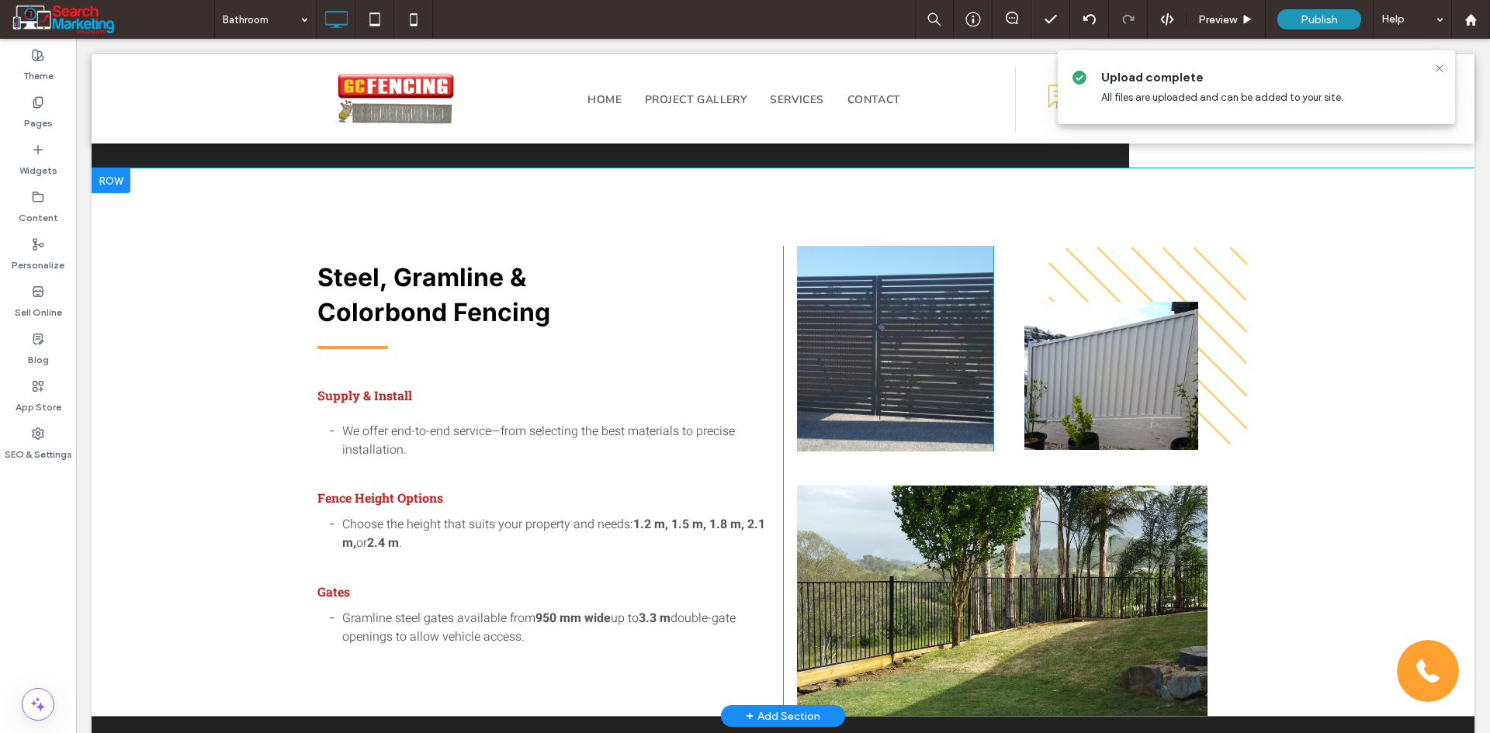
scroll to position [0, 0]
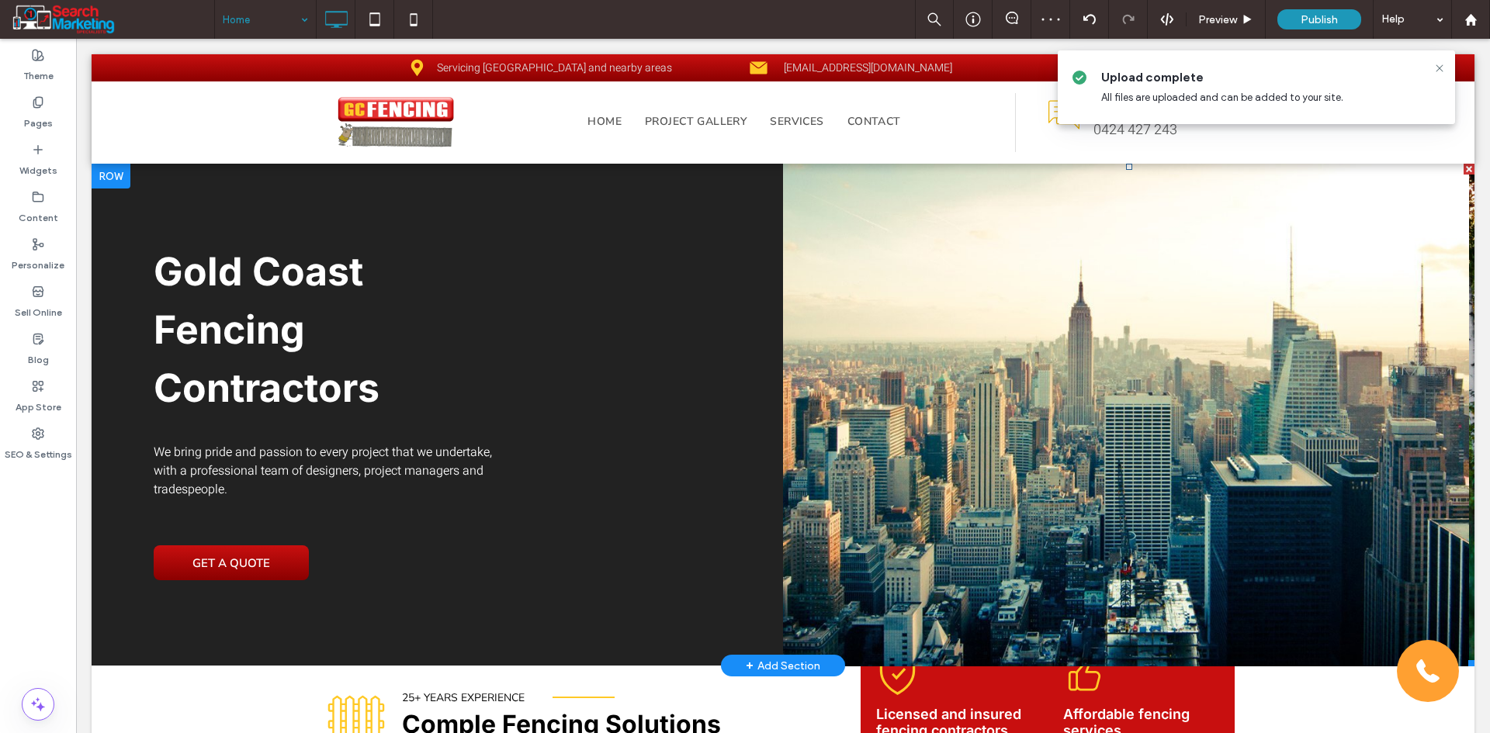
click at [874, 366] on li "Slide title Write your caption here Button" at bounding box center [1126, 415] width 686 height 503
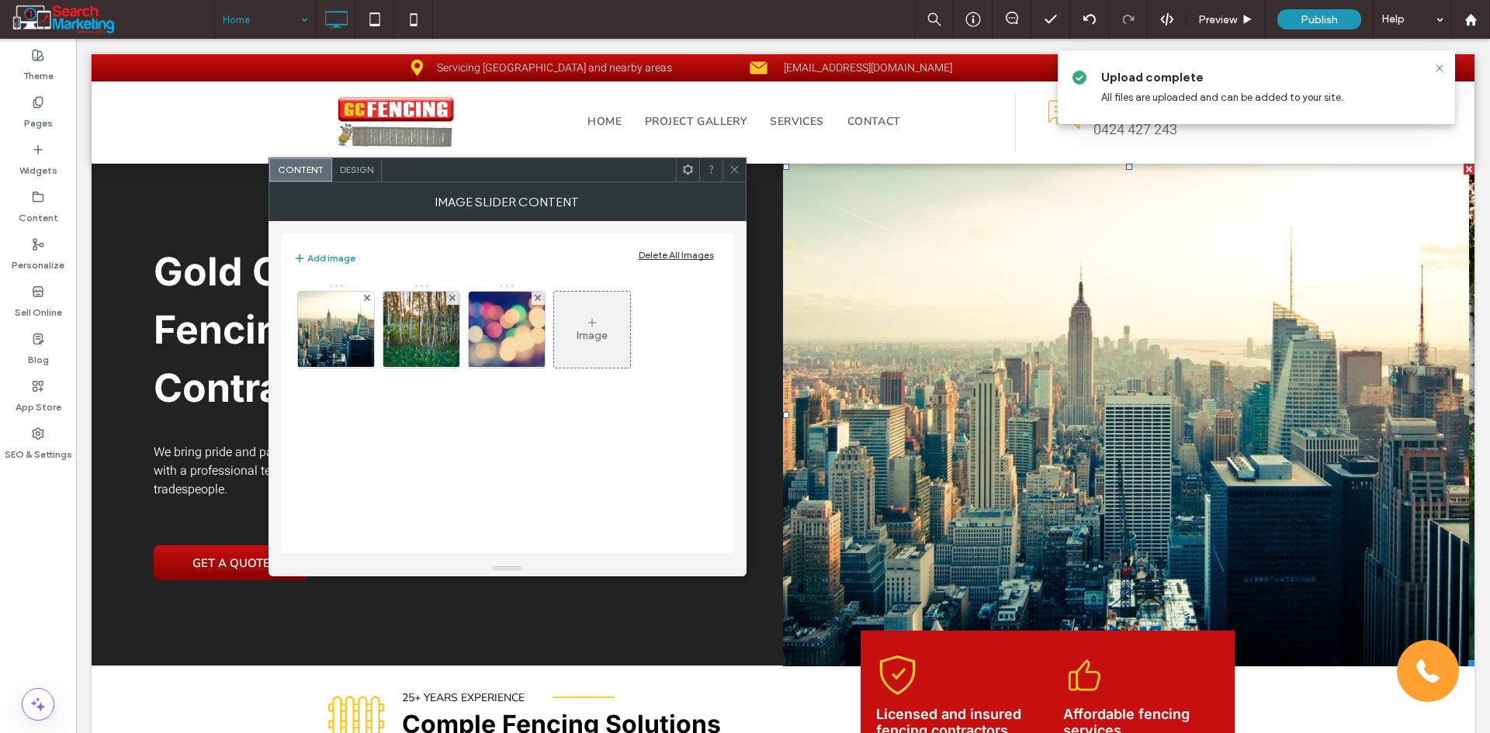
click at [683, 253] on div "Delete All Images" at bounding box center [676, 255] width 75 height 12
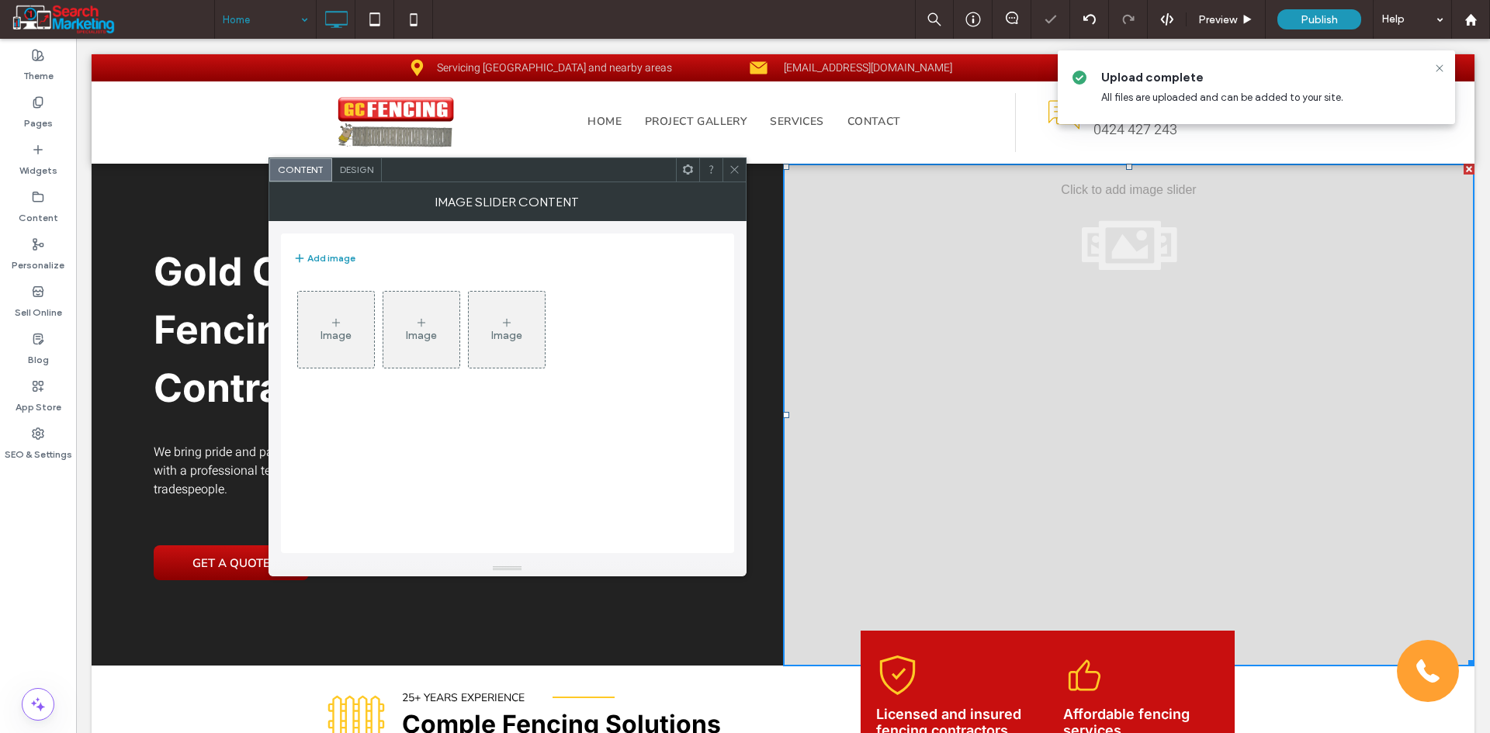
click at [345, 329] on div "Image" at bounding box center [336, 329] width 76 height 73
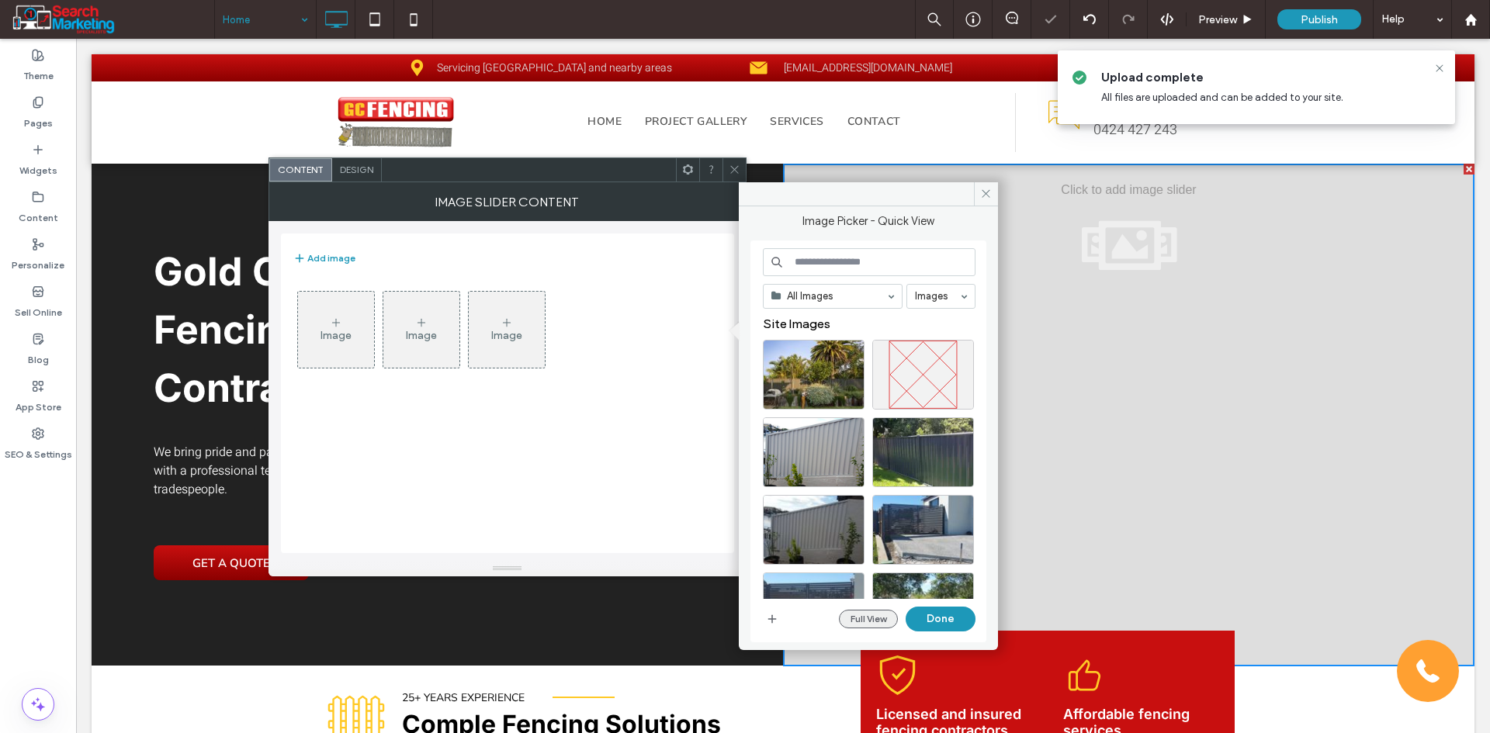
click at [865, 613] on button "Full View" at bounding box center [868, 619] width 59 height 19
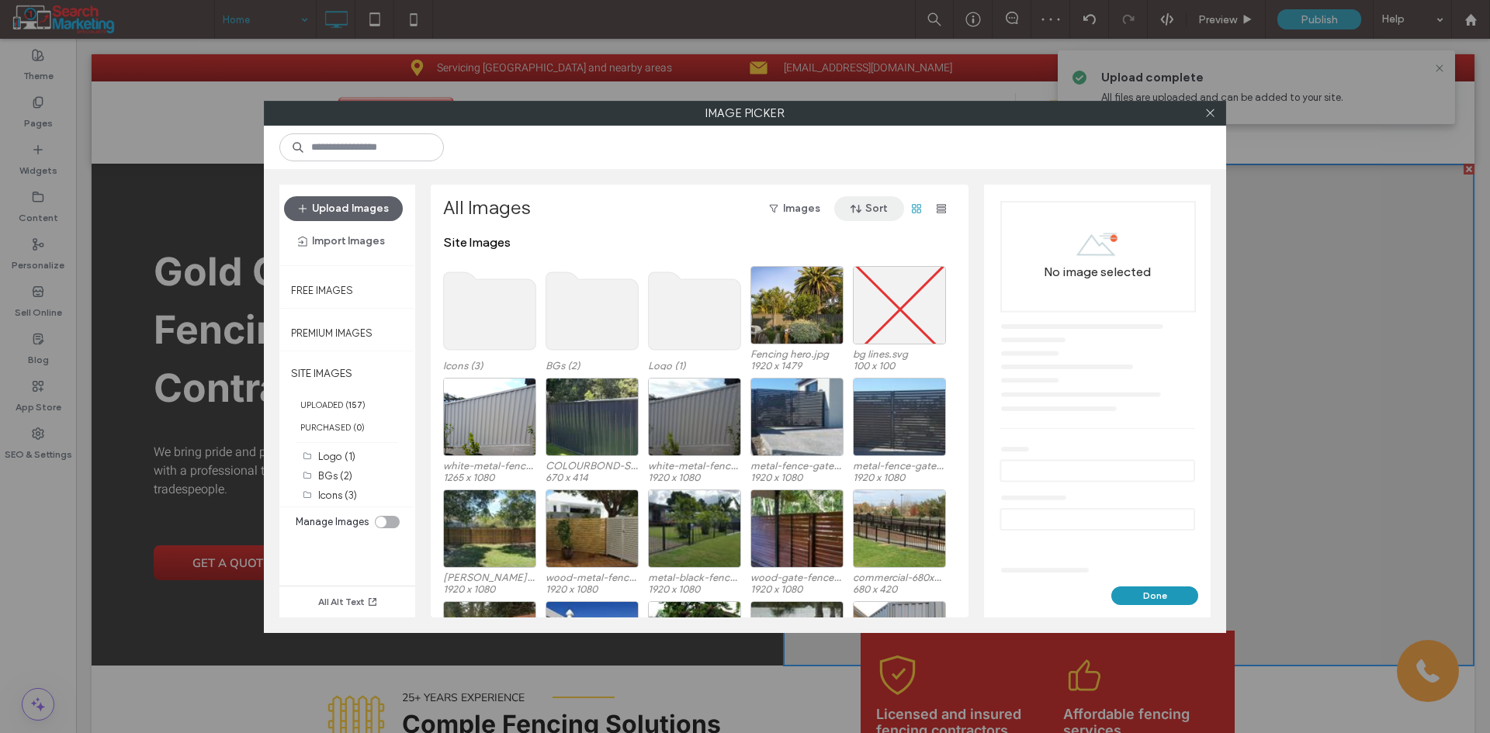
click at [859, 210] on use "button" at bounding box center [855, 209] width 11 height 9
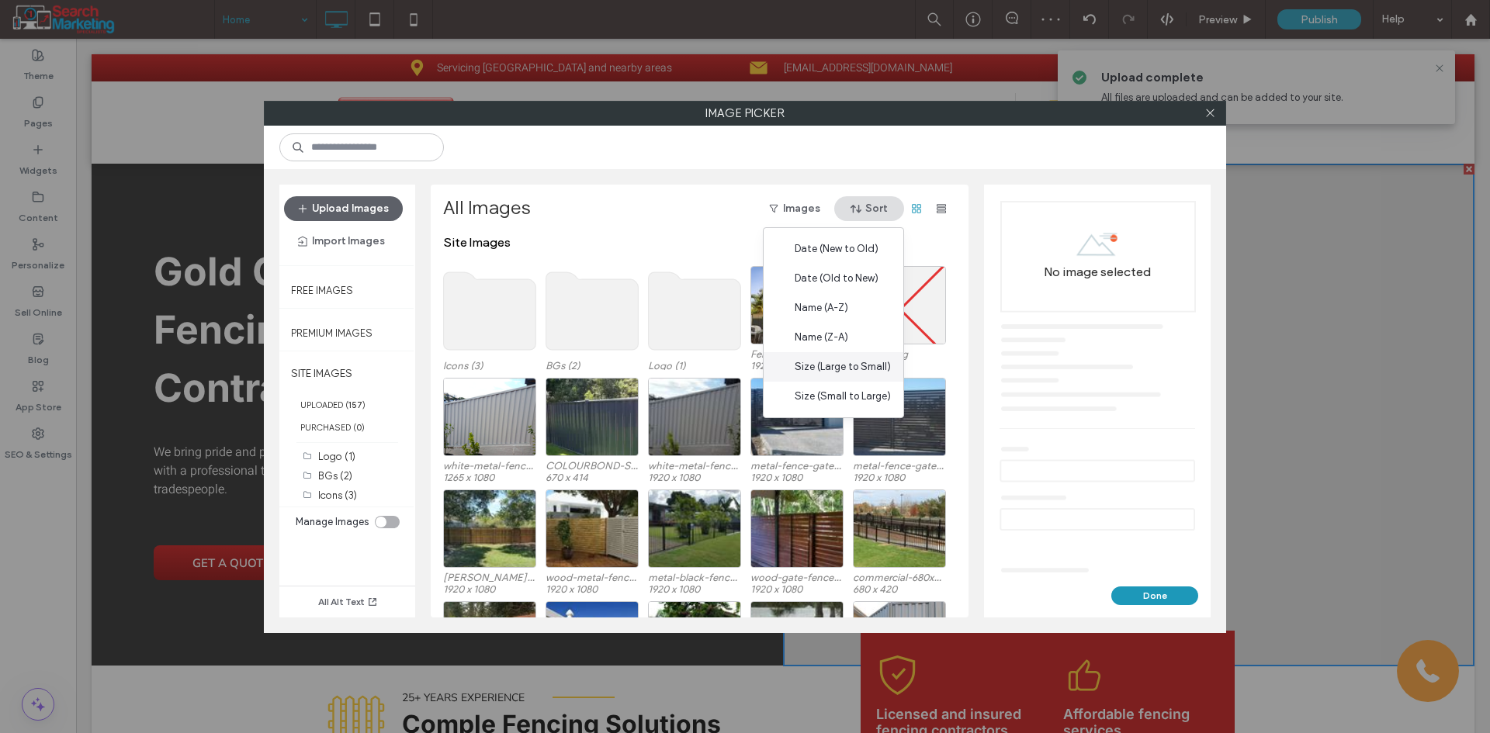
click at [875, 366] on span "Size (Large to Small)" at bounding box center [843, 367] width 96 height 16
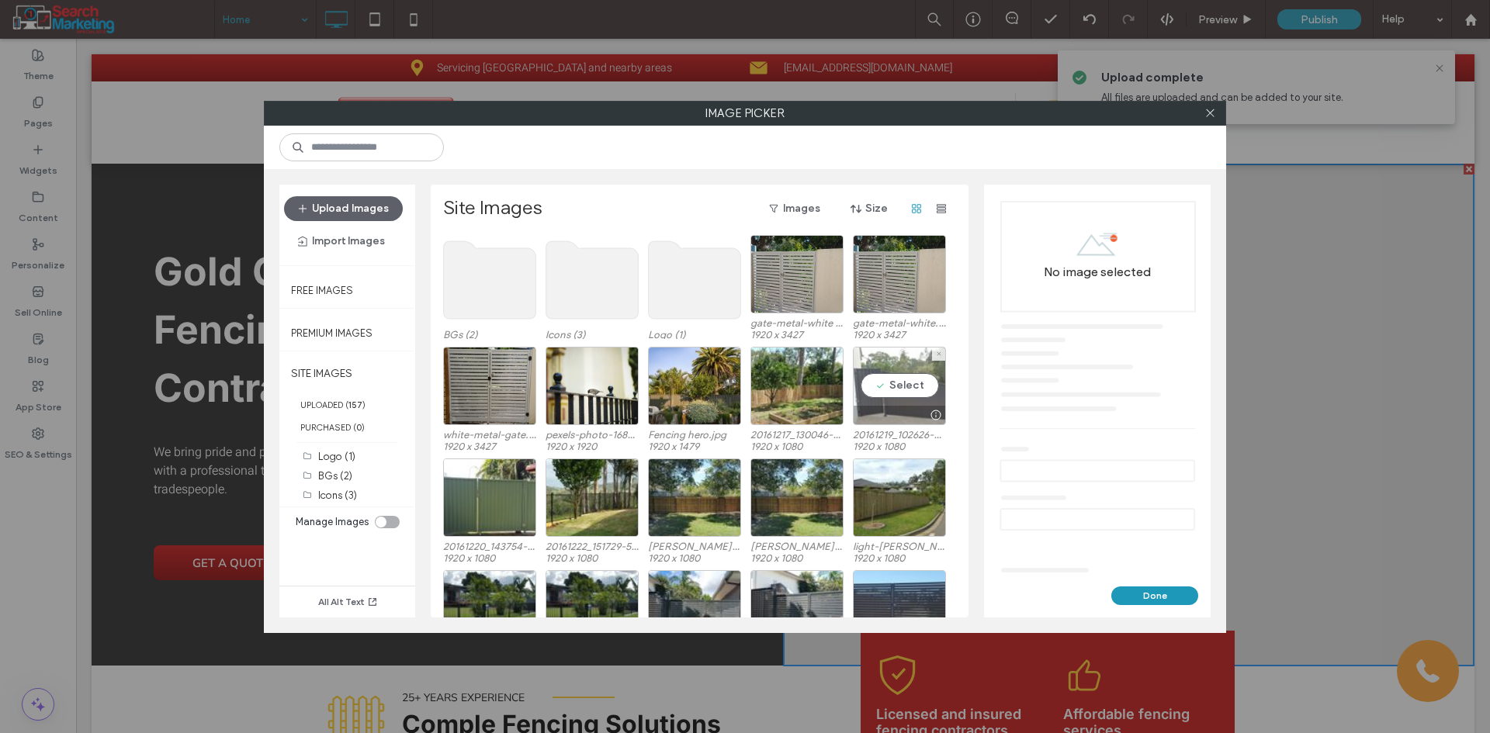
click at [907, 379] on div "Select" at bounding box center [899, 386] width 93 height 78
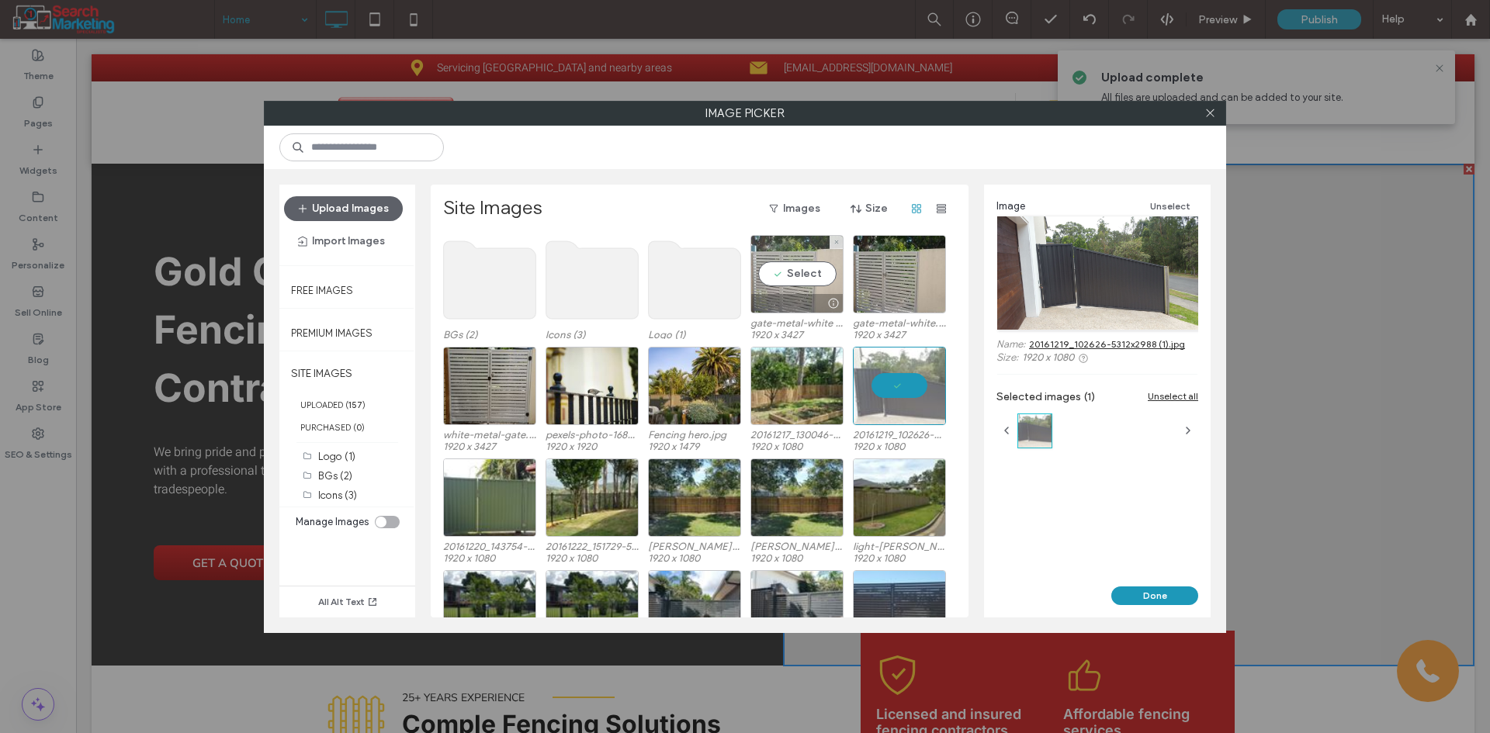
click at [806, 270] on div "Select" at bounding box center [796, 274] width 93 height 78
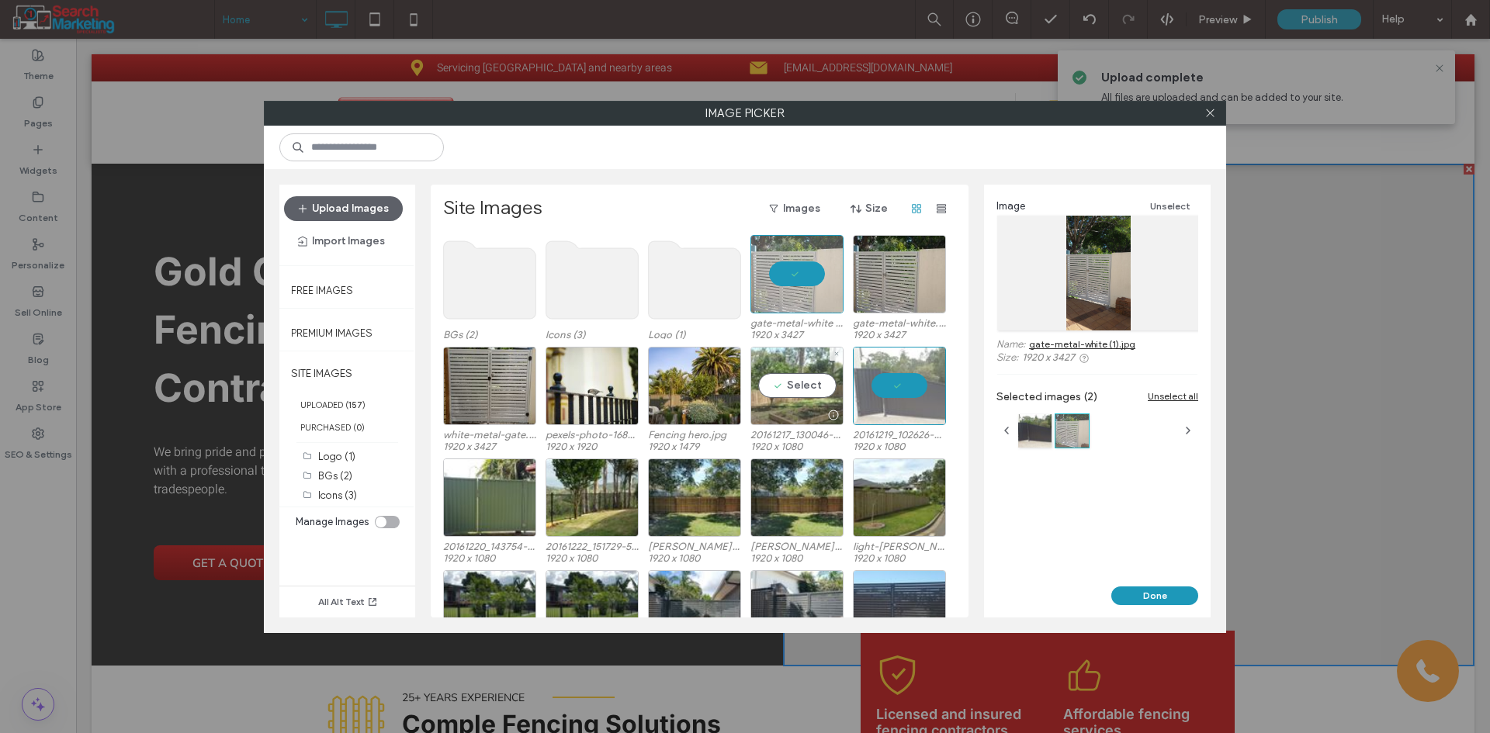
click at [786, 398] on div "Select" at bounding box center [796, 386] width 93 height 78
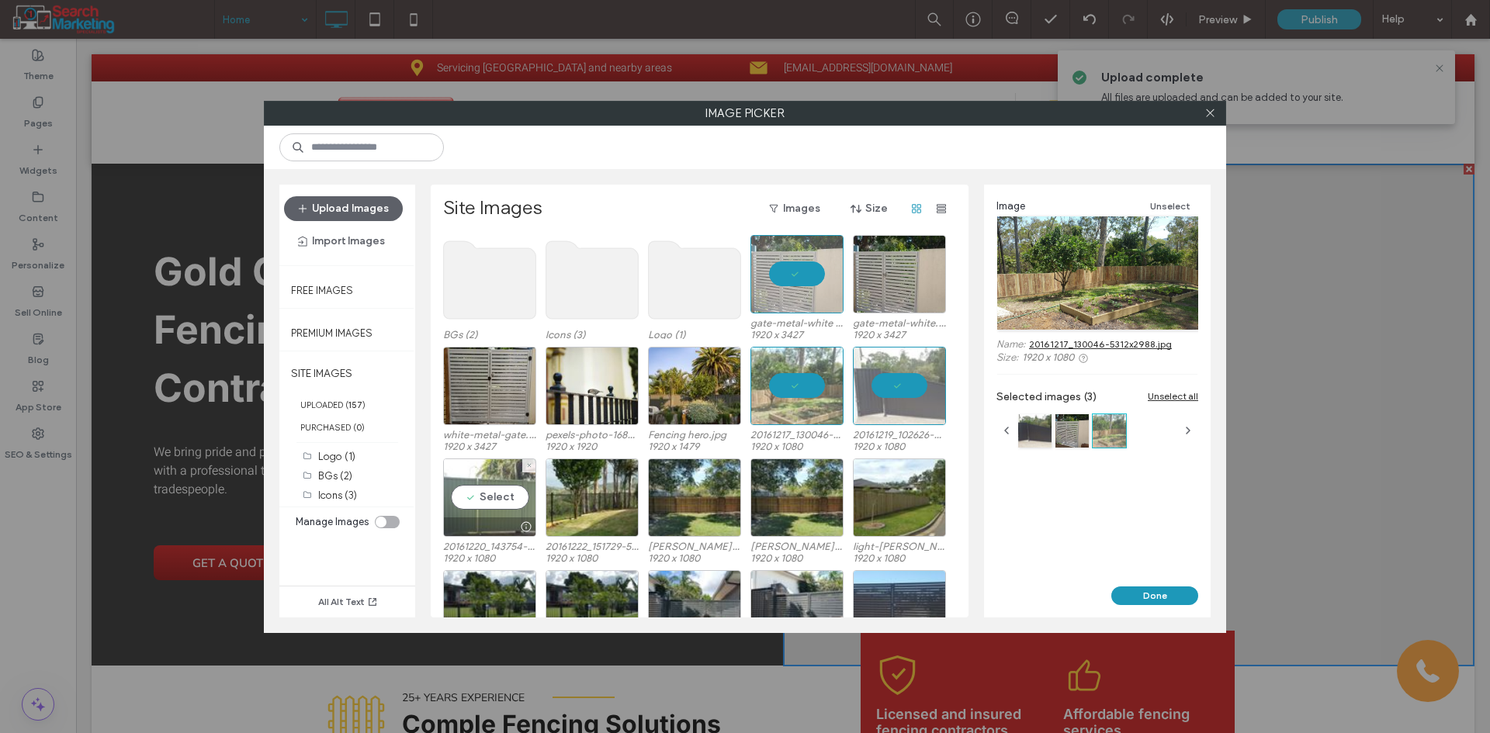
click at [459, 499] on div "Select" at bounding box center [489, 498] width 93 height 78
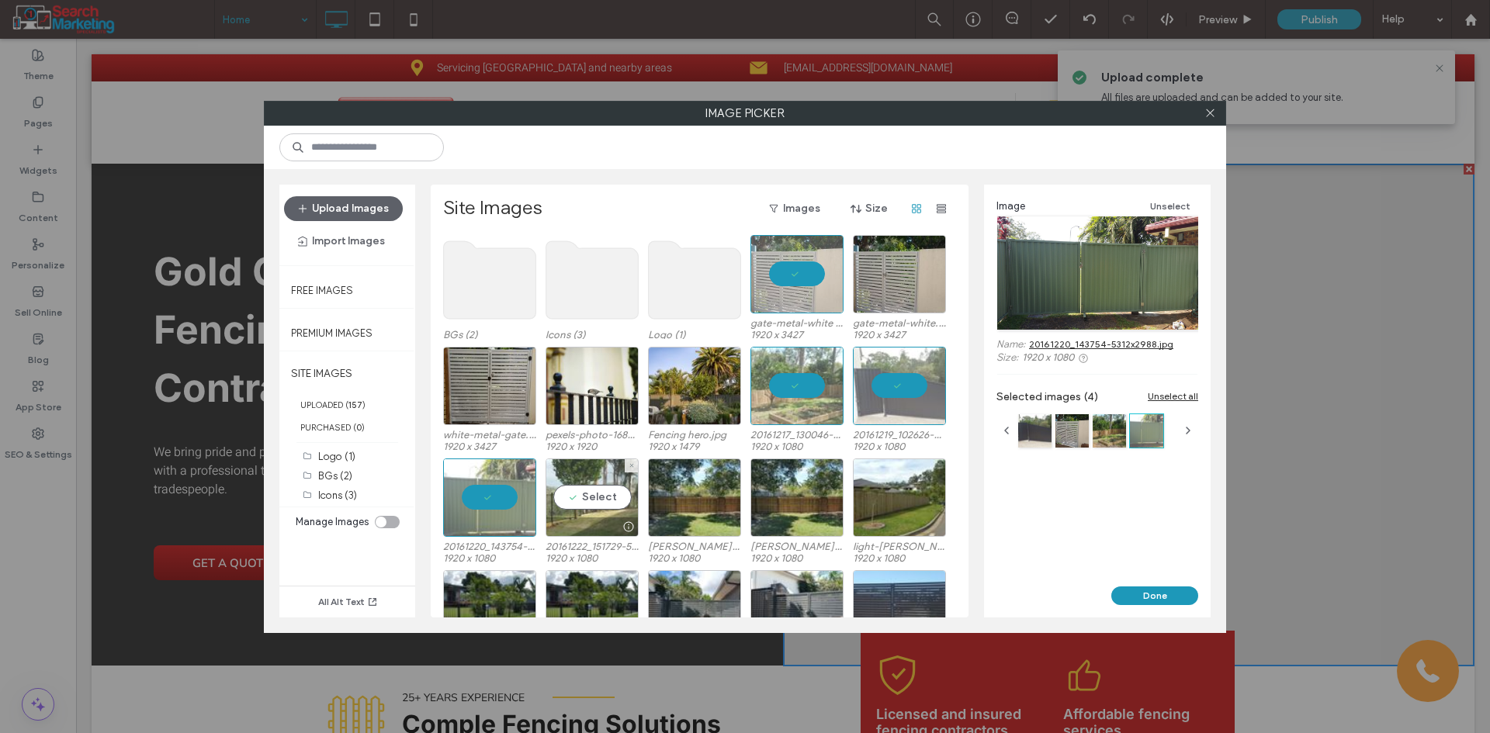
click at [586, 500] on div "Select" at bounding box center [591, 498] width 93 height 78
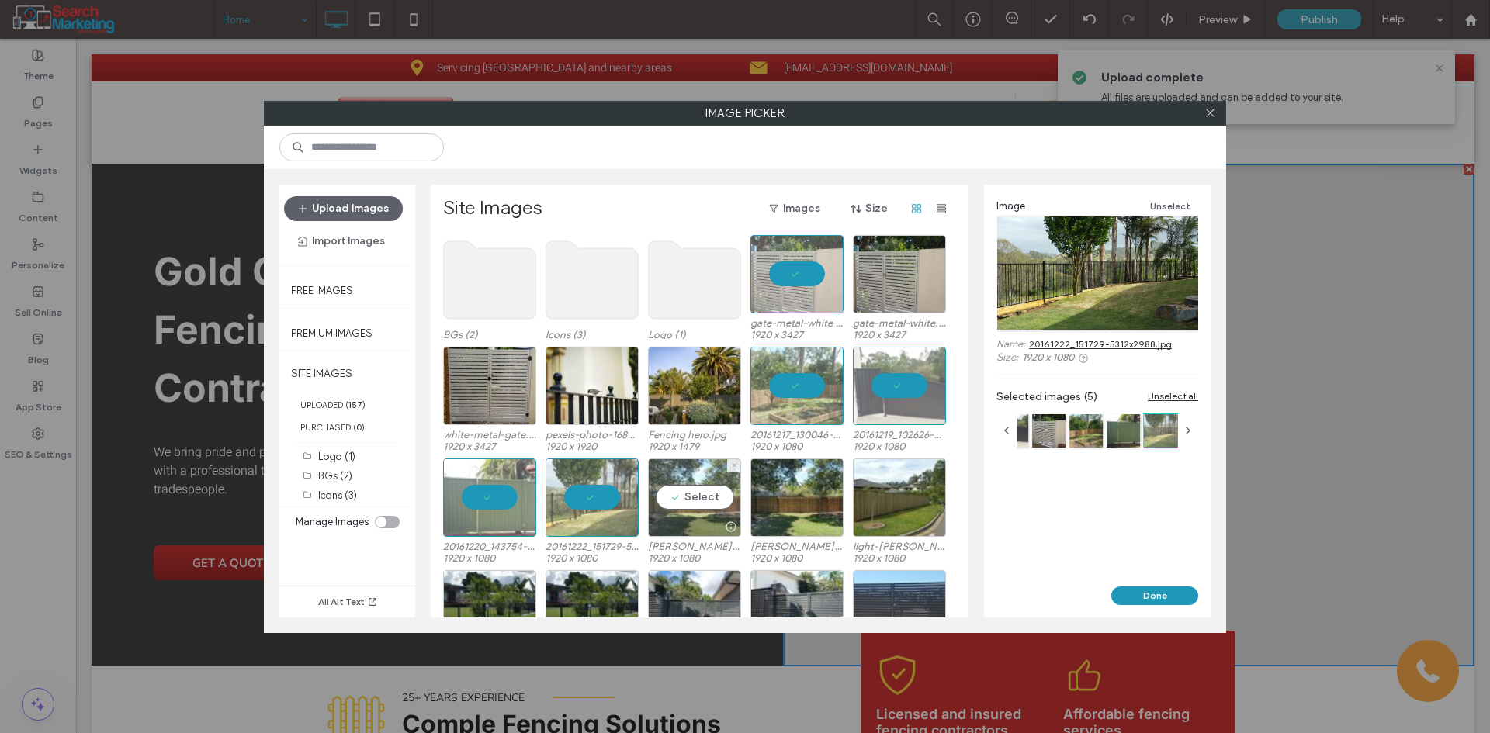
click at [690, 505] on div "Select" at bounding box center [694, 498] width 93 height 78
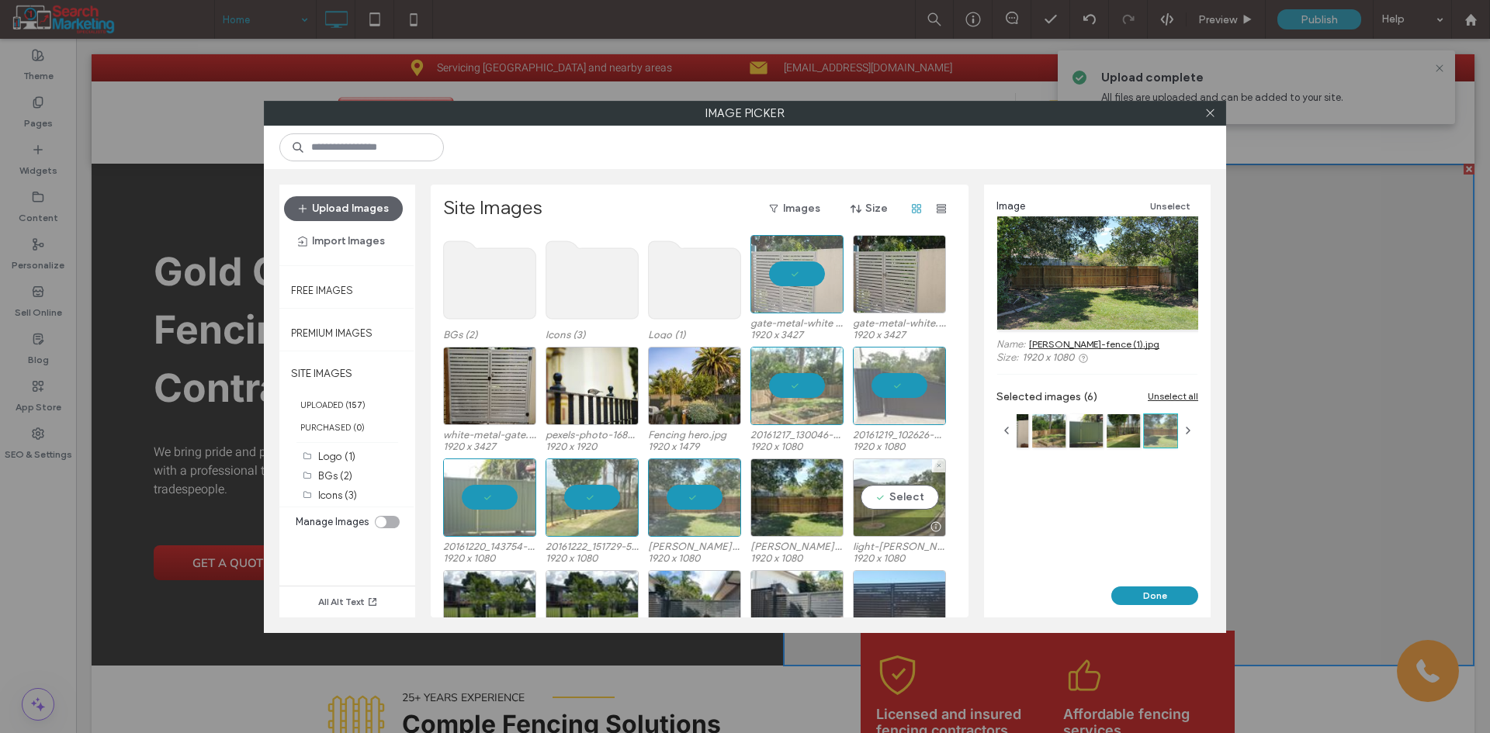
click at [905, 496] on div "Select" at bounding box center [899, 498] width 93 height 78
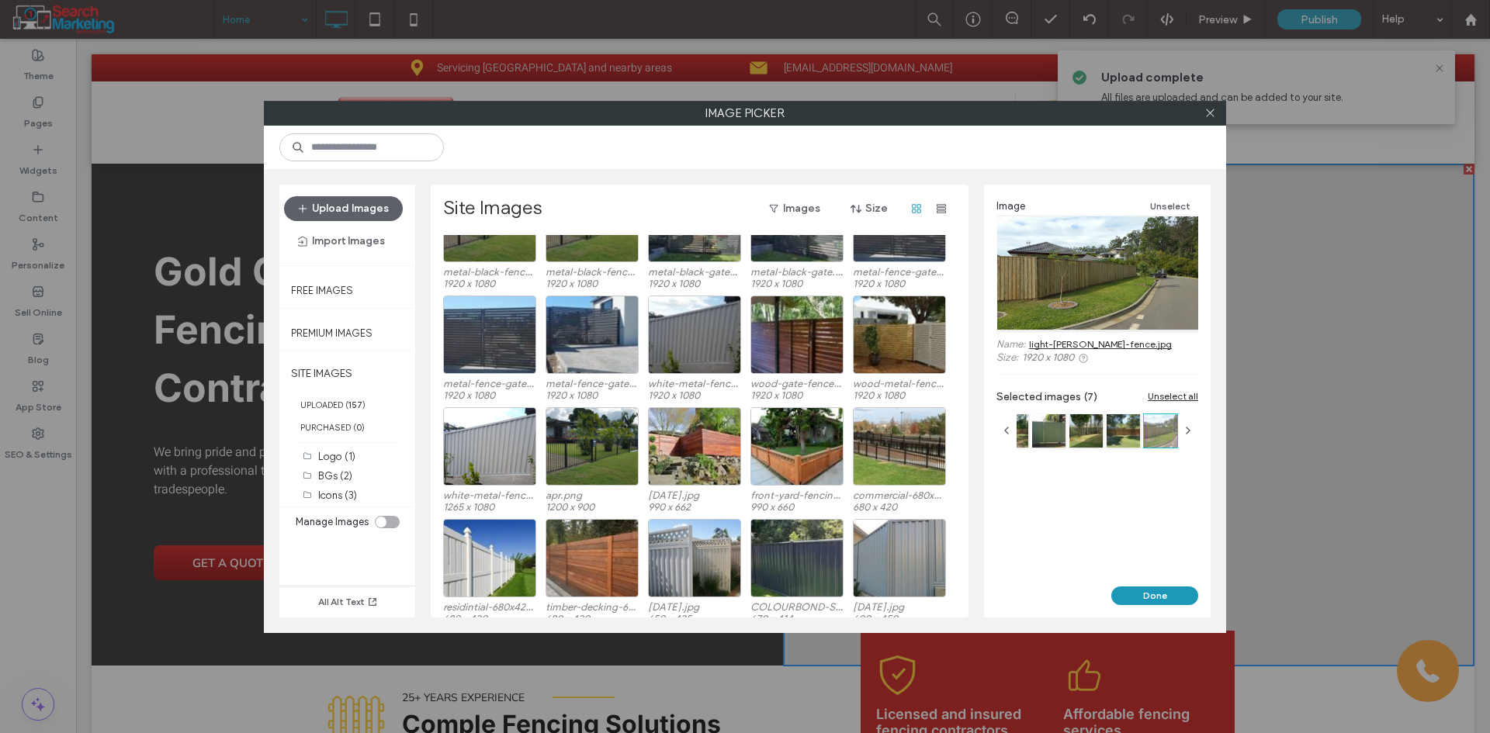
scroll to position [388, 0]
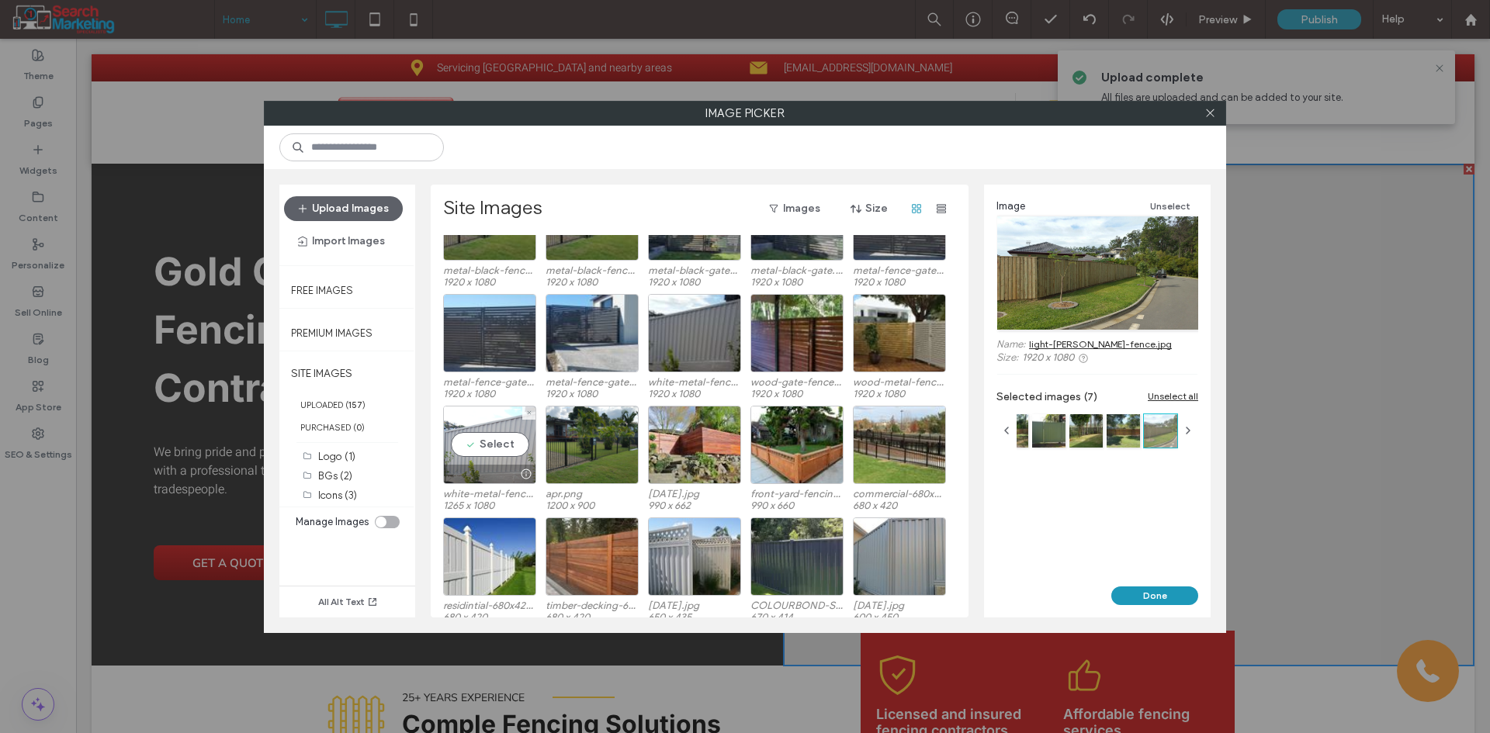
click at [483, 454] on div "Select" at bounding box center [489, 445] width 93 height 78
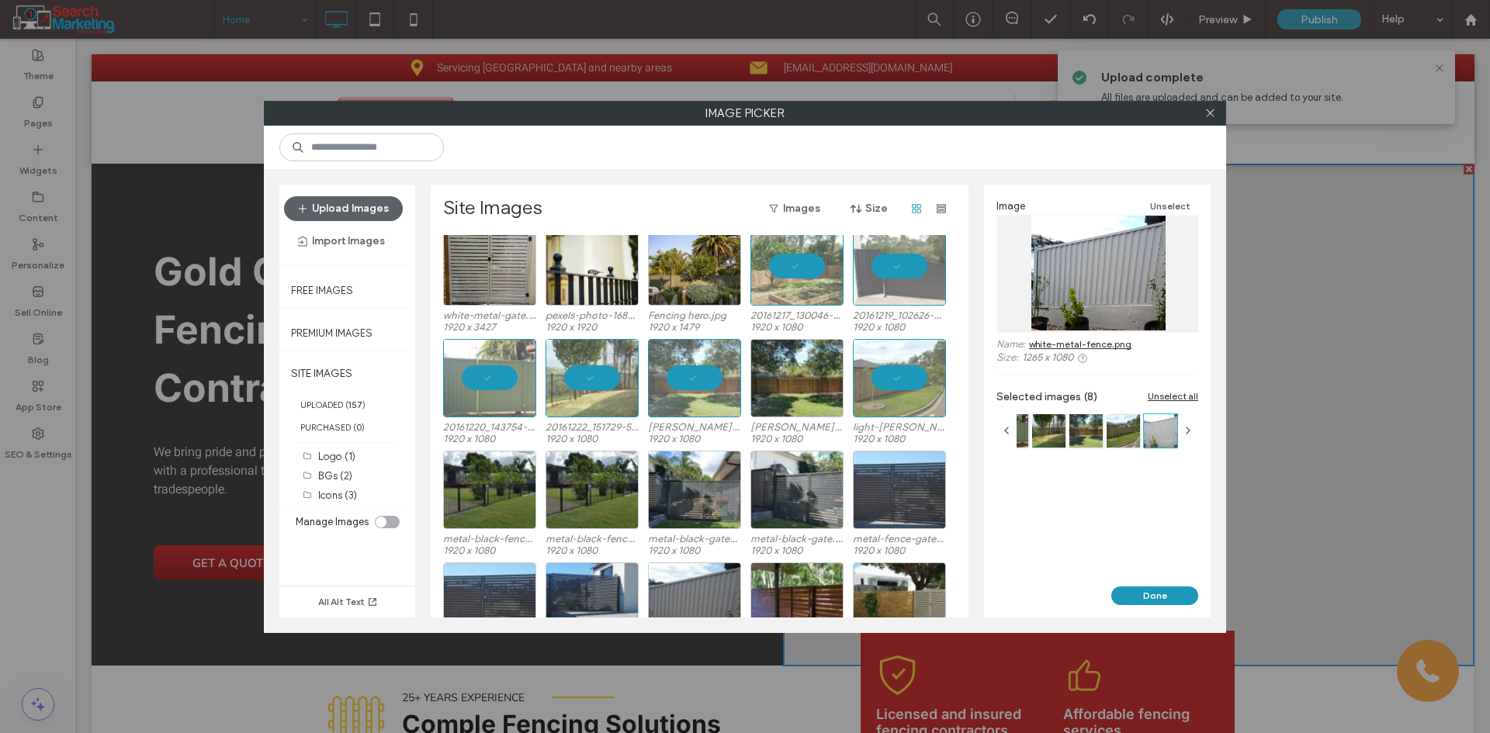
scroll to position [78, 0]
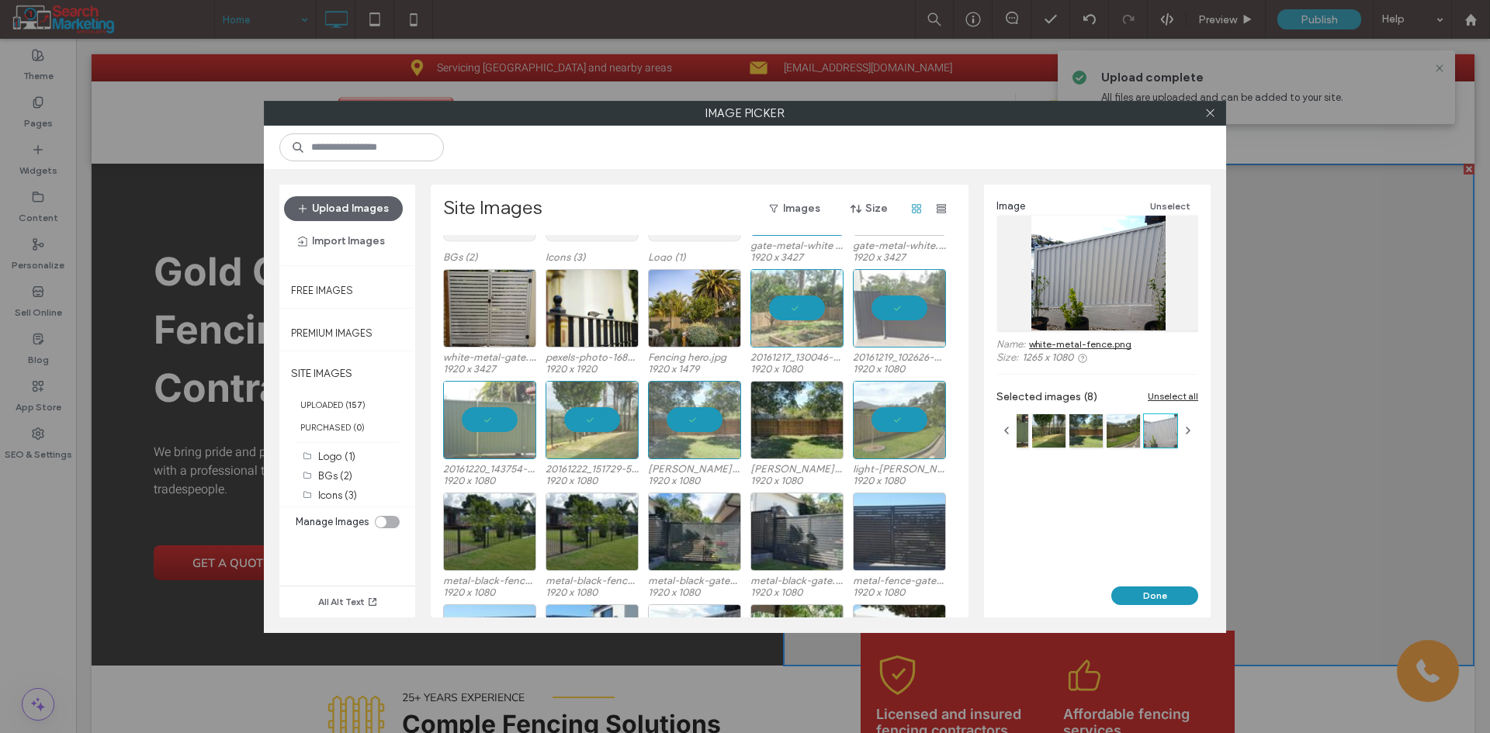
click at [1134, 585] on div "Image Unselect Name: white-metal-fence.png Size: 1265 x 1080 Selected images (8…" at bounding box center [1097, 386] width 227 height 402
click at [1149, 591] on button "Done" at bounding box center [1154, 596] width 87 height 19
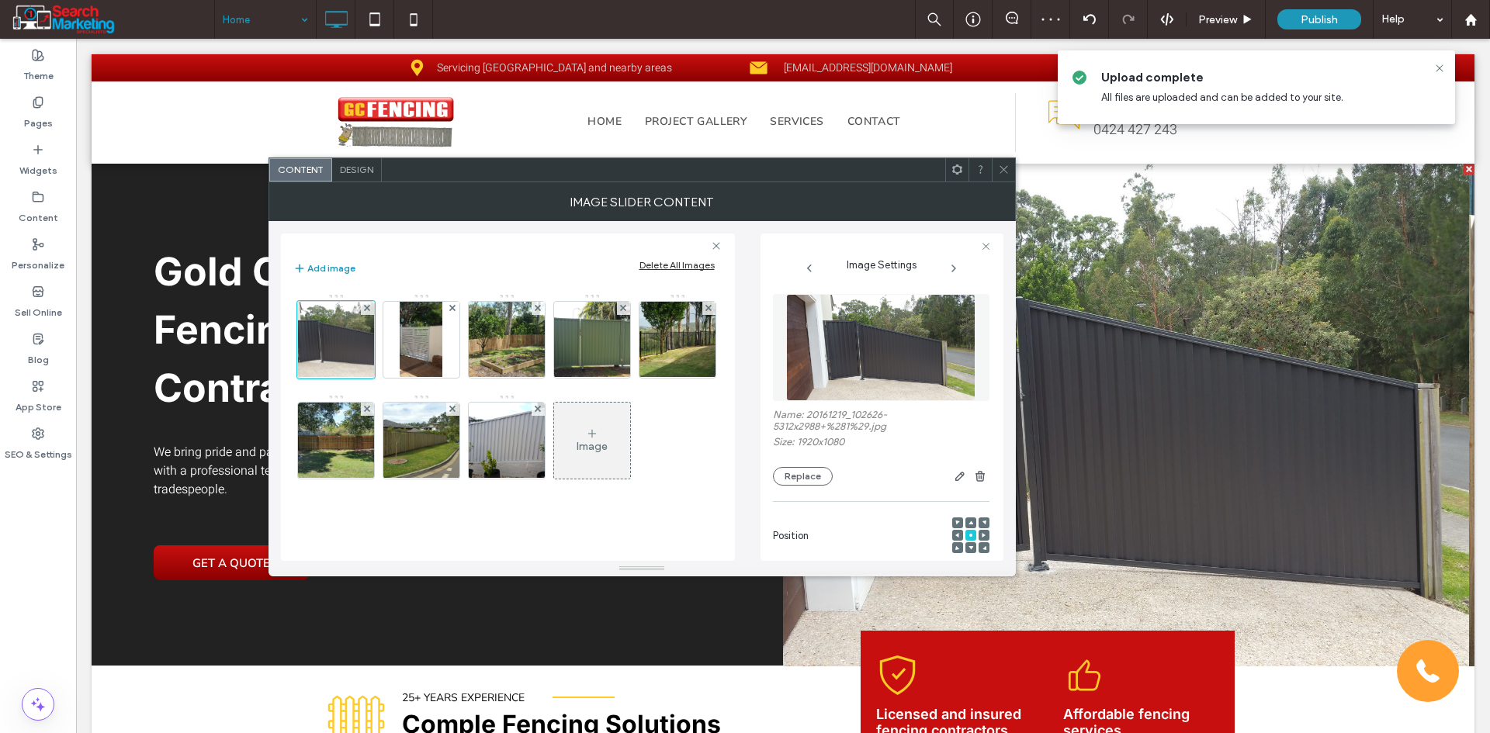
click at [1005, 159] on span at bounding box center [1004, 169] width 12 height 23
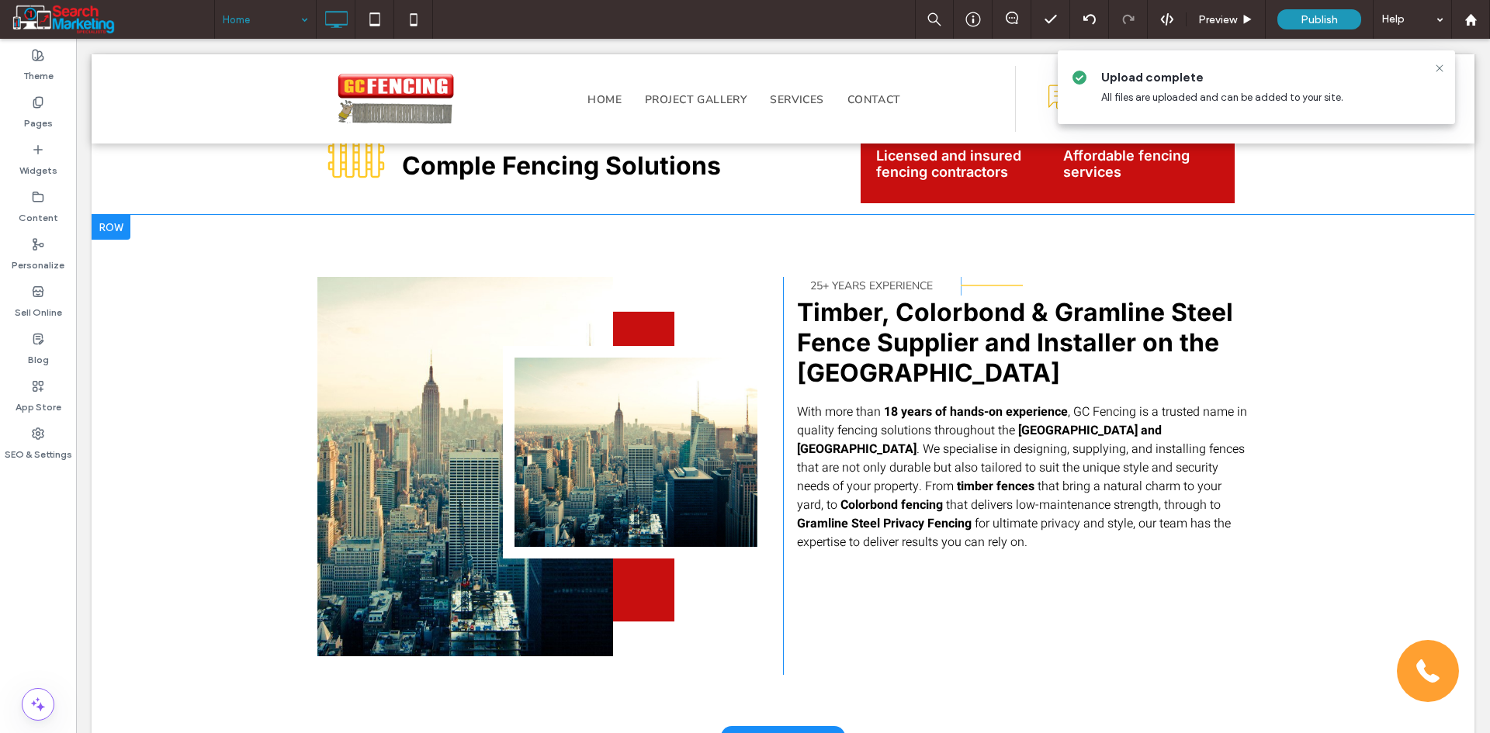
scroll to position [621, 0]
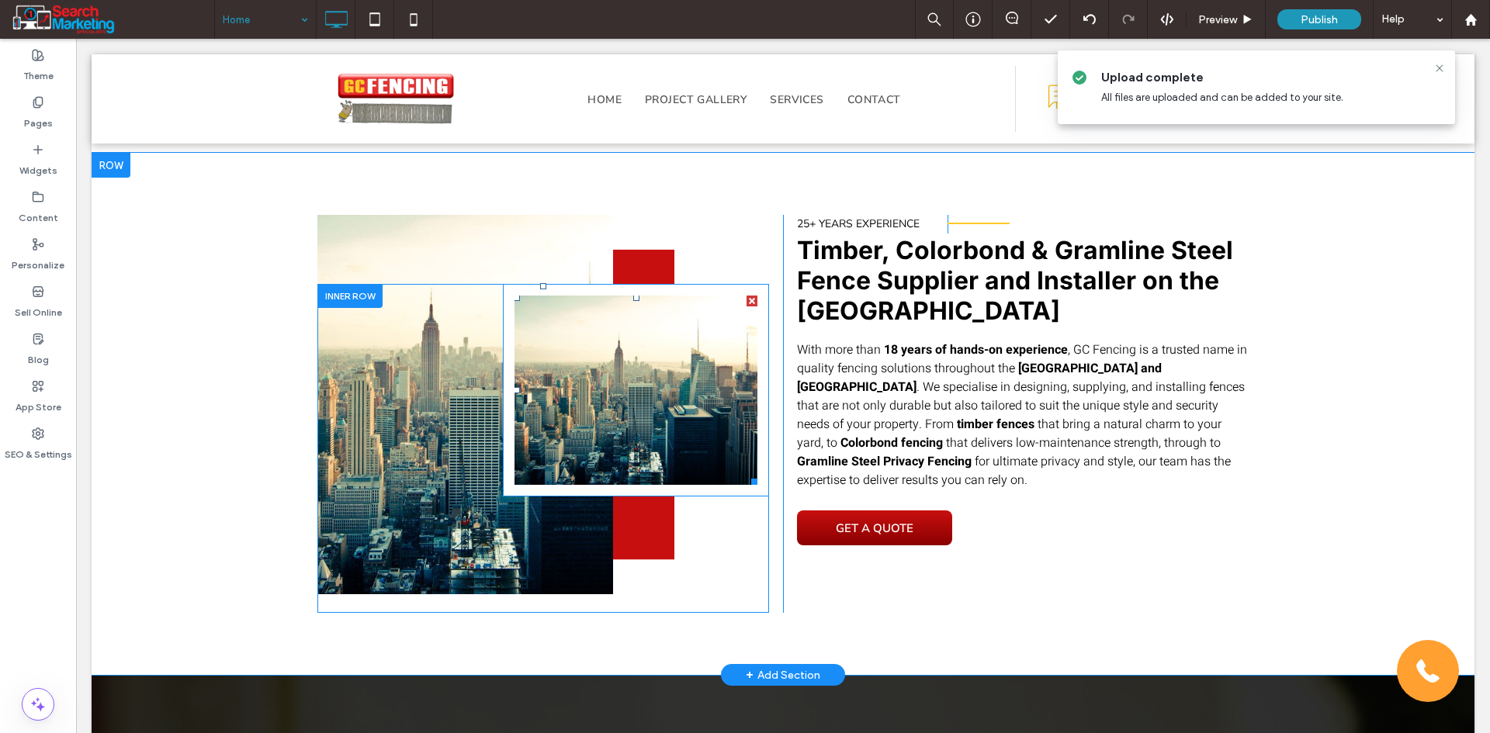
click at [579, 412] on li "Slide title Write your caption here Button" at bounding box center [635, 390] width 243 height 189
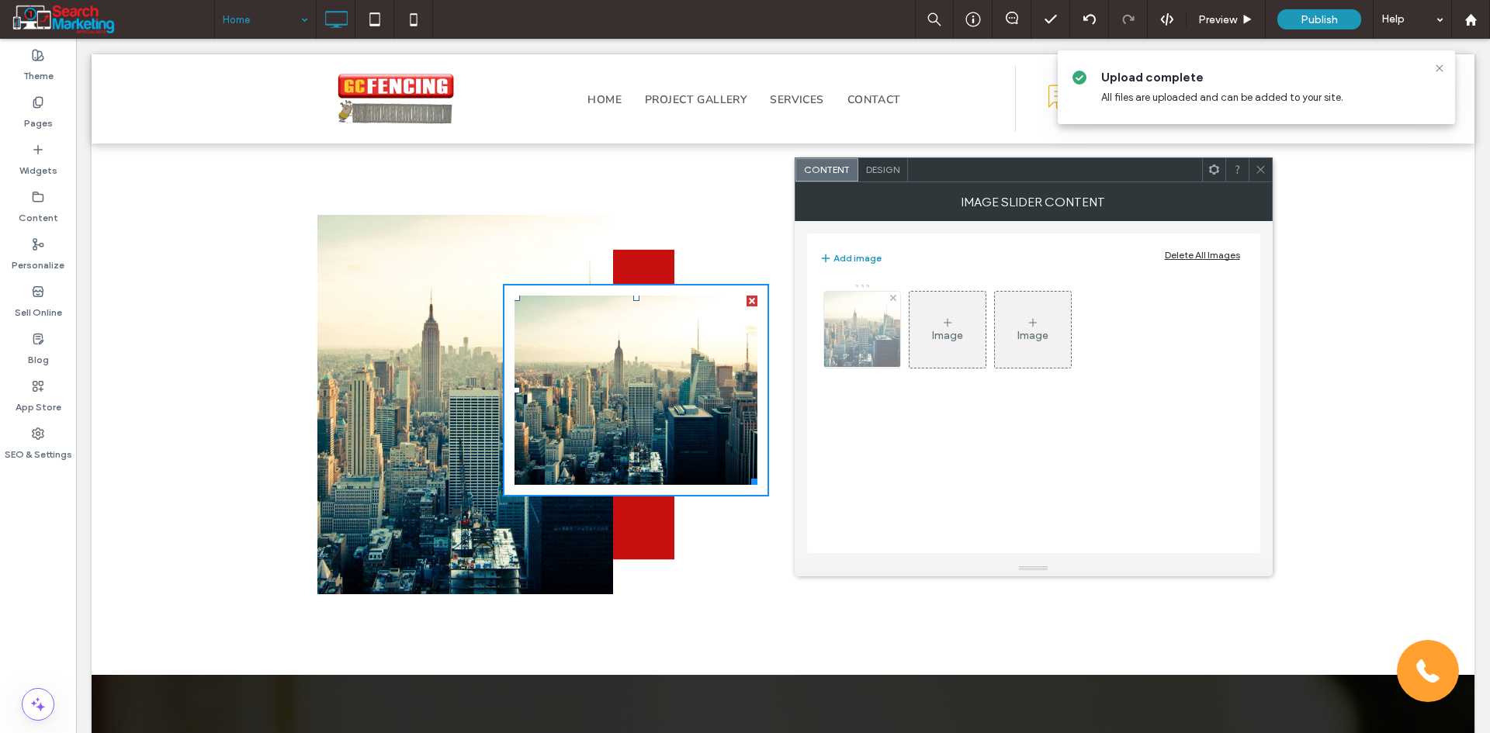
click at [864, 345] on img at bounding box center [861, 330] width 161 height 76
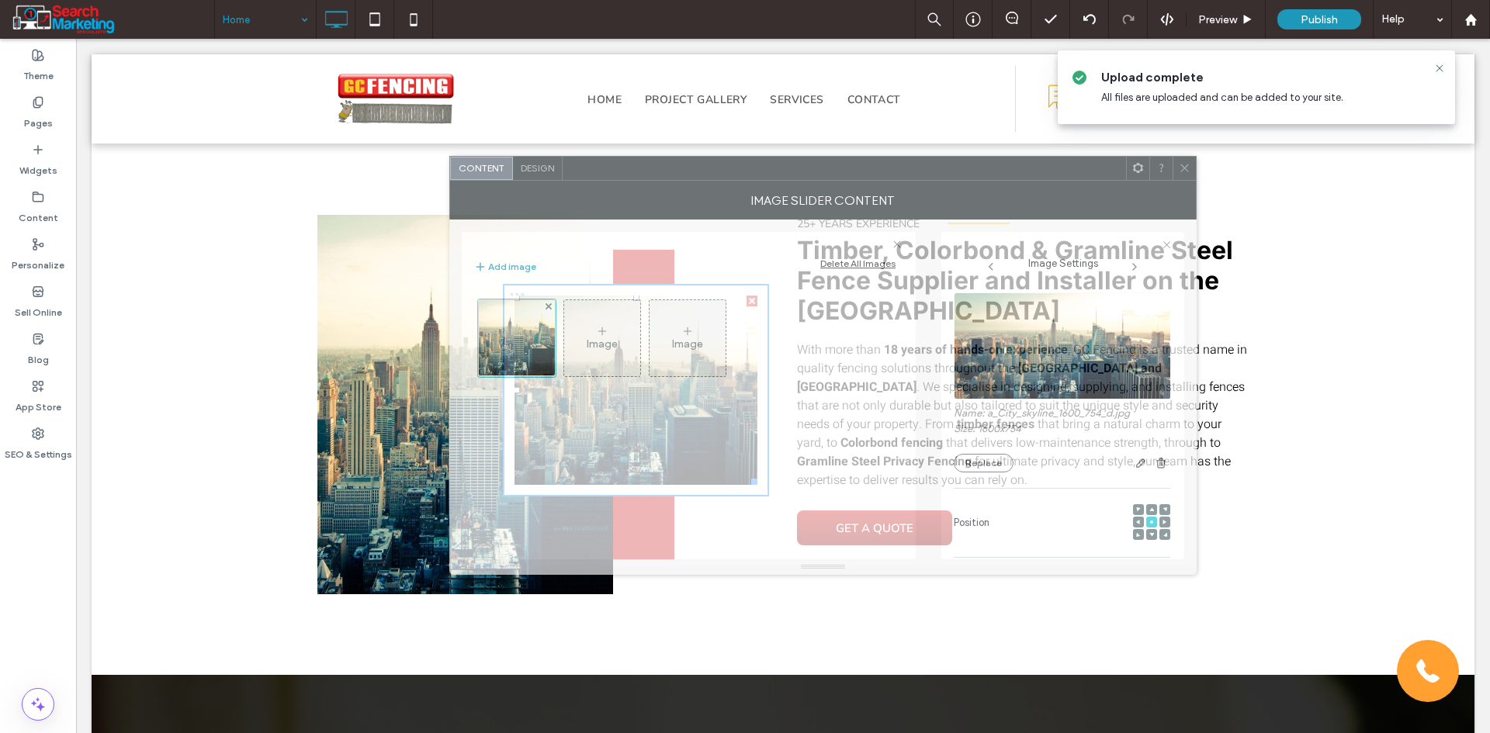
drag, startPoint x: 1128, startPoint y: 179, endPoint x: 709, endPoint y: 188, distance: 419.1
click at [709, 180] on div at bounding box center [844, 168] width 563 height 23
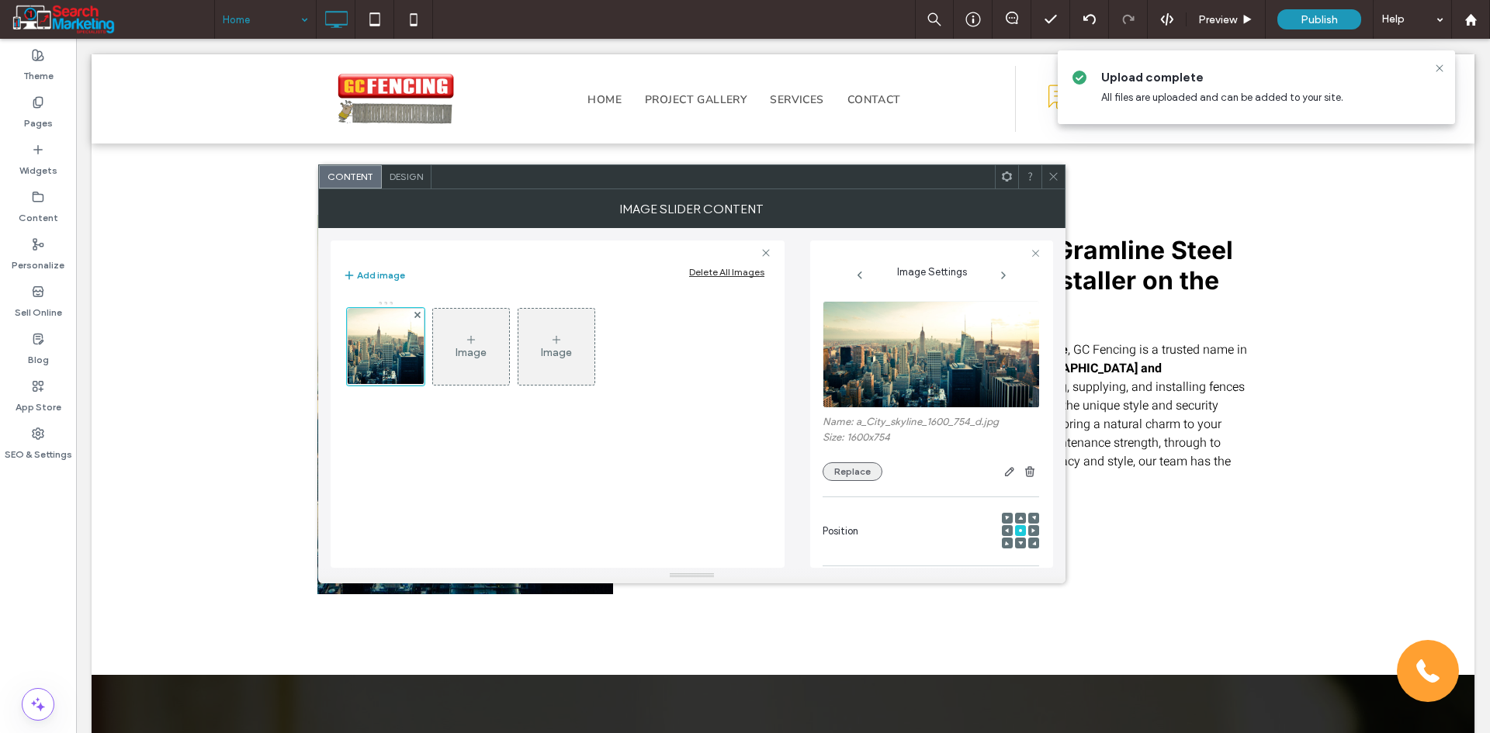
click at [856, 470] on button "Replace" at bounding box center [852, 471] width 60 height 19
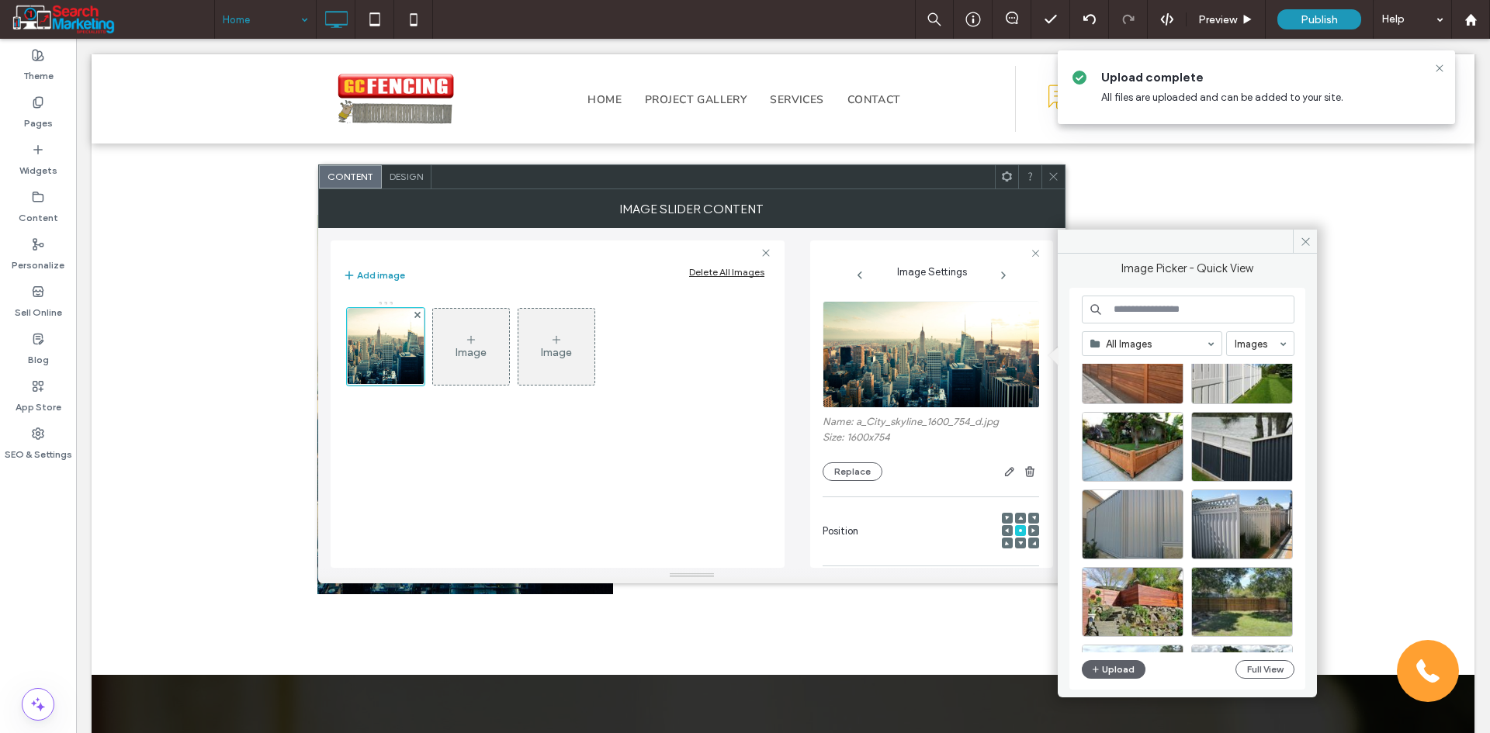
scroll to position [543, 0]
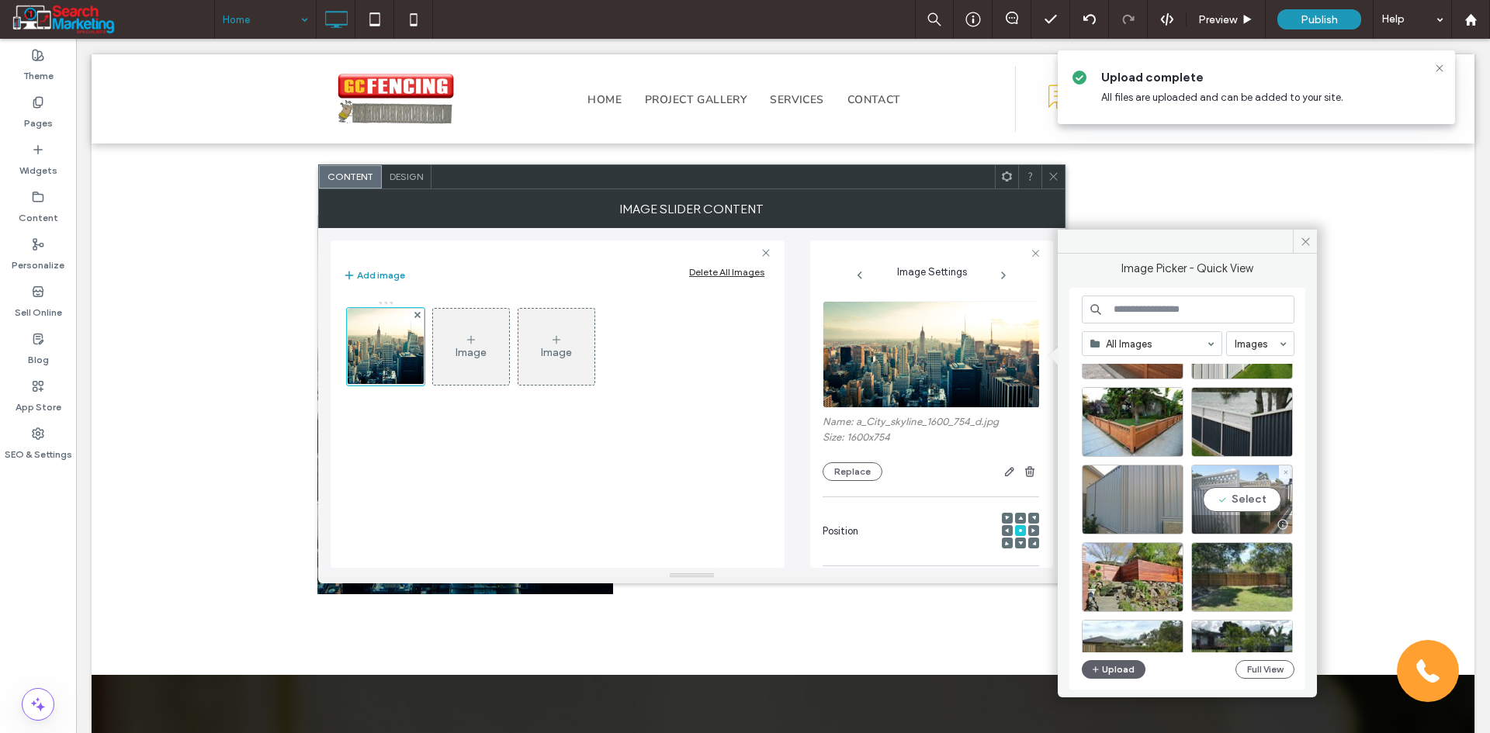
click at [1223, 507] on div "Select" at bounding box center [1242, 500] width 102 height 70
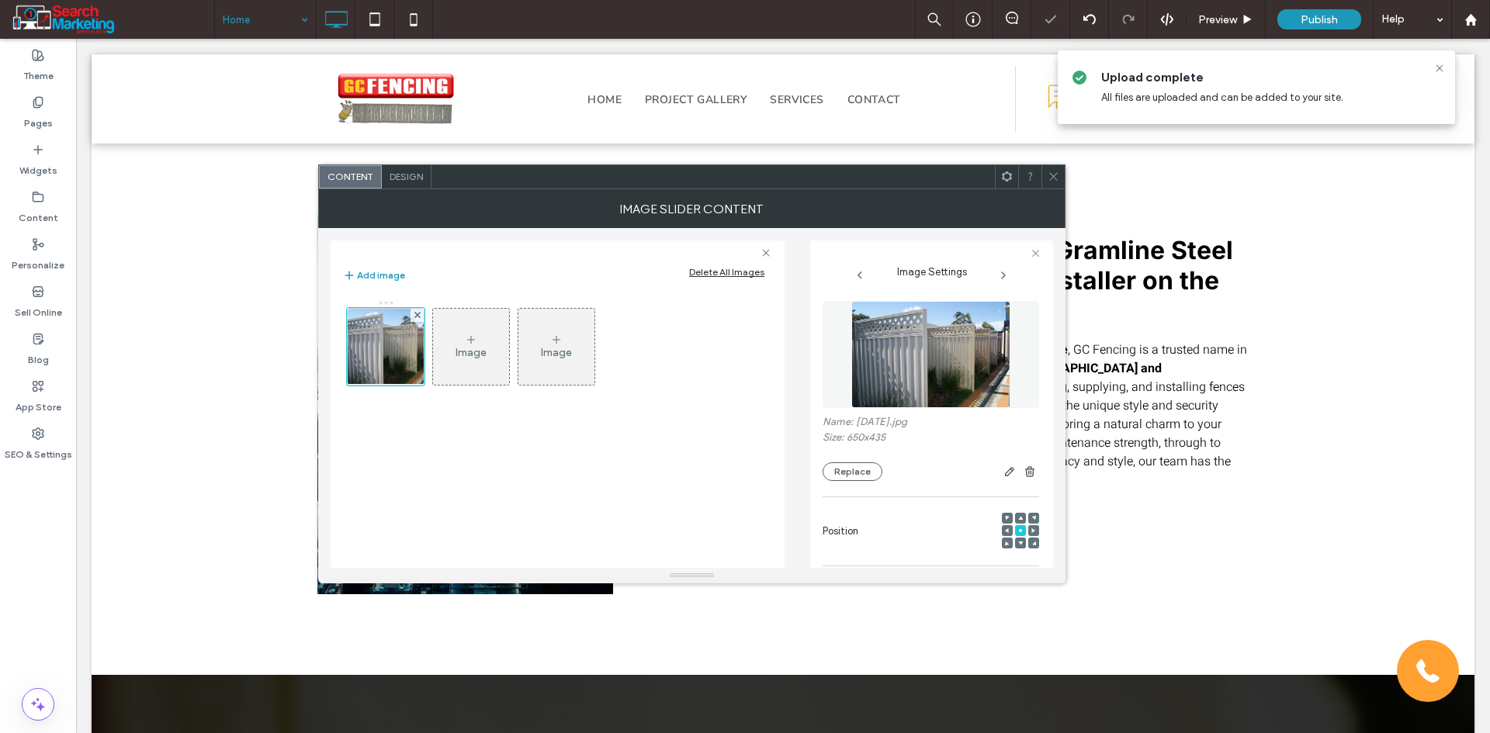
click at [1056, 173] on icon at bounding box center [1053, 177] width 12 height 12
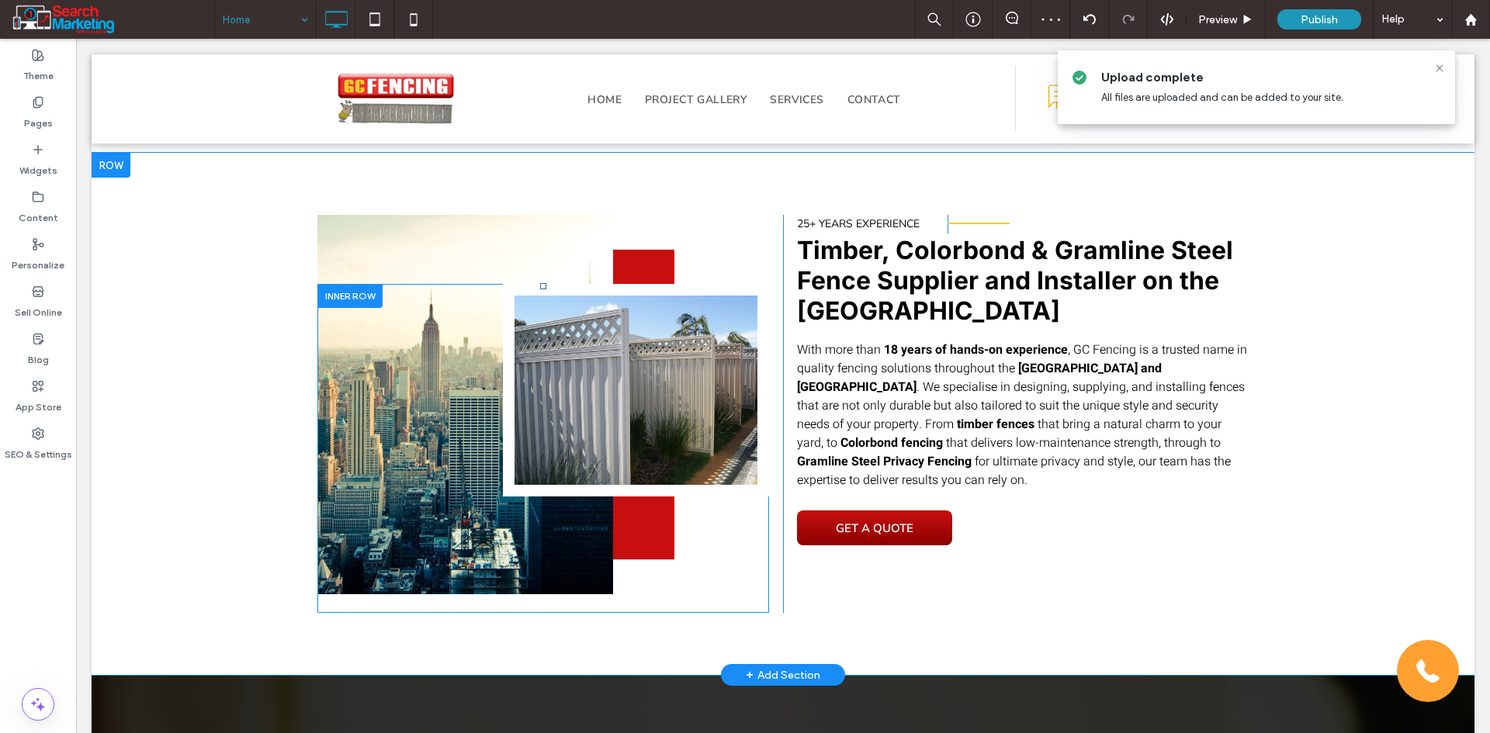
click at [441, 527] on div "Slide title Write your caption here Button Previous Next Click To Paste" at bounding box center [543, 448] width 452 height 329
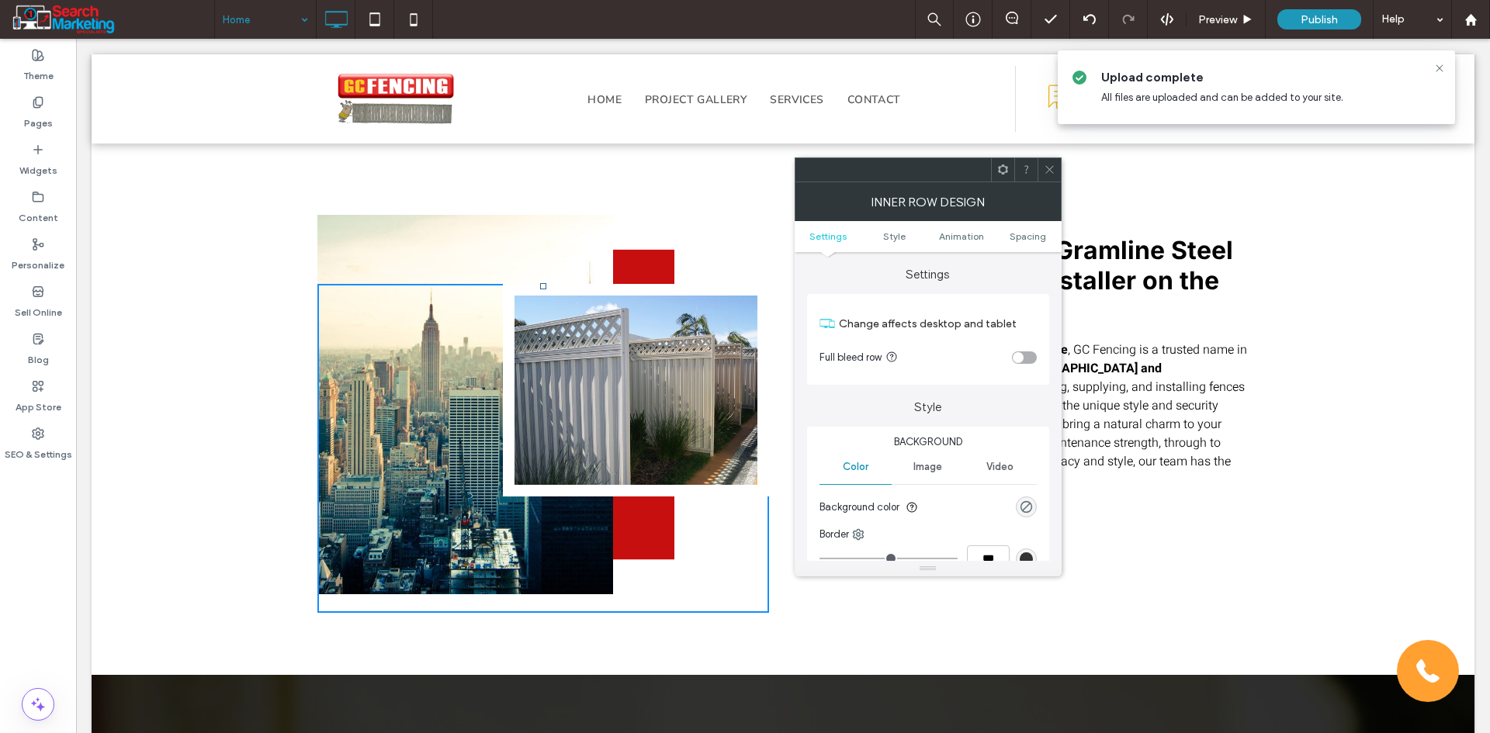
drag, startPoint x: 1053, startPoint y: 166, endPoint x: 833, endPoint y: 189, distance: 220.8
click at [1051, 165] on icon at bounding box center [1050, 170] width 12 height 12
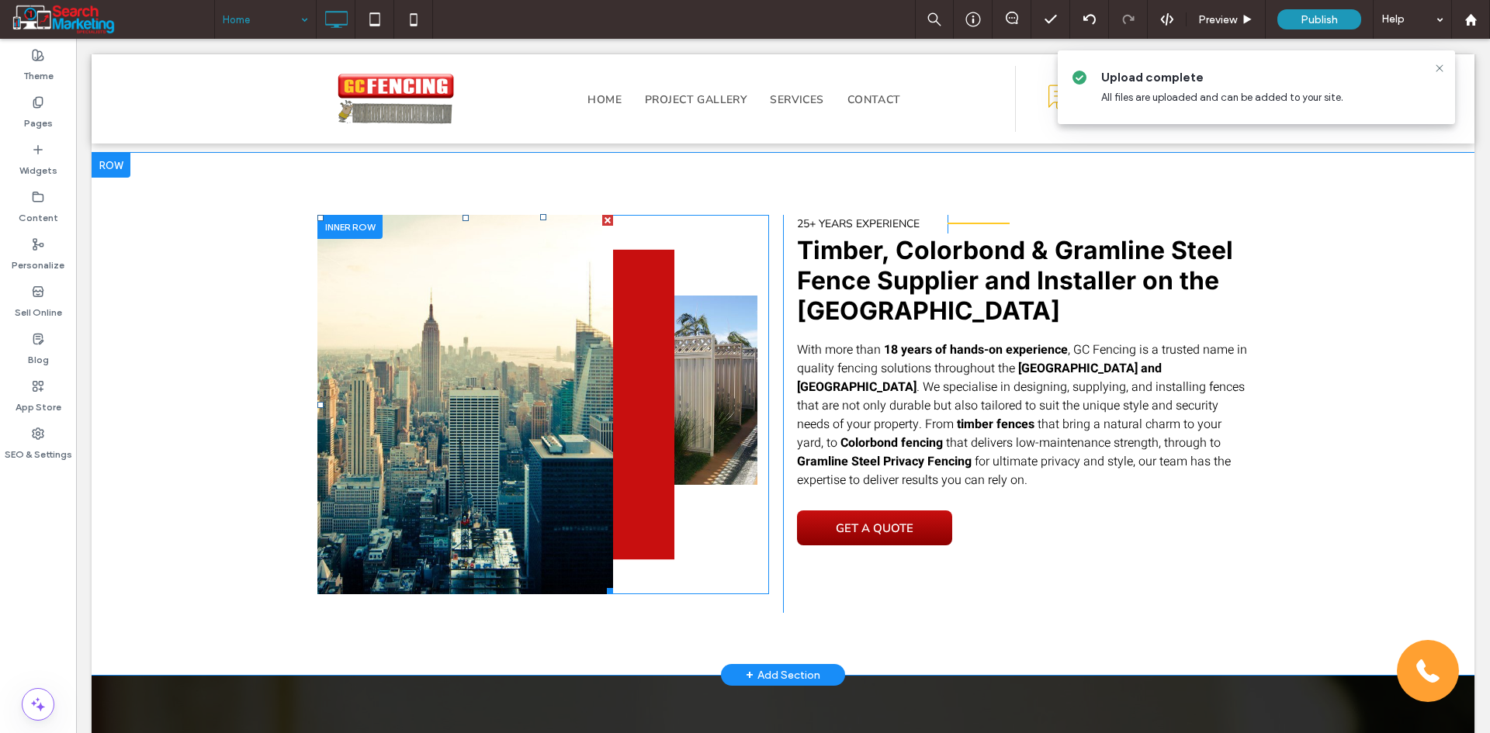
click at [449, 244] on li "Slide title Write your caption here Button" at bounding box center [465, 404] width 296 height 379
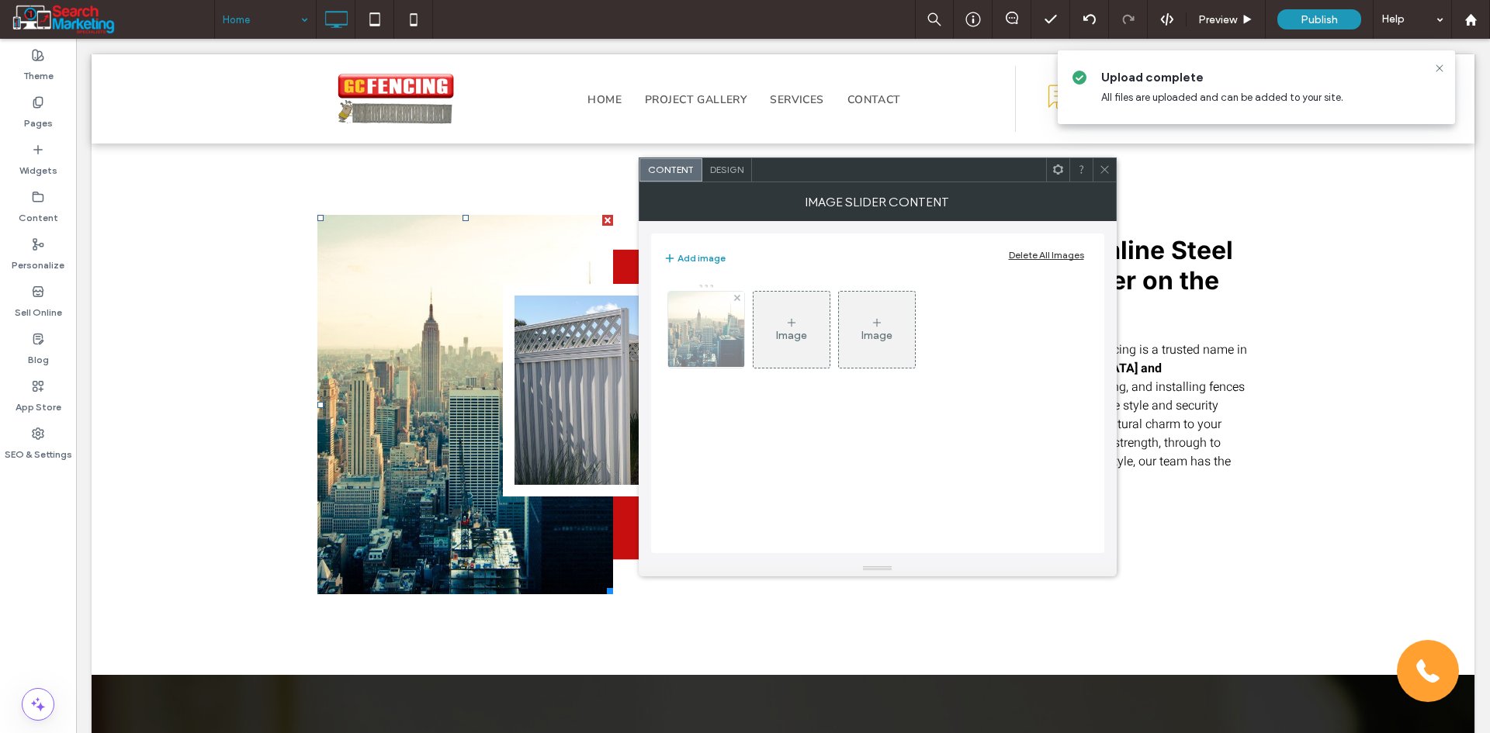
click at [705, 343] on img at bounding box center [705, 330] width 161 height 76
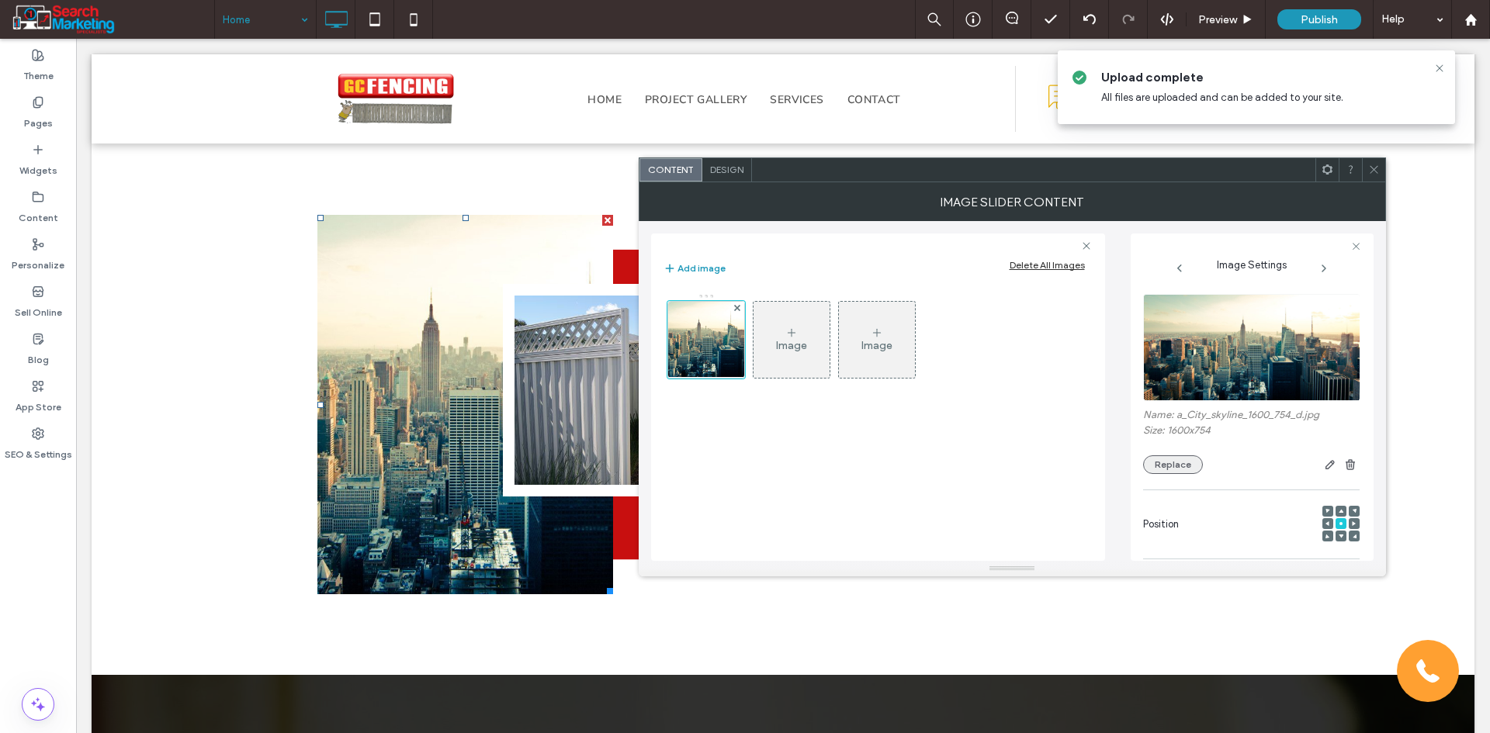
click at [1190, 463] on button "Replace" at bounding box center [1173, 464] width 60 height 19
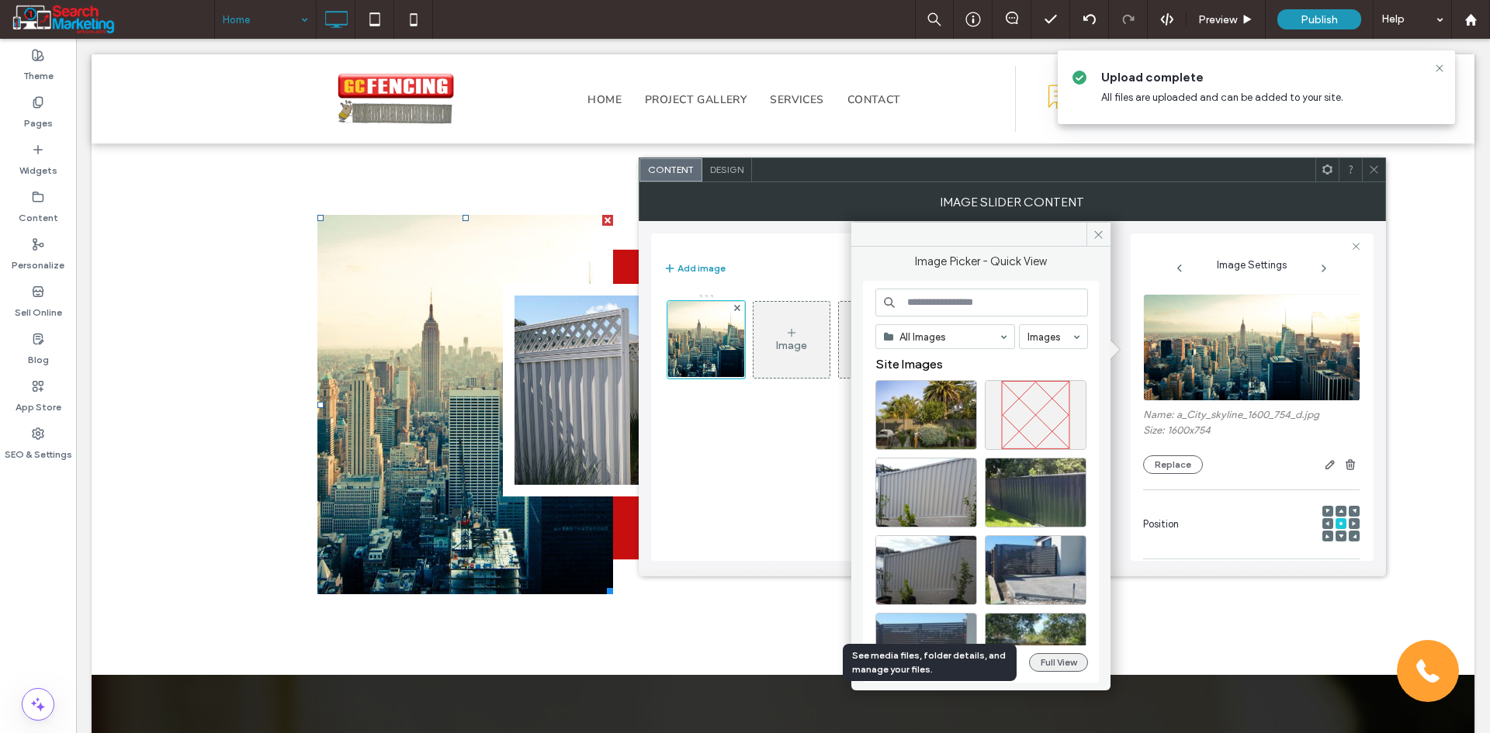
click at [1059, 662] on button "Full View" at bounding box center [1058, 662] width 59 height 19
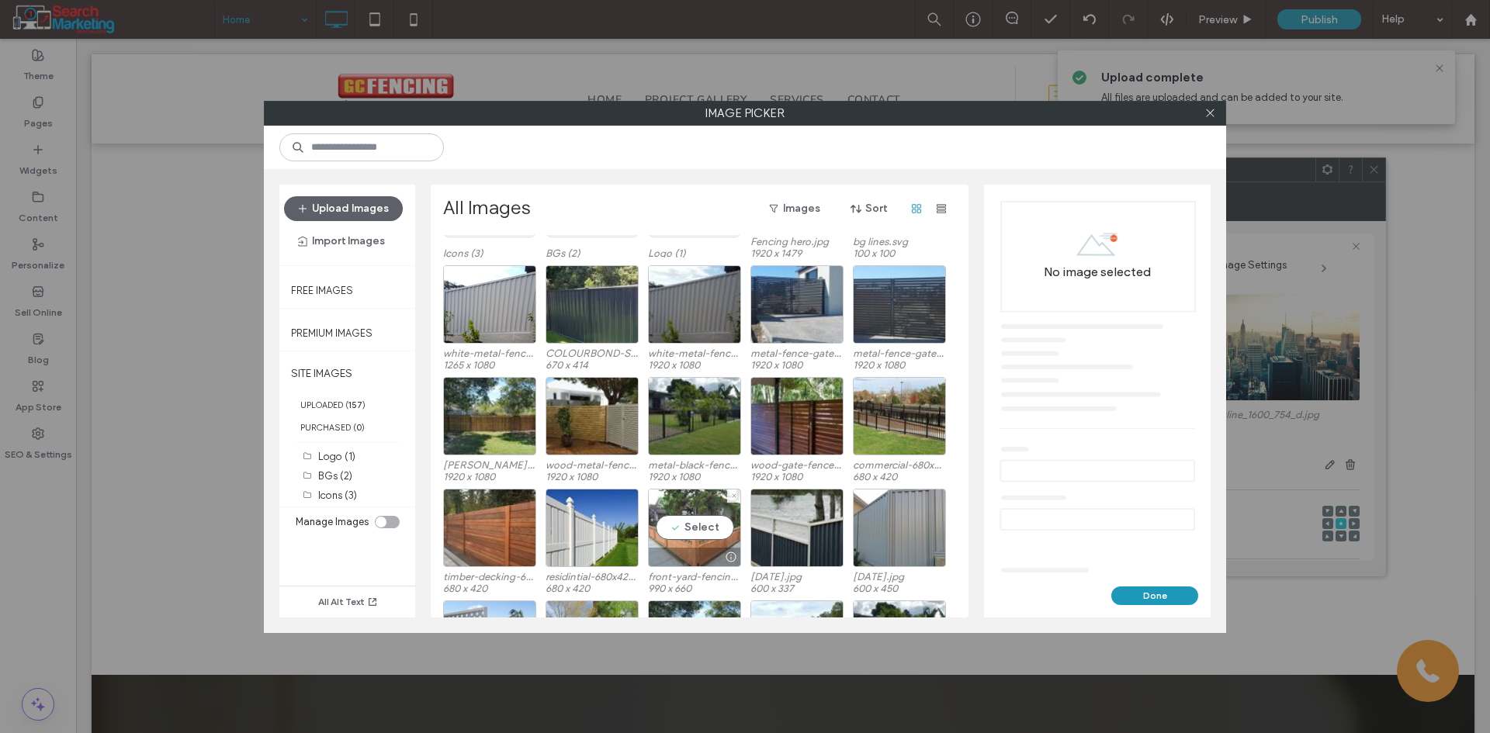
scroll to position [110, 0]
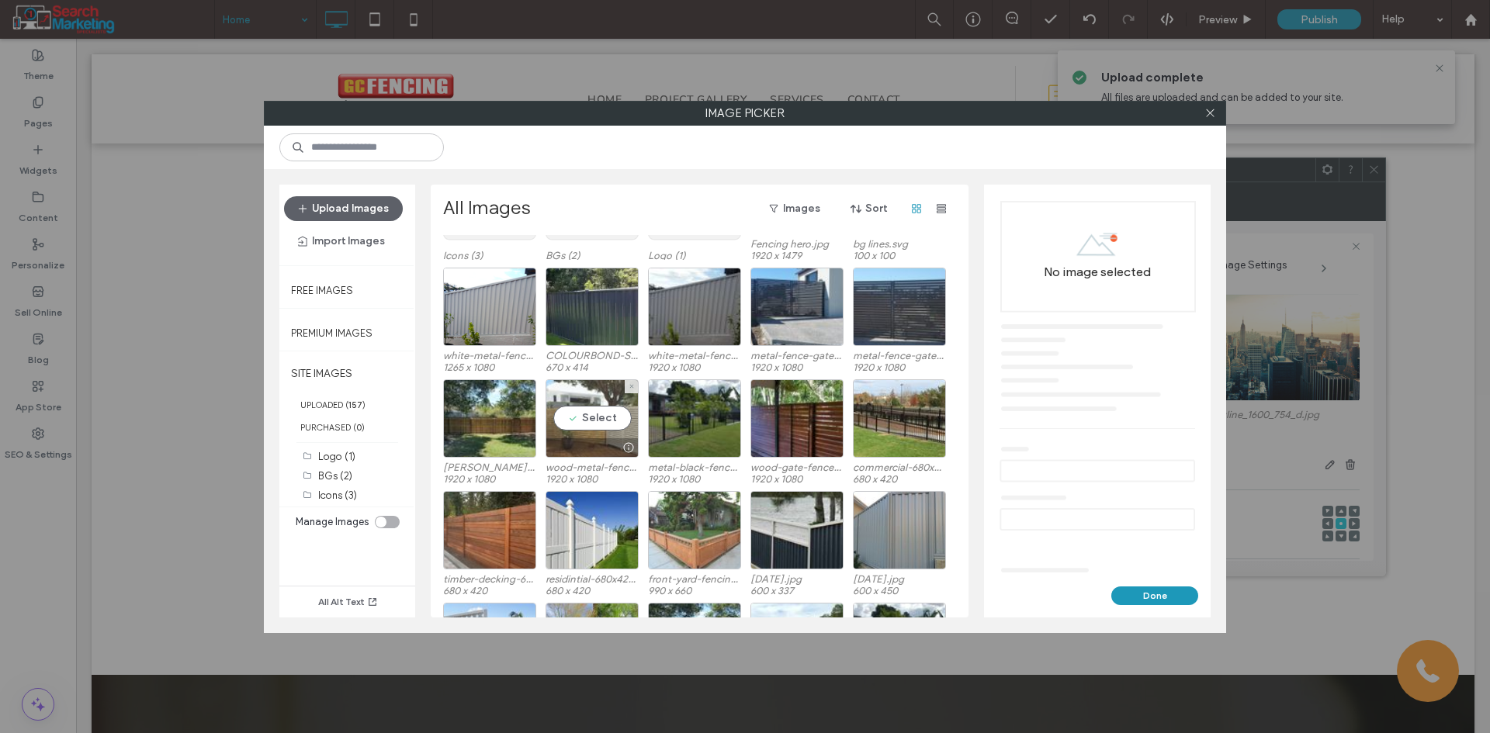
click at [603, 418] on div "Select" at bounding box center [591, 418] width 93 height 78
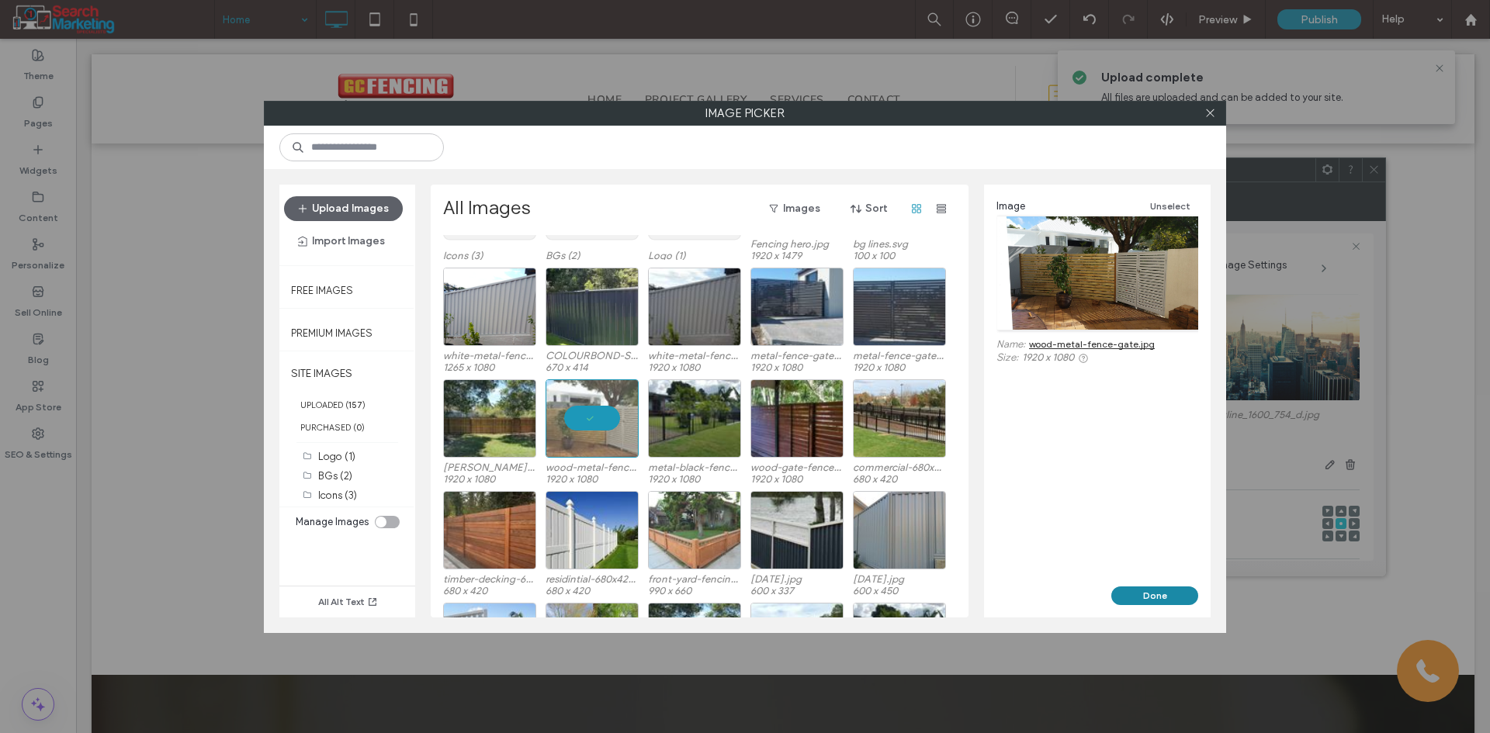
click at [1143, 598] on button "Done" at bounding box center [1154, 596] width 87 height 19
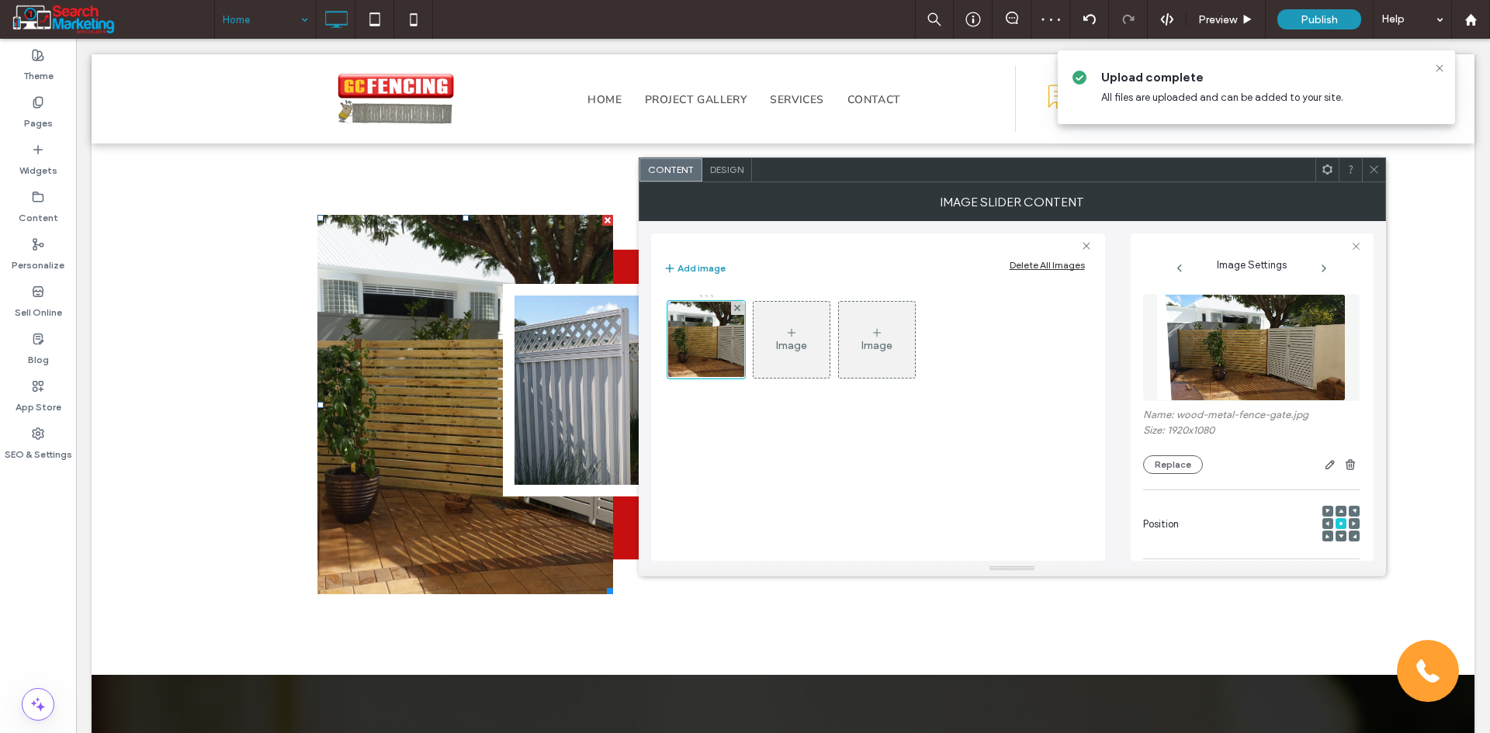
click at [1349, 522] on div at bounding box center [1354, 523] width 11 height 11
click at [1352, 520] on span at bounding box center [1354, 523] width 5 height 11
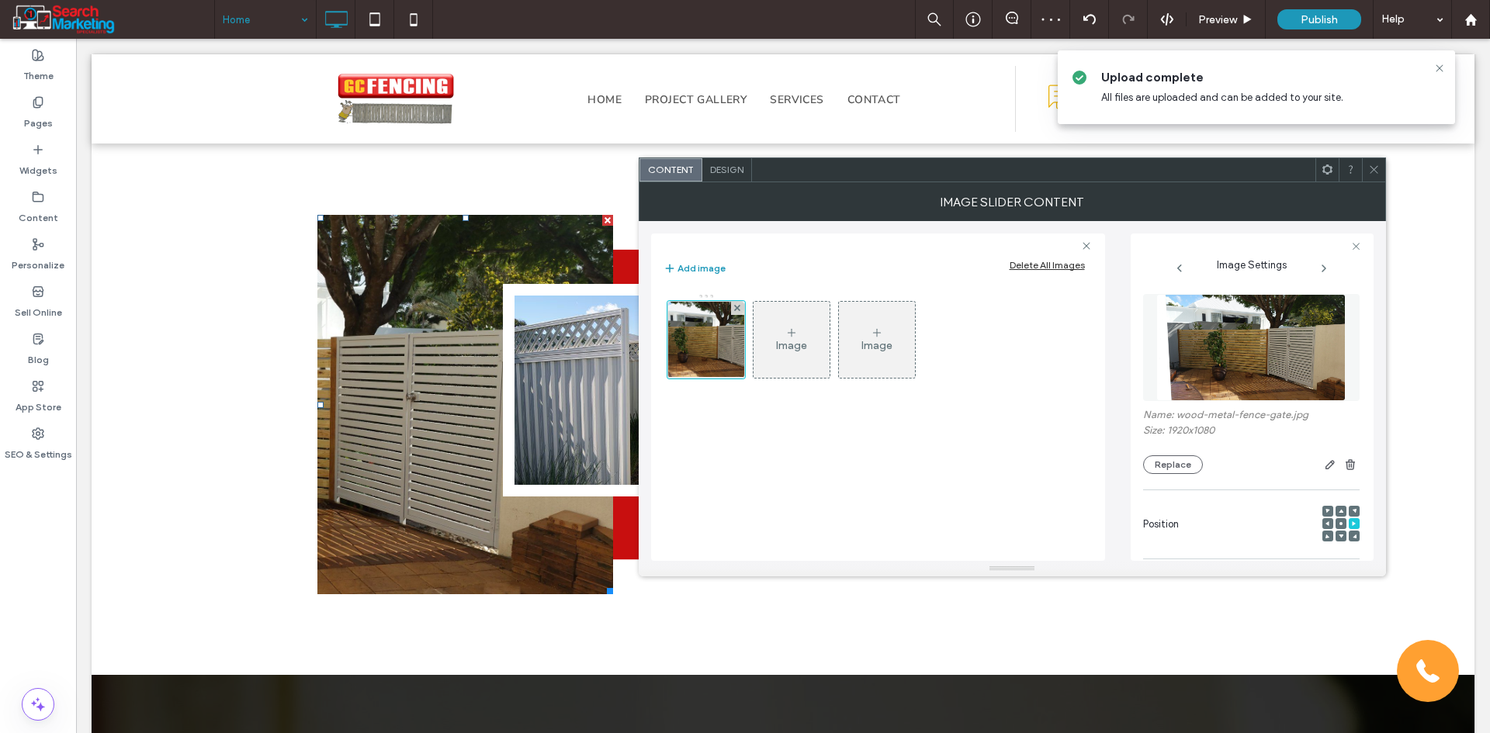
click at [1338, 521] on icon at bounding box center [1340, 523] width 5 height 5
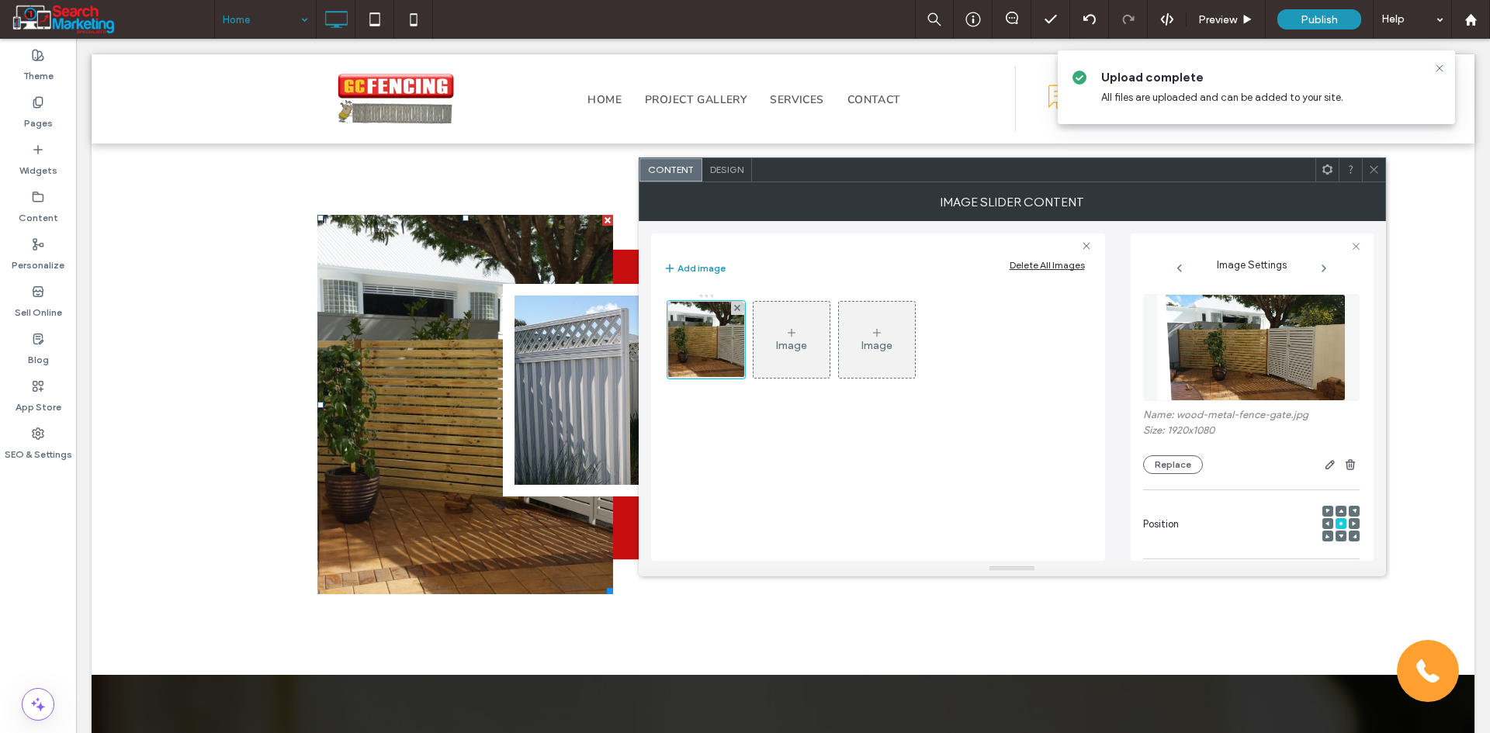
click at [1370, 166] on icon at bounding box center [1374, 170] width 12 height 12
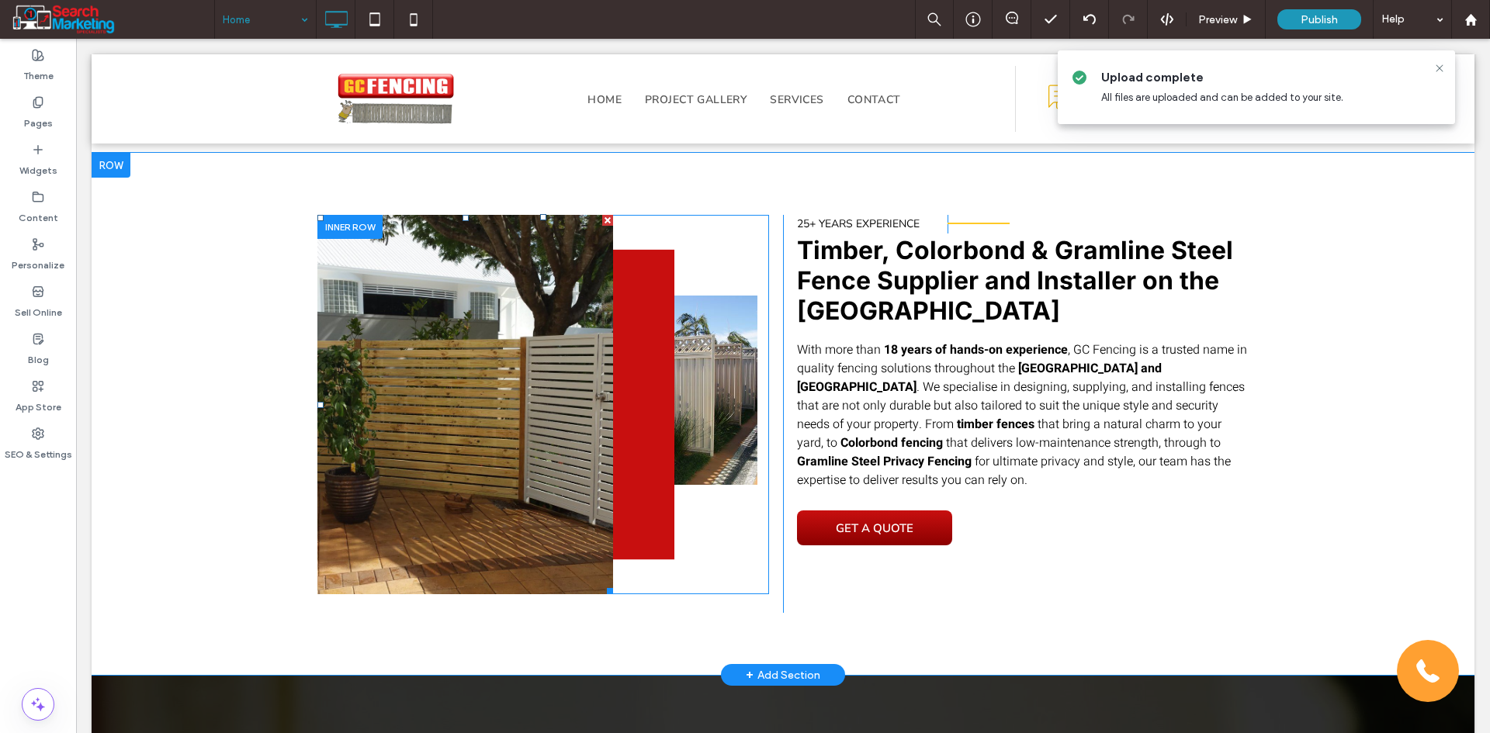
click at [413, 247] on li "Slide title Write your caption here Button" at bounding box center [465, 404] width 296 height 379
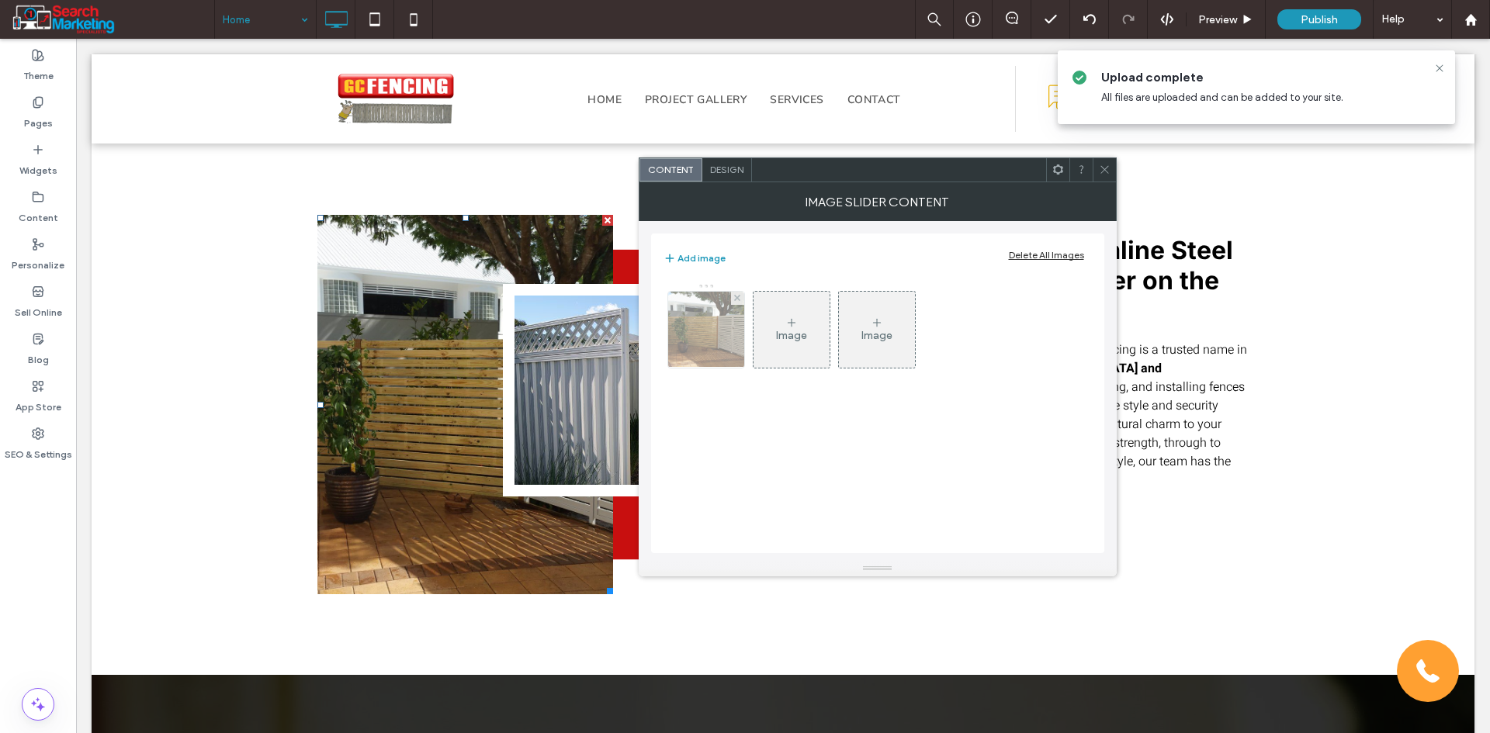
click at [730, 328] on img at bounding box center [705, 330] width 135 height 76
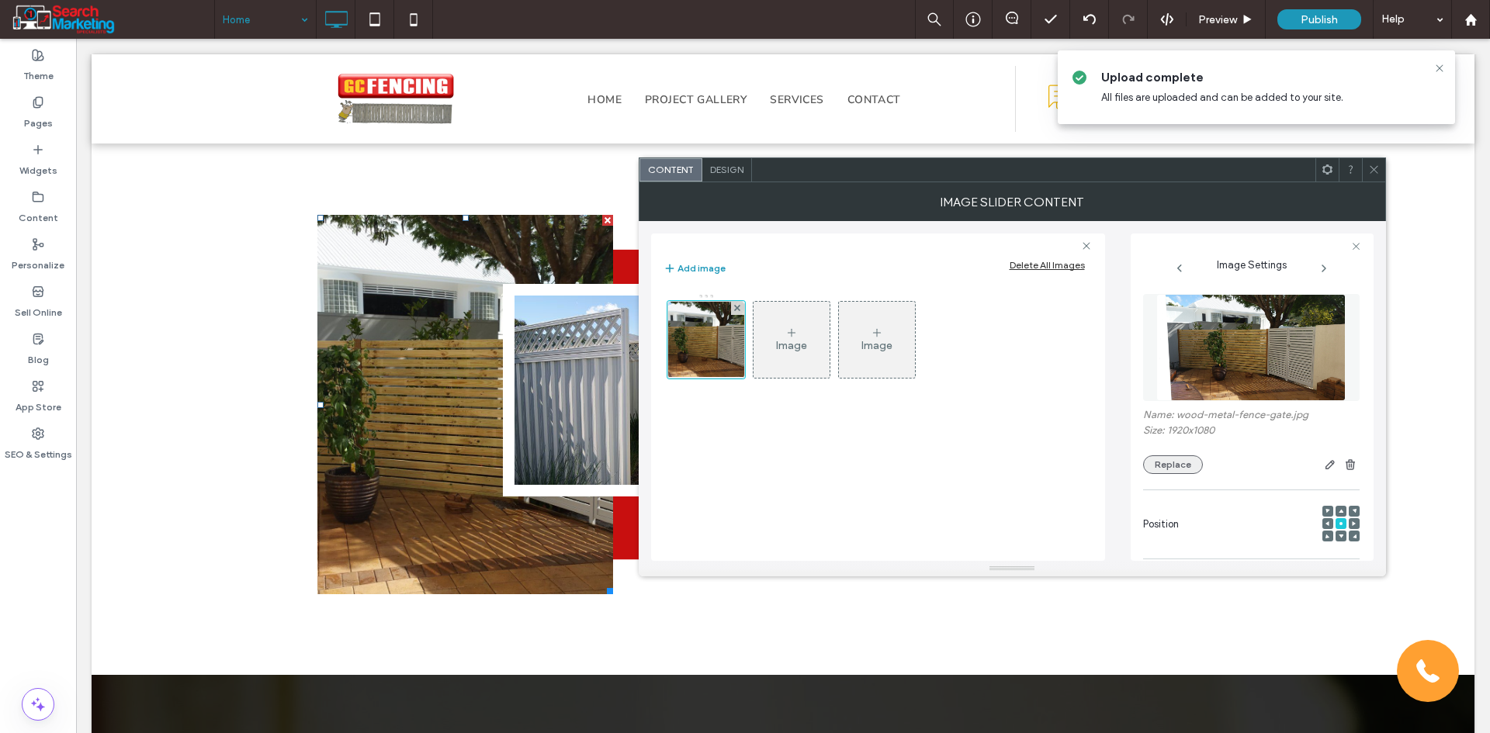
click at [1176, 463] on button "Replace" at bounding box center [1173, 464] width 60 height 19
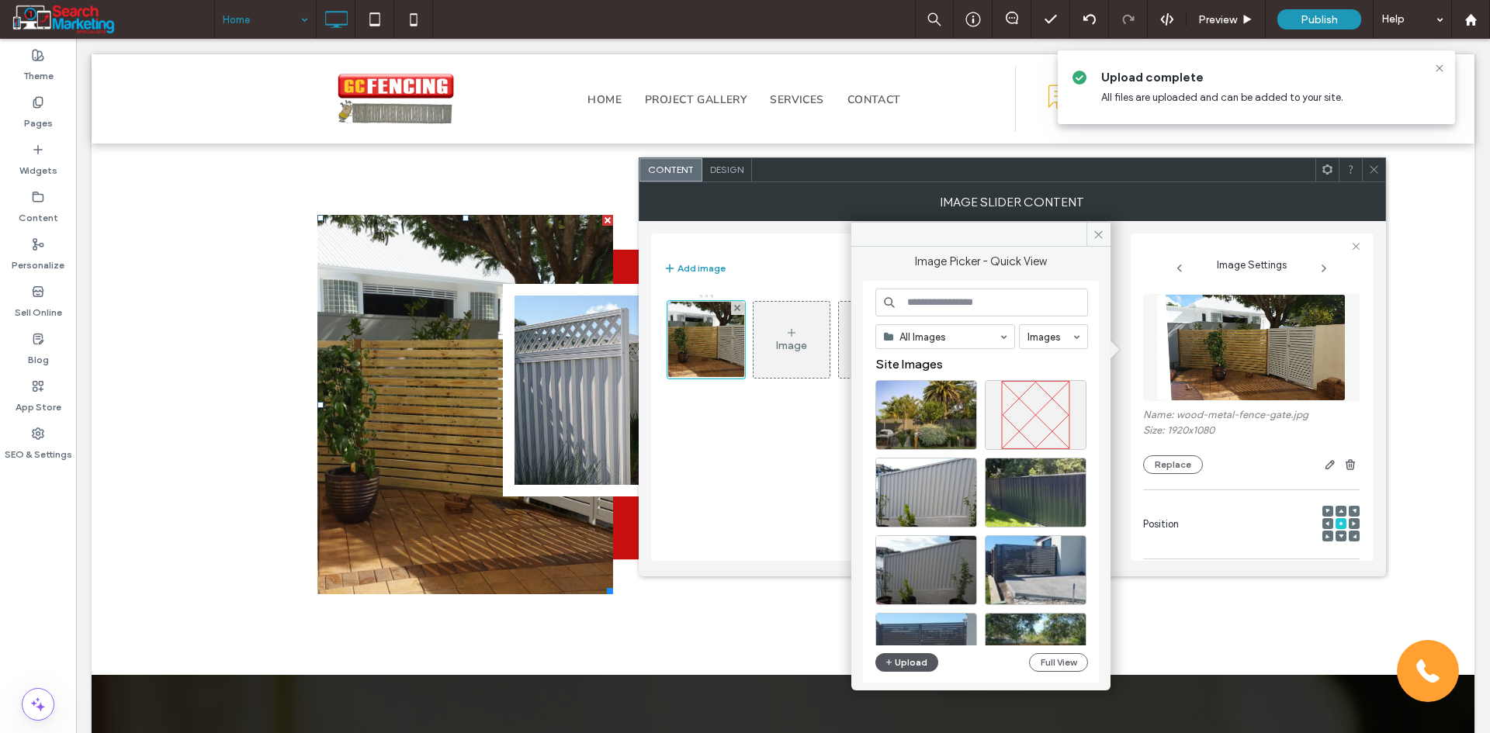
click at [910, 661] on button "Upload" at bounding box center [907, 662] width 64 height 19
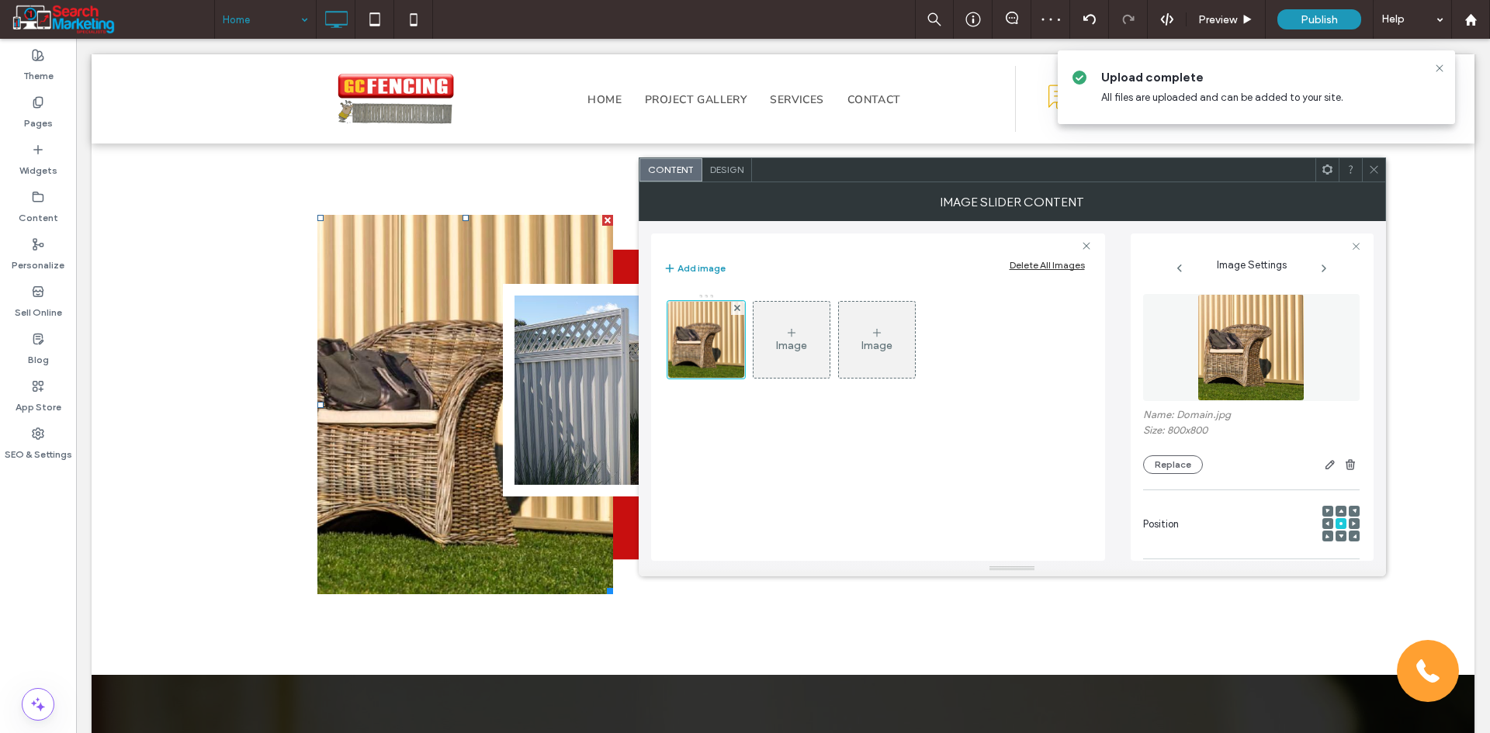
click at [1349, 520] on div at bounding box center [1354, 523] width 11 height 11
click at [1352, 522] on icon at bounding box center [1354, 523] width 5 height 5
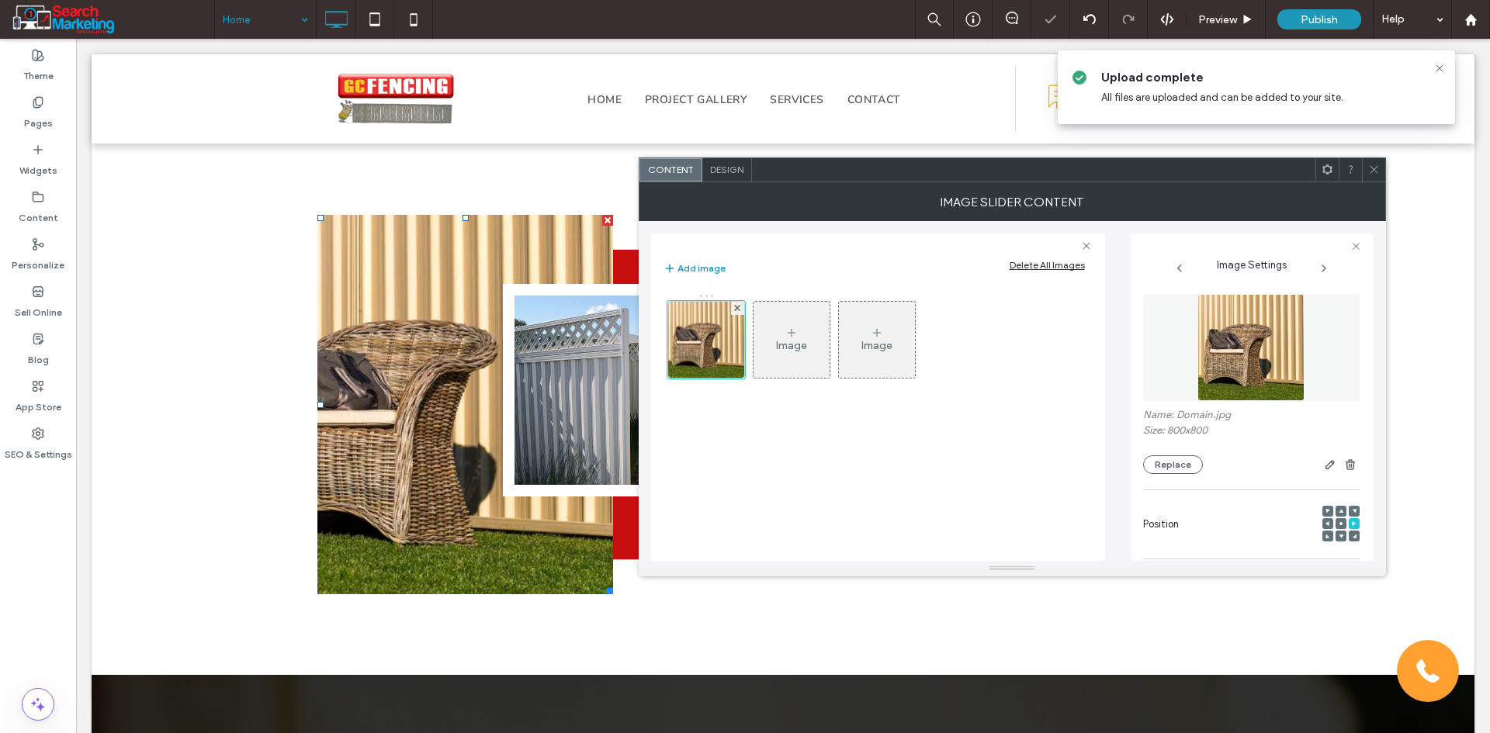
click at [1352, 511] on use at bounding box center [1354, 511] width 4 height 4
click at [1374, 171] on use at bounding box center [1373, 170] width 8 height 8
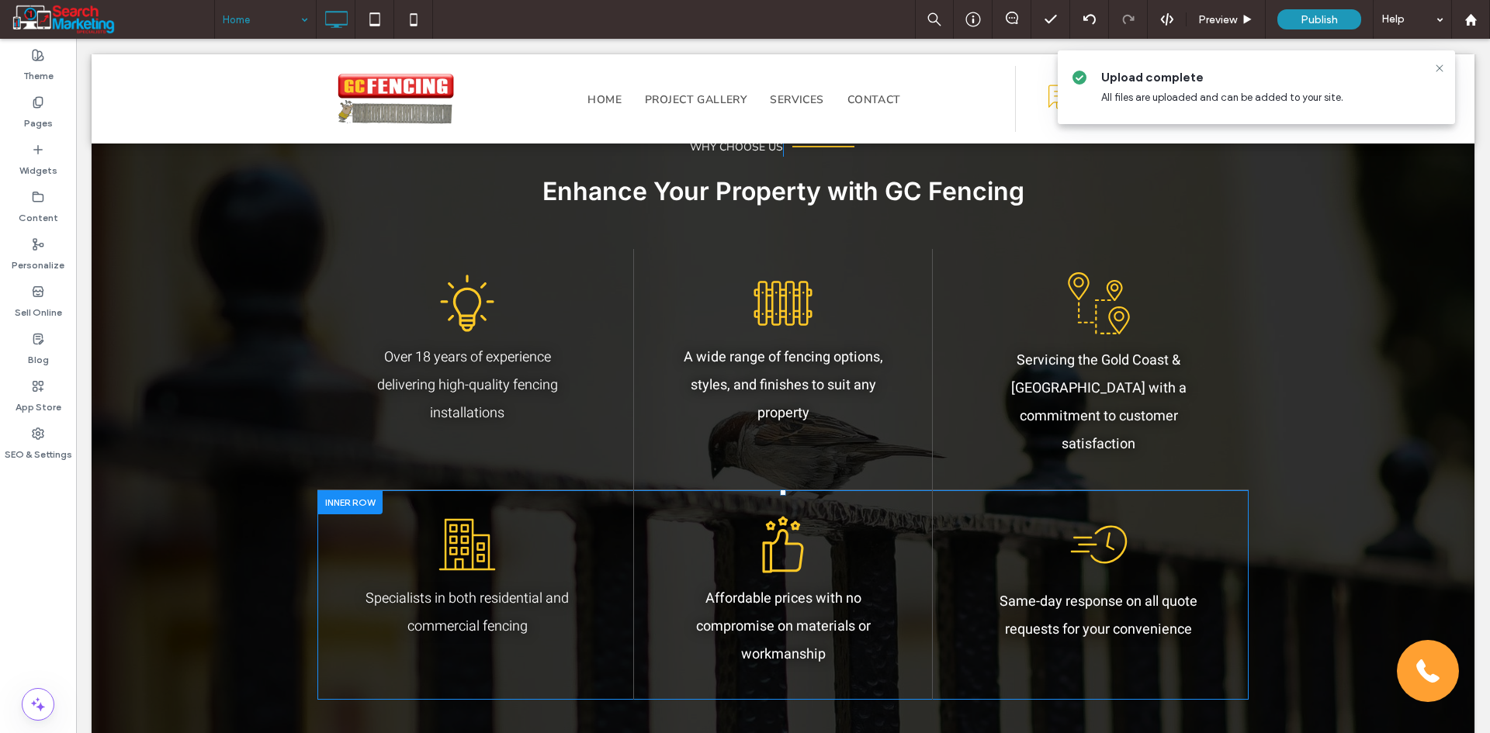
scroll to position [1164, 0]
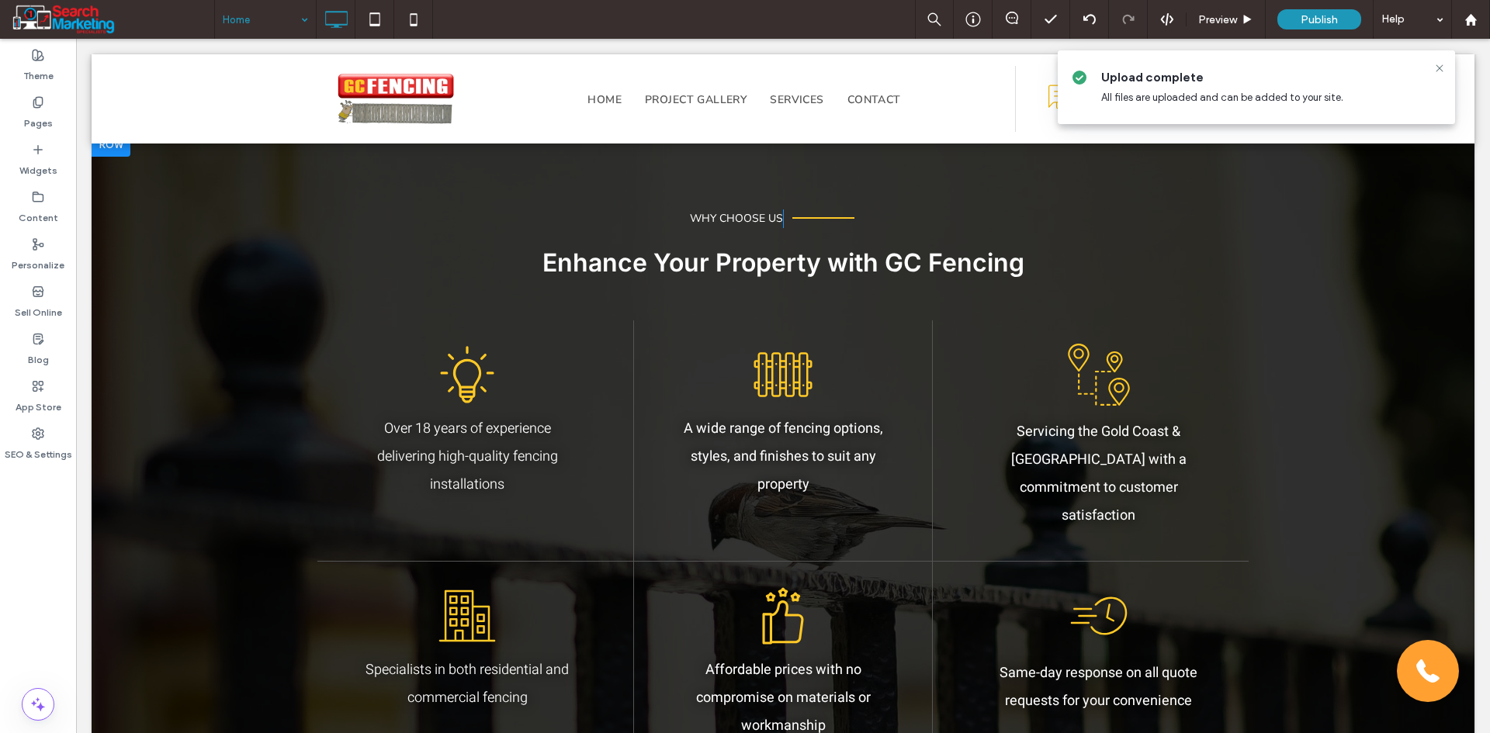
click at [124, 242] on div "WHY CHOOSE US Click To Paste Click To Paste Enhance Your Property with GC Fenci…" at bounding box center [783, 498] width 1383 height 732
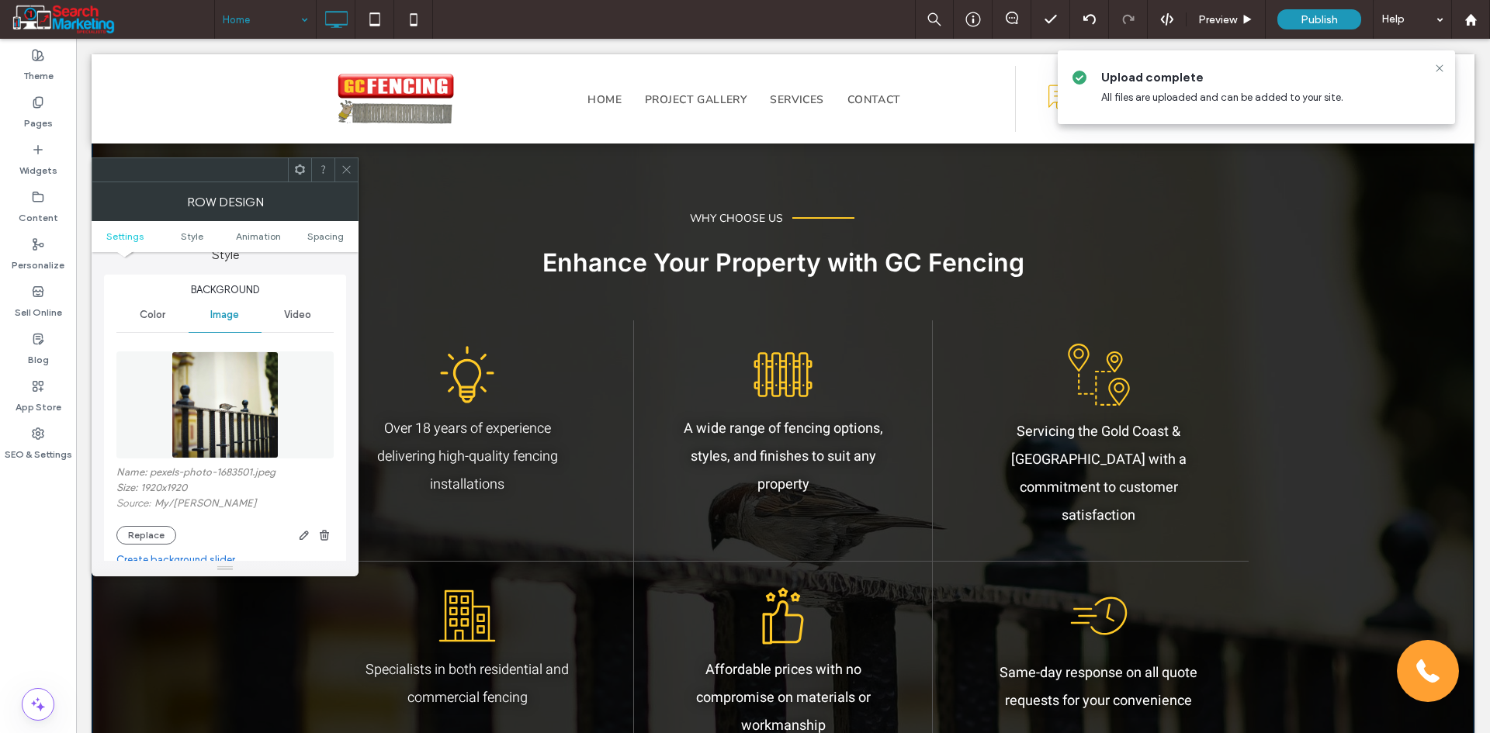
scroll to position [155, 0]
click at [135, 536] on button "Replace" at bounding box center [146, 532] width 60 height 19
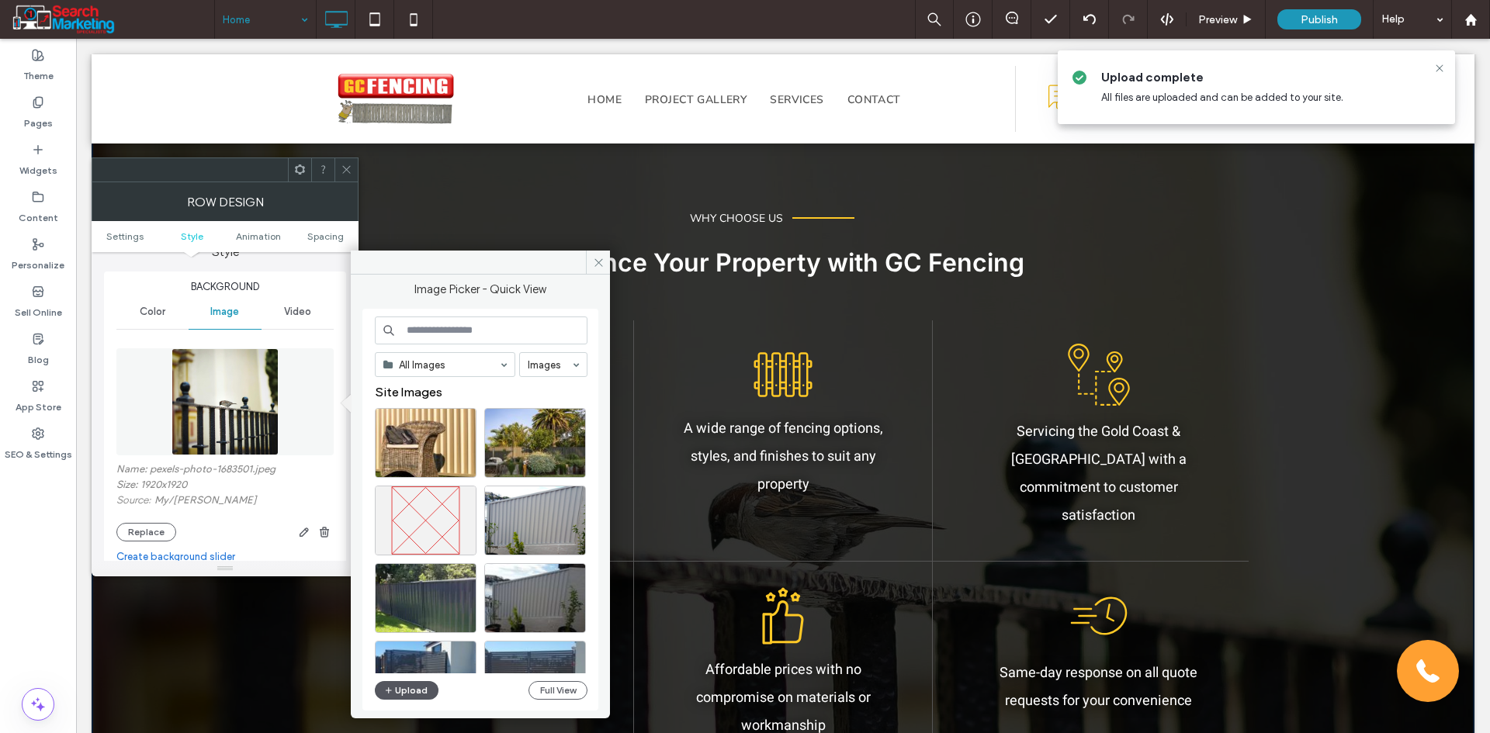
click at [407, 684] on button "Upload" at bounding box center [407, 690] width 64 height 19
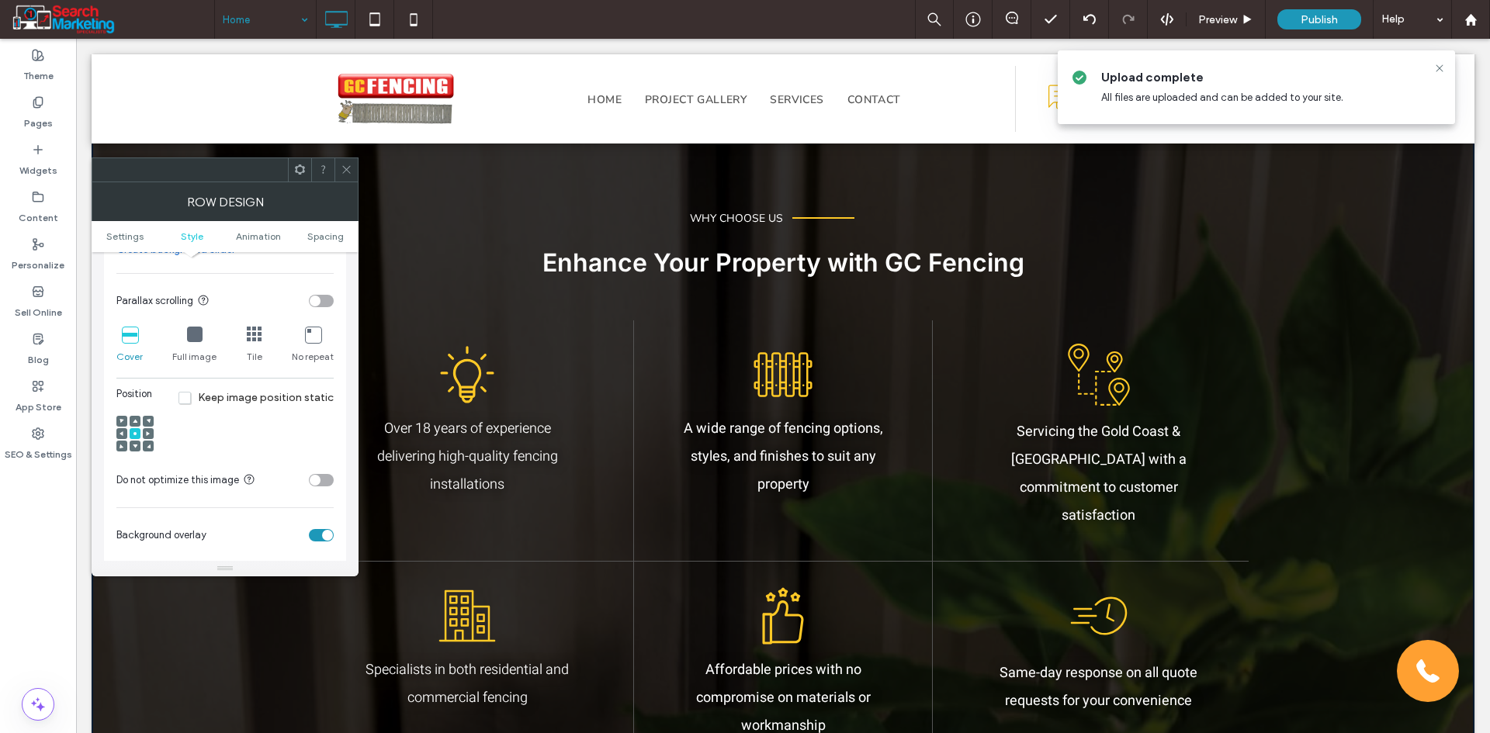
scroll to position [466, 0]
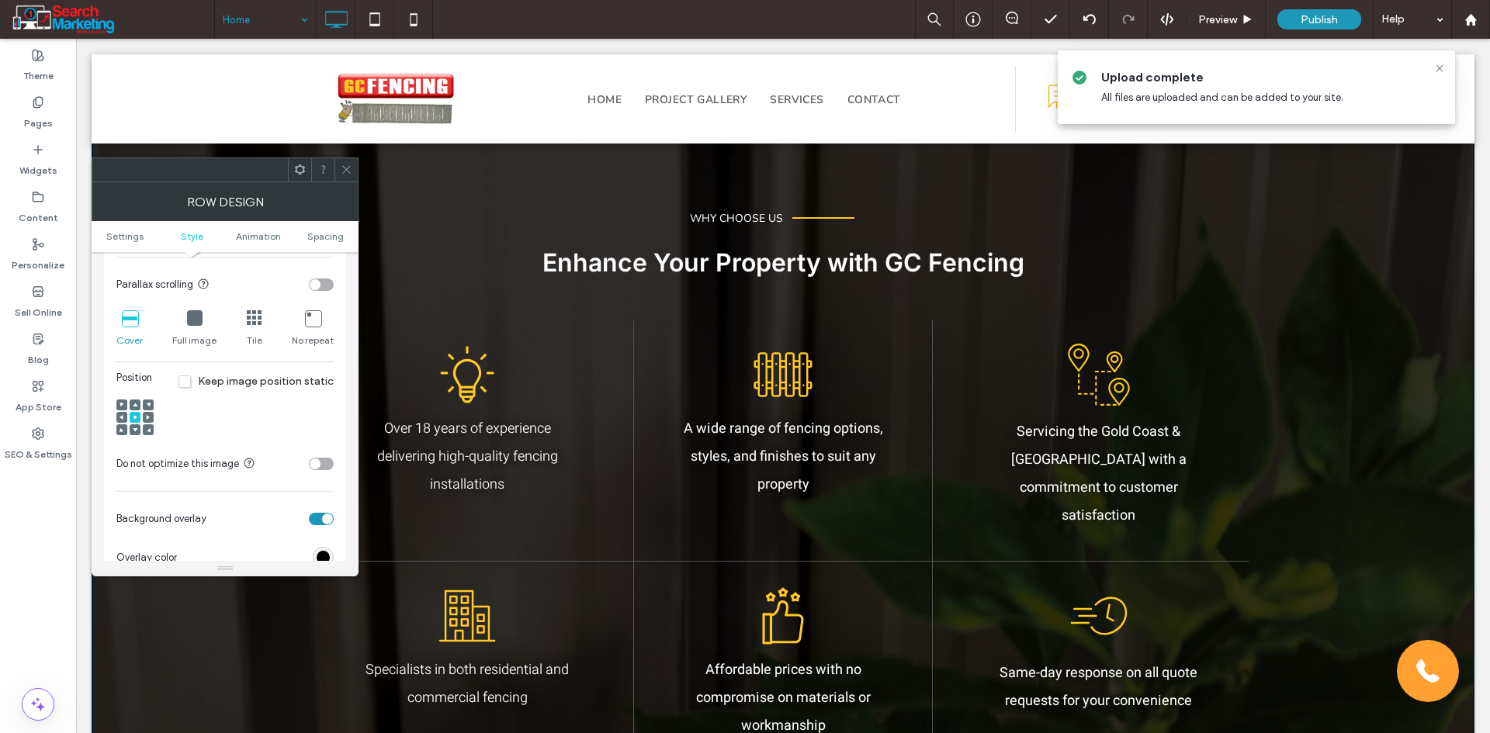
click at [123, 417] on use at bounding box center [121, 417] width 4 height 5
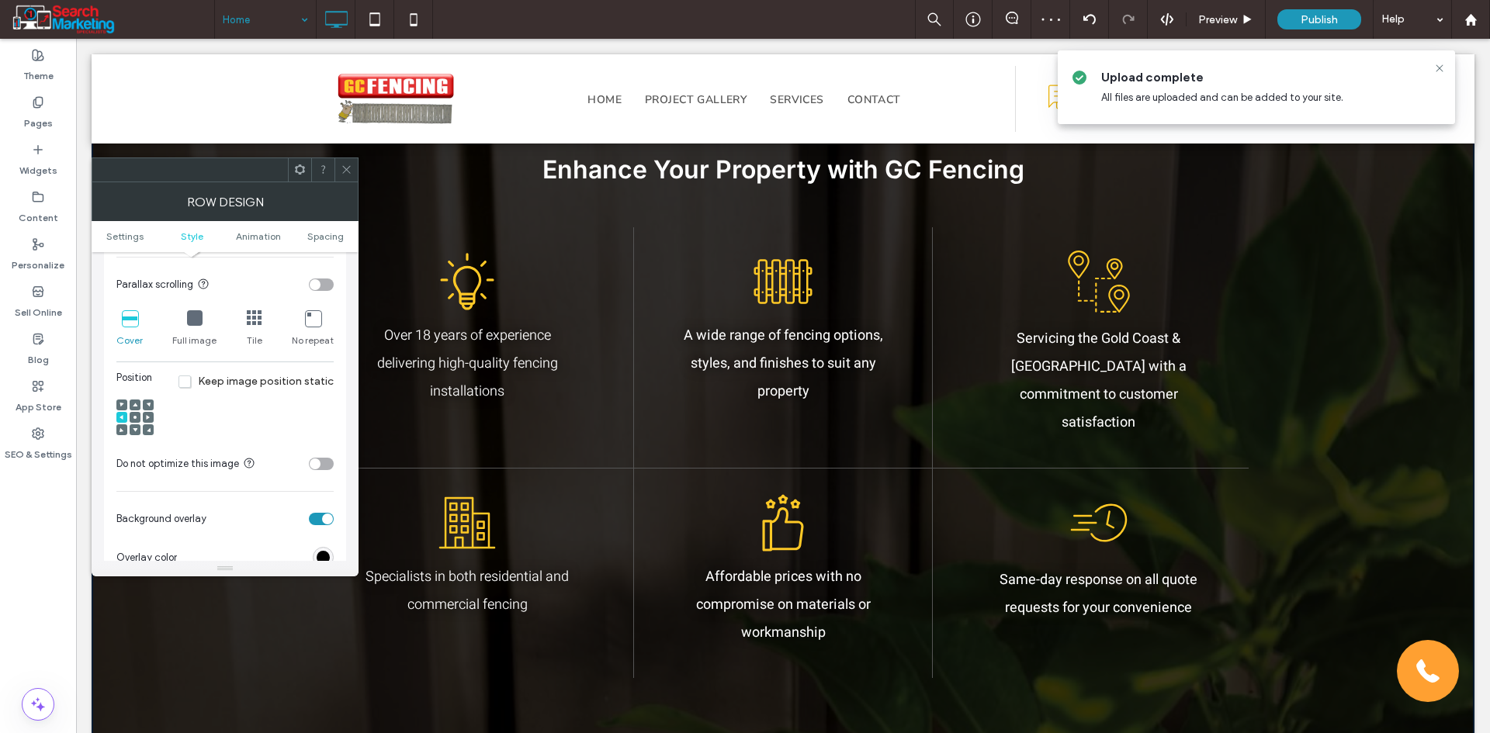
scroll to position [1164, 0]
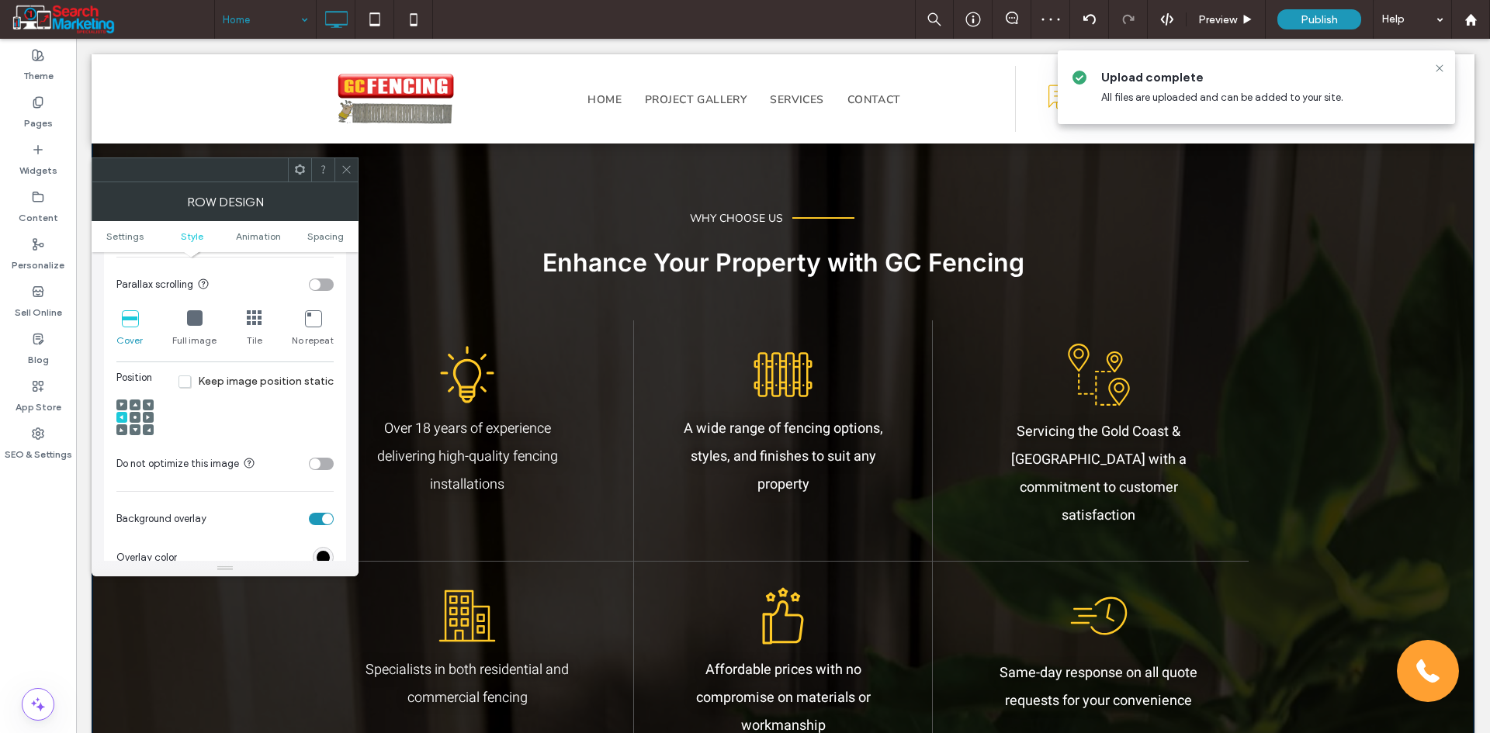
click at [345, 162] on span at bounding box center [347, 169] width 12 height 23
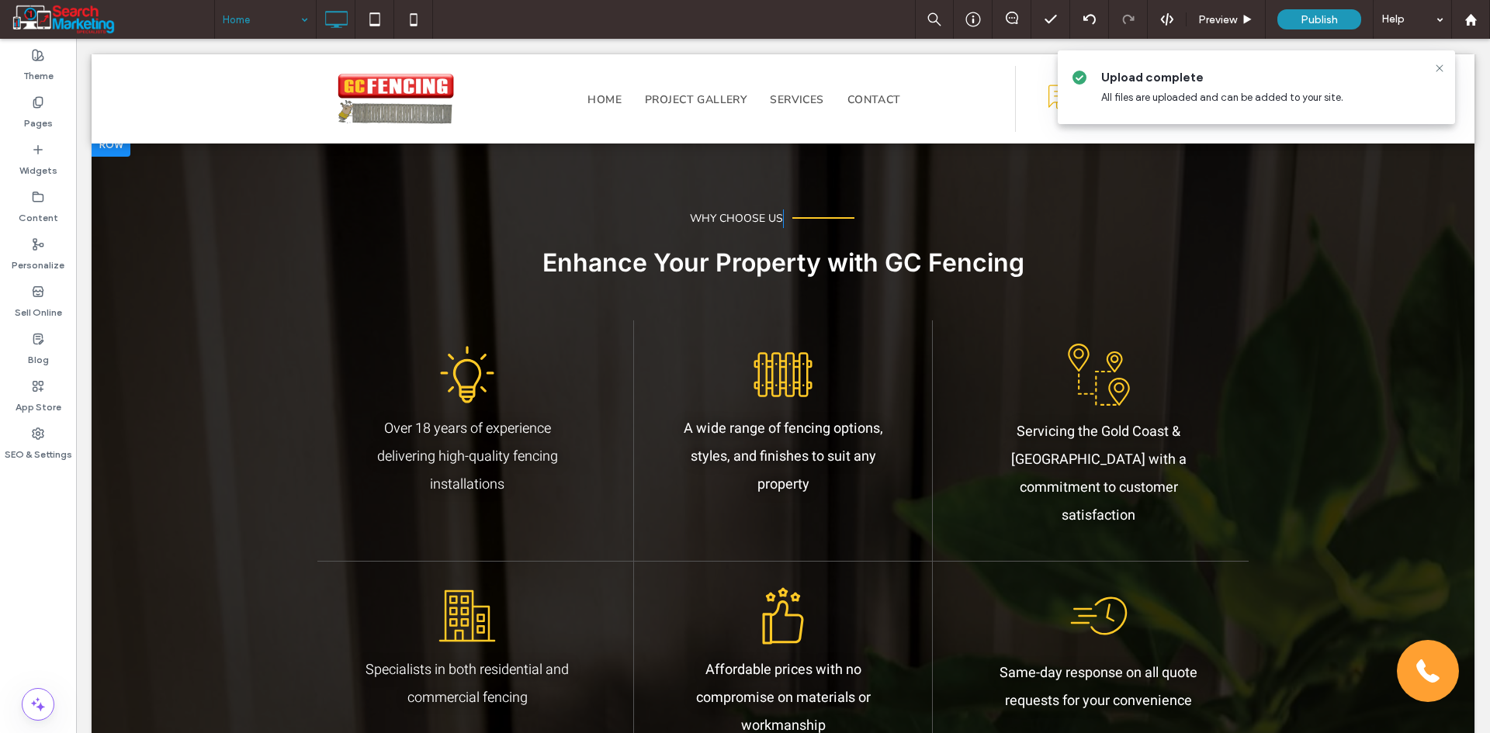
click at [105, 286] on div "WHY CHOOSE US Click To Paste Click To Paste Enhance Your Property with GC Fenci…" at bounding box center [783, 498] width 1383 height 732
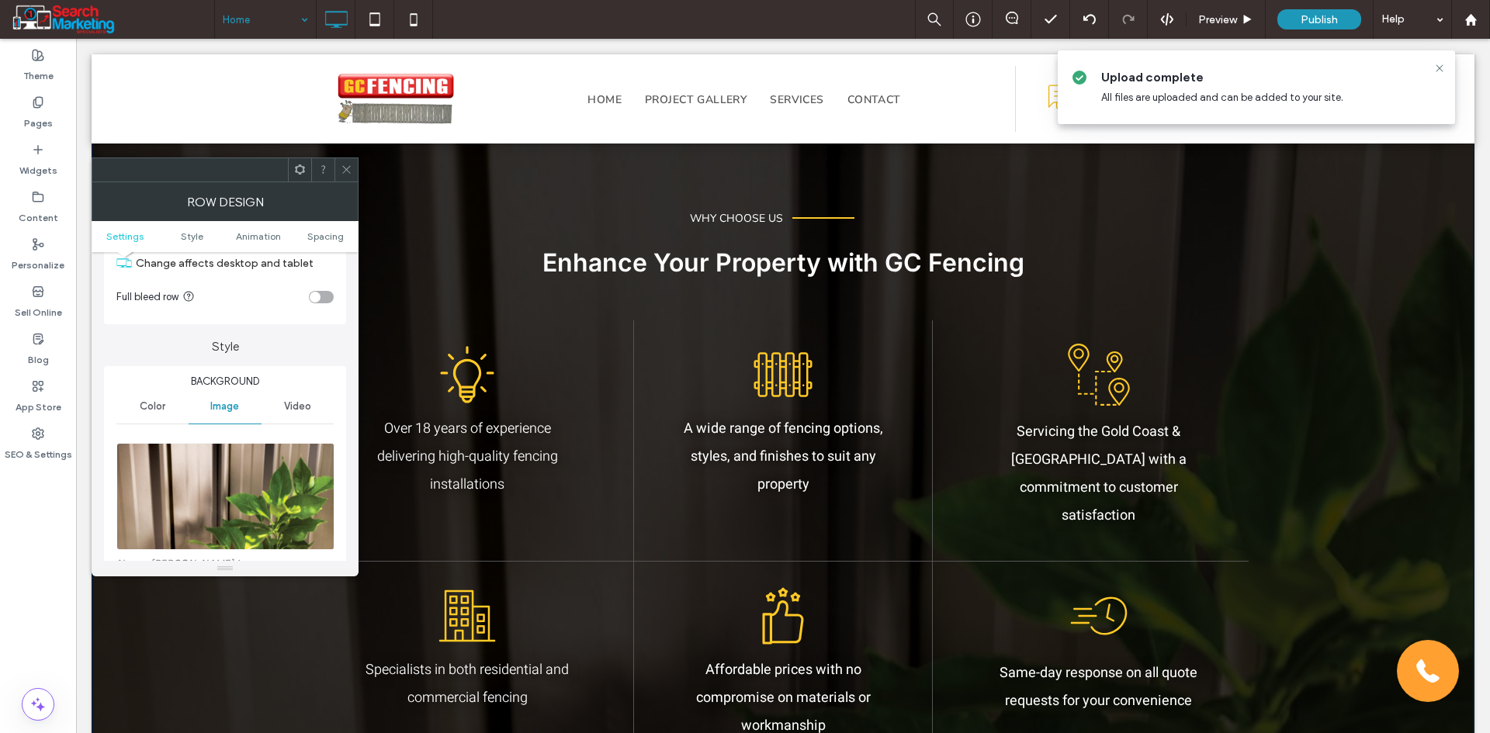
scroll to position [155, 0]
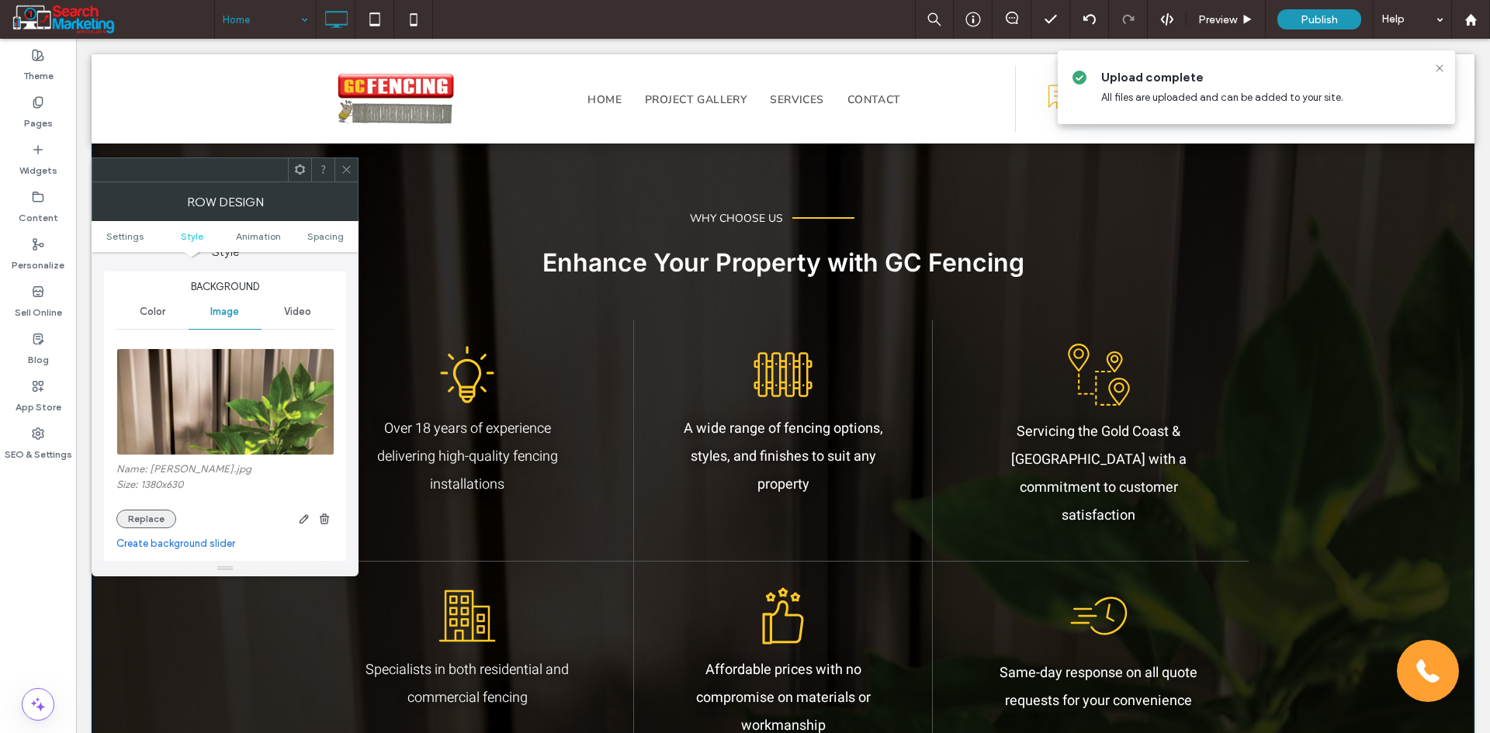
drag, startPoint x: 142, startPoint y: 520, endPoint x: 154, endPoint y: 517, distance: 12.8
click at [143, 521] on button "Replace" at bounding box center [146, 519] width 60 height 19
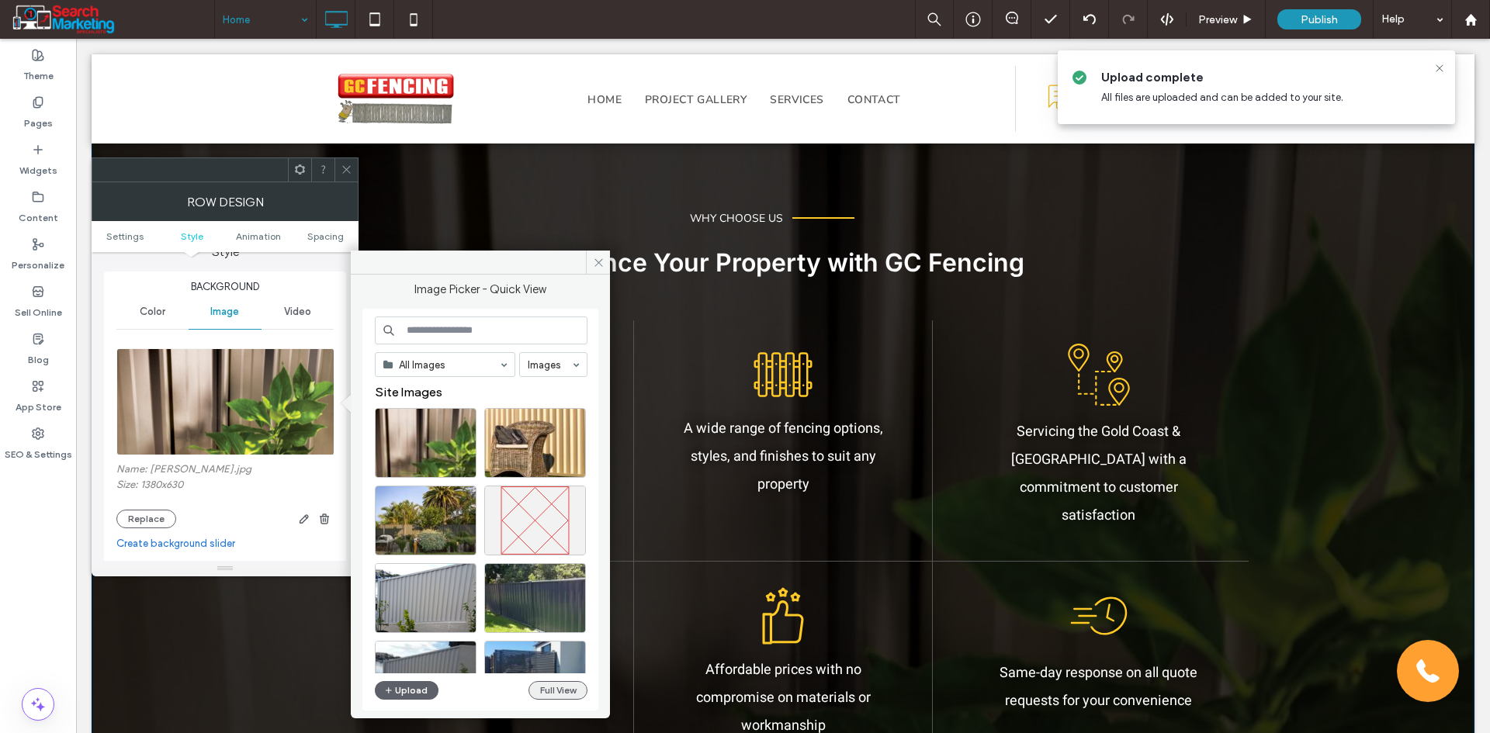
click at [558, 694] on button "Full View" at bounding box center [557, 690] width 59 height 19
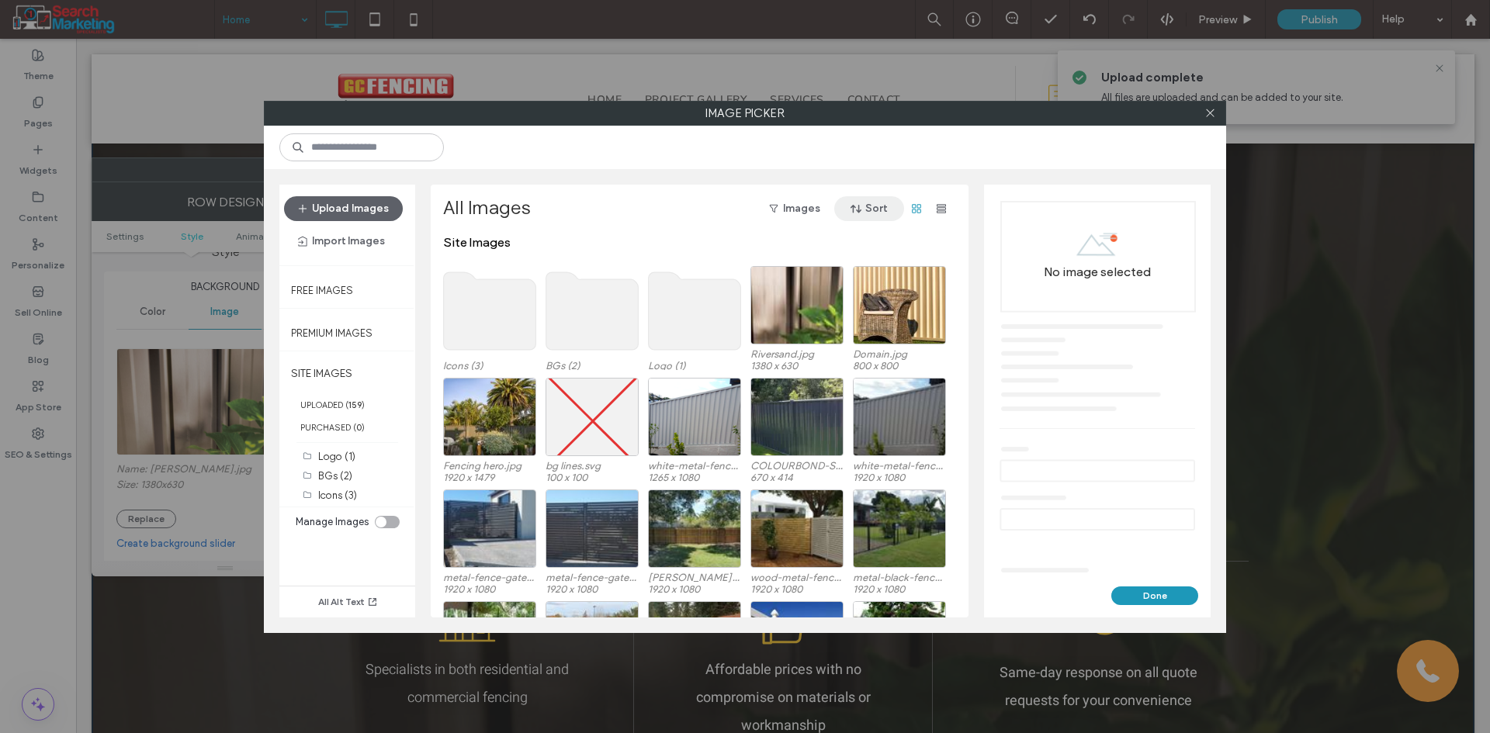
click at [870, 212] on button "Sort" at bounding box center [869, 208] width 70 height 25
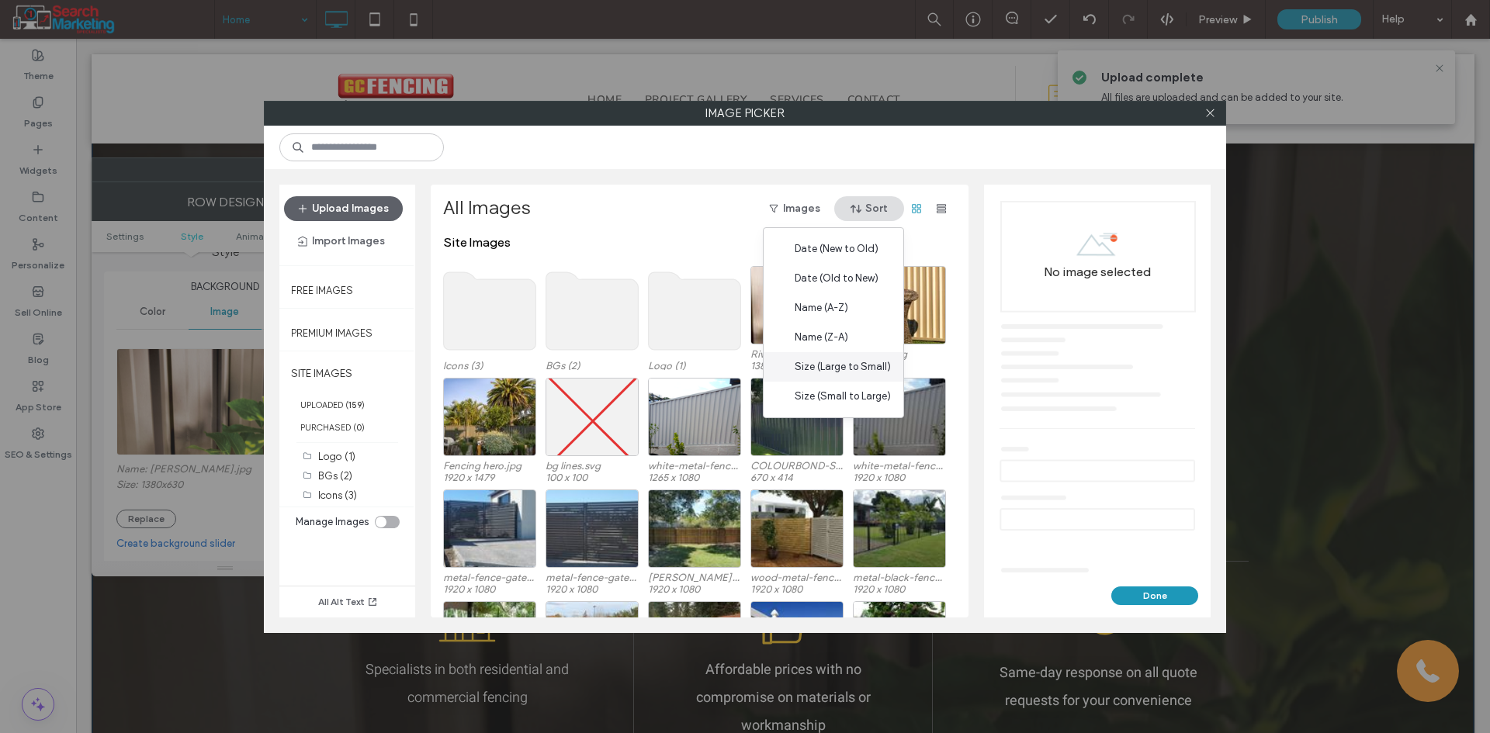
click at [830, 373] on span "Size (Large to Small)" at bounding box center [843, 367] width 96 height 16
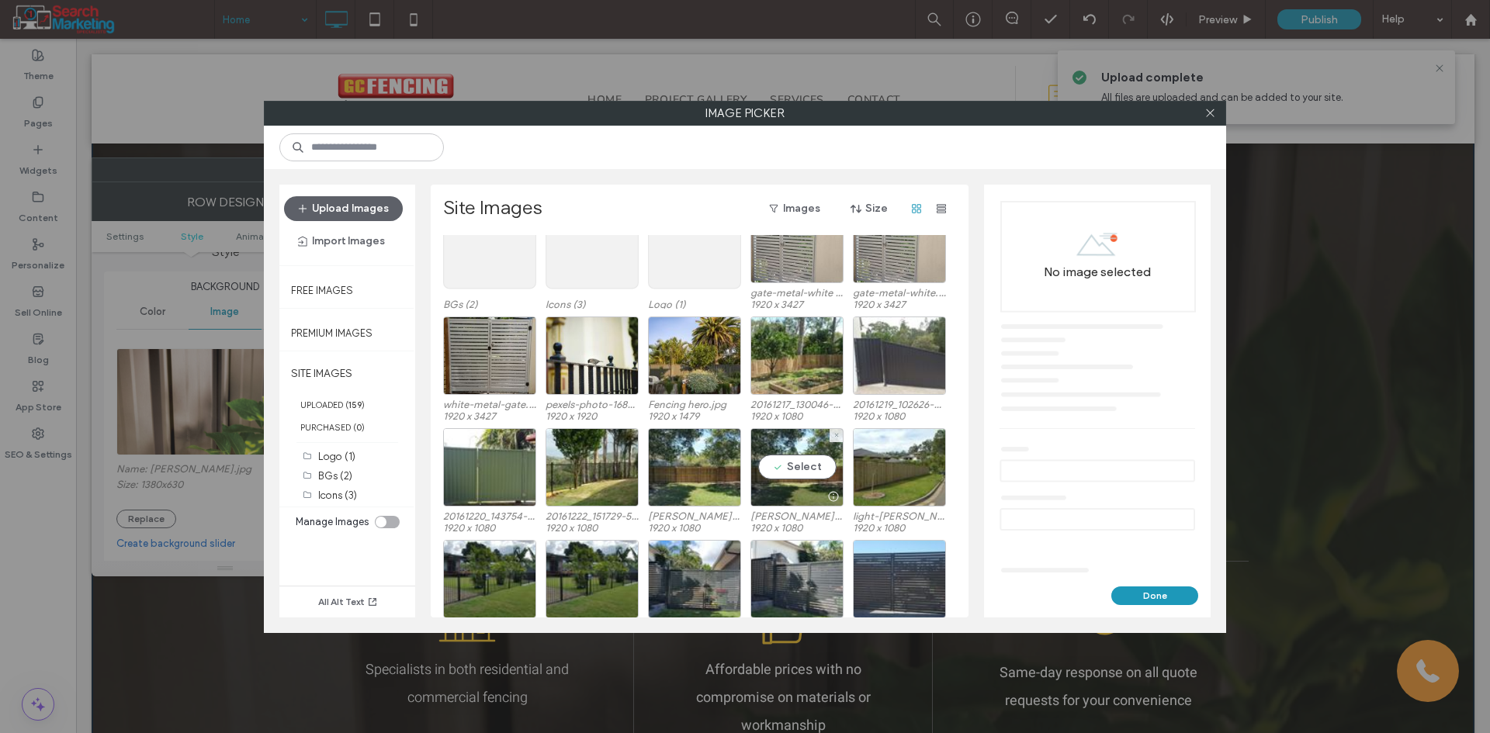
scroll to position [64, 0]
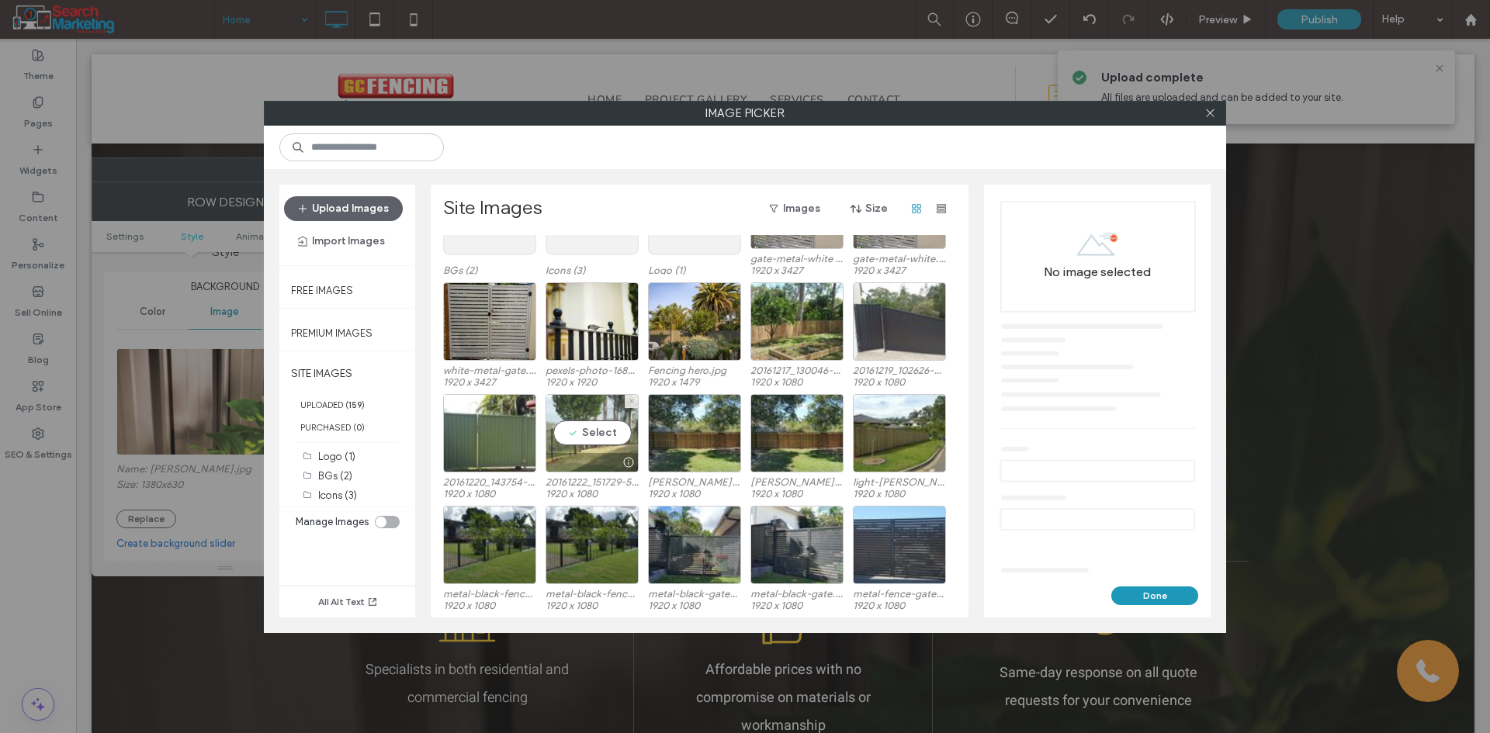
click at [590, 442] on div "Select" at bounding box center [591, 433] width 93 height 78
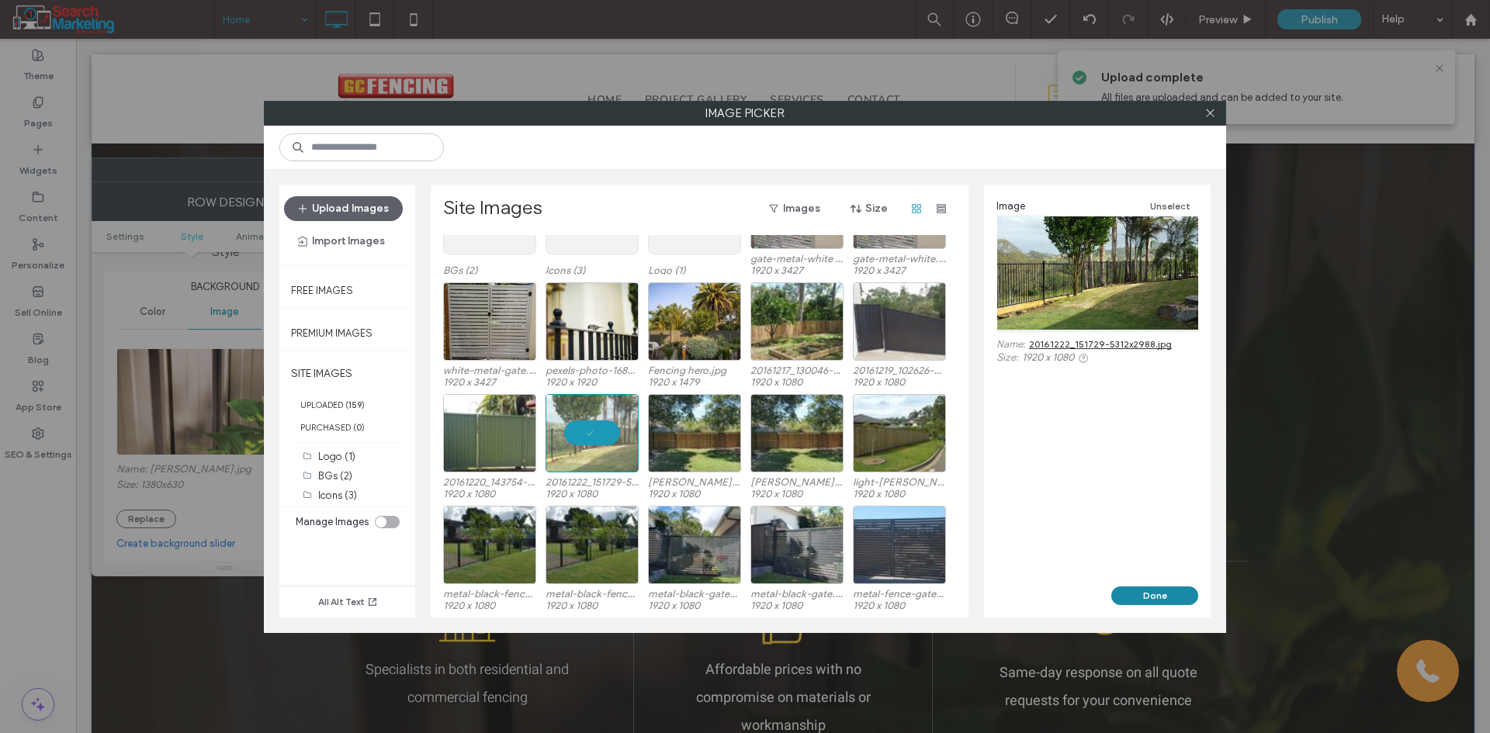
click at [1120, 595] on button "Done" at bounding box center [1154, 596] width 87 height 19
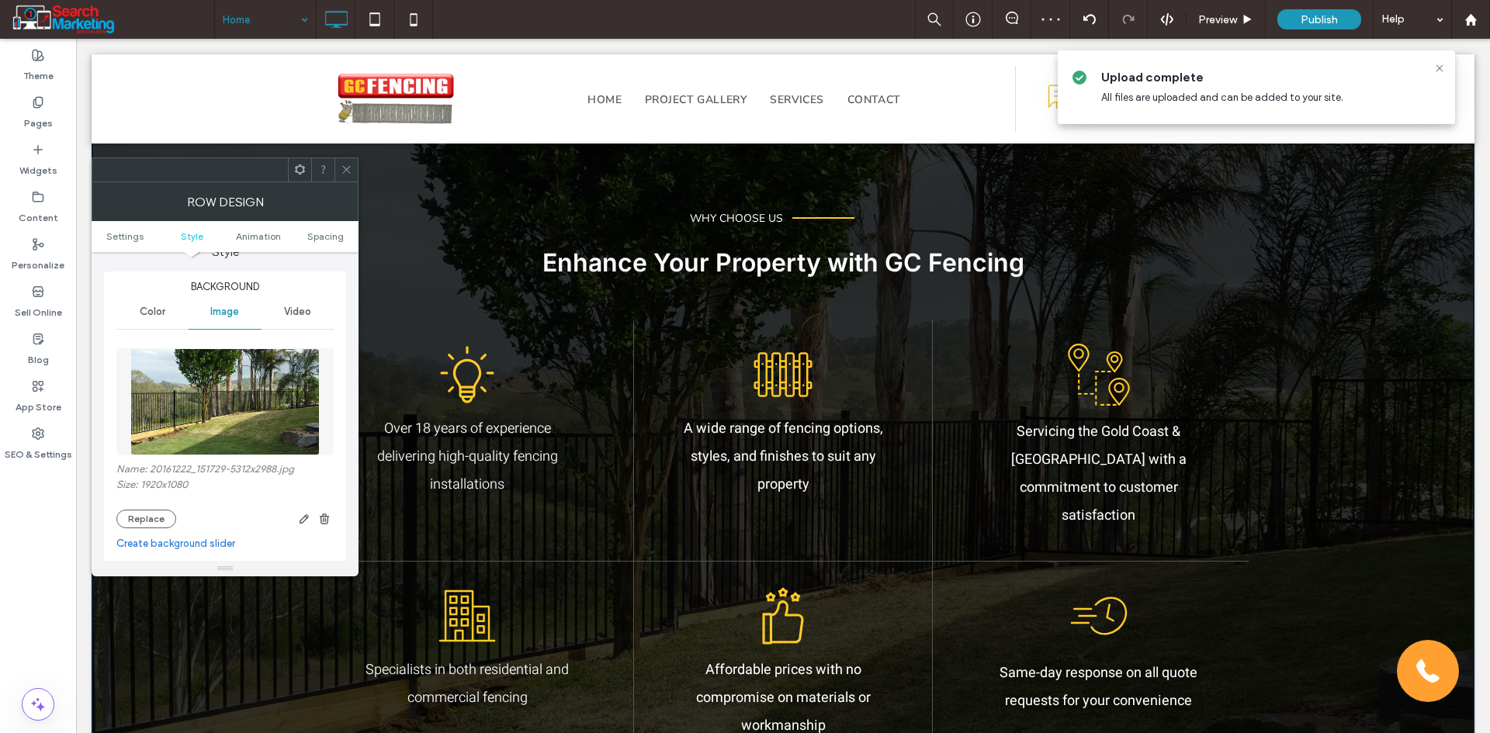
click at [345, 173] on icon at bounding box center [347, 170] width 12 height 12
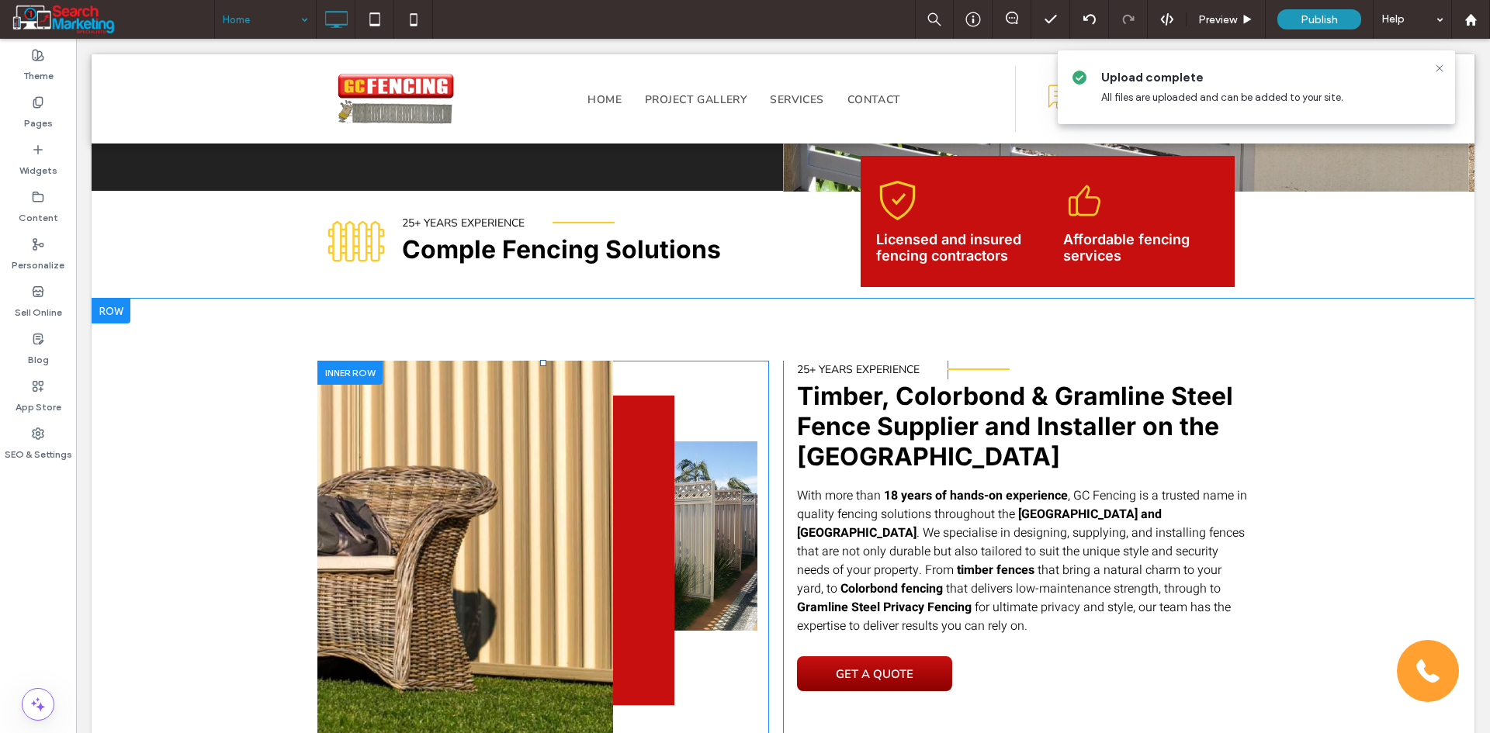
scroll to position [466, 0]
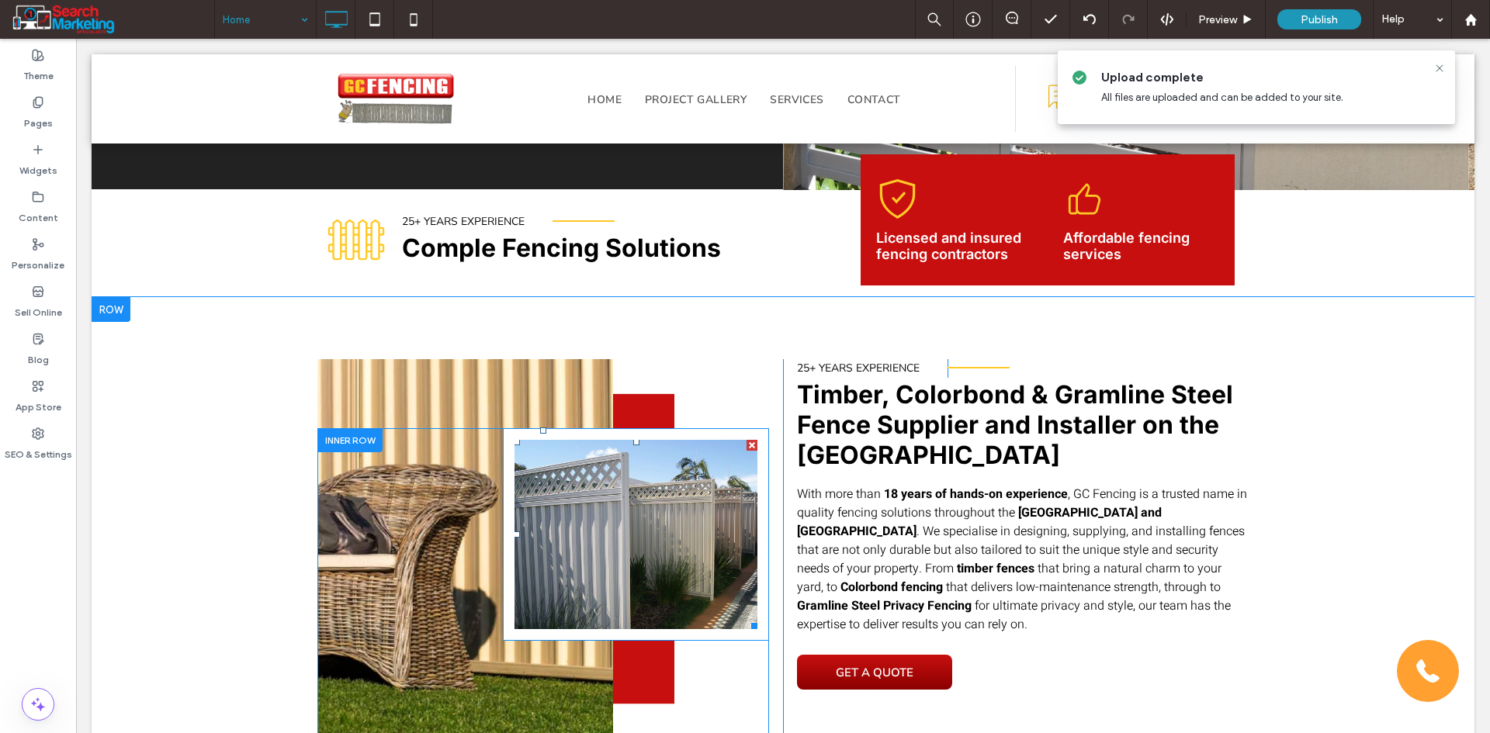
click at [694, 572] on li "Slide title Write your caption here Button" at bounding box center [635, 534] width 243 height 189
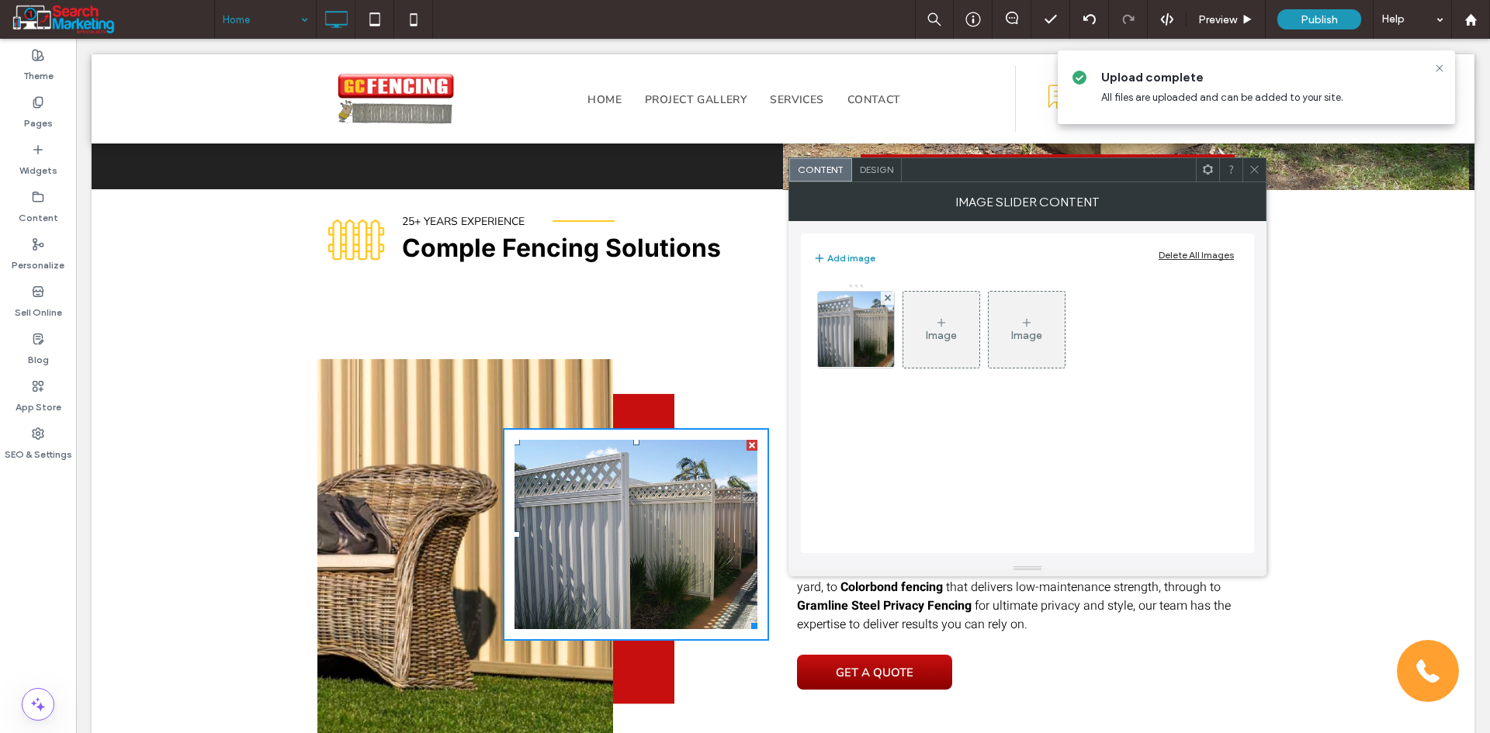
click at [934, 327] on div "Image" at bounding box center [941, 329] width 76 height 73
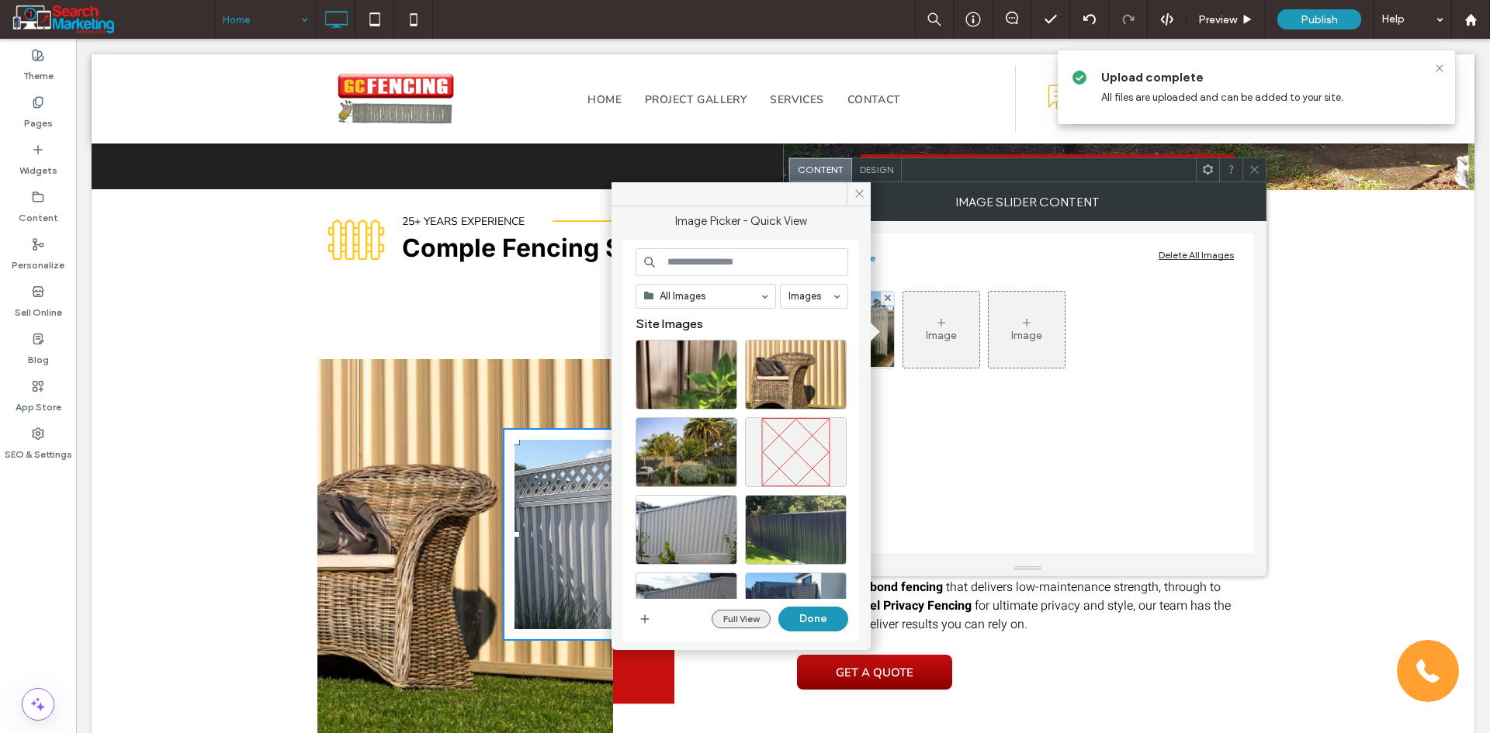
click at [746, 622] on button "Full View" at bounding box center [741, 619] width 59 height 19
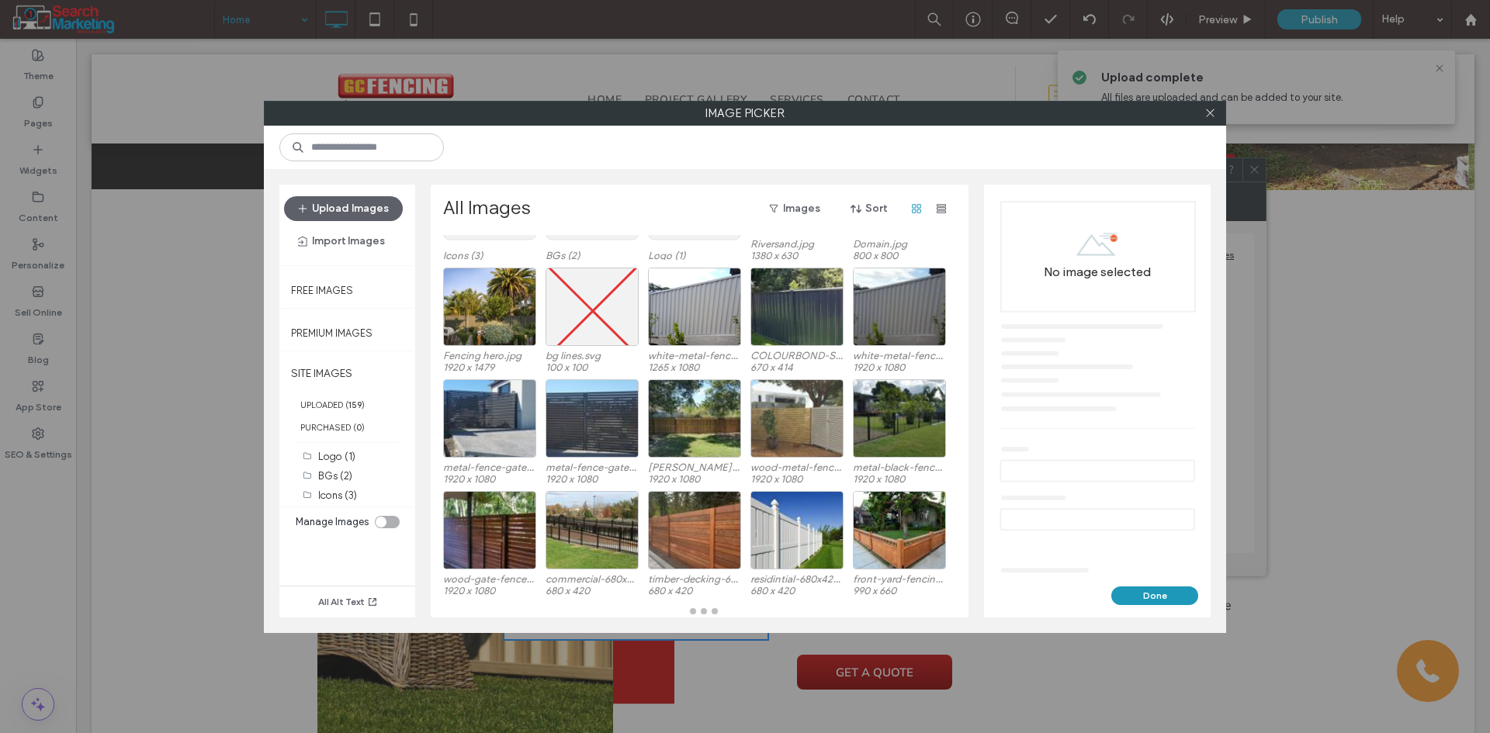
scroll to position [110, 0]
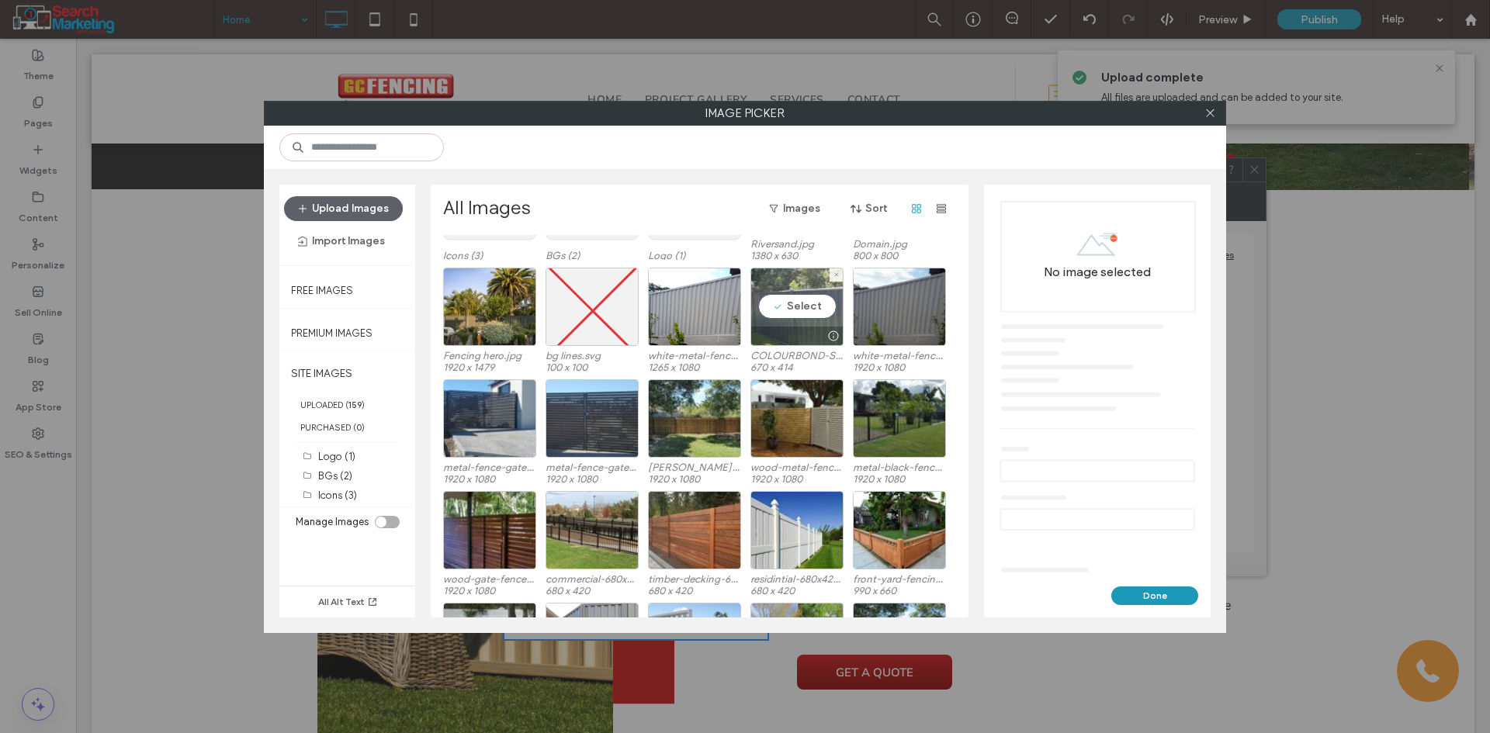
click at [795, 304] on div "Select" at bounding box center [796, 307] width 93 height 78
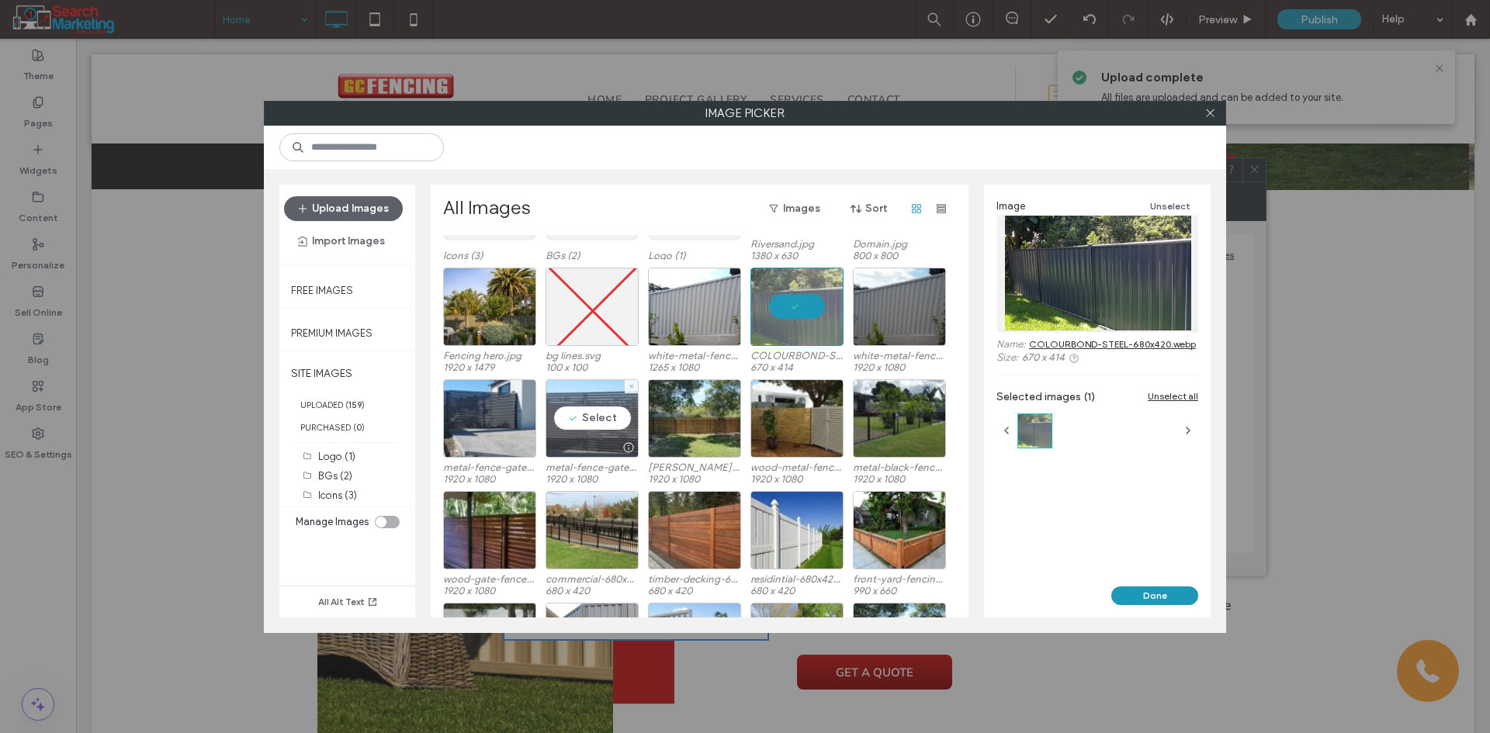
drag, startPoint x: 574, startPoint y: 410, endPoint x: 628, endPoint y: 431, distance: 57.2
click at [573, 411] on div "Select" at bounding box center [591, 418] width 93 height 78
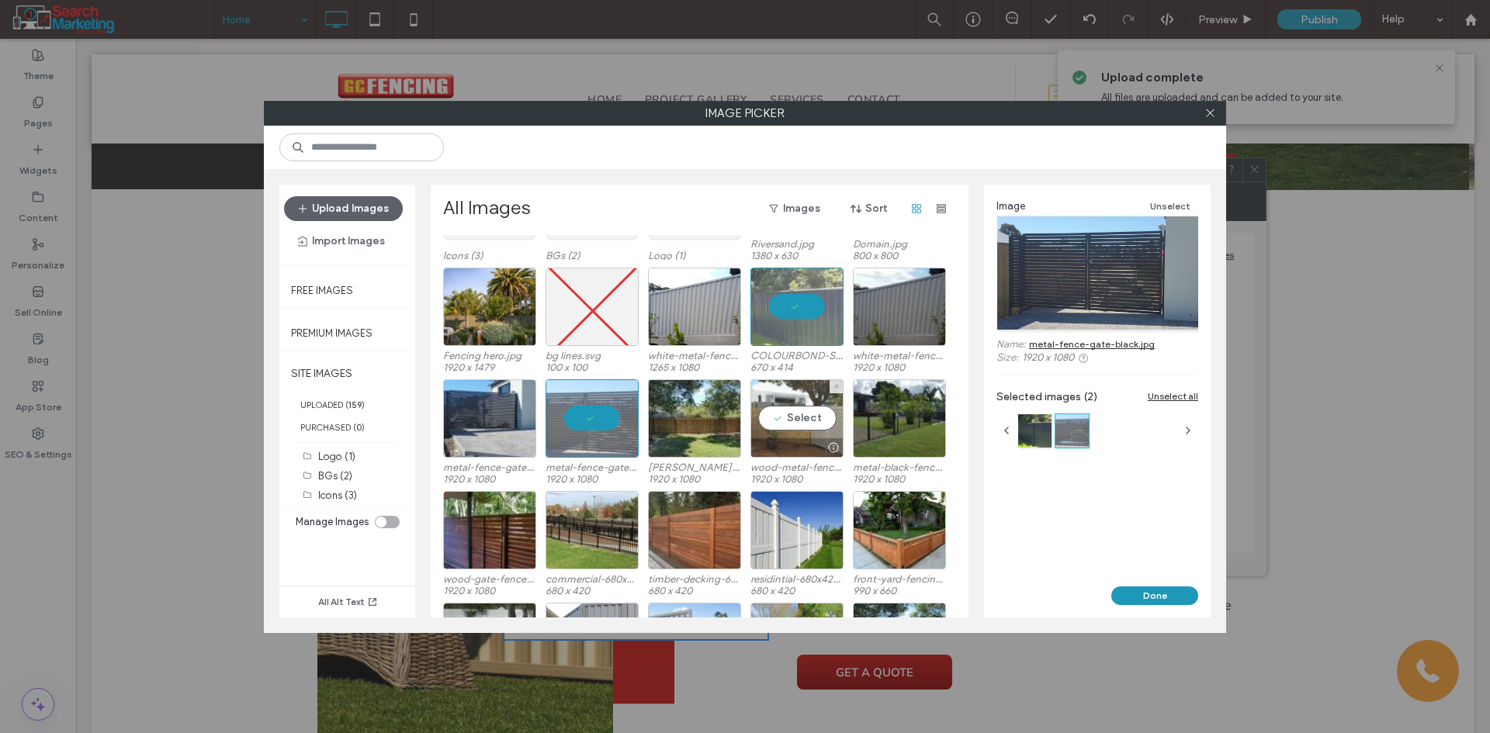
click at [805, 426] on div "Select" at bounding box center [796, 418] width 93 height 78
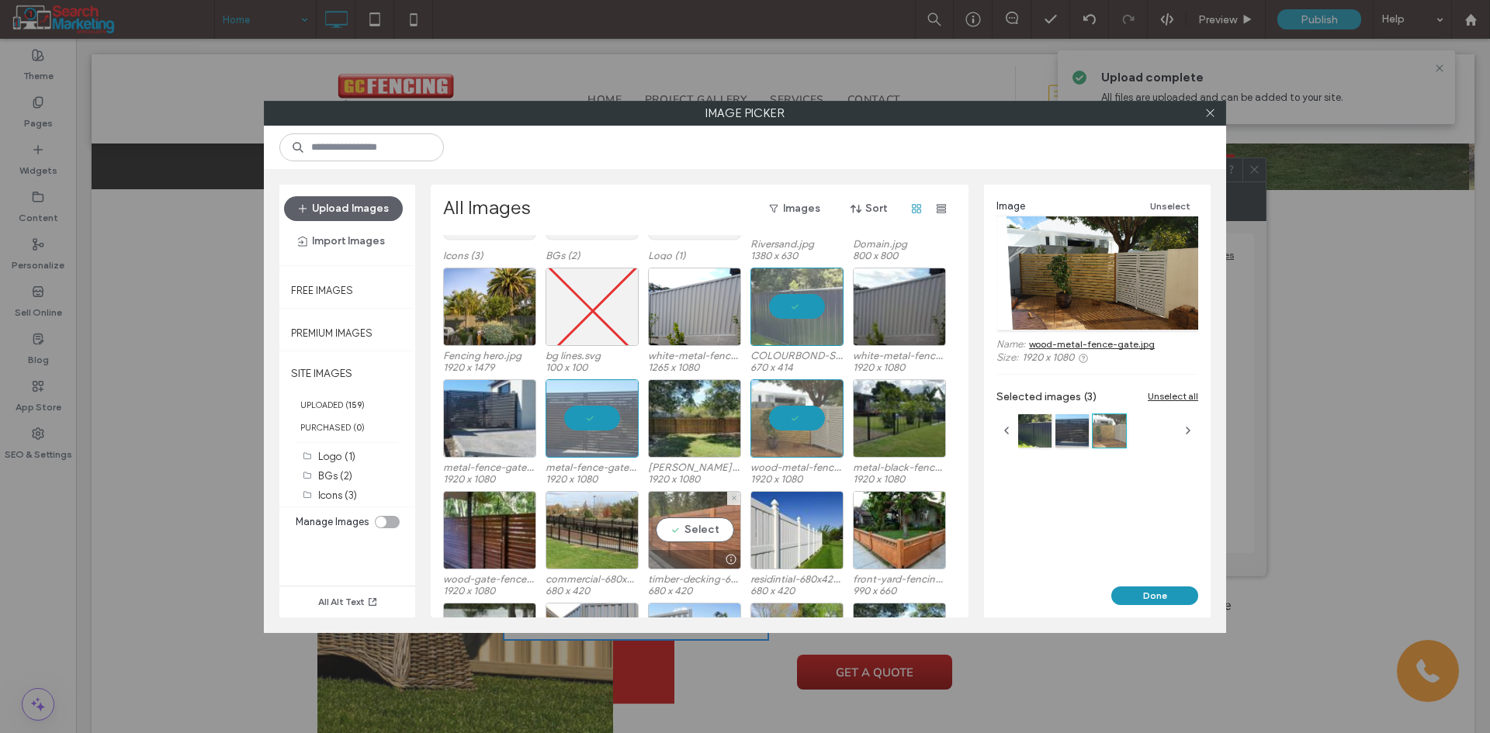
click at [722, 529] on div "Select" at bounding box center [694, 530] width 93 height 78
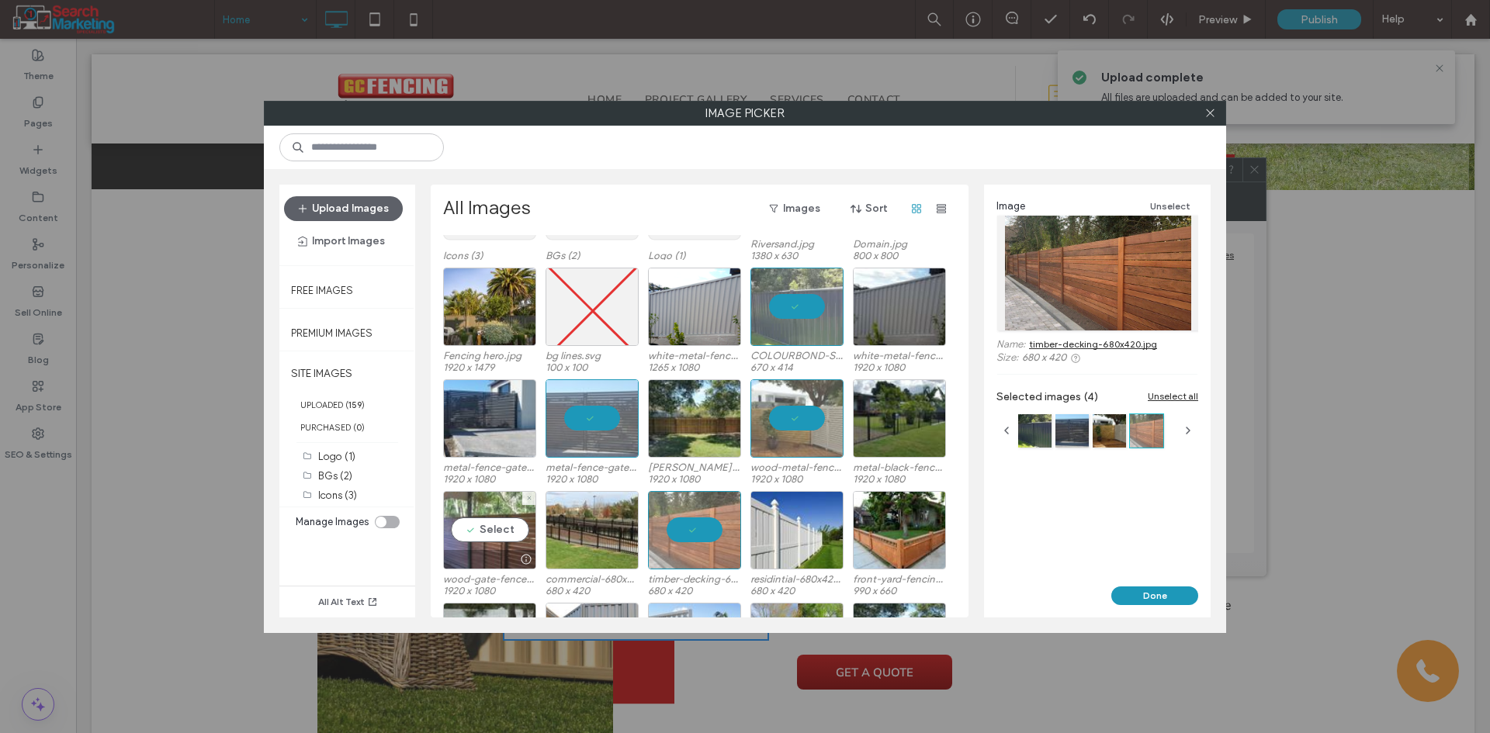
click at [492, 534] on div "Select" at bounding box center [489, 530] width 93 height 78
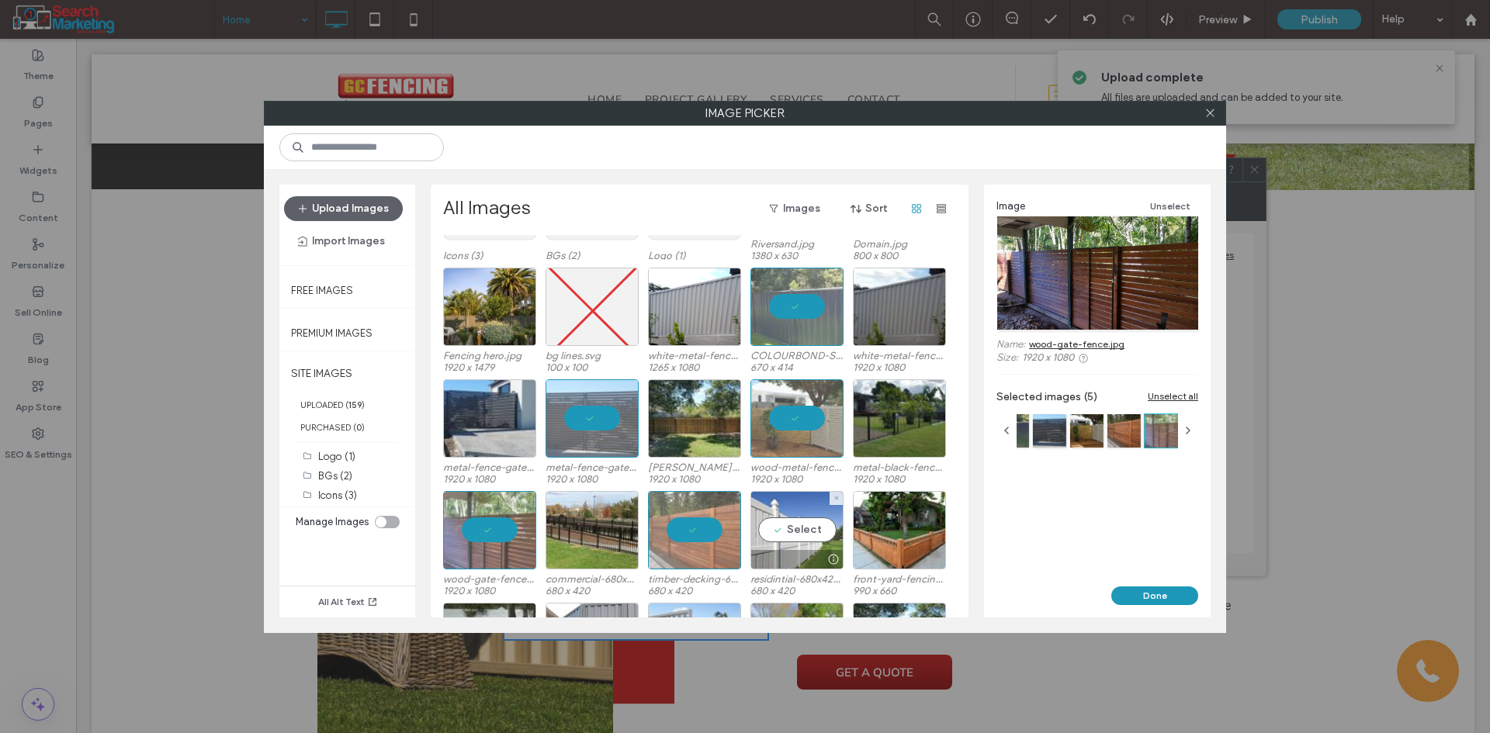
drag, startPoint x: 817, startPoint y: 542, endPoint x: 864, endPoint y: 535, distance: 47.8
click at [818, 542] on div "Select" at bounding box center [796, 530] width 93 height 78
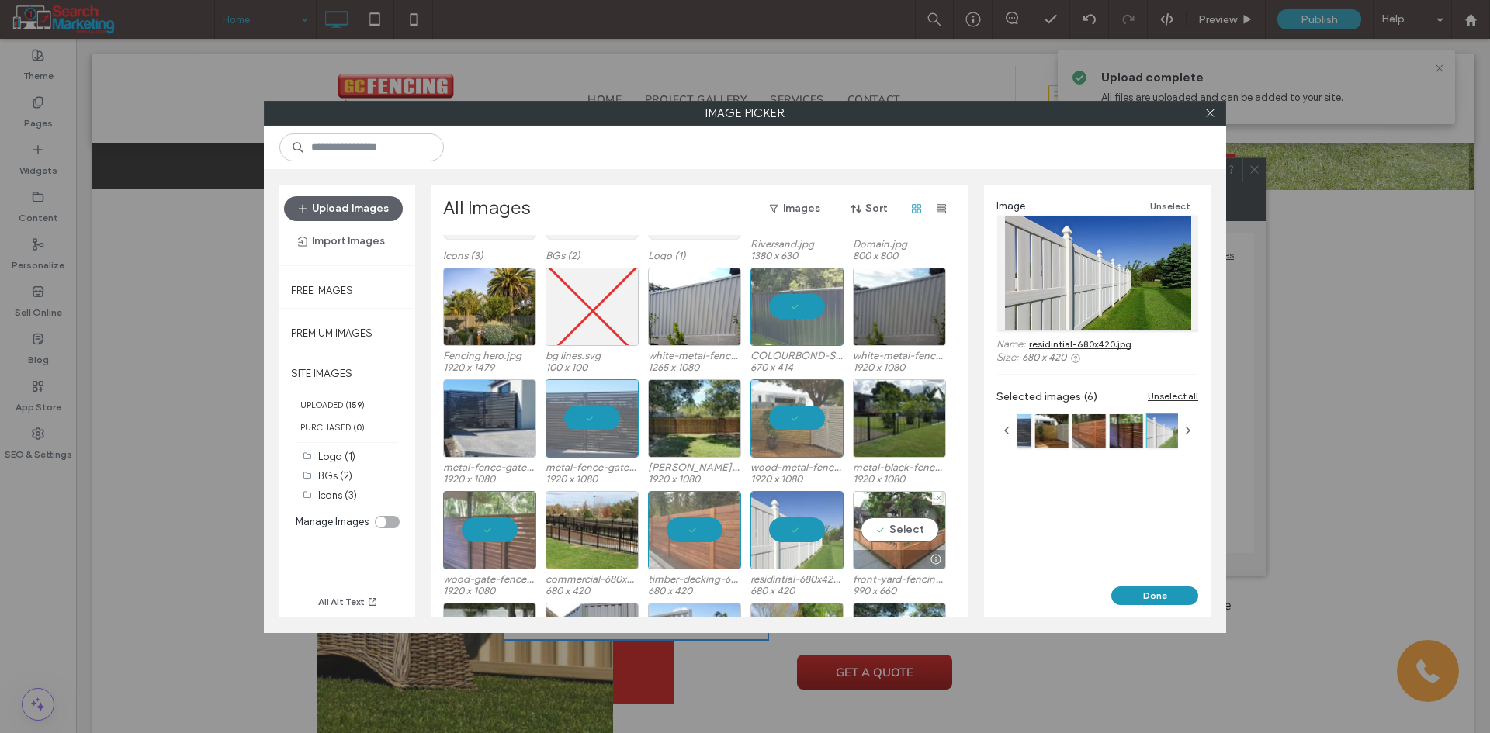
click at [902, 531] on div "Select" at bounding box center [899, 530] width 93 height 78
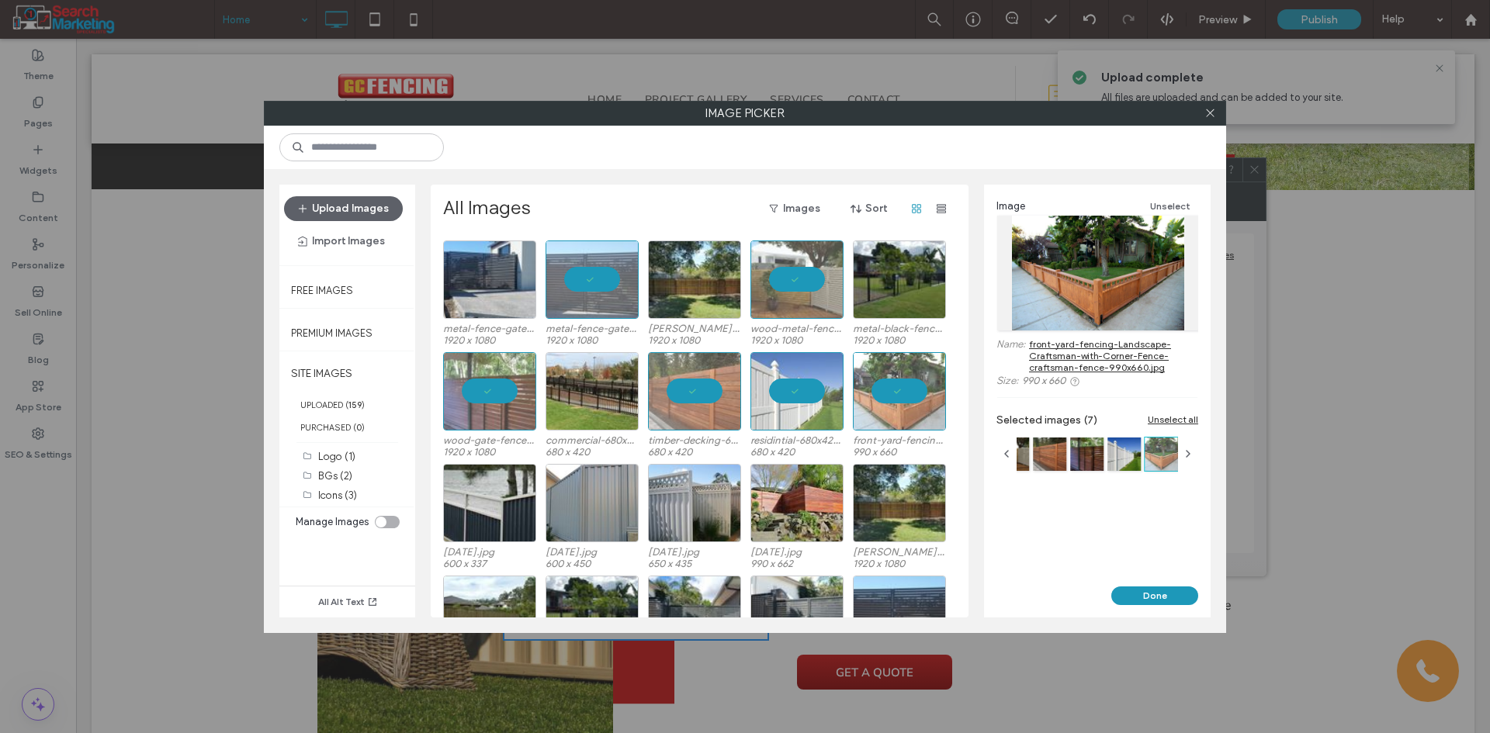
scroll to position [265, 0]
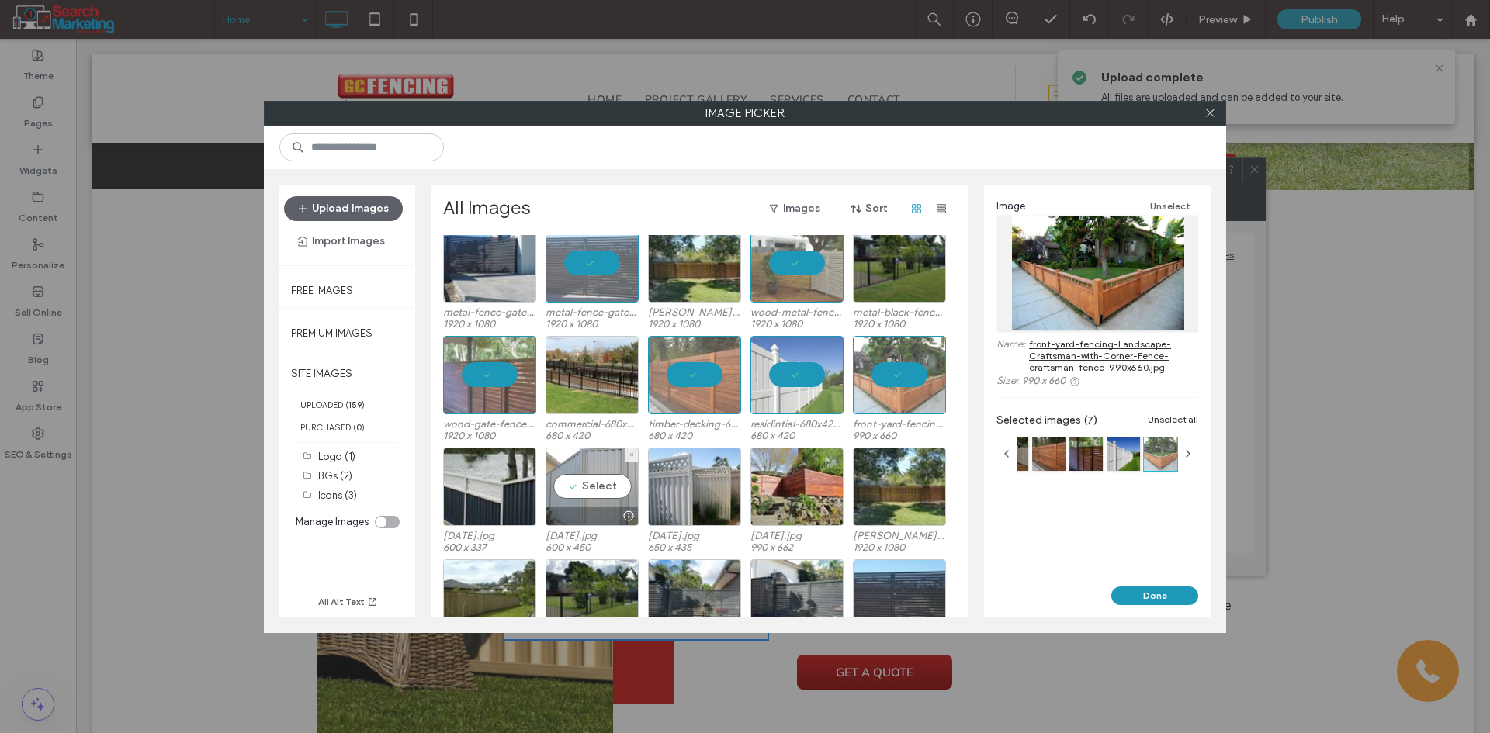
click at [591, 483] on div "Select" at bounding box center [591, 487] width 93 height 78
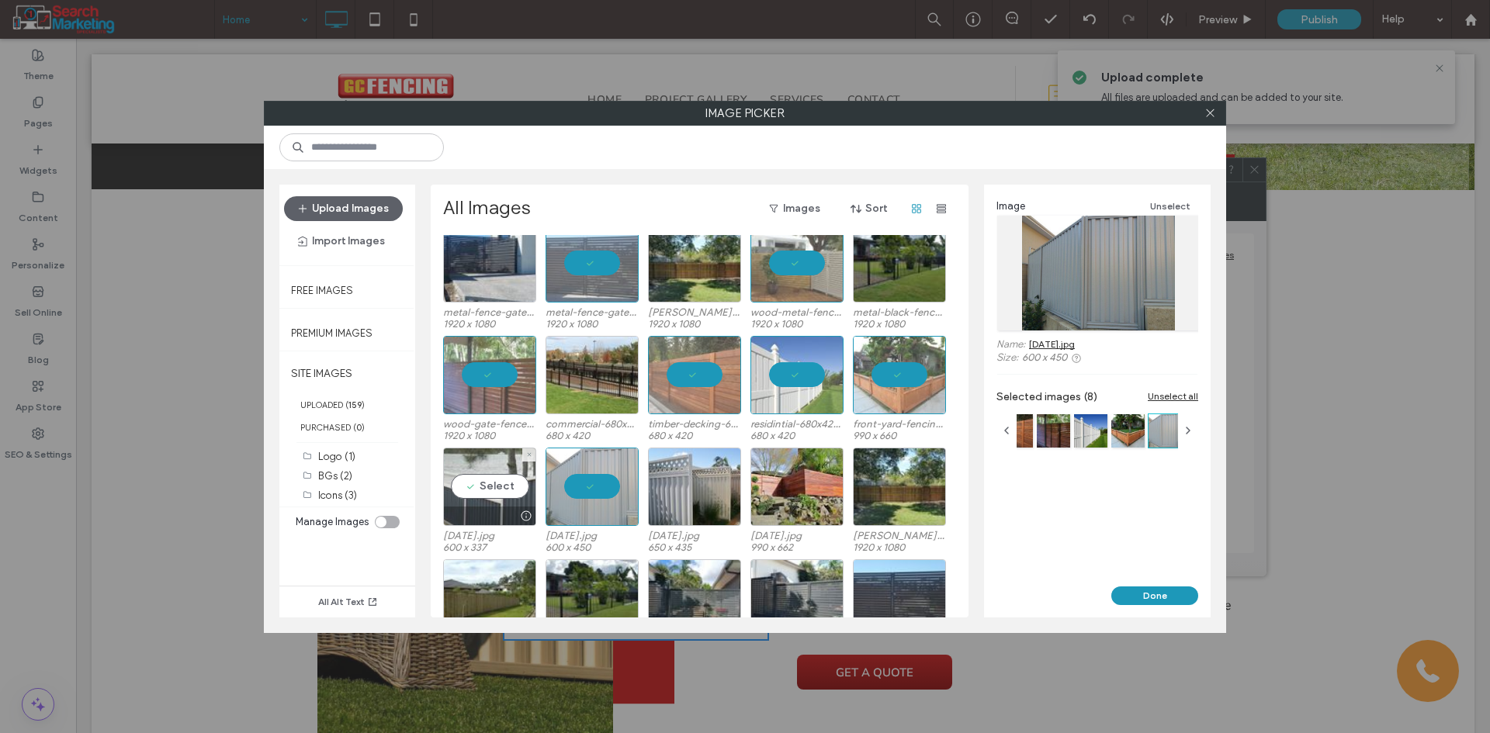
click at [495, 486] on div "Select" at bounding box center [489, 487] width 93 height 78
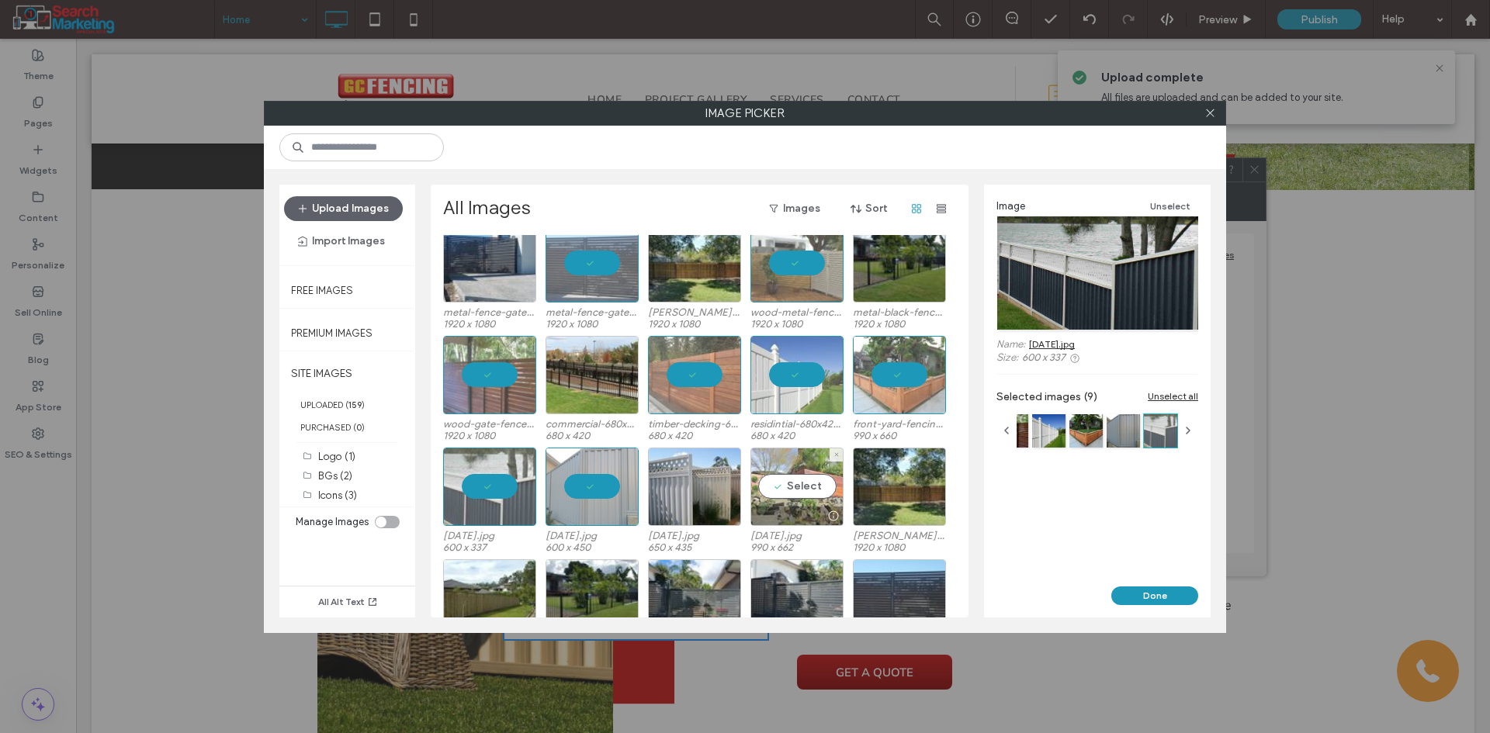
click at [817, 488] on div "Select" at bounding box center [796, 487] width 93 height 78
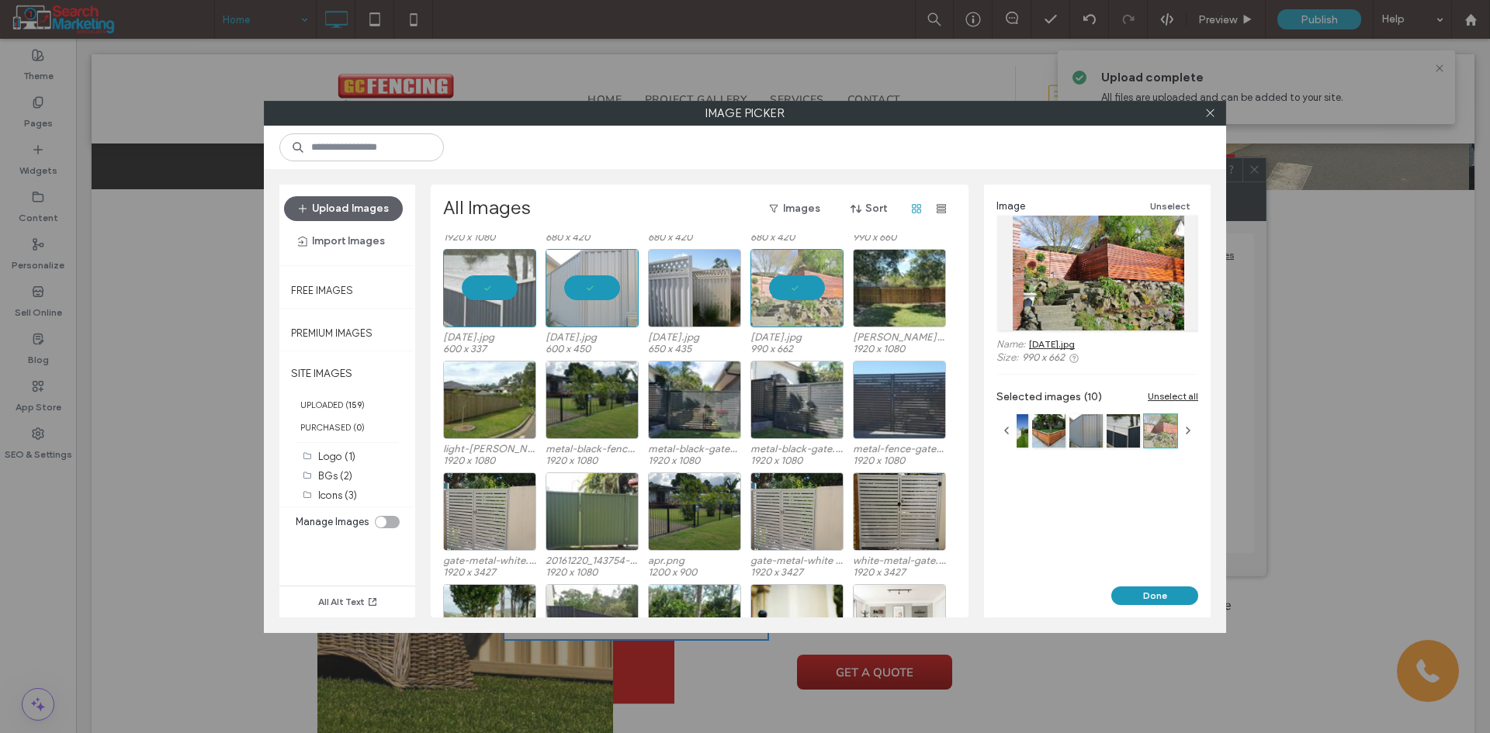
scroll to position [498, 0]
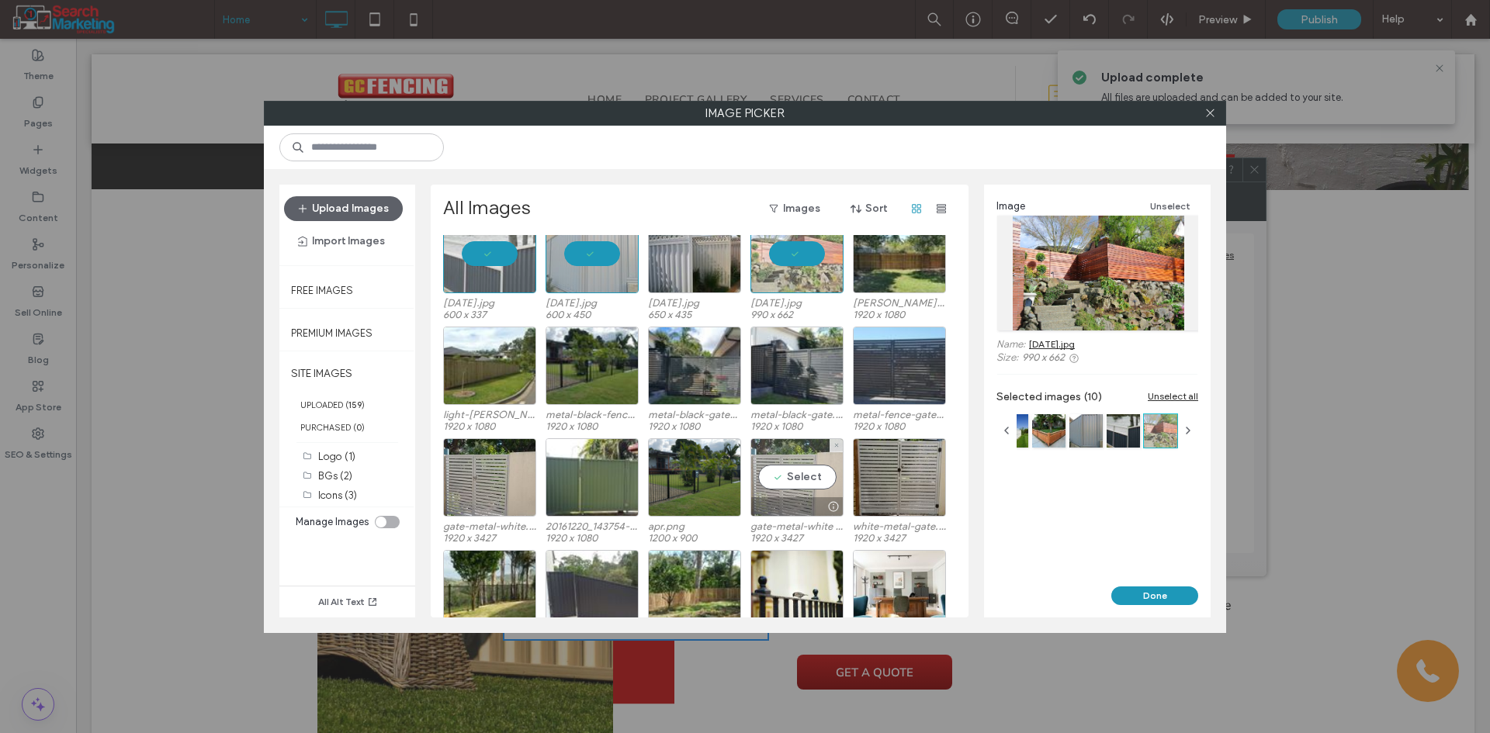
click at [779, 480] on div "Select" at bounding box center [796, 477] width 93 height 78
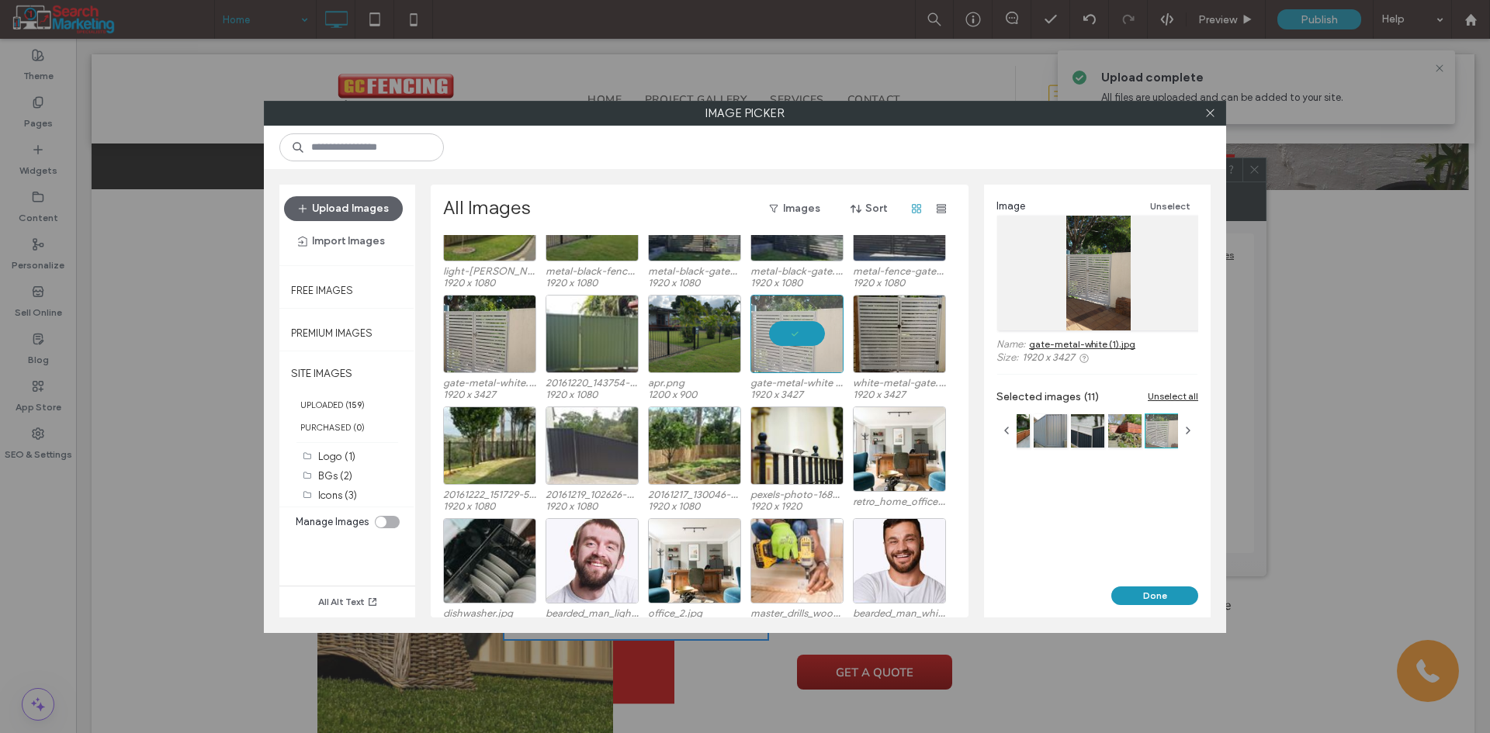
scroll to position [653, 0]
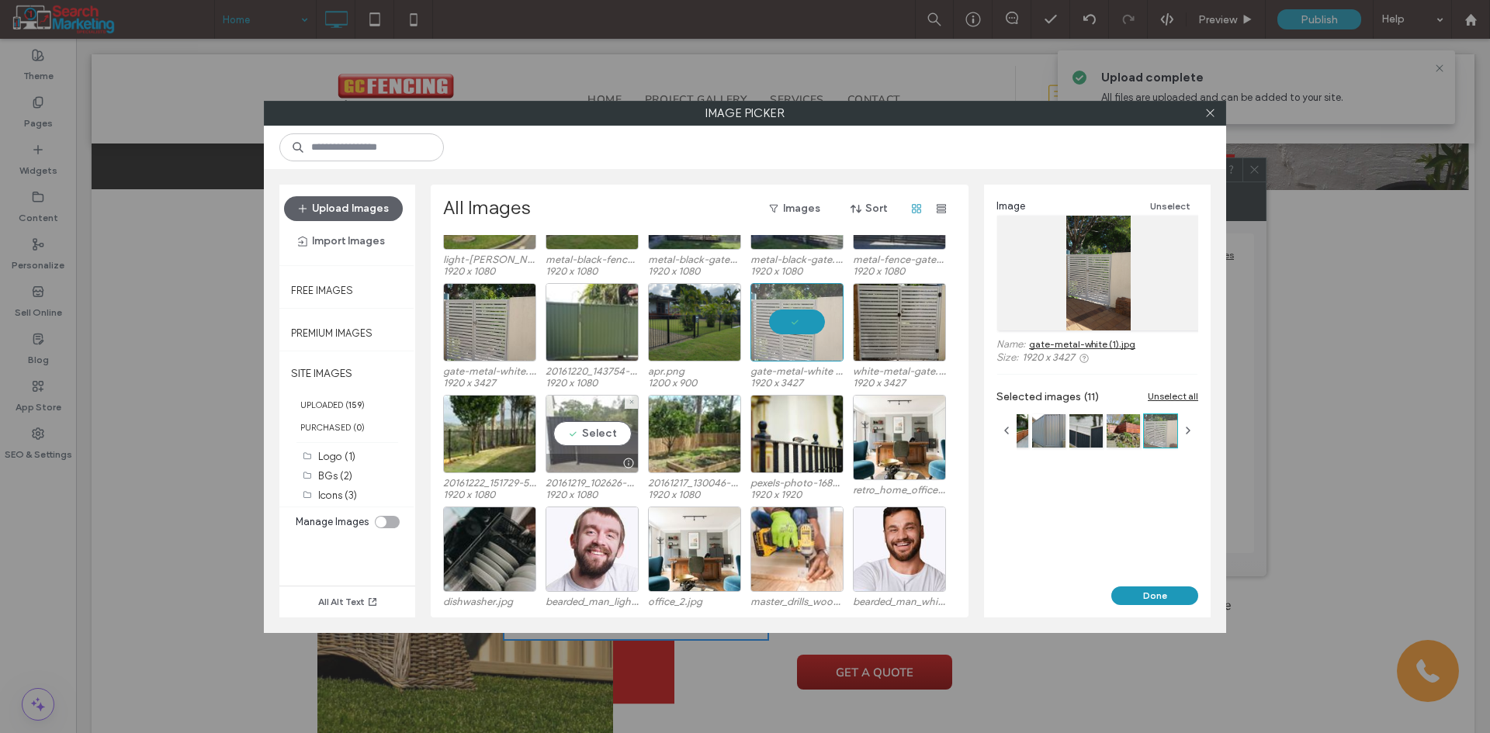
click at [583, 440] on div "Select" at bounding box center [591, 434] width 93 height 78
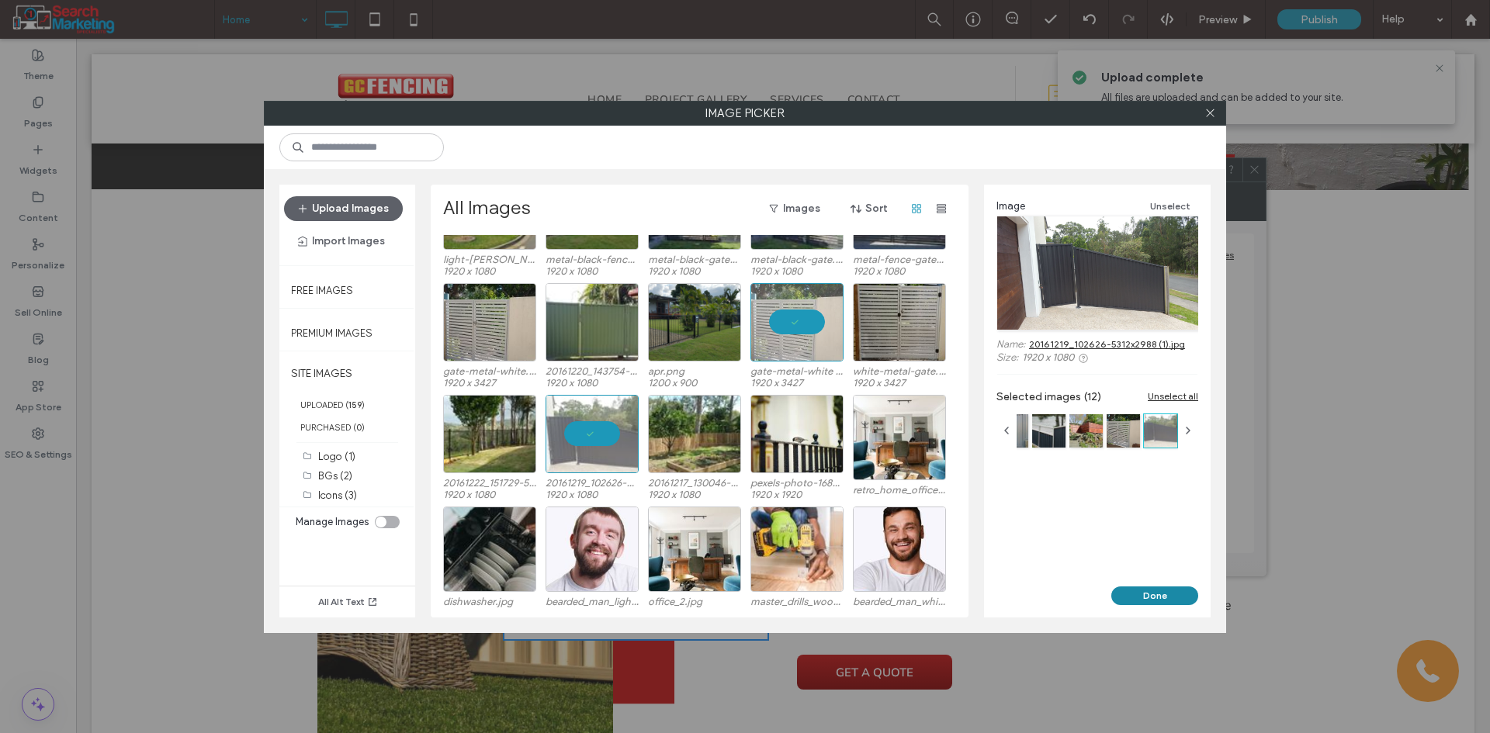
click at [1134, 590] on button "Done" at bounding box center [1154, 596] width 87 height 19
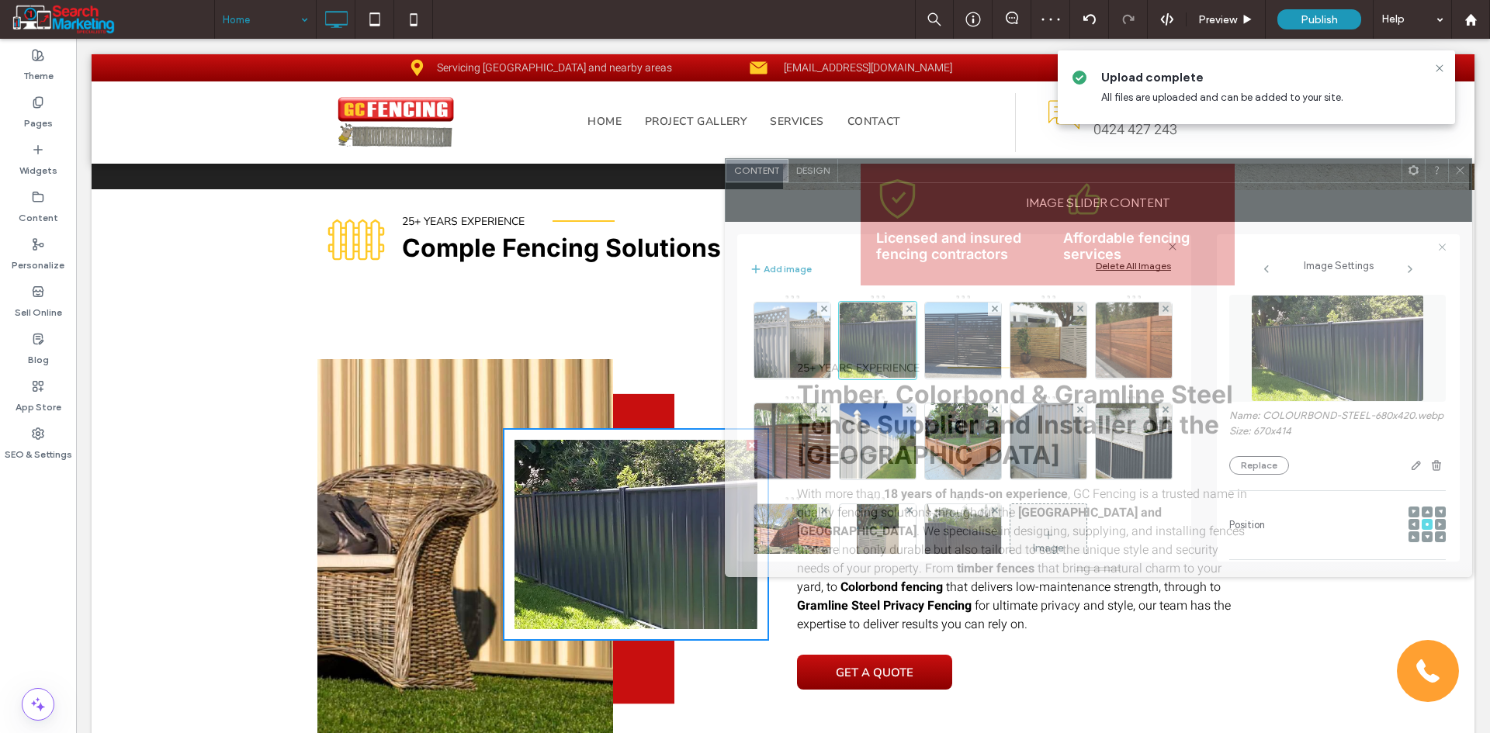
drag, startPoint x: 1338, startPoint y: 186, endPoint x: 1232, endPoint y: 193, distance: 105.8
click at [1232, 193] on div "Image Slider Content" at bounding box center [1098, 202] width 747 height 39
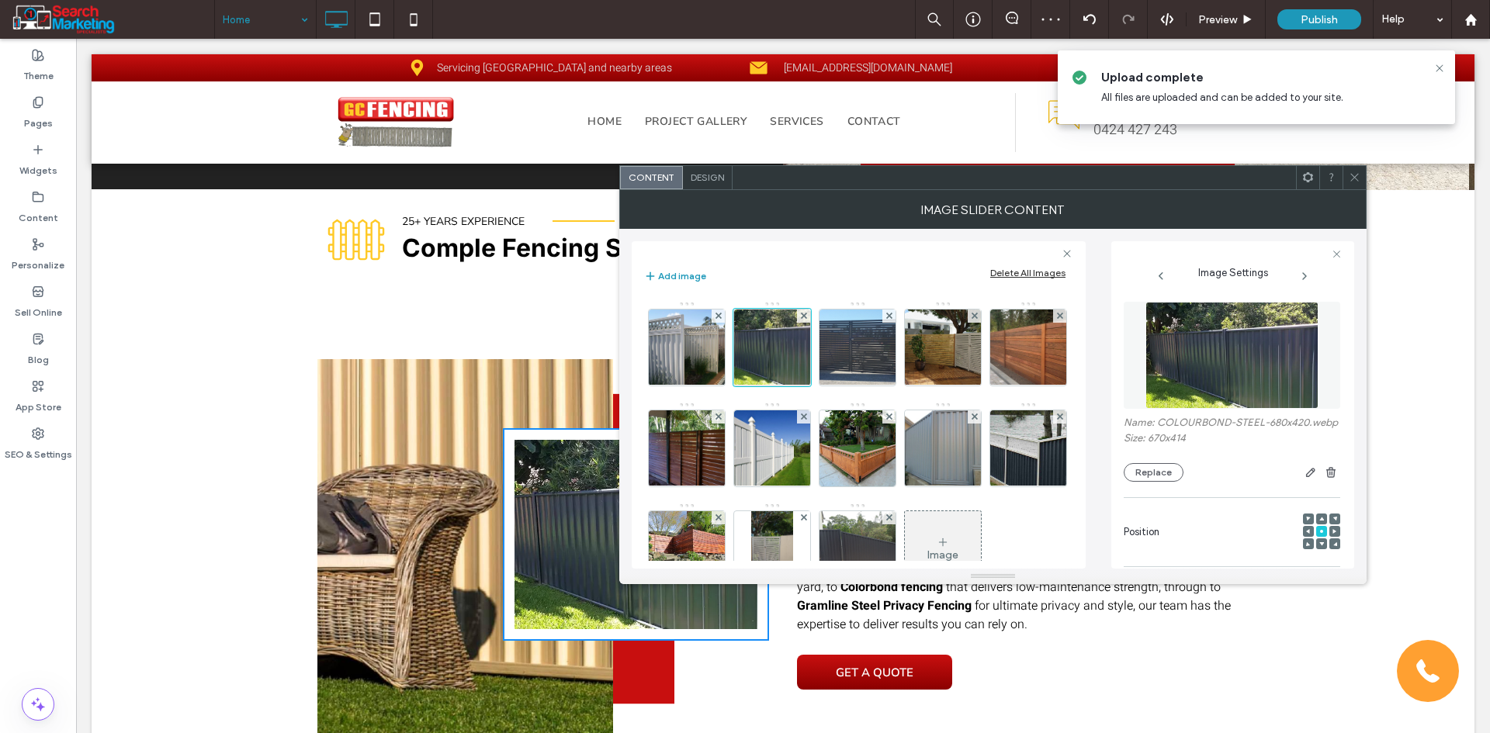
click at [1350, 182] on icon at bounding box center [1355, 177] width 12 height 12
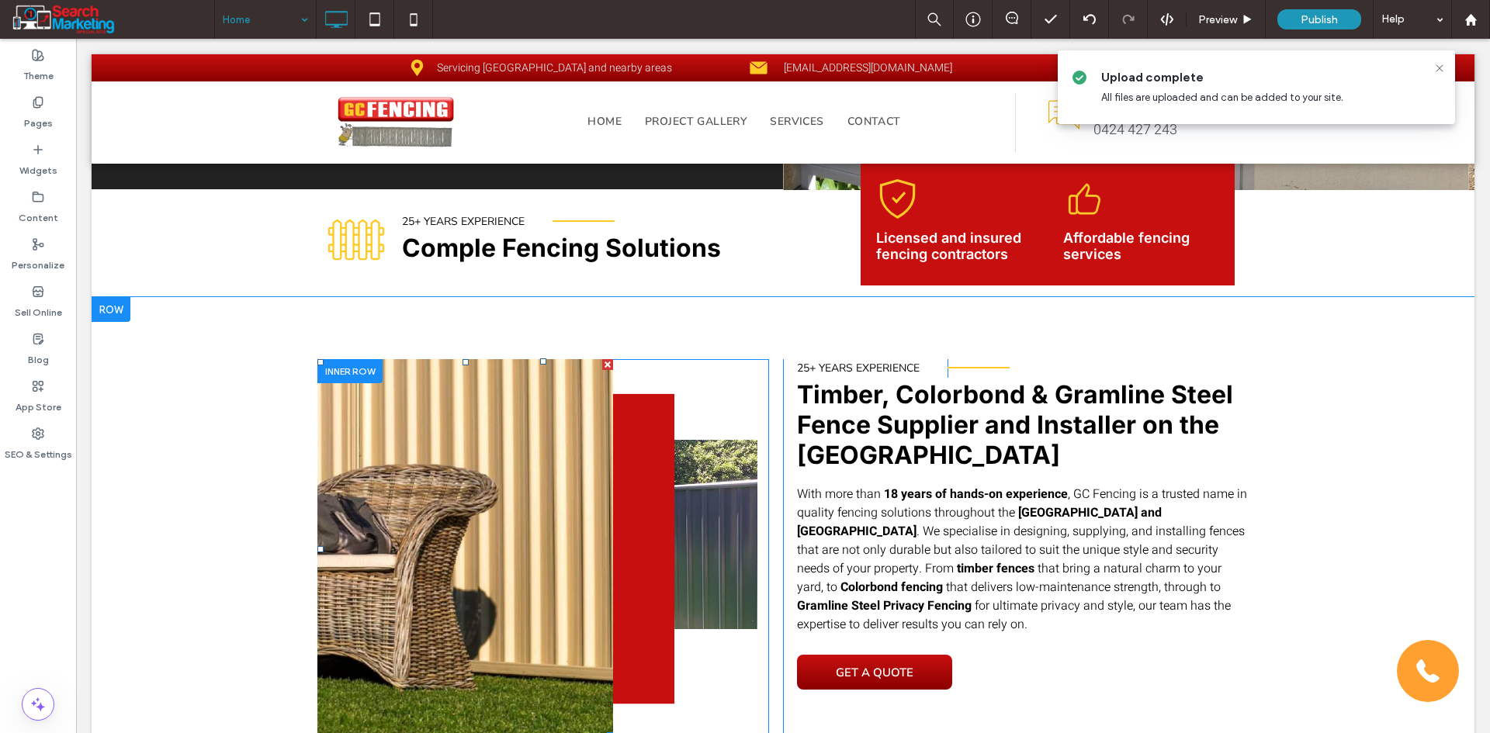
click at [421, 428] on li "Slide title Write your caption here Button" at bounding box center [465, 548] width 296 height 379
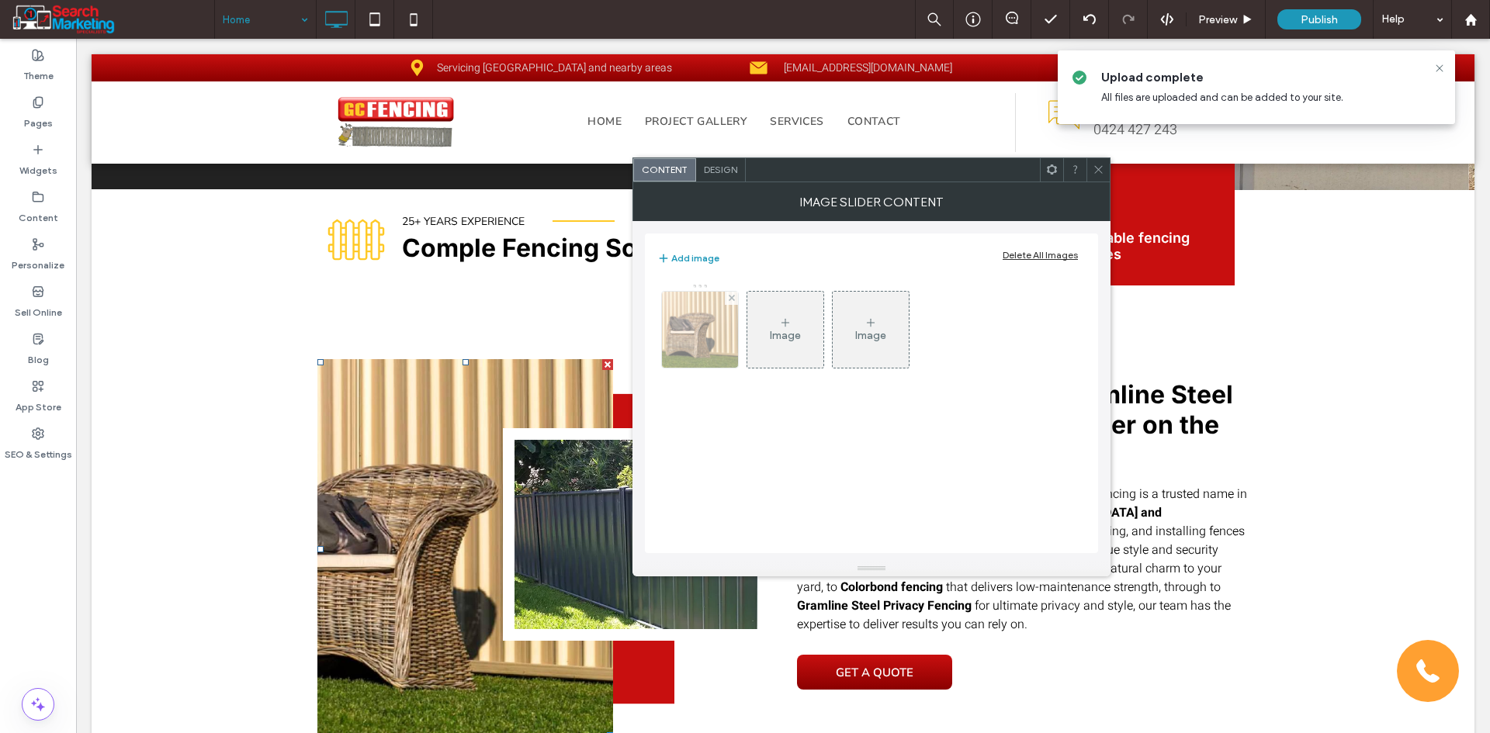
click at [702, 331] on img at bounding box center [700, 330] width 76 height 76
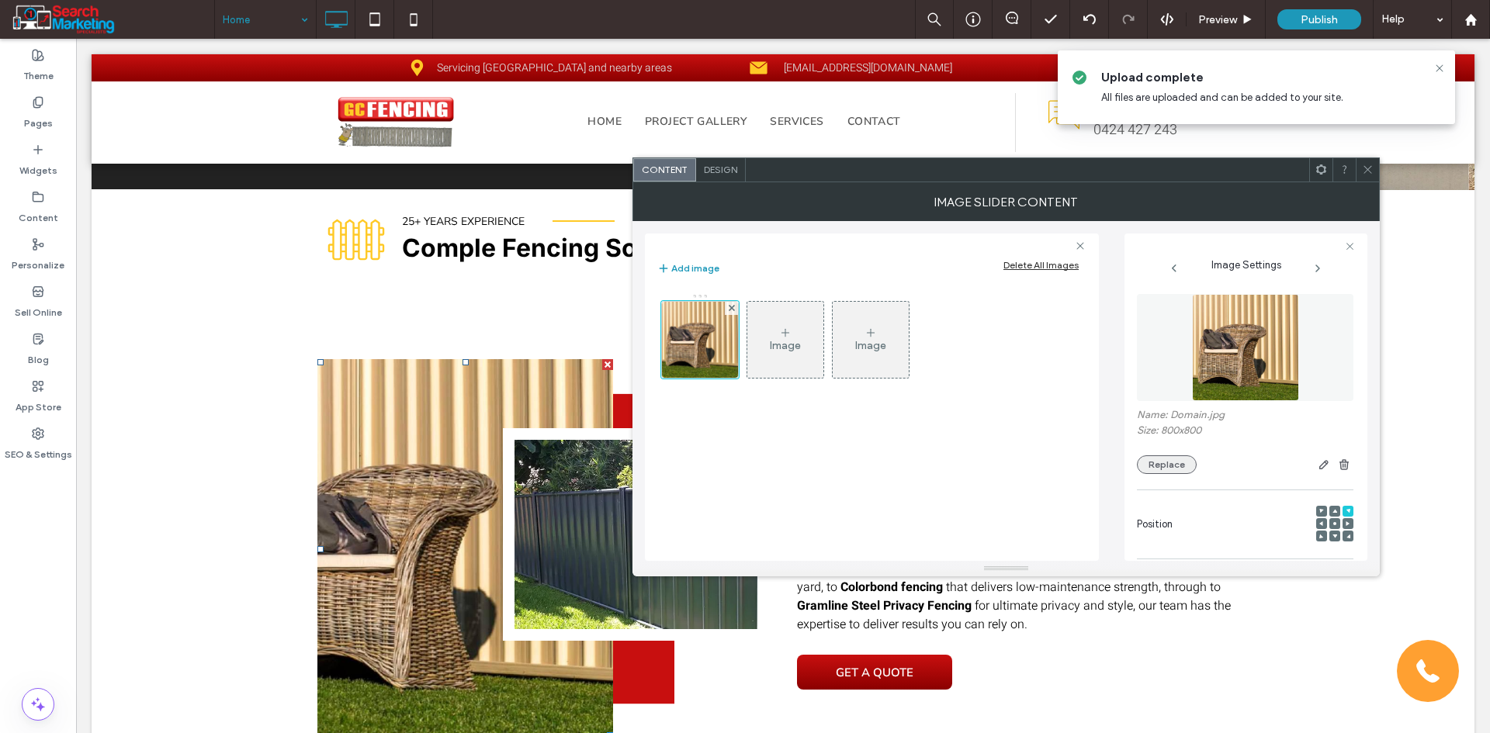
click at [1169, 459] on button "Replace" at bounding box center [1167, 464] width 60 height 19
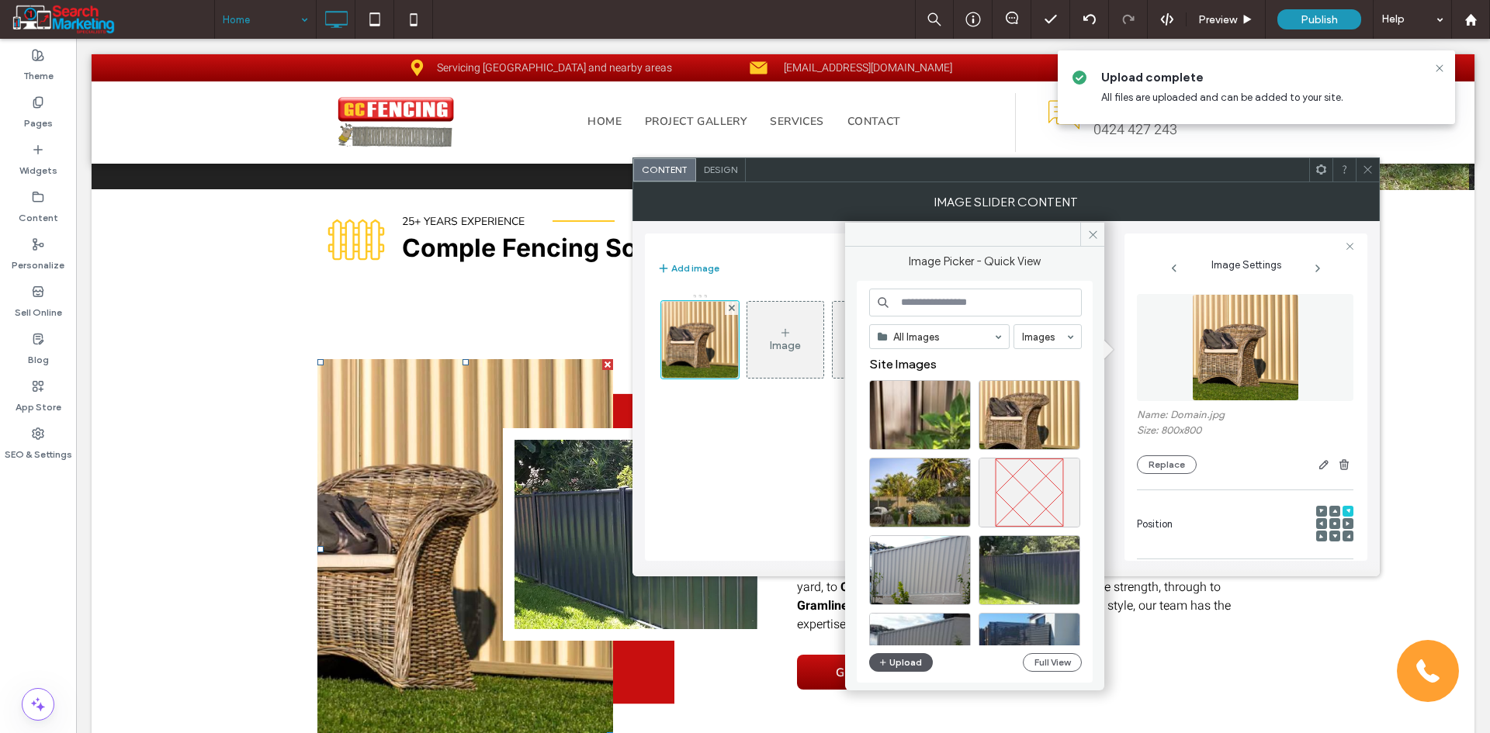
click at [904, 657] on button "Upload" at bounding box center [901, 662] width 64 height 19
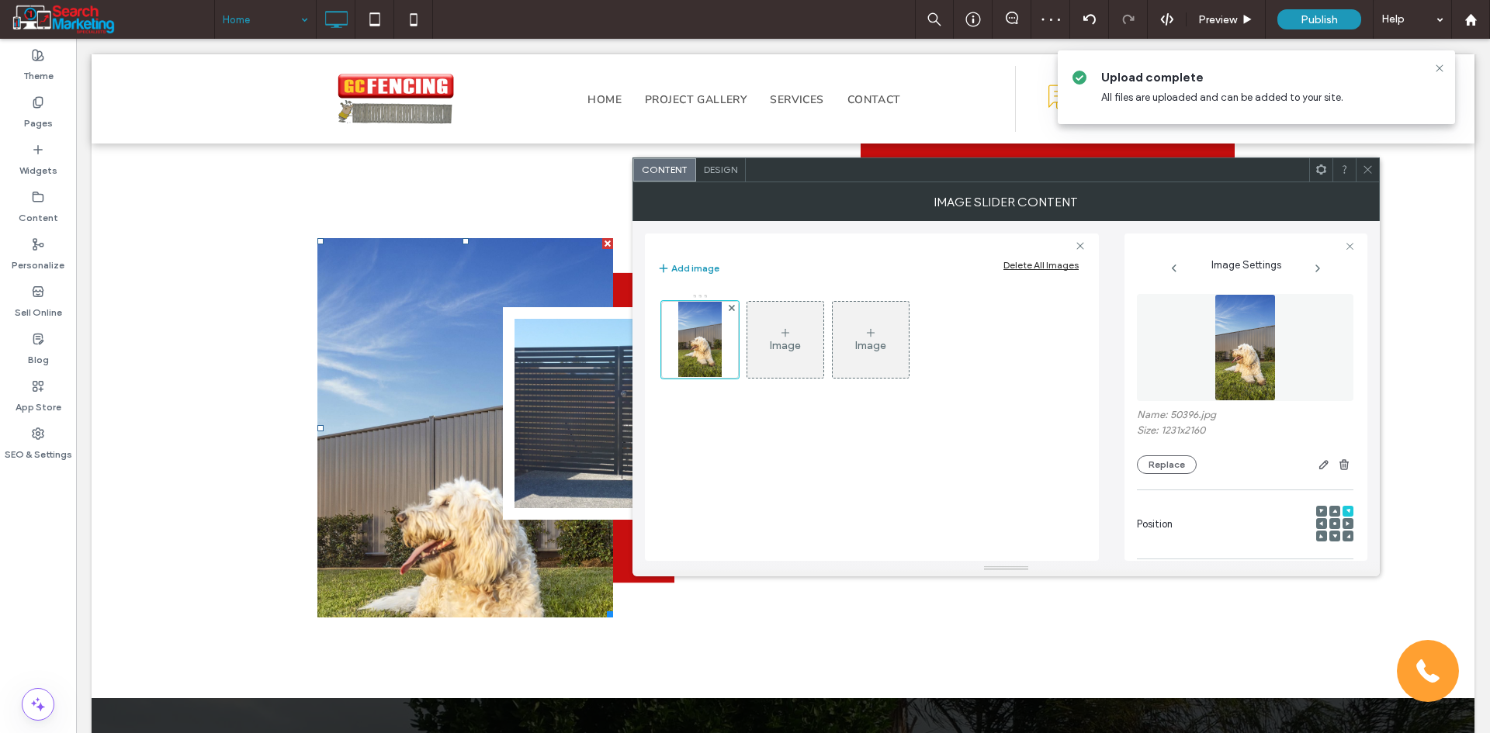
scroll to position [621, 0]
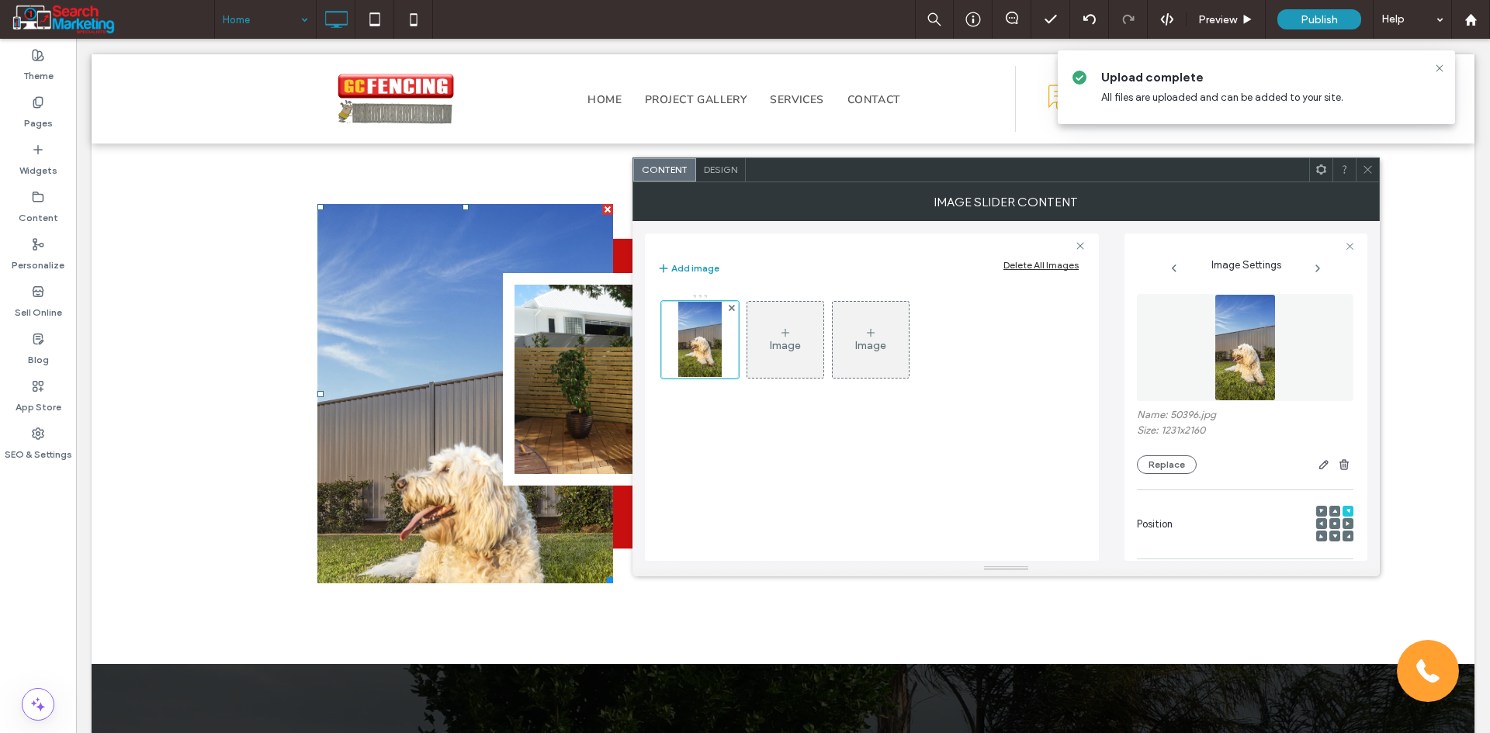
click at [1332, 522] on icon at bounding box center [1334, 523] width 5 height 5
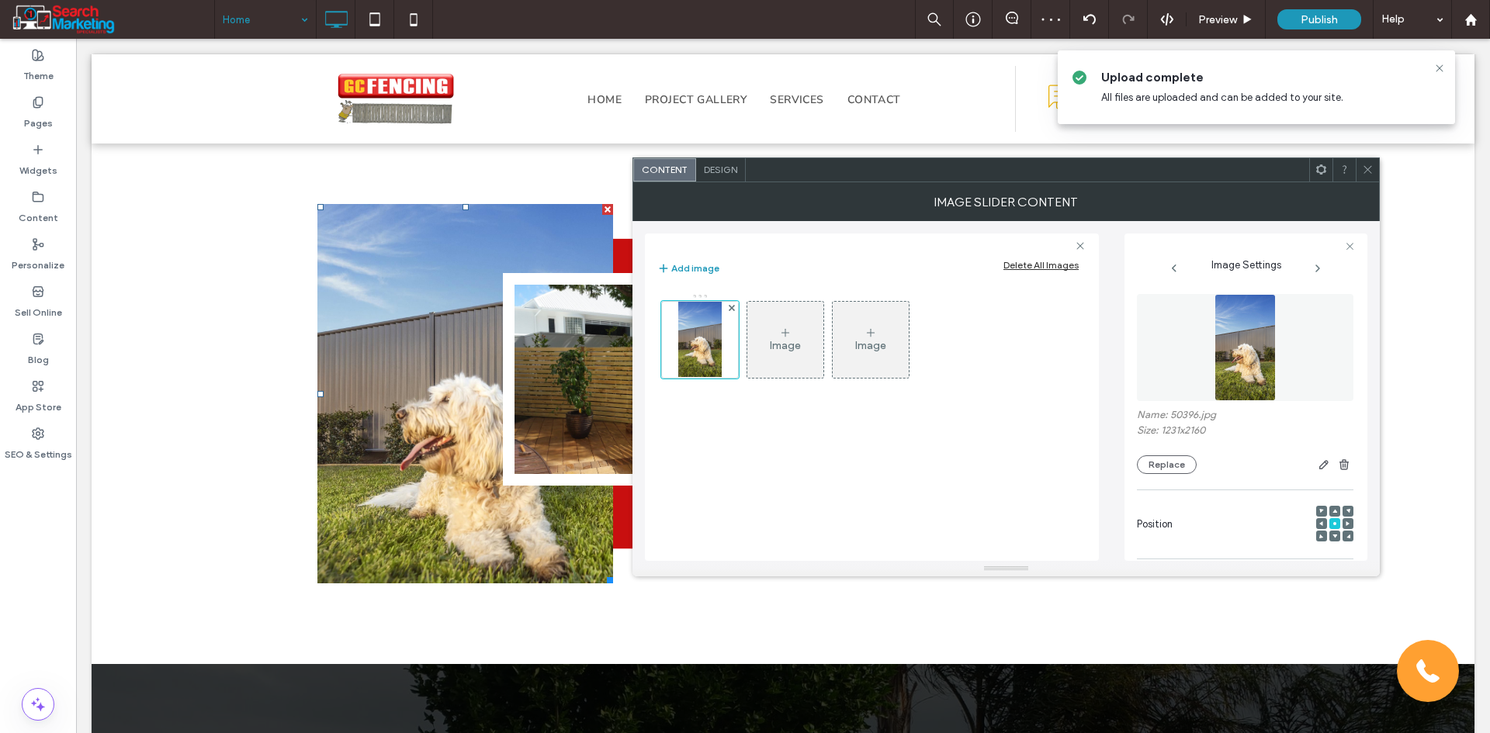
click at [1359, 174] on div at bounding box center [1367, 169] width 23 height 23
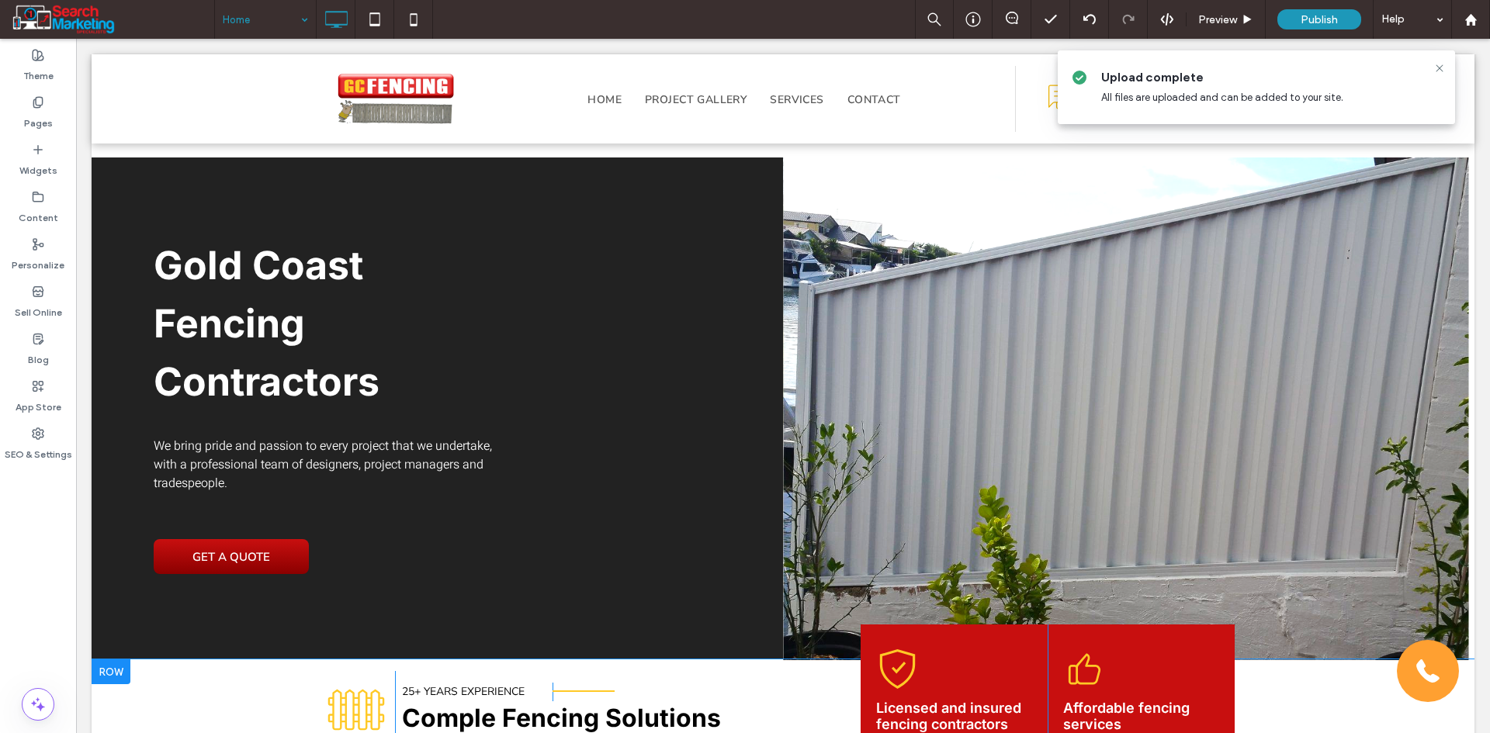
scroll to position [0, 0]
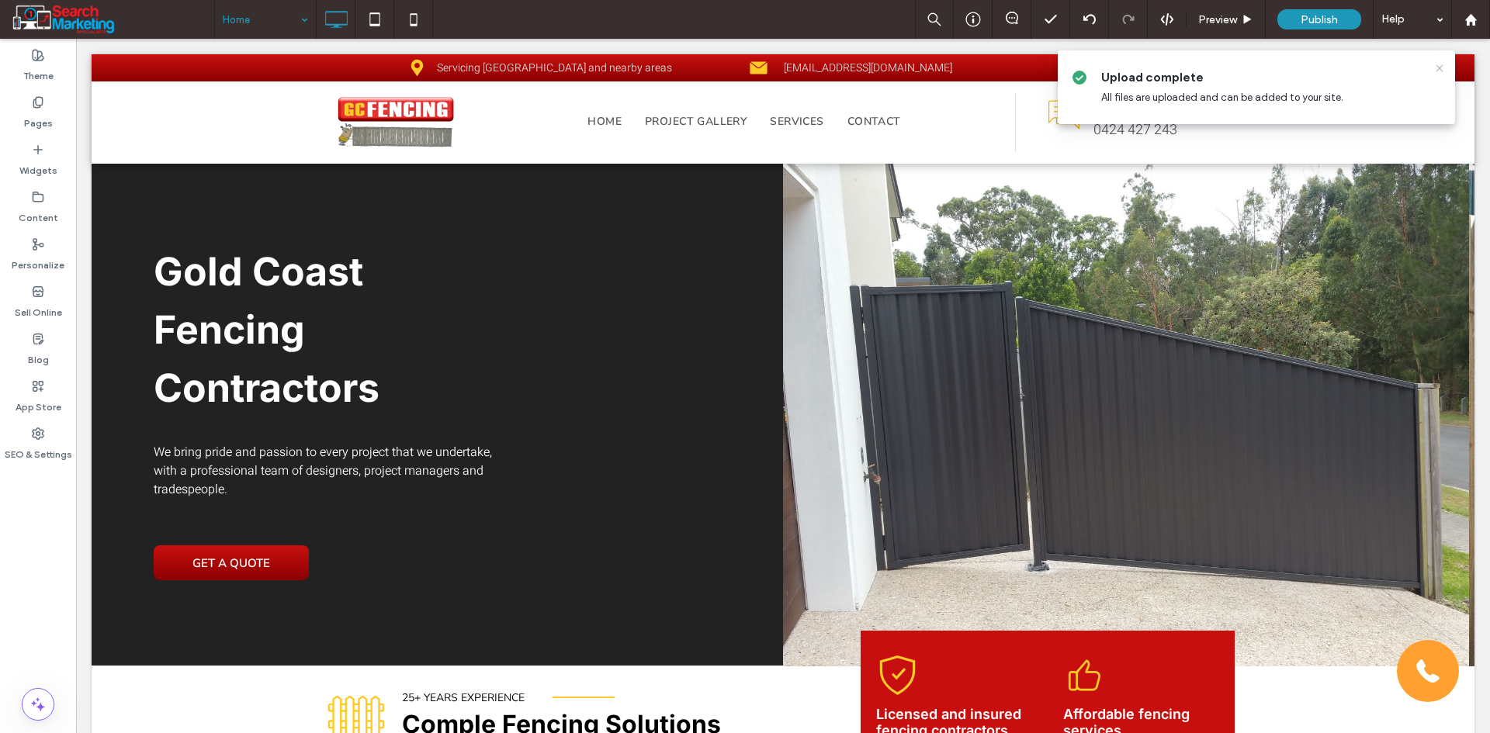
click at [1444, 71] on icon at bounding box center [1439, 68] width 12 height 12
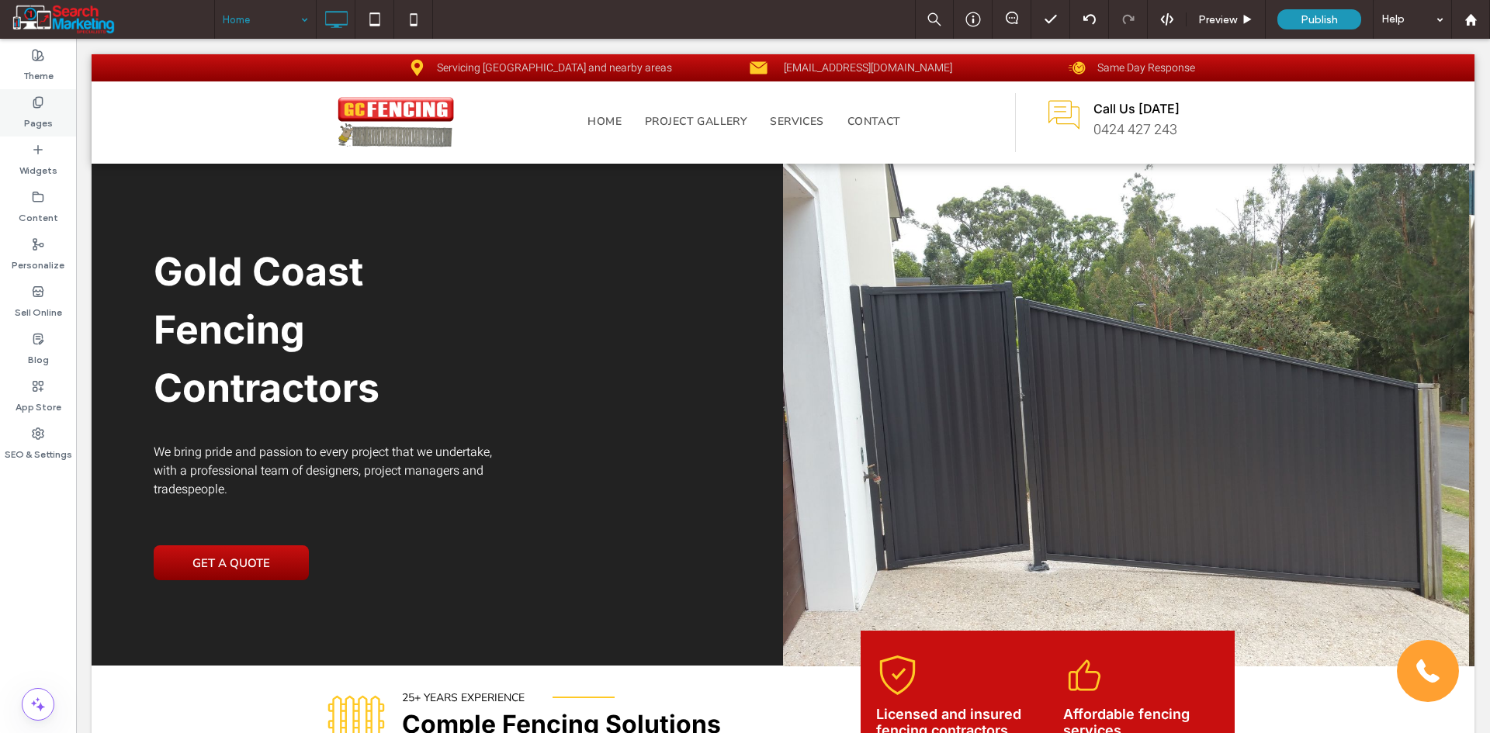
drag, startPoint x: 23, startPoint y: 103, endPoint x: 30, endPoint y: 185, distance: 82.6
click at [22, 104] on div "Pages" at bounding box center [38, 112] width 76 height 47
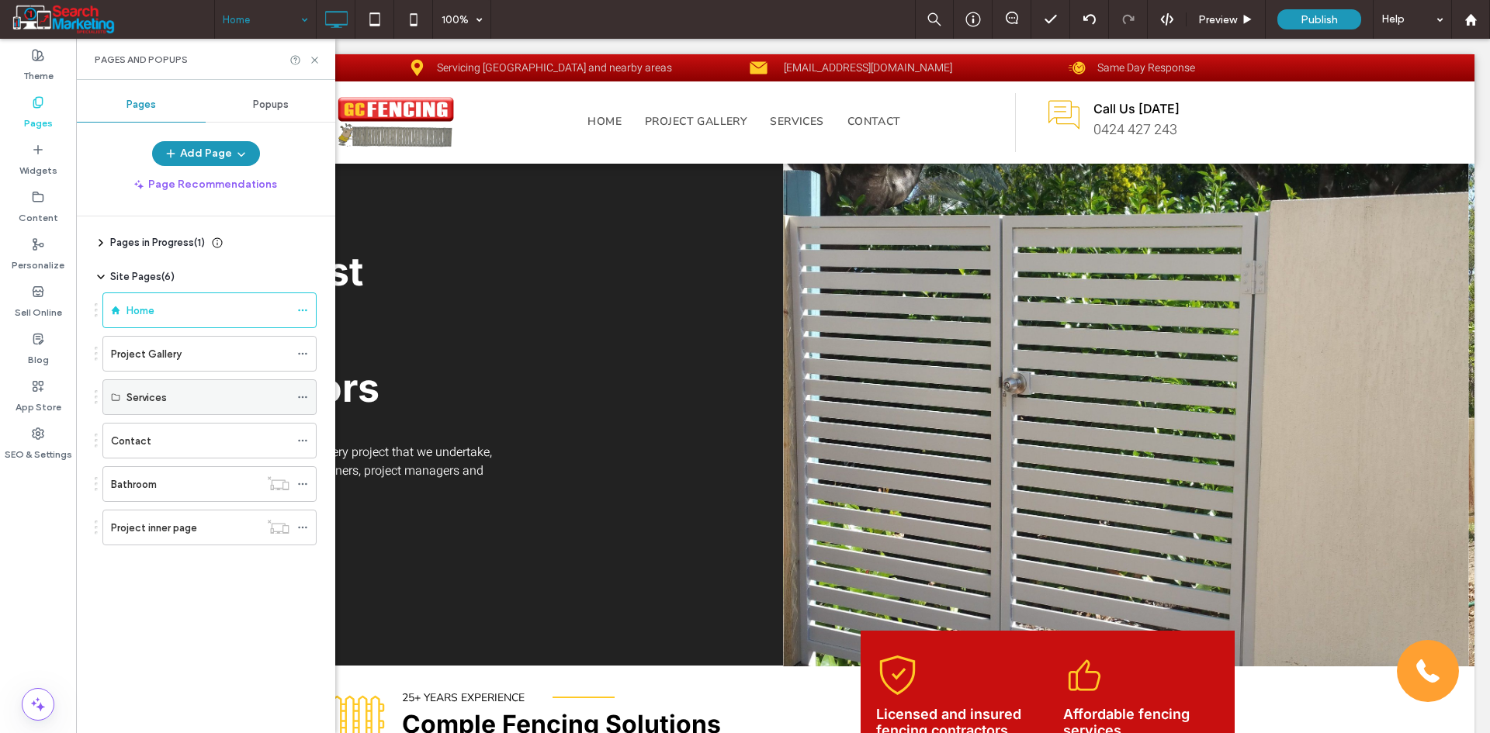
click at [300, 396] on icon at bounding box center [302, 397] width 11 height 11
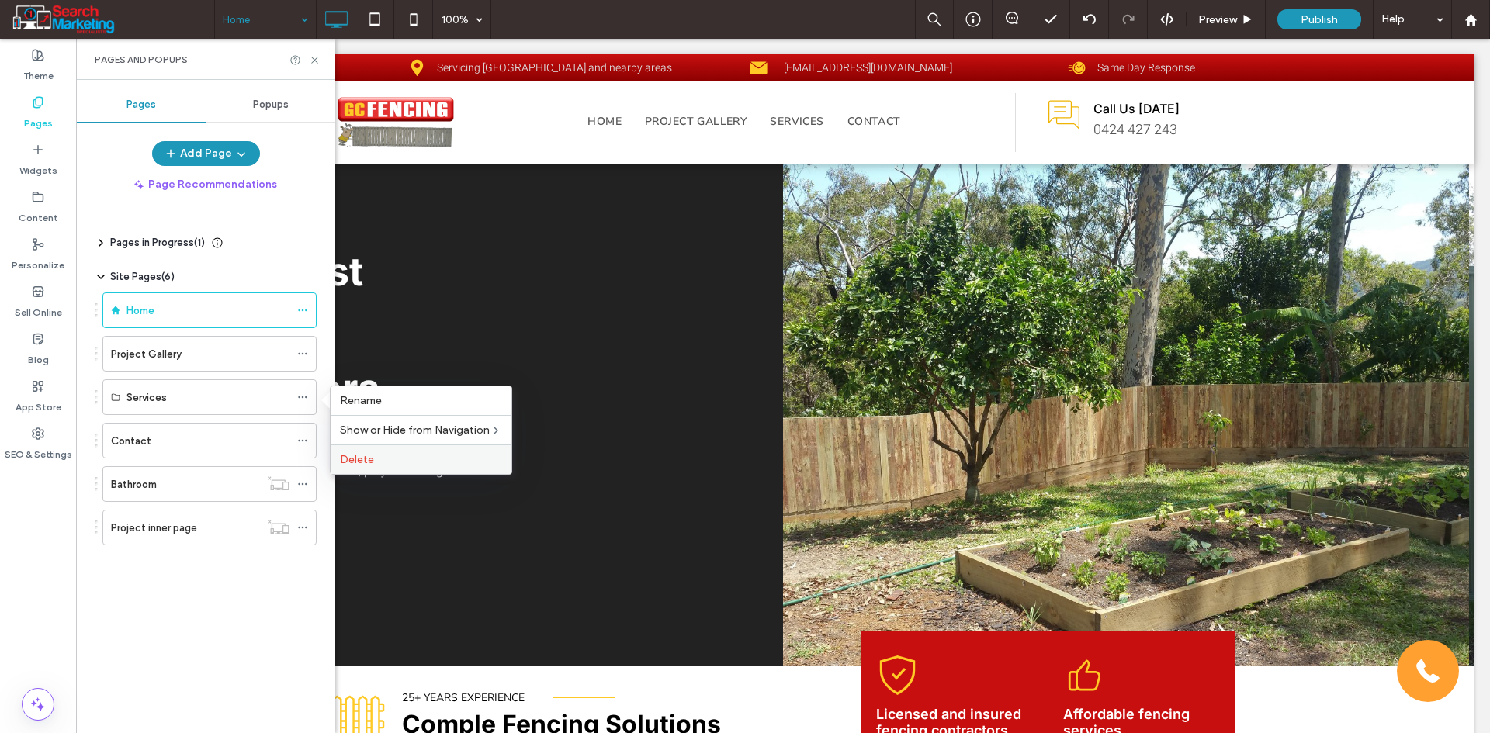
click at [376, 466] on label "Delete" at bounding box center [421, 459] width 162 height 13
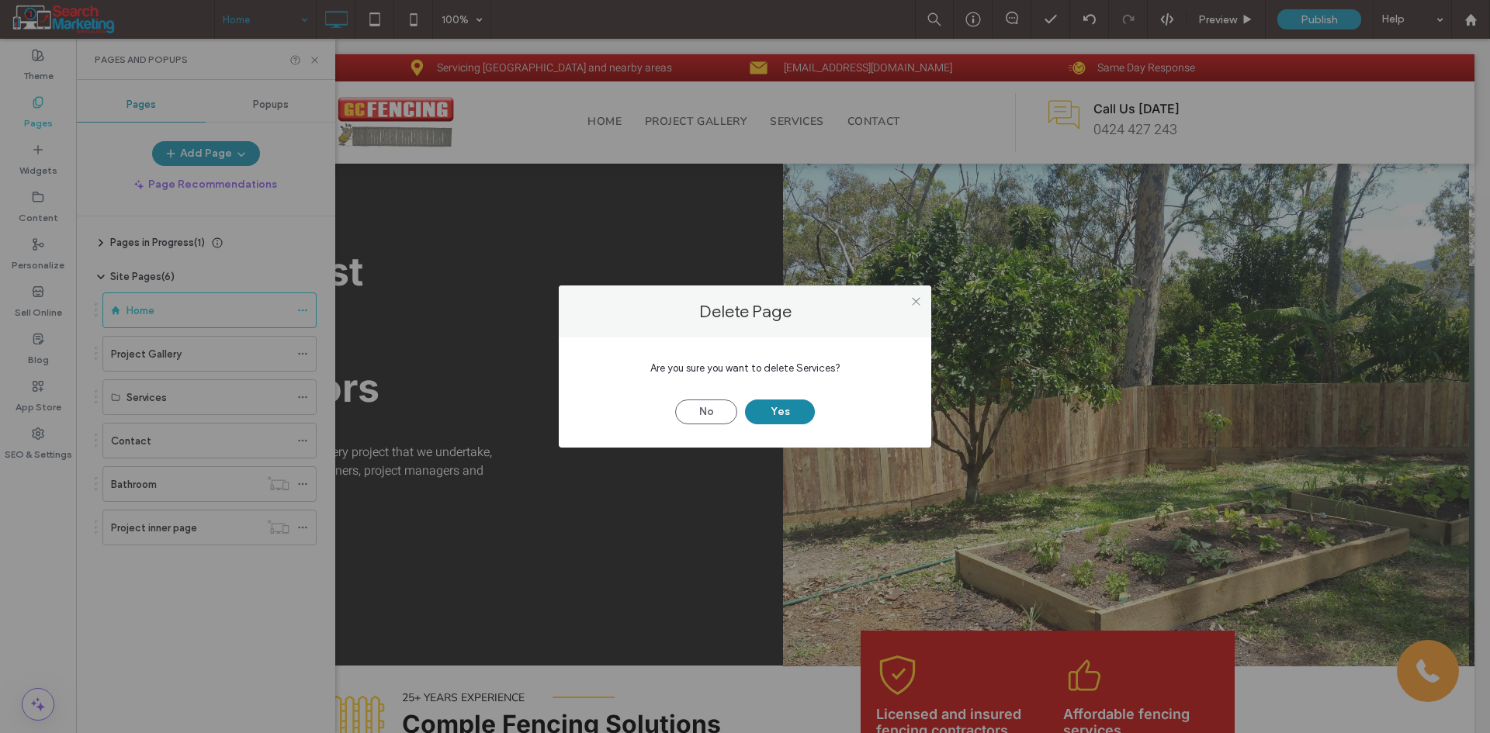
click at [802, 409] on button "Yes" at bounding box center [780, 412] width 70 height 25
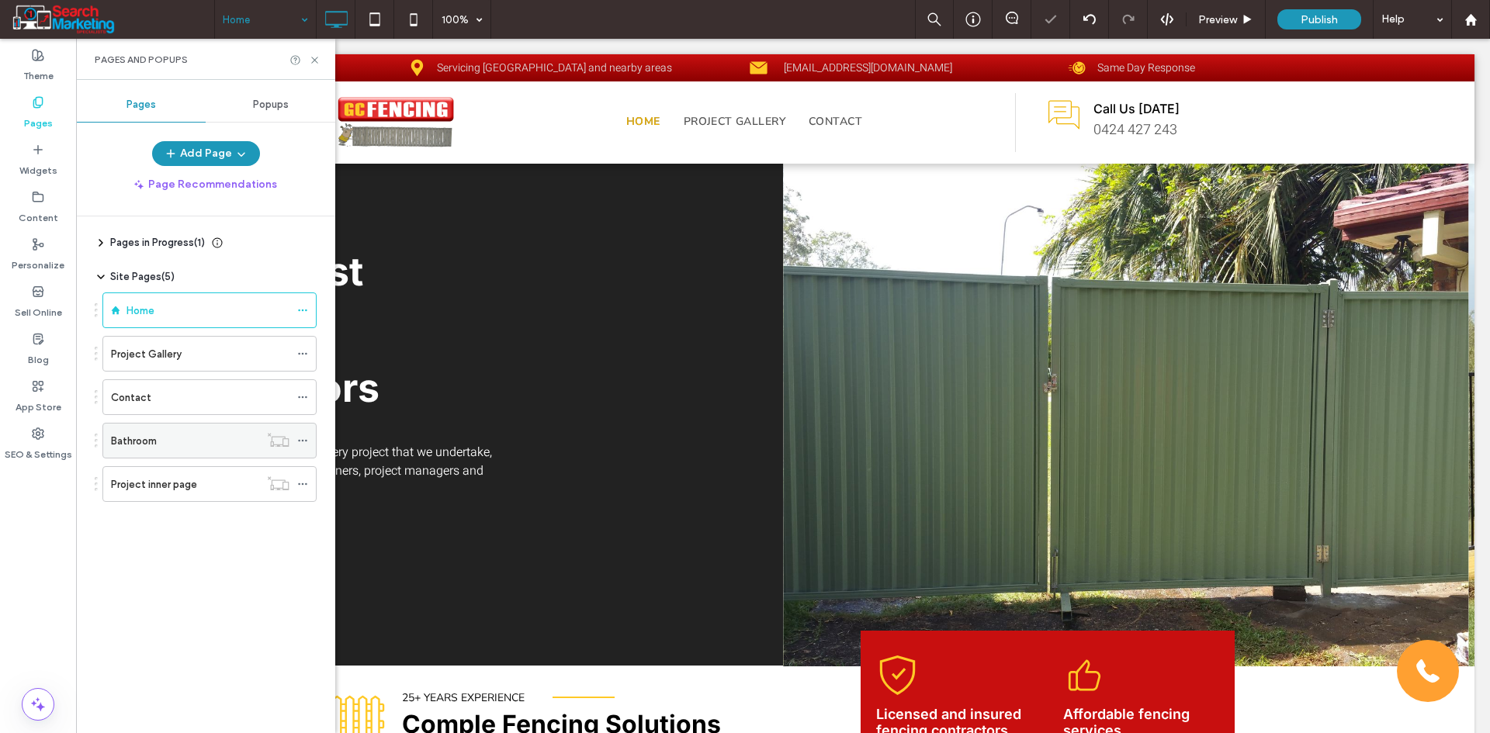
click at [195, 440] on div "Bathroom" at bounding box center [185, 441] width 148 height 16
click at [311, 59] on icon at bounding box center [315, 60] width 12 height 12
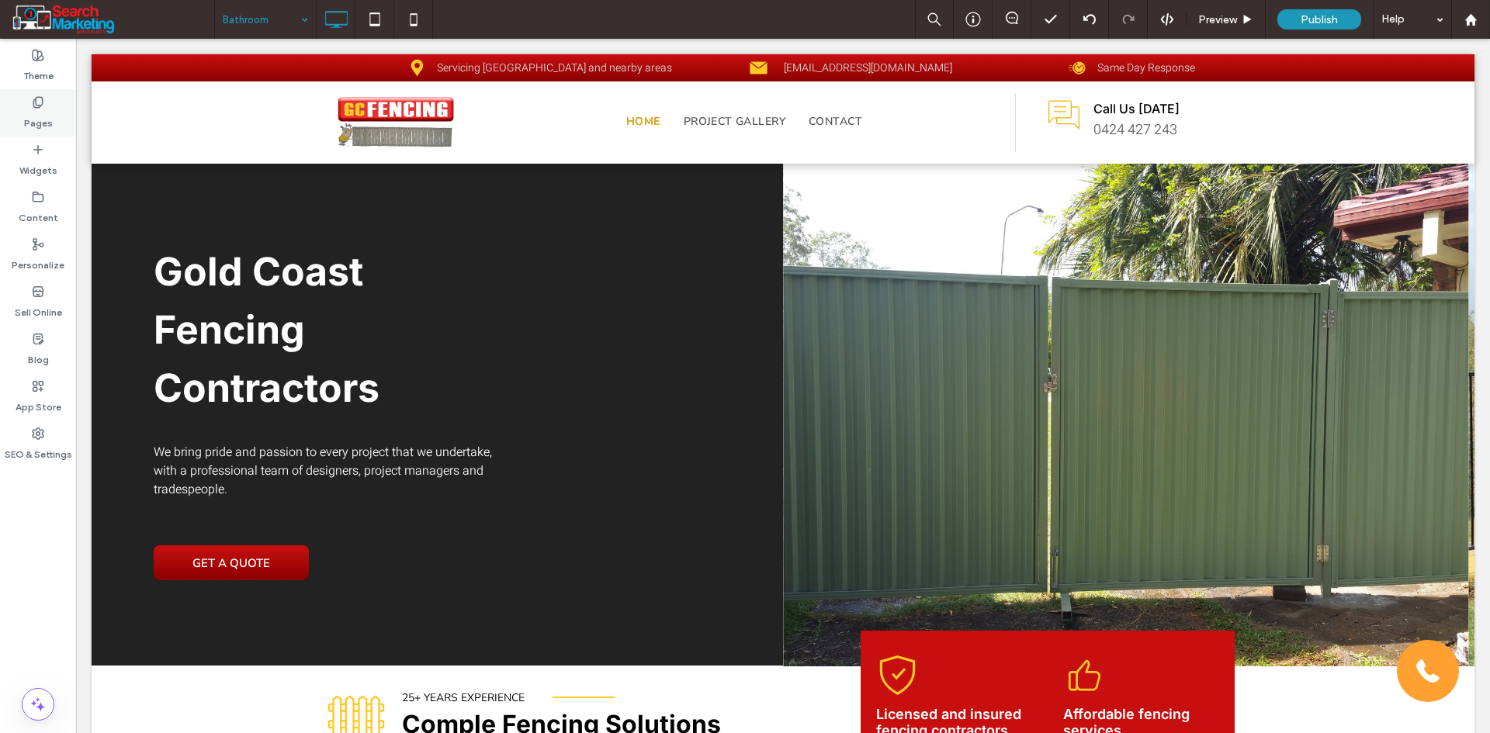
click at [30, 119] on label "Pages" at bounding box center [38, 120] width 29 height 22
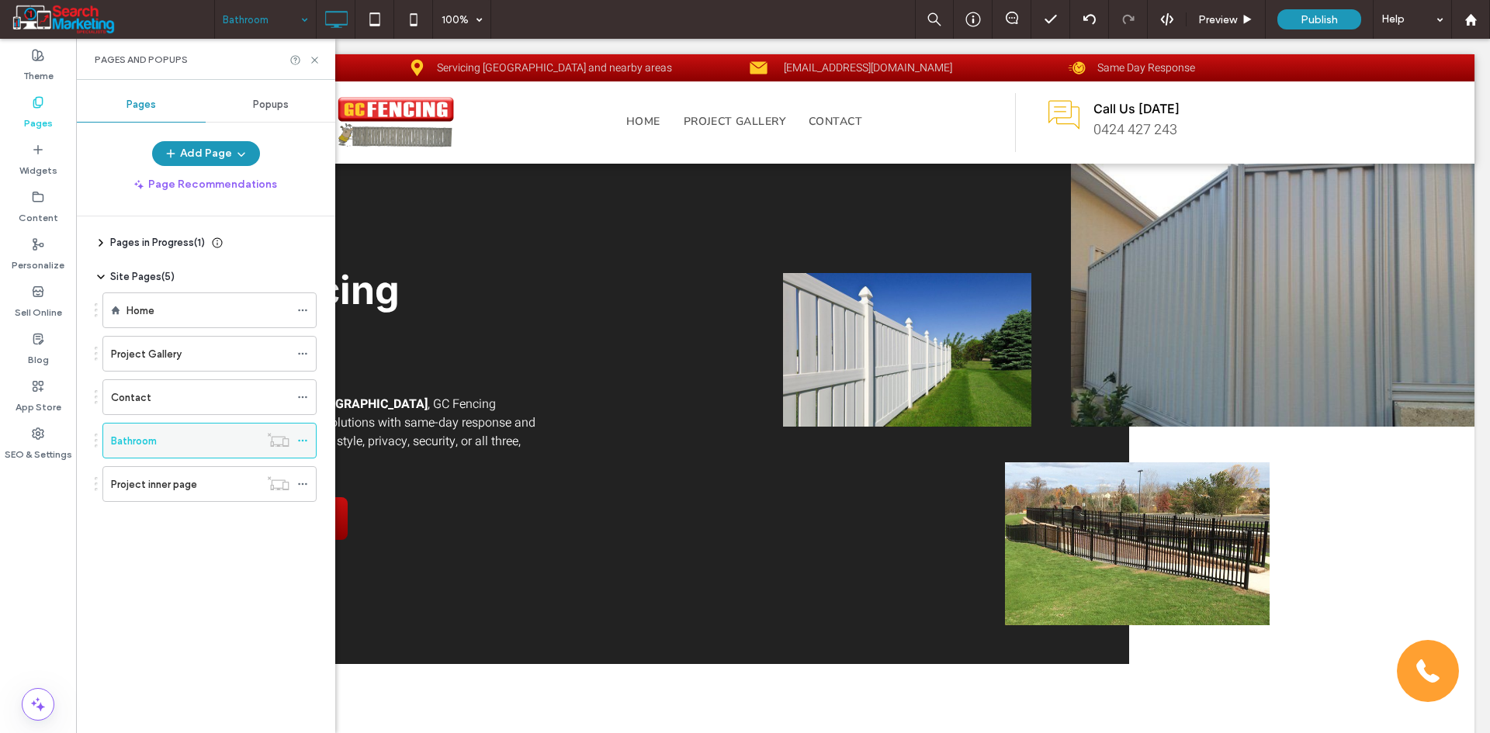
click at [306, 442] on icon at bounding box center [302, 440] width 11 height 11
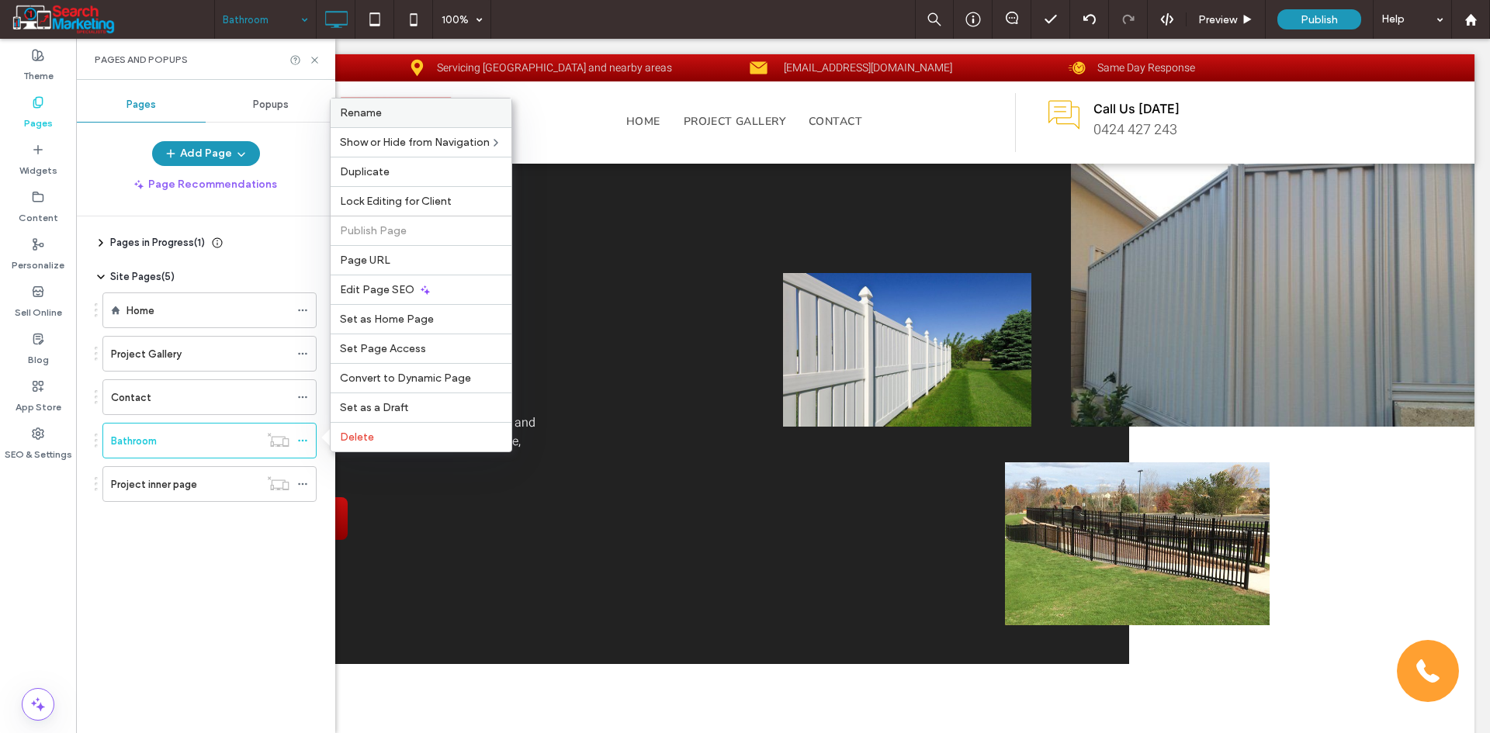
click at [394, 119] on label "Rename" at bounding box center [421, 112] width 162 height 13
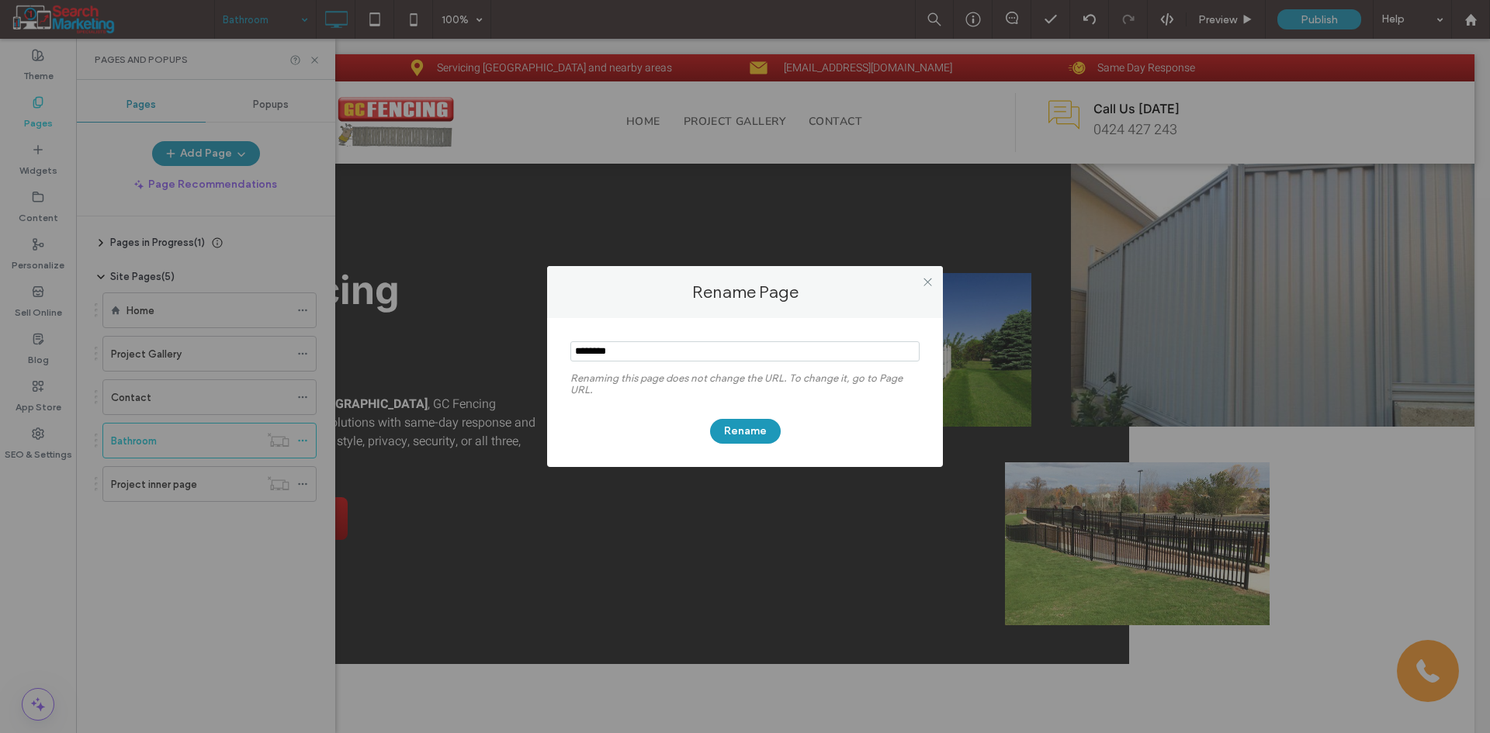
drag, startPoint x: 648, startPoint y: 347, endPoint x: 558, endPoint y: 354, distance: 90.3
click at [558, 354] on div "Renaming this page does not change the URL. To change it, go to Page URL. Rename" at bounding box center [745, 392] width 396 height 149
type input "********"
click at [761, 426] on button "Rename" at bounding box center [745, 431] width 71 height 25
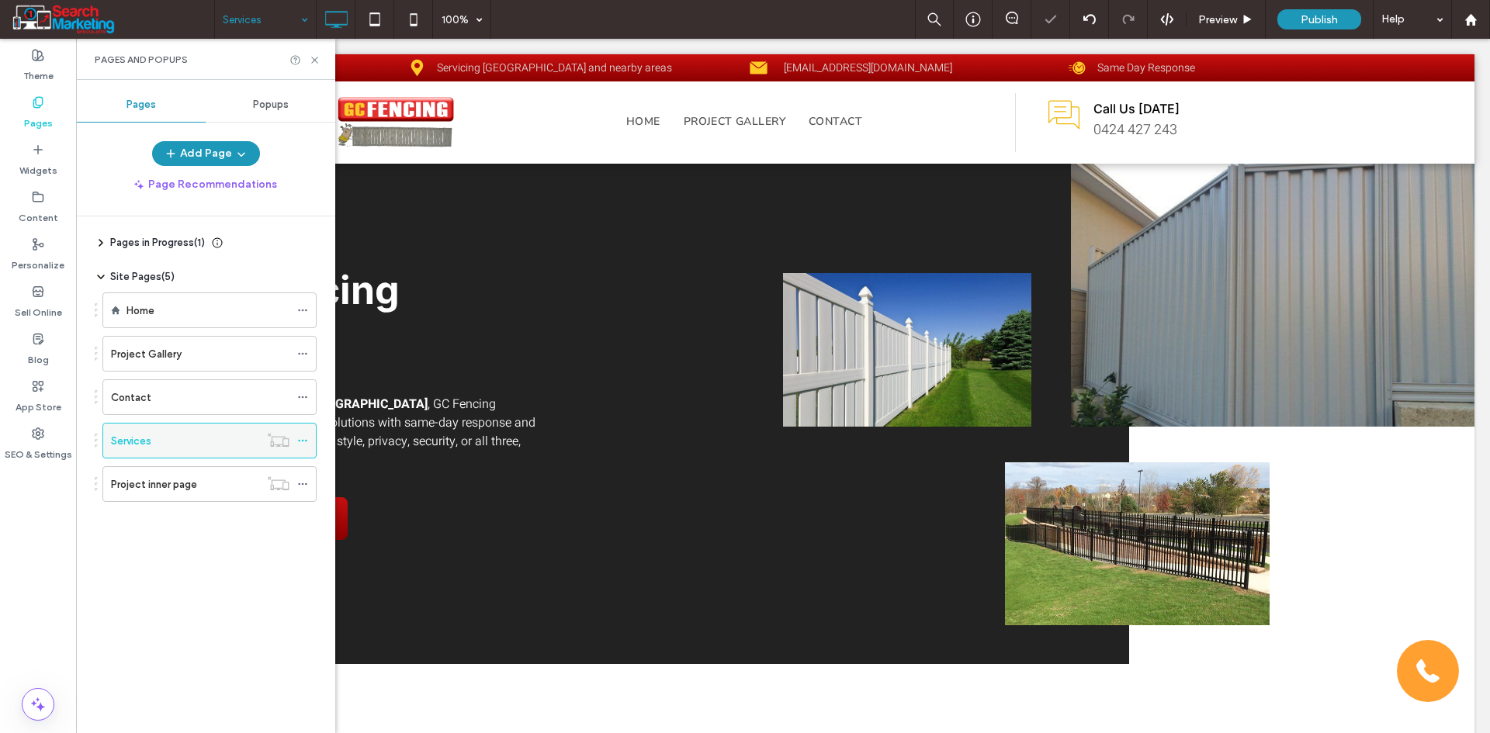
click at [305, 444] on icon at bounding box center [302, 440] width 11 height 11
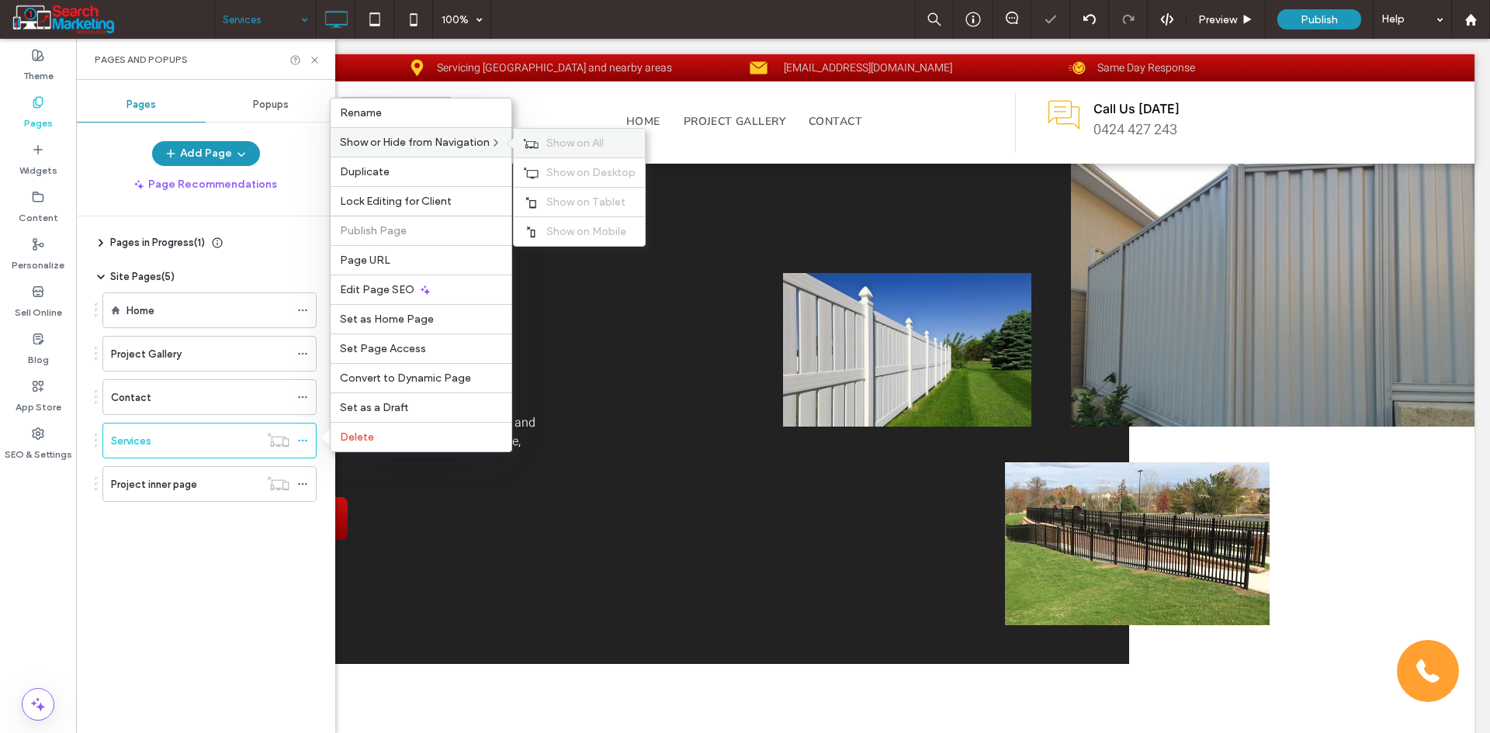
click at [529, 144] on use at bounding box center [531, 142] width 15 height 9
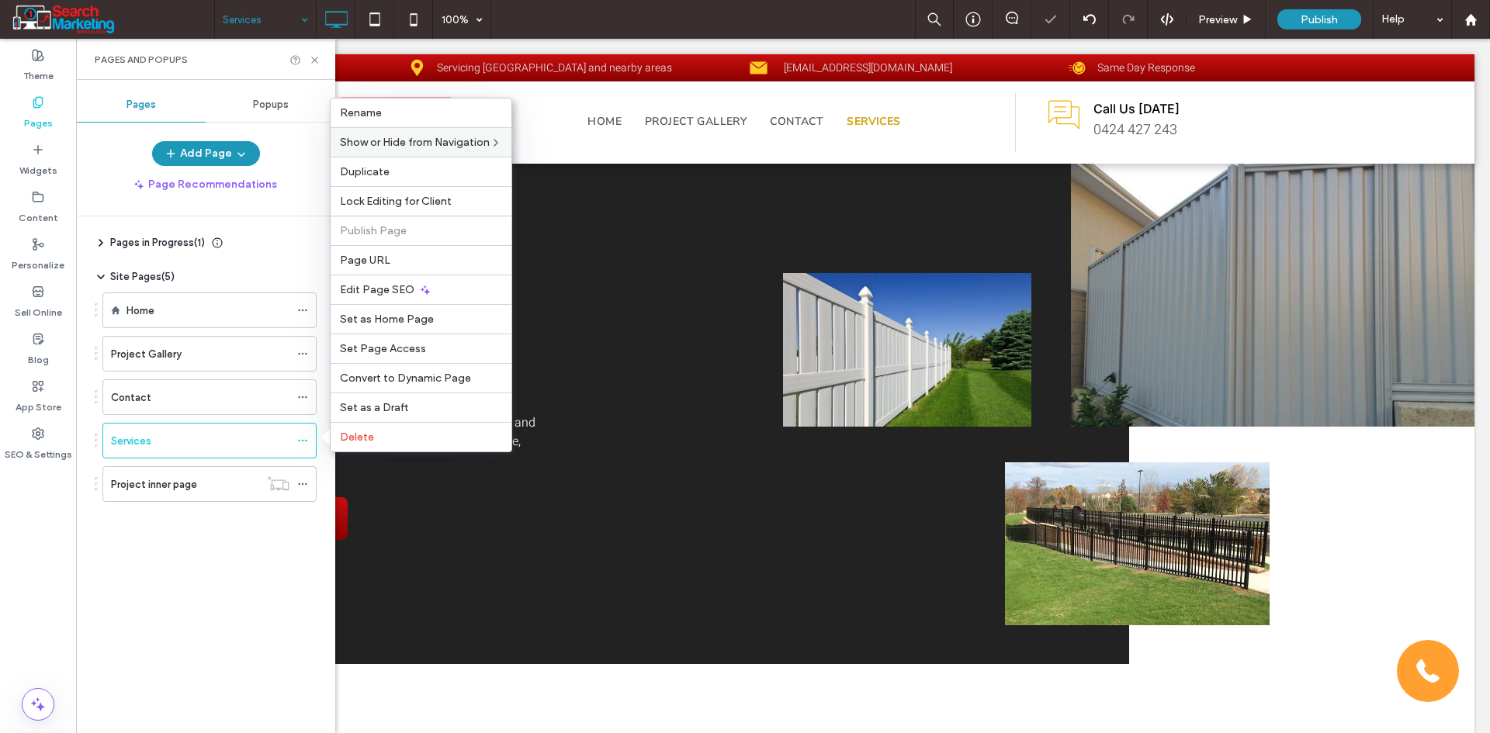
click at [99, 437] on div "Services" at bounding box center [206, 441] width 222 height 36
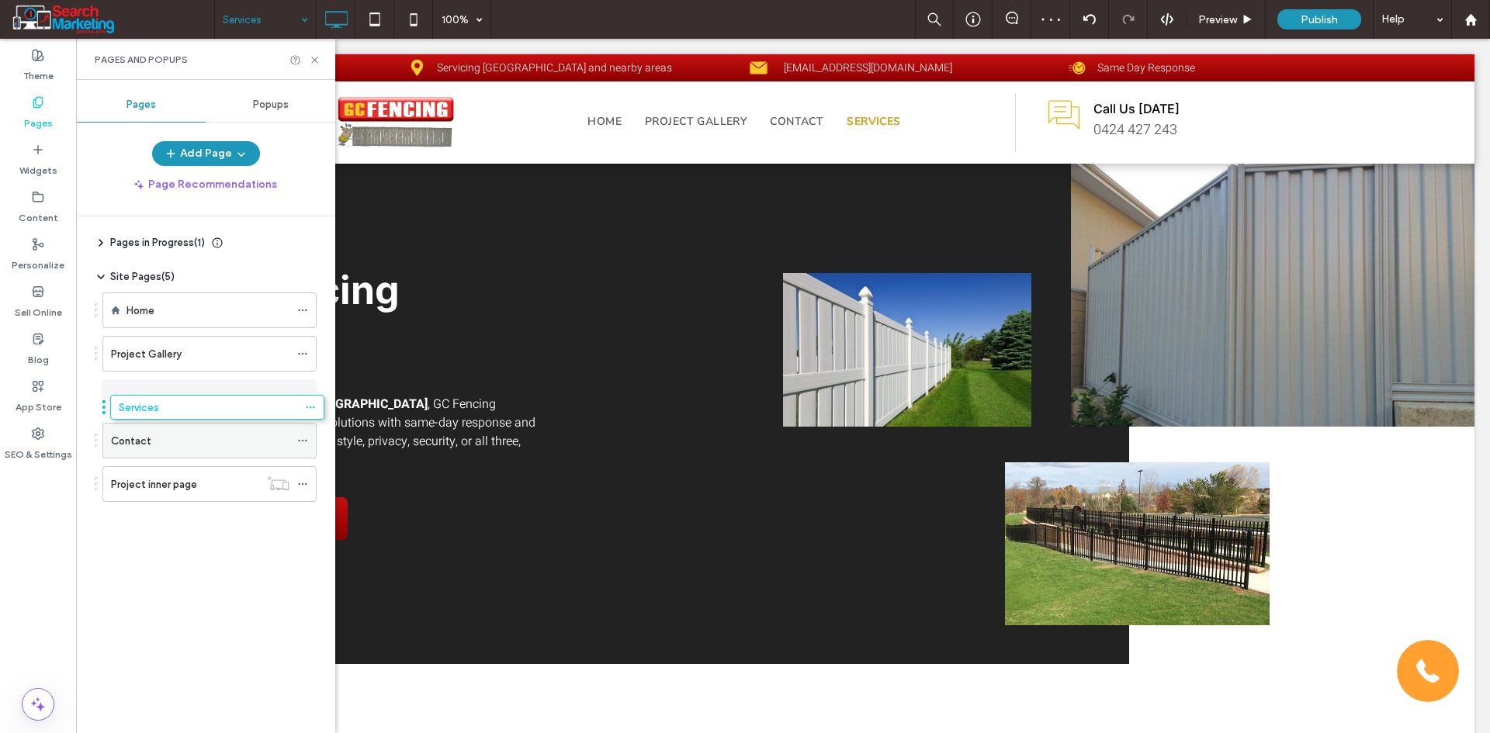
drag, startPoint x: 102, startPoint y: 406, endPoint x: 115, endPoint y: 403, distance: 12.6
click at [303, 486] on icon at bounding box center [302, 484] width 11 height 11
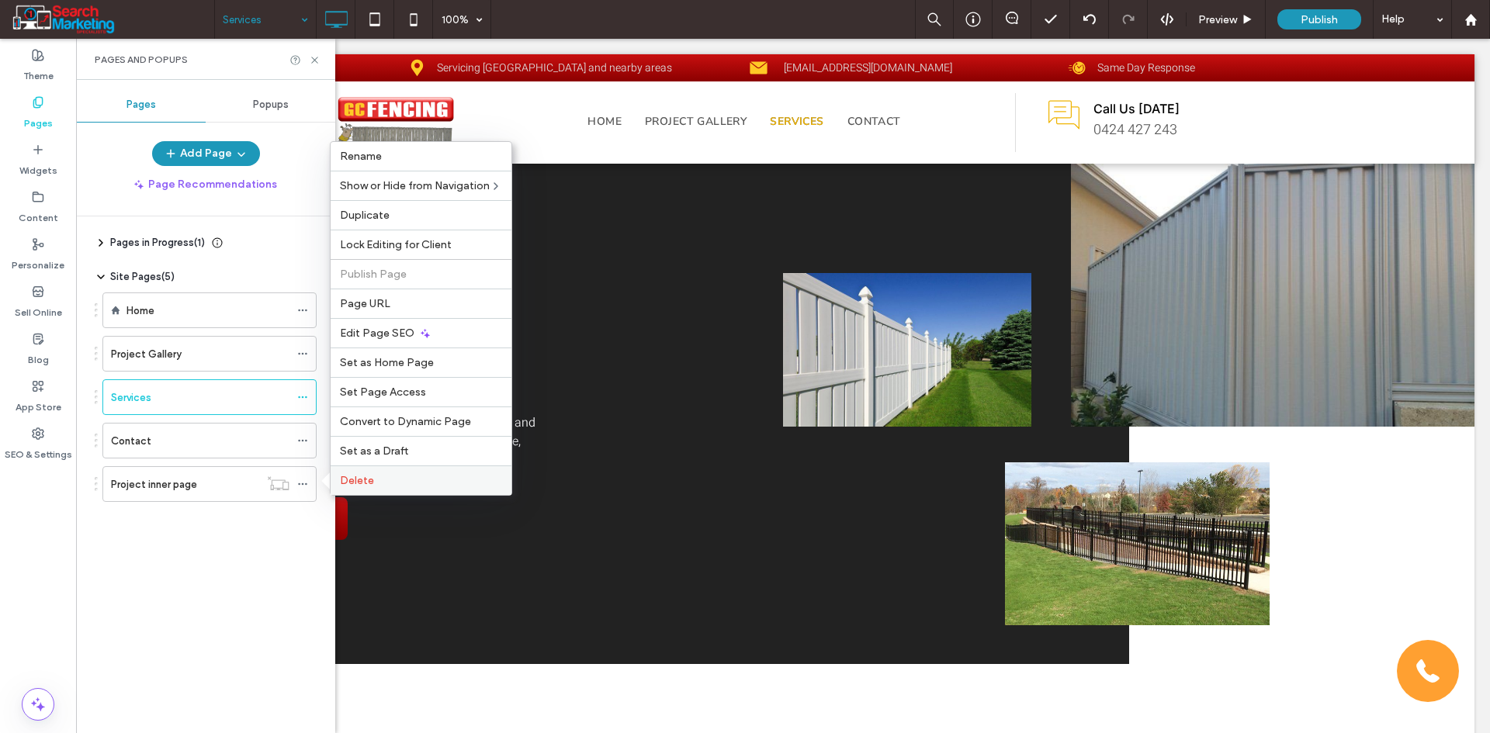
click at [365, 487] on div "Delete" at bounding box center [421, 480] width 181 height 29
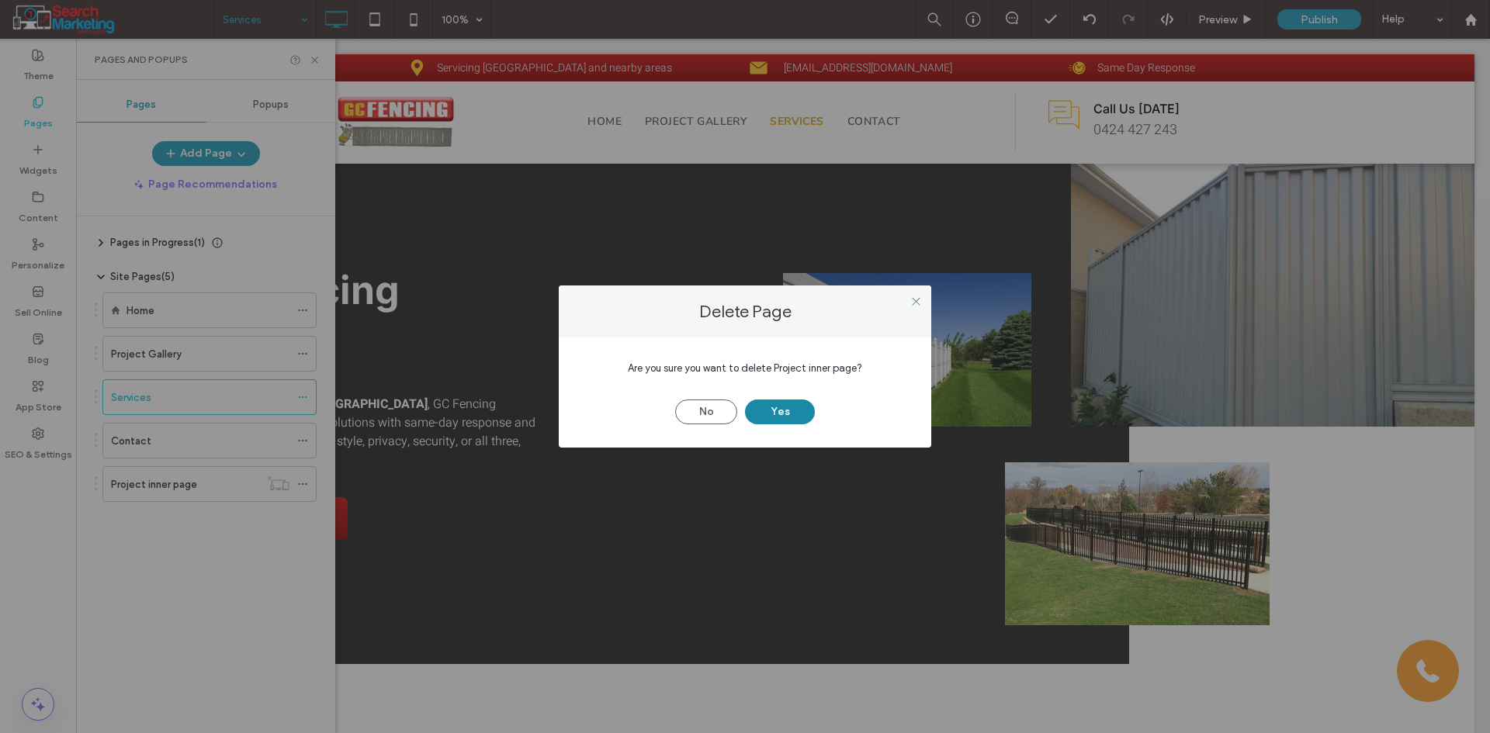
click at [789, 416] on button "Yes" at bounding box center [780, 412] width 70 height 25
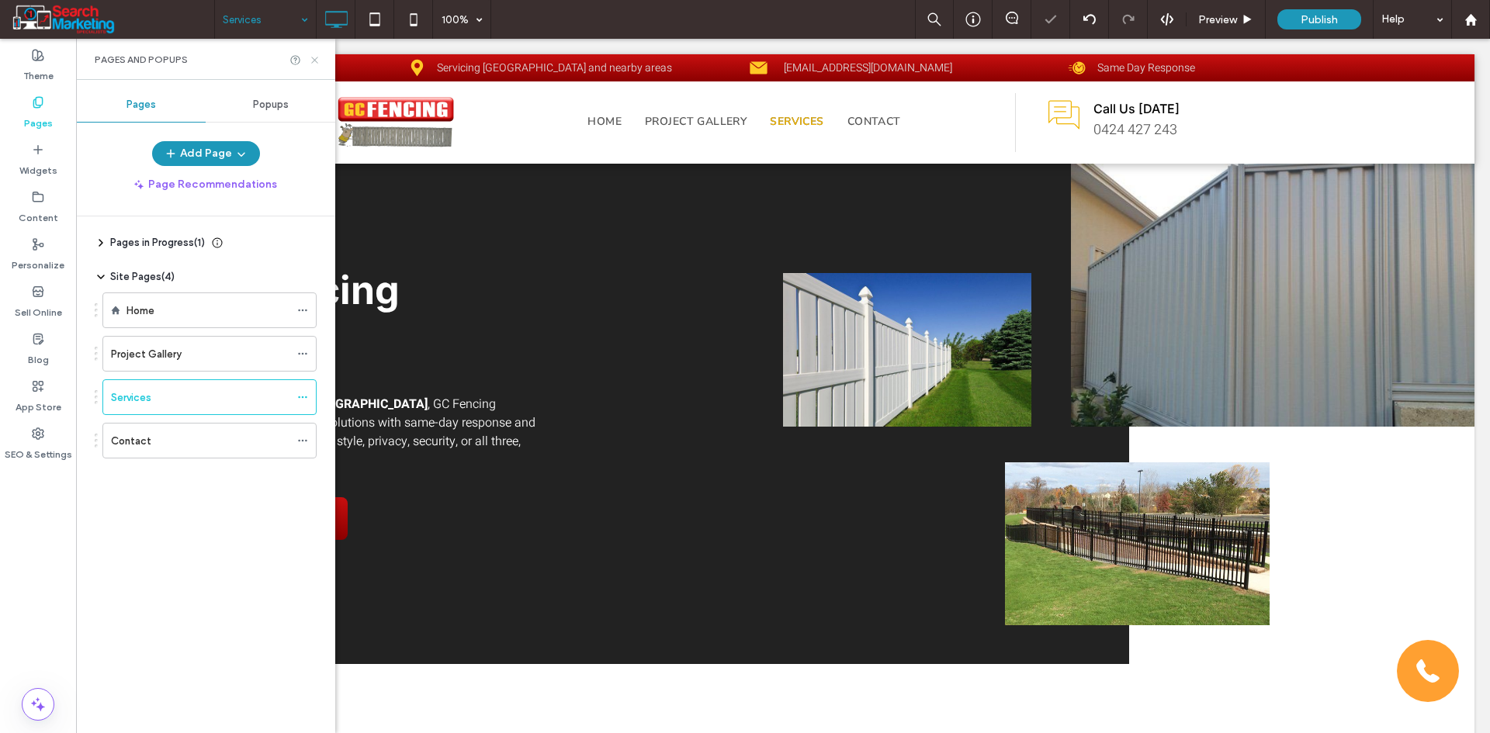
drag, startPoint x: 316, startPoint y: 61, endPoint x: 515, endPoint y: 270, distance: 288.7
click at [316, 61] on use at bounding box center [314, 60] width 6 height 6
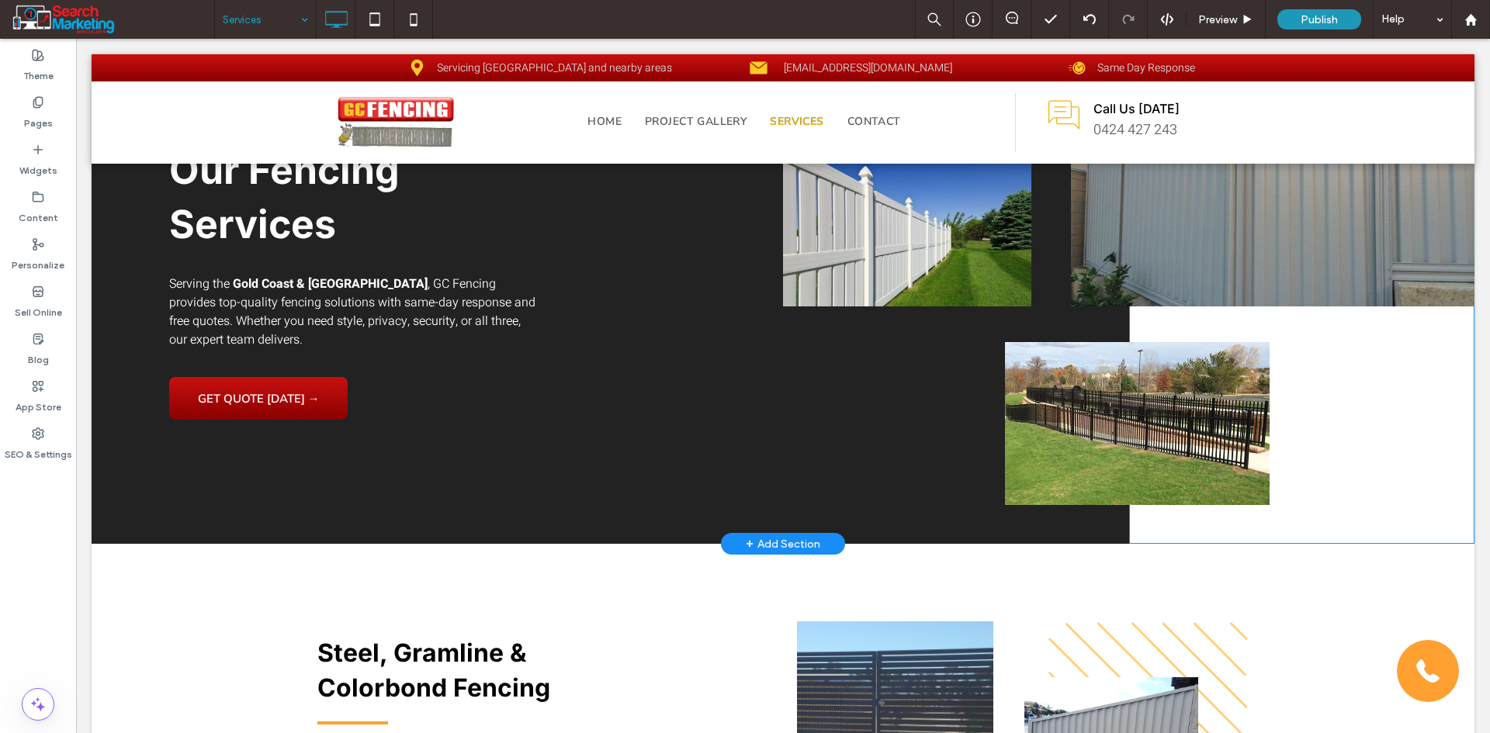
scroll to position [155, 0]
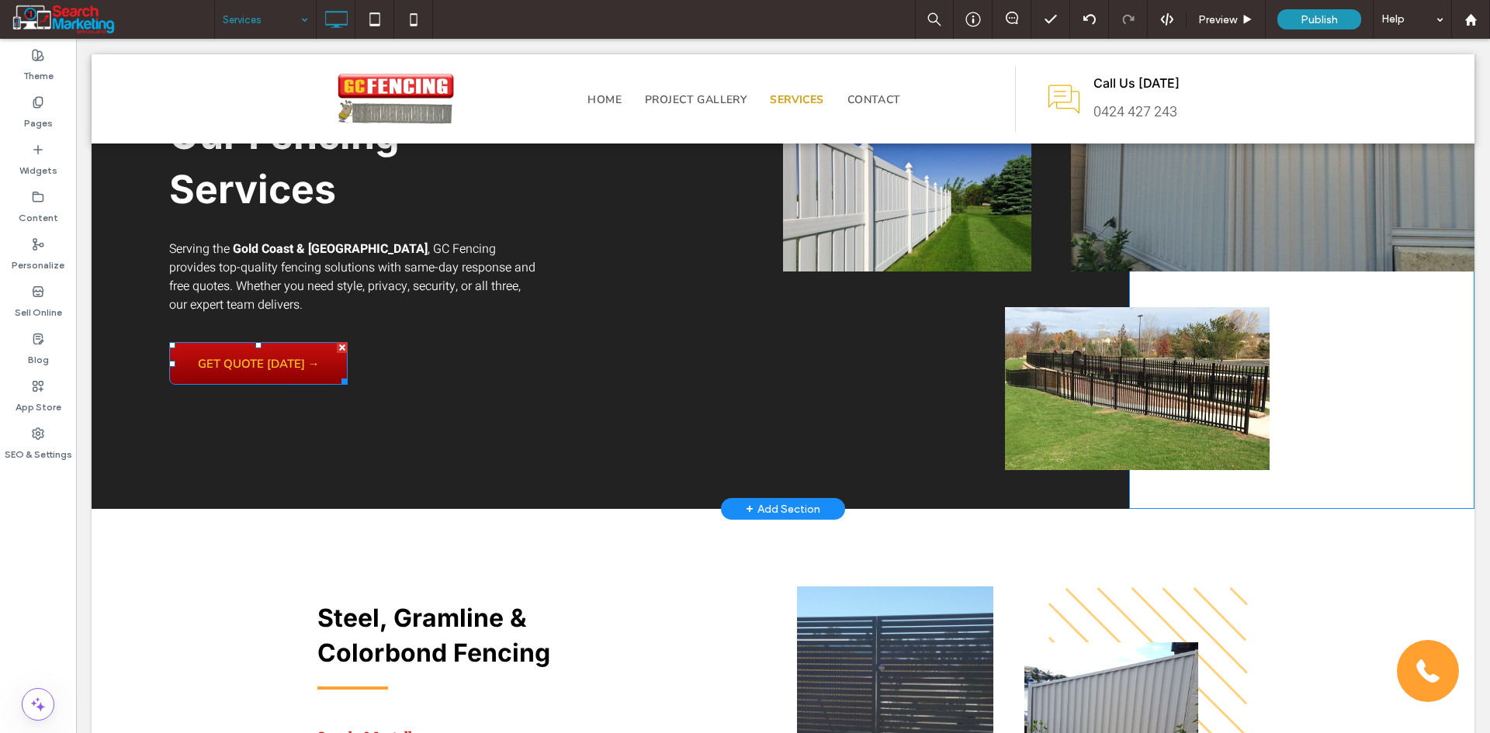
click at [322, 366] on span "GET QUOTE TODAY →" at bounding box center [258, 363] width 133 height 31
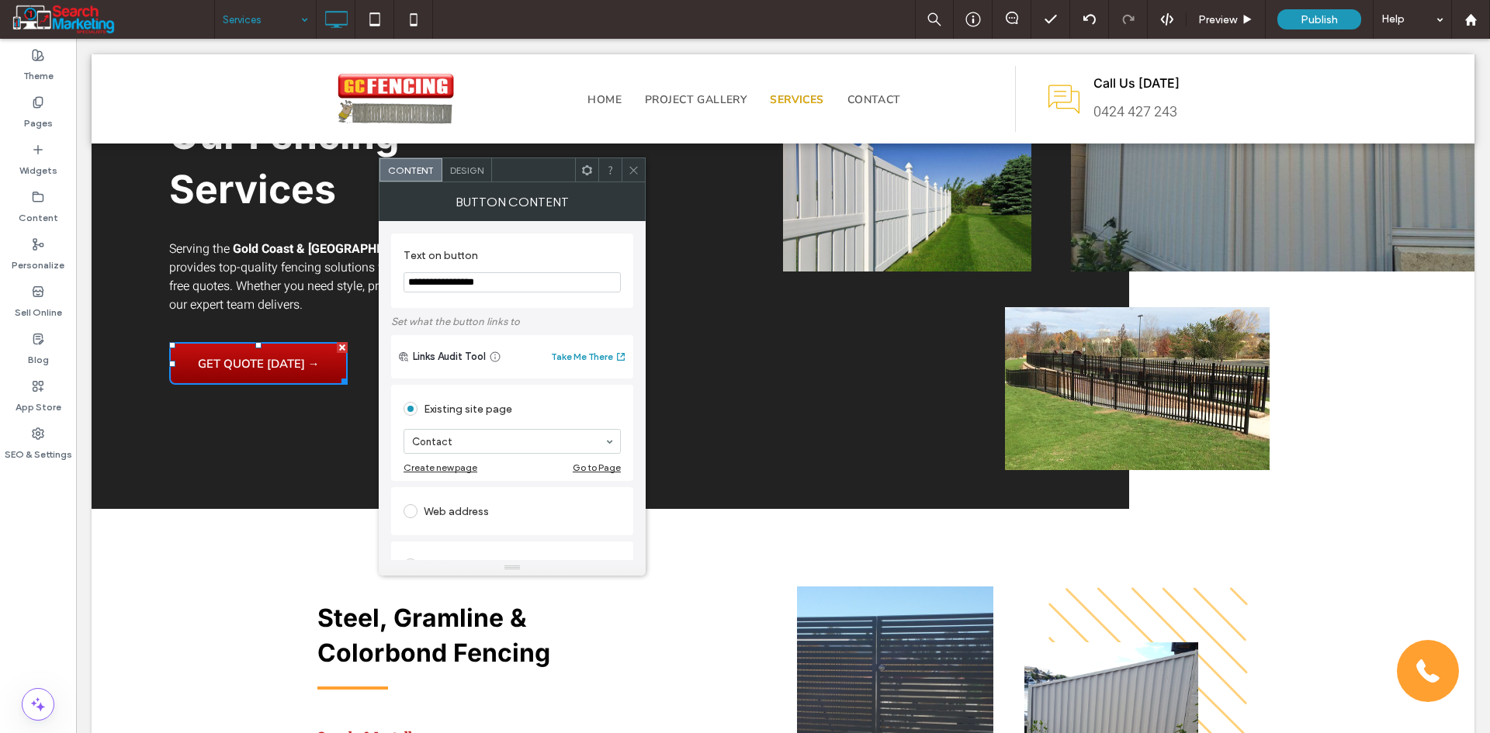
drag, startPoint x: 577, startPoint y: 206, endPoint x: 642, endPoint y: 199, distance: 64.9
click at [635, 171] on icon at bounding box center [634, 170] width 12 height 12
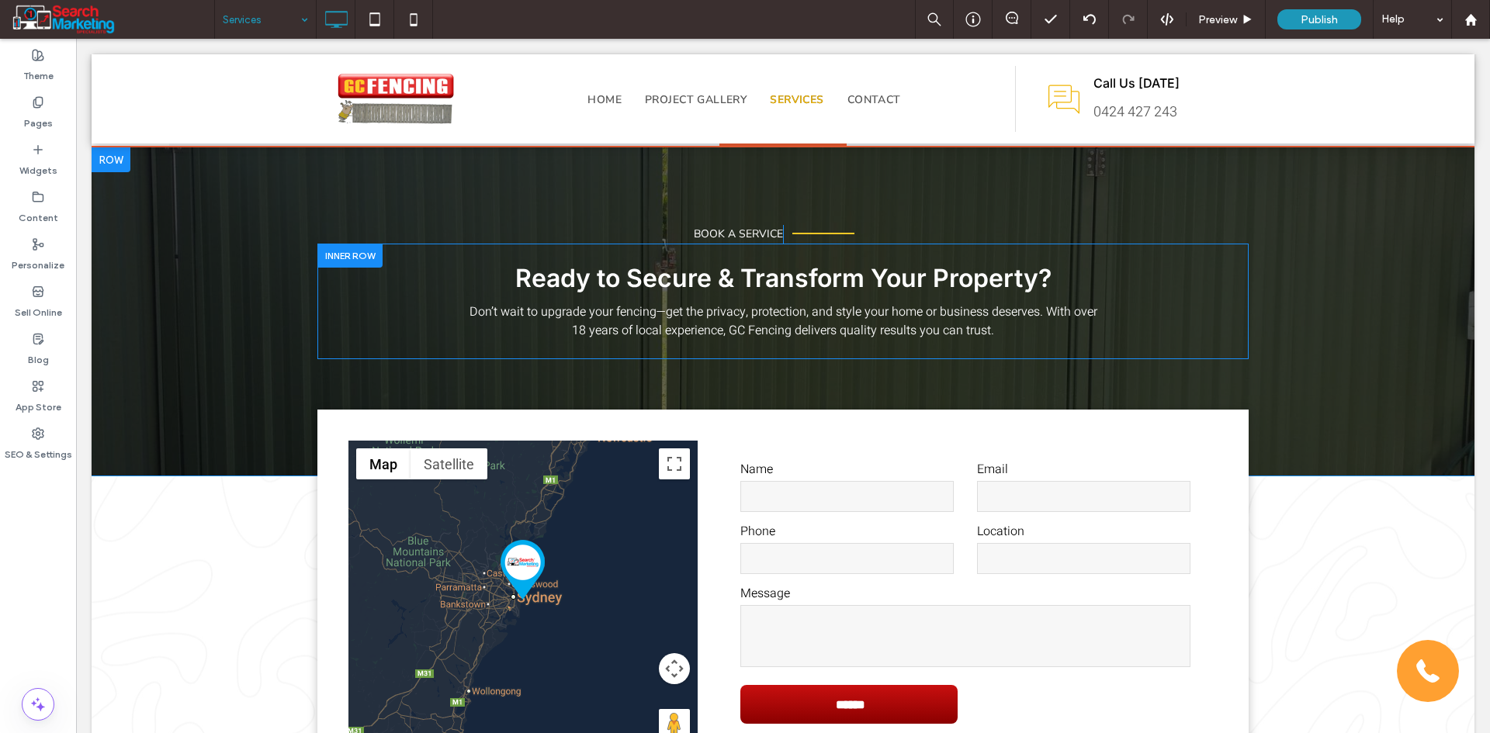
scroll to position [2095, 0]
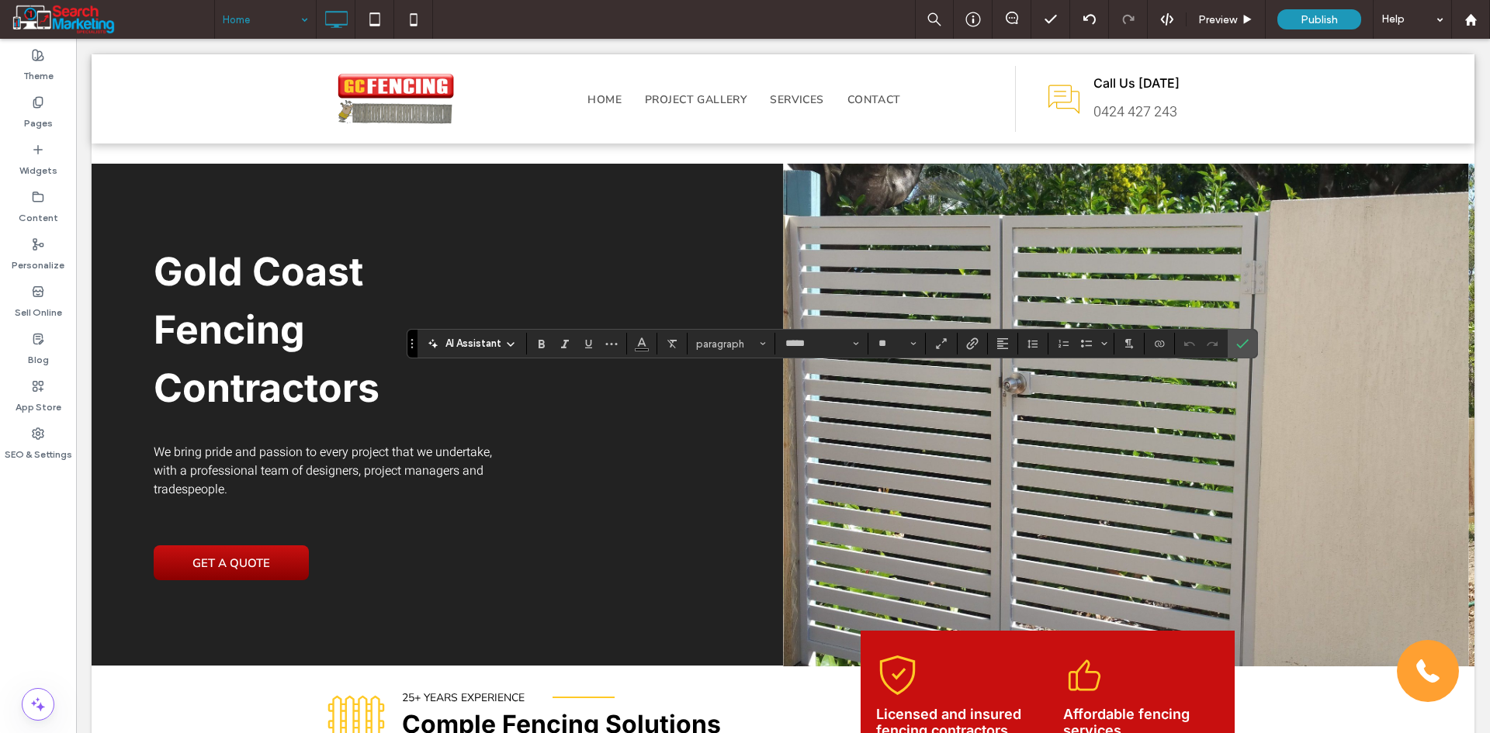
scroll to position [466, 0]
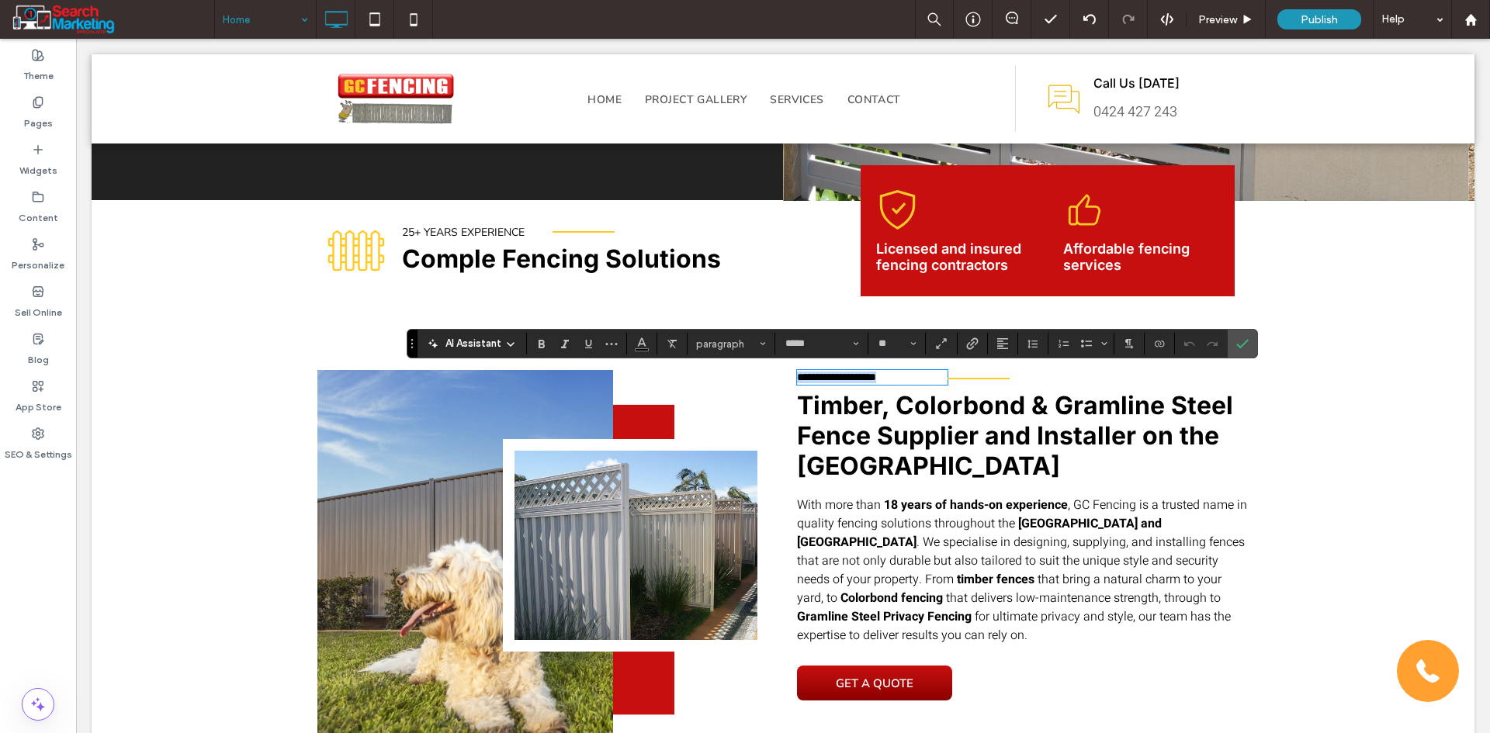
type input "**********"
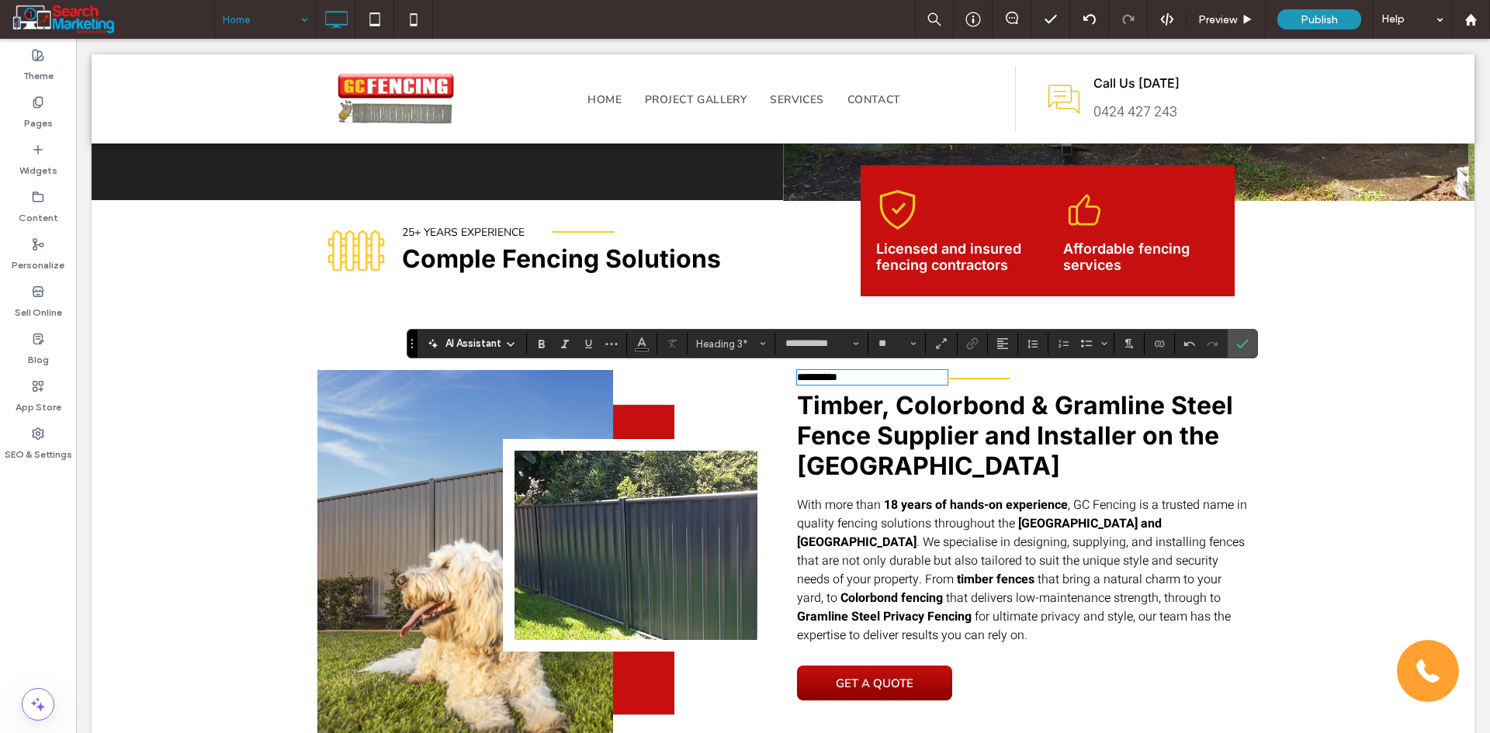
click at [797, 383] on span "**********" at bounding box center [817, 377] width 40 height 11
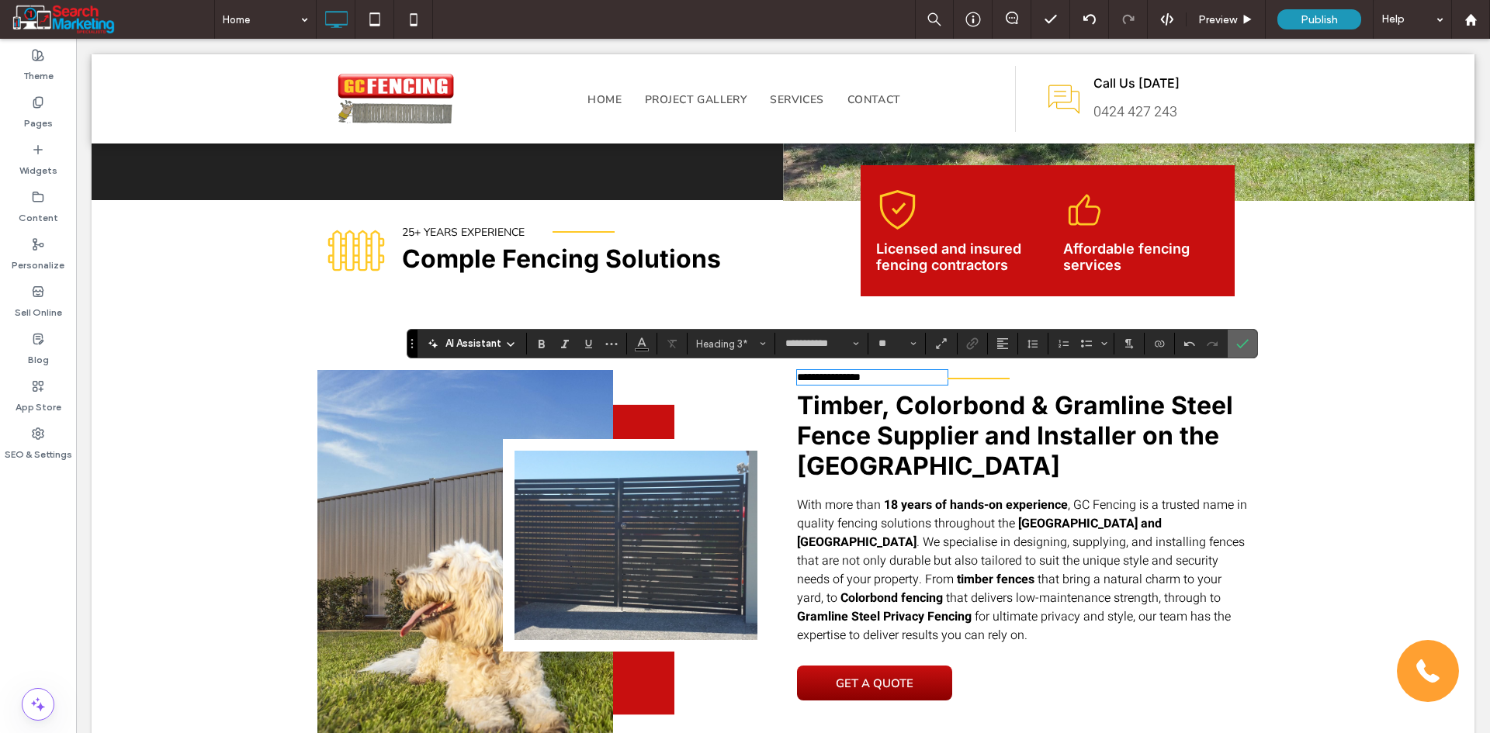
click at [1246, 342] on icon "Confirm" at bounding box center [1242, 344] width 12 height 12
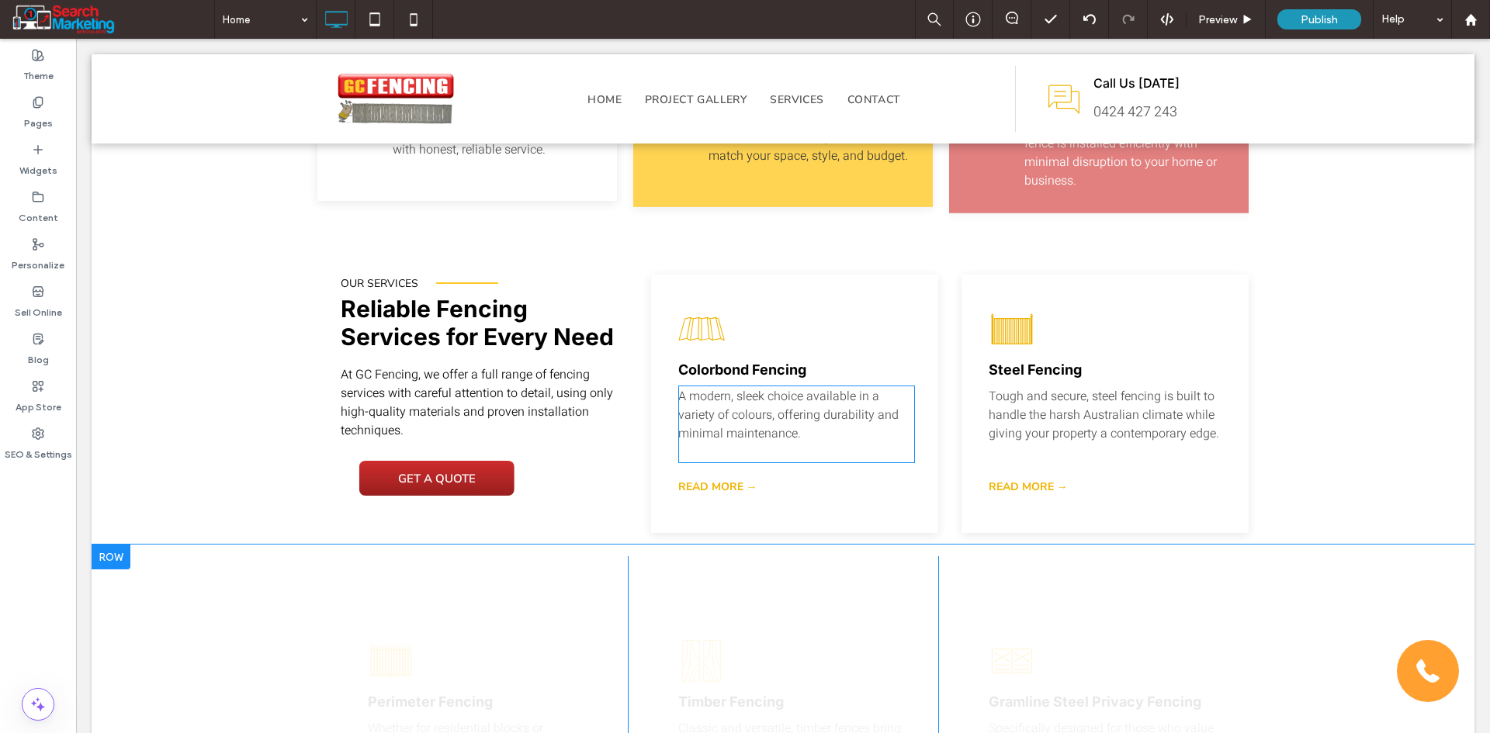
scroll to position [1940, 0]
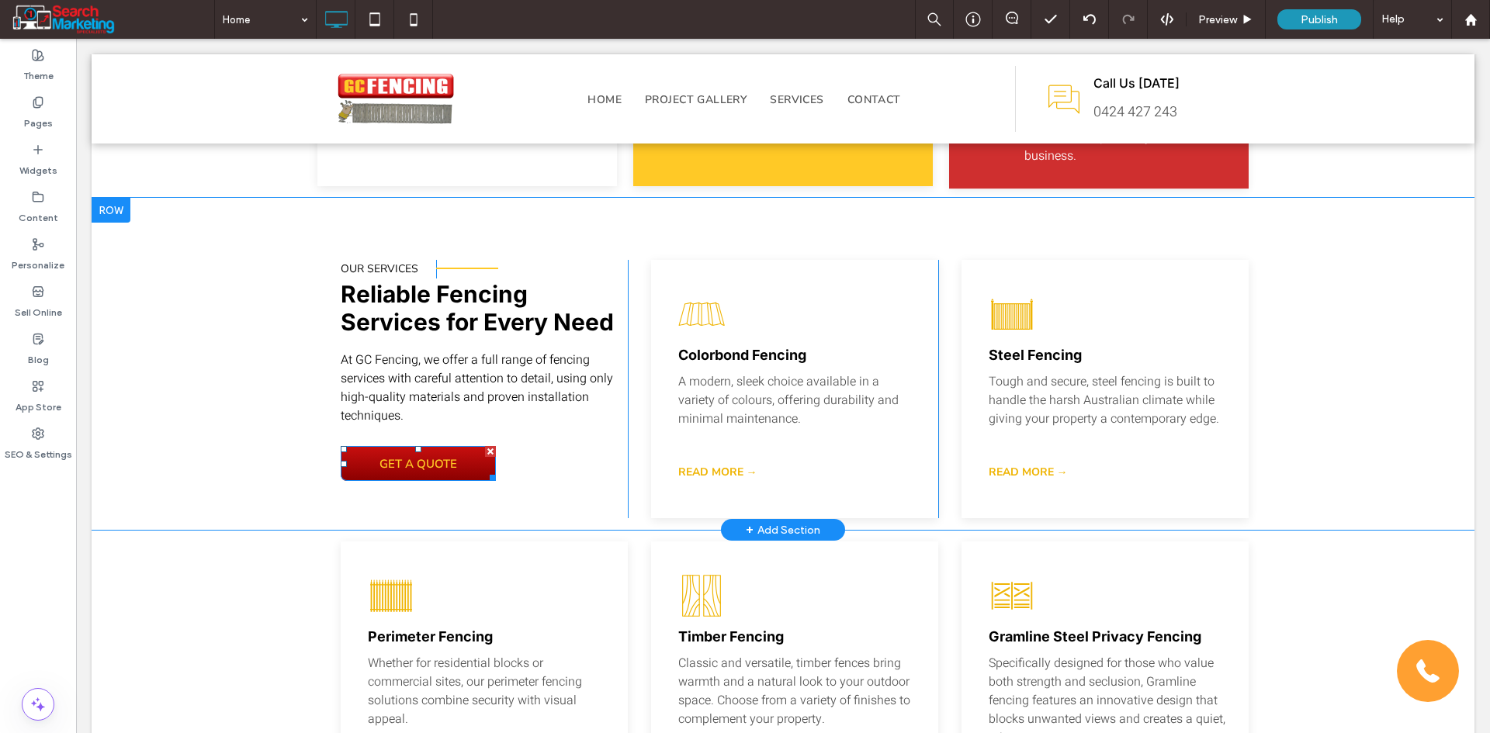
click at [444, 448] on span "GET A QUOTE" at bounding box center [418, 463] width 88 height 31
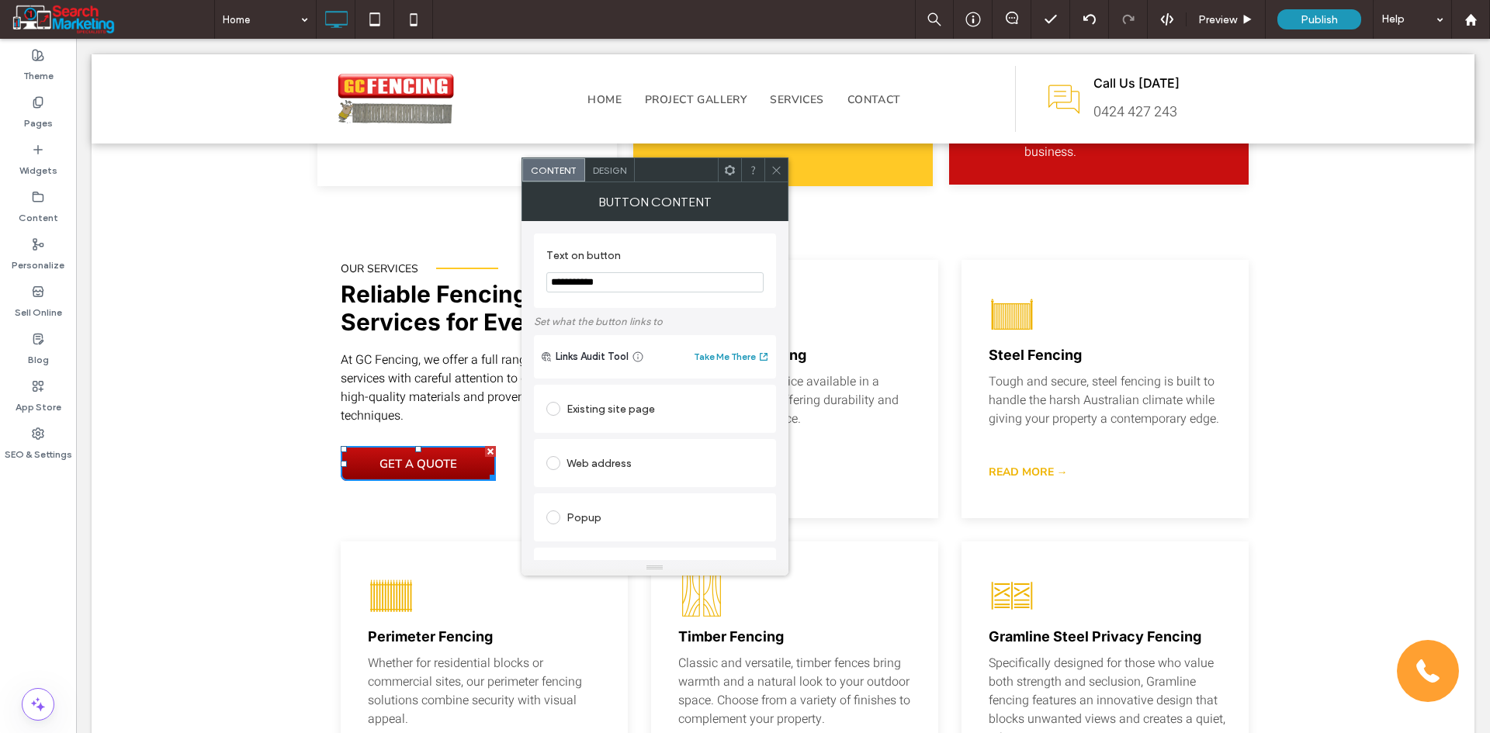
click at [628, 403] on div "Existing site page" at bounding box center [654, 408] width 217 height 25
drag, startPoint x: 611, startPoint y: 531, endPoint x: 615, endPoint y: 506, distance: 25.3
click at [770, 171] on icon at bounding box center [776, 170] width 12 height 12
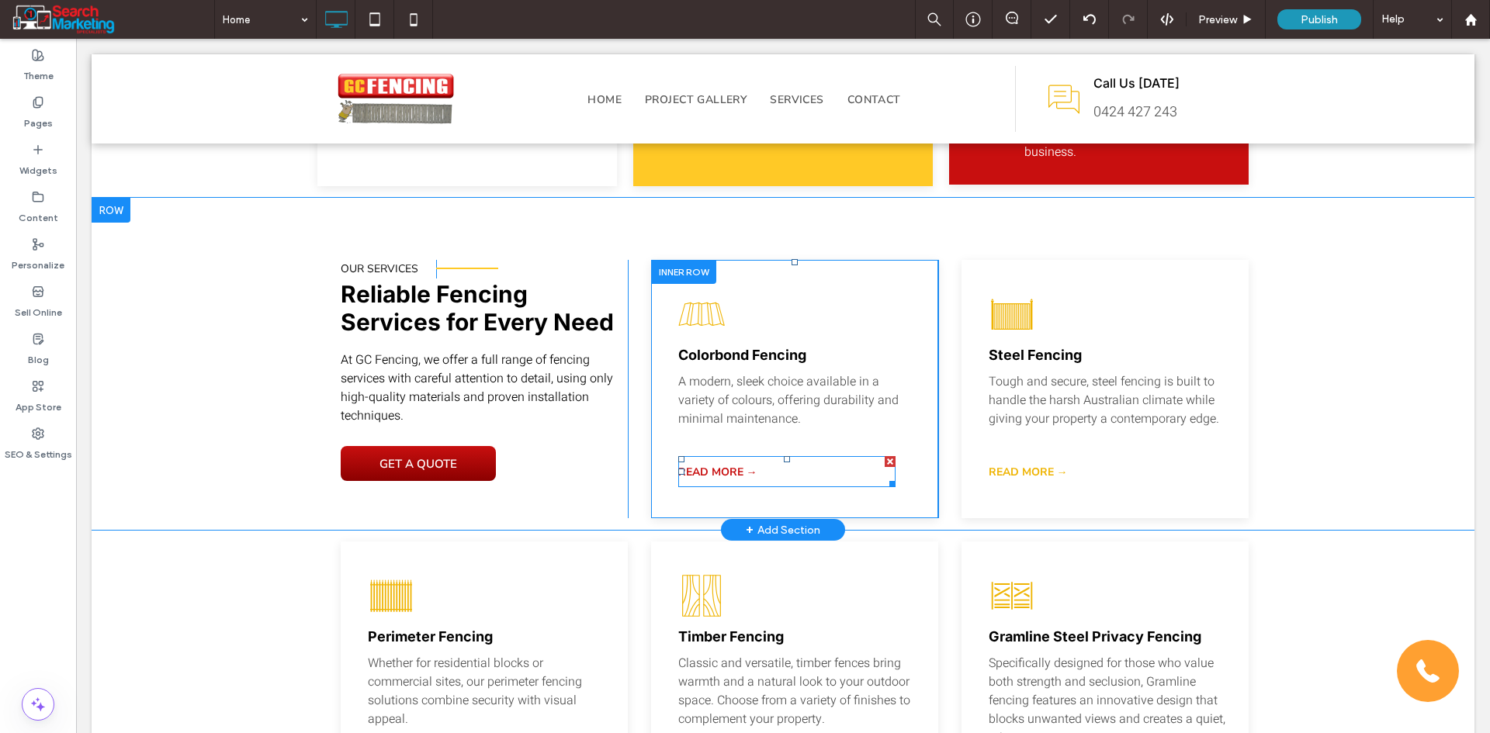
click at [754, 456] on link "READ MORE →" at bounding box center [786, 471] width 217 height 31
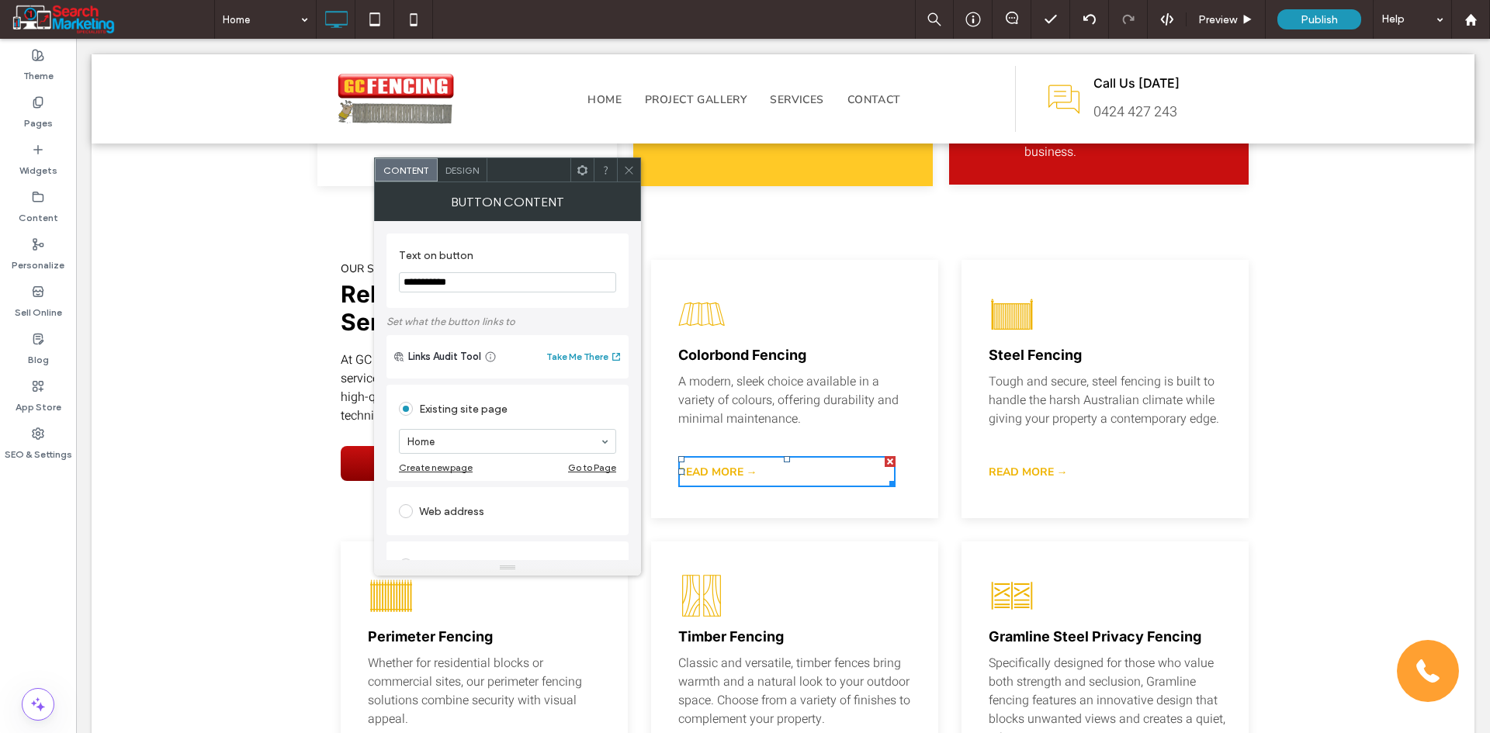
drag, startPoint x: 535, startPoint y: 325, endPoint x: 368, endPoint y: 287, distance: 171.9
click at [468, 282] on input "**********" at bounding box center [507, 282] width 217 height 20
type input "**********"
click at [483, 430] on div "Home" at bounding box center [507, 441] width 217 height 25
drag, startPoint x: 476, startPoint y: 534, endPoint x: 524, endPoint y: 403, distance: 138.7
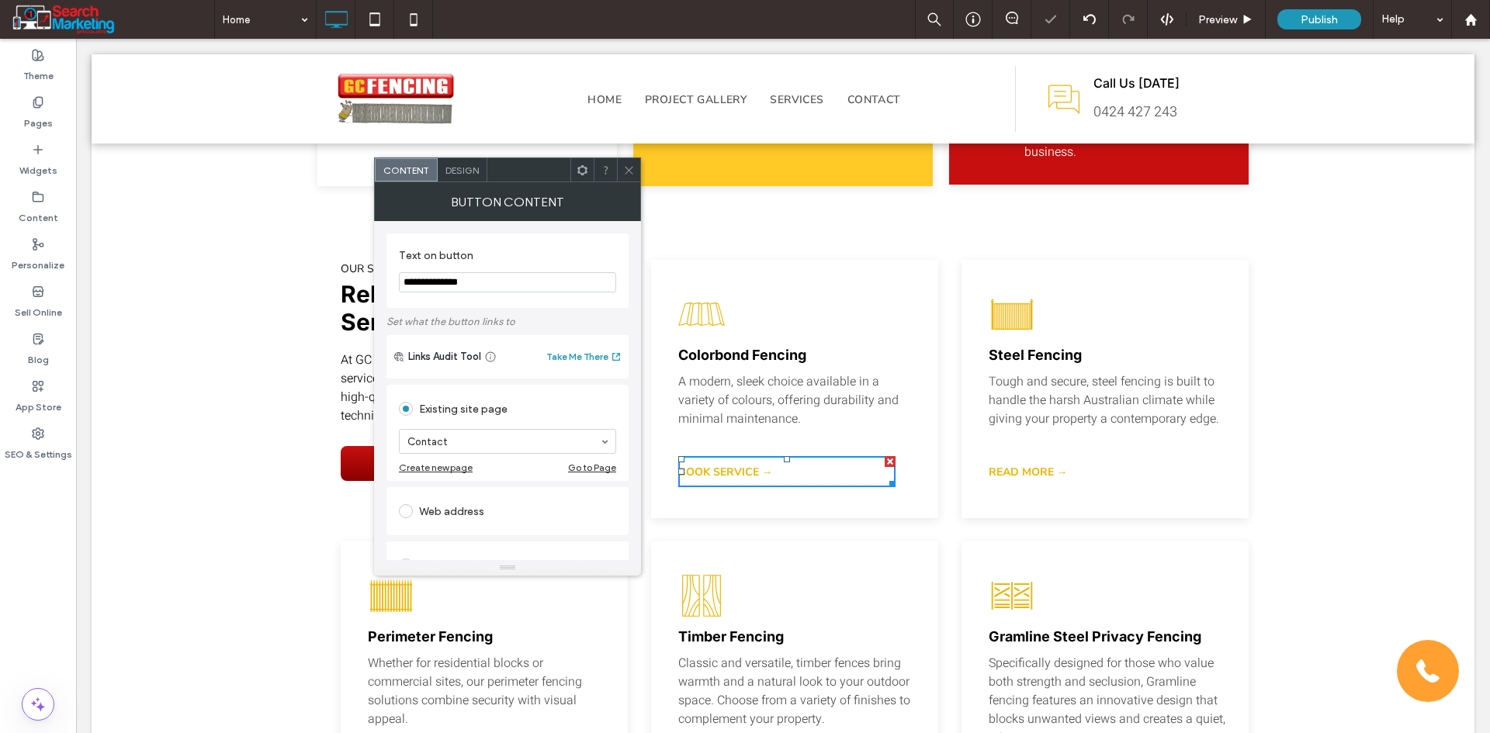
click at [631, 171] on icon at bounding box center [629, 170] width 12 height 12
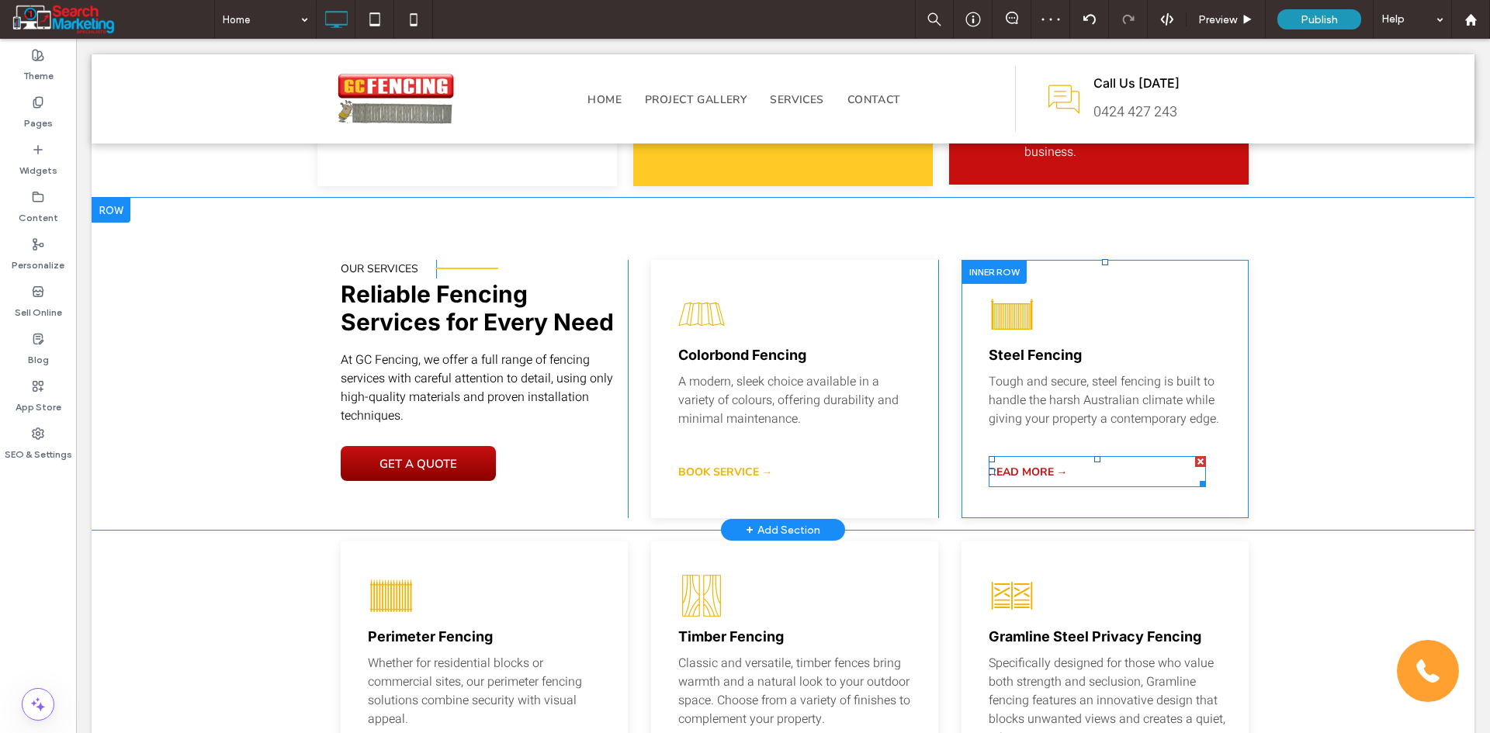
click at [1004, 465] on span "READ MORE →" at bounding box center [1028, 472] width 79 height 15
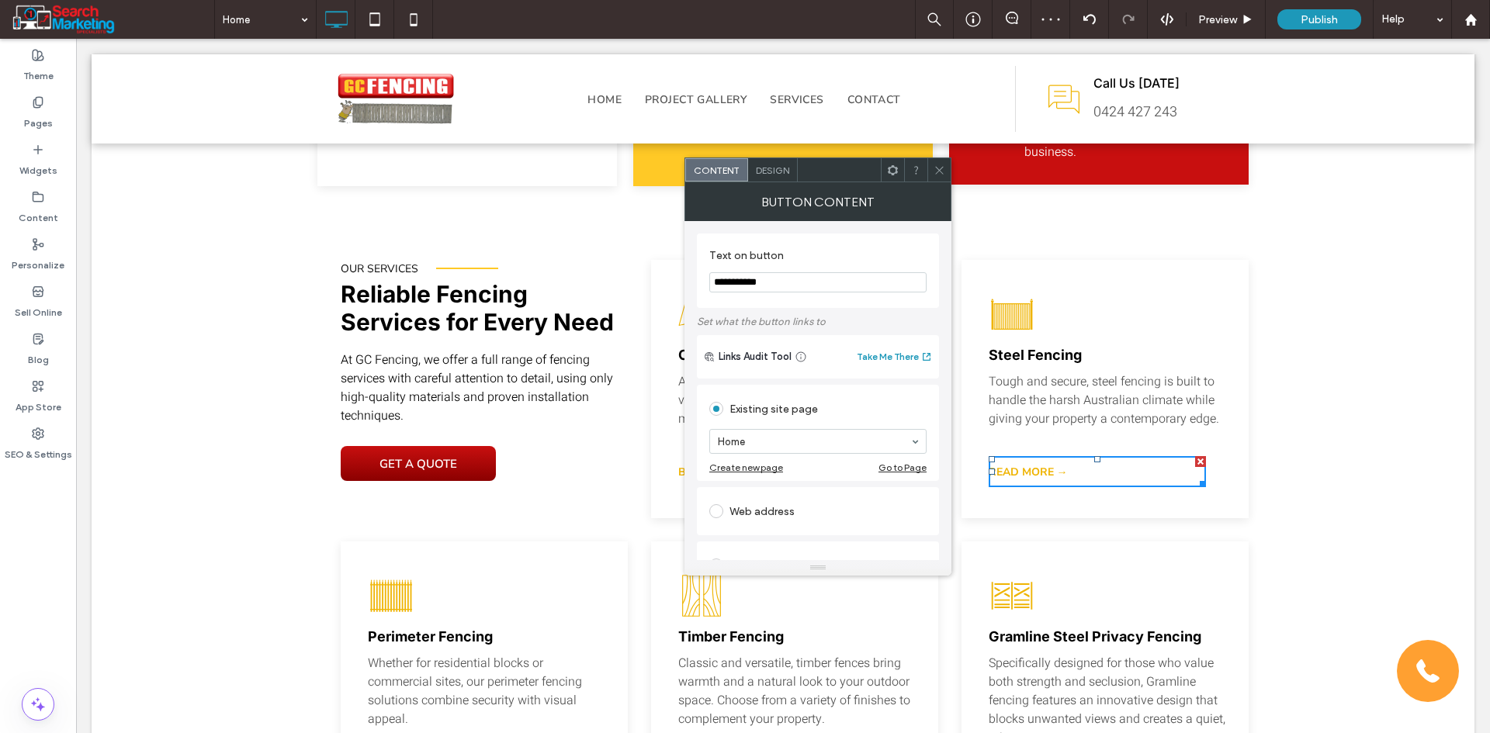
click at [763, 298] on section "**********" at bounding box center [817, 270] width 217 height 59
click at [761, 287] on input "**********" at bounding box center [817, 282] width 217 height 20
click at [761, 286] on input "**********" at bounding box center [817, 282] width 217 height 20
paste input "***"
type input "**********"
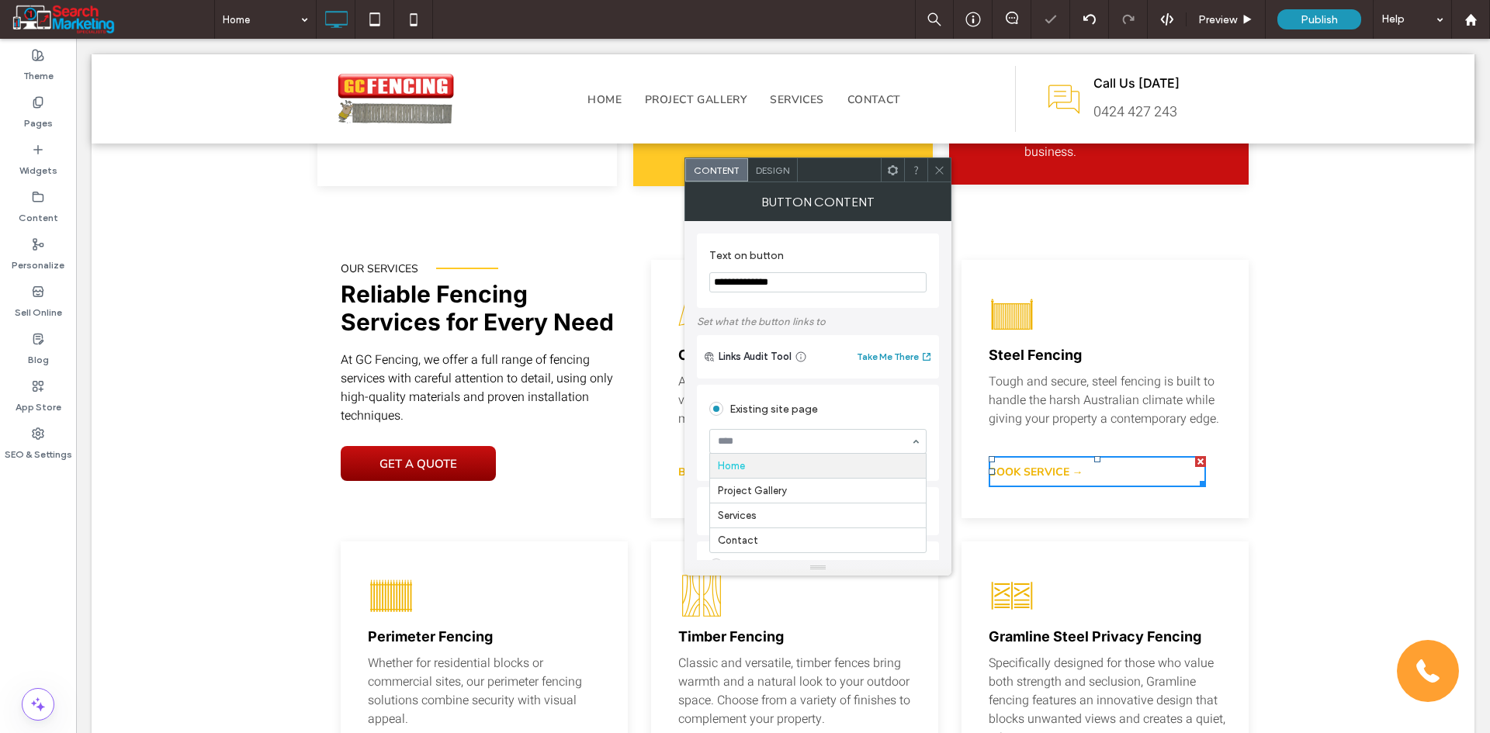
drag, startPoint x: 775, startPoint y: 443, endPoint x: 781, endPoint y: 494, distance: 51.6
click at [934, 171] on icon at bounding box center [939, 170] width 12 height 12
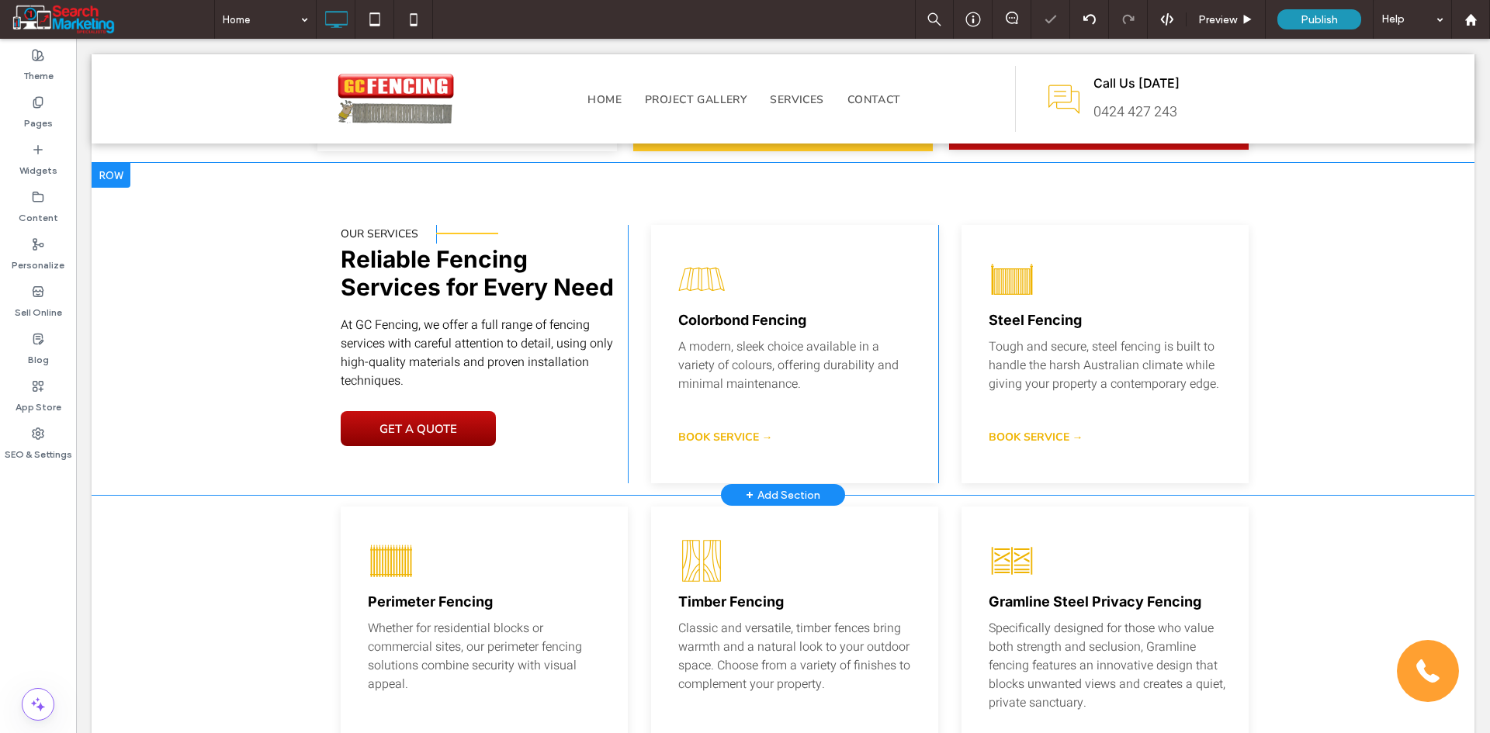
scroll to position [2017, 0]
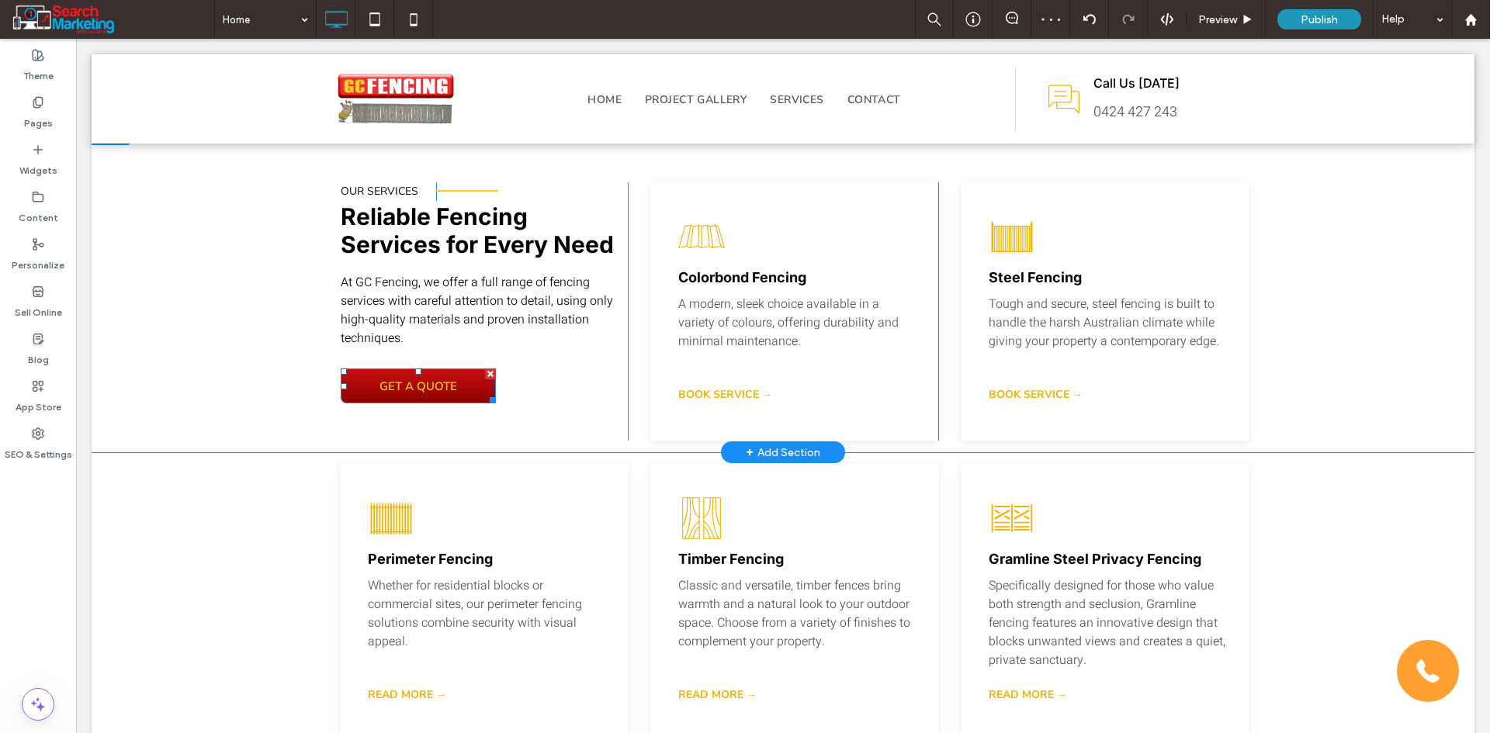
click at [446, 371] on span "GET A QUOTE" at bounding box center [418, 386] width 88 height 31
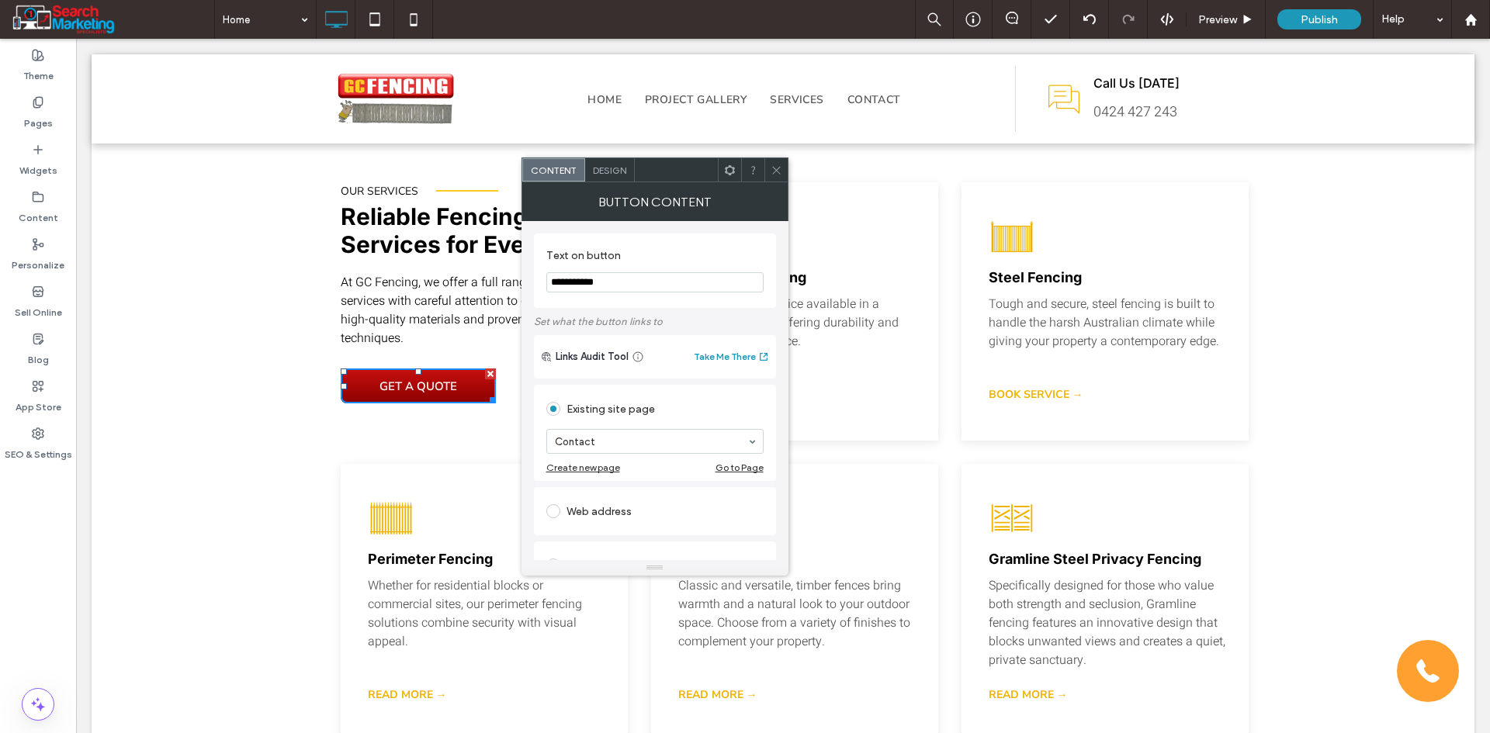
drag, startPoint x: 695, startPoint y: 329, endPoint x: 497, endPoint y: 285, distance: 203.5
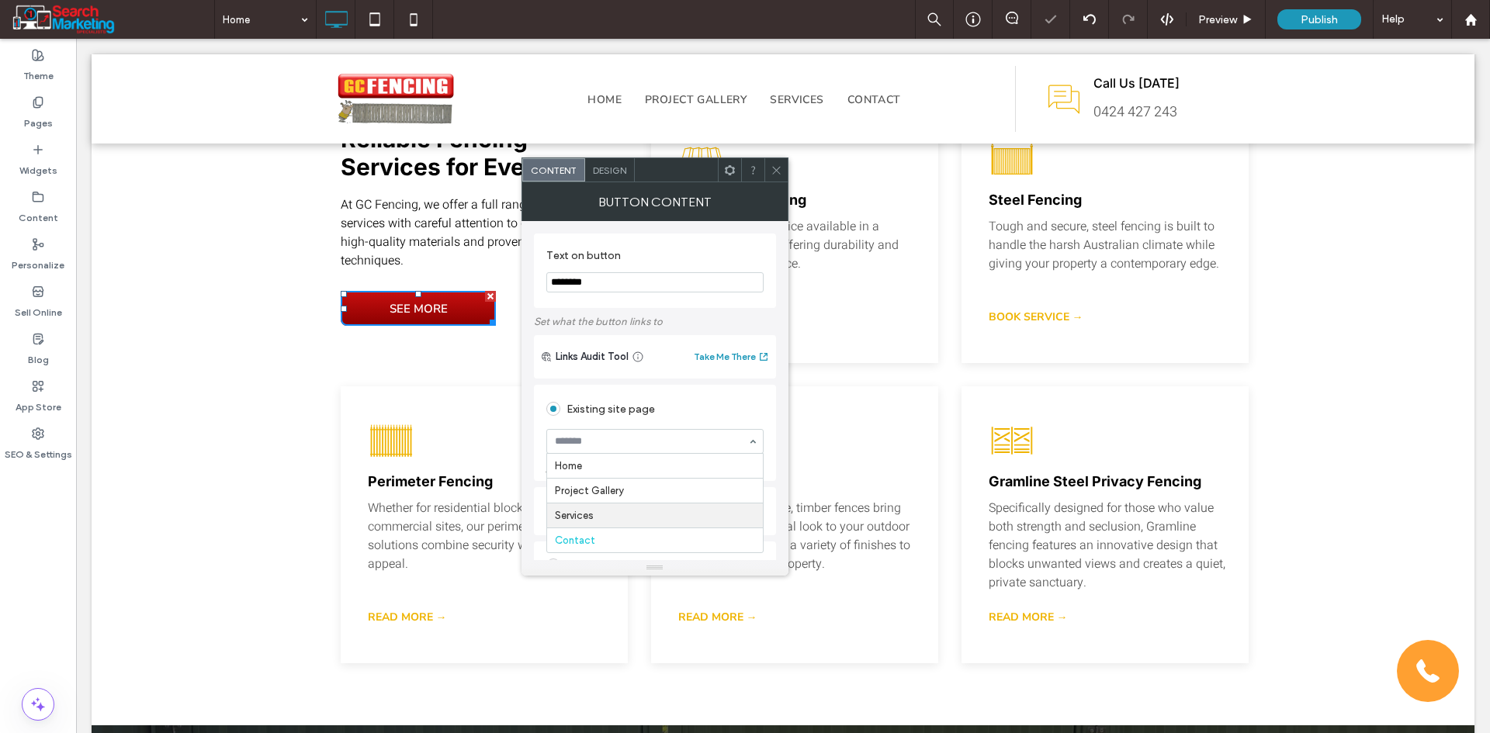
click at [617, 510] on div "Web address" at bounding box center [654, 511] width 217 height 25
click at [614, 293] on input "********" at bounding box center [654, 282] width 217 height 20
paste input "**********"
drag, startPoint x: 676, startPoint y: 280, endPoint x: 603, endPoint y: 278, distance: 73.0
click at [603, 278] on input "**********" at bounding box center [654, 282] width 217 height 20
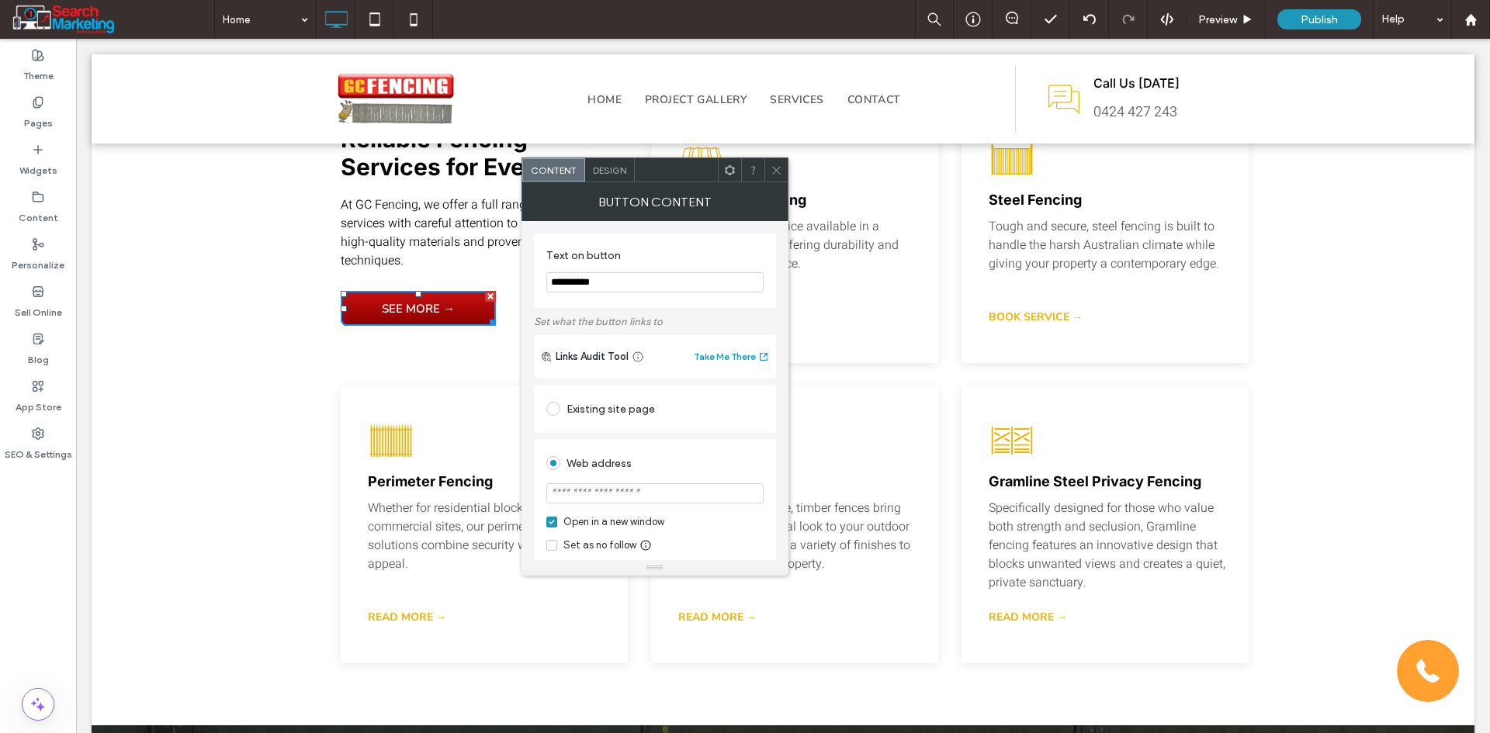
type input "**********"
click at [545, 317] on label "Set what the button links to" at bounding box center [655, 321] width 242 height 27
click at [615, 165] on span "Design" at bounding box center [609, 170] width 33 height 12
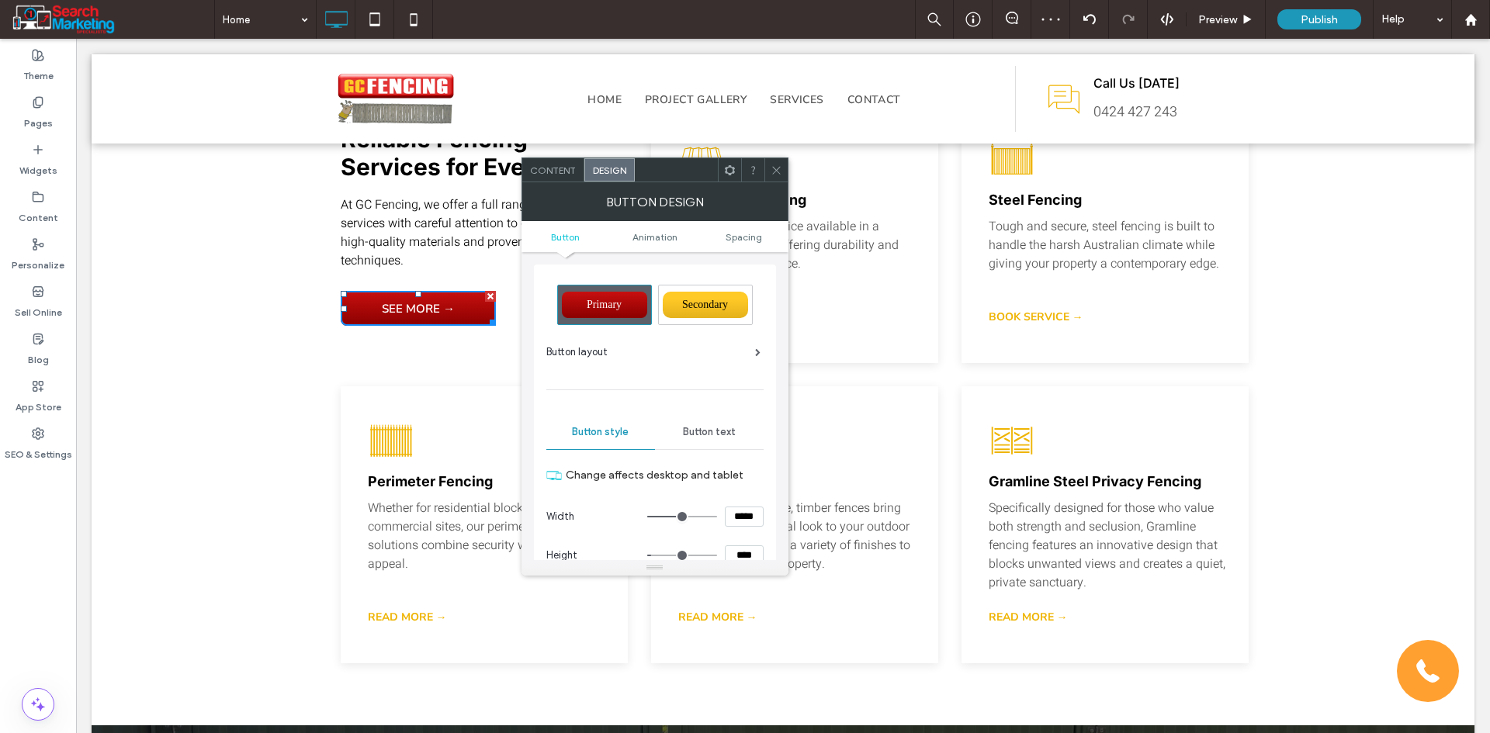
click at [736, 516] on input "*****" at bounding box center [744, 517] width 39 height 20
type input "*****"
type input "***"
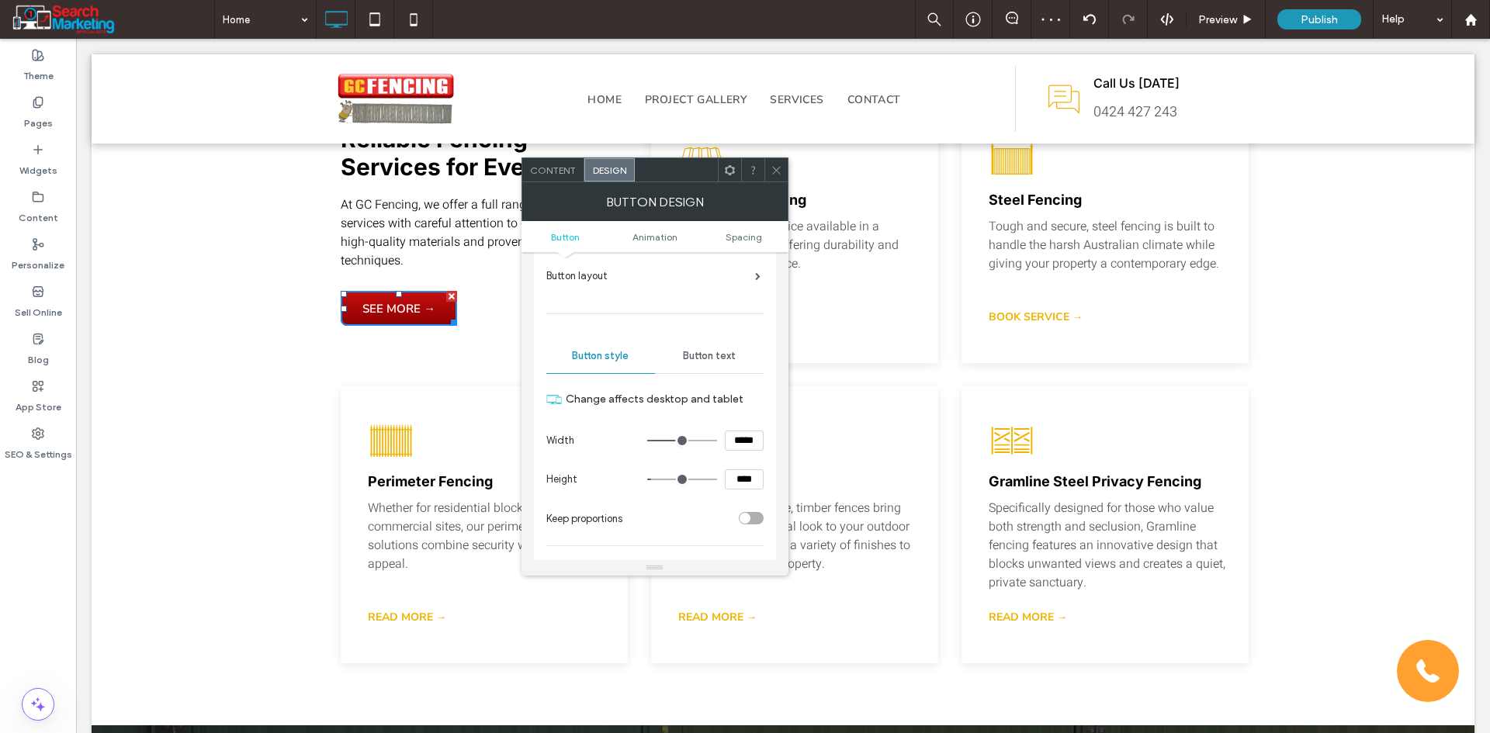
scroll to position [78, 0]
click at [556, 168] on span "Content" at bounding box center [553, 170] width 46 height 12
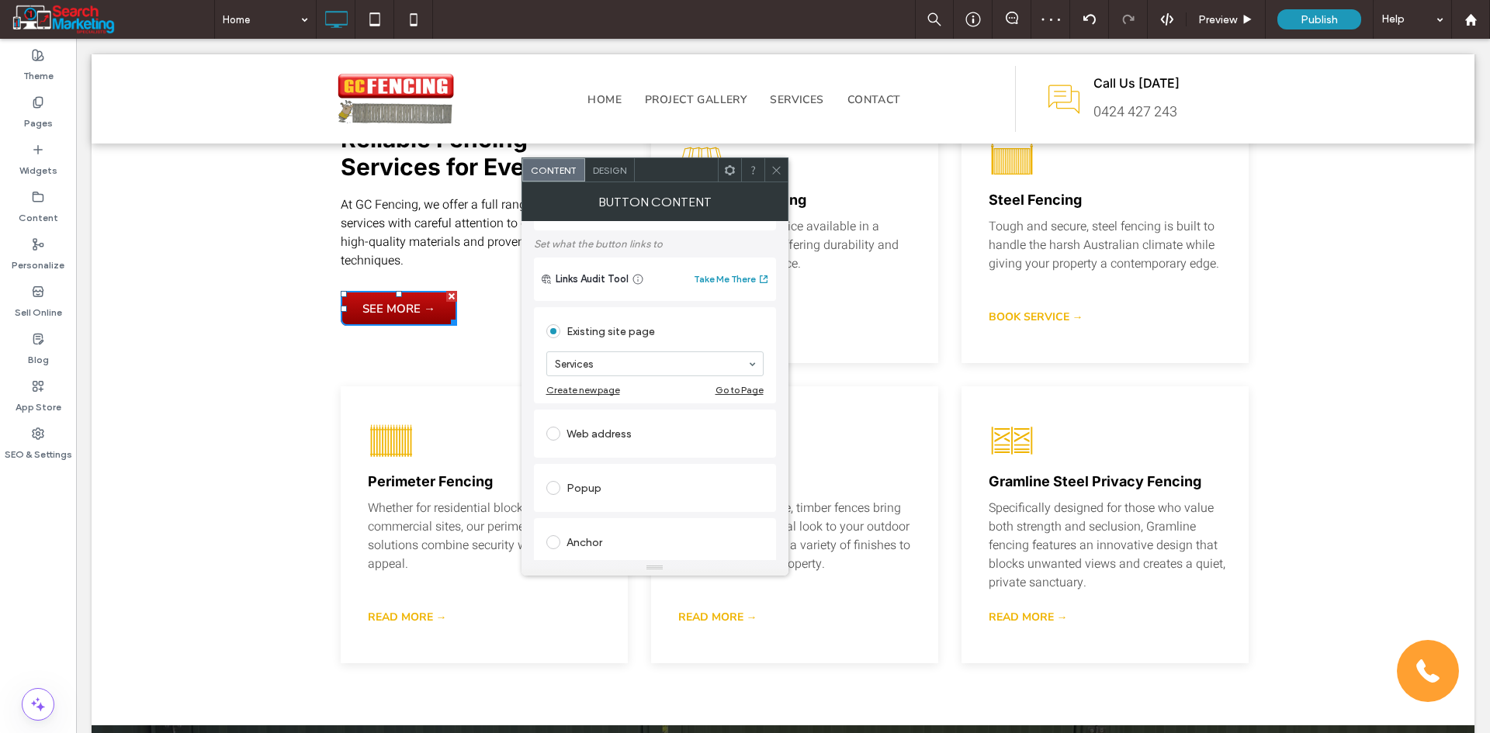
click at [775, 169] on icon at bounding box center [776, 170] width 12 height 12
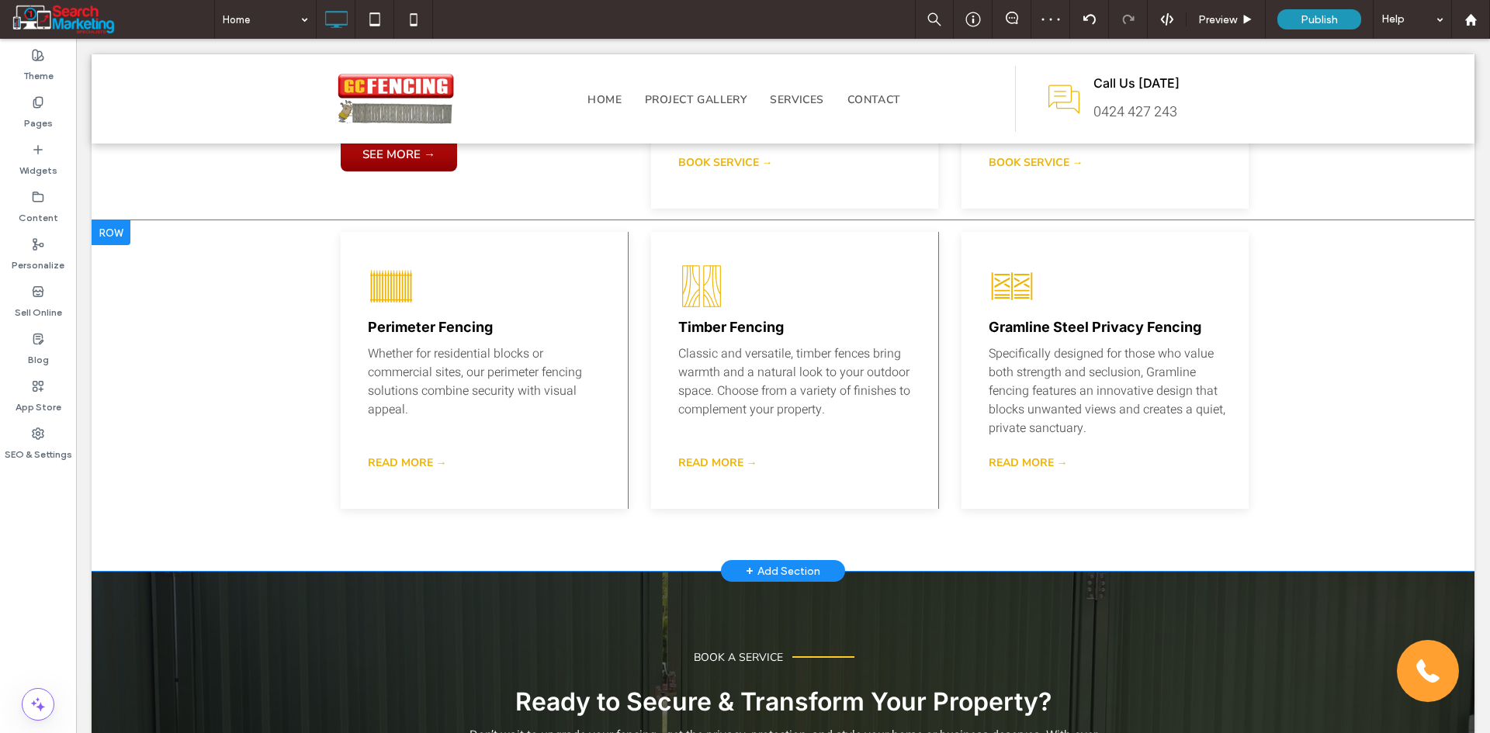
scroll to position [2250, 0]
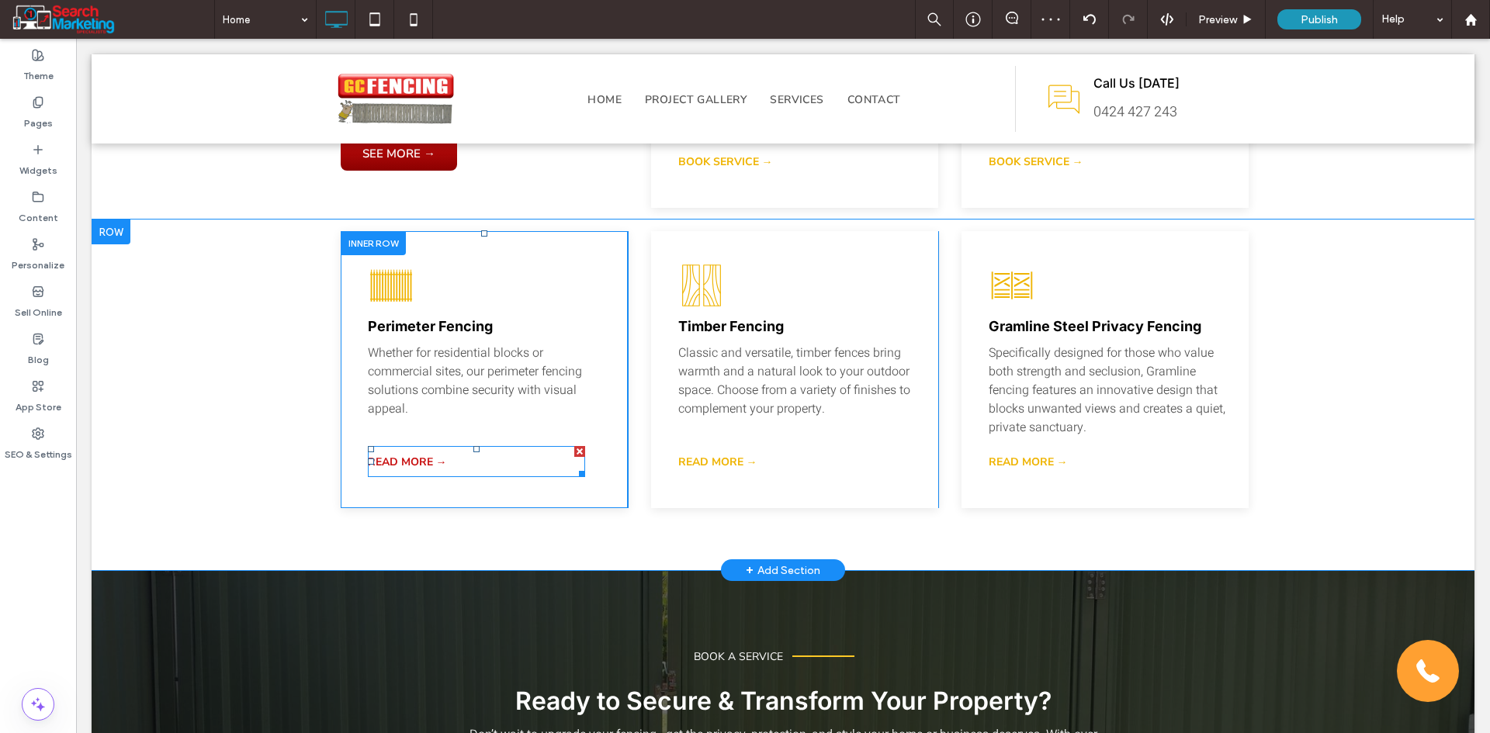
click at [435, 455] on span "READ MORE →" at bounding box center [407, 462] width 79 height 15
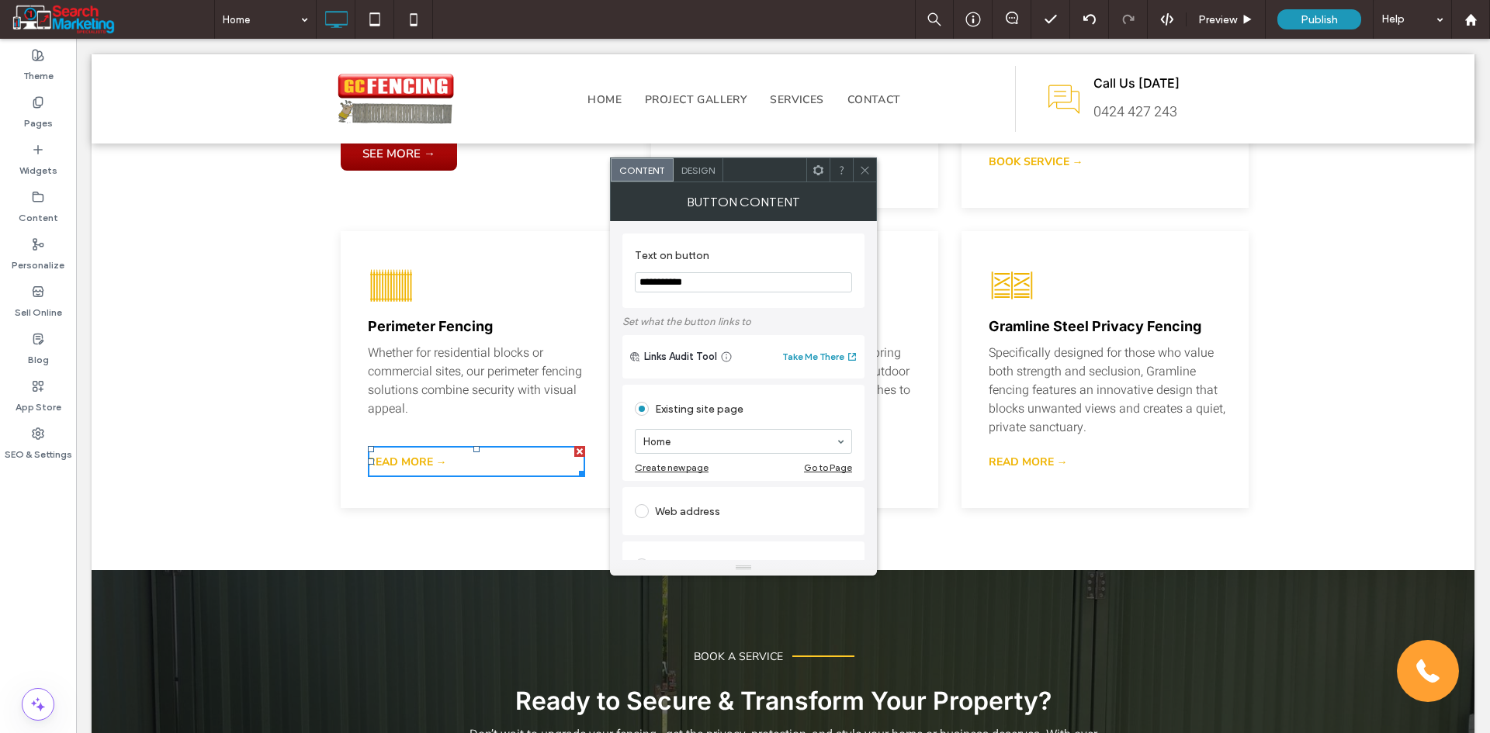
click at [695, 275] on input "**********" at bounding box center [743, 282] width 217 height 20
paste input "***"
type input "**********"
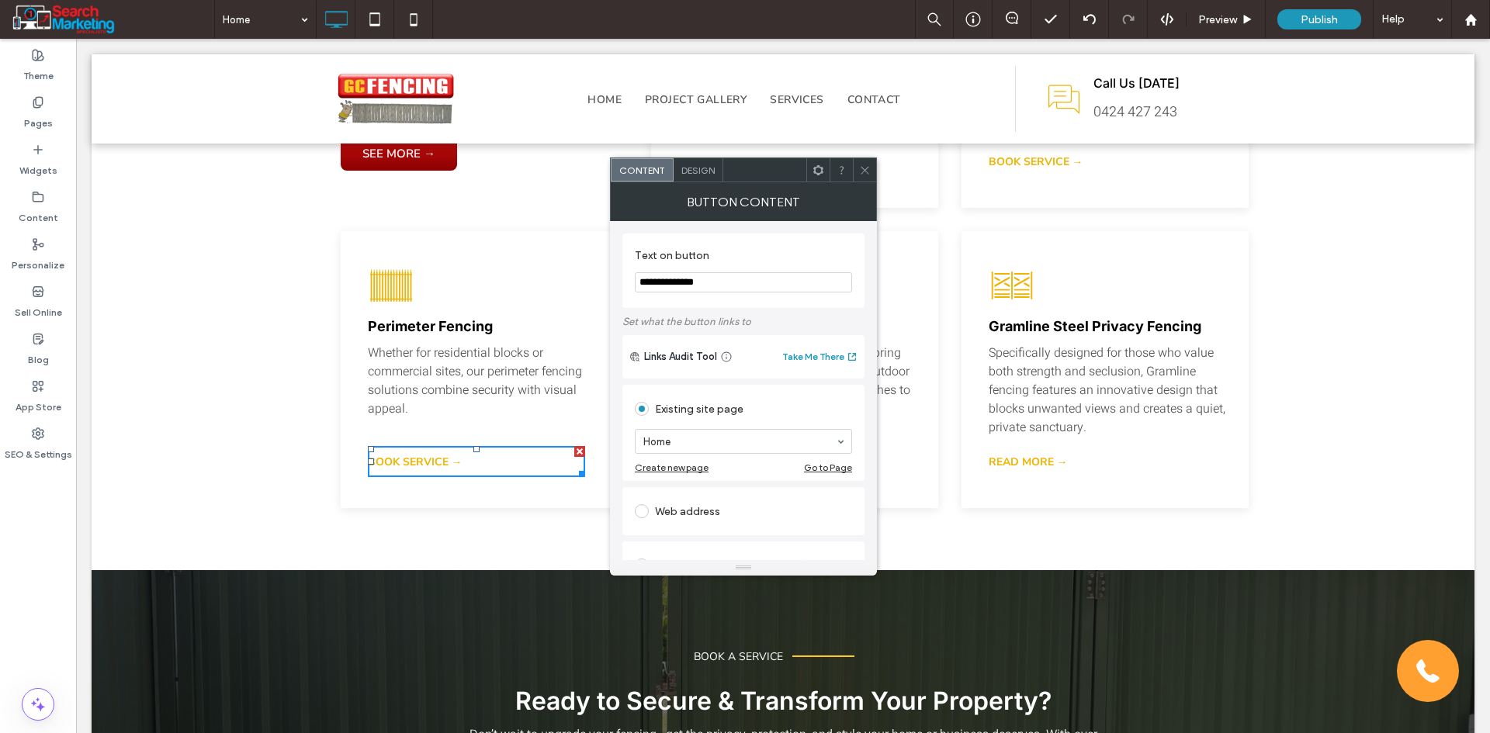
click at [706, 456] on section "Home" at bounding box center [743, 441] width 217 height 40
click at [865, 173] on icon at bounding box center [865, 170] width 12 height 12
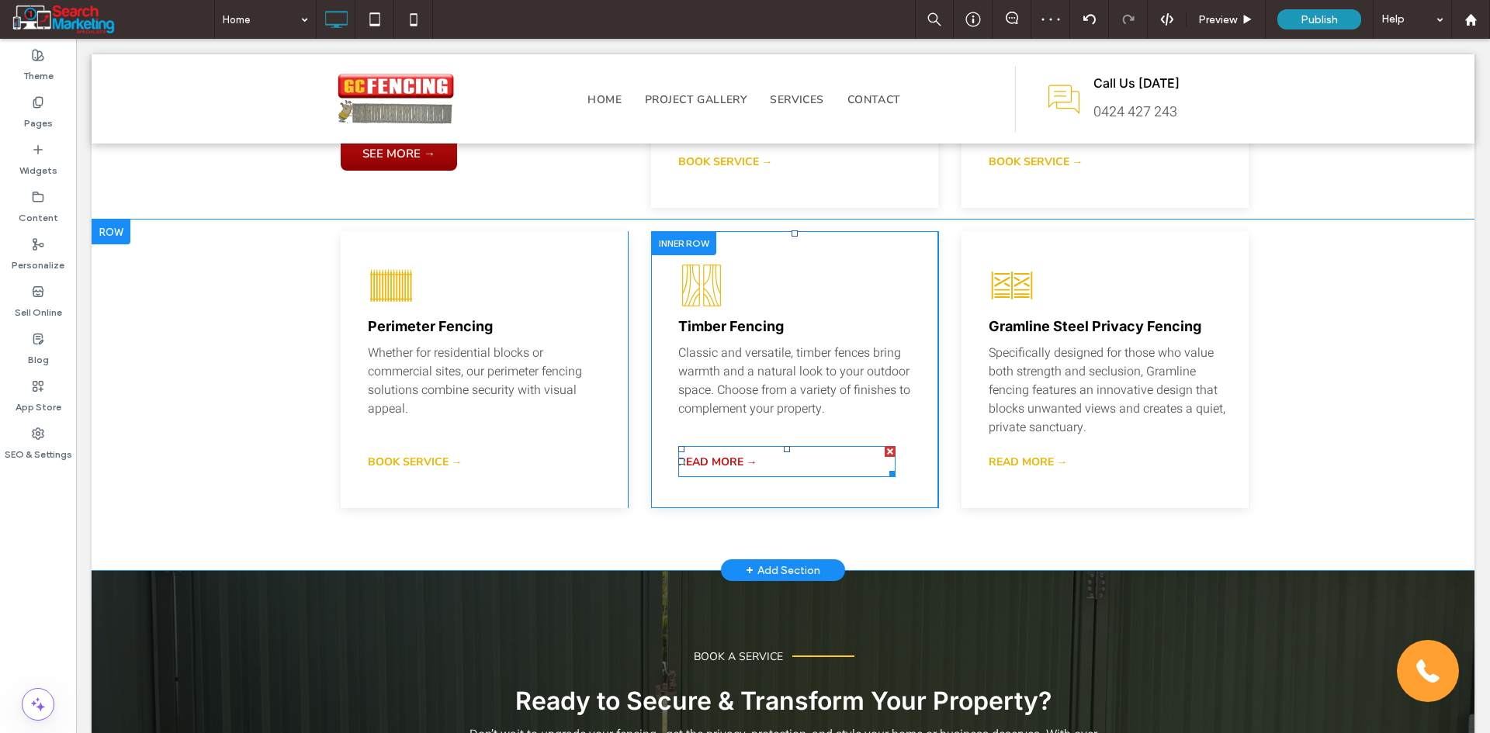
click at [727, 455] on span "READ MORE →" at bounding box center [717, 462] width 79 height 15
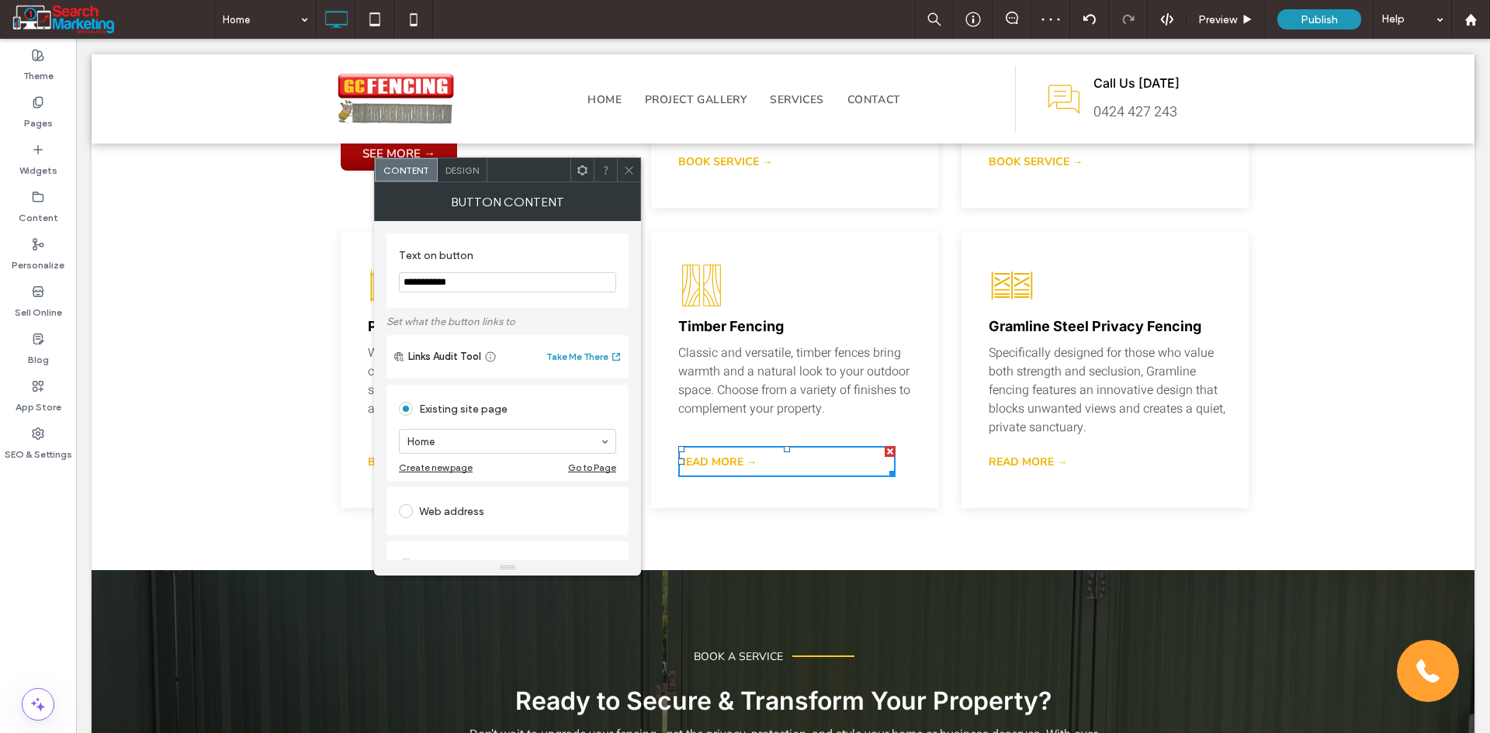
click at [469, 275] on input "**********" at bounding box center [507, 282] width 217 height 20
paste input "***"
type input "**********"
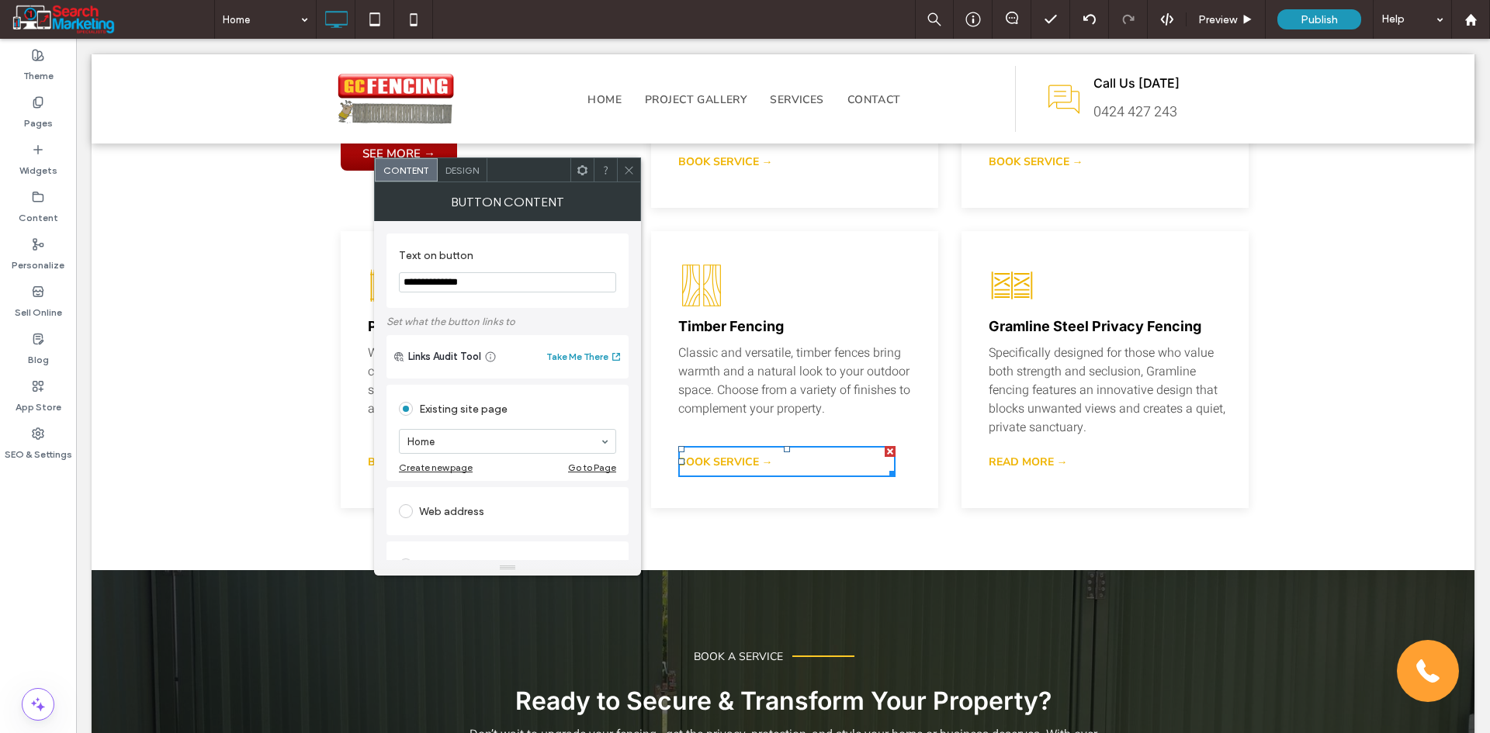
click at [421, 308] on div "**********" at bounding box center [507, 271] width 242 height 74
click at [458, 433] on div at bounding box center [508, 441] width 216 height 23
drag, startPoint x: 630, startPoint y: 172, endPoint x: 593, endPoint y: 155, distance: 41.0
click at [630, 172] on icon at bounding box center [629, 170] width 12 height 12
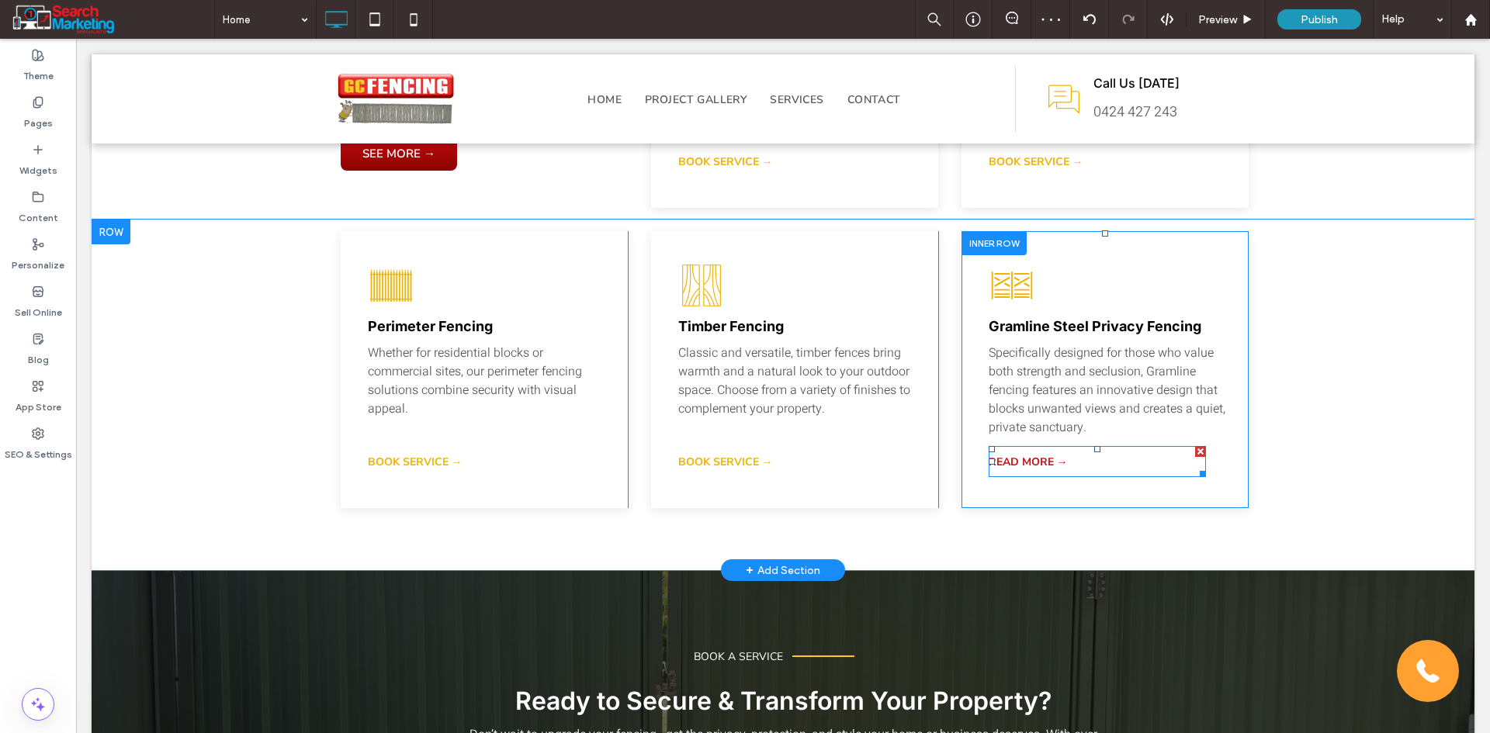
click at [1005, 455] on span "READ MORE →" at bounding box center [1028, 462] width 79 height 15
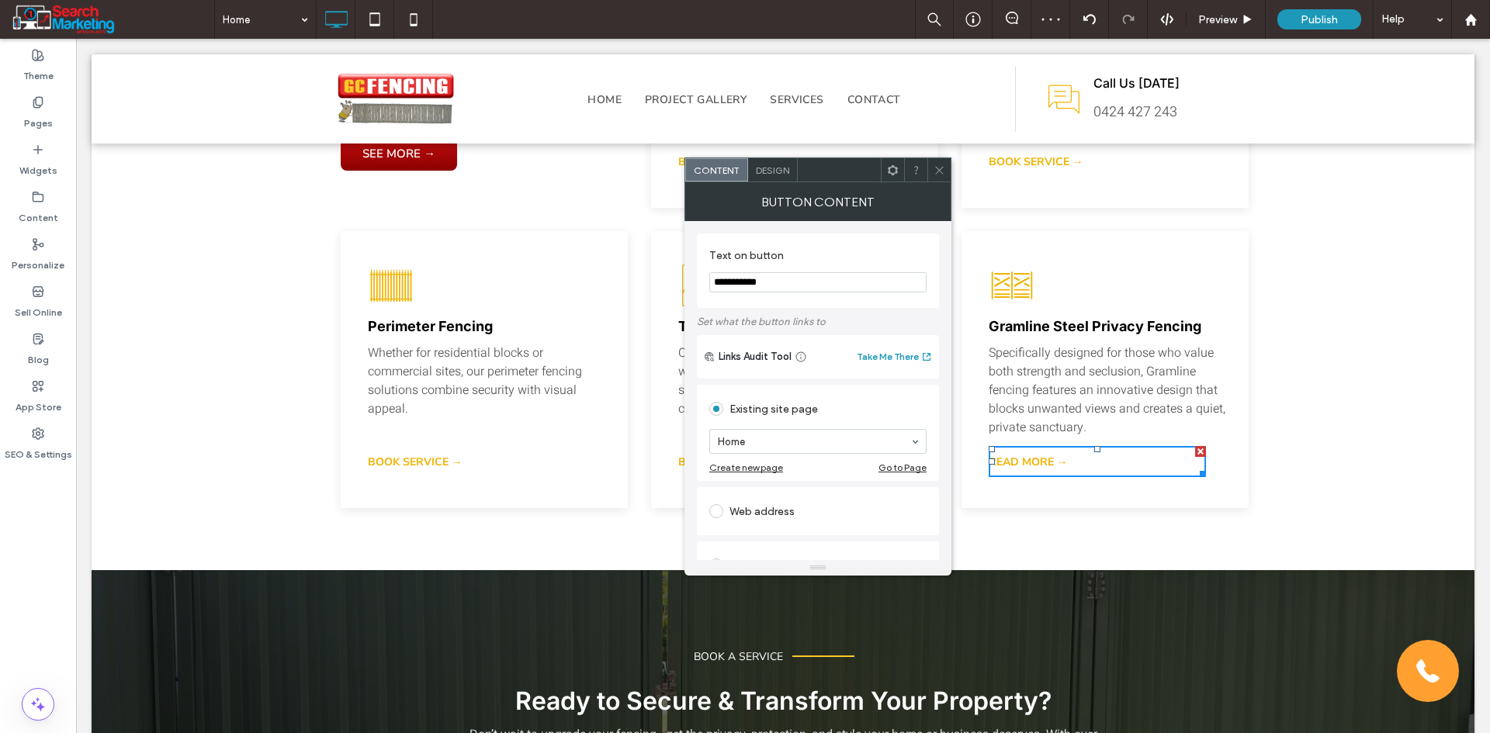
click at [752, 279] on input "**********" at bounding box center [817, 282] width 217 height 20
paste input "***"
type input "**********"
drag, startPoint x: 936, startPoint y: 170, endPoint x: 945, endPoint y: 189, distance: 20.8
click at [937, 170] on icon at bounding box center [939, 170] width 12 height 12
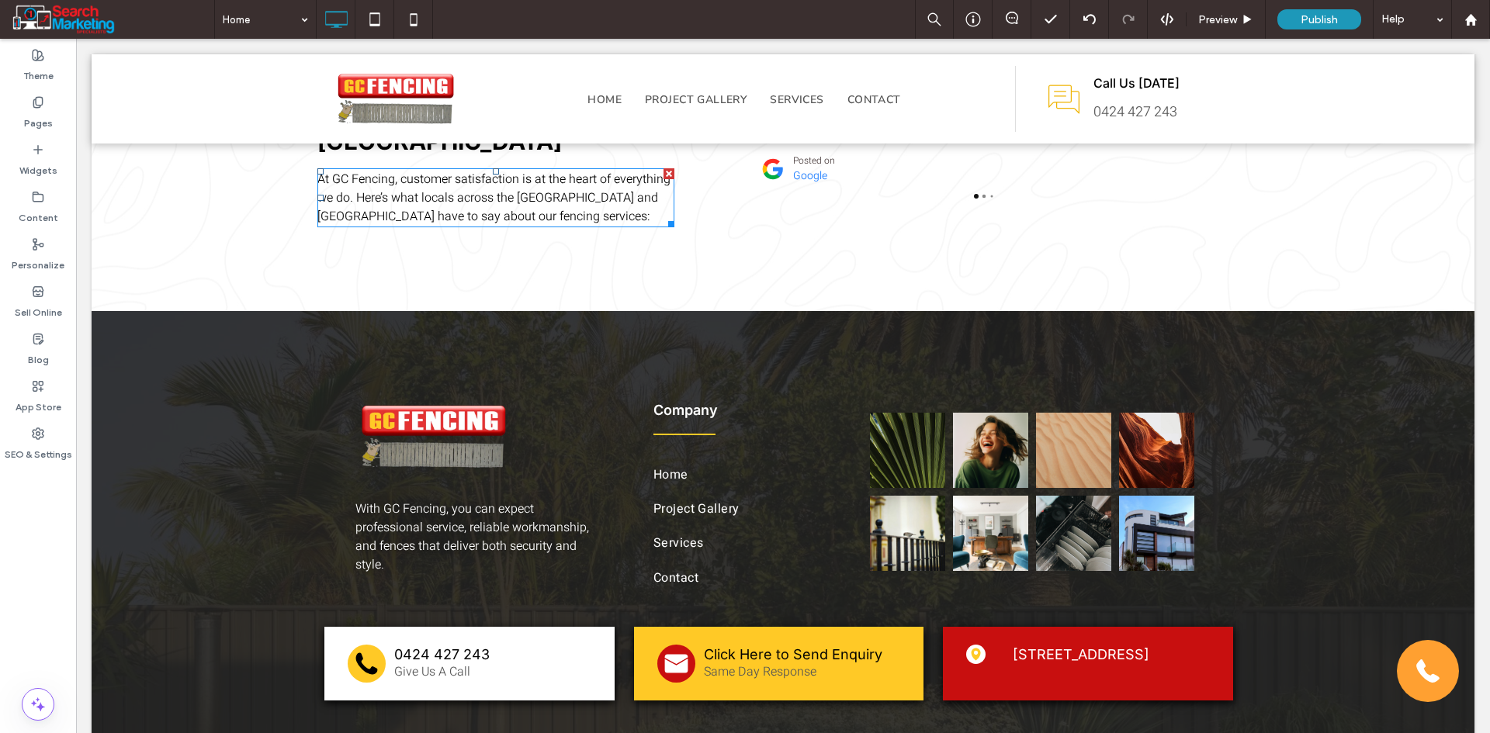
scroll to position [3547, 0]
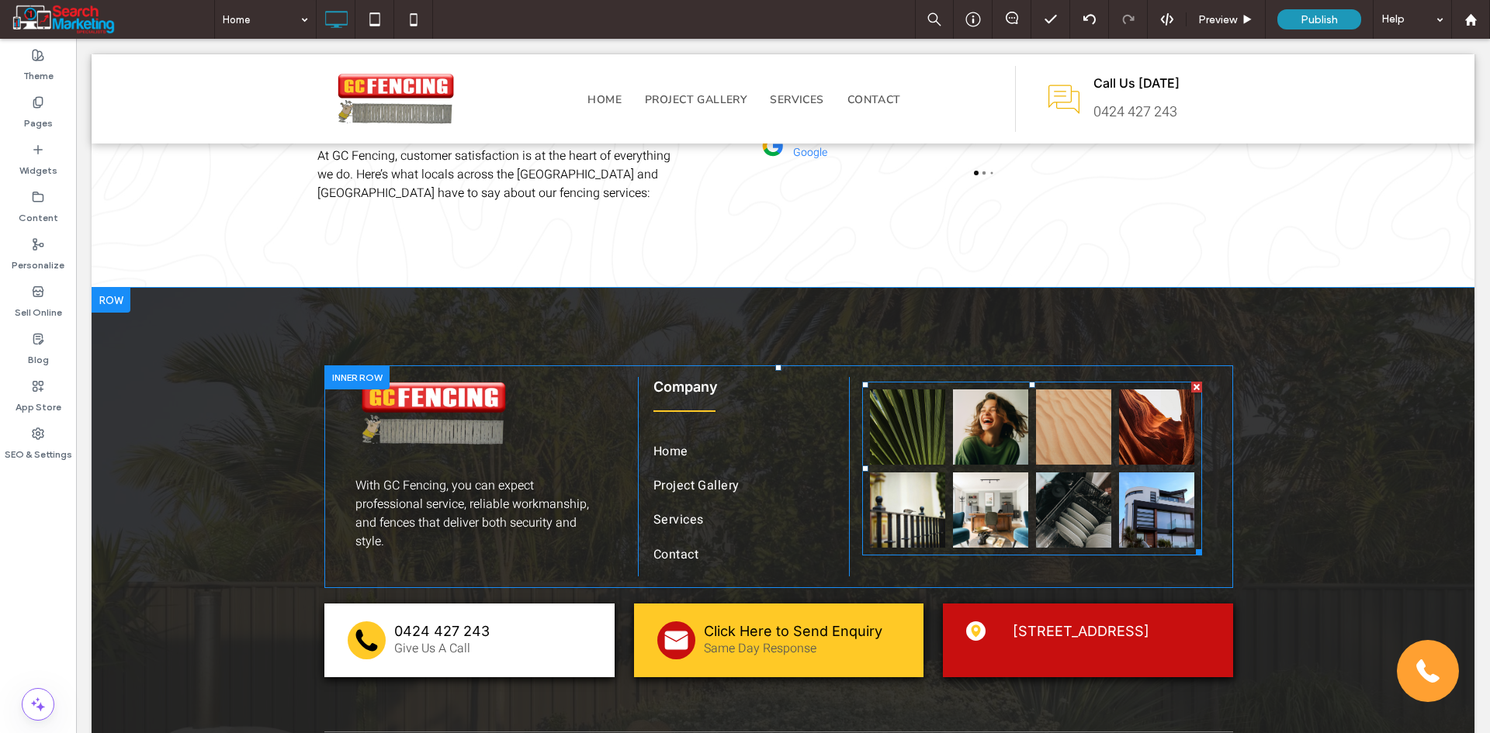
click at [981, 473] on link at bounding box center [990, 510] width 75 height 75
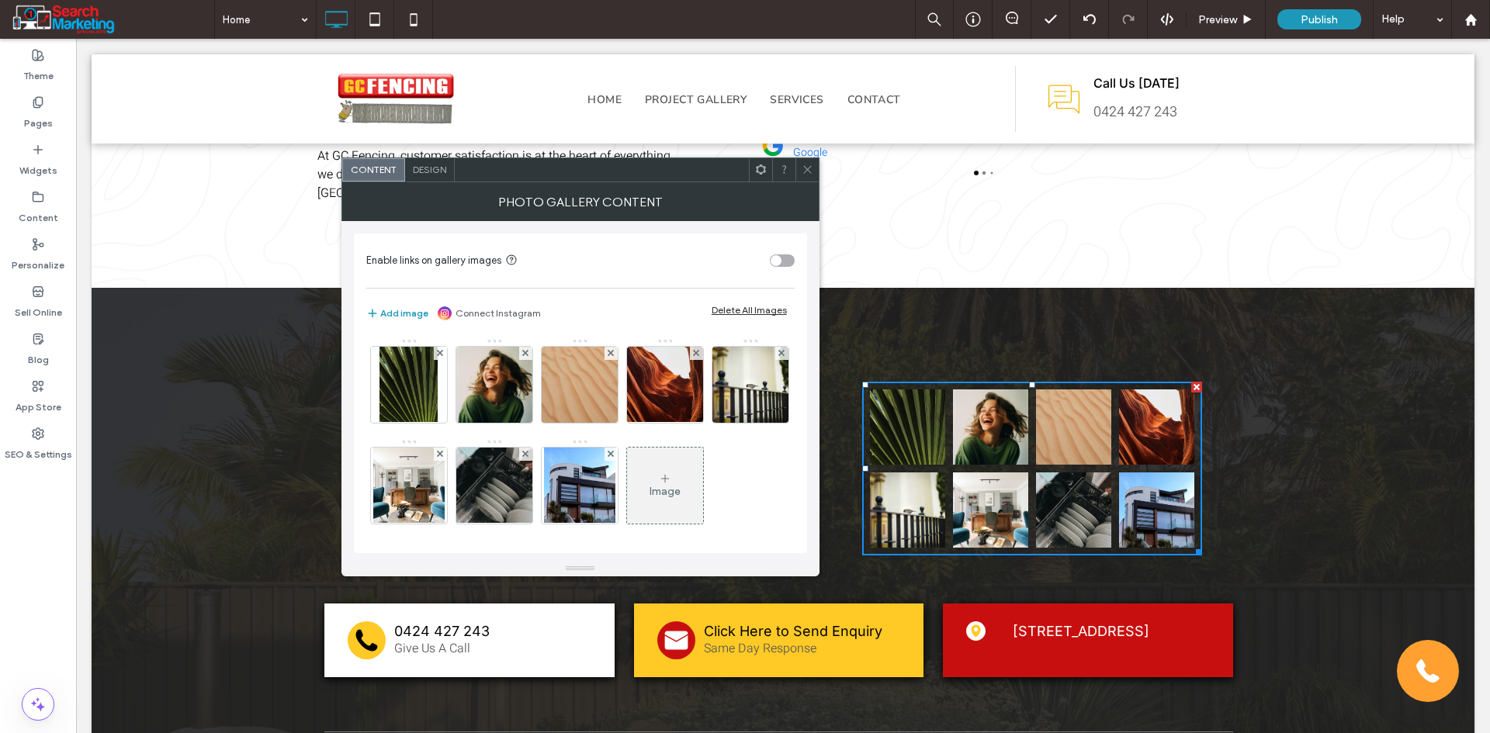
click at [750, 309] on div "Delete All Images" at bounding box center [749, 310] width 75 height 12
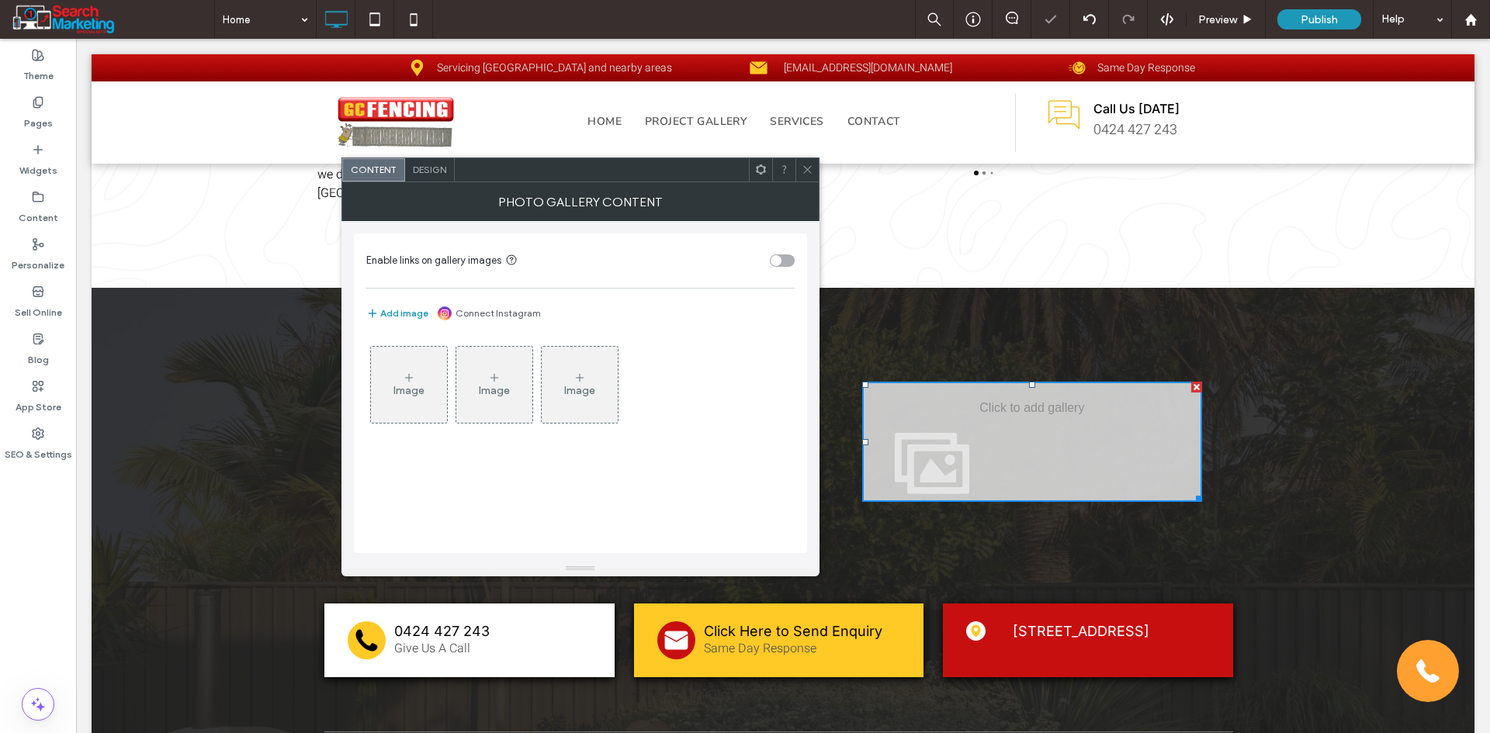
click at [400, 382] on div "Image" at bounding box center [409, 384] width 76 height 73
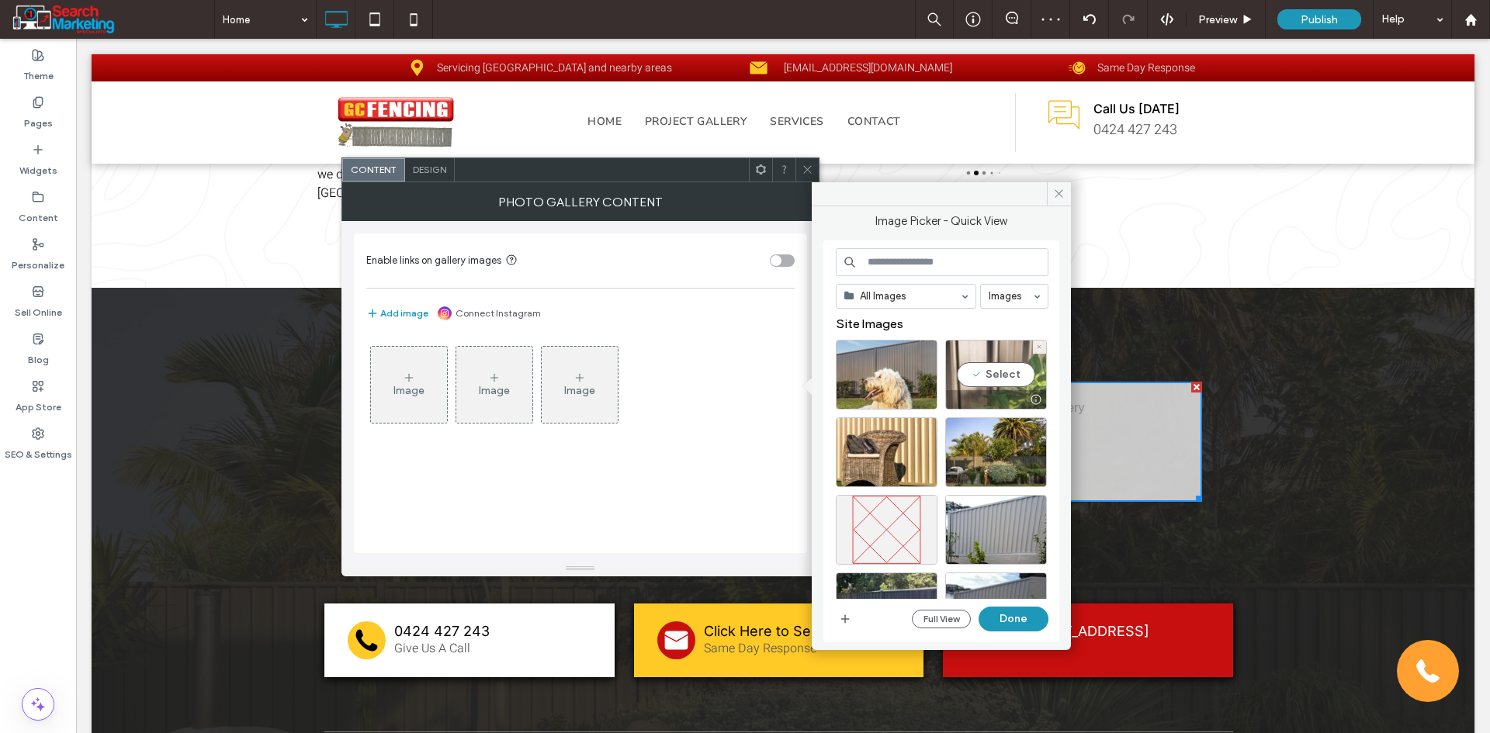
drag, startPoint x: 968, startPoint y: 371, endPoint x: 985, endPoint y: 379, distance: 19.1
click at [968, 370] on div "Select" at bounding box center [996, 375] width 102 height 70
click at [878, 454] on div "Select" at bounding box center [887, 452] width 102 height 70
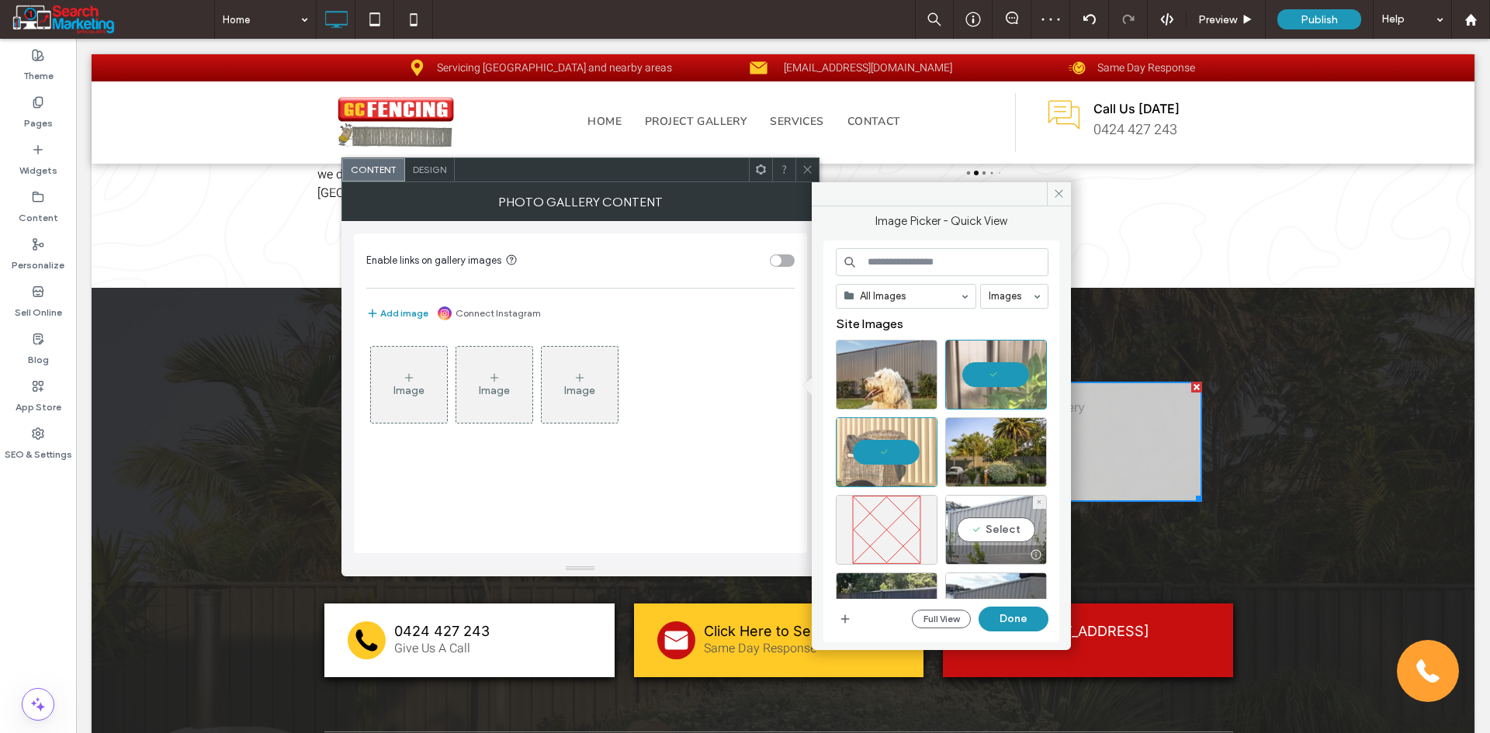
click at [978, 529] on div "Select" at bounding box center [996, 530] width 102 height 70
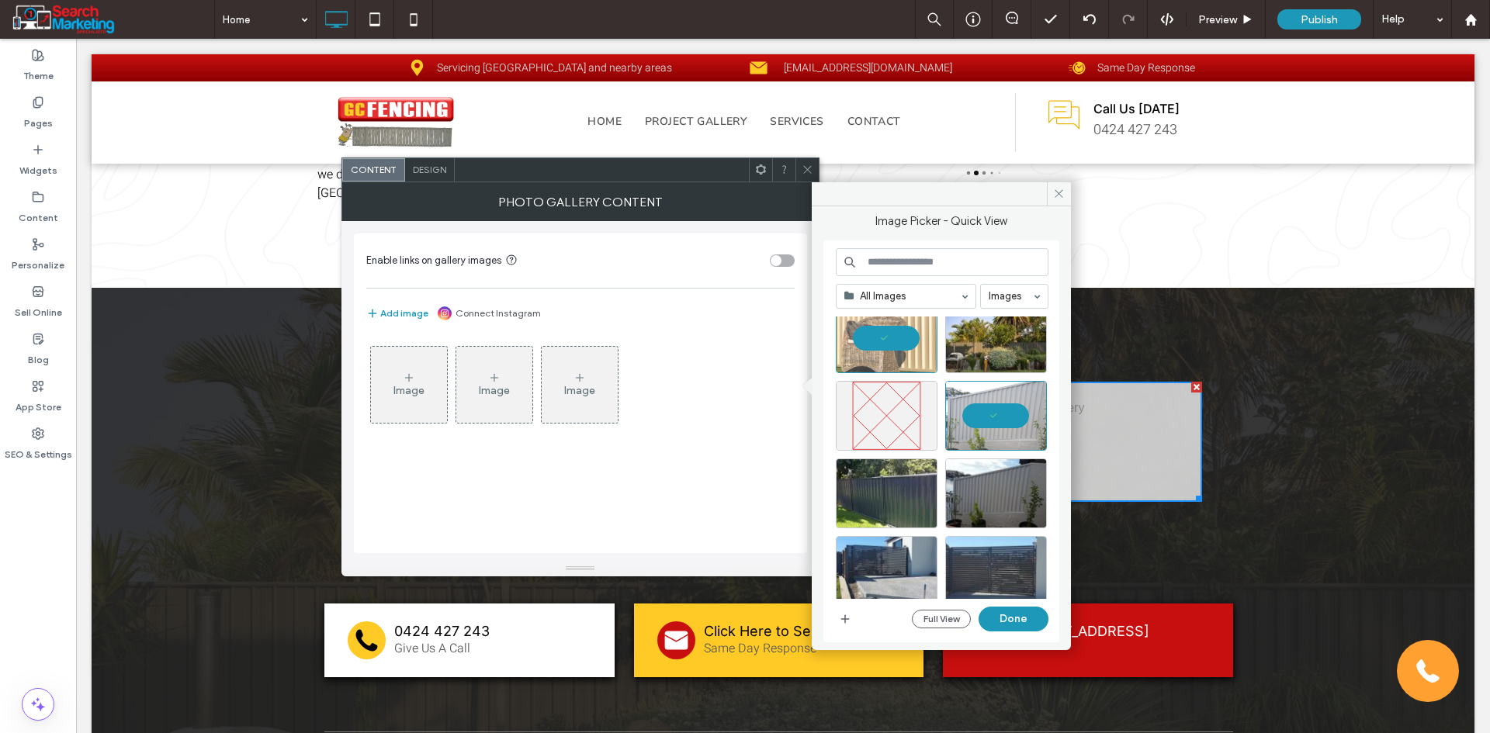
scroll to position [155, 0]
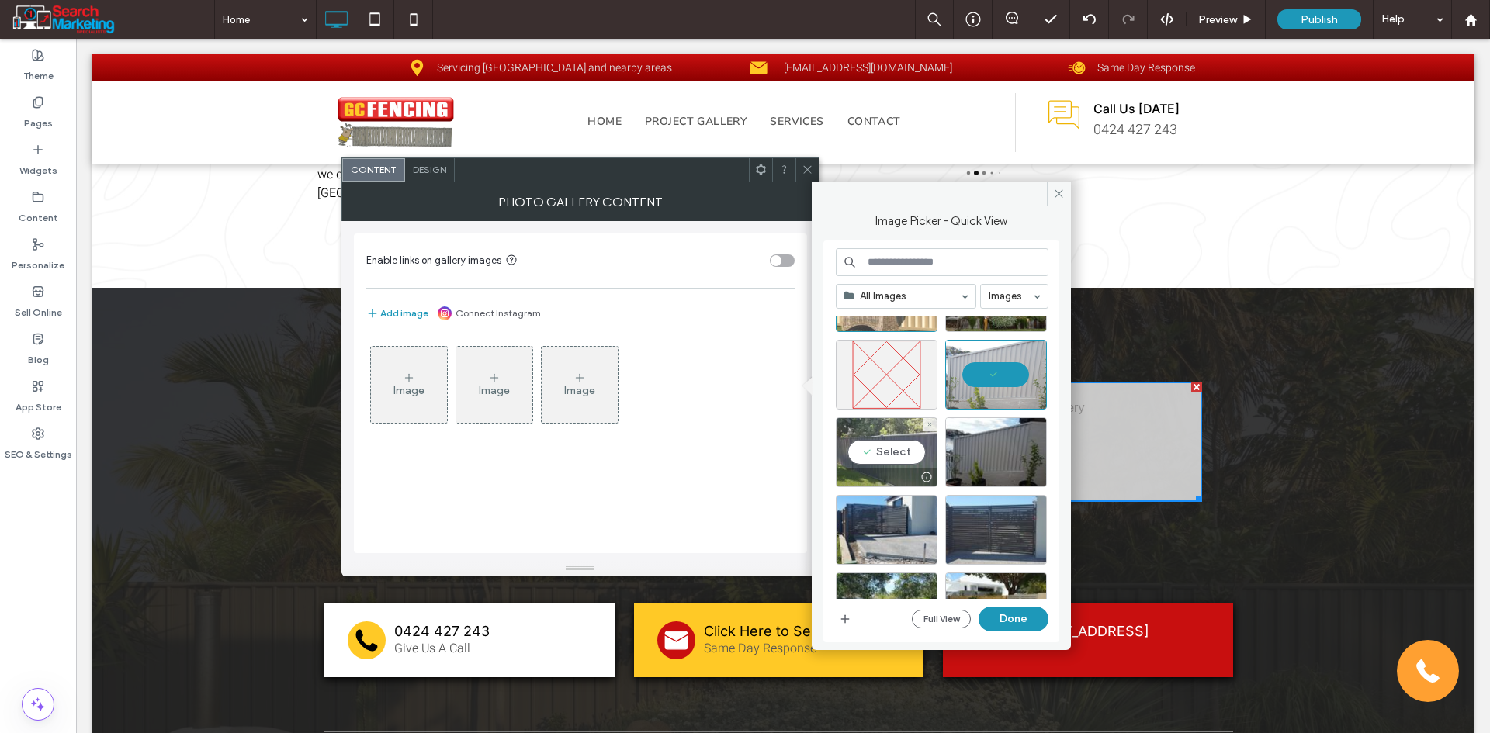
click at [918, 452] on div "Select" at bounding box center [887, 452] width 102 height 70
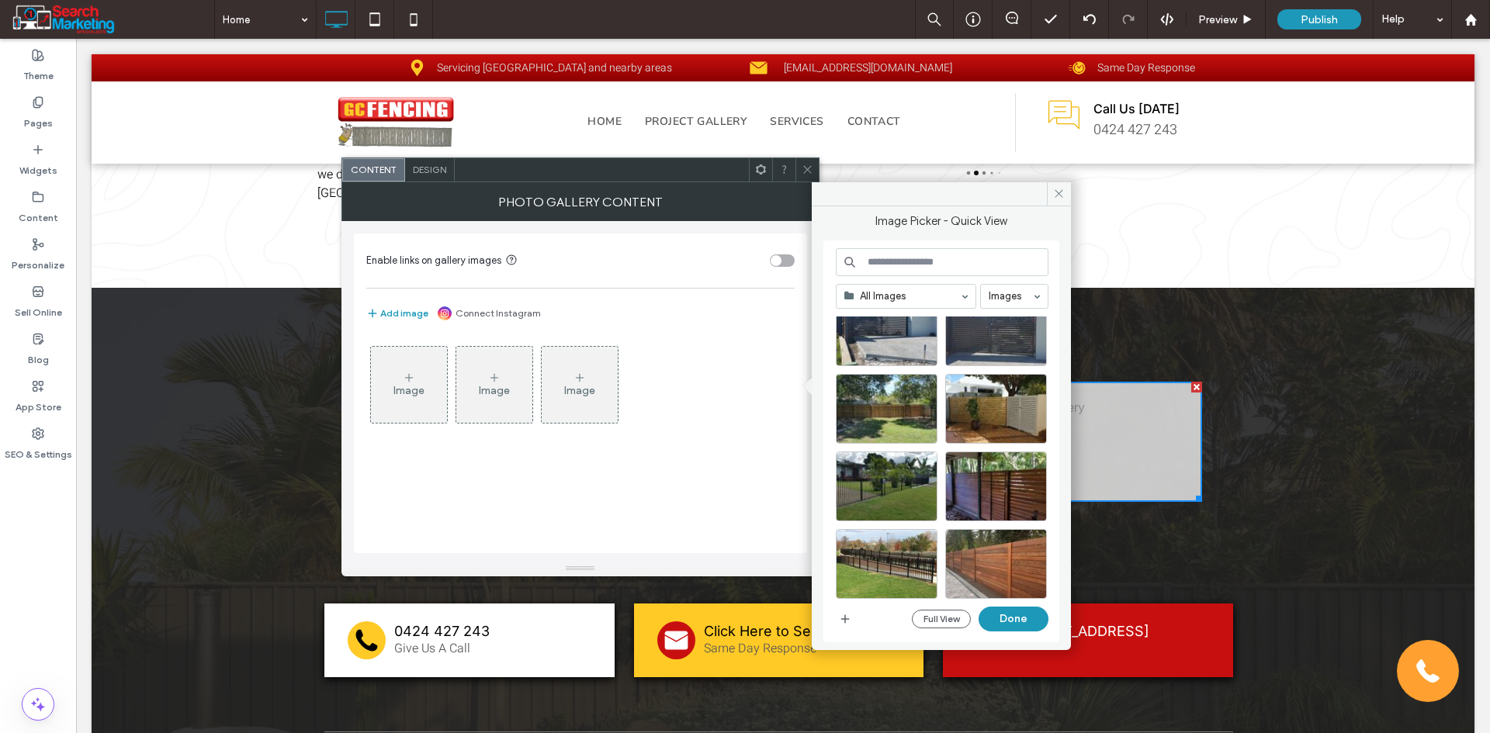
scroll to position [388, 0]
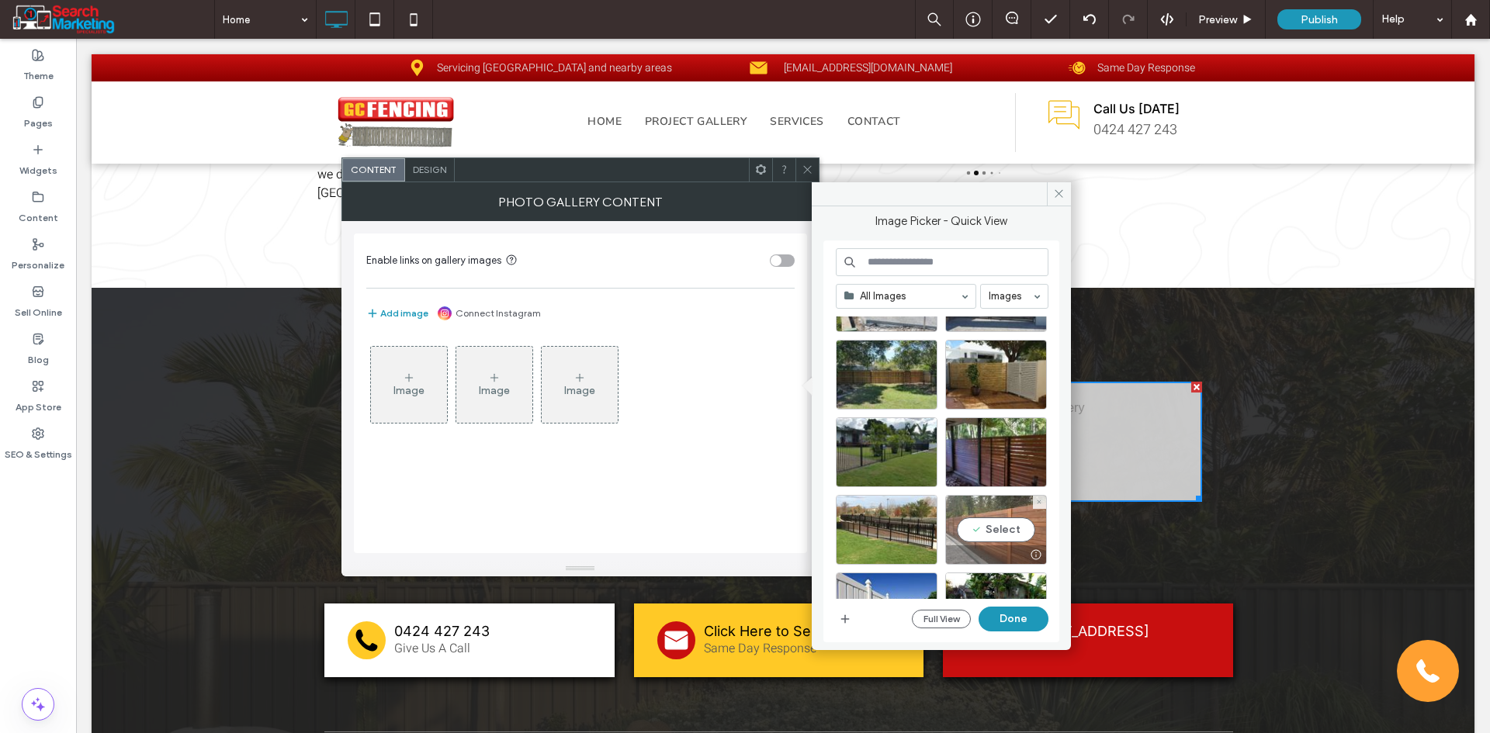
click at [1002, 531] on div "Select" at bounding box center [996, 530] width 102 height 70
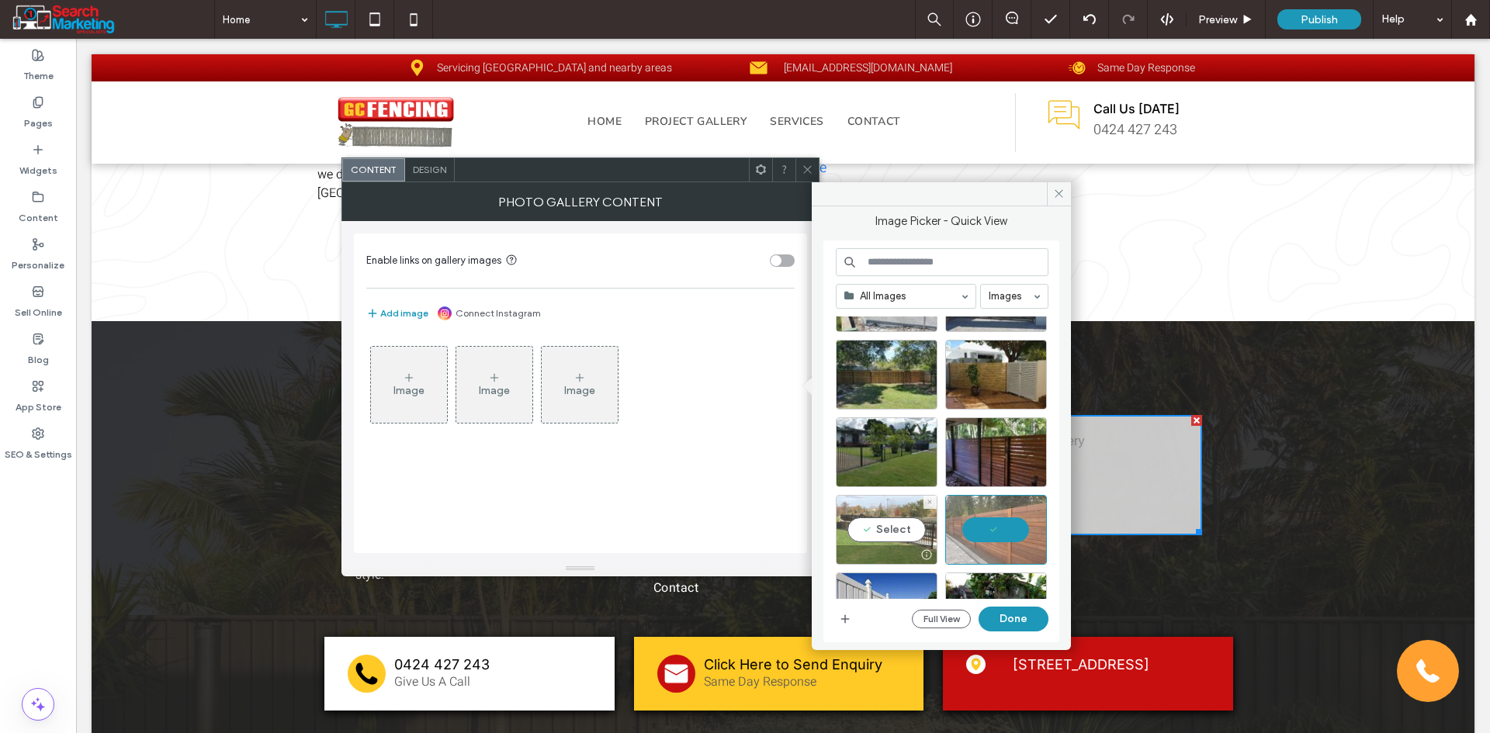
click at [889, 521] on div "Select" at bounding box center [887, 530] width 102 height 70
click at [1008, 623] on button "Done" at bounding box center [1013, 619] width 70 height 25
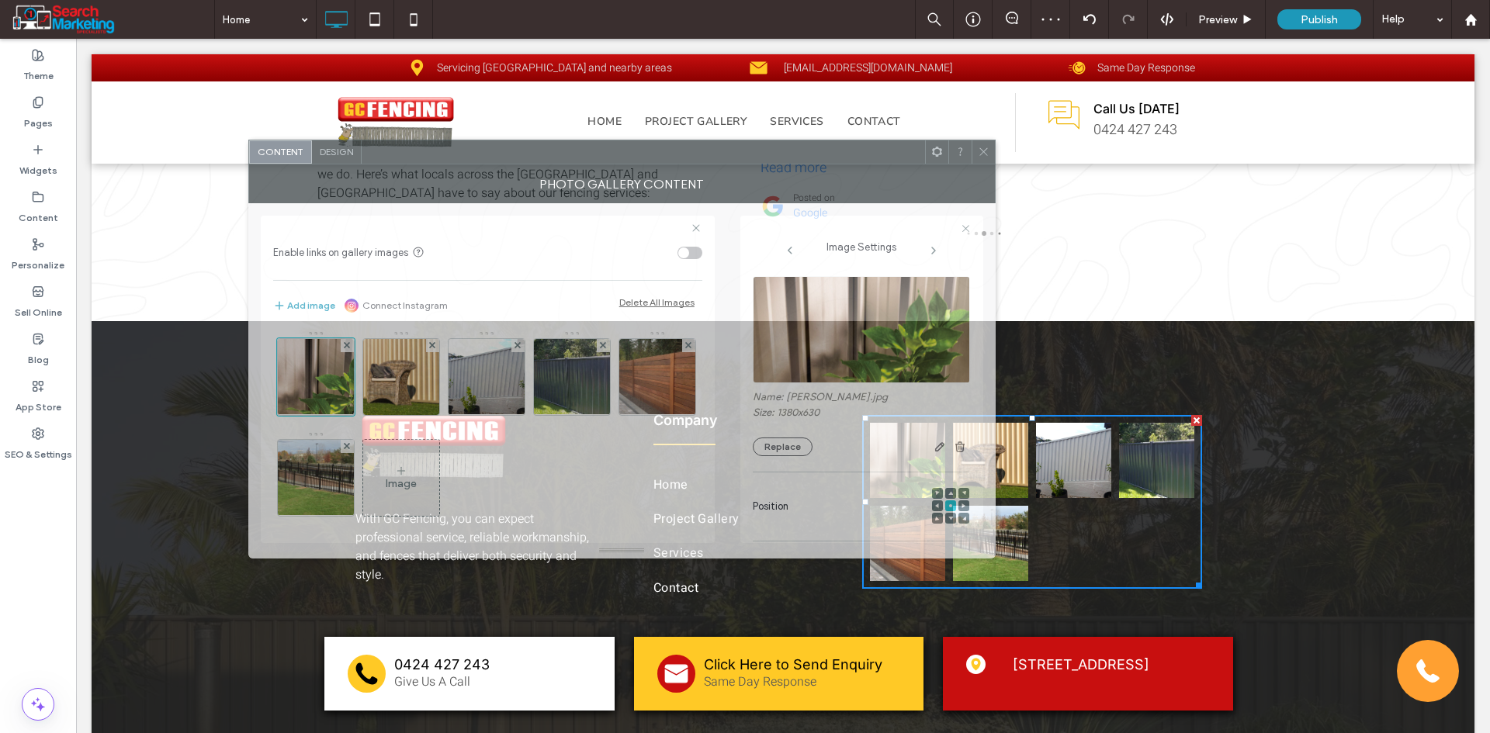
drag, startPoint x: 804, startPoint y: 182, endPoint x: 733, endPoint y: 171, distance: 71.4
click at [733, 171] on div "Photo Gallery Content" at bounding box center [621, 183] width 747 height 39
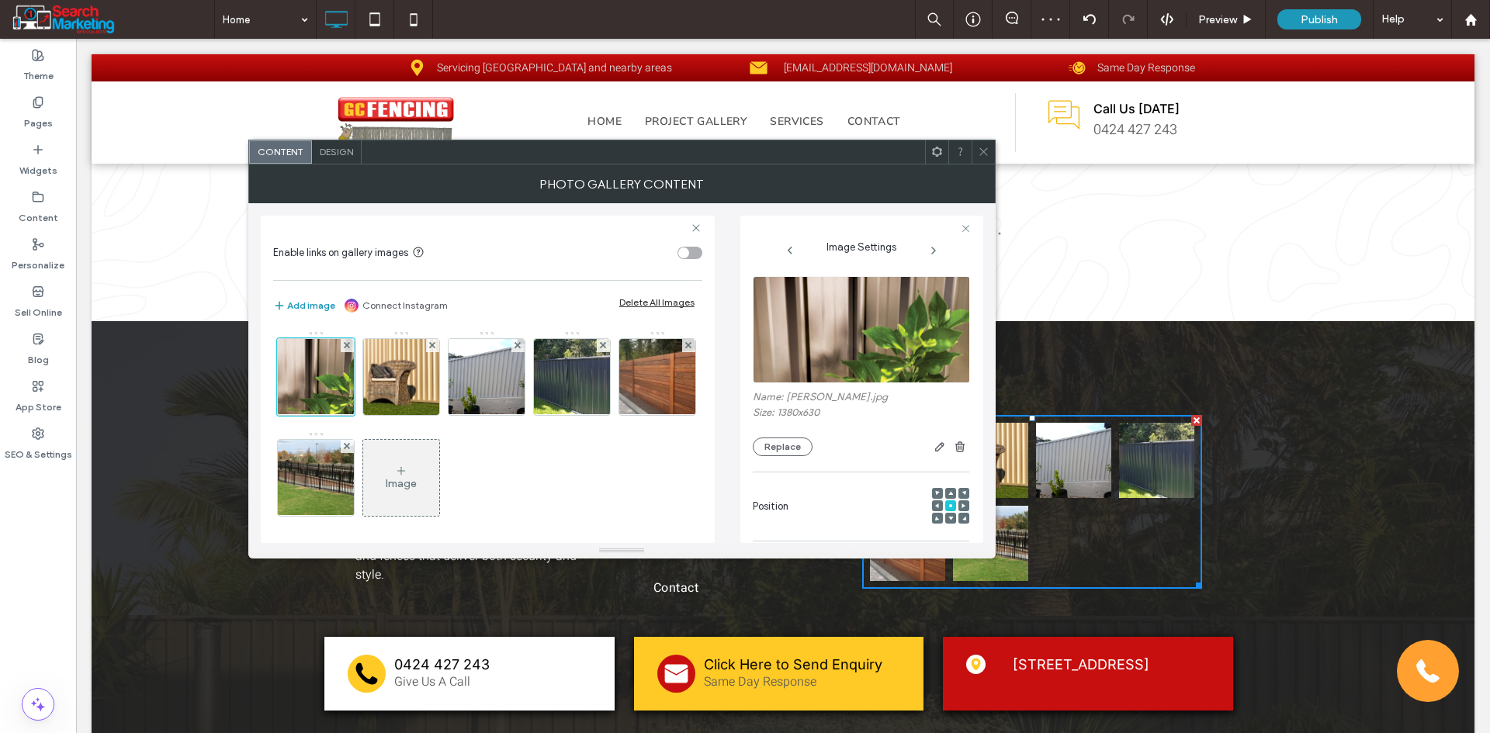
drag, startPoint x: 492, startPoint y: 467, endPoint x: 483, endPoint y: 468, distance: 8.6
click at [407, 467] on icon at bounding box center [401, 471] width 12 height 12
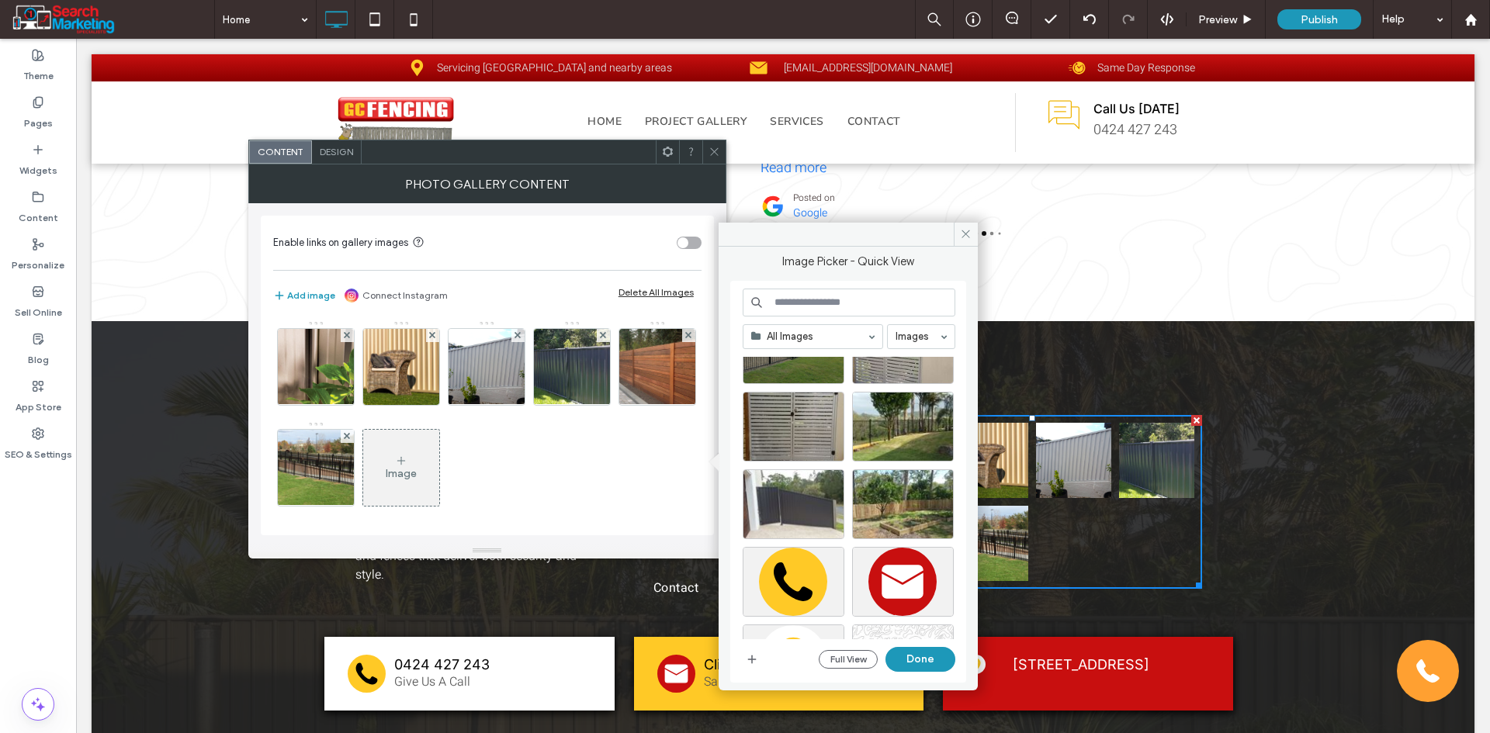
scroll to position [1152, 0]
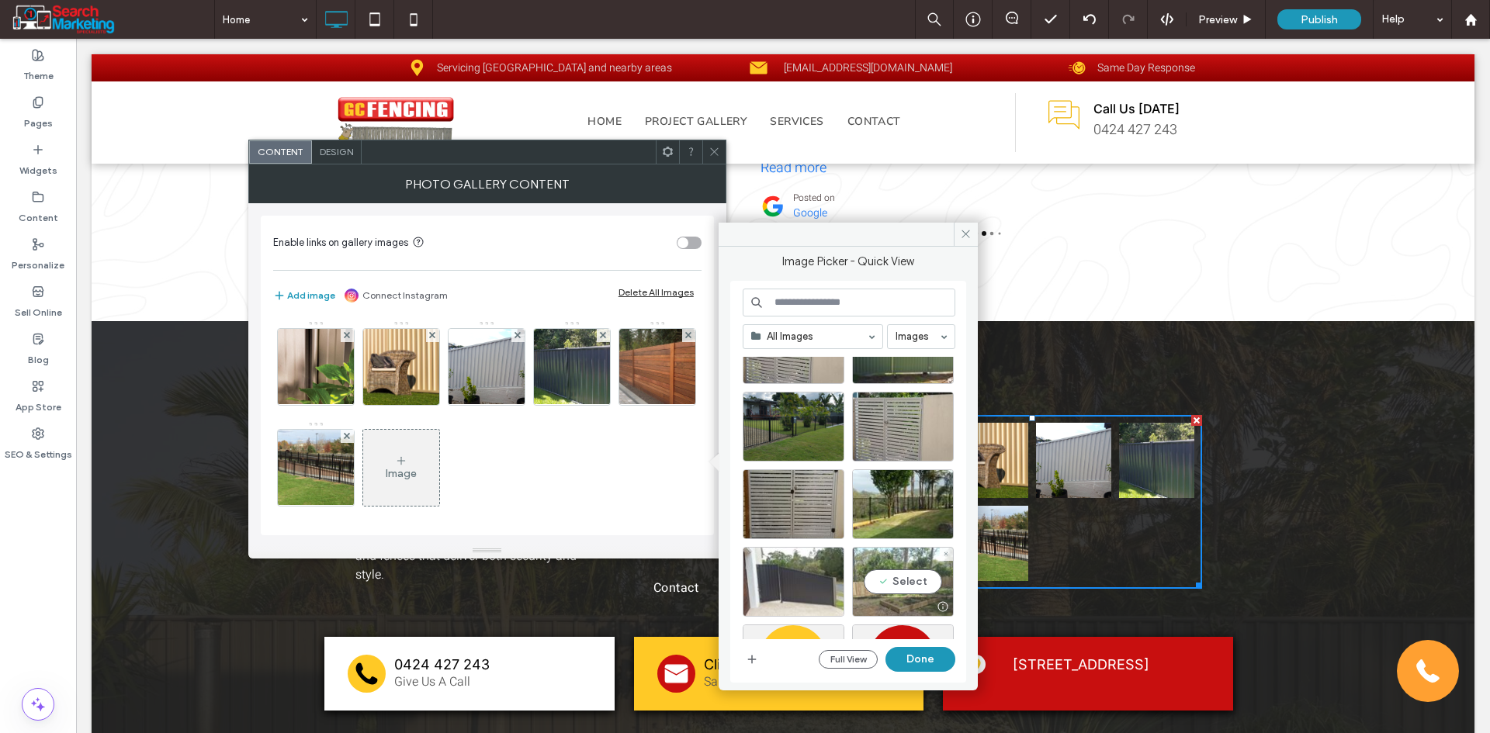
click at [902, 573] on div "Select" at bounding box center [903, 582] width 102 height 70
click at [902, 417] on div "Select" at bounding box center [903, 427] width 102 height 70
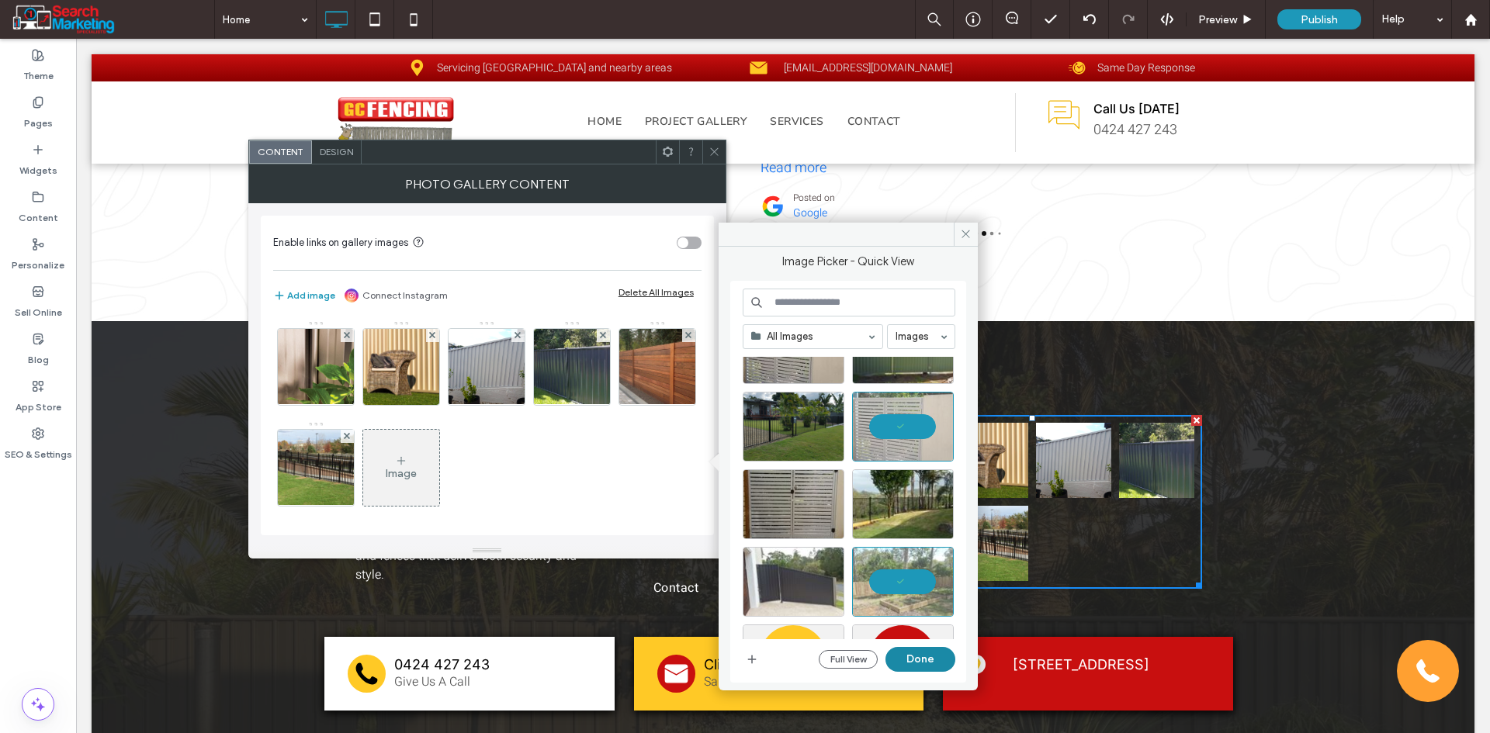
drag, startPoint x: 923, startPoint y: 656, endPoint x: 673, endPoint y: 492, distance: 299.8
click at [923, 656] on button "Done" at bounding box center [920, 659] width 70 height 25
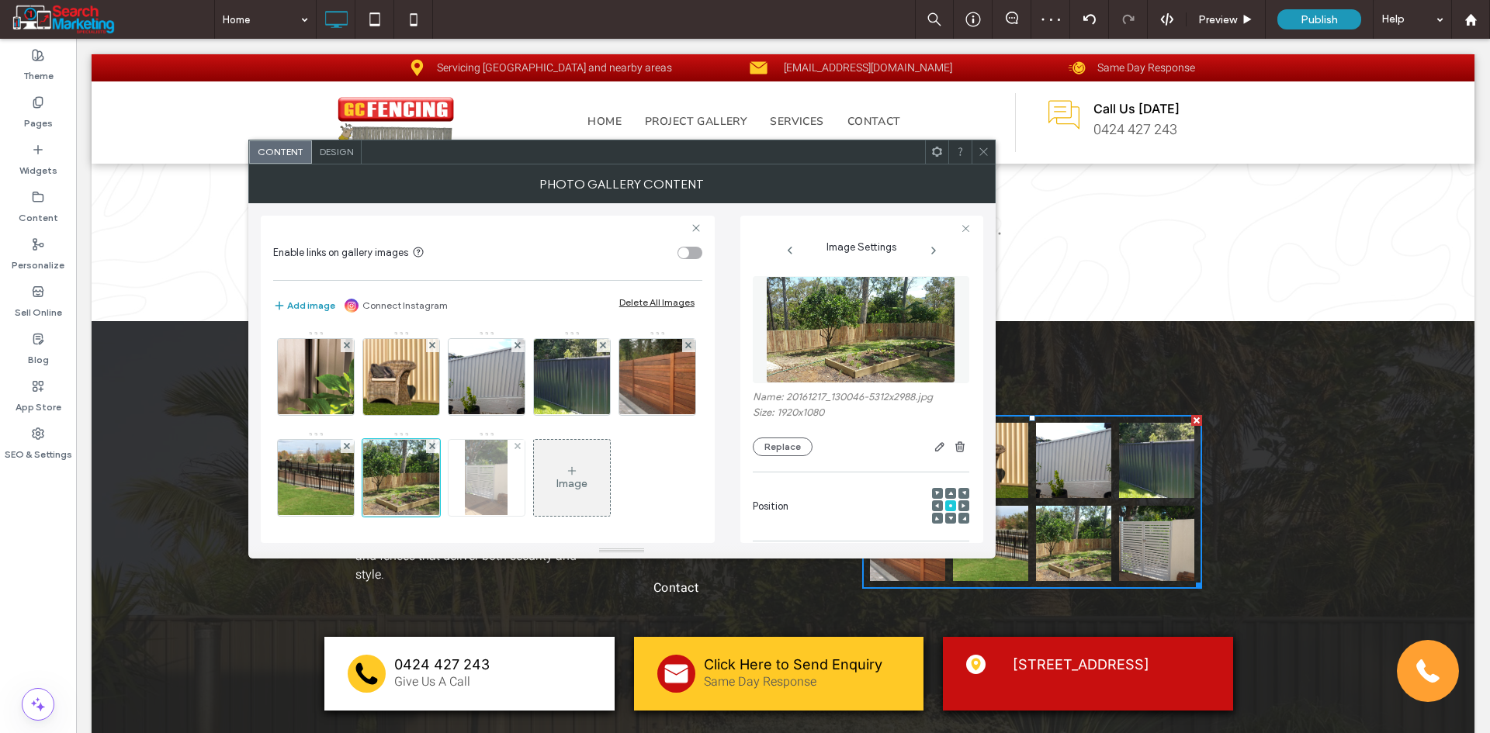
click at [507, 484] on img at bounding box center [486, 478] width 43 height 76
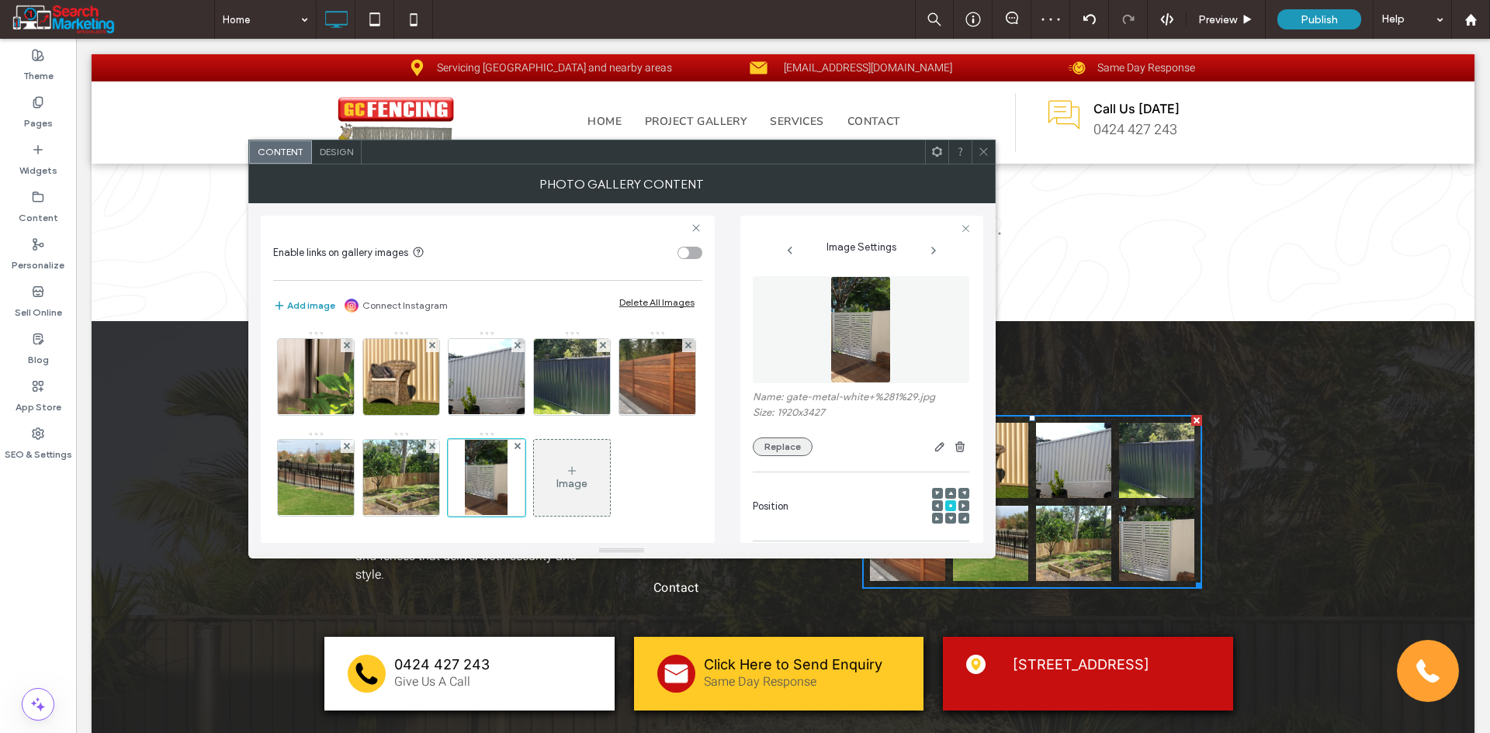
click at [775, 443] on button "Replace" at bounding box center [783, 447] width 60 height 19
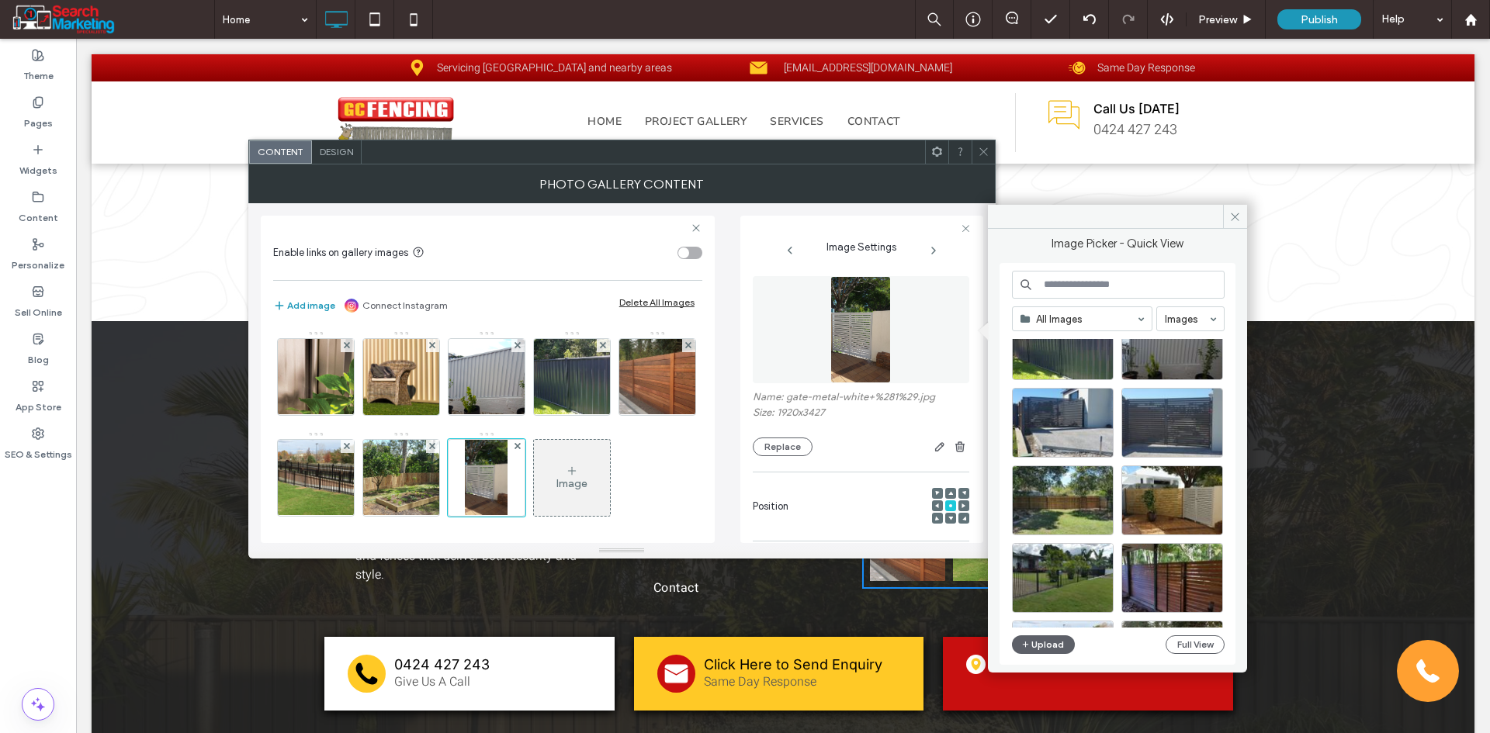
scroll to position [310, 0]
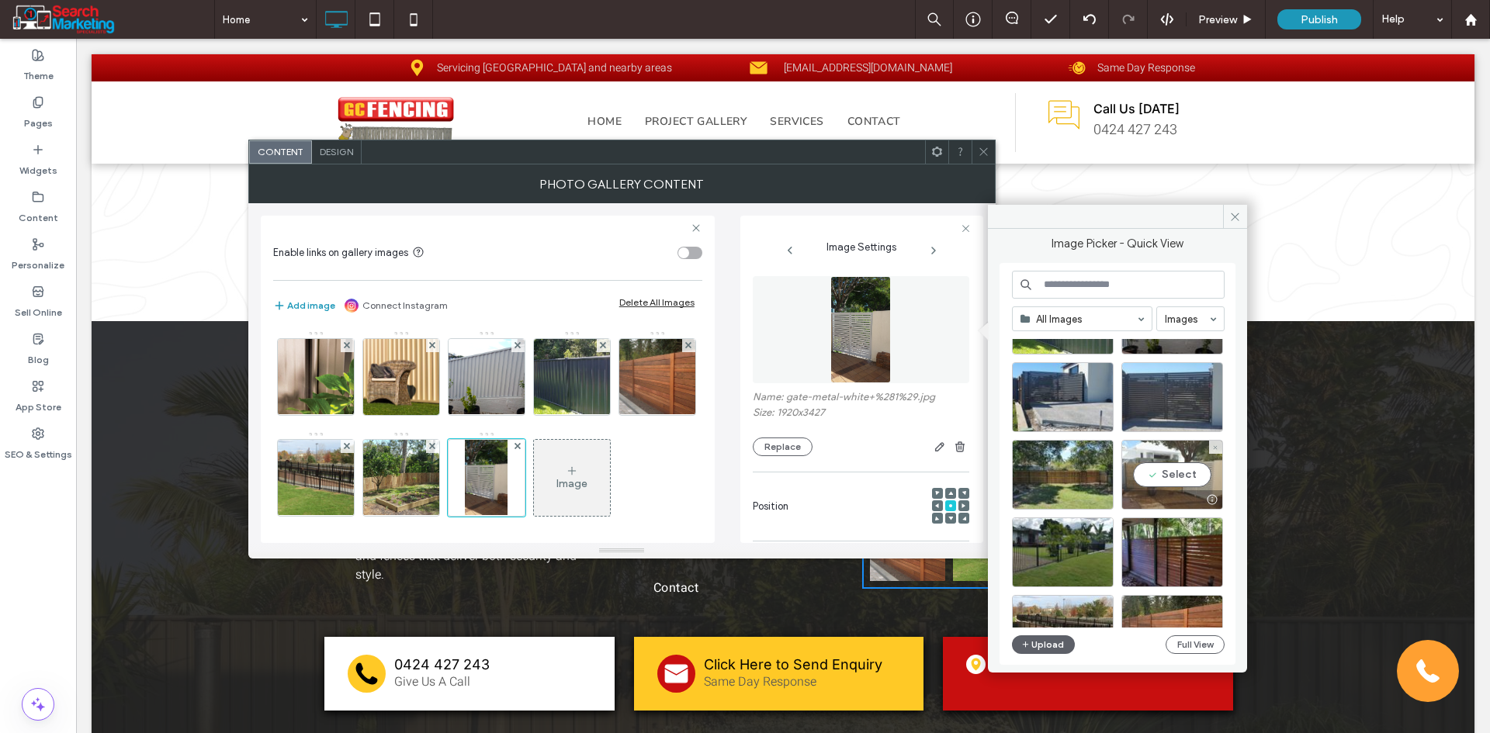
click at [1159, 472] on div "Select" at bounding box center [1172, 475] width 102 height 70
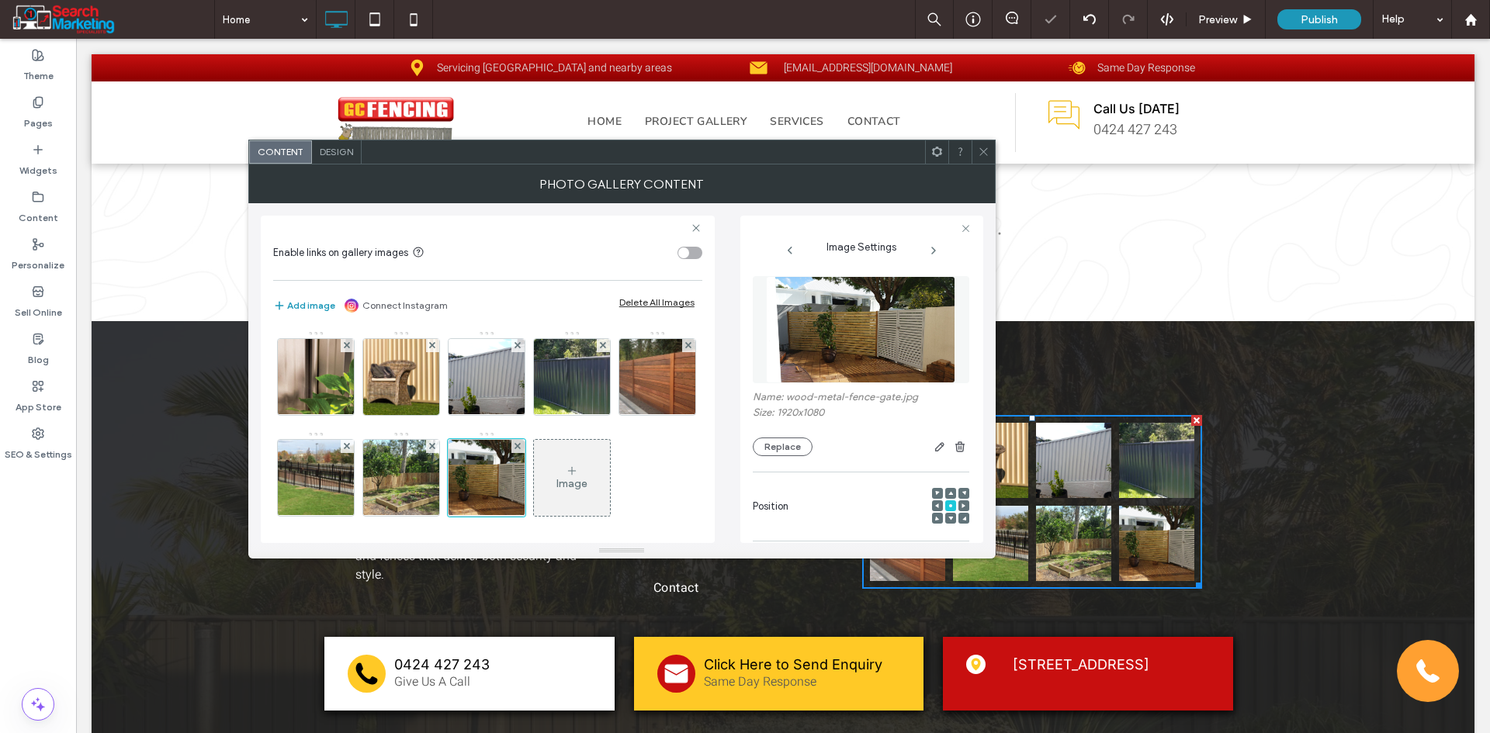
drag, startPoint x: 990, startPoint y: 163, endPoint x: 760, endPoint y: 383, distance: 317.7
click at [990, 164] on div "Content Design Photo Gallery Content Enable links on gallery images Add image C…" at bounding box center [621, 349] width 747 height 419
click at [324, 151] on span "Design" at bounding box center [336, 152] width 33 height 12
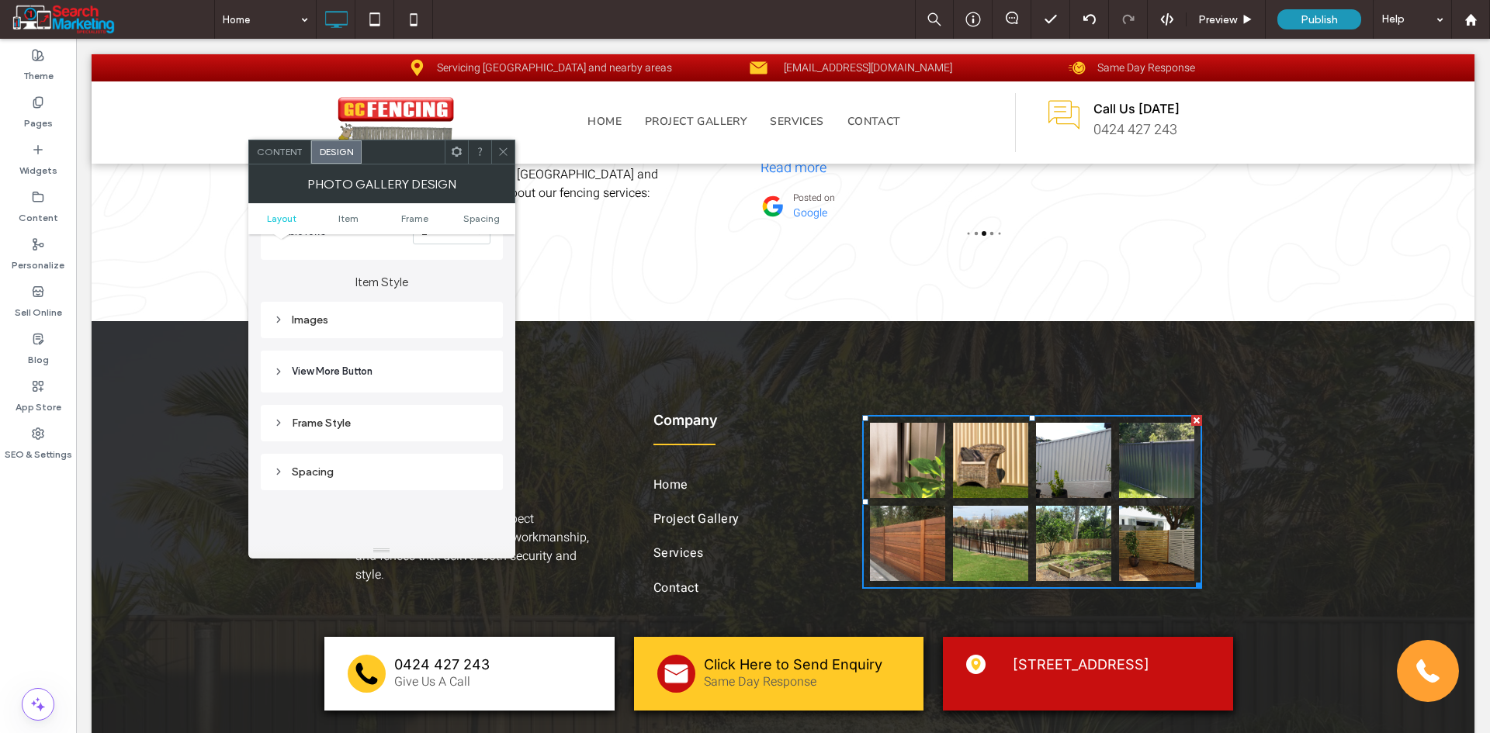
scroll to position [543, 0]
click at [309, 298] on div "Images" at bounding box center [381, 301] width 217 height 13
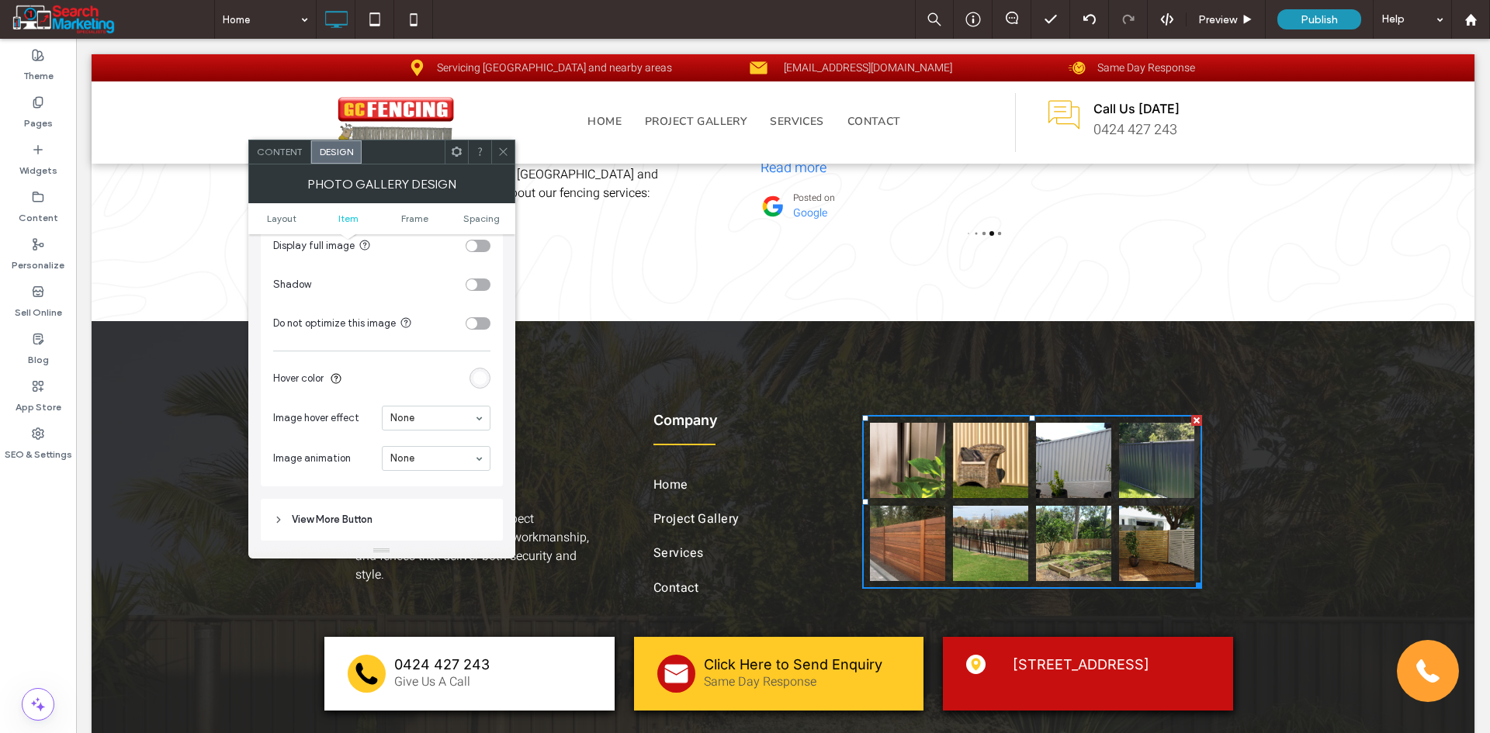
scroll to position [776, 0]
click at [504, 154] on icon at bounding box center [503, 152] width 12 height 12
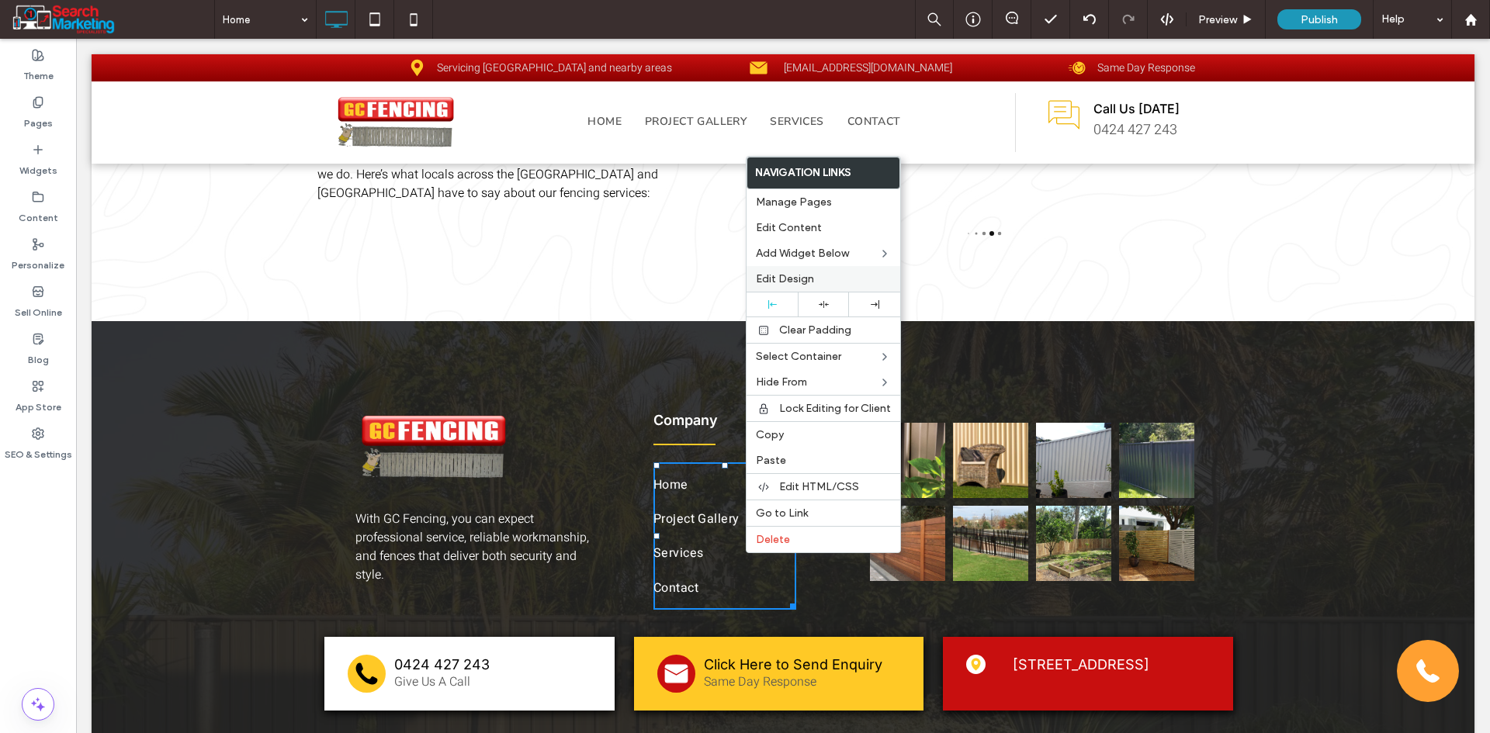
click at [812, 280] on span "Edit Design" at bounding box center [785, 278] width 58 height 13
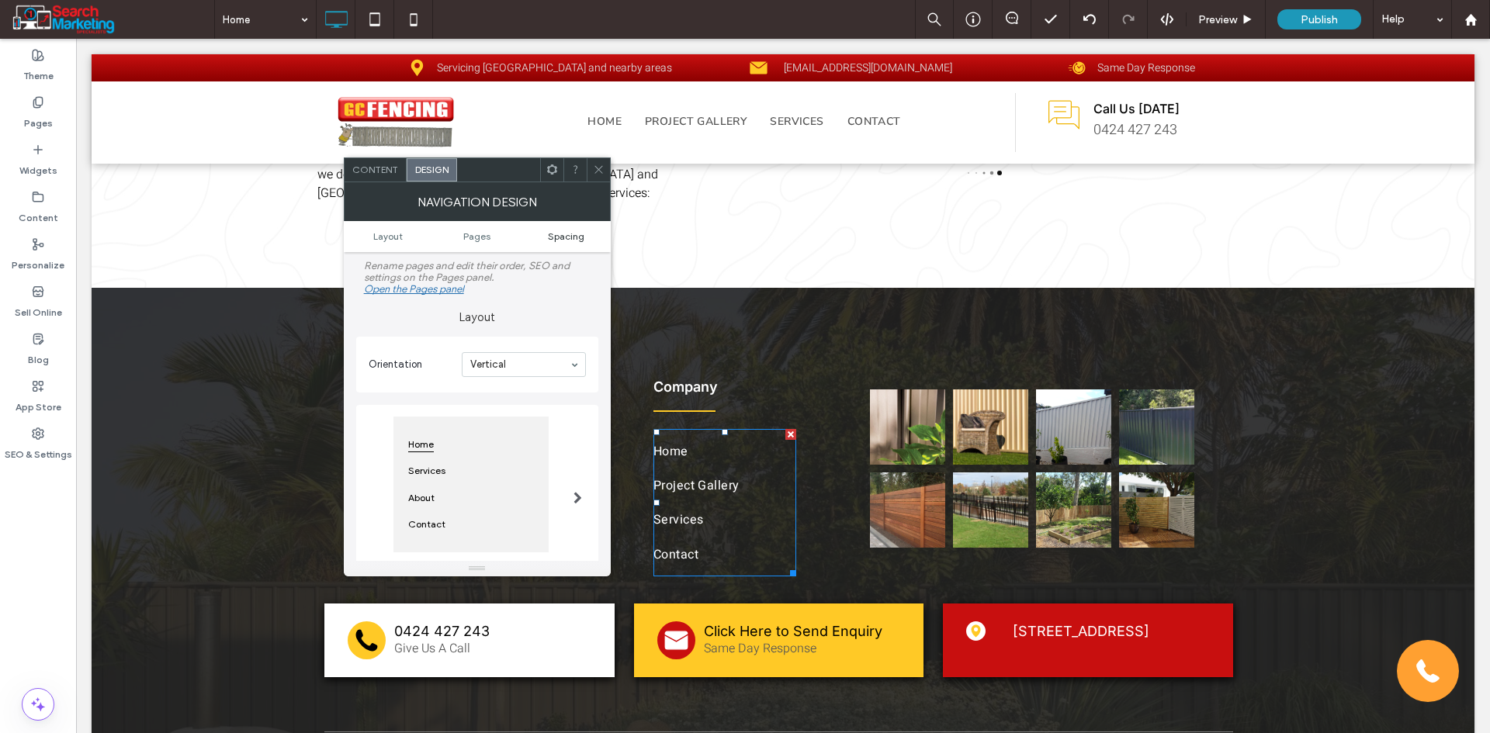
click at [556, 237] on span "Spacing" at bounding box center [566, 236] width 36 height 12
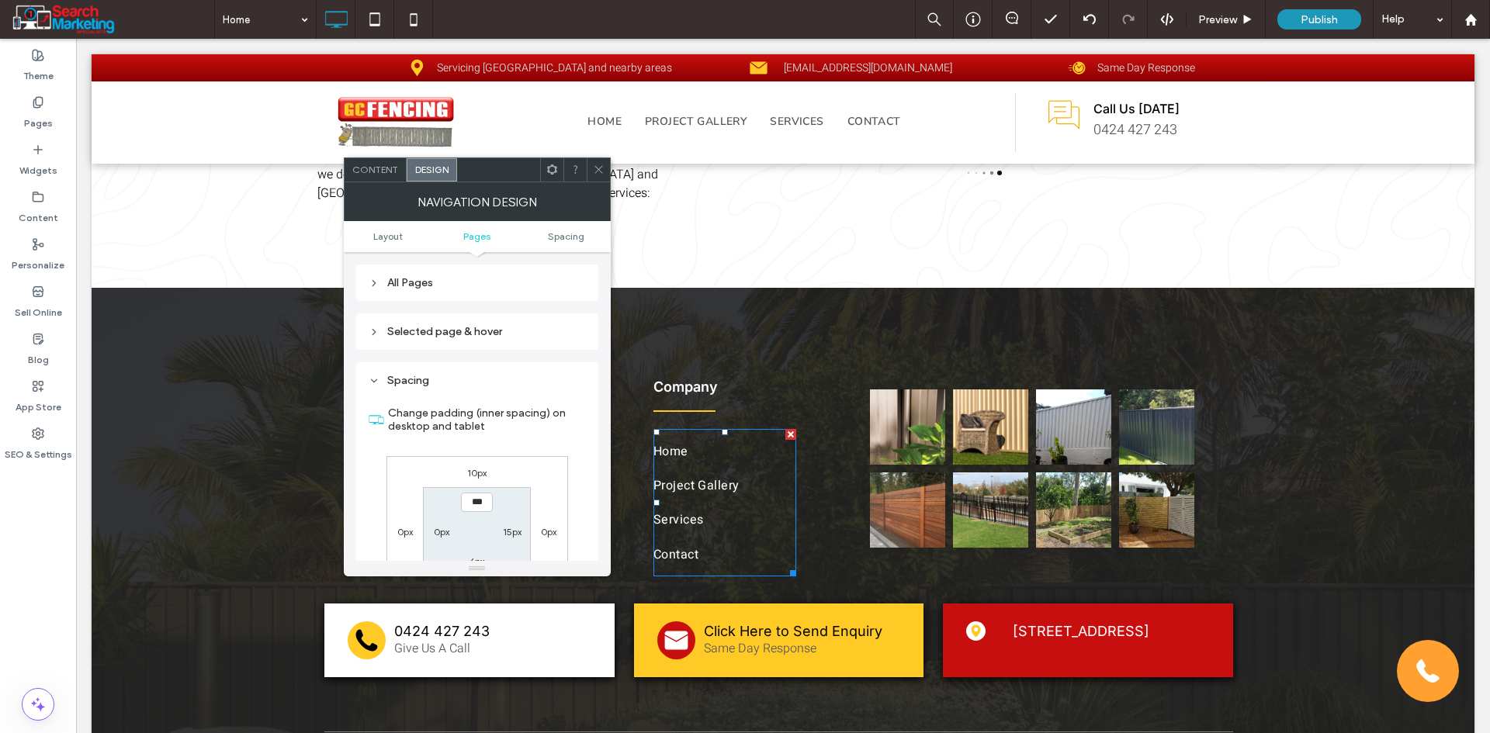
scroll to position [448, 0]
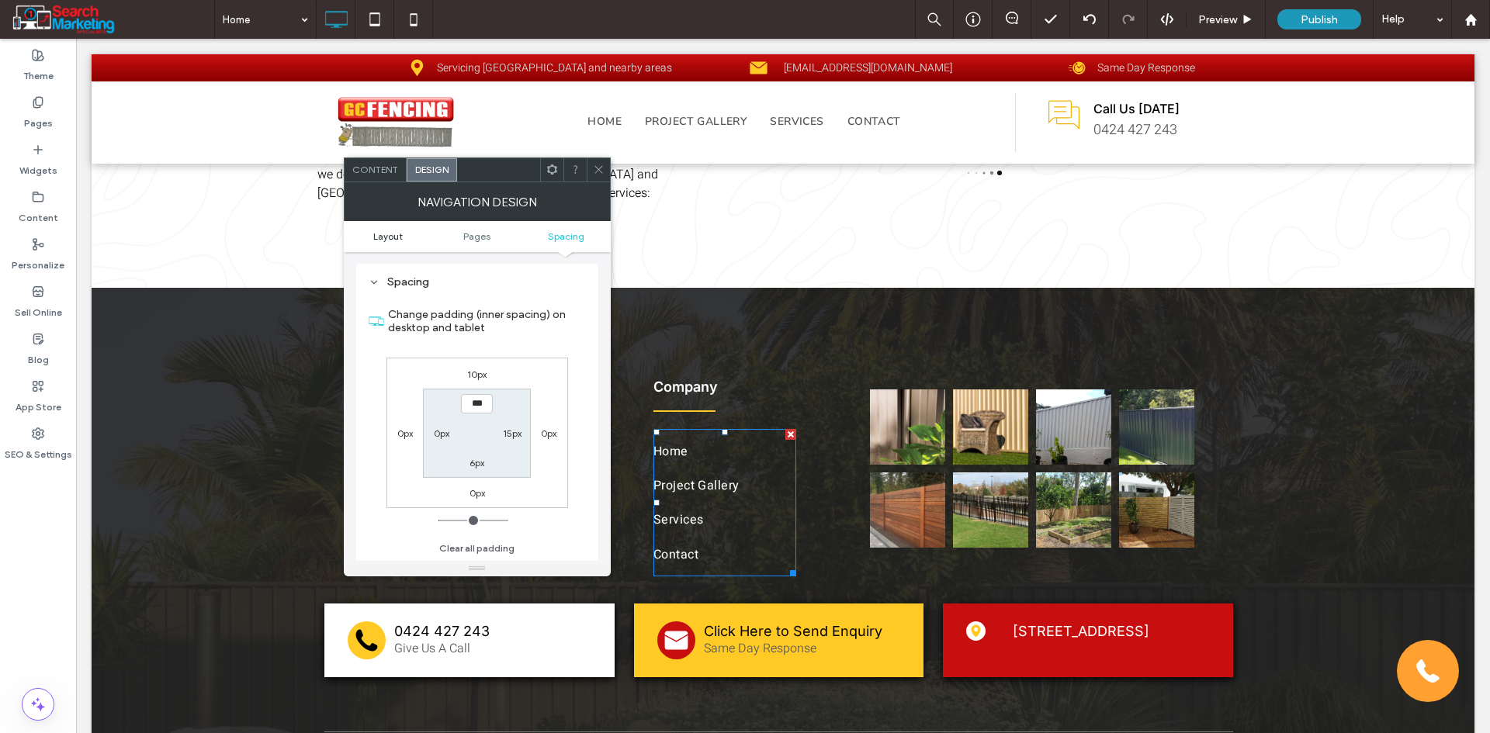
click at [389, 232] on span "Layout" at bounding box center [387, 236] width 29 height 12
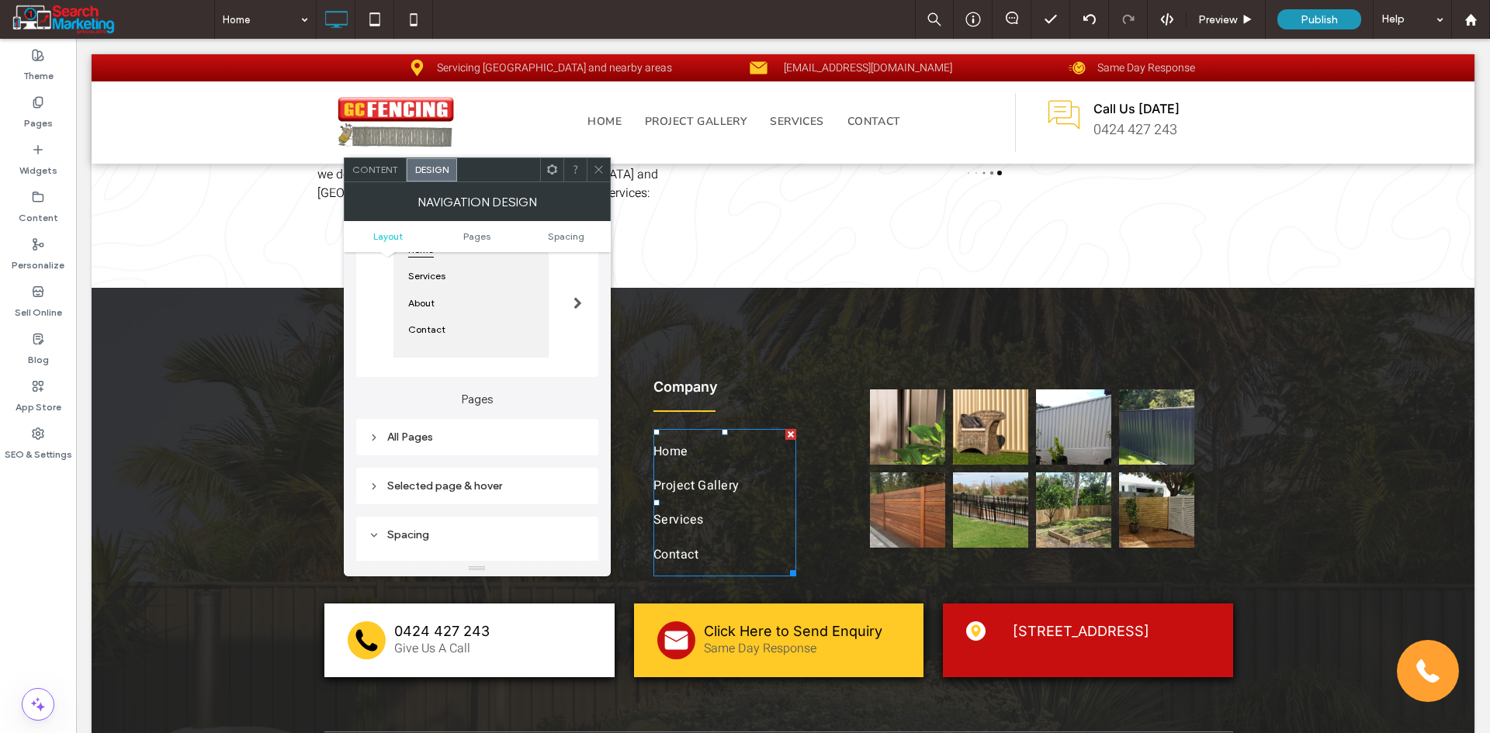
scroll to position [198, 0]
click at [420, 427] on div "All Pages" at bounding box center [477, 434] width 217 height 21
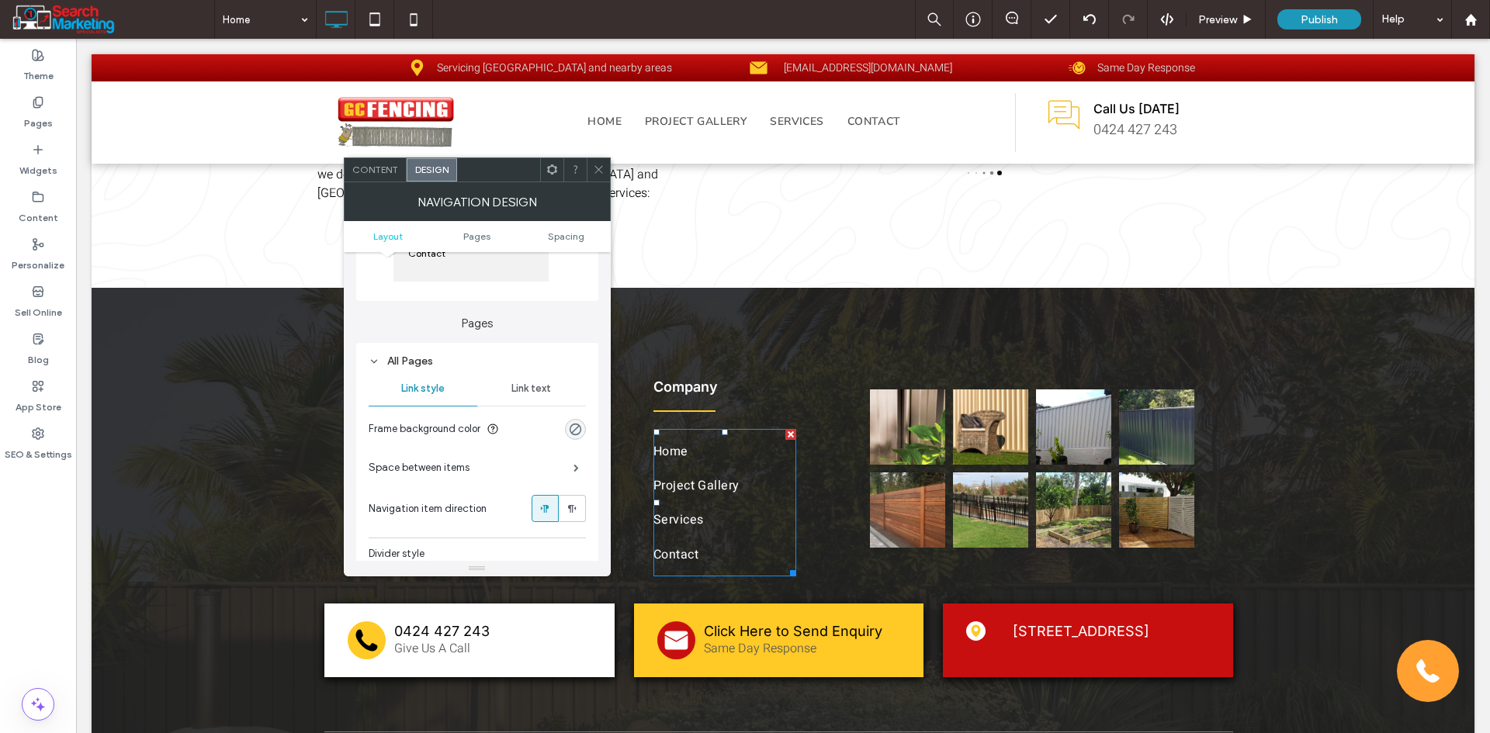
scroll to position [275, 0]
click at [451, 458] on span "Space between items" at bounding box center [419, 463] width 101 height 16
click at [573, 462] on span at bounding box center [575, 463] width 5 height 8
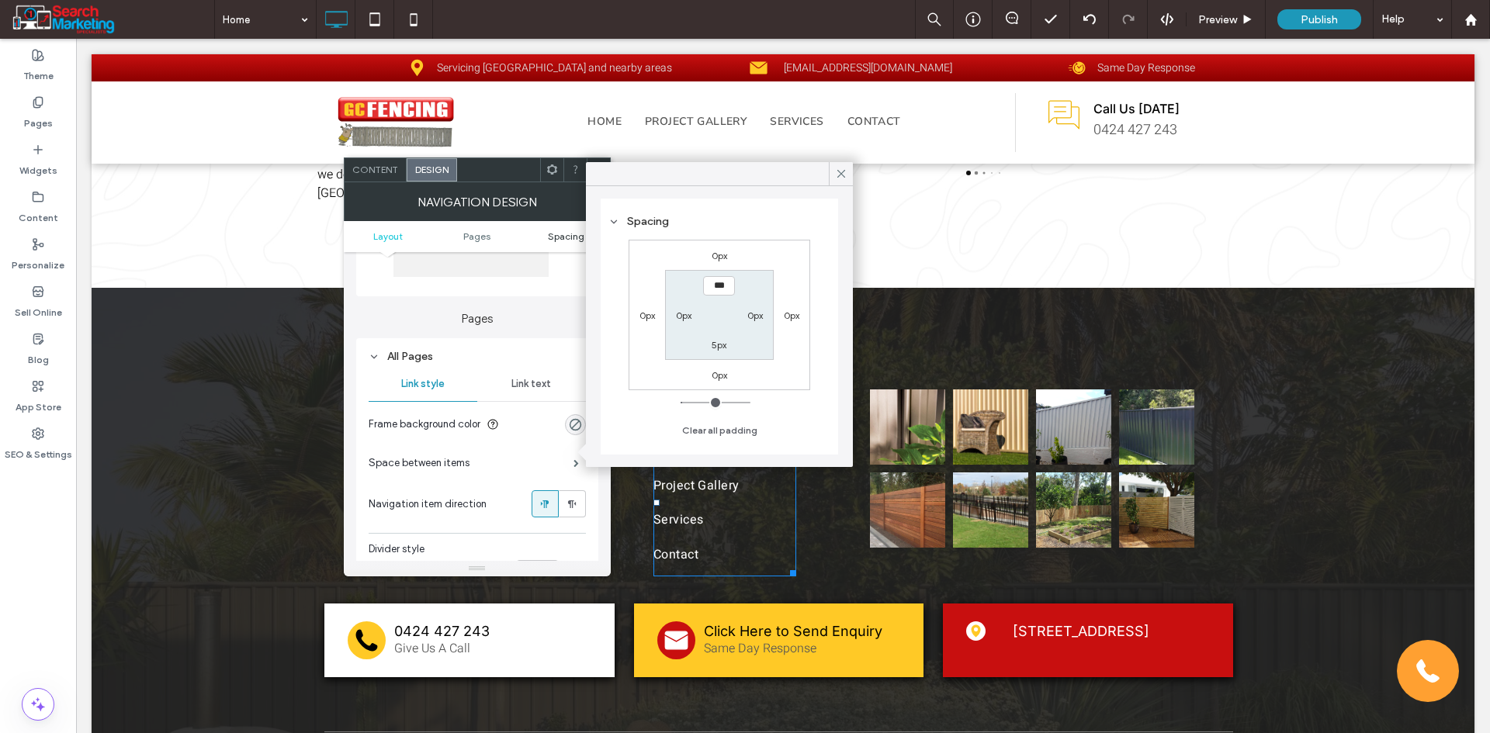
click at [560, 237] on span "Spacing" at bounding box center [566, 236] width 36 height 12
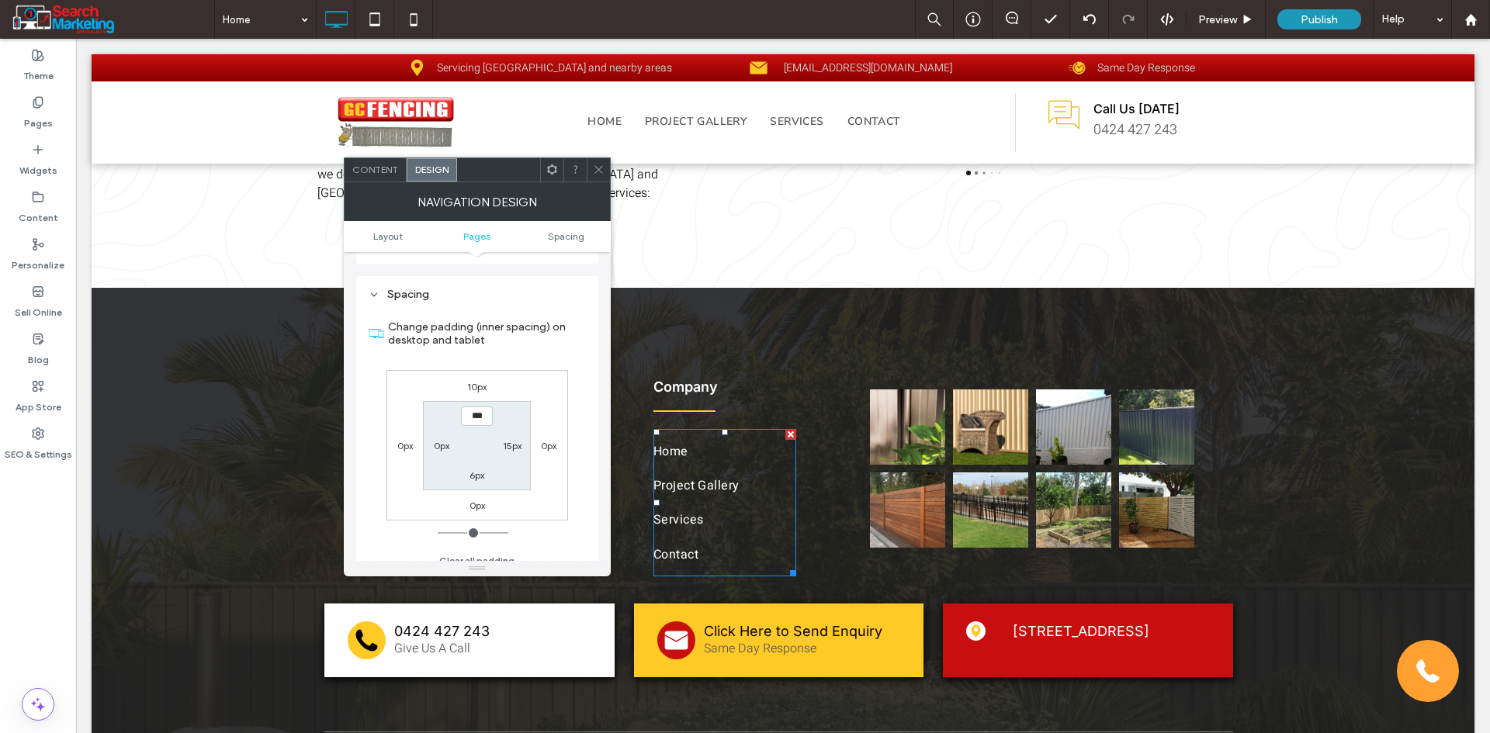
scroll to position [729, 0]
click at [483, 412] on input "***" at bounding box center [477, 403] width 32 height 19
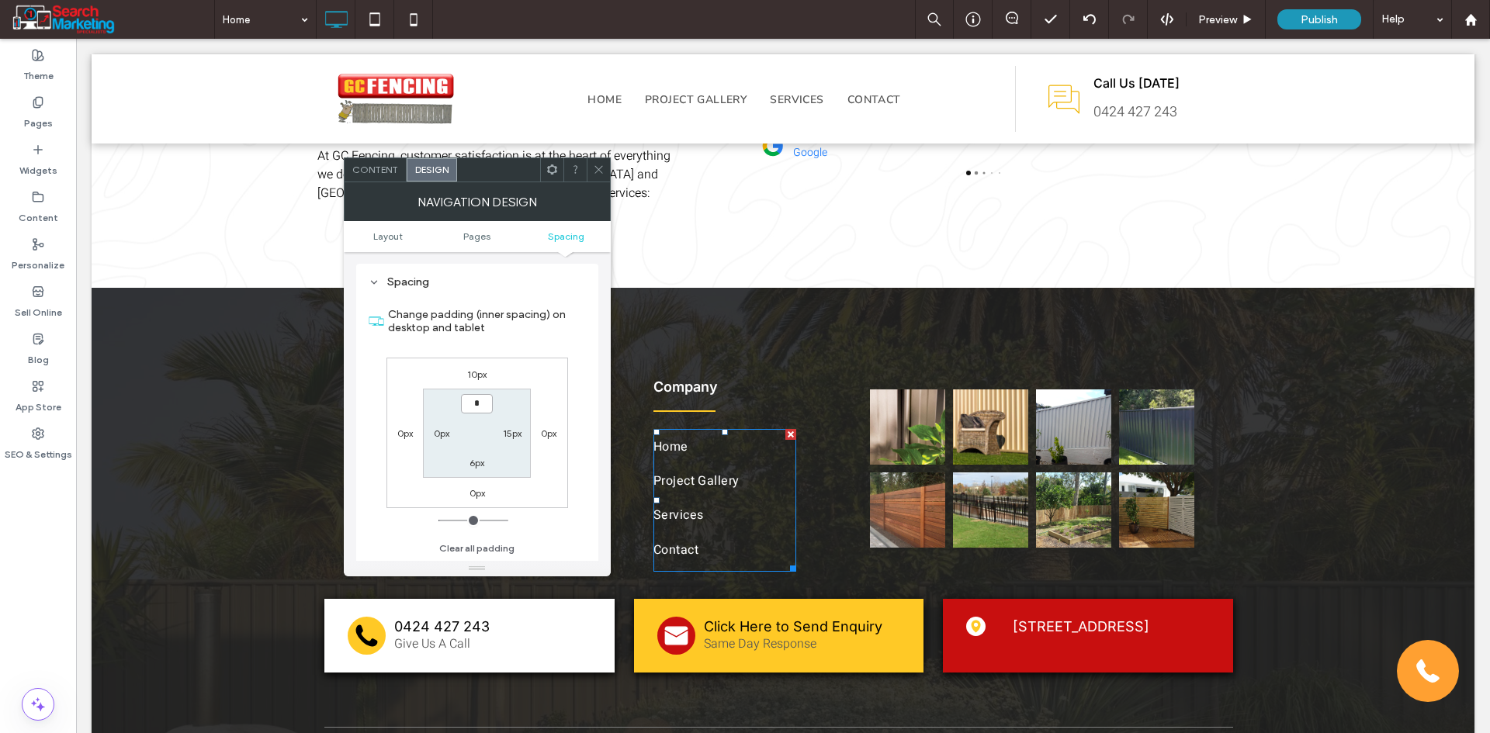
type input "***"
type input "*"
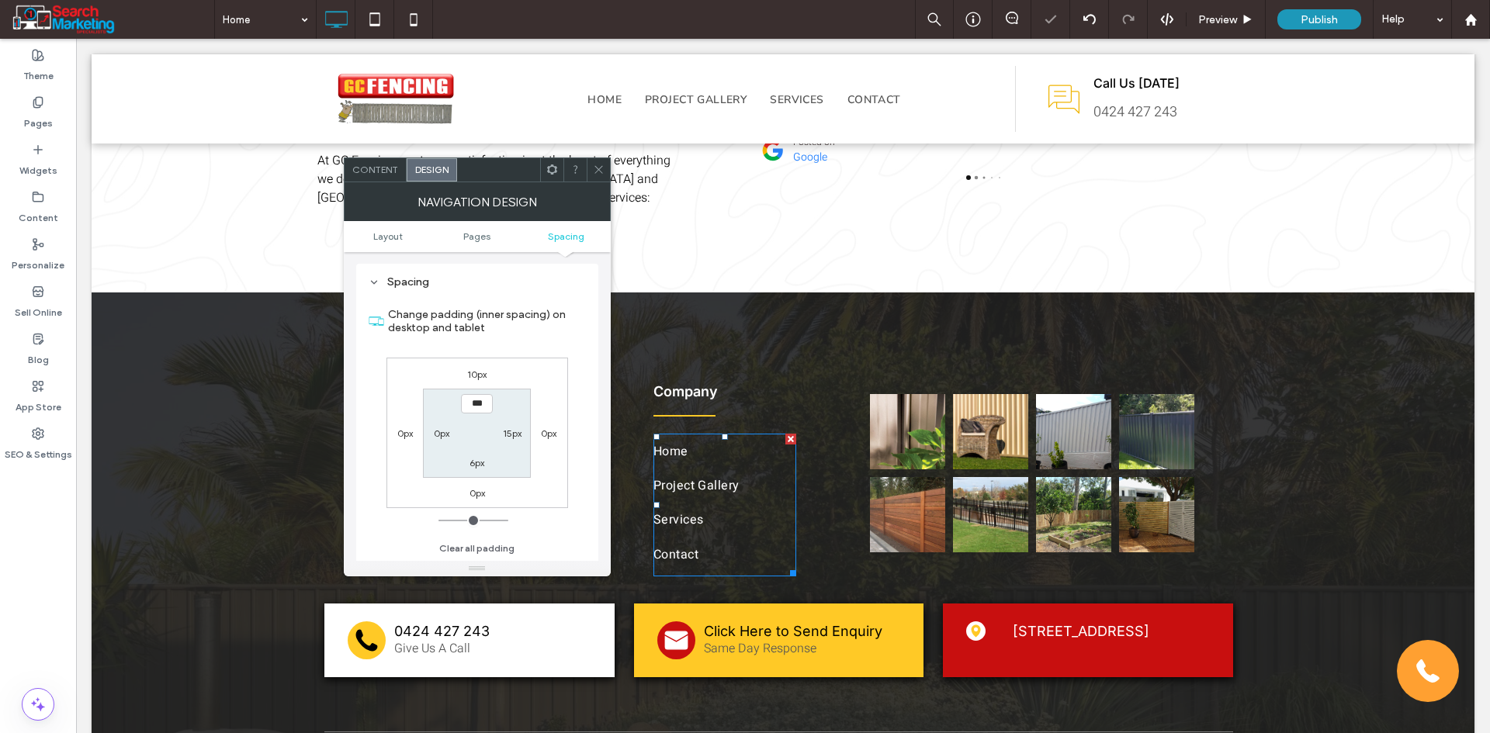
click at [521, 396] on section "*** 15px 6px 0px" at bounding box center [477, 433] width 108 height 89
click at [383, 237] on span "Layout" at bounding box center [387, 236] width 29 height 12
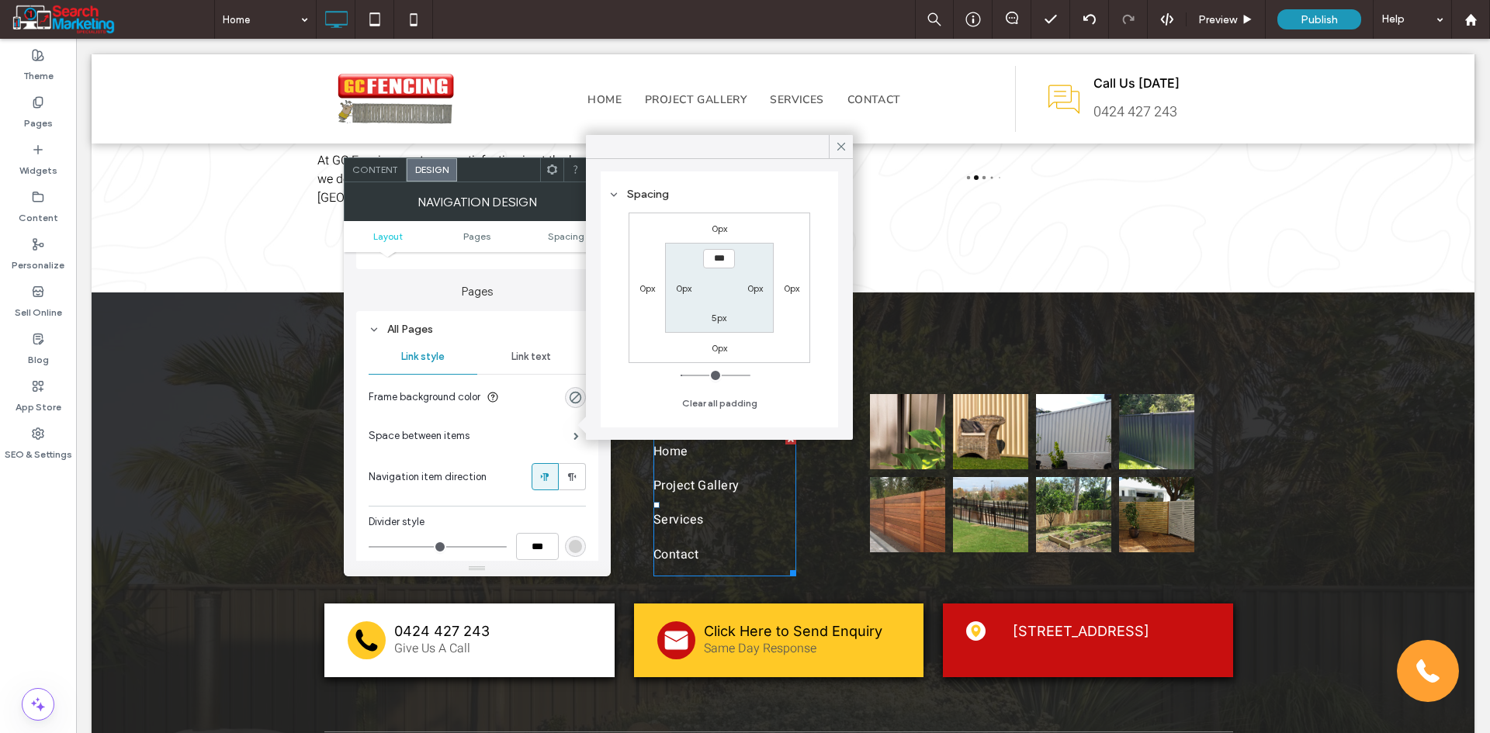
scroll to position [305, 0]
click at [573, 431] on span at bounding box center [575, 434] width 5 height 8
click at [573, 430] on span at bounding box center [575, 434] width 5 height 8
click at [712, 258] on input "***" at bounding box center [719, 256] width 32 height 19
type input "***"
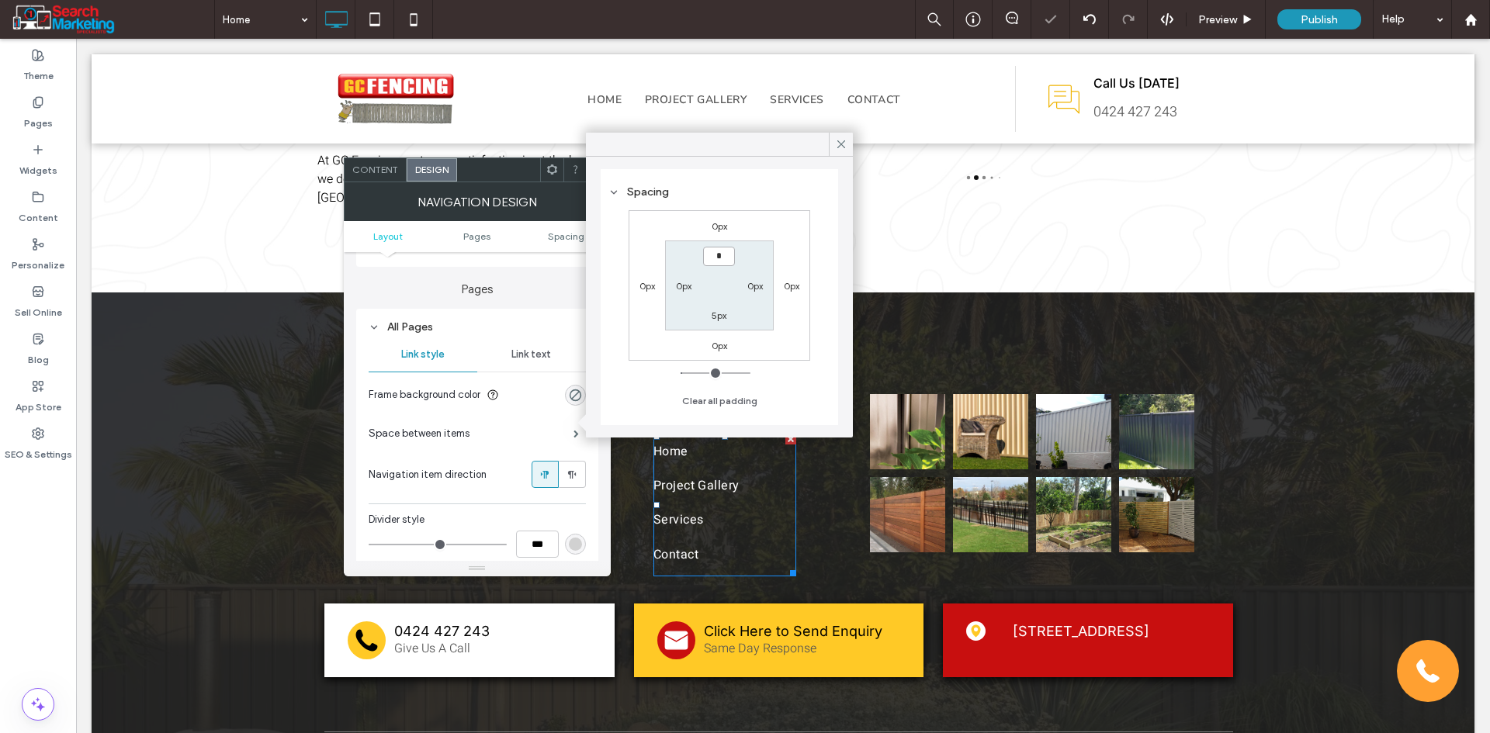
type input "*"
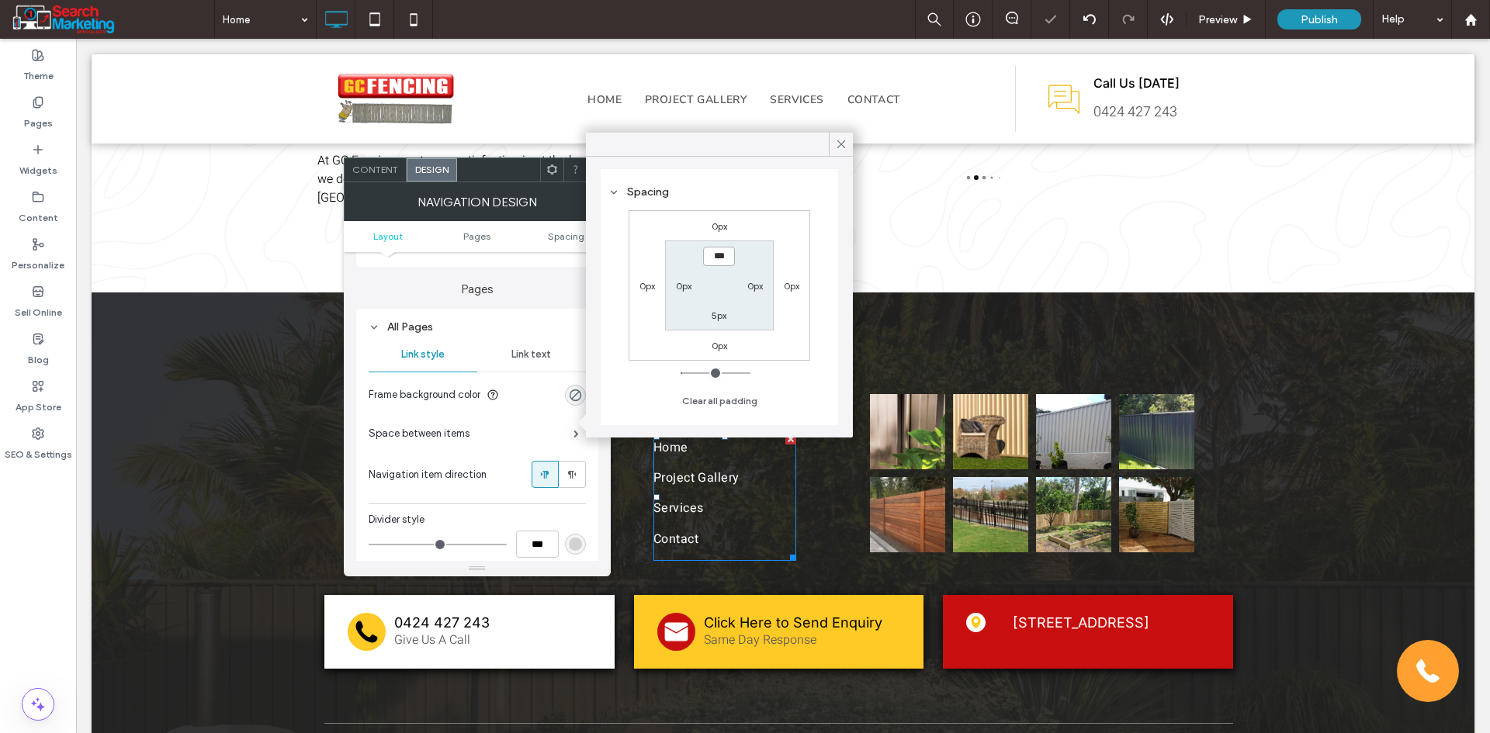
scroll to position [3534, 0]
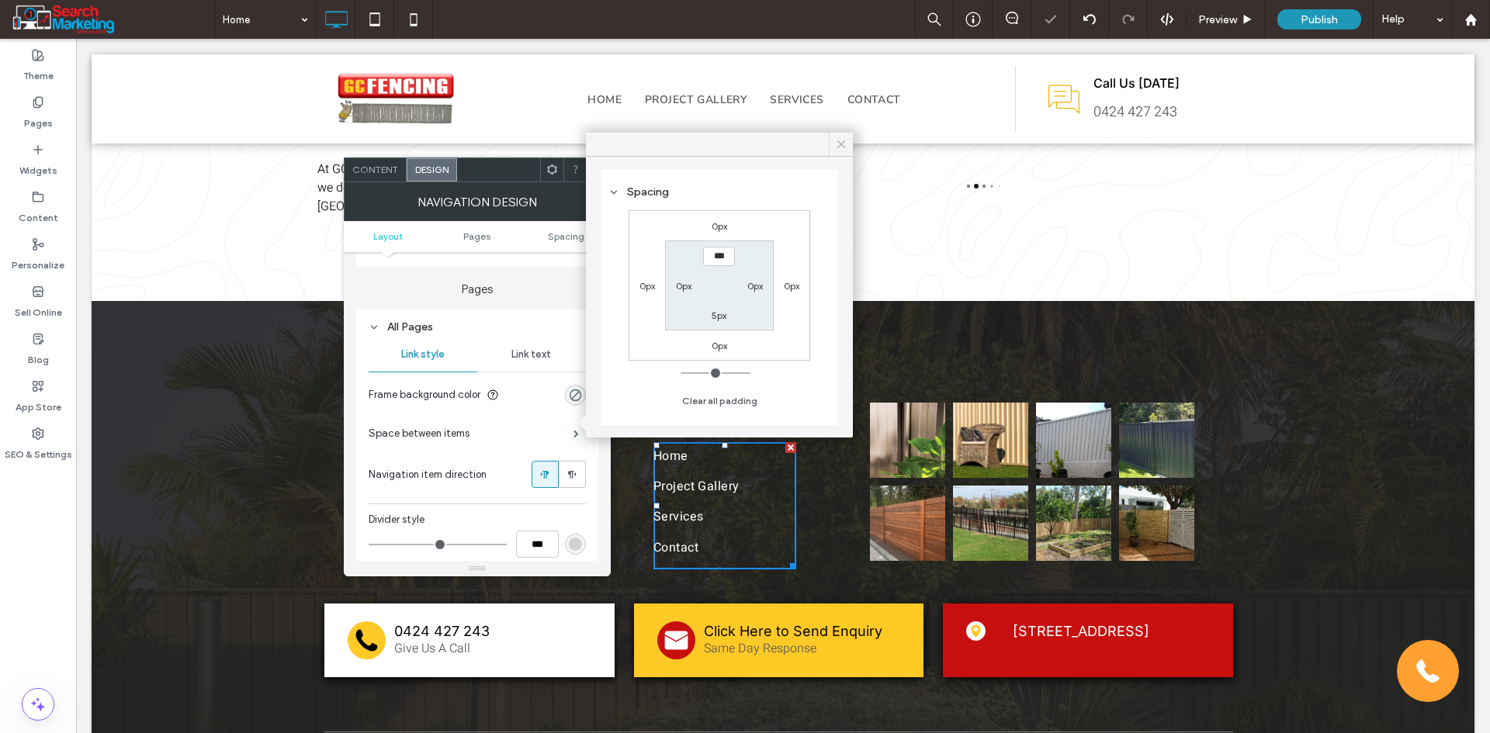
click at [848, 142] on div at bounding box center [841, 144] width 24 height 23
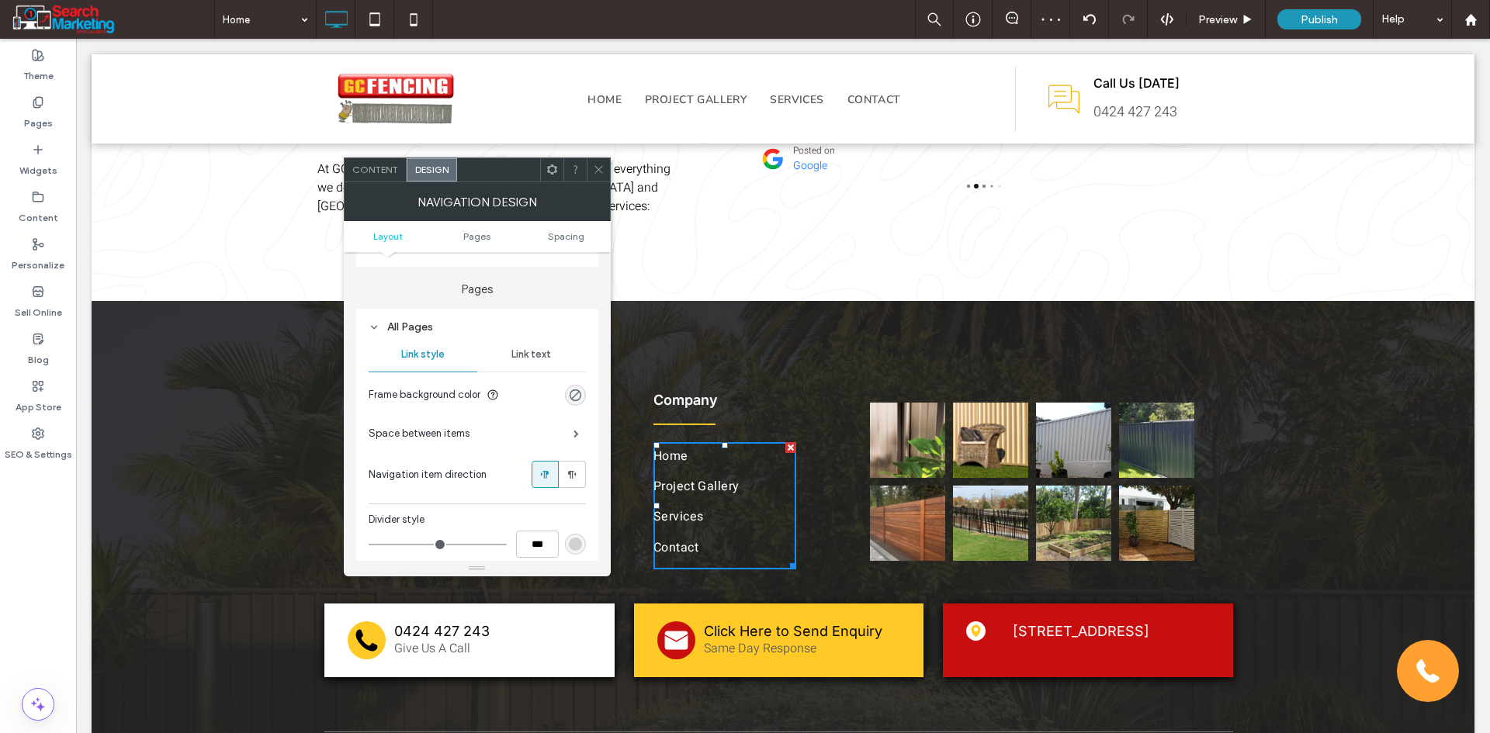
click at [596, 171] on icon at bounding box center [599, 170] width 12 height 12
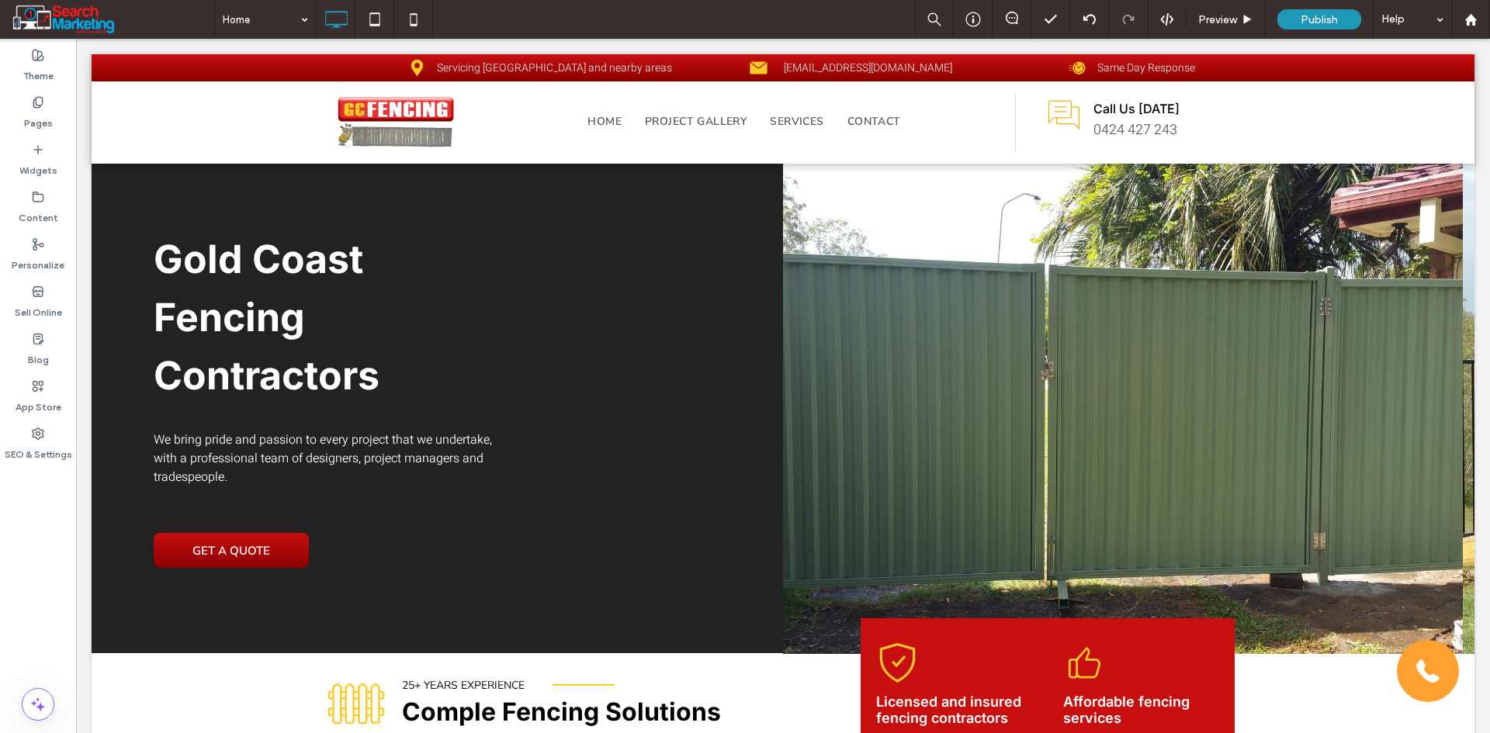
scroll to position [0, 0]
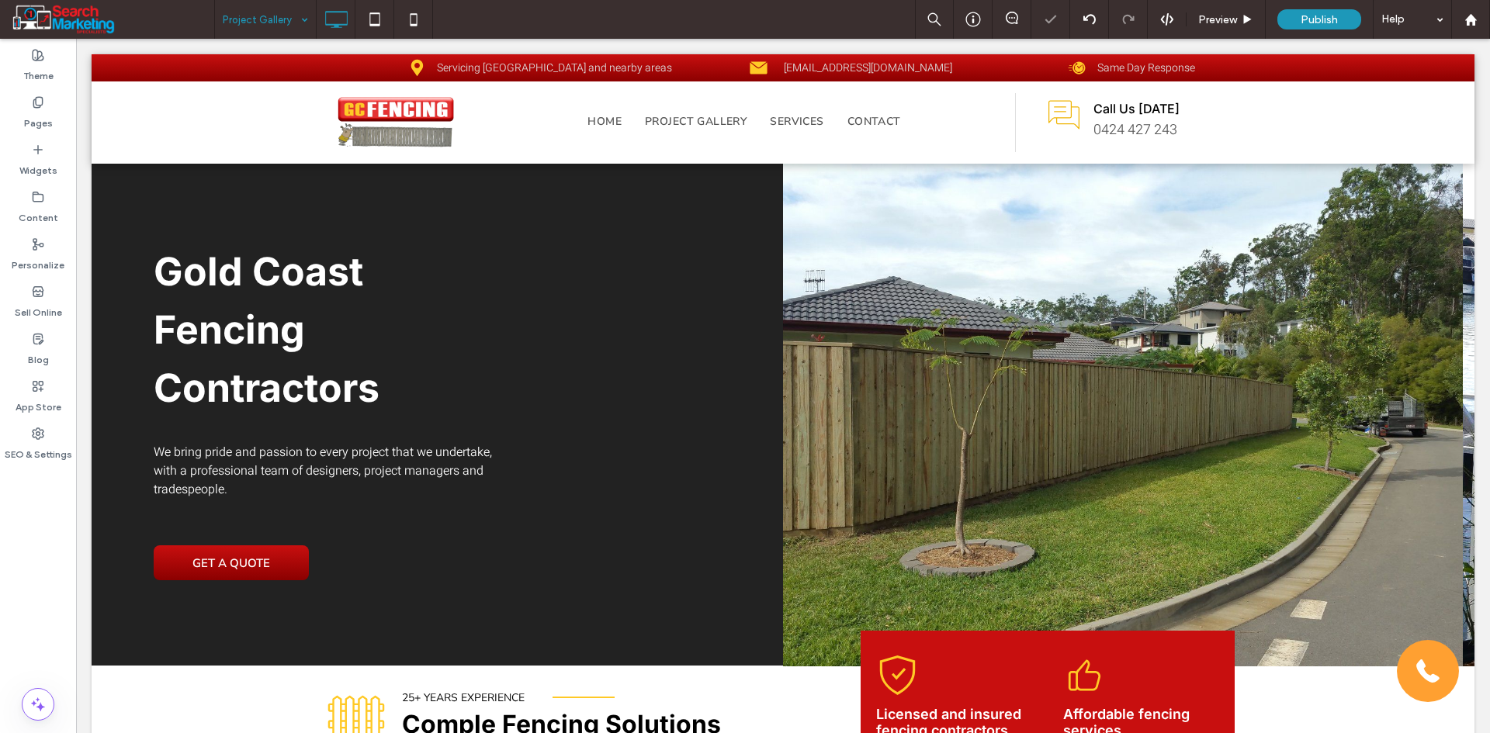
click at [292, 19] on input at bounding box center [262, 19] width 78 height 39
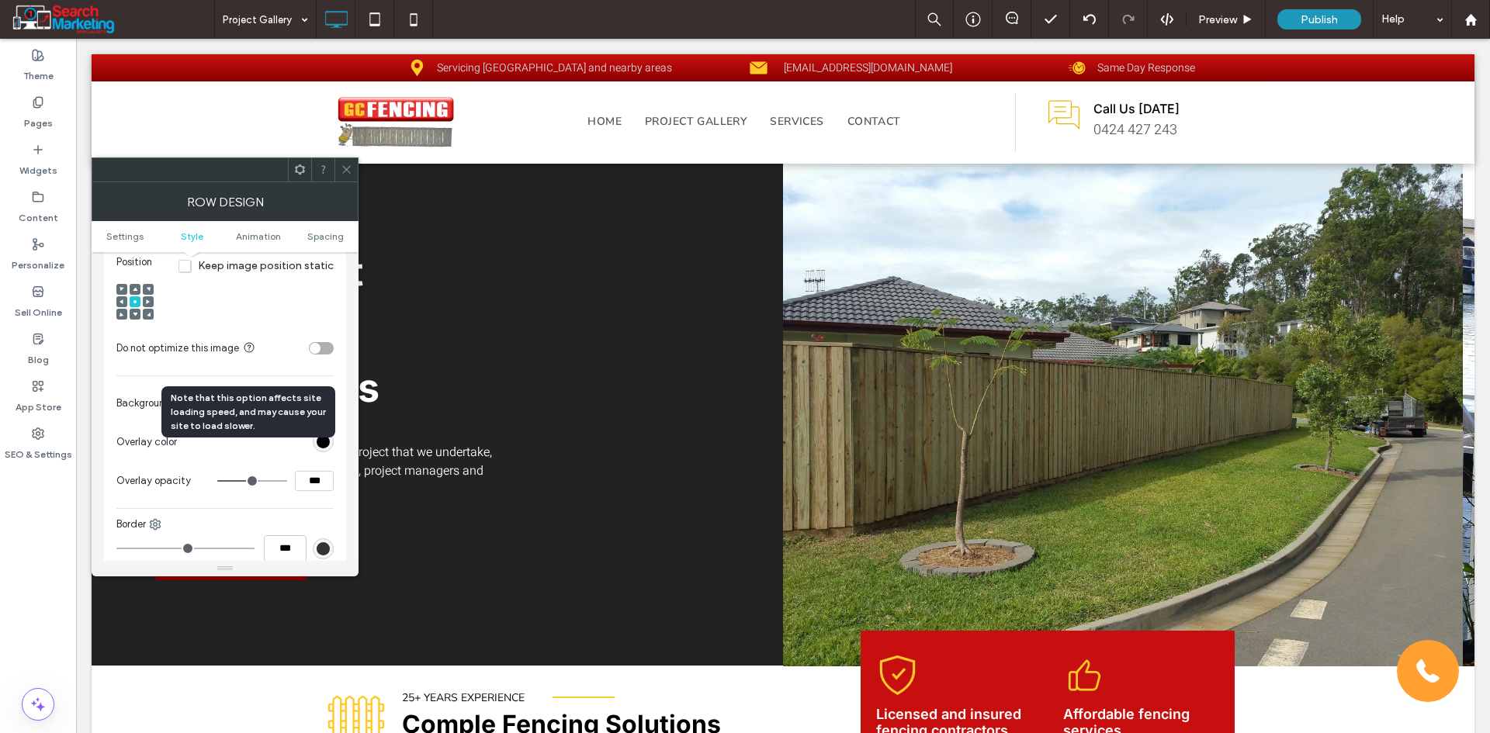
scroll to position [621, 0]
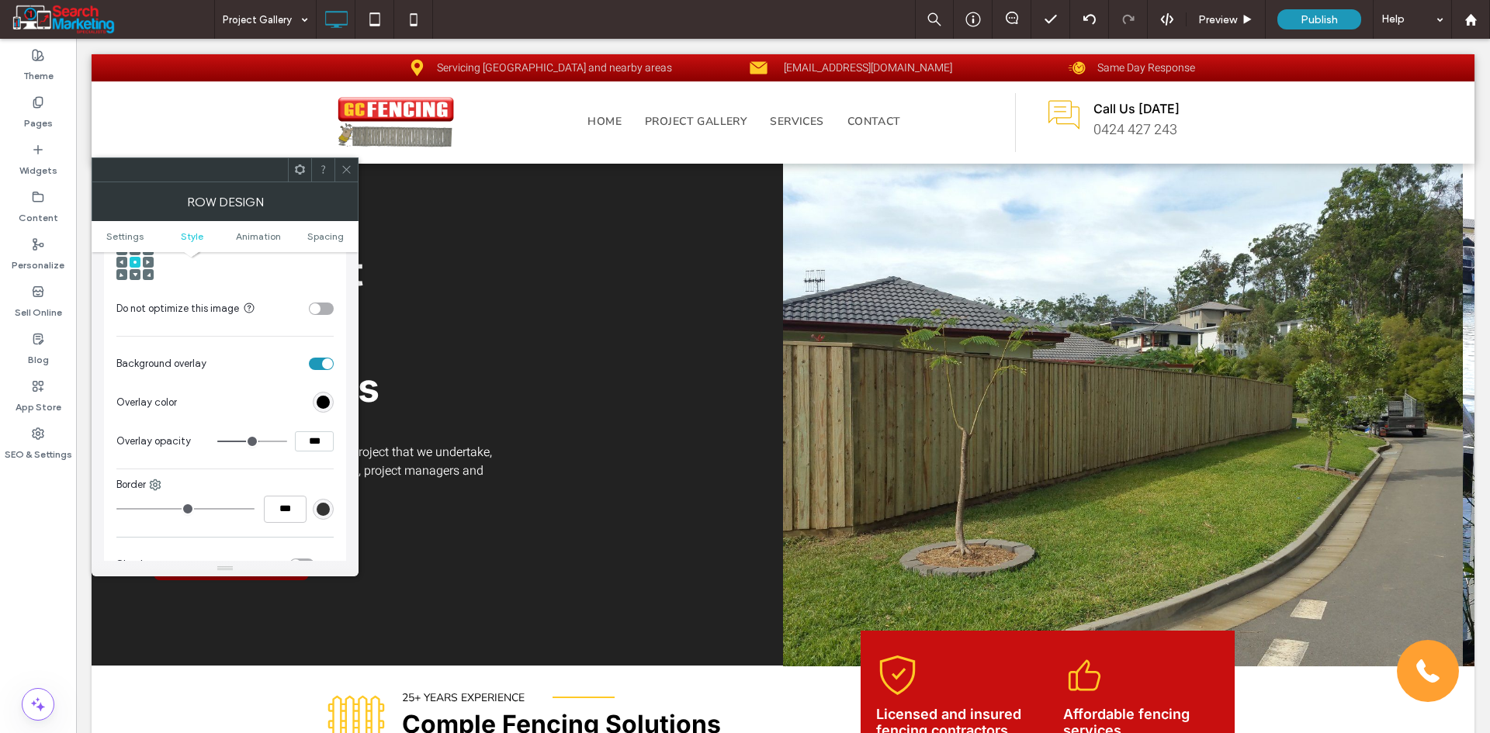
click at [348, 165] on icon at bounding box center [347, 170] width 12 height 12
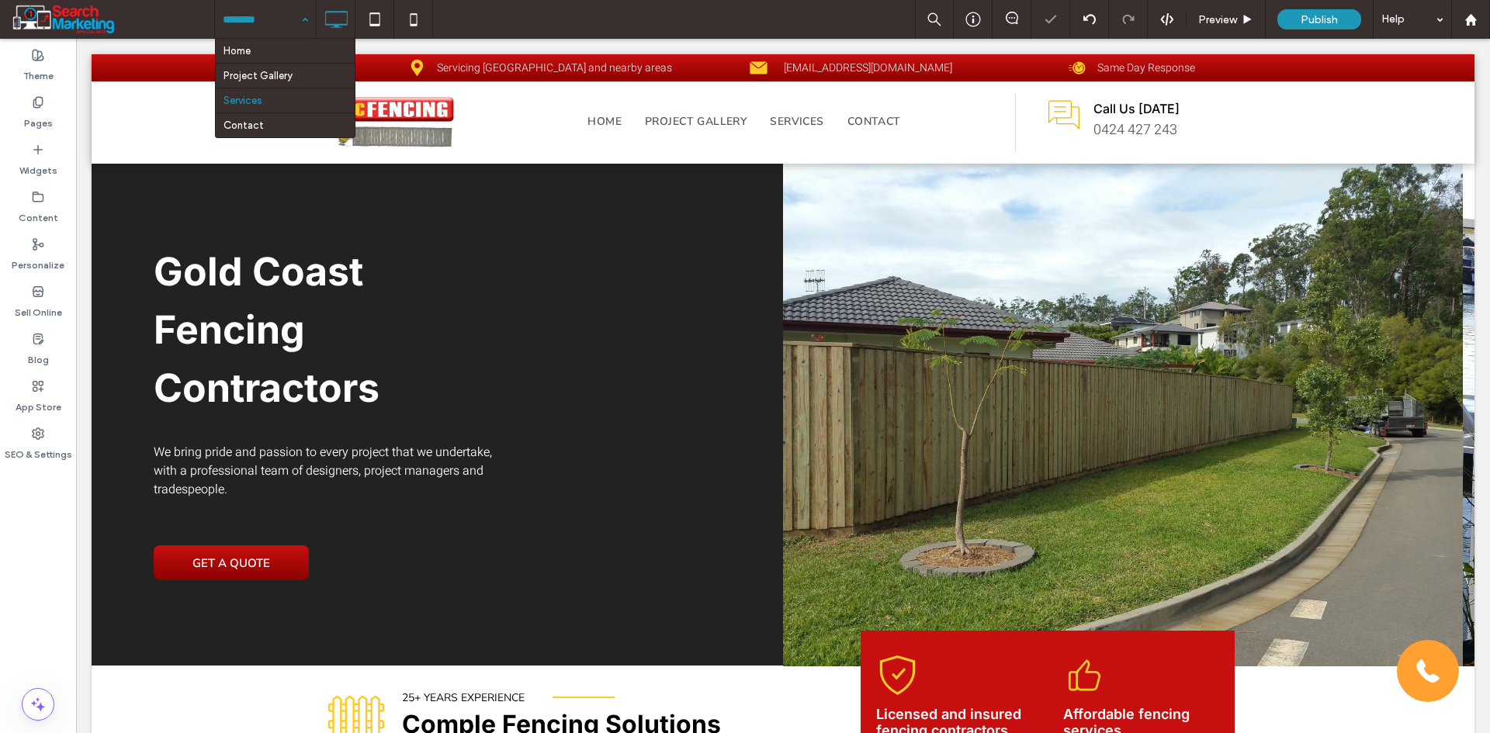
click at [284, 29] on input at bounding box center [262, 19] width 78 height 39
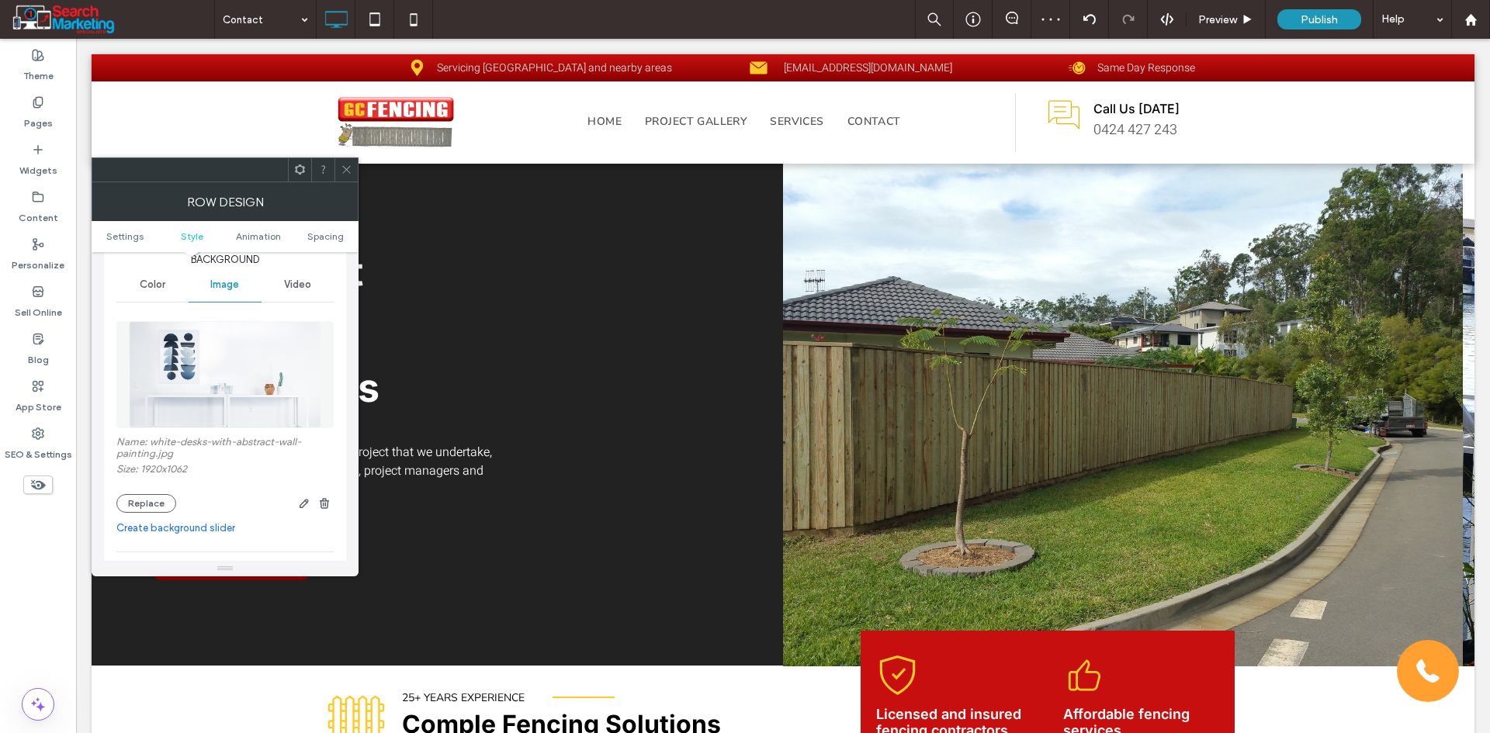
scroll to position [233, 0]
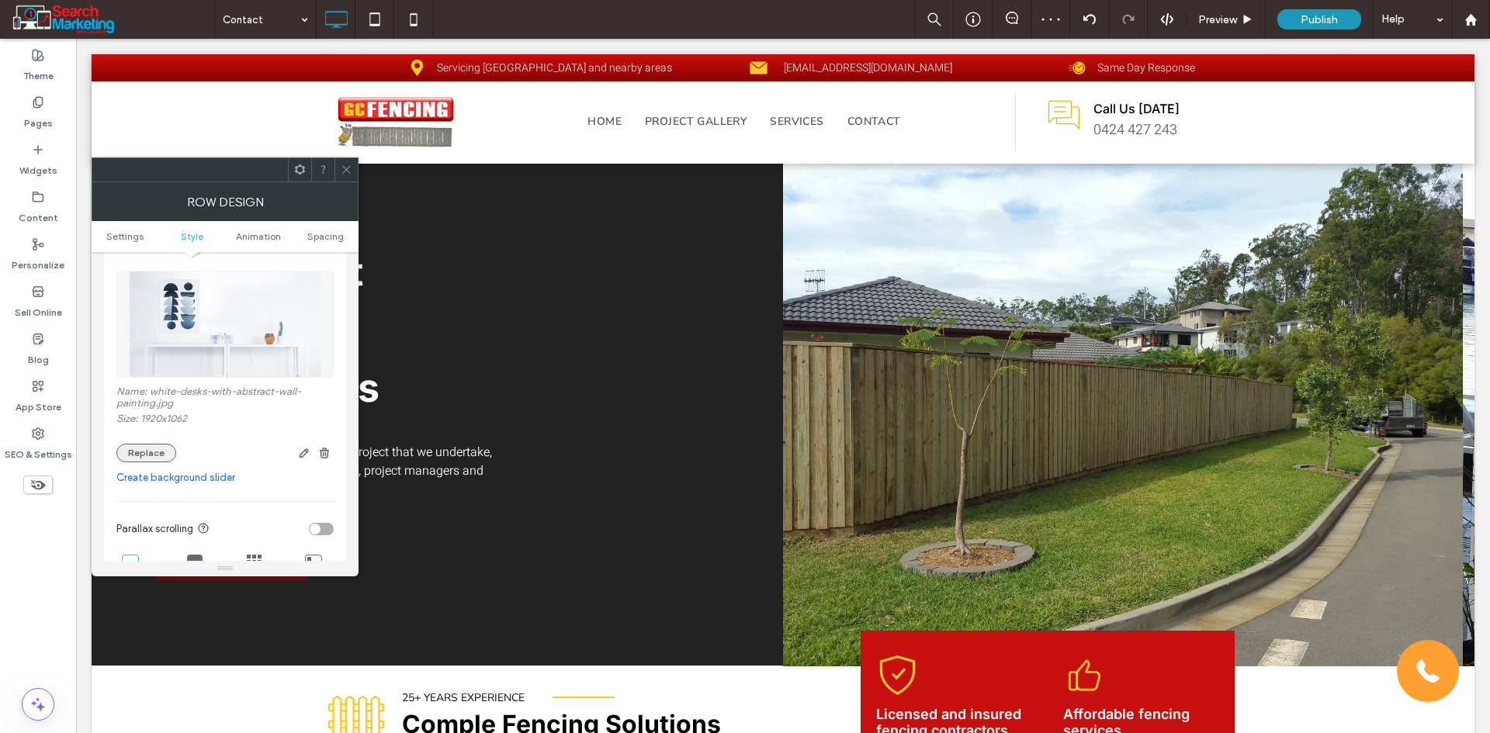
click at [154, 449] on button "Replace" at bounding box center [146, 453] width 60 height 19
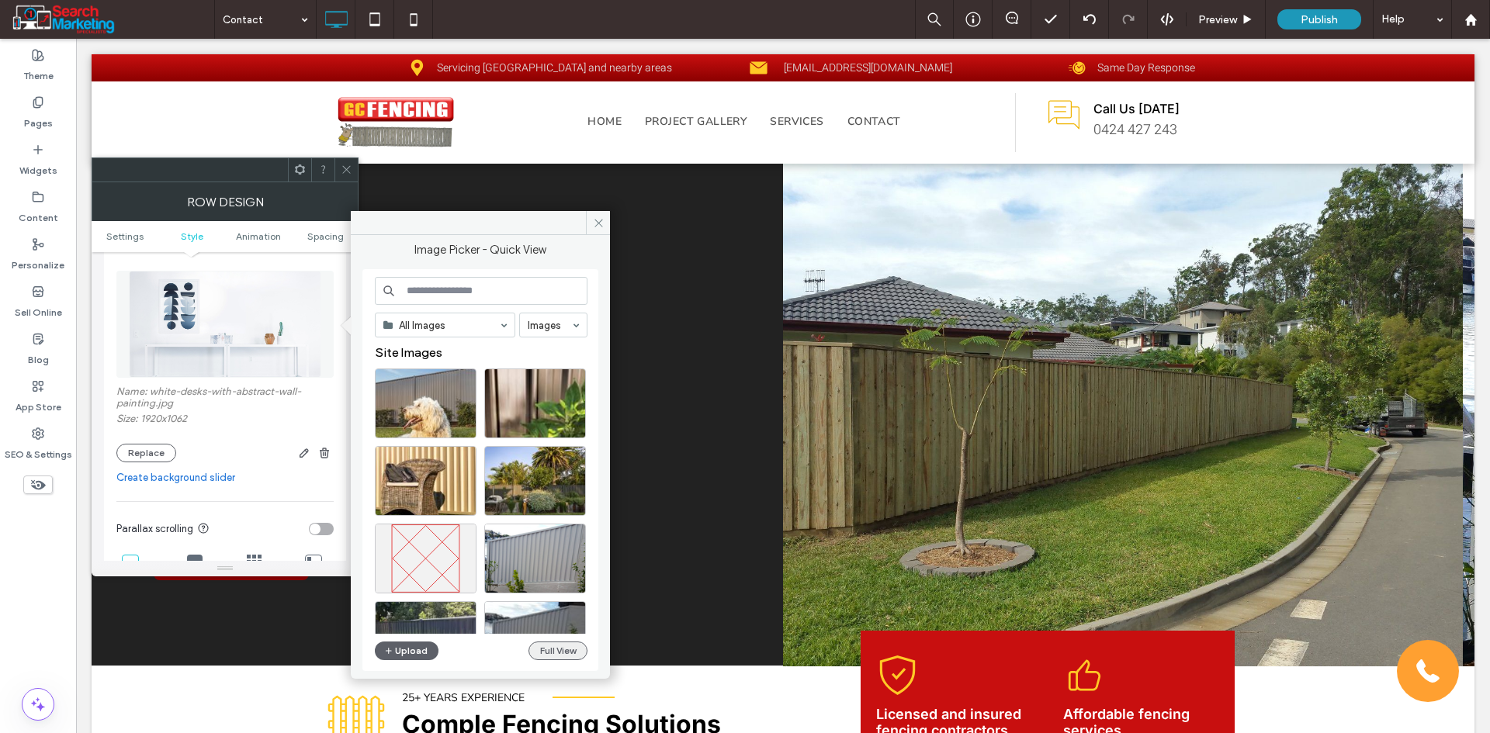
click at [557, 648] on button "Full View" at bounding box center [557, 651] width 59 height 19
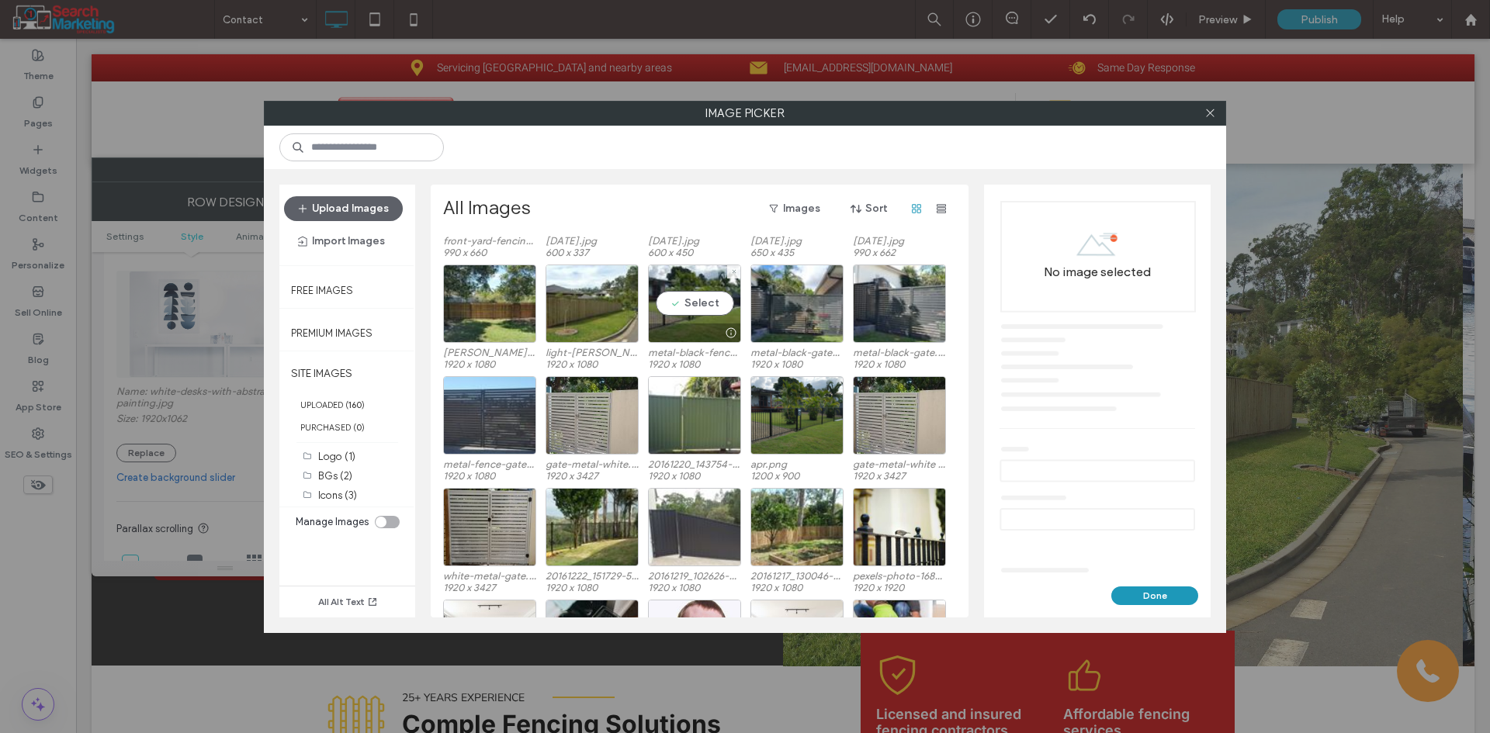
scroll to position [576, 0]
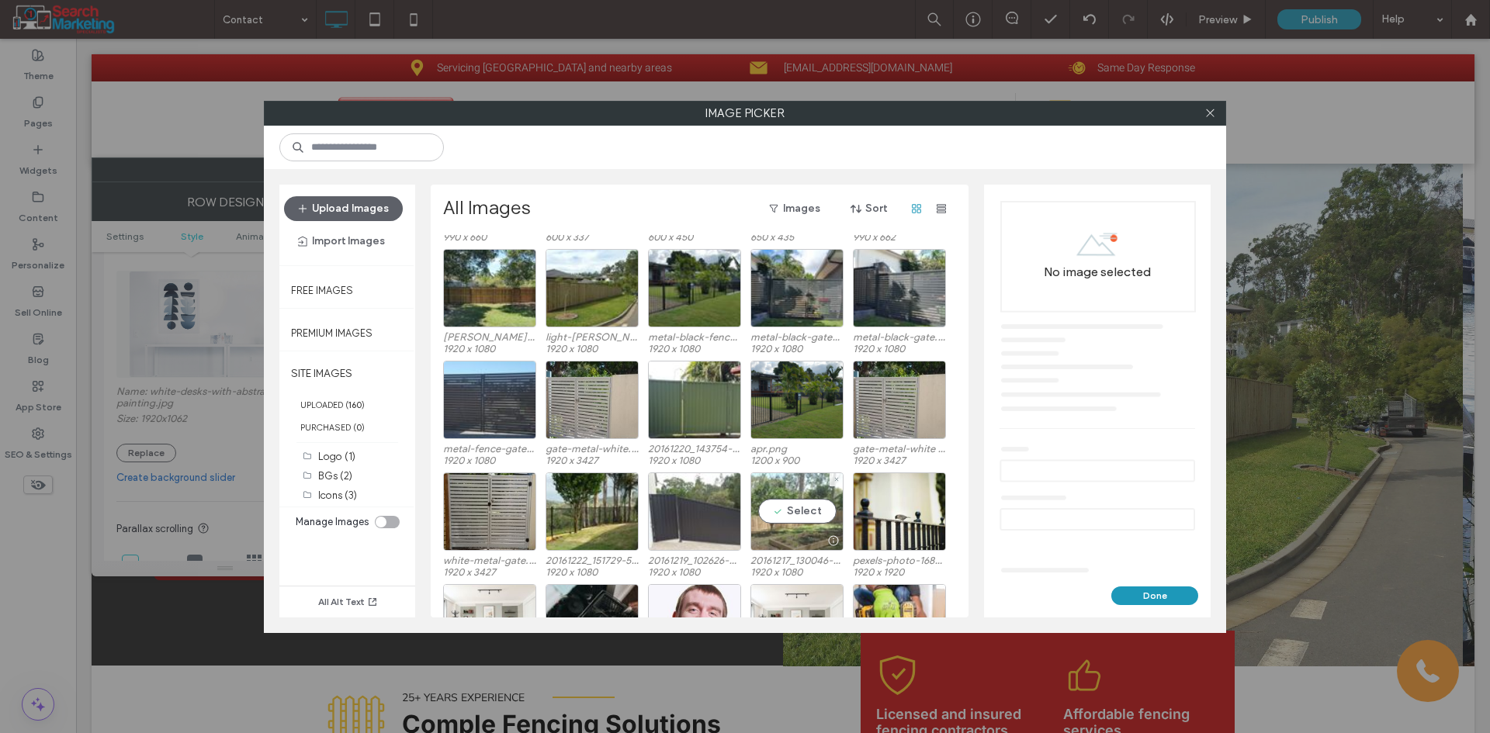
click at [791, 521] on div "Select" at bounding box center [796, 512] width 93 height 78
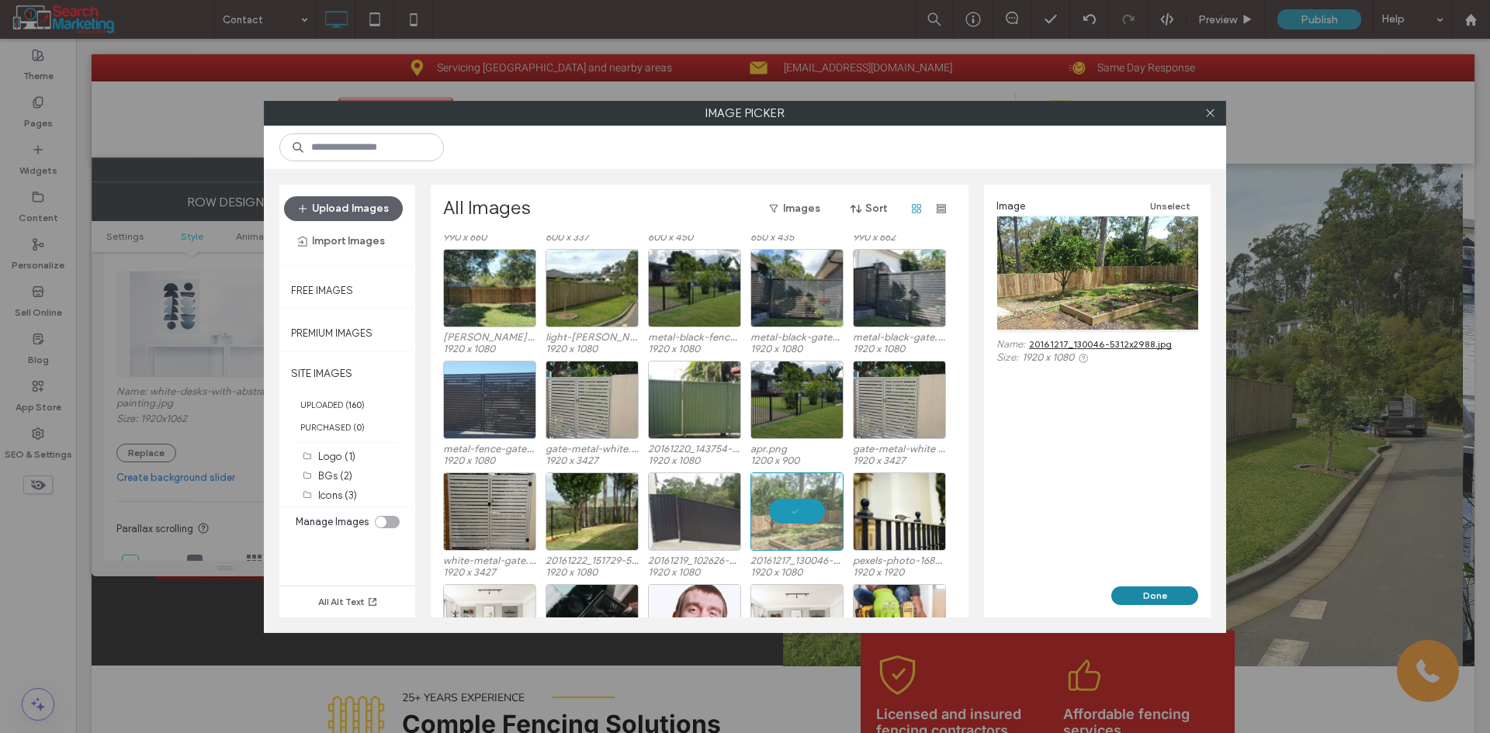
click at [1168, 590] on button "Done" at bounding box center [1154, 596] width 87 height 19
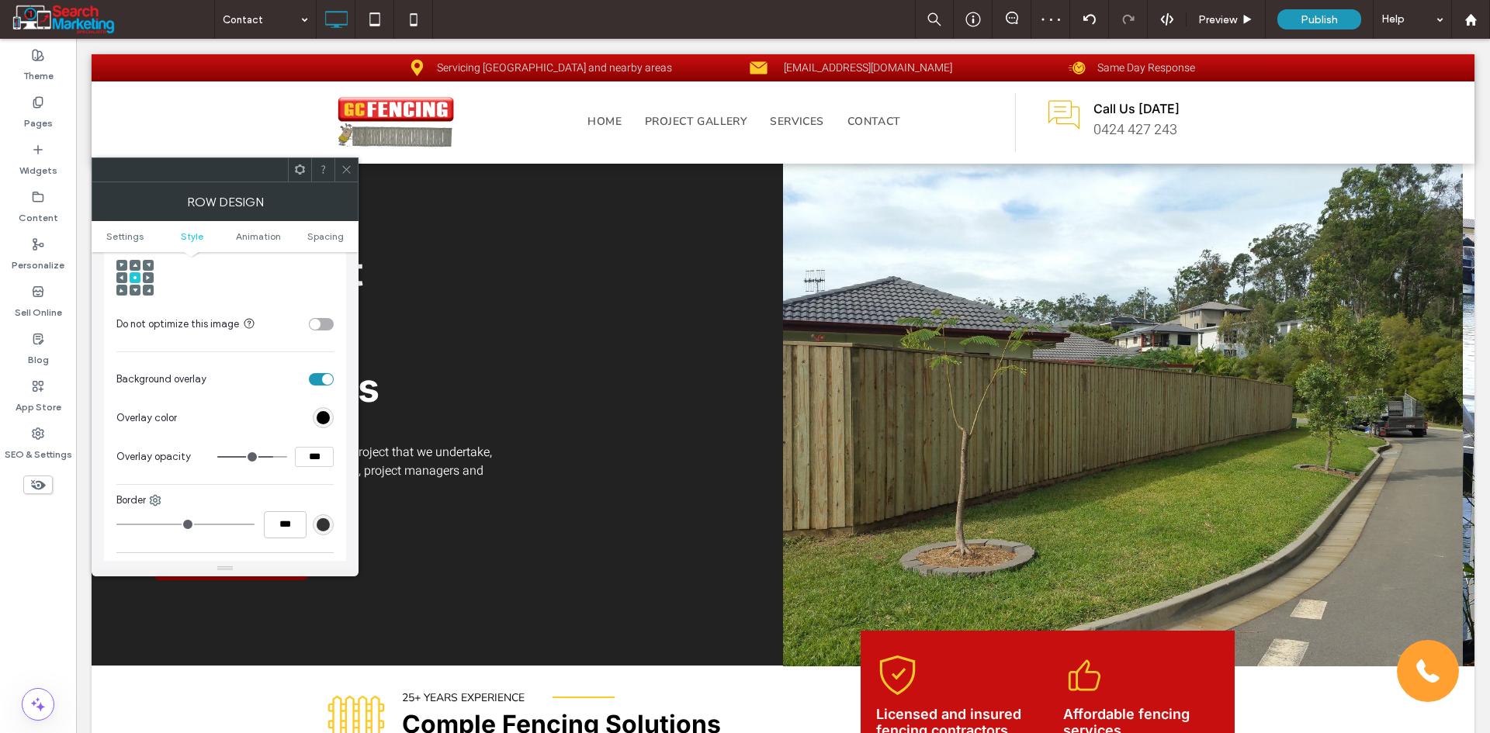
scroll to position [621, 0]
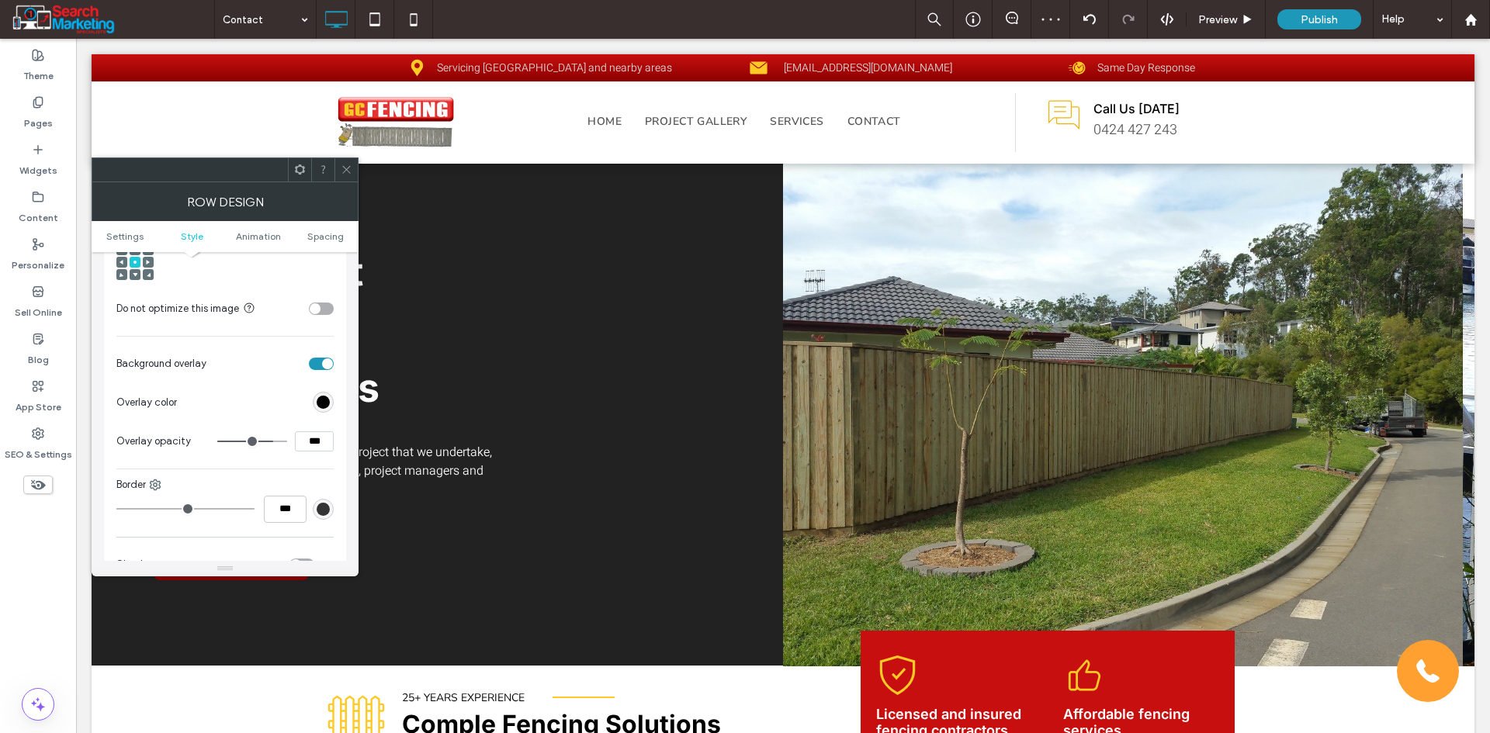
click at [312, 440] on input "***" at bounding box center [314, 441] width 39 height 20
type input "***"
type input "**"
drag, startPoint x: 309, startPoint y: 445, endPoint x: 299, endPoint y: 445, distance: 10.1
click at [299, 445] on input "***" at bounding box center [314, 441] width 39 height 20
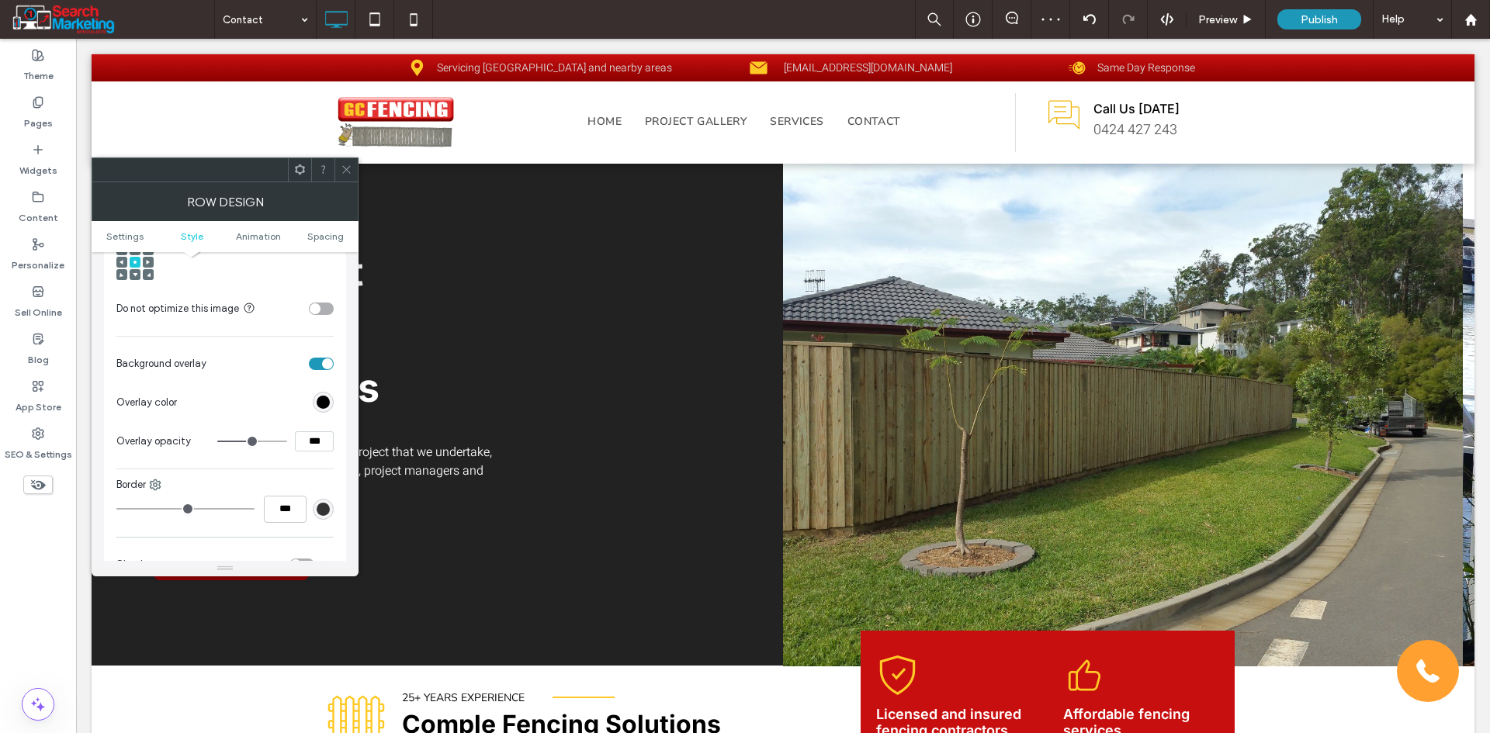
type input "***"
type input "**"
click at [351, 171] on icon at bounding box center [347, 170] width 12 height 12
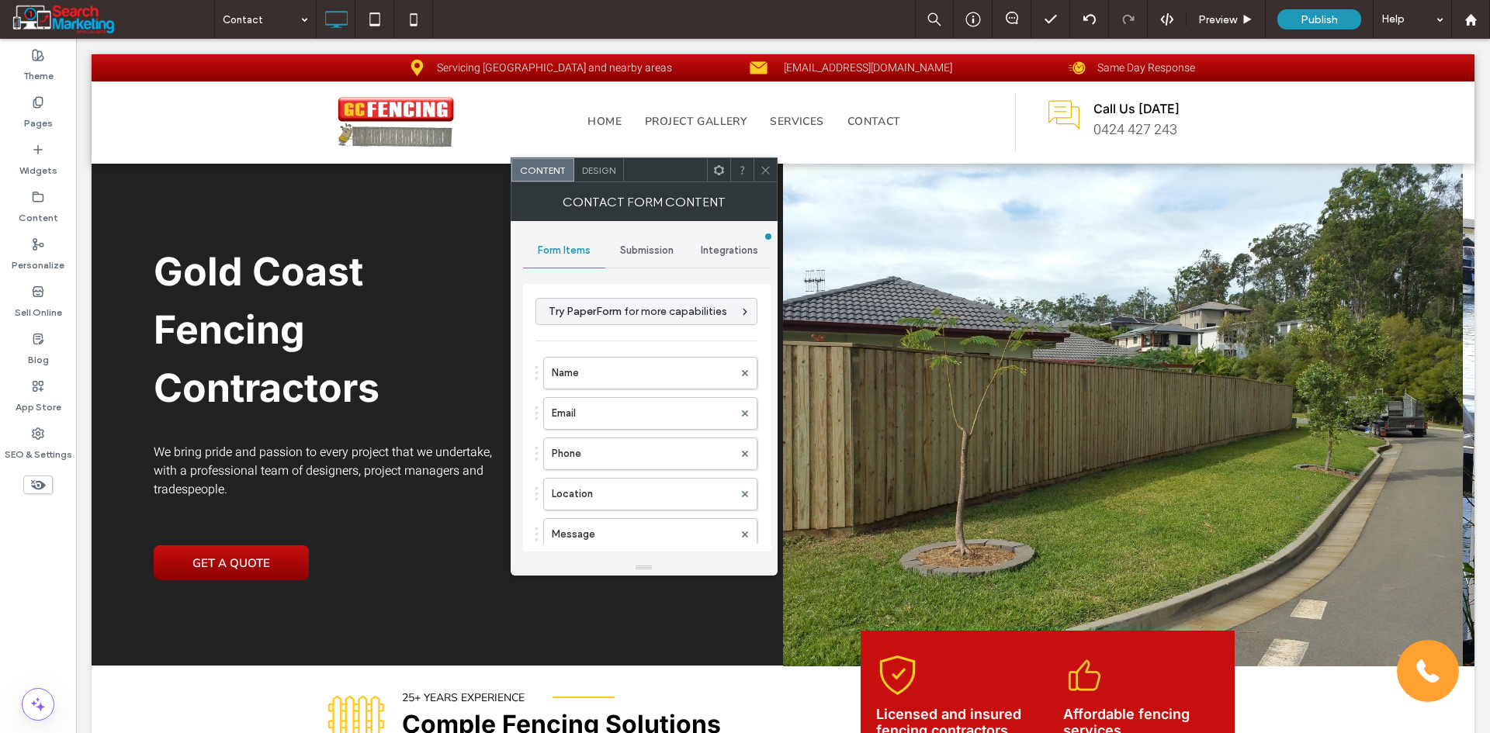
click at [652, 263] on div "Submission" at bounding box center [646, 251] width 83 height 34
click at [649, 331] on label "New submission notification" at bounding box center [647, 323] width 207 height 31
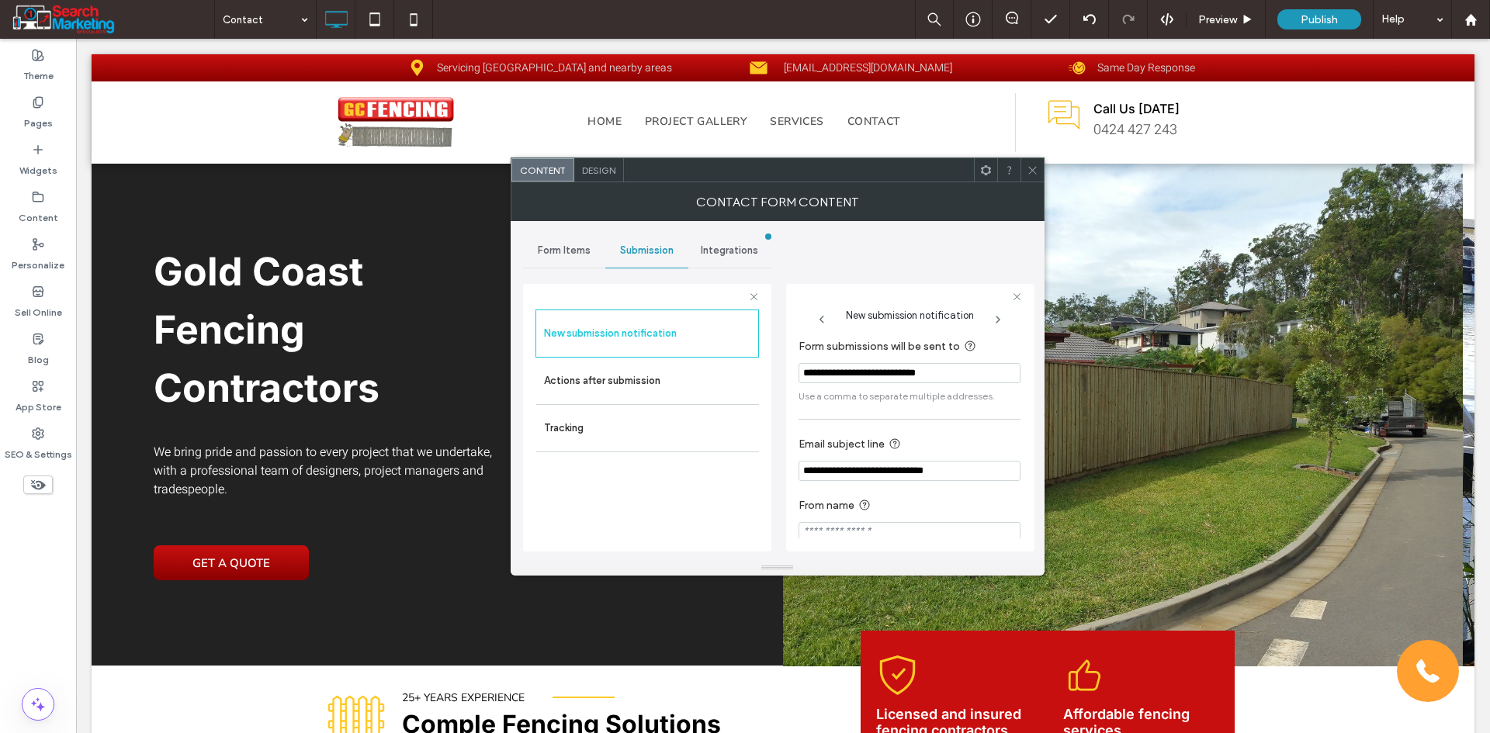
click at [1030, 174] on icon at bounding box center [1033, 170] width 12 height 12
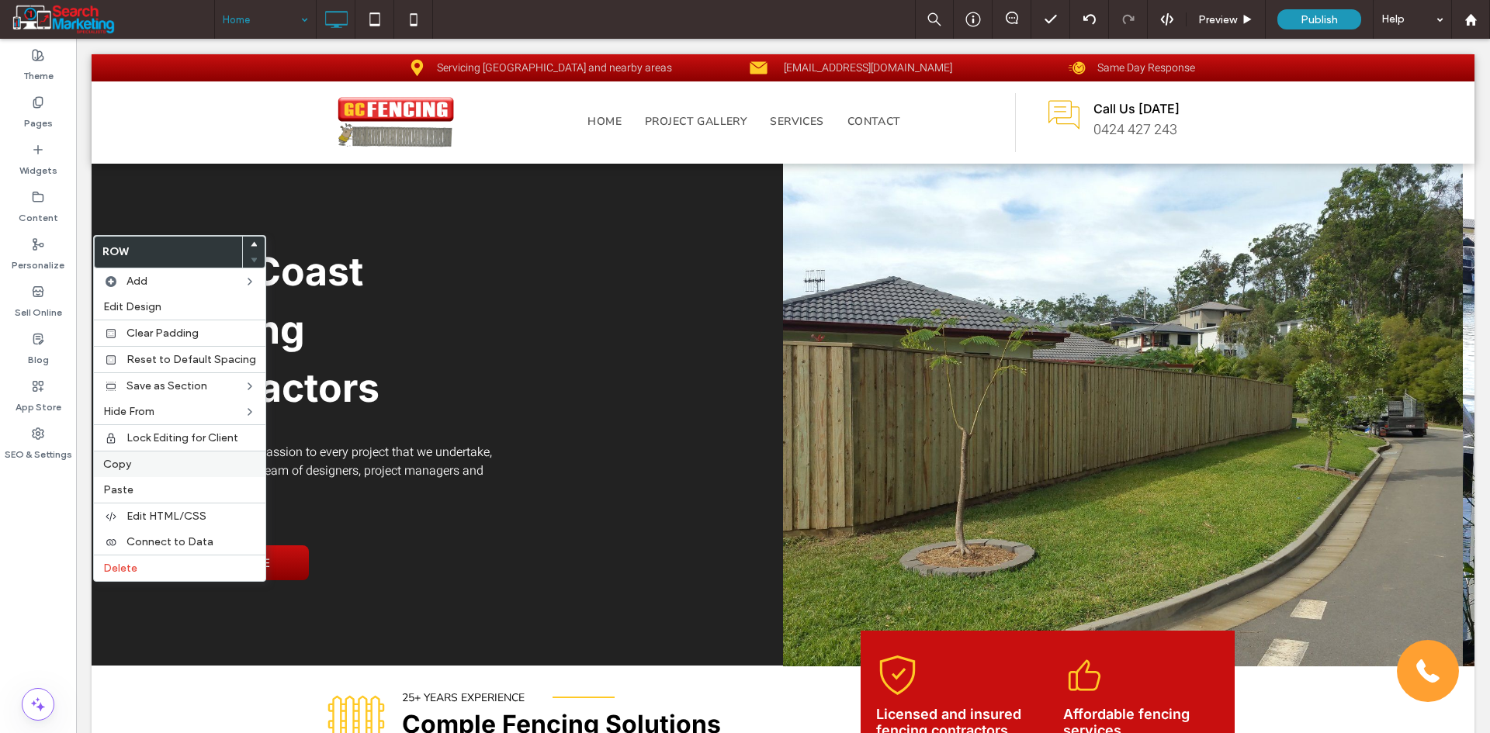
click at [155, 461] on label "Copy" at bounding box center [179, 464] width 153 height 13
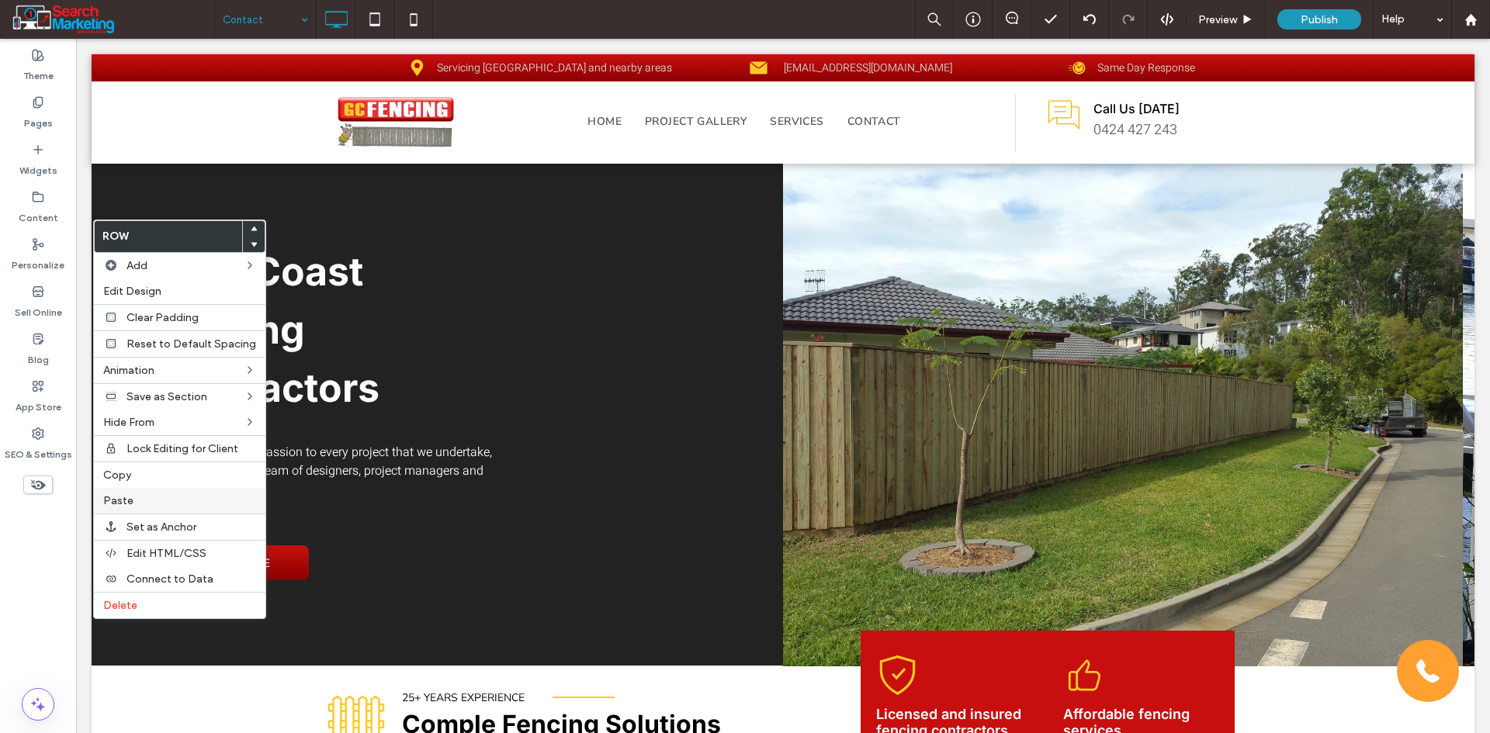
click at [146, 493] on div "Paste" at bounding box center [179, 501] width 171 height 26
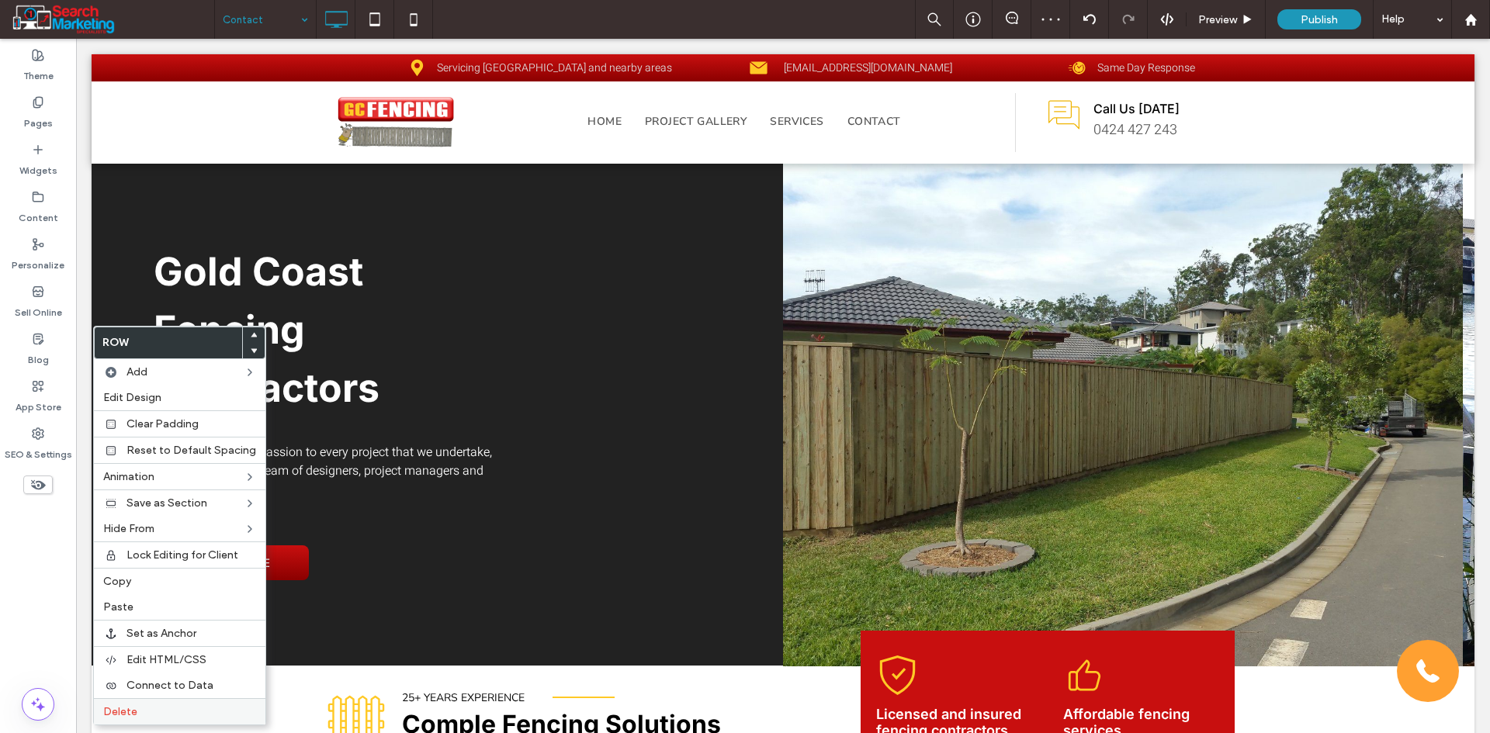
click at [158, 714] on label "Delete" at bounding box center [179, 711] width 153 height 13
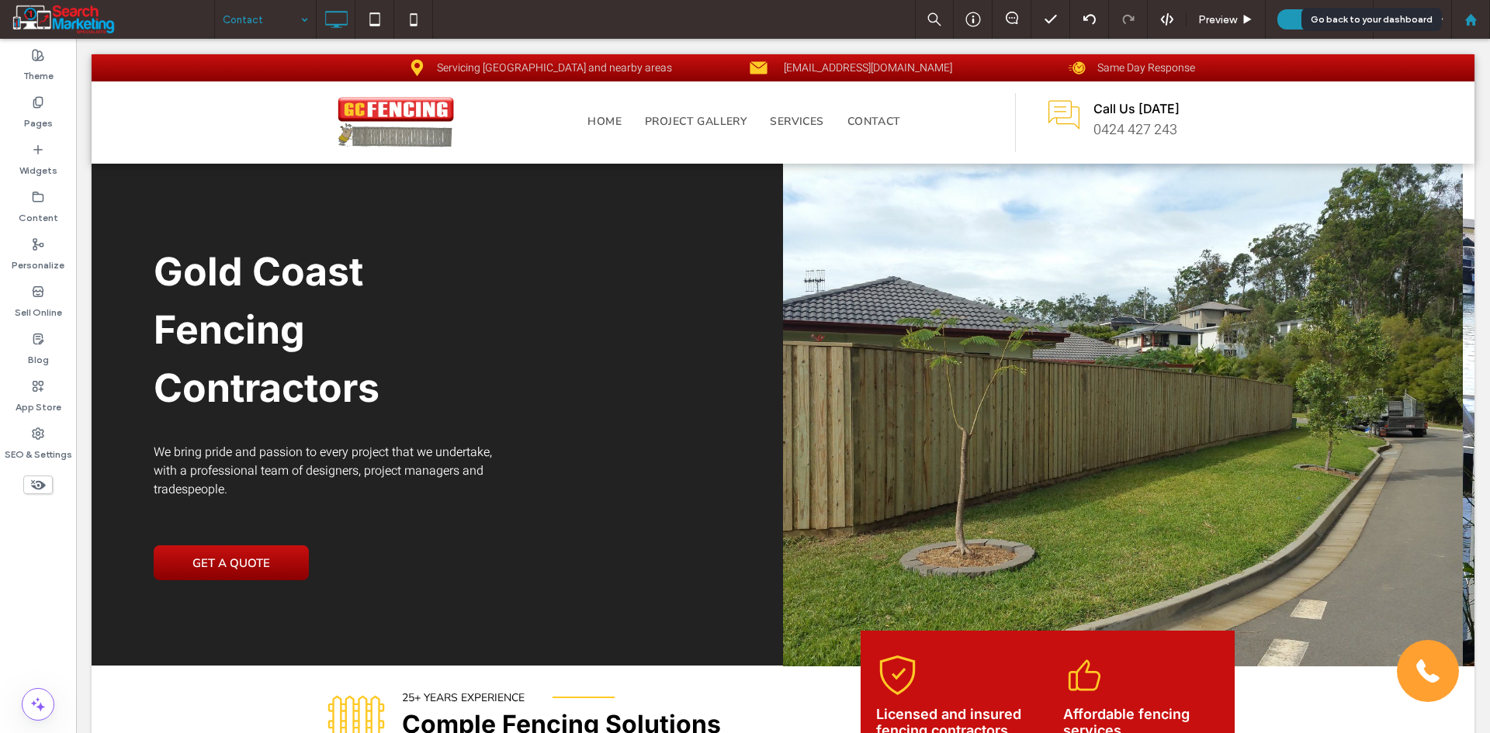
click at [1477, 28] on div at bounding box center [1470, 19] width 39 height 39
